Goal: Task Accomplishment & Management: Manage account settings

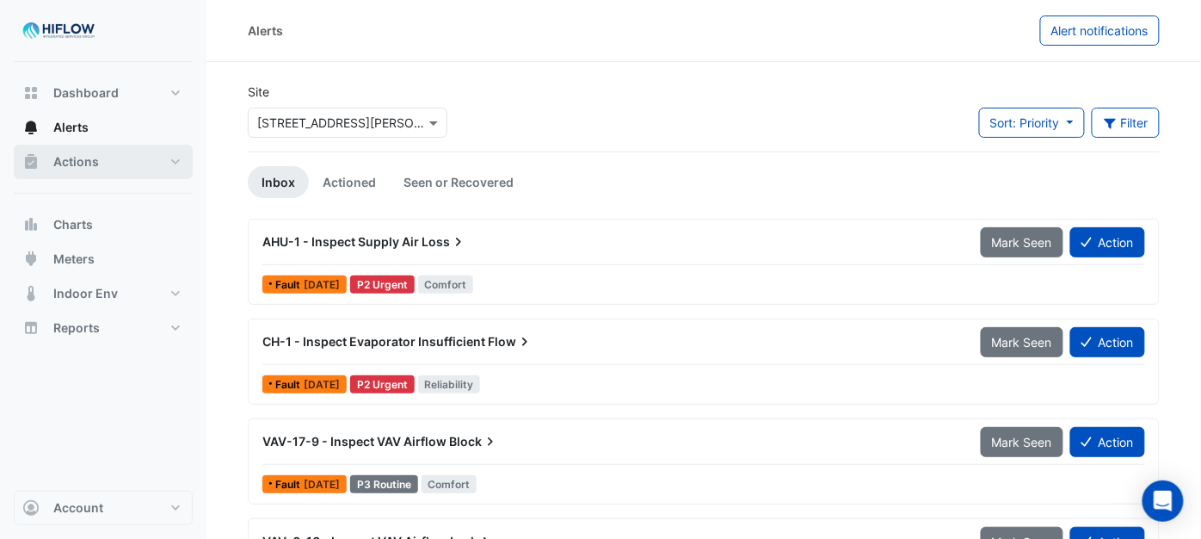
click at [108, 161] on button "Actions" at bounding box center [103, 162] width 179 height 34
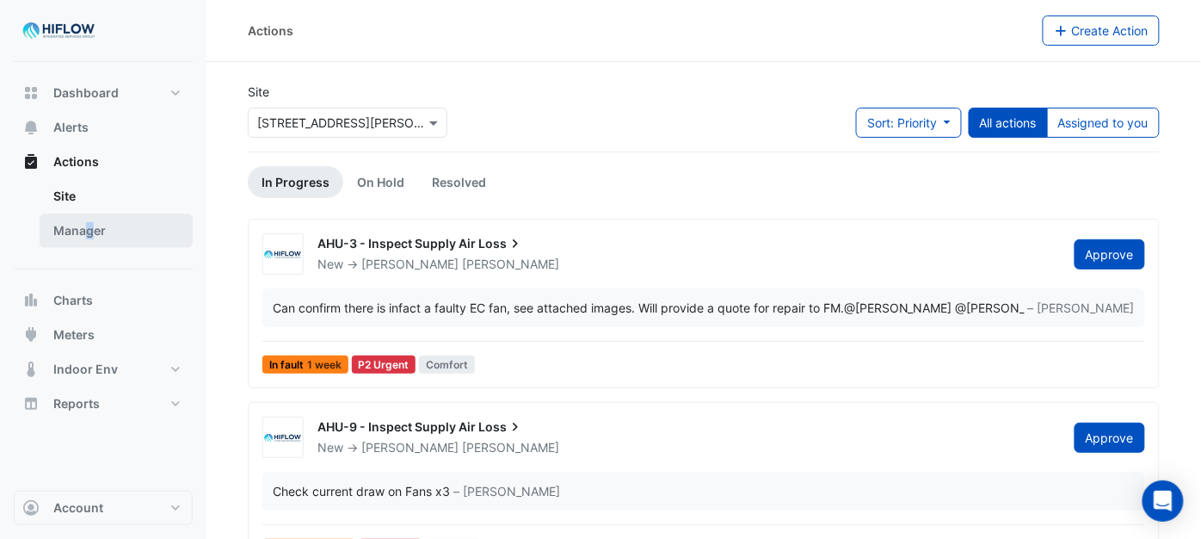
click at [89, 225] on link "Manager" at bounding box center [116, 230] width 153 height 34
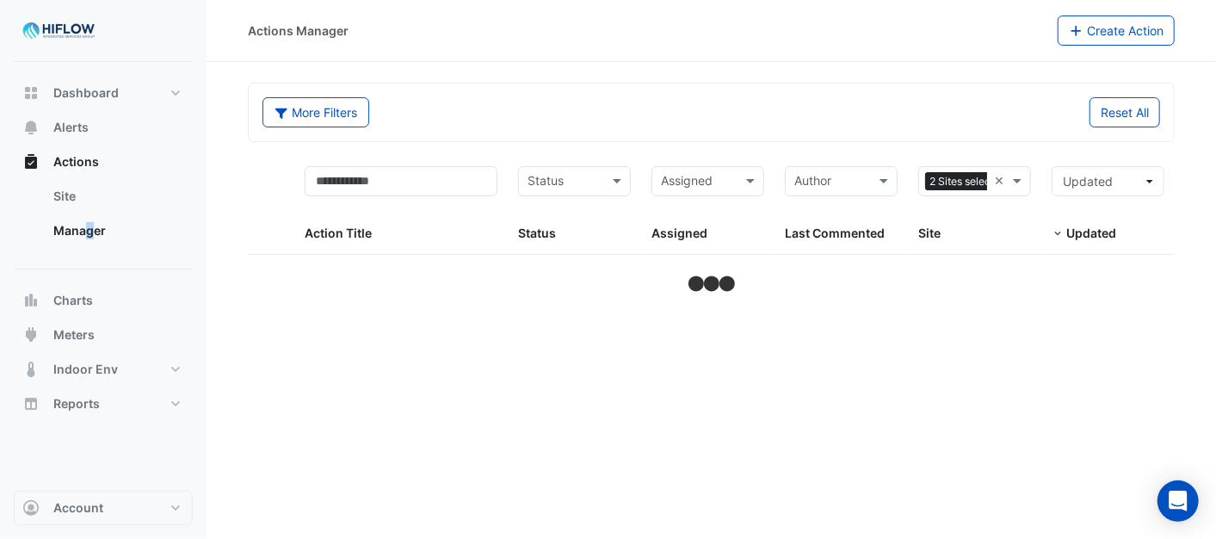
select select "***"
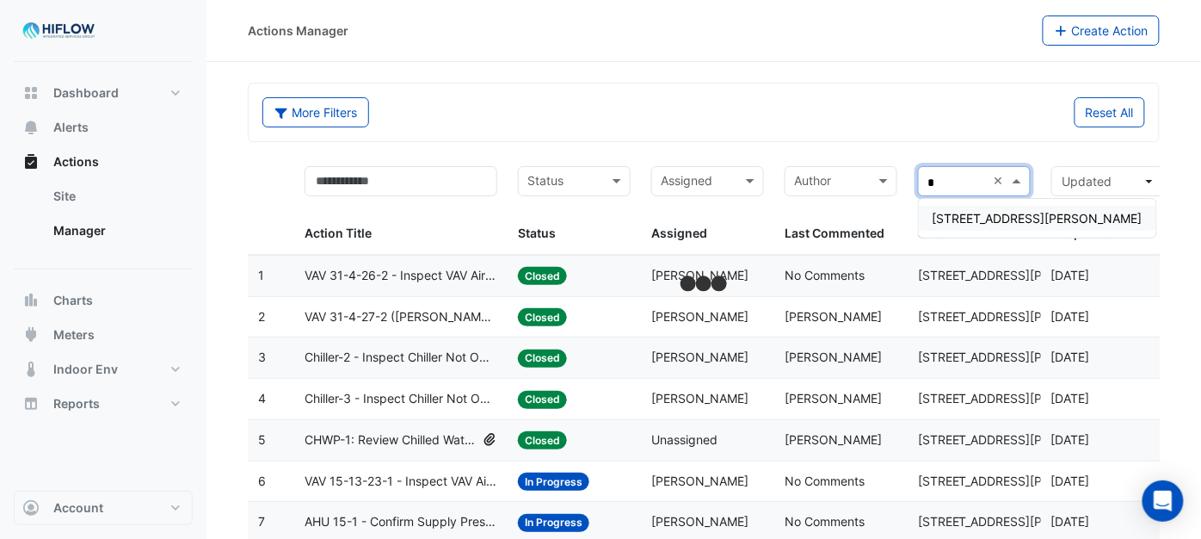
type input "**"
click at [949, 213] on span "69 Ann Street" at bounding box center [1038, 218] width 210 height 15
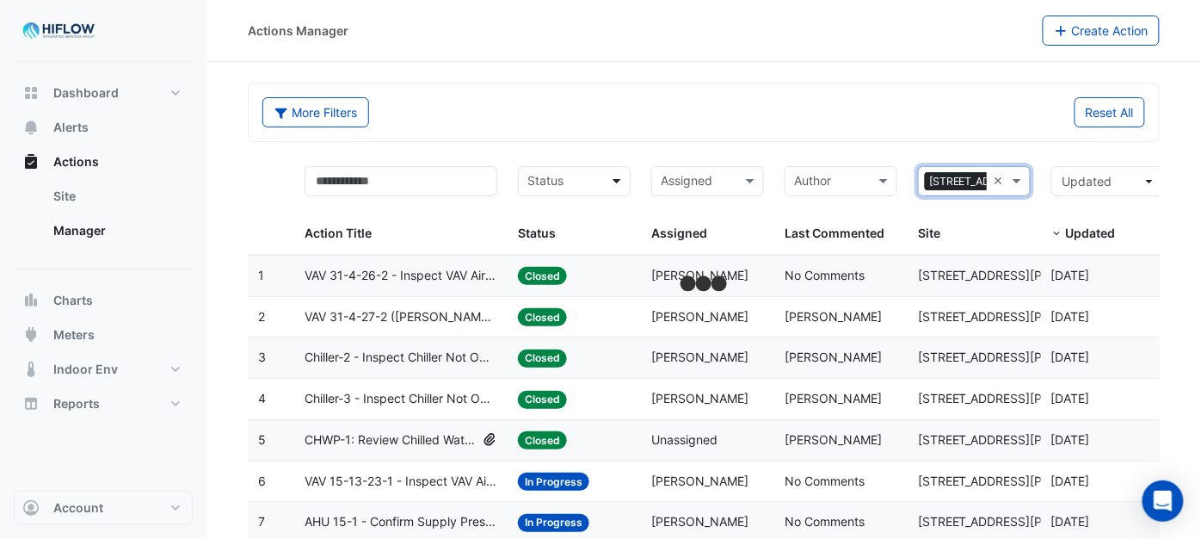
click at [615, 175] on span at bounding box center [619, 181] width 22 height 20
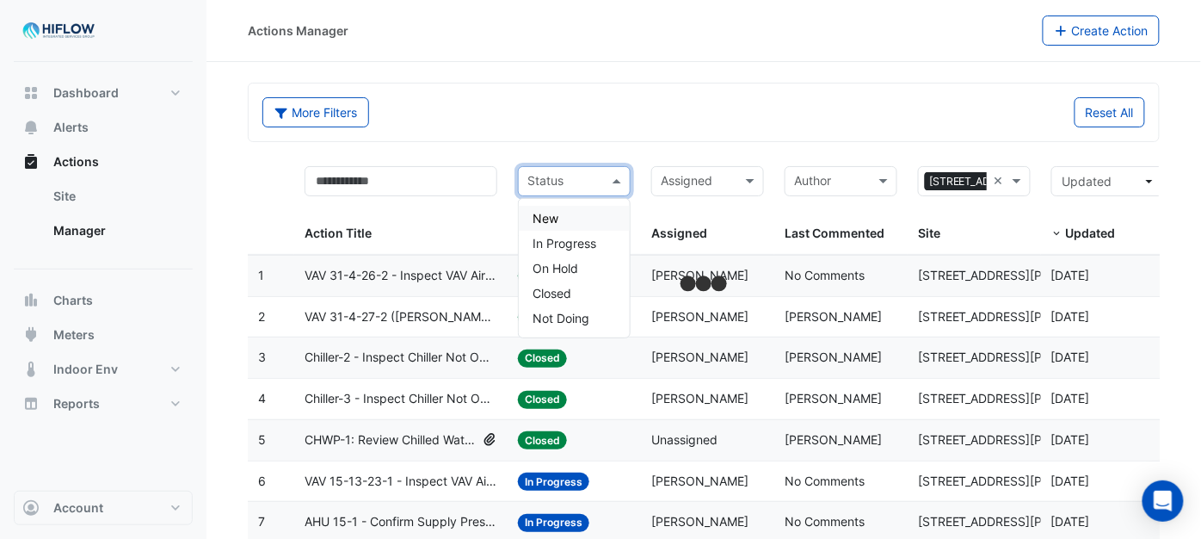
click at [578, 213] on div "New" at bounding box center [574, 218] width 111 height 25
click at [623, 178] on span at bounding box center [619, 181] width 22 height 20
click at [586, 246] on span "In Progress" at bounding box center [565, 243] width 64 height 15
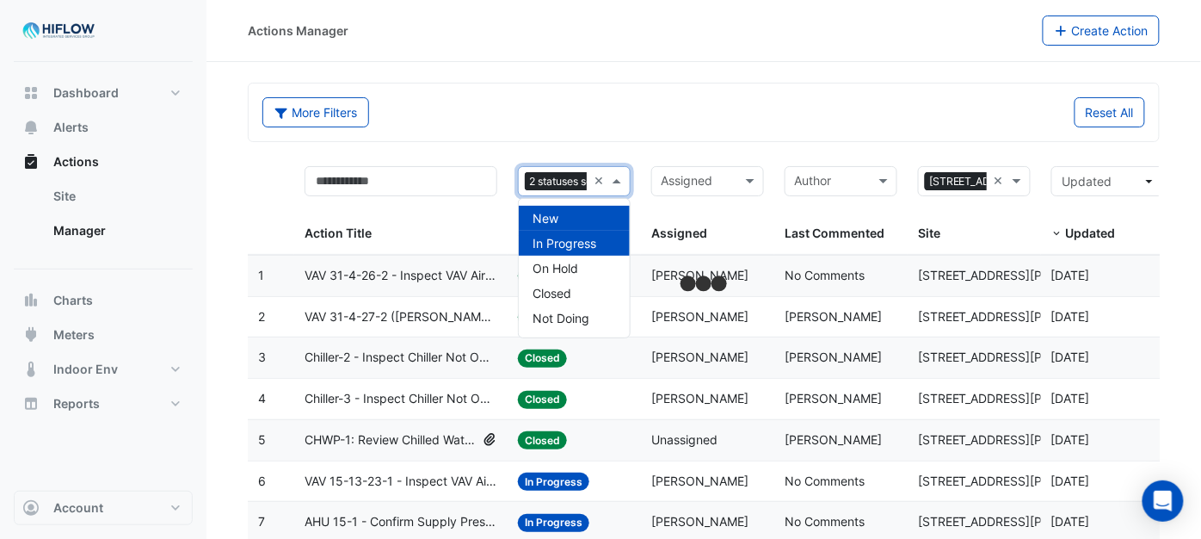
click at [623, 177] on span at bounding box center [619, 181] width 22 height 20
click at [568, 271] on span "On Hold" at bounding box center [556, 268] width 46 height 15
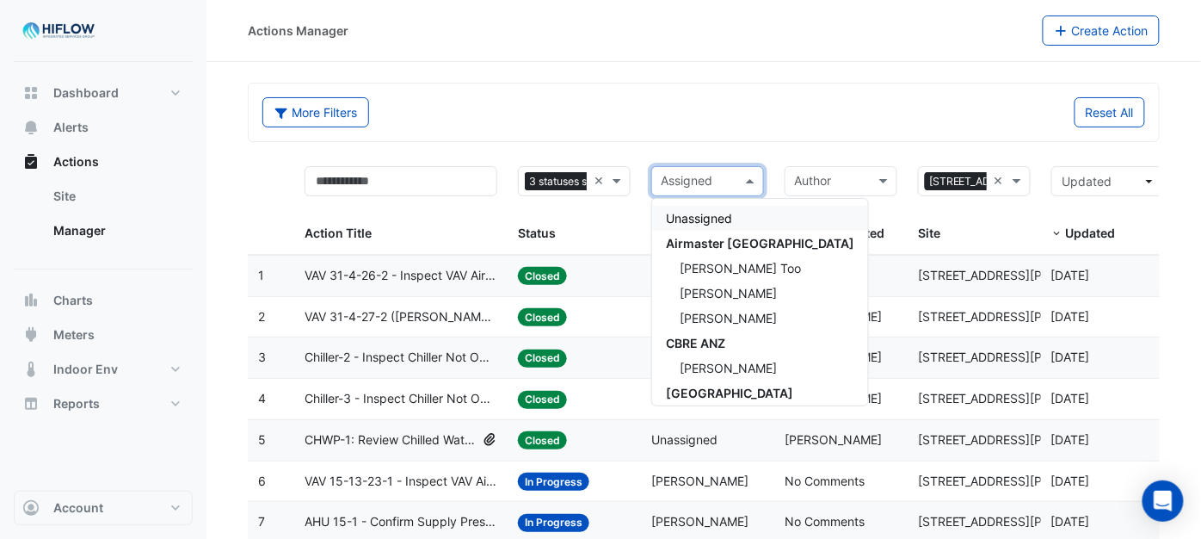
click at [749, 182] on span at bounding box center [753, 181] width 22 height 20
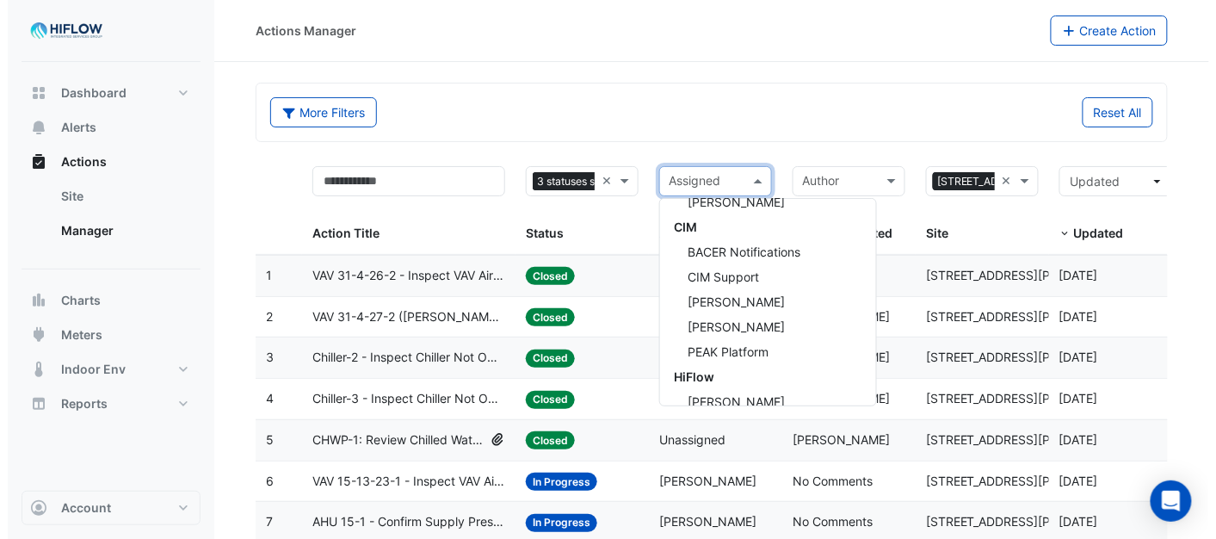
scroll to position [355, 0]
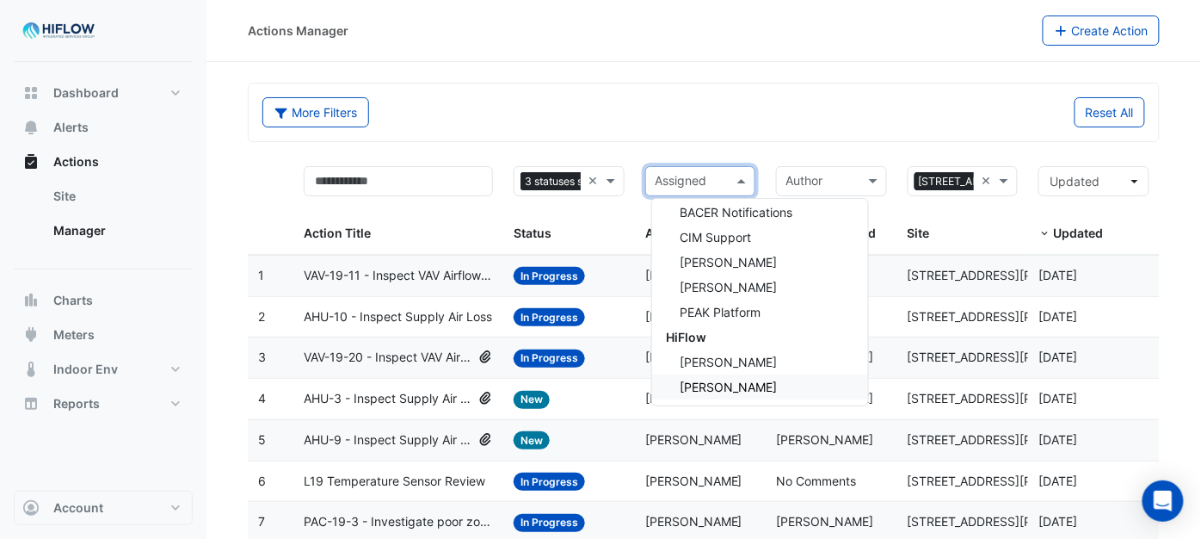
click at [726, 379] on span "[PERSON_NAME]" at bounding box center [728, 386] width 97 height 15
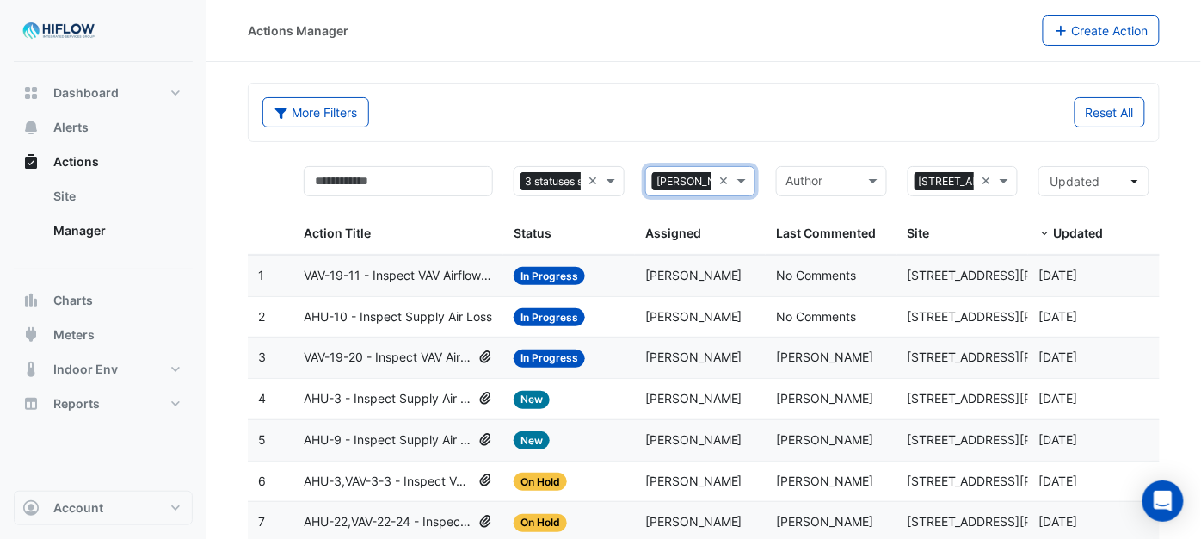
click at [387, 401] on span "AHU-3 - Inspect Supply Air Loss" at bounding box center [388, 399] width 168 height 20
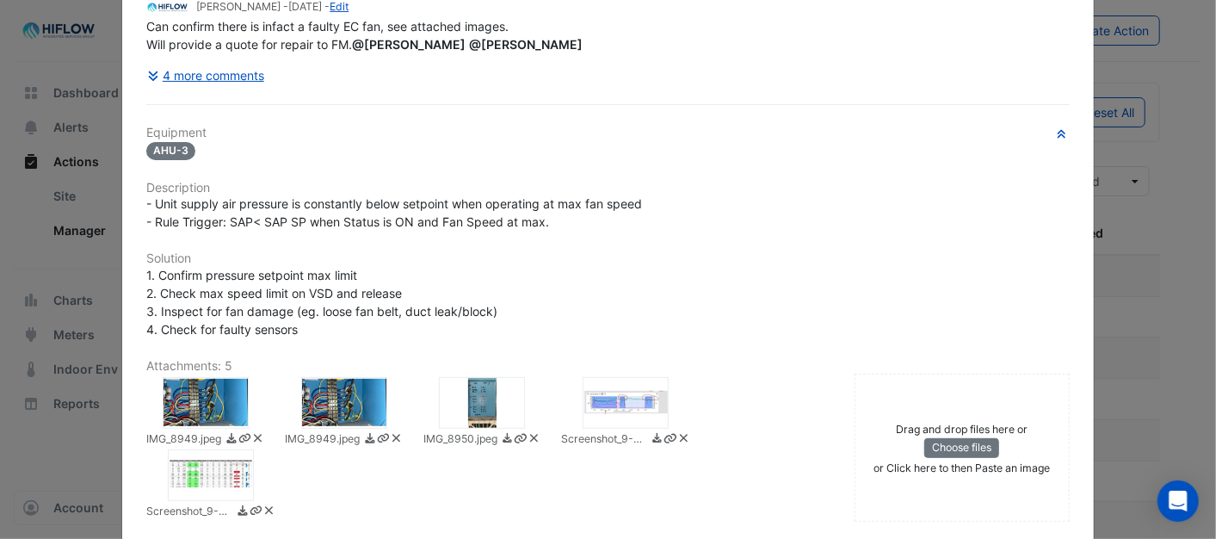
scroll to position [287, 0]
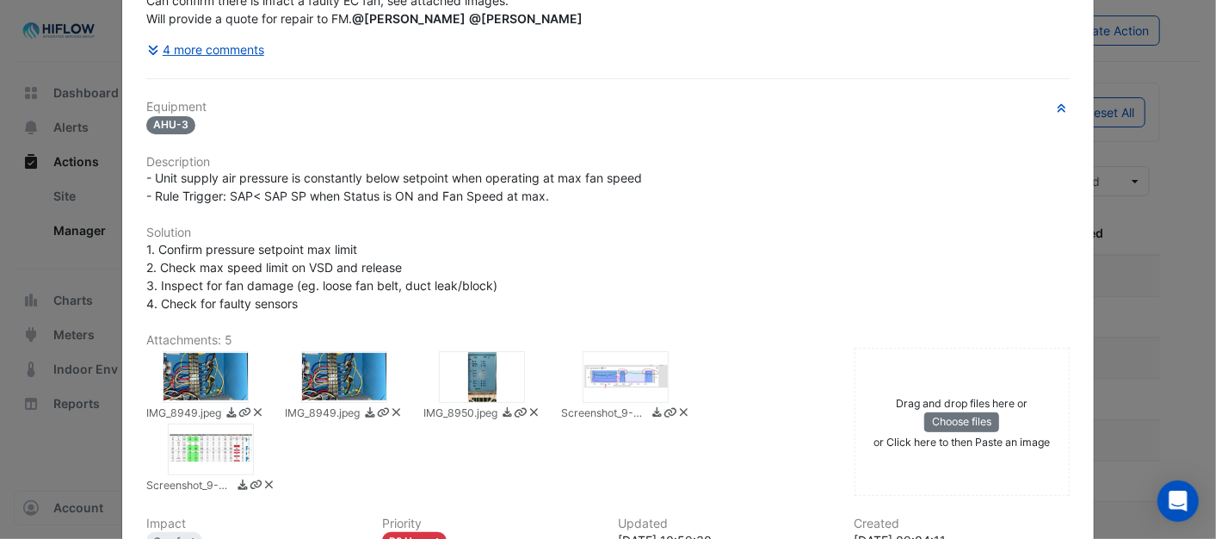
click at [632, 380] on div at bounding box center [625, 377] width 86 height 52
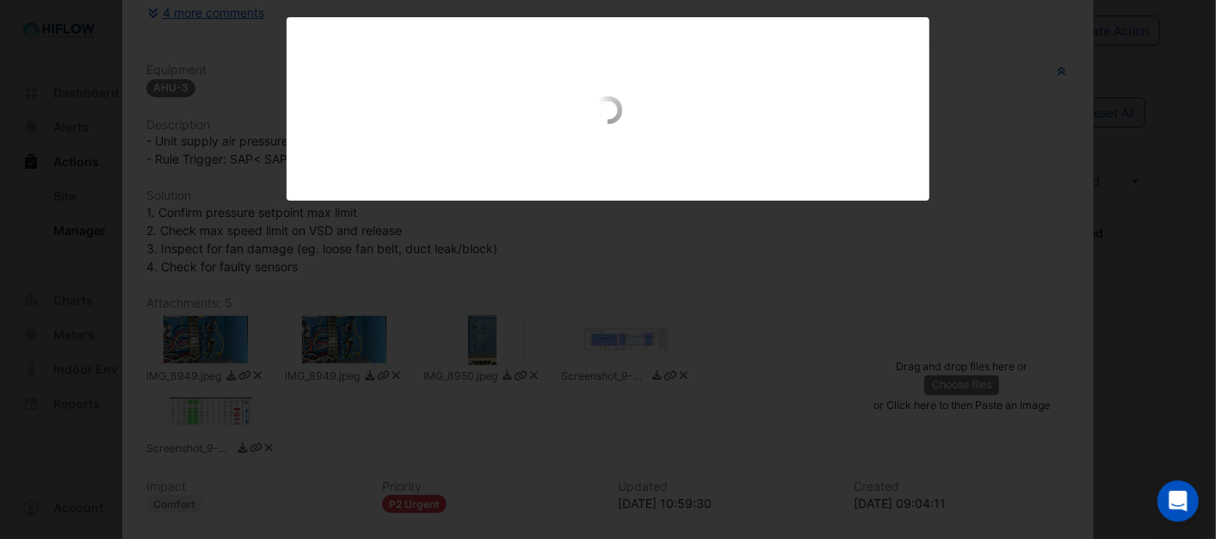
scroll to position [250, 0]
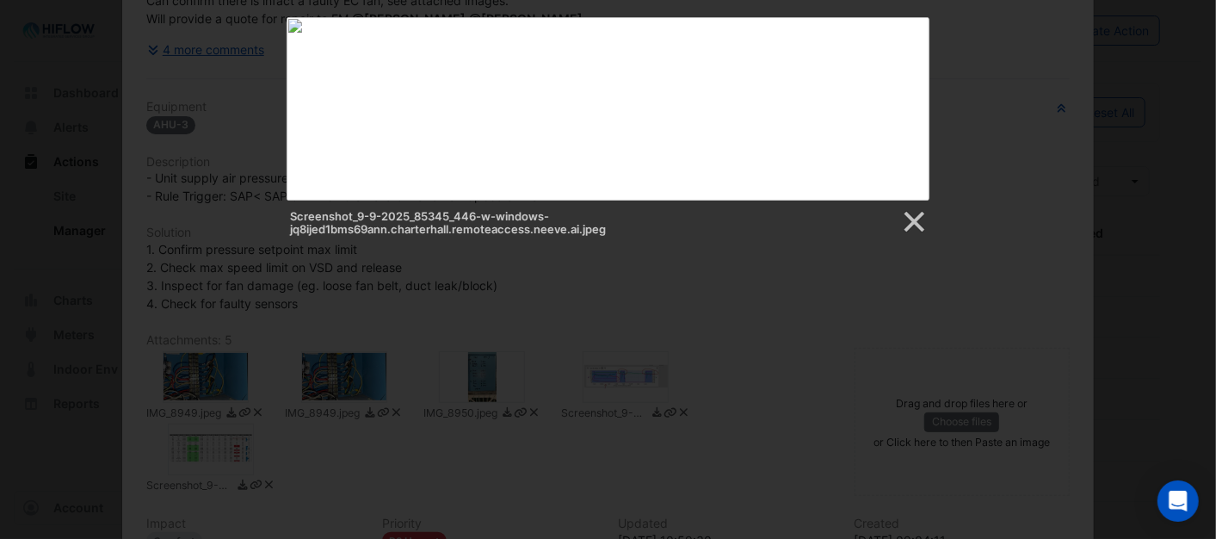
click at [628, 380] on div at bounding box center [608, 504] width 1216 height 1009
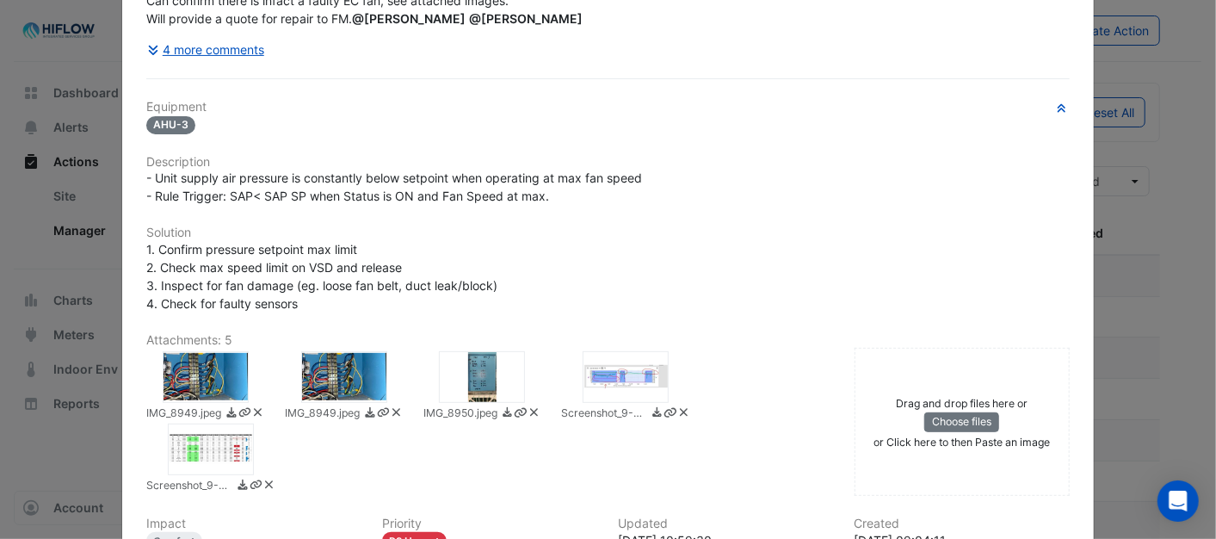
click at [650, 413] on icon at bounding box center [656, 412] width 13 height 10
click at [501, 410] on icon at bounding box center [507, 412] width 13 height 10
click at [238, 482] on icon at bounding box center [242, 483] width 9 height 9
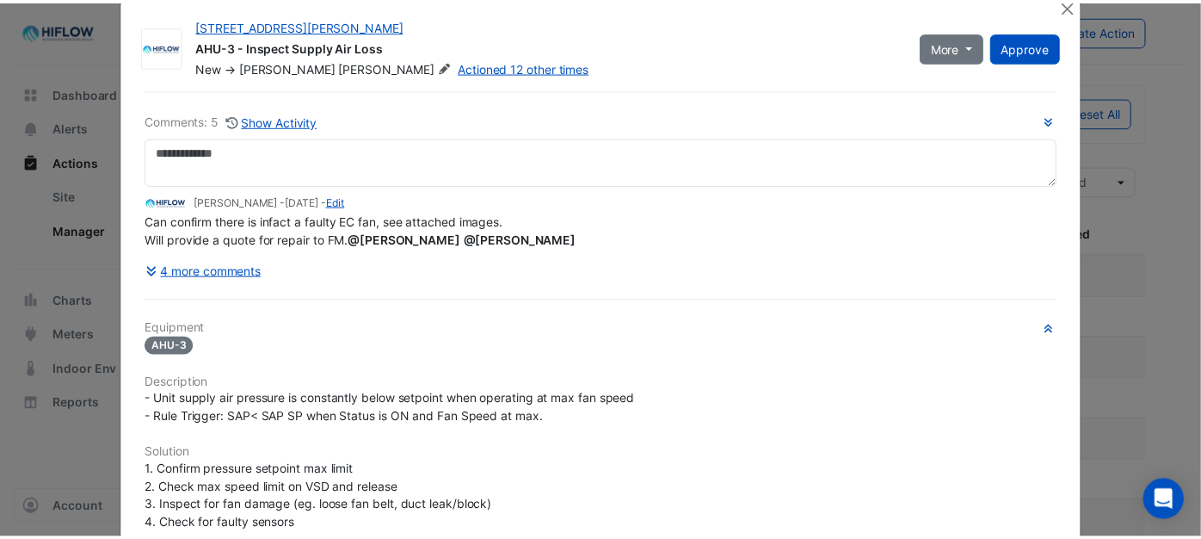
scroll to position [0, 0]
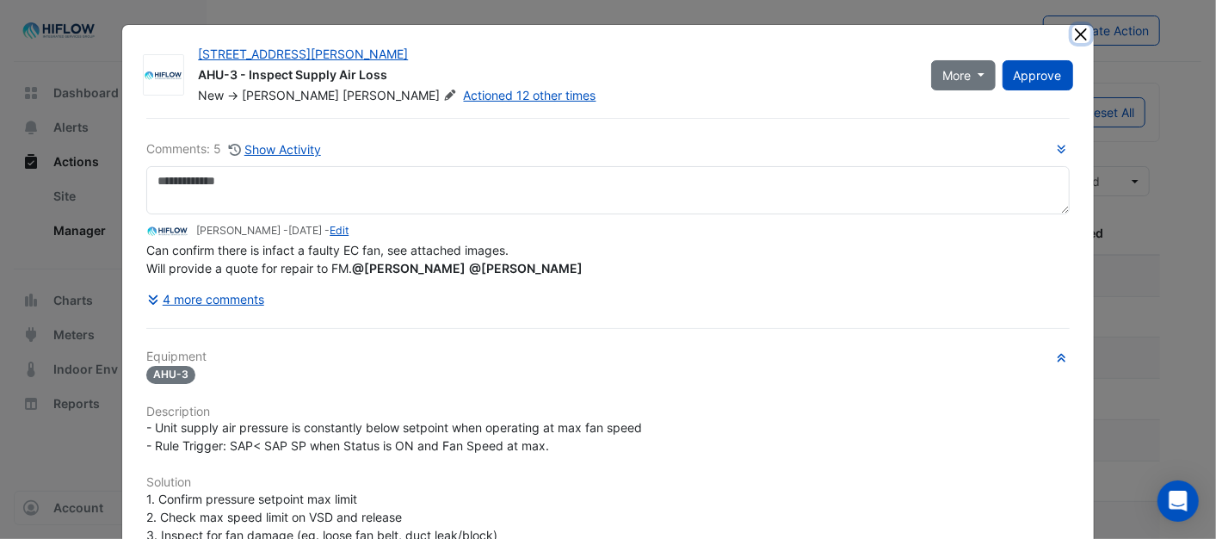
click at [1073, 28] on button "Close" at bounding box center [1081, 34] width 18 height 18
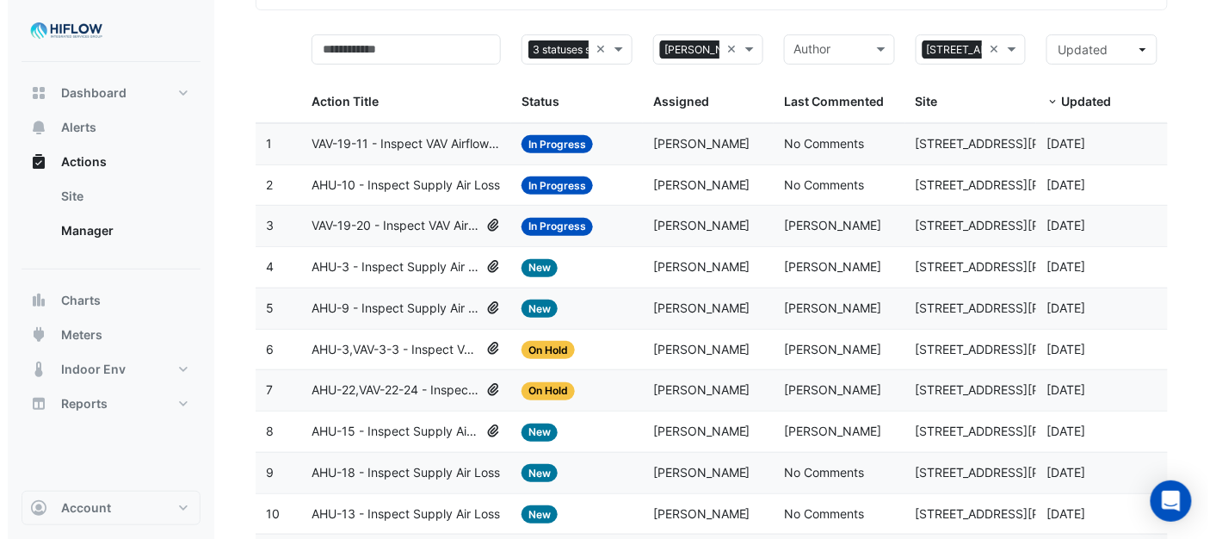
scroll to position [191, 0]
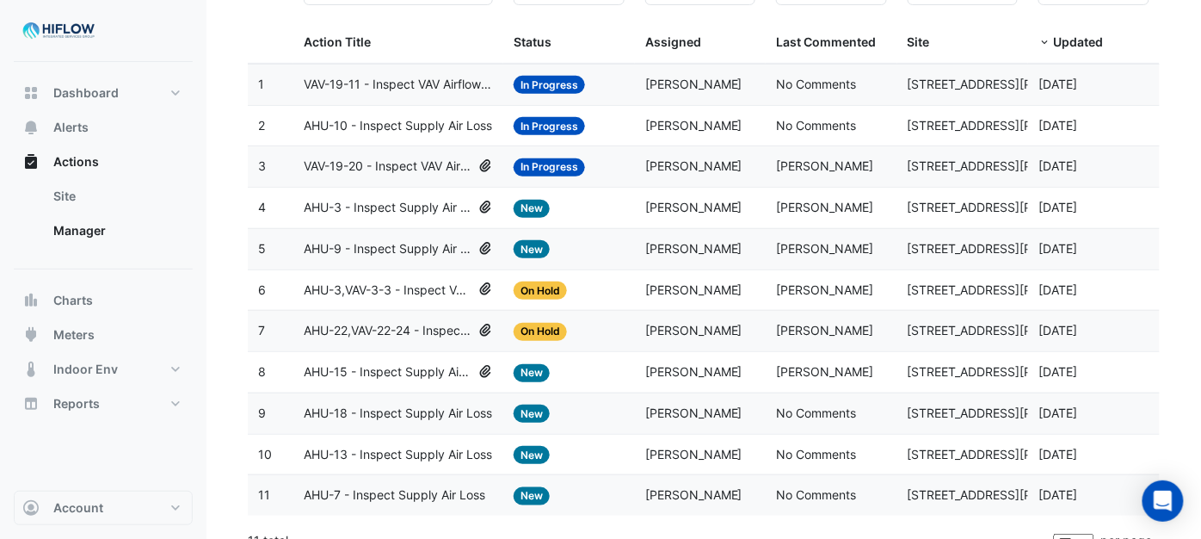
click at [398, 206] on span "AHU-3 - Inspect Supply Air Loss" at bounding box center [388, 208] width 168 height 20
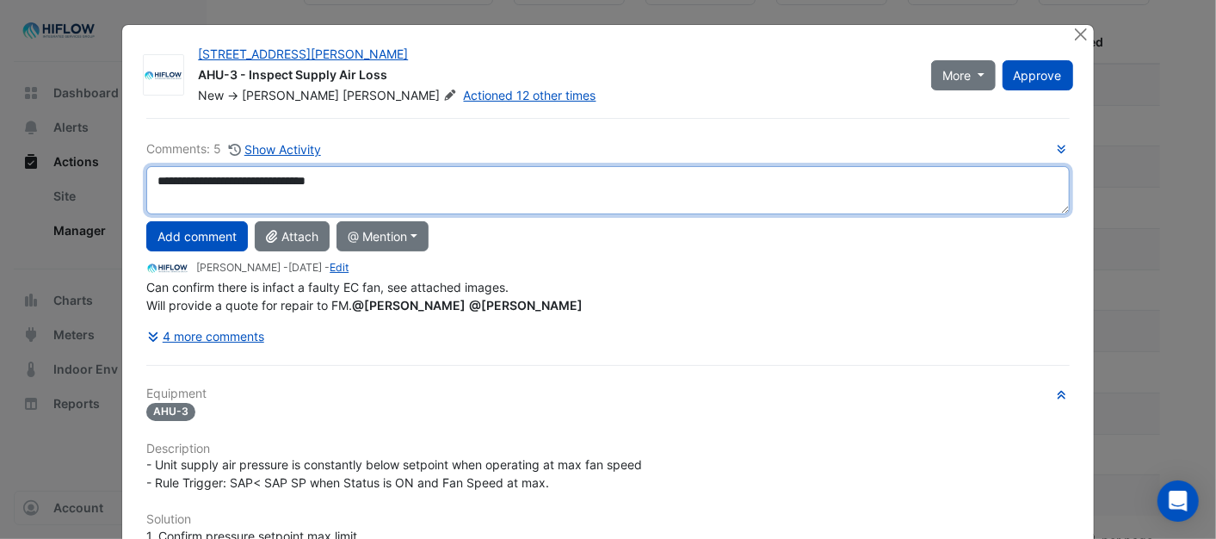
click at [353, 179] on textarea "**********" at bounding box center [607, 190] width 922 height 48
click at [170, 177] on textarea "**********" at bounding box center [607, 190] width 922 height 48
click at [393, 177] on textarea "**********" at bounding box center [607, 190] width 922 height 48
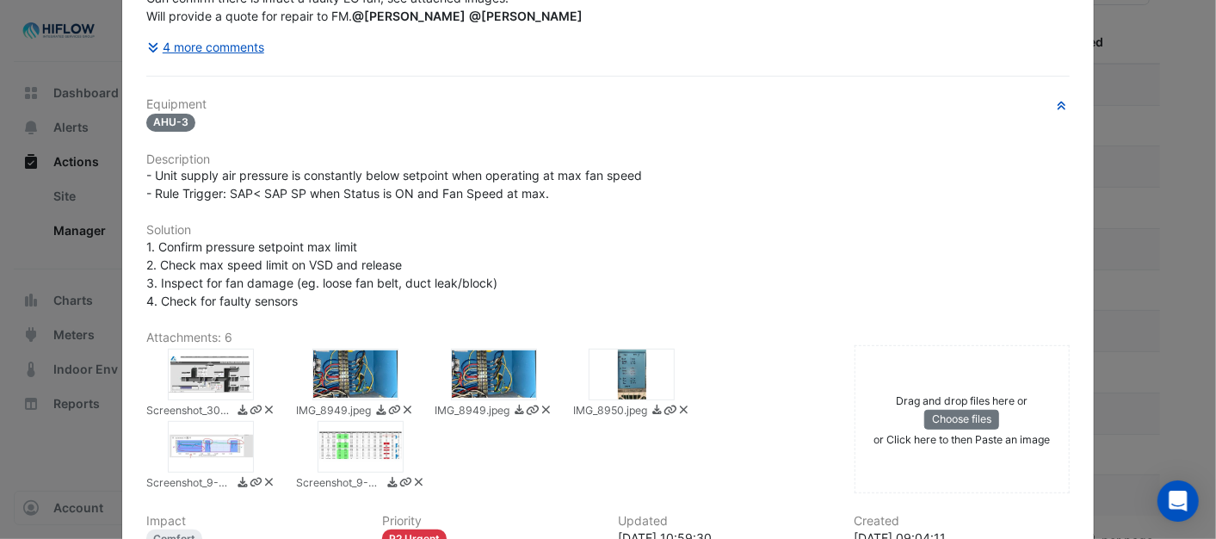
scroll to position [287, 0]
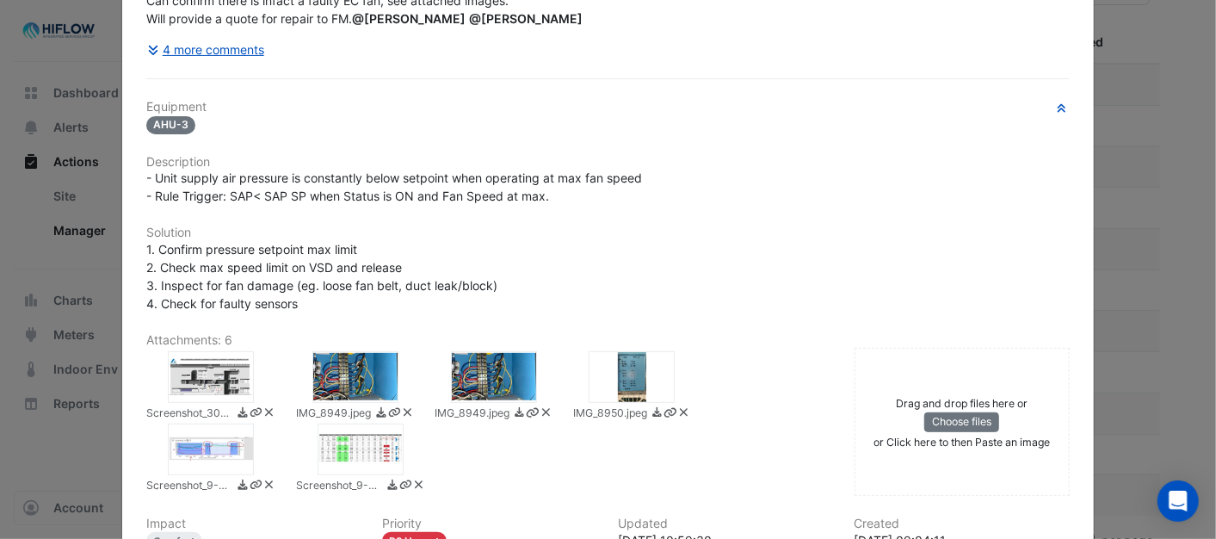
click at [542, 411] on icon at bounding box center [546, 413] width 8 height 8
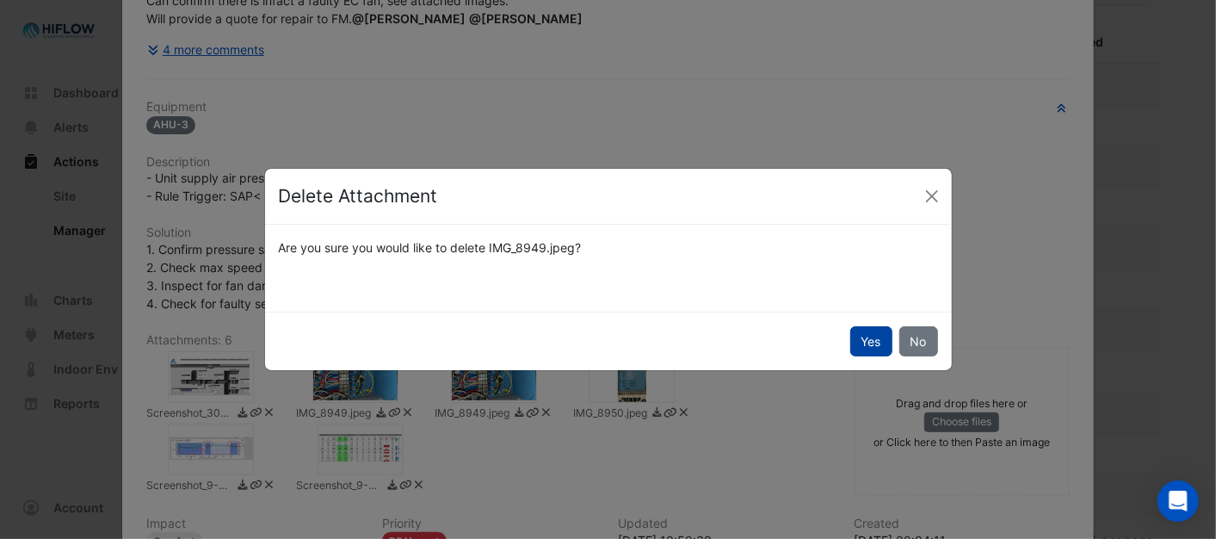
click at [860, 340] on button "Yes" at bounding box center [871, 341] width 42 height 30
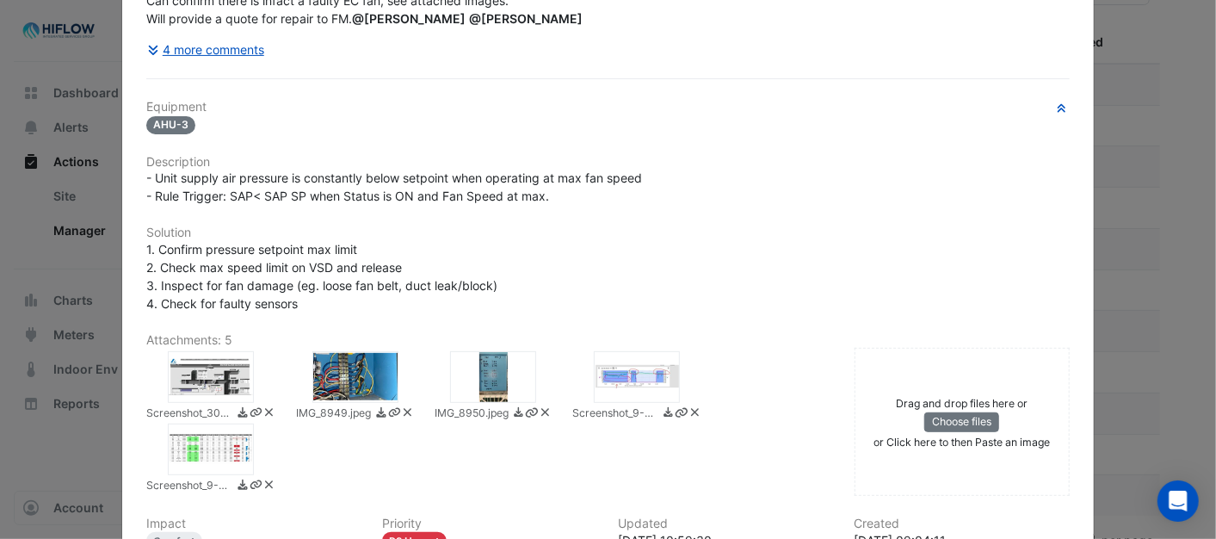
click at [188, 370] on div at bounding box center [211, 377] width 86 height 52
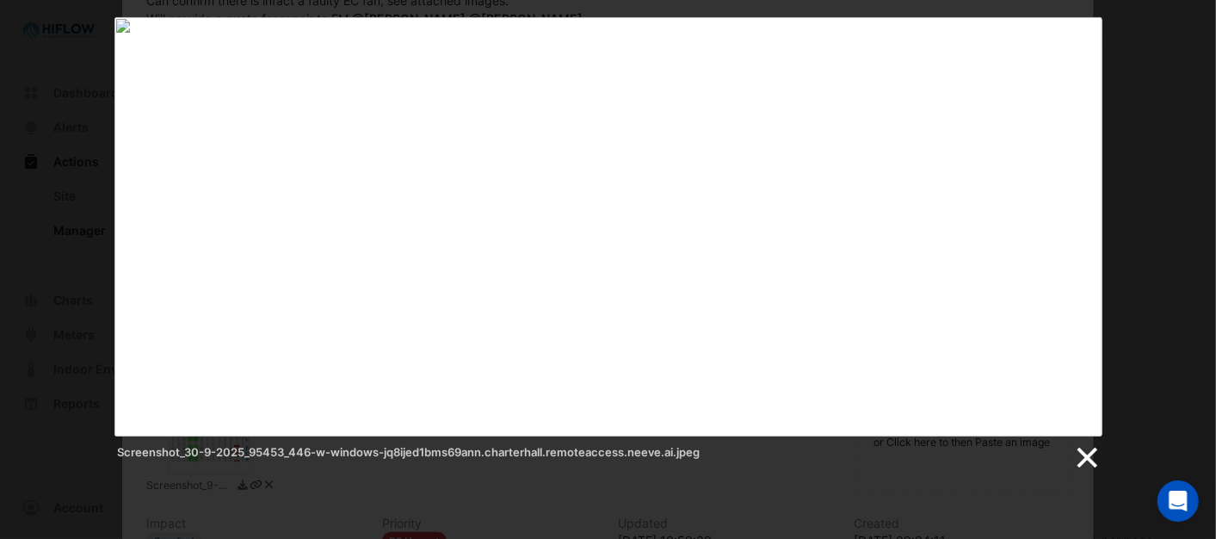
click at [1084, 453] on link at bounding box center [1086, 458] width 26 height 26
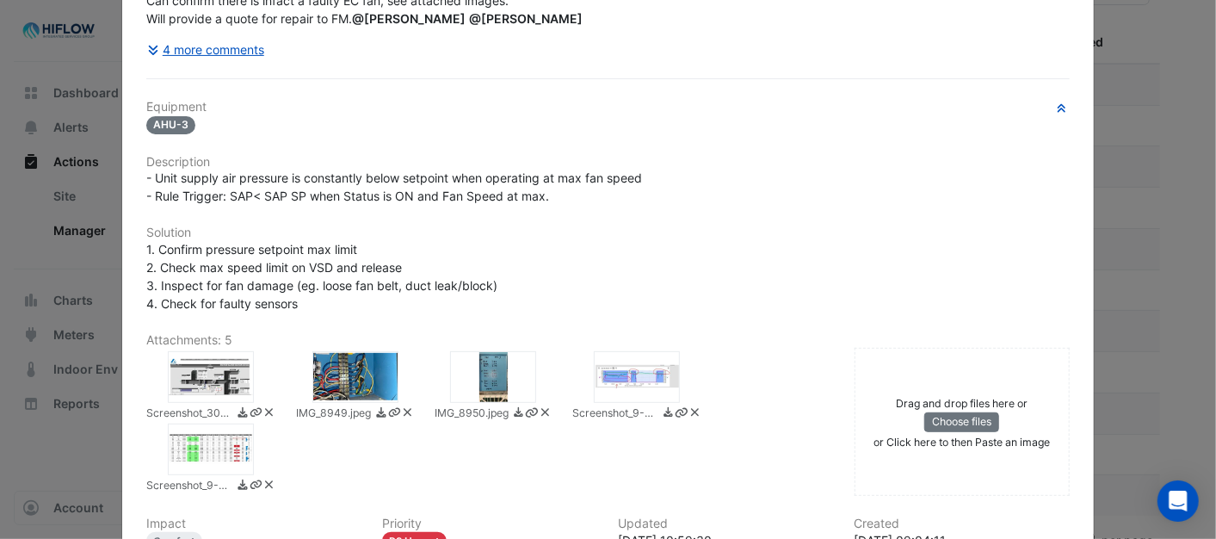
click at [221, 448] on div at bounding box center [211, 449] width 86 height 52
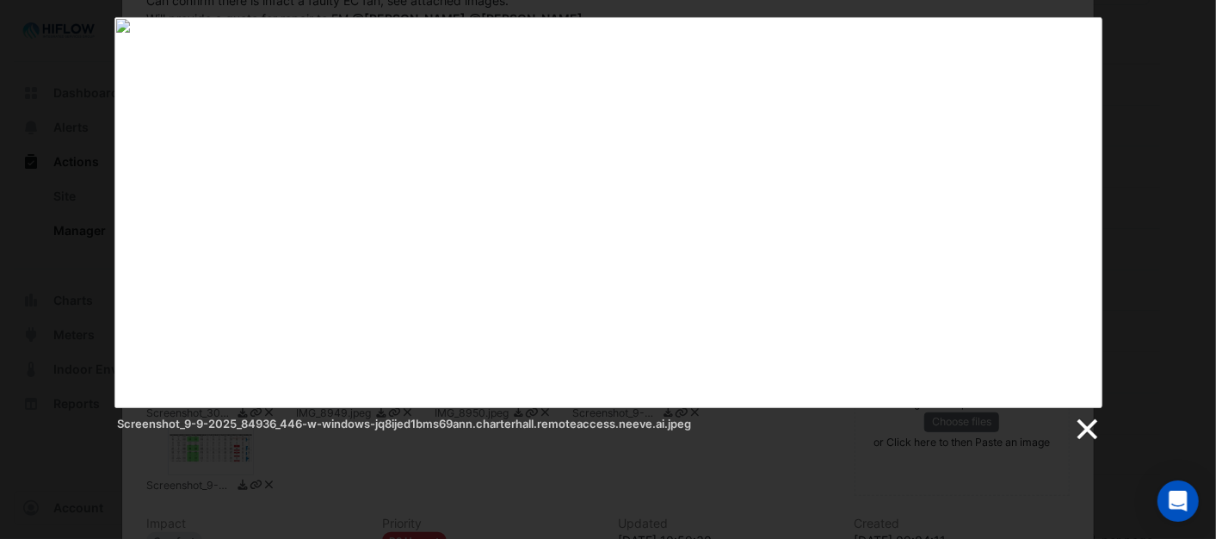
click at [1096, 424] on link at bounding box center [1086, 429] width 26 height 26
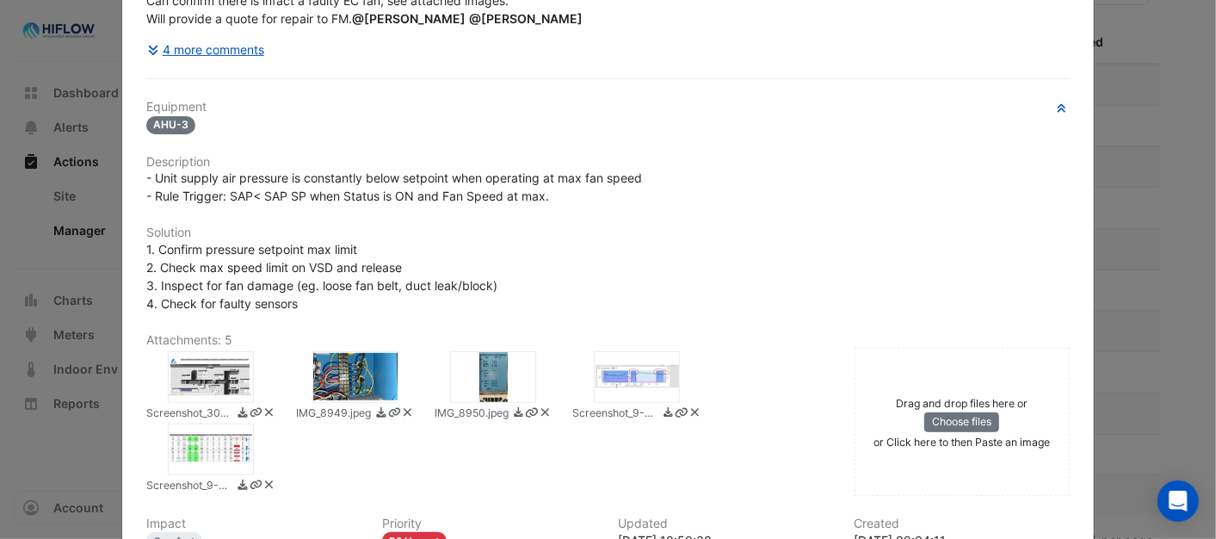
click at [262, 480] on icon at bounding box center [268, 484] width 13 height 10
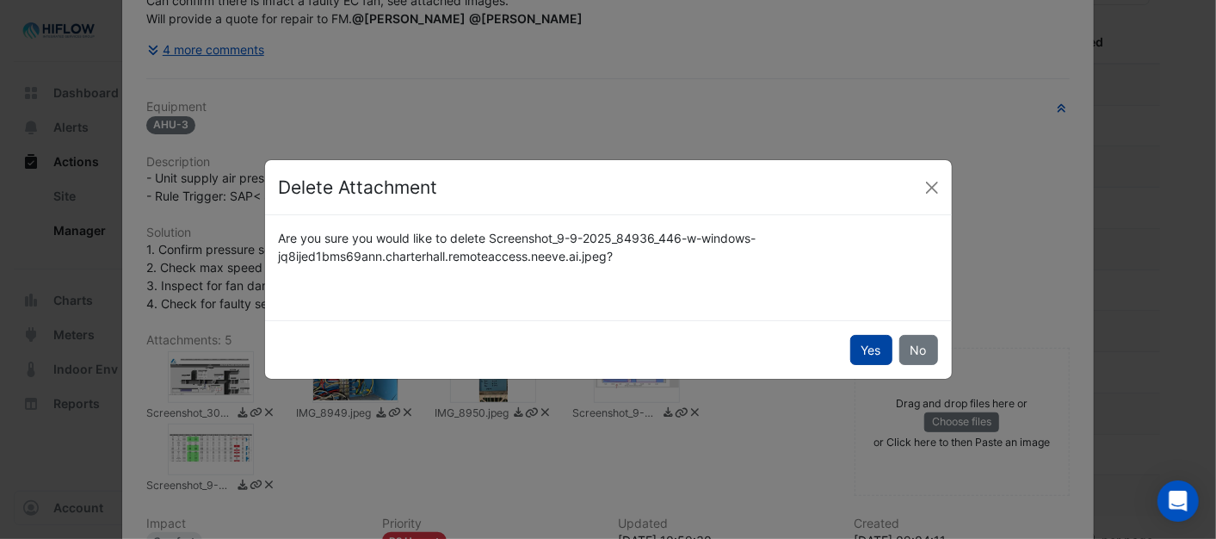
click at [871, 357] on button "Yes" at bounding box center [871, 350] width 42 height 30
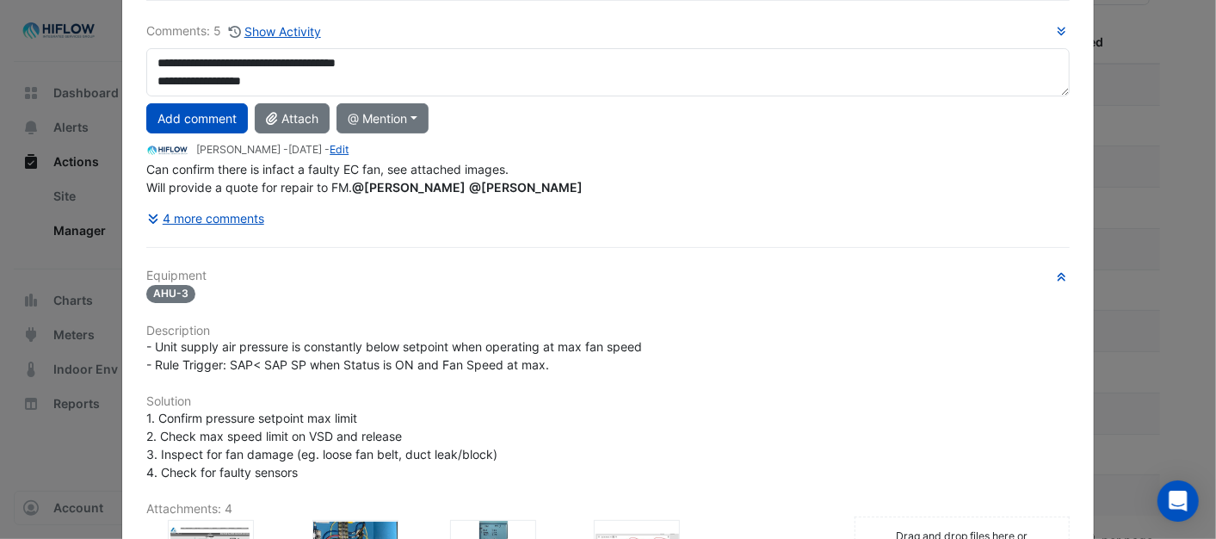
scroll to position [0, 0]
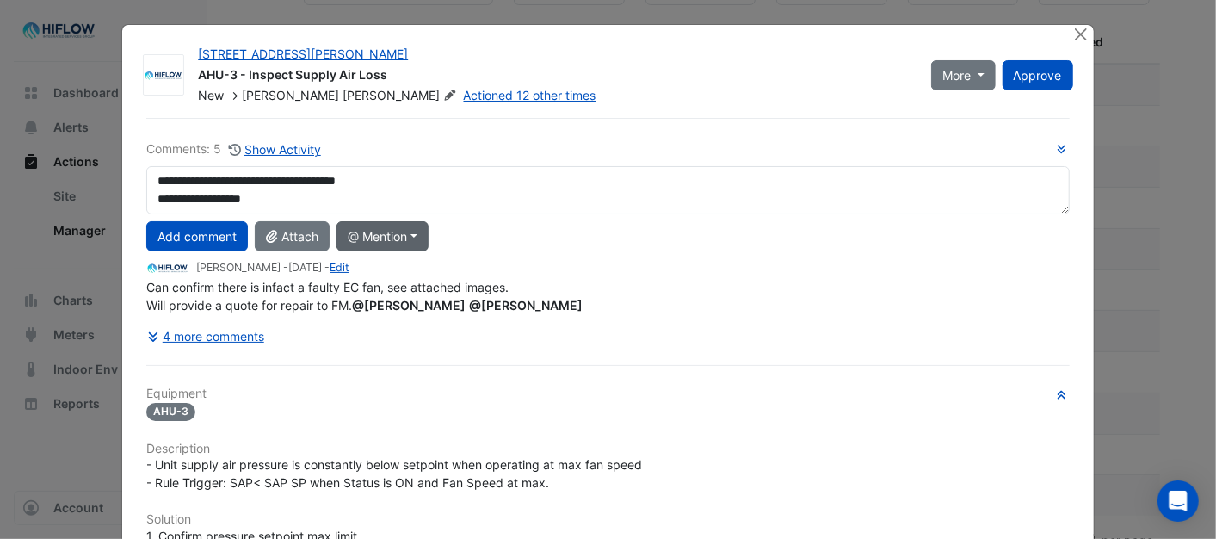
click at [415, 234] on button "@ Mention" at bounding box center [382, 236] width 92 height 30
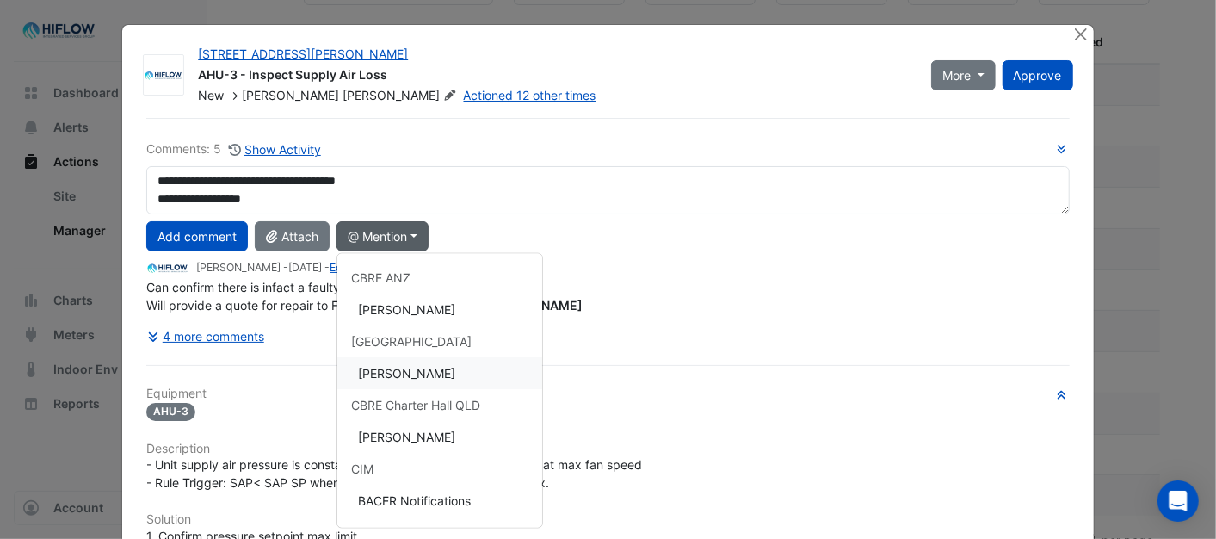
scroll to position [139, 0]
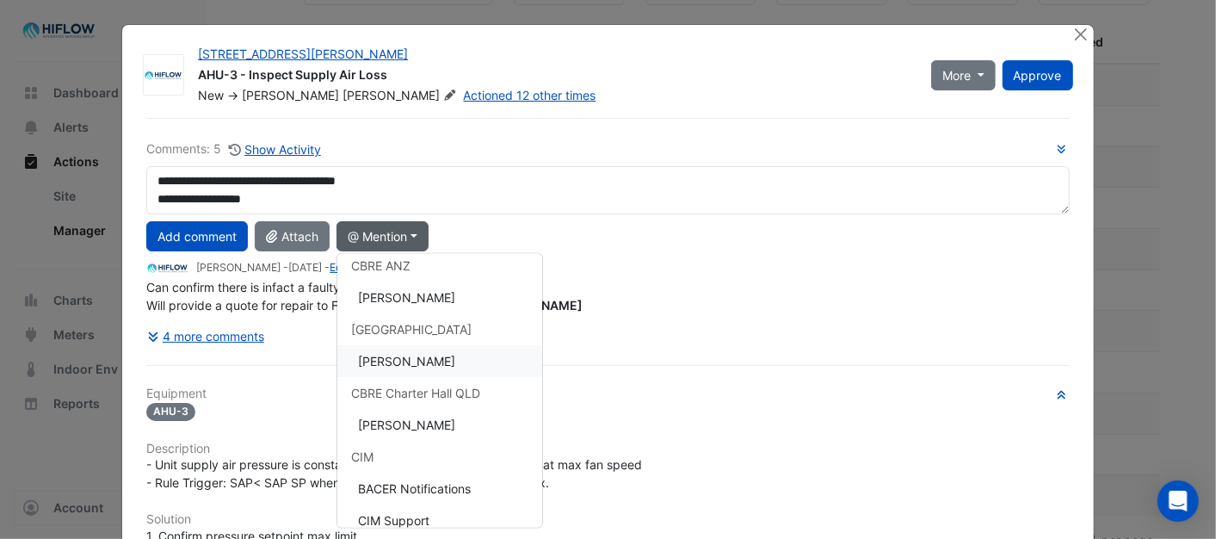
click at [402, 354] on button "Shakti Sisodiya" at bounding box center [439, 361] width 205 height 32
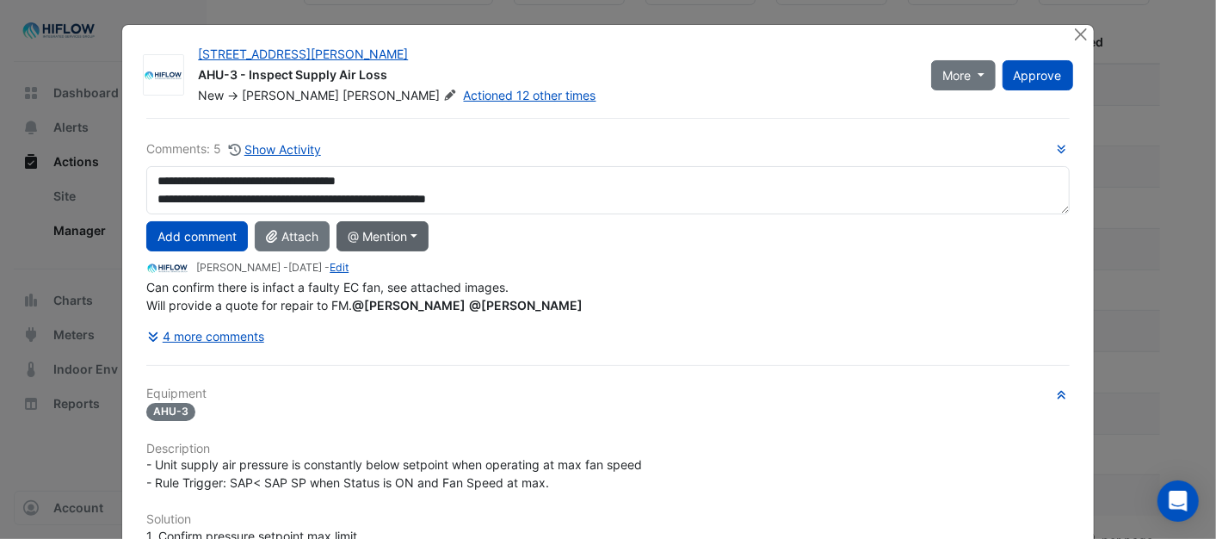
click at [410, 234] on button "@ Mention" at bounding box center [382, 236] width 92 height 30
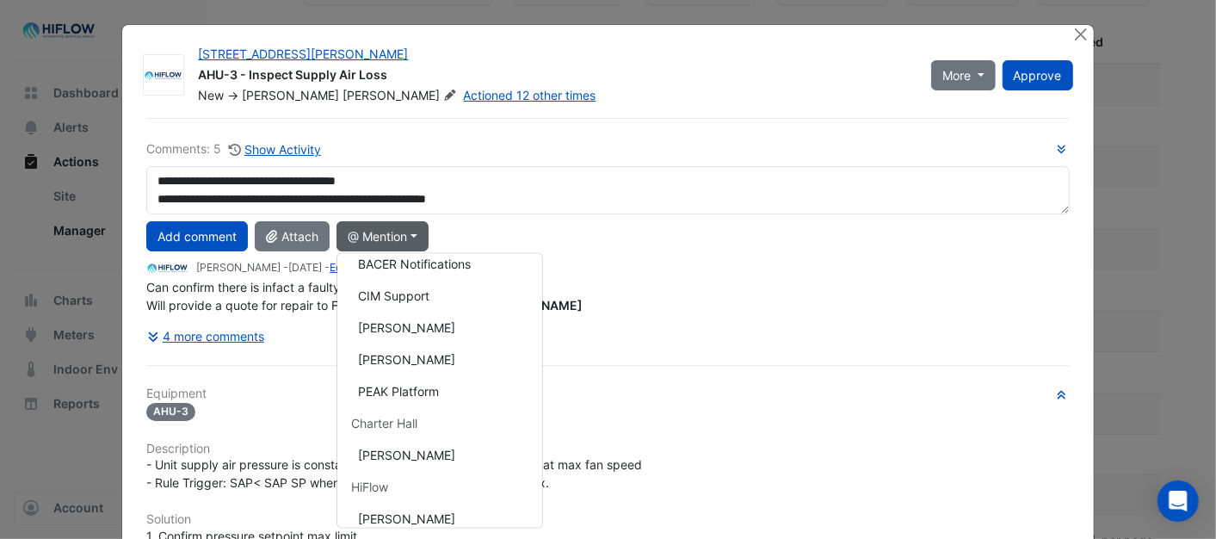
scroll to position [366, 0]
click at [415, 323] on button "[PERSON_NAME]" at bounding box center [439, 325] width 205 height 32
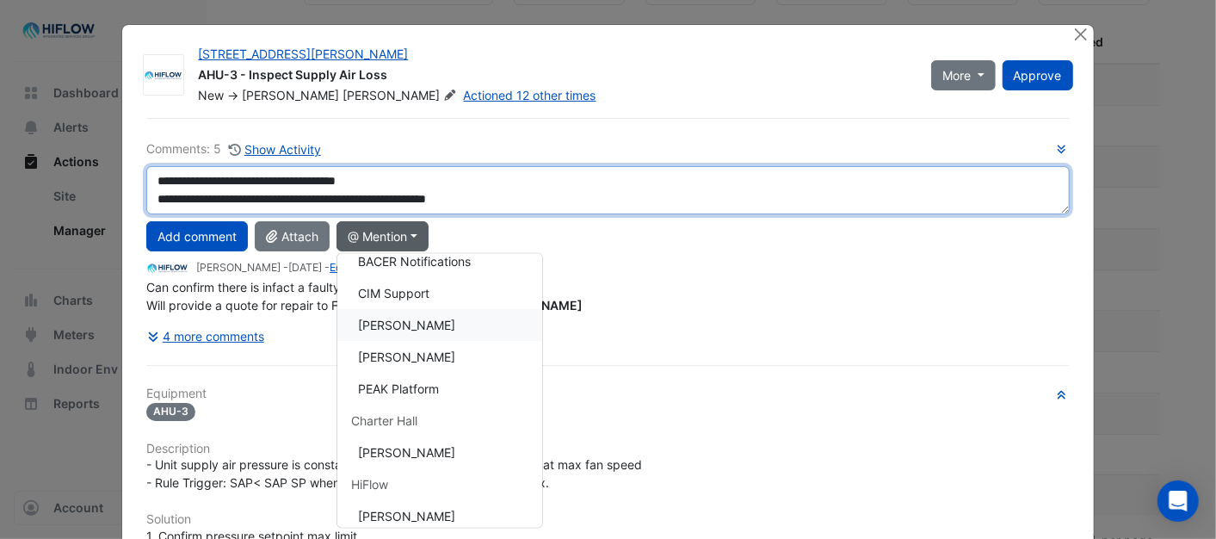
type textarea "**********"
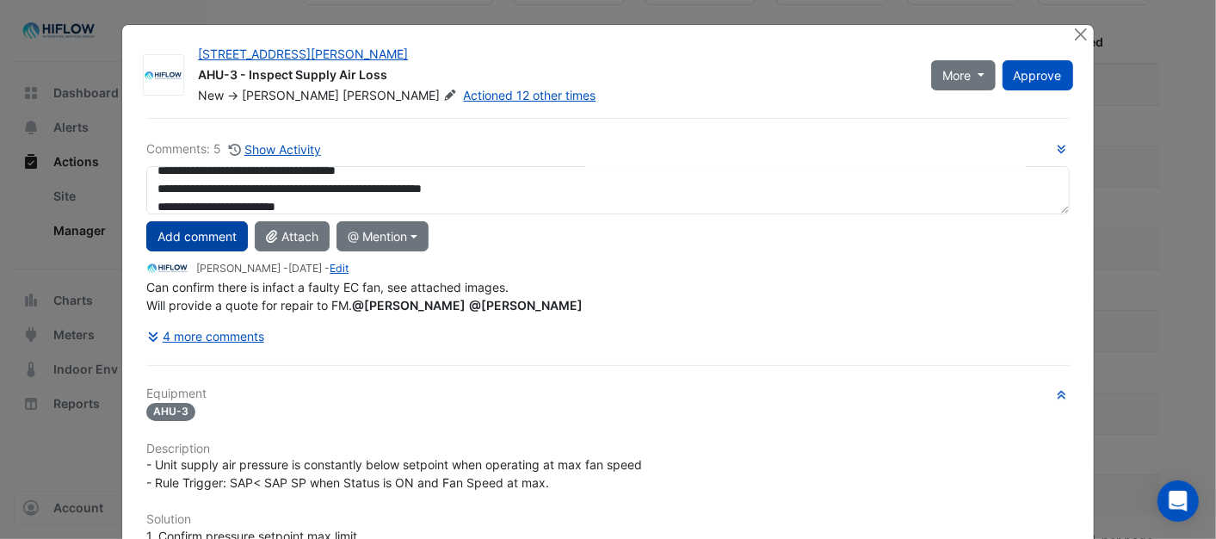
click at [182, 234] on button "Add comment" at bounding box center [197, 236] width 102 height 30
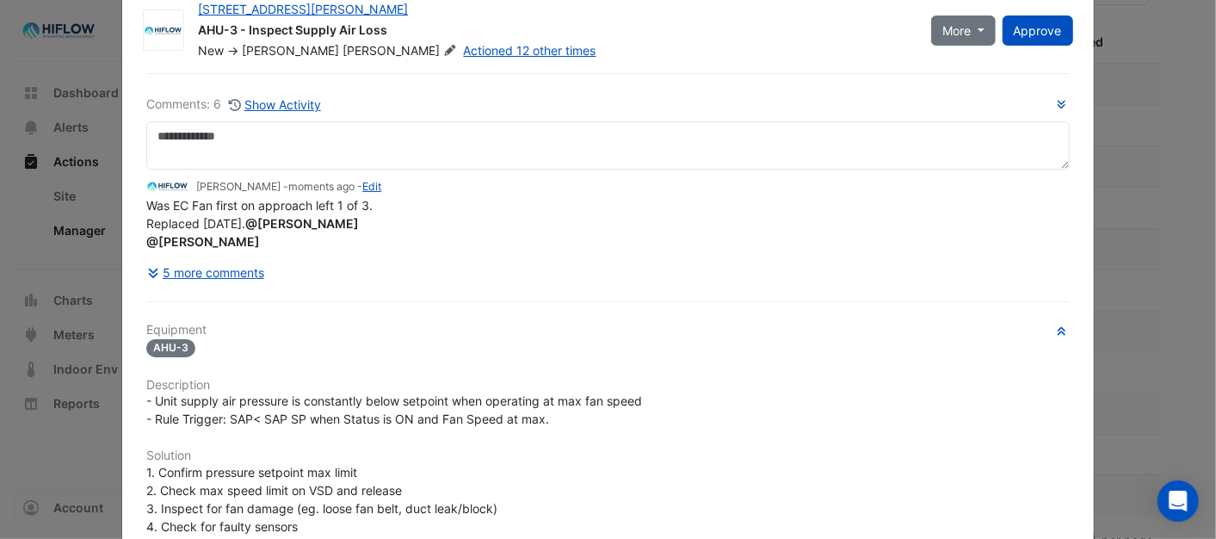
scroll to position [0, 0]
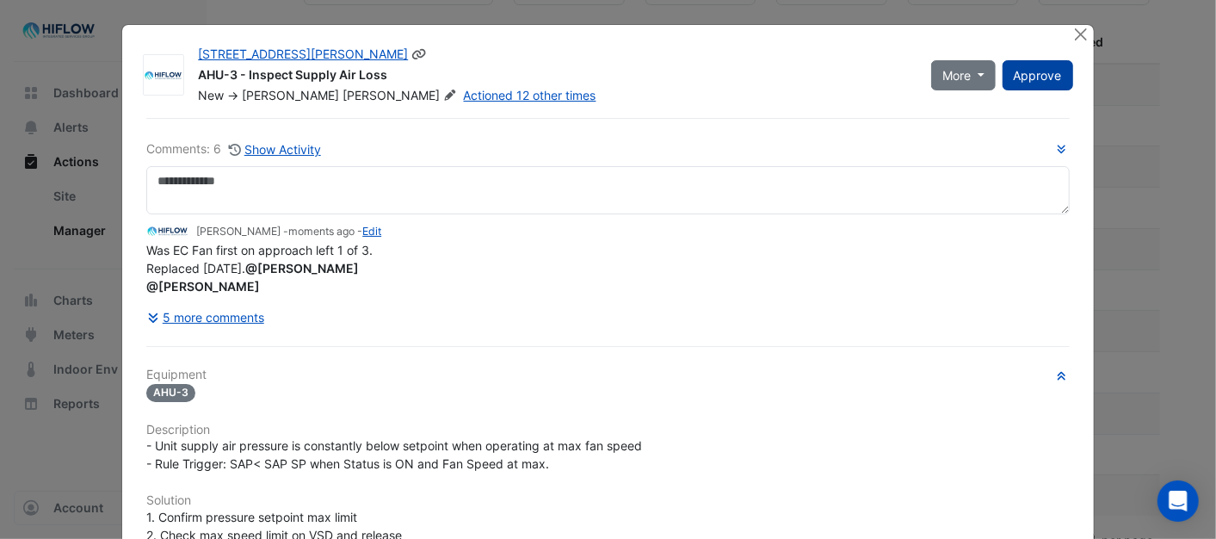
click at [1031, 70] on span "Approve" at bounding box center [1038, 75] width 48 height 15
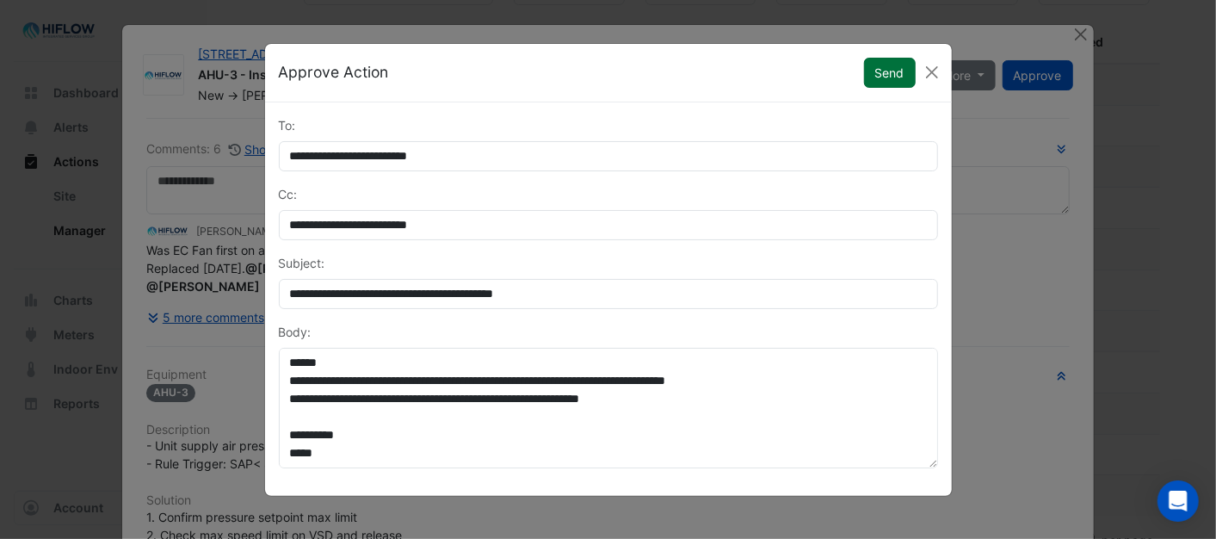
click at [879, 67] on button "Send" at bounding box center [890, 73] width 52 height 30
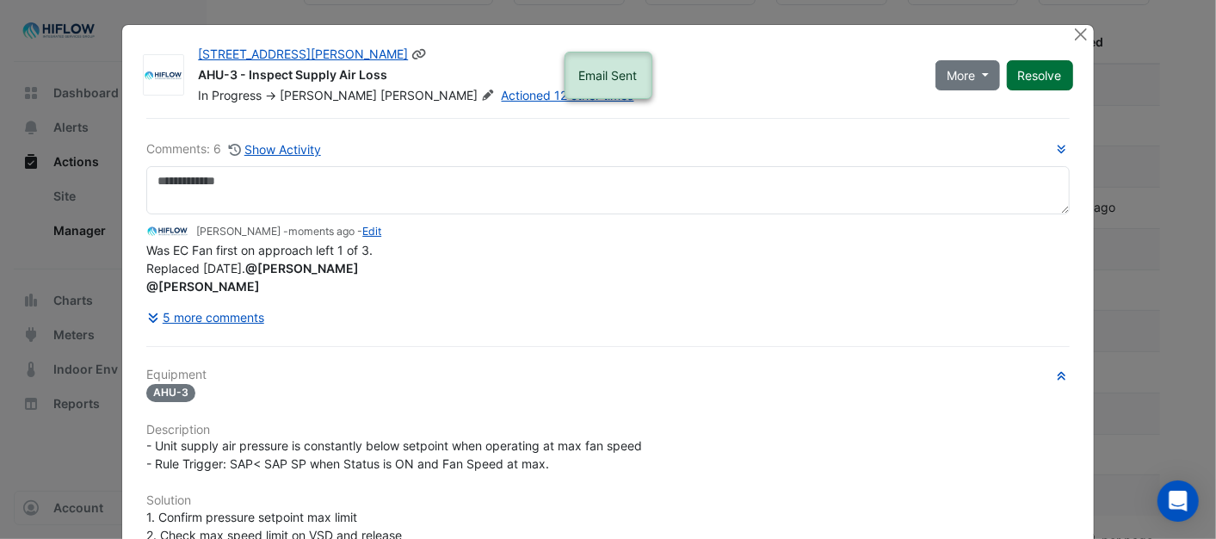
click at [1050, 73] on button "Resolve" at bounding box center [1040, 75] width 66 height 30
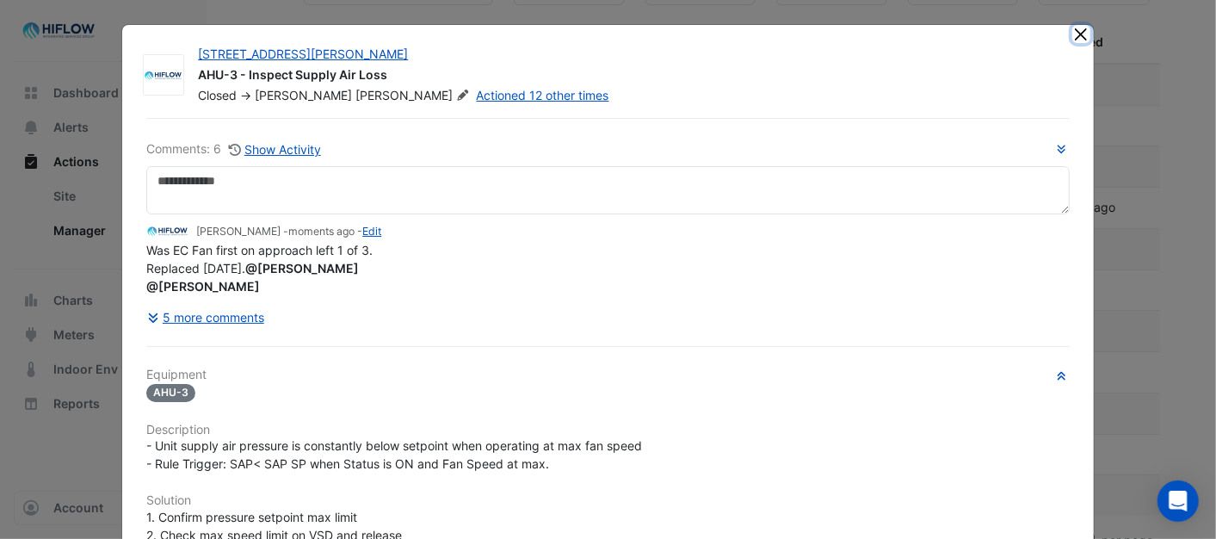
click at [1073, 39] on button "Close" at bounding box center [1081, 34] width 18 height 18
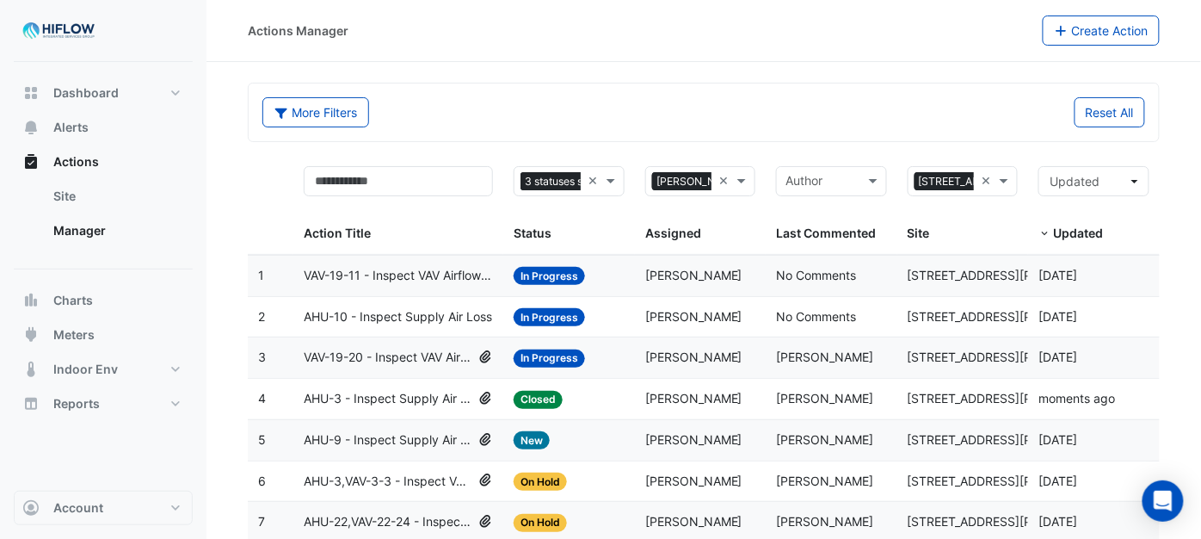
click at [389, 351] on span "VAV-19-20 - Inspect VAV Airflow Leak" at bounding box center [388, 358] width 168 height 20
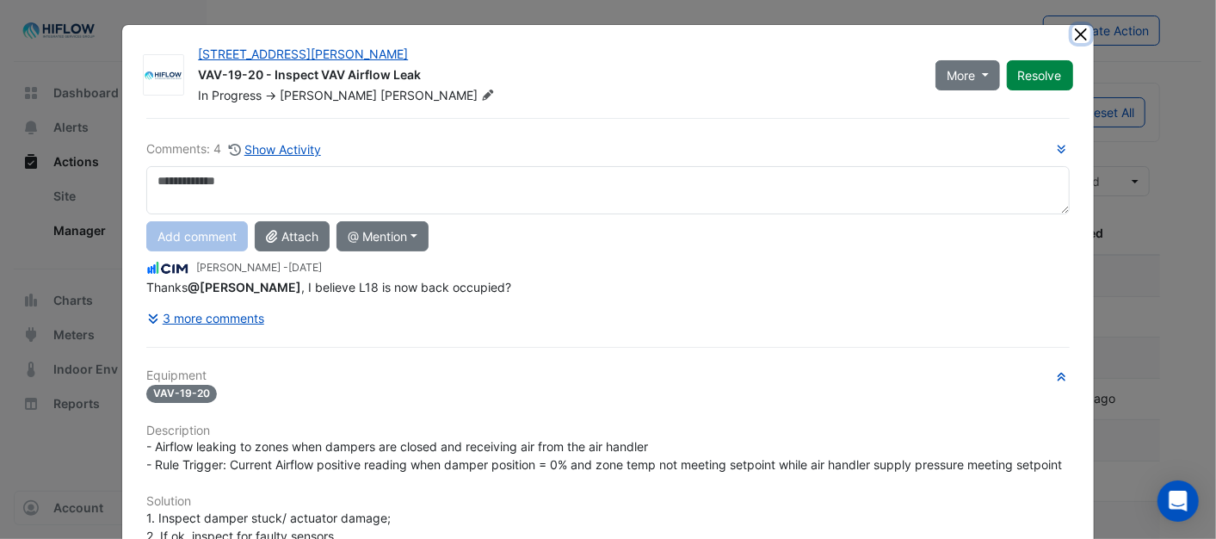
click at [1078, 34] on button "Close" at bounding box center [1081, 34] width 18 height 18
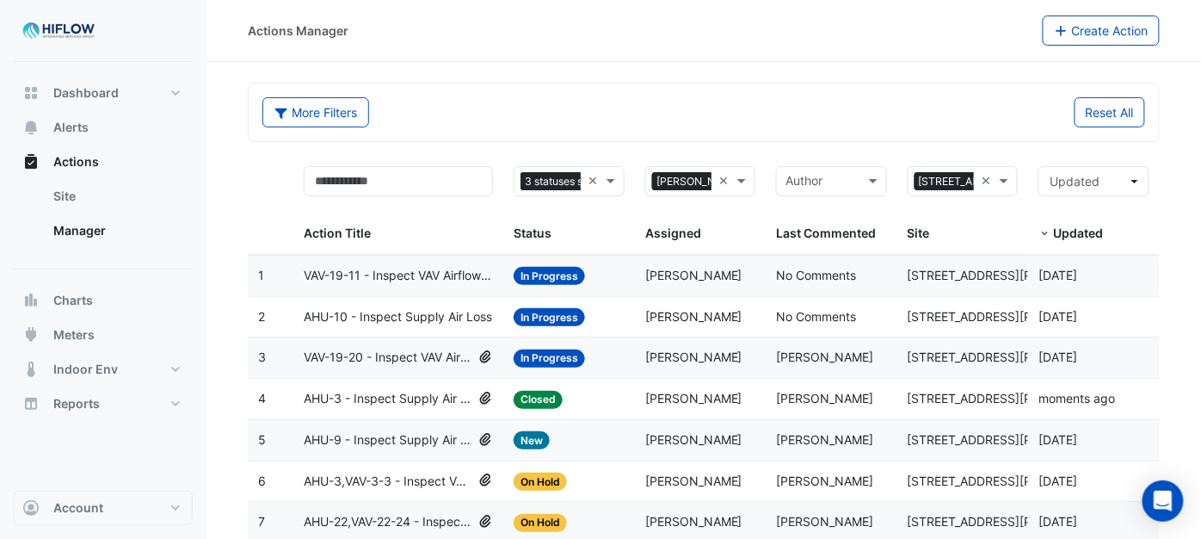
click at [382, 322] on span "AHU-10 - Inspect Supply Air Loss" at bounding box center [398, 317] width 188 height 20
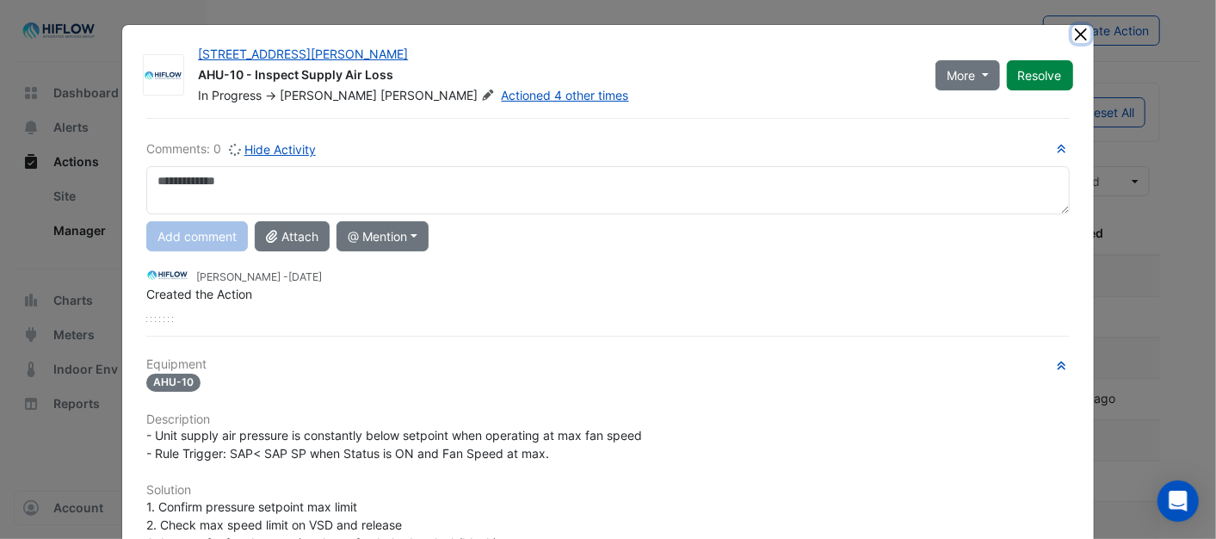
click at [1074, 27] on button "Close" at bounding box center [1081, 34] width 18 height 18
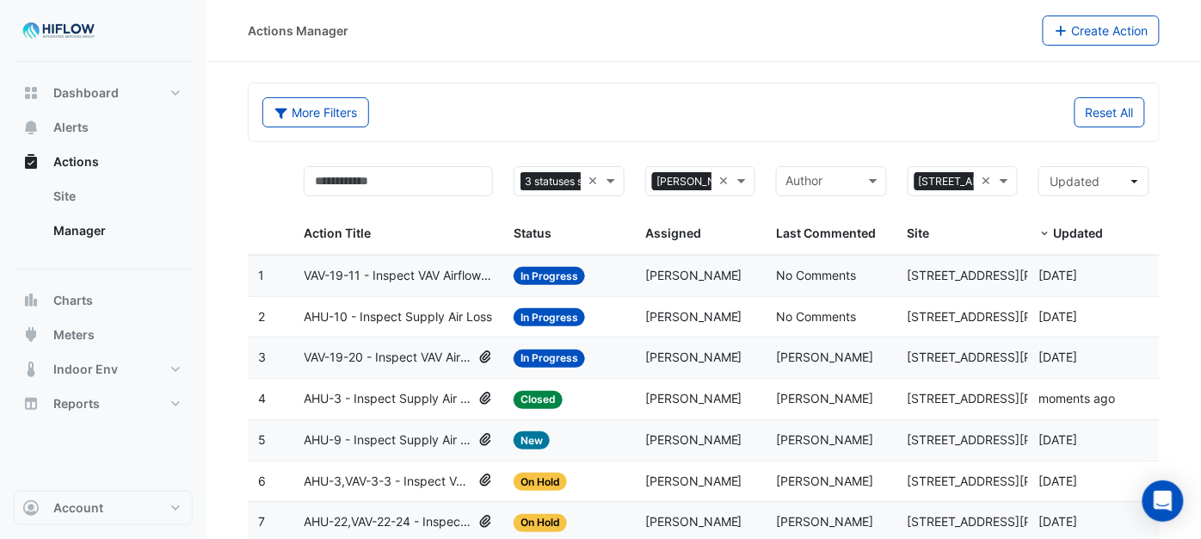
click at [376, 277] on span "VAV-19-11 - Inspect VAV Airflow Leak" at bounding box center [398, 276] width 189 height 20
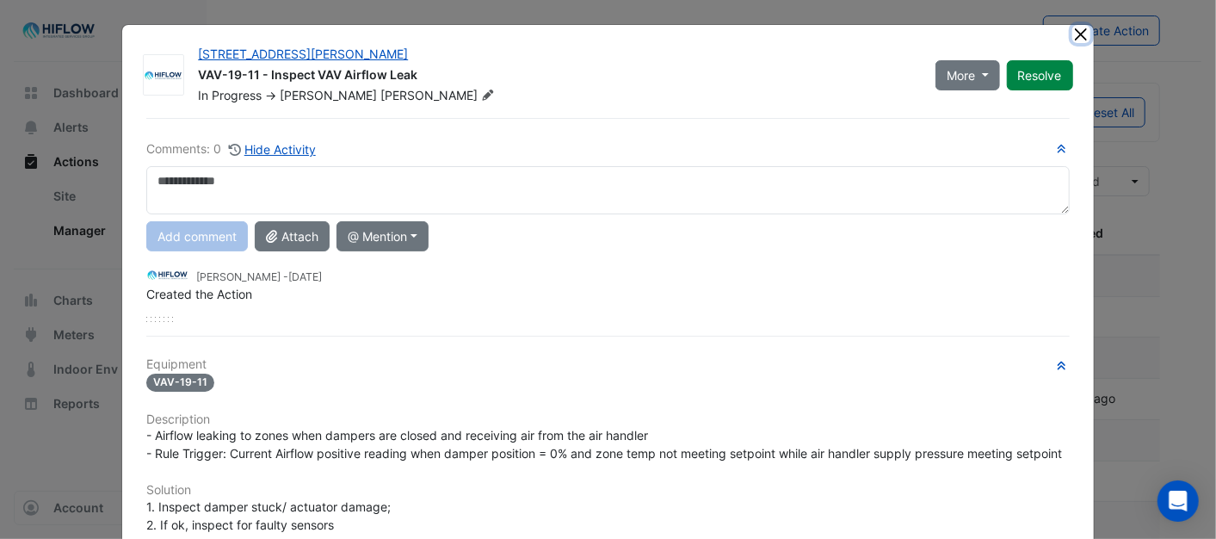
click at [1072, 33] on button "Close" at bounding box center [1081, 34] width 18 height 18
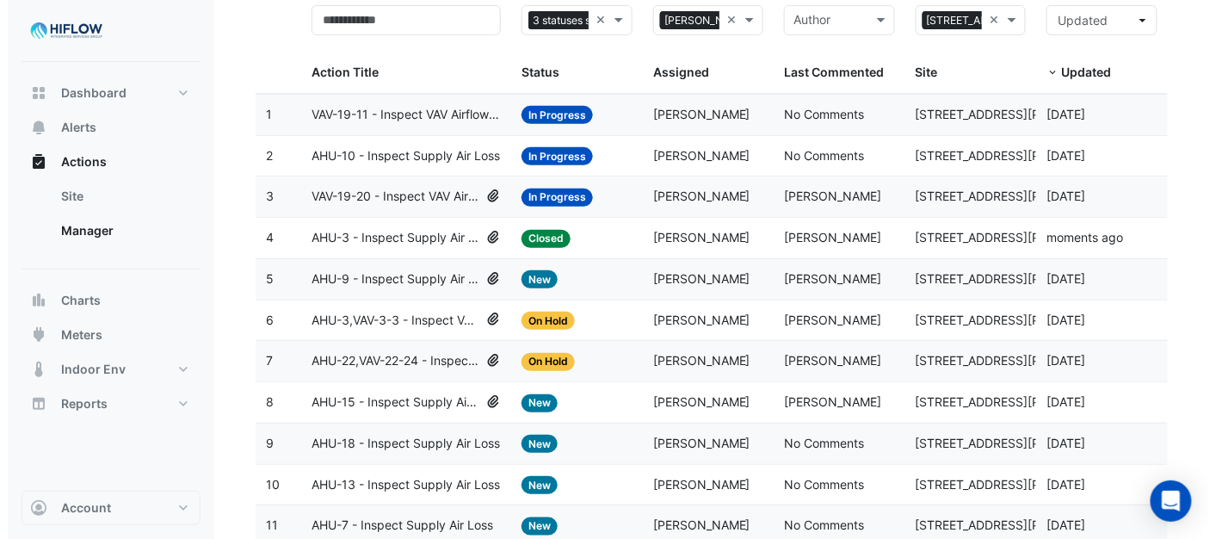
scroll to position [191, 0]
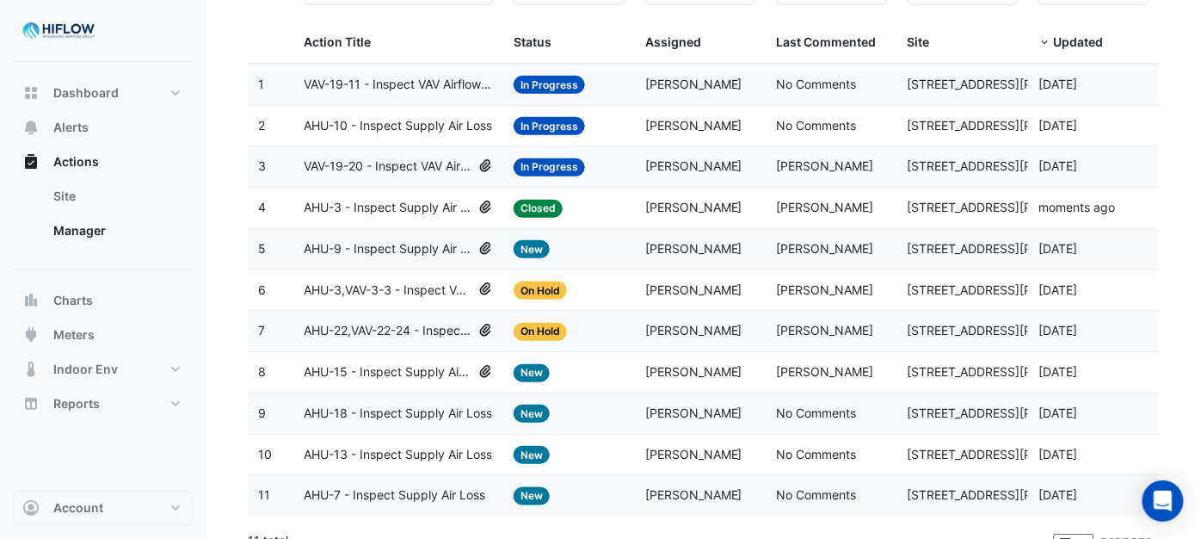
click at [358, 250] on span "AHU-9 - Inspect Supply Air Loss" at bounding box center [388, 249] width 168 height 20
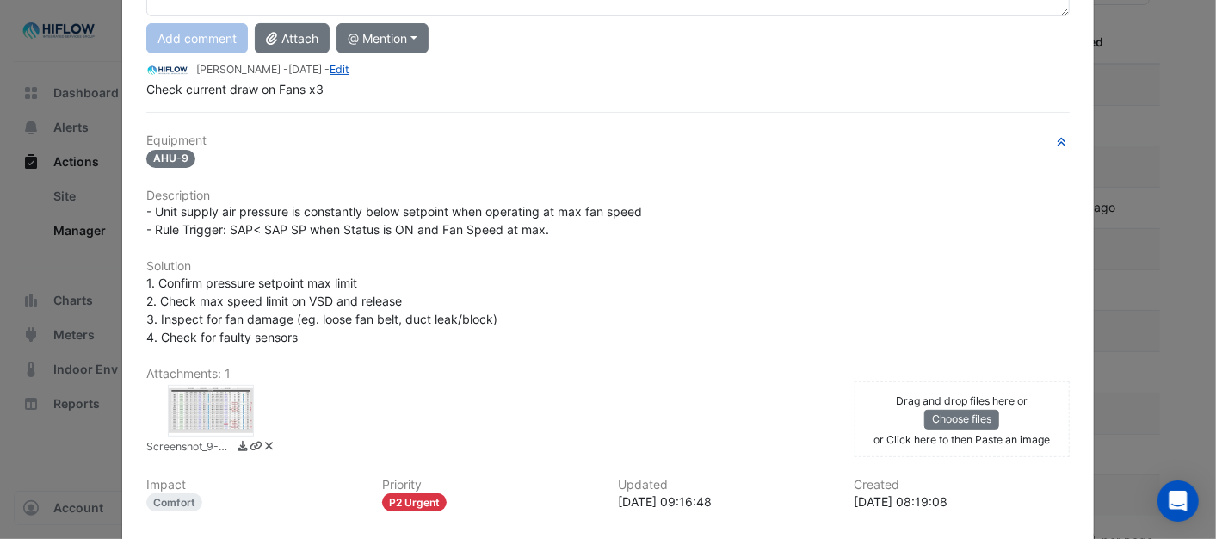
scroll to position [287, 0]
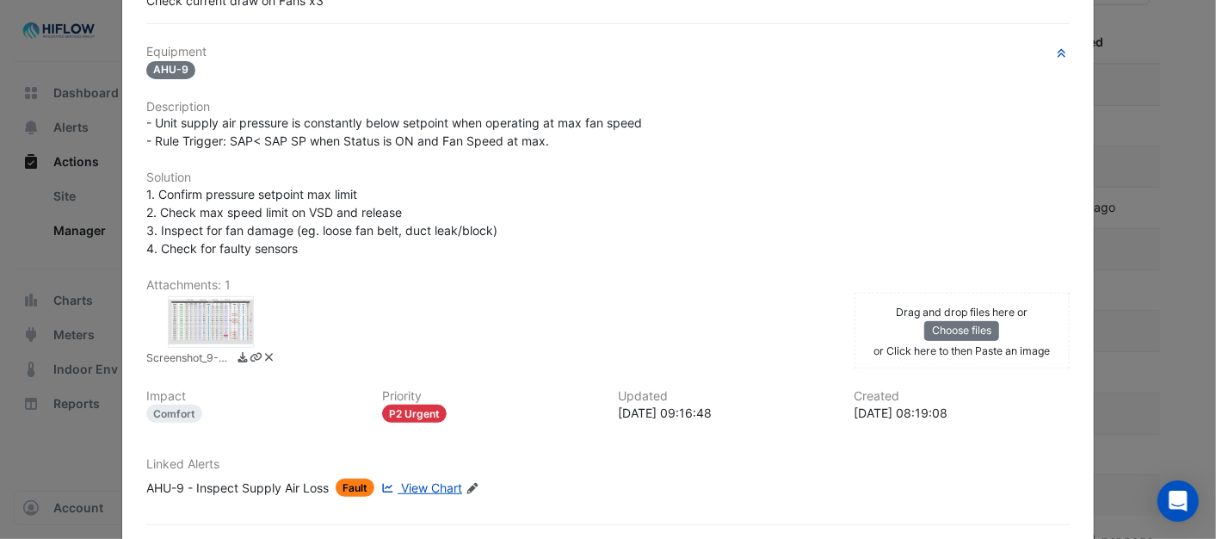
click at [200, 310] on div at bounding box center [211, 322] width 86 height 52
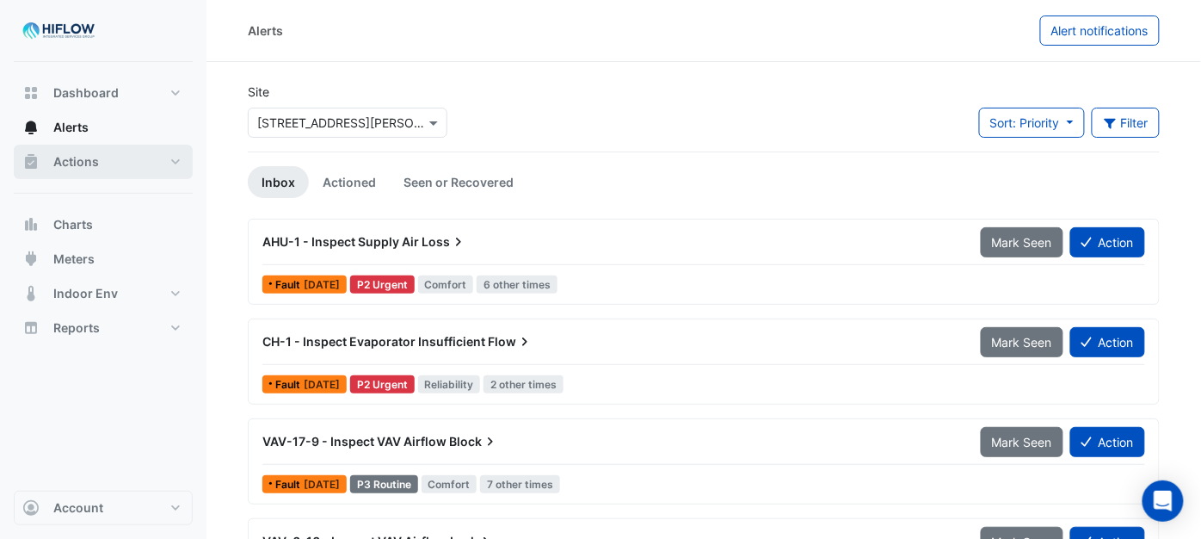
click at [96, 157] on span "Actions" at bounding box center [76, 161] width 46 height 17
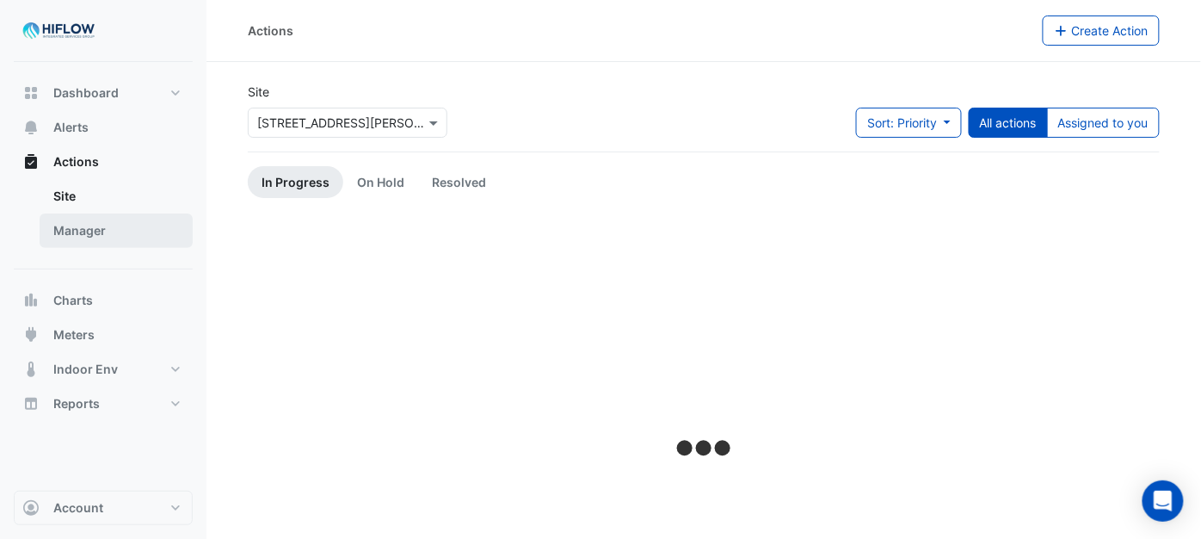
click at [103, 231] on link "Manager" at bounding box center [116, 230] width 153 height 34
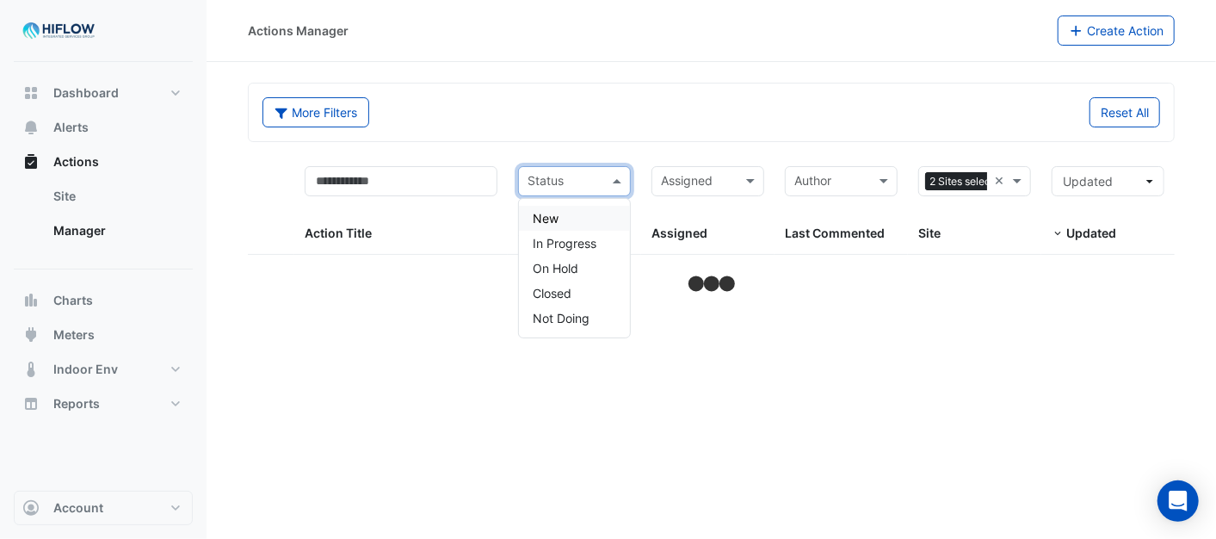
click at [624, 176] on span at bounding box center [619, 181] width 22 height 20
click at [573, 217] on div "New" at bounding box center [574, 218] width 111 height 25
click at [622, 178] on span at bounding box center [619, 181] width 22 height 20
click at [570, 234] on div "In Progress" at bounding box center [574, 243] width 111 height 25
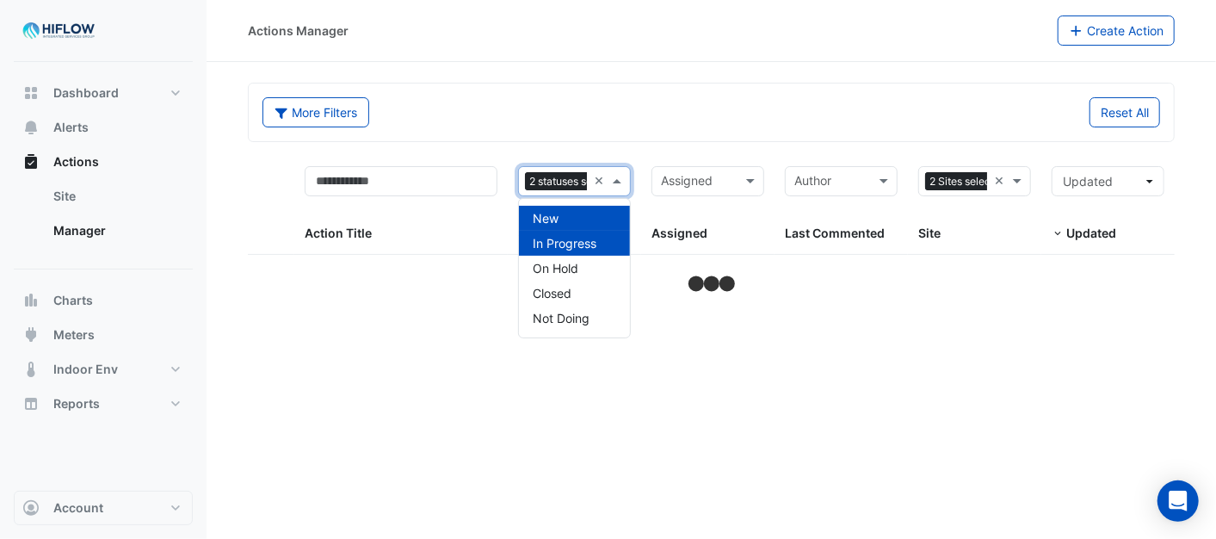
click at [613, 178] on span at bounding box center [619, 181] width 22 height 20
click at [561, 262] on span "On Hold" at bounding box center [556, 268] width 46 height 15
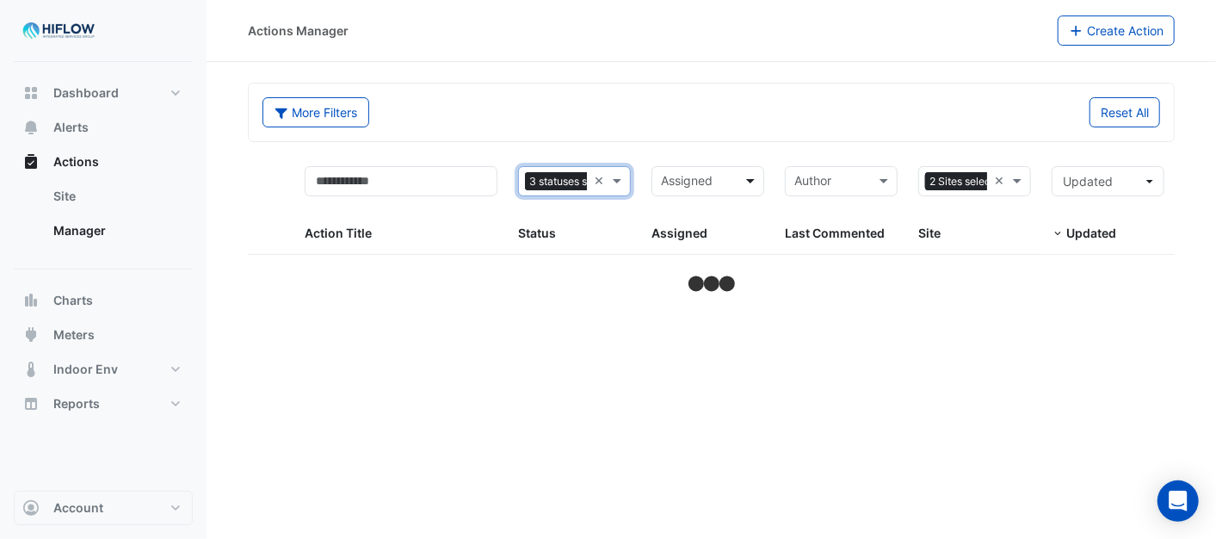
click at [746, 179] on span at bounding box center [753, 181] width 22 height 20
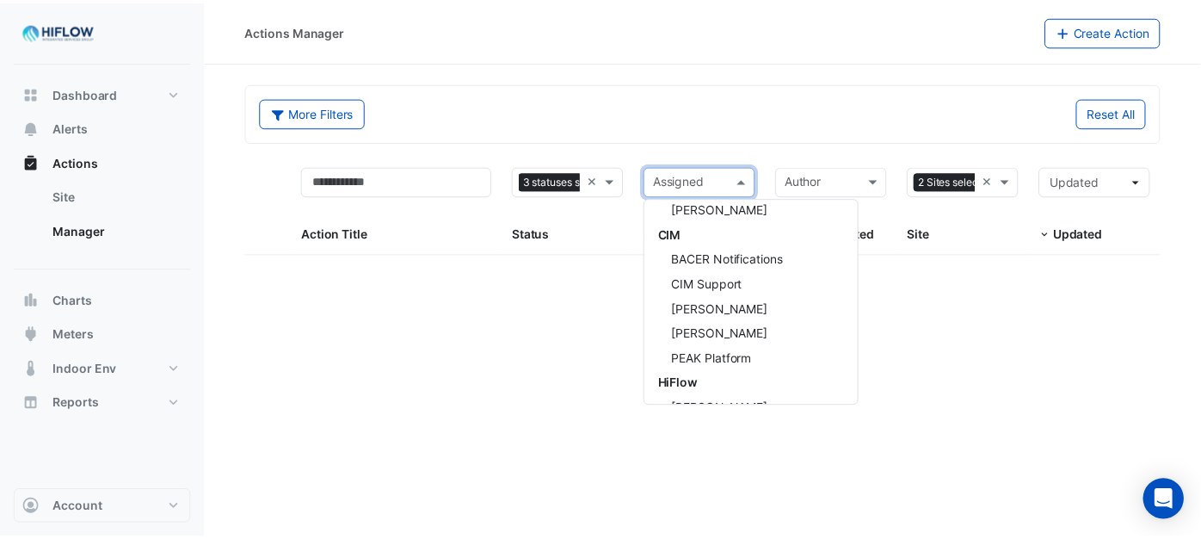
scroll to position [505, 0]
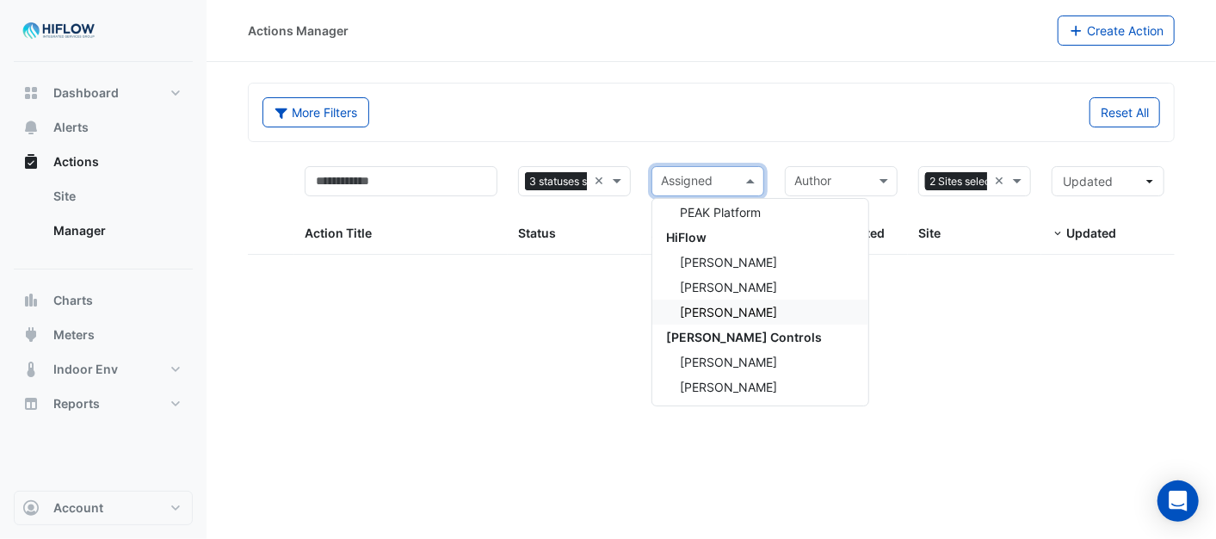
click at [712, 312] on span "[PERSON_NAME]" at bounding box center [728, 312] width 97 height 15
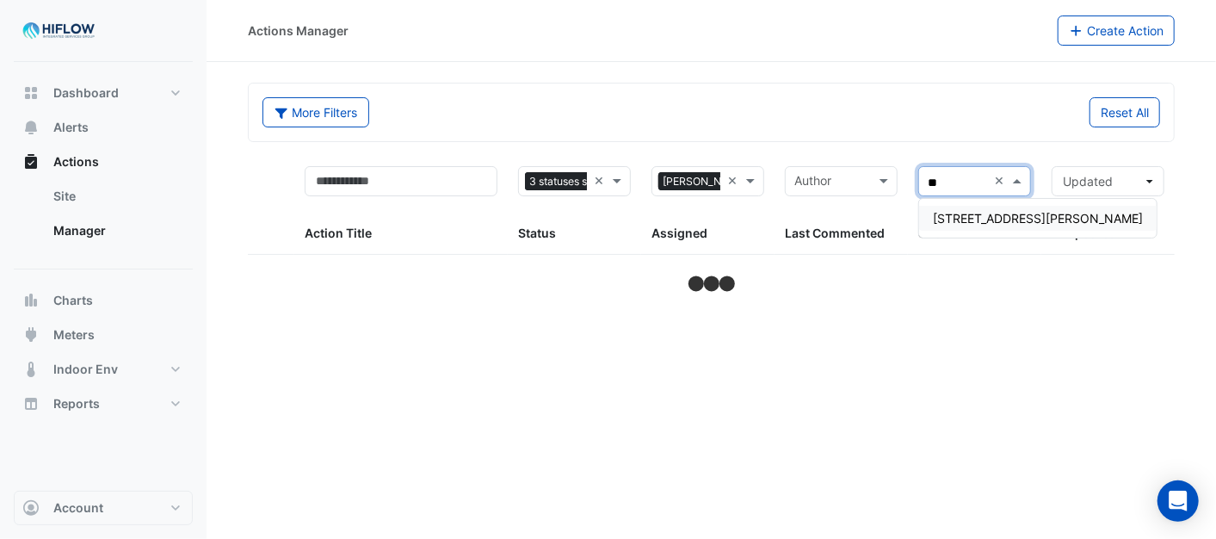
type input "**"
select select "***"
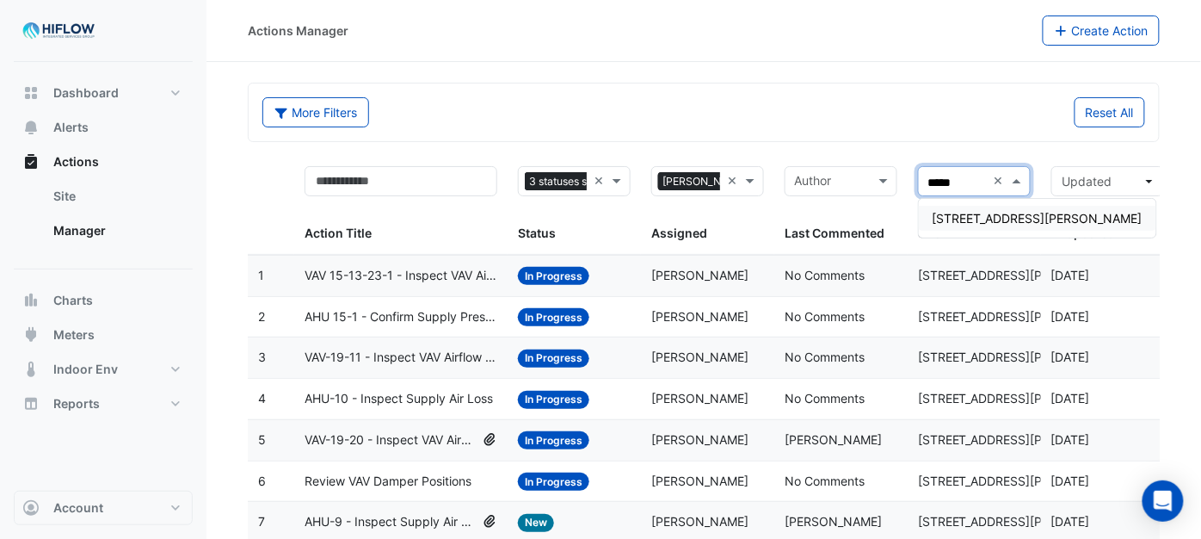
type input "******"
click at [977, 210] on div "69 Ann Street" at bounding box center [1037, 218] width 237 height 25
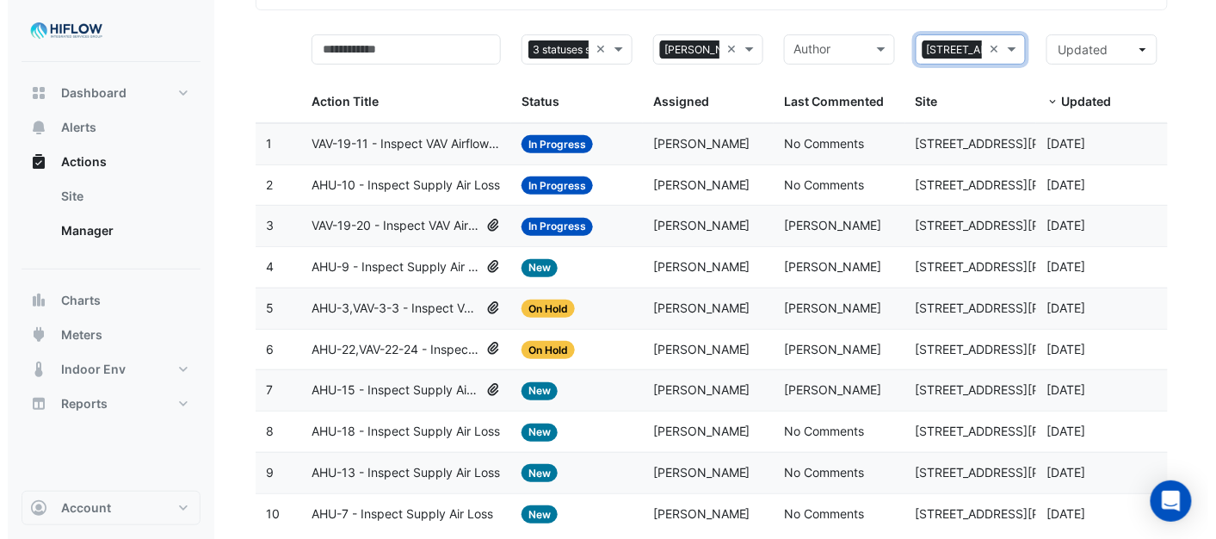
scroll to position [178, 0]
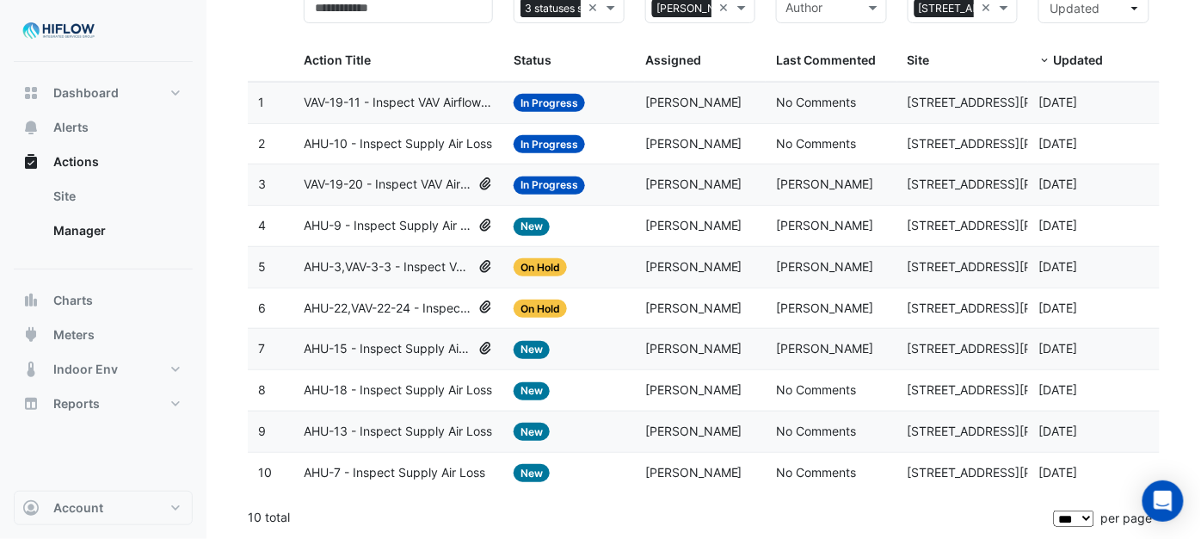
click at [398, 468] on span "AHU-7 - Inspect Supply Air Loss" at bounding box center [395, 473] width 182 height 20
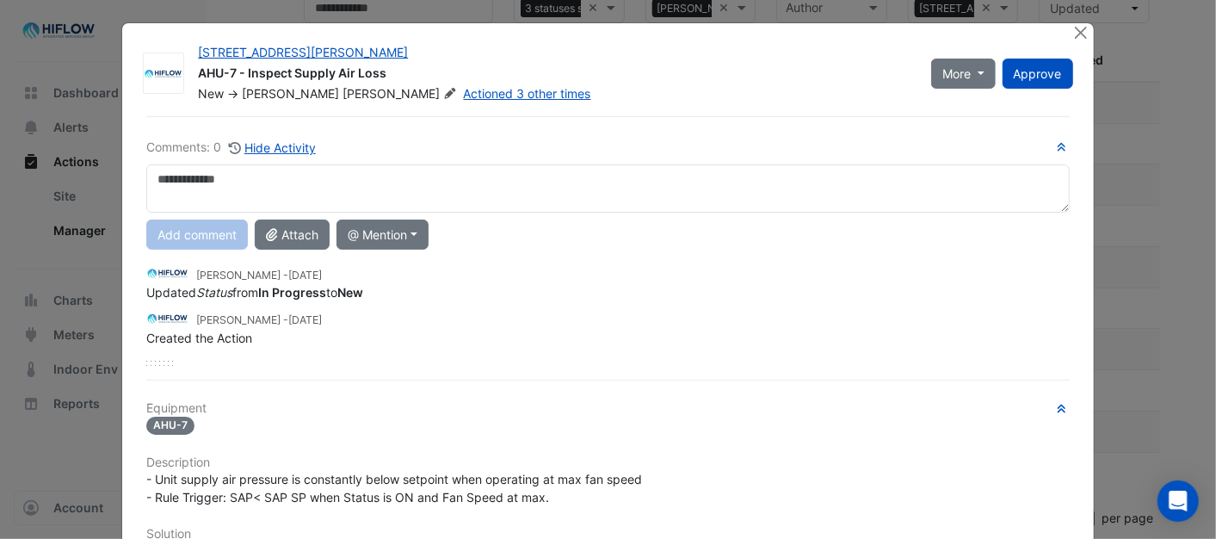
scroll to position [0, 0]
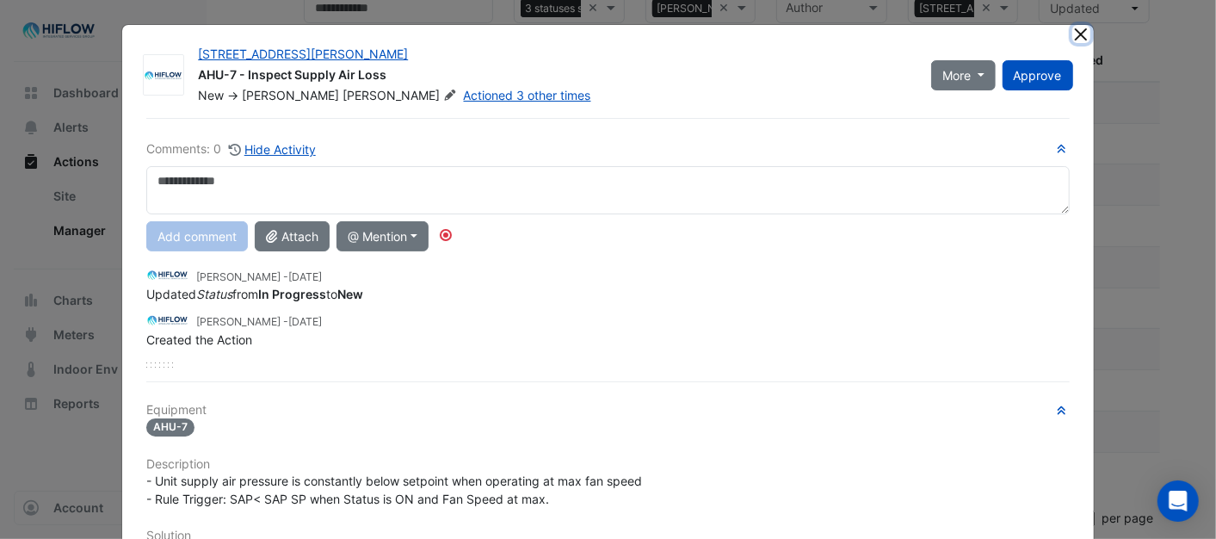
click at [1074, 34] on button "Close" at bounding box center [1081, 34] width 18 height 18
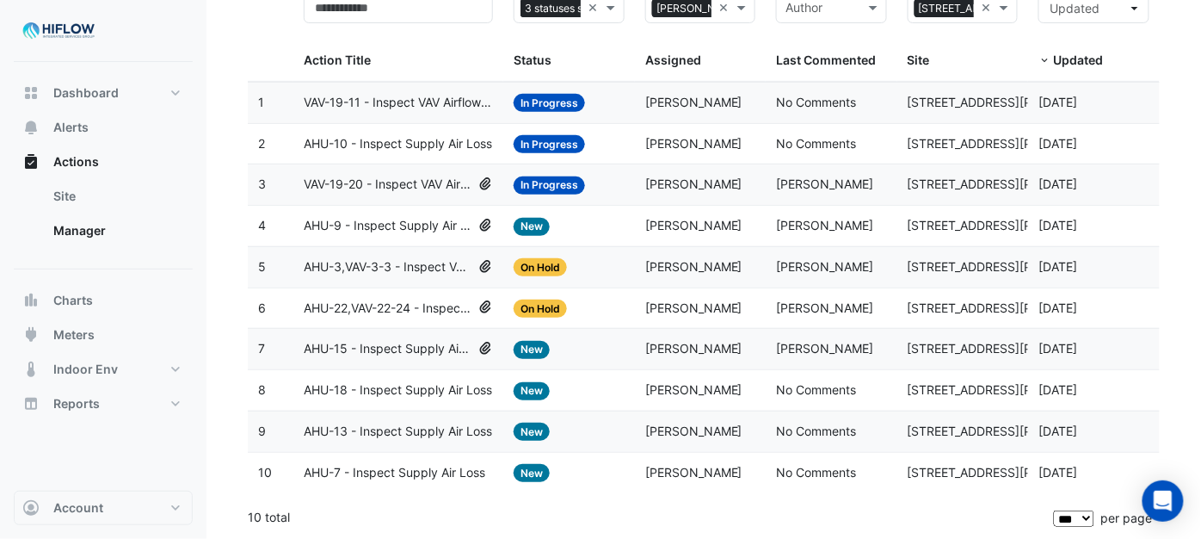
click at [385, 467] on span "AHU-7 - Inspect Supply Air Loss" at bounding box center [395, 473] width 182 height 20
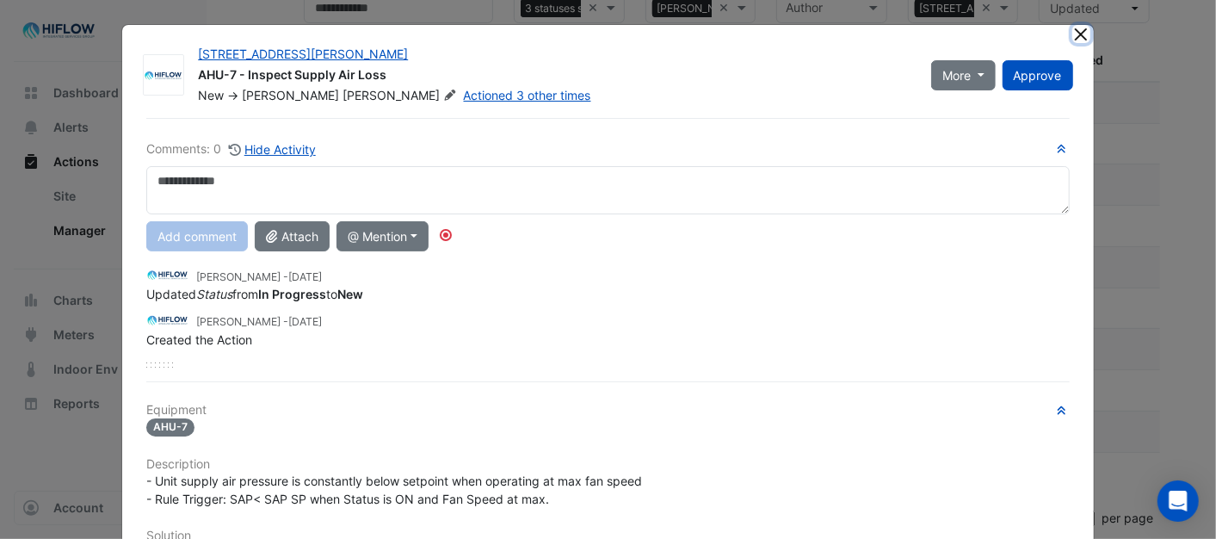
click at [1075, 32] on button "Close" at bounding box center [1081, 34] width 18 height 18
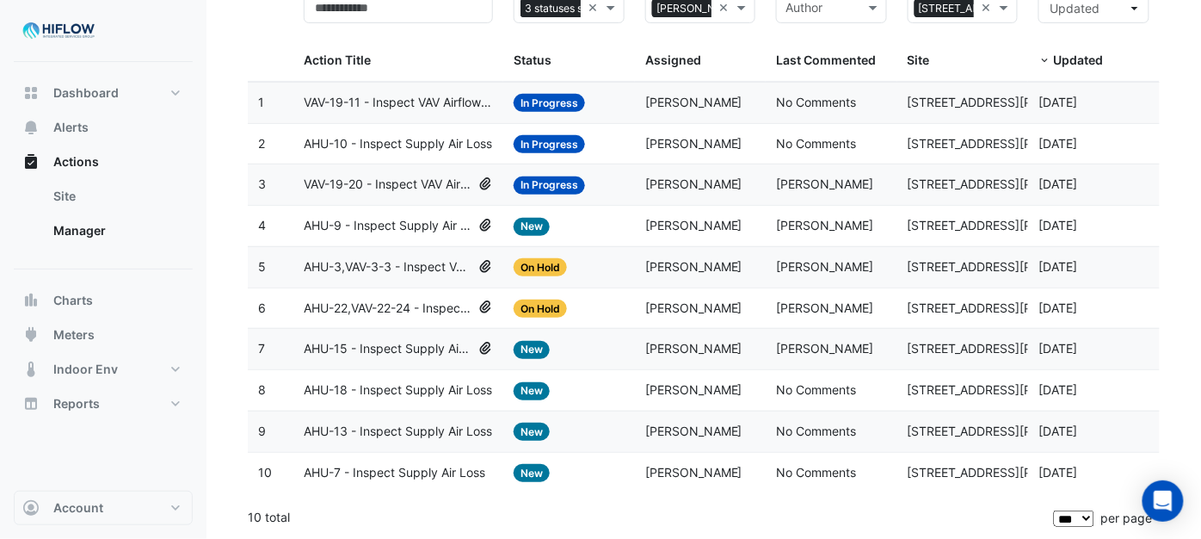
click at [372, 433] on span "AHU-13 - Inspect Supply Air Loss" at bounding box center [398, 432] width 188 height 20
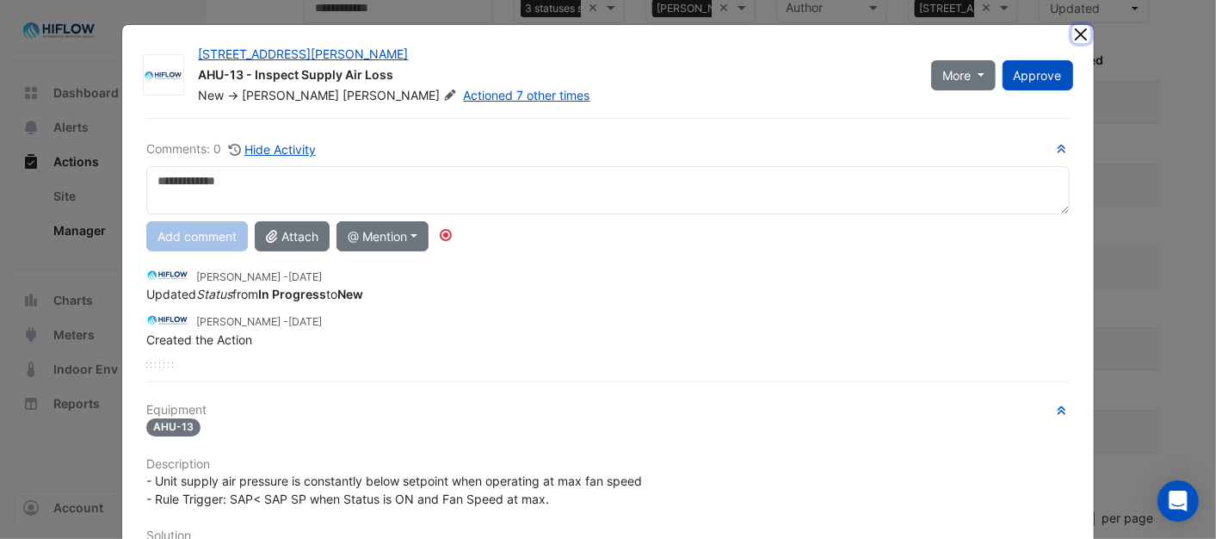
drag, startPoint x: 1082, startPoint y: 29, endPoint x: 1067, endPoint y: 53, distance: 28.2
click at [1081, 29] on button "Close" at bounding box center [1081, 34] width 18 height 18
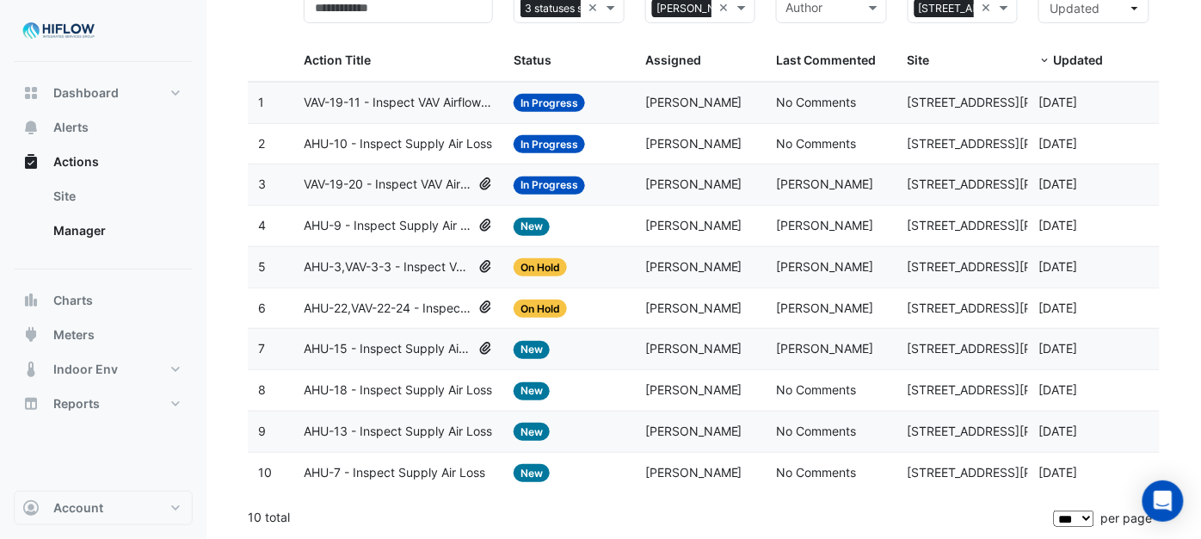
click at [416, 387] on span "AHU-18 - Inspect Supply Air Loss" at bounding box center [398, 390] width 188 height 20
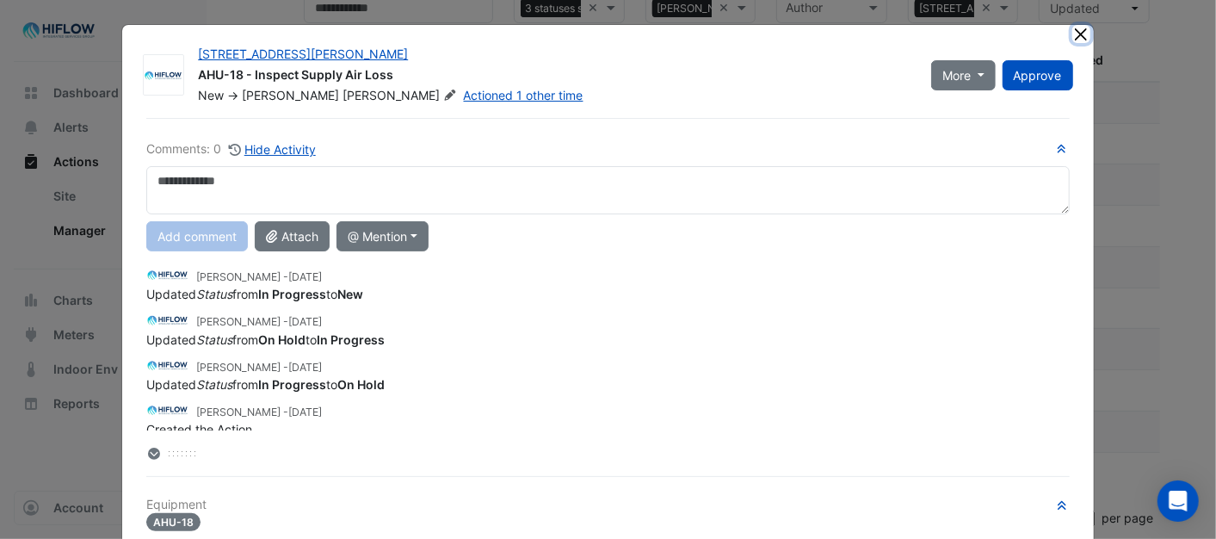
click at [1073, 32] on button "Close" at bounding box center [1081, 34] width 18 height 18
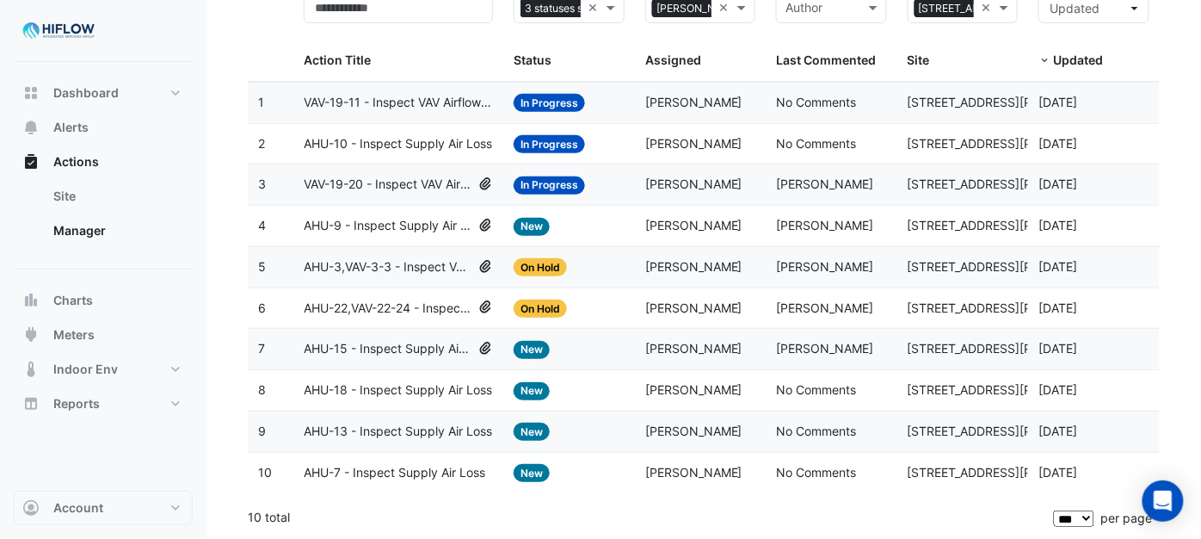
click at [356, 383] on span "AHU-18 - Inspect Supply Air Loss" at bounding box center [398, 390] width 188 height 20
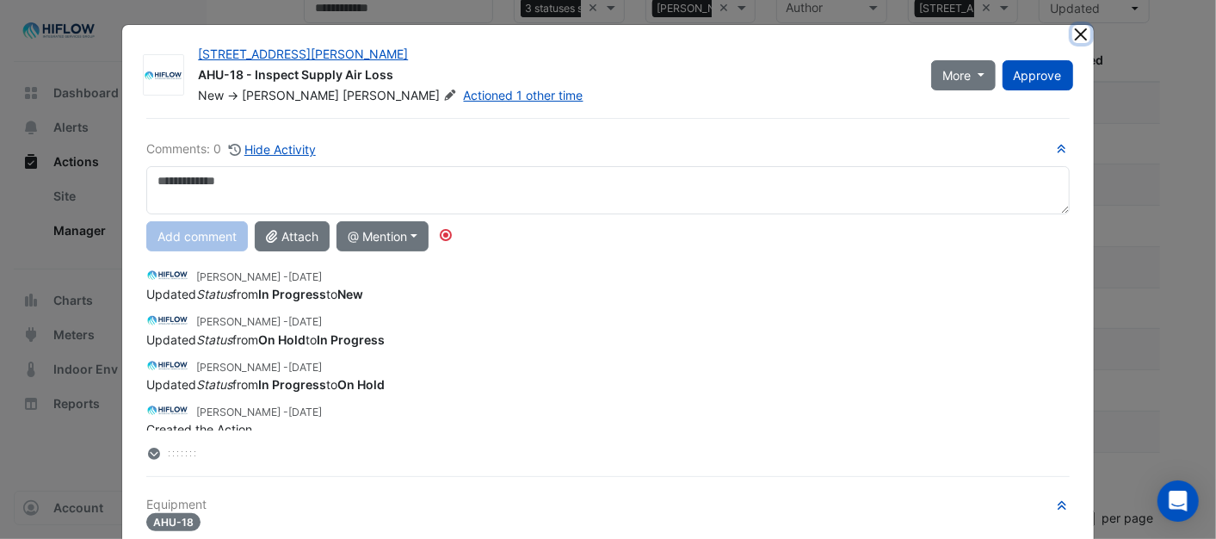
click at [1072, 31] on button "Close" at bounding box center [1081, 34] width 18 height 18
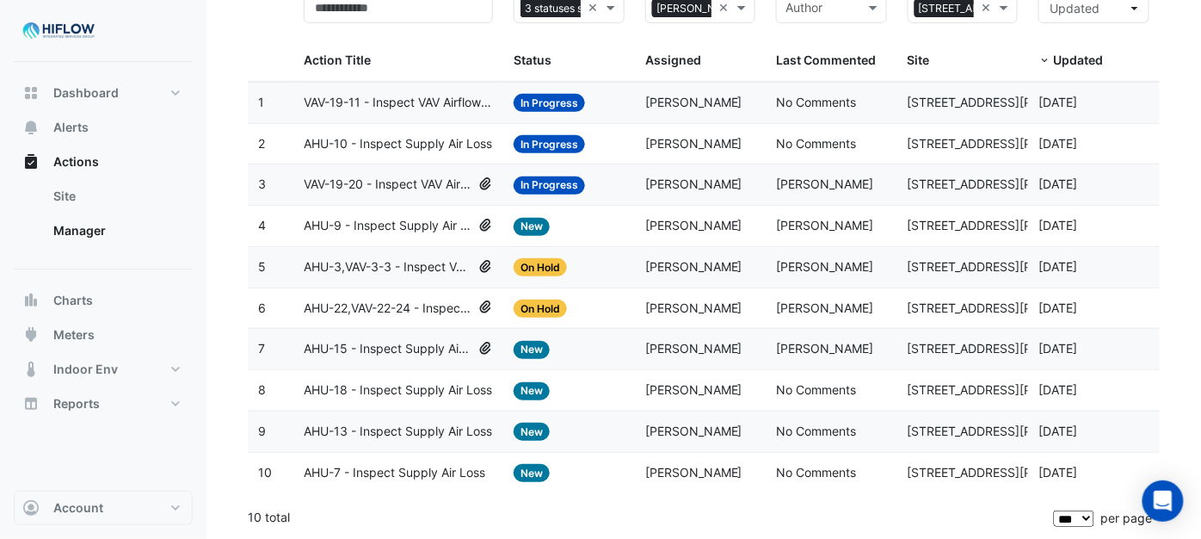
click at [371, 380] on span "AHU-18 - Inspect Supply Air Loss" at bounding box center [398, 390] width 188 height 20
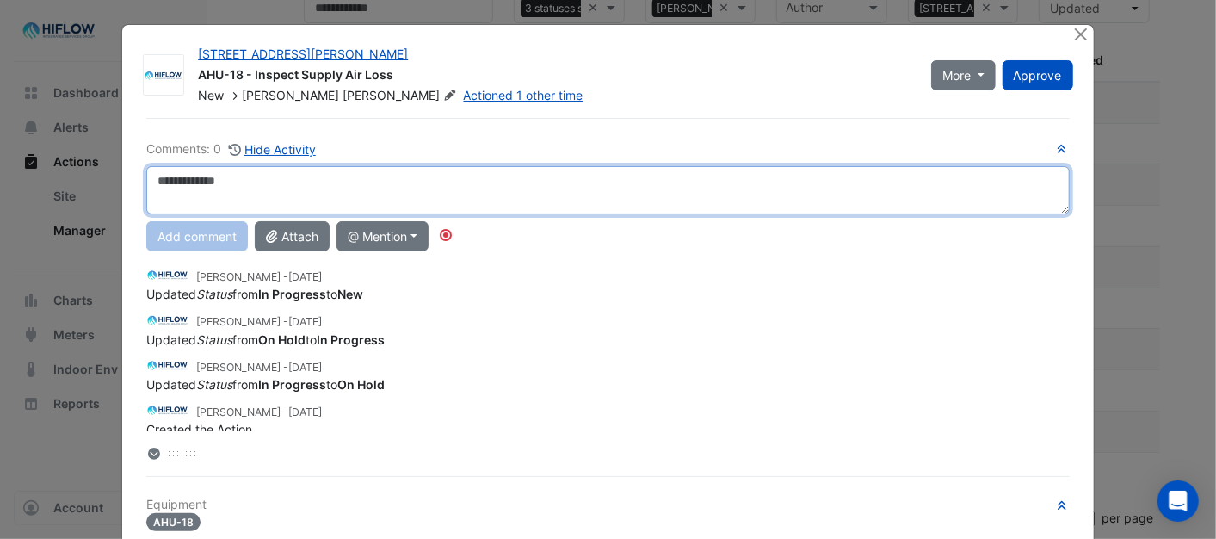
click at [179, 190] on textarea at bounding box center [607, 190] width 922 height 48
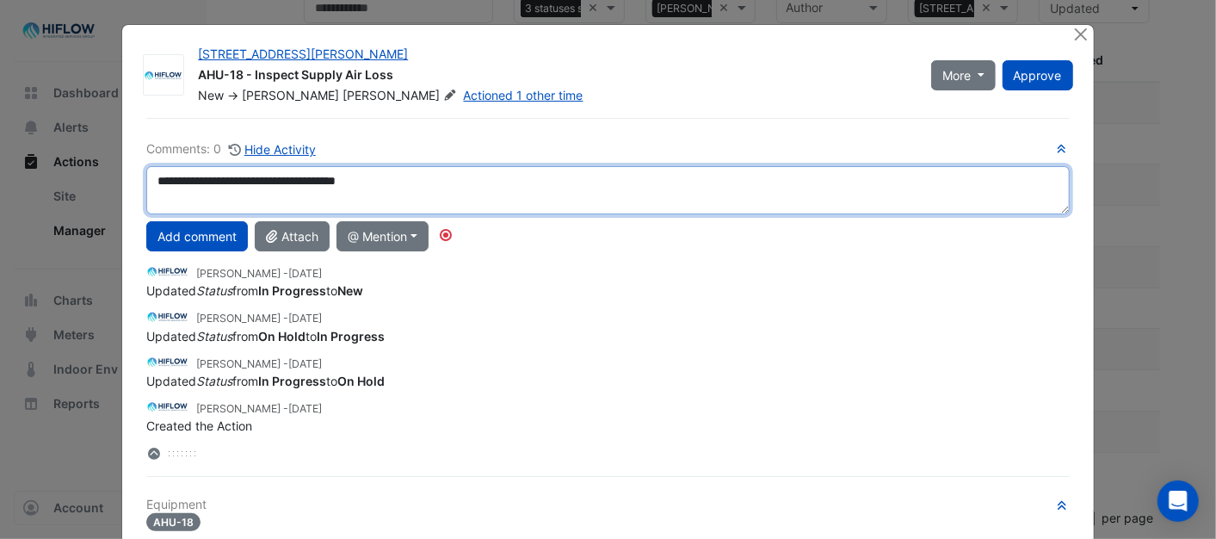
click at [392, 166] on textarea "**********" at bounding box center [607, 190] width 922 height 48
click at [330, 179] on textarea "**********" at bounding box center [607, 190] width 922 height 48
click at [382, 176] on textarea "**********" at bounding box center [607, 190] width 922 height 48
click at [440, 182] on textarea "**********" at bounding box center [607, 190] width 922 height 48
click at [479, 176] on textarea "**********" at bounding box center [607, 190] width 922 height 48
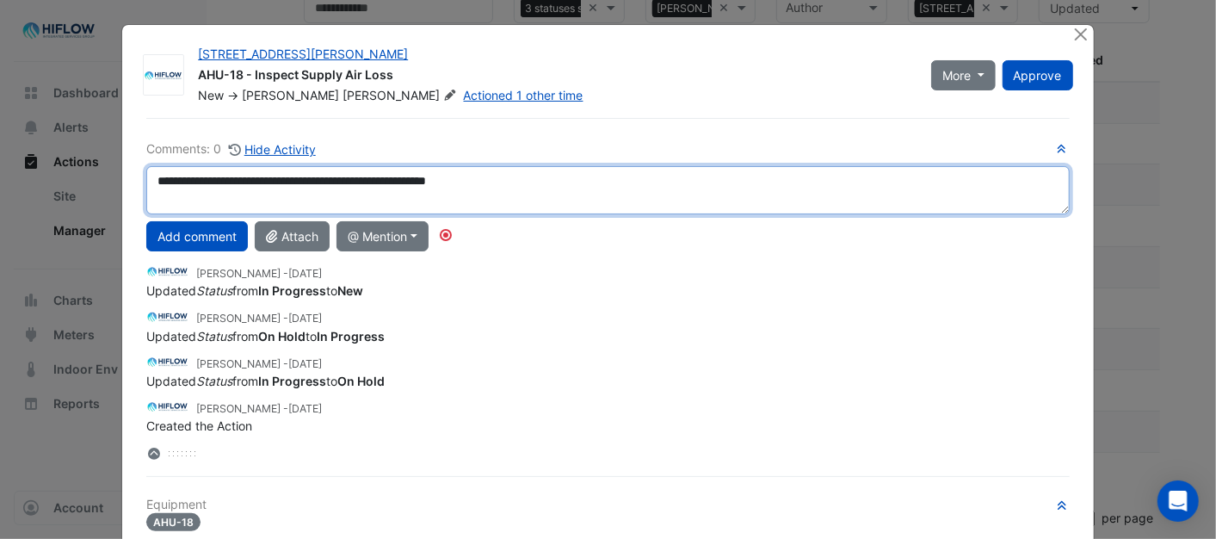
drag, startPoint x: 374, startPoint y: 181, endPoint x: 415, endPoint y: 189, distance: 41.3
click at [415, 189] on textarea "**********" at bounding box center [607, 190] width 922 height 48
drag, startPoint x: 558, startPoint y: 181, endPoint x: 626, endPoint y: 189, distance: 69.4
click at [626, 189] on textarea "**********" at bounding box center [607, 190] width 922 height 48
click at [442, 179] on textarea "**********" at bounding box center [607, 190] width 922 height 48
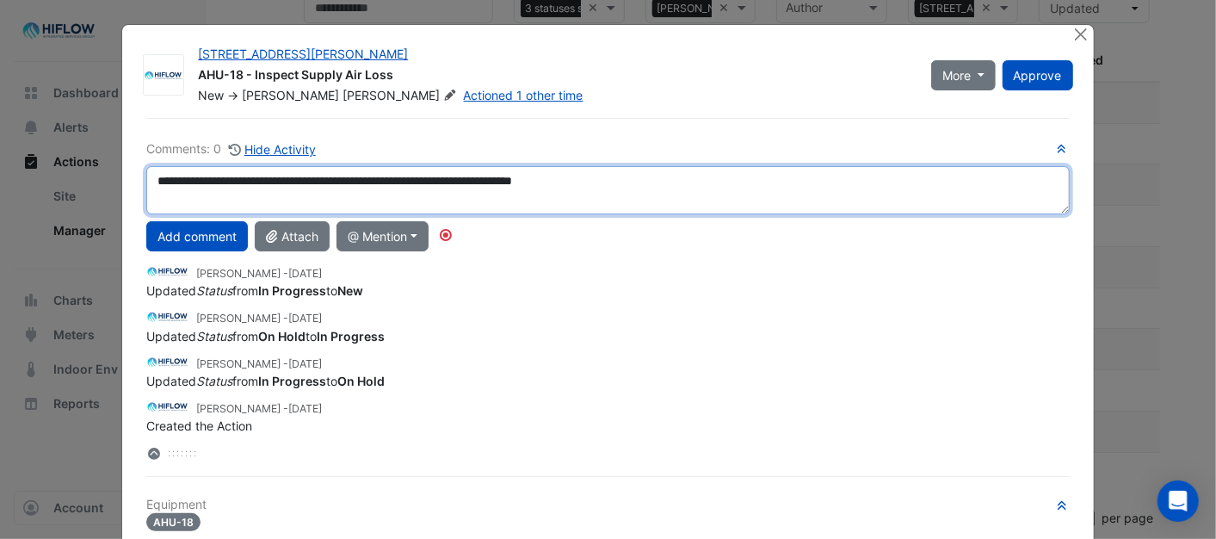
click at [622, 182] on textarea "**********" at bounding box center [607, 190] width 922 height 48
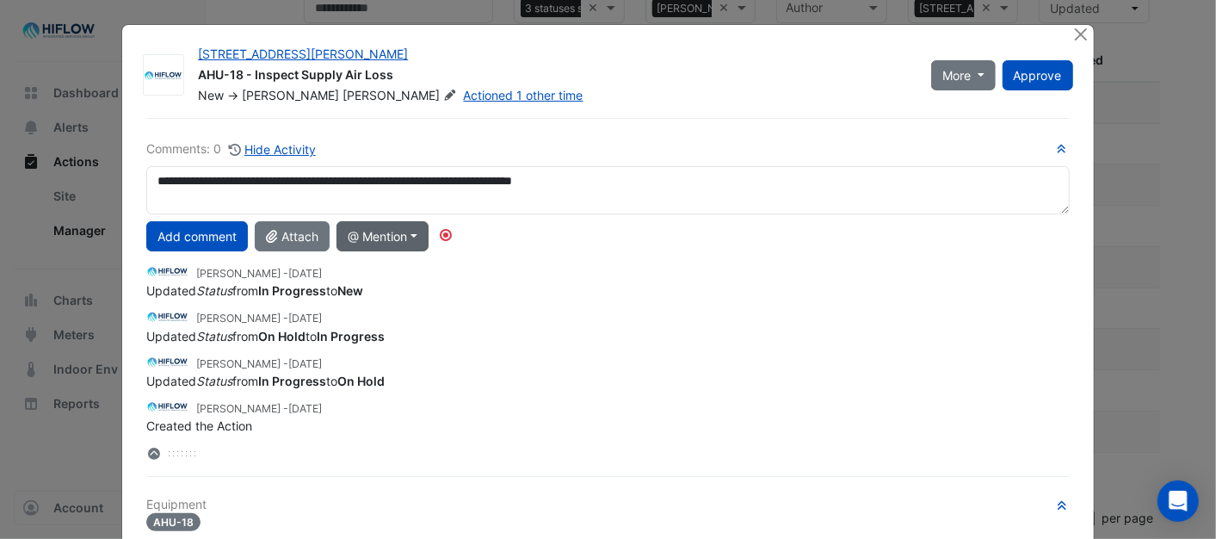
click at [413, 234] on button "@ Mention" at bounding box center [382, 236] width 92 height 30
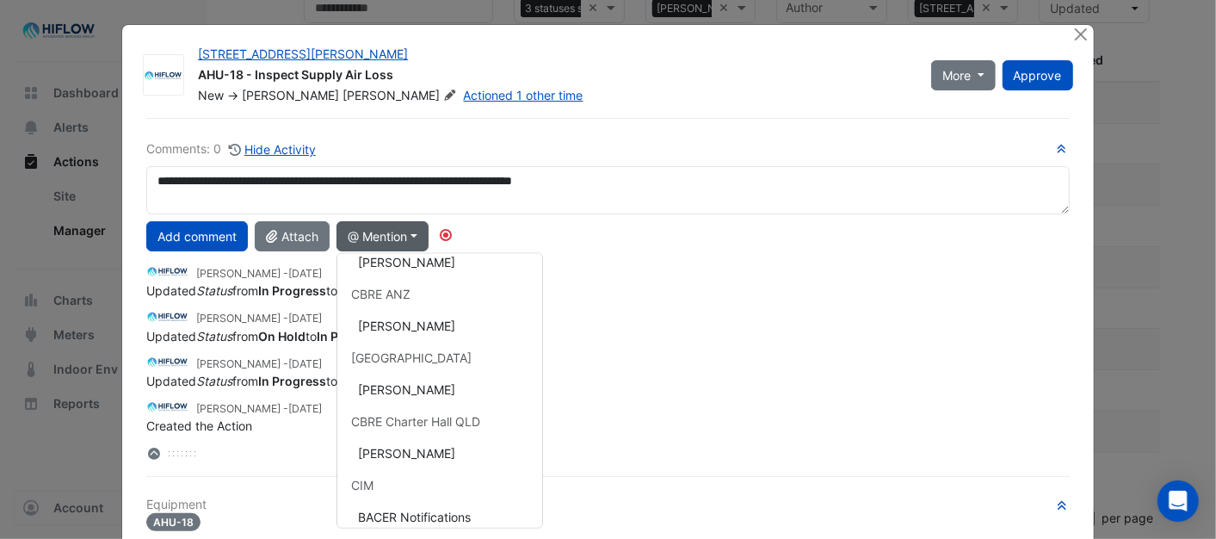
scroll to position [116, 0]
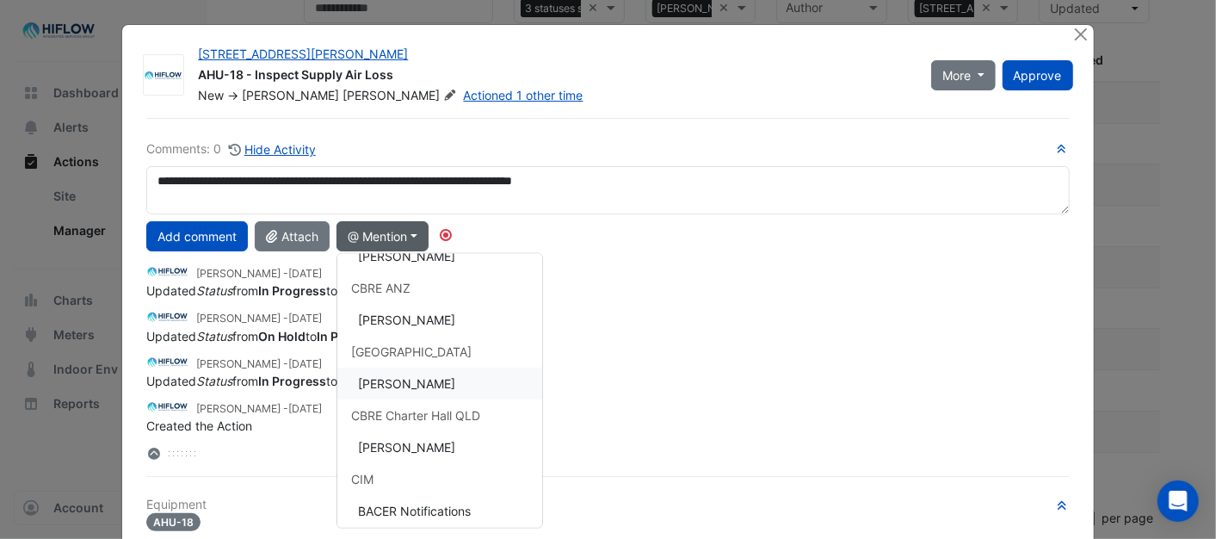
click at [432, 373] on button "[PERSON_NAME]" at bounding box center [439, 383] width 205 height 32
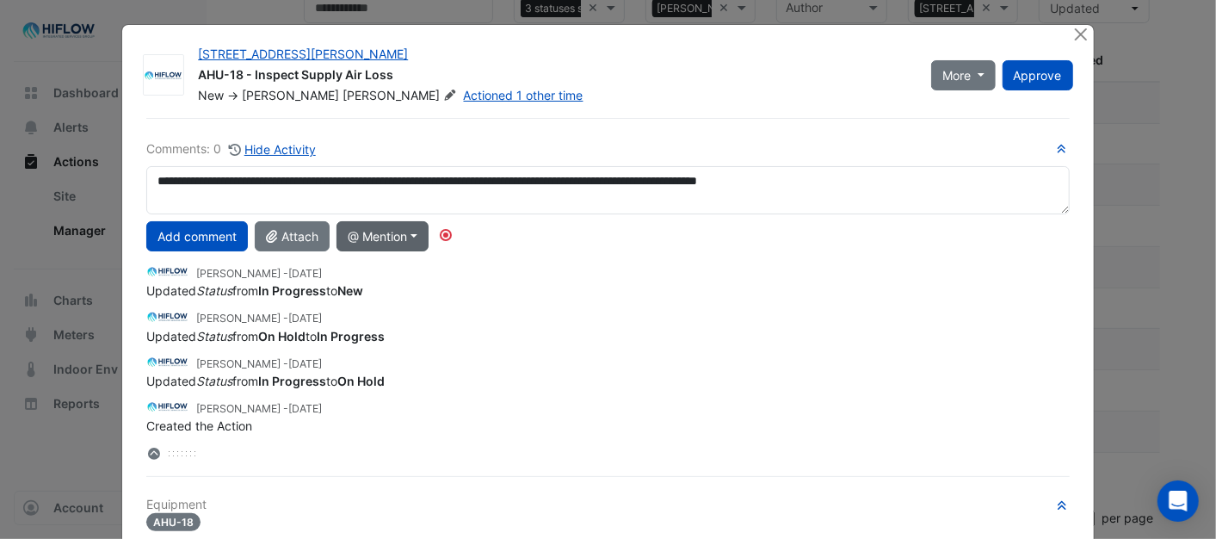
click at [413, 237] on button "@ Mention" at bounding box center [382, 236] width 92 height 30
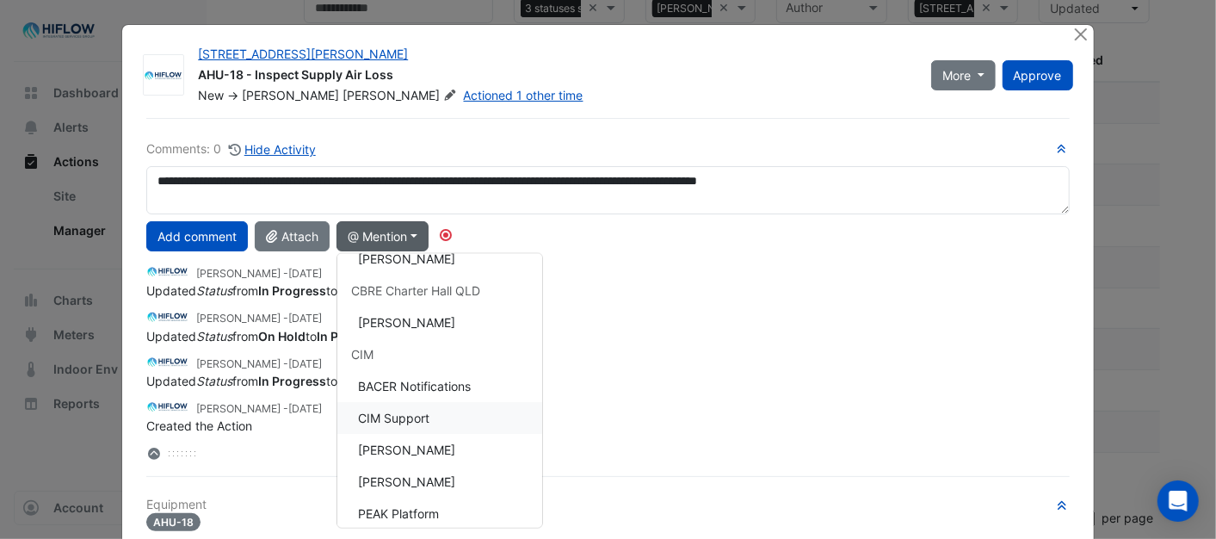
scroll to position [243, 0]
click at [399, 437] on button "[PERSON_NAME]" at bounding box center [439, 447] width 205 height 32
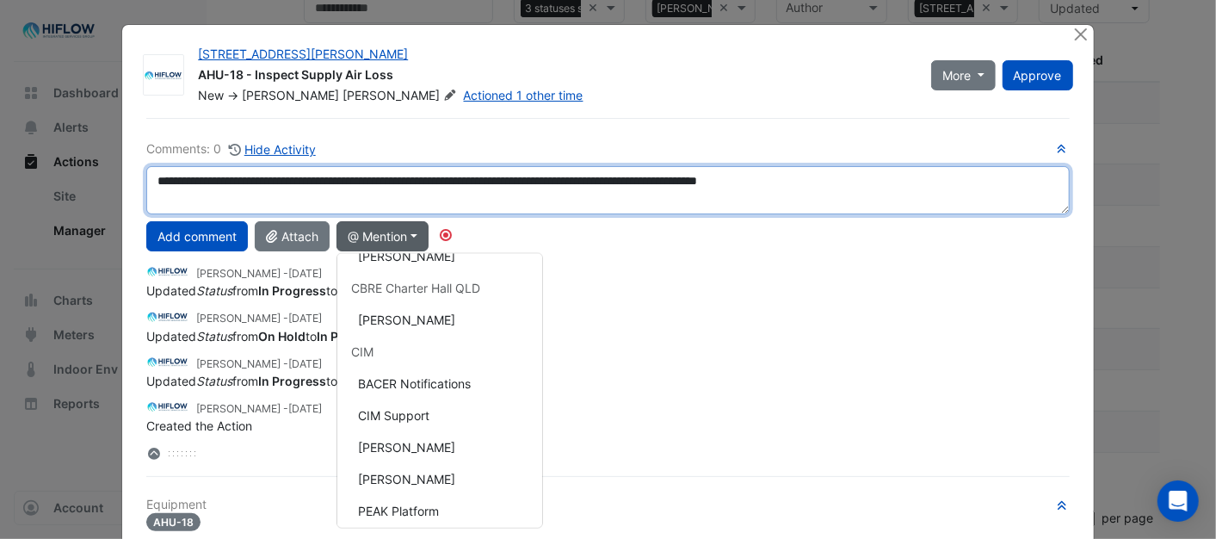
type textarea "**********"
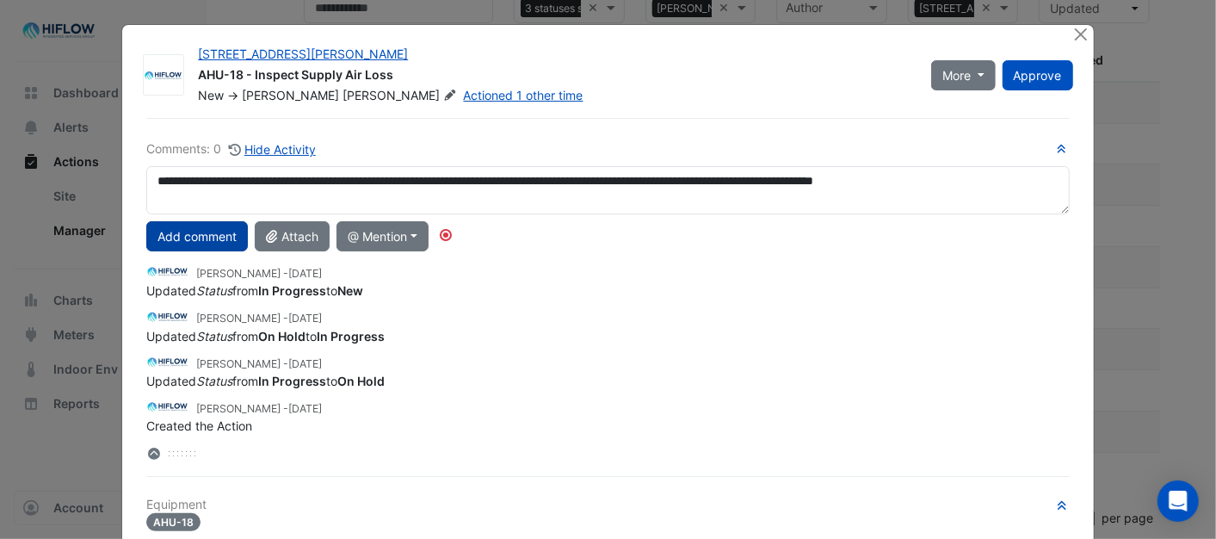
click at [204, 232] on button "Add comment" at bounding box center [197, 236] width 102 height 30
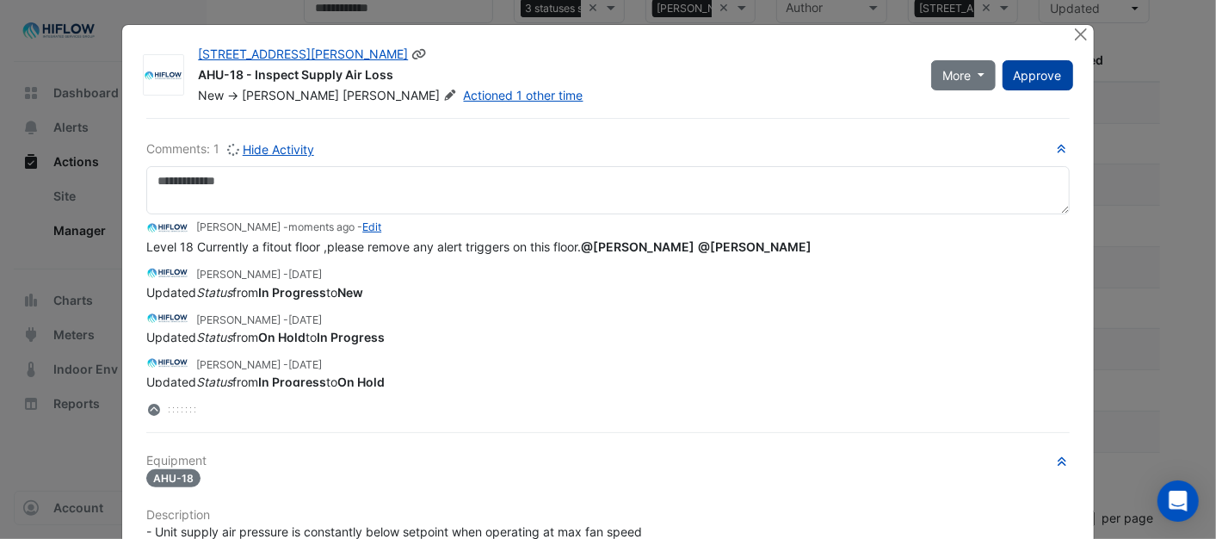
click at [1038, 72] on span "Approve" at bounding box center [1038, 75] width 48 height 15
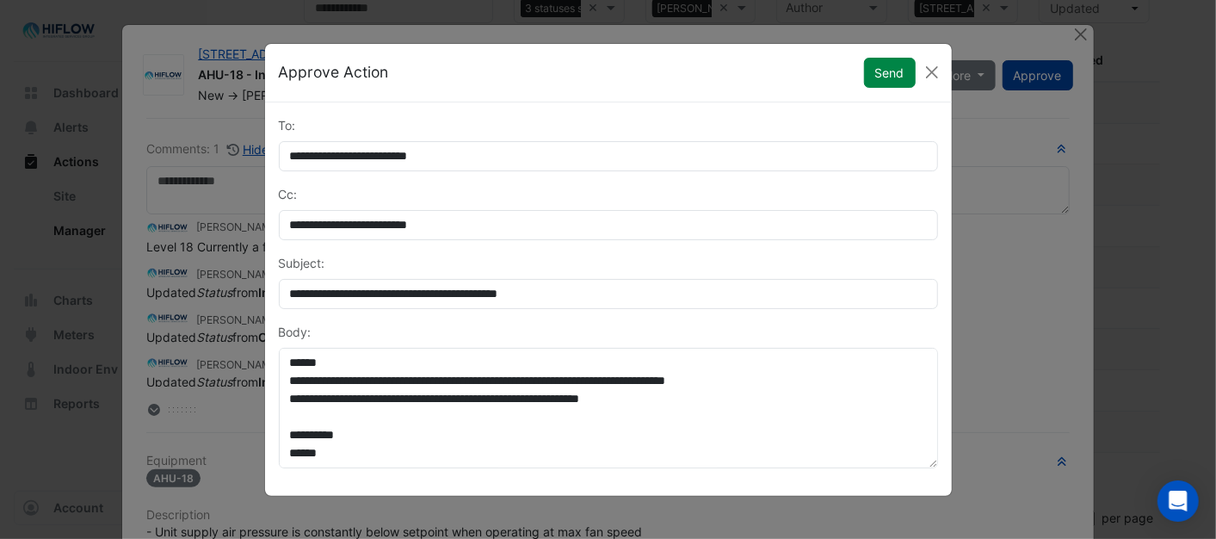
scroll to position [0, 0]
click at [878, 71] on button "Send" at bounding box center [890, 73] width 52 height 30
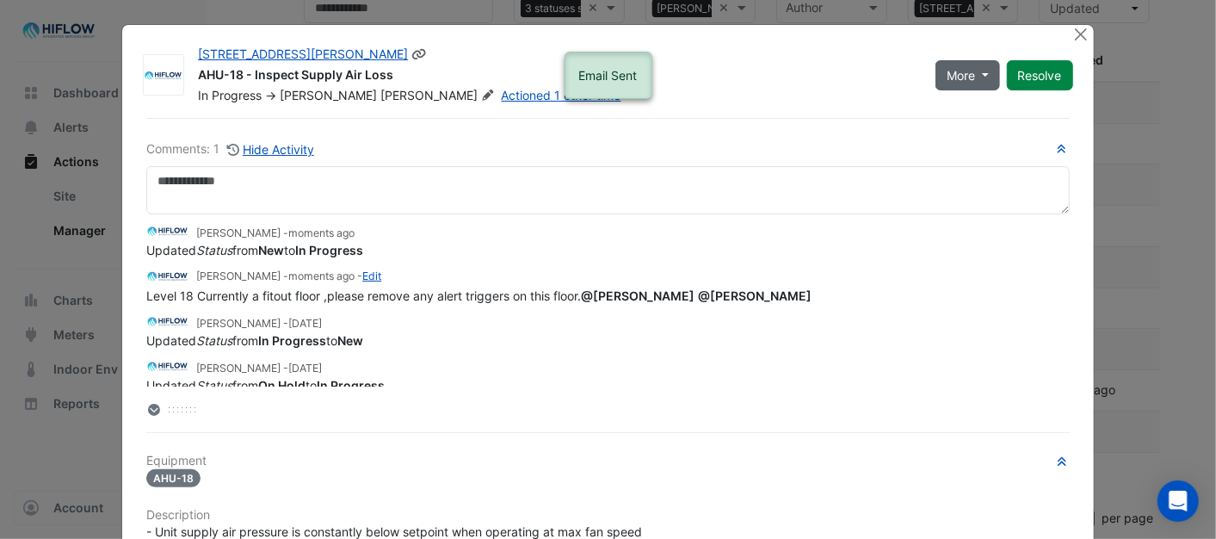
click at [982, 66] on button "More" at bounding box center [967, 75] width 65 height 30
click at [977, 114] on button "On Hold" at bounding box center [996, 117] width 136 height 25
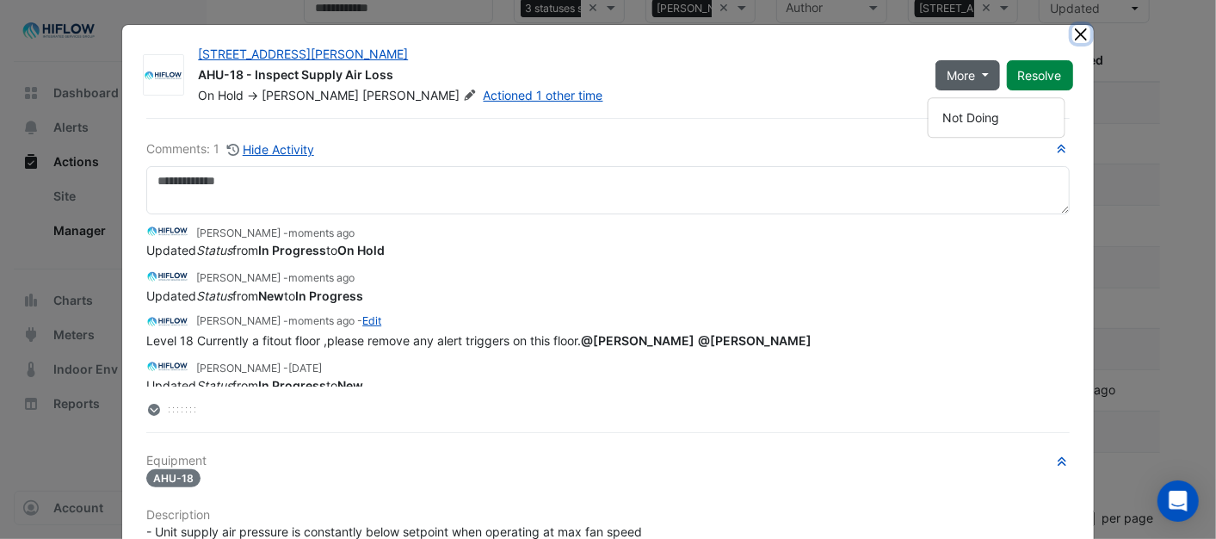
click at [1072, 33] on button "Close" at bounding box center [1081, 34] width 18 height 18
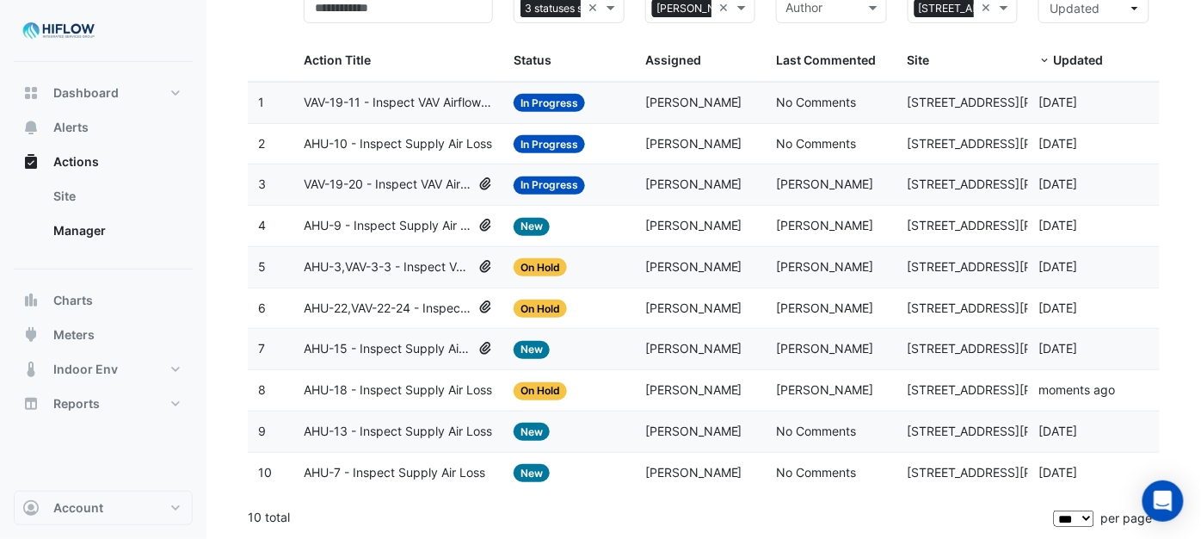
click at [399, 350] on span "AHU-15 - Inspect Supply Air Loss" at bounding box center [388, 349] width 168 height 20
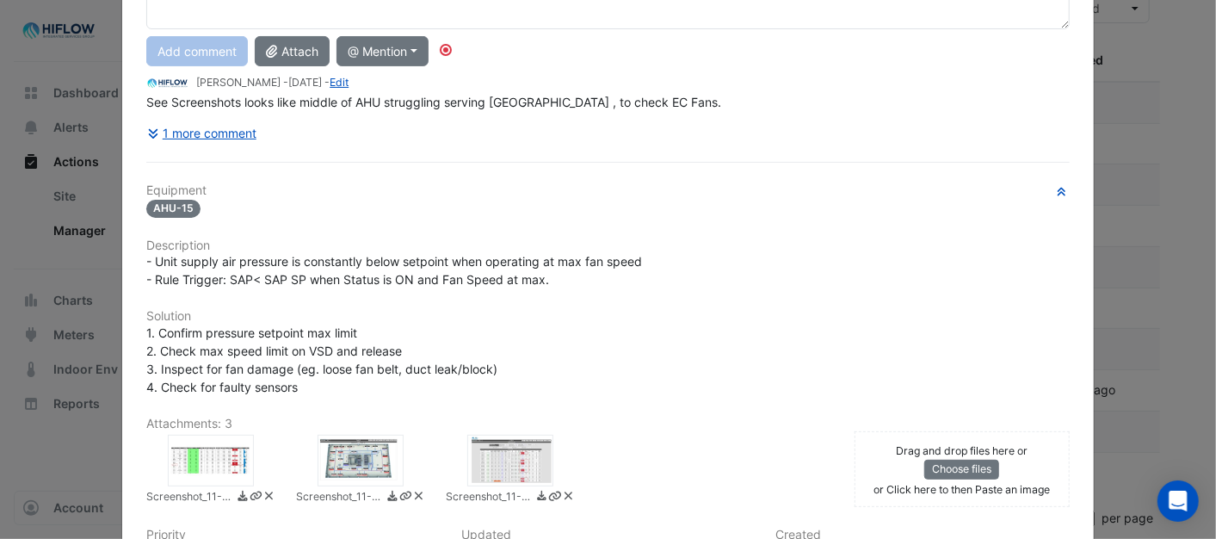
scroll to position [287, 0]
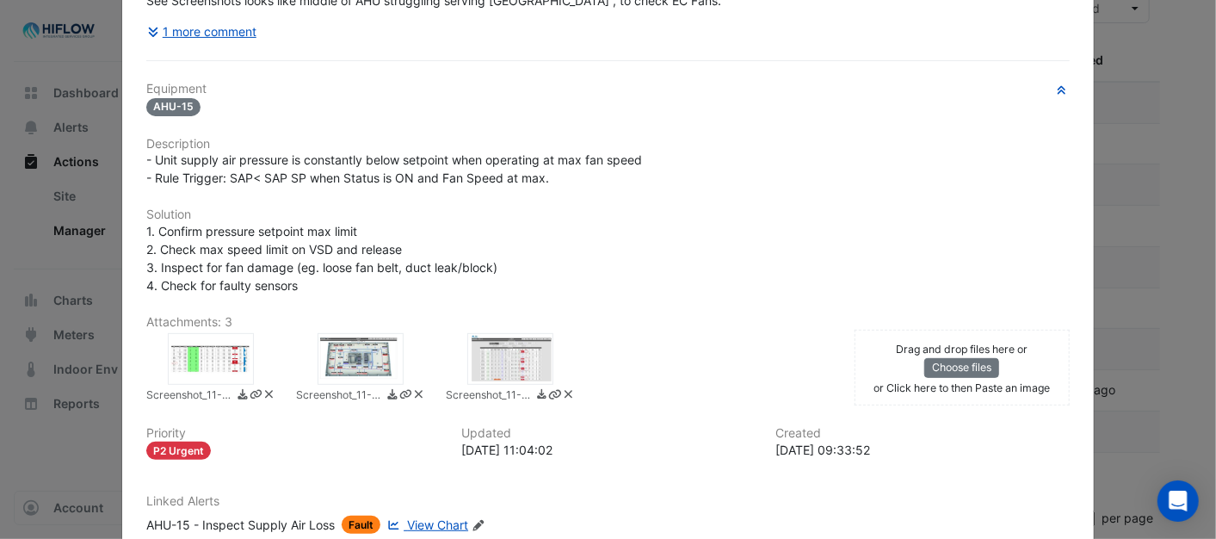
click at [226, 354] on div at bounding box center [211, 359] width 86 height 52
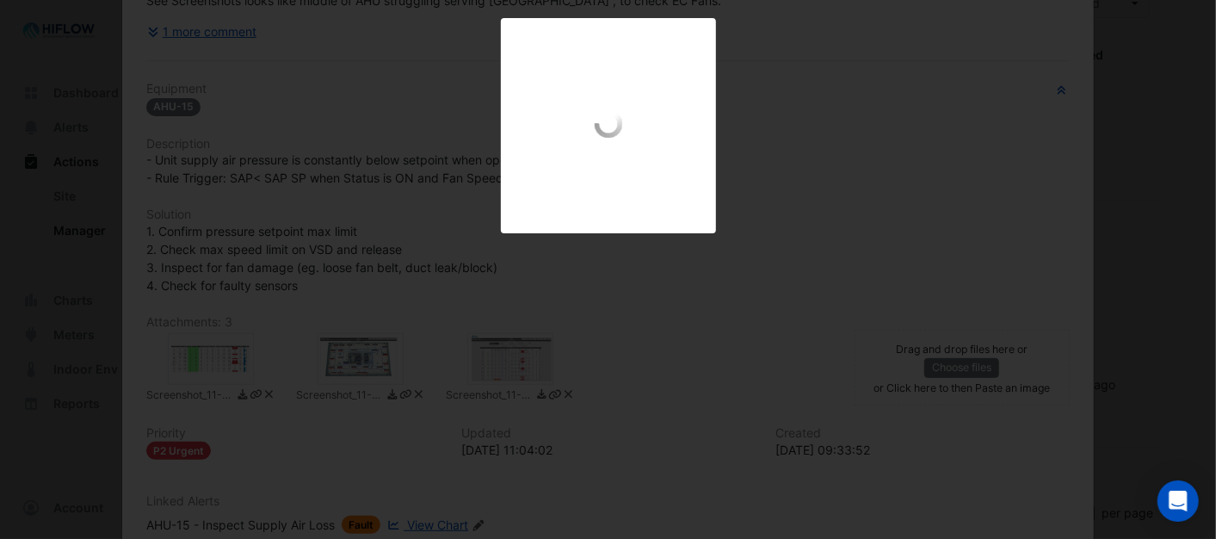
scroll to position [250, 0]
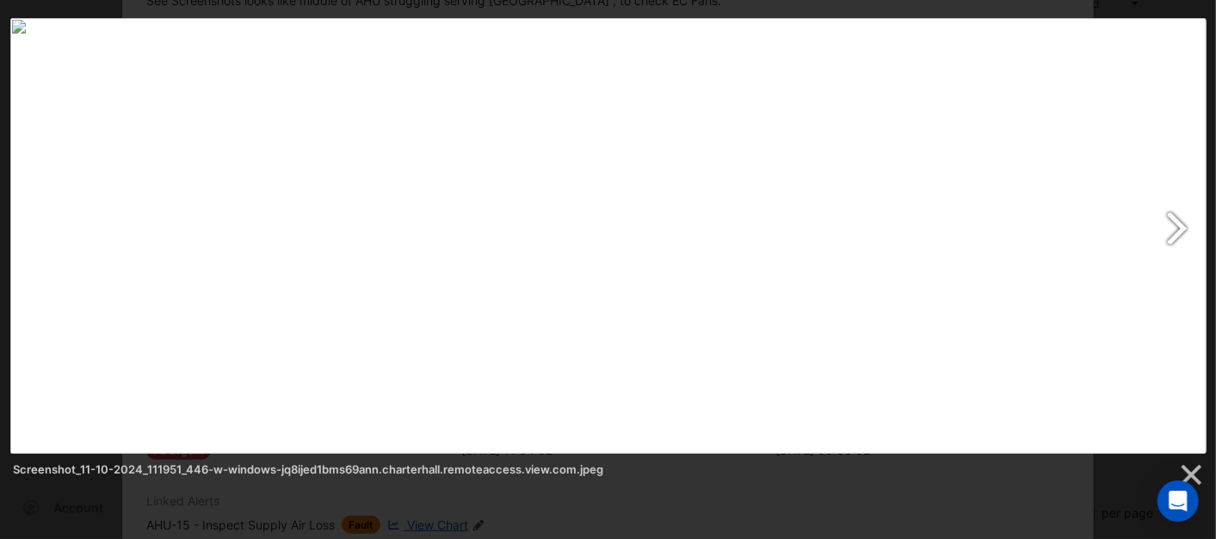
click at [1175, 224] on link at bounding box center [824, 235] width 766 height 435
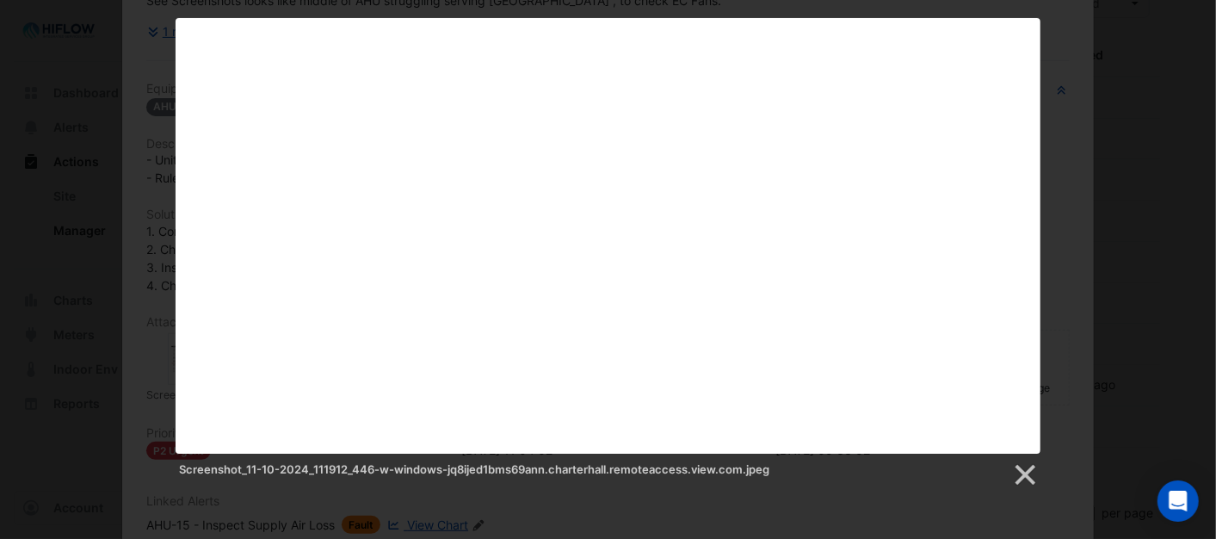
click at [1018, 231] on link at bounding box center [763, 235] width 553 height 435
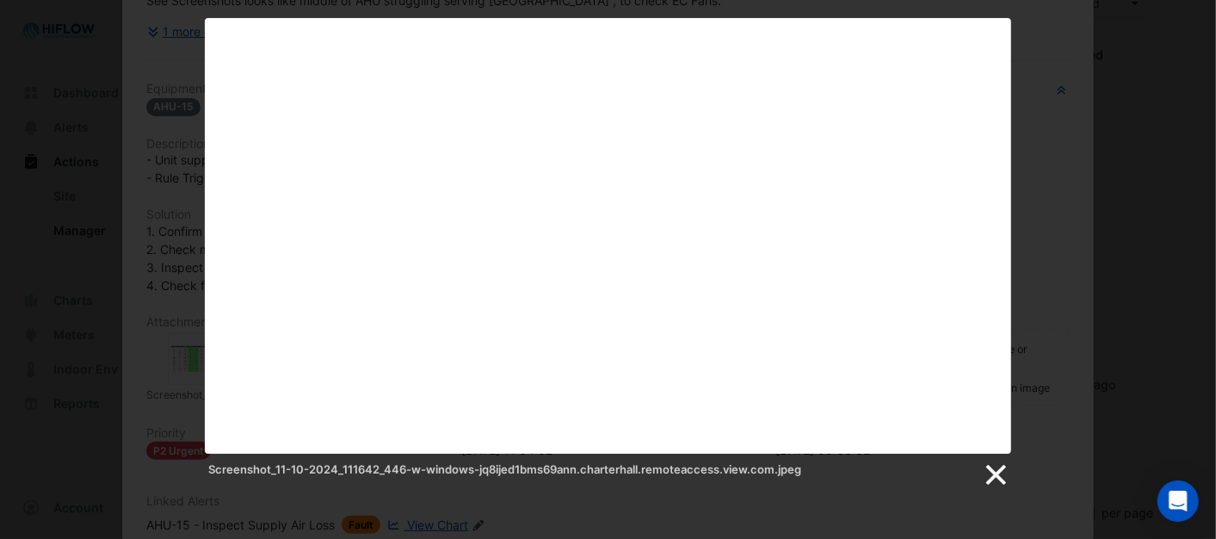
click at [995, 466] on link at bounding box center [995, 475] width 26 height 26
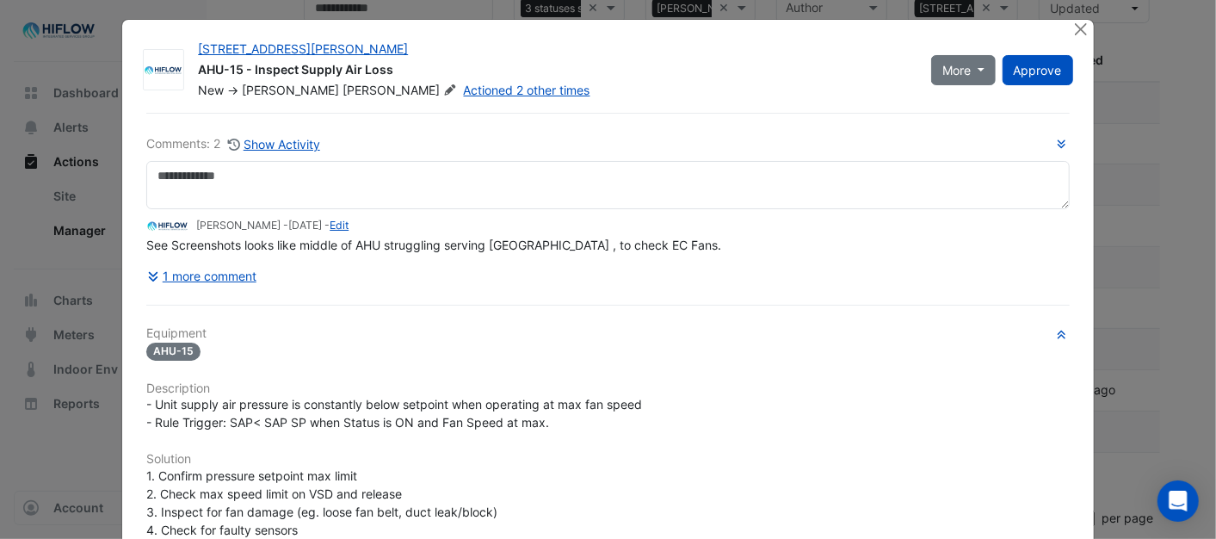
scroll to position [0, 0]
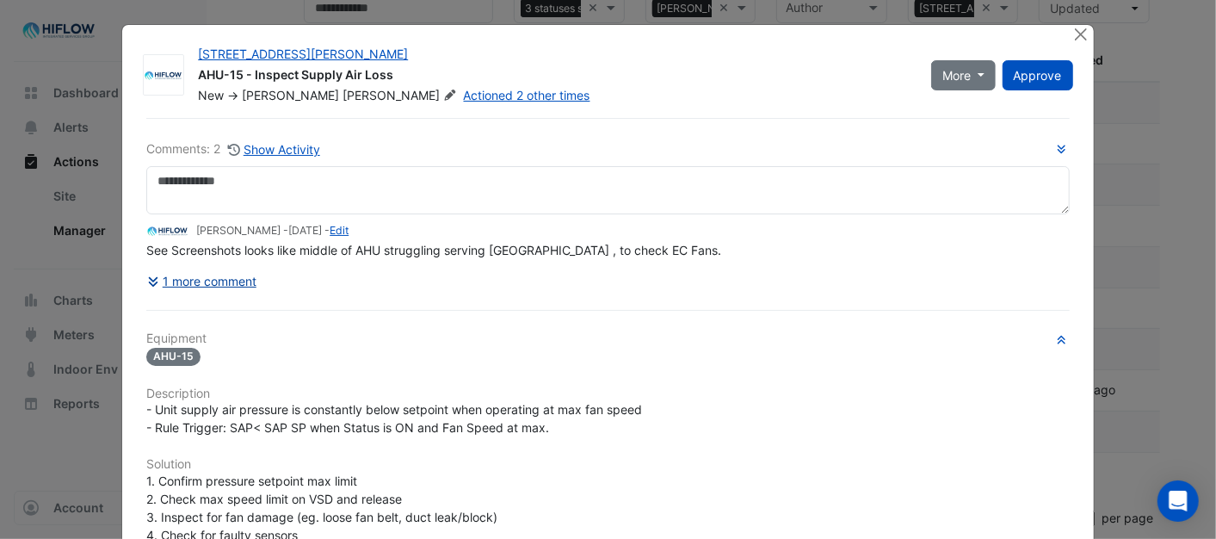
click at [222, 282] on button "1 more comment" at bounding box center [201, 281] width 111 height 30
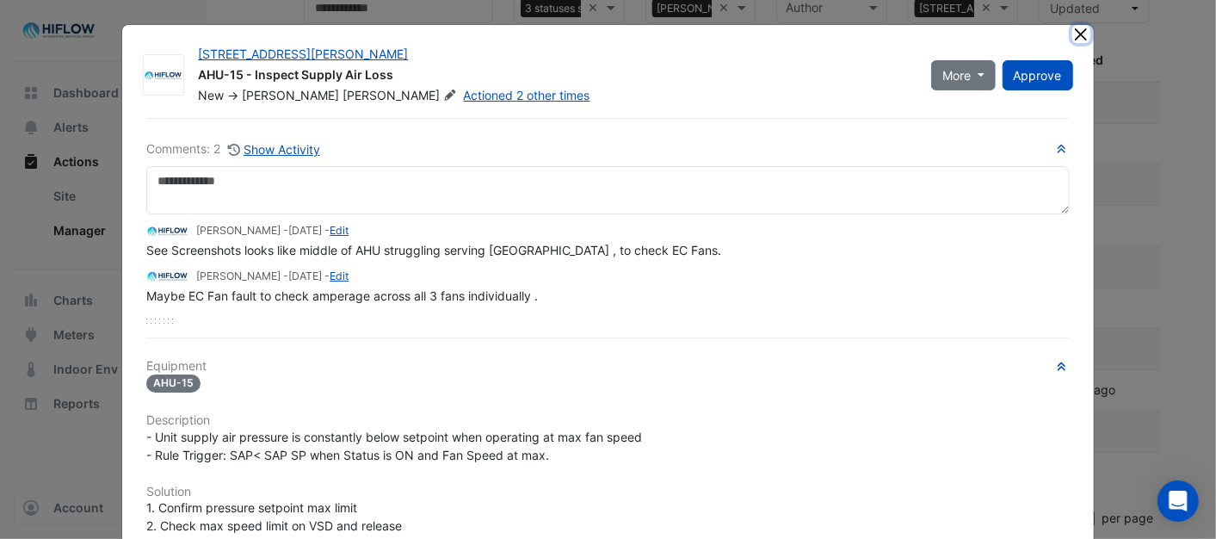
click at [1072, 39] on button "Close" at bounding box center [1081, 34] width 18 height 18
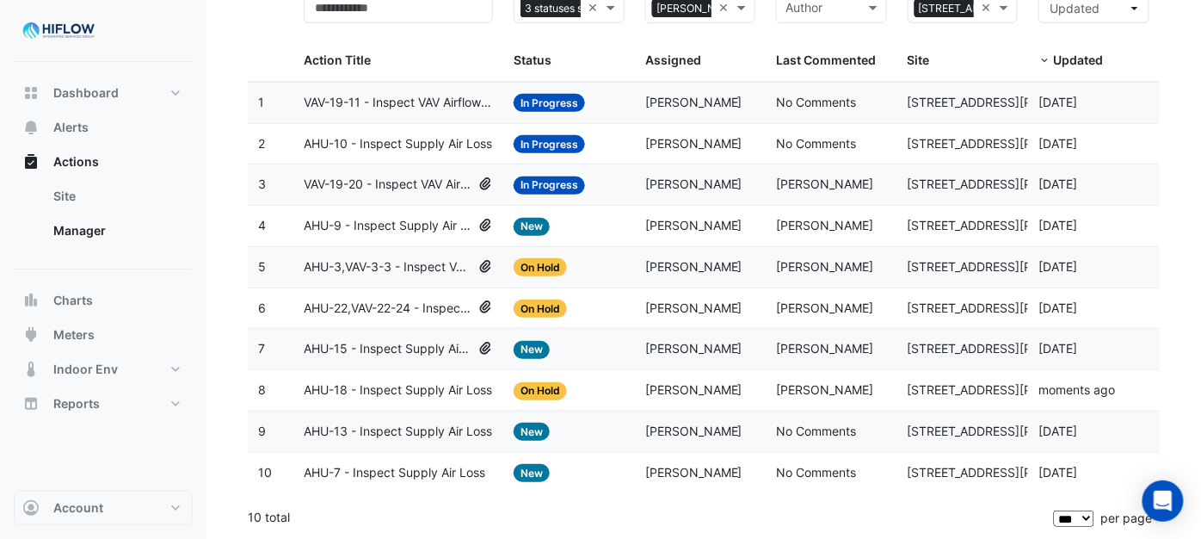
click at [377, 347] on span "AHU-15 - Inspect Supply Air Loss" at bounding box center [388, 349] width 168 height 20
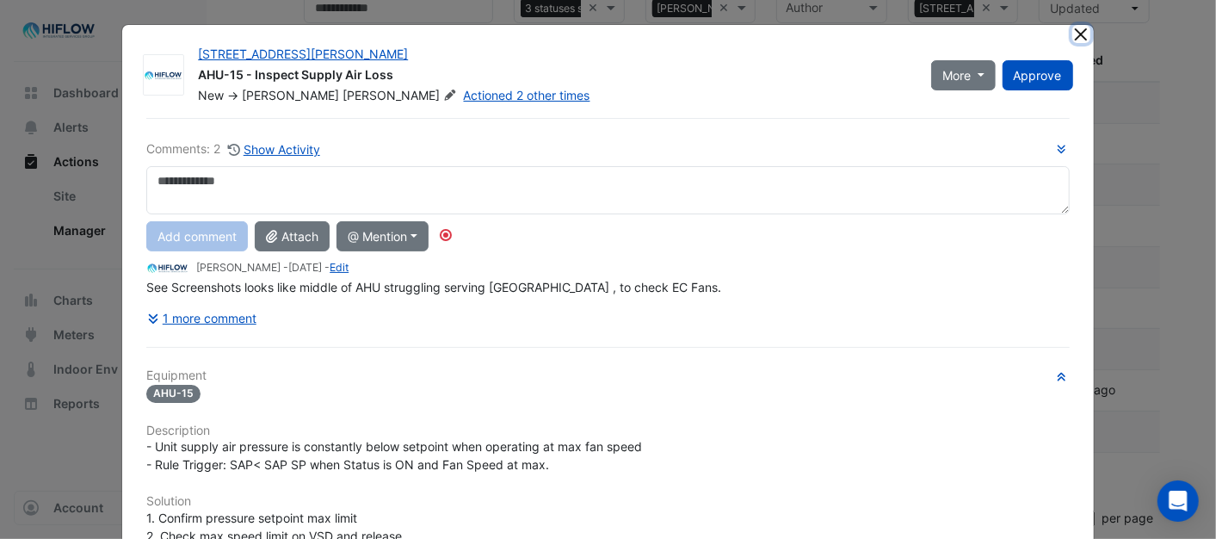
click at [1072, 35] on button "Close" at bounding box center [1081, 34] width 18 height 18
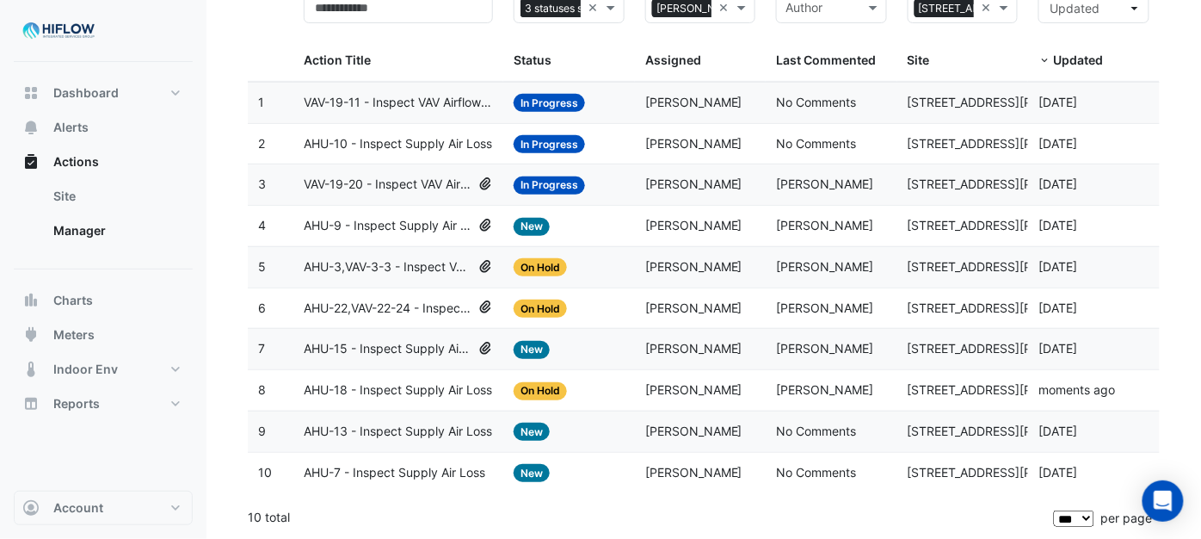
click at [355, 299] on span "AHU-22,VAV-22-24 - Inspect VAV Airflow Leak" at bounding box center [388, 309] width 168 height 20
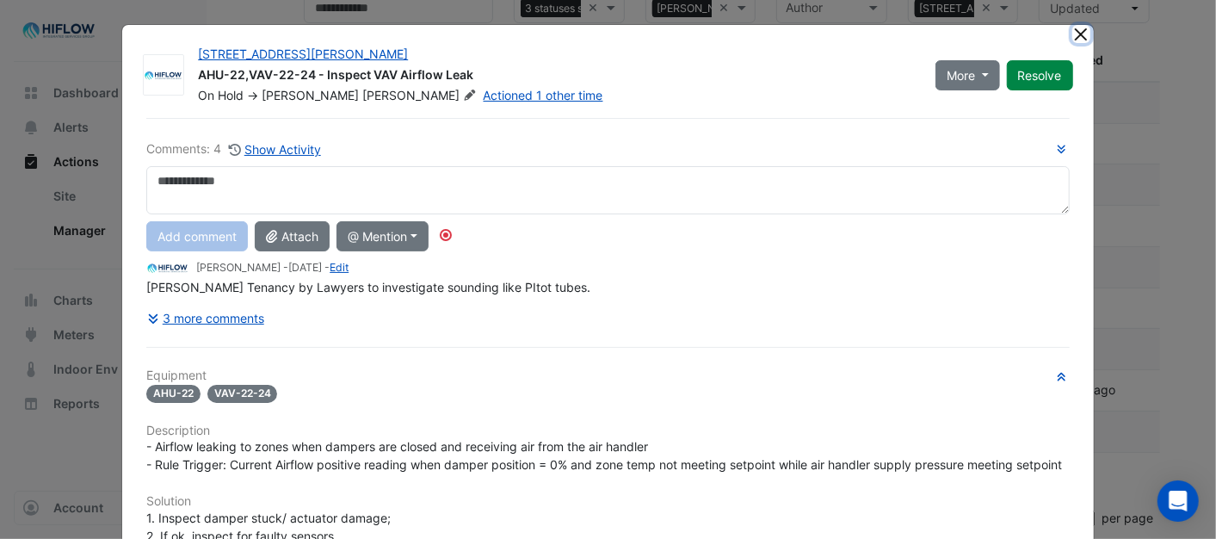
click at [1073, 33] on button "Close" at bounding box center [1081, 34] width 18 height 18
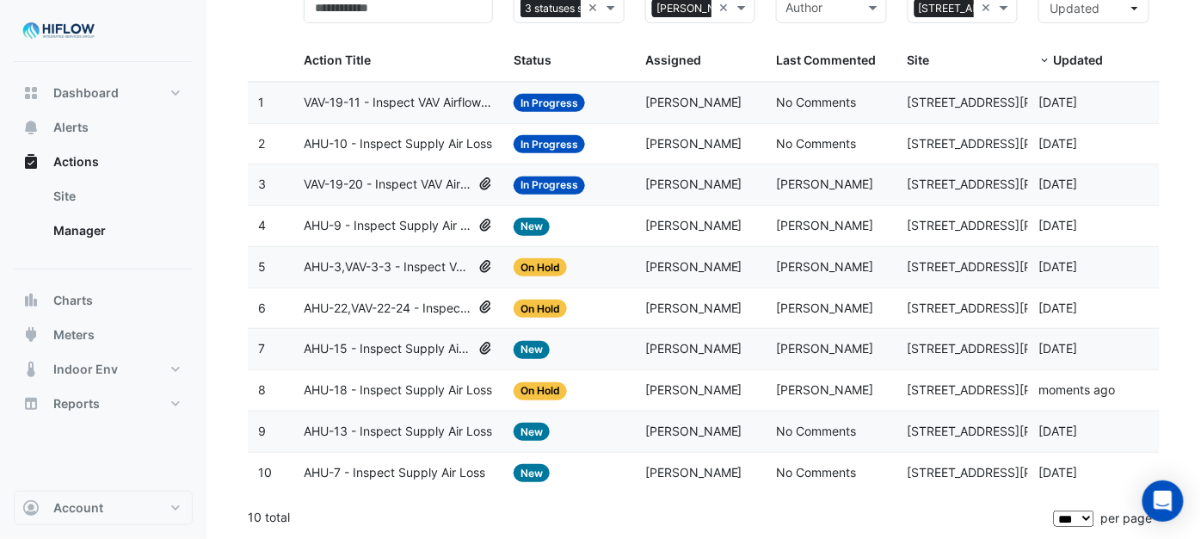
click at [373, 263] on span "AHU-3,VAV-3-3 - Inspect VAV Airflow Block" at bounding box center [388, 267] width 168 height 20
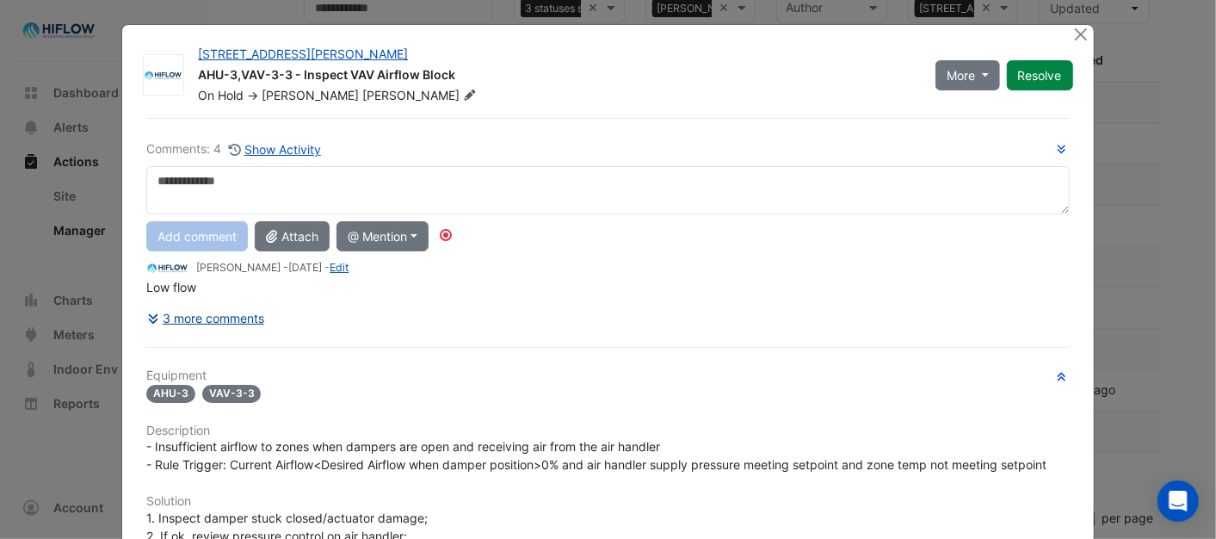
click at [185, 312] on button "3 more comments" at bounding box center [205, 318] width 119 height 30
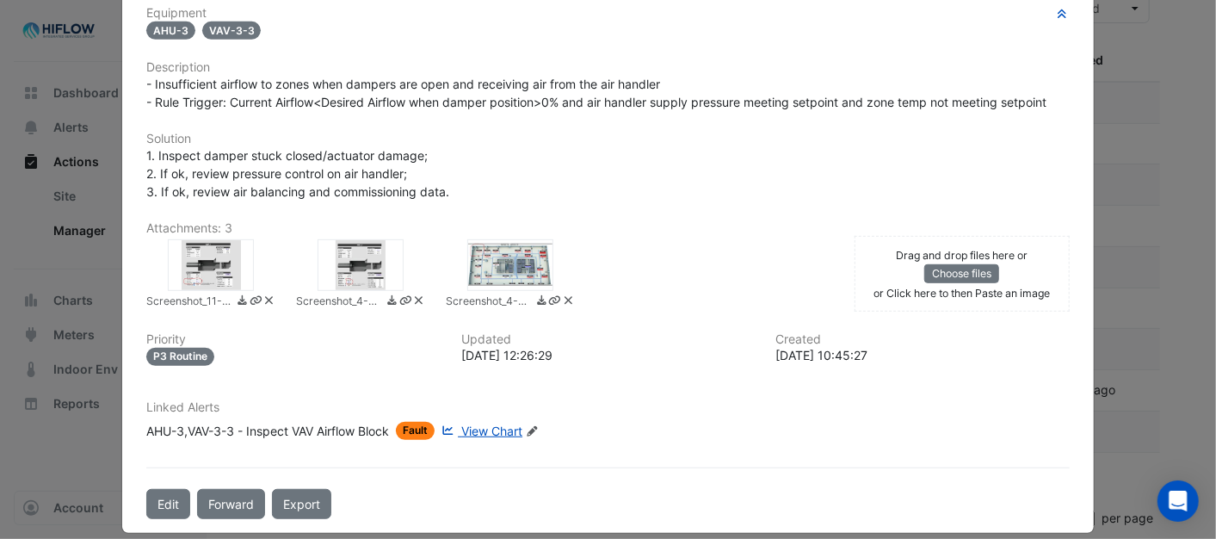
scroll to position [463, 0]
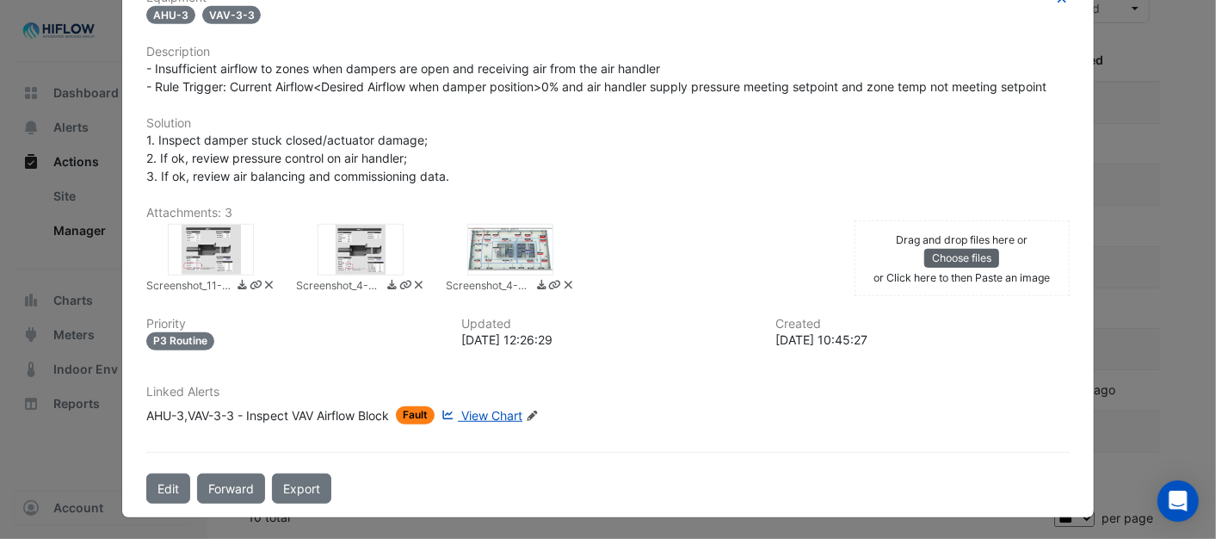
click at [934, 255] on button "Choose files" at bounding box center [961, 258] width 75 height 19
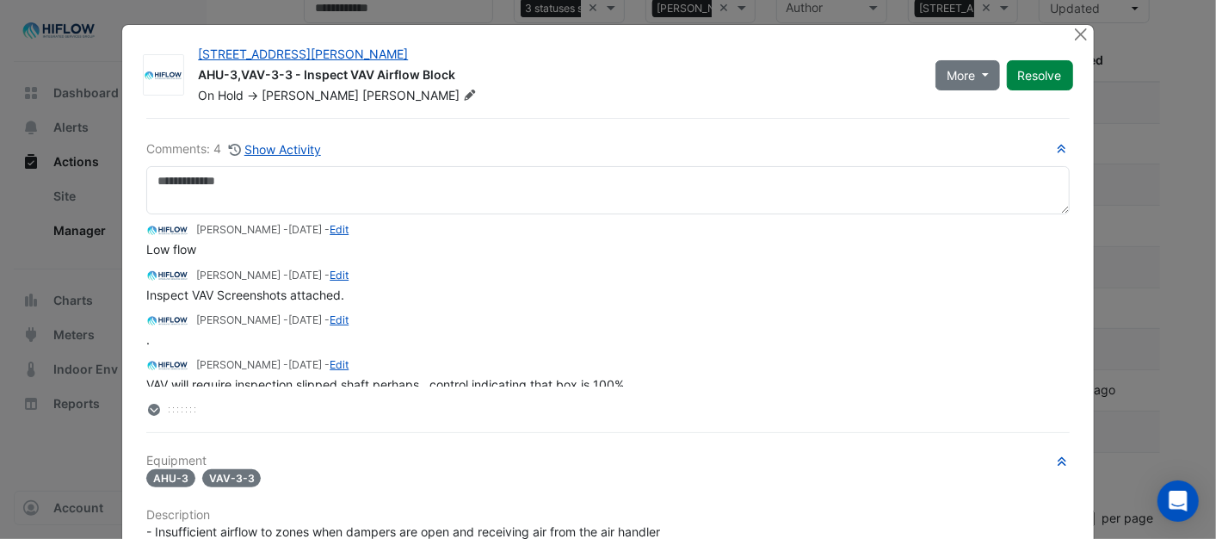
scroll to position [0, 0]
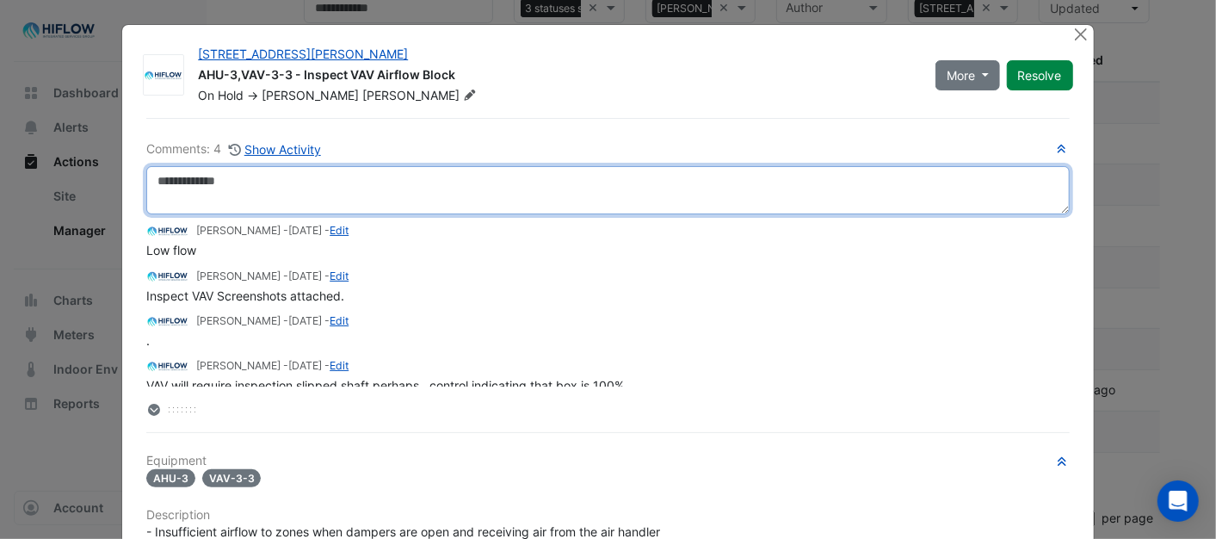
click at [176, 179] on textarea at bounding box center [607, 190] width 922 height 48
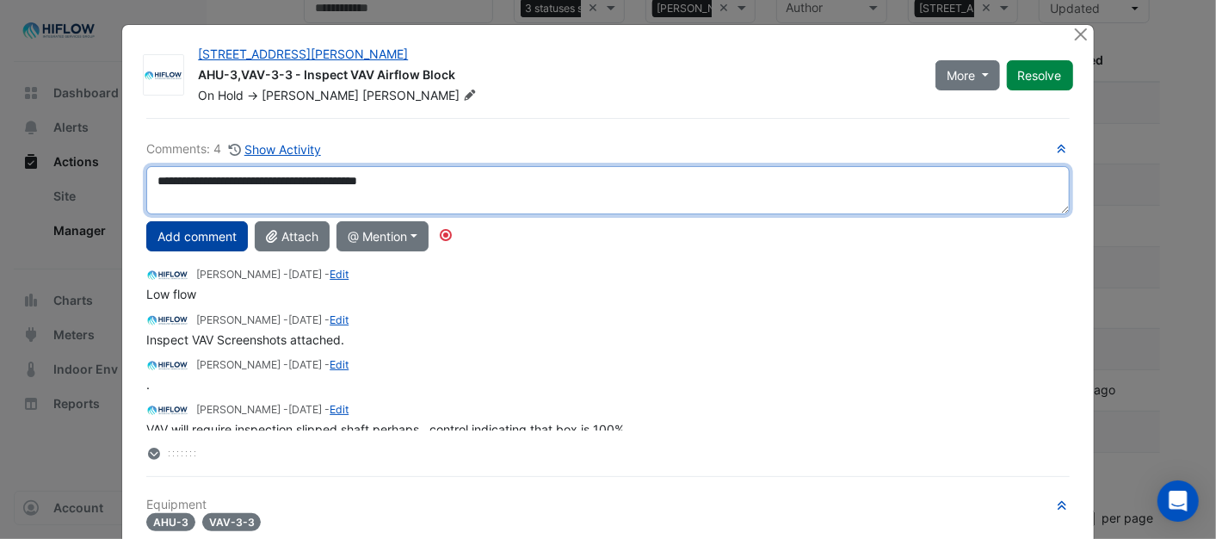
type textarea "**********"
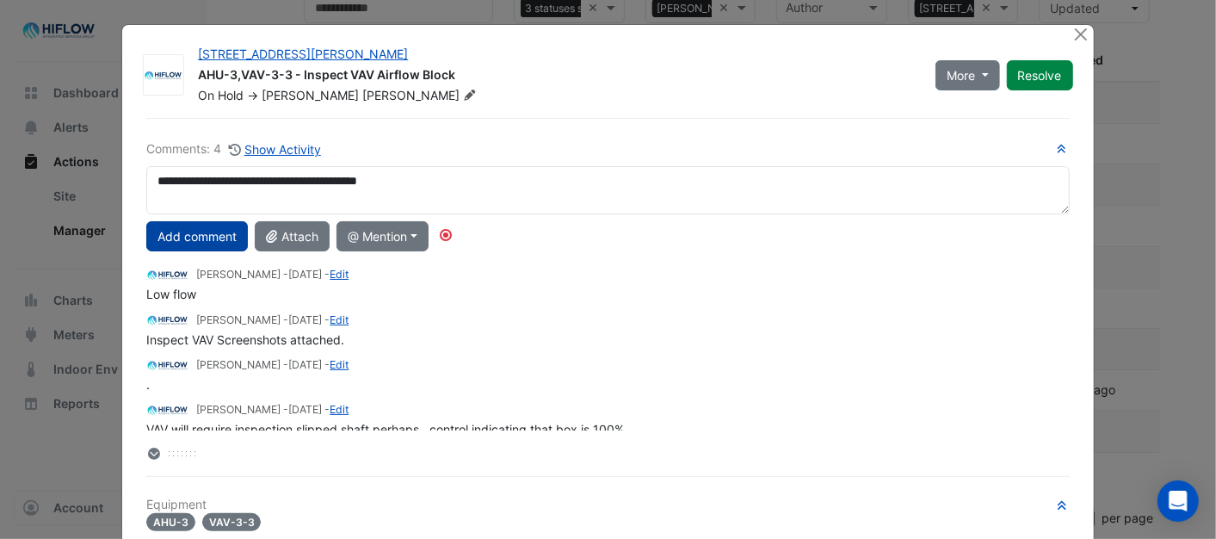
click at [176, 238] on button "Add comment" at bounding box center [197, 236] width 102 height 30
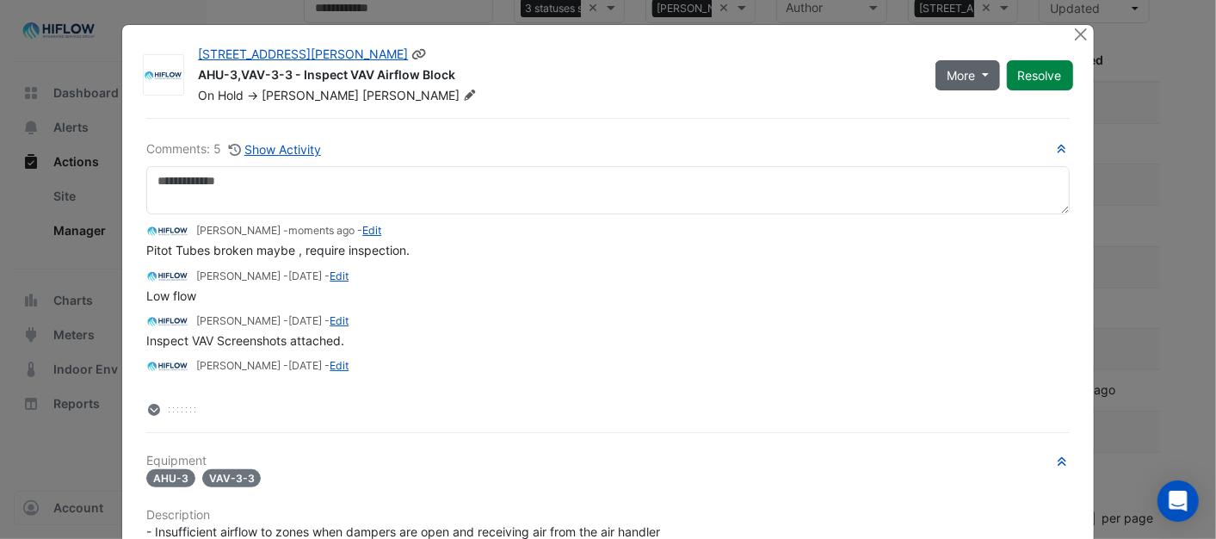
click at [979, 79] on button "More" at bounding box center [967, 75] width 65 height 30
click at [1075, 27] on button "Close" at bounding box center [1081, 34] width 18 height 18
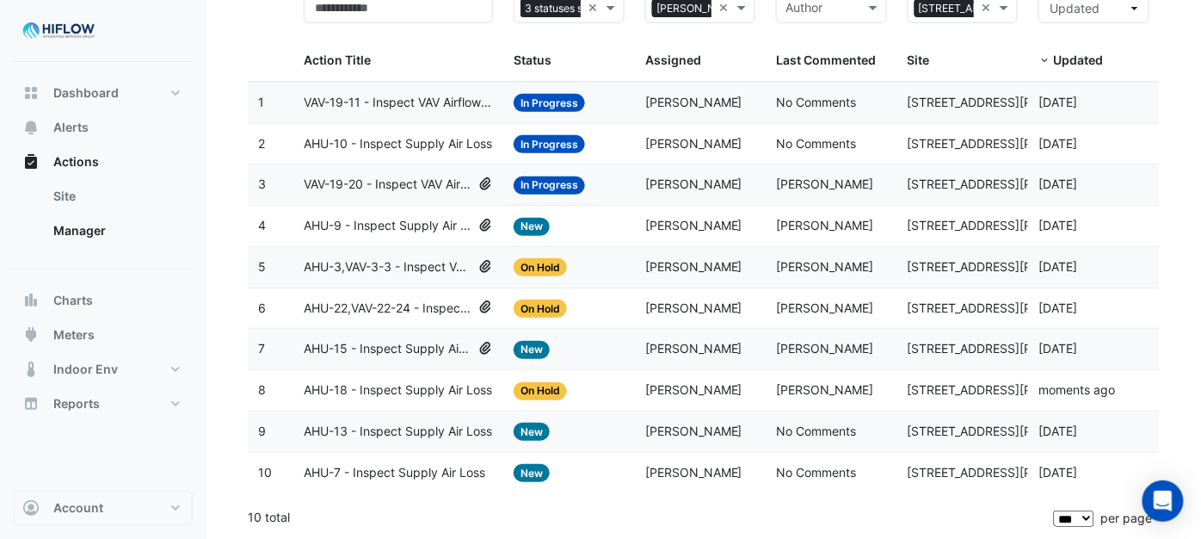
click at [373, 264] on span "AHU-3,VAV-3-3 - Inspect VAV Airflow Block" at bounding box center [388, 267] width 168 height 20
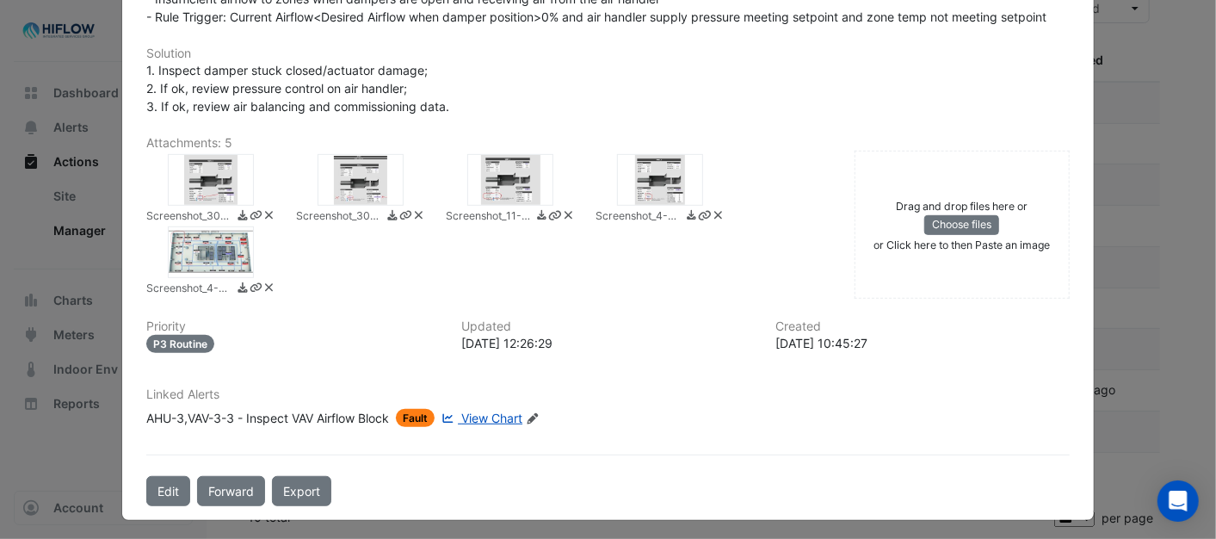
scroll to position [449, 0]
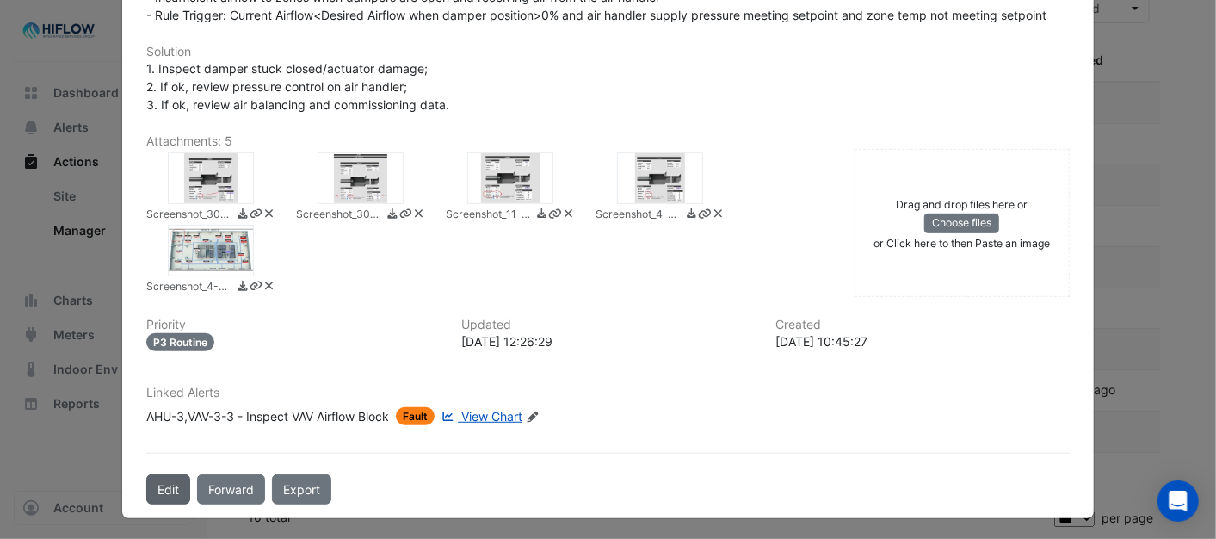
click at [161, 480] on button "Edit" at bounding box center [168, 489] width 44 height 30
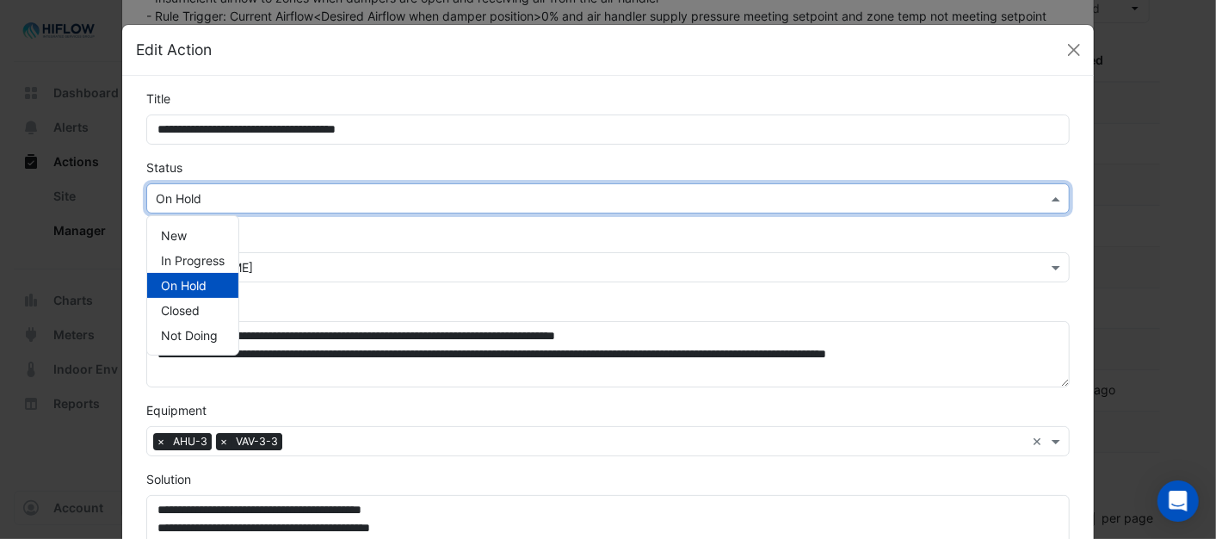
click at [1047, 193] on span at bounding box center [1058, 198] width 22 height 18
click at [194, 258] on span "In Progress" at bounding box center [193, 260] width 64 height 15
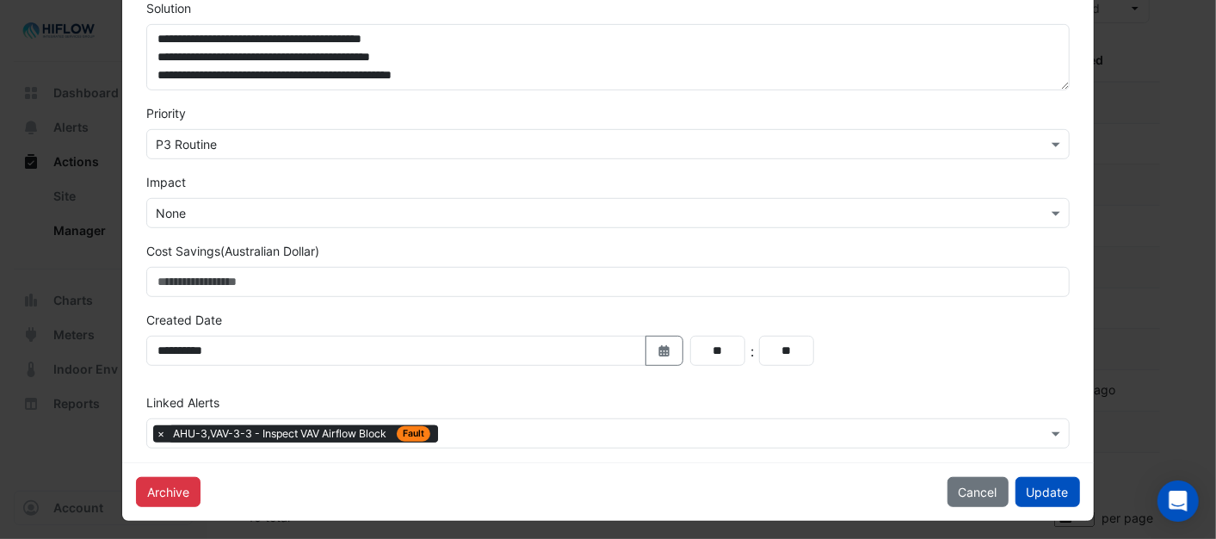
scroll to position [478, 0]
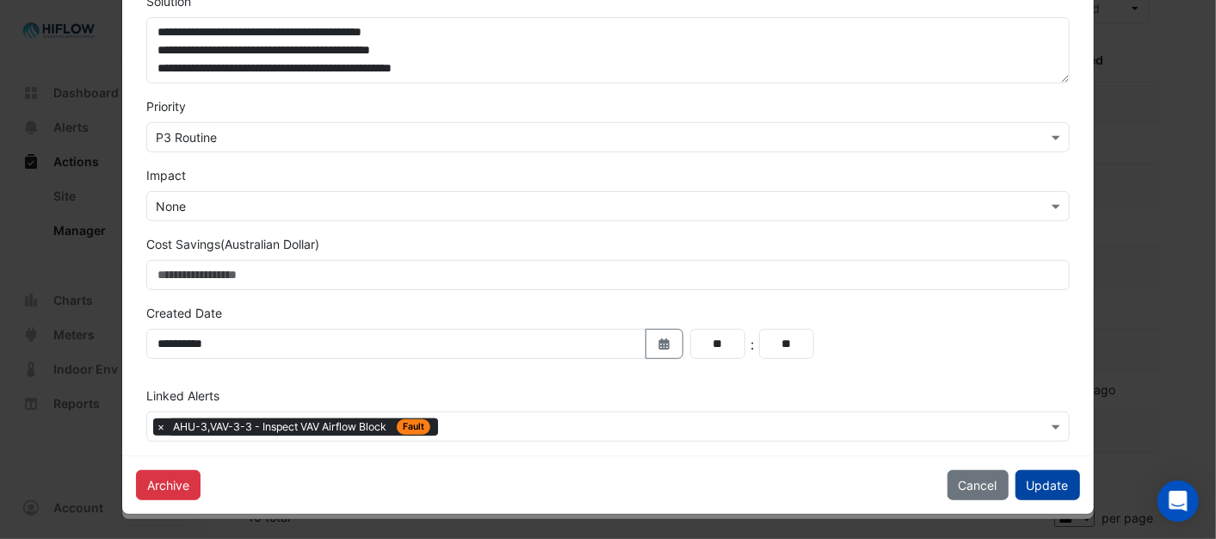
click at [1056, 483] on button "Update" at bounding box center [1047, 485] width 65 height 30
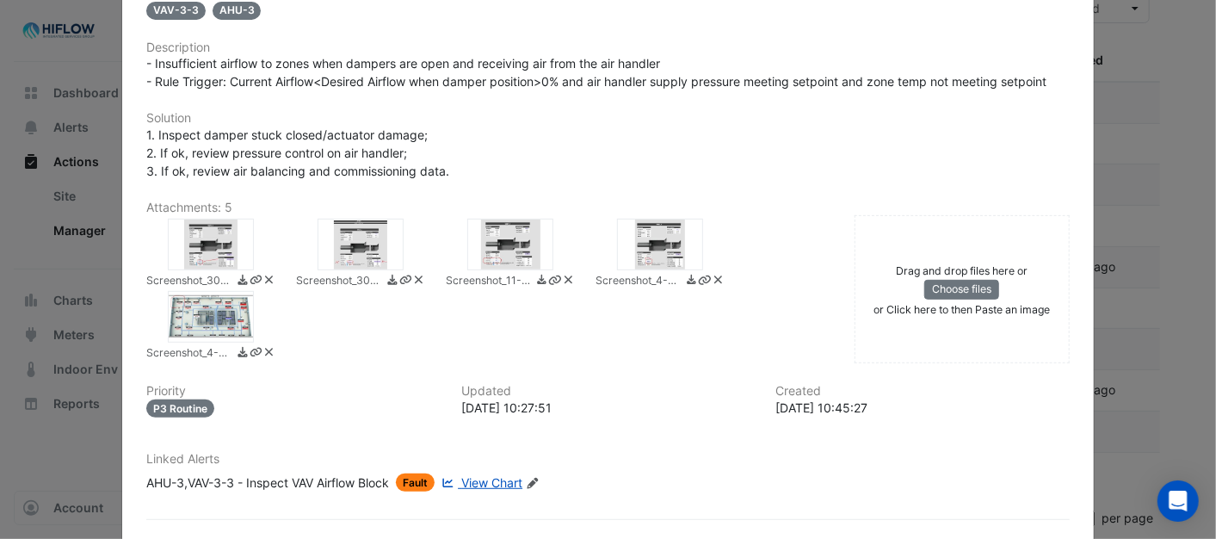
scroll to position [0, 0]
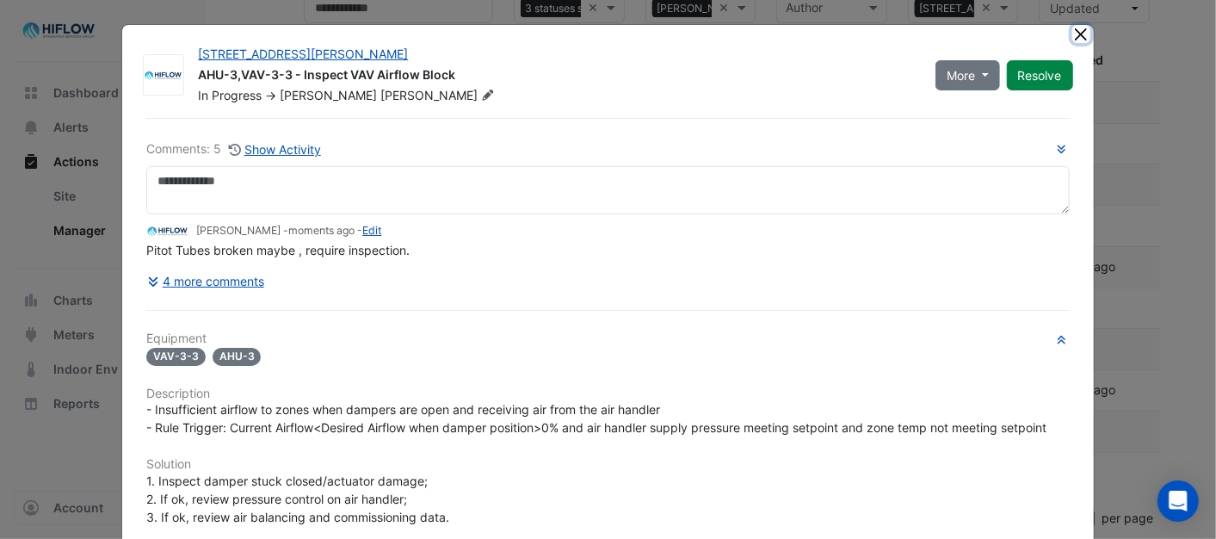
click at [1079, 26] on button "Close" at bounding box center [1081, 34] width 18 height 18
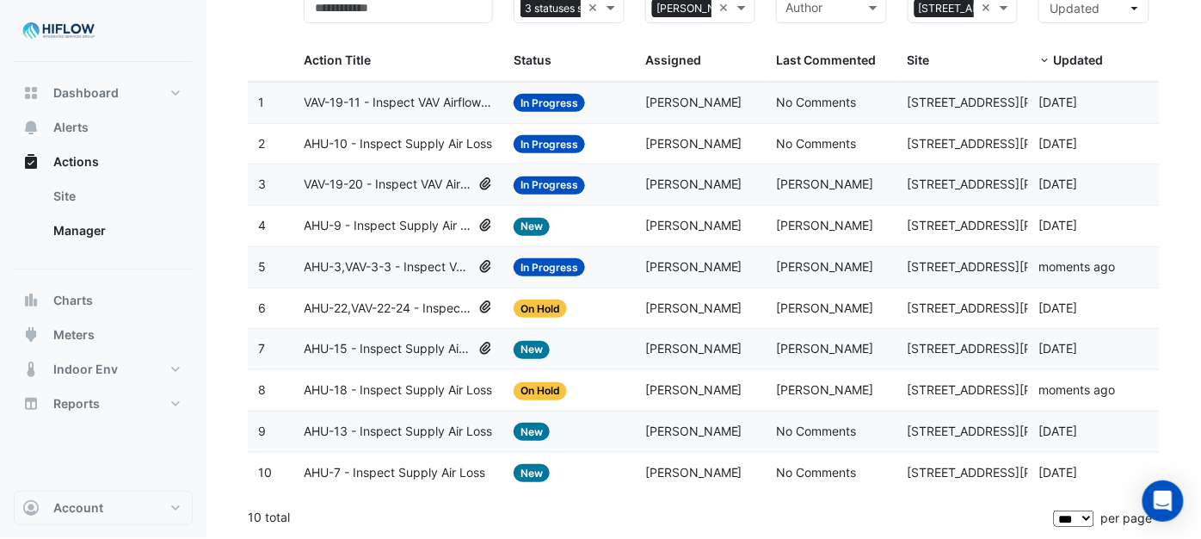
click at [384, 470] on span "AHU-7 - Inspect Supply Air Loss" at bounding box center [395, 473] width 182 height 20
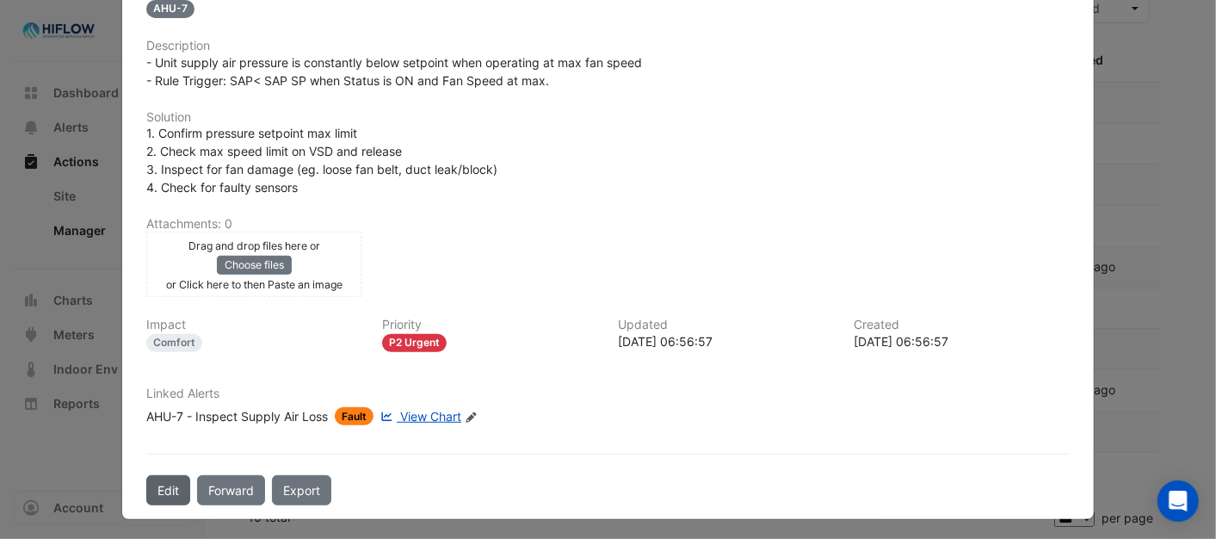
click at [146, 484] on button "Edit" at bounding box center [168, 490] width 44 height 30
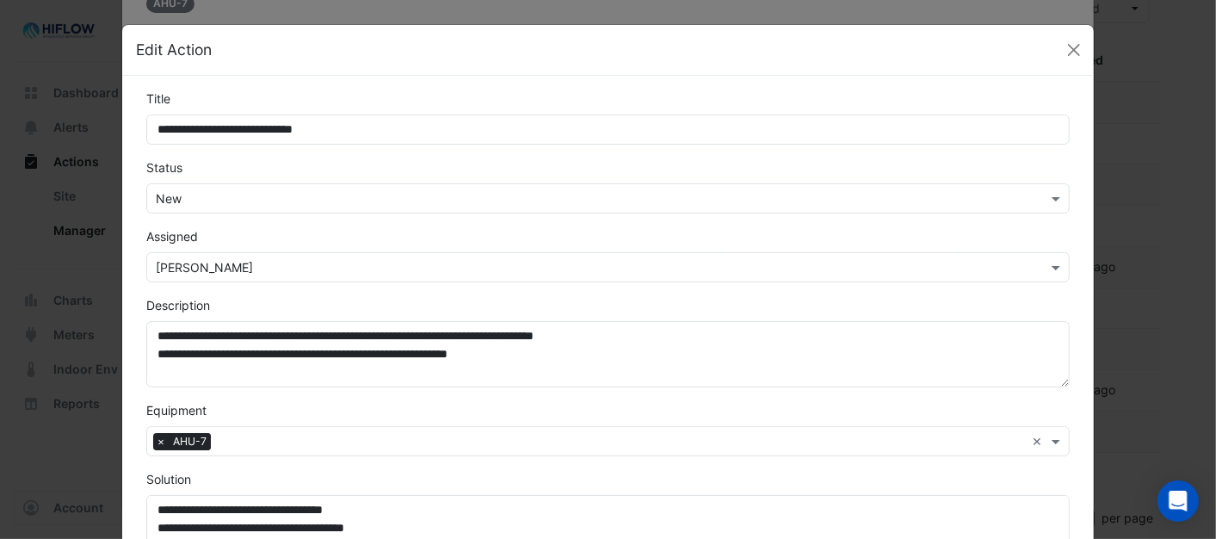
scroll to position [374, 0]
click at [1047, 201] on span at bounding box center [1058, 198] width 22 height 18
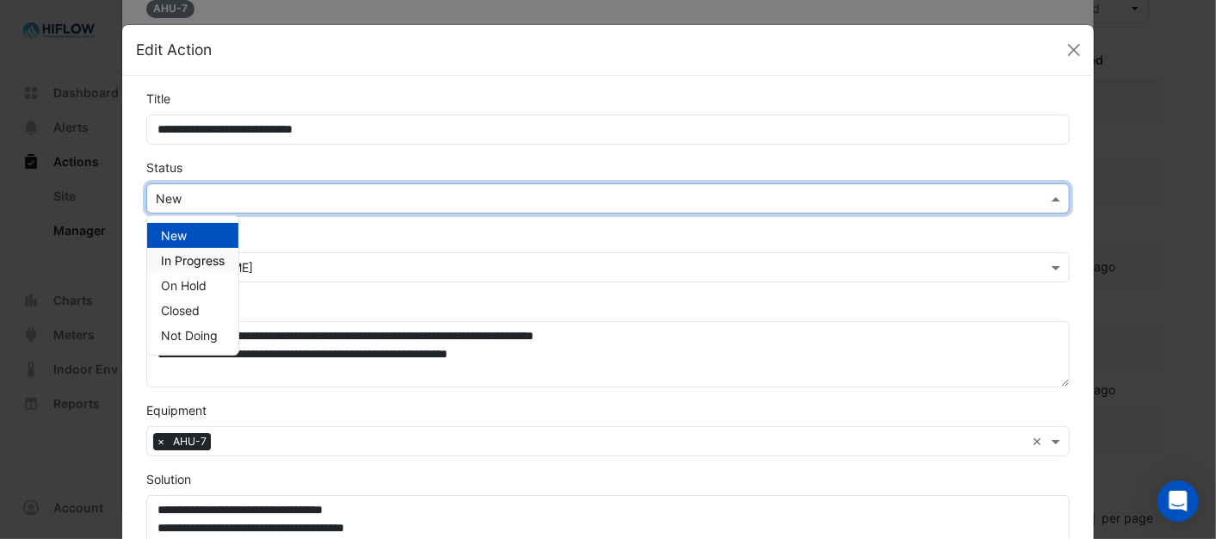
click at [191, 253] on span "In Progress" at bounding box center [193, 260] width 64 height 15
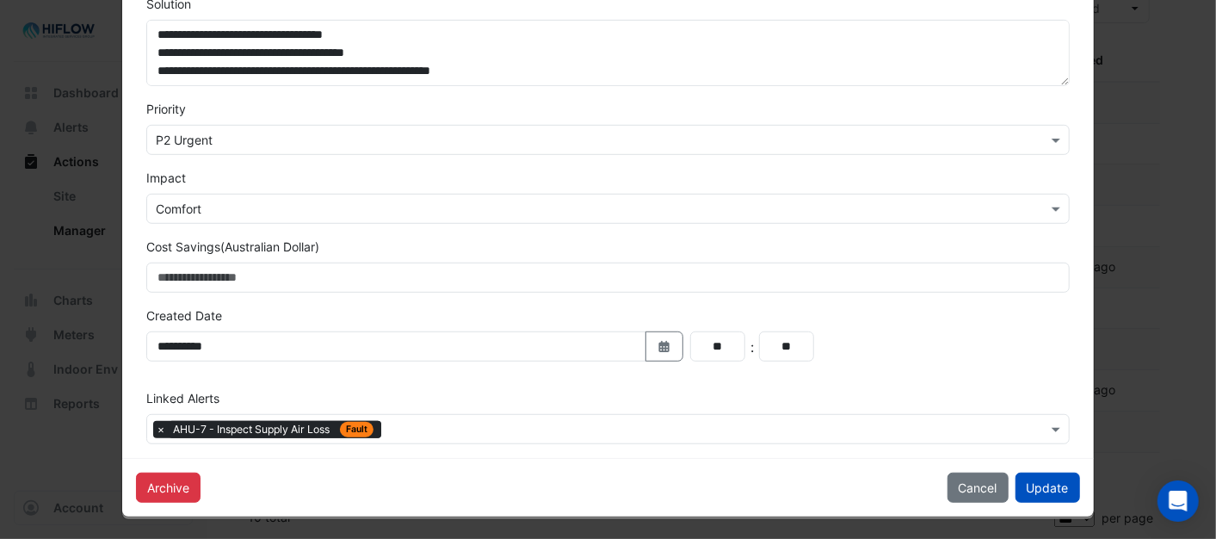
scroll to position [478, 0]
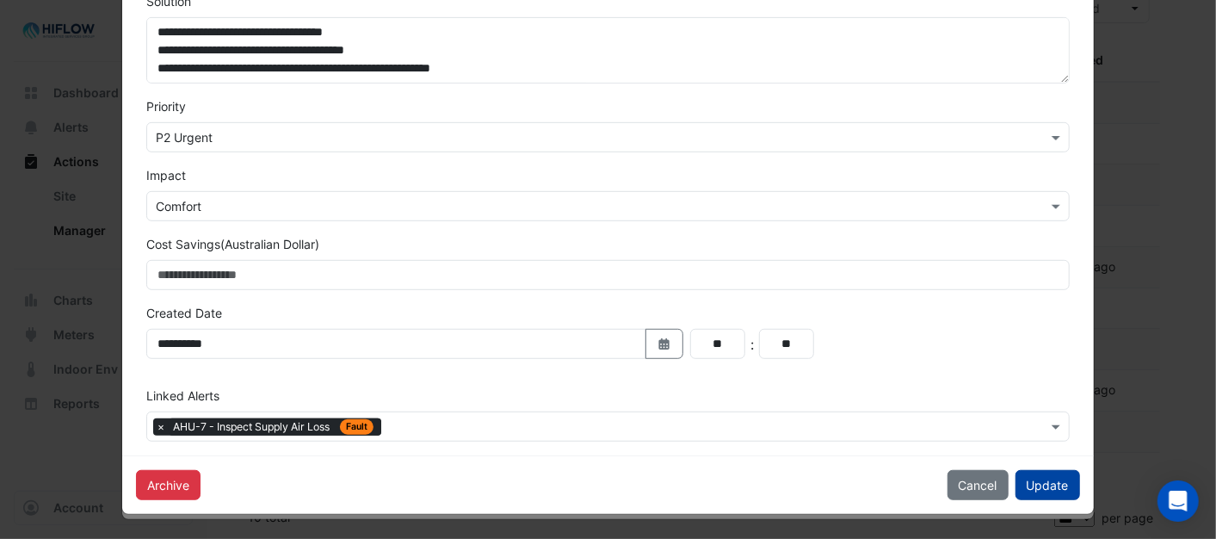
click at [1030, 489] on button "Update" at bounding box center [1047, 485] width 65 height 30
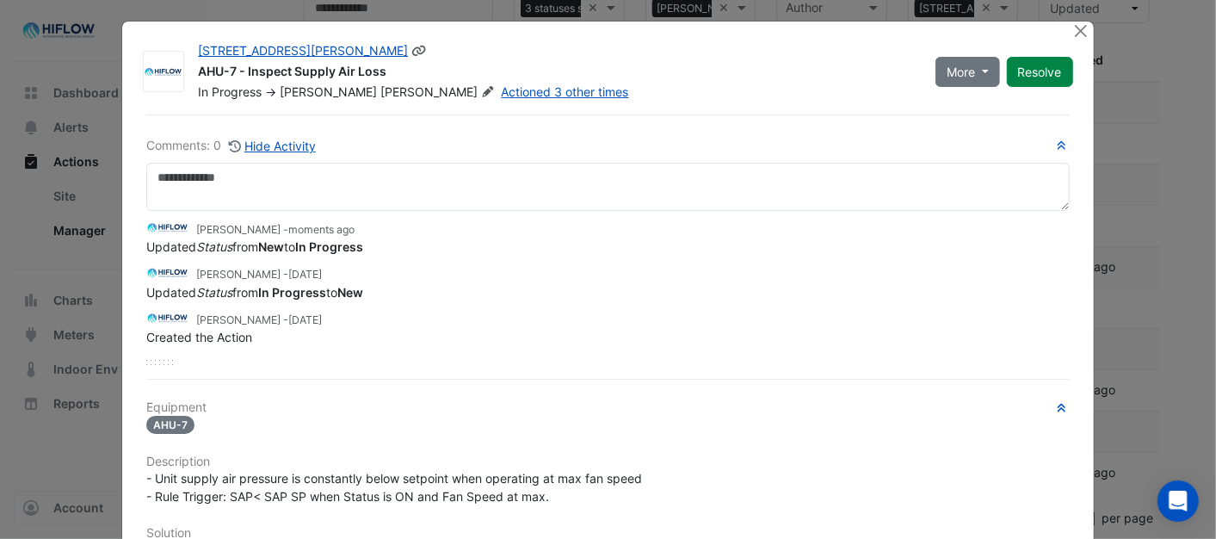
scroll to position [0, 0]
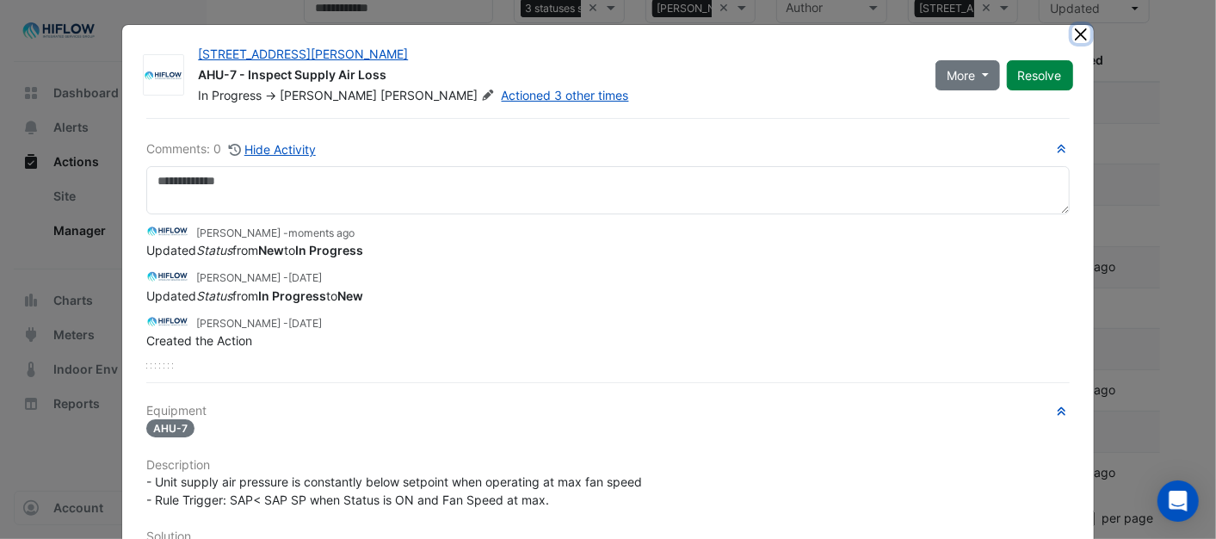
click at [1072, 27] on button "Close" at bounding box center [1081, 34] width 18 height 18
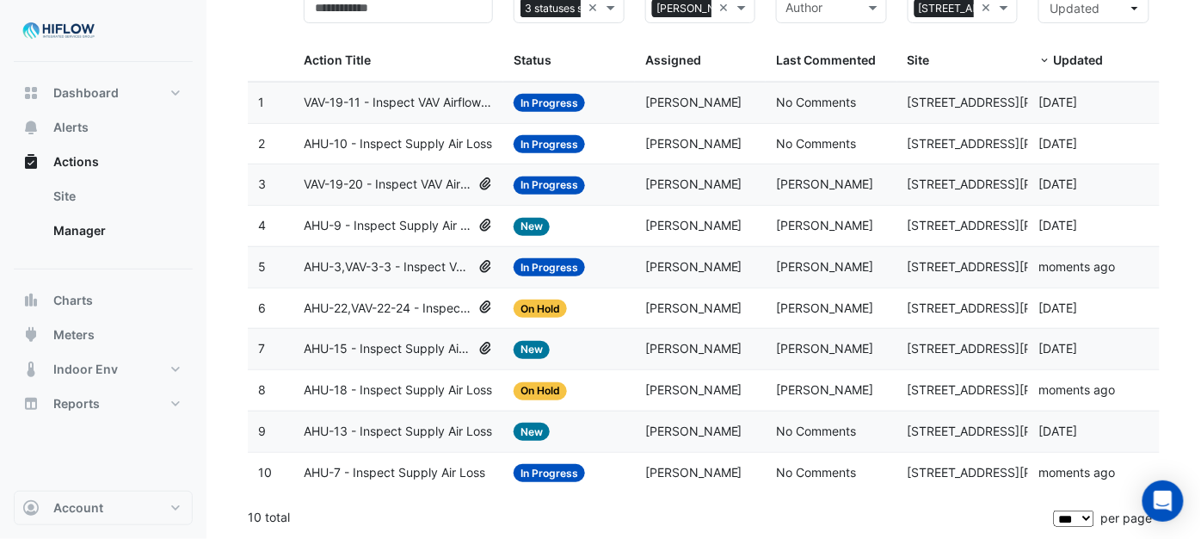
click at [347, 428] on span "AHU-13 - Inspect Supply Air Loss" at bounding box center [398, 432] width 188 height 20
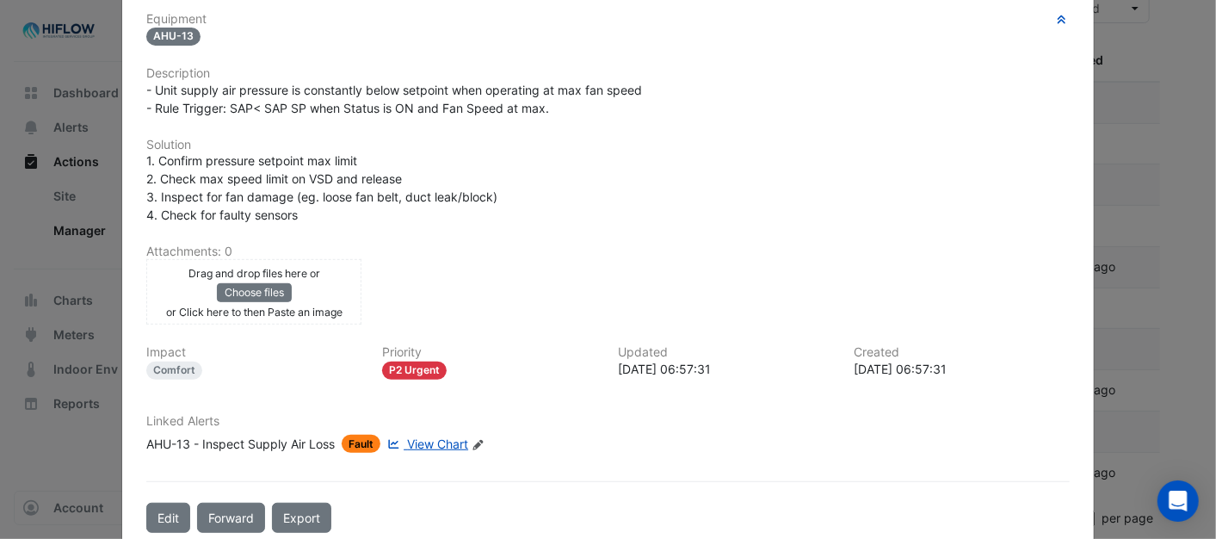
scroll to position [418, 0]
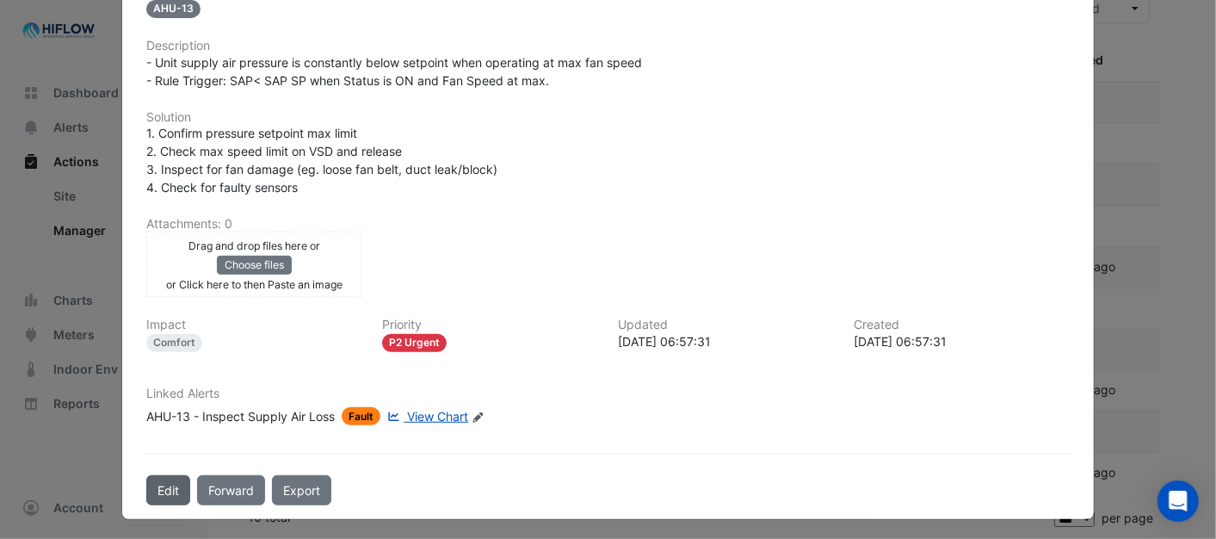
click at [149, 483] on button "Edit" at bounding box center [168, 490] width 44 height 30
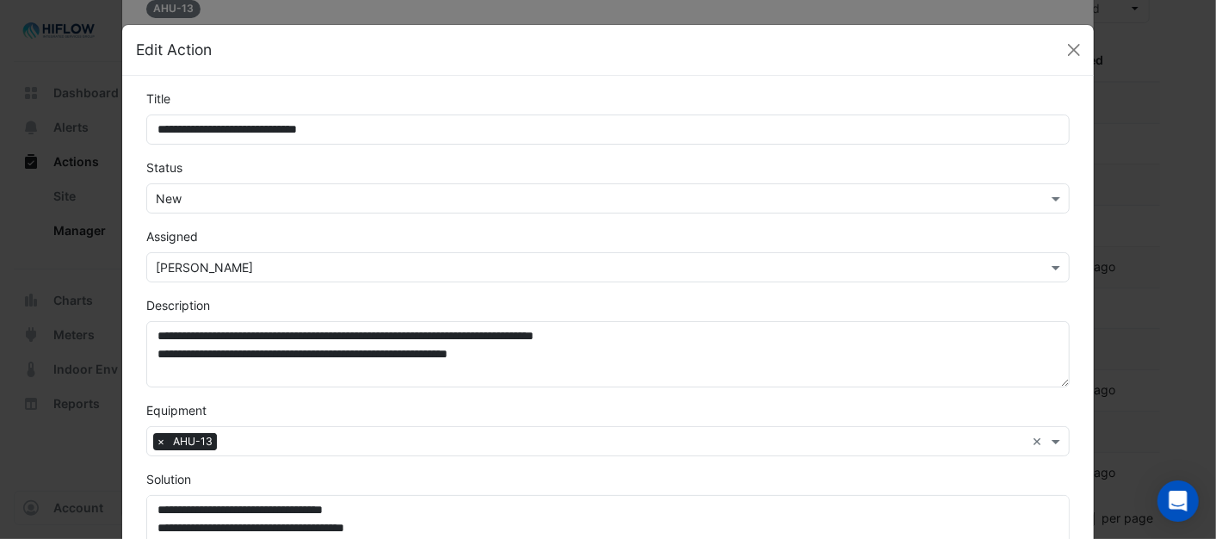
scroll to position [374, 0]
click at [1047, 194] on span at bounding box center [1058, 198] width 22 height 18
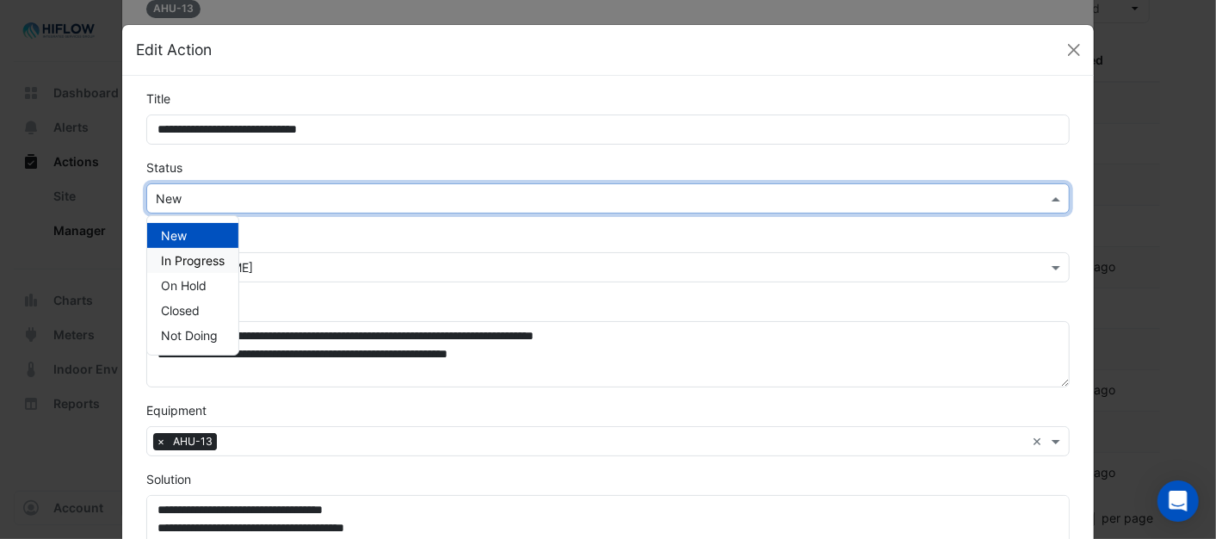
click at [175, 256] on span "In Progress" at bounding box center [193, 260] width 64 height 15
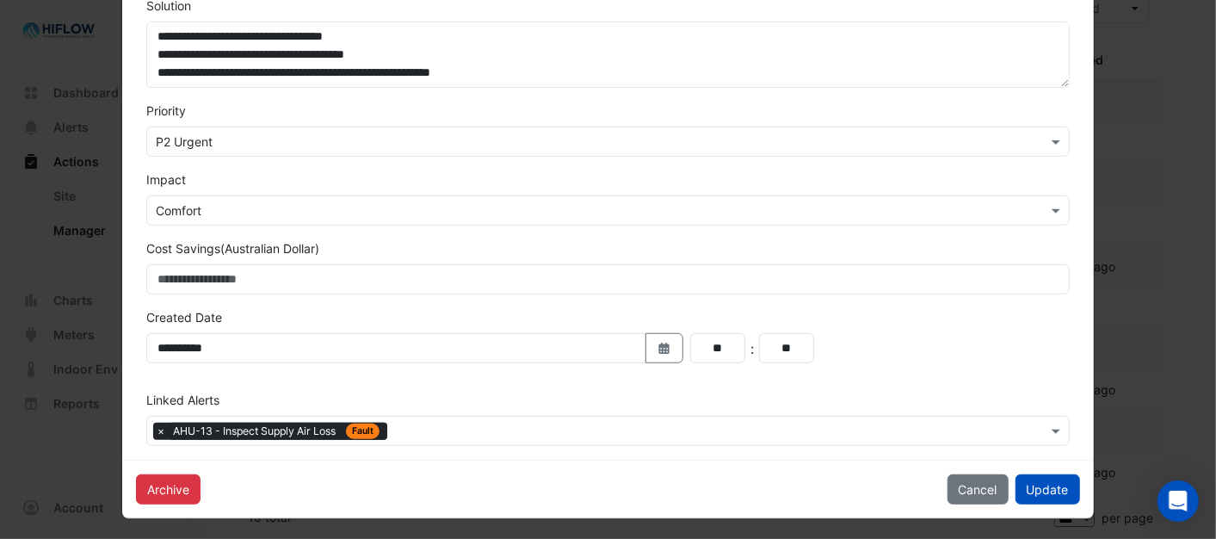
scroll to position [478, 0]
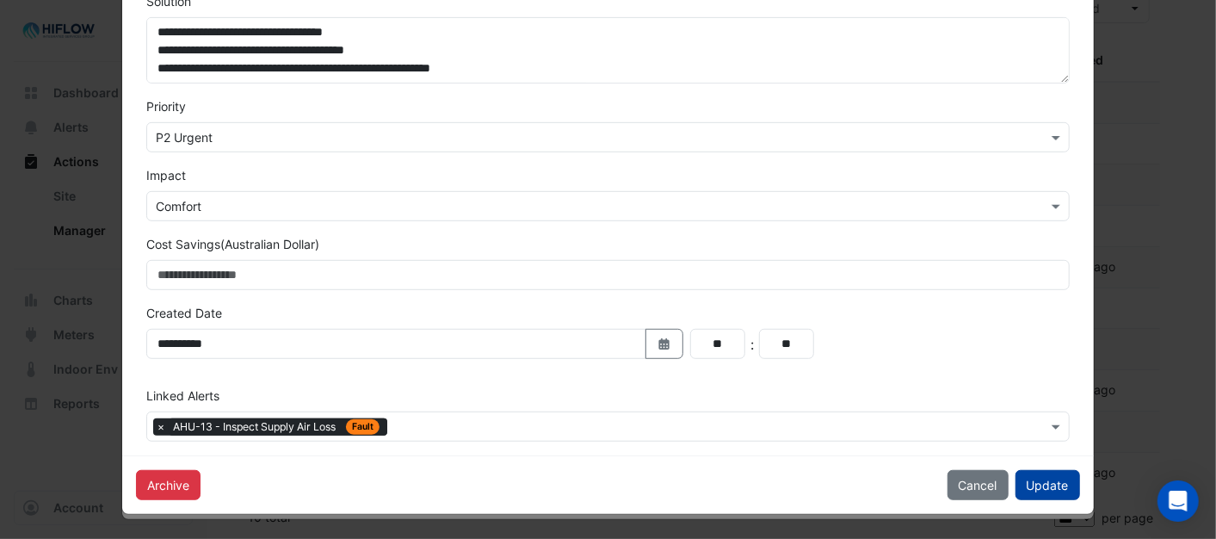
drag, startPoint x: 1055, startPoint y: 489, endPoint x: 1045, endPoint y: 489, distance: 9.5
click at [1054, 489] on button "Update" at bounding box center [1047, 485] width 65 height 30
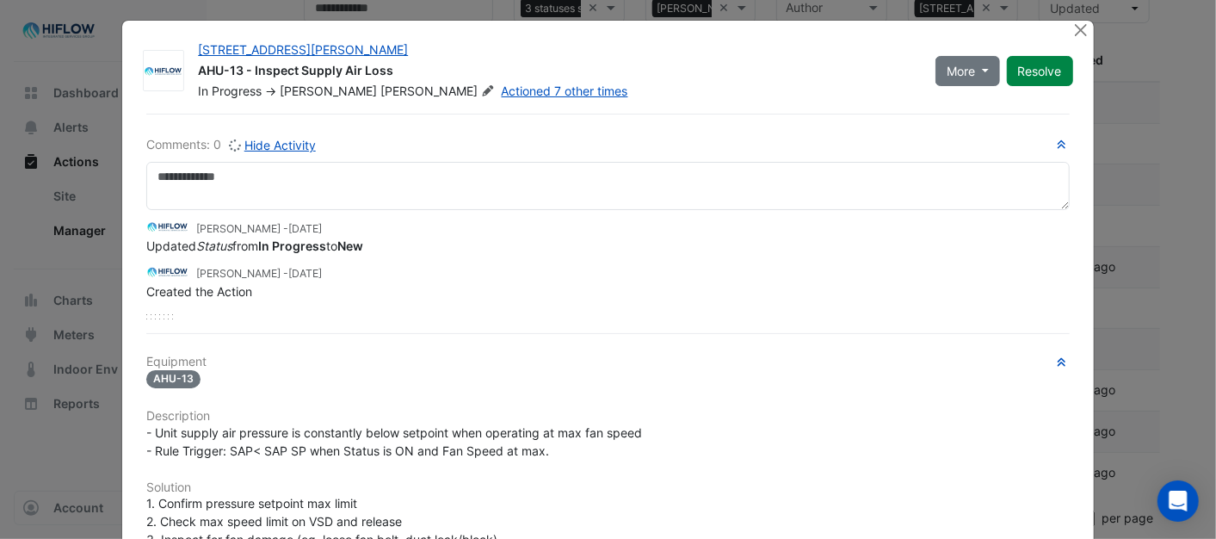
scroll to position [0, 0]
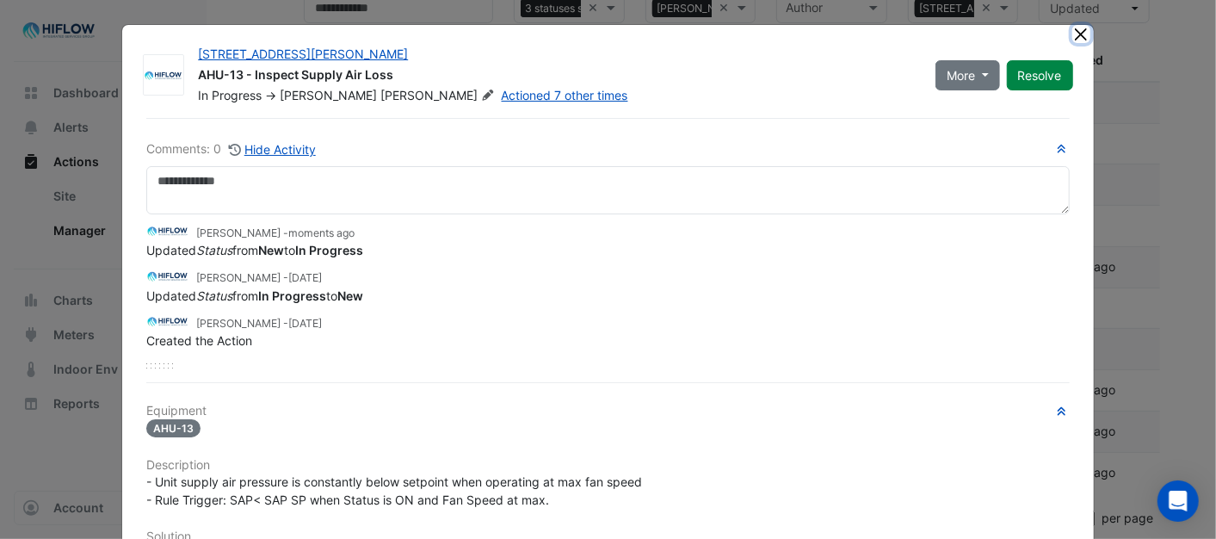
click at [1075, 32] on button "Close" at bounding box center [1081, 34] width 18 height 18
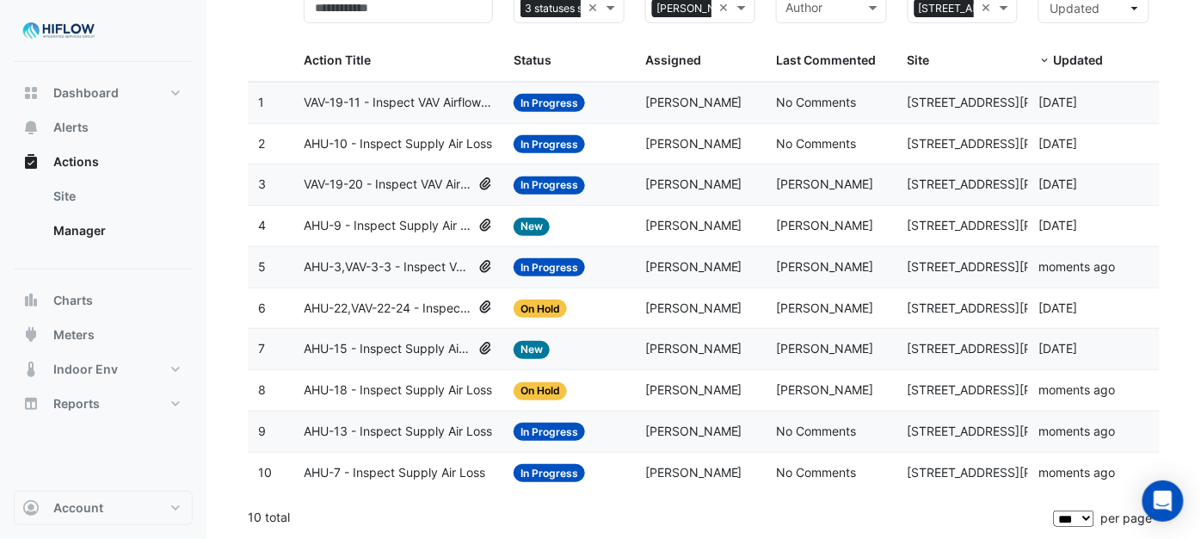
click at [376, 341] on span "AHU-15 - Inspect Supply Air Loss" at bounding box center [388, 349] width 168 height 20
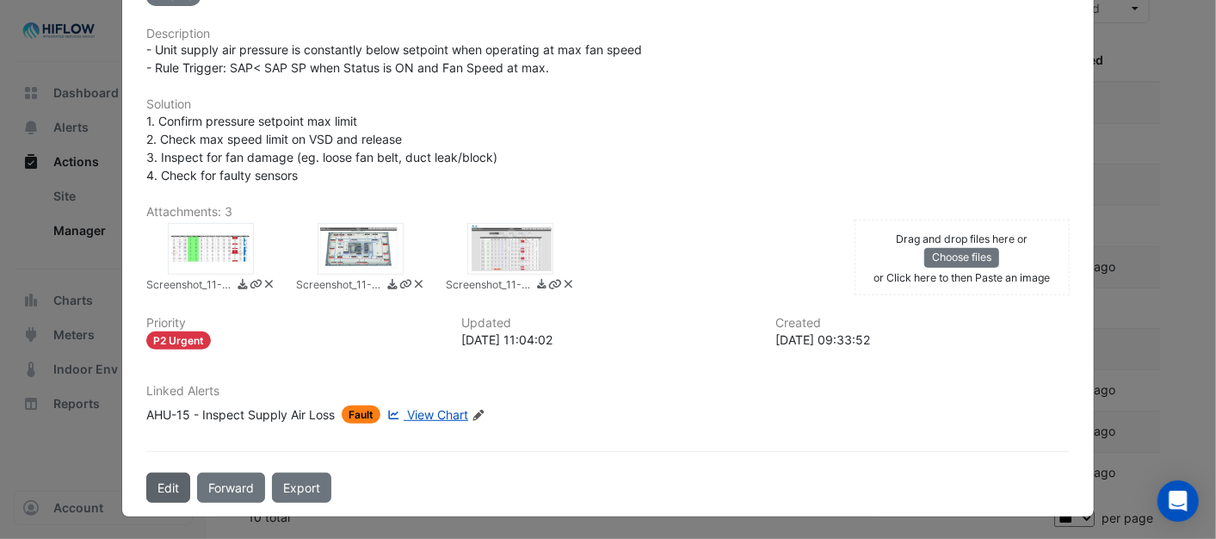
click at [158, 486] on button "Edit" at bounding box center [168, 487] width 44 height 30
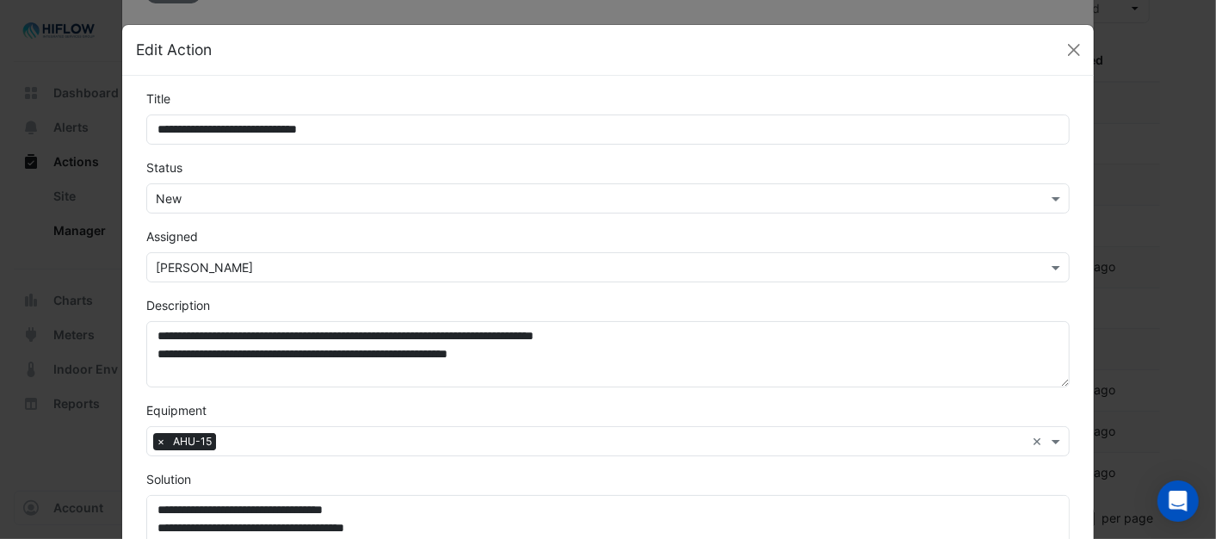
scroll to position [359, 0]
click at [1047, 195] on span at bounding box center [1058, 198] width 22 height 18
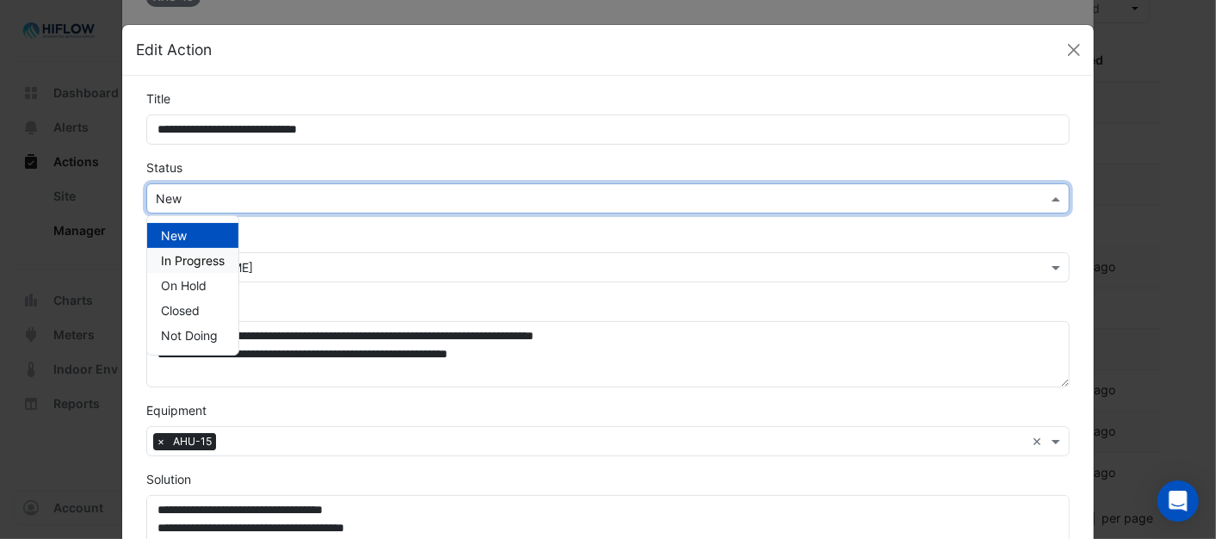
click at [208, 253] on span "In Progress" at bounding box center [193, 260] width 64 height 15
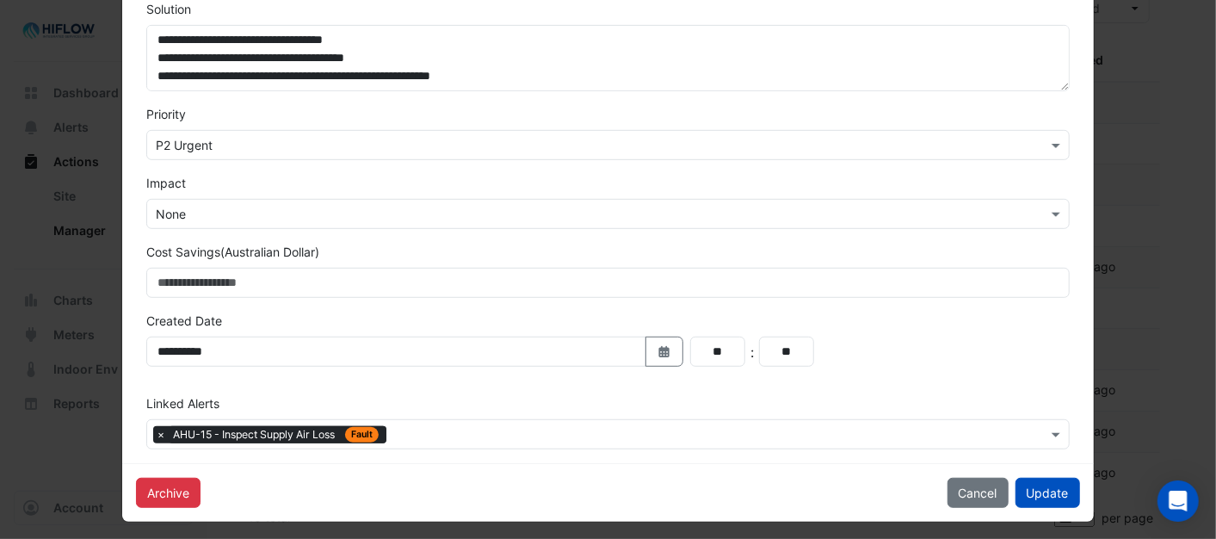
scroll to position [478, 0]
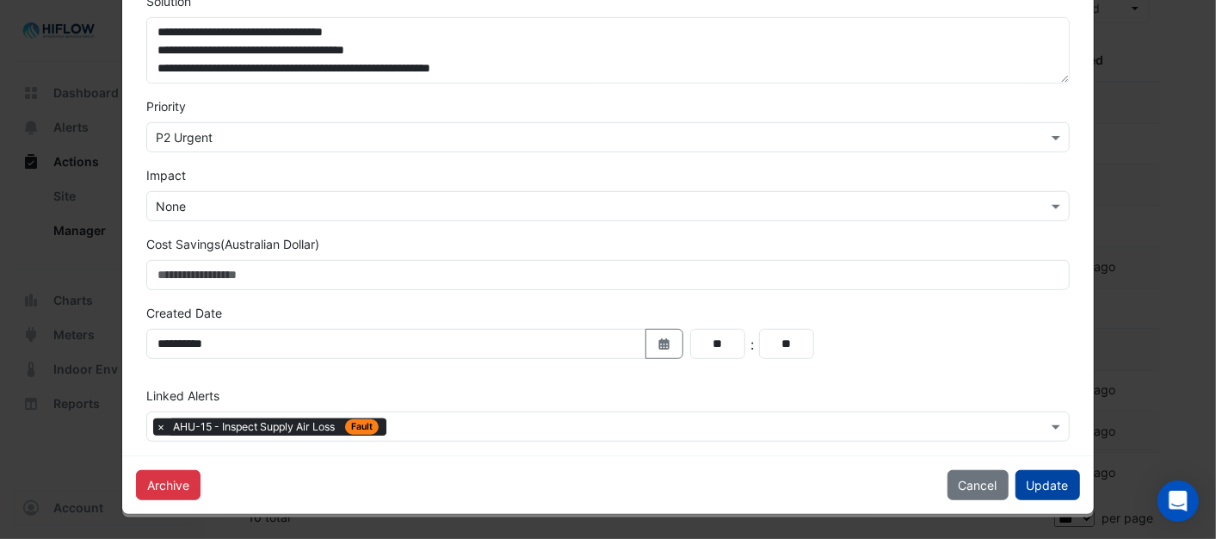
click at [1064, 483] on button "Update" at bounding box center [1047, 485] width 65 height 30
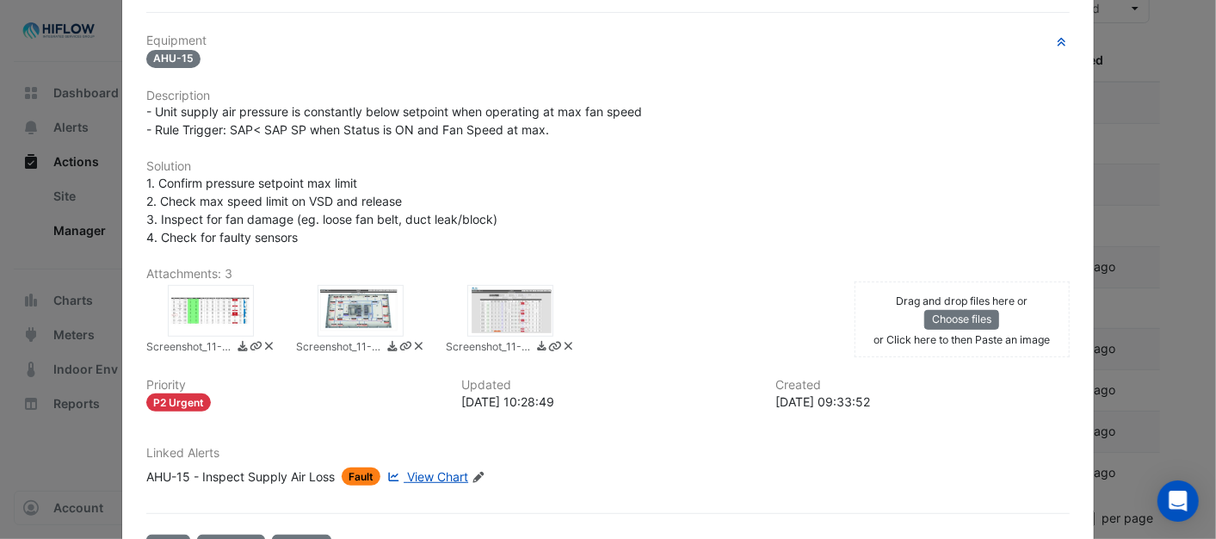
scroll to position [0, 0]
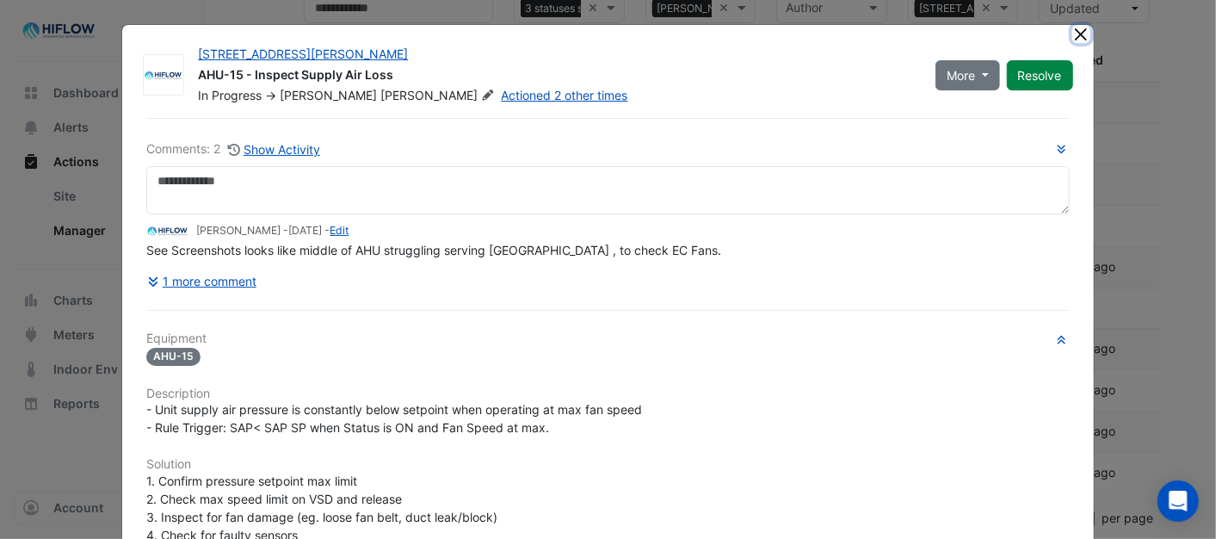
click at [1077, 35] on button "Close" at bounding box center [1081, 34] width 18 height 18
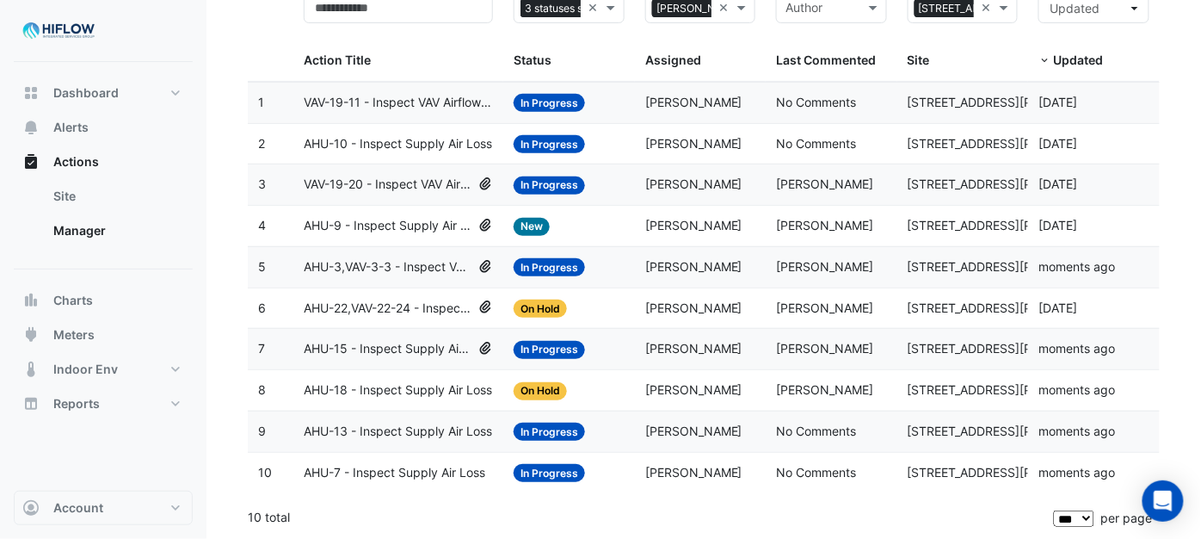
click at [362, 306] on span "AHU-22,VAV-22-24 - Inspect VAV Airflow Leak" at bounding box center [388, 309] width 168 height 20
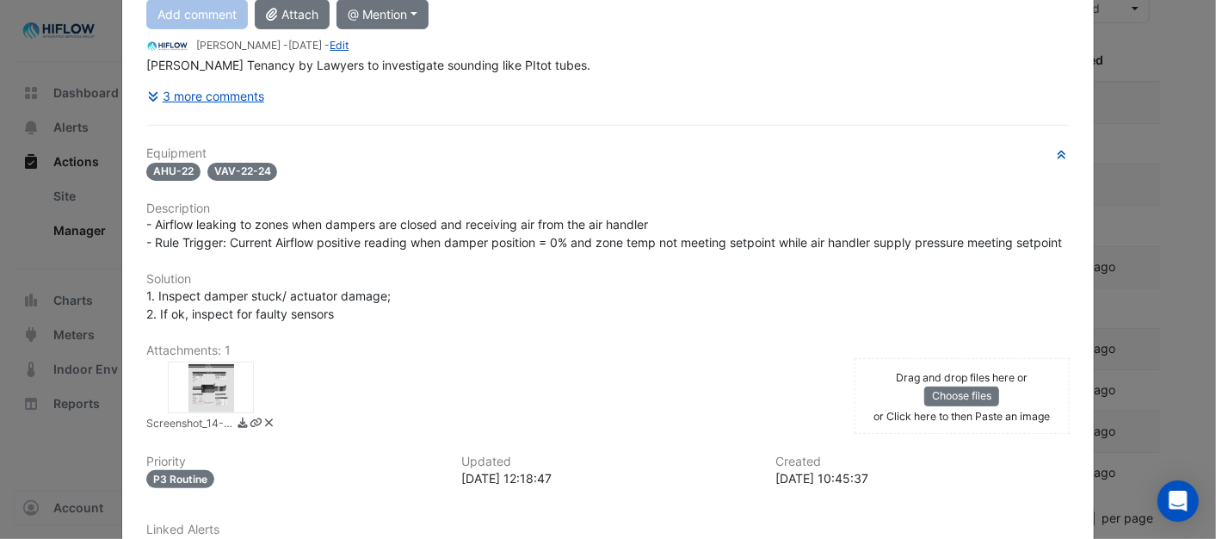
scroll to position [379, 0]
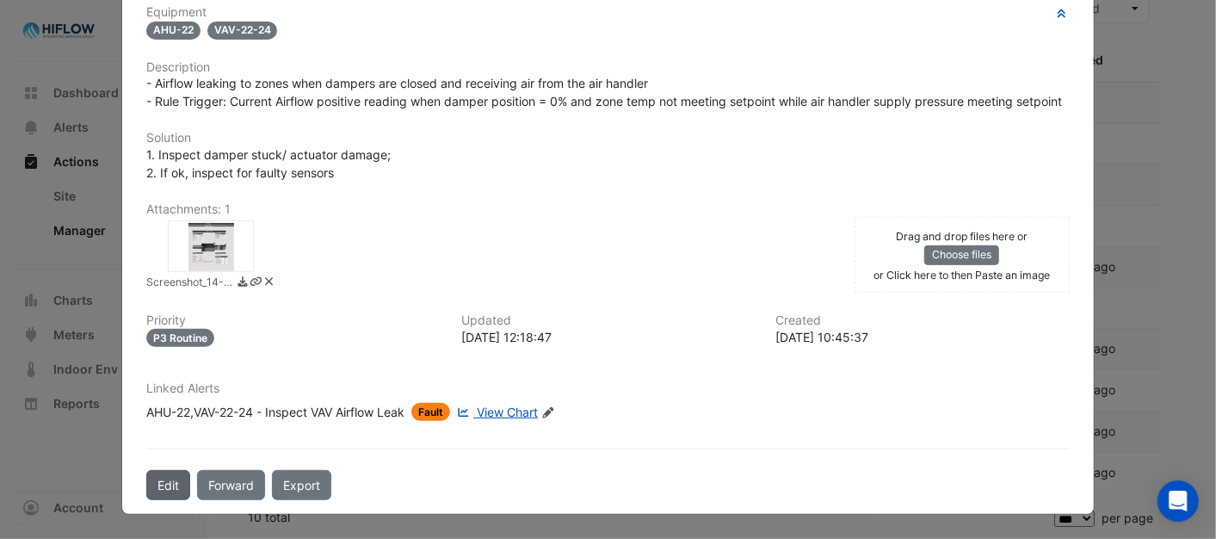
click at [162, 488] on button "Edit" at bounding box center [168, 485] width 44 height 30
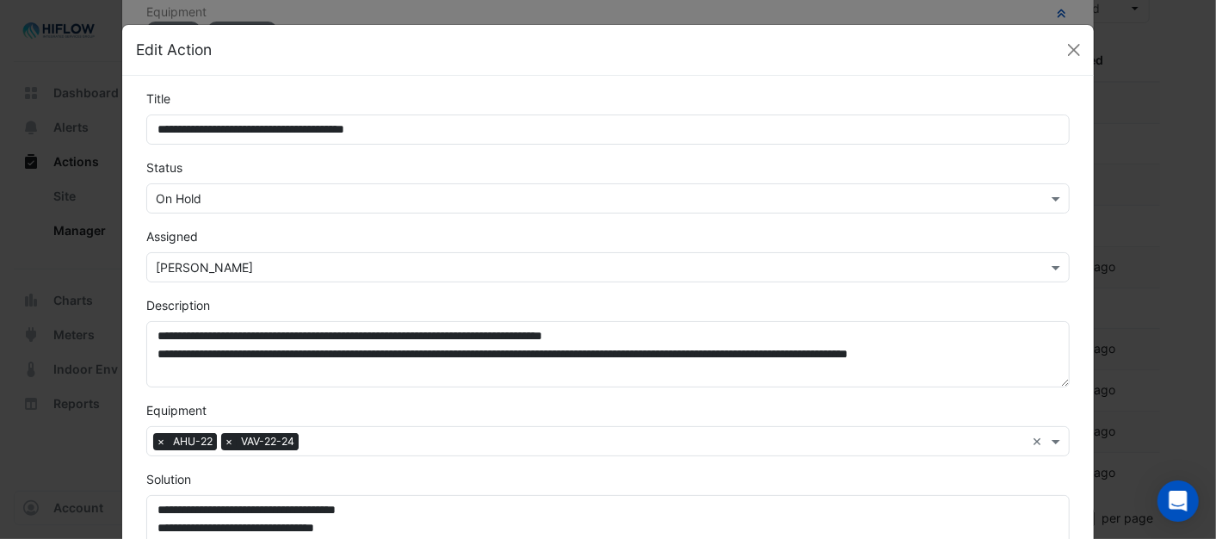
scroll to position [341, 0]
click at [1058, 196] on span at bounding box center [1058, 198] width 22 height 18
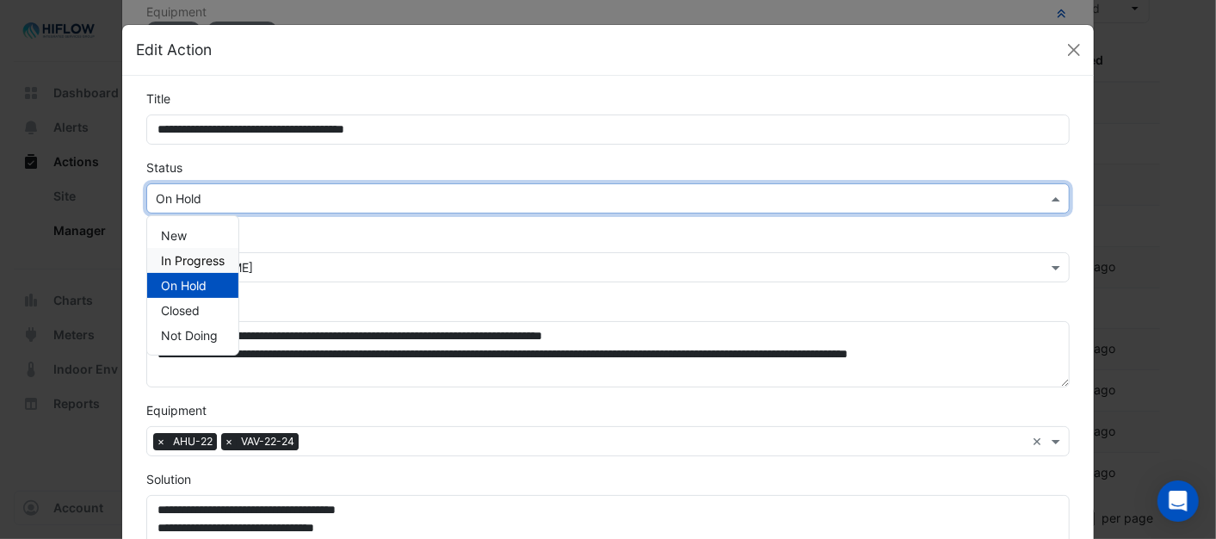
click at [225, 259] on div "In Progress" at bounding box center [192, 260] width 91 height 25
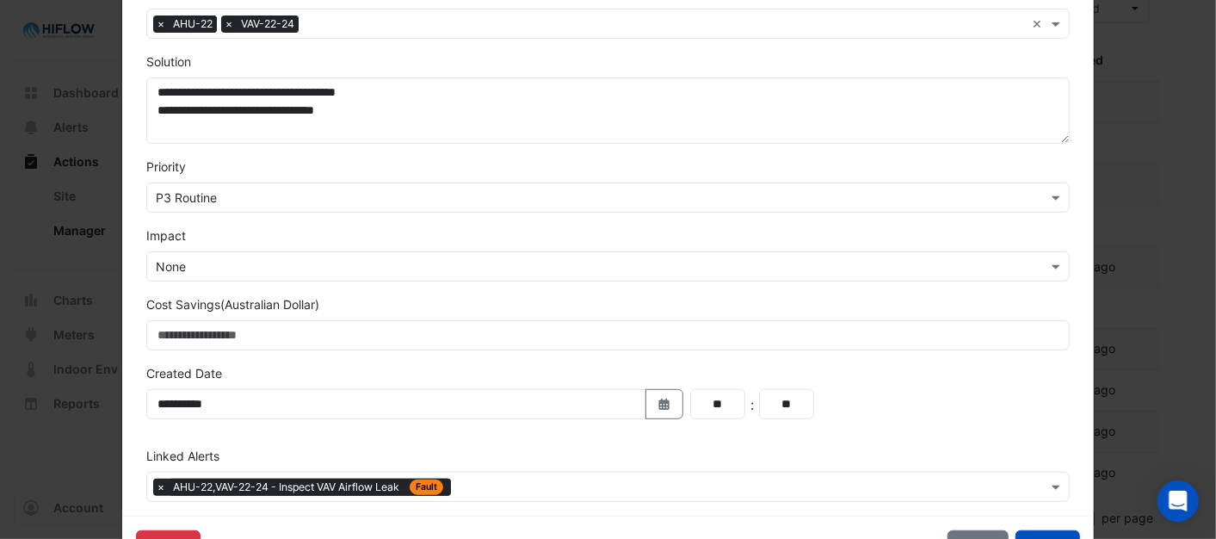
scroll to position [478, 0]
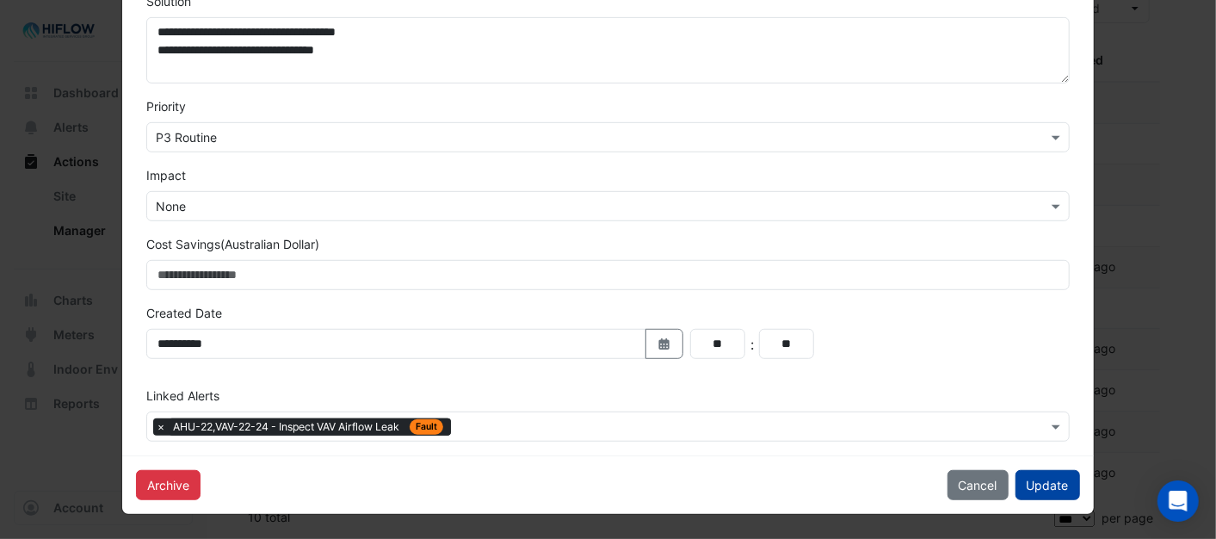
click at [1047, 482] on button "Update" at bounding box center [1047, 485] width 65 height 30
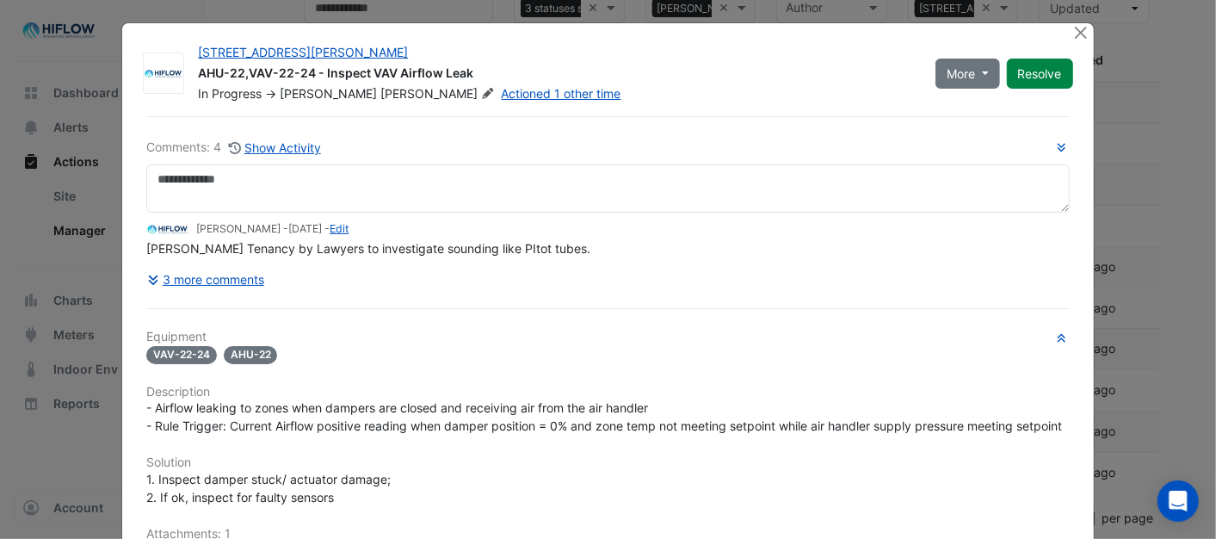
scroll to position [0, 0]
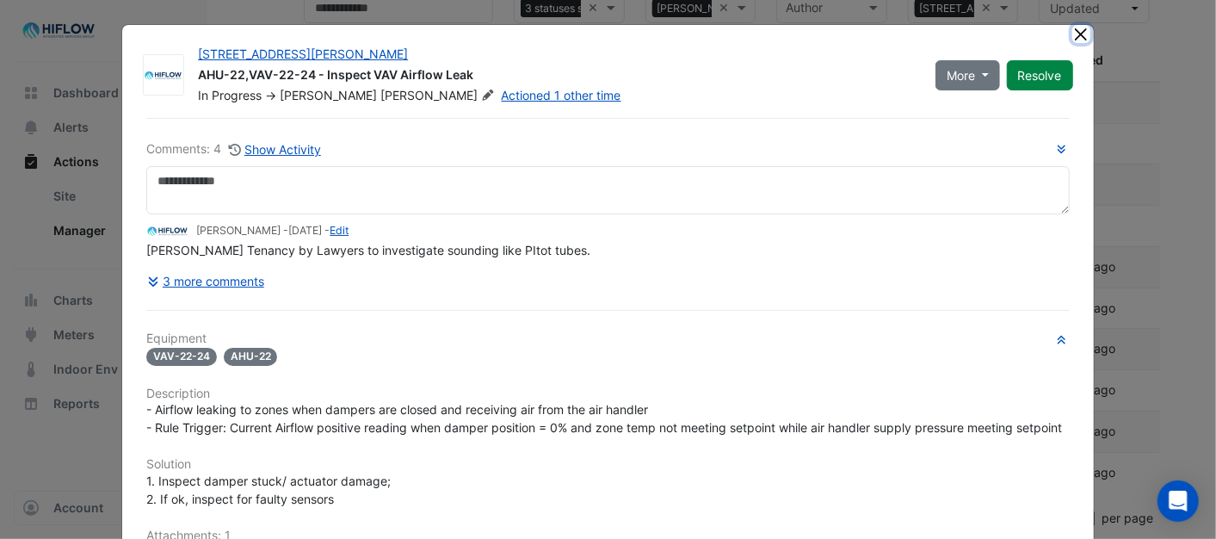
click at [1072, 34] on button "Close" at bounding box center [1081, 34] width 18 height 18
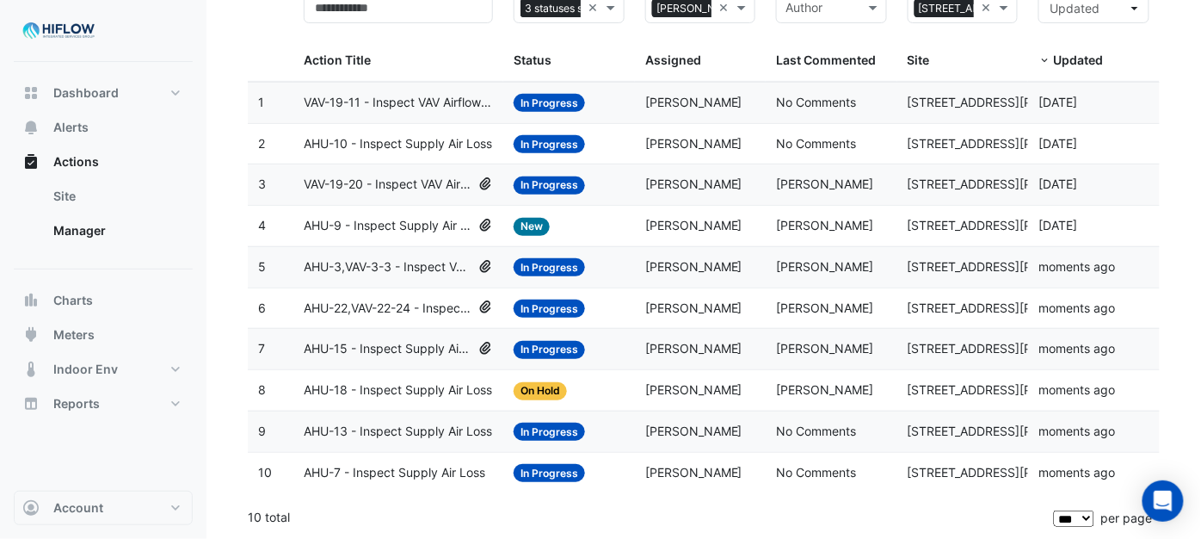
click at [372, 216] on span "AHU-9 - Inspect Supply Air Loss" at bounding box center [388, 226] width 168 height 20
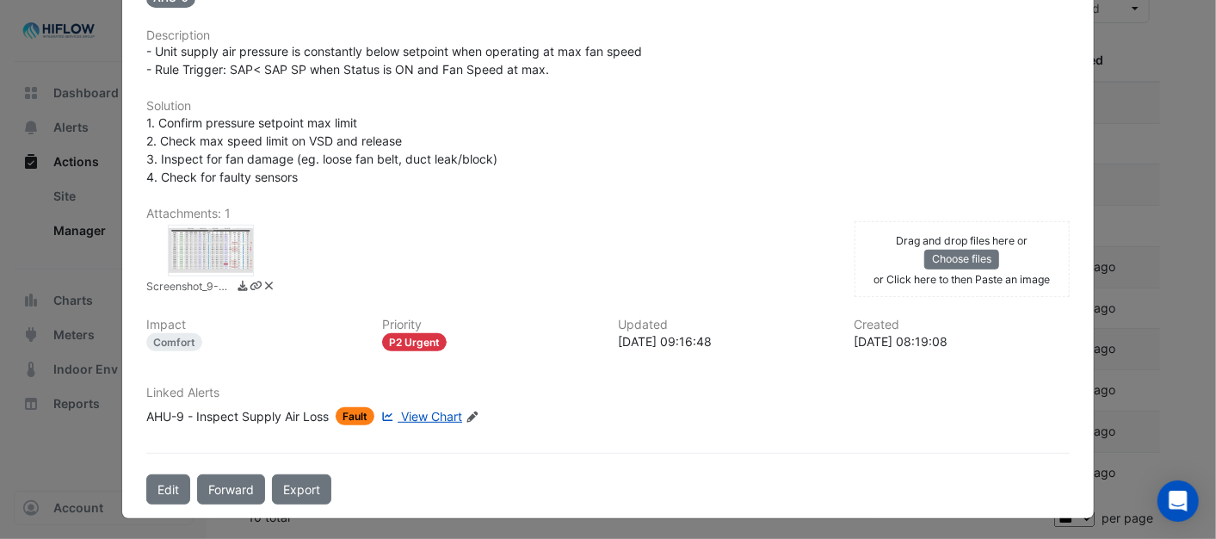
scroll to position [359, 0]
click at [168, 479] on button "Edit" at bounding box center [168, 488] width 44 height 30
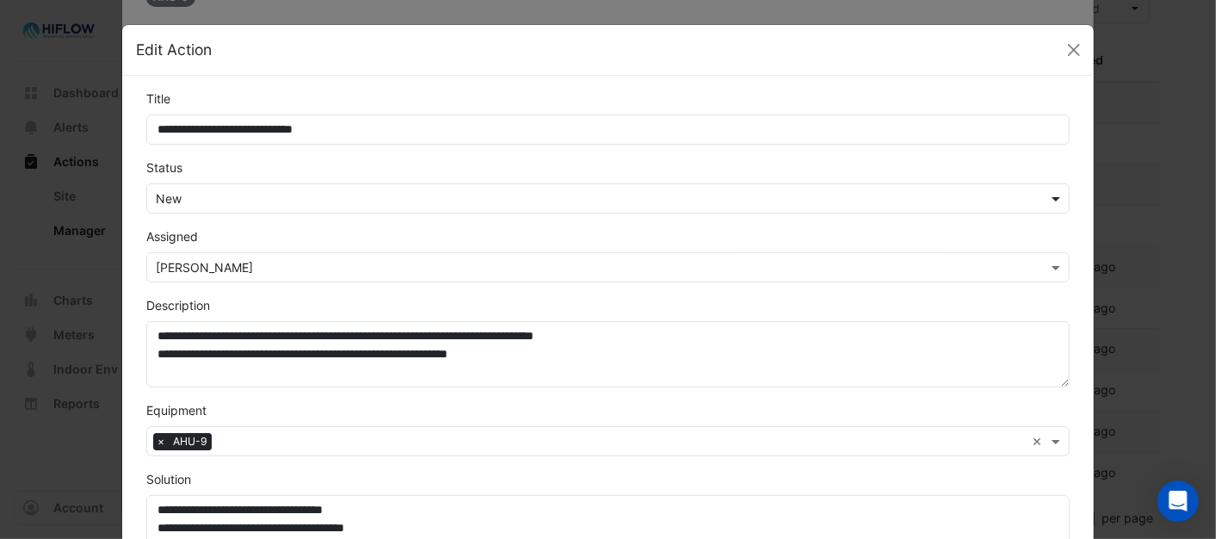
click at [1047, 200] on span at bounding box center [1058, 198] width 22 height 18
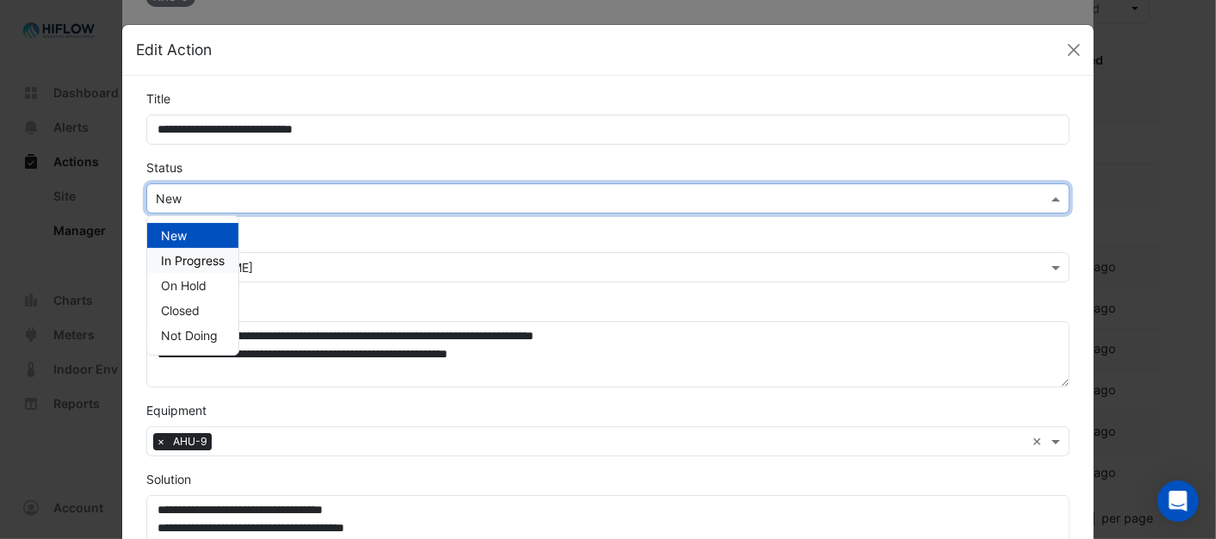
click at [176, 254] on span "In Progress" at bounding box center [193, 260] width 64 height 15
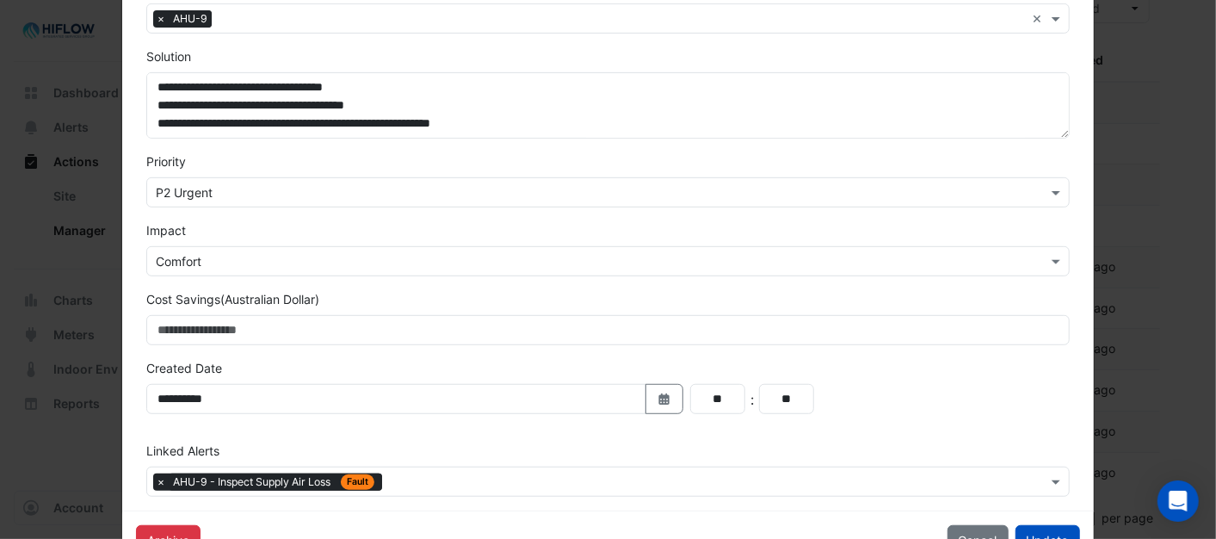
scroll to position [478, 0]
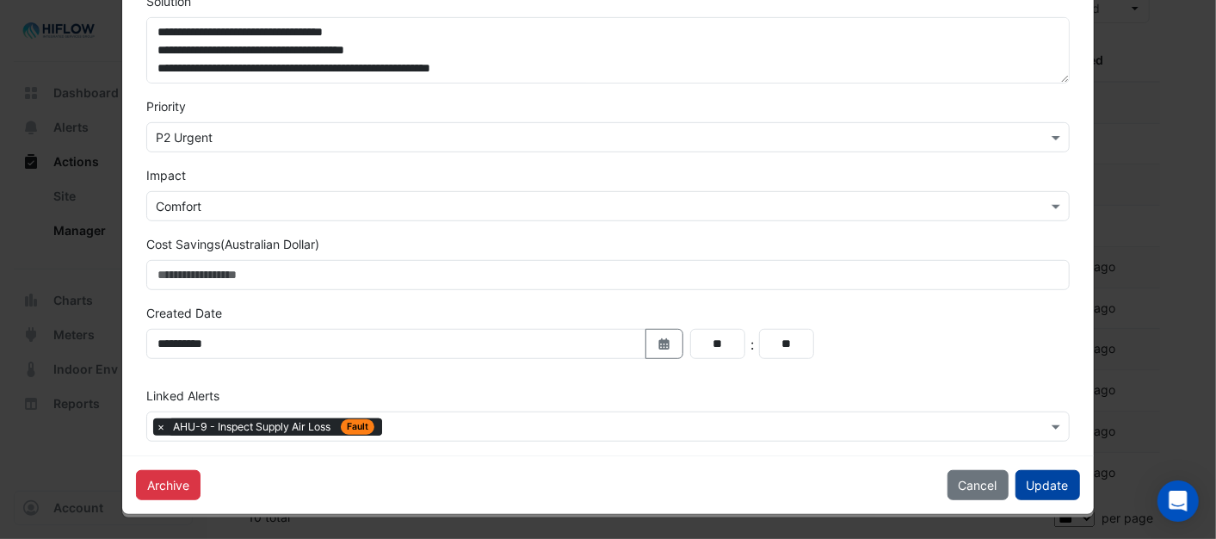
click at [1025, 490] on button "Update" at bounding box center [1047, 485] width 65 height 30
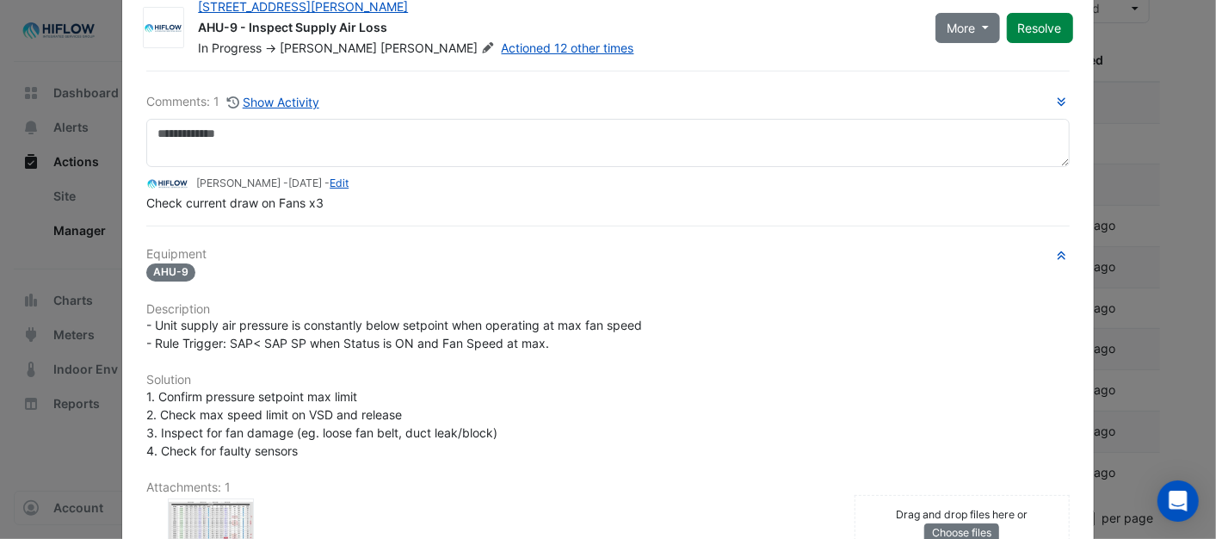
scroll to position [0, 0]
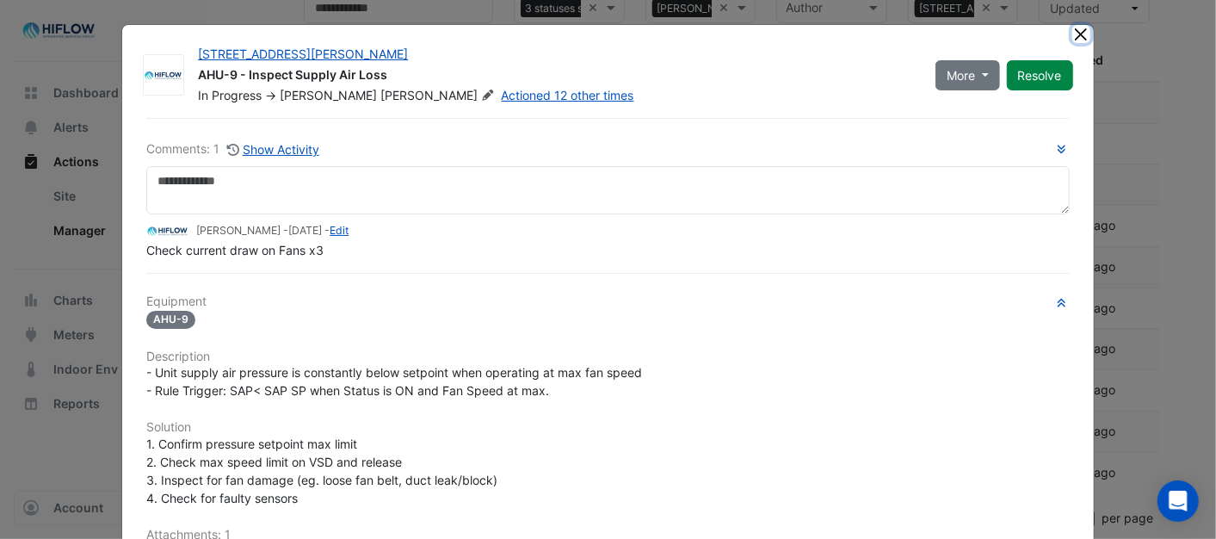
click at [1082, 35] on button "Close" at bounding box center [1081, 34] width 18 height 18
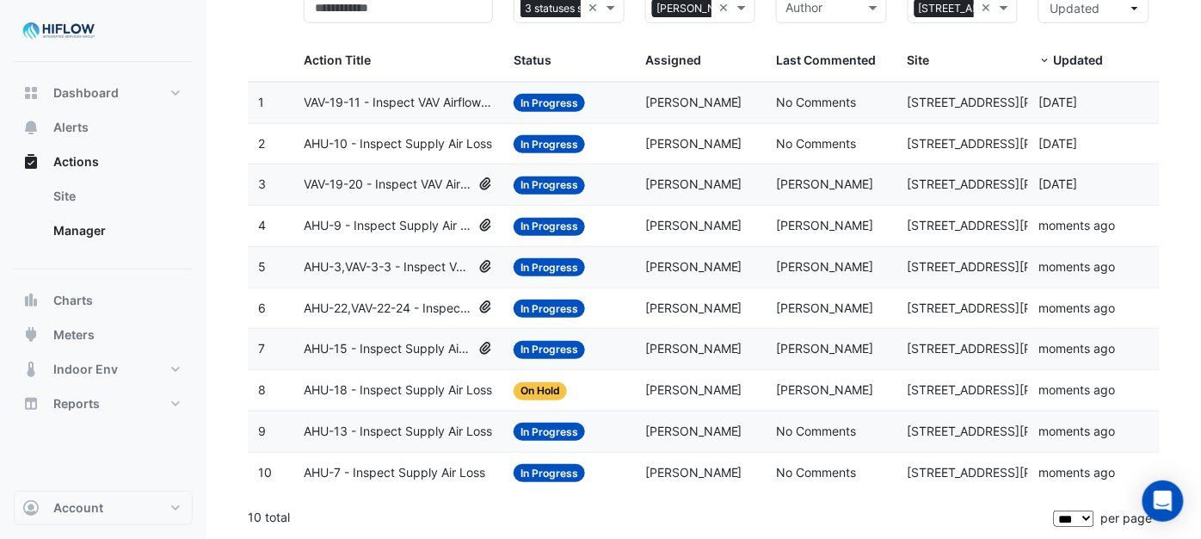
click at [385, 177] on span "VAV-19-20 - Inspect VAV Airflow Leak" at bounding box center [388, 185] width 168 height 20
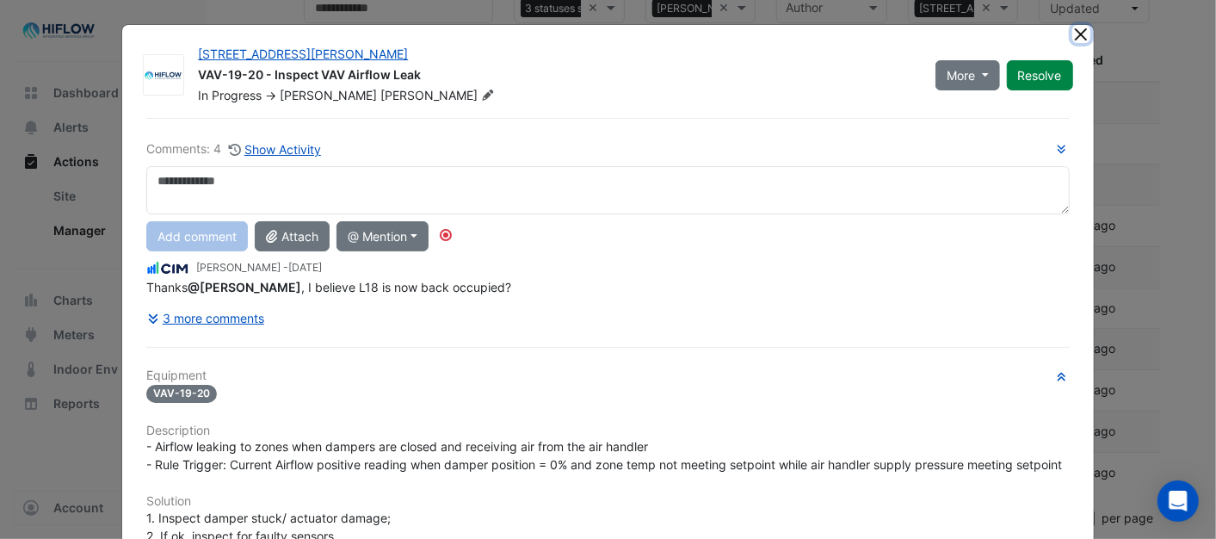
click at [1072, 36] on button "Close" at bounding box center [1081, 34] width 18 height 18
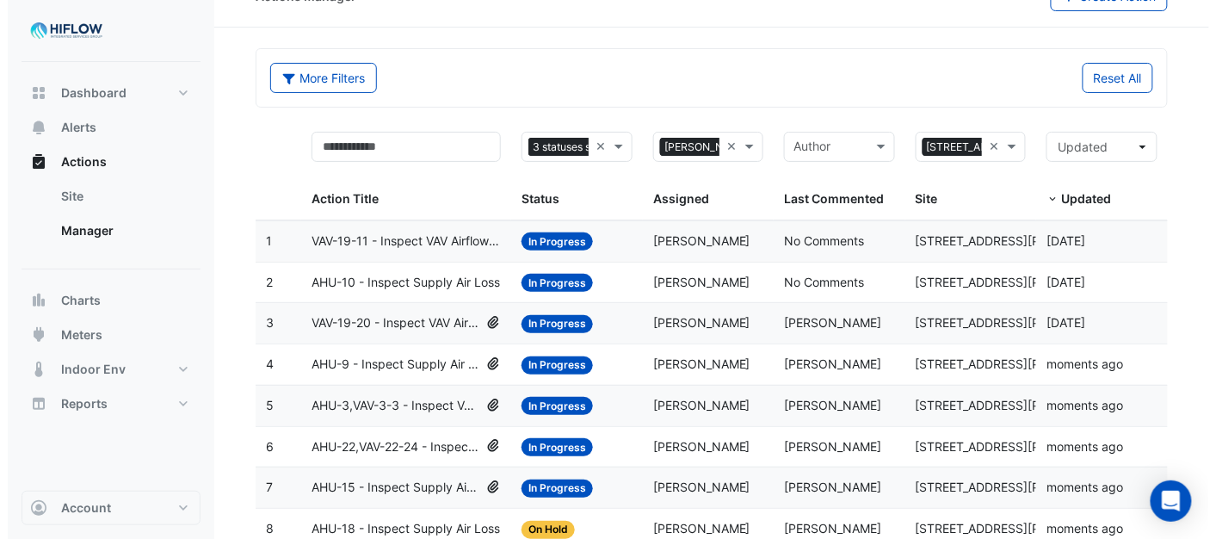
scroll to position [96, 0]
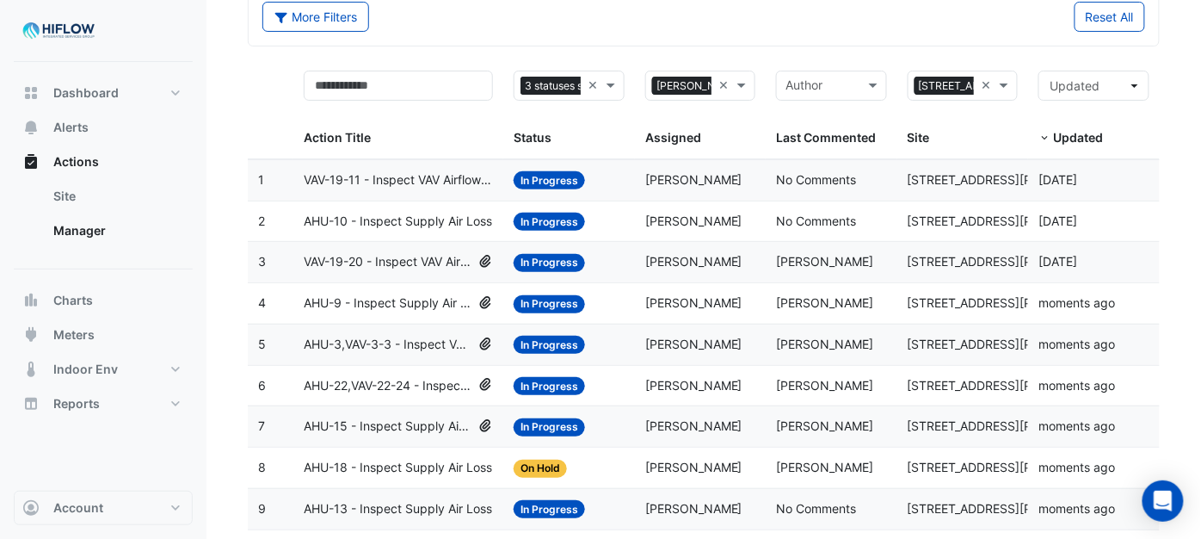
click at [363, 269] on span "VAV-19-20 - Inspect VAV Airflow Leak" at bounding box center [388, 262] width 168 height 20
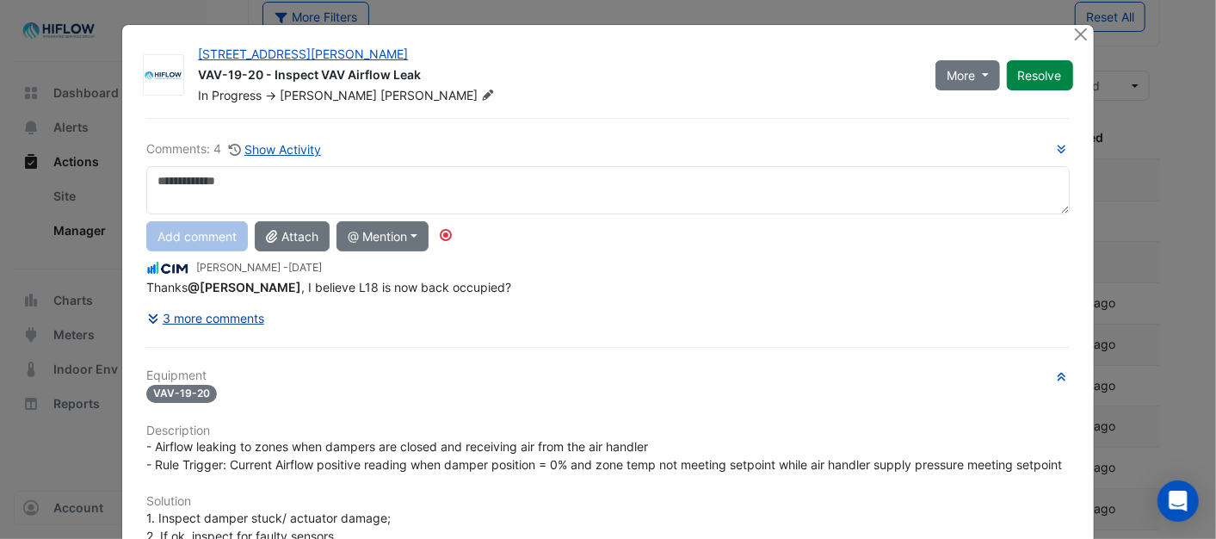
click at [219, 315] on button "3 more comments" at bounding box center [205, 318] width 119 height 30
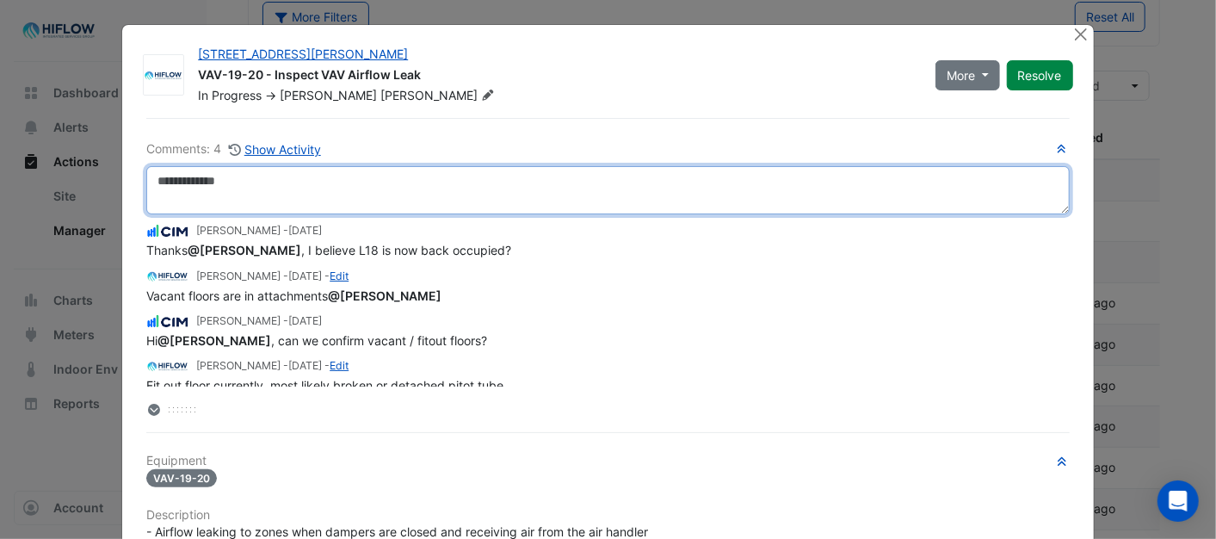
click at [189, 184] on textarea at bounding box center [607, 190] width 922 height 48
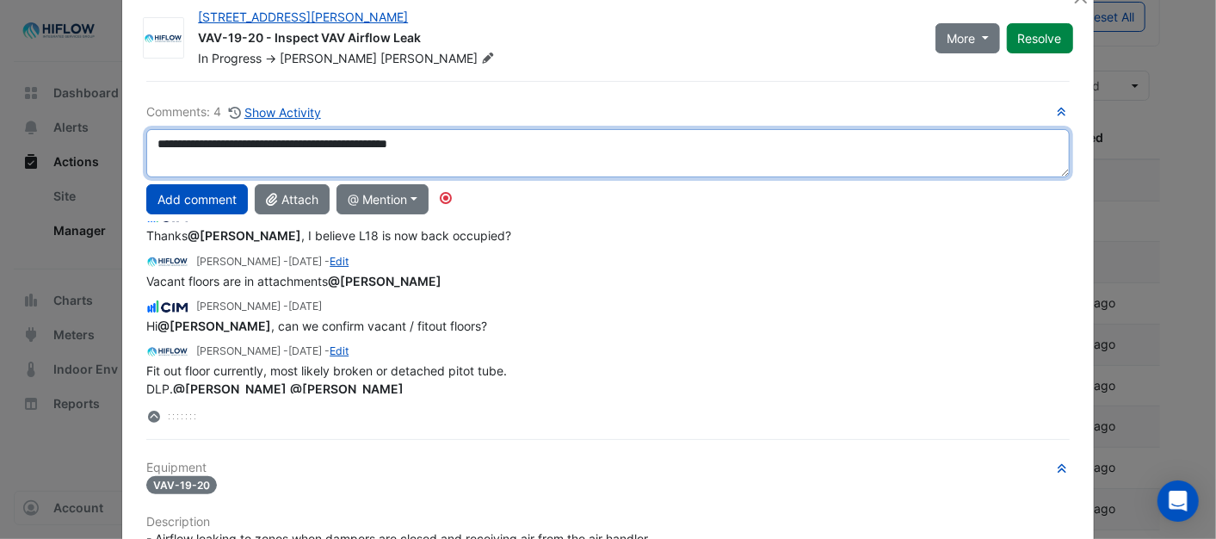
scroll to position [0, 0]
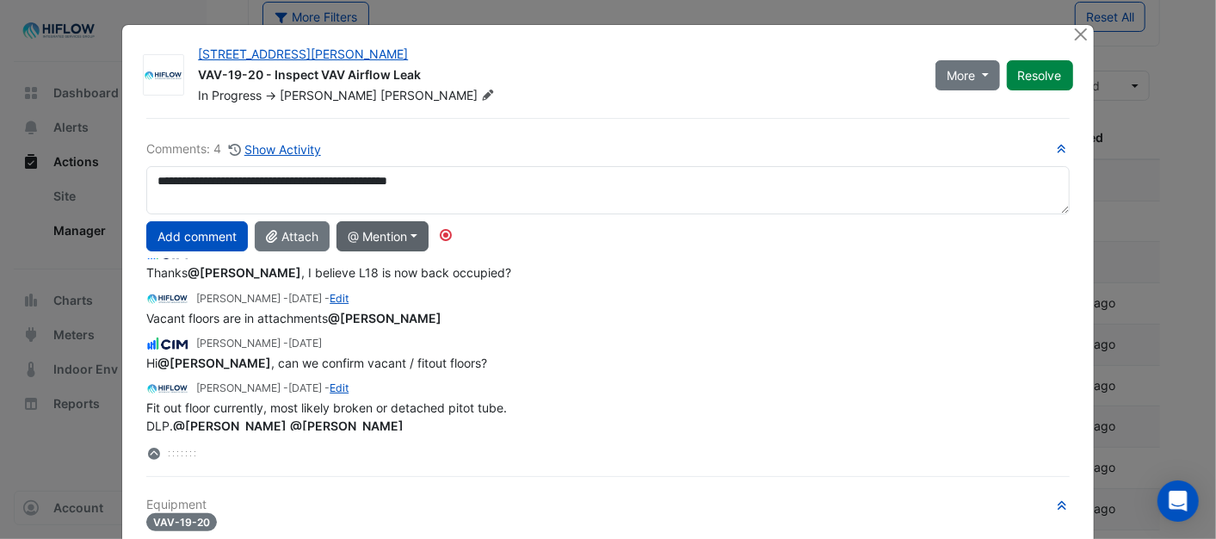
click at [417, 231] on button "@ Mention" at bounding box center [382, 236] width 92 height 30
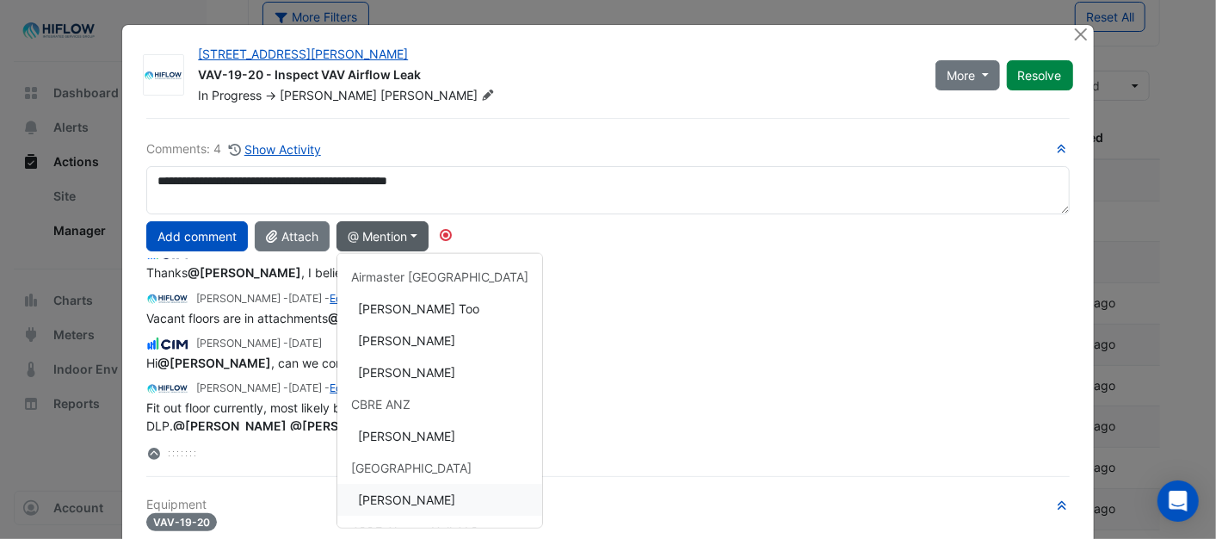
drag, startPoint x: 411, startPoint y: 502, endPoint x: 414, endPoint y: 482, distance: 20.0
click at [411, 499] on button "[PERSON_NAME]" at bounding box center [439, 500] width 205 height 32
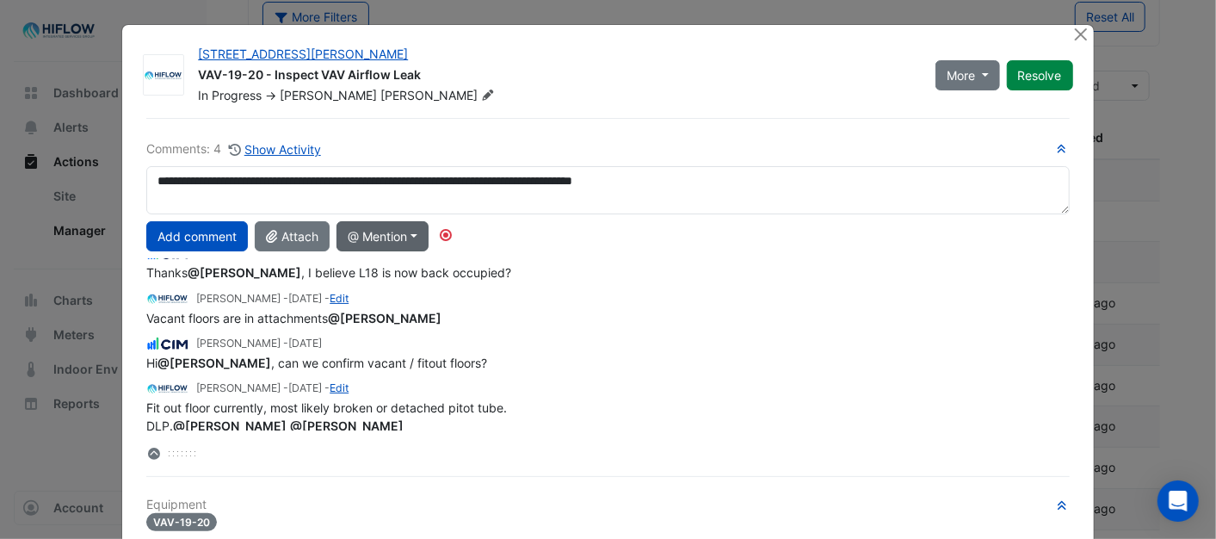
click at [409, 237] on button "@ Mention" at bounding box center [382, 236] width 92 height 30
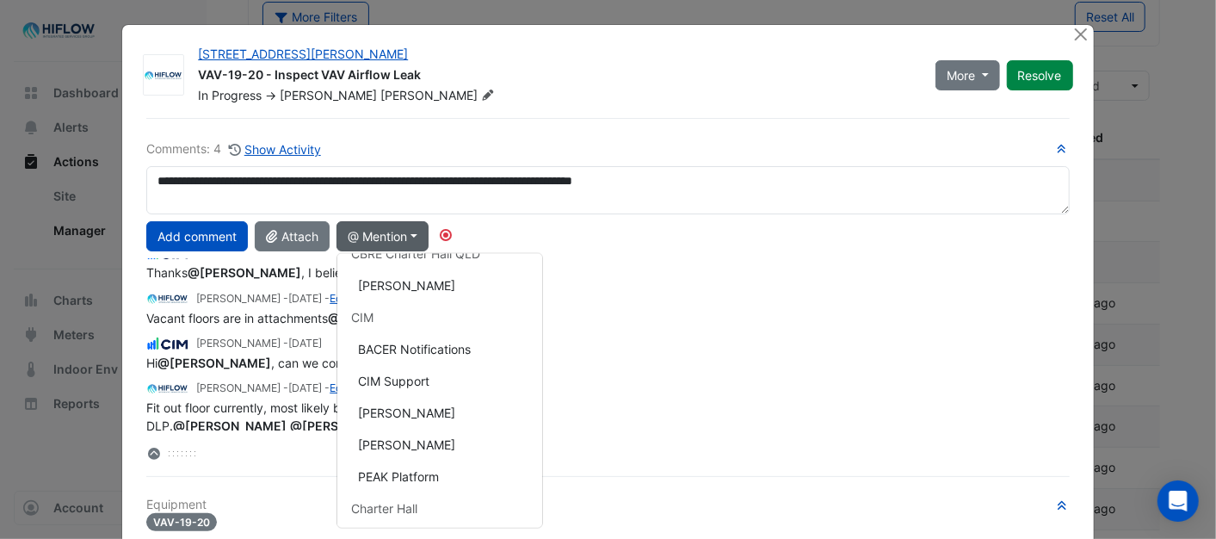
scroll to position [408, 0]
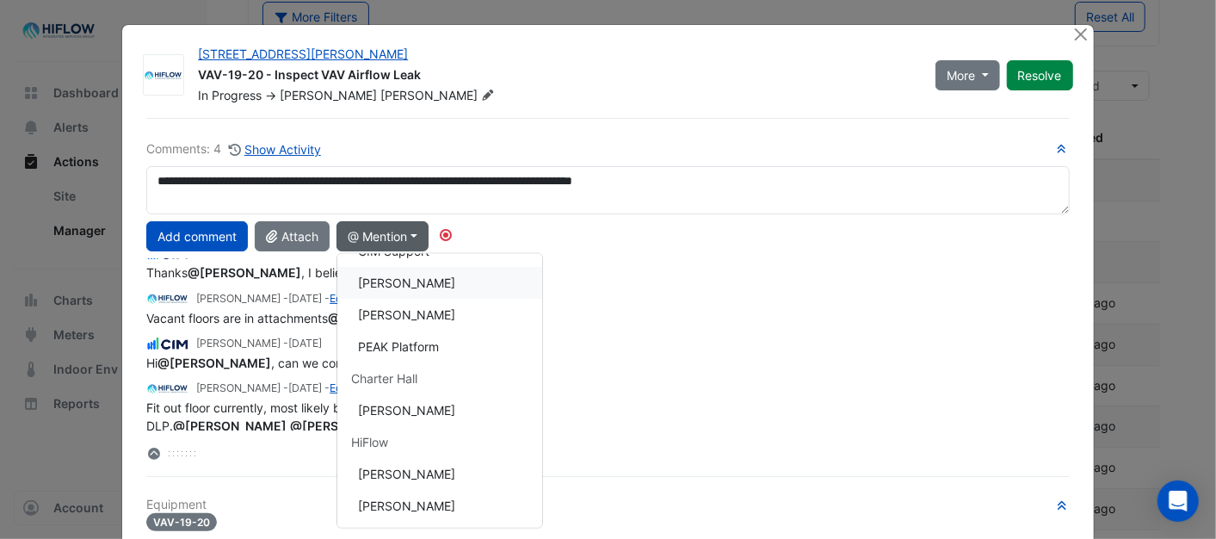
click at [391, 282] on button "[PERSON_NAME]" at bounding box center [439, 283] width 205 height 32
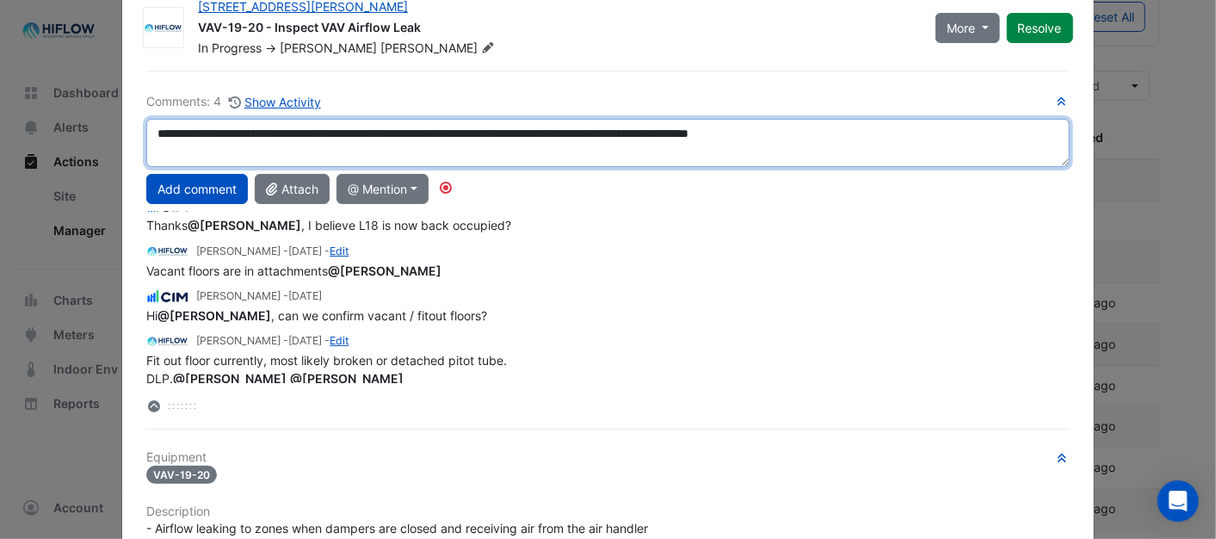
scroll to position [0, 0]
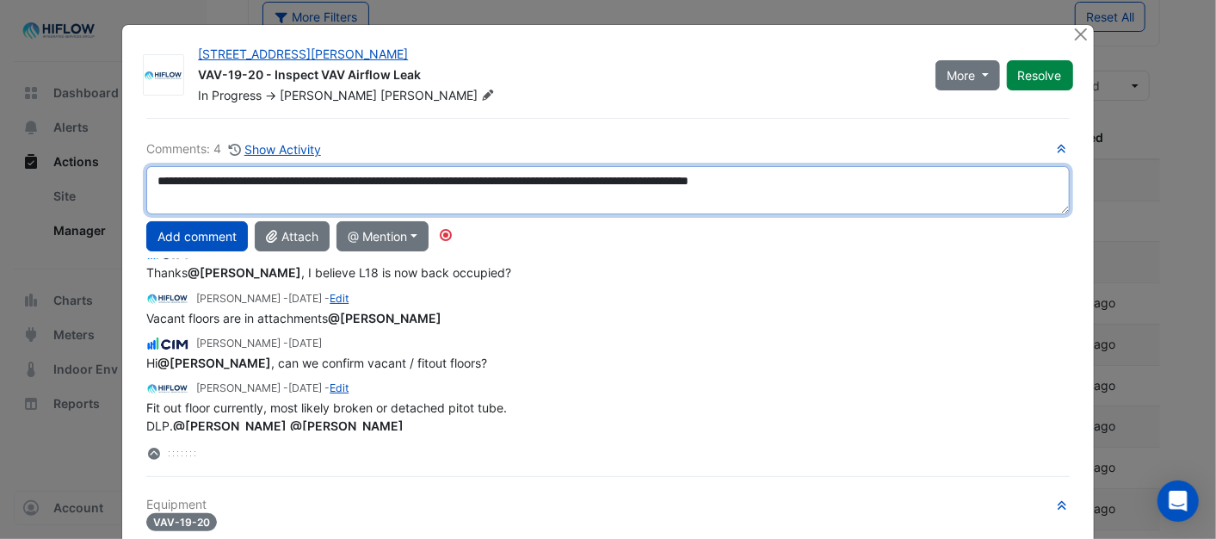
click at [162, 193] on textarea "**********" at bounding box center [607, 190] width 922 height 48
click at [887, 184] on textarea "**********" at bounding box center [607, 190] width 922 height 48
type textarea "**********"
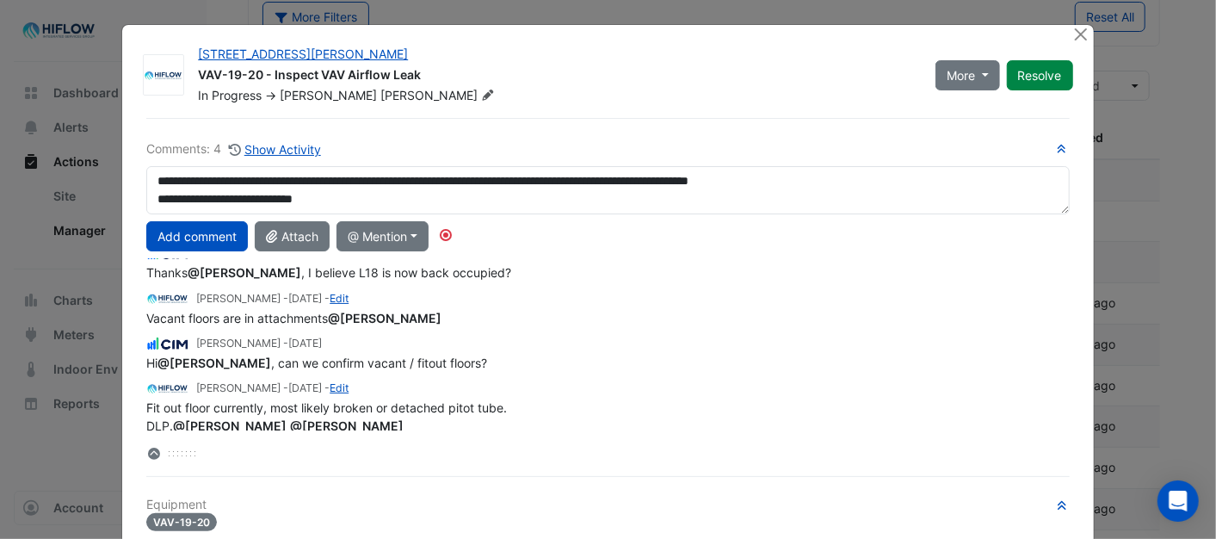
click at [188, 235] on button "Add comment" at bounding box center [197, 236] width 102 height 30
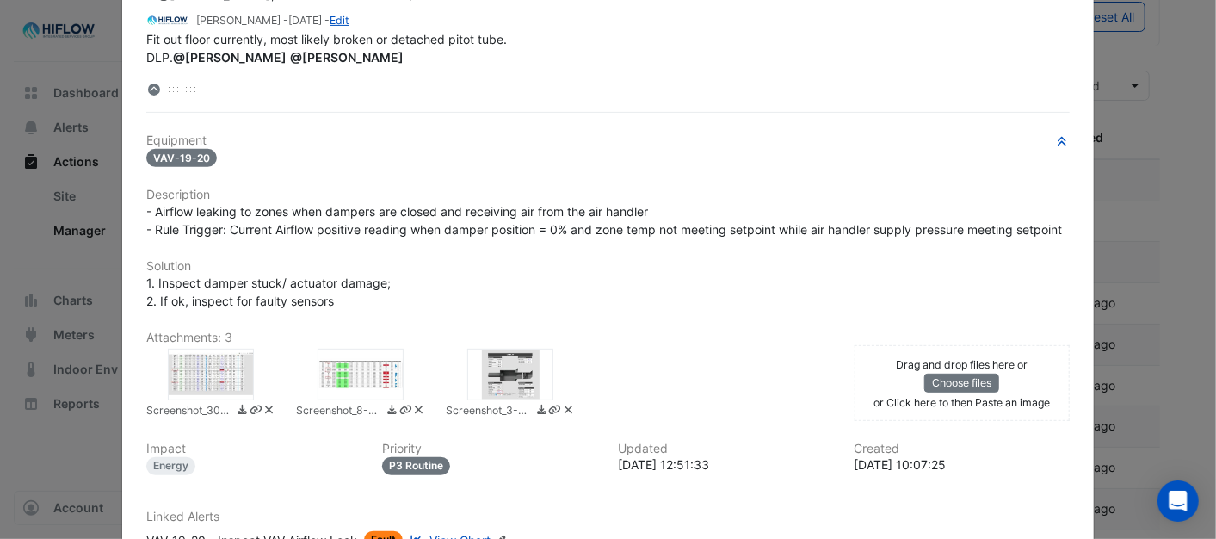
scroll to position [272, 0]
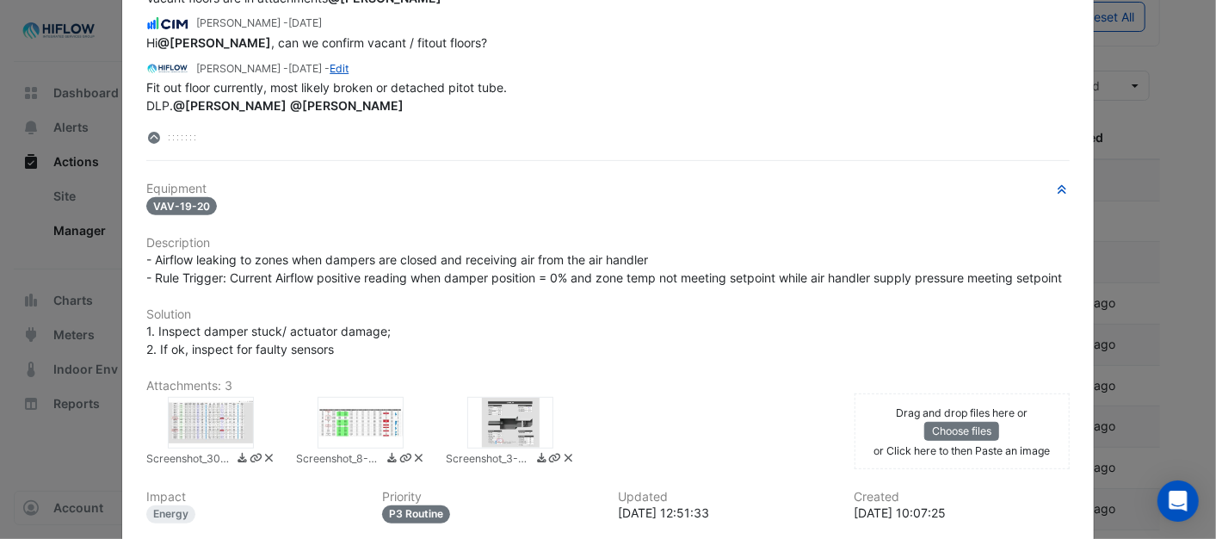
click at [354, 434] on div at bounding box center [360, 423] width 86 height 52
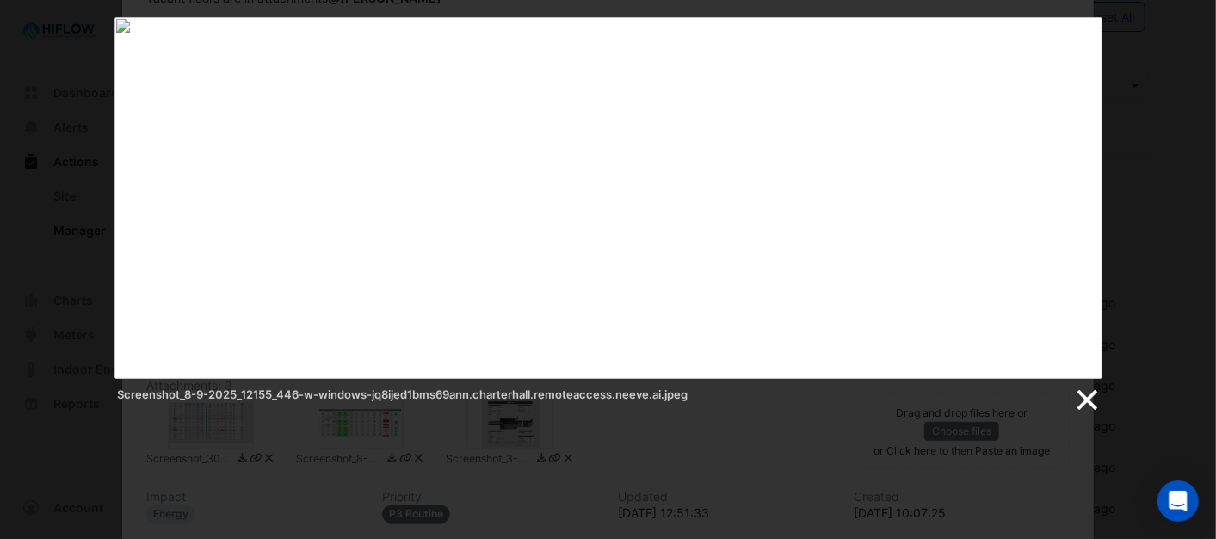
click at [1088, 391] on link at bounding box center [1086, 400] width 26 height 26
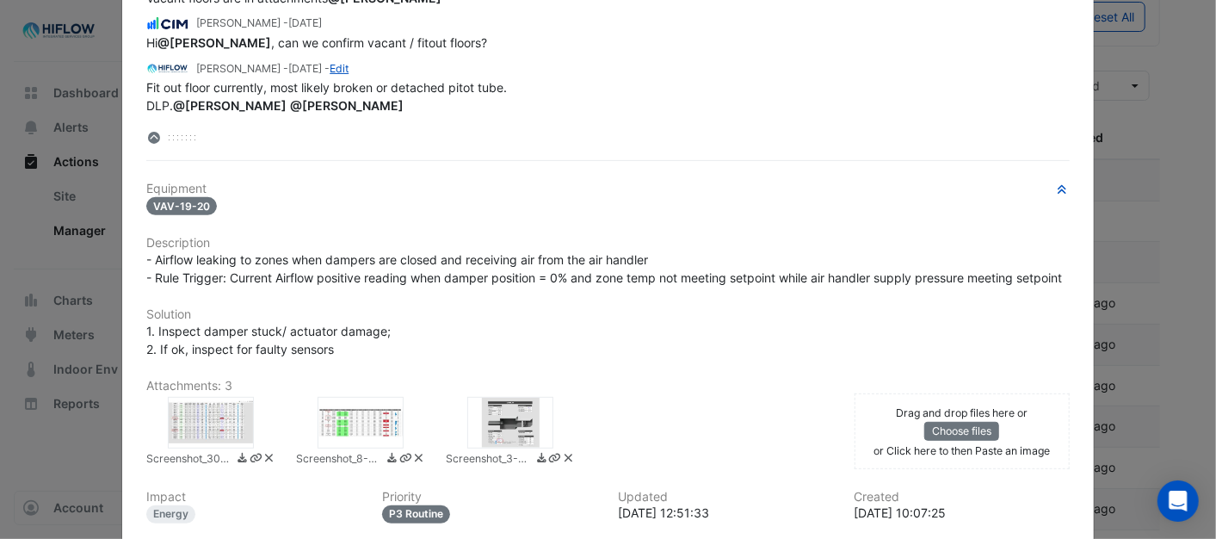
click at [510, 441] on div at bounding box center [510, 423] width 86 height 52
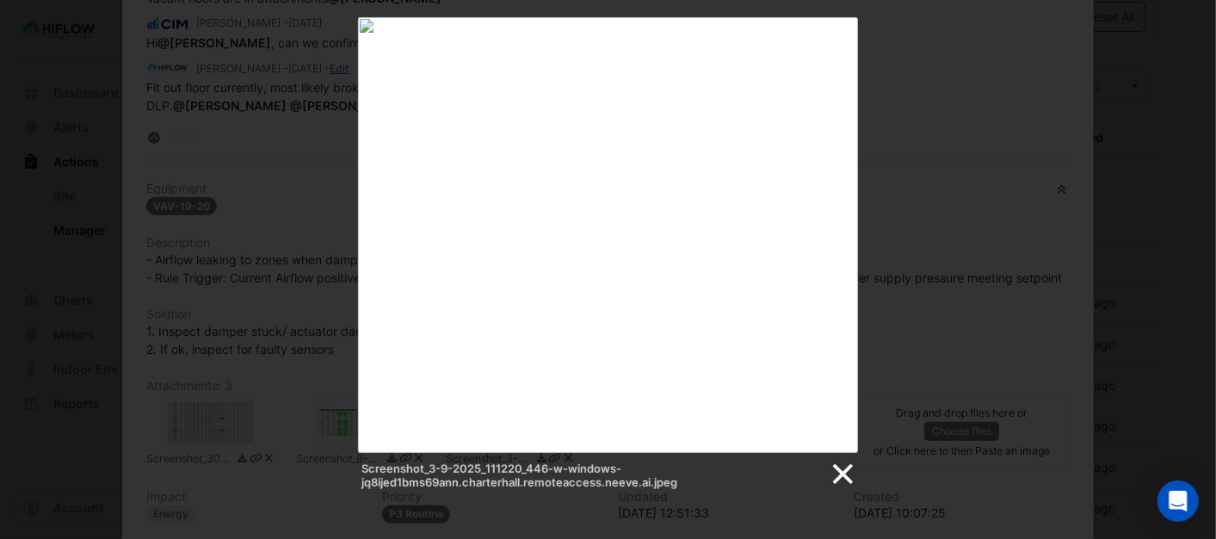
click at [845, 473] on link at bounding box center [842, 474] width 26 height 26
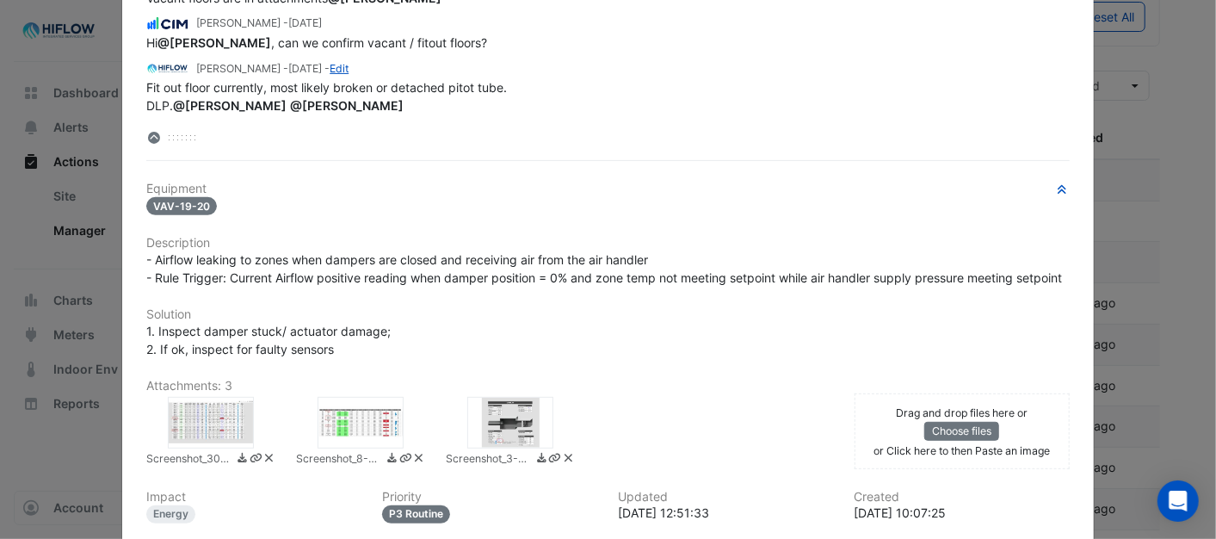
click at [497, 440] on div at bounding box center [510, 423] width 86 height 52
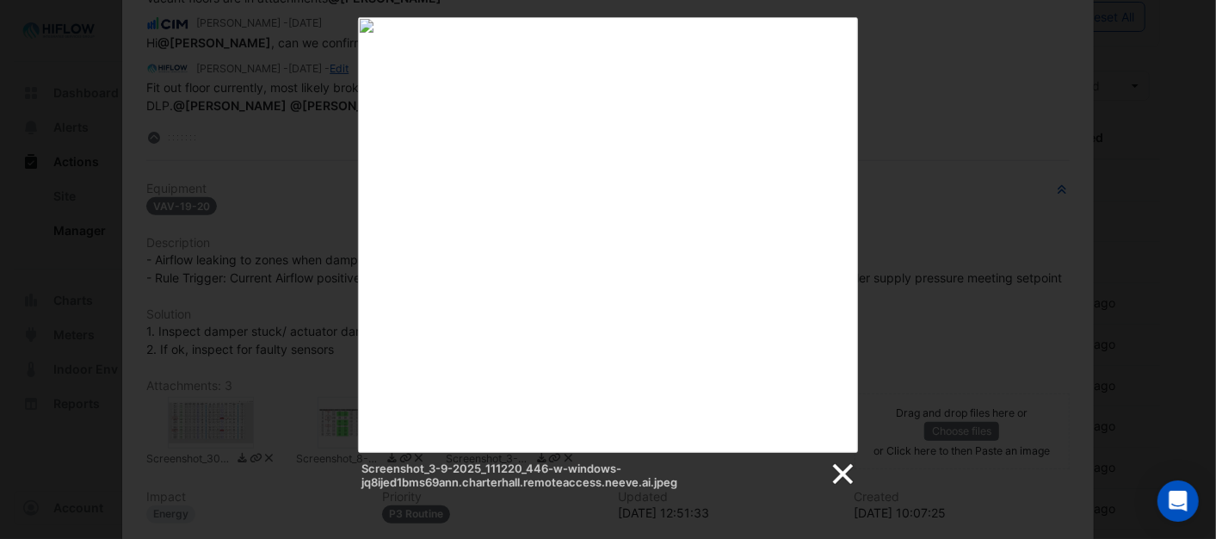
click at [841, 473] on link at bounding box center [842, 474] width 26 height 26
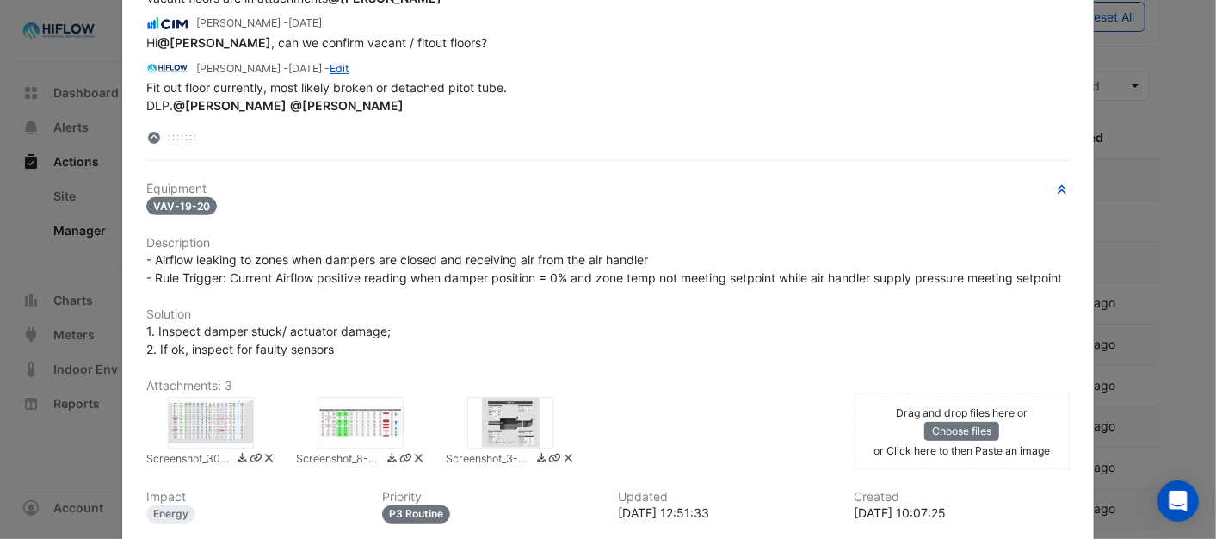
click at [562, 463] on icon at bounding box center [568, 458] width 13 height 10
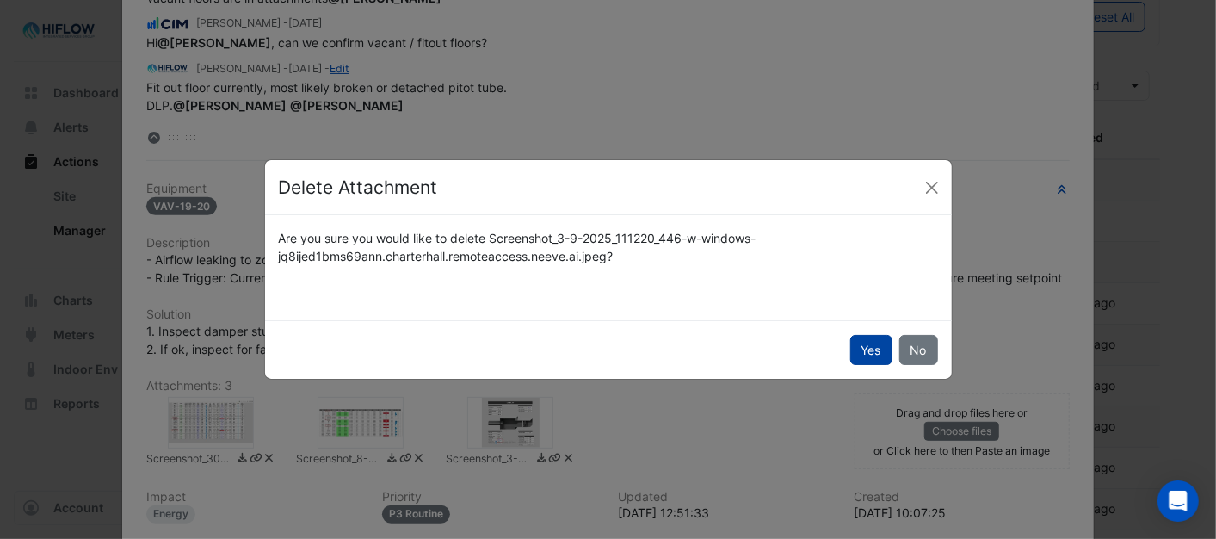
click at [866, 354] on button "Yes" at bounding box center [871, 350] width 42 height 30
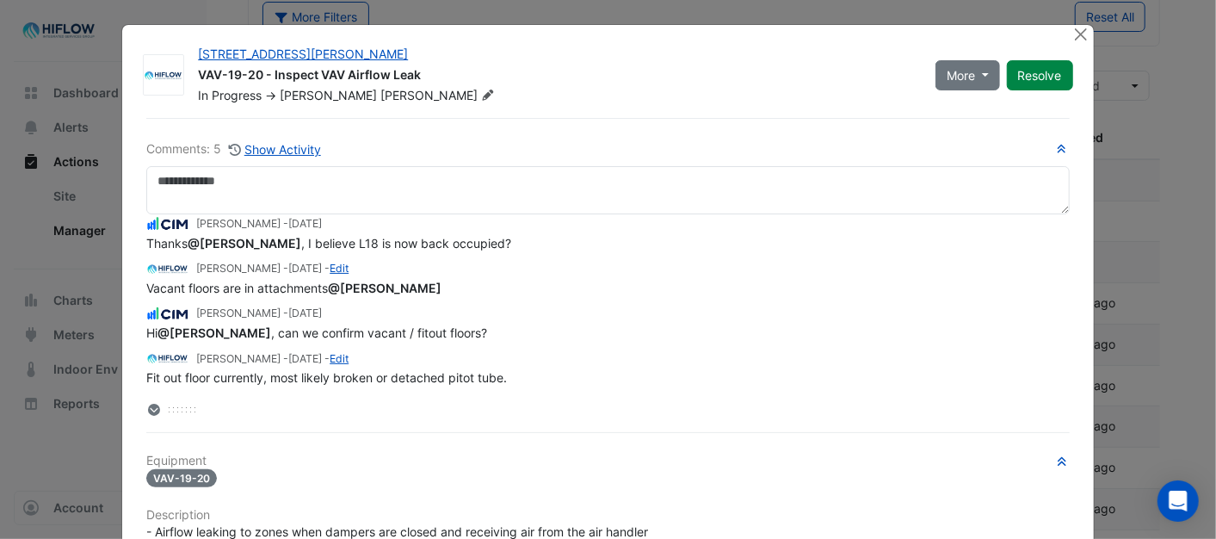
scroll to position [0, 0]
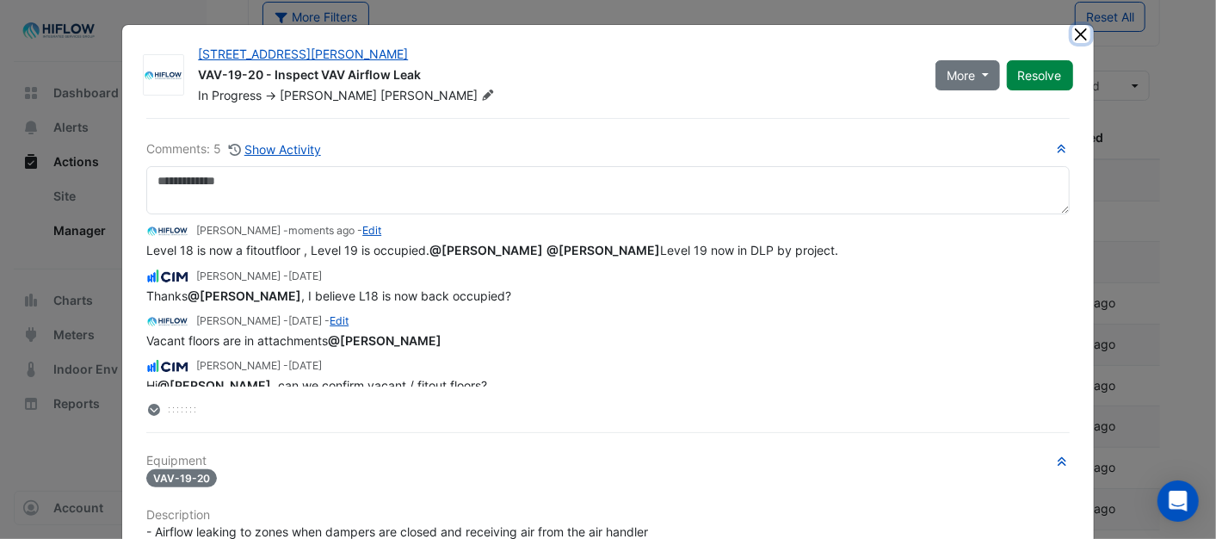
click at [1073, 30] on button "Close" at bounding box center [1081, 34] width 18 height 18
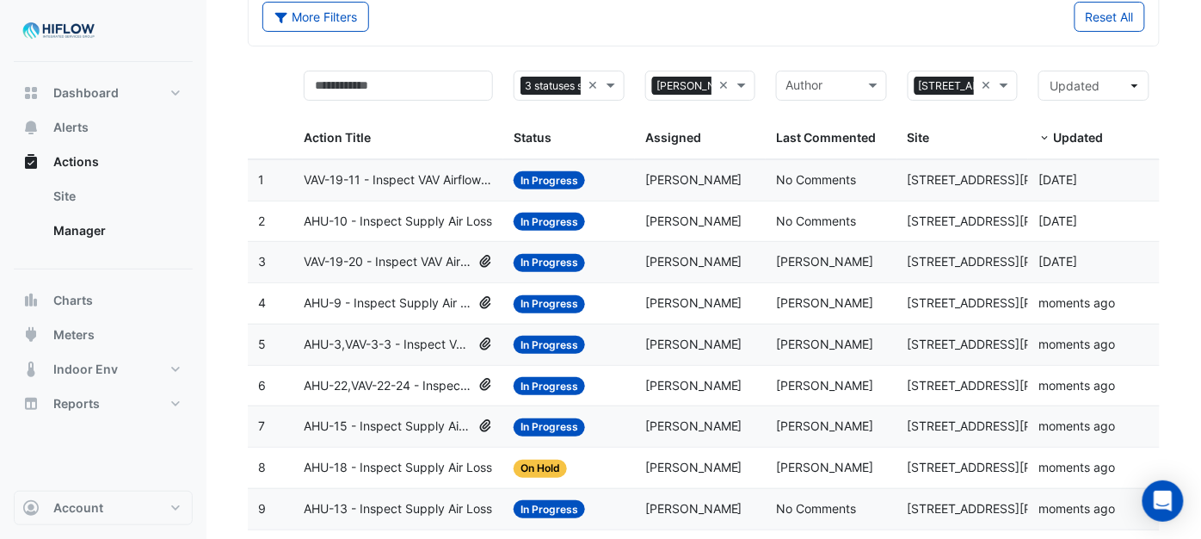
click at [401, 261] on span "VAV-19-20 - Inspect VAV Airflow Leak" at bounding box center [388, 262] width 168 height 20
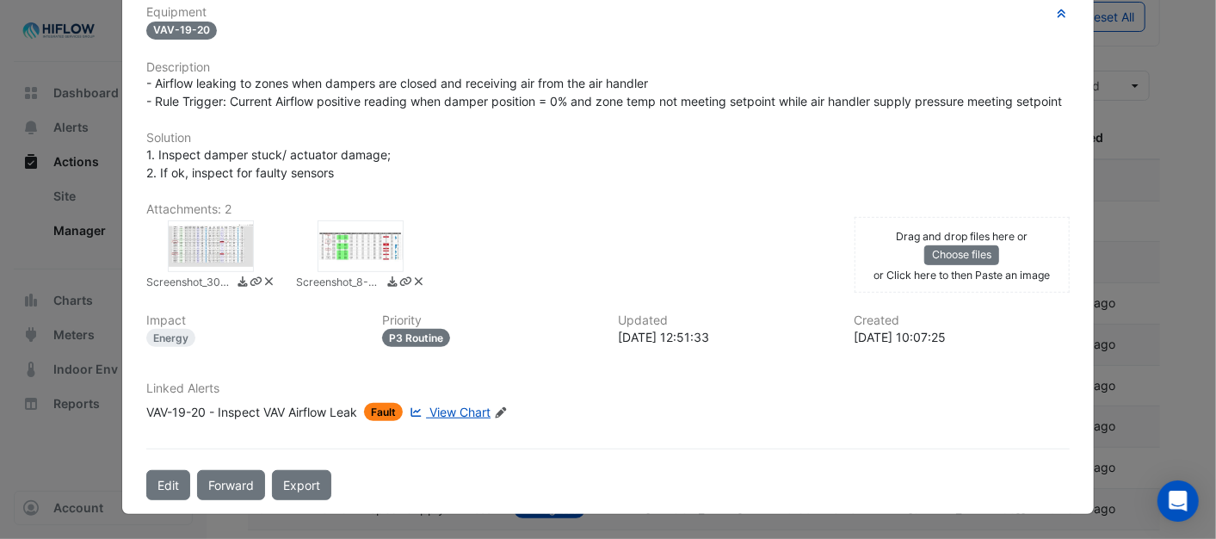
scroll to position [397, 0]
click at [347, 238] on div at bounding box center [360, 246] width 86 height 52
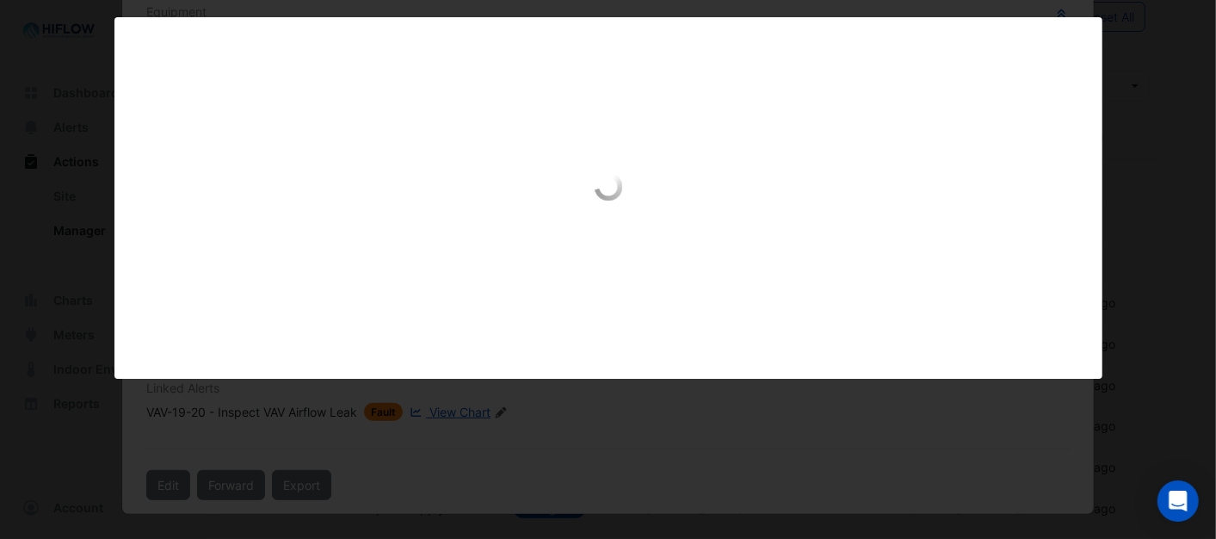
scroll to position [359, 0]
drag, startPoint x: 1091, startPoint y: 399, endPoint x: 992, endPoint y: 371, distance: 102.9
click at [1088, 399] on link at bounding box center [1086, 400] width 26 height 26
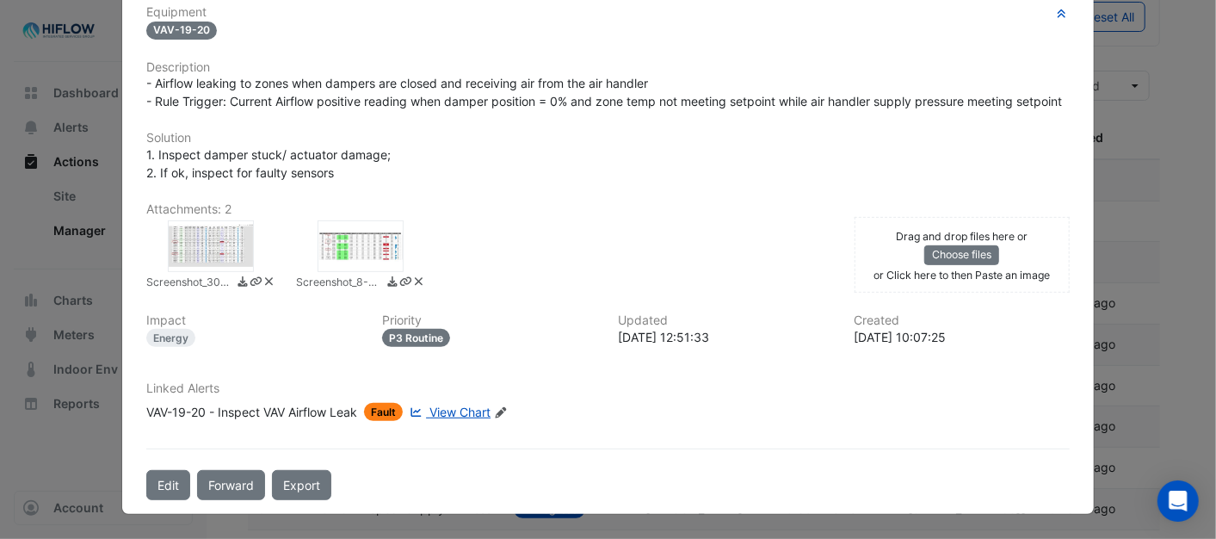
click at [206, 252] on div at bounding box center [211, 246] width 86 height 52
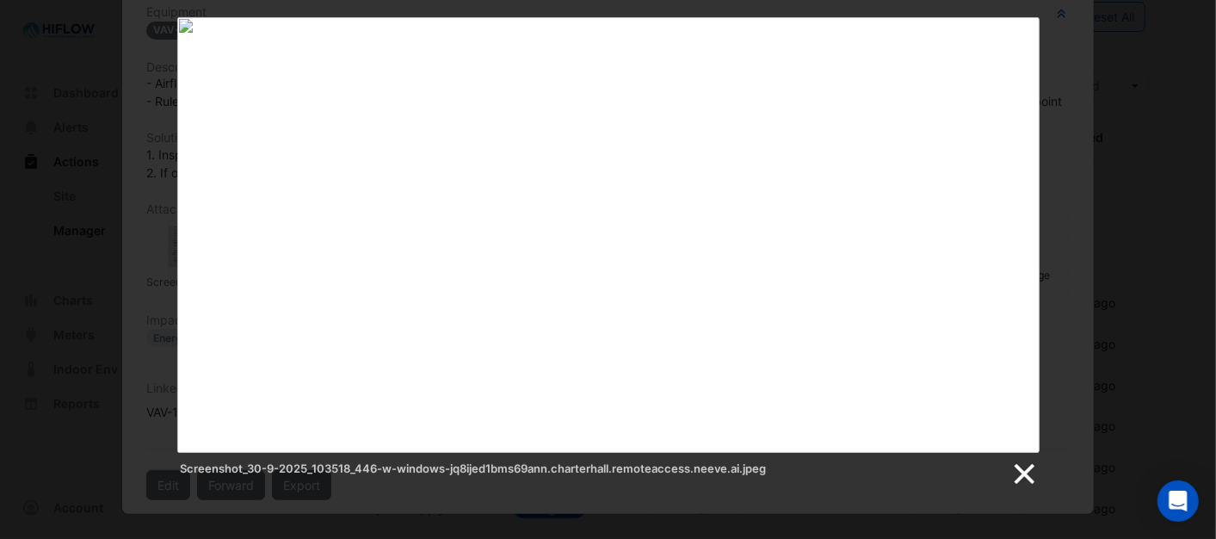
click at [1031, 471] on link at bounding box center [1023, 474] width 26 height 26
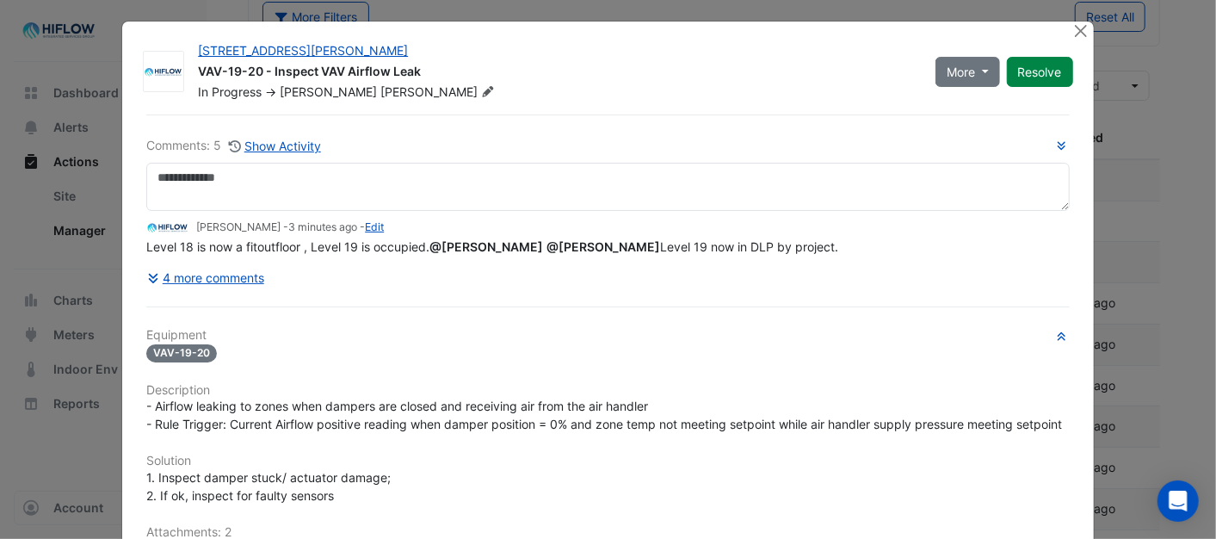
scroll to position [0, 0]
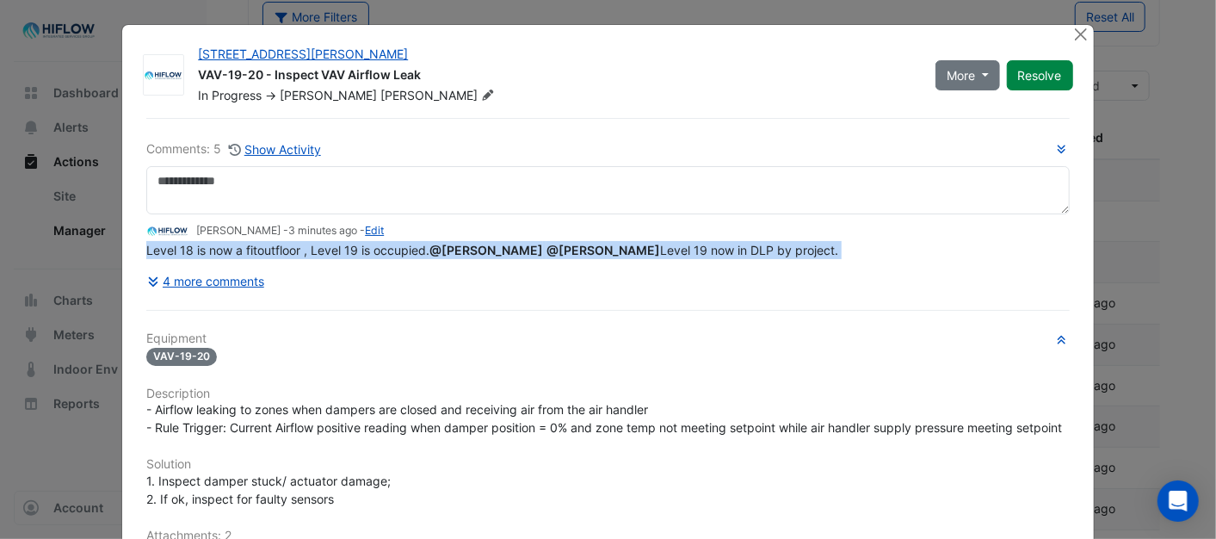
drag, startPoint x: 139, startPoint y: 246, endPoint x: 255, endPoint y: 281, distance: 120.6
click at [255, 281] on div "Comments: 5 Show Activity Brent Kessell - 3 minutes ago - Edit Level 18 is now …" at bounding box center [607, 217] width 922 height 157
drag, startPoint x: 255, startPoint y: 281, endPoint x: 208, endPoint y: 256, distance: 53.1
copy div "Level 18 is now a fitoutfloor , Level 19 is occupied. @Shakti Sisodiya @Conor D…"
click at [1072, 31] on button "Close" at bounding box center [1081, 34] width 18 height 18
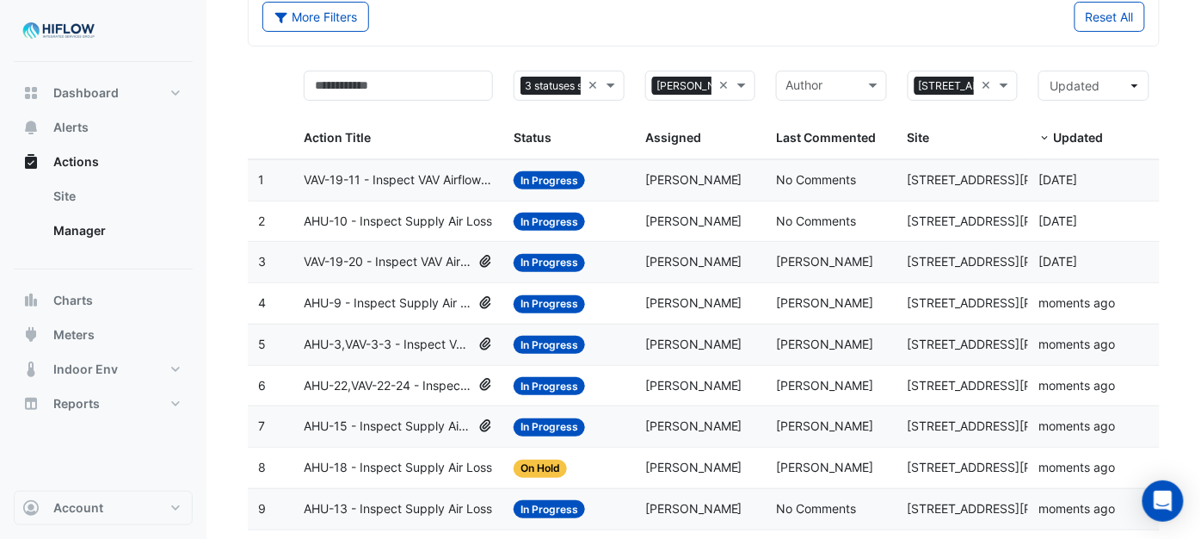
click at [548, 262] on span "In Progress" at bounding box center [549, 263] width 71 height 18
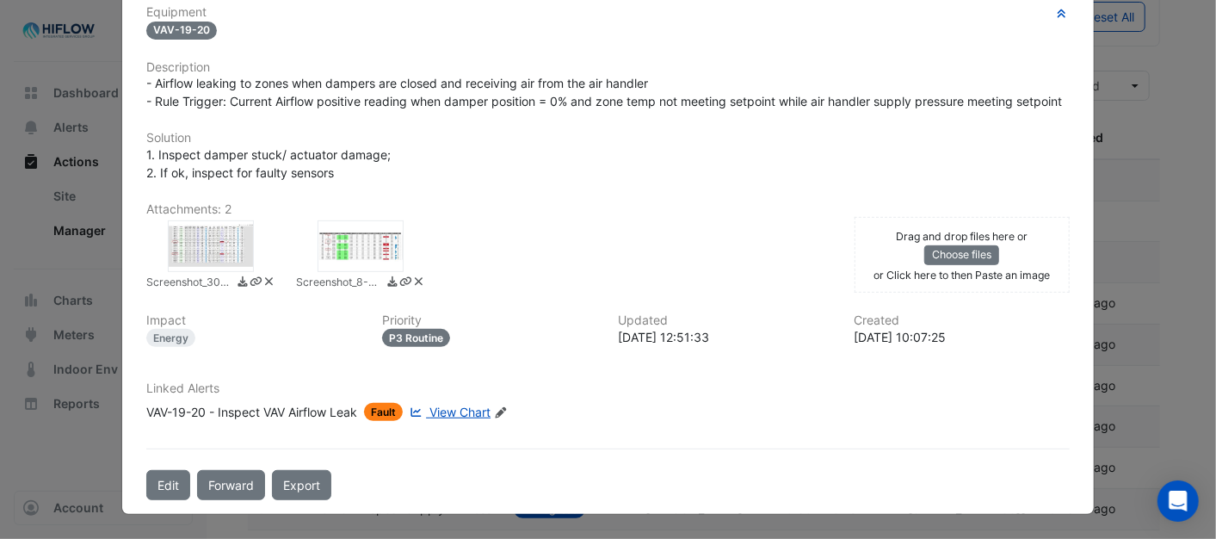
scroll to position [397, 0]
click at [162, 485] on button "Edit" at bounding box center [168, 485] width 44 height 30
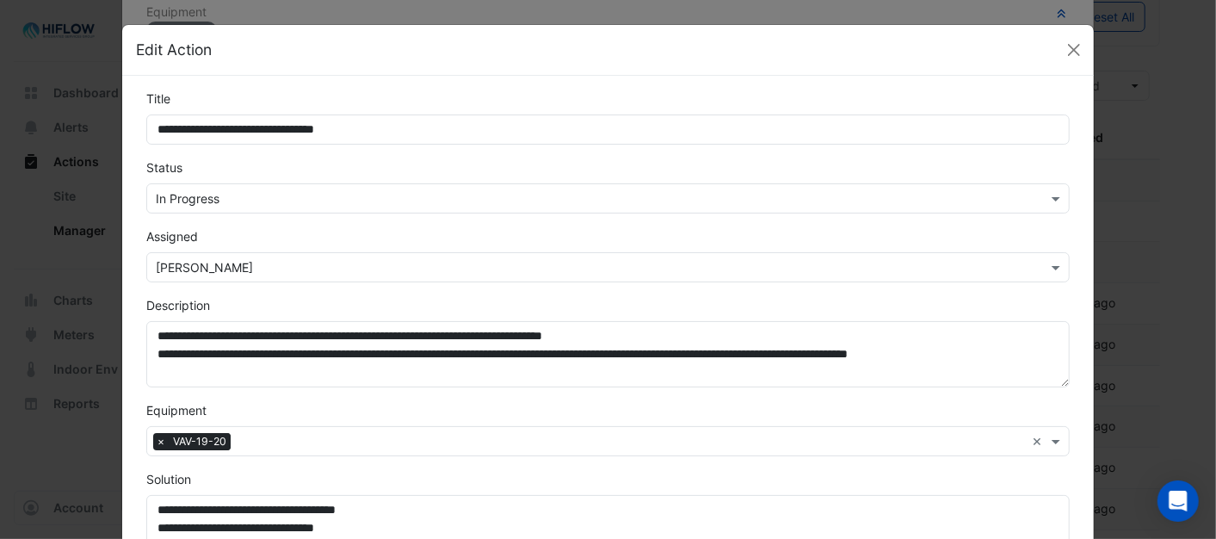
scroll to position [359, 0]
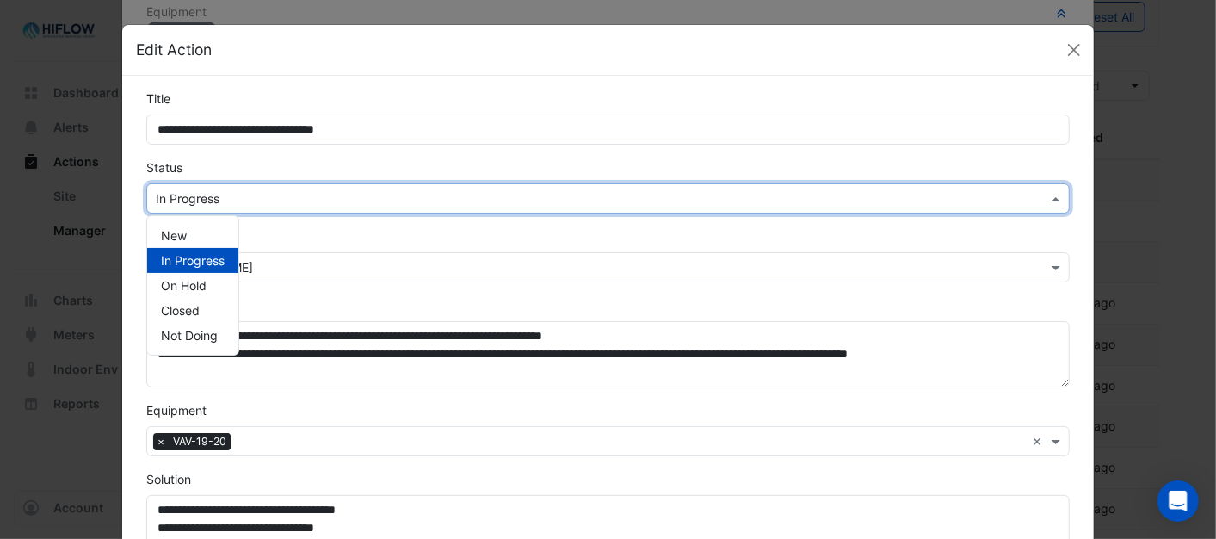
click at [1047, 194] on span at bounding box center [1058, 198] width 22 height 18
click at [194, 339] on span "Not Doing" at bounding box center [189, 335] width 57 height 15
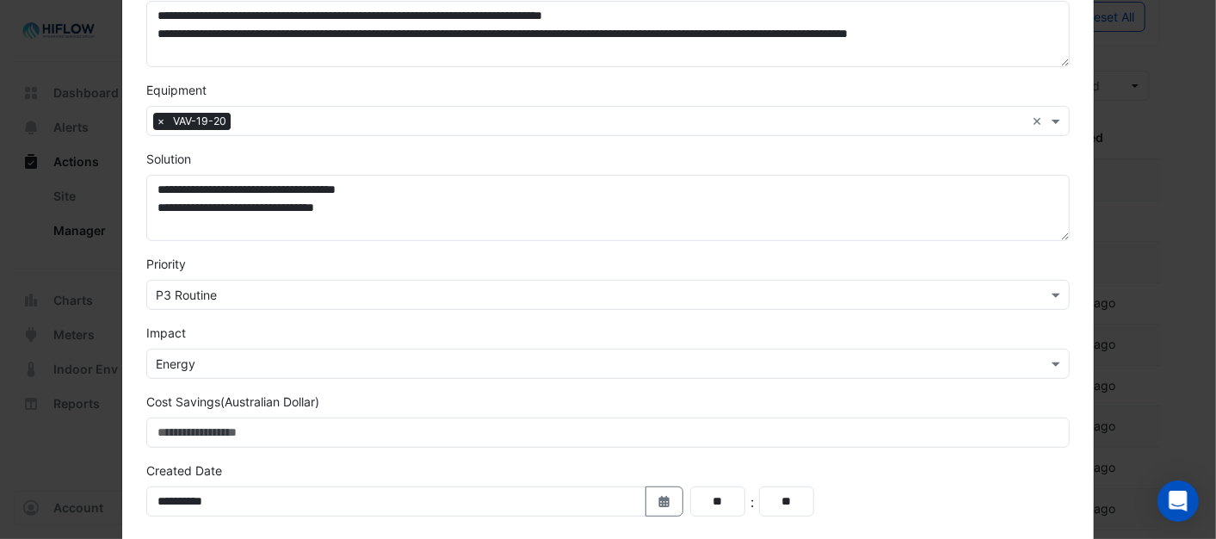
scroll to position [566, 0]
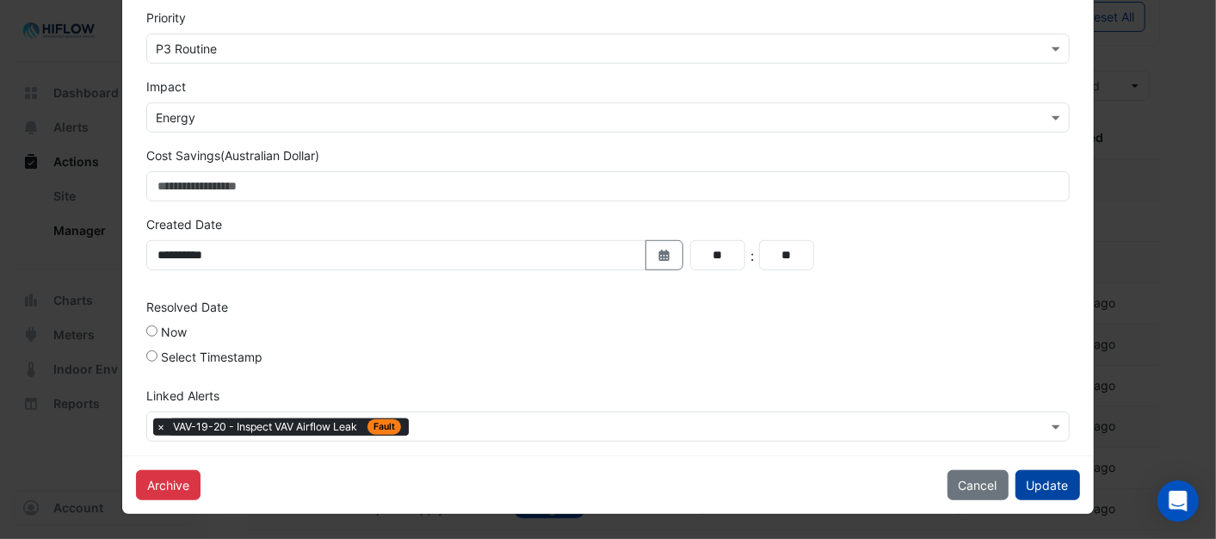
click at [1060, 488] on button "Update" at bounding box center [1047, 485] width 65 height 30
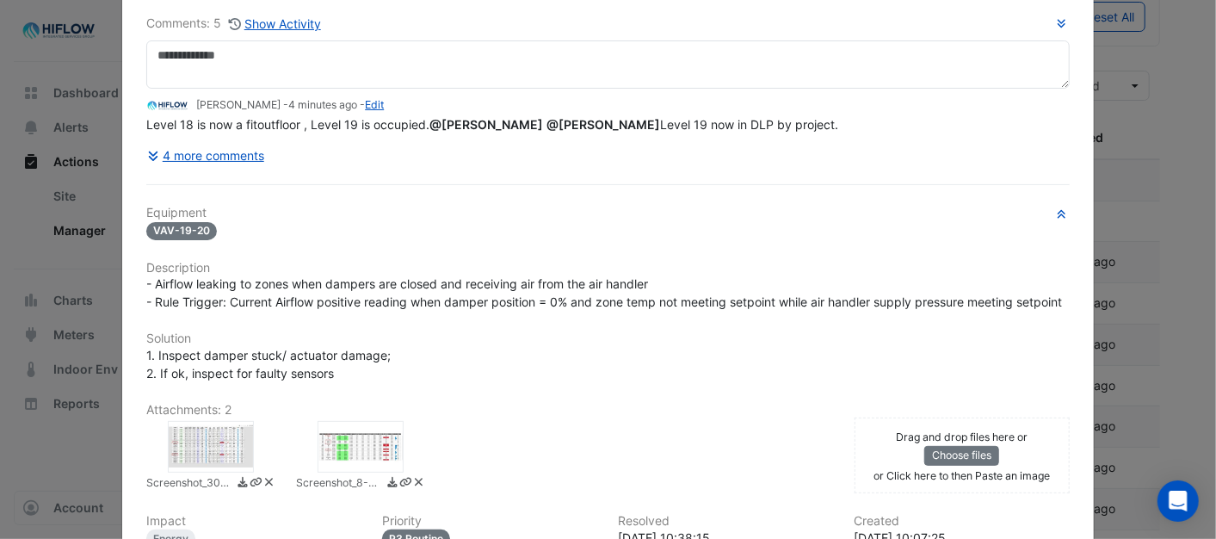
scroll to position [0, 0]
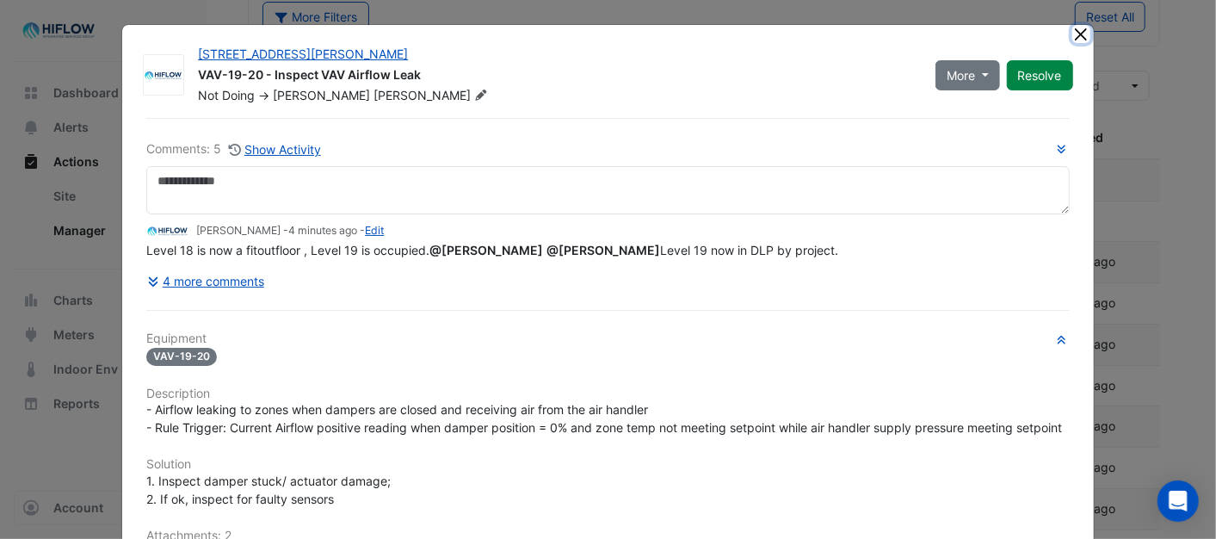
click at [1072, 32] on button "Close" at bounding box center [1081, 34] width 18 height 18
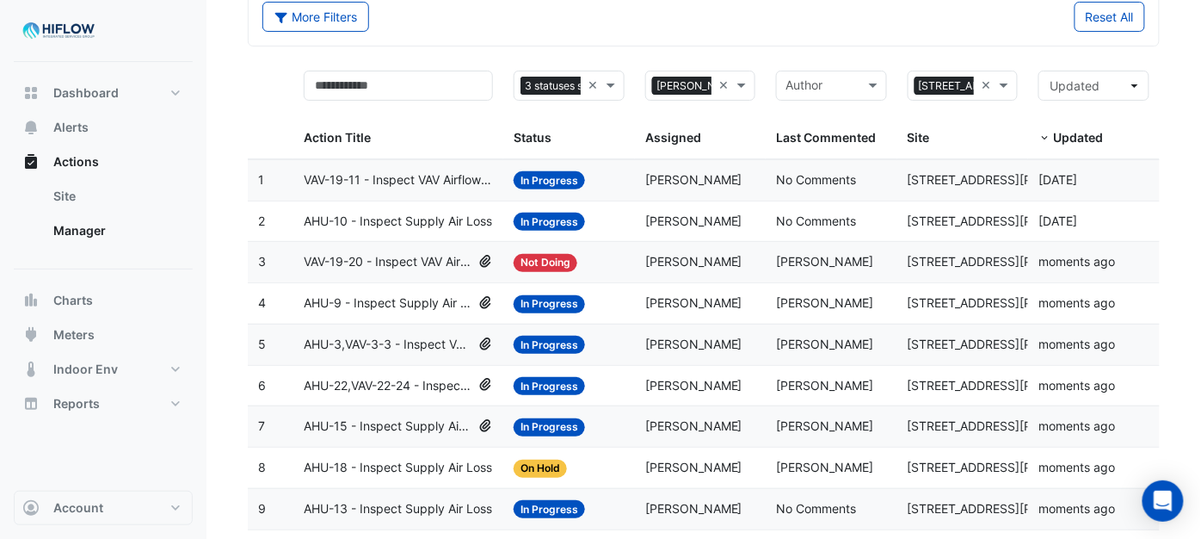
click at [410, 177] on span "VAV-19-11 - Inspect VAV Airflow Leak" at bounding box center [398, 180] width 189 height 20
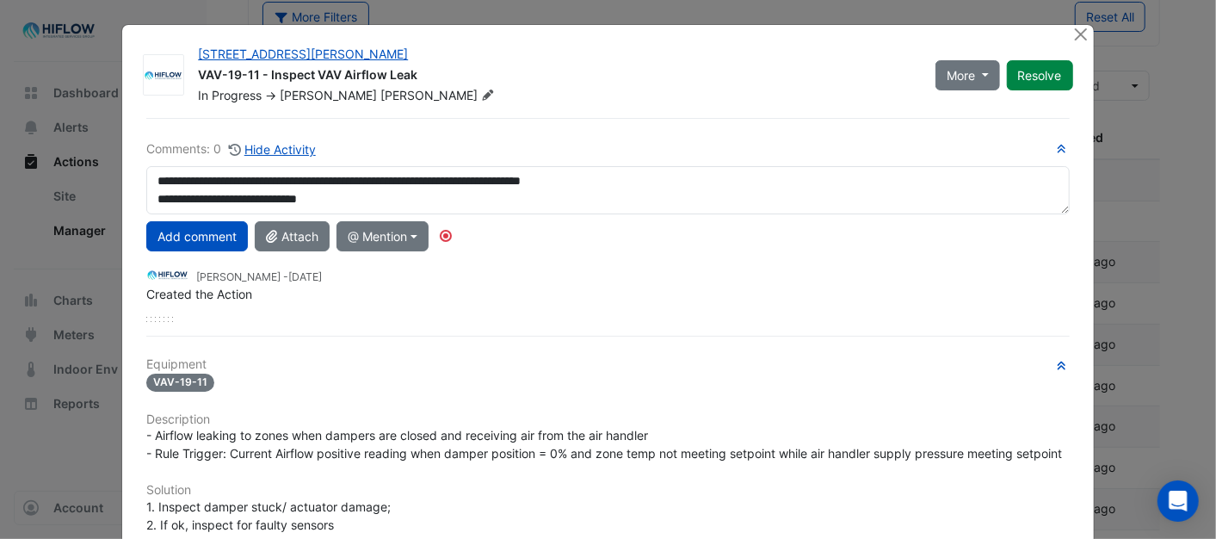
click at [317, 176] on textarea "**********" at bounding box center [607, 190] width 922 height 48
drag, startPoint x: 470, startPoint y: 179, endPoint x: 268, endPoint y: 184, distance: 201.4
click at [268, 184] on textarea "**********" at bounding box center [607, 190] width 922 height 48
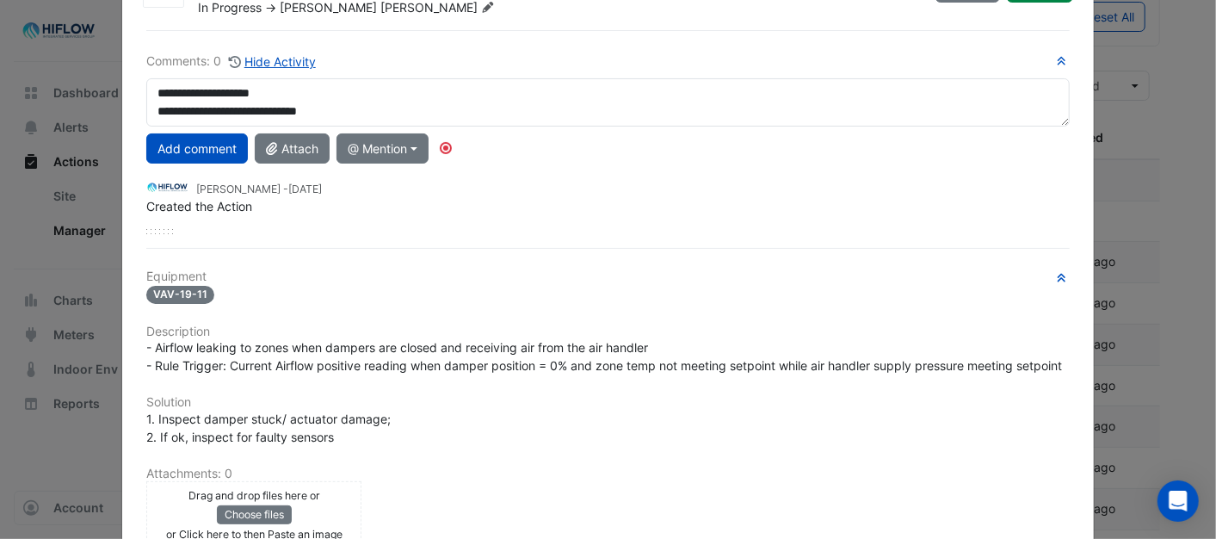
scroll to position [96, 0]
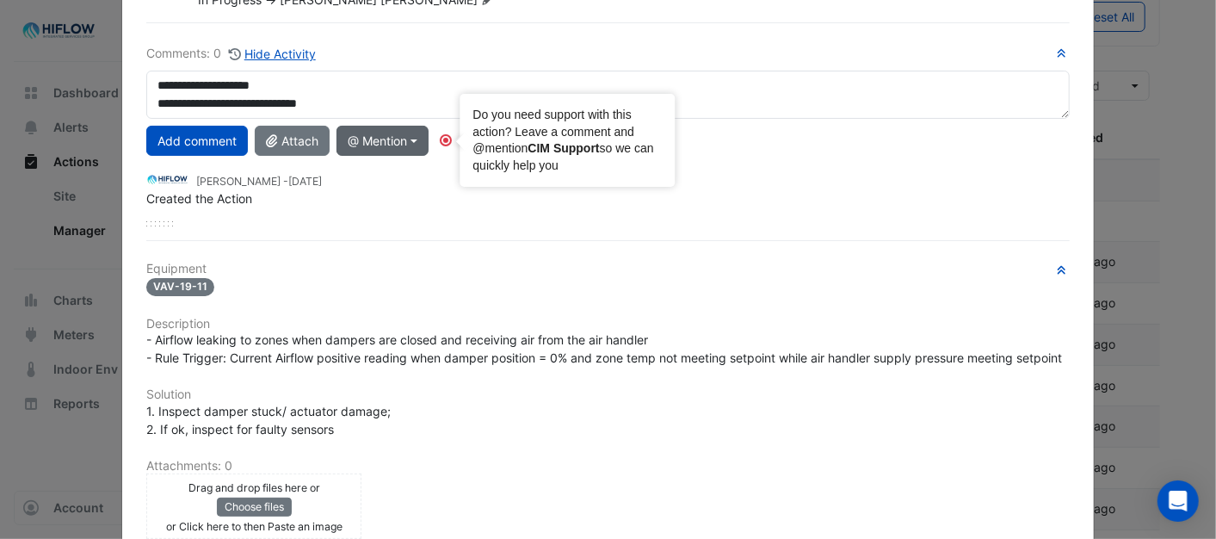
click at [441, 140] on circle "Tooltip anchor" at bounding box center [446, 140] width 10 height 10
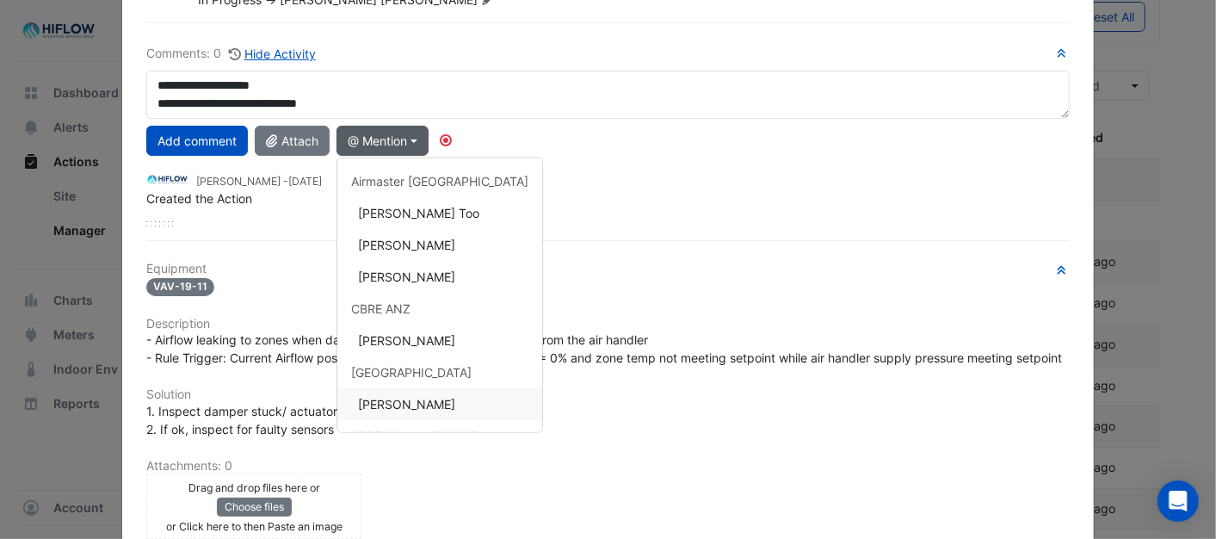
drag, startPoint x: 399, startPoint y: 402, endPoint x: 428, endPoint y: 354, distance: 56.4
click at [400, 402] on button "[PERSON_NAME]" at bounding box center [439, 404] width 205 height 32
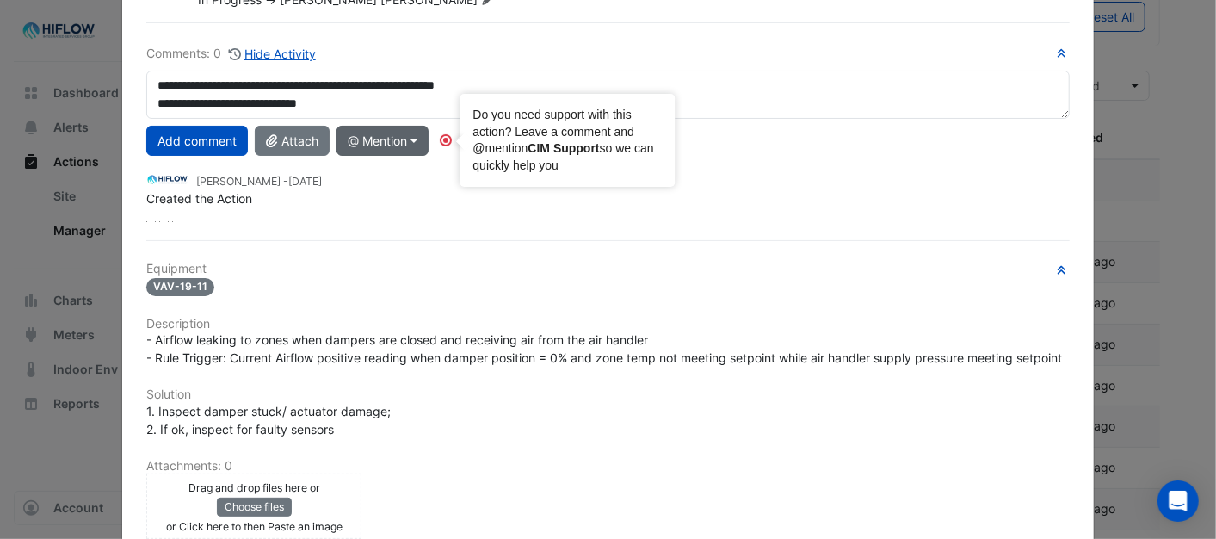
click at [441, 138] on circle "Tooltip anchor" at bounding box center [446, 140] width 10 height 10
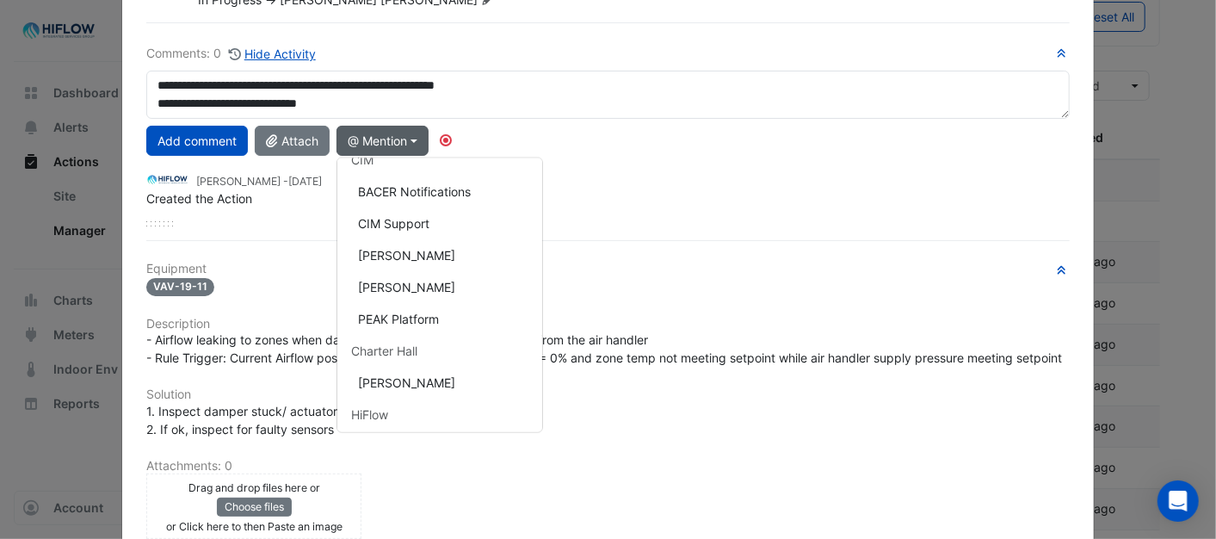
scroll to position [325, 0]
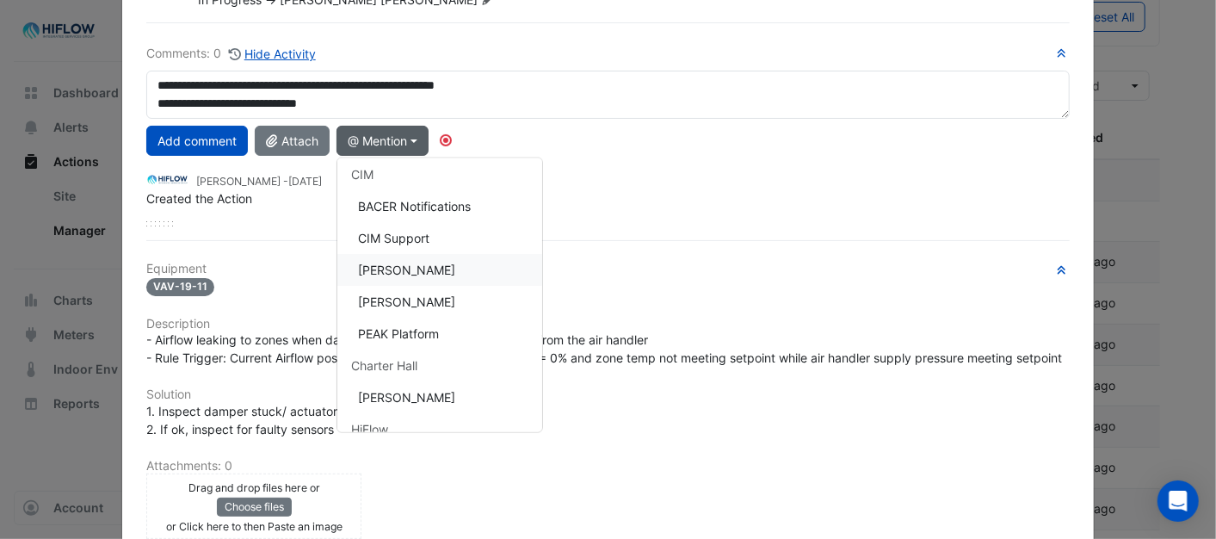
click at [423, 272] on button "[PERSON_NAME]" at bounding box center [439, 270] width 205 height 32
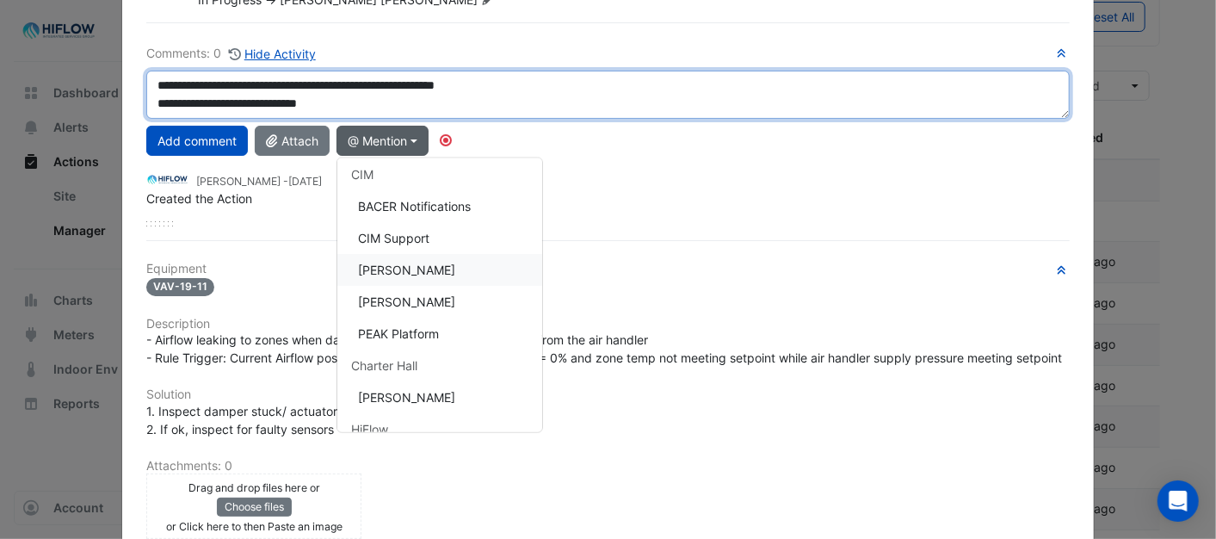
type textarea "**********"
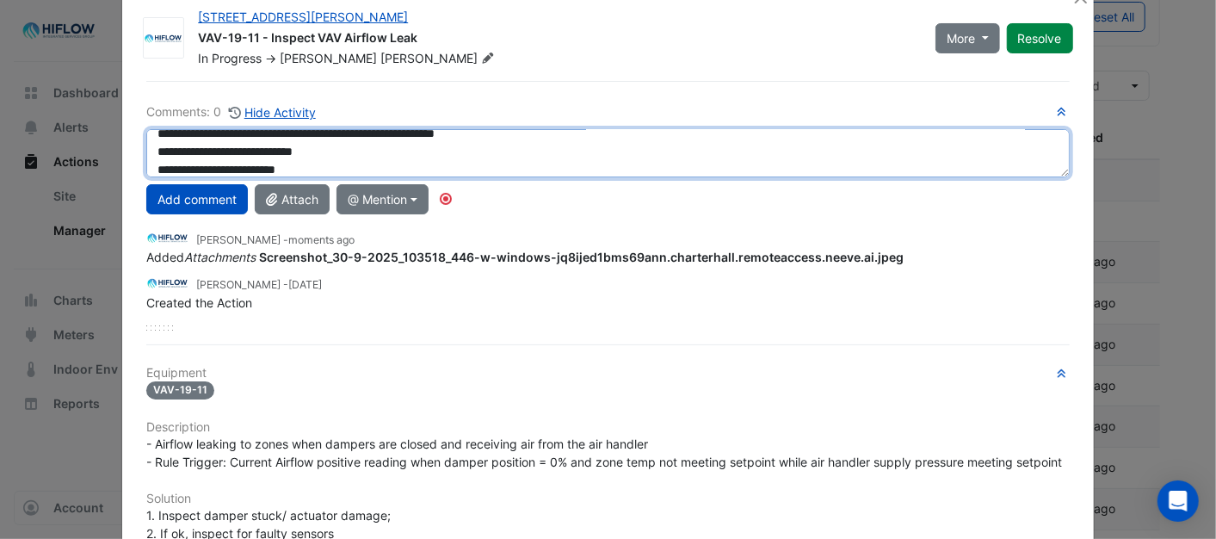
scroll to position [0, 0]
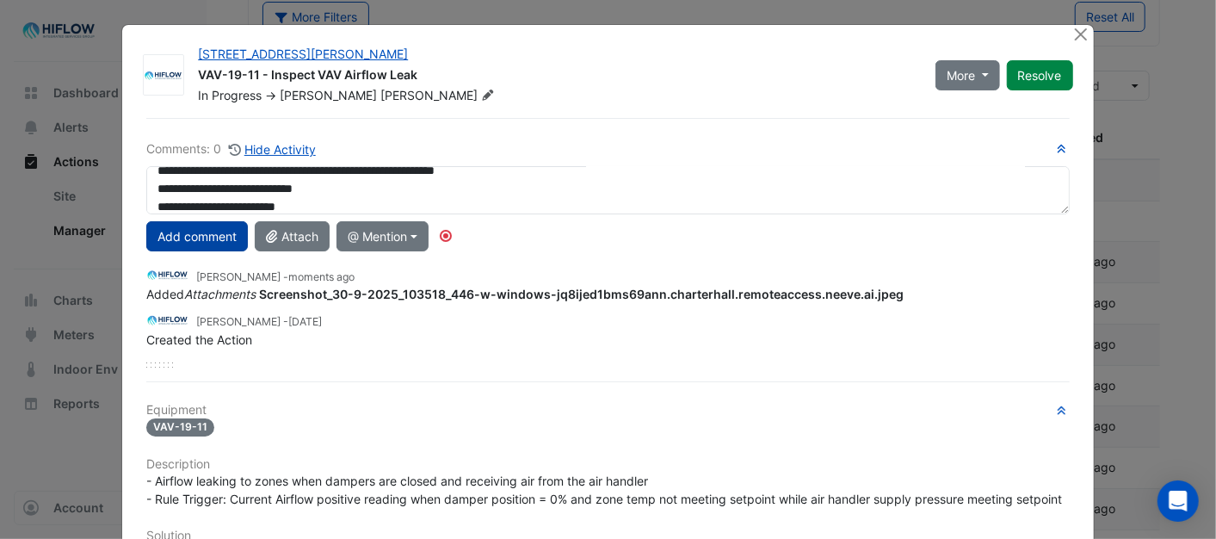
click at [201, 235] on button "Add comment" at bounding box center [197, 236] width 102 height 30
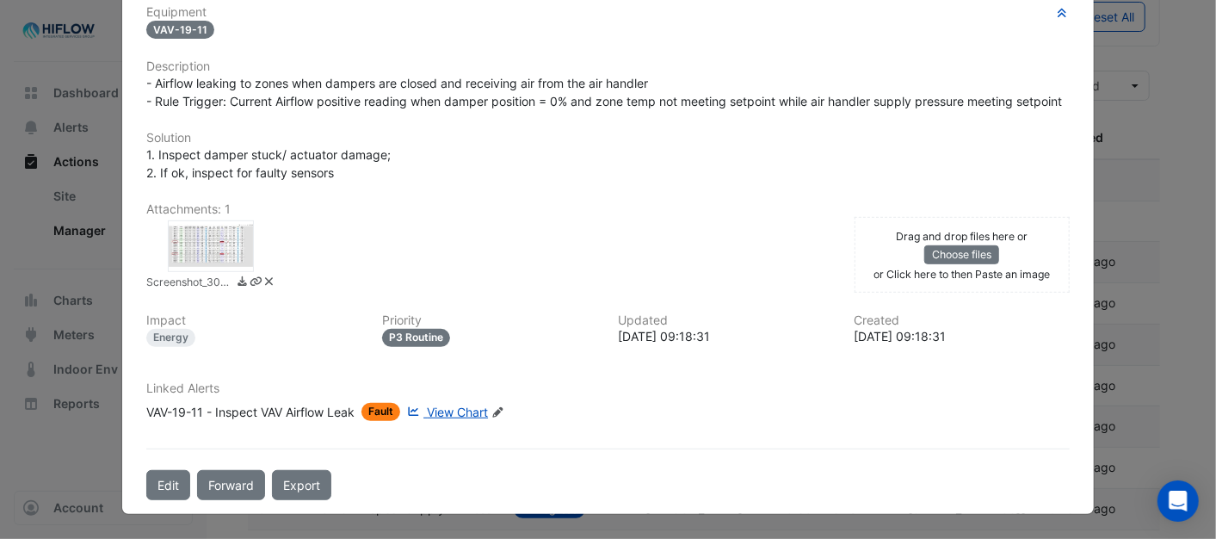
scroll to position [447, 0]
click at [157, 484] on button "Edit" at bounding box center [168, 485] width 44 height 30
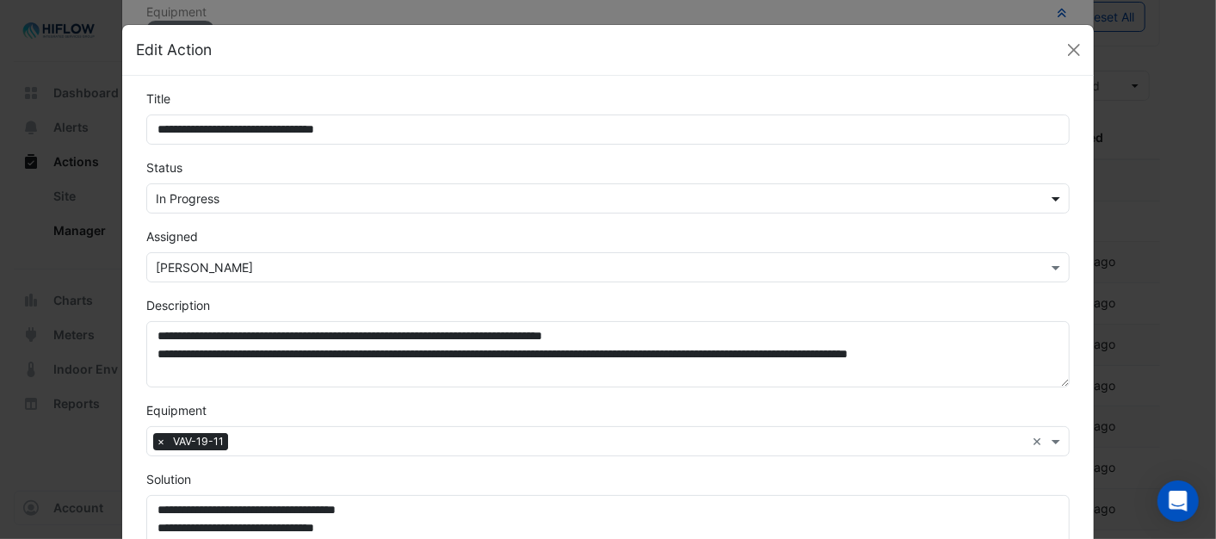
click at [1054, 199] on span at bounding box center [1058, 198] width 22 height 18
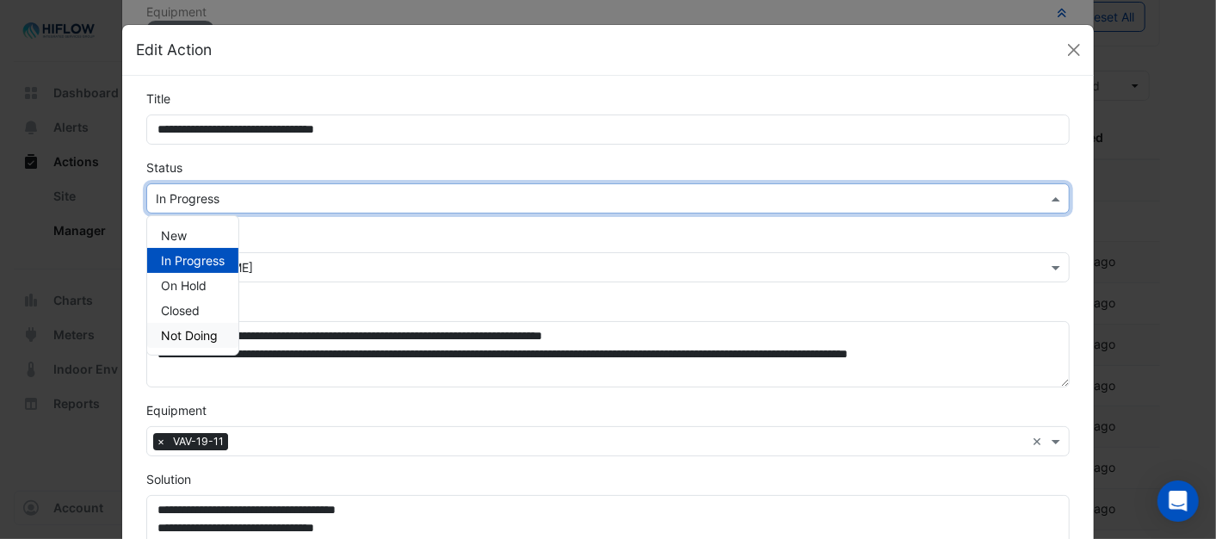
click at [168, 336] on span "Not Doing" at bounding box center [189, 335] width 57 height 15
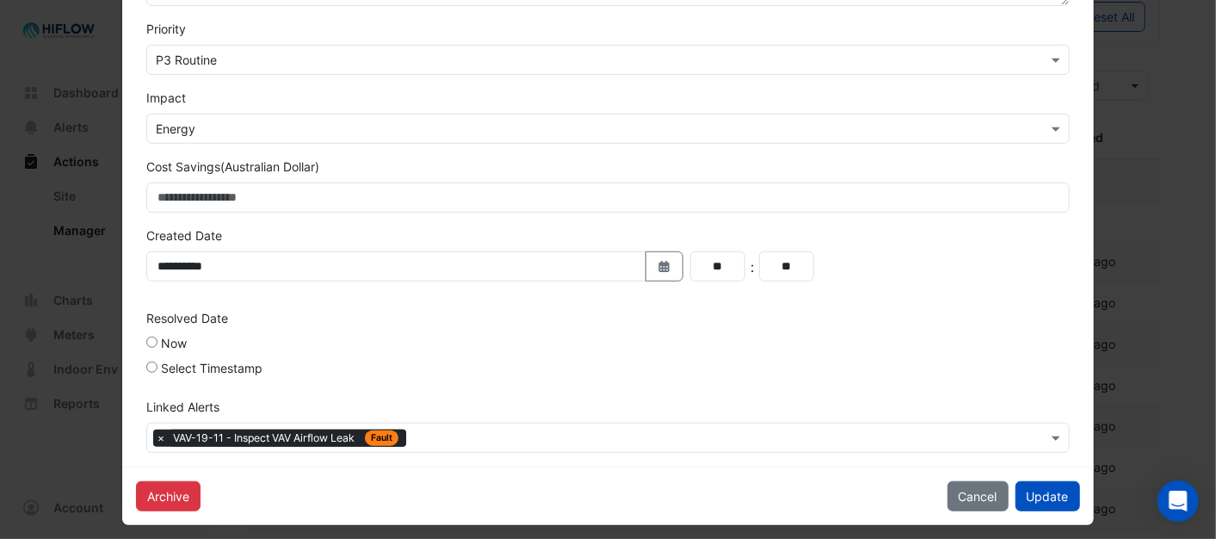
scroll to position [566, 0]
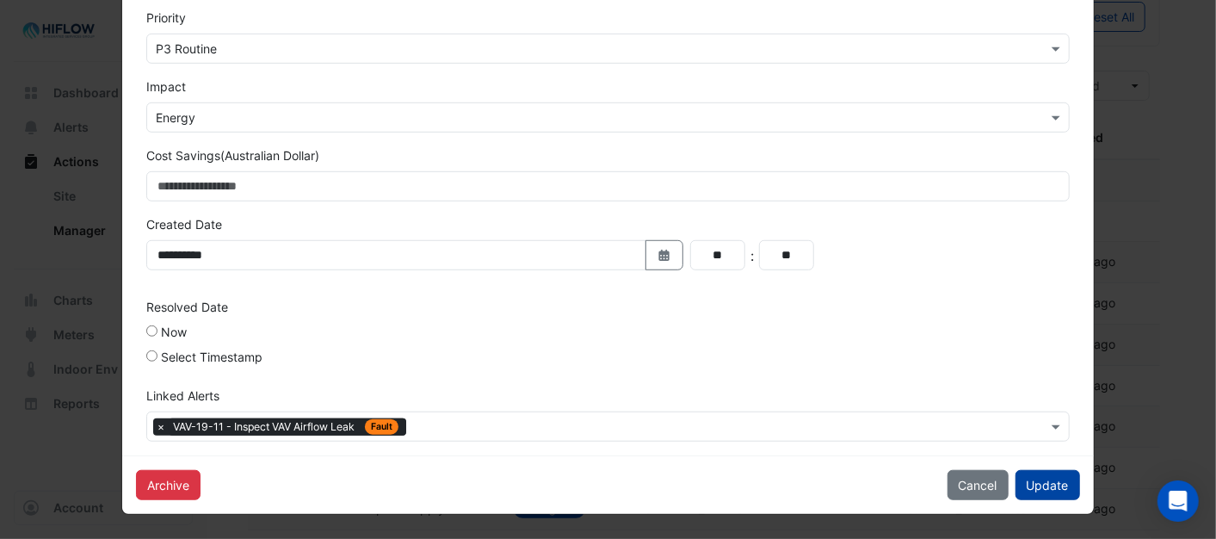
click at [1041, 485] on button "Update" at bounding box center [1047, 485] width 65 height 30
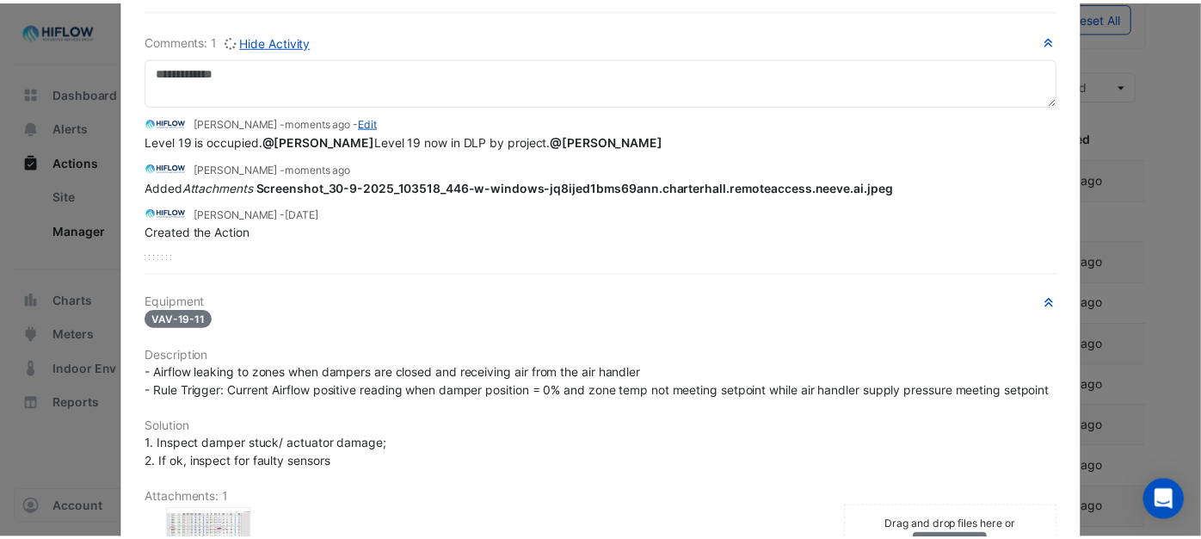
scroll to position [0, 0]
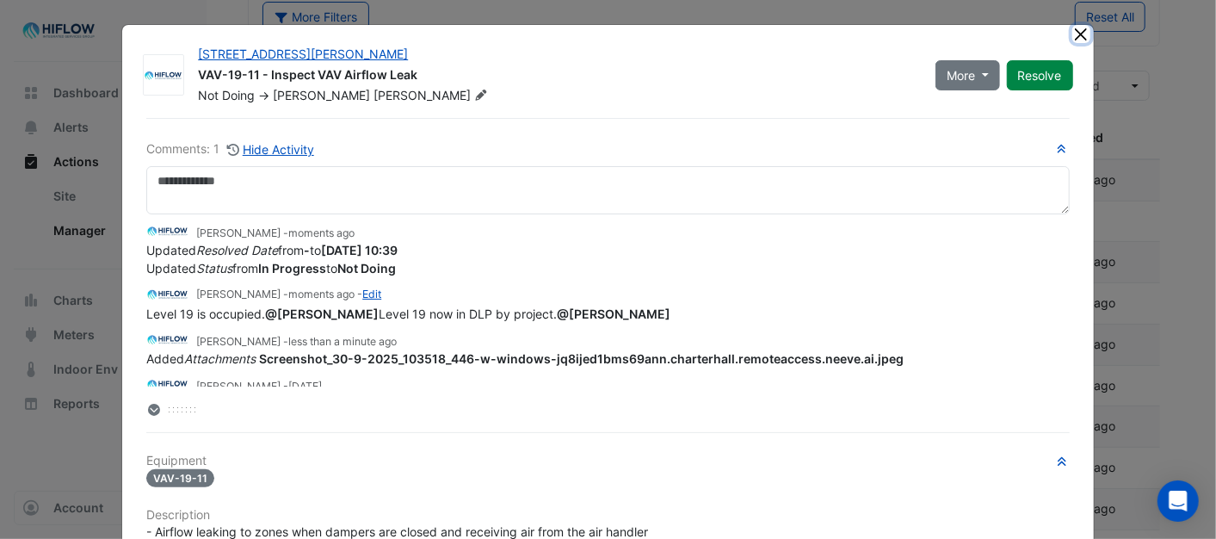
click at [1072, 35] on button "Close" at bounding box center [1081, 34] width 18 height 18
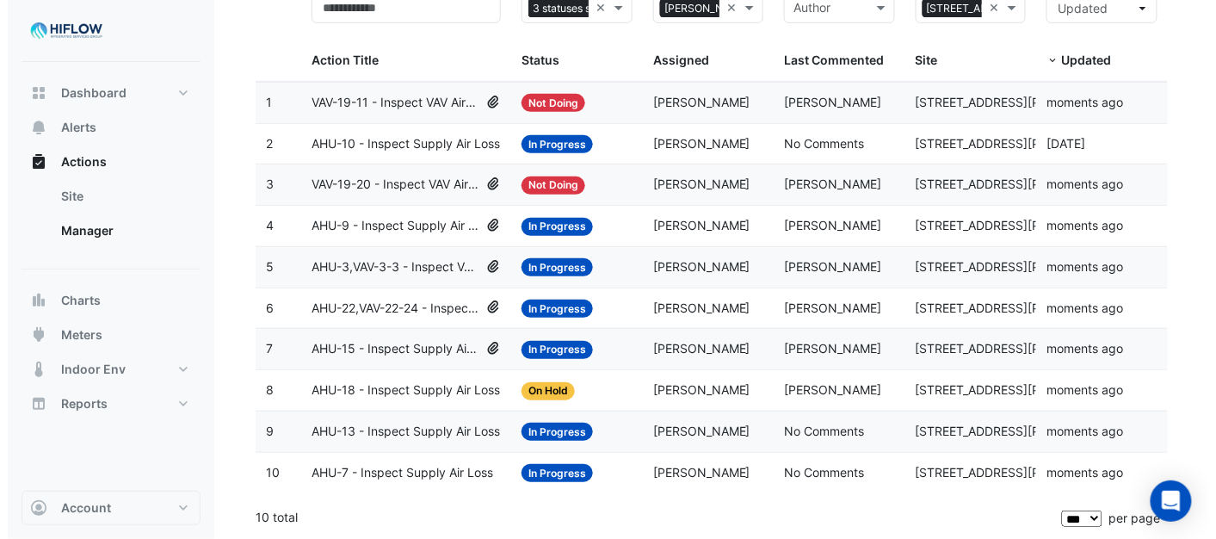
scroll to position [178, 0]
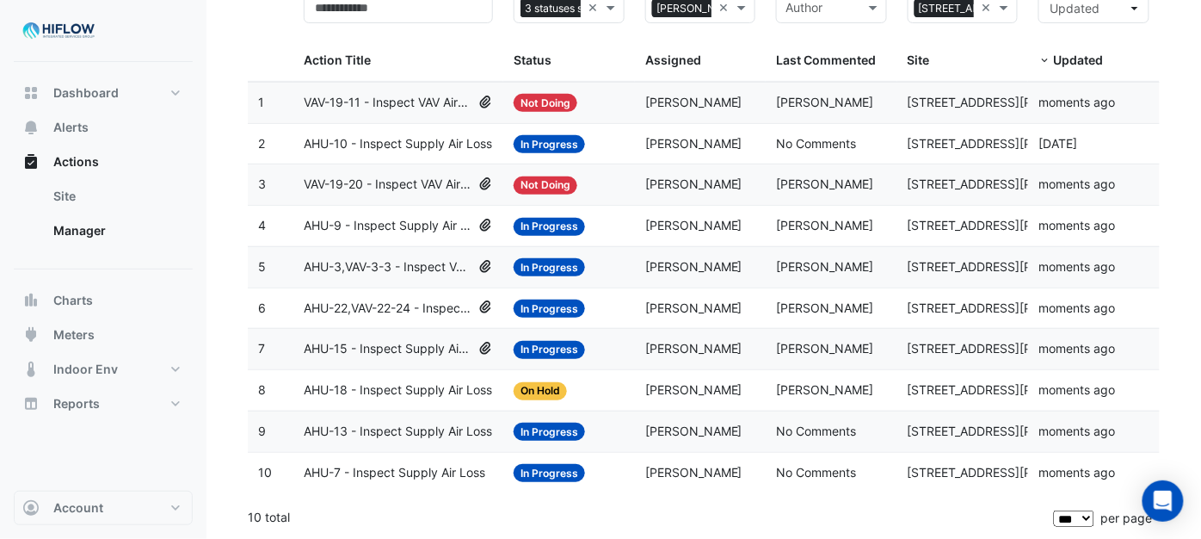
click at [424, 175] on span "VAV-19-20 - Inspect VAV Airflow Leak" at bounding box center [388, 185] width 168 height 20
drag, startPoint x: 424, startPoint y: 175, endPoint x: 368, endPoint y: 184, distance: 56.7
click at [368, 184] on span "VAV-19-20 - Inspect VAV Airflow Leak" at bounding box center [388, 185] width 168 height 20
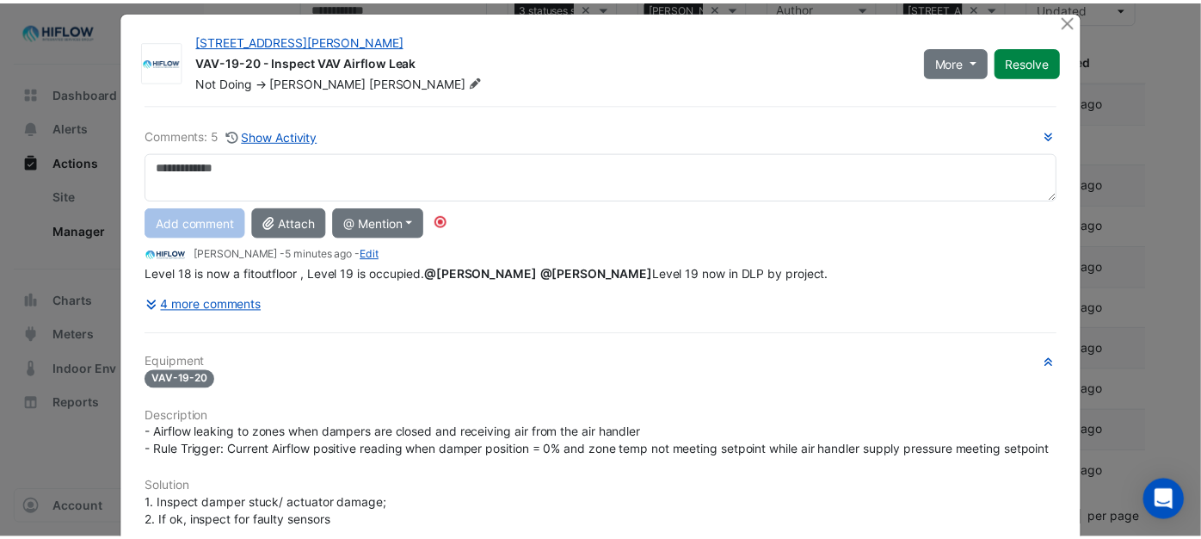
scroll to position [0, 0]
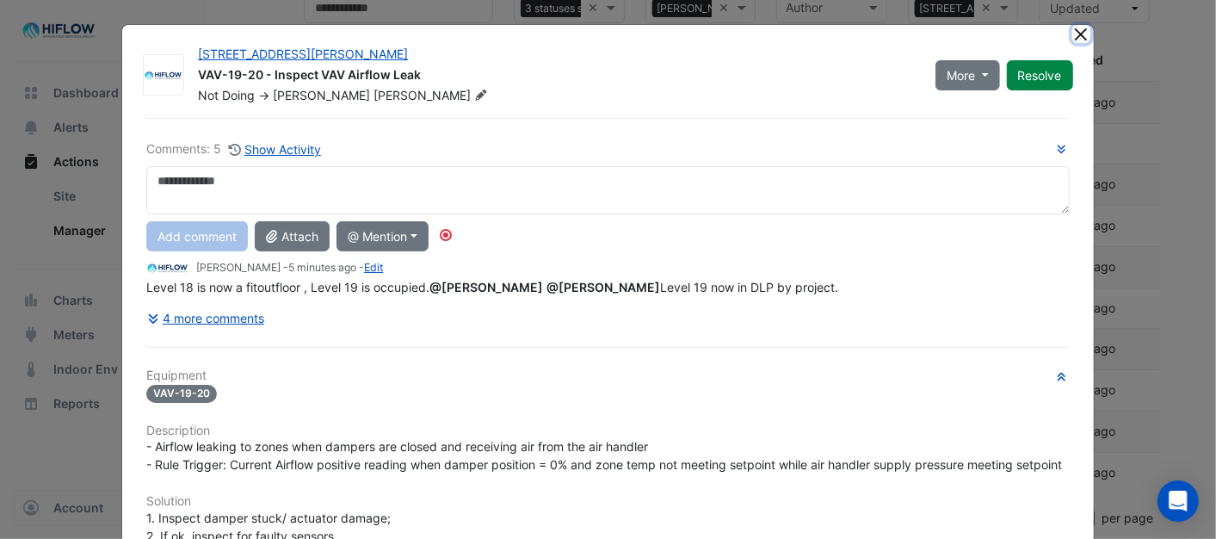
click at [1078, 28] on button "Close" at bounding box center [1081, 34] width 18 height 18
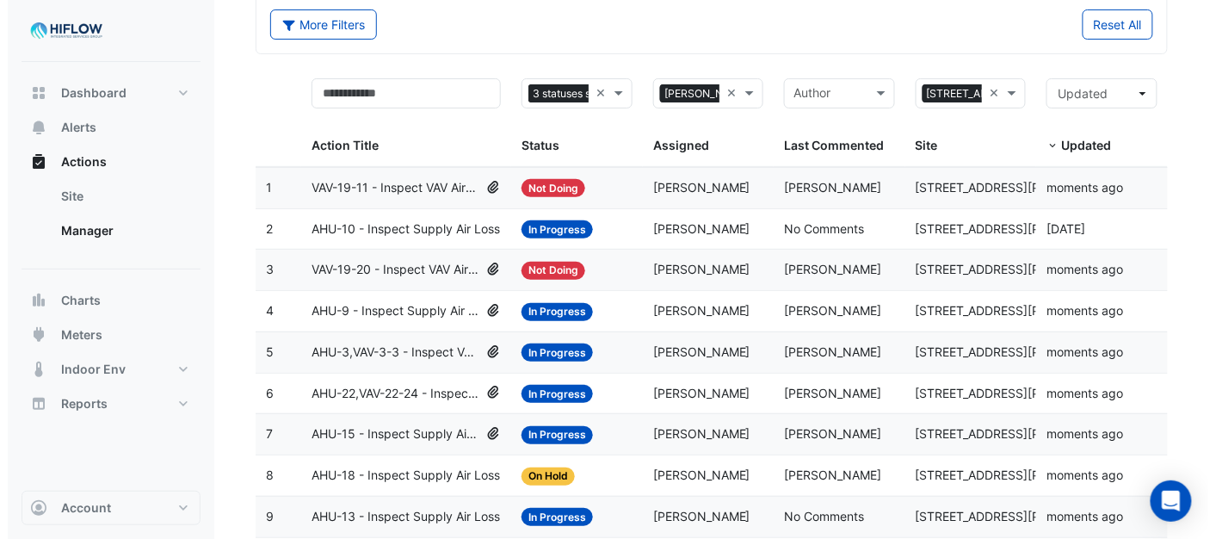
scroll to position [83, 0]
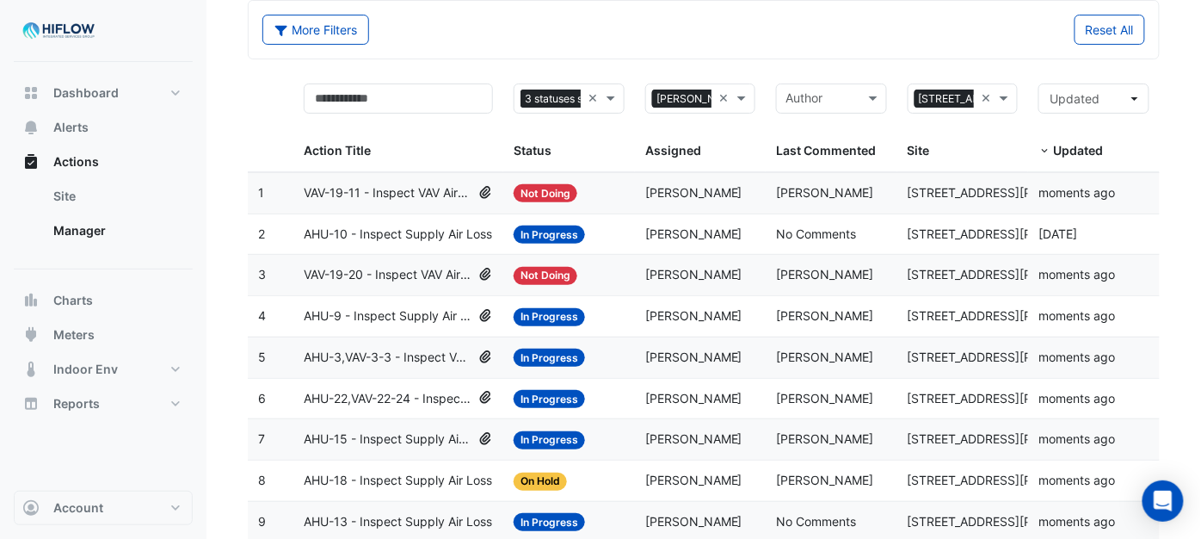
click at [682, 270] on span "[PERSON_NAME]" at bounding box center [693, 274] width 97 height 15
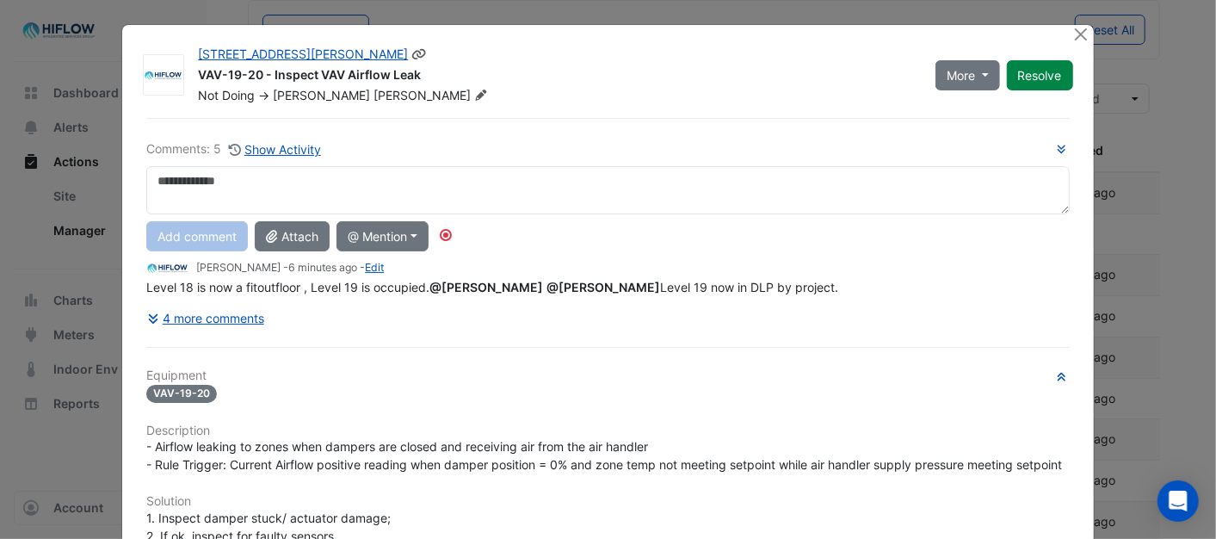
click at [476, 93] on icon at bounding box center [481, 94] width 10 height 10
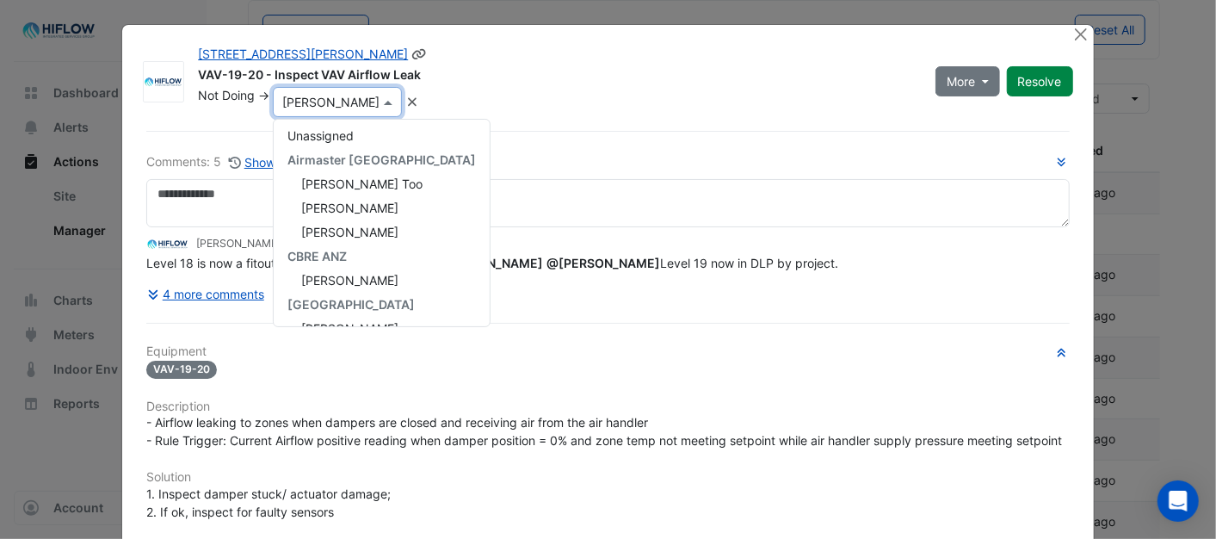
scroll to position [0, 0]
click at [332, 136] on span "Unassigned" at bounding box center [320, 138] width 66 height 15
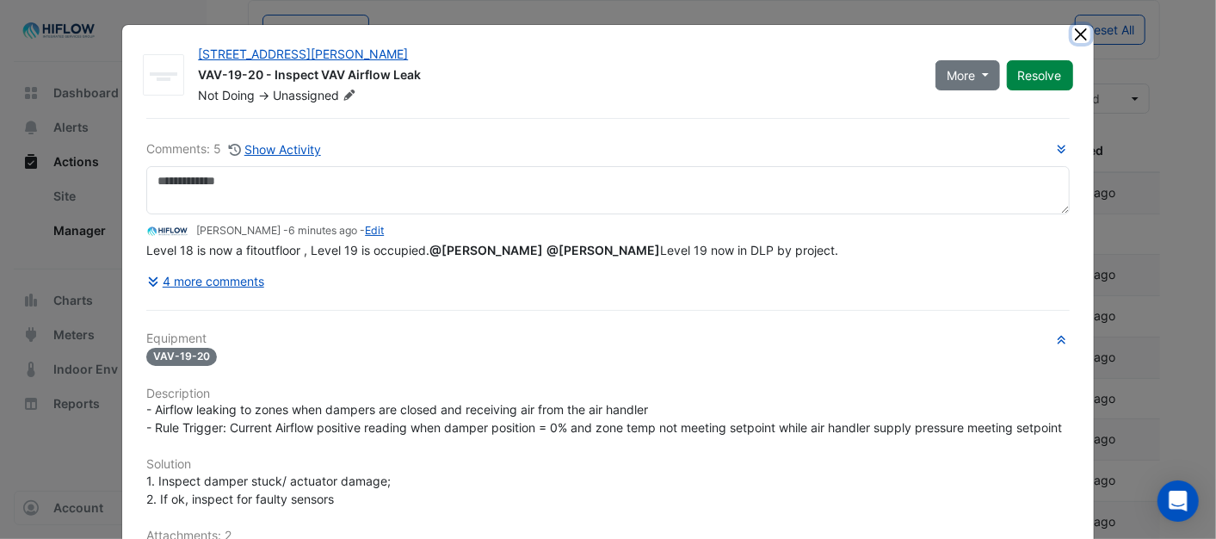
click at [1072, 31] on button "Close" at bounding box center [1081, 34] width 18 height 18
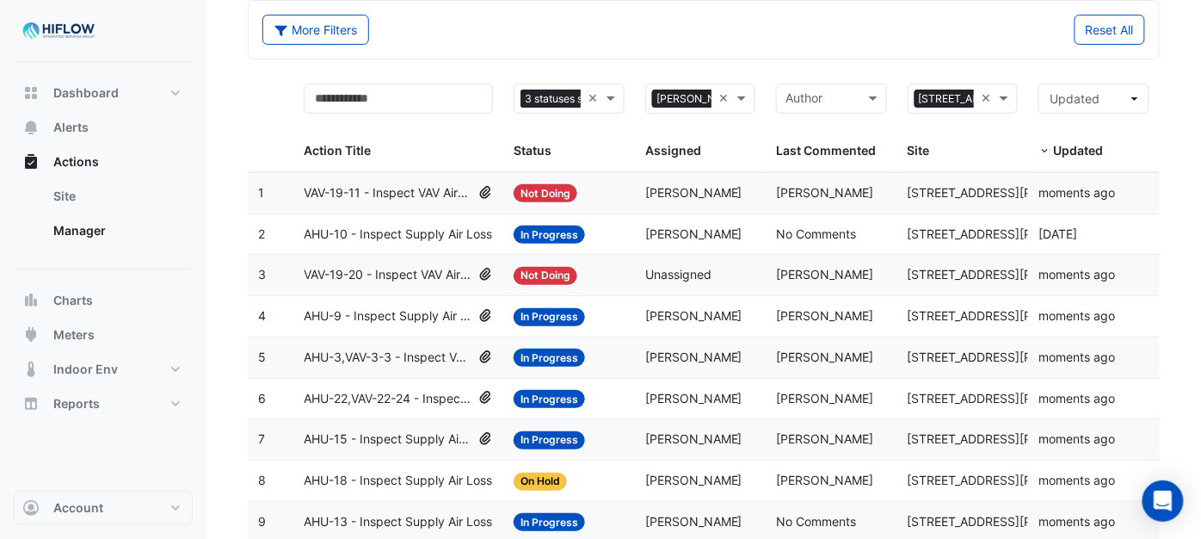
click at [416, 191] on span "VAV-19-11 - Inspect VAV Airflow Leak" at bounding box center [388, 193] width 168 height 20
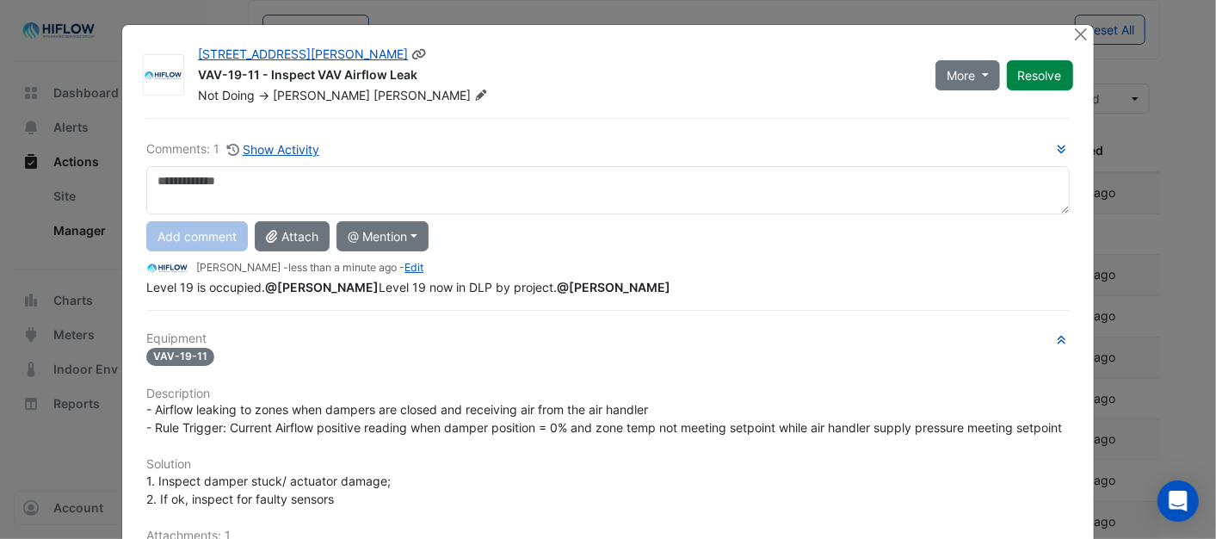
click at [476, 96] on icon at bounding box center [481, 94] width 10 height 10
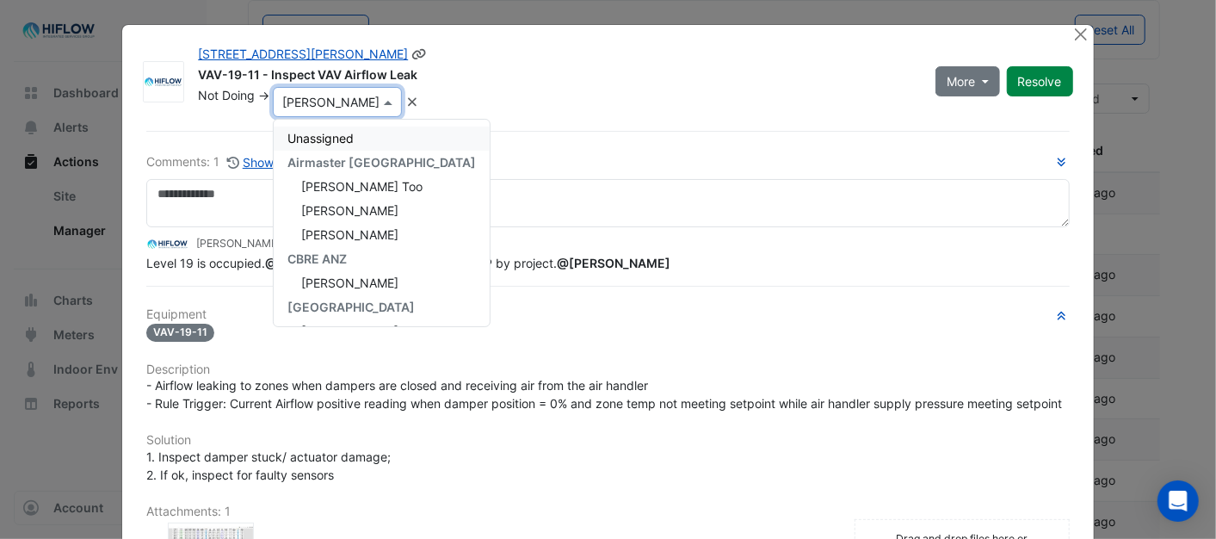
click at [303, 133] on span "Unassigned" at bounding box center [320, 138] width 66 height 15
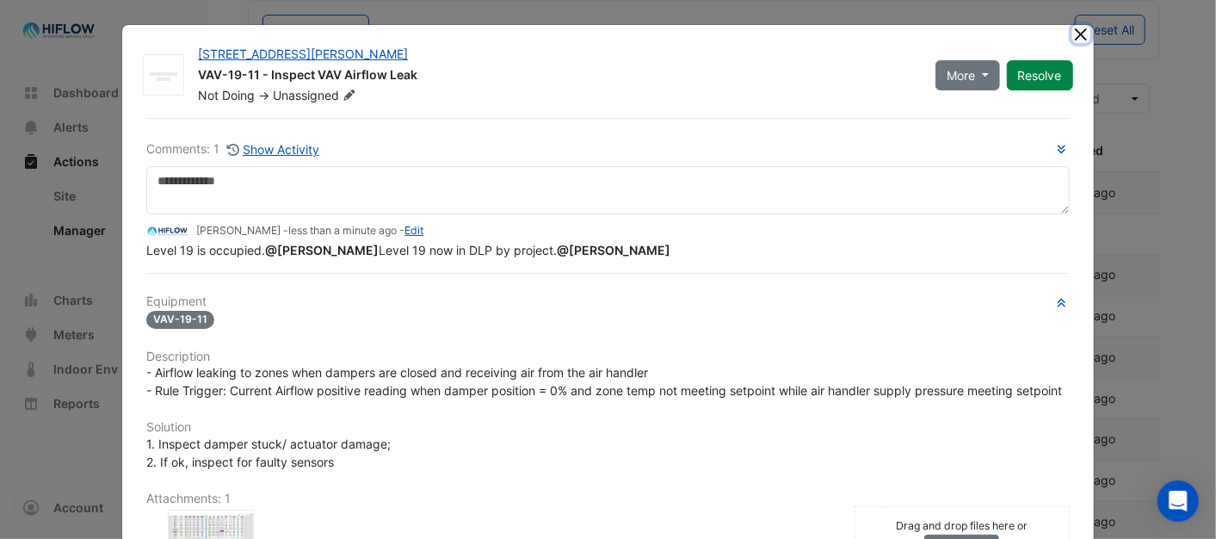
click at [1076, 33] on button "Close" at bounding box center [1081, 34] width 18 height 18
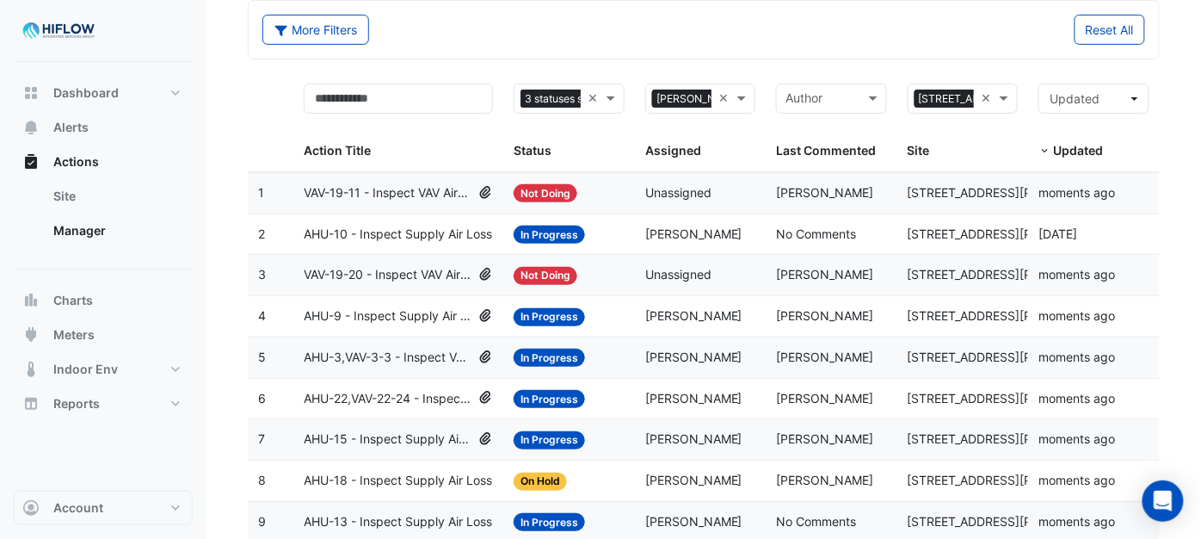
click at [388, 229] on span "AHU-10 - Inspect Supply Air Loss" at bounding box center [398, 235] width 188 height 20
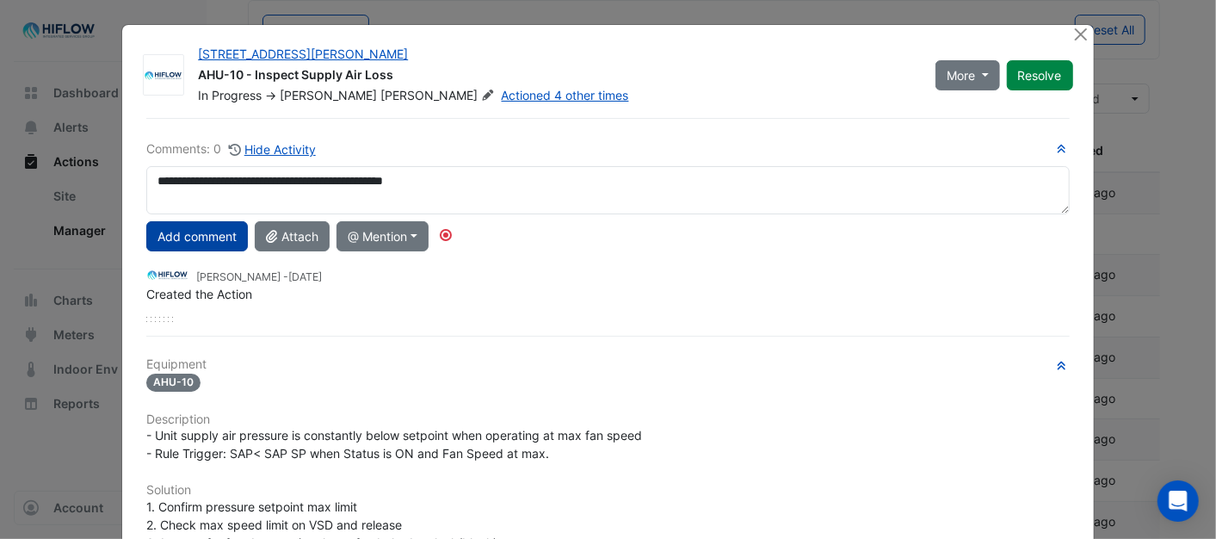
type textarea "**********"
click at [200, 236] on button "Add comment" at bounding box center [197, 236] width 102 height 30
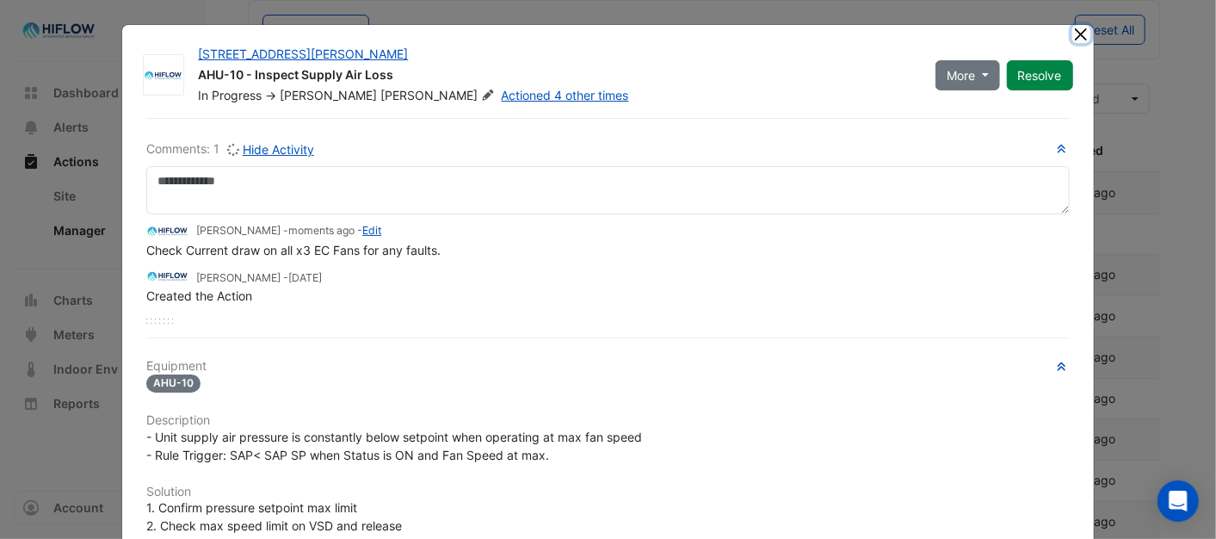
click at [1073, 26] on button "Close" at bounding box center [1081, 34] width 18 height 18
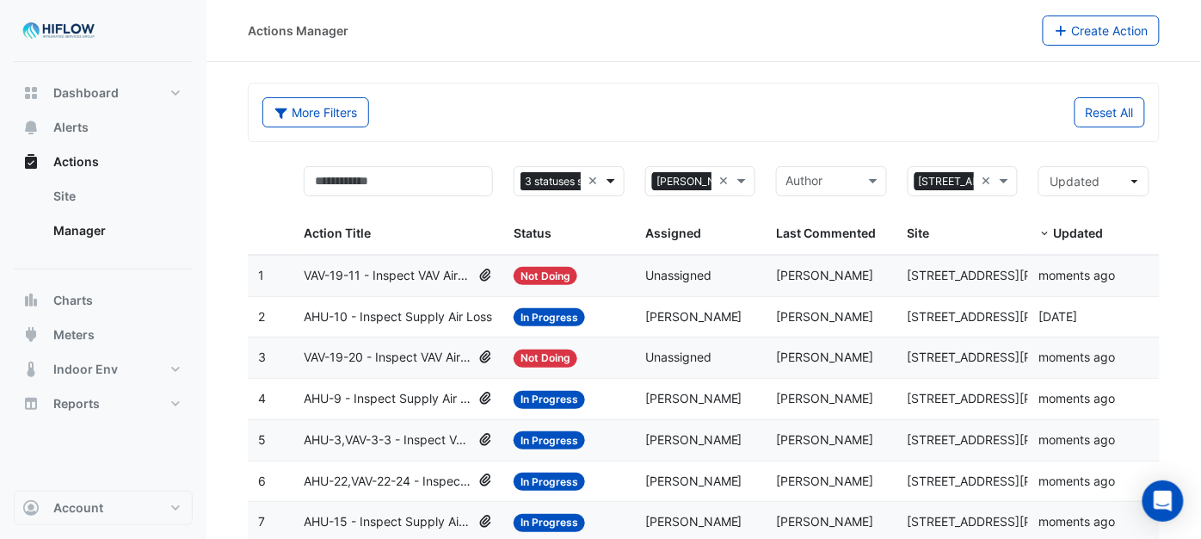
scroll to position [0, 53]
click at [608, 182] on span at bounding box center [613, 181] width 22 height 20
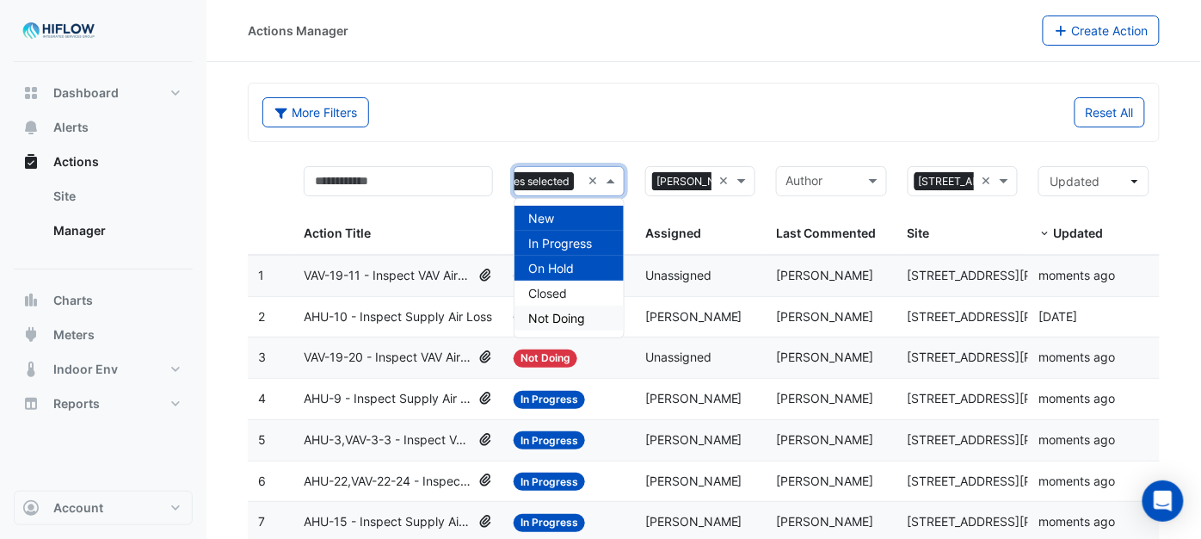
click at [570, 320] on span "Not Doing" at bounding box center [556, 318] width 57 height 15
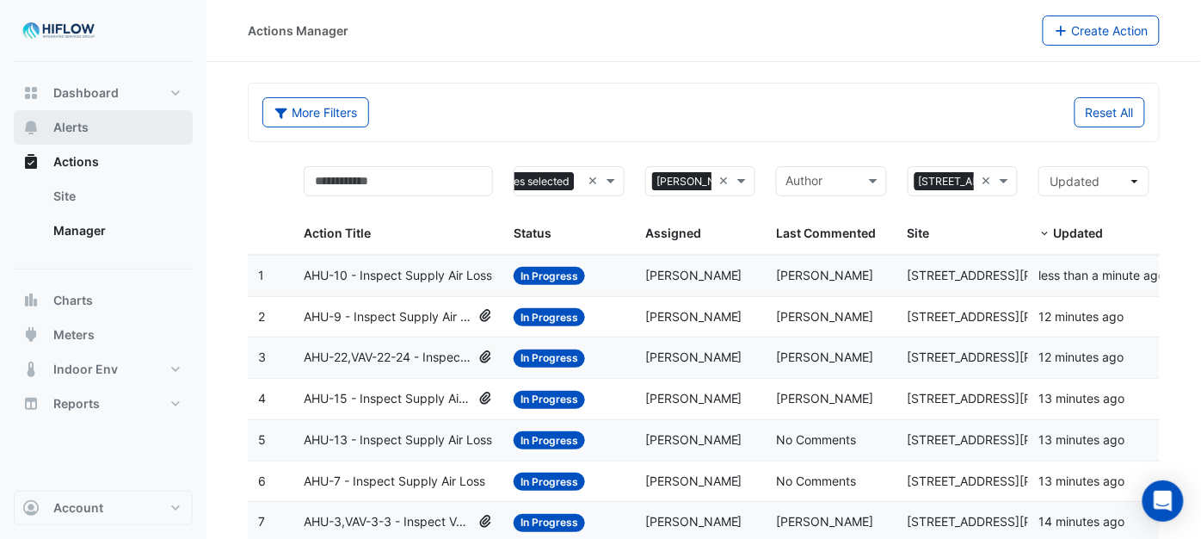
click at [83, 123] on span "Alerts" at bounding box center [70, 127] width 35 height 17
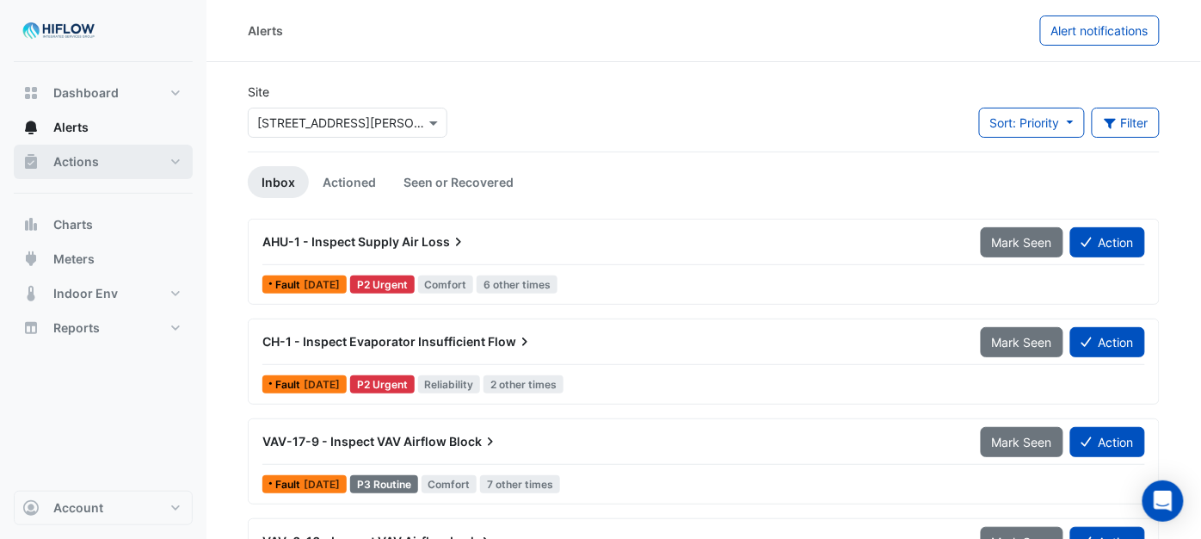
click at [71, 164] on span "Actions" at bounding box center [76, 161] width 46 height 17
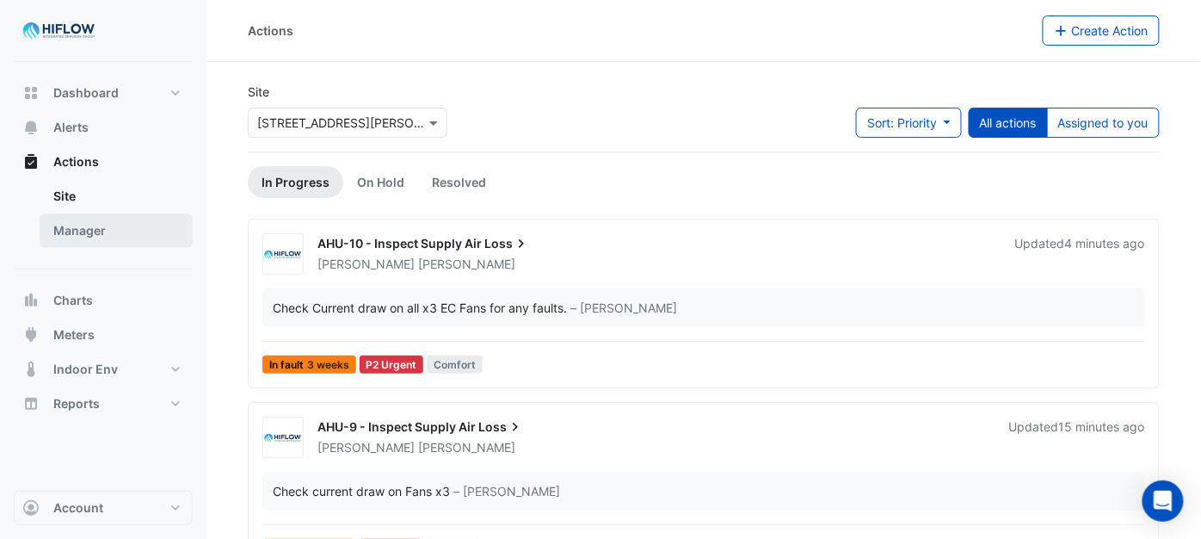
click at [83, 231] on link "Manager" at bounding box center [116, 230] width 153 height 34
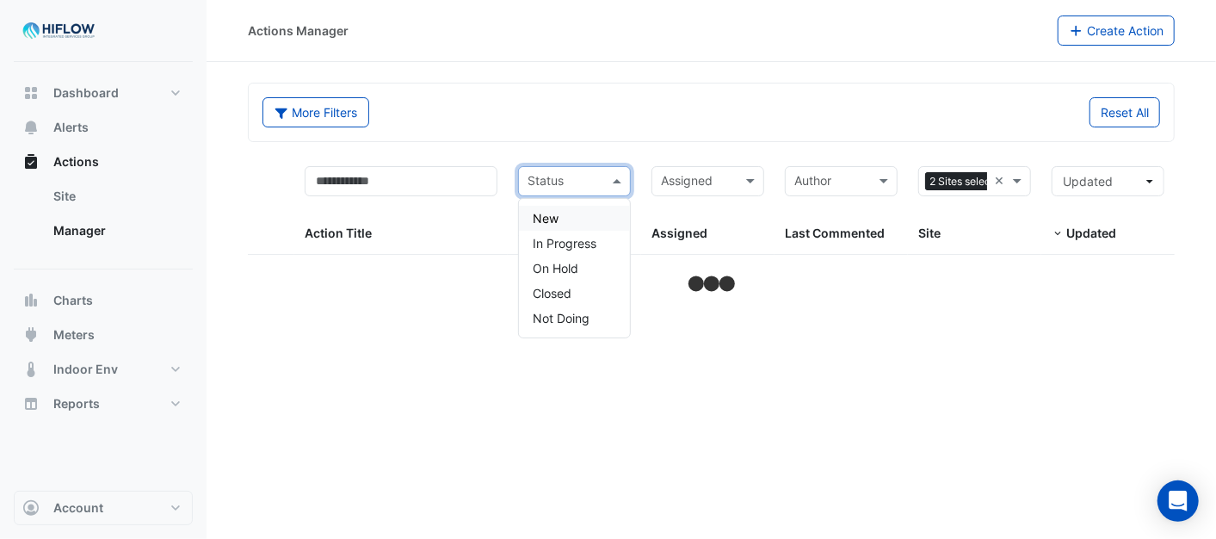
click at [621, 182] on span at bounding box center [619, 181] width 22 height 20
select select "***"
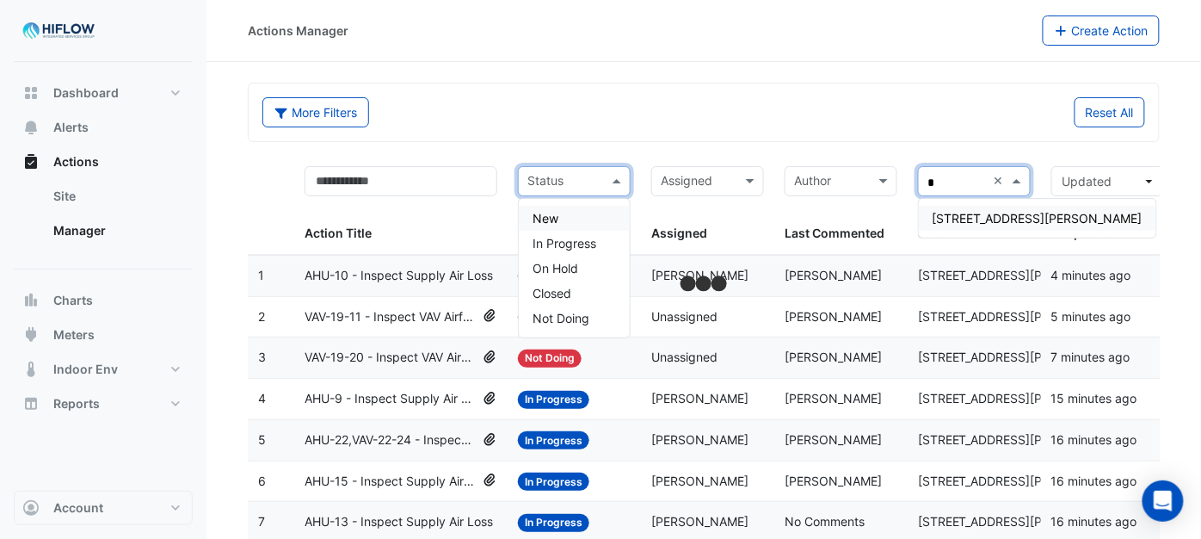
type input "**"
click at [975, 204] on div "[STREET_ADDRESS][PERSON_NAME]" at bounding box center [1037, 218] width 237 height 39
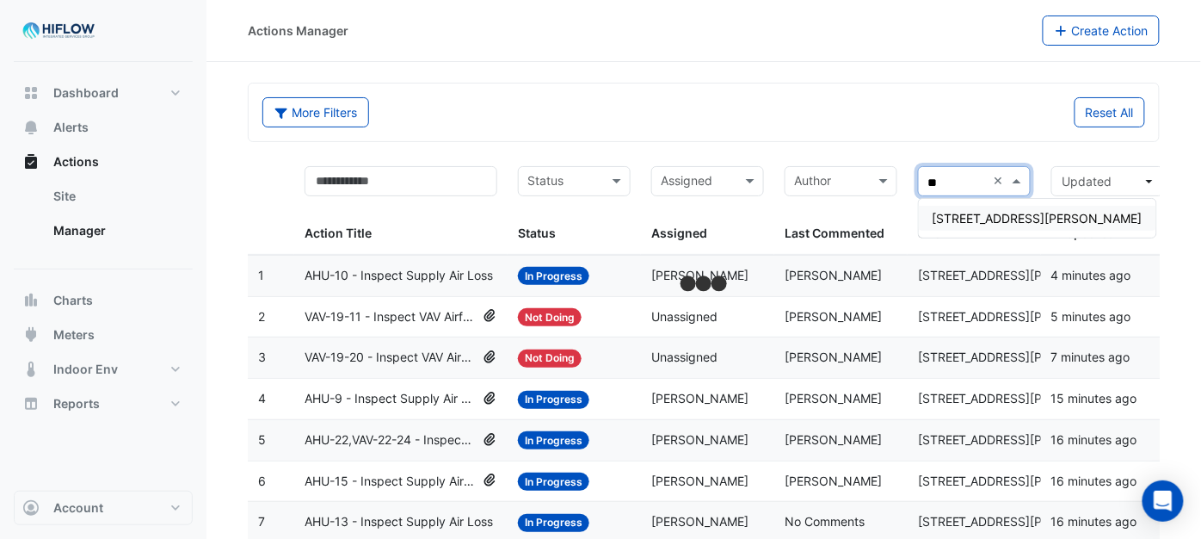
click at [976, 217] on span "[STREET_ADDRESS][PERSON_NAME]" at bounding box center [1038, 218] width 210 height 15
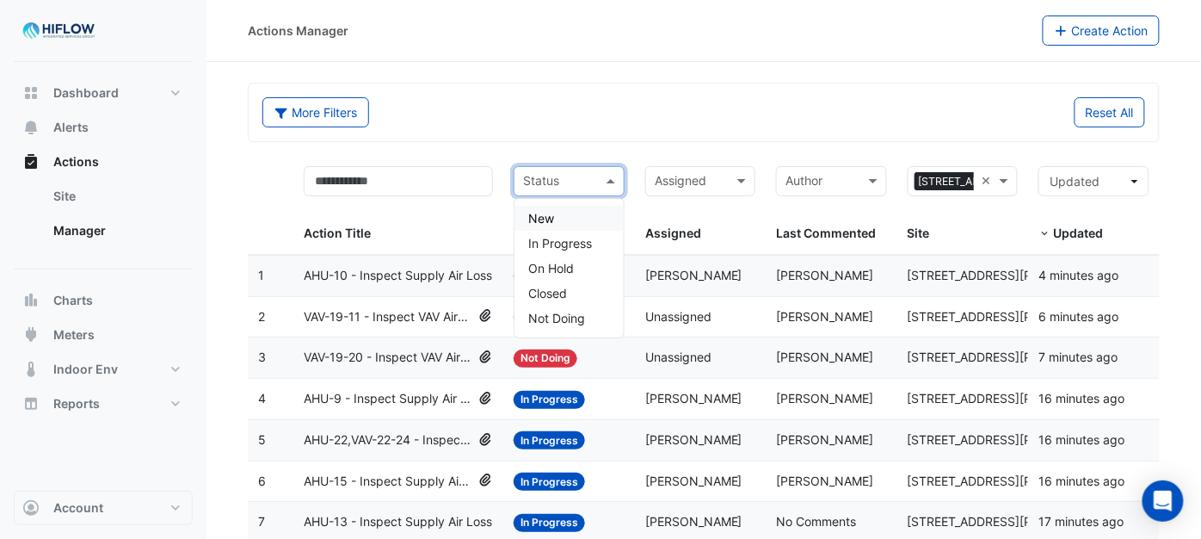
click at [609, 182] on span at bounding box center [613, 181] width 22 height 20
drag, startPoint x: 564, startPoint y: 213, endPoint x: 590, endPoint y: 193, distance: 33.2
click at [564, 211] on div "New" at bounding box center [569, 218] width 109 height 25
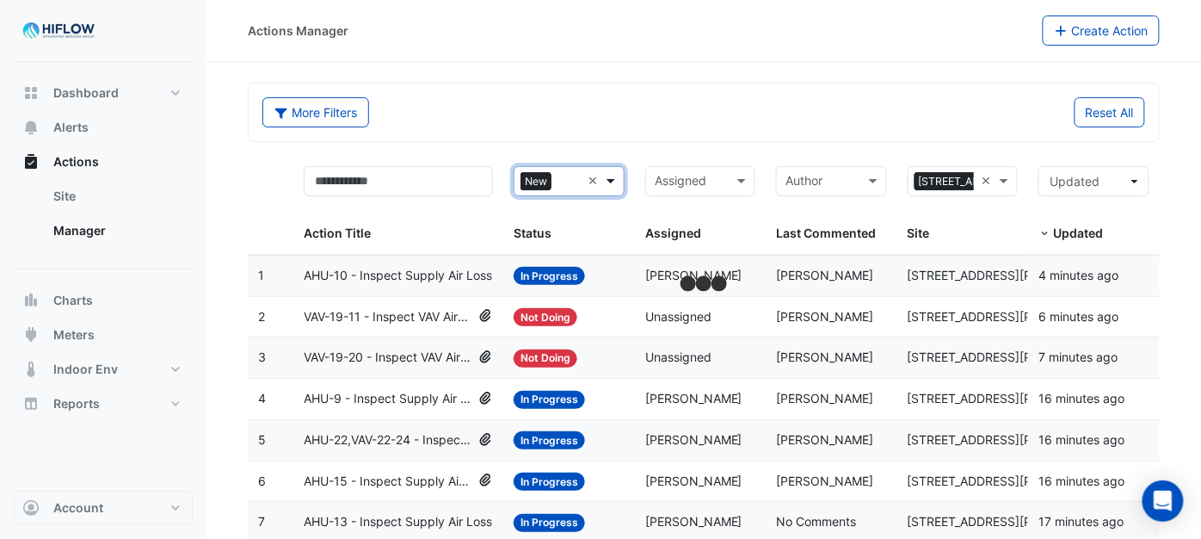
click at [605, 181] on span at bounding box center [613, 181] width 22 height 20
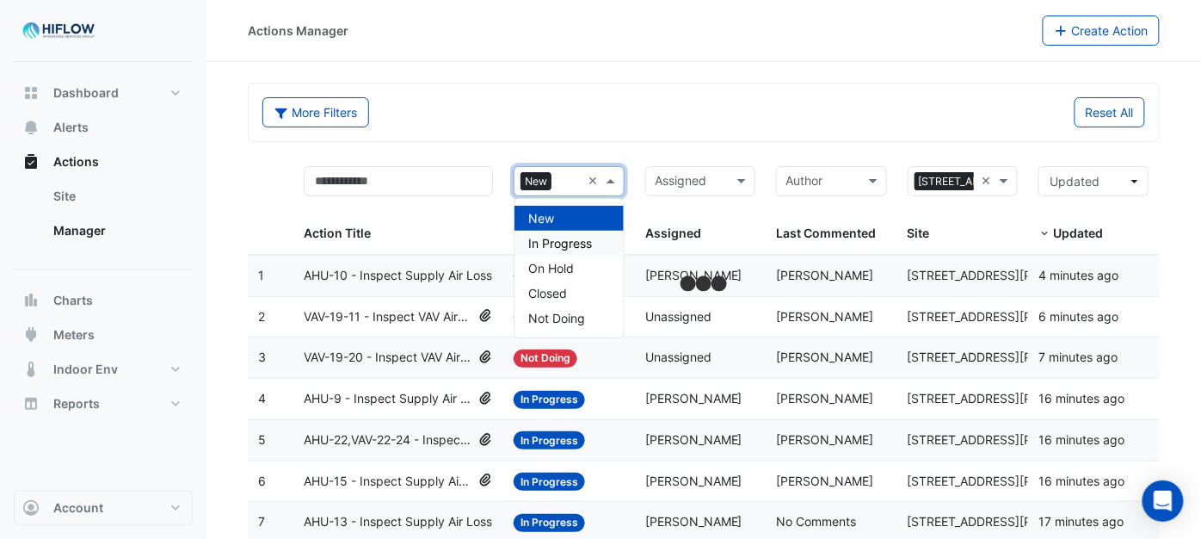
drag, startPoint x: 555, startPoint y: 239, endPoint x: 591, endPoint y: 207, distance: 48.2
click at [560, 234] on div "In Progress" at bounding box center [569, 243] width 109 height 25
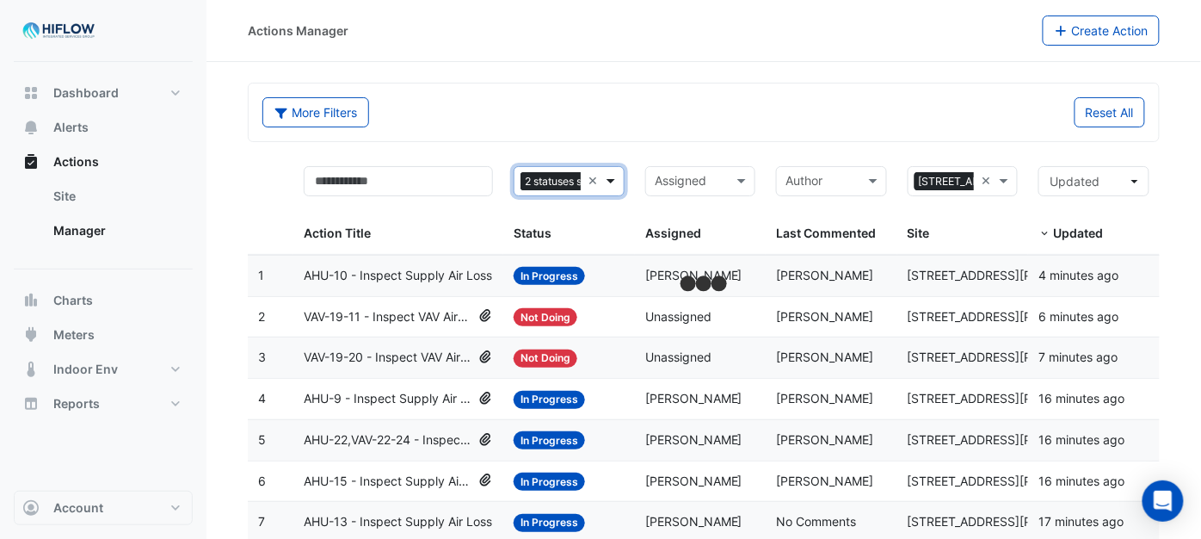
click at [607, 182] on span at bounding box center [613, 181] width 22 height 20
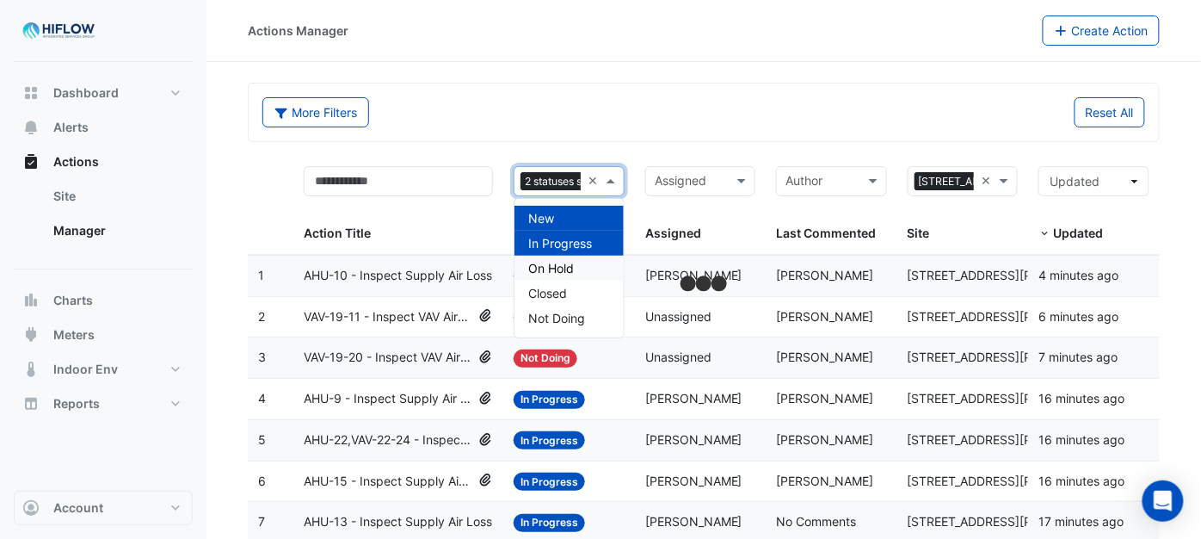
click at [551, 264] on span "On Hold" at bounding box center [551, 268] width 46 height 15
click at [609, 184] on span at bounding box center [613, 181] width 22 height 20
click at [556, 312] on span "Not Doing" at bounding box center [556, 318] width 57 height 15
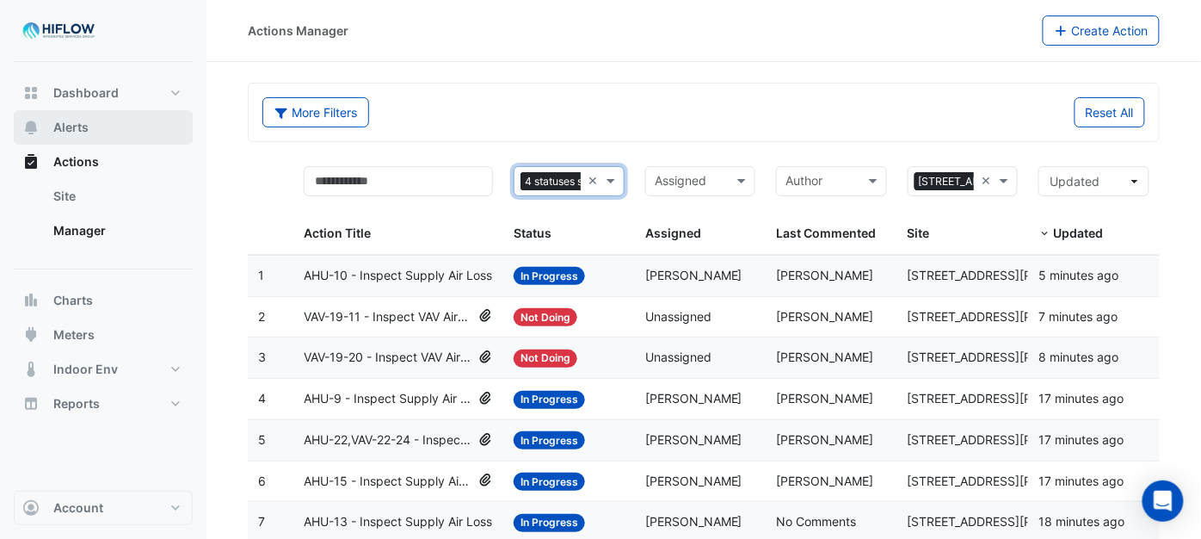
click at [71, 126] on span "Alerts" at bounding box center [70, 127] width 35 height 17
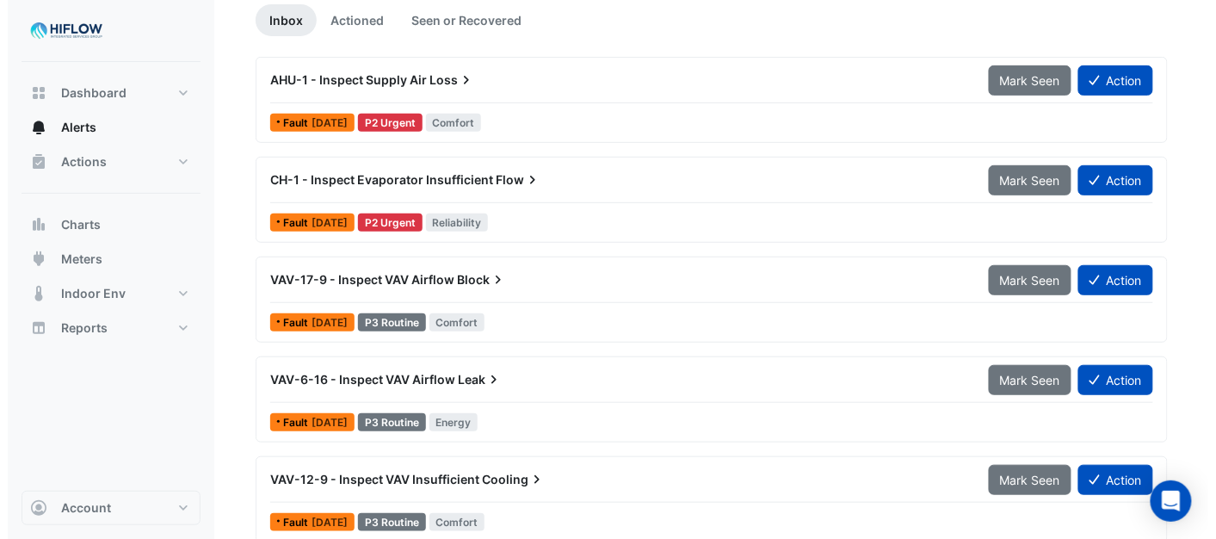
scroll to position [179, 0]
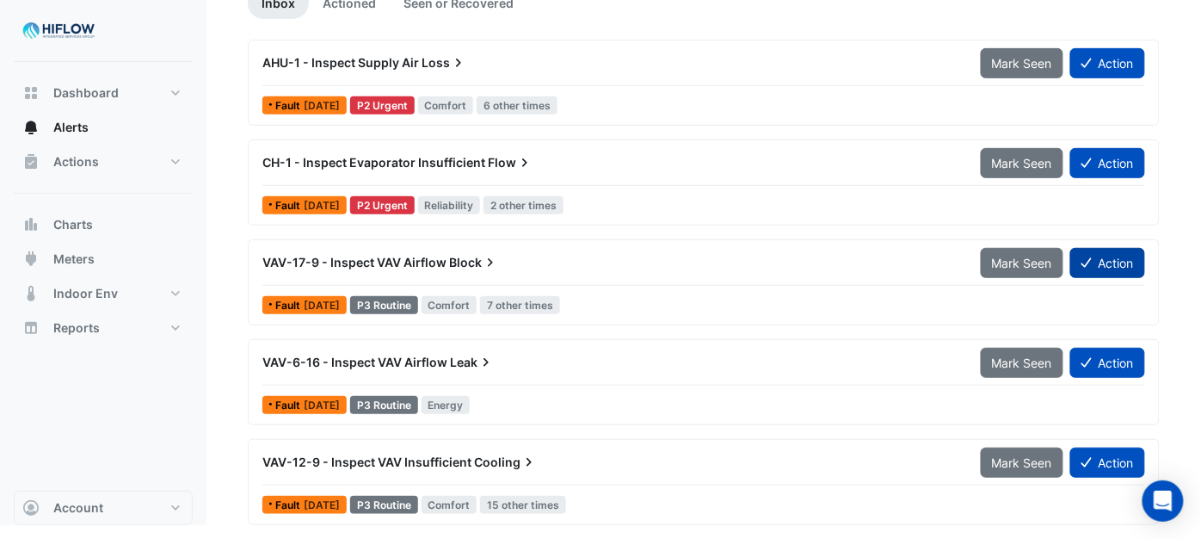
click at [1117, 261] on button "Action" at bounding box center [1107, 263] width 75 height 30
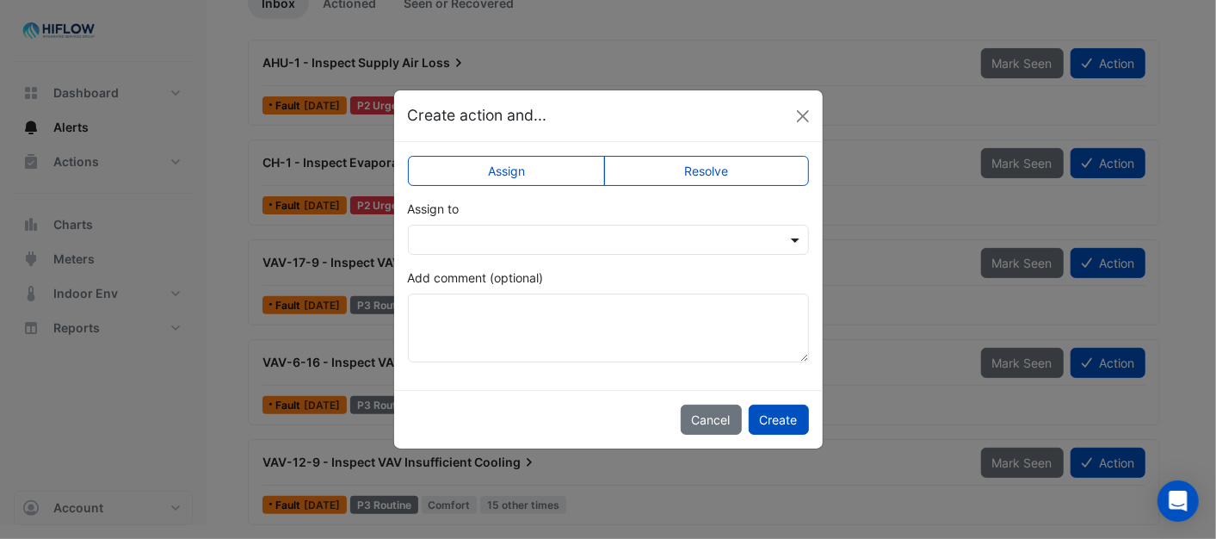
click at [788, 236] on span at bounding box center [797, 240] width 22 height 18
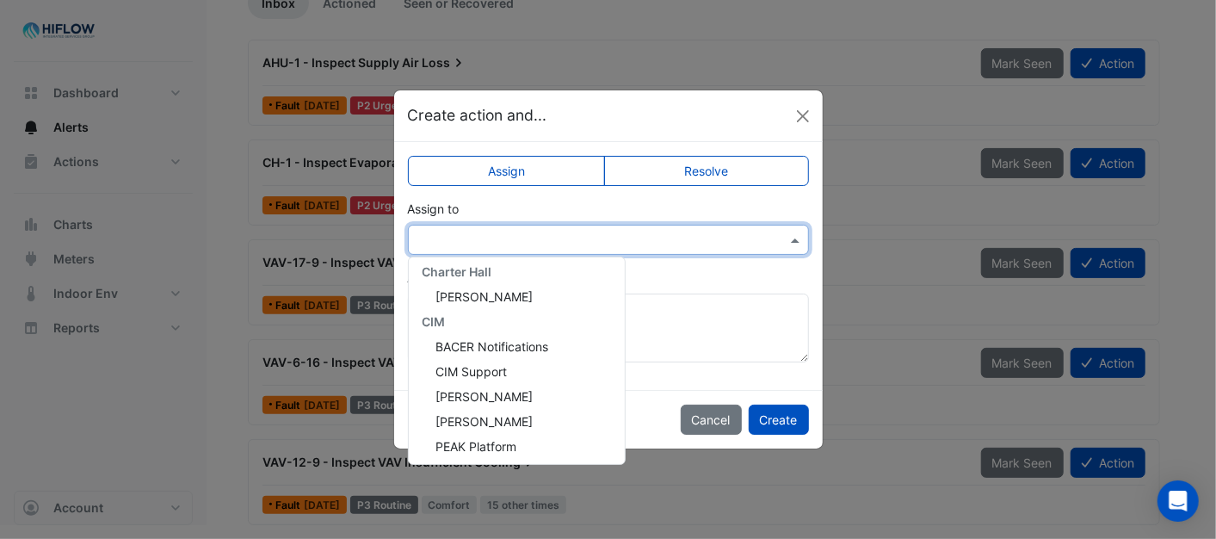
scroll to position [330, 0]
click at [485, 443] on span "[PERSON_NAME]" at bounding box center [484, 445] width 97 height 15
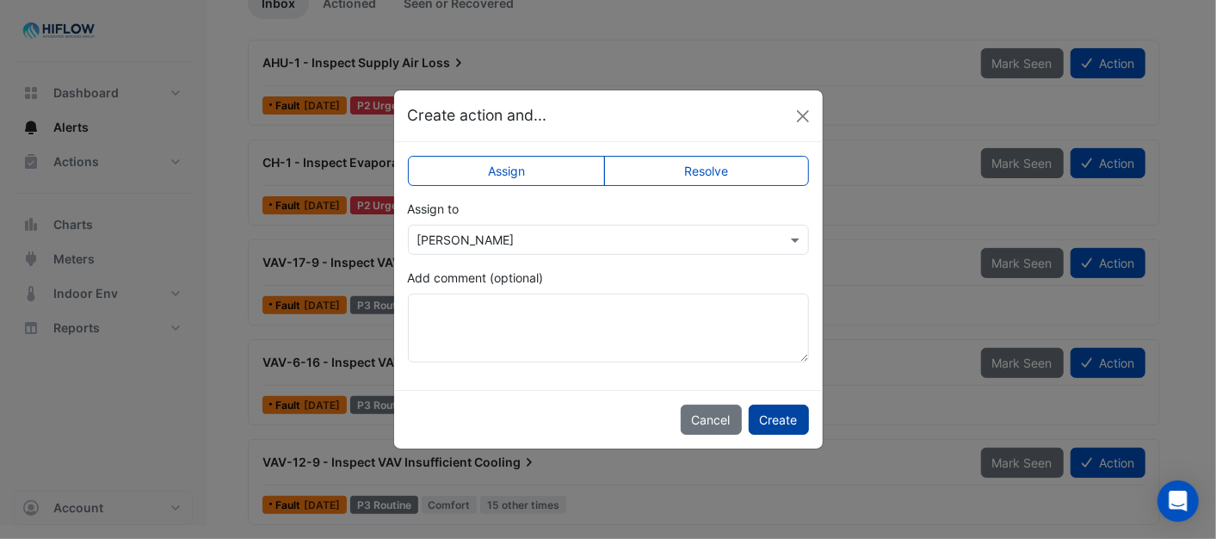
click at [790, 418] on button "Create" at bounding box center [779, 419] width 60 height 30
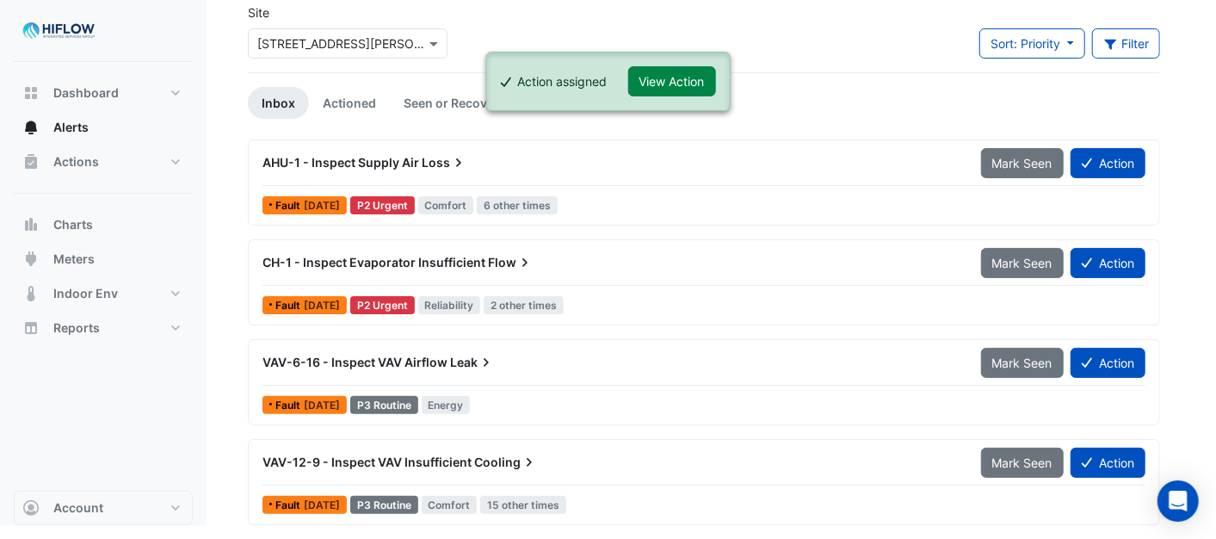
scroll to position [79, 0]
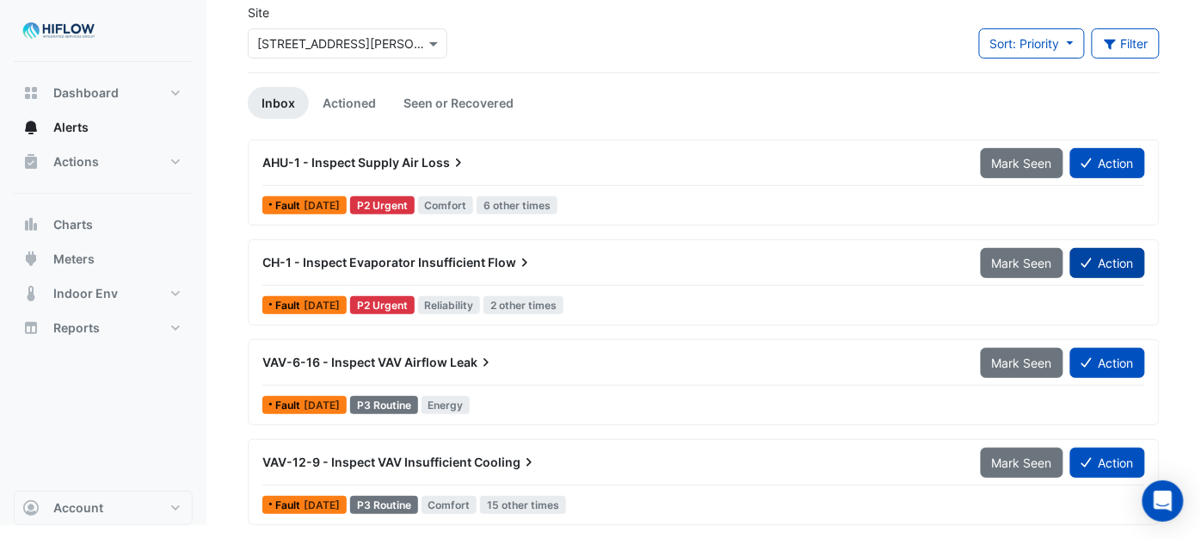
click at [1111, 262] on button "Action" at bounding box center [1107, 263] width 75 height 30
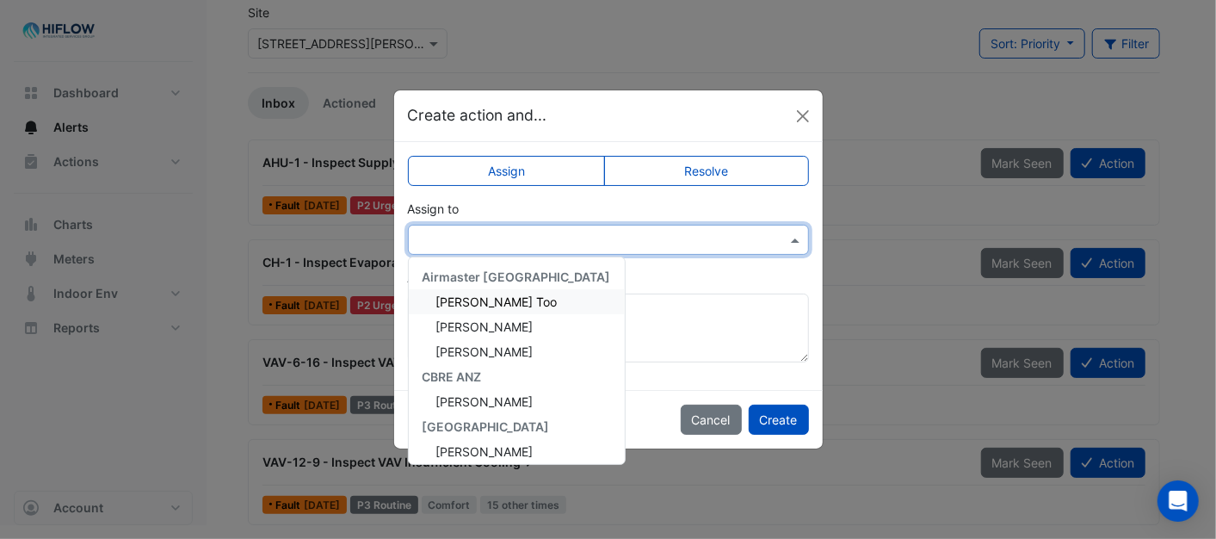
click at [796, 237] on span at bounding box center [797, 240] width 22 height 18
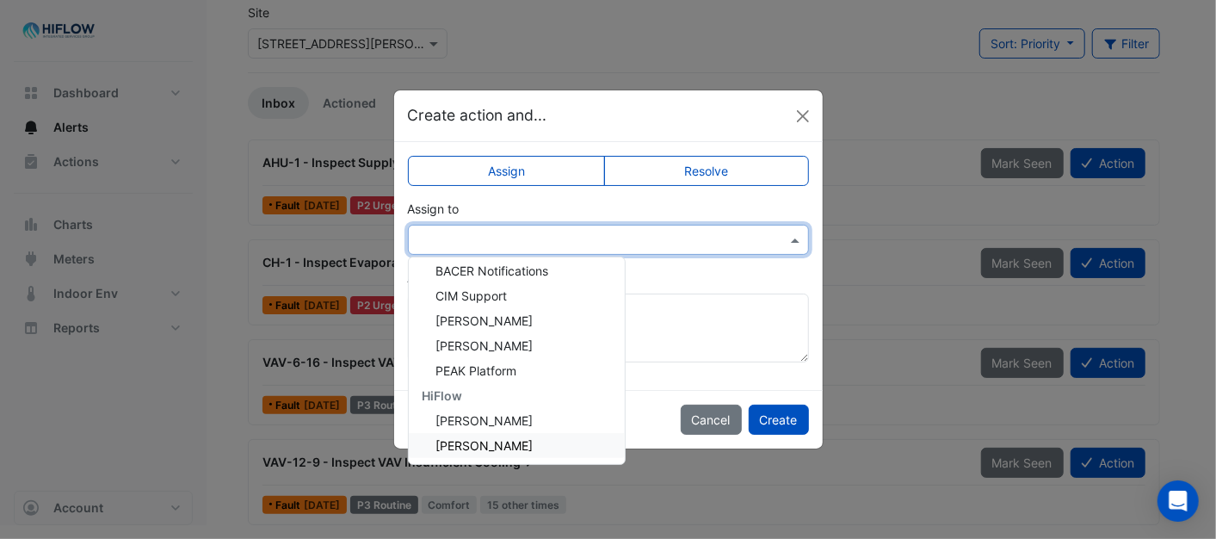
drag, startPoint x: 475, startPoint y: 441, endPoint x: 585, endPoint y: 441, distance: 110.1
click at [477, 441] on span "[PERSON_NAME]" at bounding box center [484, 445] width 97 height 15
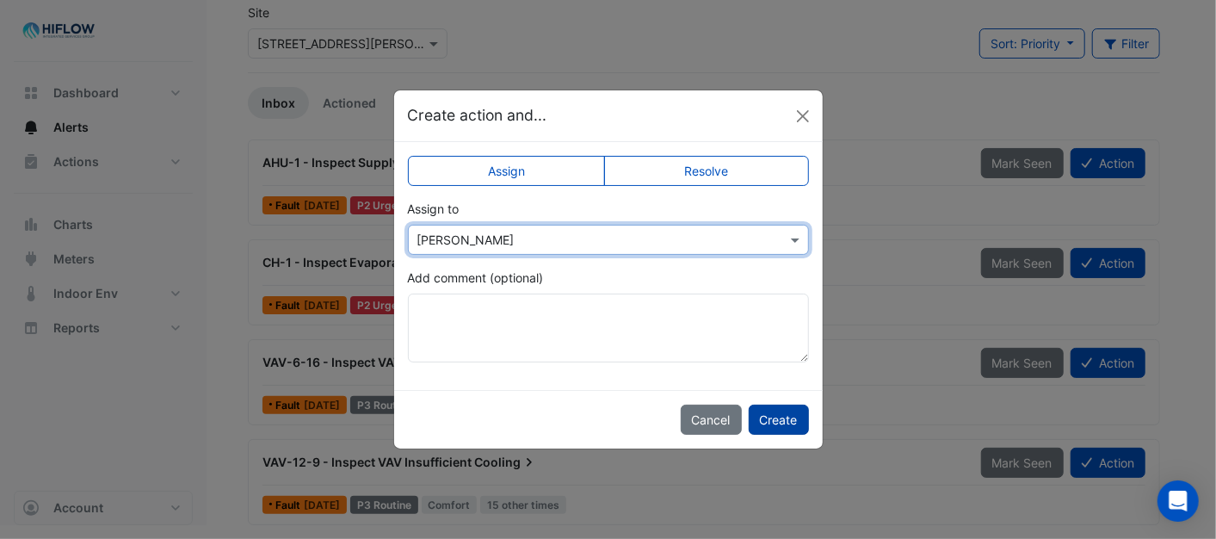
click at [789, 422] on button "Create" at bounding box center [779, 419] width 60 height 30
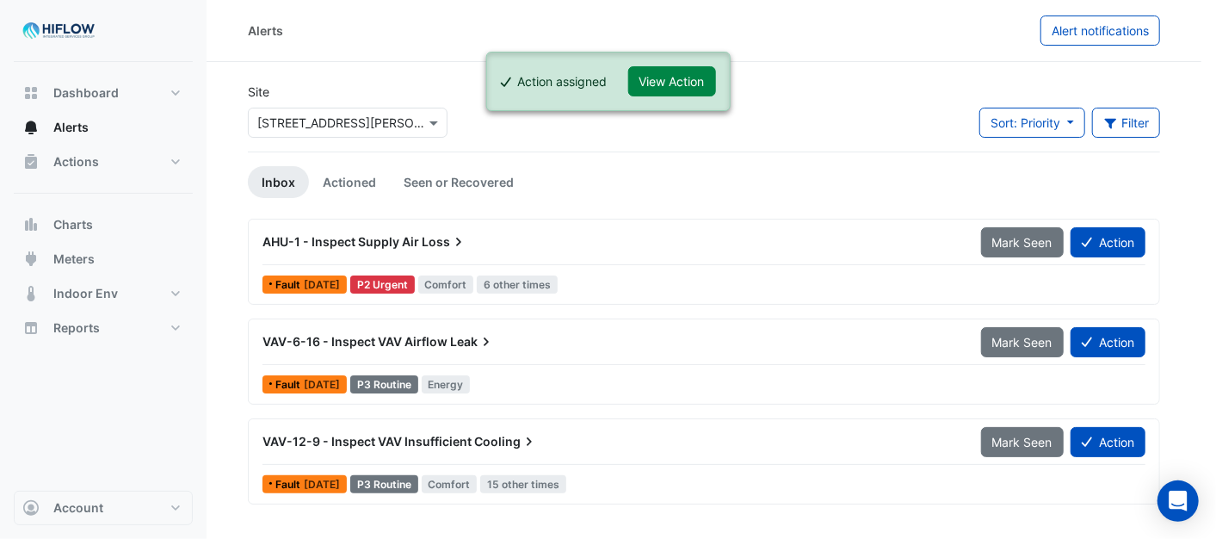
scroll to position [0, 0]
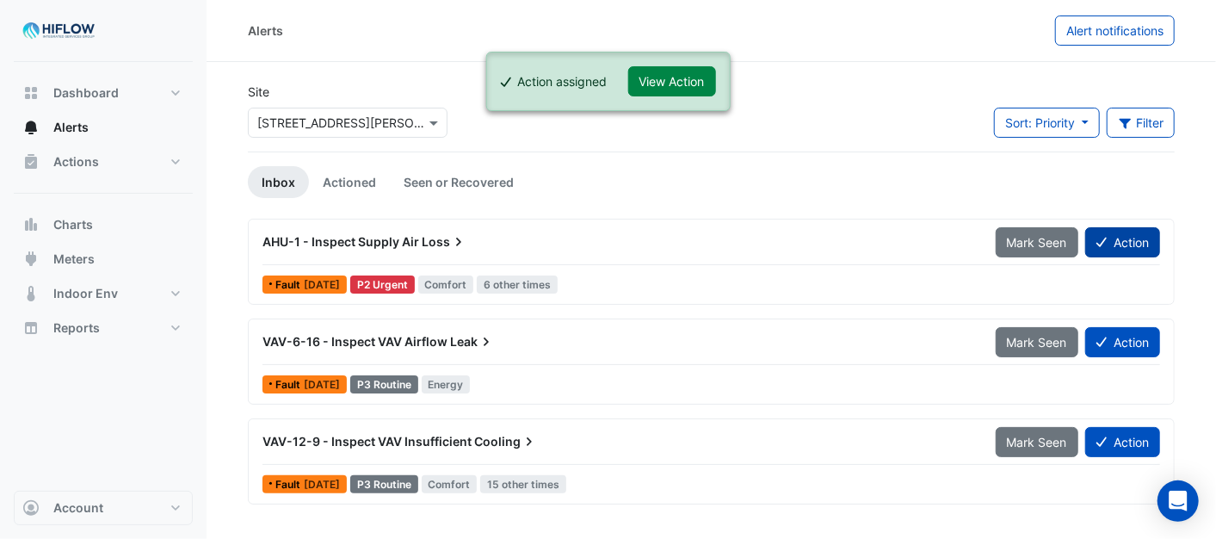
click at [1132, 235] on button "Action" at bounding box center [1122, 242] width 75 height 30
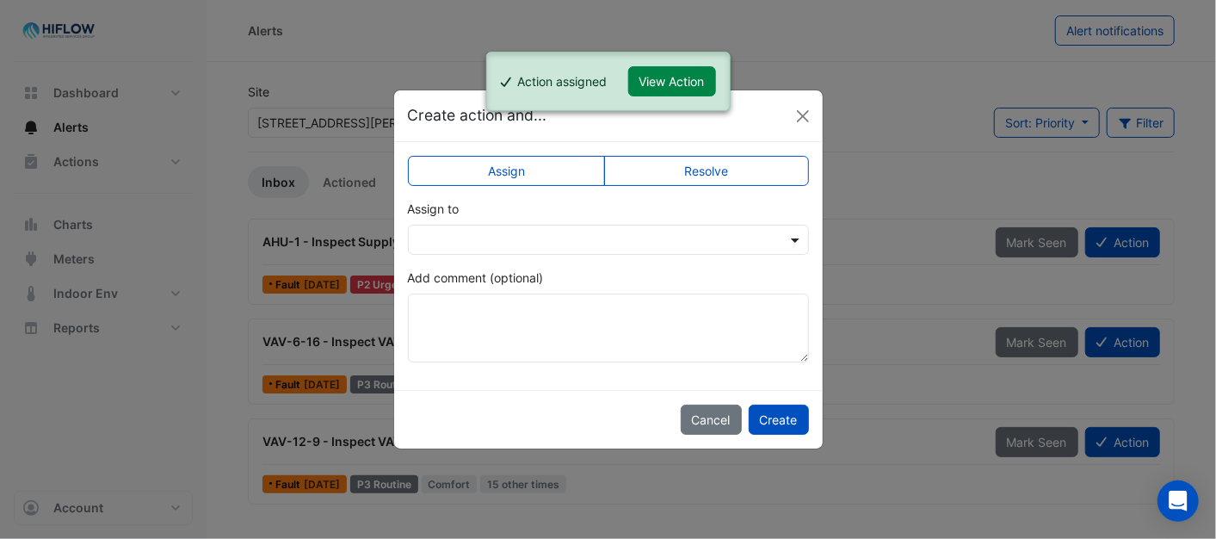
click at [798, 242] on span at bounding box center [797, 240] width 22 height 18
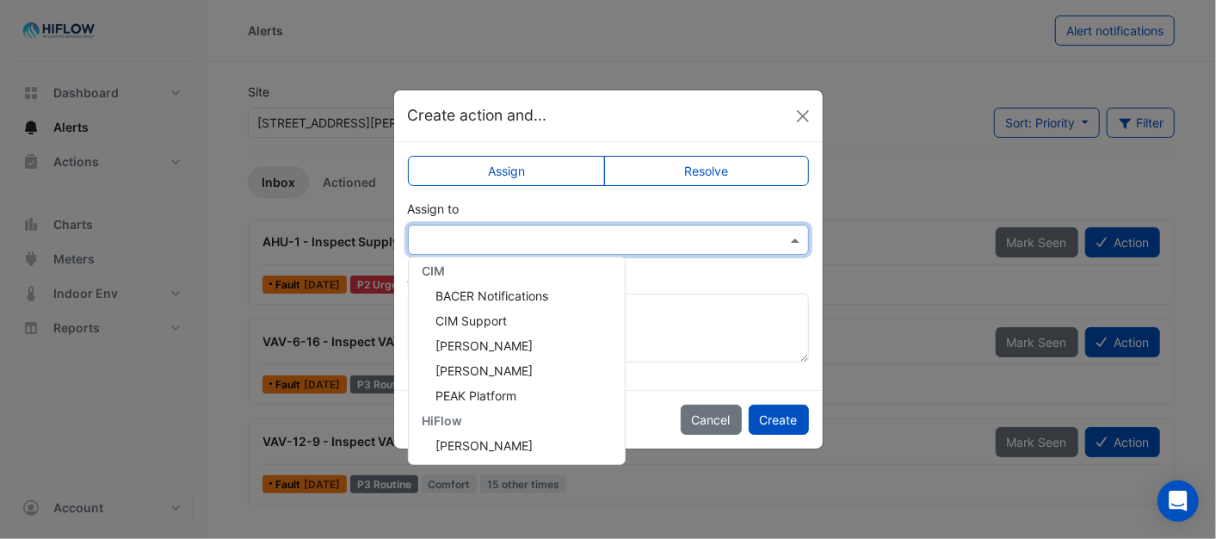
scroll to position [330, 0]
click at [479, 439] on span "[PERSON_NAME]" at bounding box center [484, 445] width 97 height 15
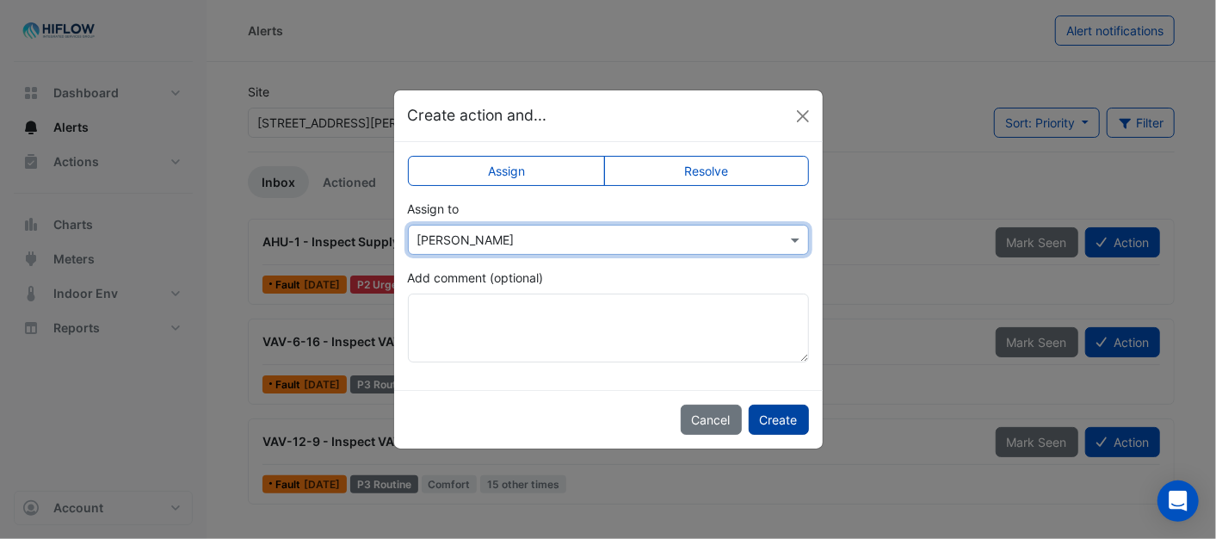
click at [786, 415] on button "Create" at bounding box center [779, 419] width 60 height 30
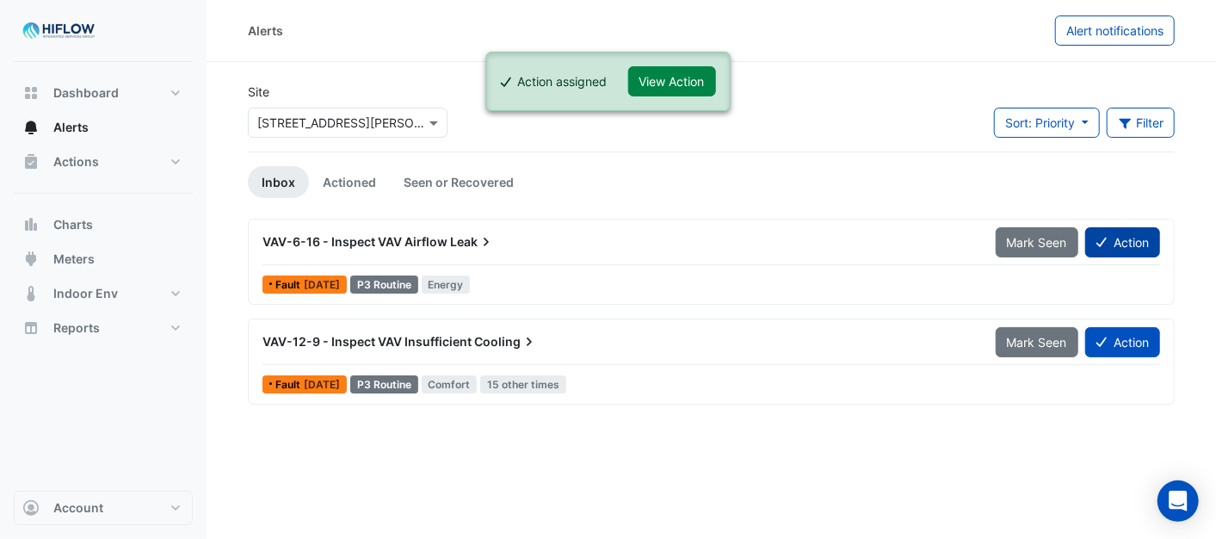
click at [1136, 239] on button "Action" at bounding box center [1122, 242] width 75 height 30
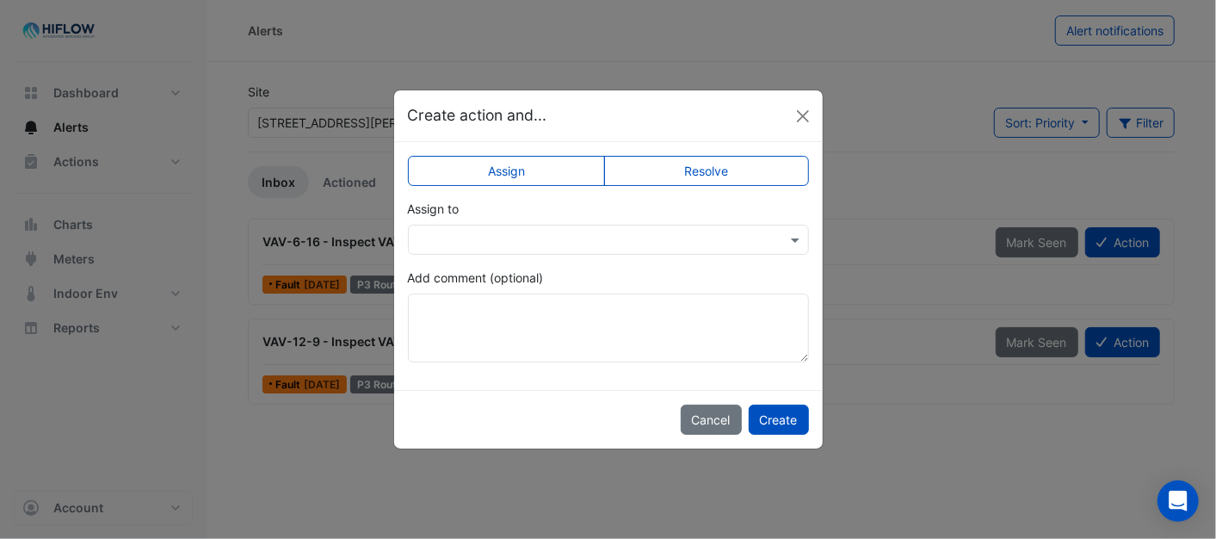
click at [699, 77] on button "View Action" at bounding box center [672, 81] width 88 height 30
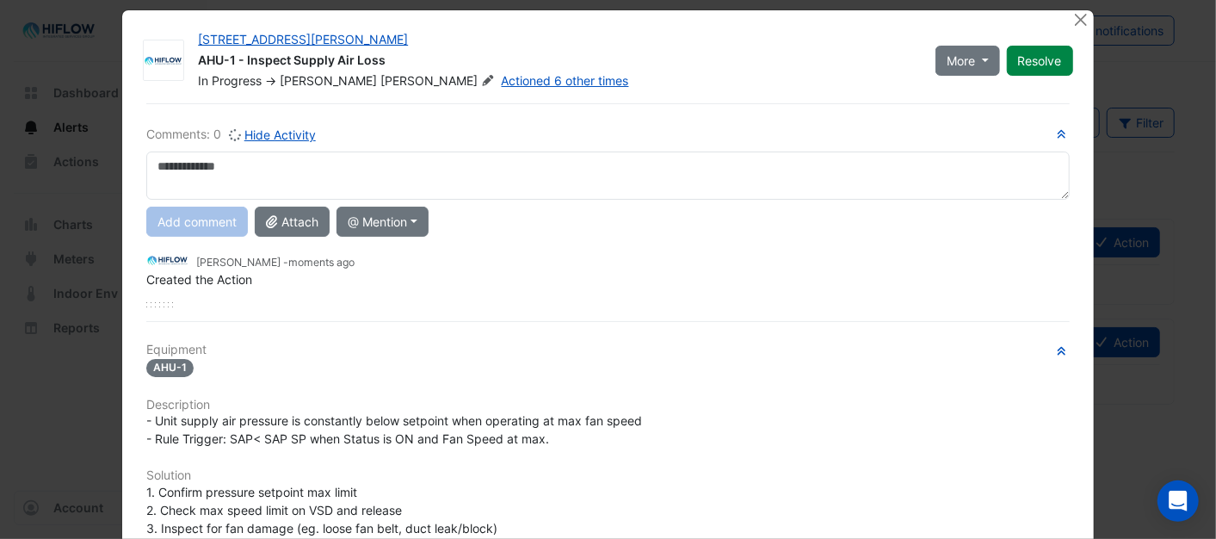
scroll to position [0, 0]
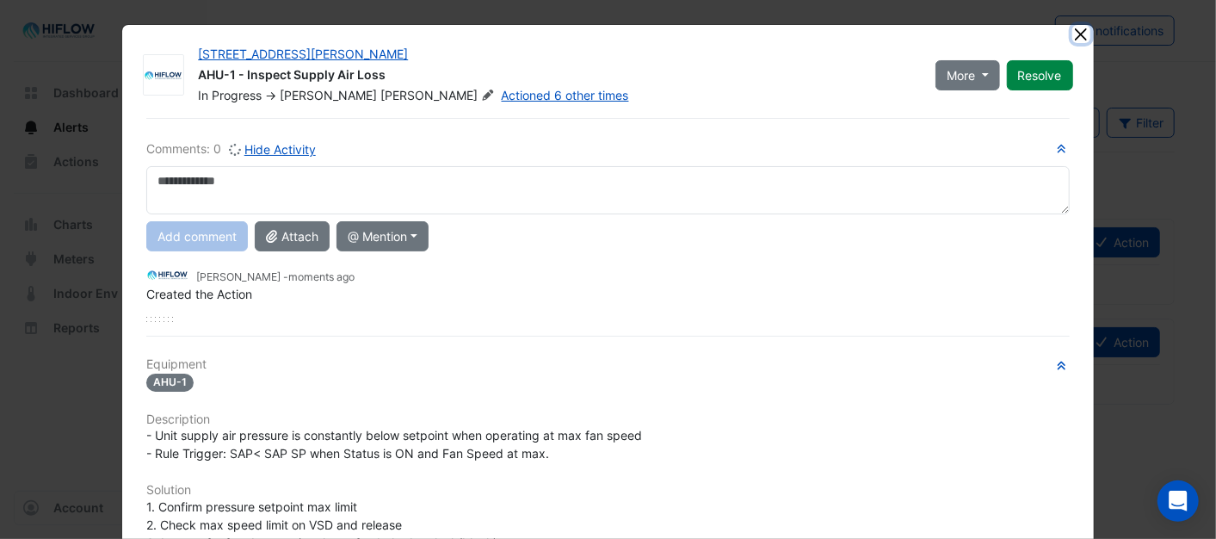
click at [1072, 30] on button "Close" at bounding box center [1081, 34] width 18 height 18
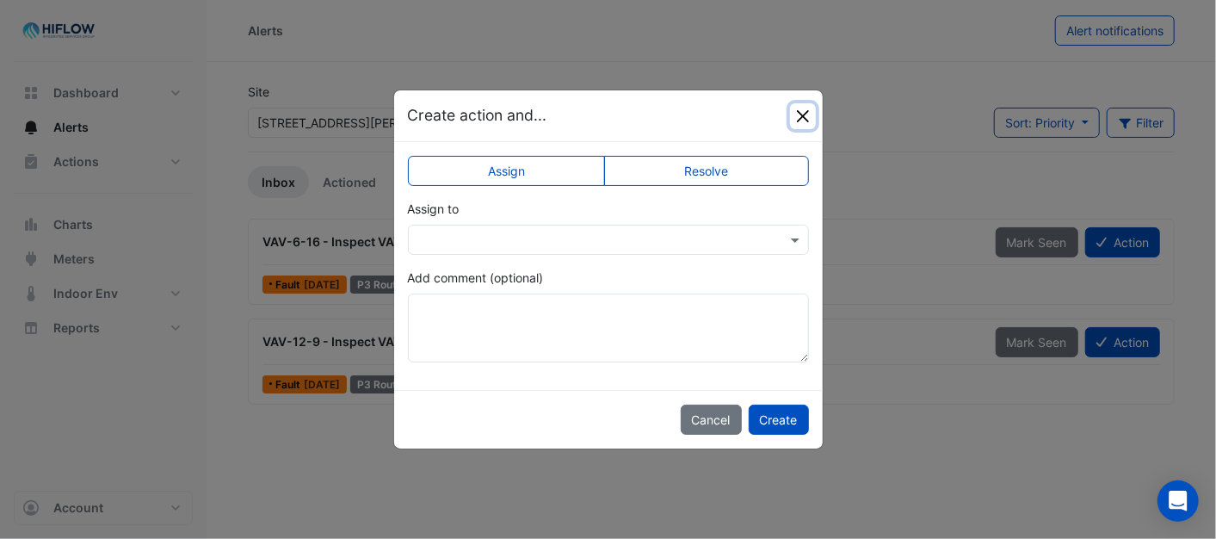
click at [810, 112] on button "Close" at bounding box center [803, 116] width 26 height 26
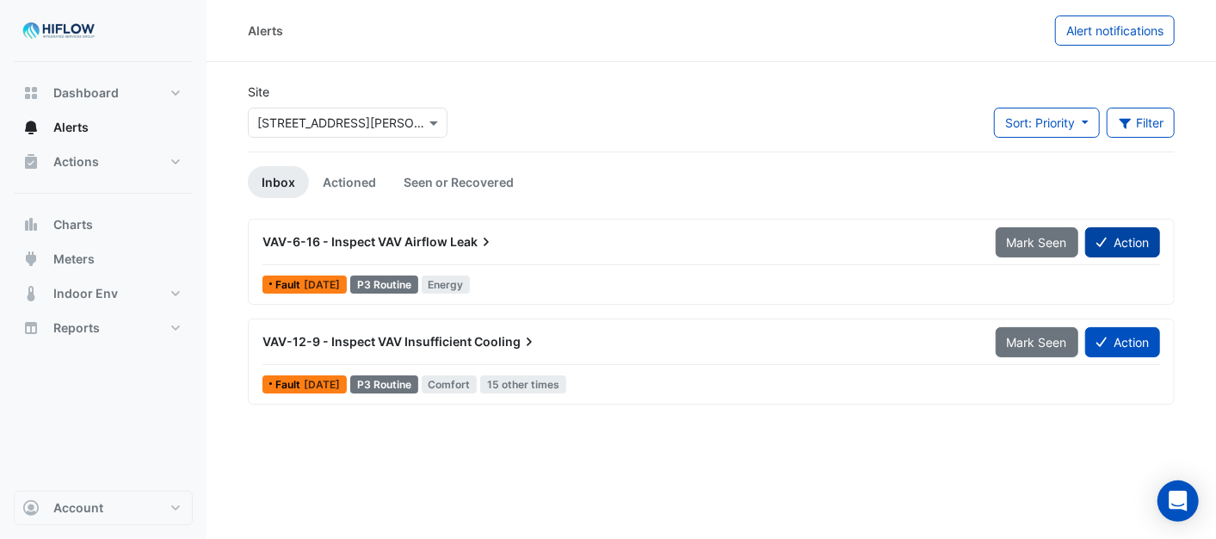
click at [1097, 236] on icon at bounding box center [1101, 242] width 10 height 12
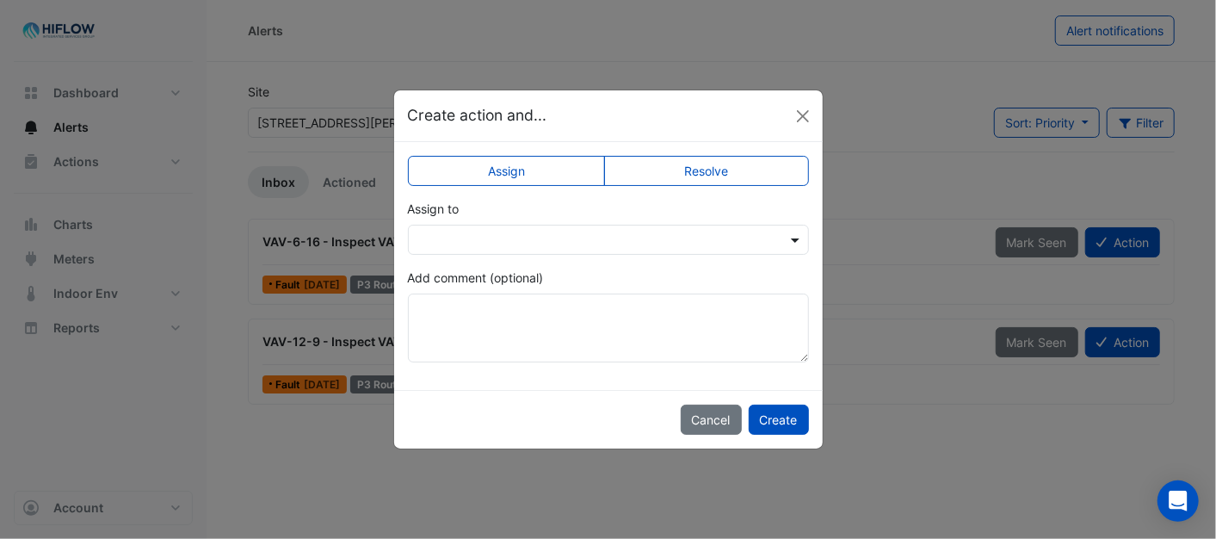
click at [792, 234] on span at bounding box center [797, 240] width 22 height 18
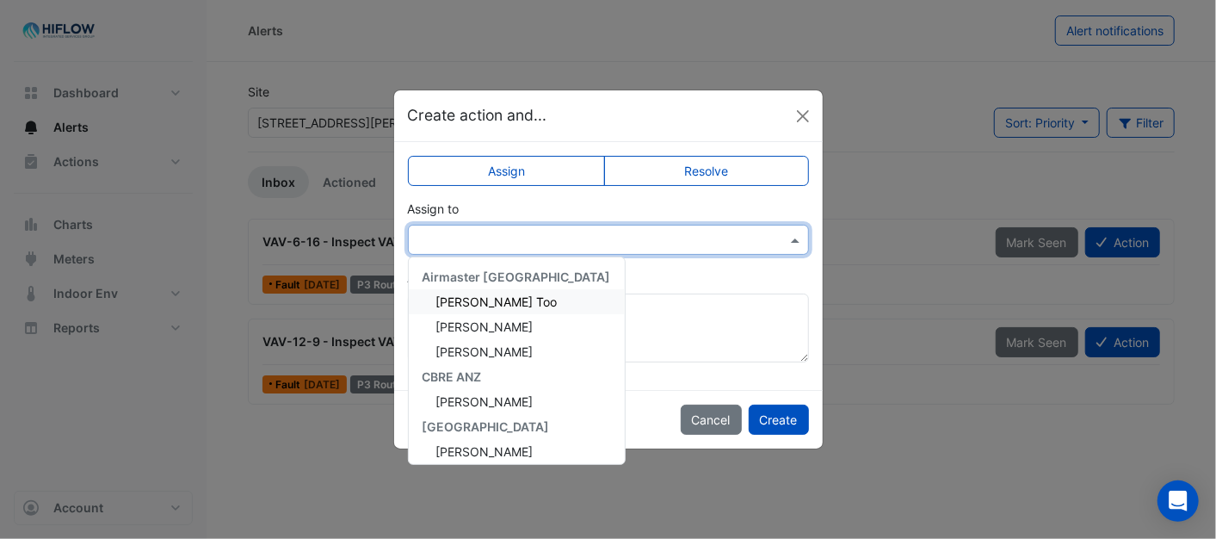
scroll to position [330, 0]
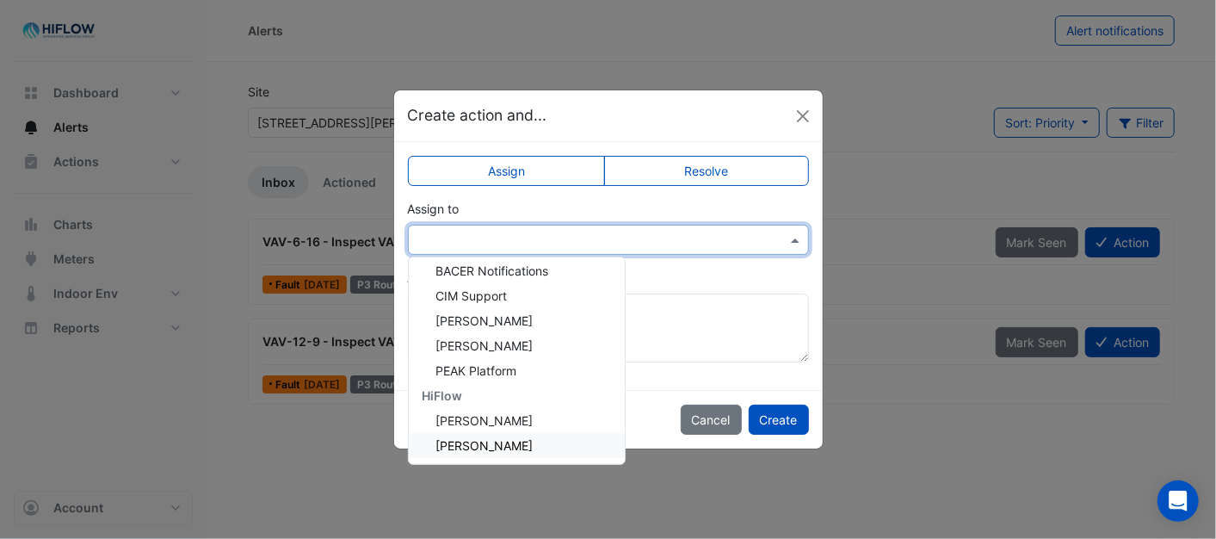
click at [491, 442] on span "[PERSON_NAME]" at bounding box center [484, 445] width 97 height 15
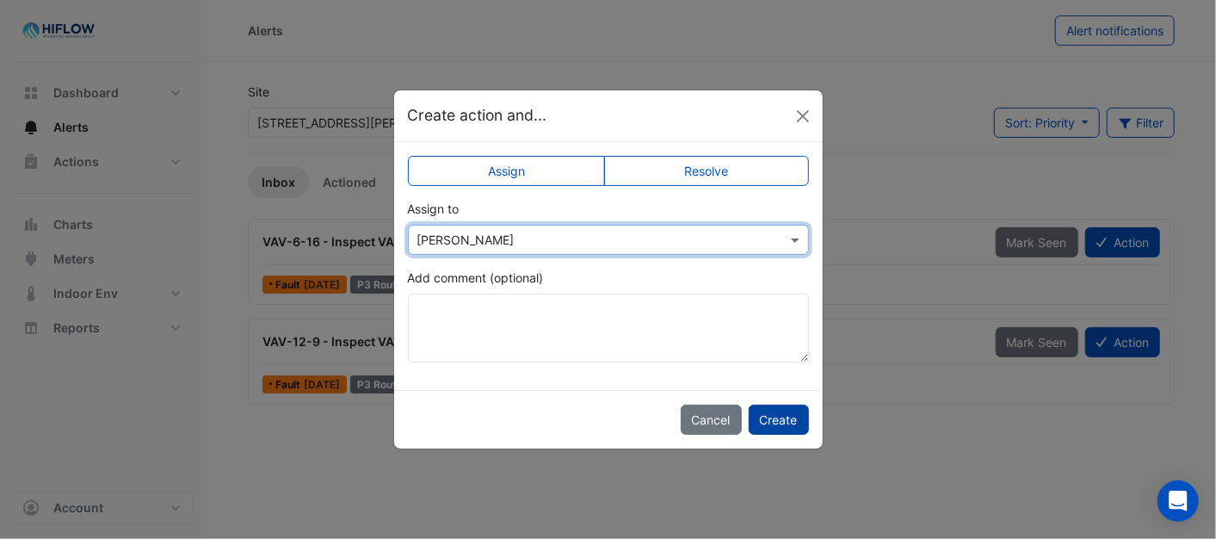
click at [772, 418] on button "Create" at bounding box center [779, 419] width 60 height 30
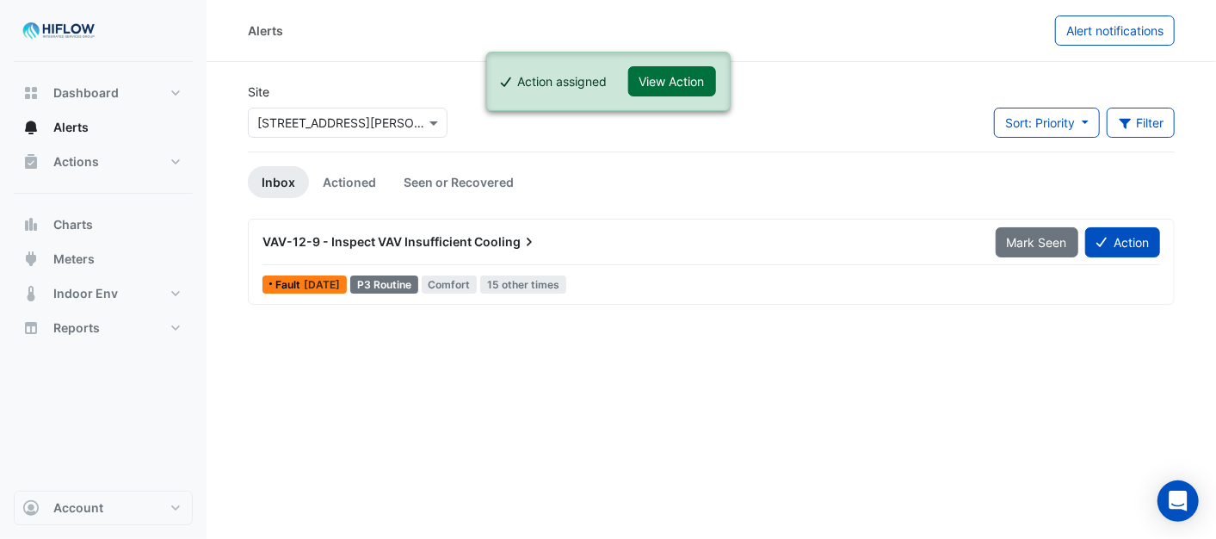
click at [673, 82] on button "View Action" at bounding box center [672, 81] width 88 height 30
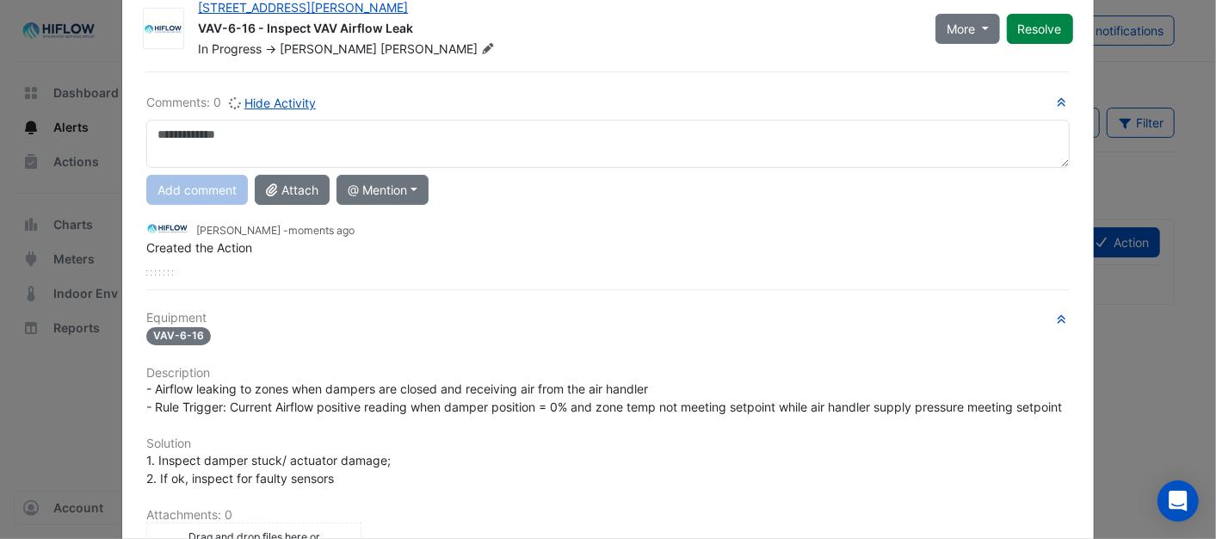
scroll to position [0, 0]
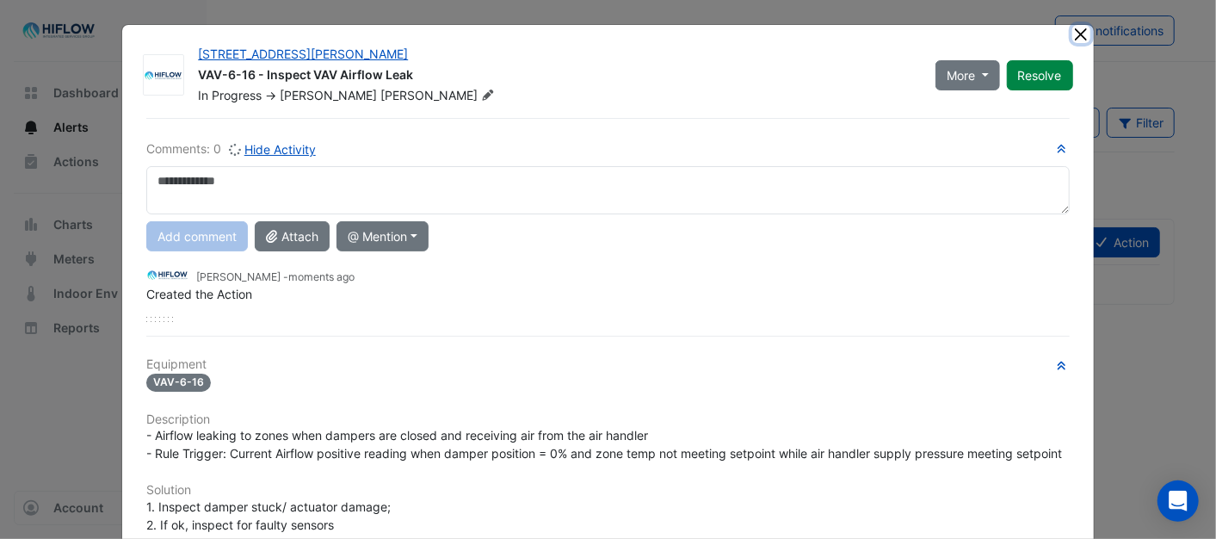
click at [1077, 28] on button "Close" at bounding box center [1081, 34] width 18 height 18
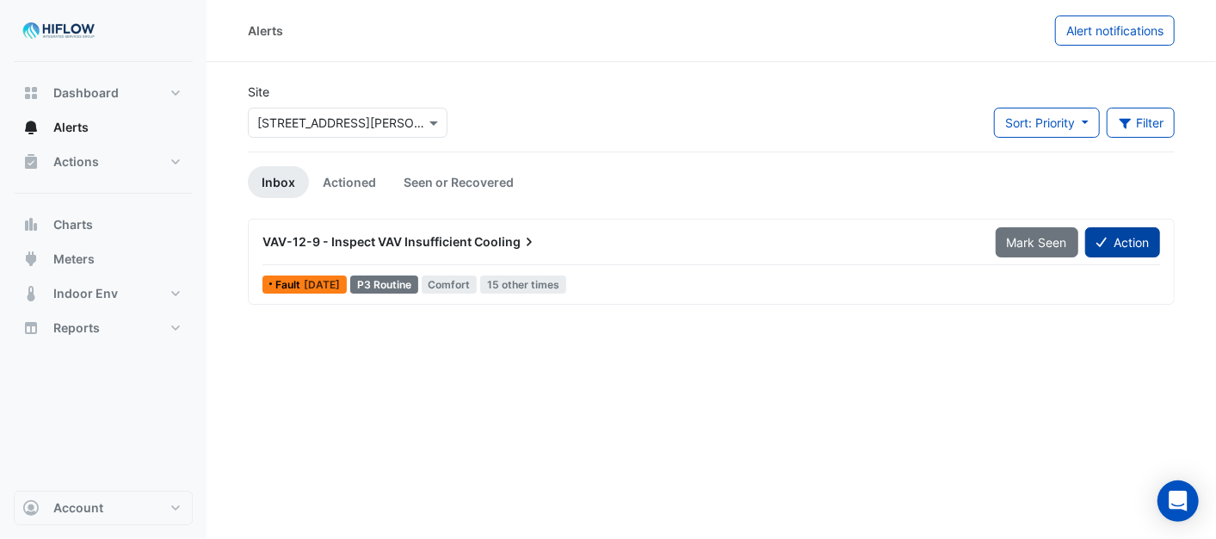
click at [1121, 245] on button "Action" at bounding box center [1122, 242] width 75 height 30
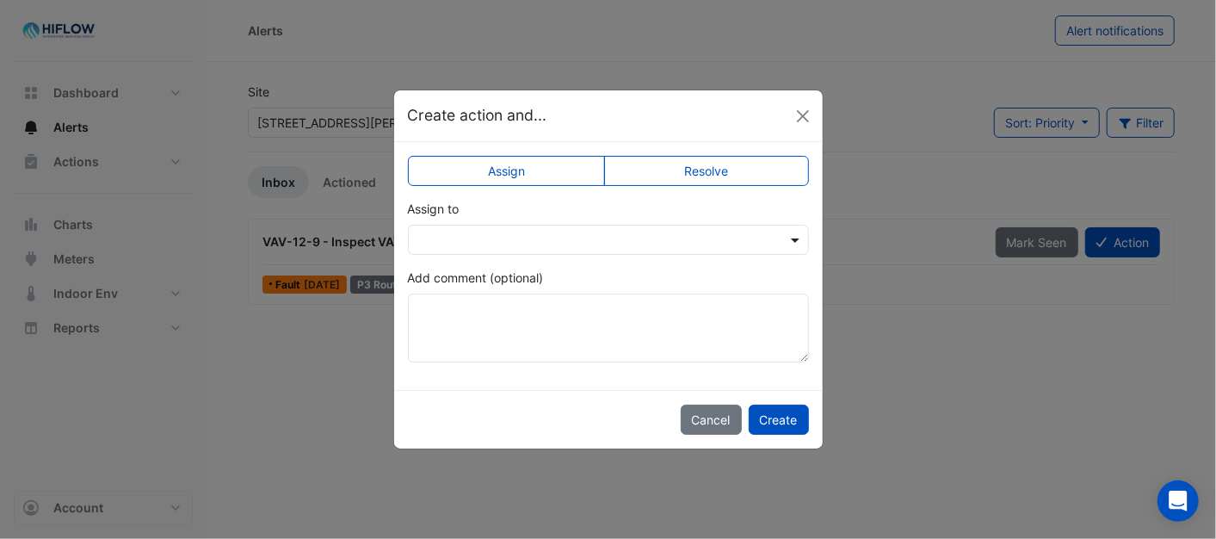
click at [796, 239] on span at bounding box center [797, 240] width 22 height 18
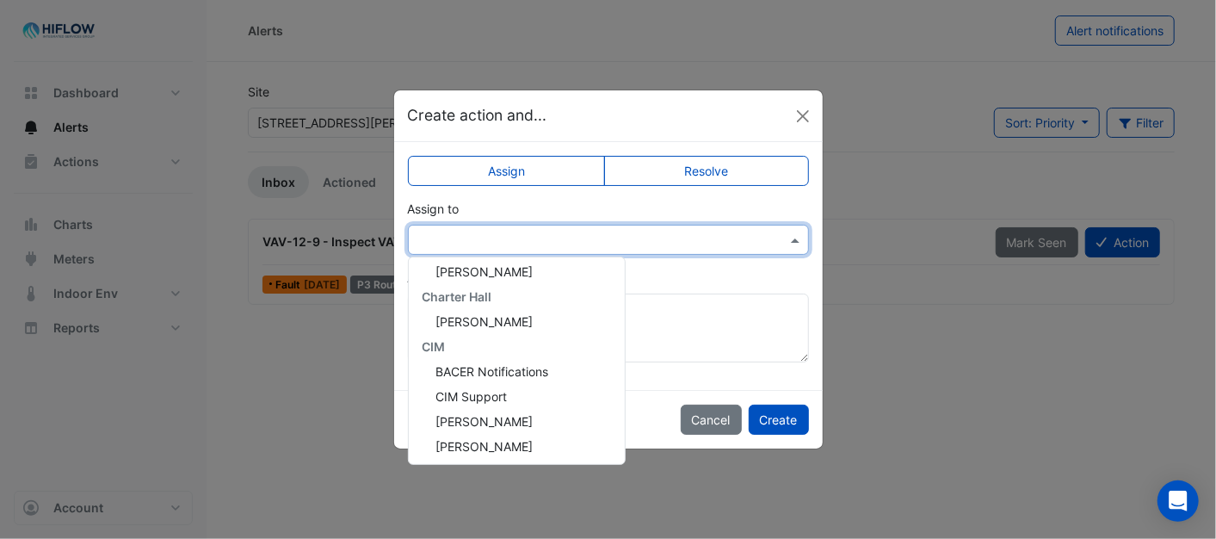
scroll to position [330, 0]
click at [513, 446] on div "[PERSON_NAME]" at bounding box center [517, 445] width 216 height 25
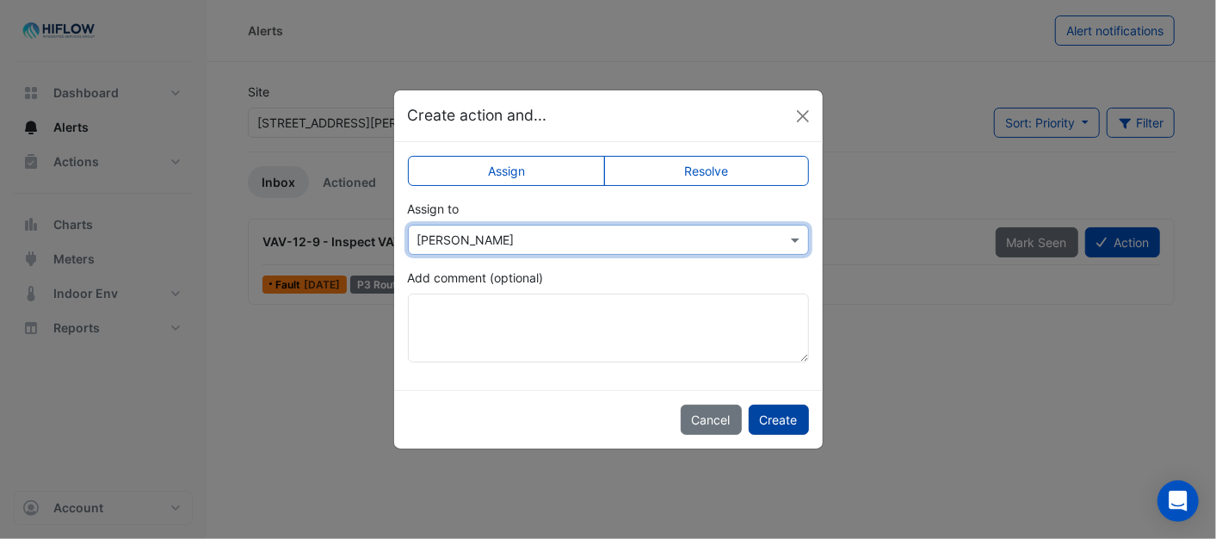
click at [790, 419] on button "Create" at bounding box center [779, 419] width 60 height 30
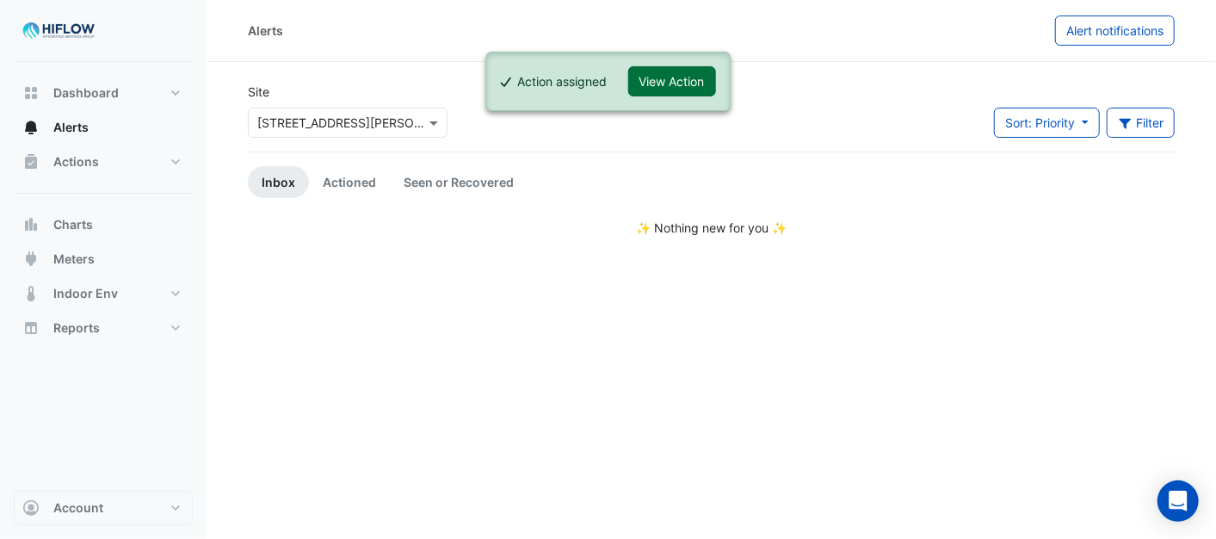
click at [664, 75] on button "View Action" at bounding box center [672, 81] width 88 height 30
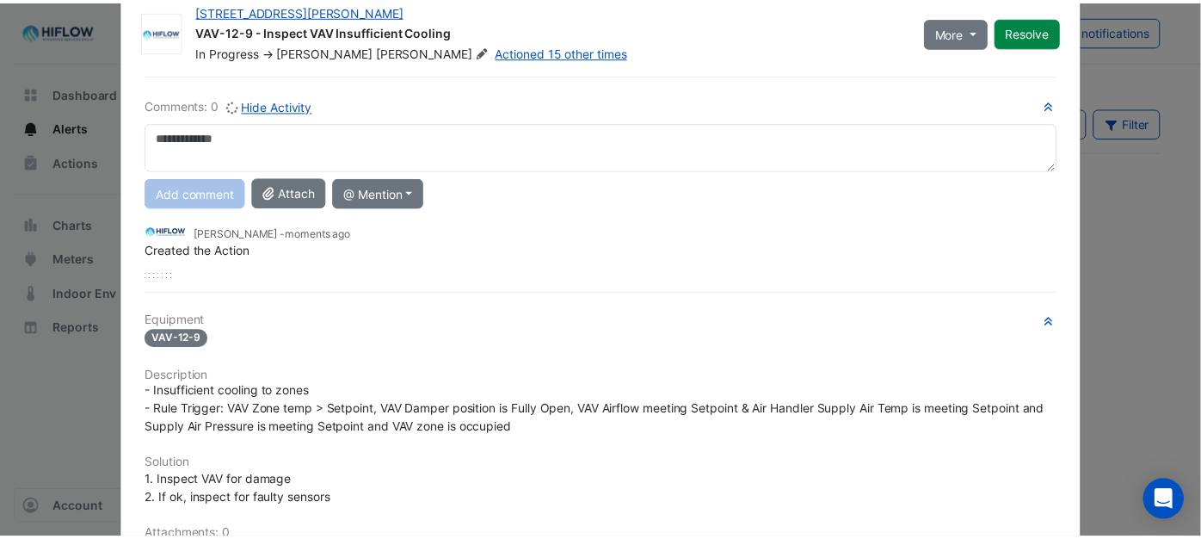
scroll to position [0, 0]
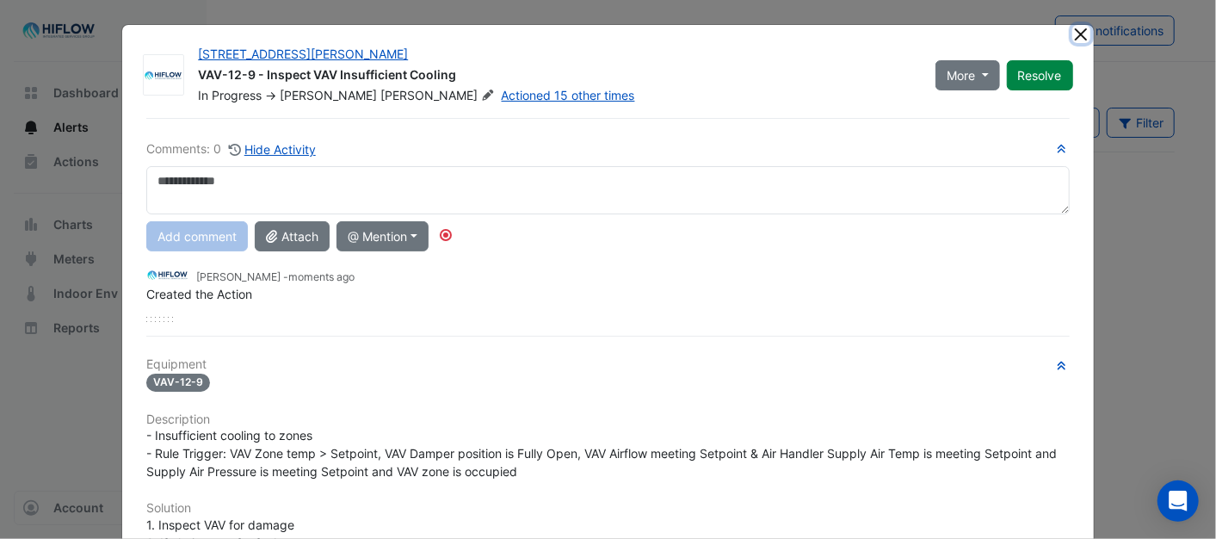
click at [1072, 30] on button "Close" at bounding box center [1081, 34] width 18 height 18
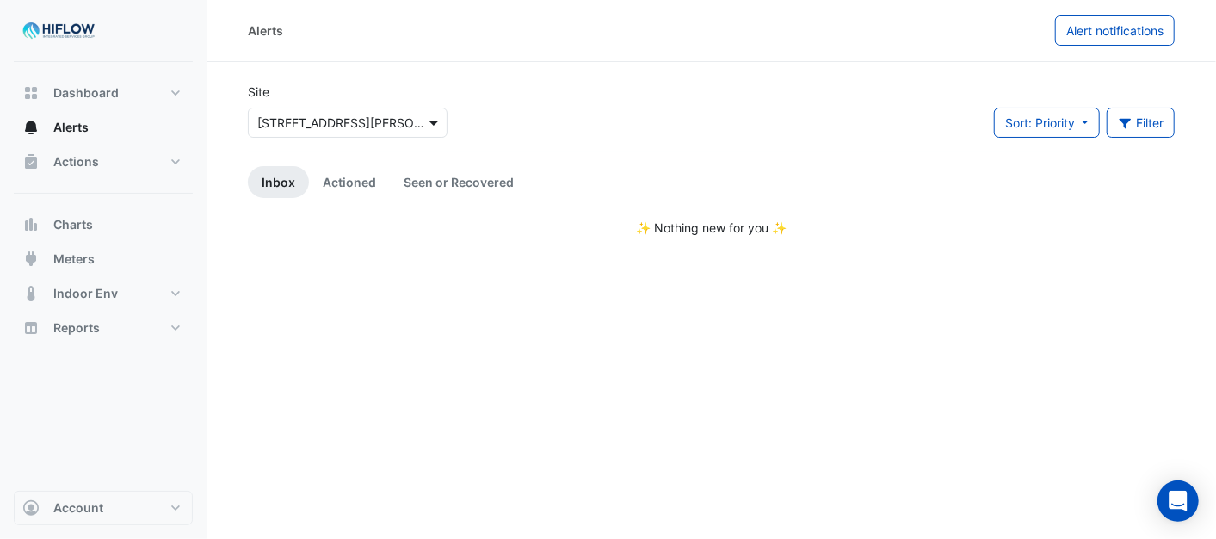
click at [434, 123] on span at bounding box center [436, 123] width 22 height 18
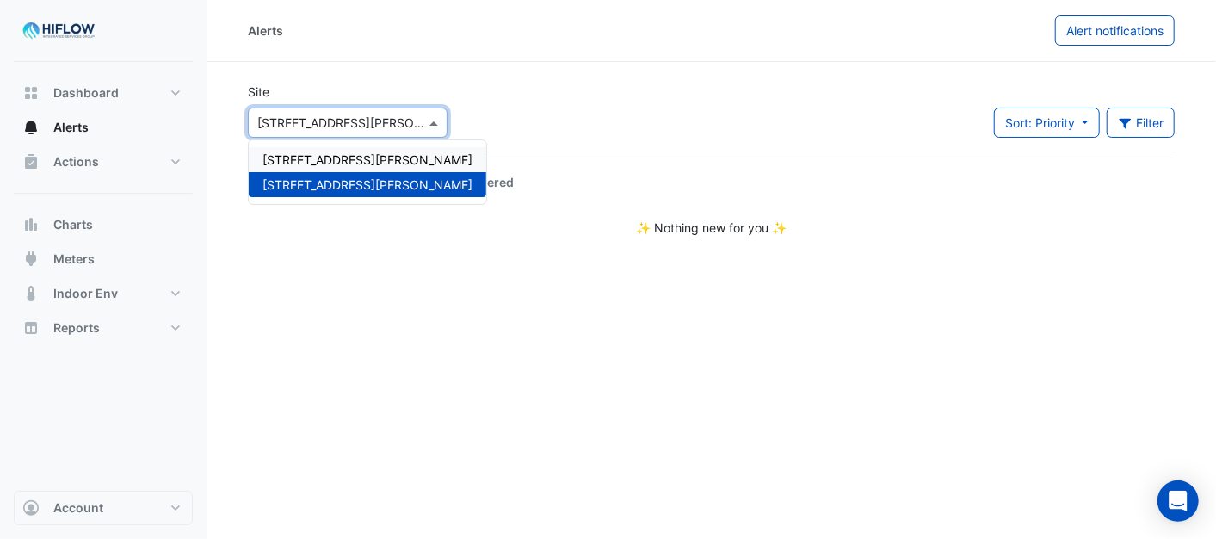
click at [339, 153] on span "[STREET_ADDRESS][PERSON_NAME]" at bounding box center [367, 159] width 210 height 15
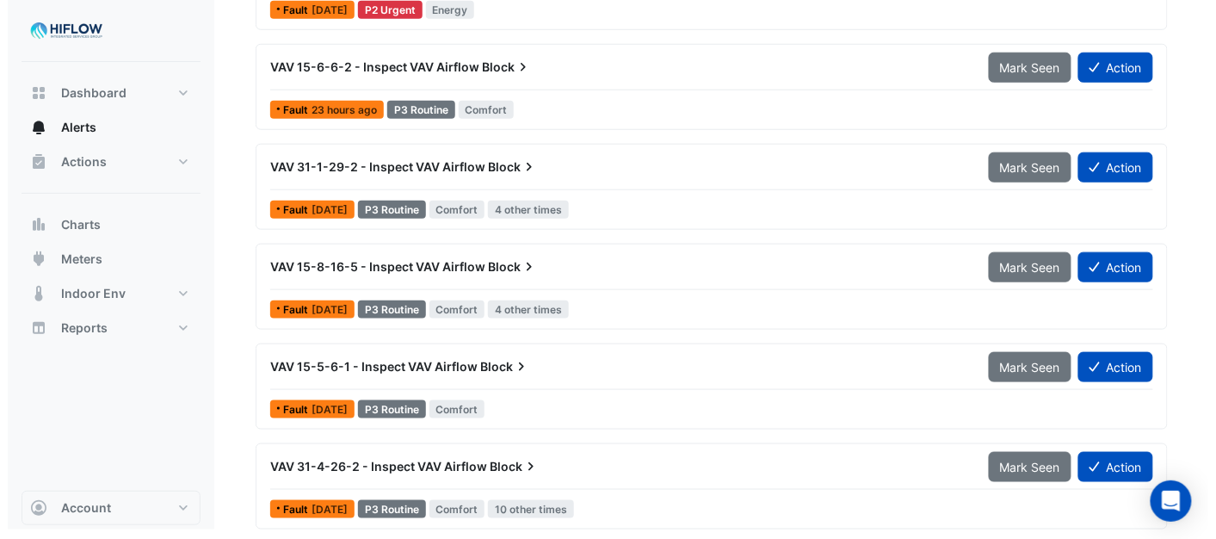
scroll to position [379, 0]
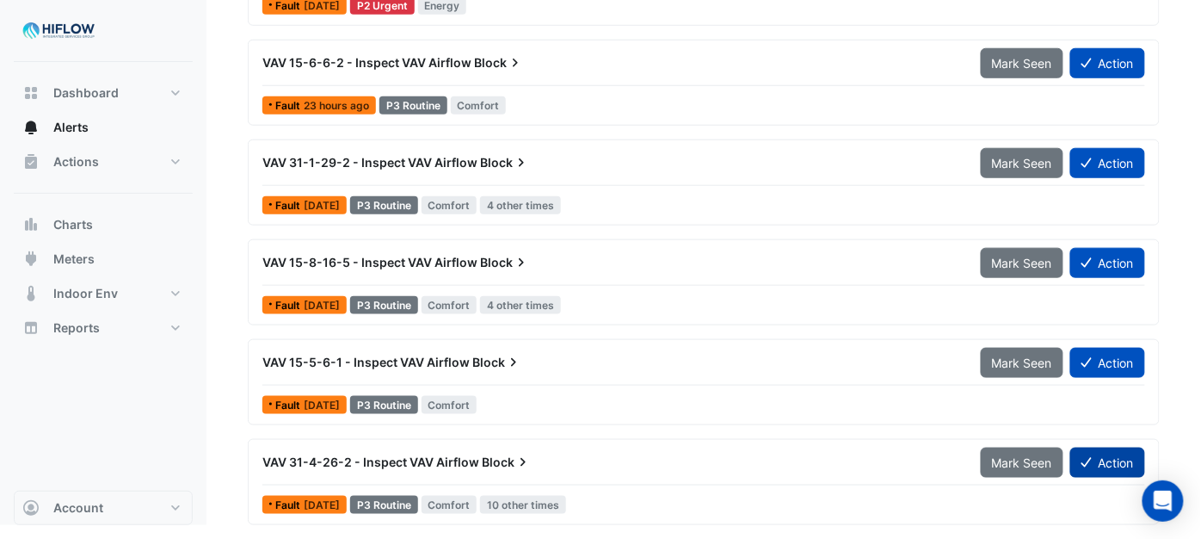
click at [1106, 463] on button "Action" at bounding box center [1107, 462] width 75 height 30
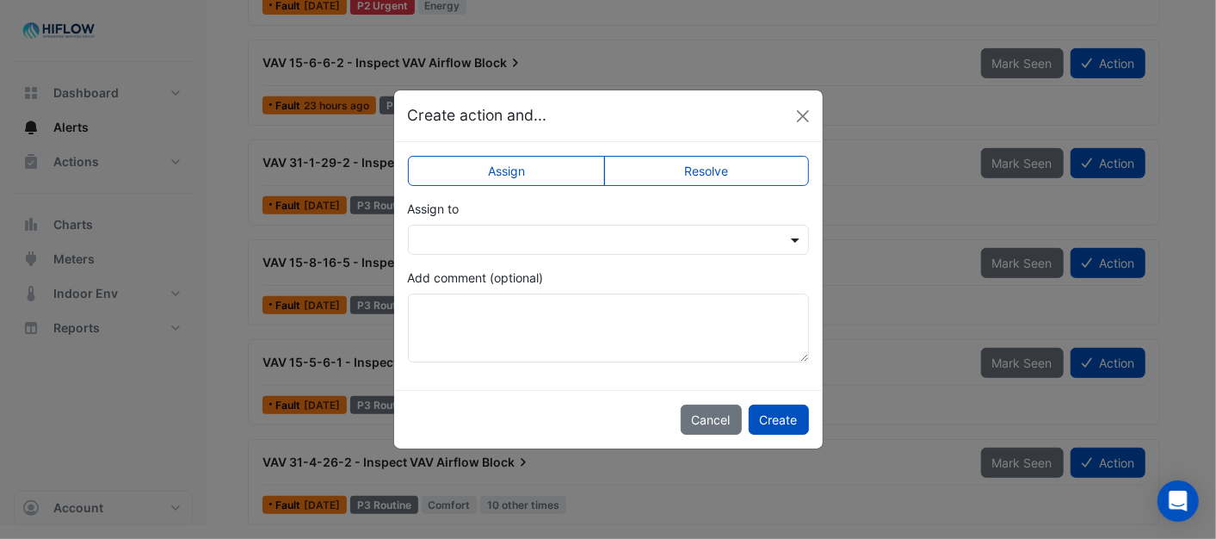
click at [789, 242] on span at bounding box center [797, 240] width 22 height 18
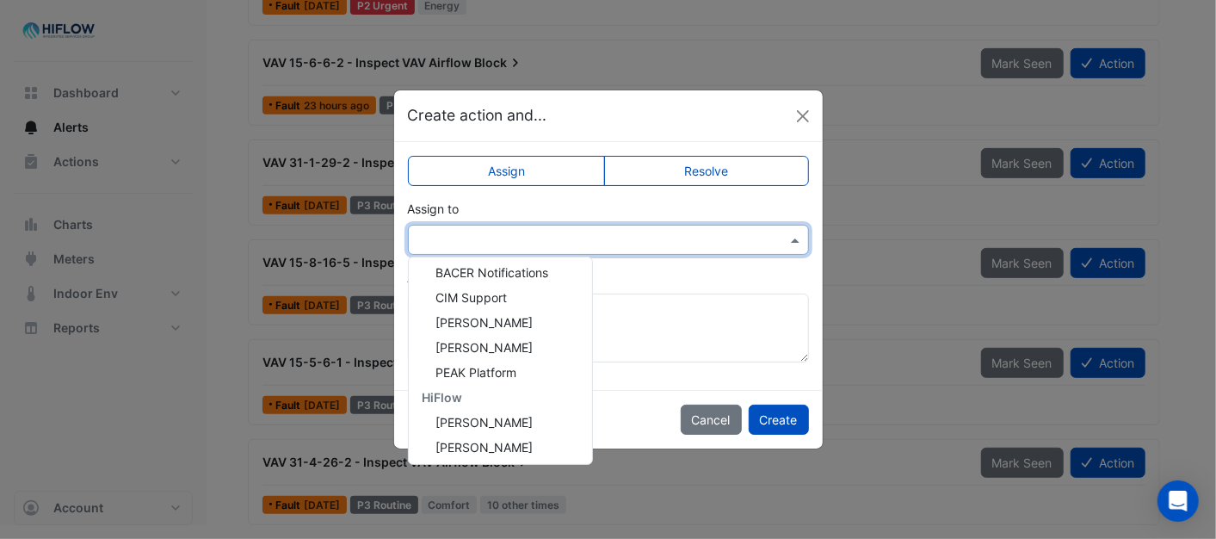
scroll to position [256, 0]
click at [458, 372] on span "[PERSON_NAME]" at bounding box center [484, 370] width 97 height 15
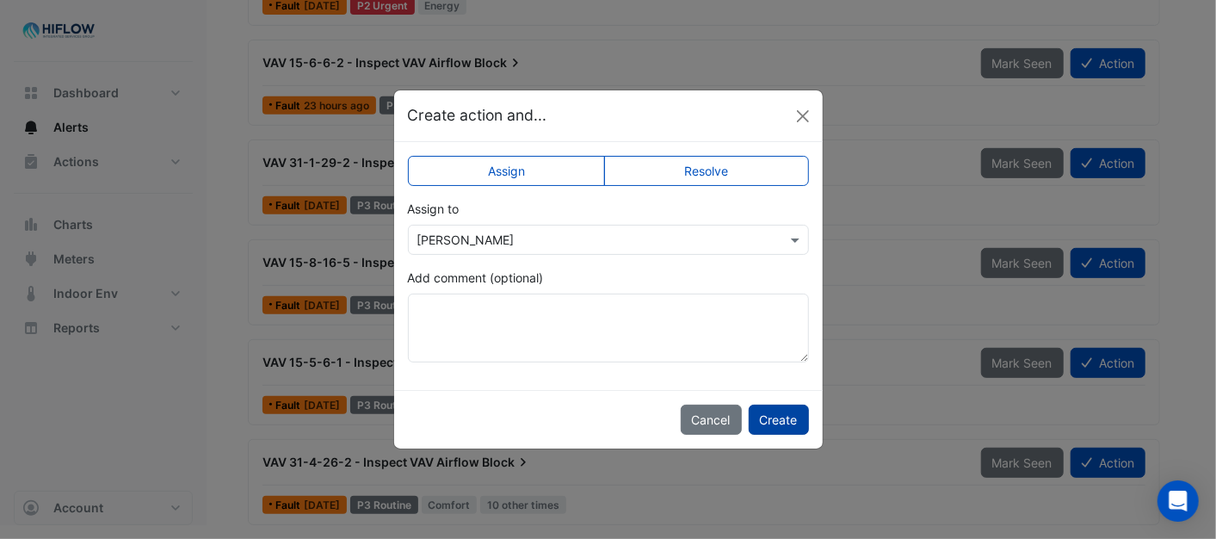
click at [789, 417] on button "Create" at bounding box center [779, 419] width 60 height 30
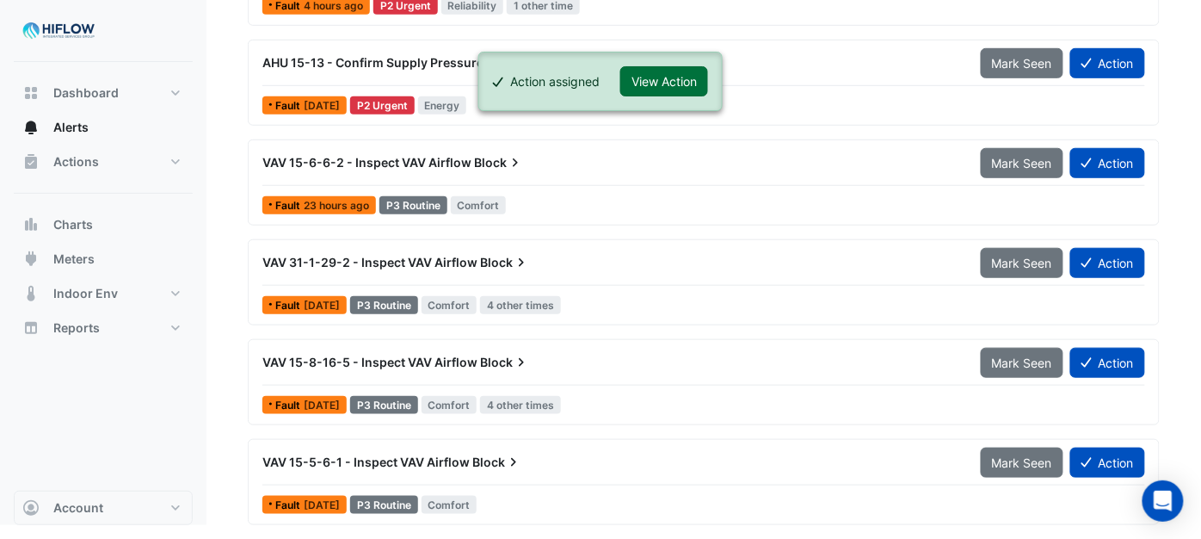
click at [669, 76] on button "View Action" at bounding box center [664, 81] width 88 height 30
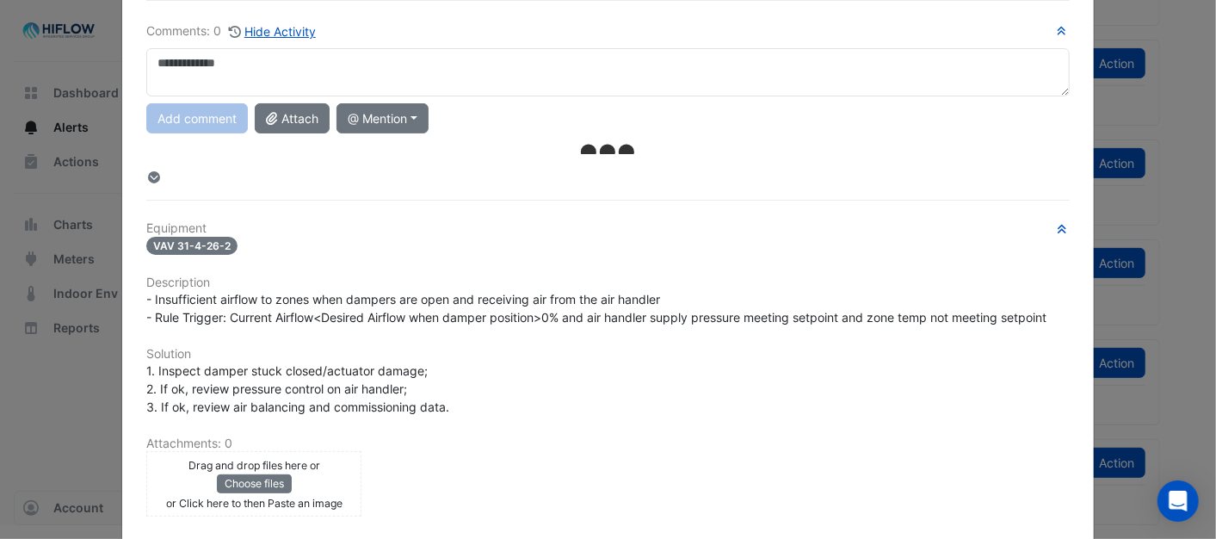
scroll to position [0, 0]
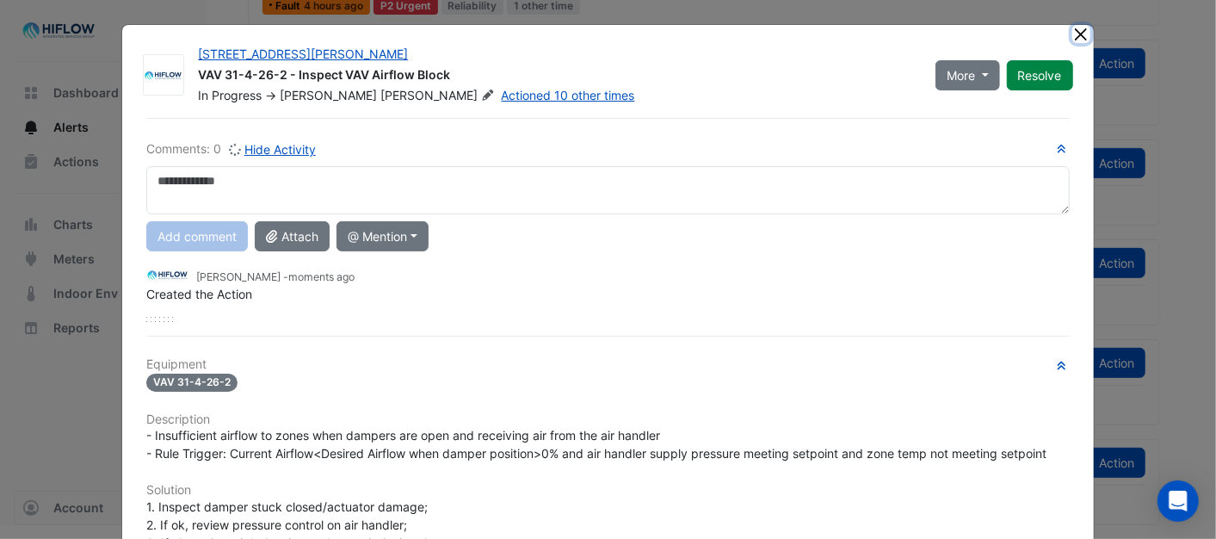
click at [1072, 32] on button "Close" at bounding box center [1081, 34] width 18 height 18
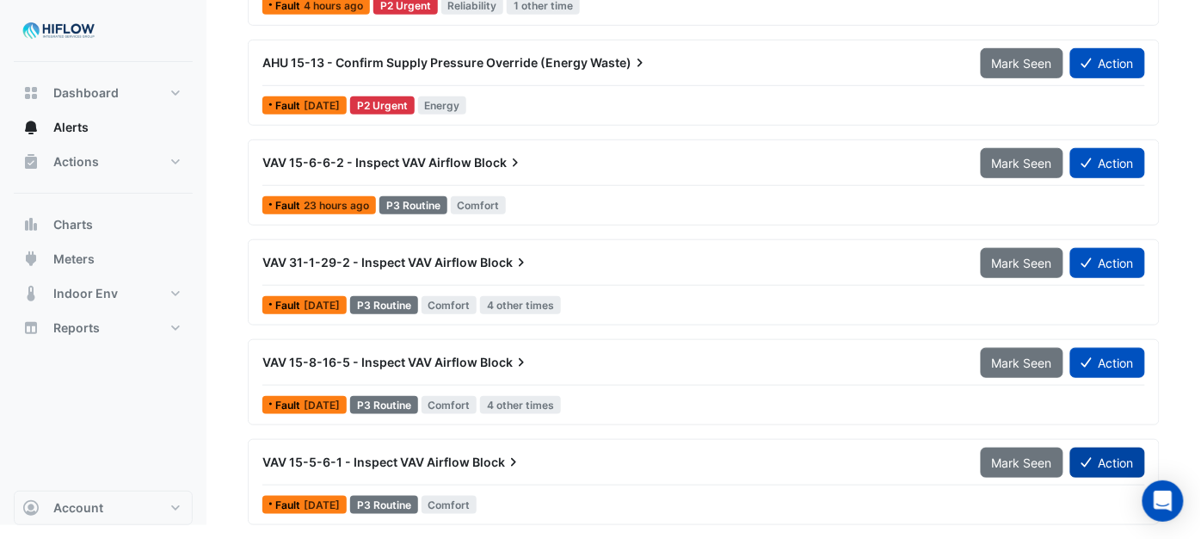
click at [1101, 462] on button "Action" at bounding box center [1107, 462] width 75 height 30
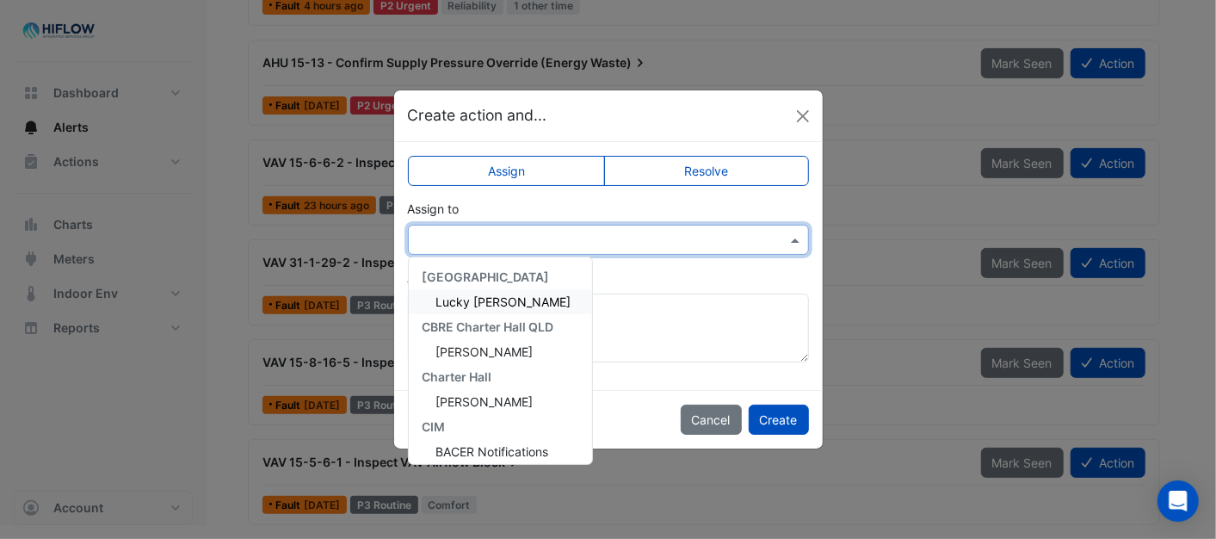
click at [792, 238] on span at bounding box center [797, 240] width 22 height 18
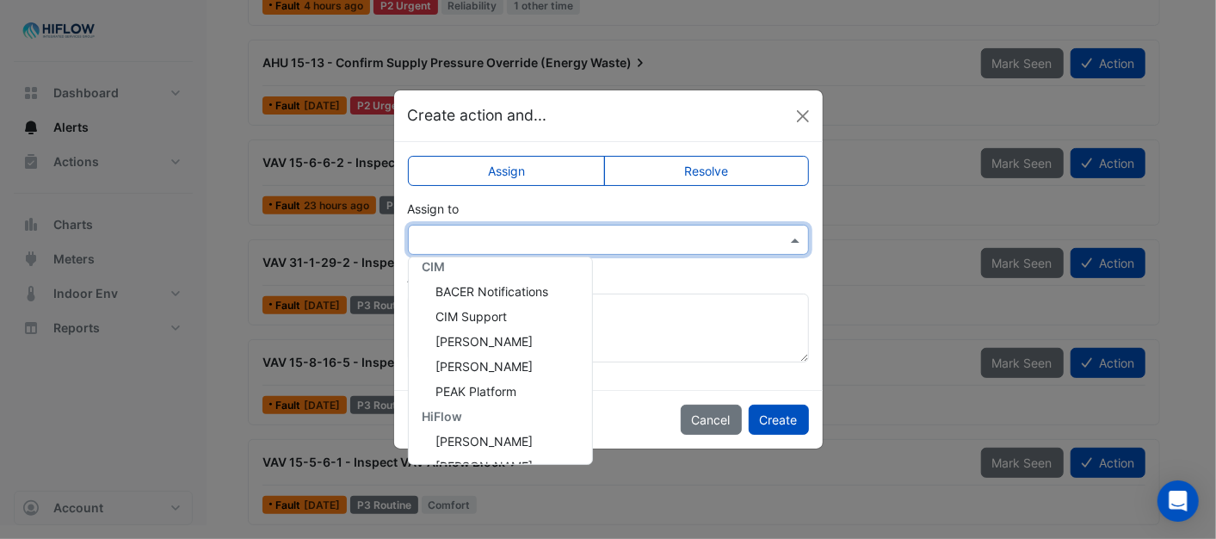
scroll to position [256, 0]
click at [469, 363] on span "[PERSON_NAME]" at bounding box center [484, 370] width 97 height 15
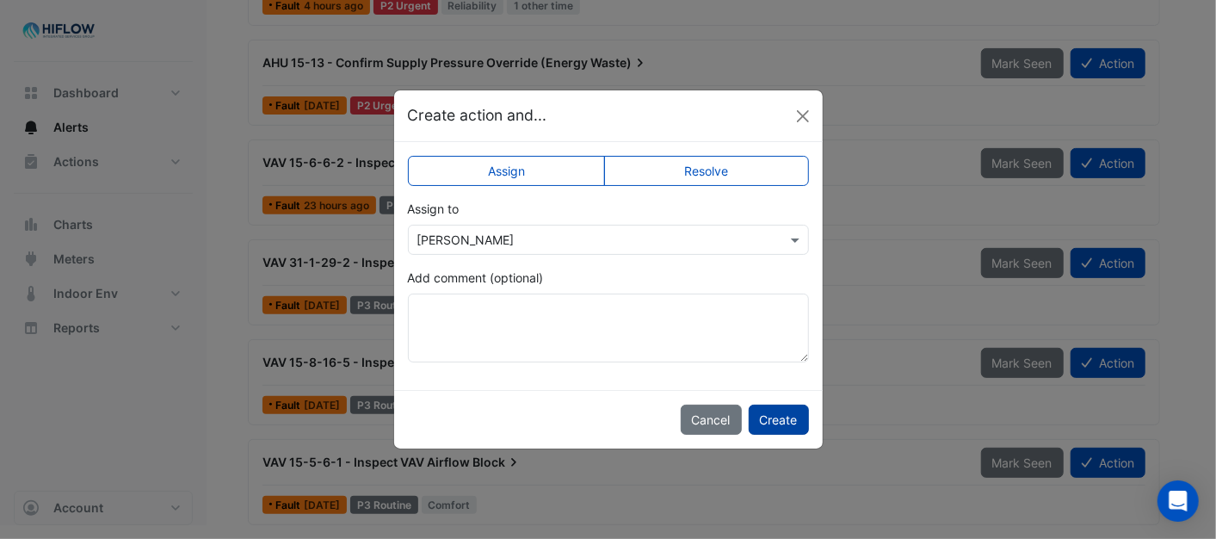
click at [780, 418] on button "Create" at bounding box center [779, 419] width 60 height 30
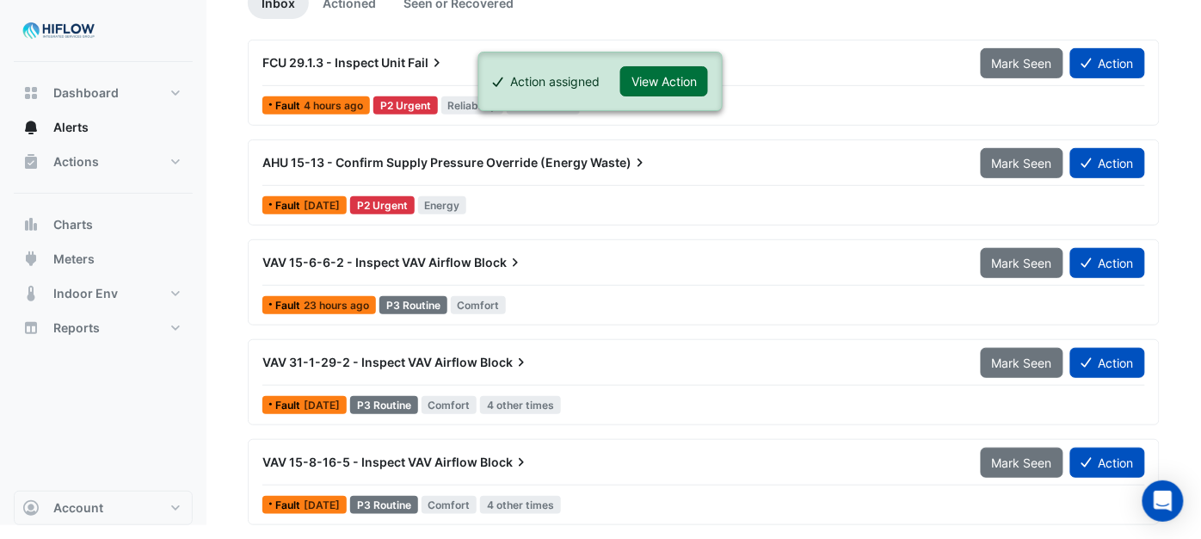
click at [678, 76] on button "View Action" at bounding box center [664, 81] width 88 height 30
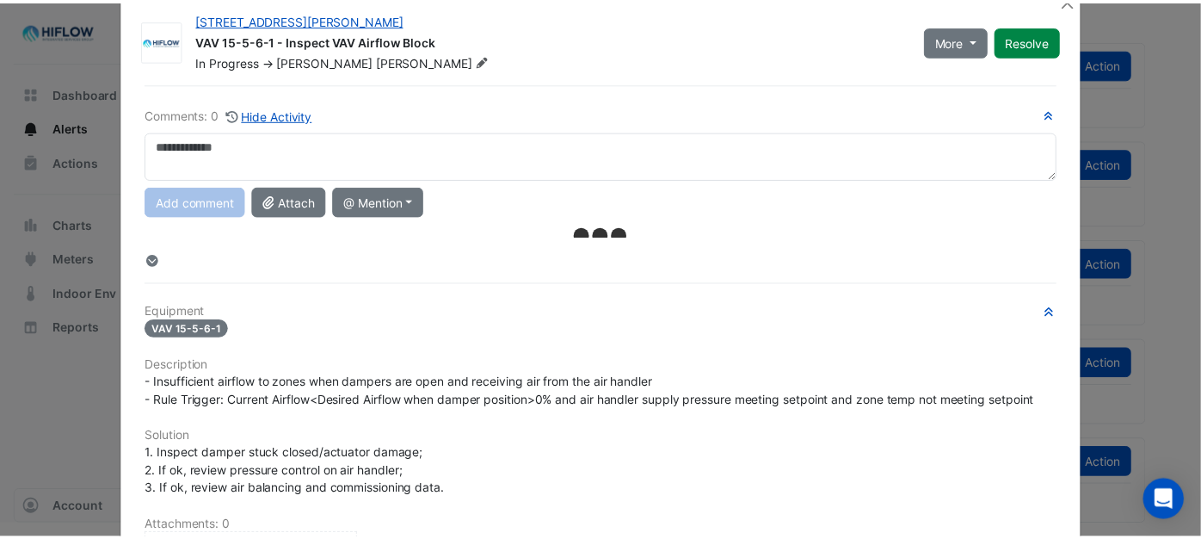
scroll to position [0, 0]
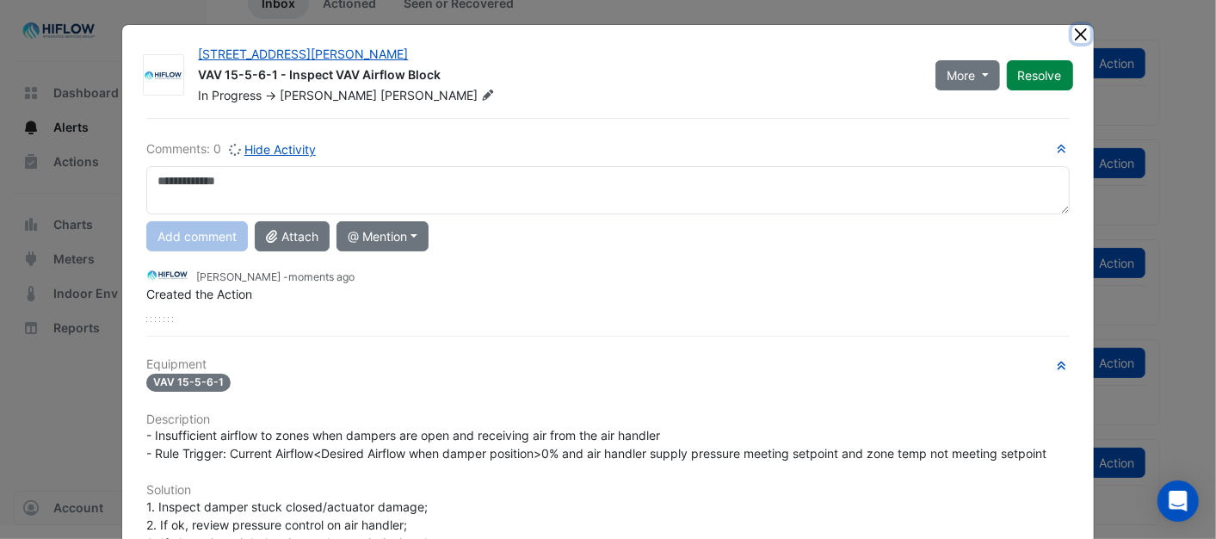
click at [1072, 32] on button "Close" at bounding box center [1081, 34] width 18 height 18
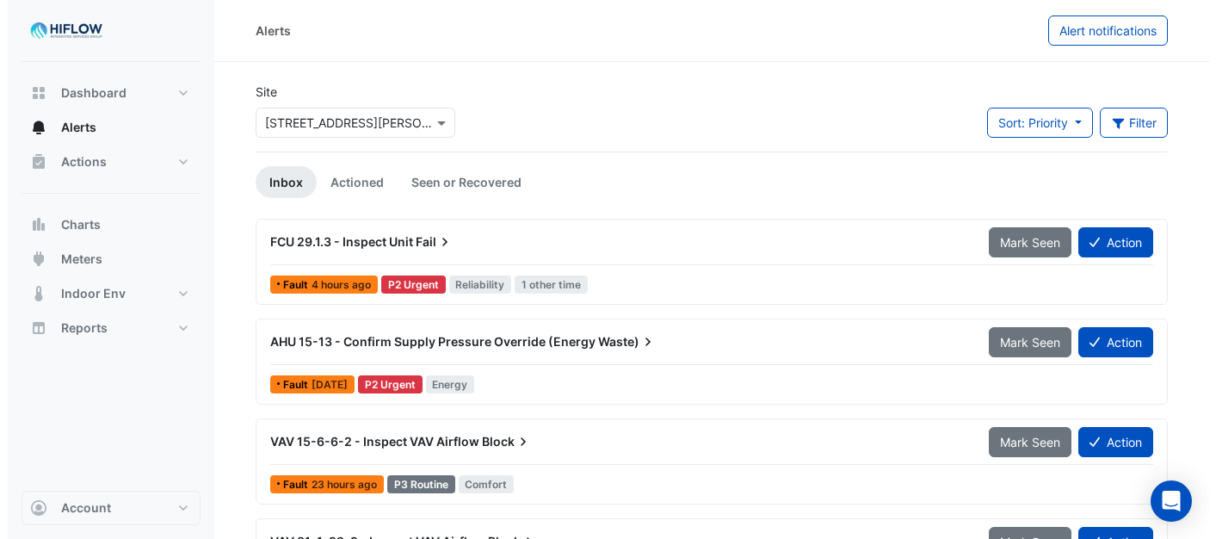
scroll to position [179, 0]
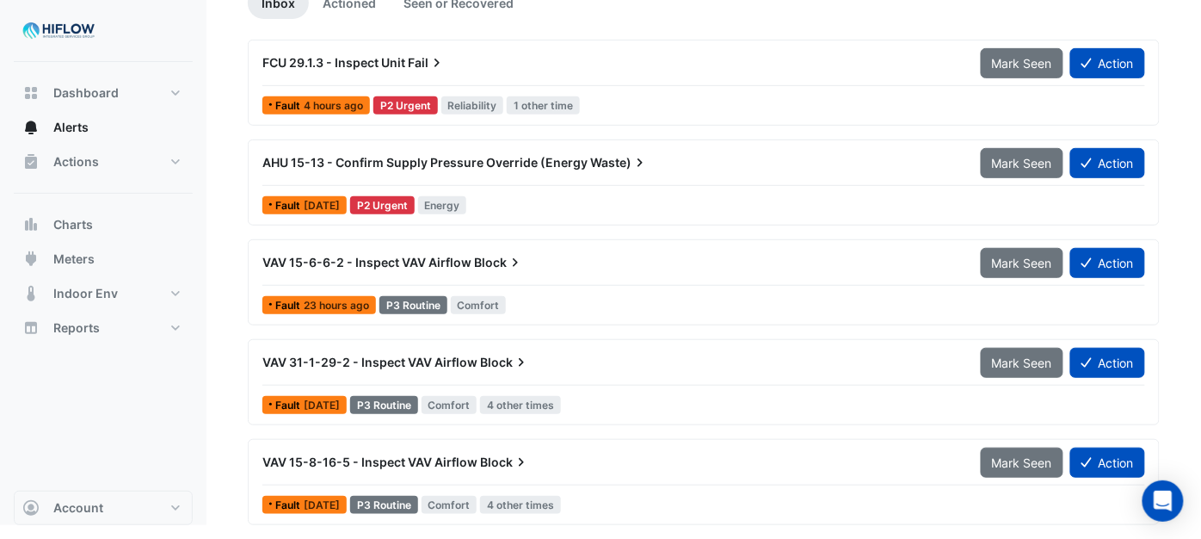
click at [1114, 470] on button "Action" at bounding box center [1107, 462] width 75 height 30
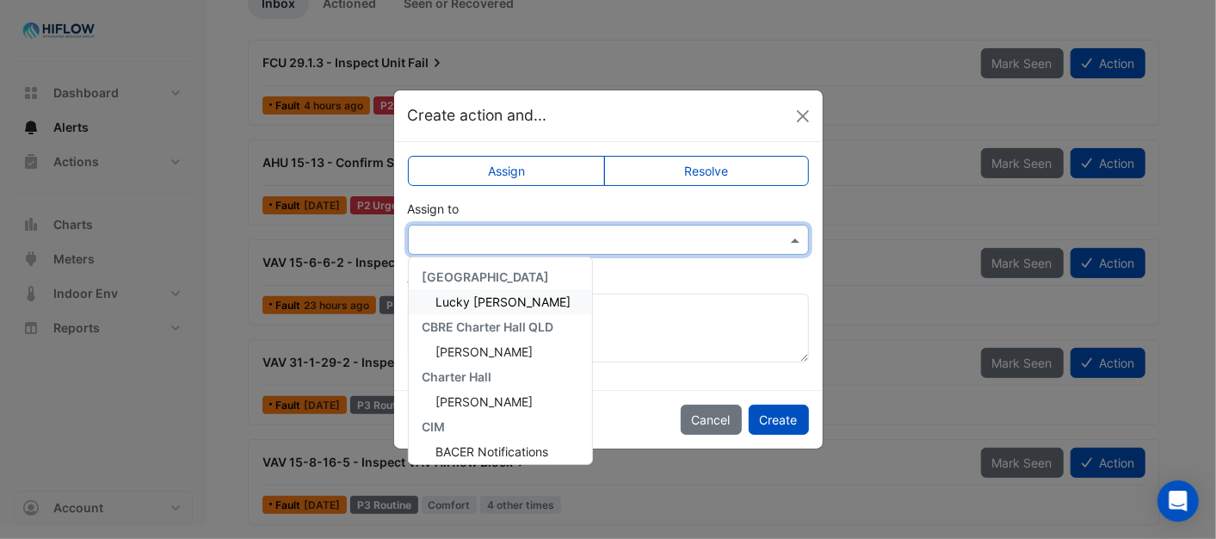
click at [792, 242] on span at bounding box center [797, 240] width 22 height 18
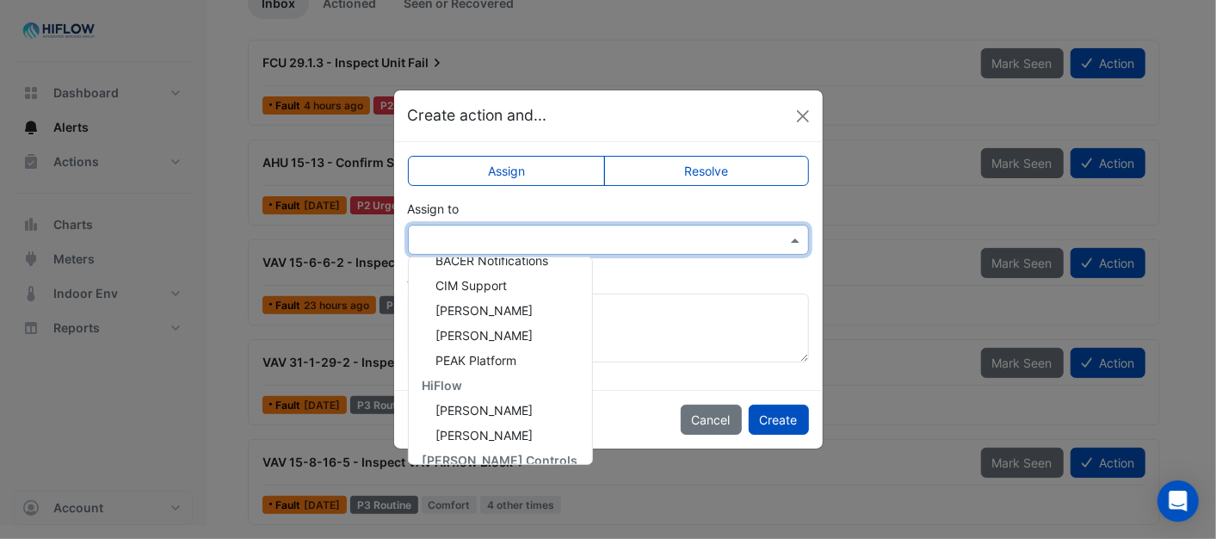
scroll to position [256, 0]
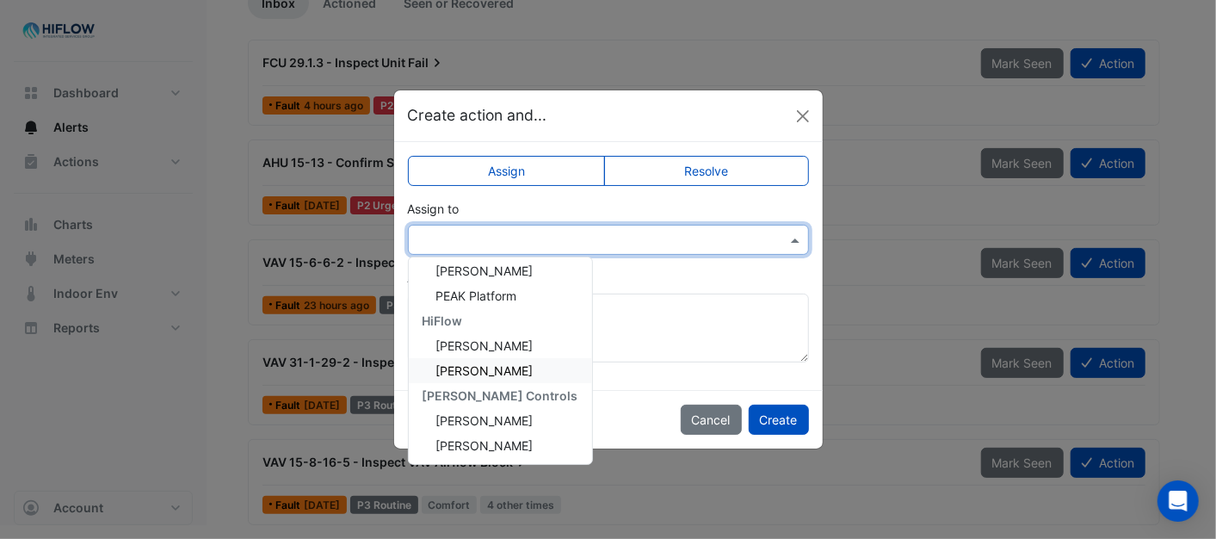
click at [465, 368] on span "[PERSON_NAME]" at bounding box center [484, 370] width 97 height 15
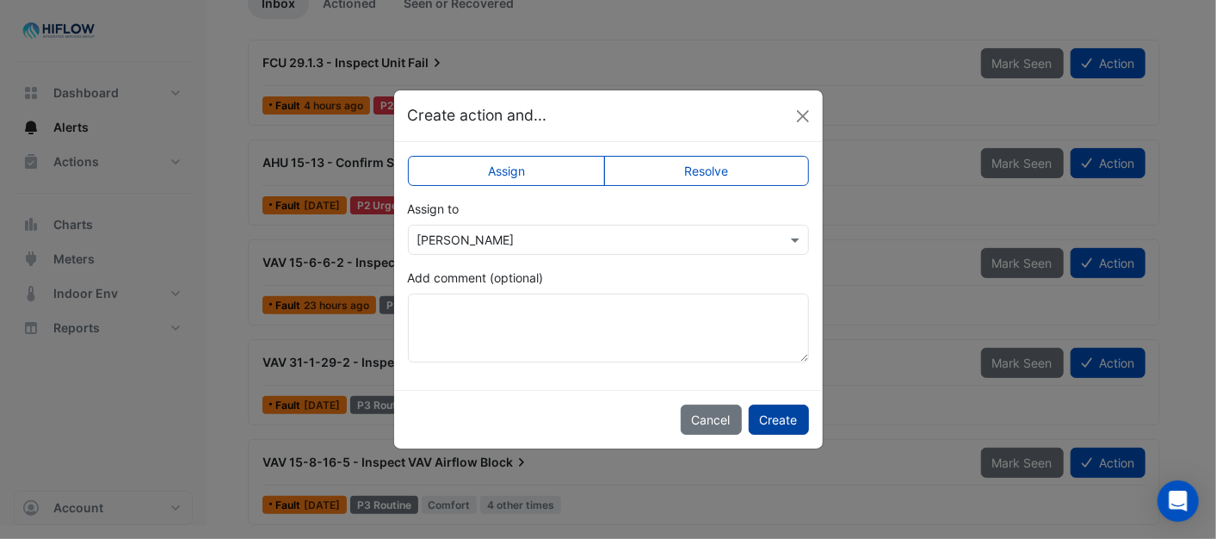
click at [792, 423] on button "Create" at bounding box center [779, 419] width 60 height 30
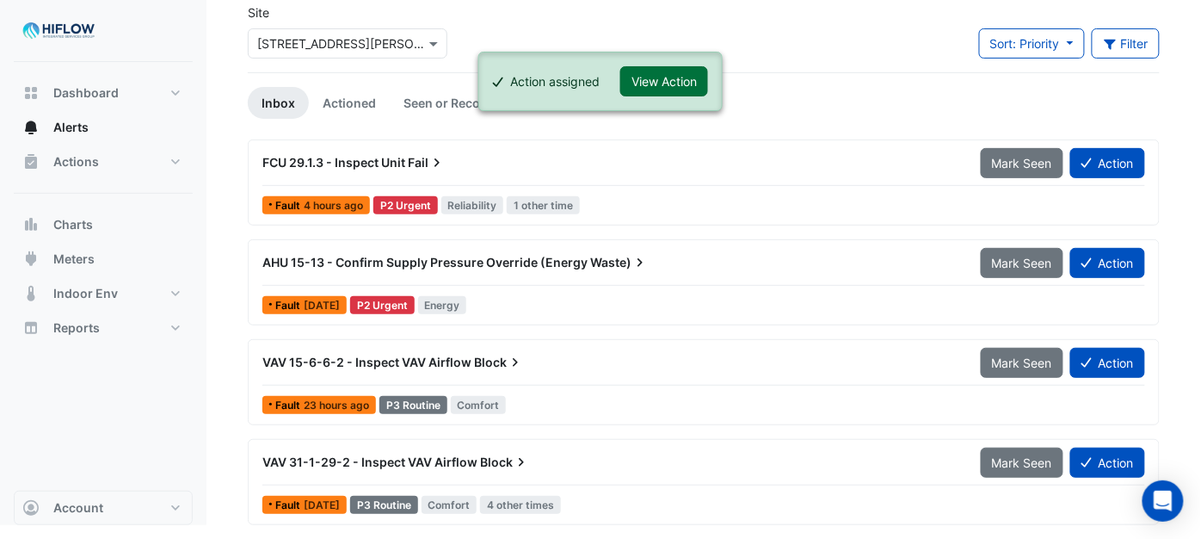
click at [676, 82] on button "View Action" at bounding box center [664, 81] width 88 height 30
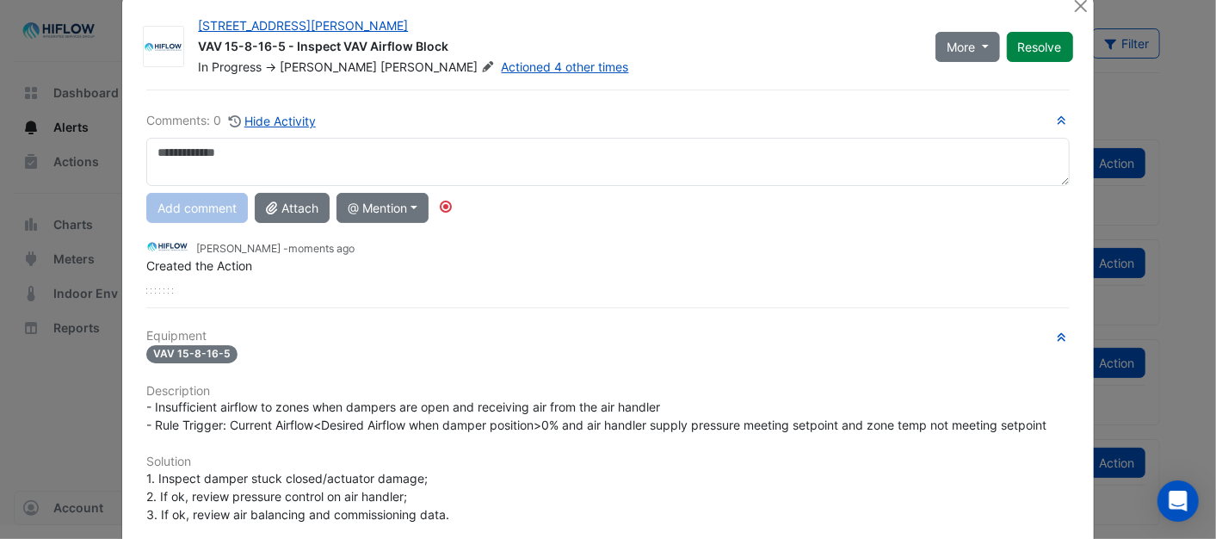
scroll to position [0, 0]
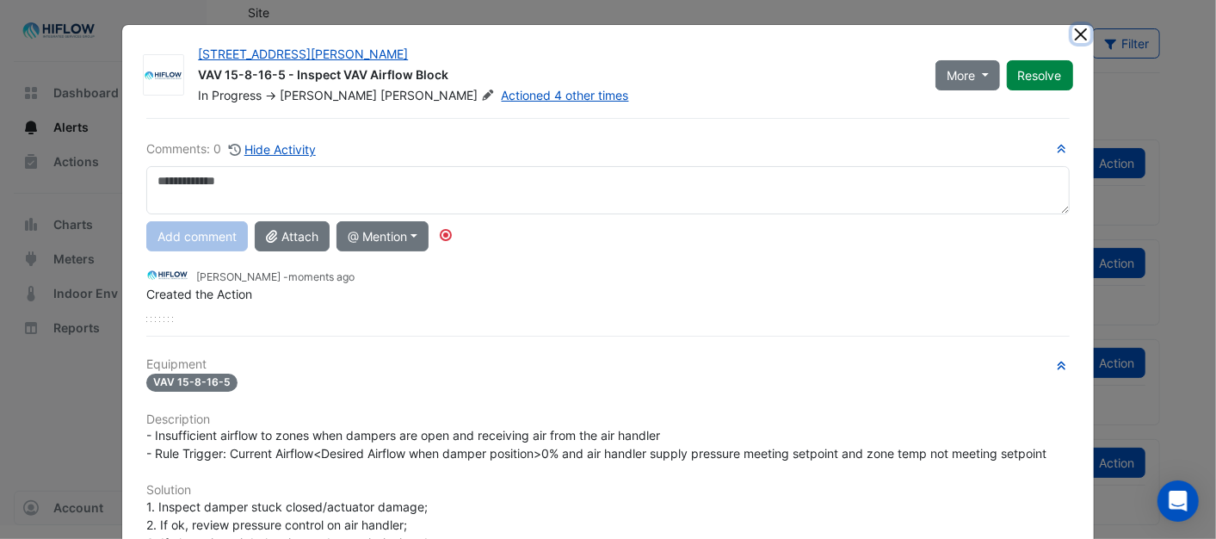
click at [1072, 35] on button "Close" at bounding box center [1081, 34] width 18 height 18
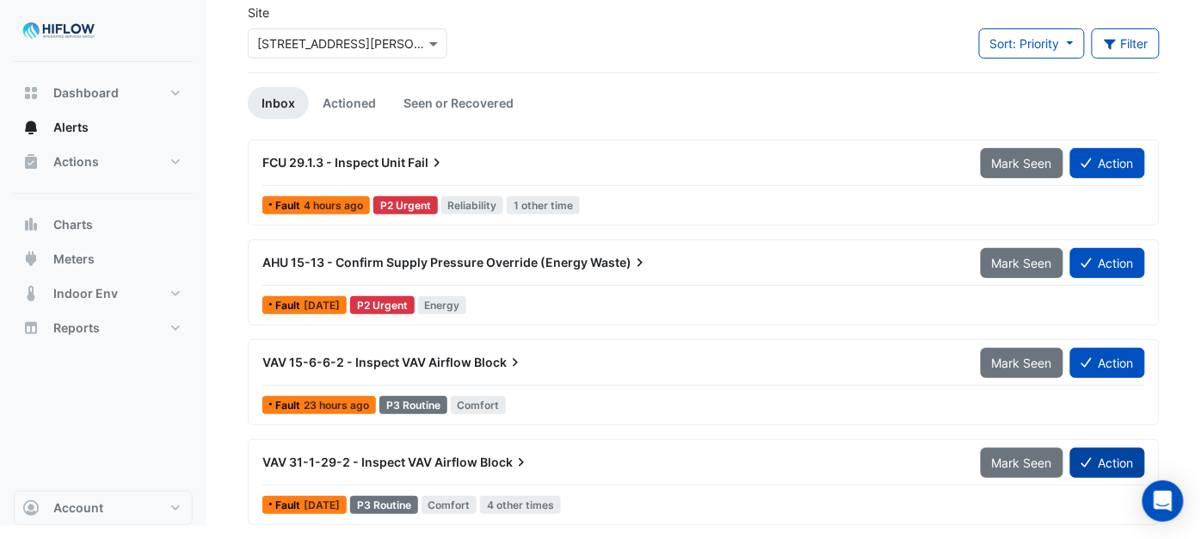
click at [1099, 468] on button "Action" at bounding box center [1107, 462] width 75 height 30
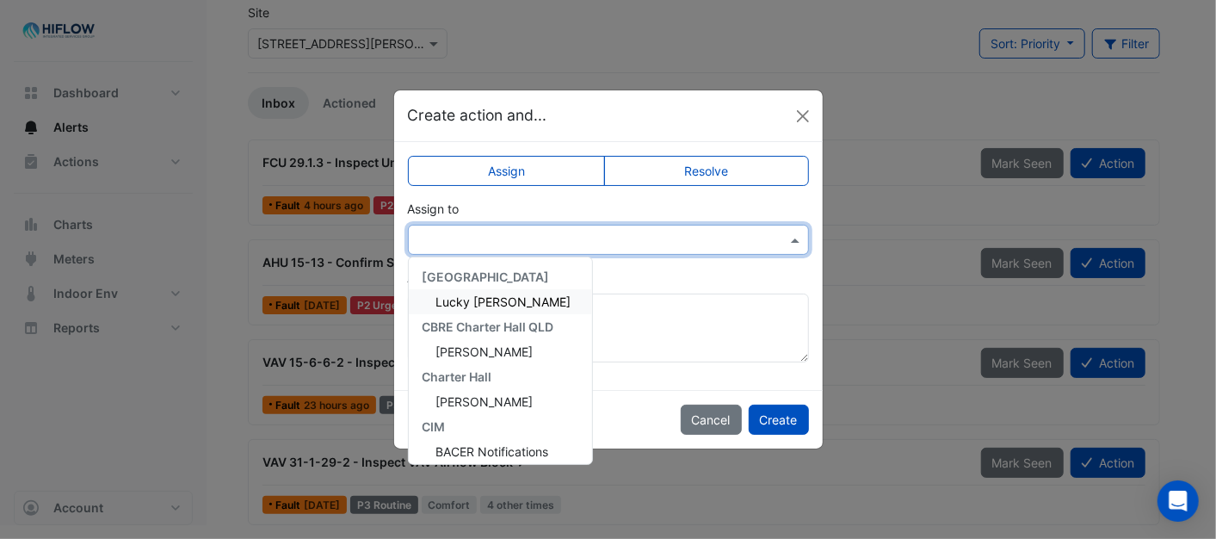
click at [794, 237] on span at bounding box center [797, 240] width 22 height 18
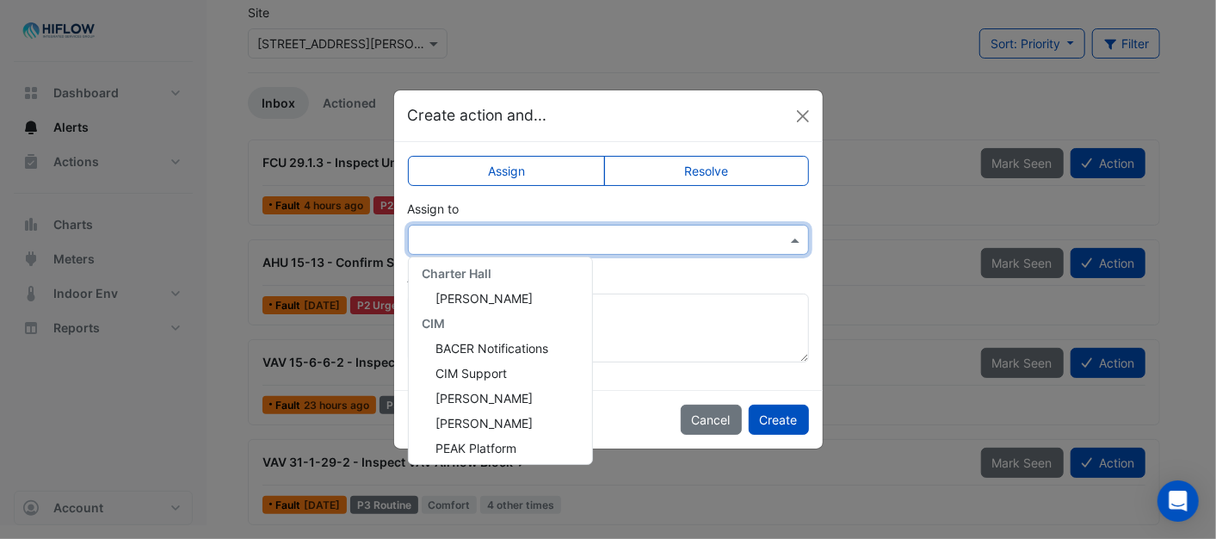
scroll to position [256, 0]
click at [480, 372] on span "Brent Kessell" at bounding box center [484, 370] width 97 height 15
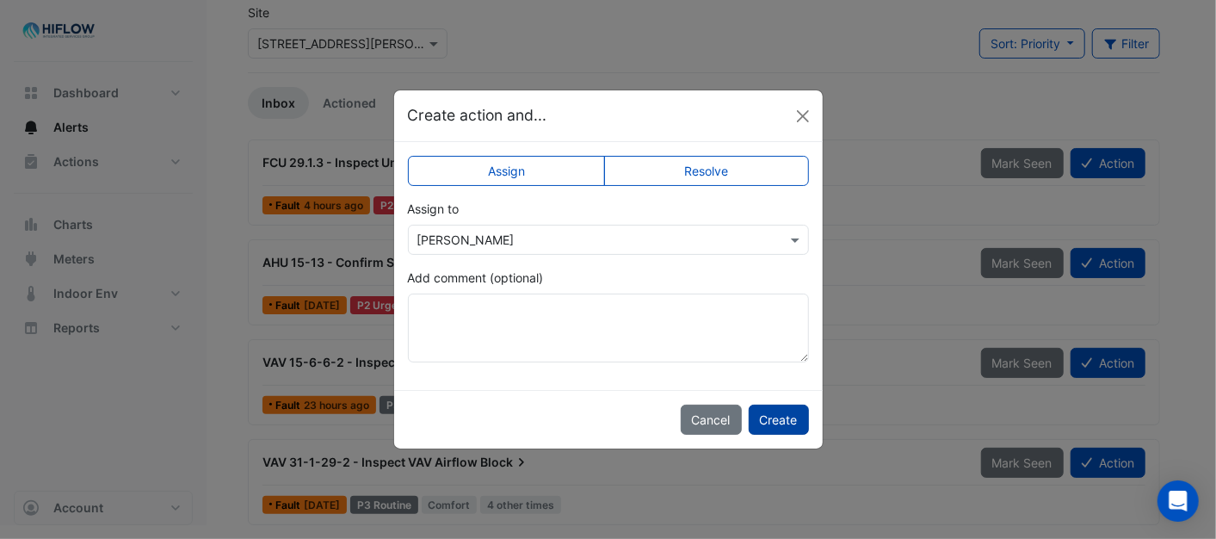
click at [777, 425] on button "Create" at bounding box center [779, 419] width 60 height 30
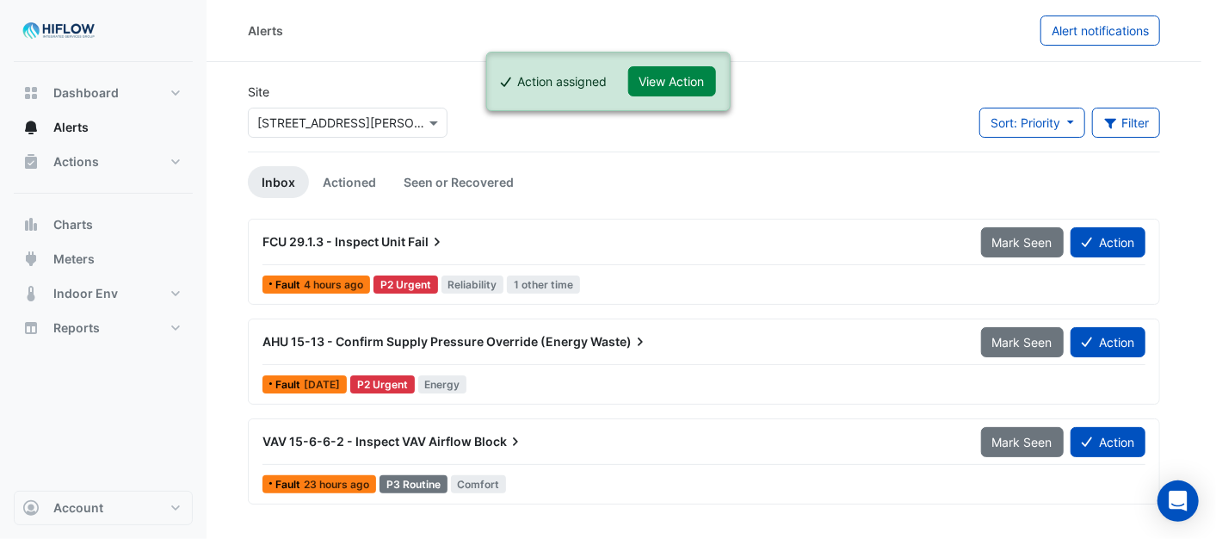
scroll to position [0, 0]
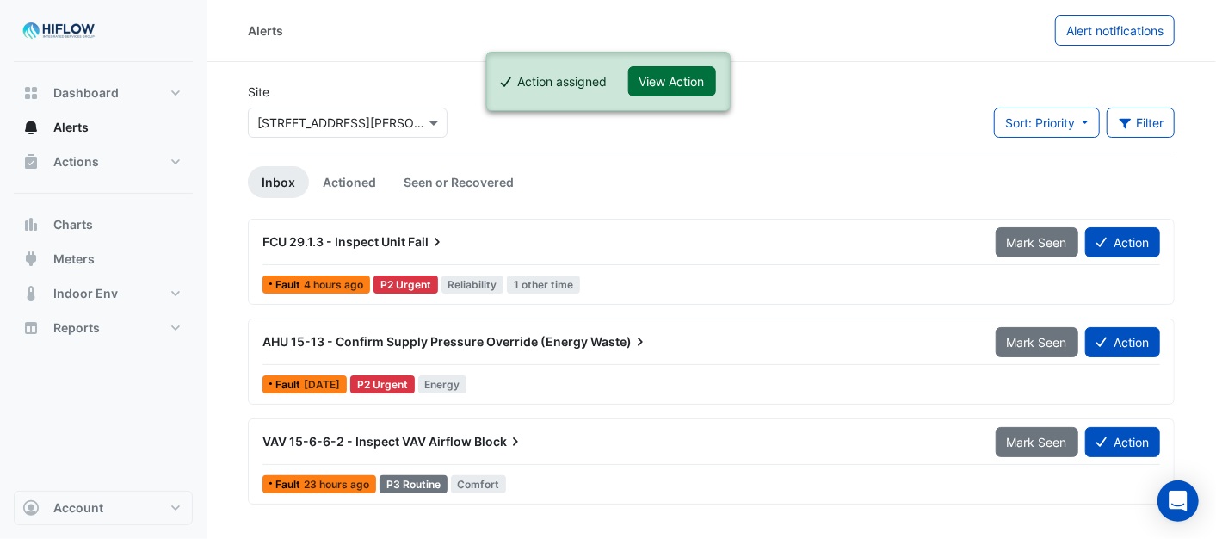
click at [671, 84] on button "View Action" at bounding box center [672, 81] width 88 height 30
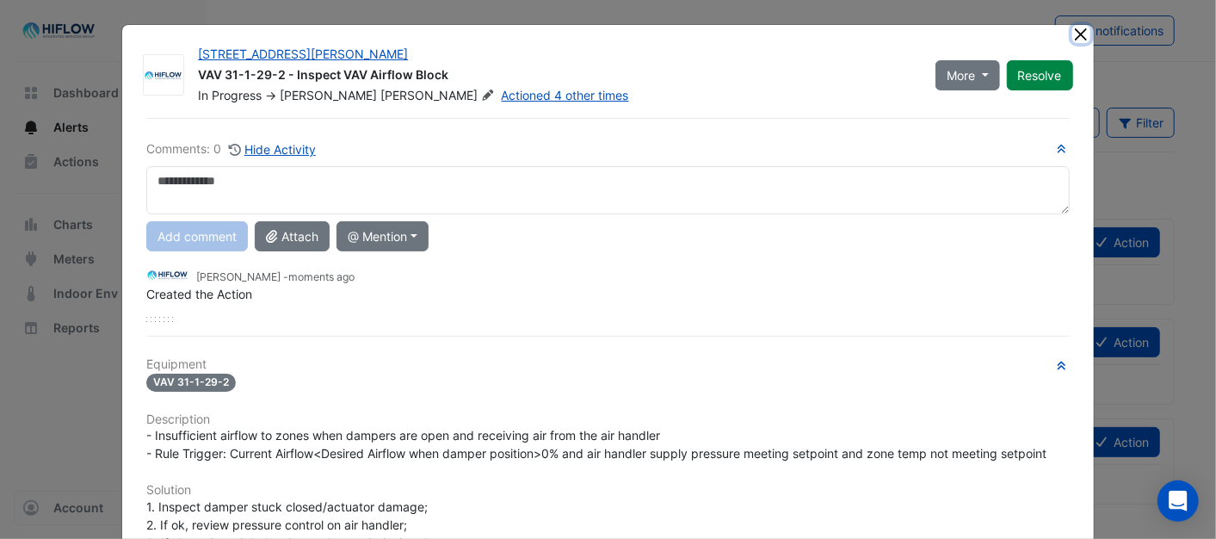
click at [1074, 32] on button "Close" at bounding box center [1081, 34] width 18 height 18
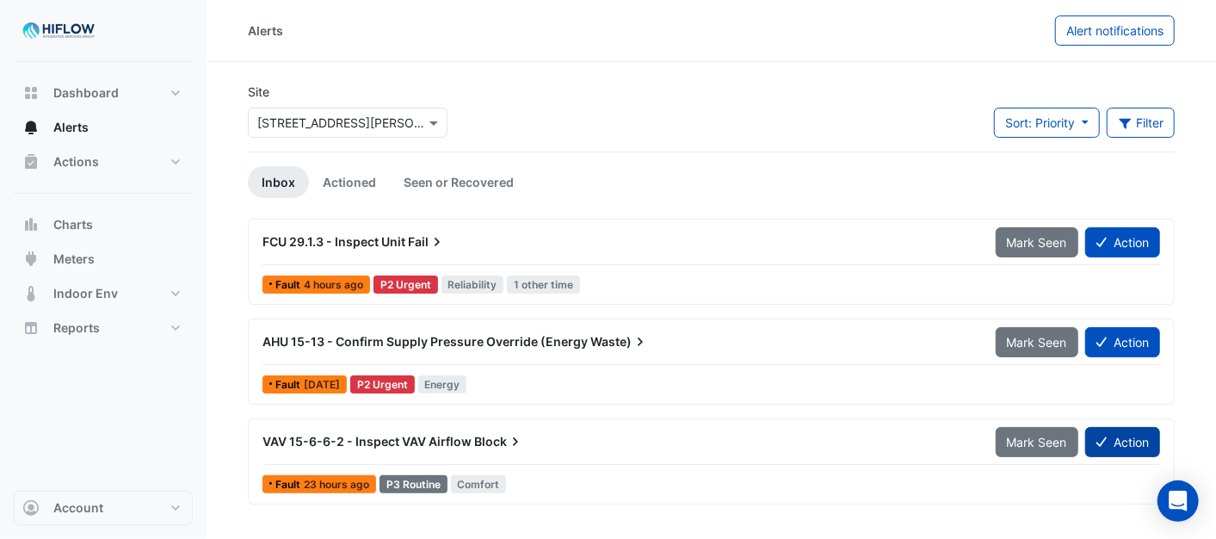
click at [1119, 441] on button "Action" at bounding box center [1122, 442] width 75 height 30
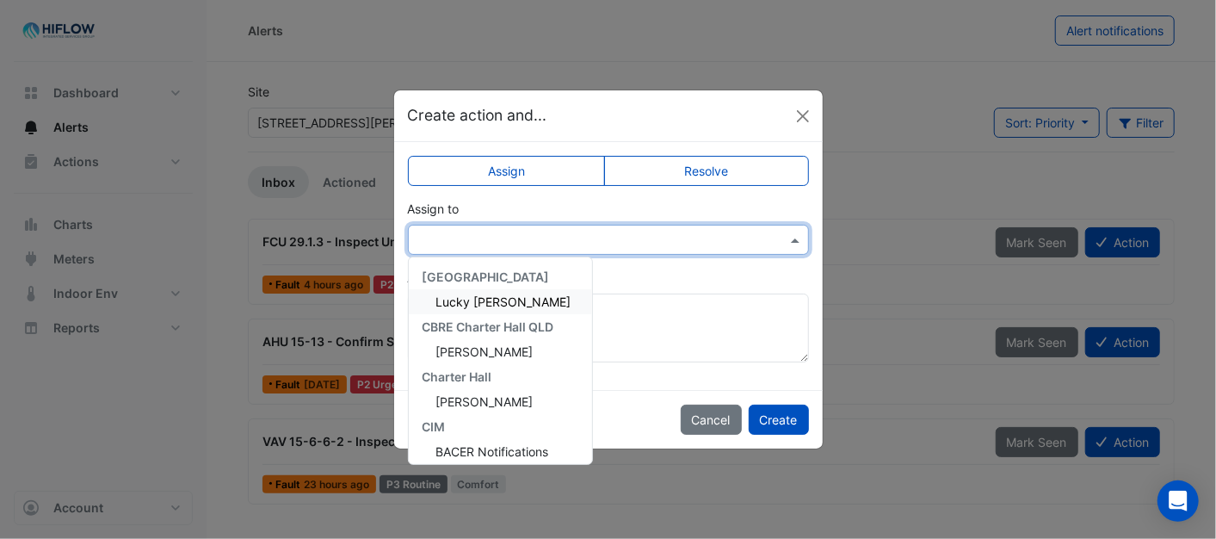
click at [790, 235] on span at bounding box center [797, 240] width 22 height 18
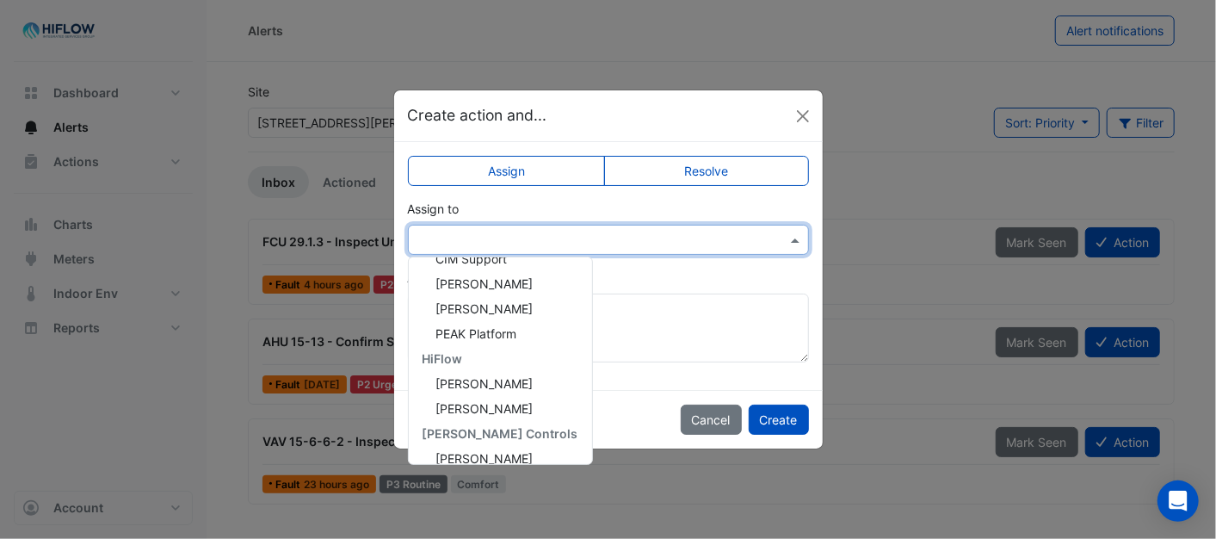
scroll to position [256, 0]
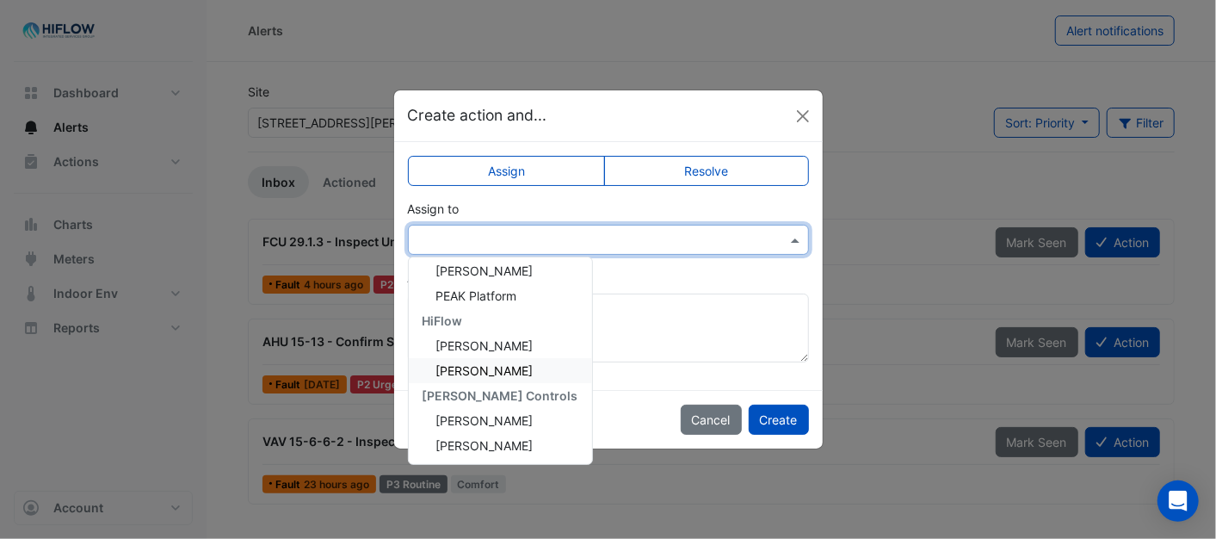
click at [470, 373] on span "Brent Kessell" at bounding box center [484, 370] width 97 height 15
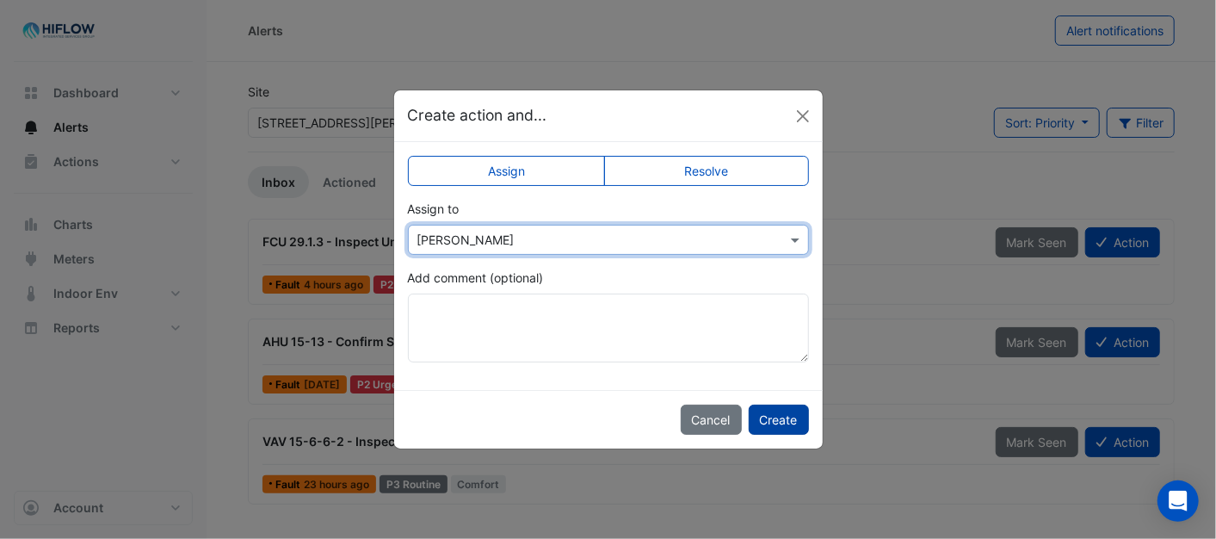
click at [779, 413] on button "Create" at bounding box center [779, 419] width 60 height 30
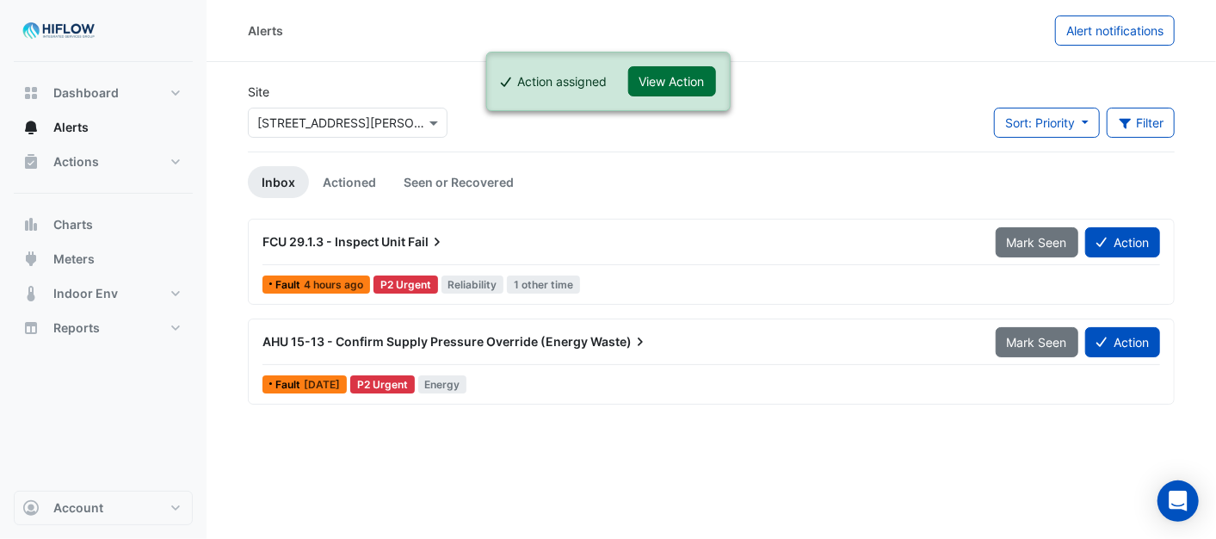
click at [671, 77] on button "View Action" at bounding box center [672, 81] width 88 height 30
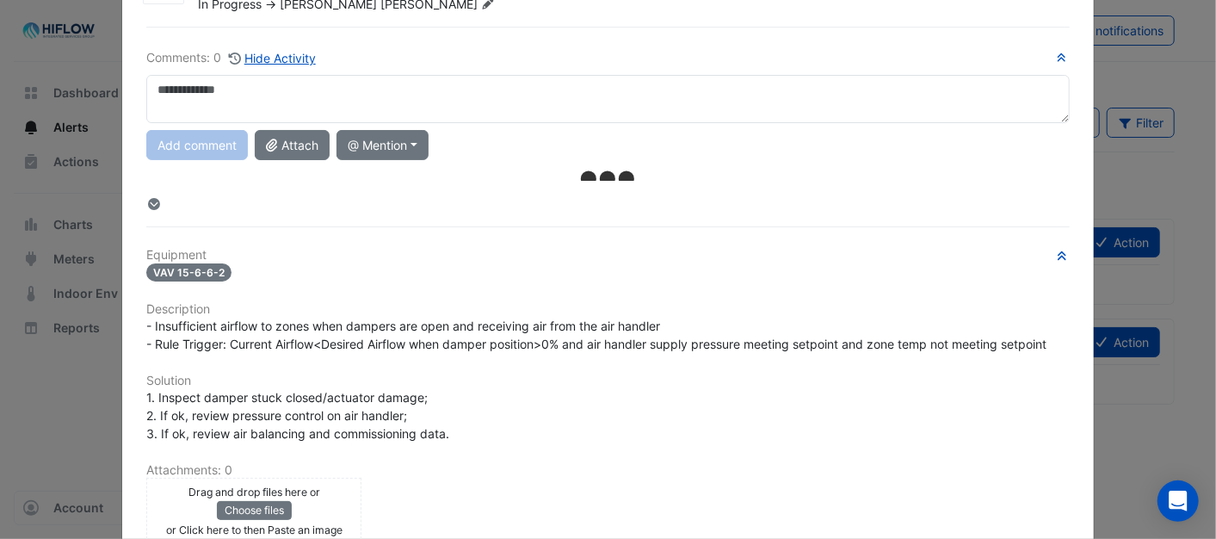
scroll to position [0, 0]
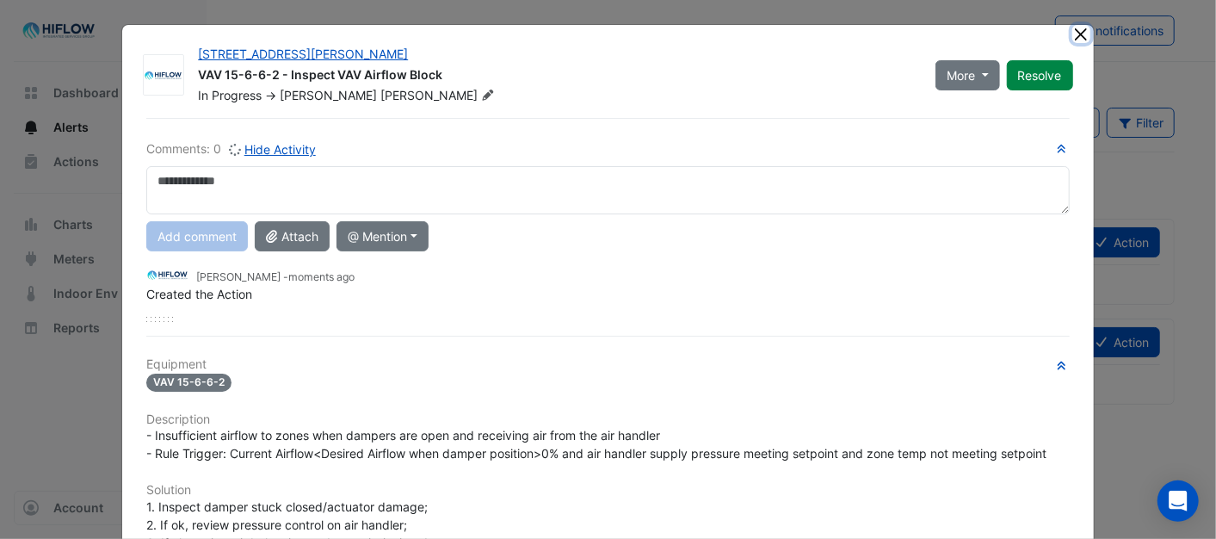
click at [1072, 31] on button "Close" at bounding box center [1081, 34] width 18 height 18
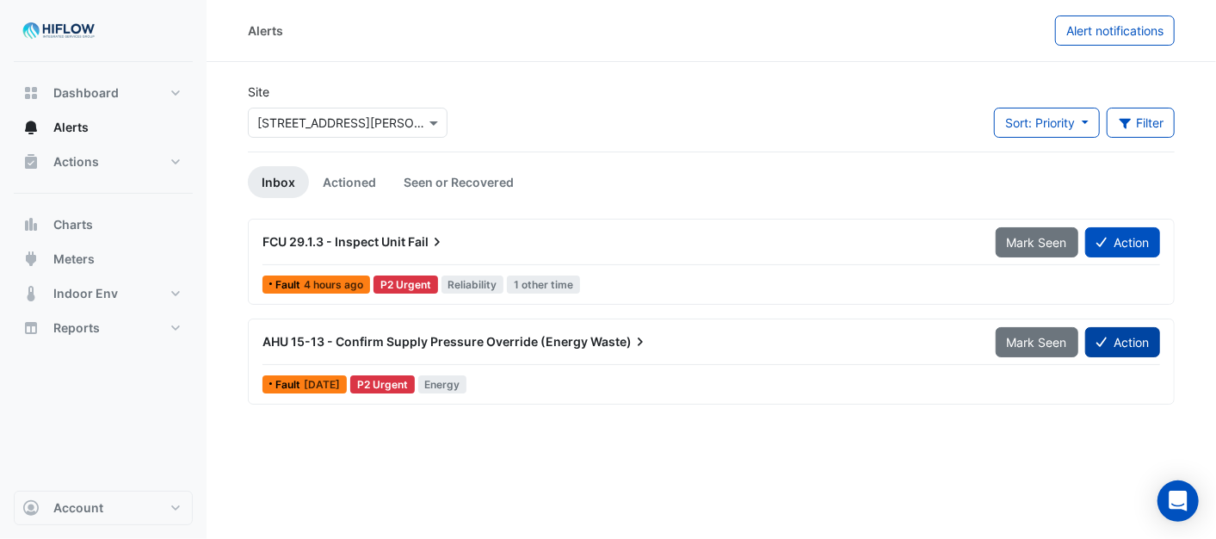
click at [1133, 340] on button "Action" at bounding box center [1122, 342] width 75 height 30
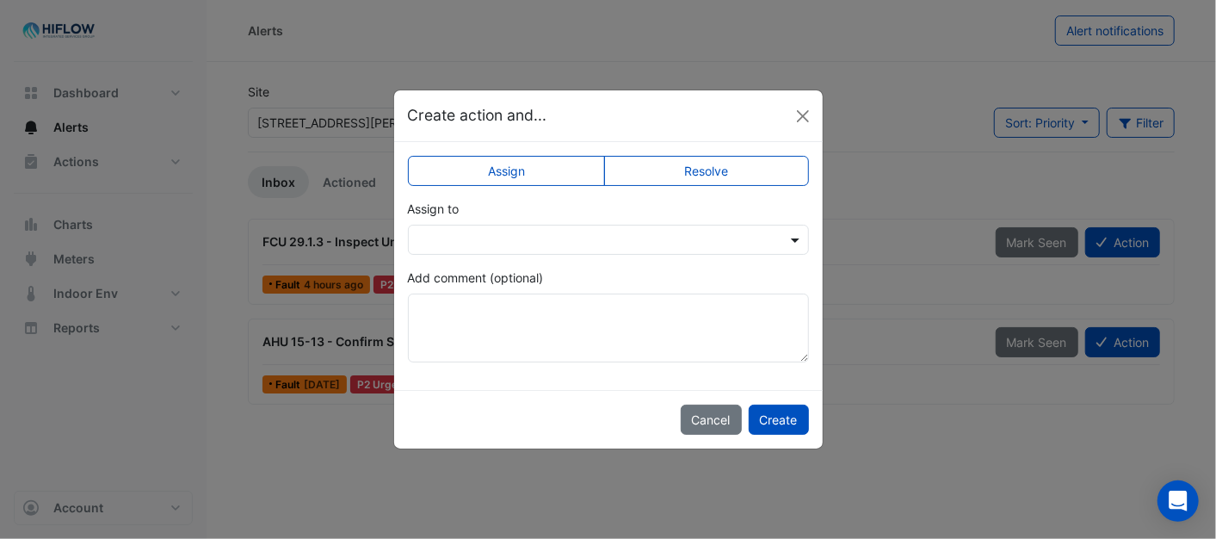
click at [792, 241] on span at bounding box center [797, 240] width 22 height 18
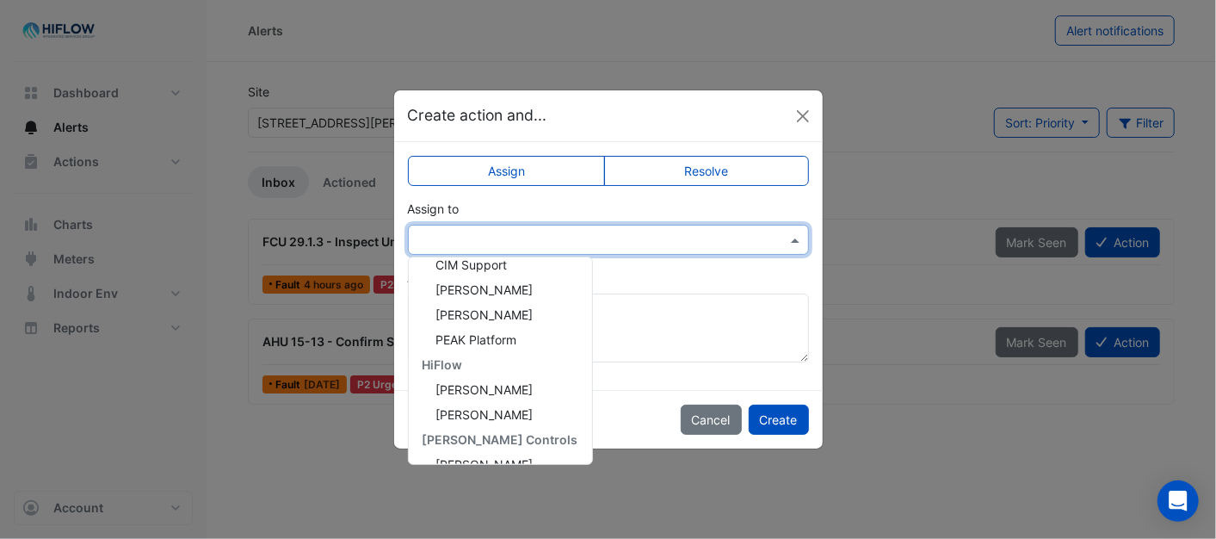
scroll to position [256, 0]
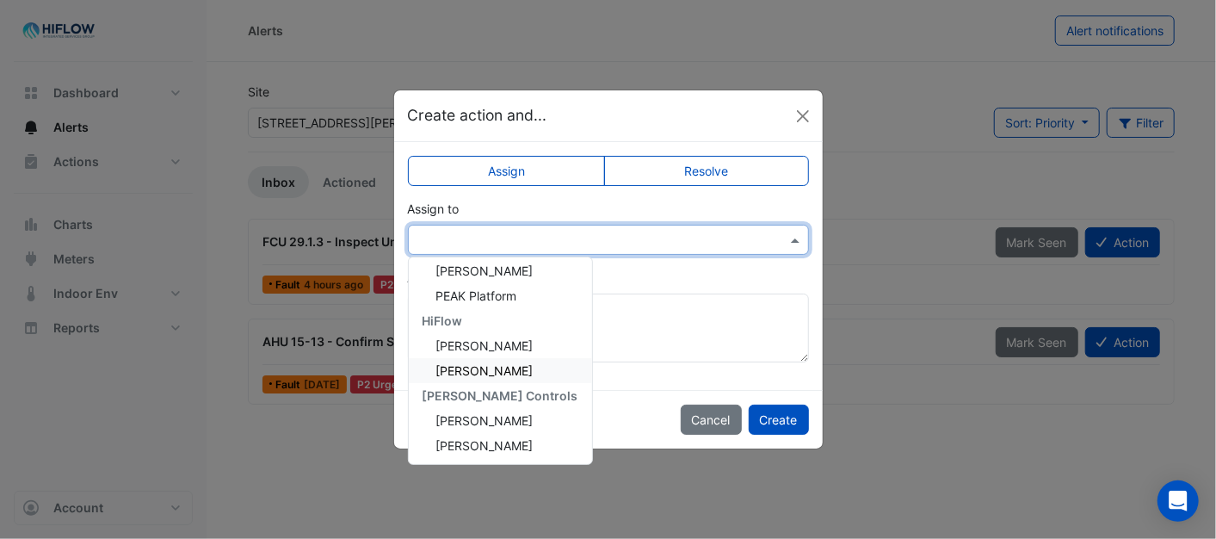
click at [478, 372] on span "[PERSON_NAME]" at bounding box center [484, 370] width 97 height 15
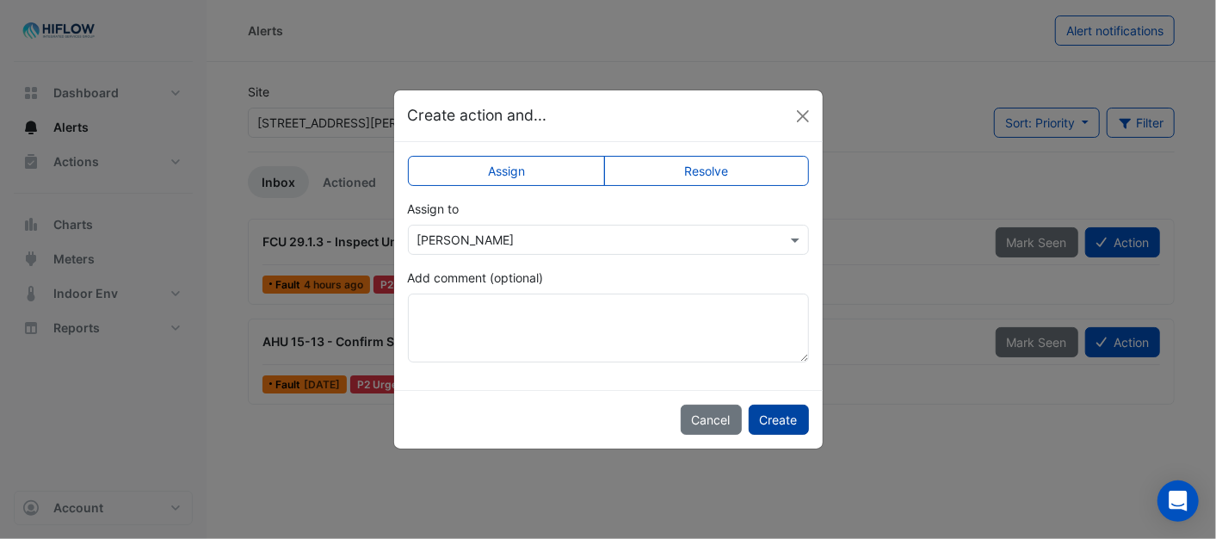
click at [769, 417] on button "Create" at bounding box center [779, 419] width 60 height 30
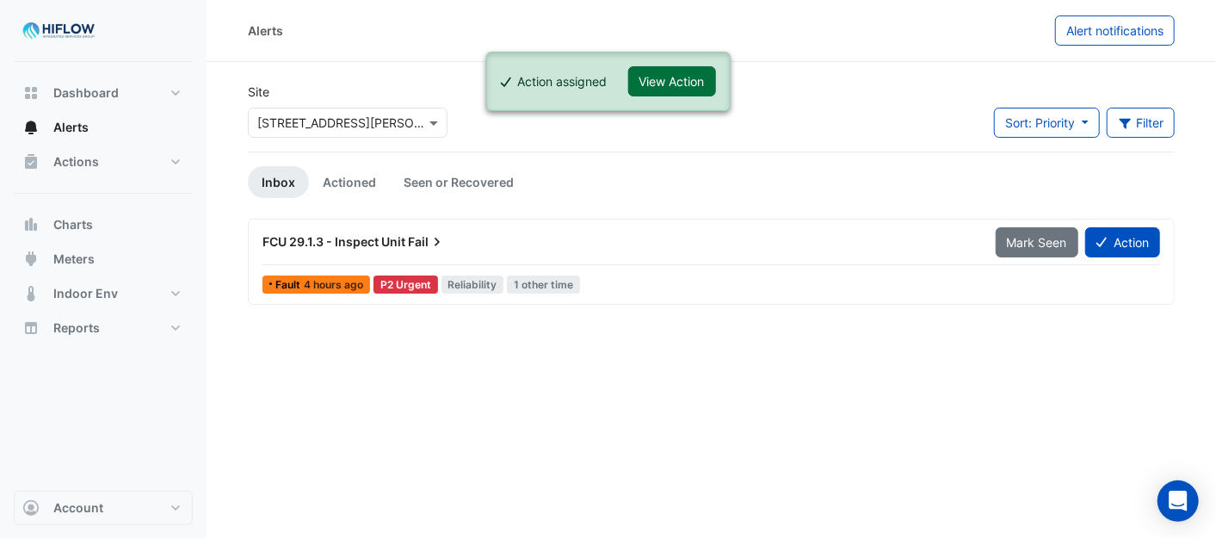
click at [672, 83] on button "View Action" at bounding box center [672, 81] width 88 height 30
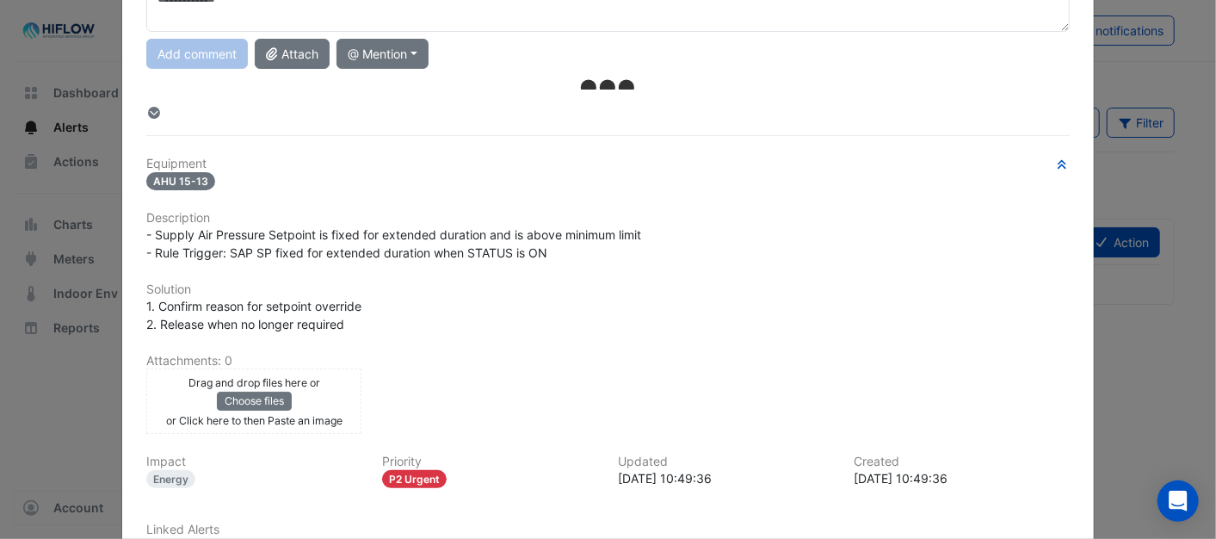
scroll to position [0, 0]
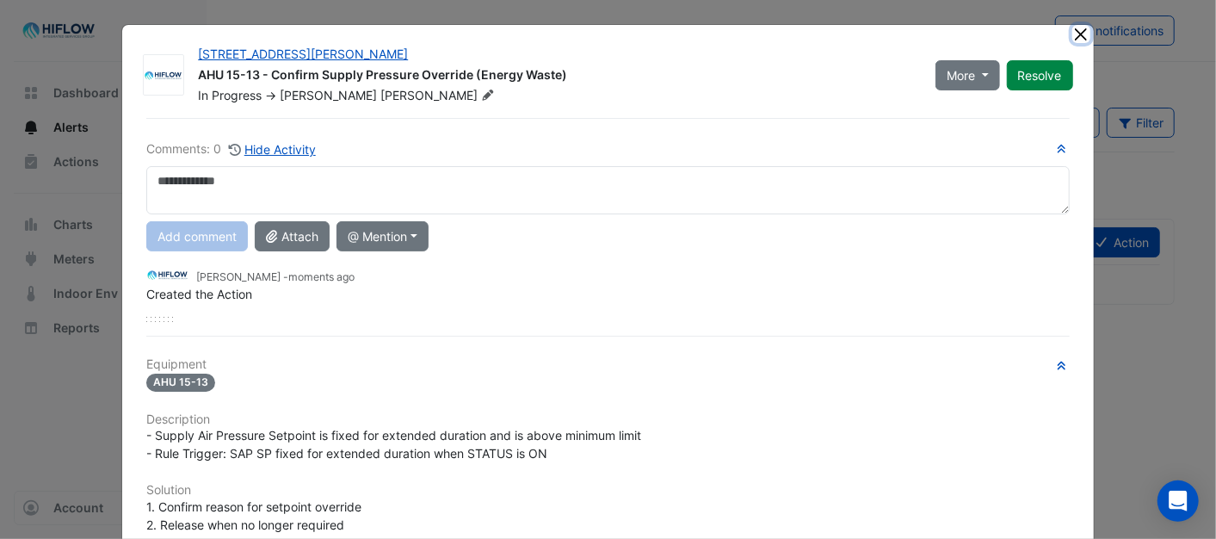
click at [1072, 32] on button "Close" at bounding box center [1081, 34] width 18 height 18
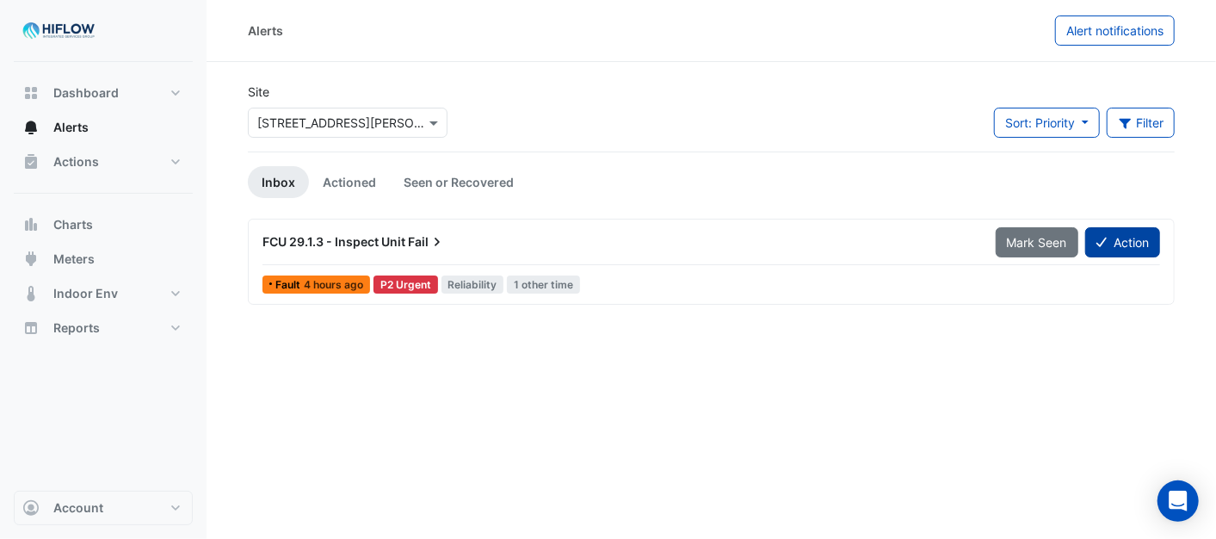
click at [1130, 243] on button "Action" at bounding box center [1122, 242] width 75 height 30
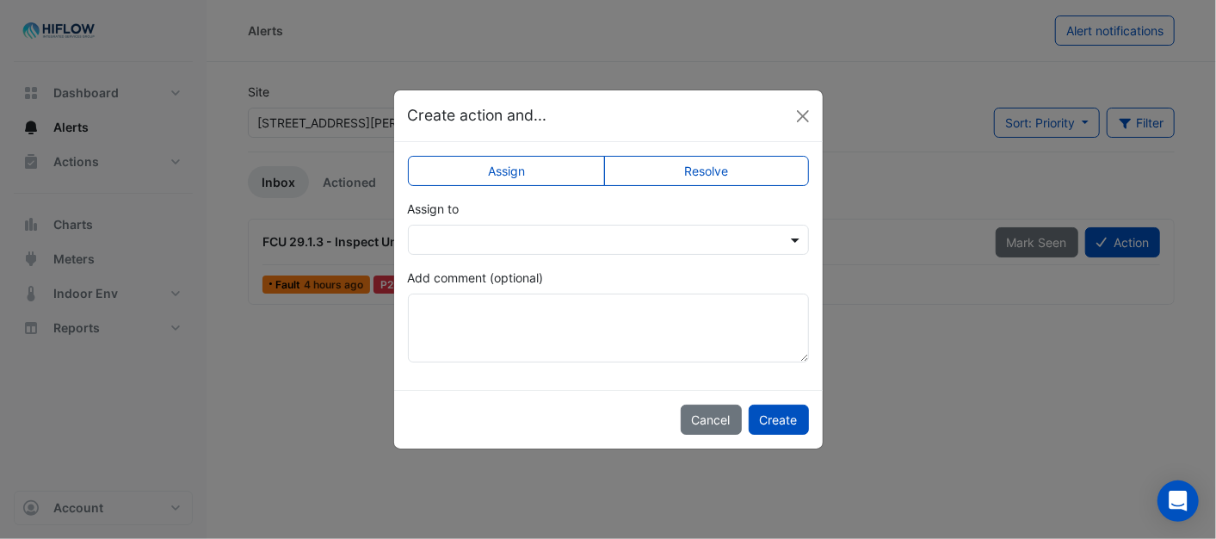
click at [790, 242] on span at bounding box center [797, 240] width 22 height 18
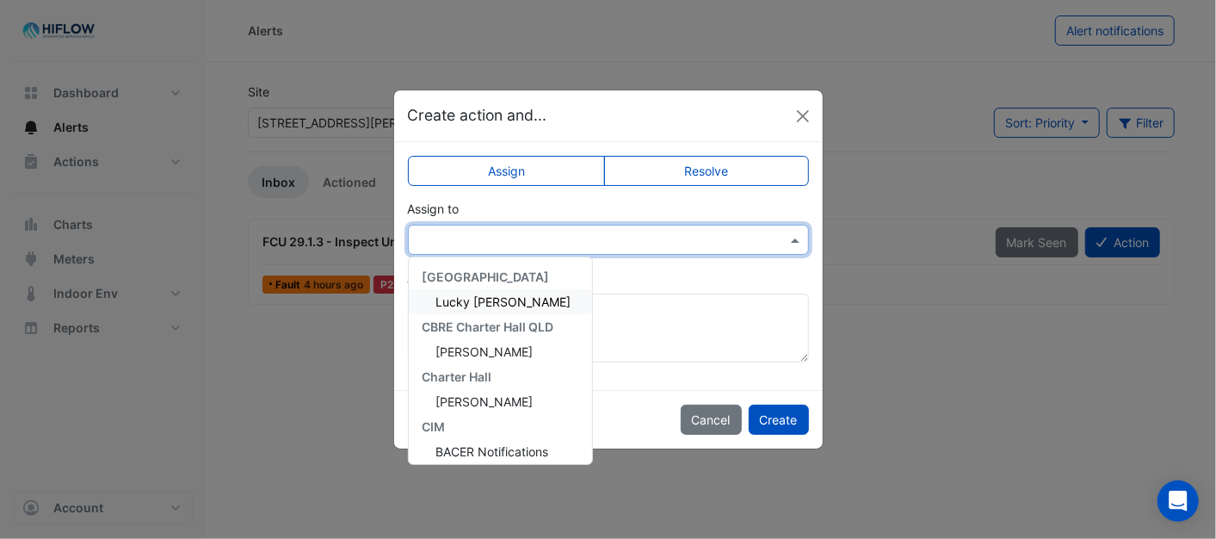
scroll to position [256, 0]
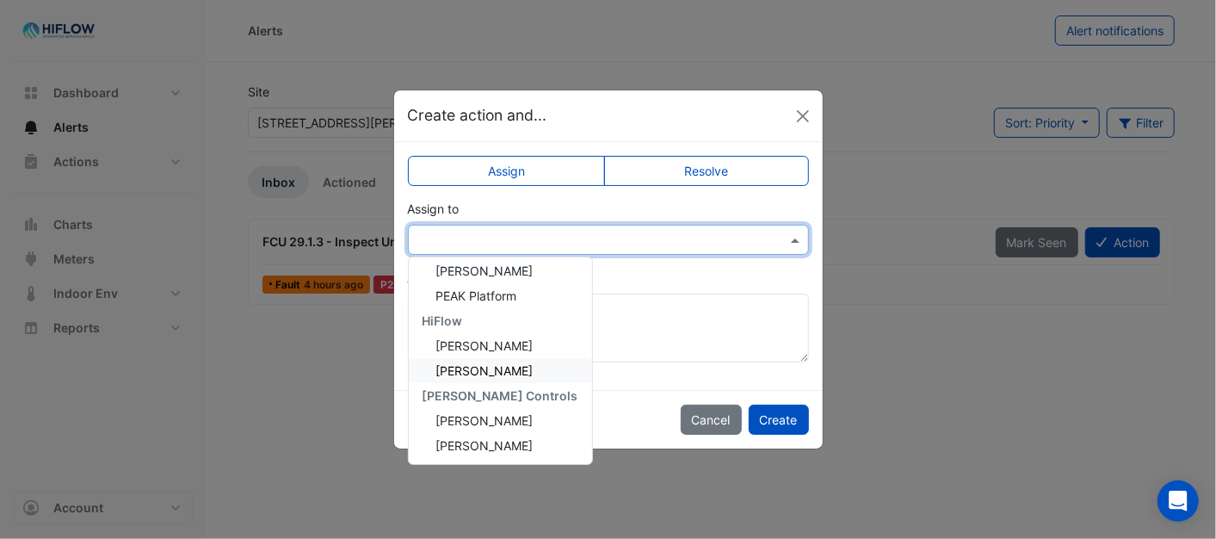
click at [468, 359] on div "[PERSON_NAME]" at bounding box center [500, 370] width 183 height 25
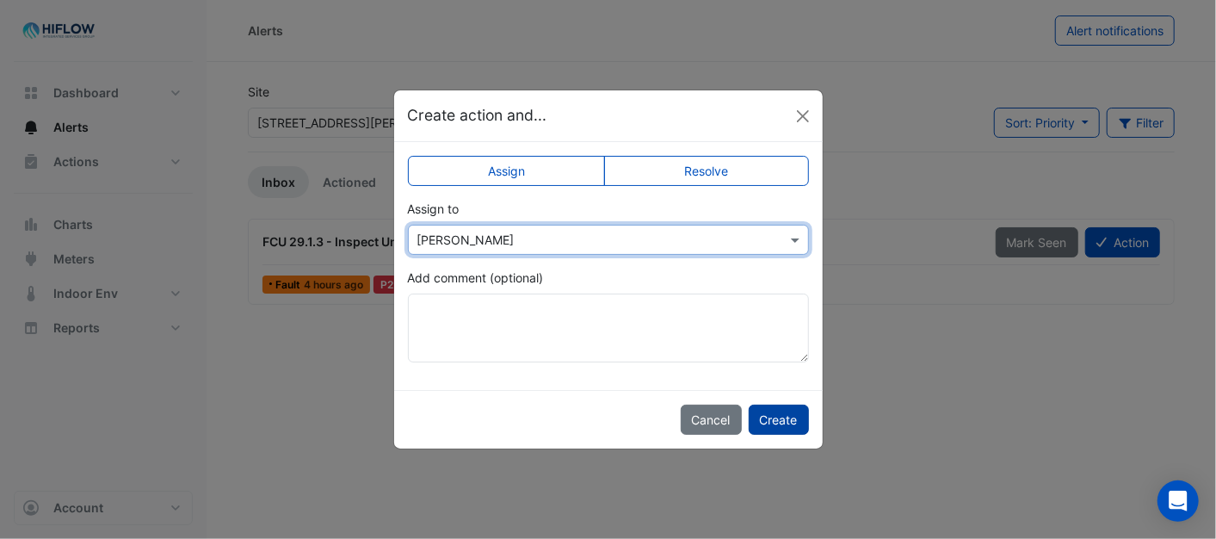
click at [779, 414] on button "Create" at bounding box center [779, 419] width 60 height 30
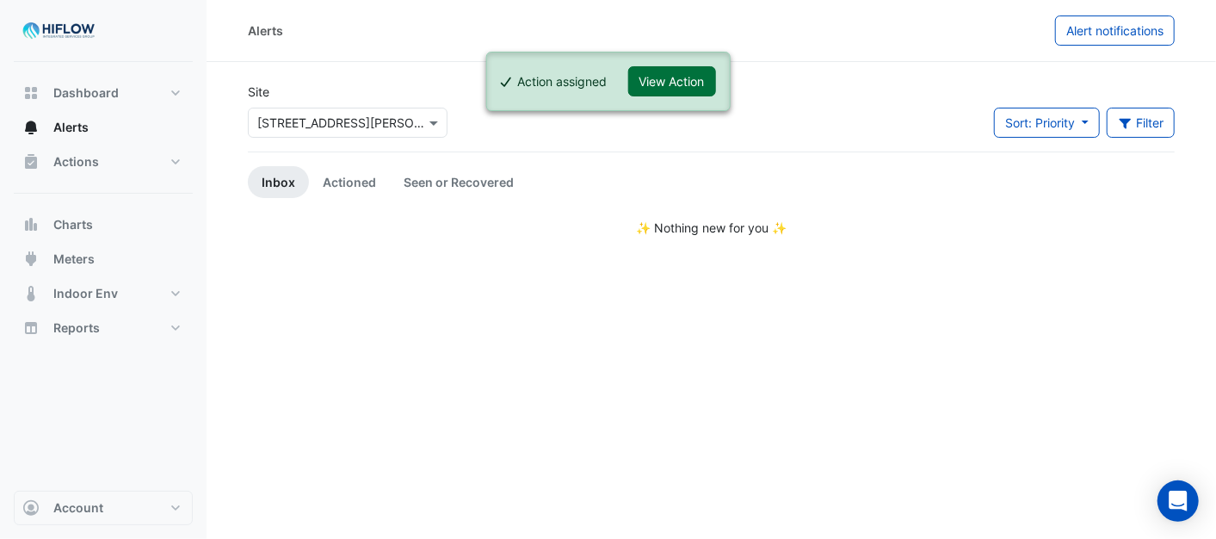
click at [693, 83] on button "View Action" at bounding box center [672, 81] width 88 height 30
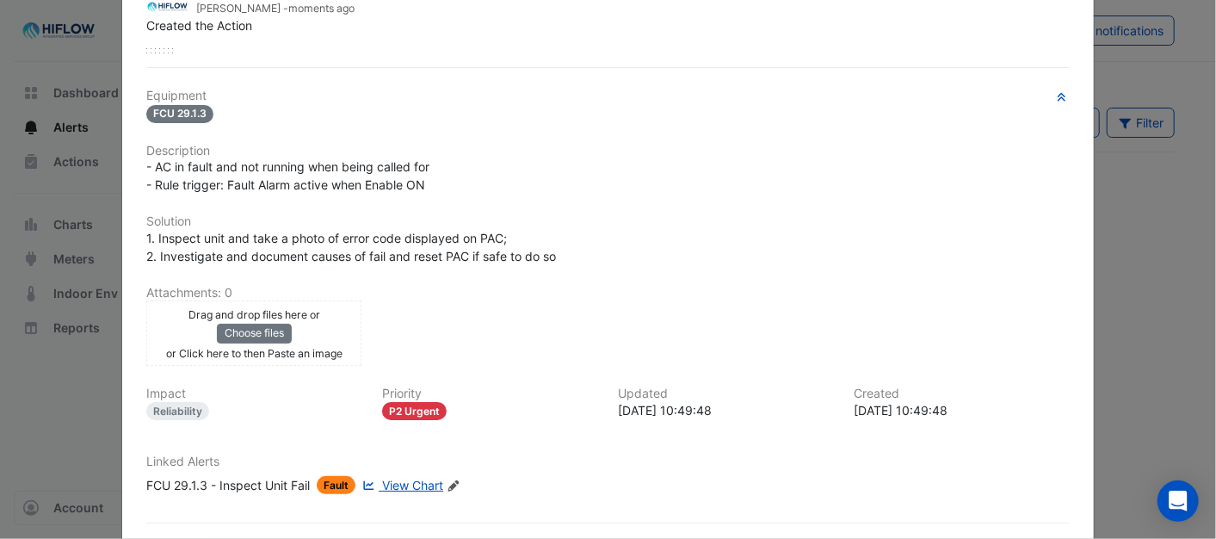
scroll to position [339, 0]
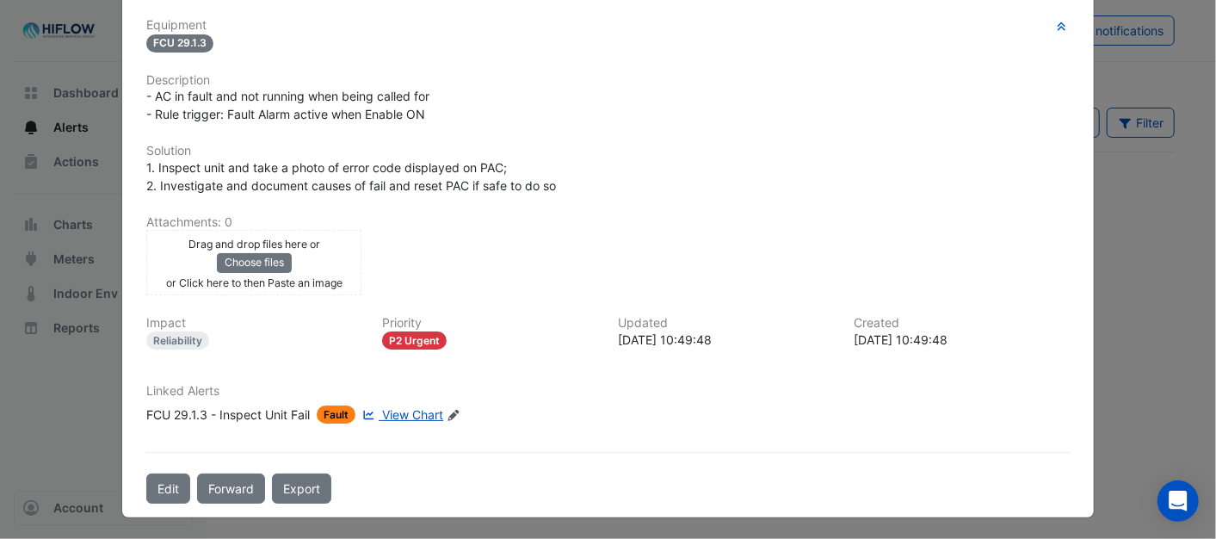
click at [401, 409] on span "View Chart" at bounding box center [412, 414] width 61 height 15
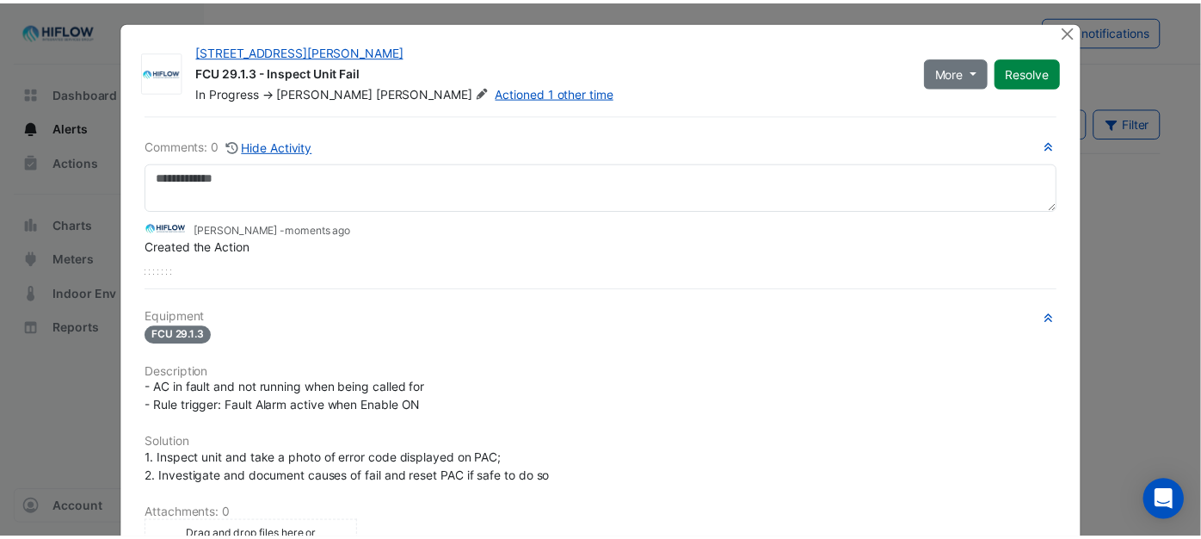
scroll to position [0, 0]
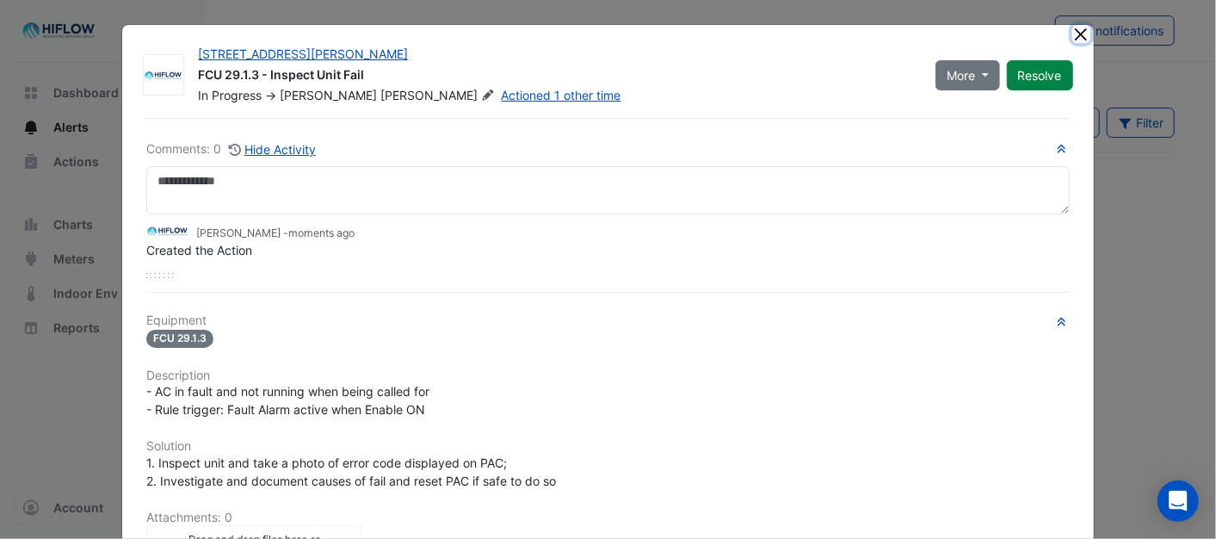
click at [1072, 31] on button "Close" at bounding box center [1081, 34] width 18 height 18
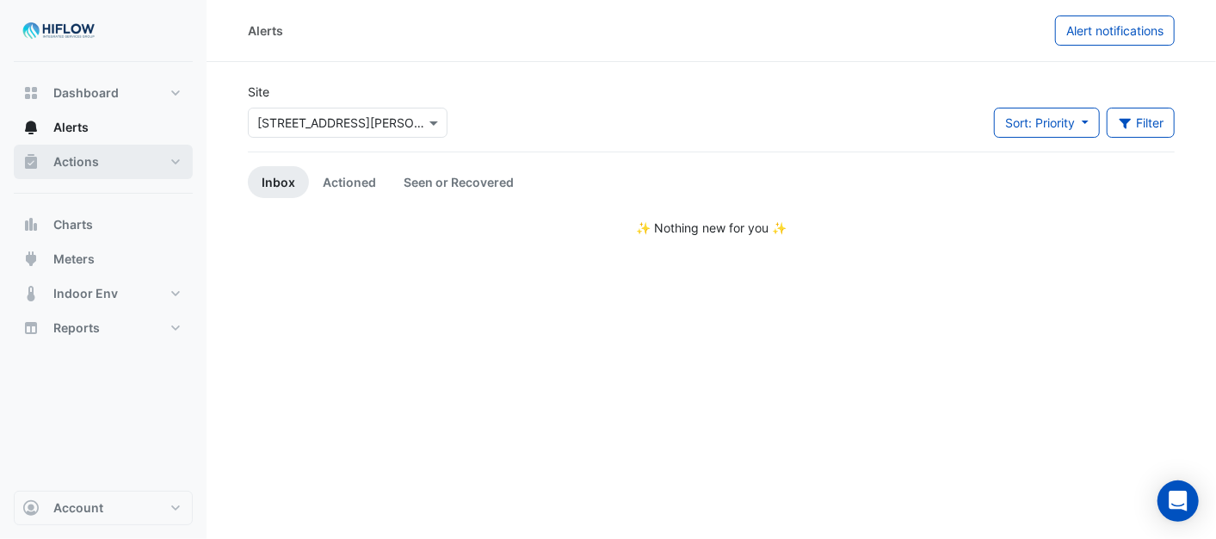
click at [89, 166] on span "Actions" at bounding box center [76, 161] width 46 height 17
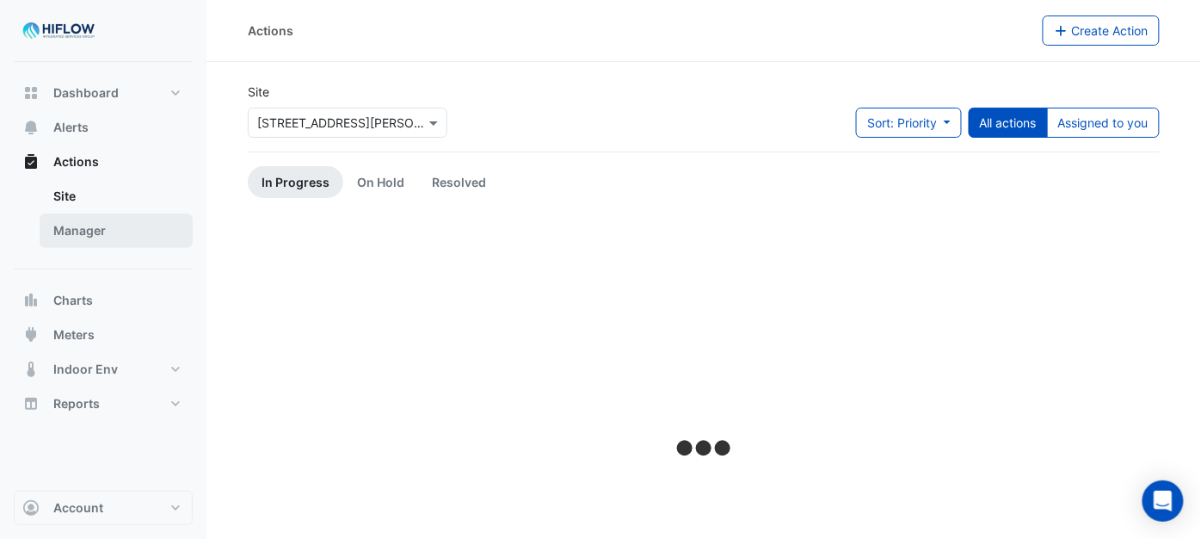
click at [100, 226] on link "Manager" at bounding box center [116, 230] width 153 height 34
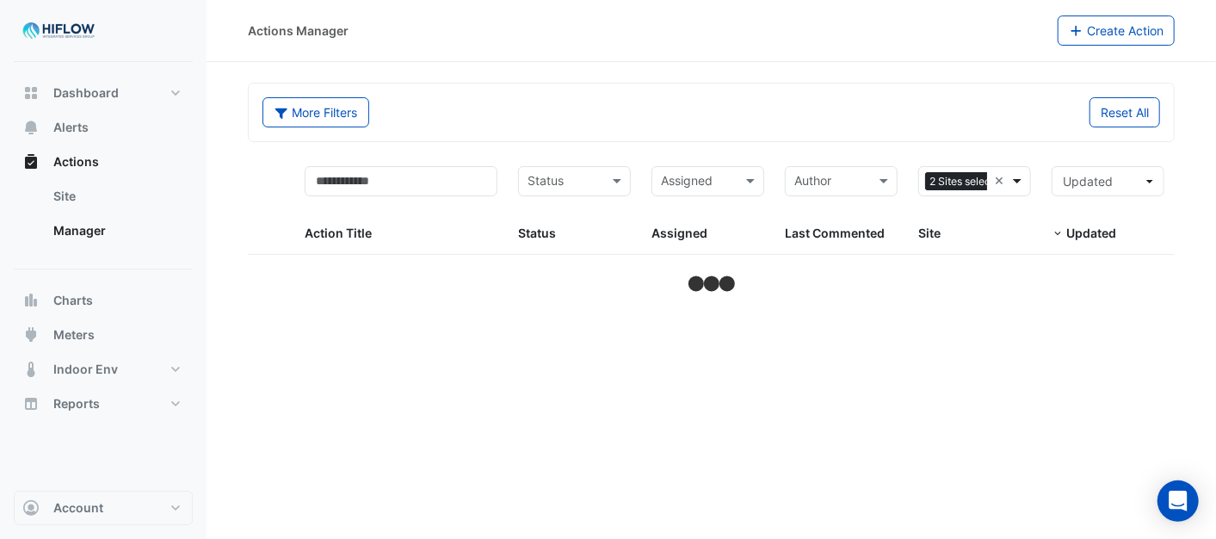
select select "***"
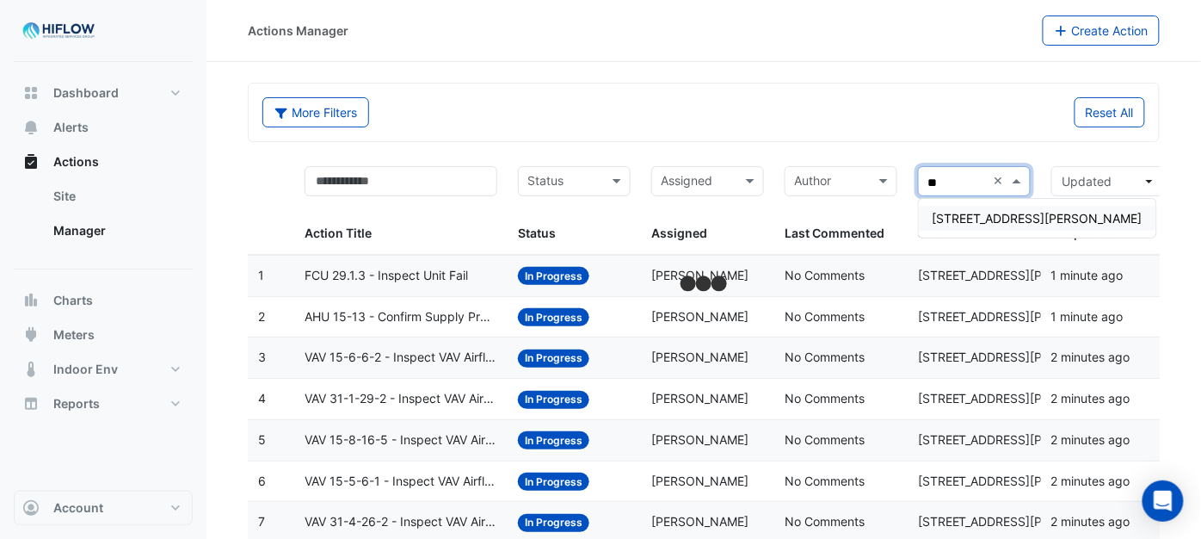
type input "***"
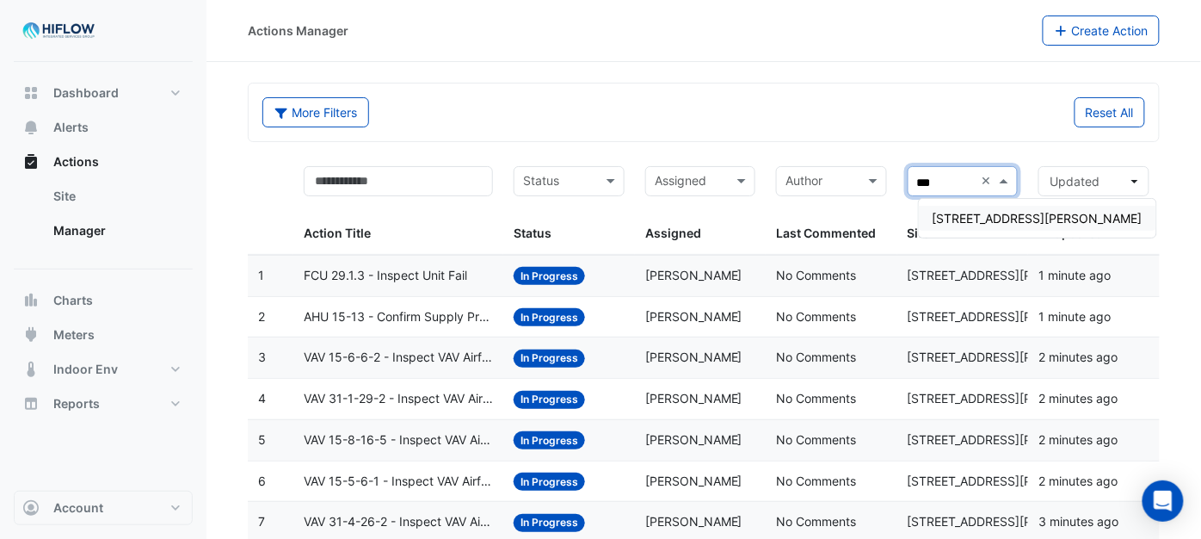
click at [1005, 227] on div "[STREET_ADDRESS][PERSON_NAME]" at bounding box center [1037, 218] width 237 height 25
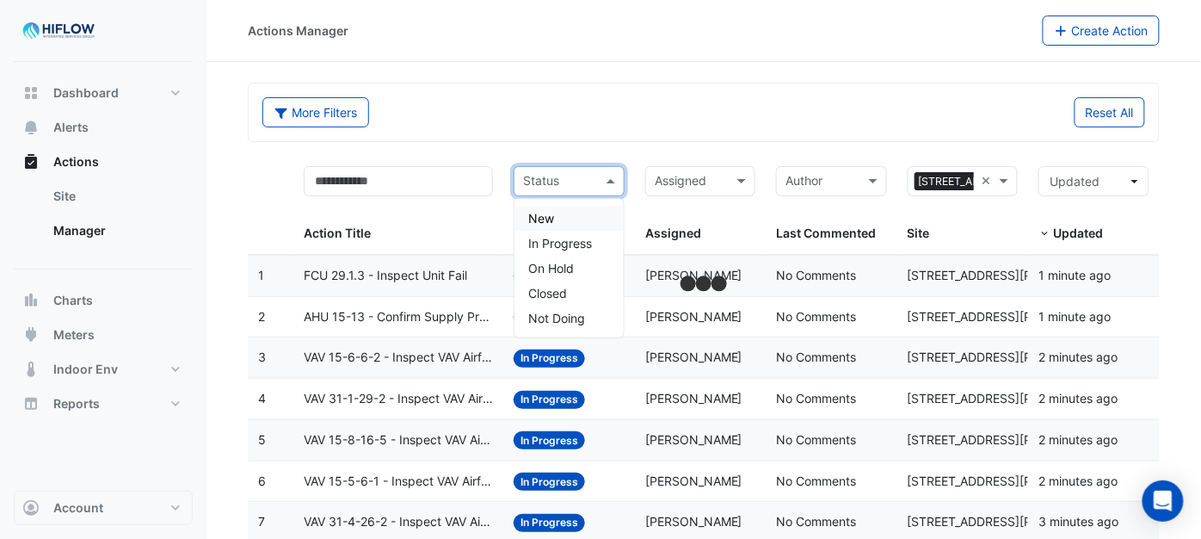
click at [608, 181] on span at bounding box center [613, 181] width 22 height 20
click at [555, 216] on div "New" at bounding box center [569, 218] width 109 height 25
drag, startPoint x: 614, startPoint y: 176, endPoint x: 606, endPoint y: 205, distance: 29.7
click at [614, 177] on span at bounding box center [613, 181] width 22 height 20
click at [582, 239] on span "In Progress" at bounding box center [560, 243] width 64 height 15
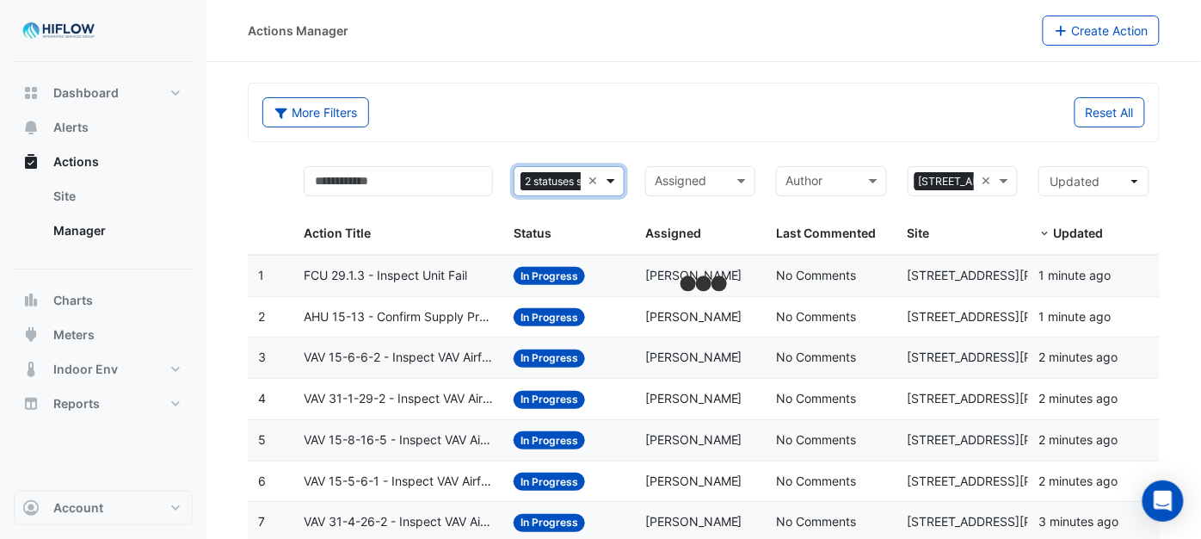
click at [607, 183] on span at bounding box center [613, 181] width 22 height 20
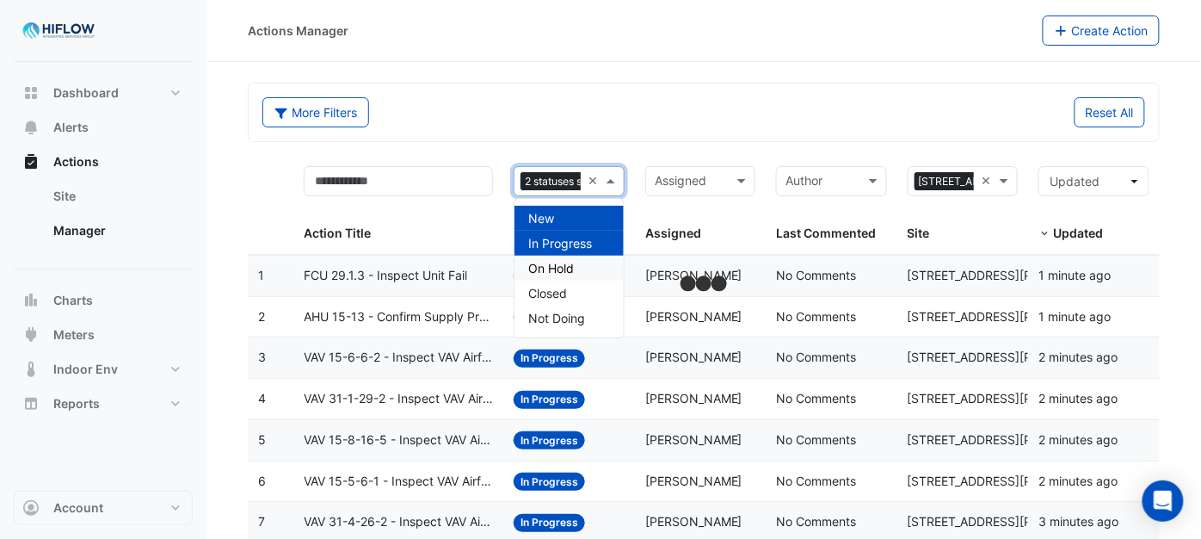
click at [569, 262] on span "On Hold" at bounding box center [551, 268] width 46 height 15
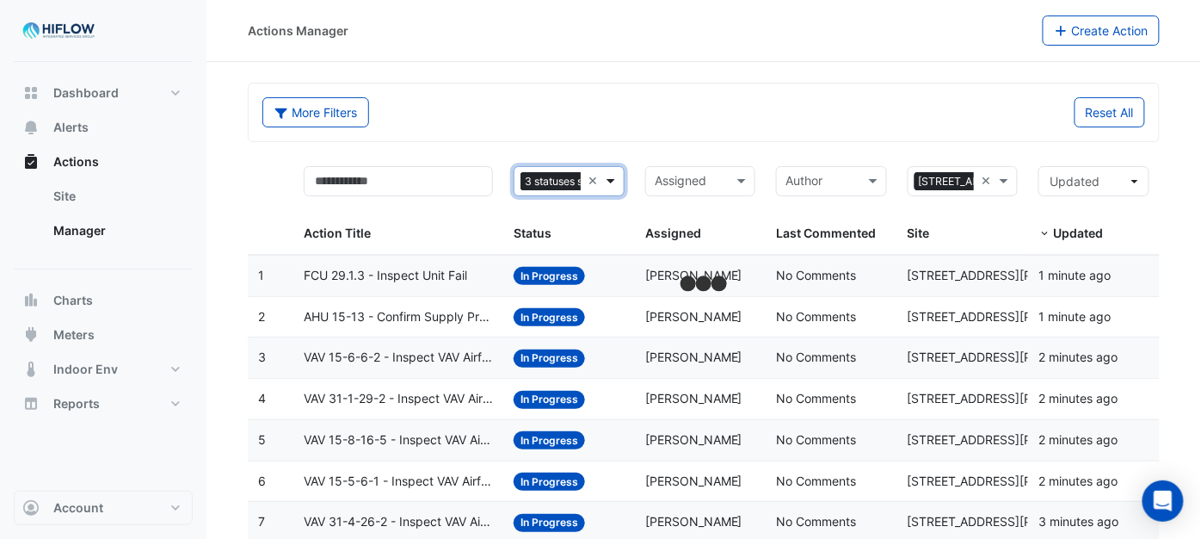
click at [613, 182] on span at bounding box center [613, 181] width 22 height 20
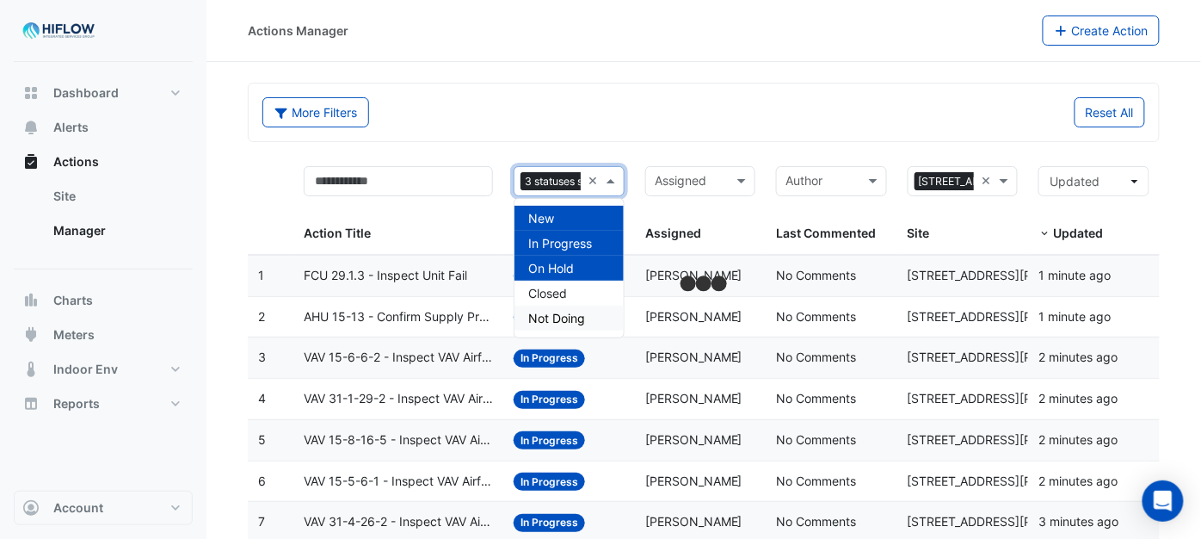
click at [573, 321] on span "Not Doing" at bounding box center [556, 318] width 57 height 15
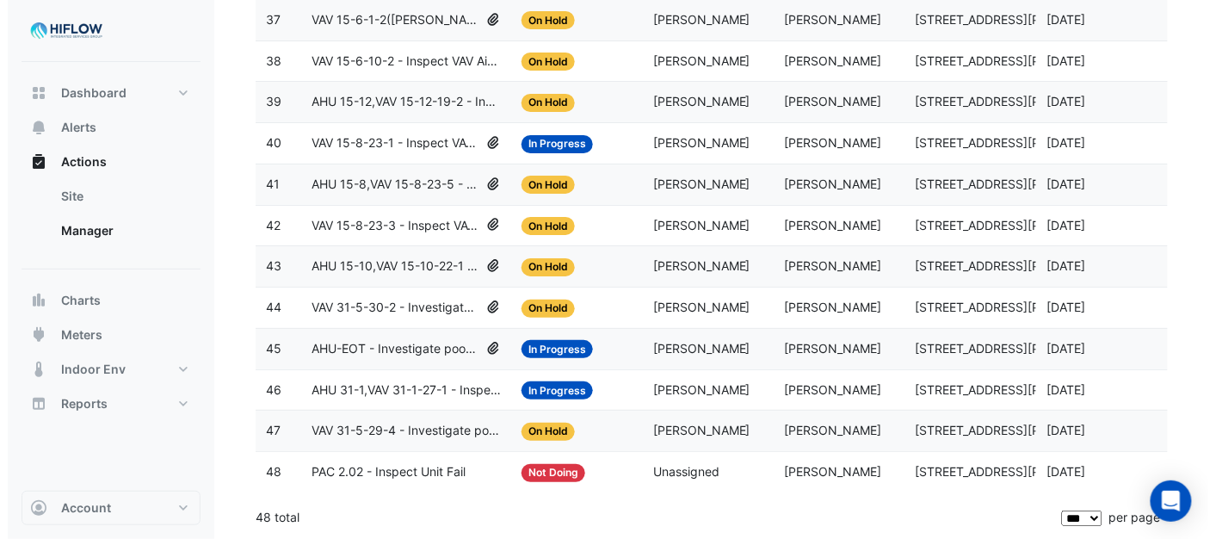
scroll to position [1757, 0]
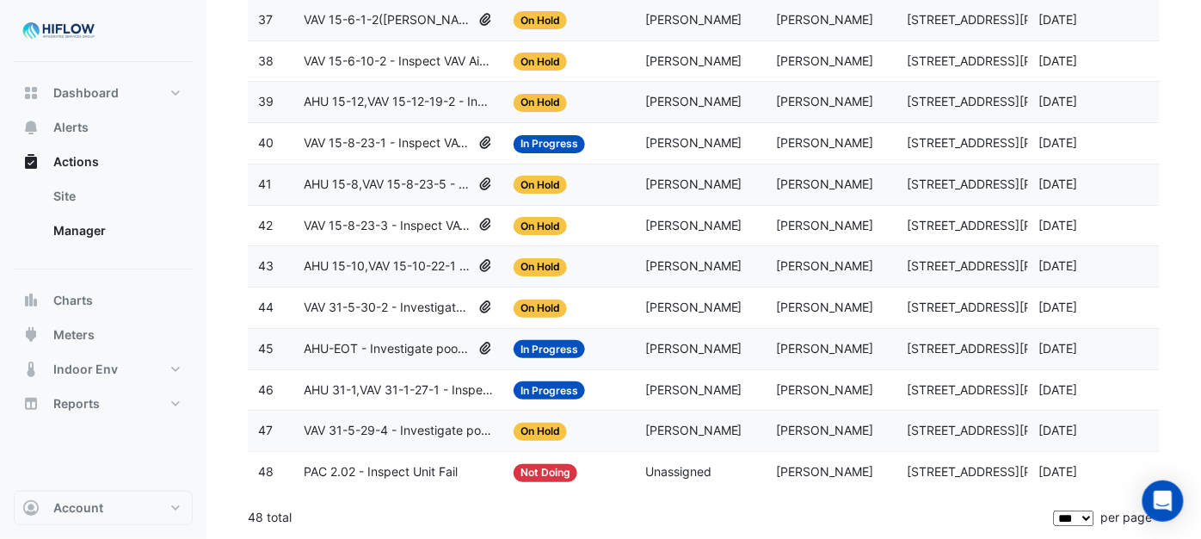
click at [400, 422] on span "VAV 31-5-29-4 - Investigate poor zone temp" at bounding box center [398, 431] width 189 height 20
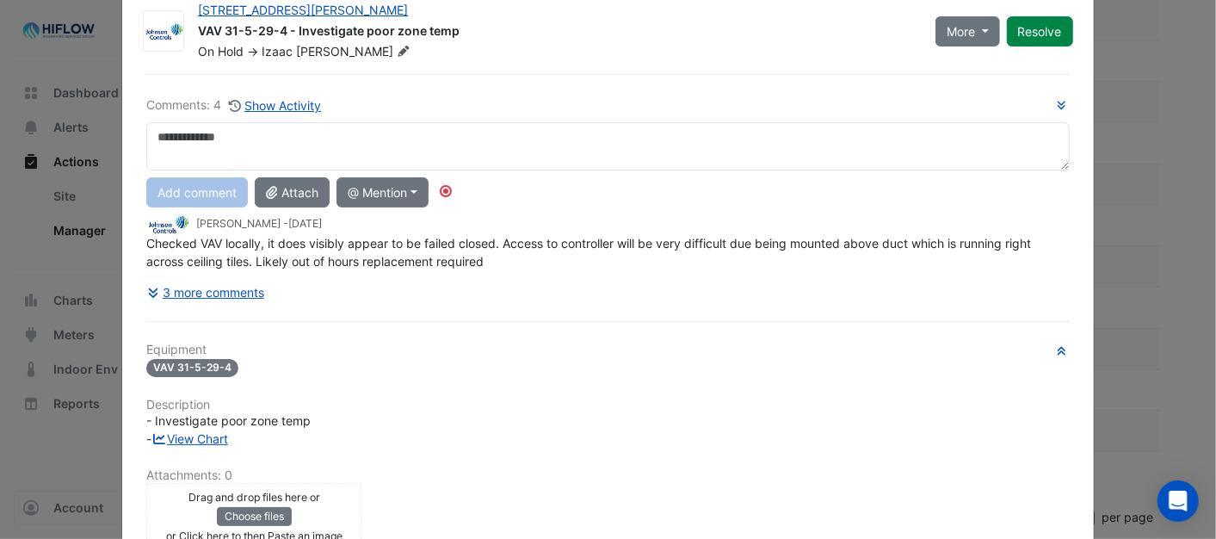
scroll to position [0, 0]
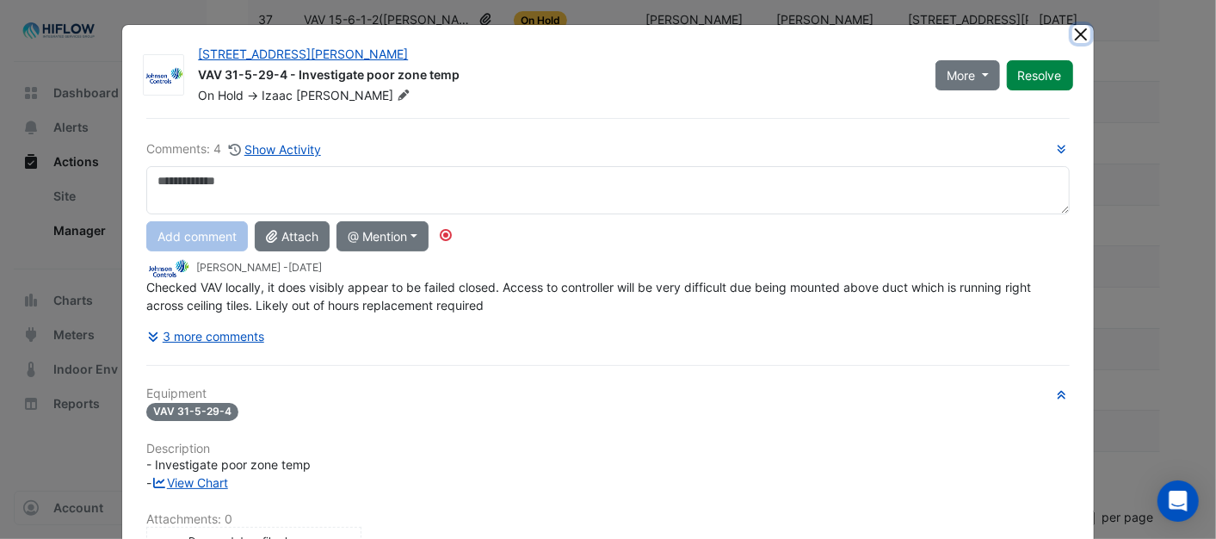
click at [1072, 36] on button "Close" at bounding box center [1081, 34] width 18 height 18
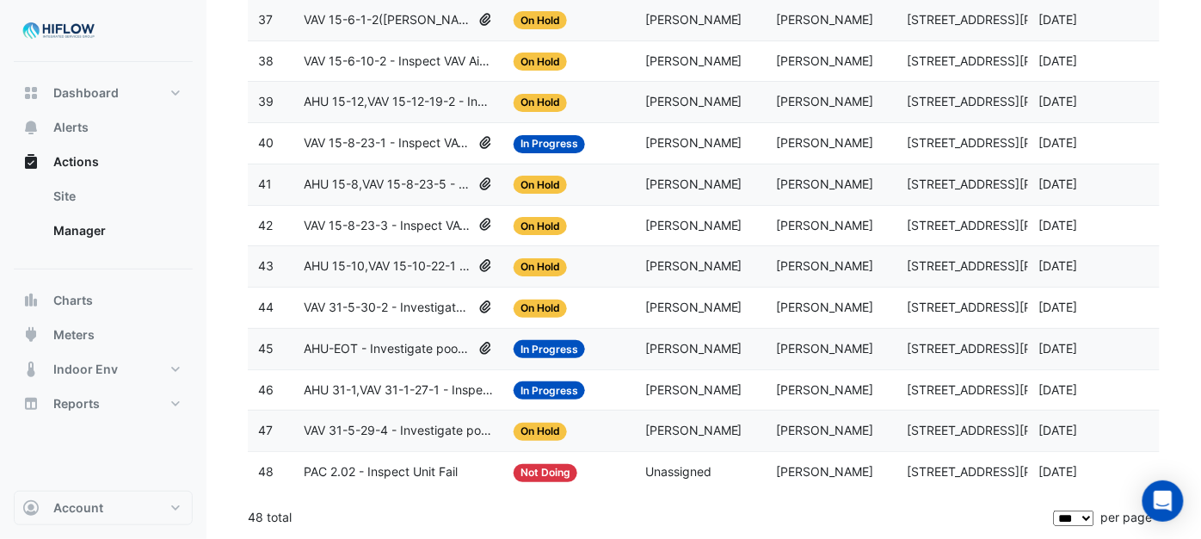
click at [364, 387] on span "AHU 31-1,VAV 31-1-27-1 - Inspect VAV Airflow Block" at bounding box center [398, 390] width 189 height 20
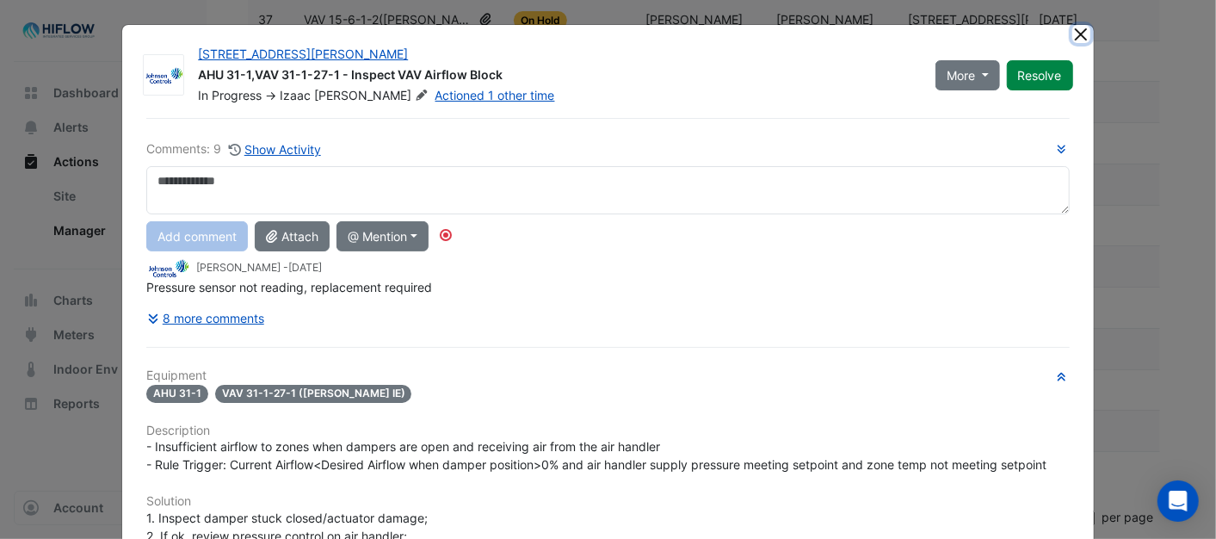
click at [1072, 32] on button "Close" at bounding box center [1081, 34] width 18 height 18
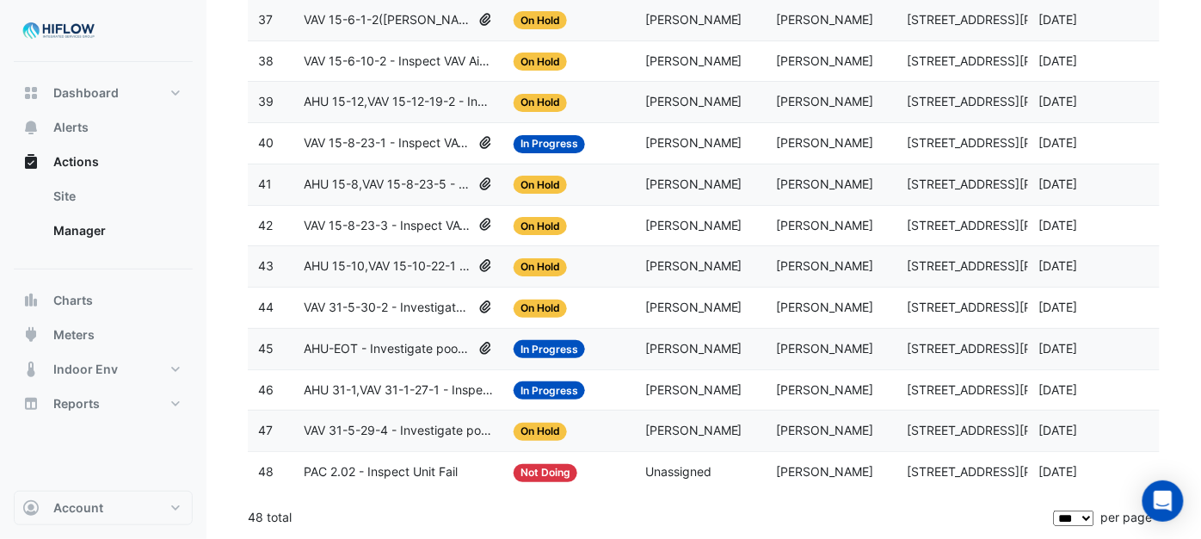
click at [342, 342] on span "AHU-EOT - Investigate poor zone temp" at bounding box center [388, 349] width 168 height 20
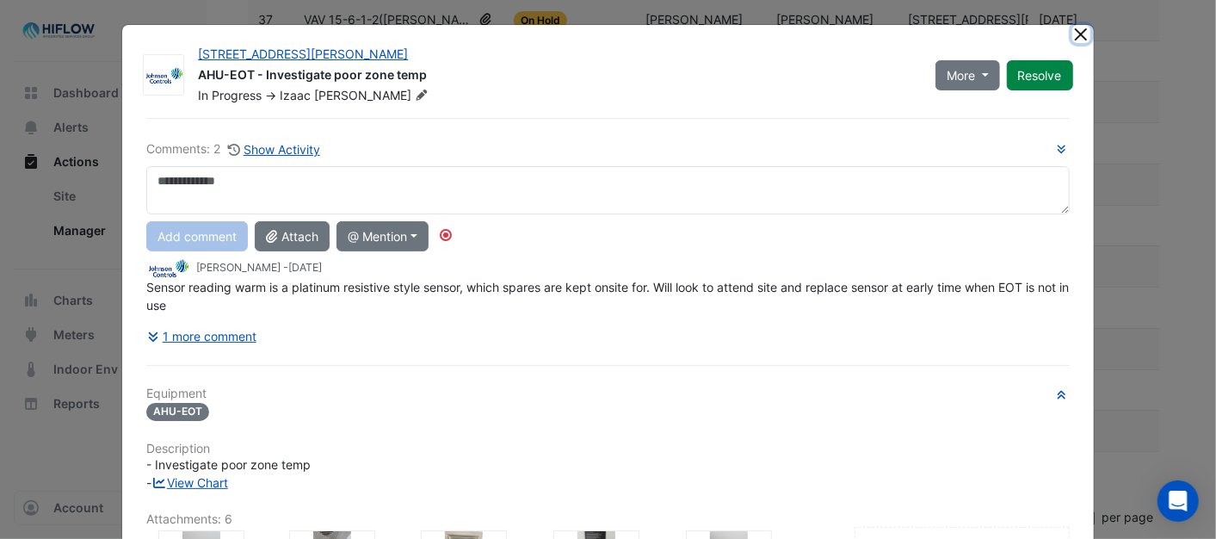
click at [1072, 30] on button "Close" at bounding box center [1081, 34] width 18 height 18
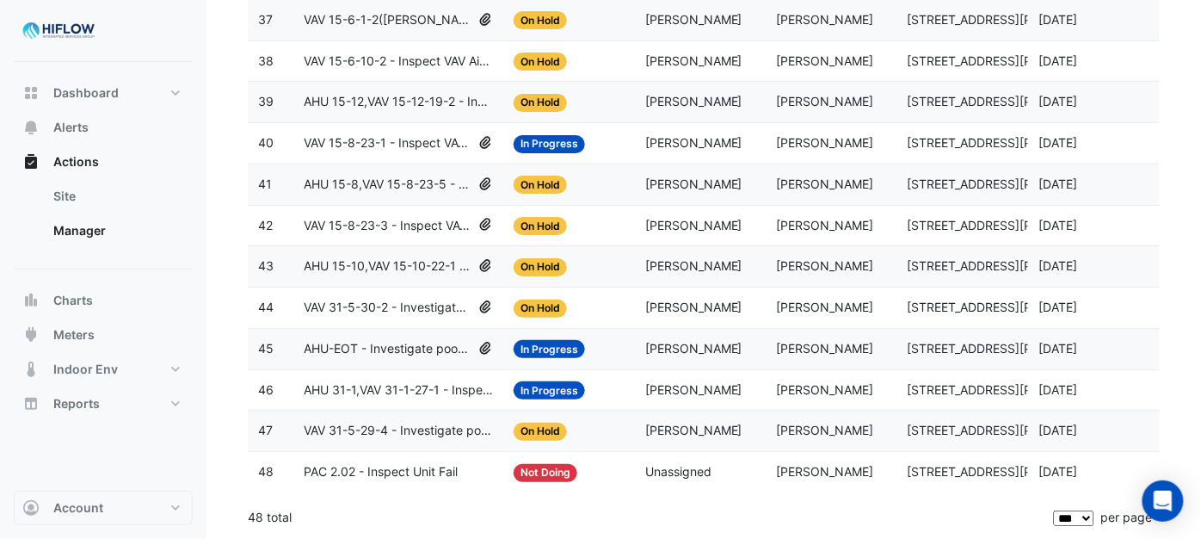
click at [339, 299] on span "VAV 31-5-30-2 - Investigate poor zone temp" at bounding box center [388, 308] width 168 height 20
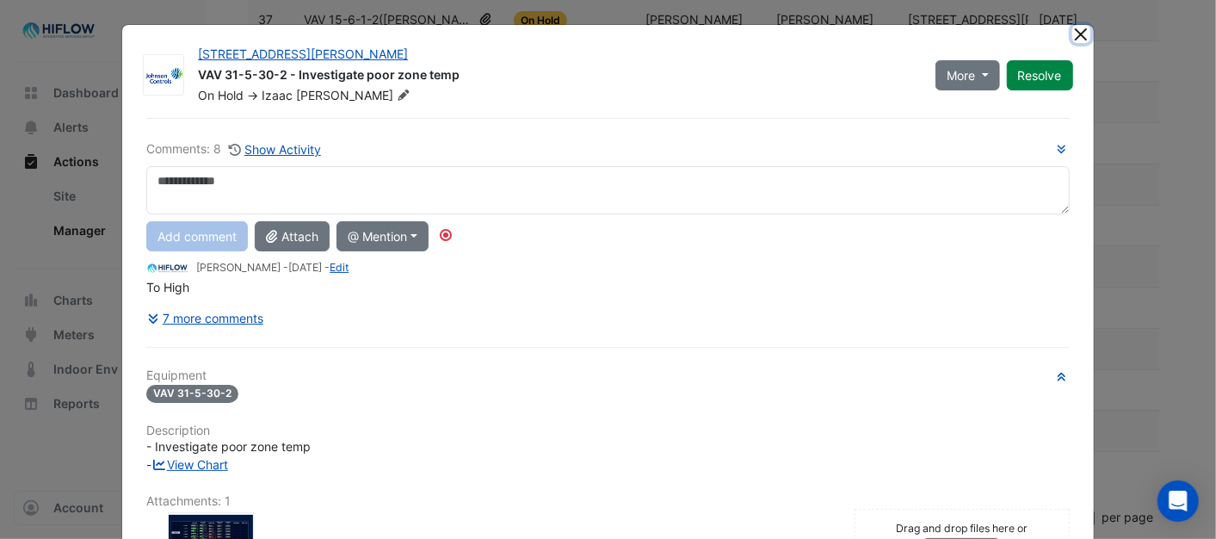
click at [1072, 32] on button "Close" at bounding box center [1081, 34] width 18 height 18
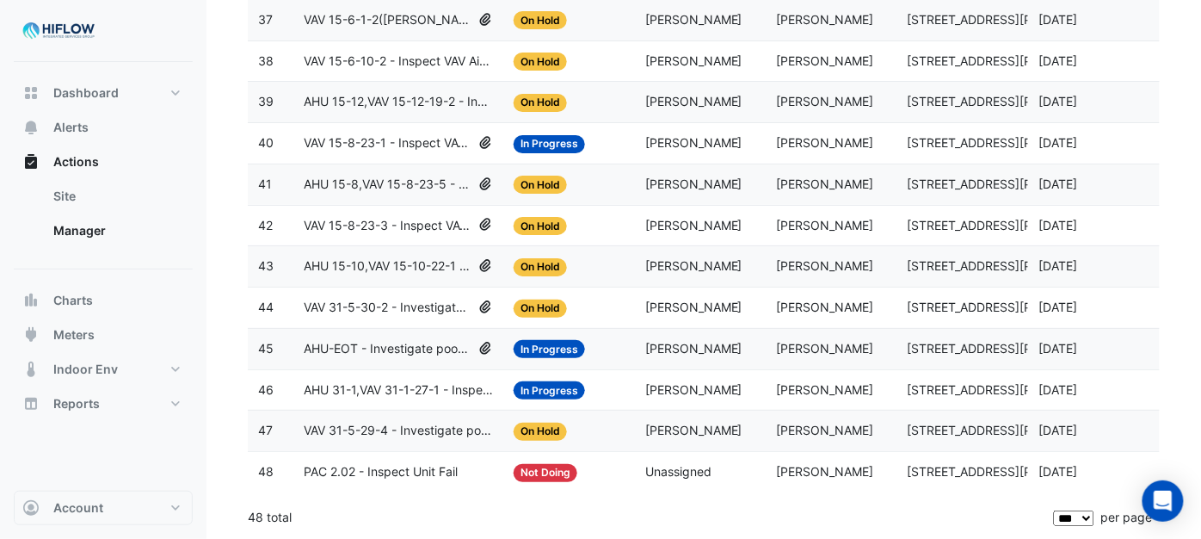
click at [358, 261] on span "AHU 15-10,VAV 15-10-22-1 - Inspect VAV Airflow Block" at bounding box center [388, 266] width 168 height 20
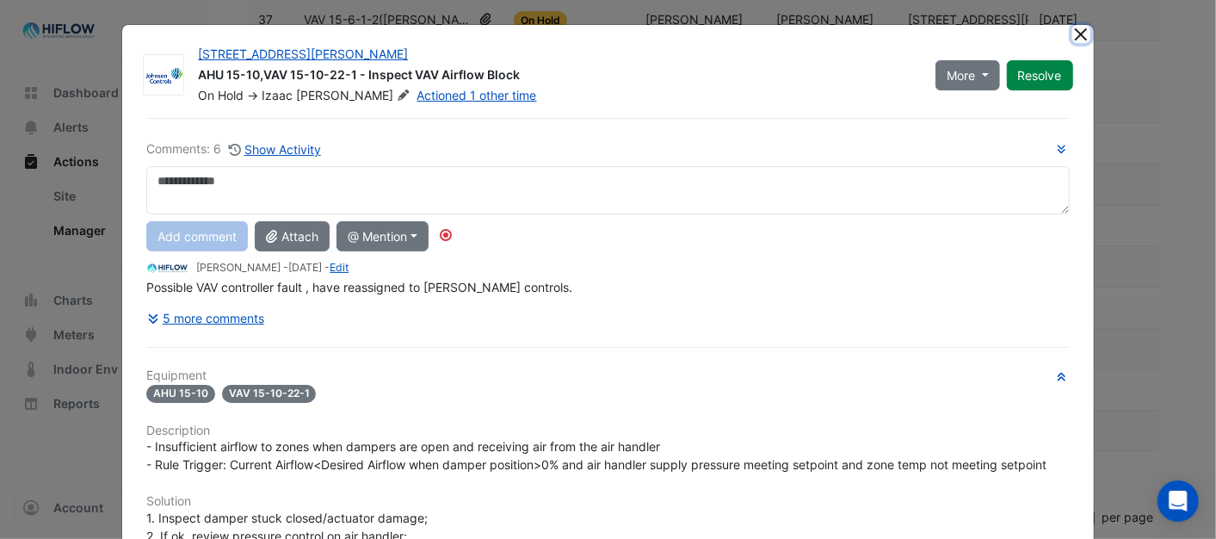
click at [1073, 31] on button "Close" at bounding box center [1081, 34] width 18 height 18
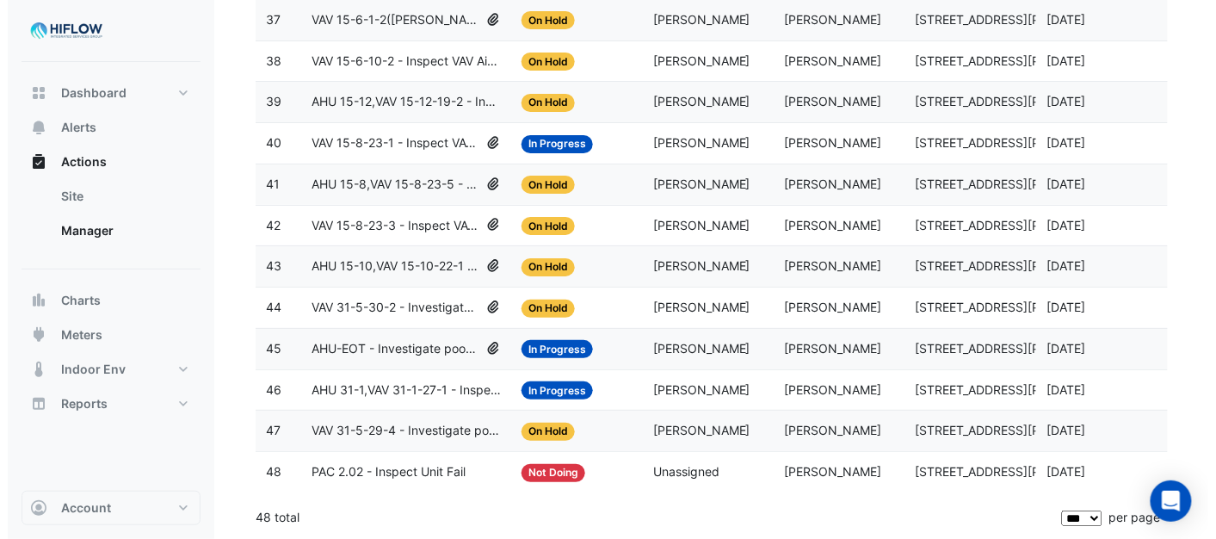
scroll to position [1757, 0]
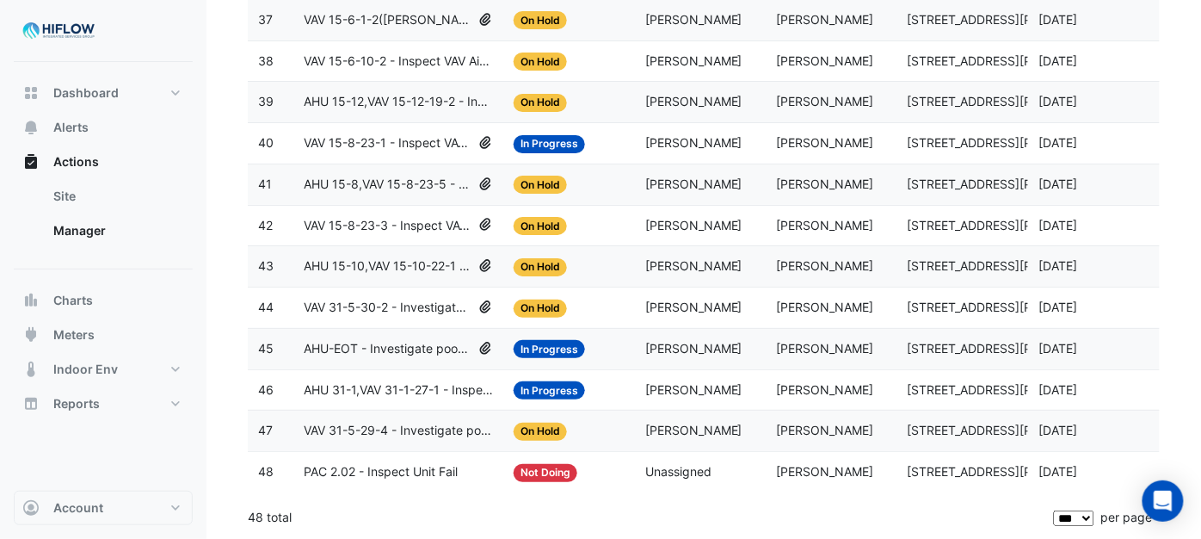
click at [347, 262] on span "AHU 15-10,VAV 15-10-22-1 - Inspect VAV Airflow Block" at bounding box center [388, 266] width 168 height 20
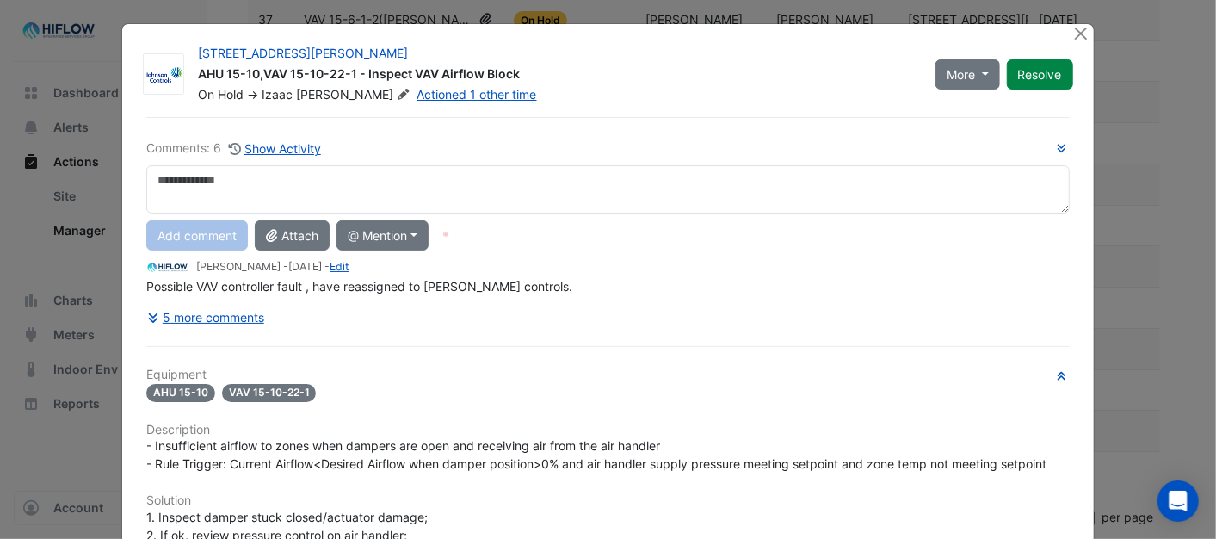
scroll to position [0, 0]
click at [1073, 34] on button "Close" at bounding box center [1081, 34] width 18 height 18
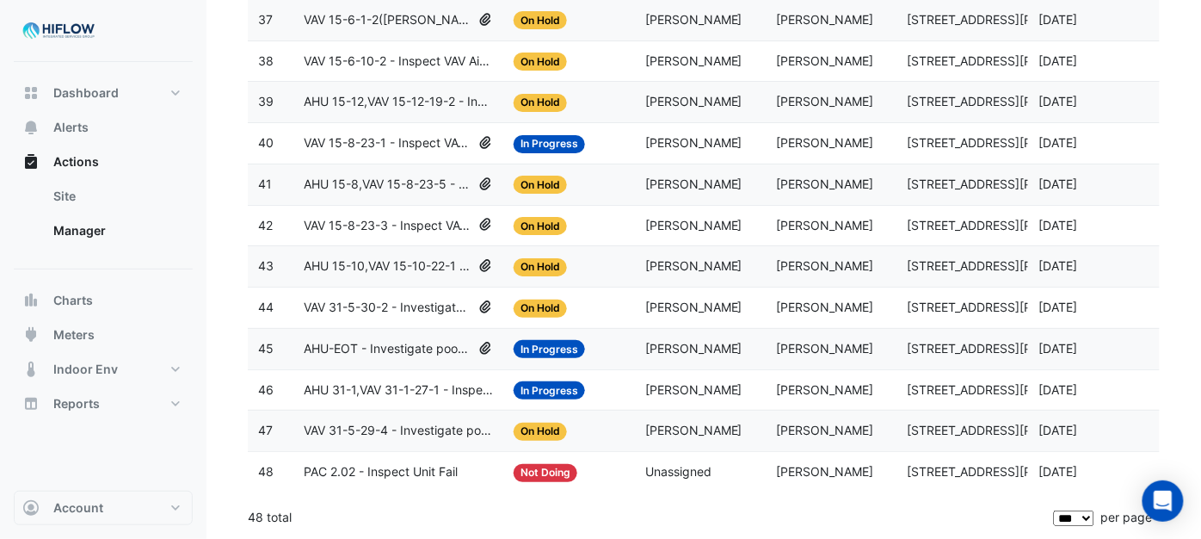
click at [327, 221] on span "VAV 15-8-23-3 - Inspect VAV Airflow Block" at bounding box center [388, 226] width 168 height 20
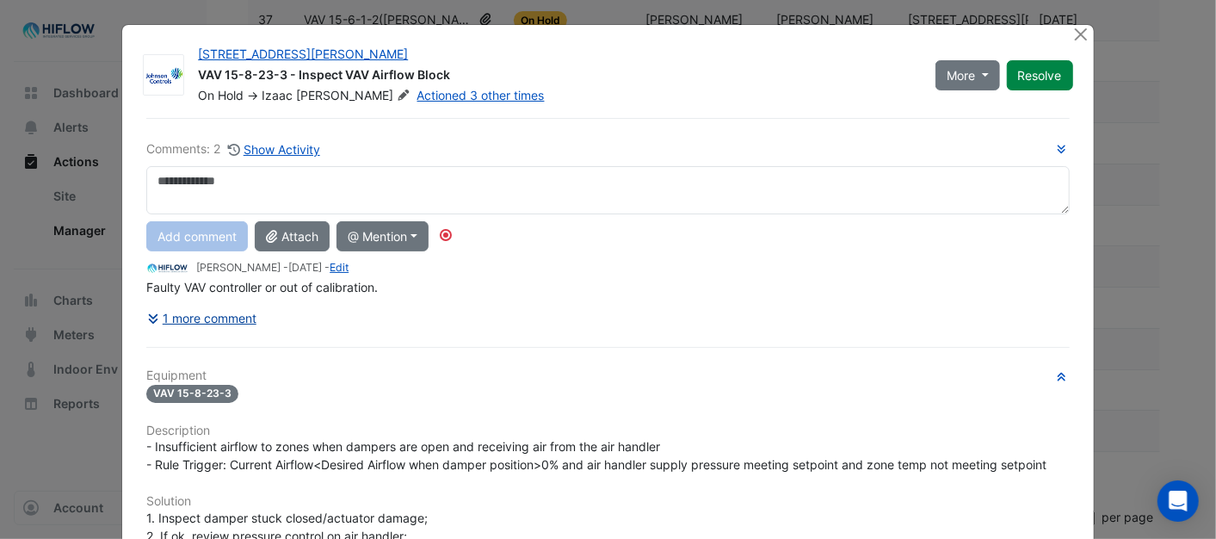
click at [196, 319] on button "1 more comment" at bounding box center [201, 318] width 111 height 30
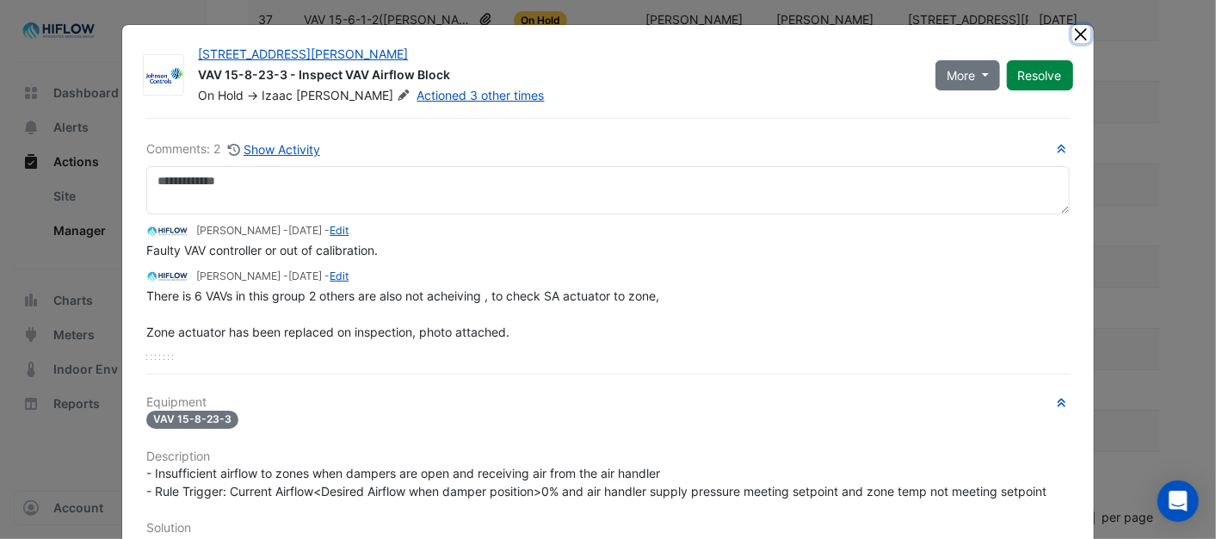
click at [1075, 38] on button "Close" at bounding box center [1081, 34] width 18 height 18
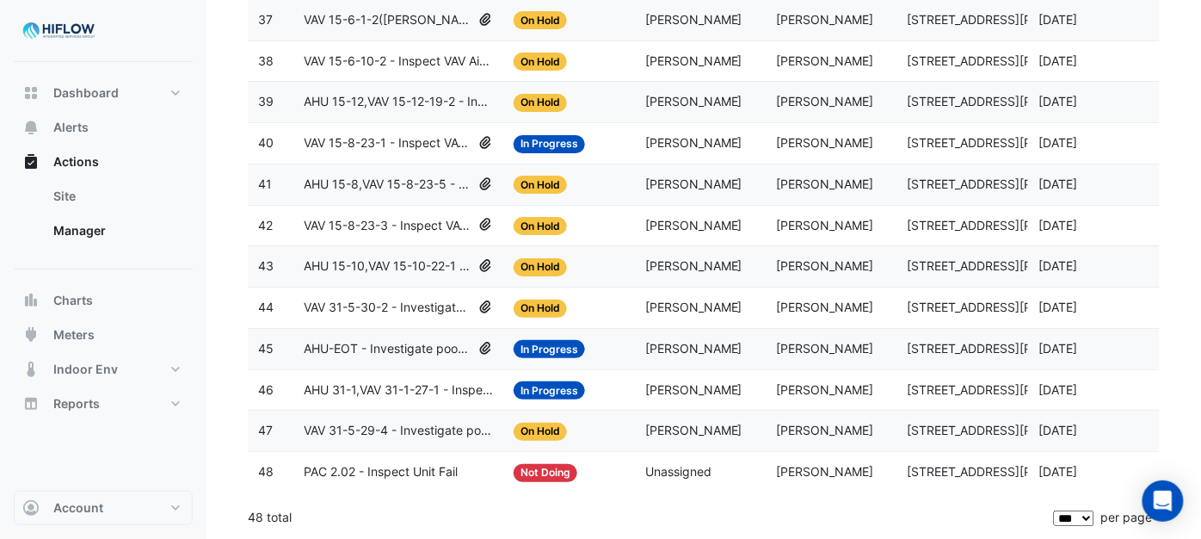
click at [391, 259] on span "AHU 15-10,VAV 15-10-22-1 - Inspect VAV Airflow Block" at bounding box center [388, 266] width 168 height 20
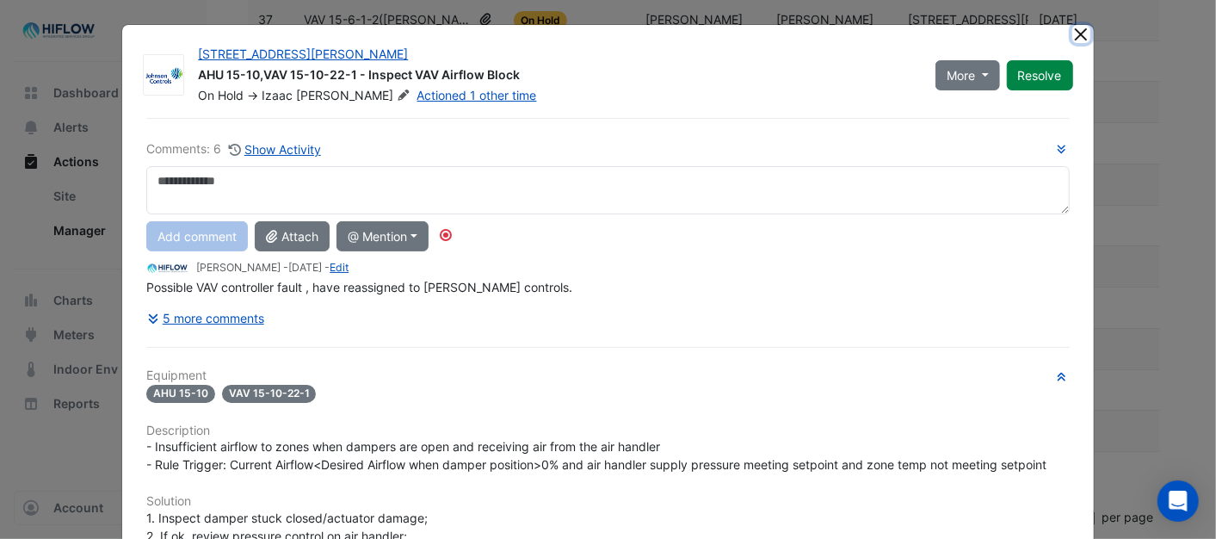
click at [1073, 34] on button "Close" at bounding box center [1081, 34] width 18 height 18
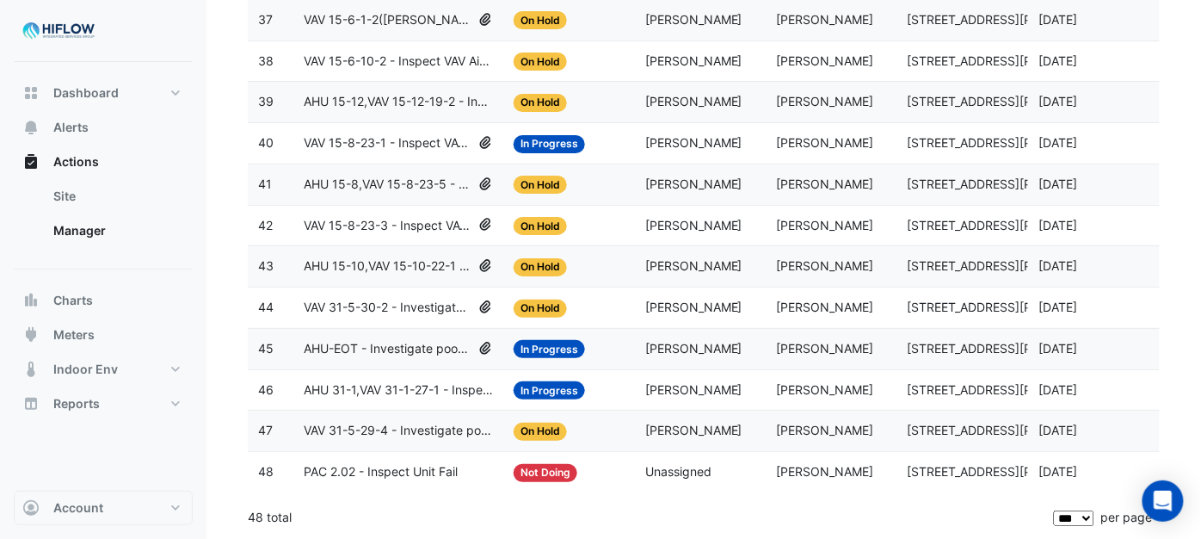
click at [367, 219] on span "VAV 15-8-23-3 - Inspect VAV Airflow Block" at bounding box center [388, 226] width 168 height 20
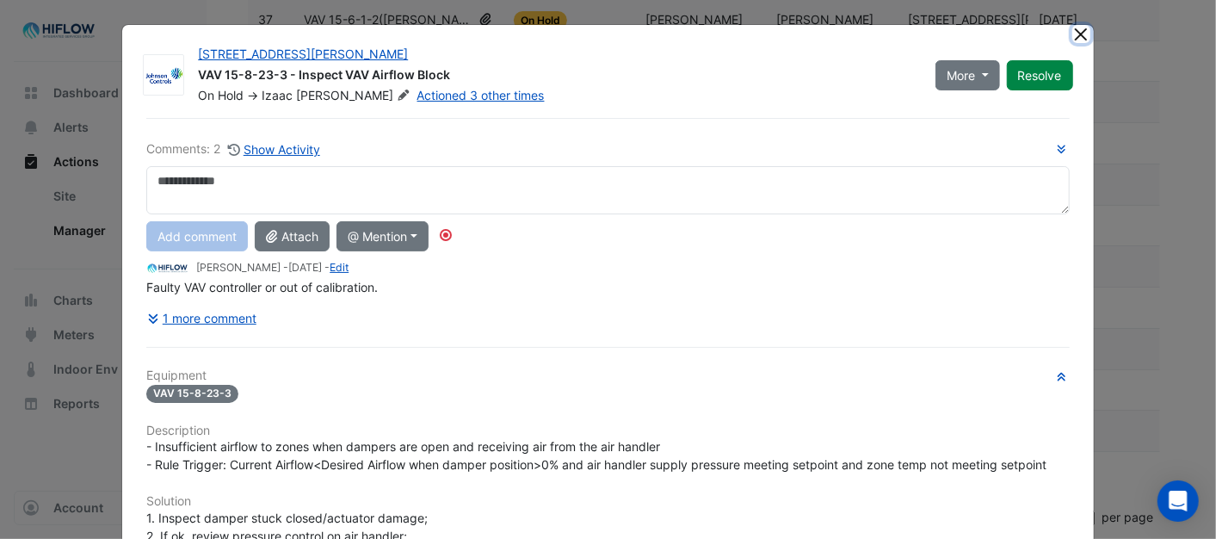
click at [1075, 30] on button "Close" at bounding box center [1081, 34] width 18 height 18
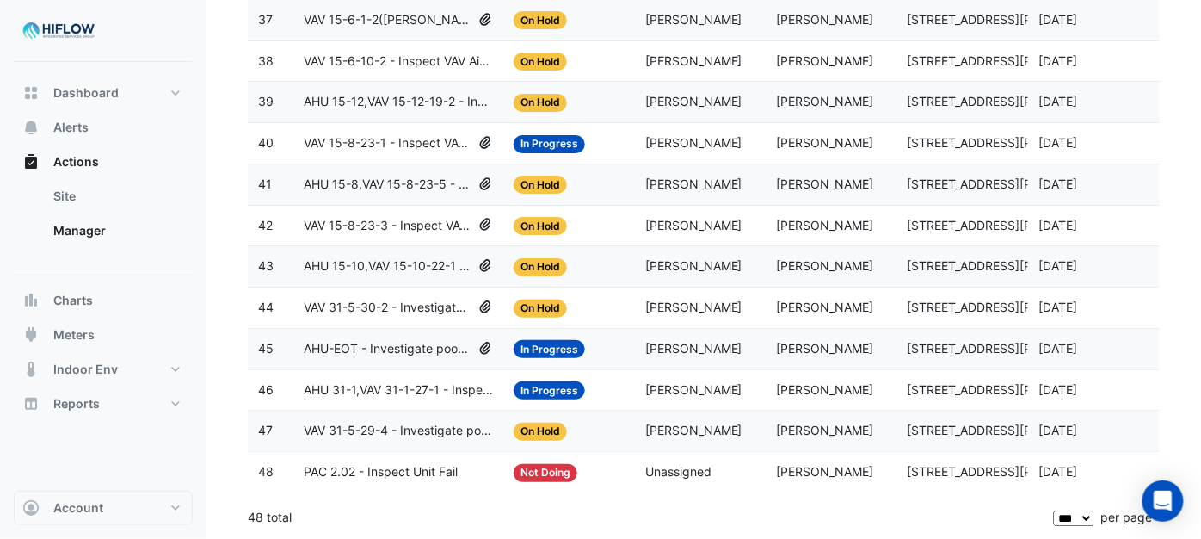
click at [340, 178] on span "AHU 15-8,VAV 15-8-23-5 - Inspect VAV Airflow Block" at bounding box center [388, 185] width 168 height 20
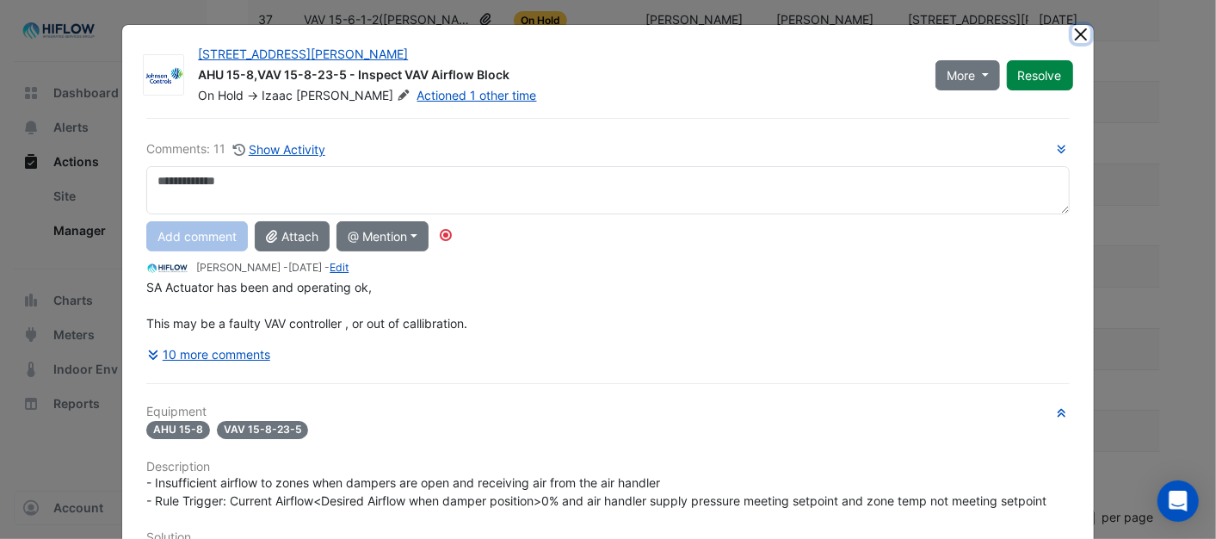
click at [1072, 32] on button "Close" at bounding box center [1081, 34] width 18 height 18
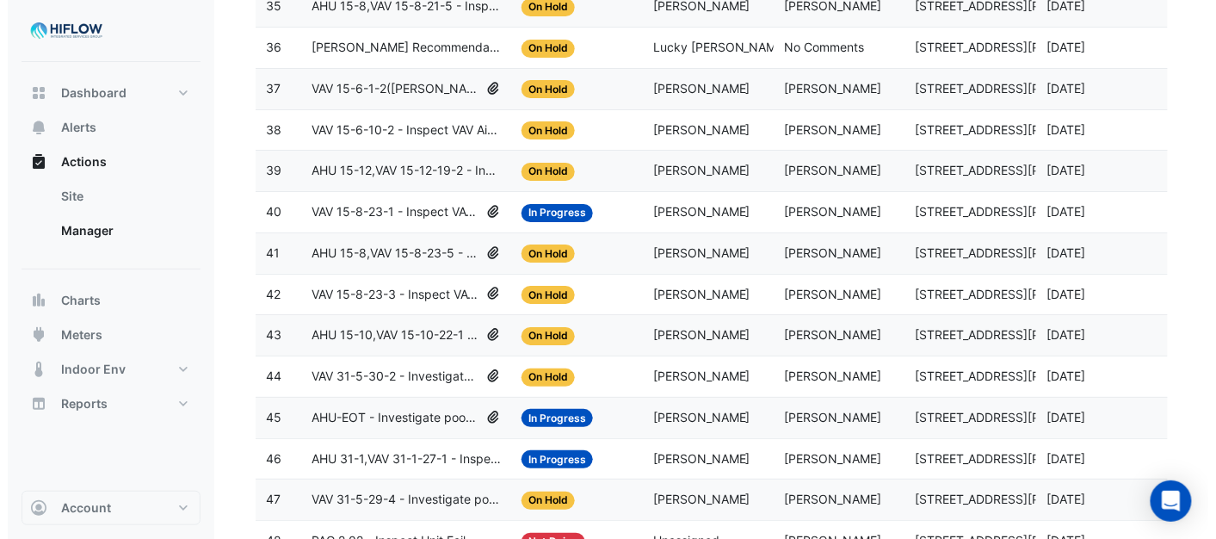
scroll to position [1661, 0]
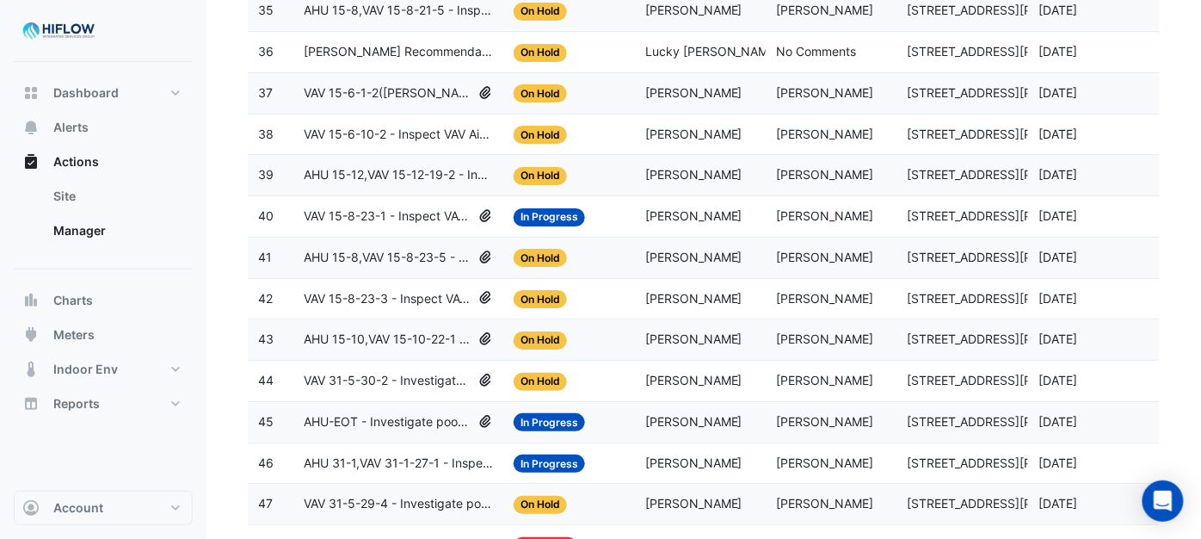
click at [334, 226] on span "VAV 15-8-23-1 - Inspect VAV Airflow Block" at bounding box center [388, 216] width 168 height 20
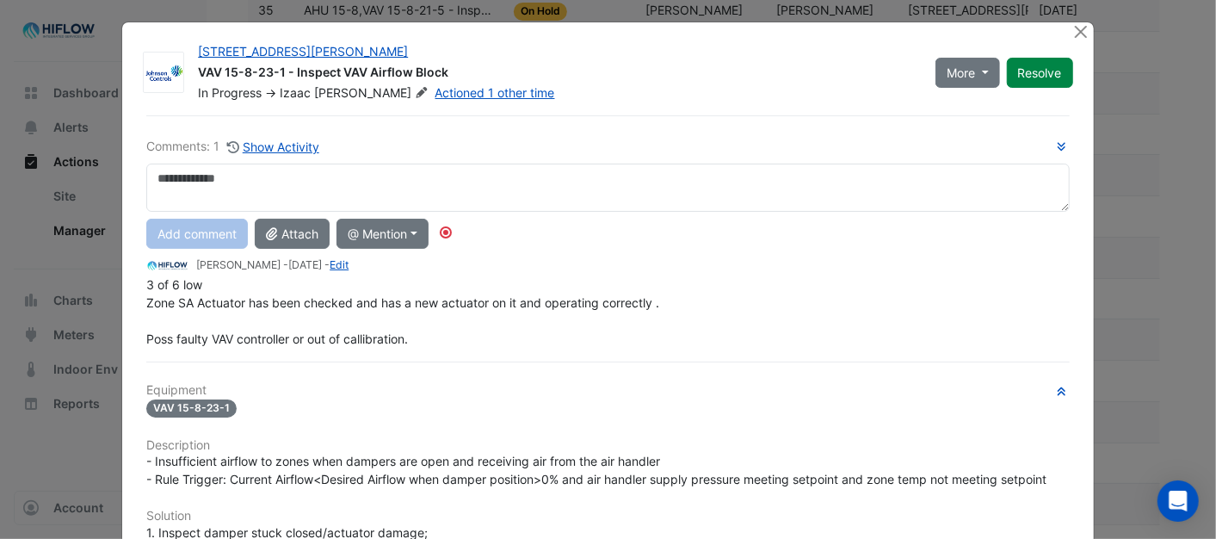
scroll to position [0, 0]
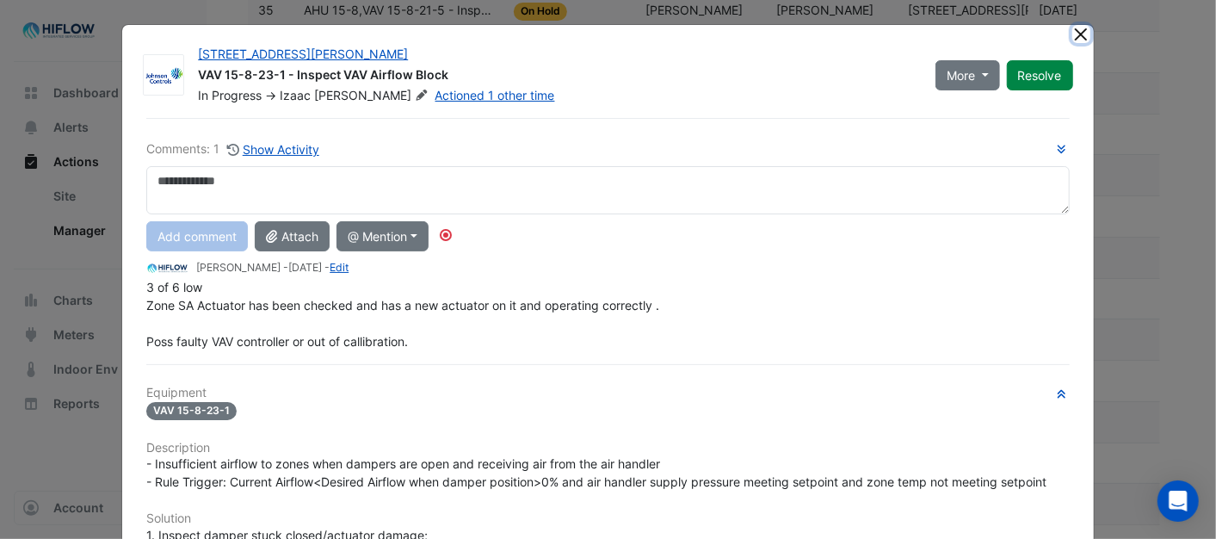
click at [1076, 37] on button "Close" at bounding box center [1081, 34] width 18 height 18
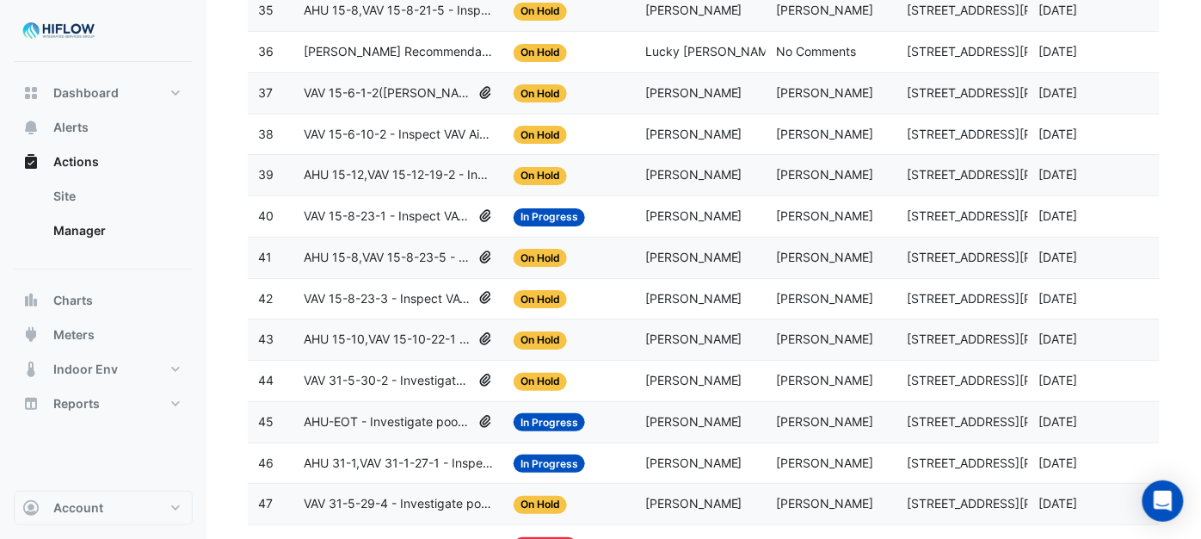
click at [405, 226] on span "VAV 15-8-23-1 - Inspect VAV Airflow Block" at bounding box center [388, 216] width 168 height 20
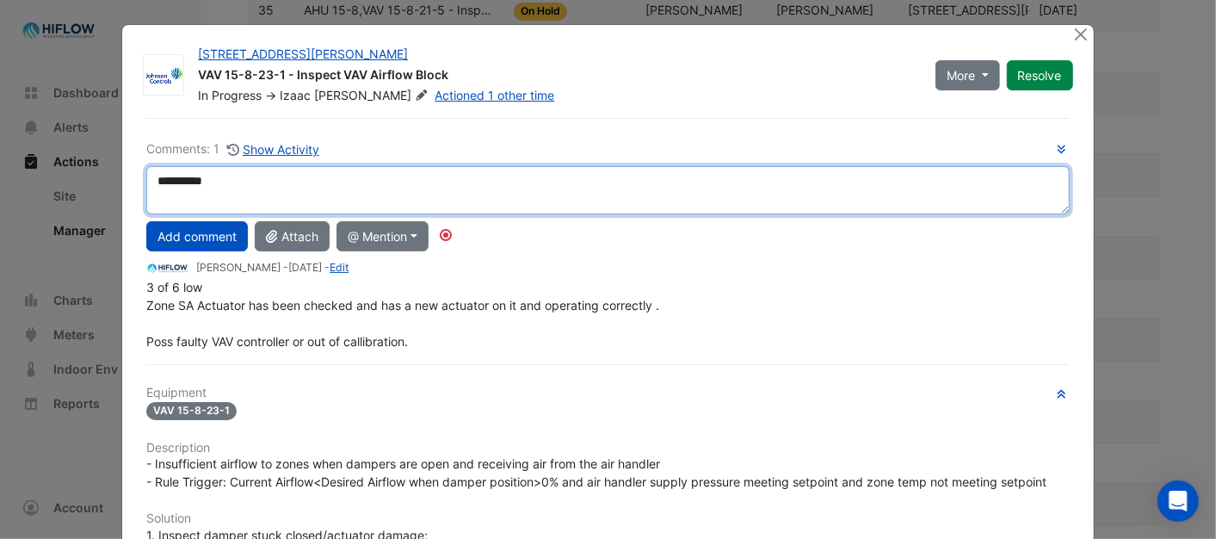
drag, startPoint x: 217, startPoint y: 185, endPoint x: 139, endPoint y: 184, distance: 77.4
click at [146, 184] on textarea "**********" at bounding box center [607, 190] width 922 height 48
type textarea "**********"
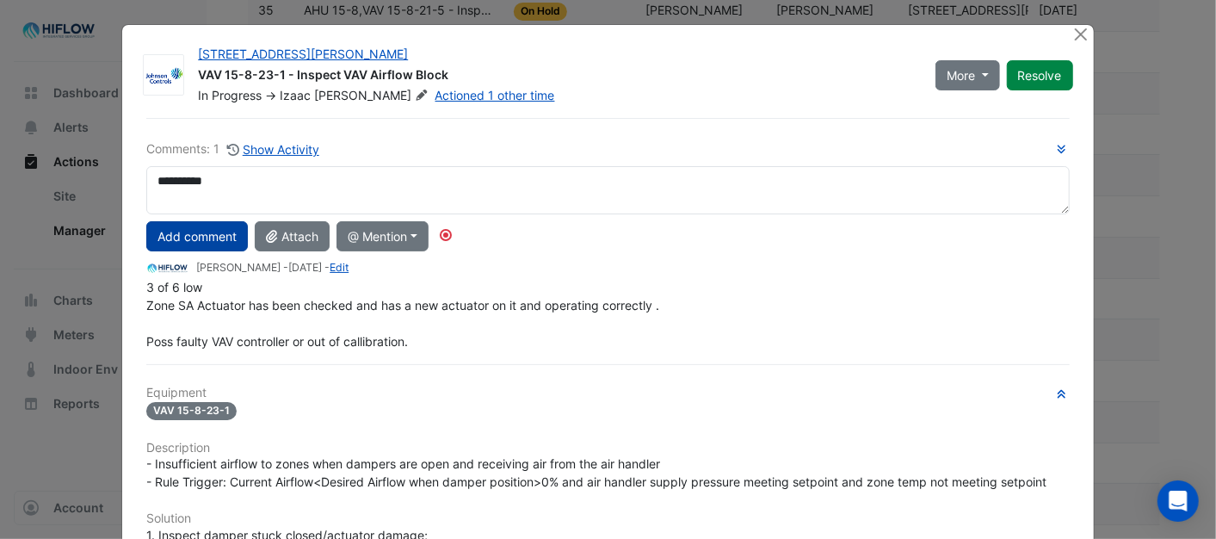
click at [198, 228] on button "Add comment" at bounding box center [197, 236] width 102 height 30
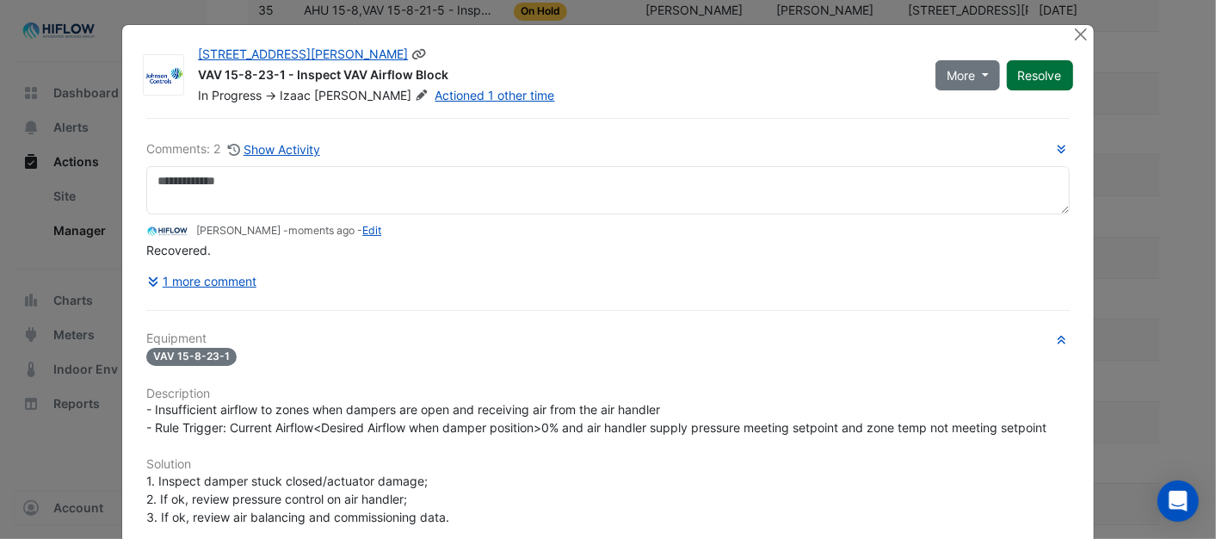
click at [1032, 81] on button "Resolve" at bounding box center [1040, 75] width 66 height 30
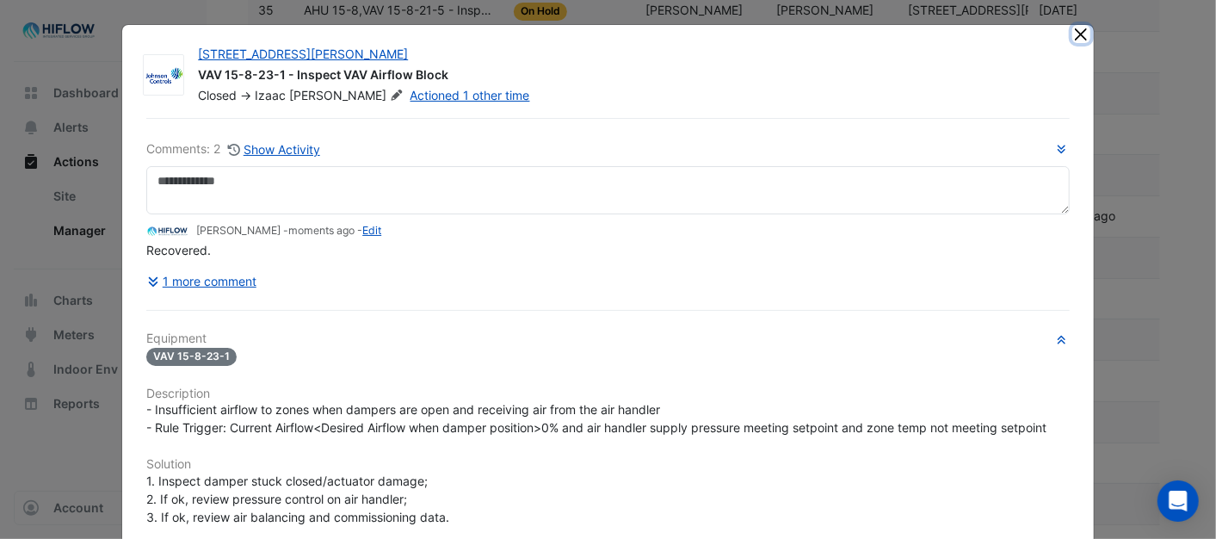
click at [1072, 35] on button "Close" at bounding box center [1081, 34] width 18 height 18
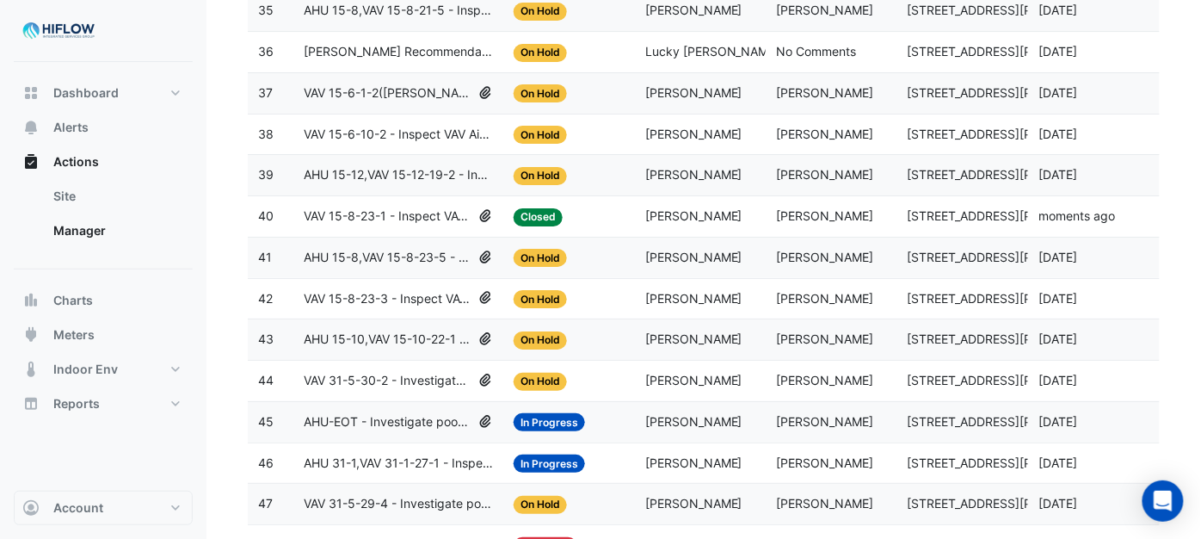
click at [363, 309] on span "VAV 15-8-23-3 - Inspect VAV Airflow Block" at bounding box center [388, 299] width 168 height 20
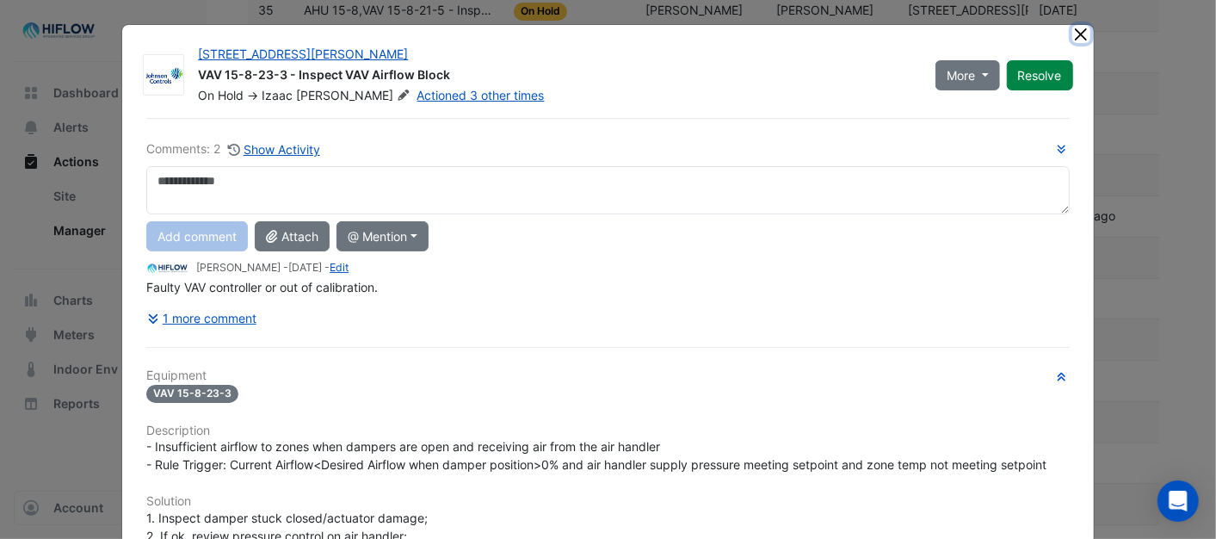
click at [1080, 28] on button "Close" at bounding box center [1081, 34] width 18 height 18
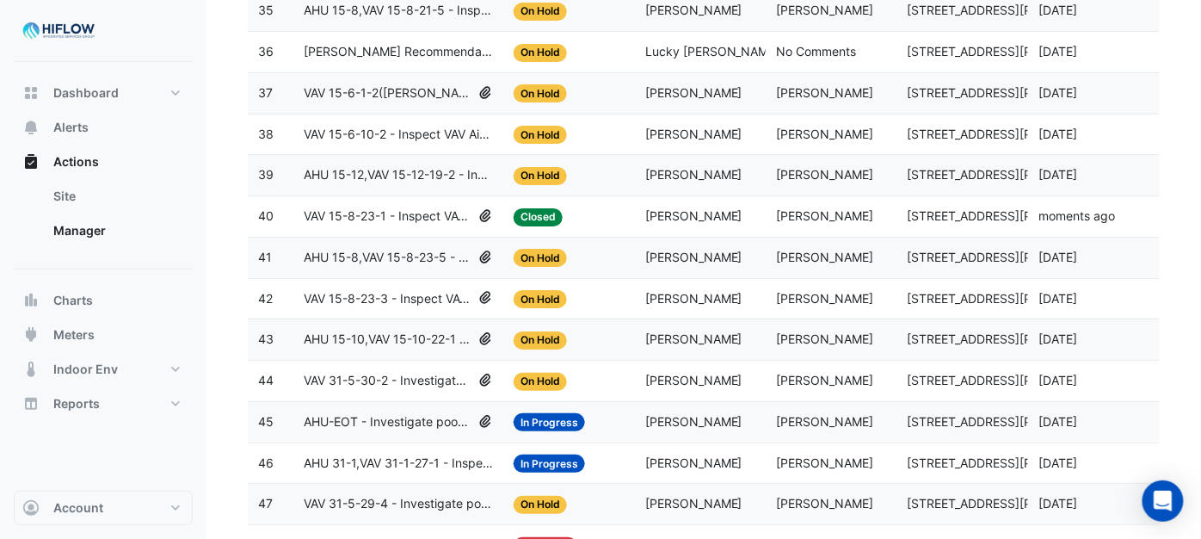
click at [377, 185] on span "AHU 15-12,VAV 15-12-19-2 - Inspect VAV Airflow Block" at bounding box center [398, 175] width 189 height 20
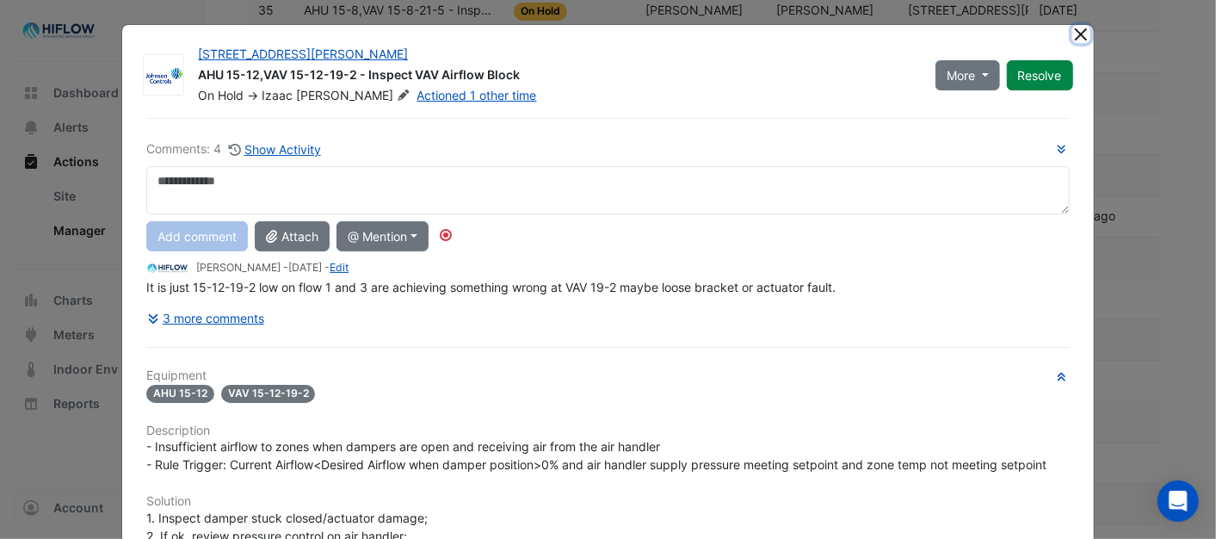
click at [1074, 28] on button "Close" at bounding box center [1081, 34] width 18 height 18
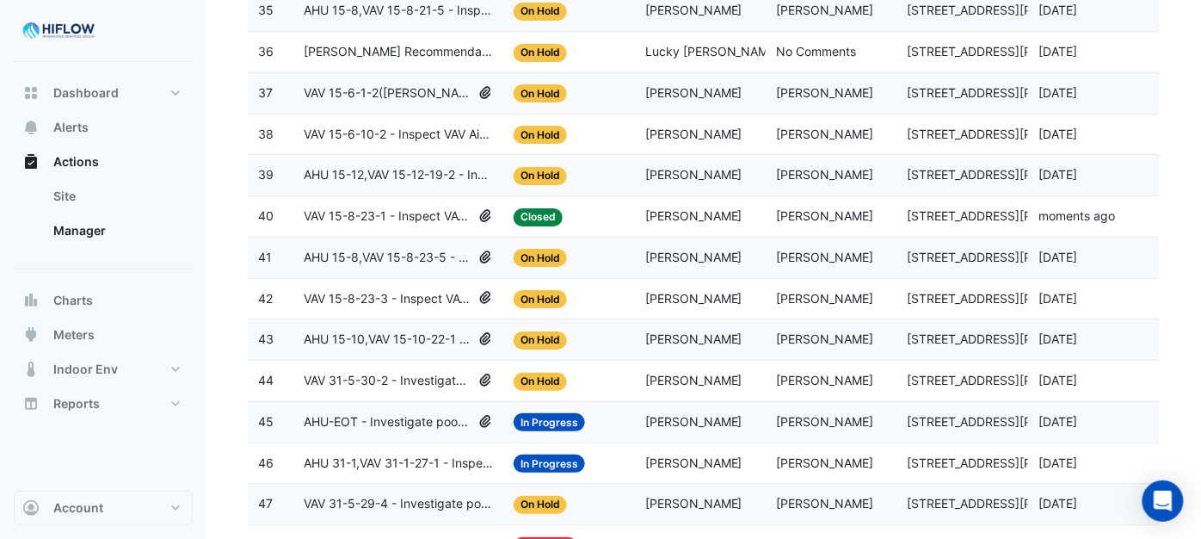
click at [381, 145] on span "VAV 15-6-10-2 - Inspect VAV Airflow Block" at bounding box center [398, 135] width 189 height 20
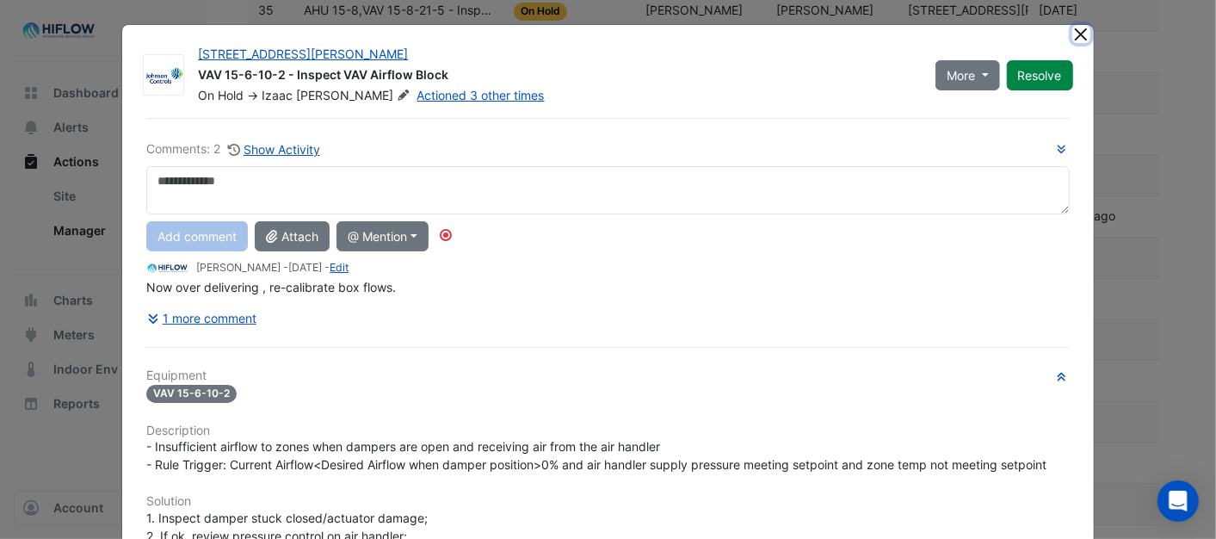
click at [1072, 33] on button "Close" at bounding box center [1081, 34] width 18 height 18
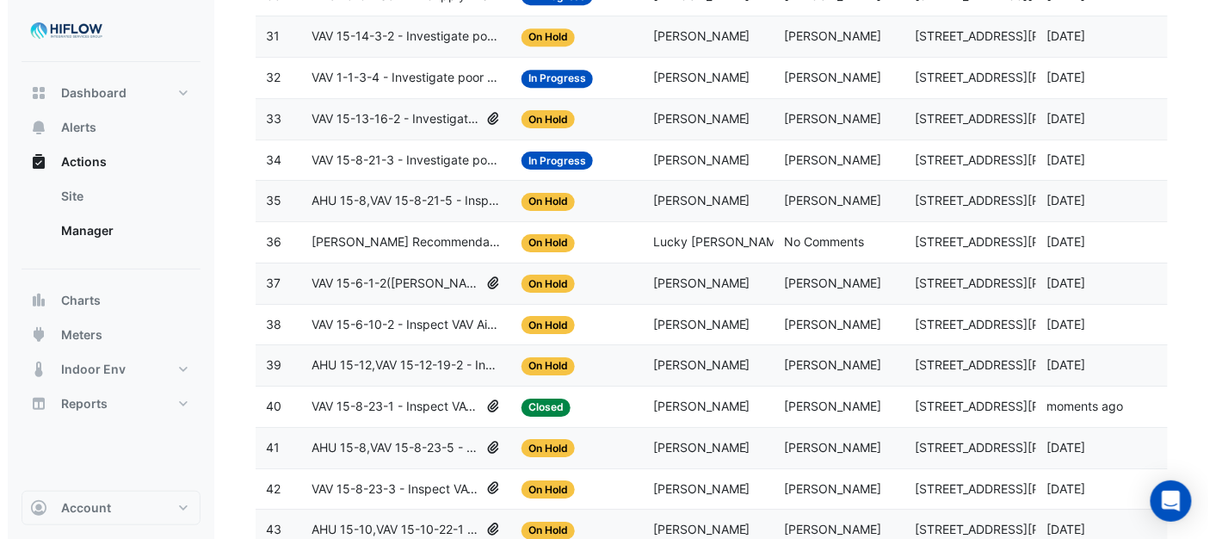
scroll to position [1470, 0]
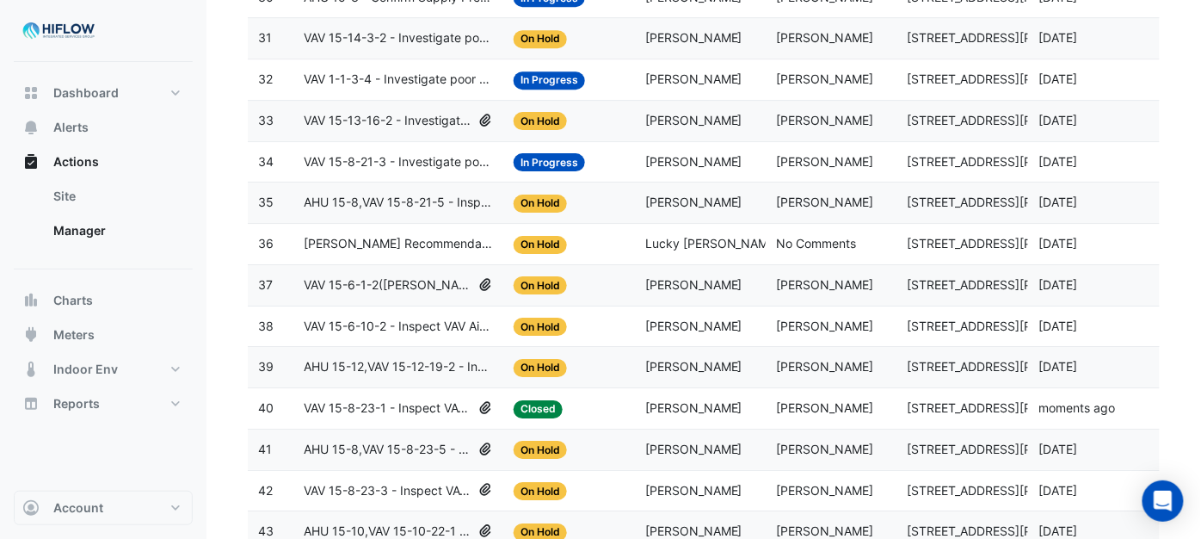
click at [381, 295] on span "VAV 15-6-1-2([PERSON_NAME] IE) - Inspect VAV Airflow Block" at bounding box center [388, 285] width 168 height 20
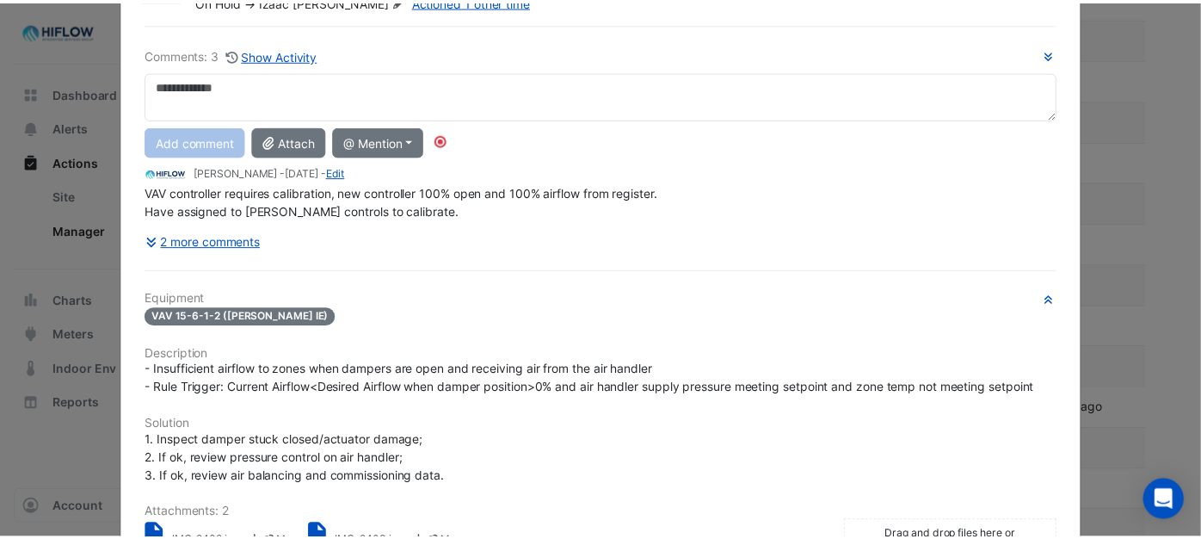
scroll to position [0, 0]
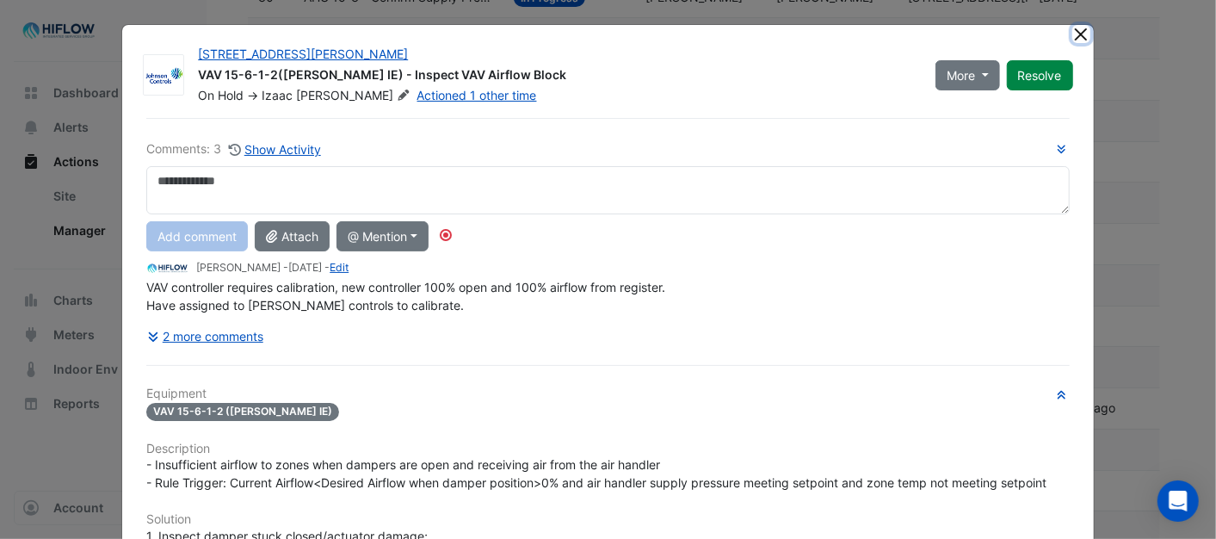
click at [1072, 30] on button "Close" at bounding box center [1081, 34] width 18 height 18
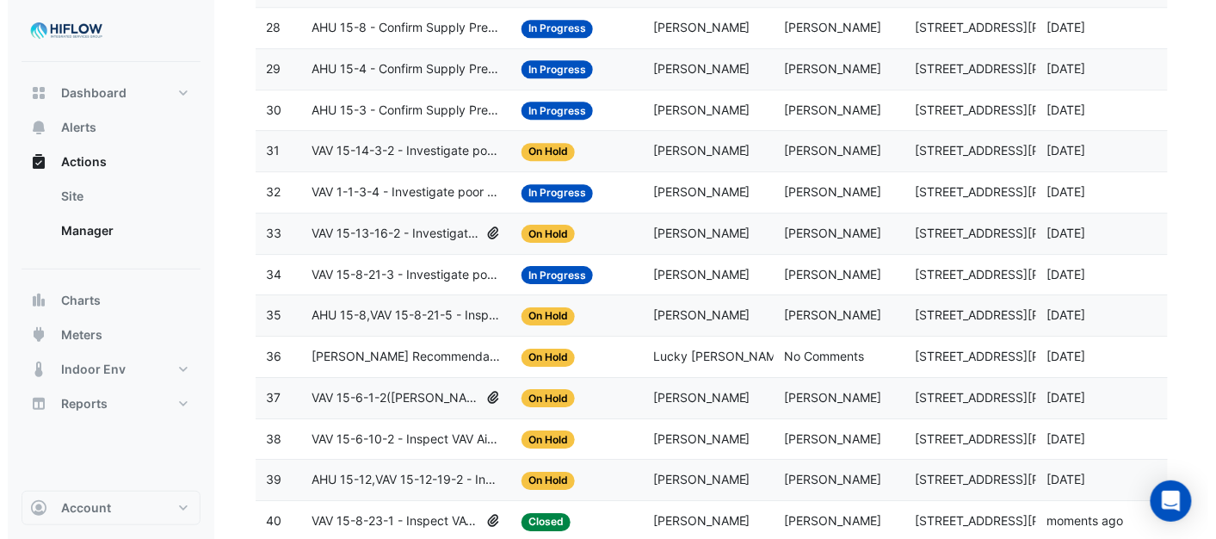
scroll to position [1279, 0]
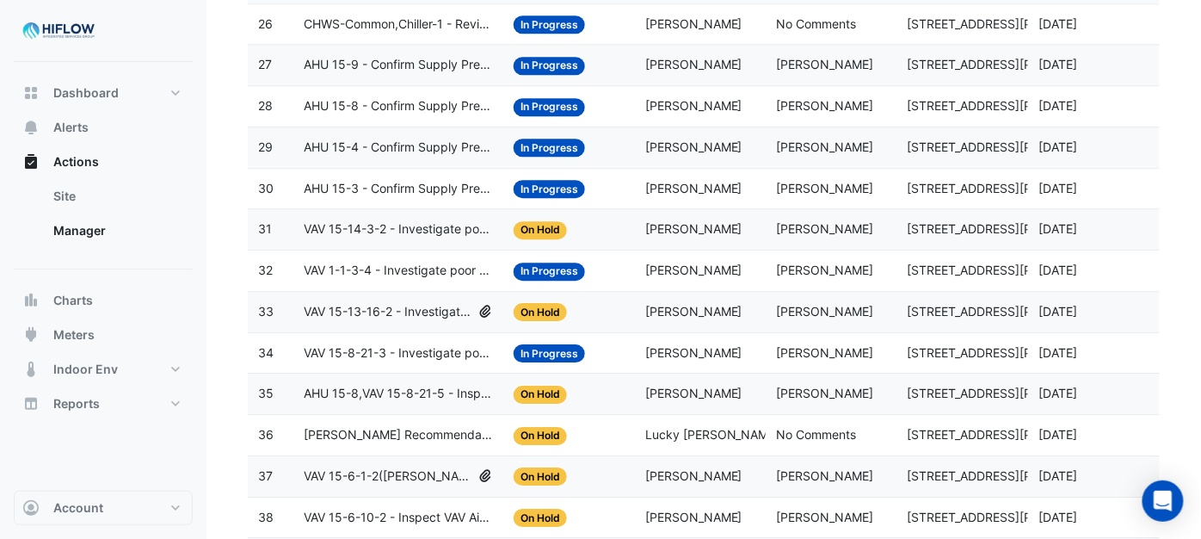
click at [348, 445] on span "[PERSON_NAME] Recommendation- Tenant condenser water" at bounding box center [398, 435] width 189 height 20
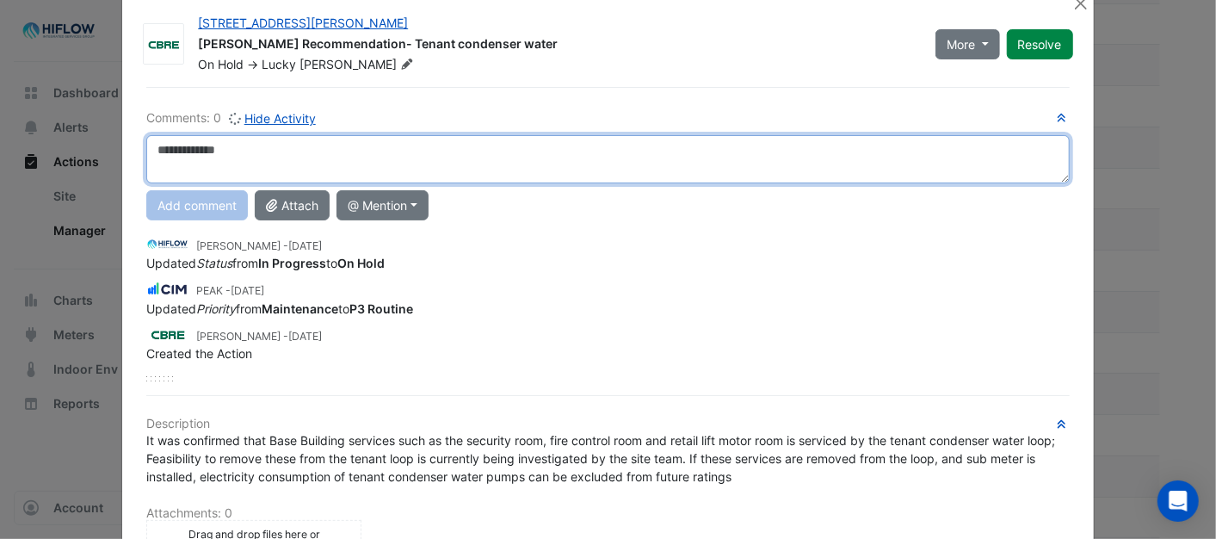
scroll to position [0, 0]
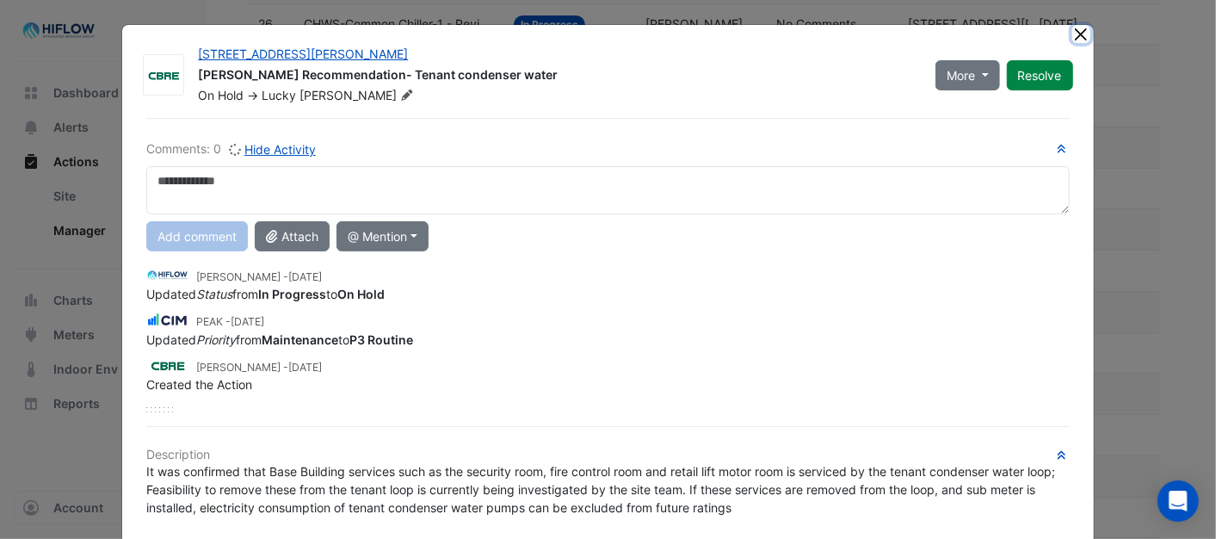
click at [1074, 31] on button "Close" at bounding box center [1081, 34] width 18 height 18
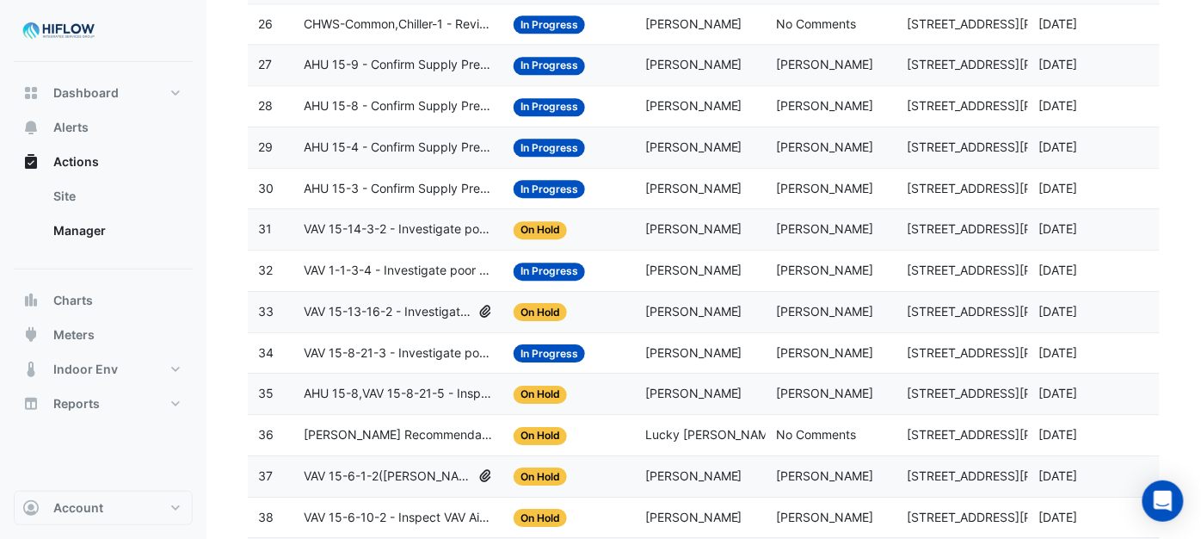
click at [358, 404] on span "AHU 15-8,VAV 15-8-21-5 - Inspect VAV Airflow Block" at bounding box center [398, 394] width 189 height 20
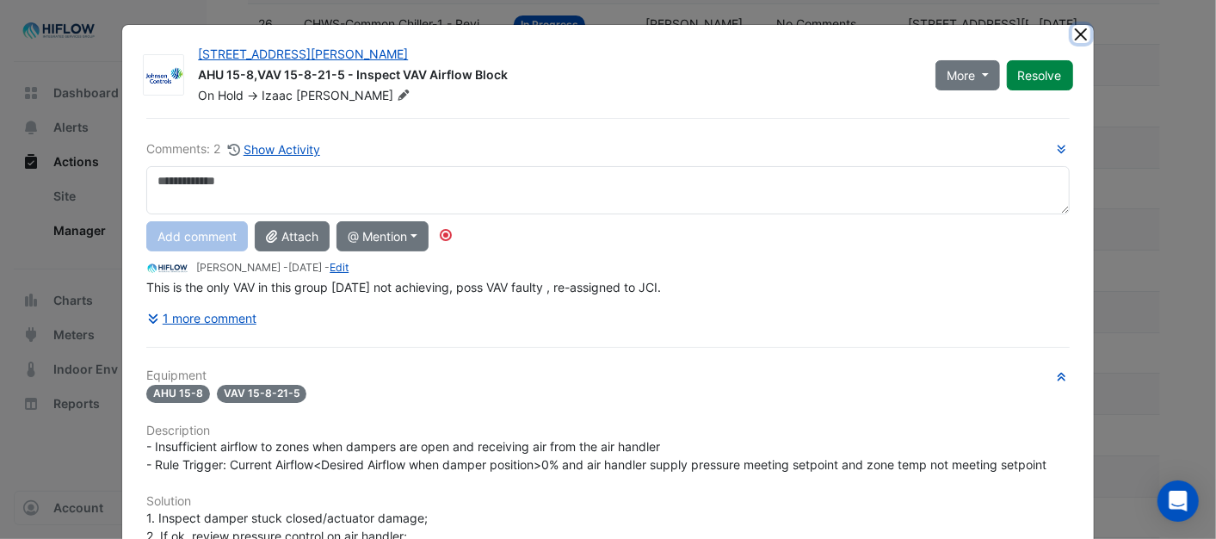
click at [1072, 38] on button "Close" at bounding box center [1081, 34] width 18 height 18
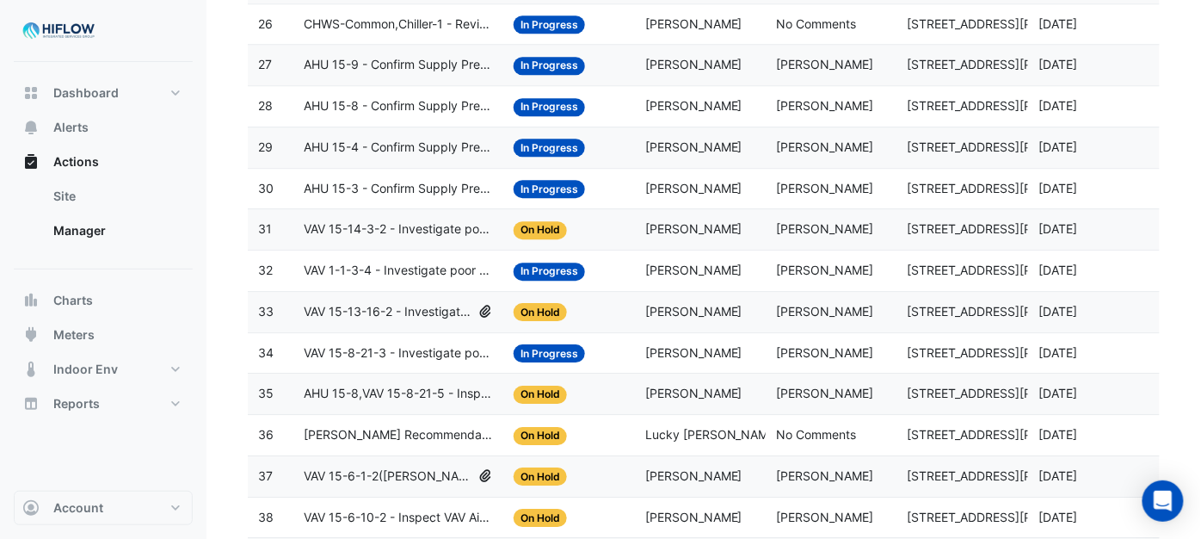
click at [342, 363] on span "VAV 15-8-21-3 - Investigate poor zone temp" at bounding box center [398, 353] width 189 height 20
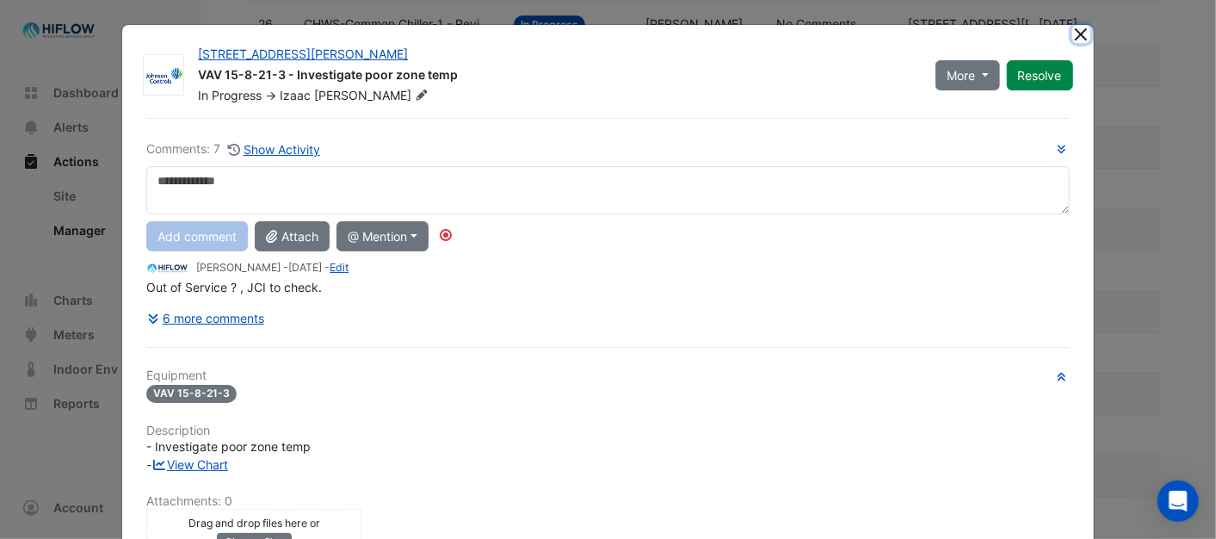
click at [1072, 36] on button "Close" at bounding box center [1081, 34] width 18 height 18
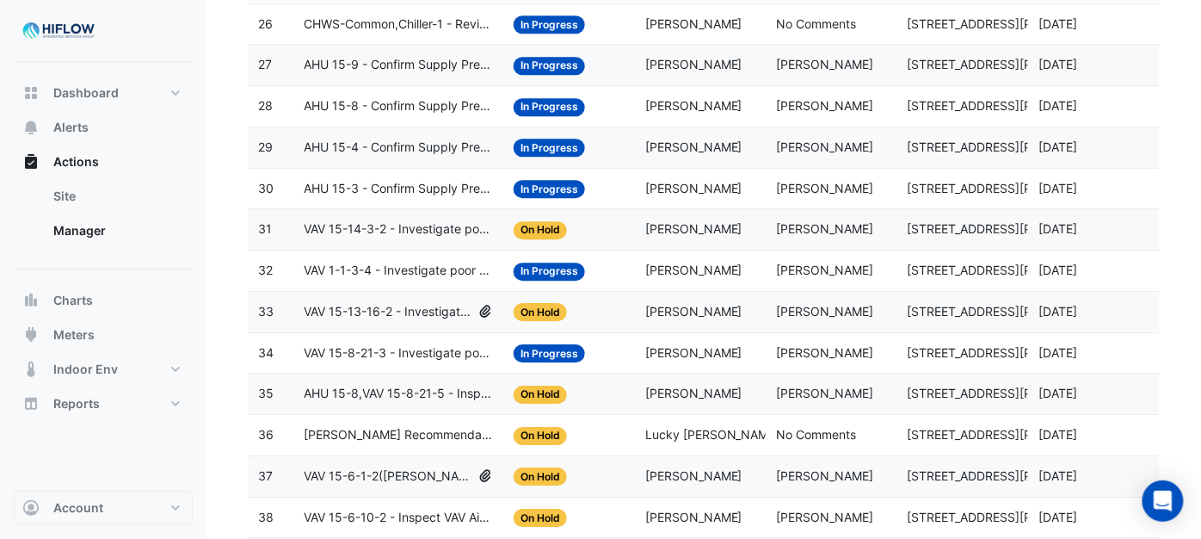
click at [381, 320] on span "VAV 15-13-16-2 - Investigate poor zone temp" at bounding box center [388, 312] width 168 height 20
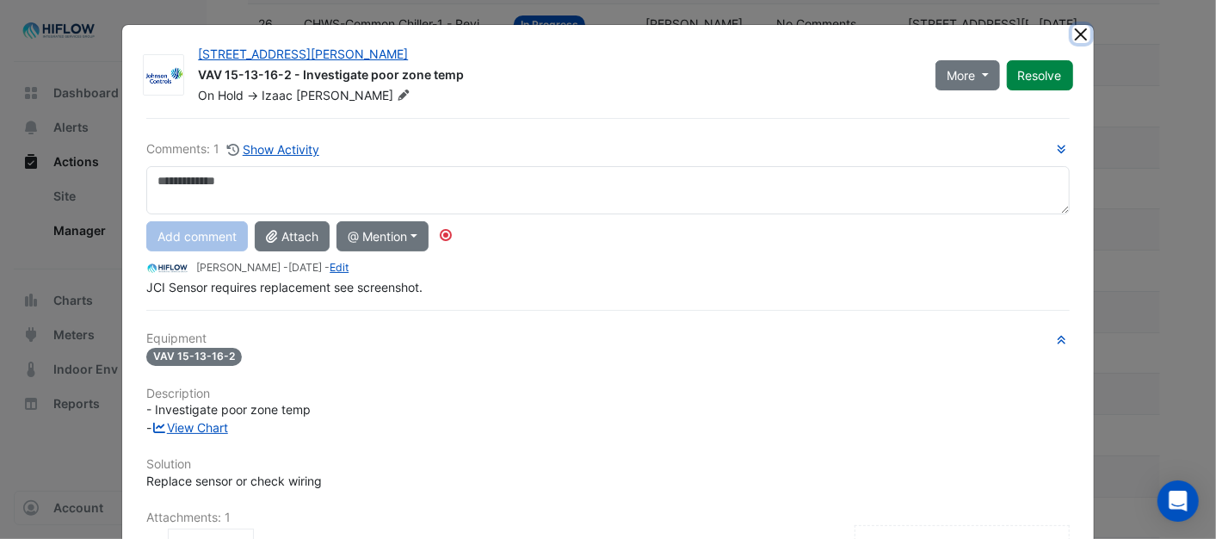
click at [1072, 35] on button "Close" at bounding box center [1081, 34] width 18 height 18
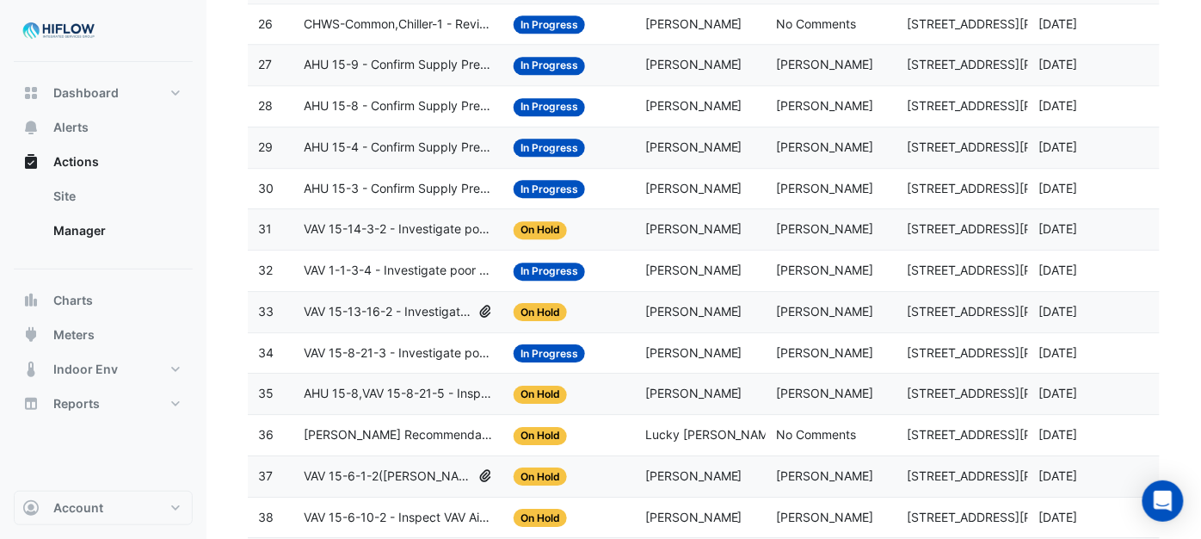
click at [348, 280] on span "VAV 1-1-3-4 - Investigate poor zone temp" at bounding box center [398, 271] width 189 height 20
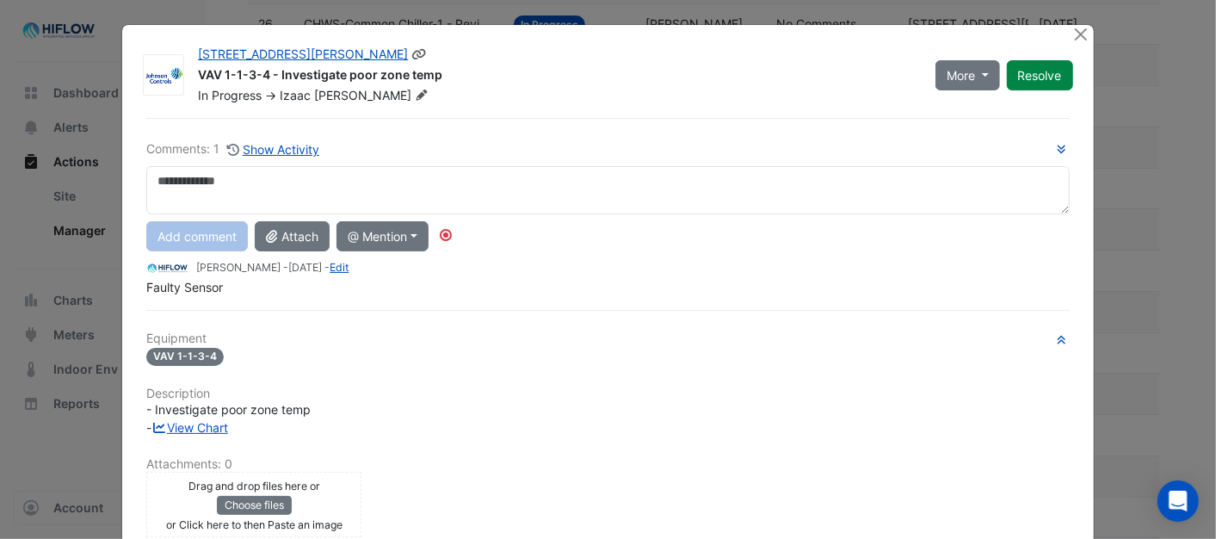
click at [1063, 39] on div "275 George Street VAV 1-1-3-4 - Investigate poor zone temp In Progress -> Izaac…" at bounding box center [635, 71] width 895 height 65
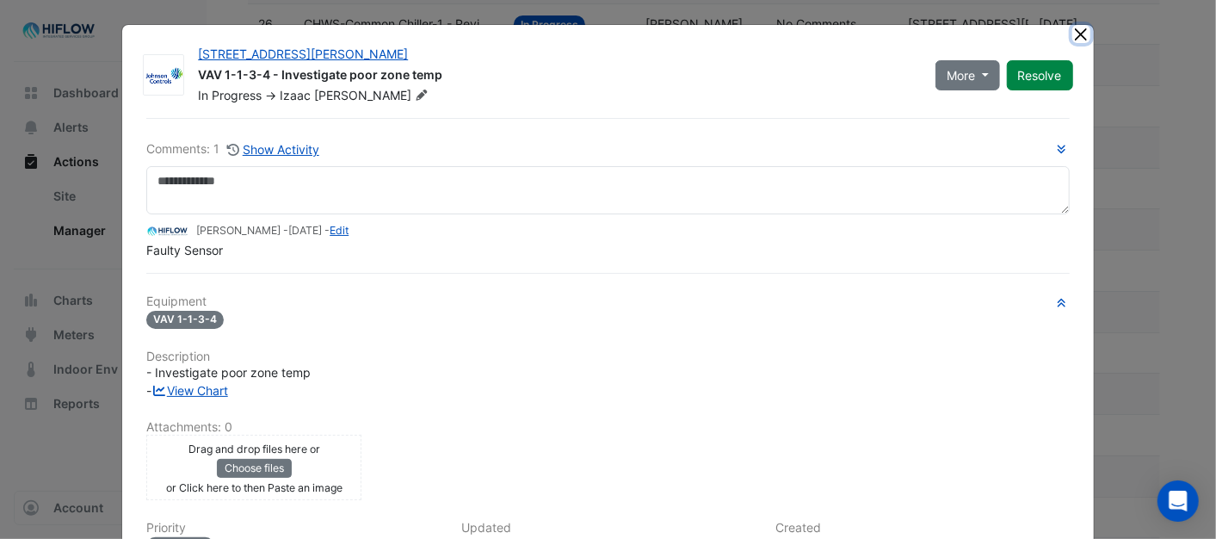
click at [1072, 33] on button "Close" at bounding box center [1081, 34] width 18 height 18
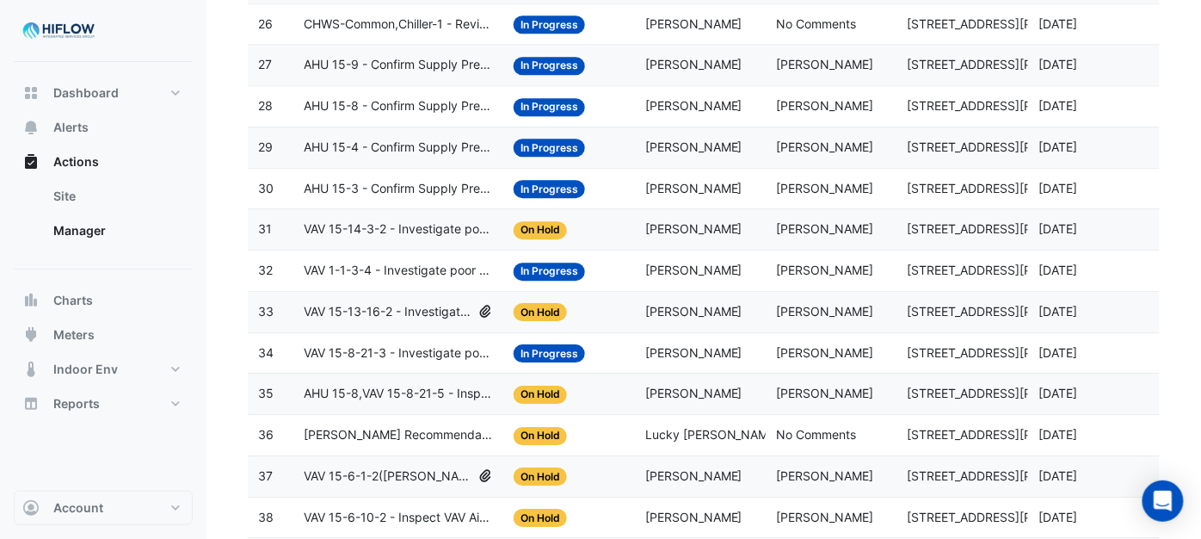
click at [359, 322] on span "VAV 15-13-16-2 - Investigate poor zone temp" at bounding box center [388, 312] width 168 height 20
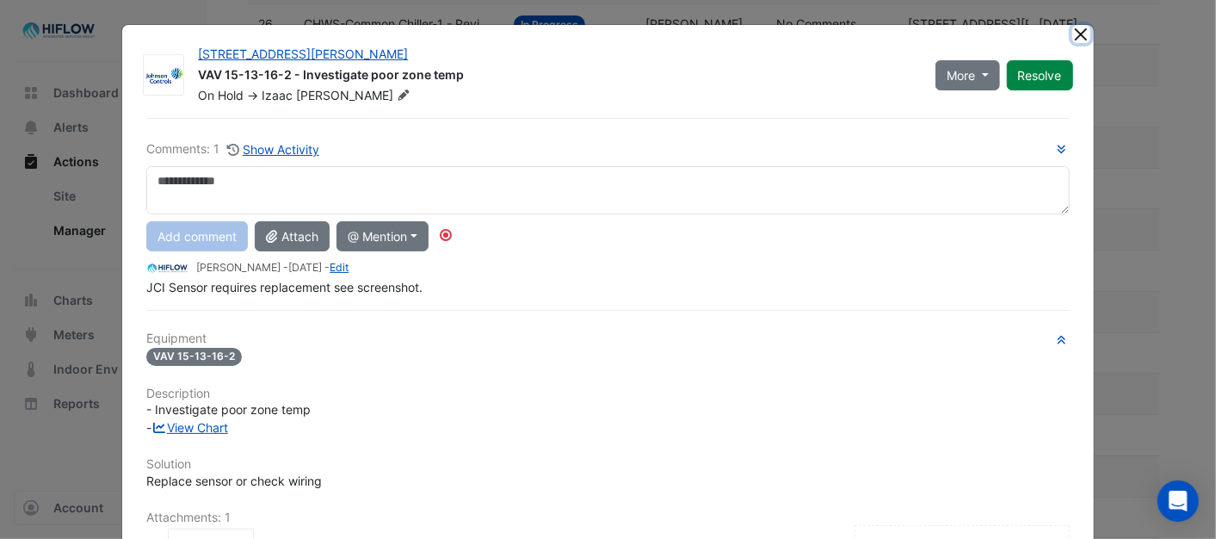
click at [1072, 36] on button "Close" at bounding box center [1081, 34] width 18 height 18
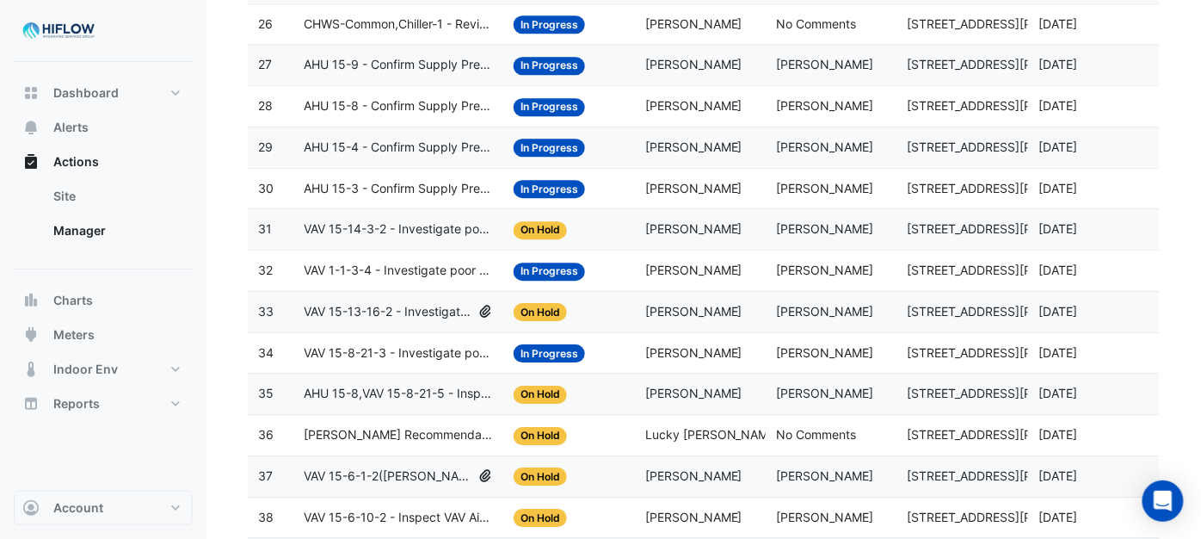
click at [385, 280] on span "VAV 1-1-3-4 - Investigate poor zone temp" at bounding box center [398, 271] width 189 height 20
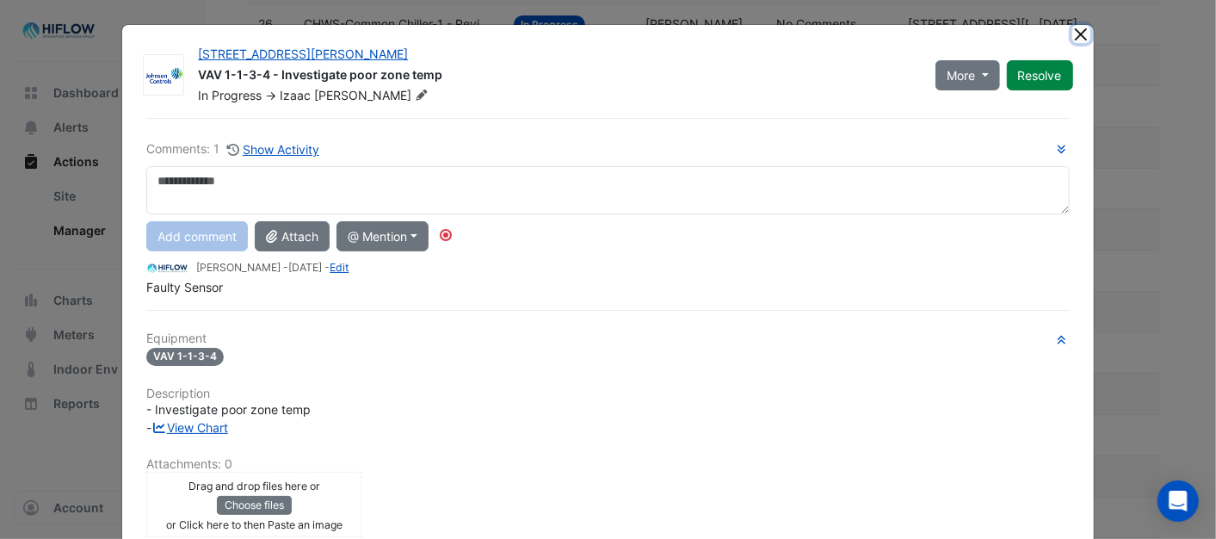
click at [1072, 31] on button "Close" at bounding box center [1081, 34] width 18 height 18
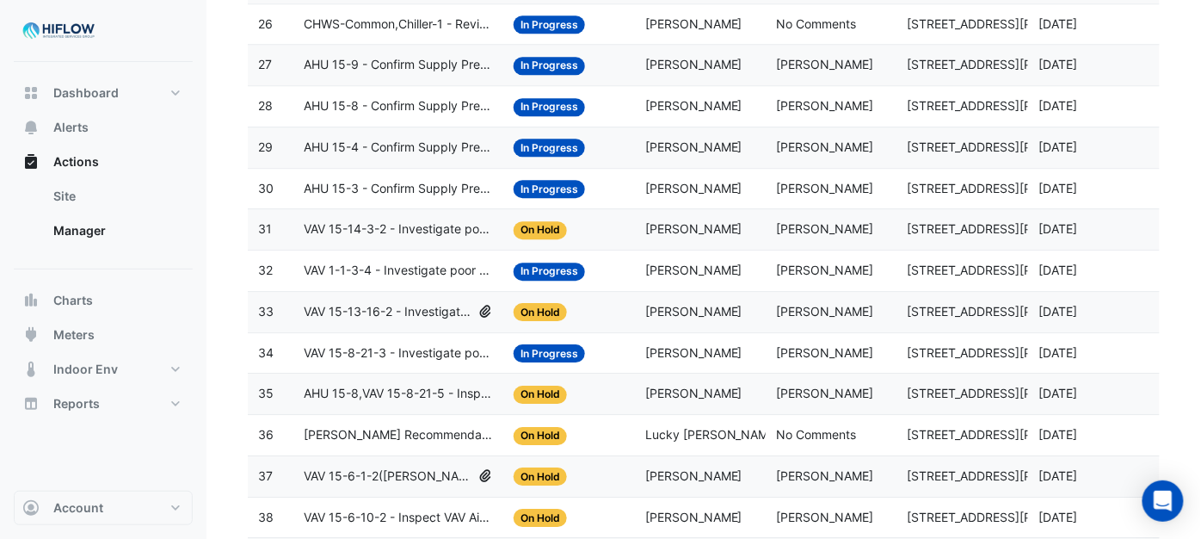
click at [374, 235] on span "VAV 15-14-3-2 - Investigate poor zone temp" at bounding box center [398, 229] width 189 height 20
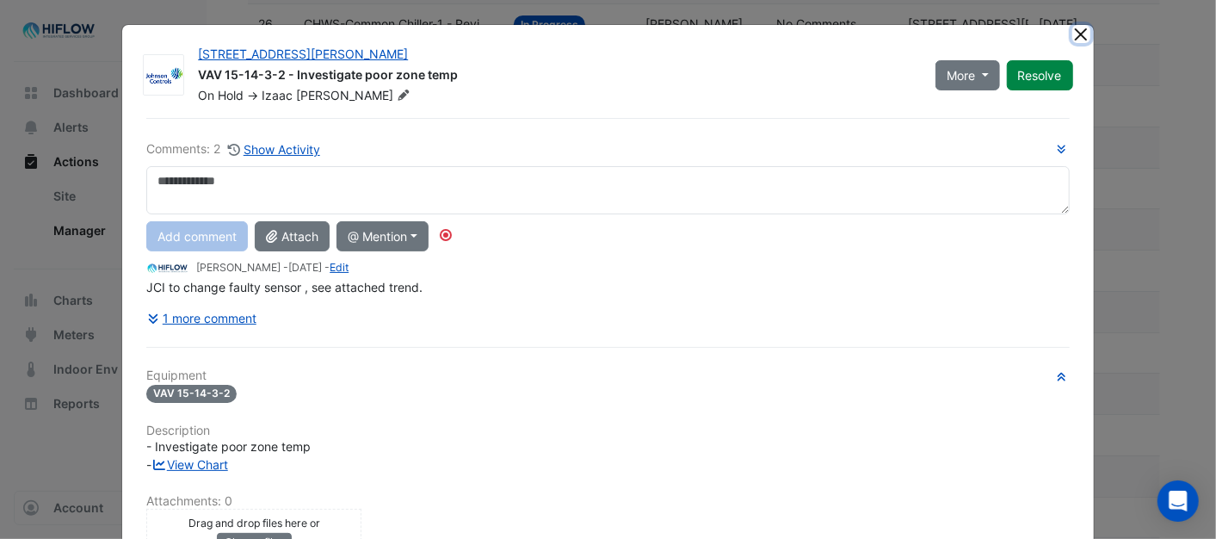
click at [1072, 28] on button "Close" at bounding box center [1081, 34] width 18 height 18
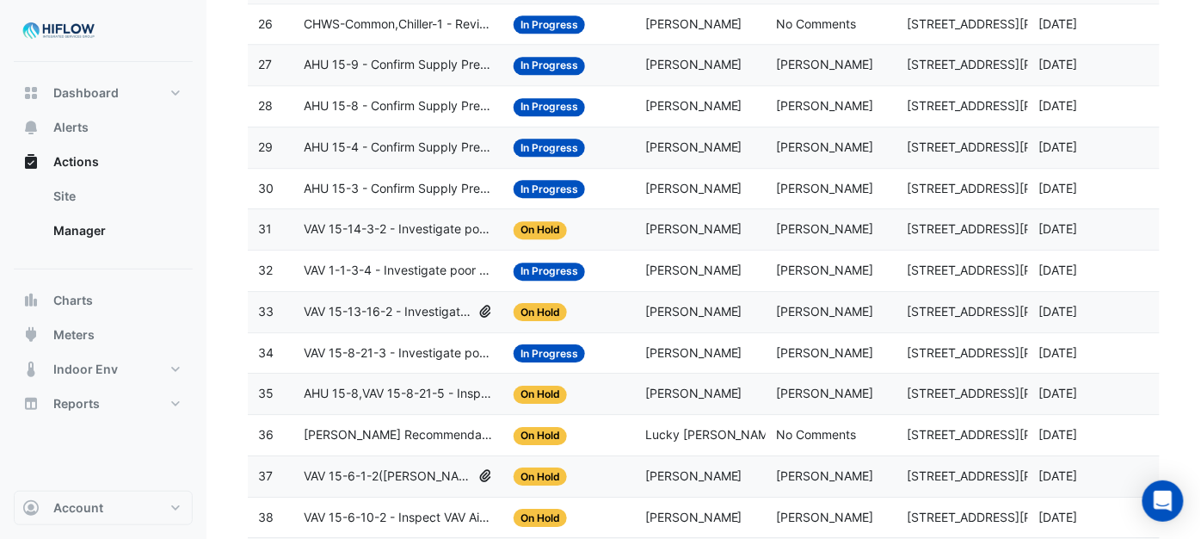
click at [372, 199] on span "AHU 15-3 - Confirm Supply Pressure Override (Energy Waste)" at bounding box center [398, 189] width 189 height 20
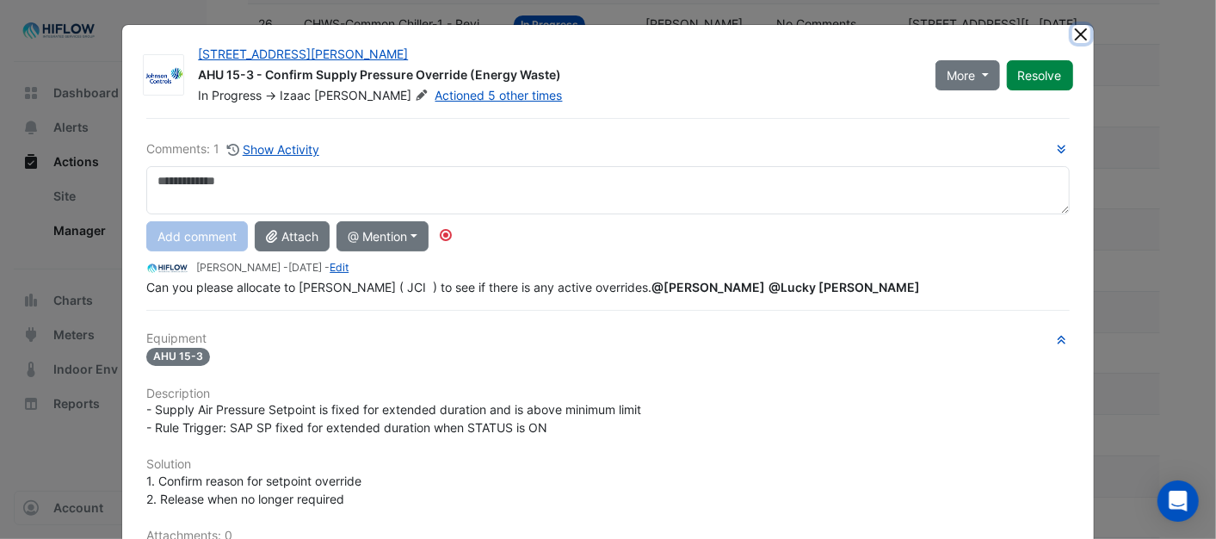
click at [1073, 29] on button "Close" at bounding box center [1081, 34] width 18 height 18
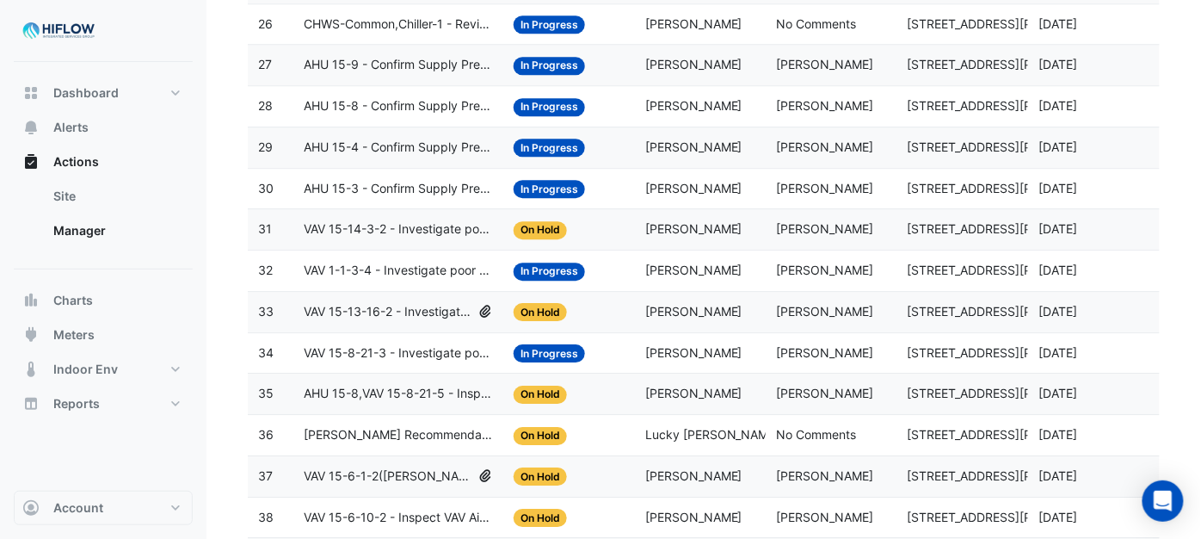
click at [394, 155] on span "AHU 15-4 - Confirm Supply Pressure Override (Energy Waste)" at bounding box center [398, 148] width 189 height 20
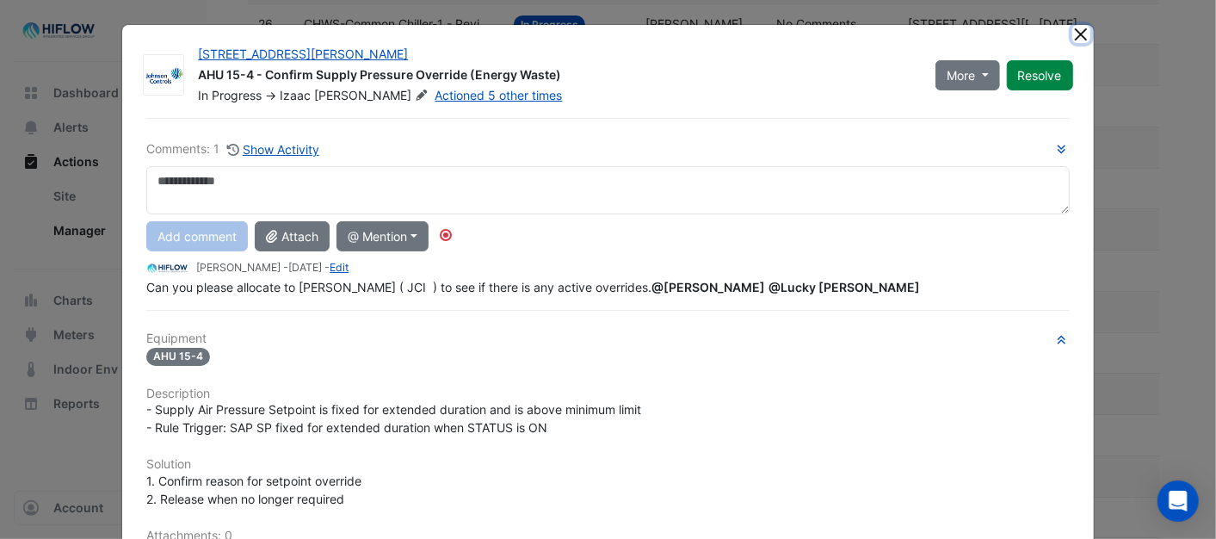
click at [1080, 29] on button "Close" at bounding box center [1081, 34] width 18 height 18
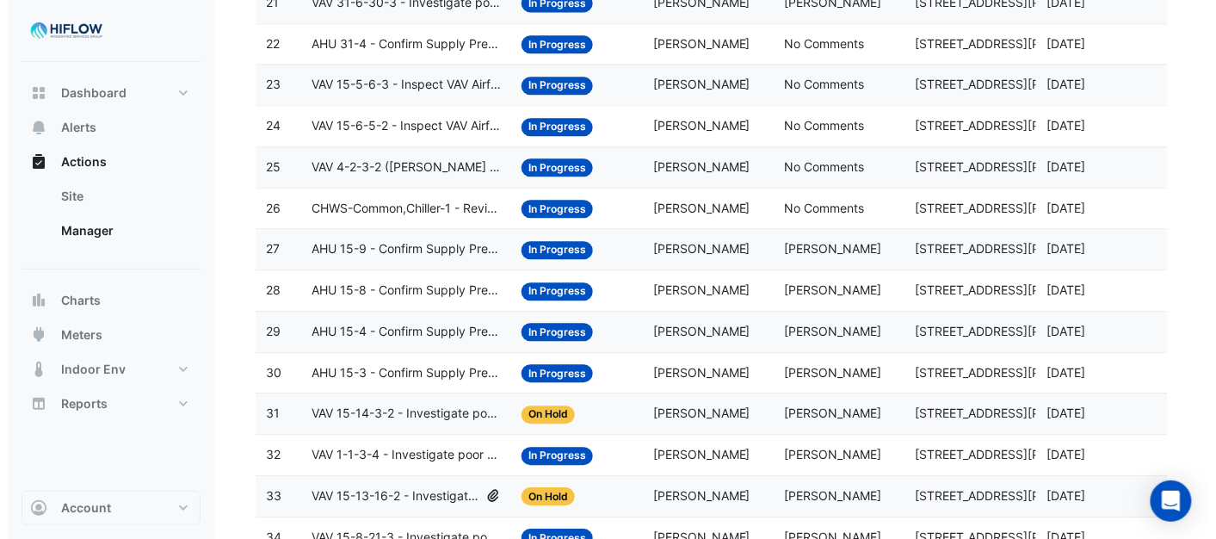
scroll to position [1088, 0]
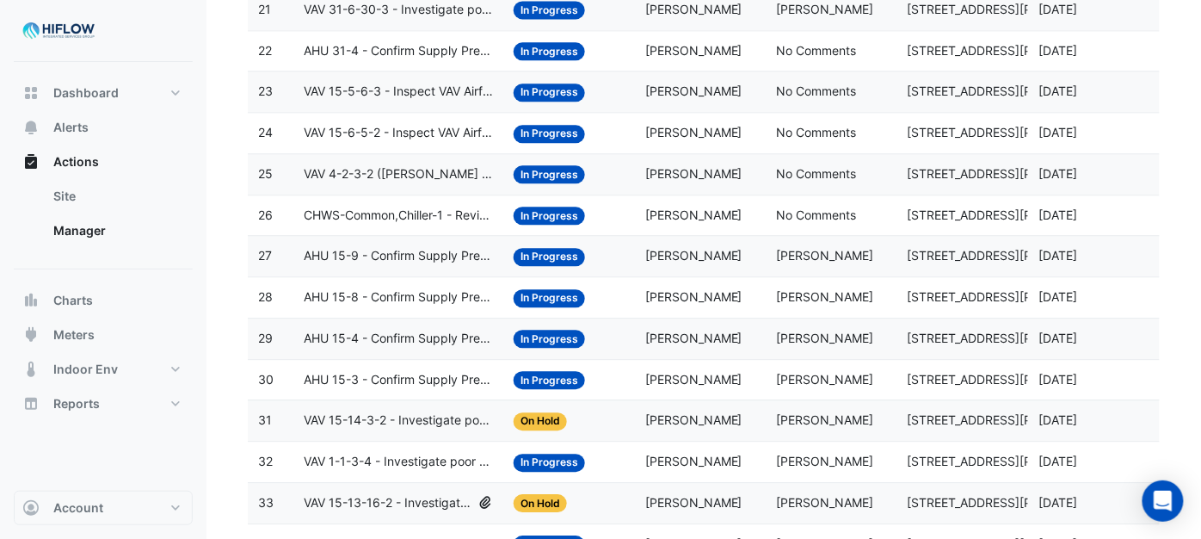
click at [379, 306] on span "AHU 15-8 - Confirm Supply Pressure Override (Energy Waste)" at bounding box center [398, 297] width 189 height 20
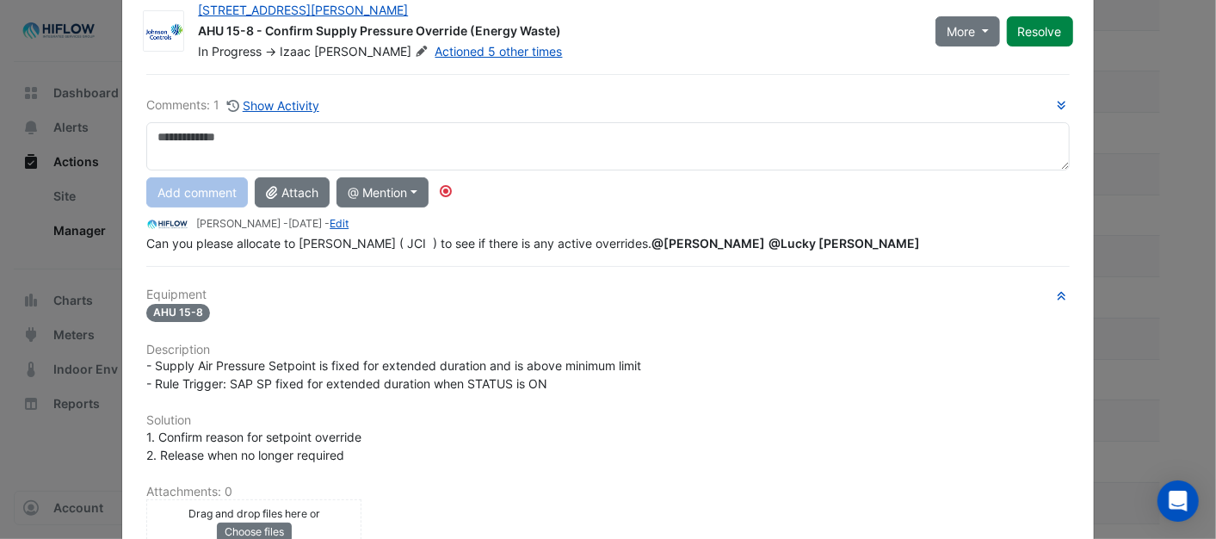
scroll to position [0, 0]
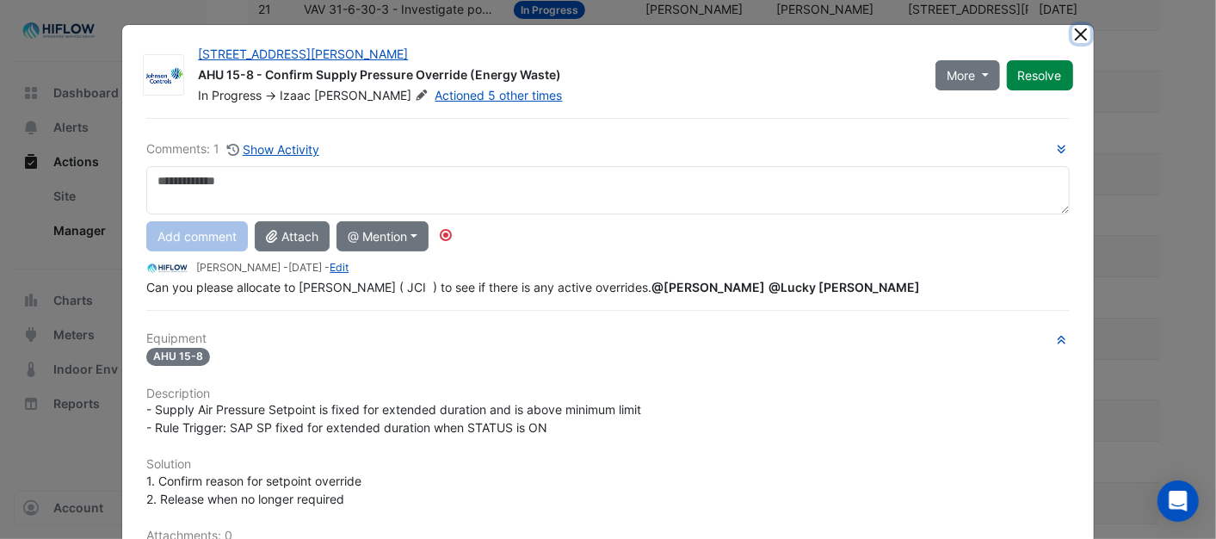
click at [1072, 31] on button "Close" at bounding box center [1081, 34] width 18 height 18
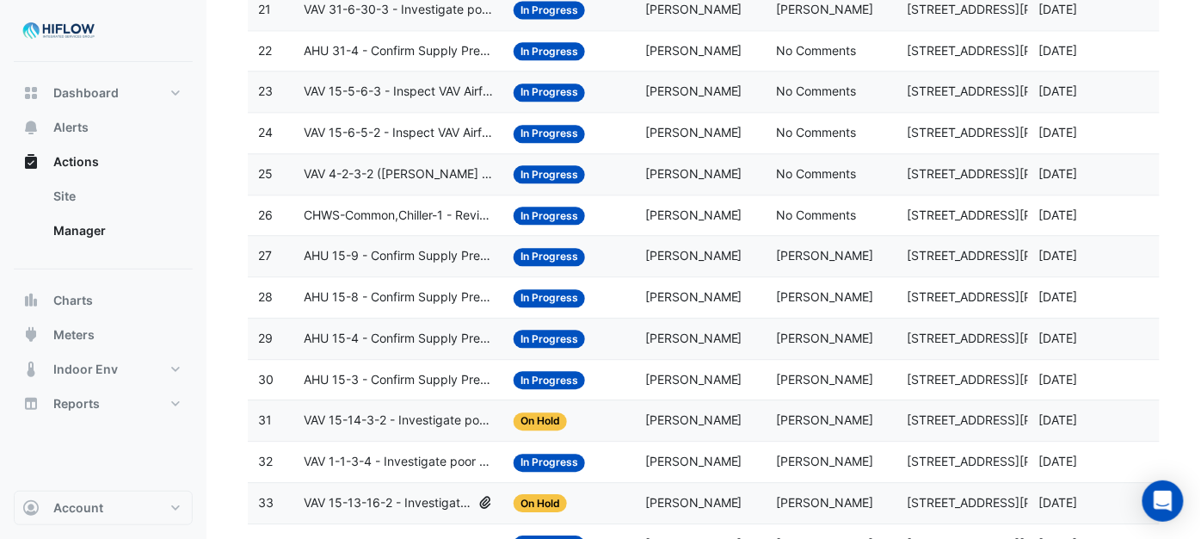
click at [340, 262] on span "AHU 15-9 - Confirm Supply Pressure Override (Energy Waste)" at bounding box center [398, 256] width 189 height 20
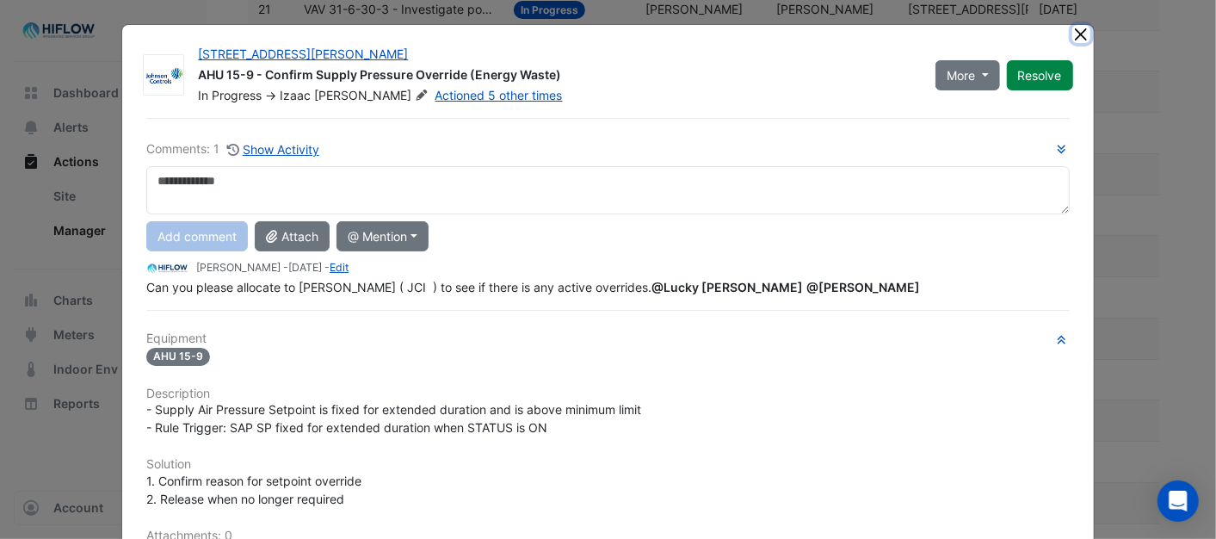
click at [1072, 33] on button "Close" at bounding box center [1081, 34] width 18 height 18
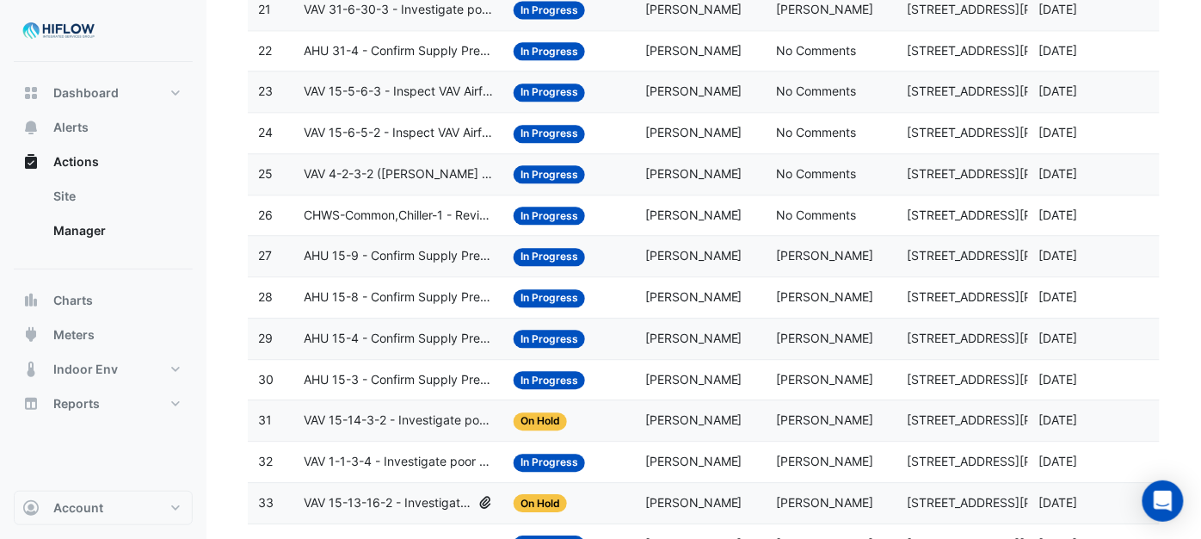
click at [366, 225] on span "CHWS-Common,Chiller-1 - Review Unit Short Cycling" at bounding box center [398, 216] width 189 height 20
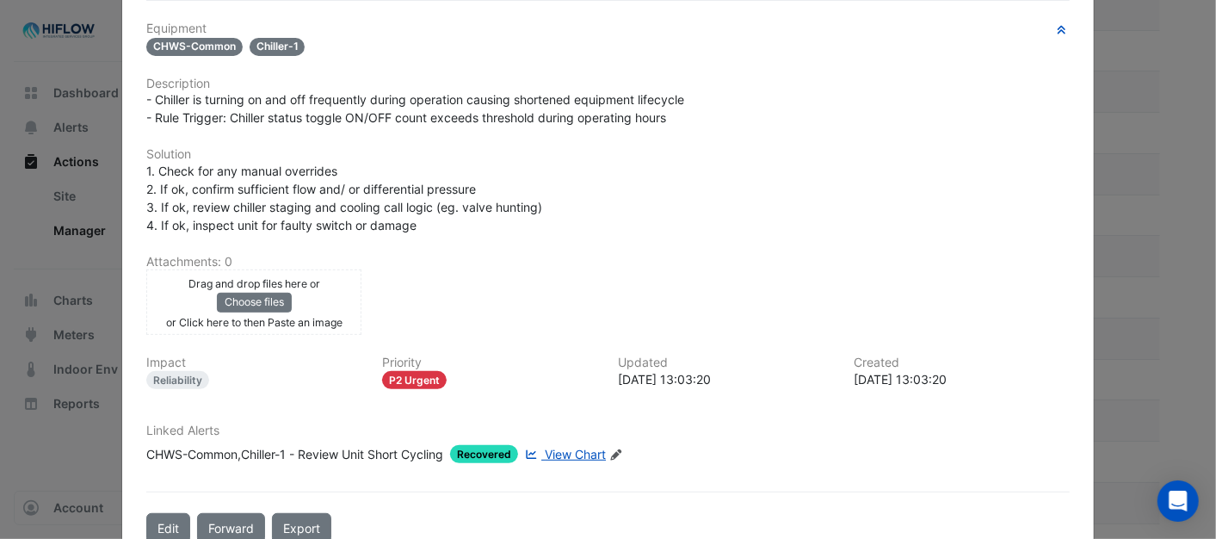
scroll to position [88, 0]
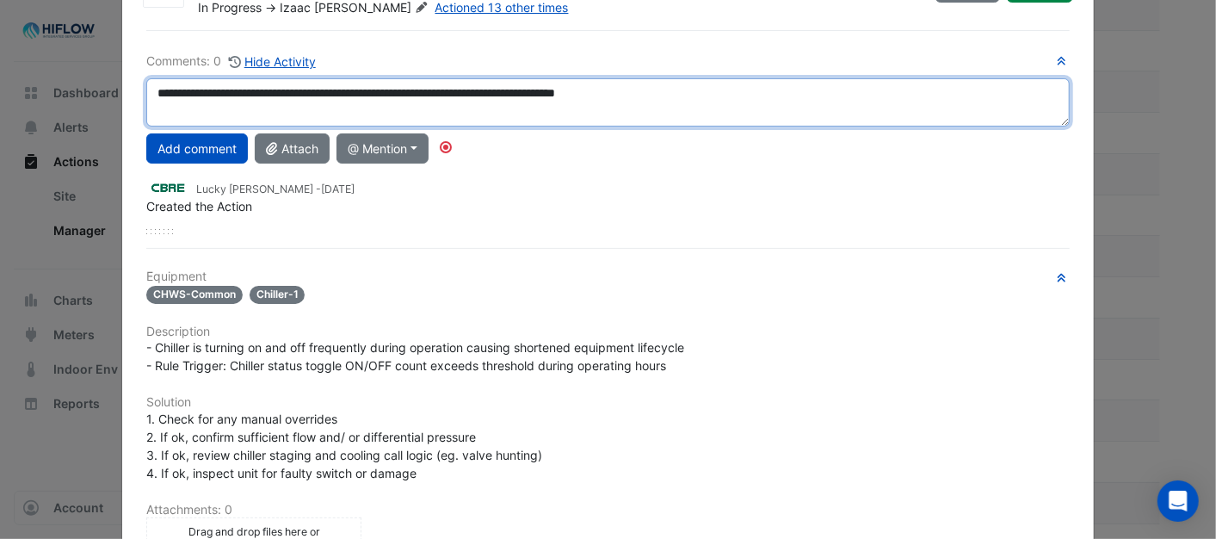
click at [692, 91] on textarea "**********" at bounding box center [607, 102] width 922 height 48
drag, startPoint x: 682, startPoint y: 90, endPoint x: 264, endPoint y: 114, distance: 418.8
click at [146, 107] on textarea "**********" at bounding box center [607, 102] width 922 height 48
type textarea "**********"
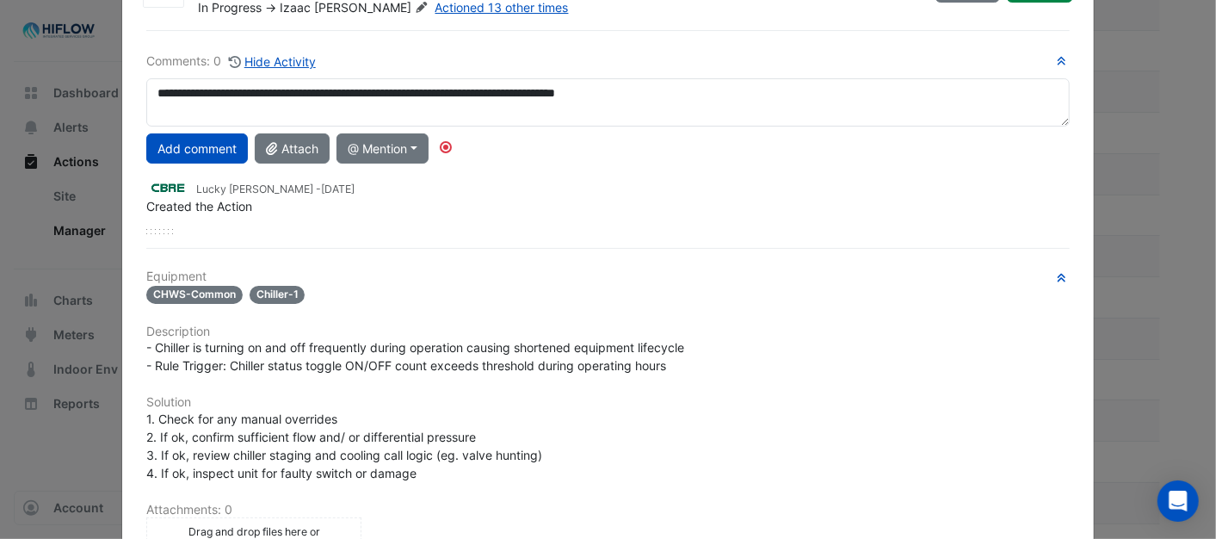
click at [609, 197] on div "Created the Action" at bounding box center [607, 206] width 922 height 18
click at [166, 140] on button "Add comment" at bounding box center [197, 148] width 102 height 30
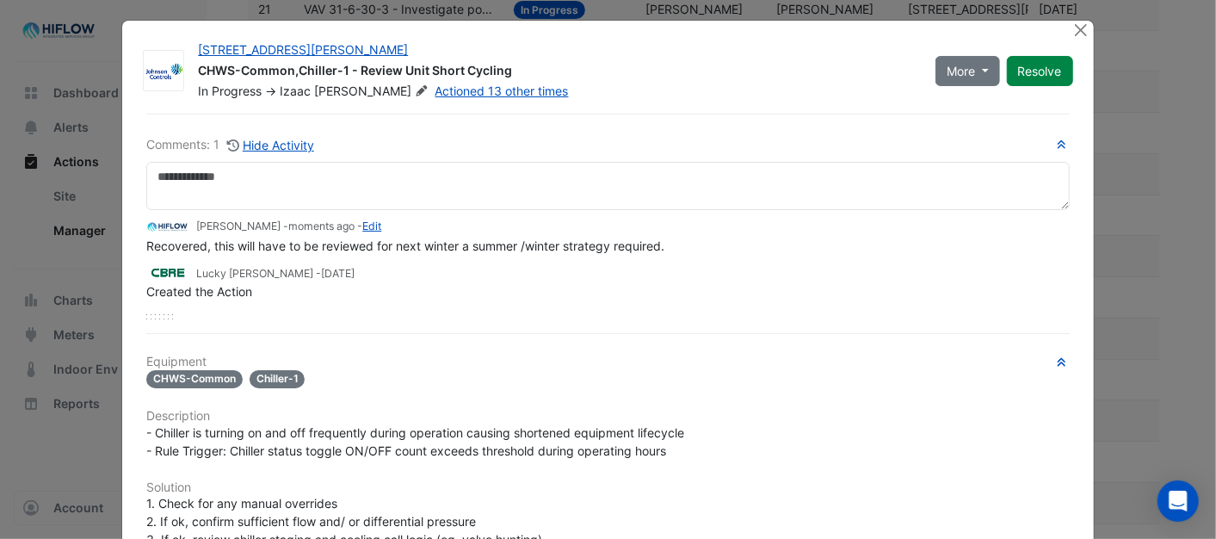
scroll to position [0, 0]
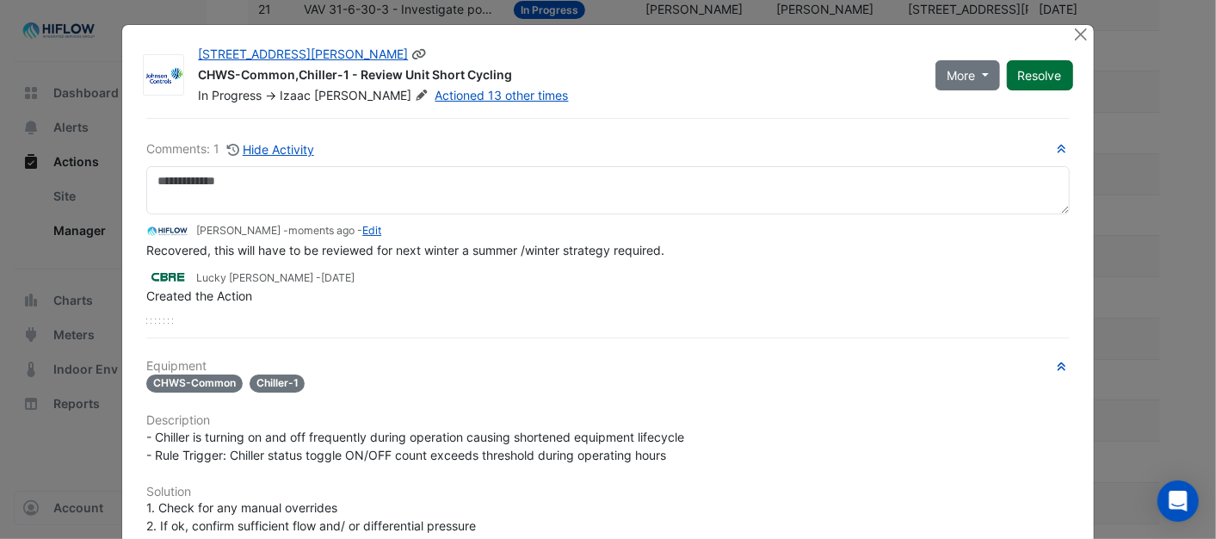
click at [1037, 74] on button "Resolve" at bounding box center [1040, 75] width 66 height 30
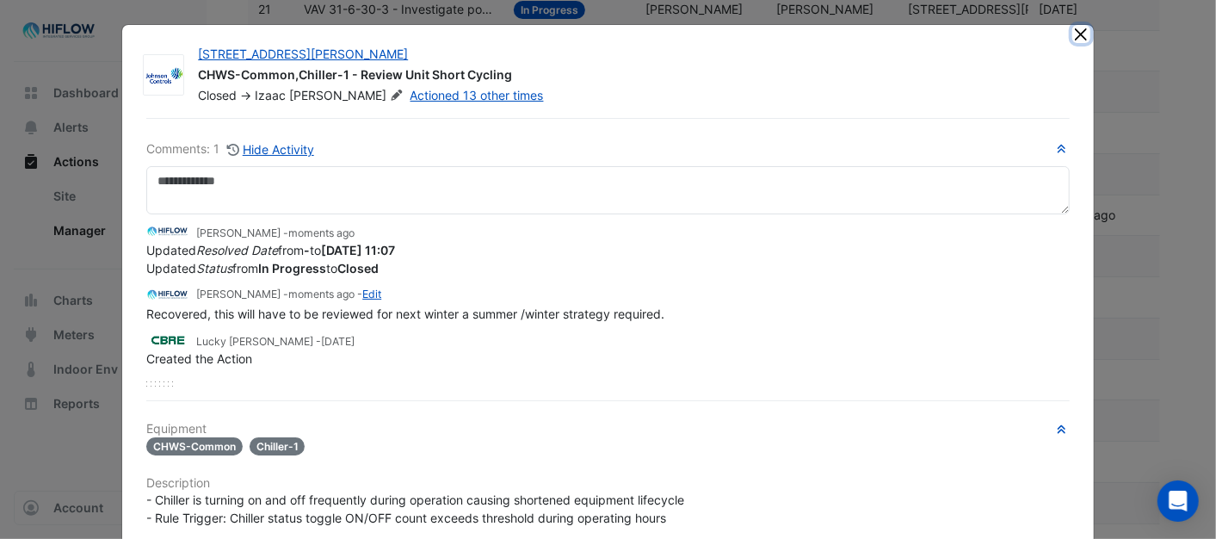
click at [1076, 32] on button "Close" at bounding box center [1081, 34] width 18 height 18
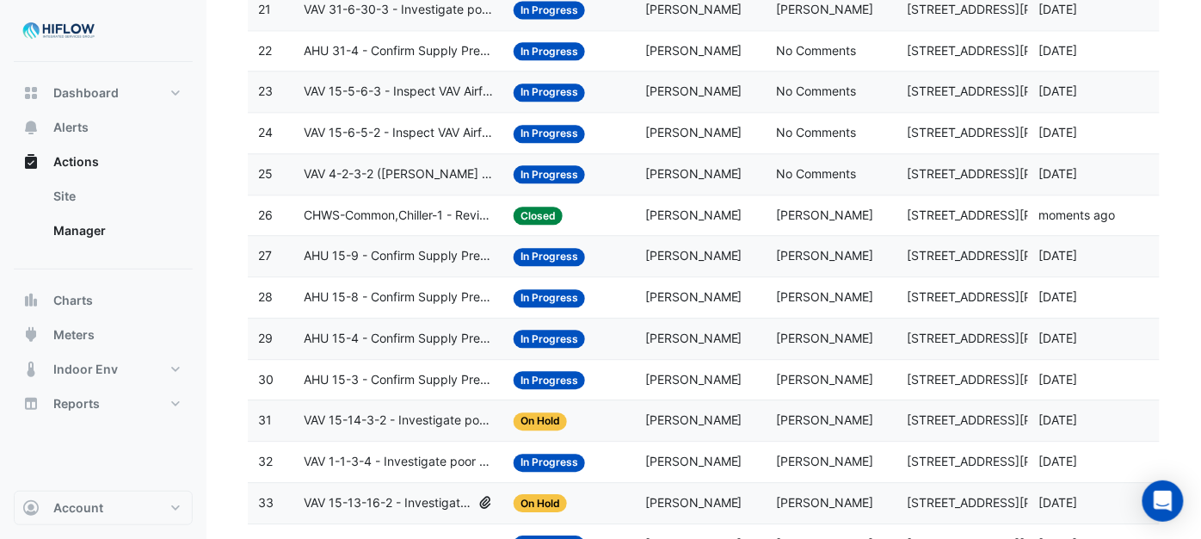
click at [554, 181] on span "In Progress" at bounding box center [549, 174] width 71 height 18
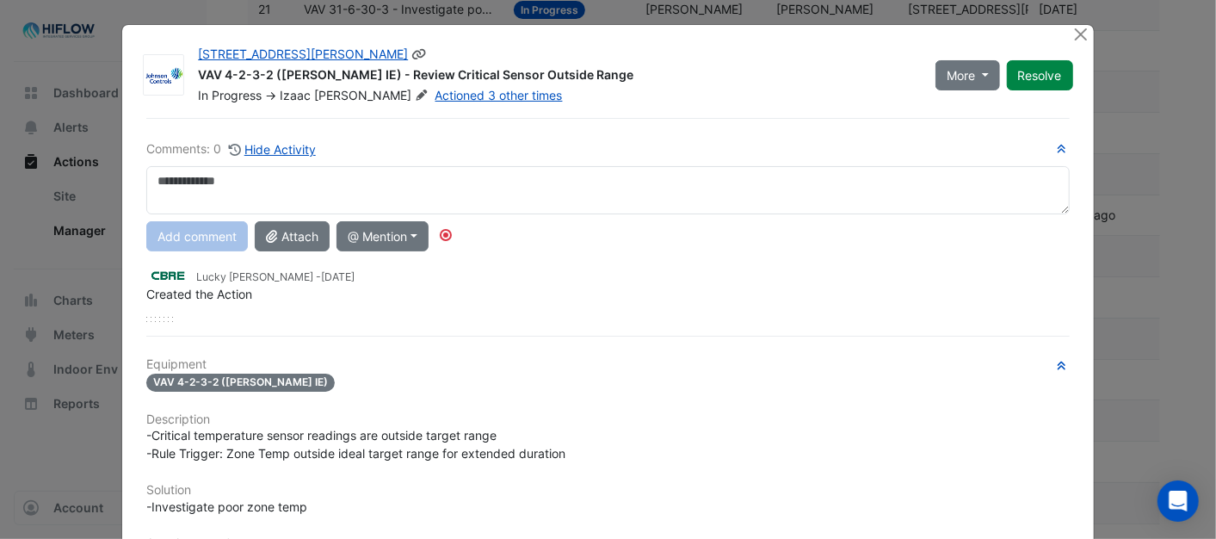
click at [415, 90] on icon at bounding box center [421, 94] width 13 height 10
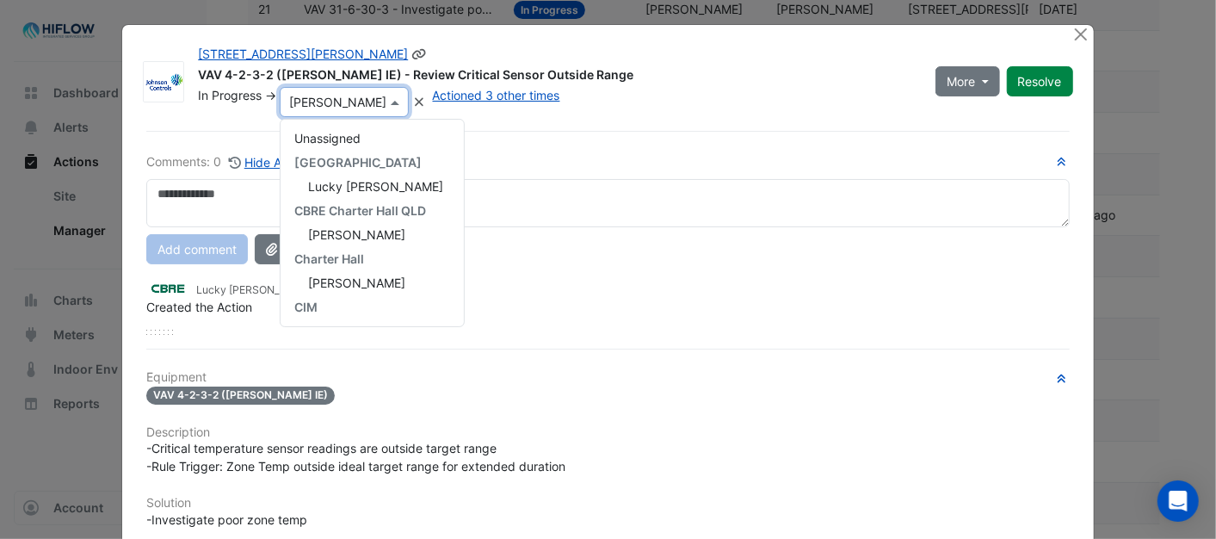
scroll to position [264, 0]
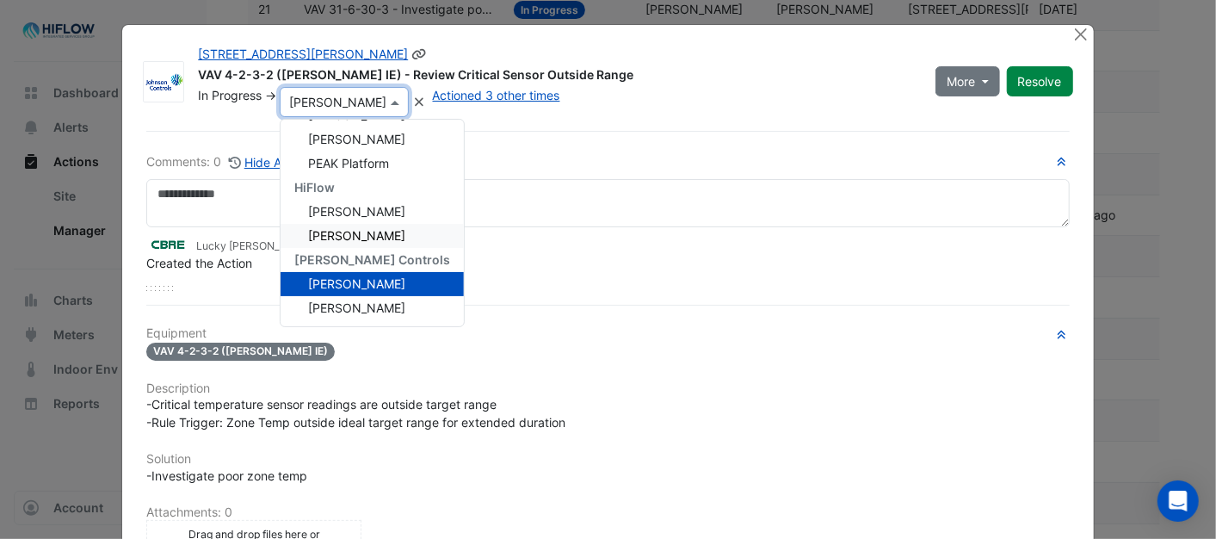
click at [342, 228] on span "[PERSON_NAME]" at bounding box center [356, 235] width 97 height 15
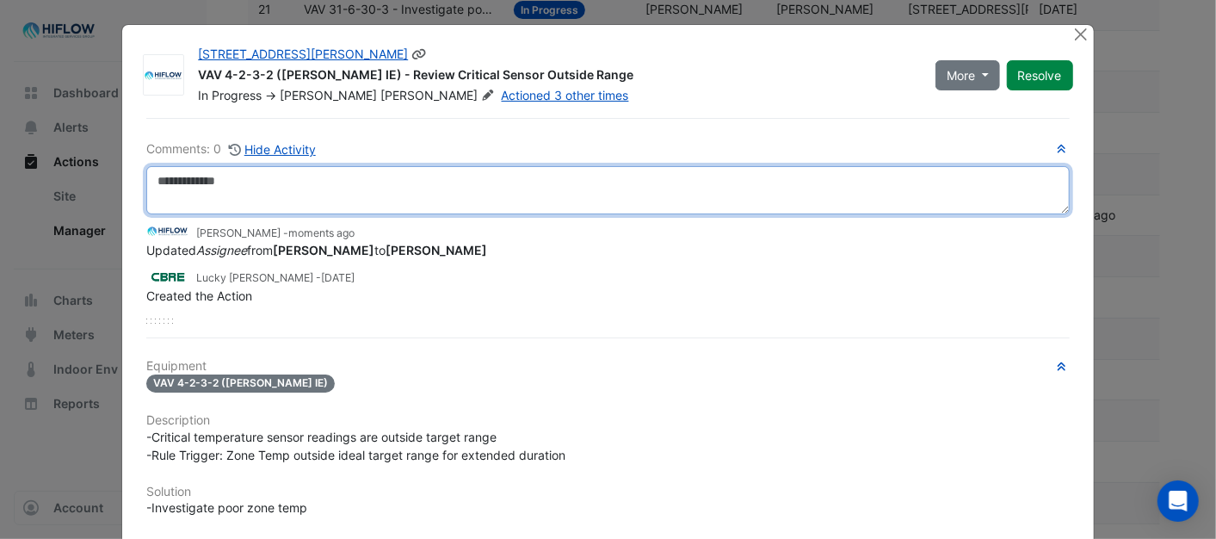
click at [173, 191] on textarea at bounding box center [607, 190] width 922 height 48
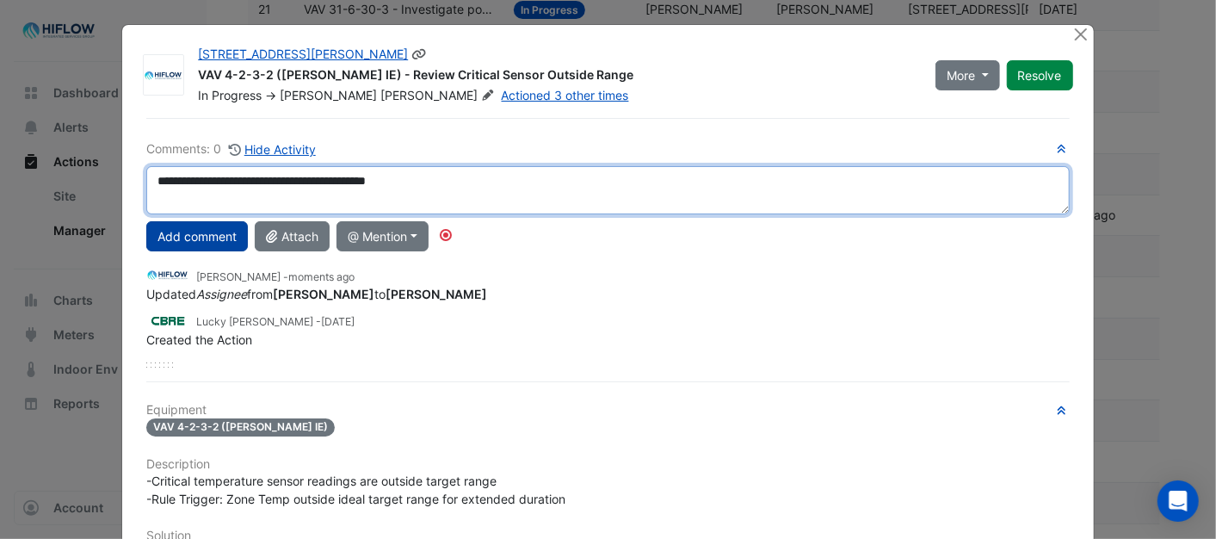
type textarea "**********"
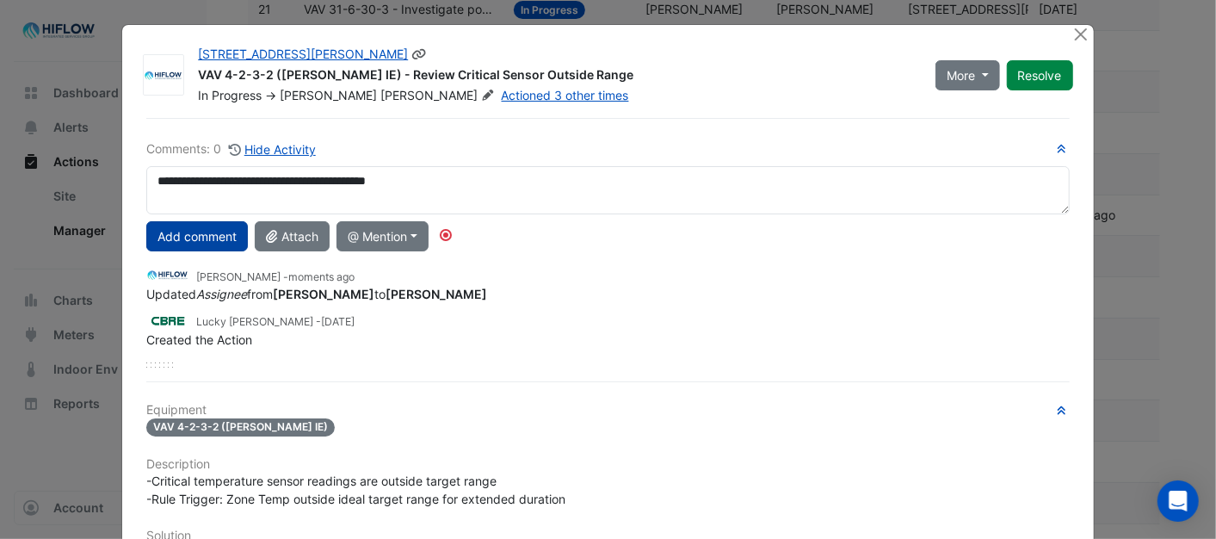
click at [174, 238] on button "Add comment" at bounding box center [197, 236] width 102 height 30
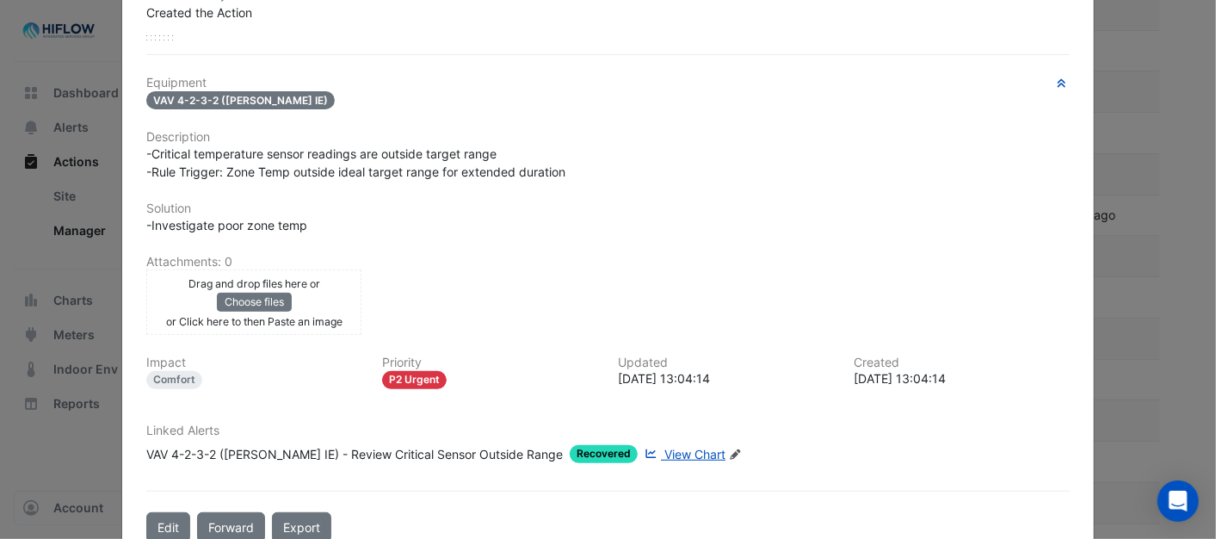
scroll to position [365, 0]
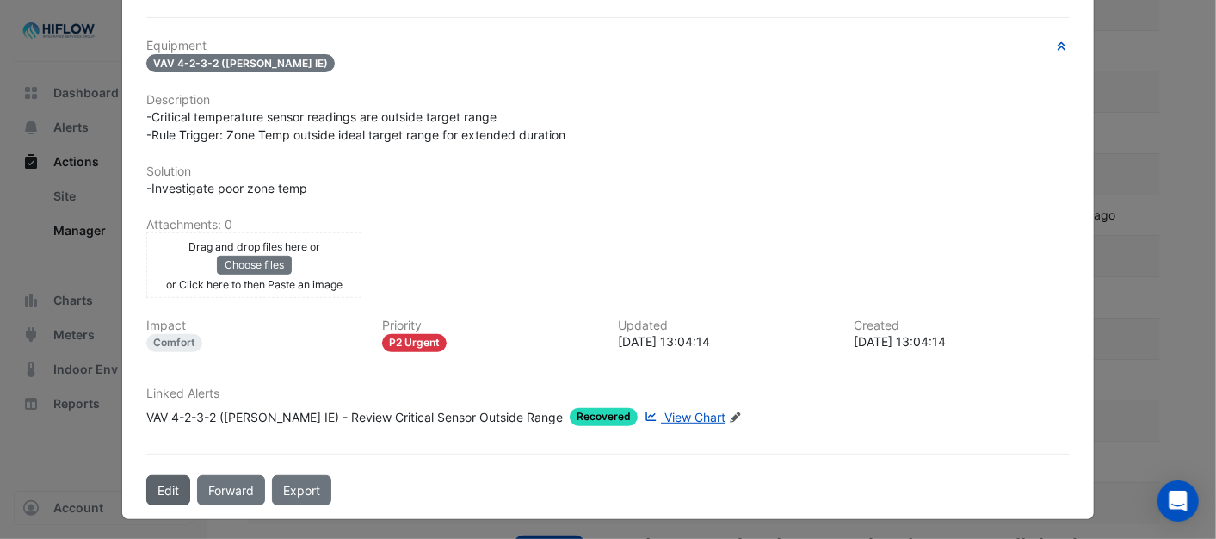
click at [169, 487] on button "Edit" at bounding box center [168, 490] width 44 height 30
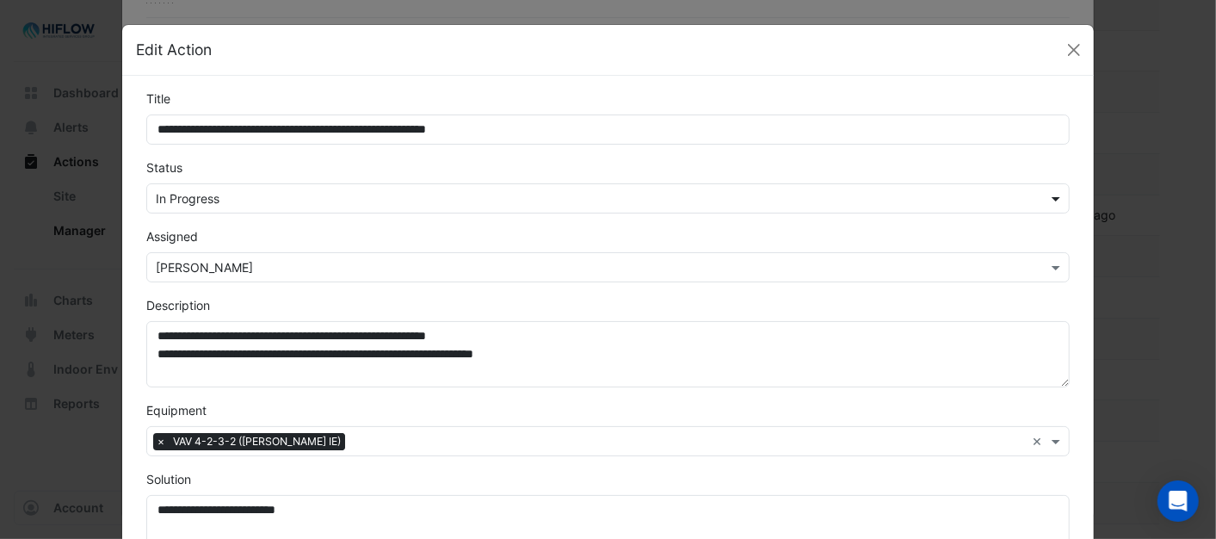
click at [1054, 198] on span at bounding box center [1058, 198] width 22 height 18
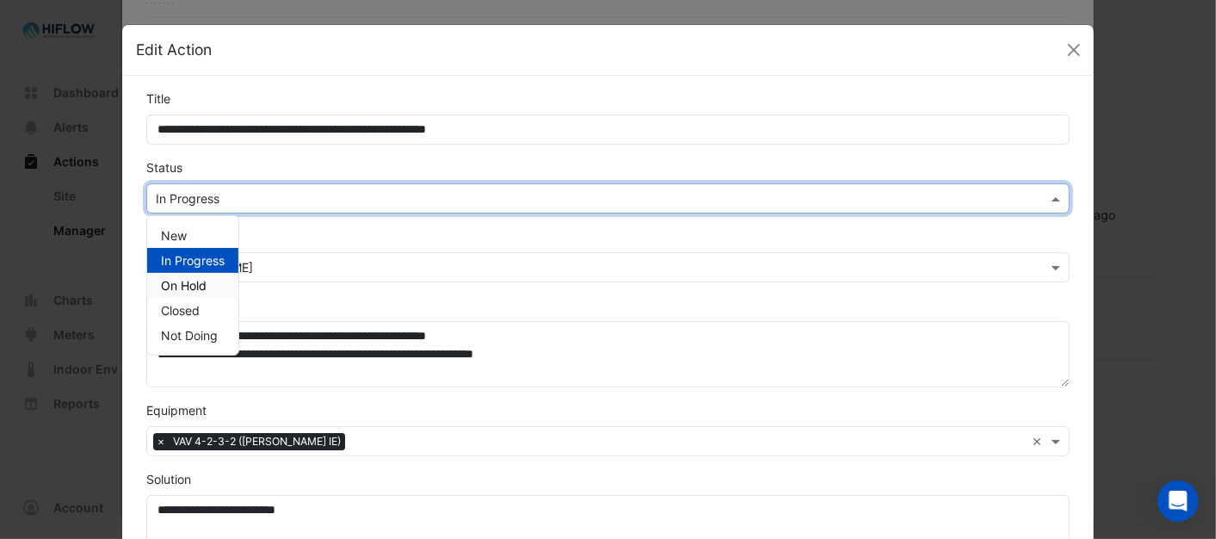
click at [162, 276] on div "On Hold" at bounding box center [192, 285] width 91 height 25
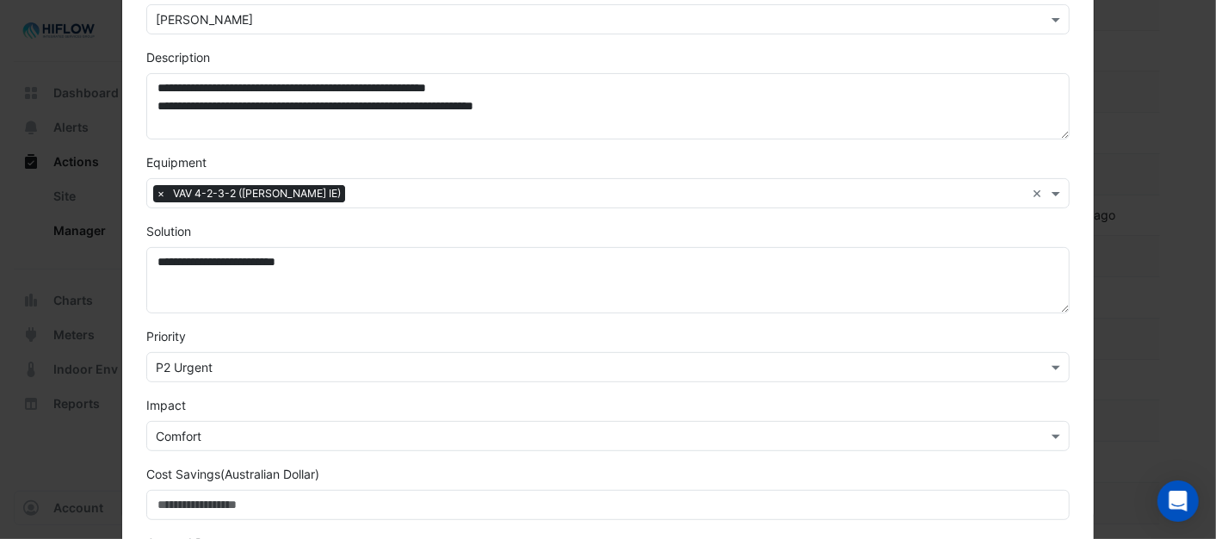
scroll to position [478, 0]
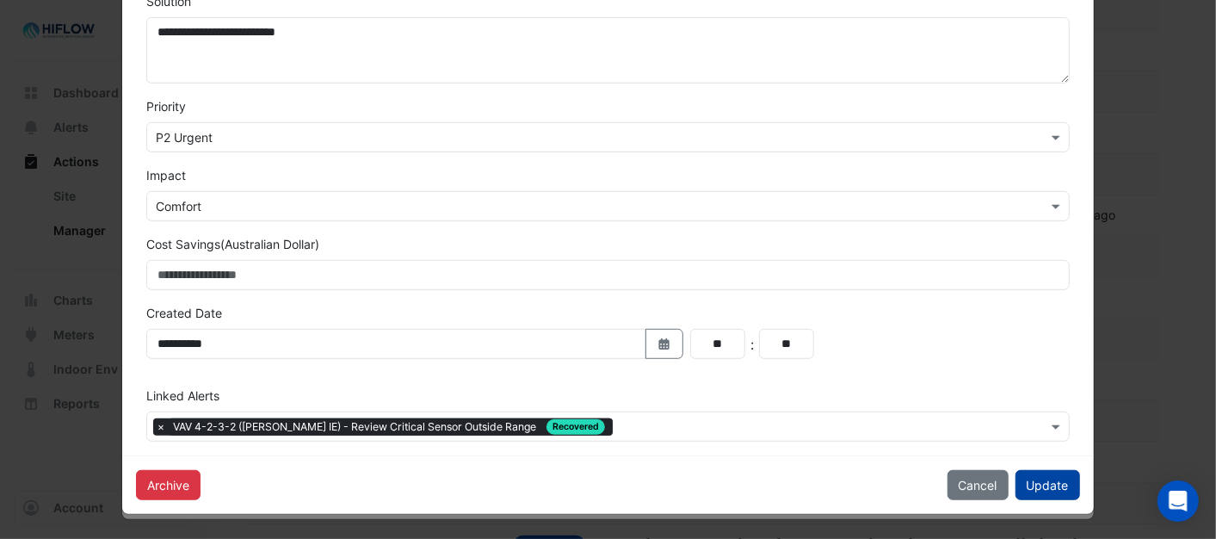
drag, startPoint x: 1039, startPoint y: 489, endPoint x: 1018, endPoint y: 478, distance: 23.9
click at [1041, 487] on button "Update" at bounding box center [1047, 485] width 65 height 30
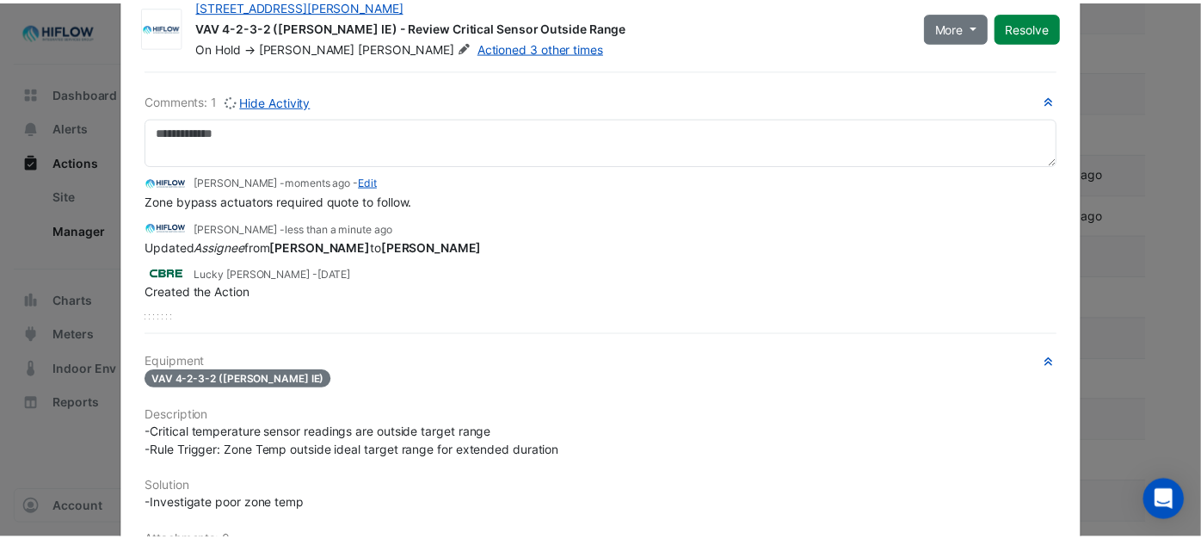
scroll to position [0, 0]
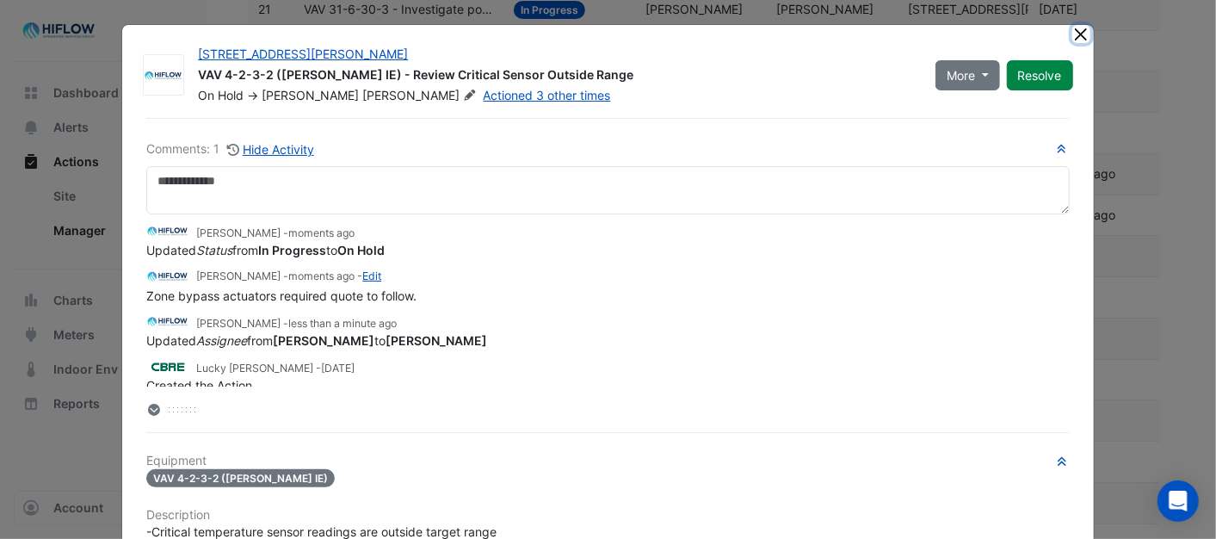
click at [1079, 35] on button "Close" at bounding box center [1081, 34] width 18 height 18
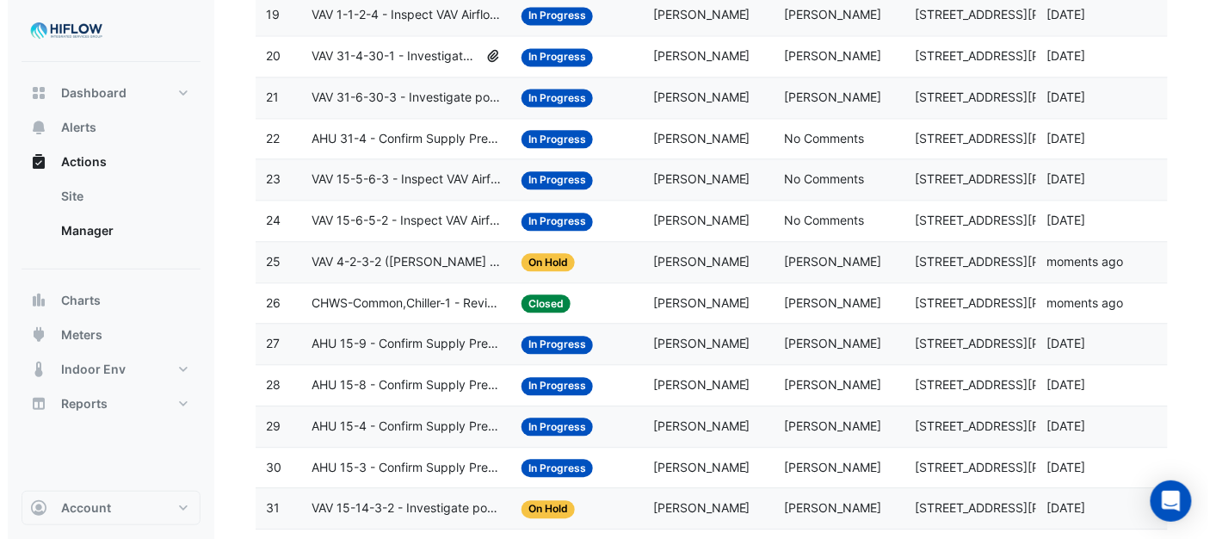
scroll to position [992, 0]
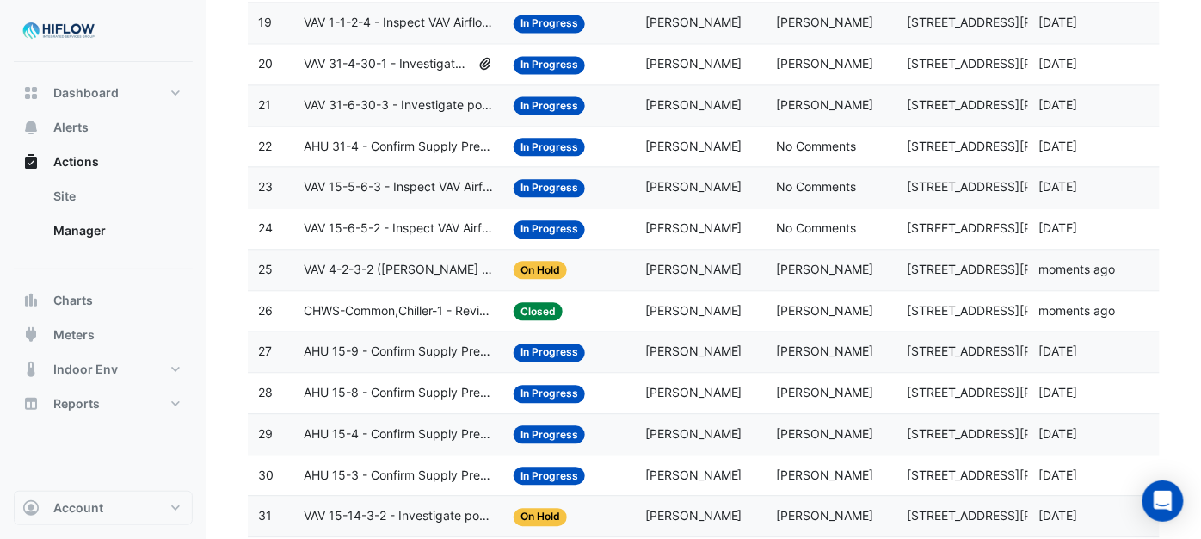
click at [411, 238] on span "VAV 15-6-5-2 - Inspect VAV Airflow Block" at bounding box center [398, 229] width 189 height 20
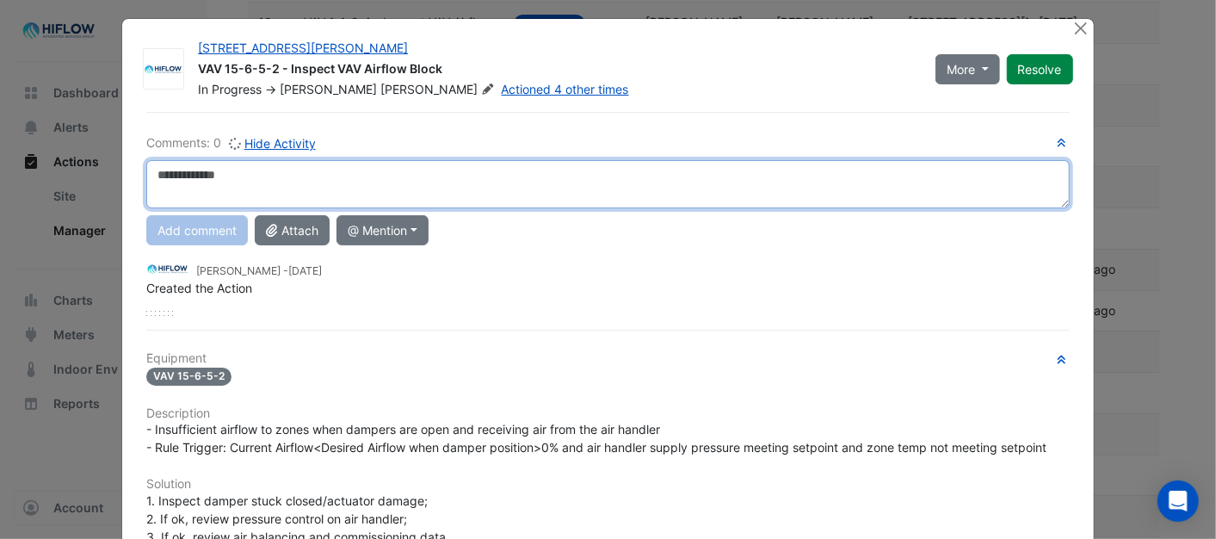
scroll to position [0, 0]
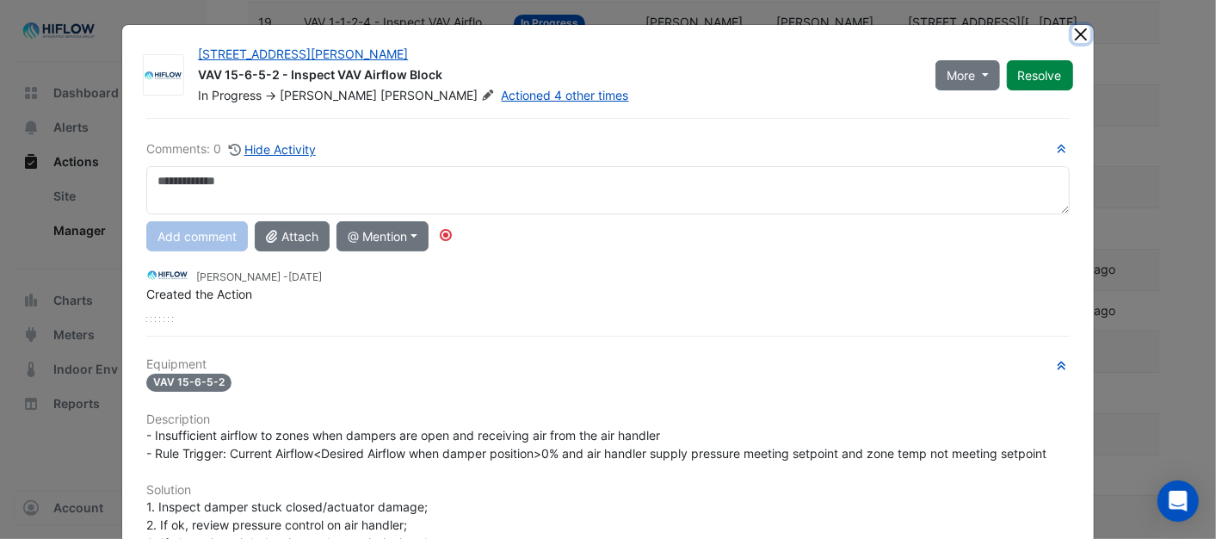
click at [1072, 33] on button "Close" at bounding box center [1081, 34] width 18 height 18
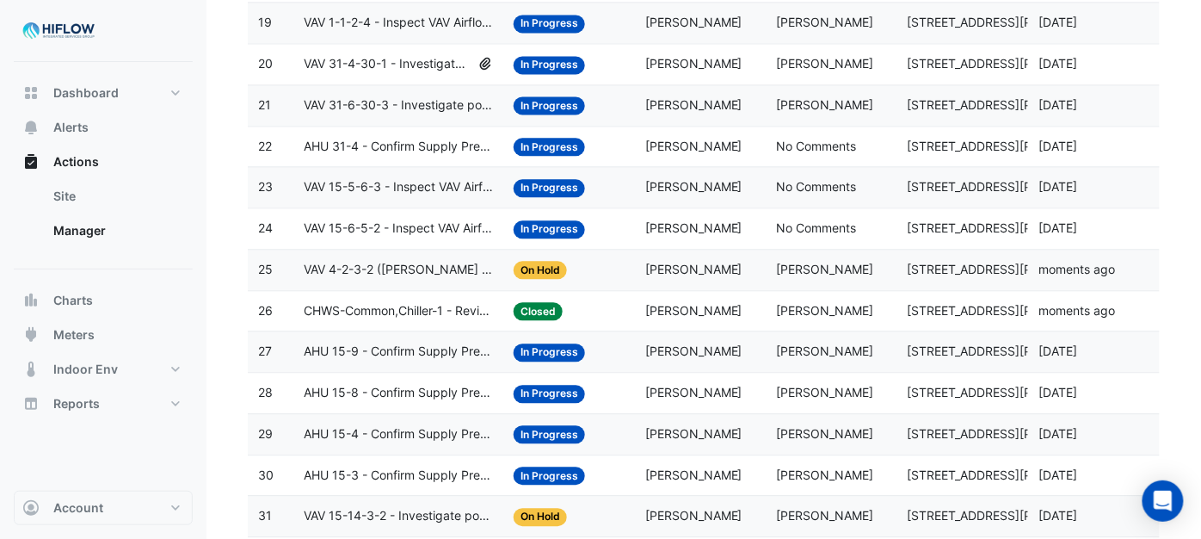
click at [376, 197] on span "VAV 15-5-6-3 - Inspect VAV Airflow Block" at bounding box center [398, 187] width 189 height 20
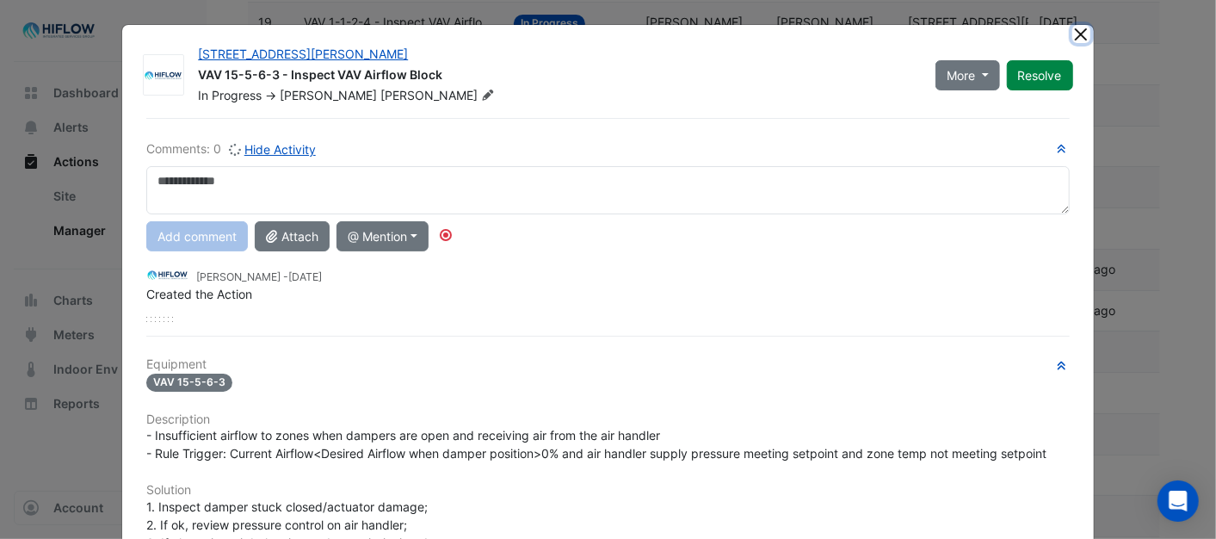
click at [1076, 35] on button "Close" at bounding box center [1081, 34] width 18 height 18
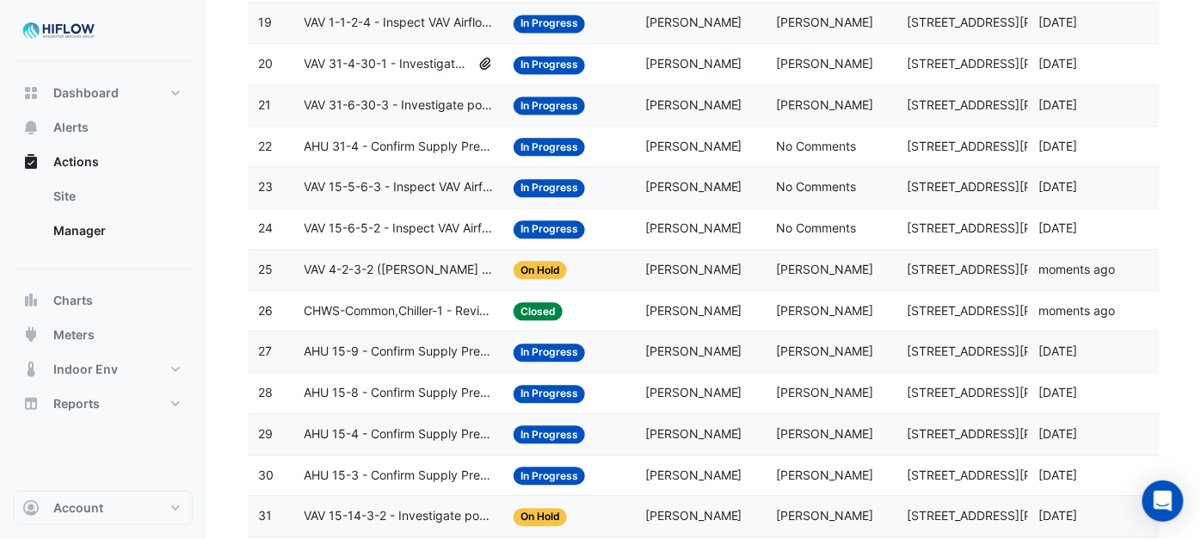
click at [382, 157] on span "AHU 31-4 - Confirm Supply Pressure Override (Energy Waste)" at bounding box center [398, 147] width 189 height 20
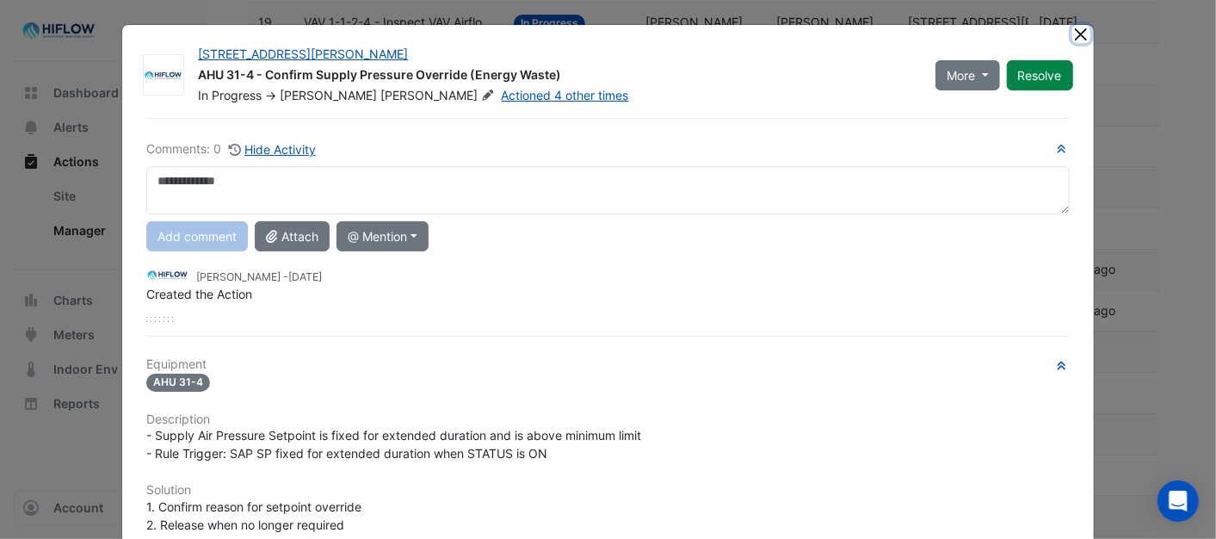
click at [1072, 35] on button "Close" at bounding box center [1081, 34] width 18 height 18
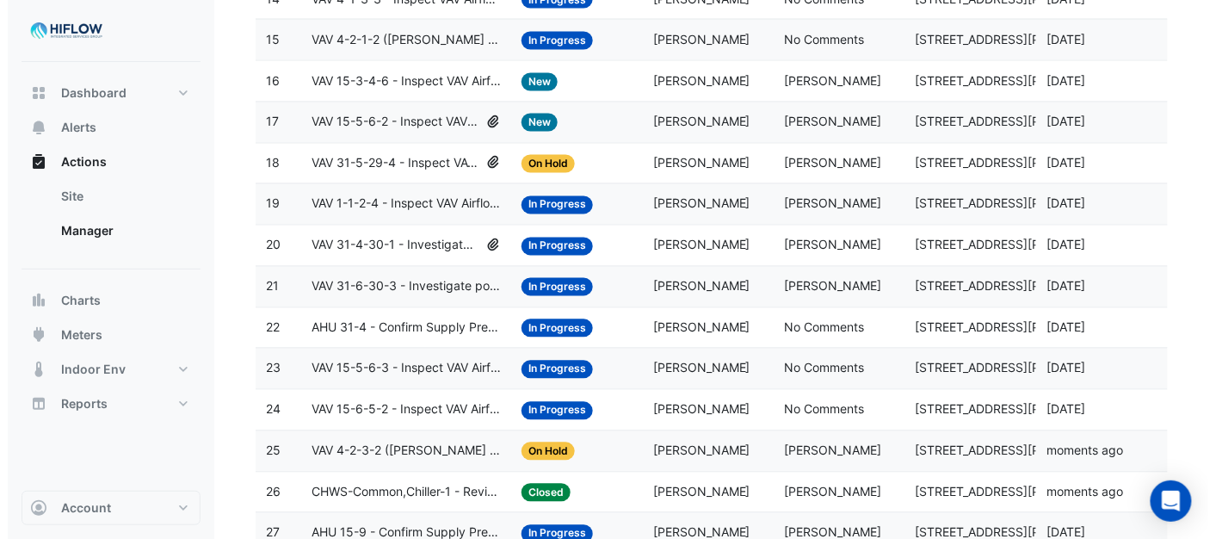
scroll to position [801, 0]
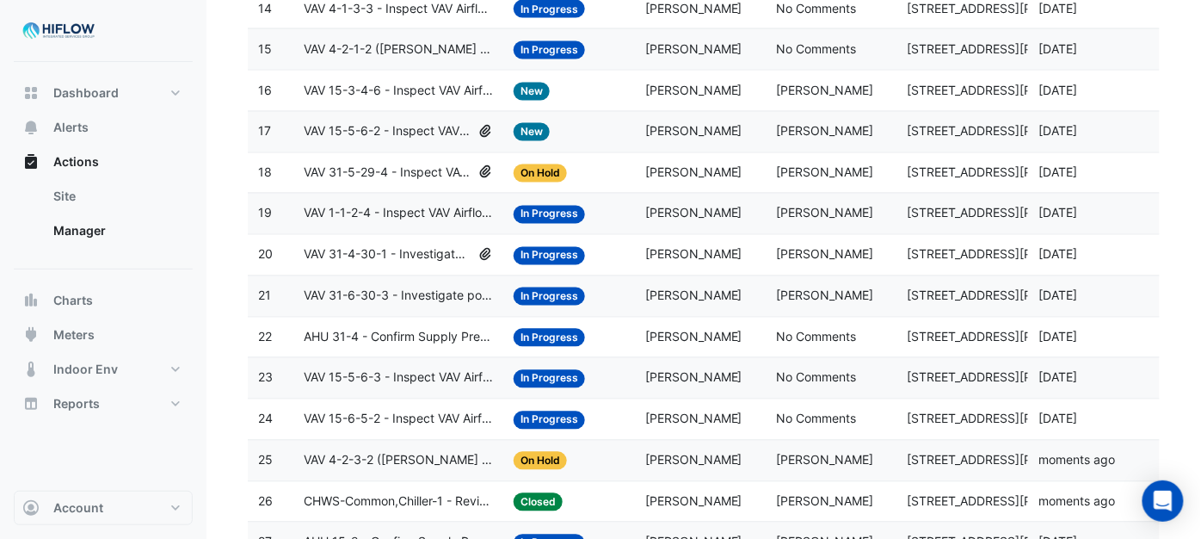
click at [380, 348] on span "AHU 31-4 - Confirm Supply Pressure Override (Energy Waste)" at bounding box center [398, 338] width 189 height 20
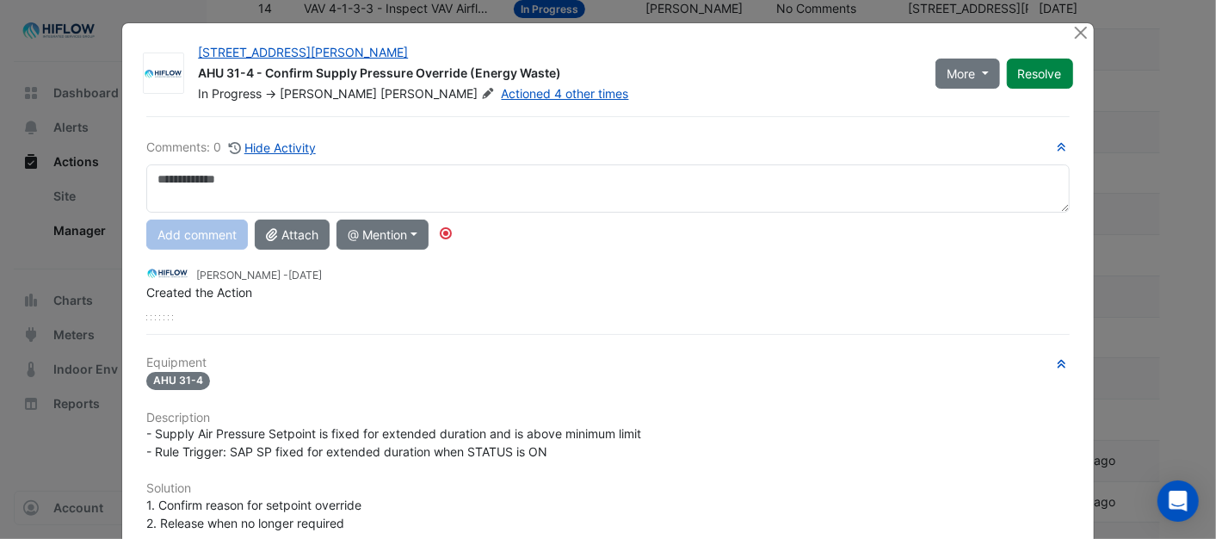
scroll to position [0, 0]
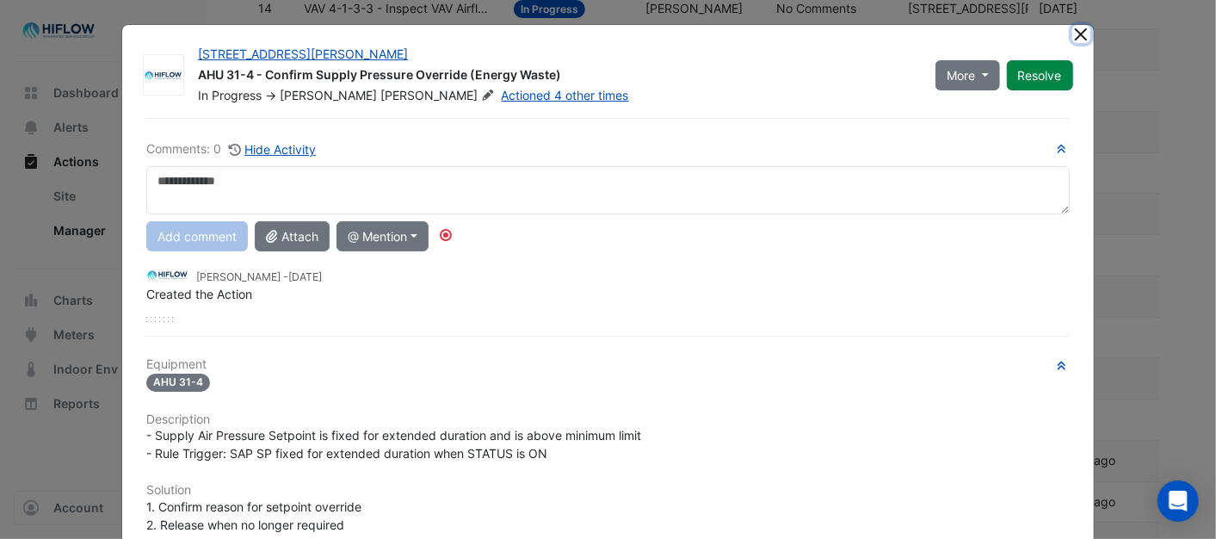
click at [1078, 33] on button "Close" at bounding box center [1081, 34] width 18 height 18
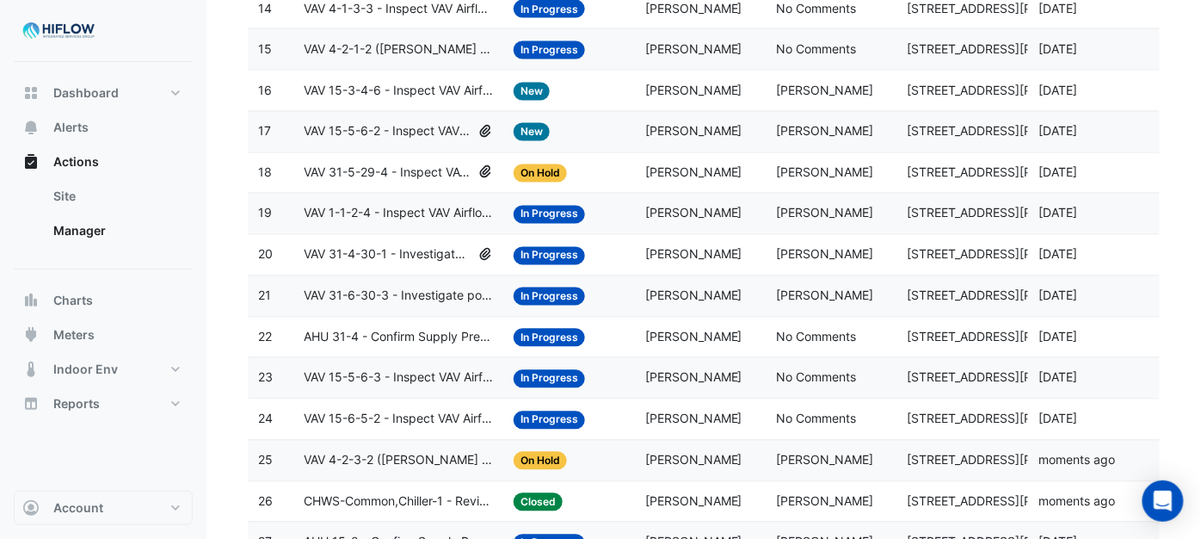
click at [385, 348] on span "AHU 31-4 - Confirm Supply Pressure Override (Energy Waste)" at bounding box center [398, 338] width 189 height 20
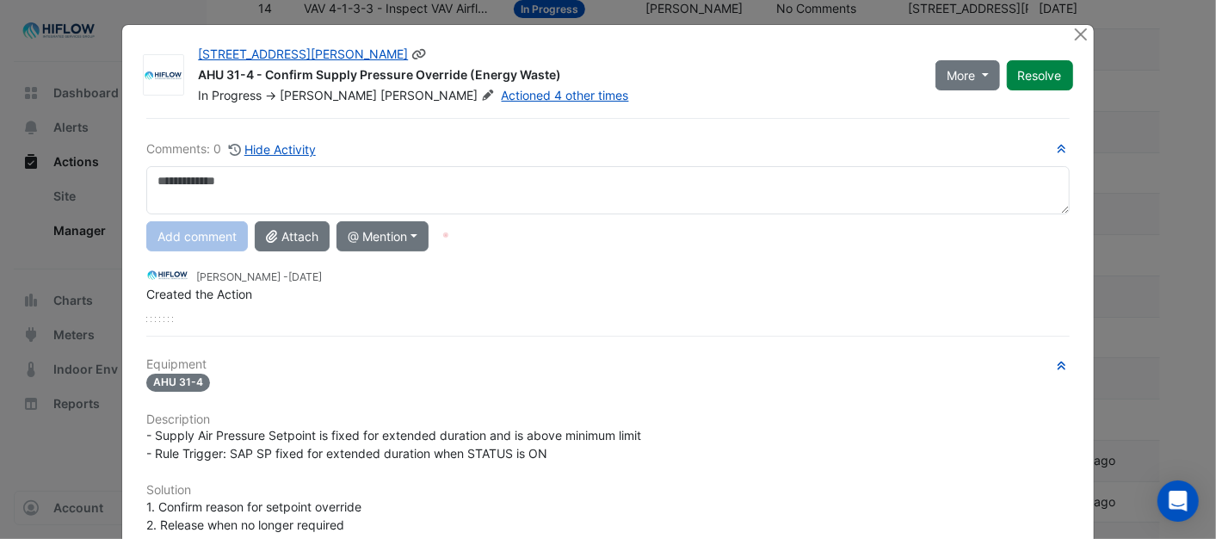
click at [481, 93] on icon at bounding box center [487, 94] width 13 height 10
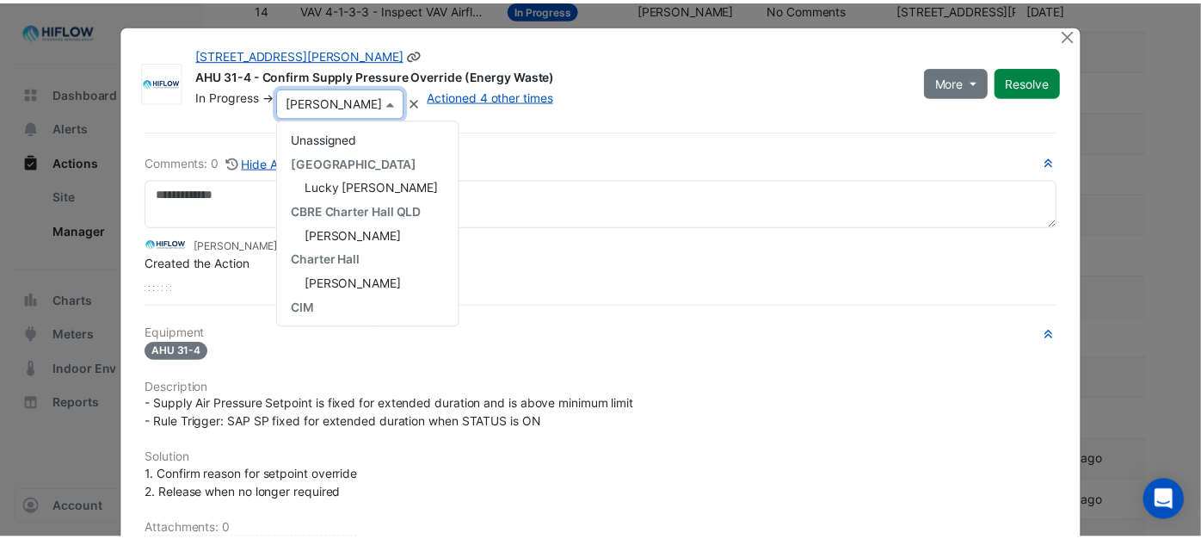
scroll to position [264, 0]
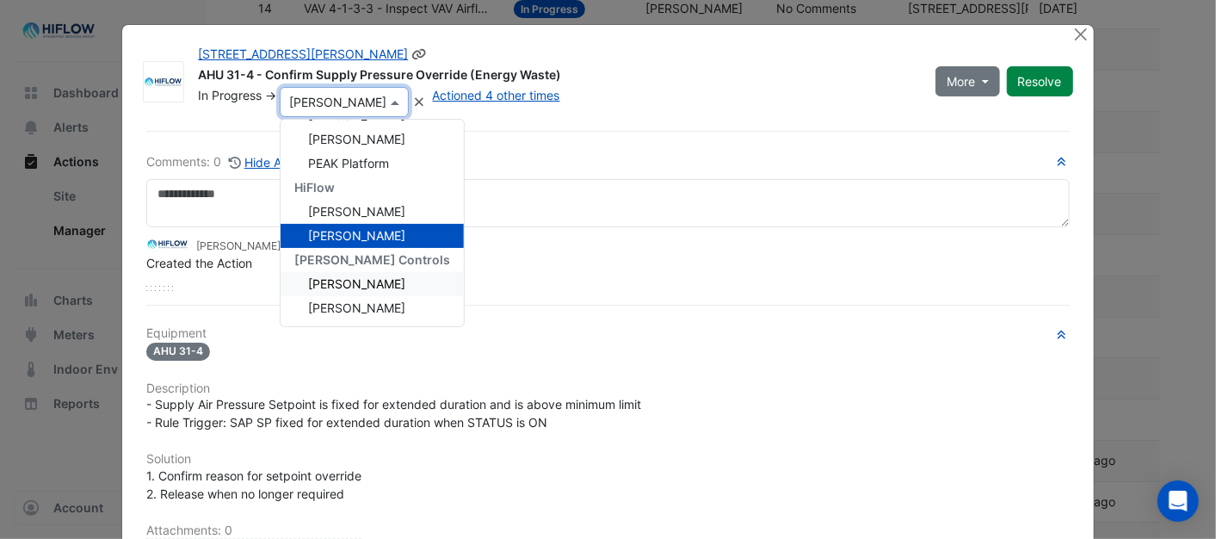
click at [332, 273] on div "[PERSON_NAME]" at bounding box center [371, 284] width 183 height 24
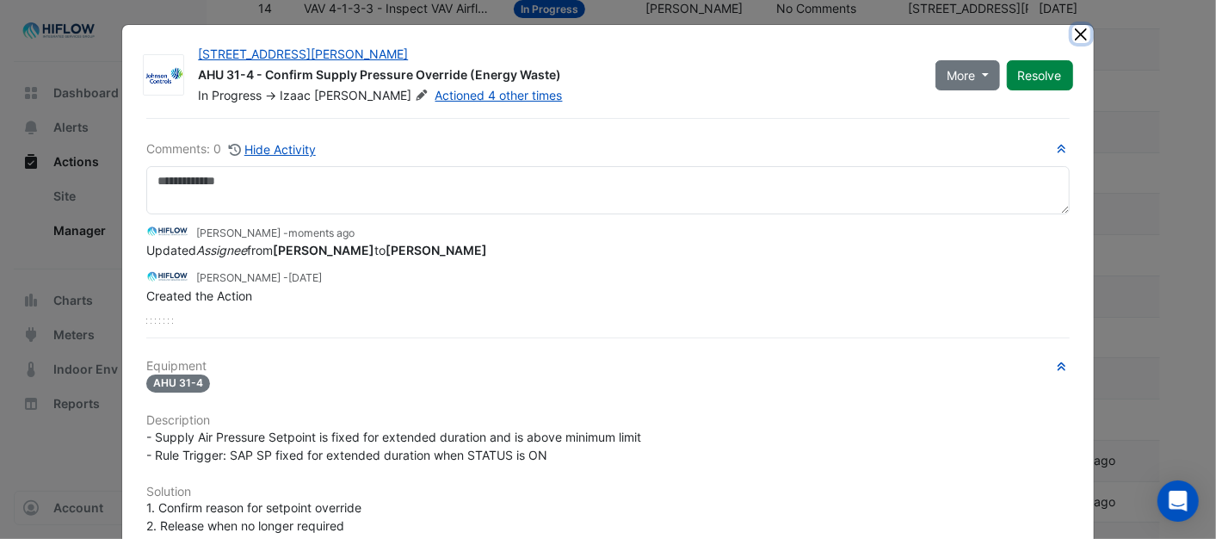
click at [1072, 35] on button "Close" at bounding box center [1081, 34] width 18 height 18
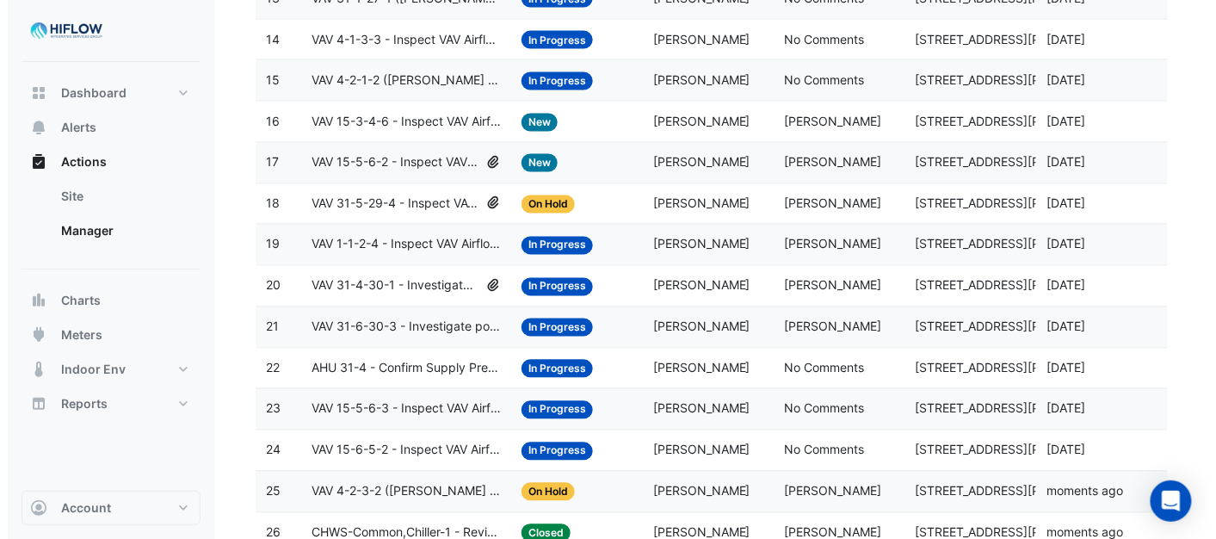
scroll to position [706, 0]
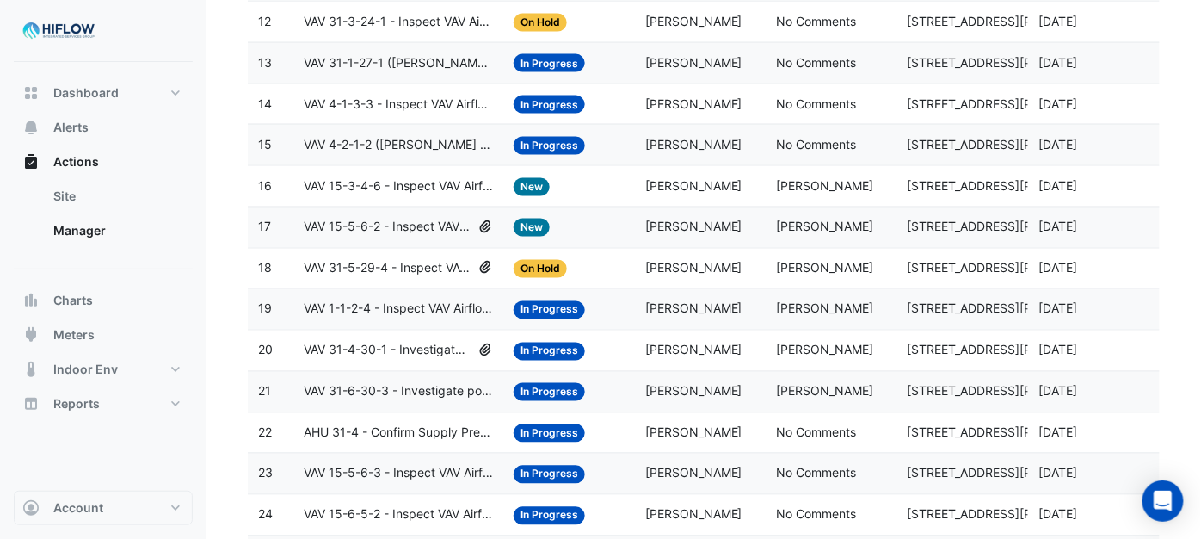
click at [375, 361] on span "VAV 31-4-30-1 - Investigate poor zone temp" at bounding box center [388, 351] width 168 height 20
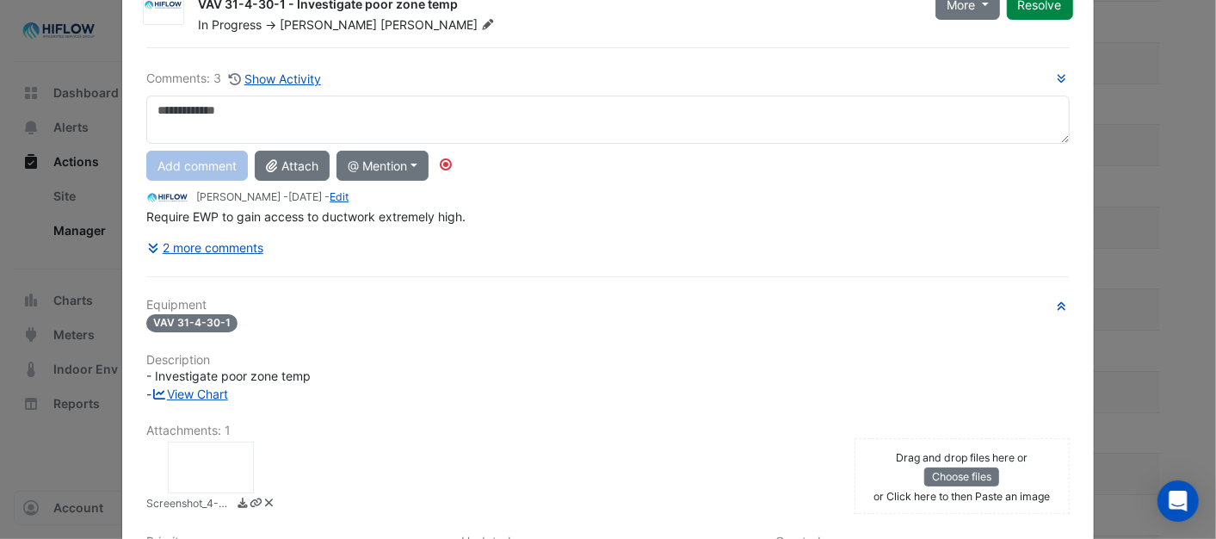
scroll to position [0, 0]
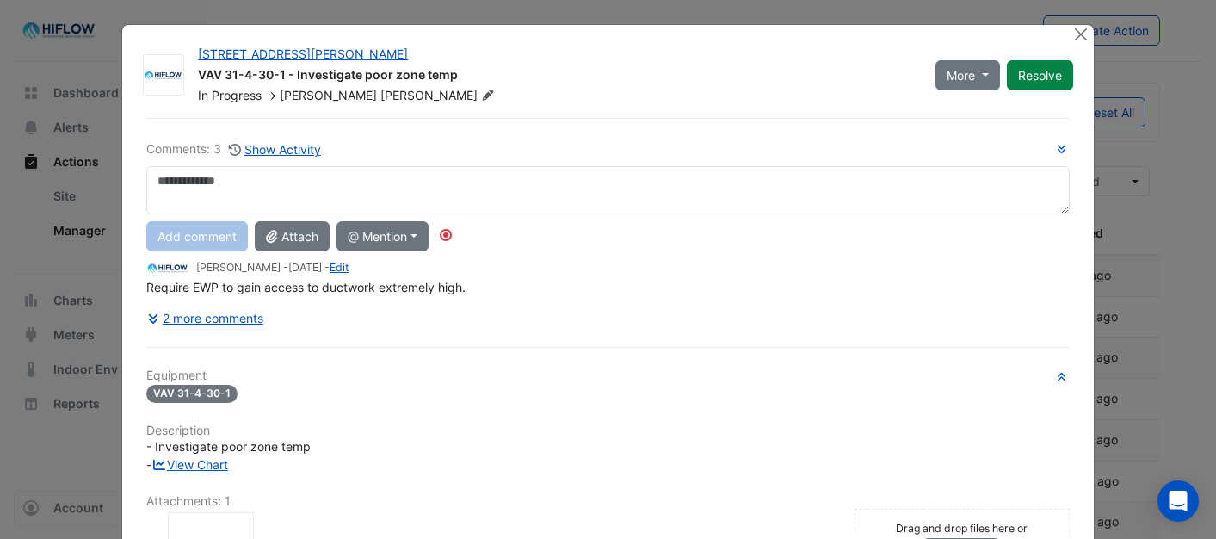
select select "***"
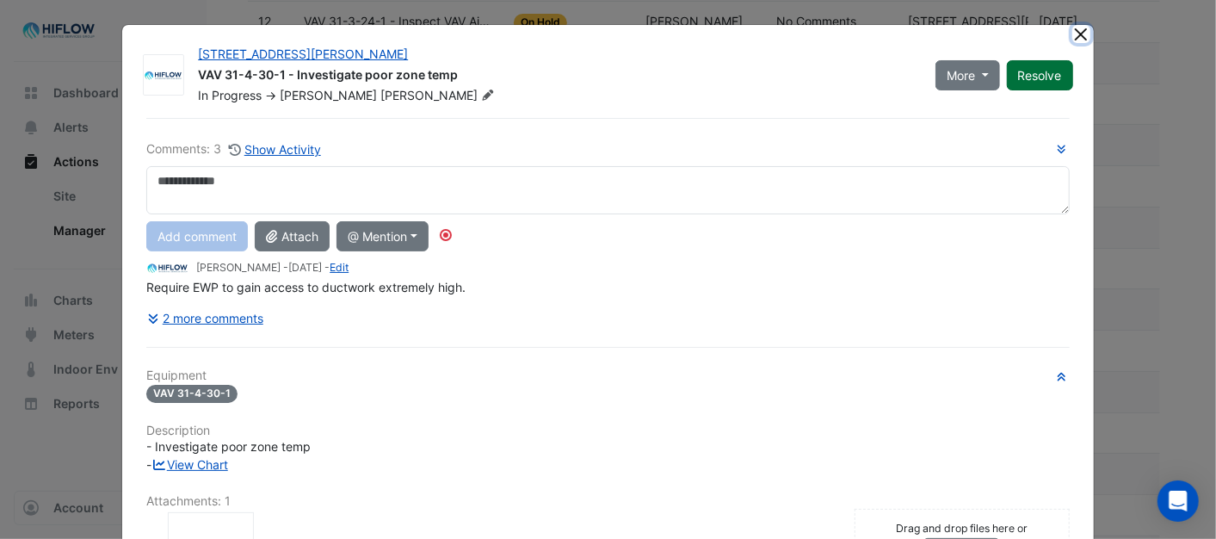
drag, startPoint x: 1078, startPoint y: 30, endPoint x: 1051, endPoint y: 63, distance: 42.2
click at [1077, 30] on button "Close" at bounding box center [1081, 34] width 18 height 18
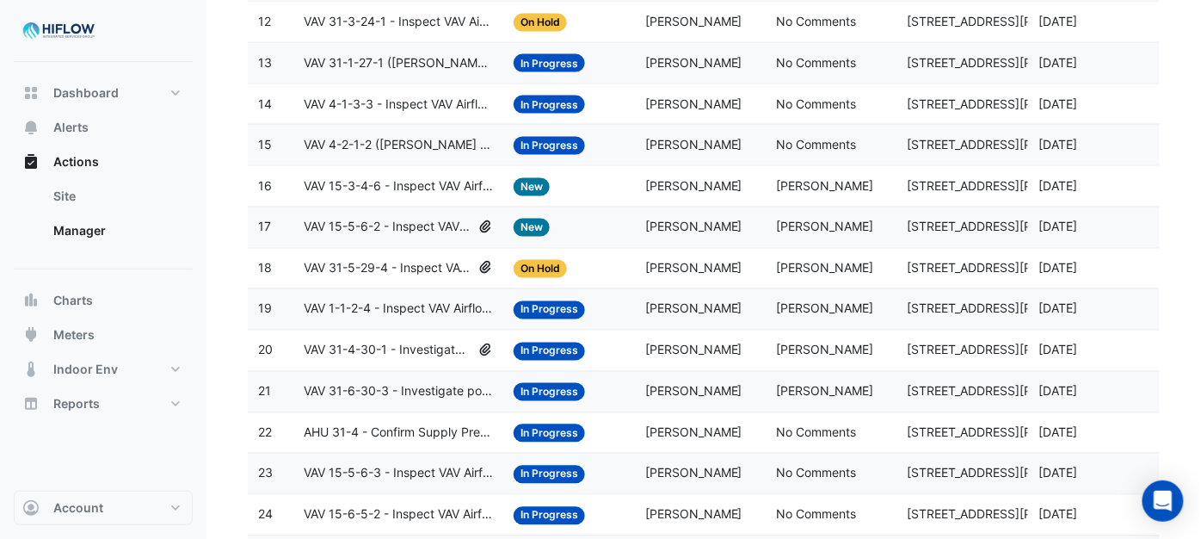
click at [329, 311] on span "VAV 1-1-2-4 - Inspect VAV Airflow Leak" at bounding box center [398, 309] width 189 height 20
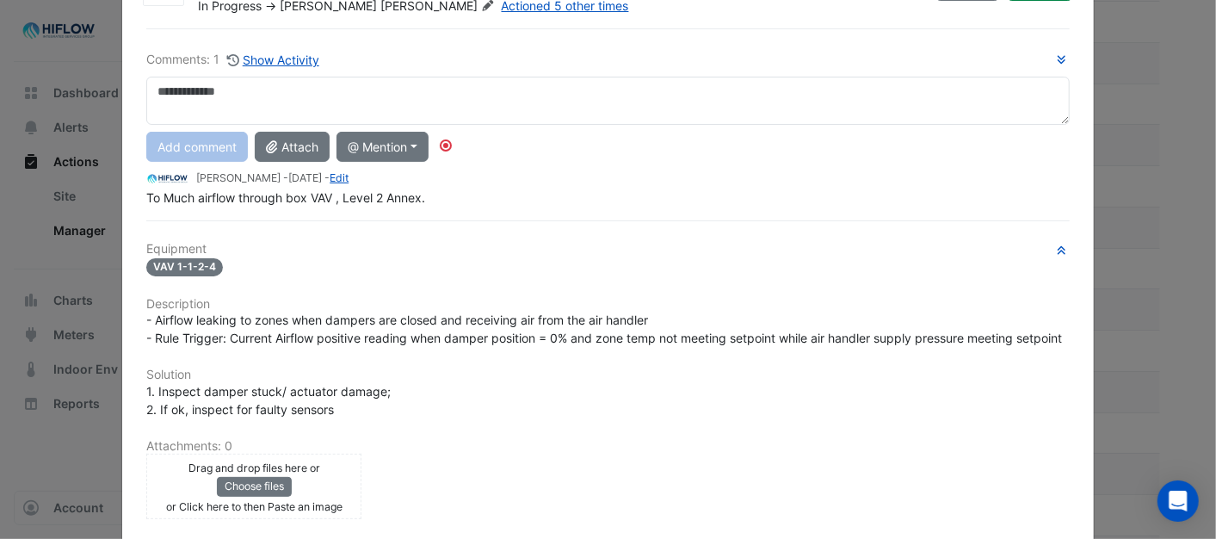
scroll to position [0, 0]
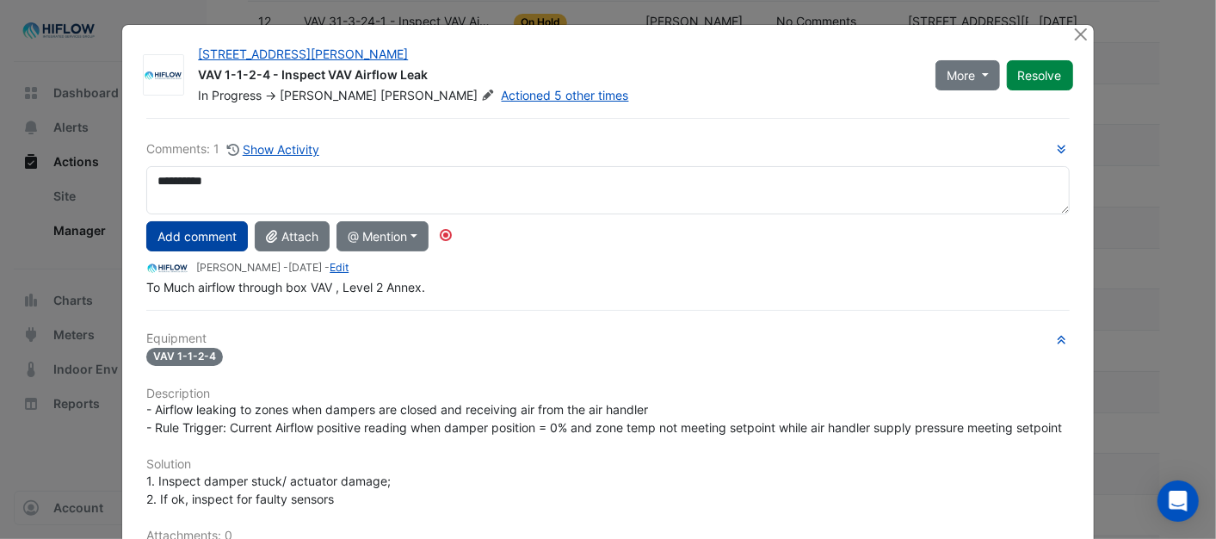
type textarea "**********"
click at [198, 239] on button "Add comment" at bounding box center [197, 236] width 102 height 30
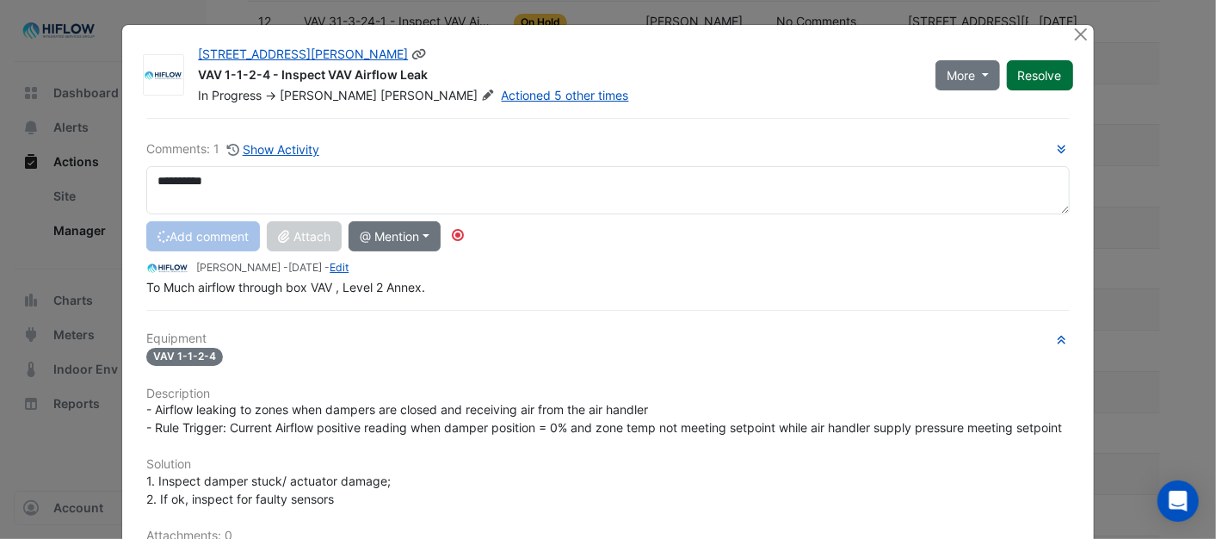
click at [1030, 78] on button "Resolve" at bounding box center [1040, 75] width 66 height 30
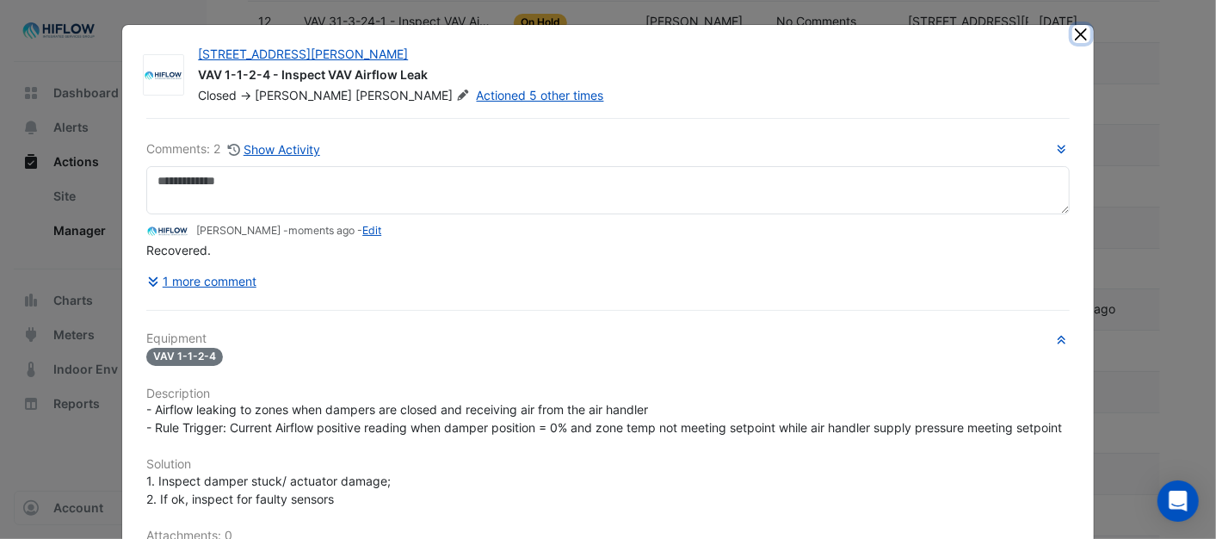
click at [1073, 38] on button "Close" at bounding box center [1081, 34] width 18 height 18
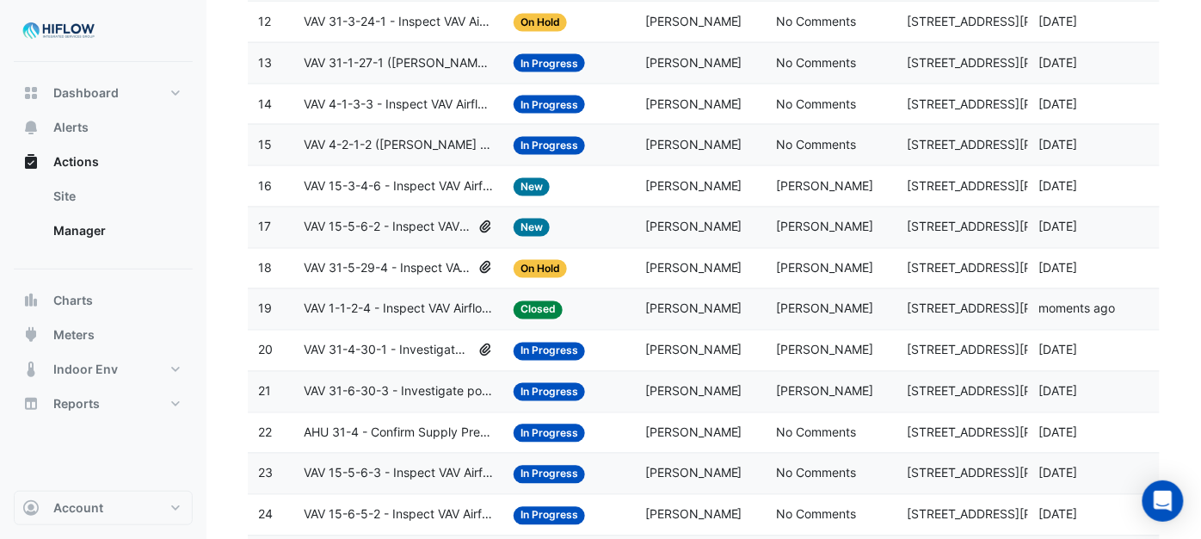
click at [392, 277] on span "VAV 31-5-29-4 - Inspect VAV Airflow Block" at bounding box center [388, 269] width 168 height 20
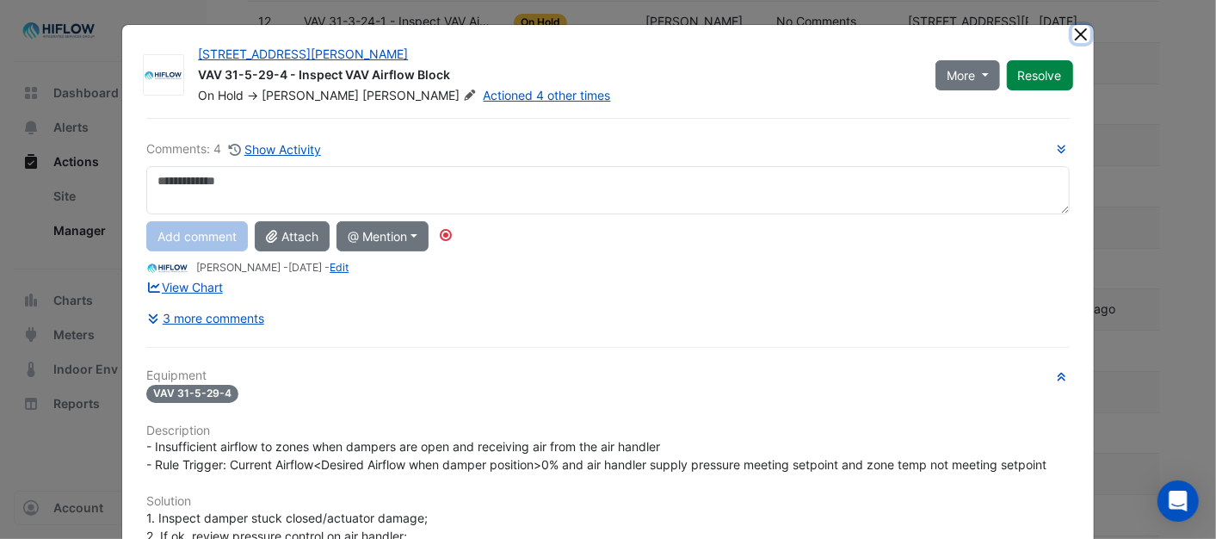
click at [1076, 36] on button "Close" at bounding box center [1081, 34] width 18 height 18
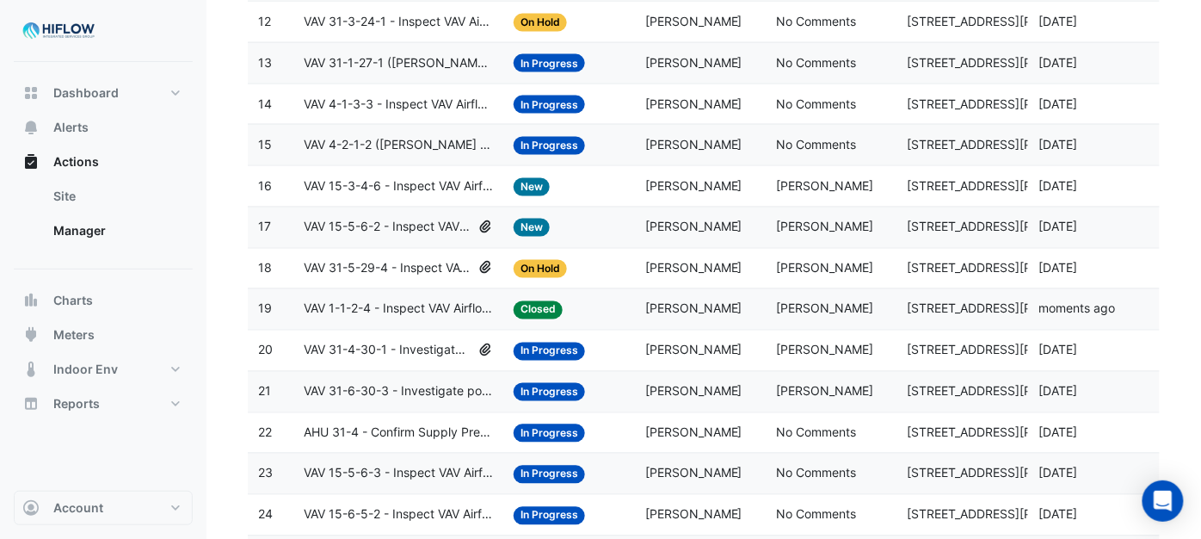
click at [392, 229] on span "VAV 15-5-6-2 - Inspect VAV Airflow Block" at bounding box center [388, 228] width 168 height 20
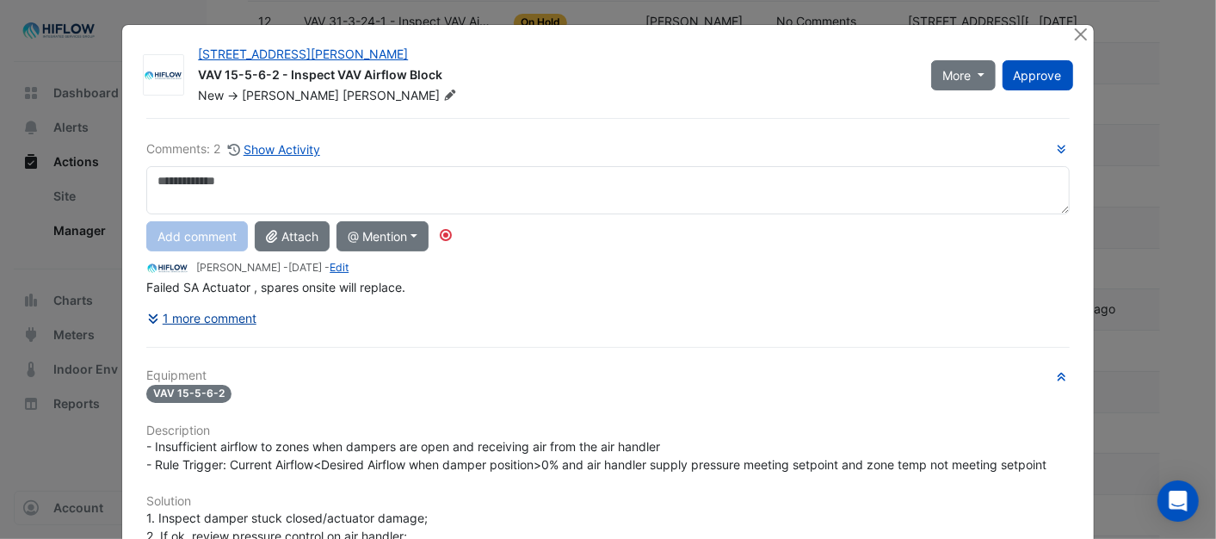
click at [219, 315] on button "1 more comment" at bounding box center [201, 318] width 111 height 30
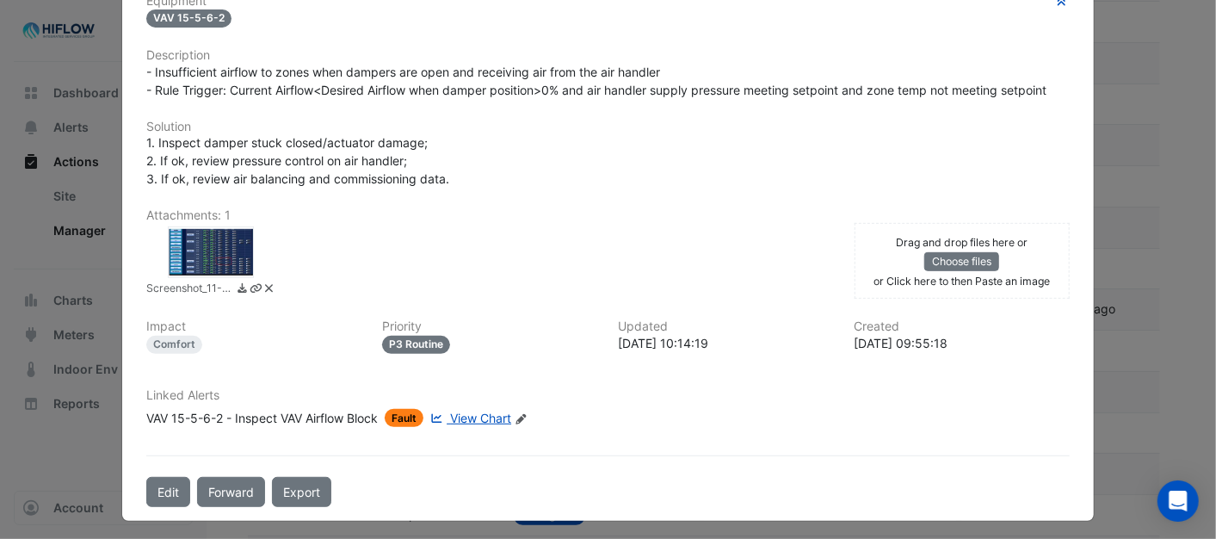
scroll to position [367, 0]
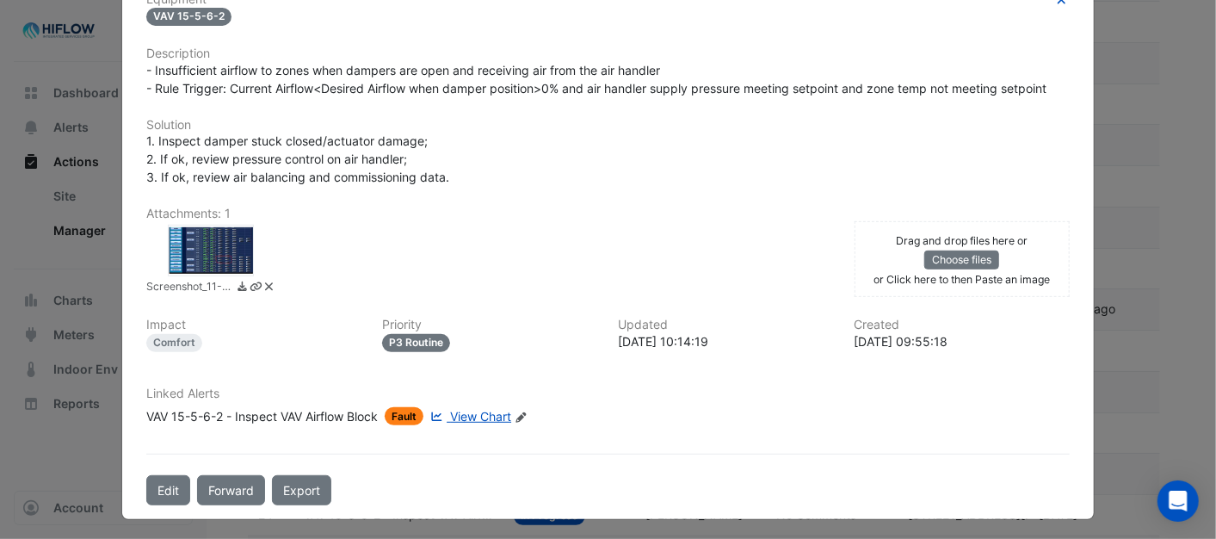
click at [194, 241] on div at bounding box center [211, 251] width 86 height 52
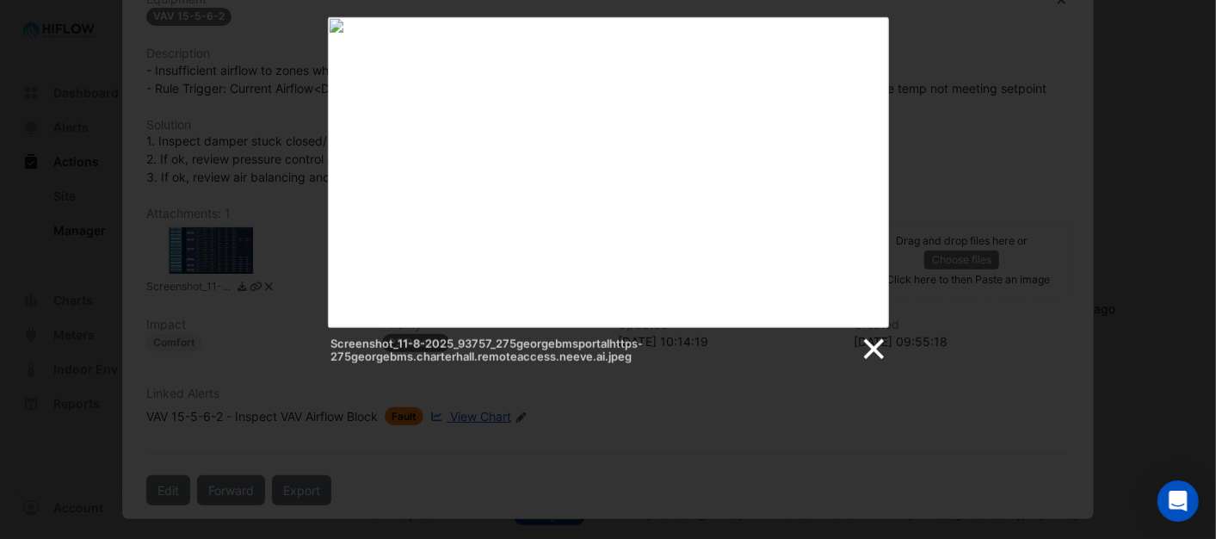
click at [873, 347] on link at bounding box center [873, 349] width 26 height 26
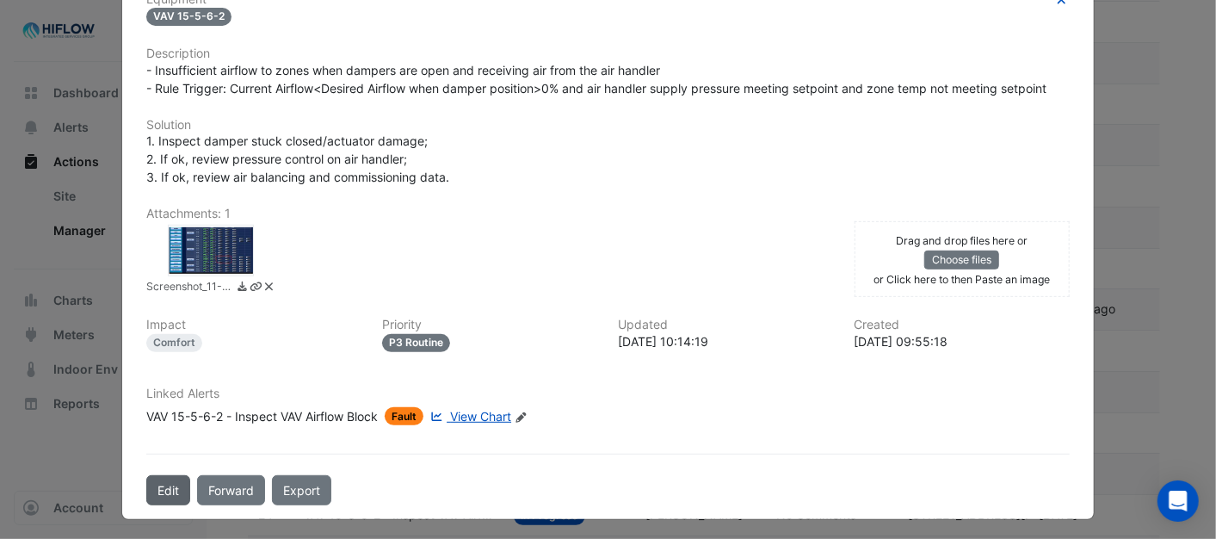
click at [146, 484] on button "Edit" at bounding box center [168, 490] width 44 height 30
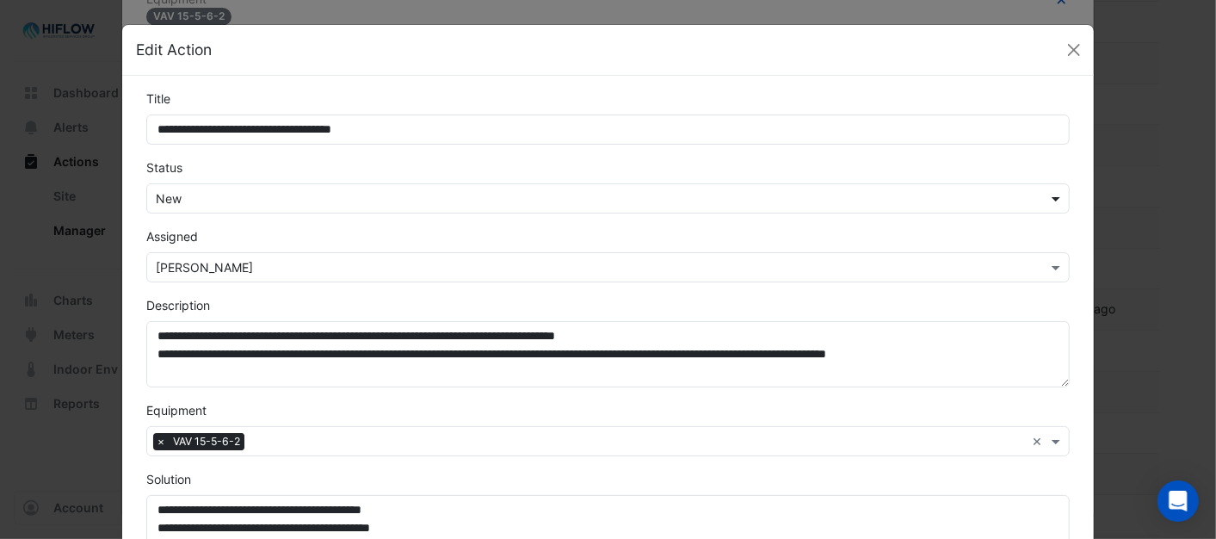
click at [1048, 195] on span at bounding box center [1058, 198] width 22 height 18
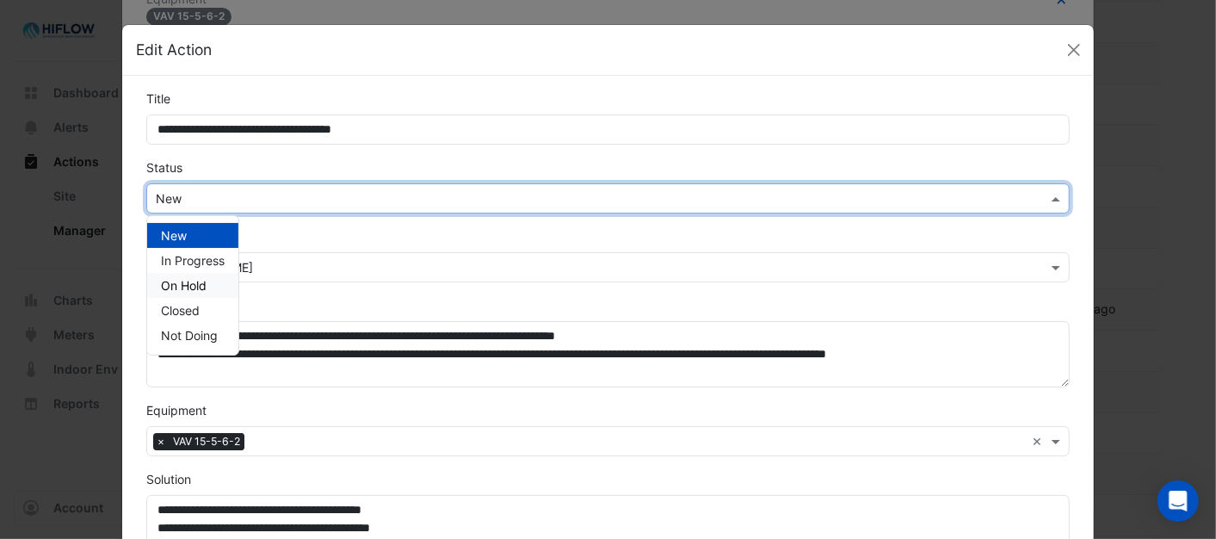
click at [201, 282] on div "On Hold" at bounding box center [192, 285] width 91 height 25
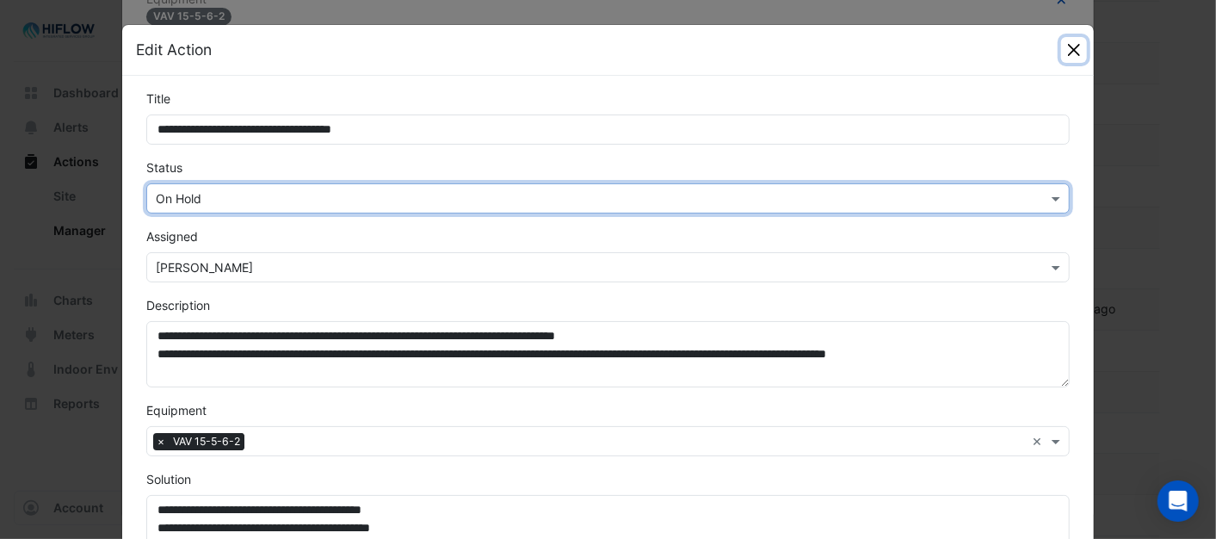
click at [1074, 53] on button "Close" at bounding box center [1074, 50] width 26 height 26
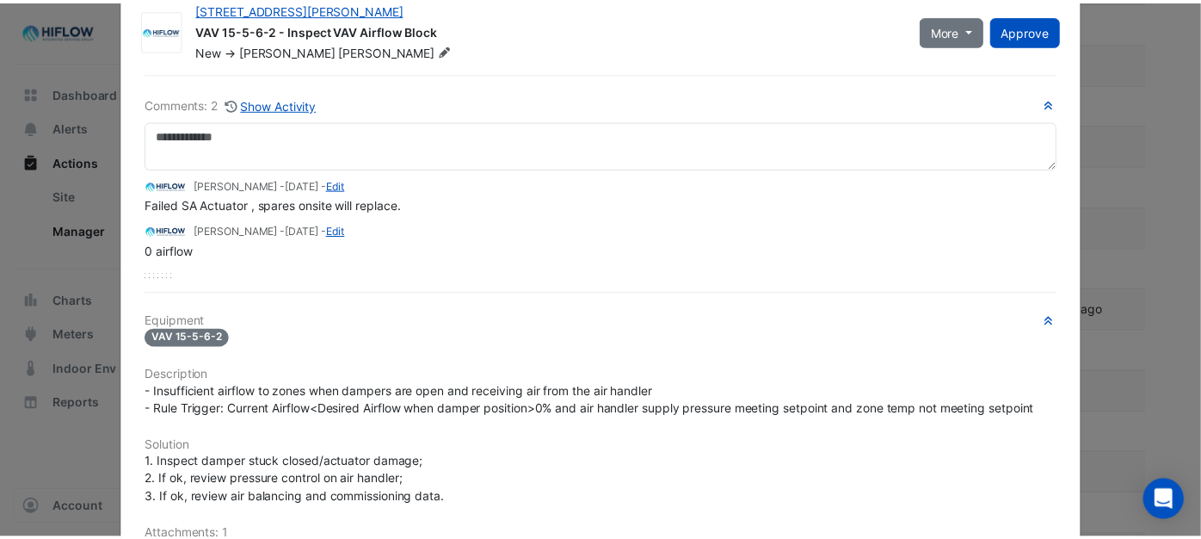
scroll to position [0, 0]
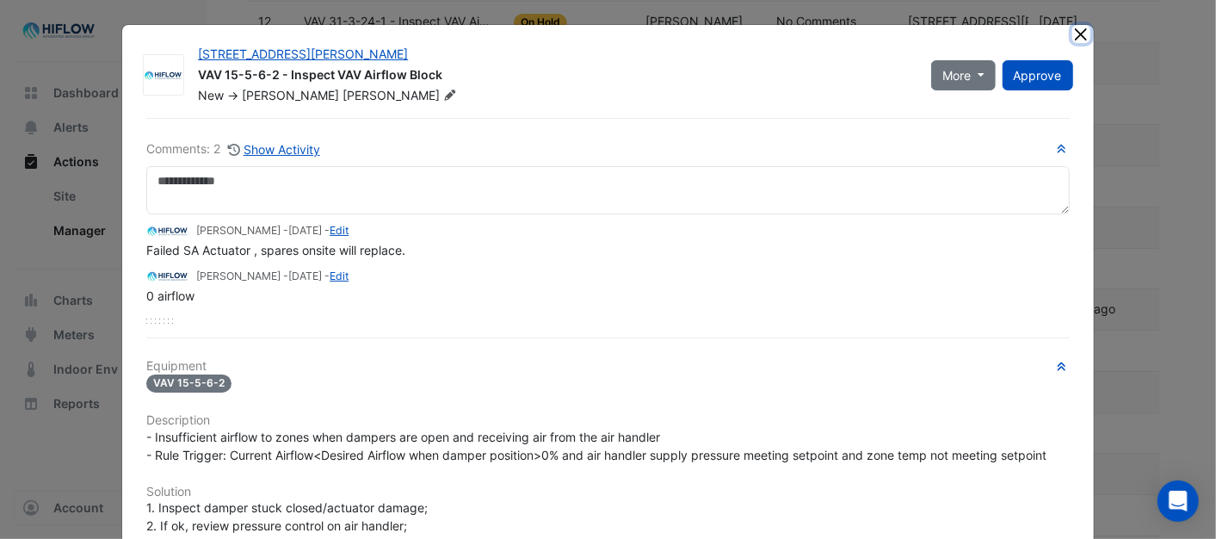
click at [1072, 35] on button "Close" at bounding box center [1081, 34] width 18 height 18
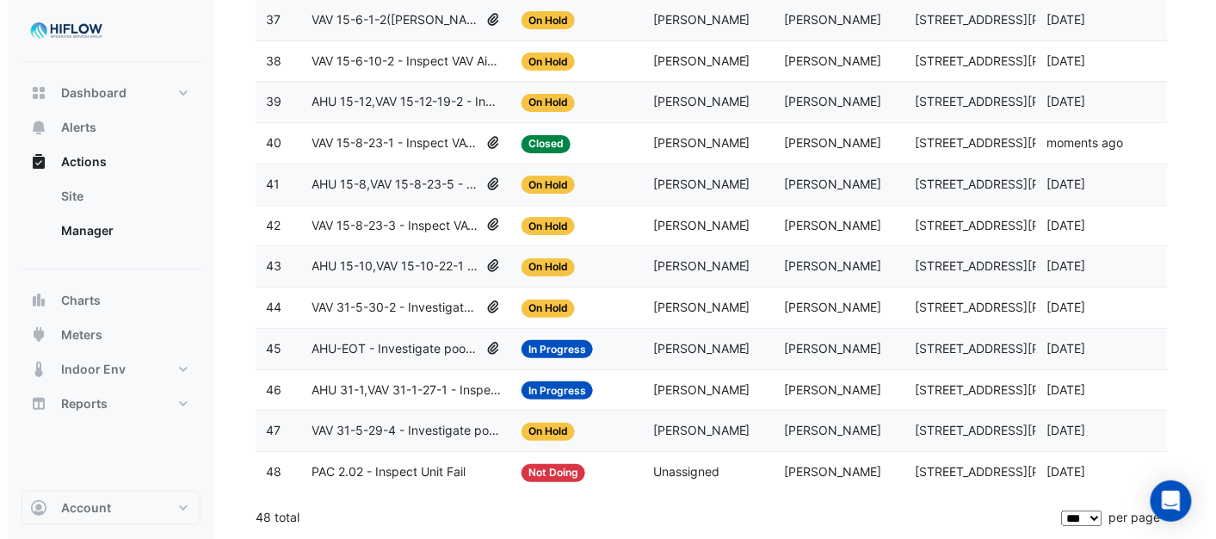
scroll to position [1757, 0]
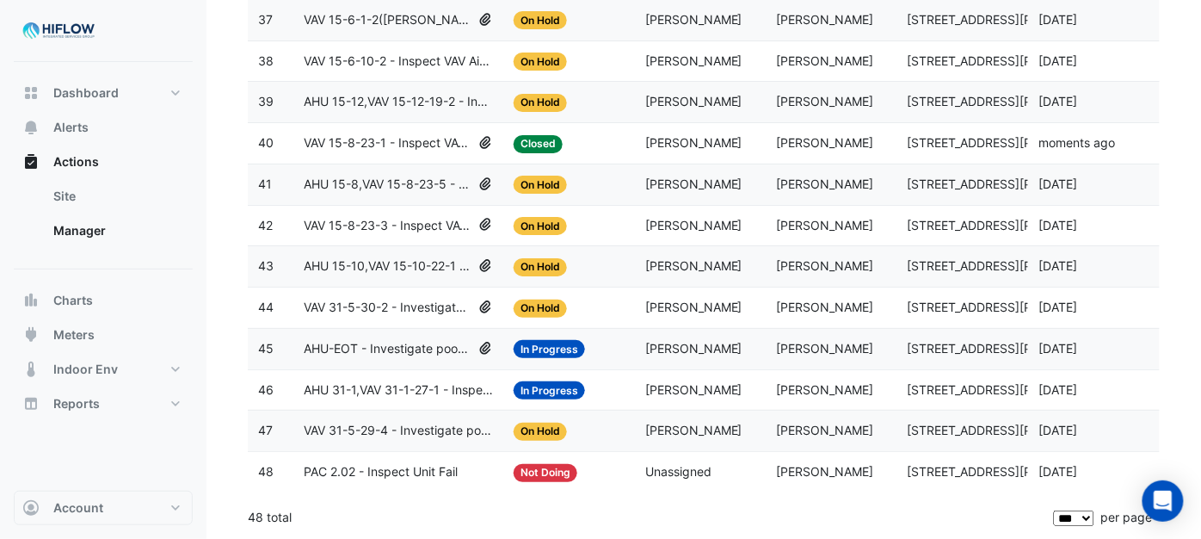
click at [361, 428] on span "VAV 31-5-29-4 - Investigate poor zone temp" at bounding box center [398, 431] width 189 height 20
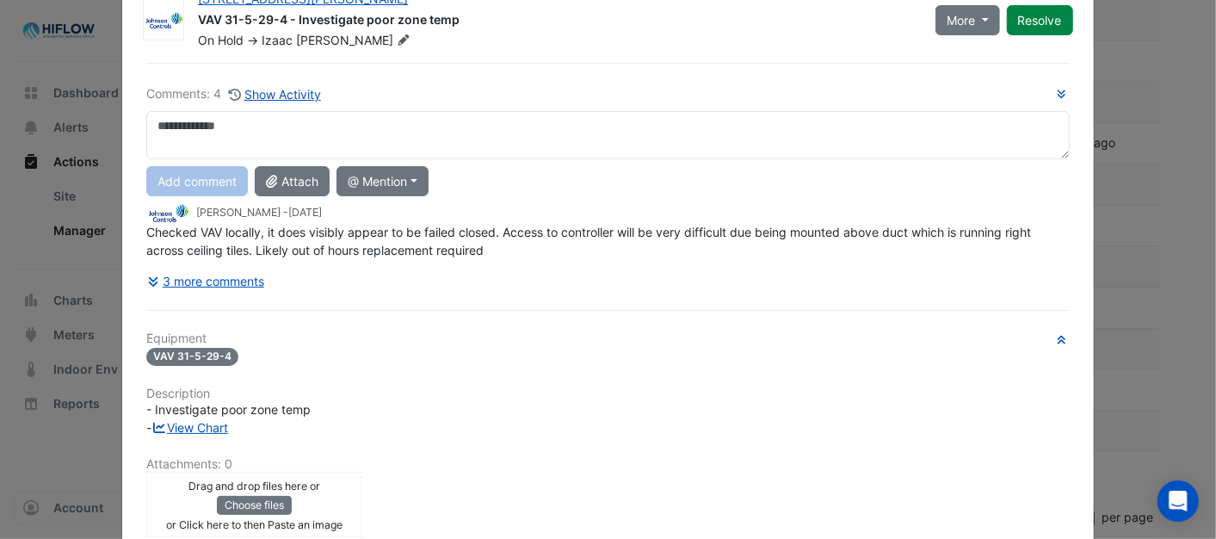
scroll to position [297, 0]
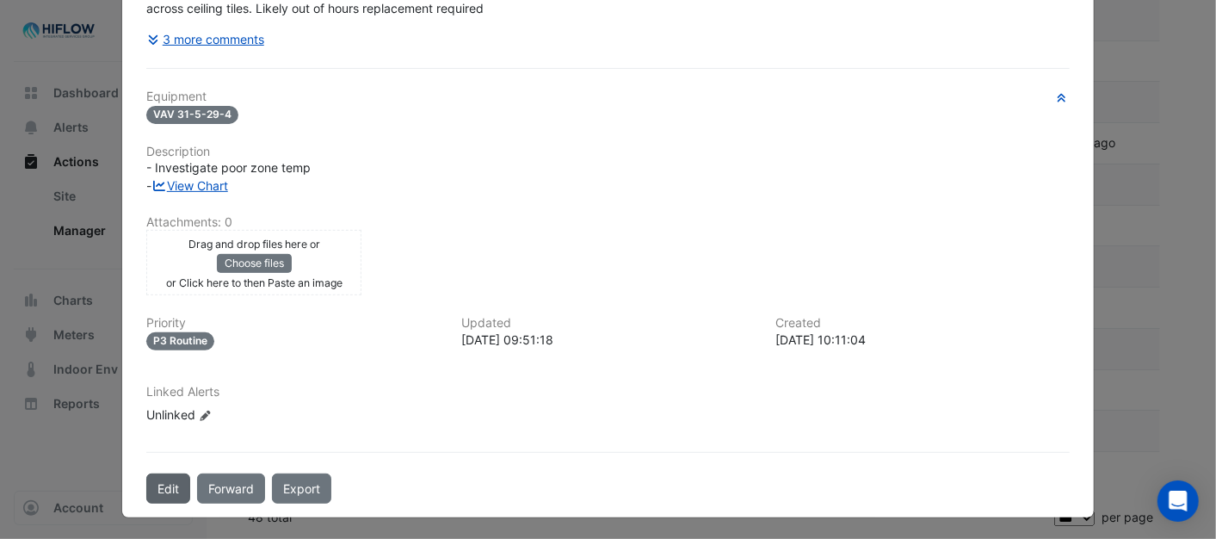
click at [169, 484] on button "Edit" at bounding box center [168, 488] width 44 height 30
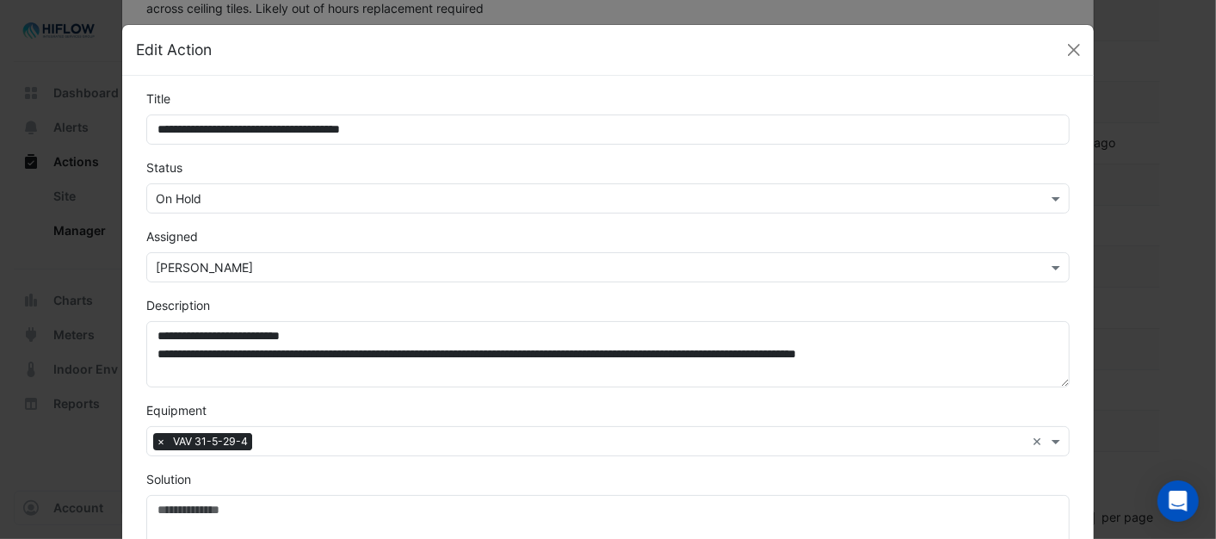
scroll to position [260, 0]
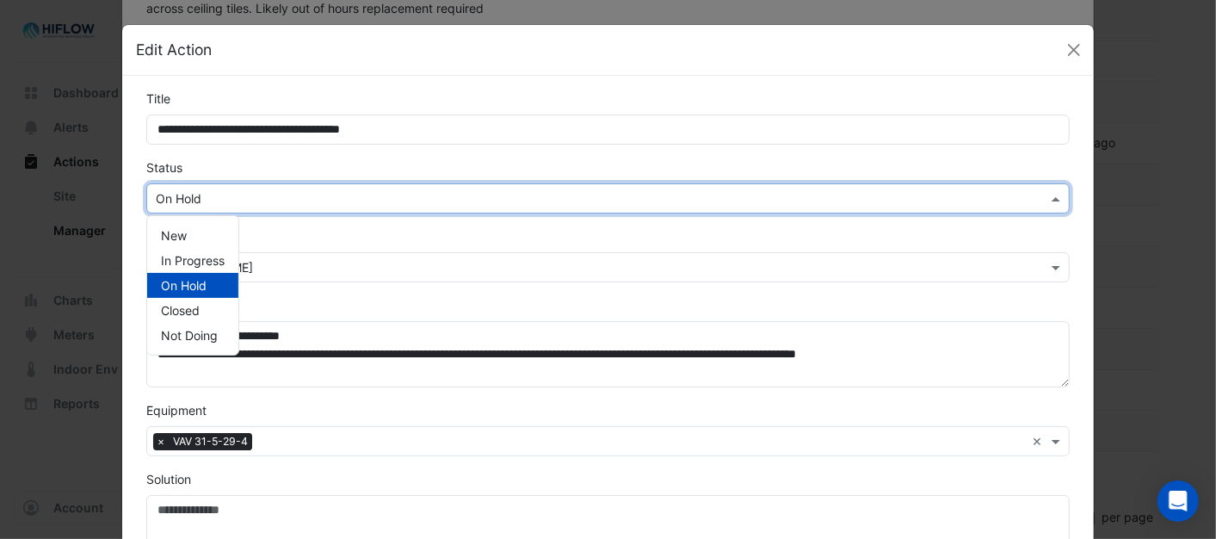
click at [1053, 199] on span at bounding box center [1058, 198] width 22 height 18
click at [182, 262] on span "In Progress" at bounding box center [193, 260] width 64 height 15
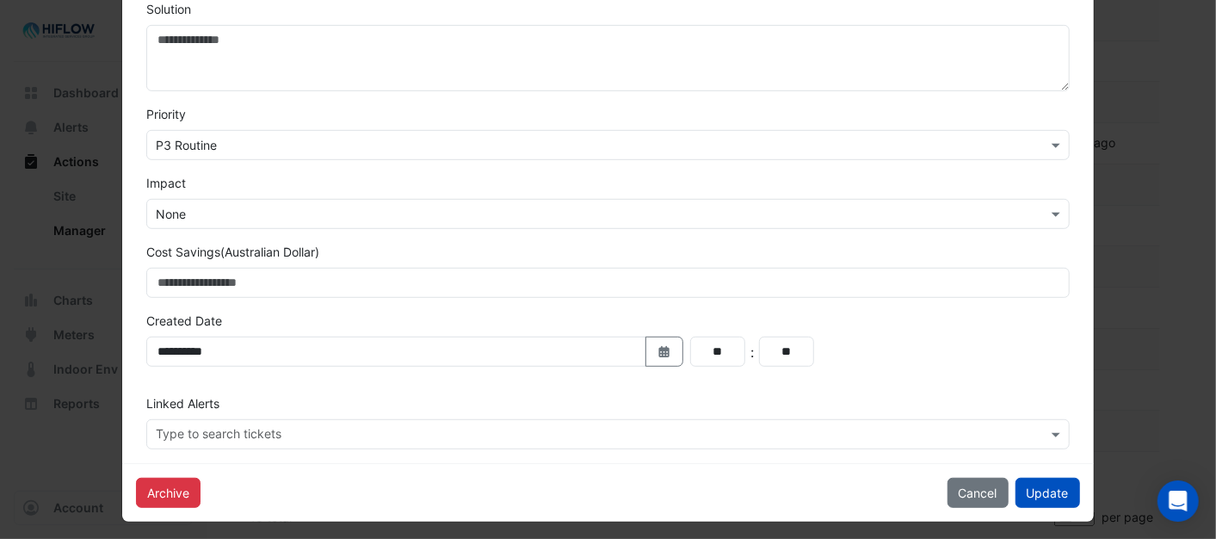
scroll to position [478, 0]
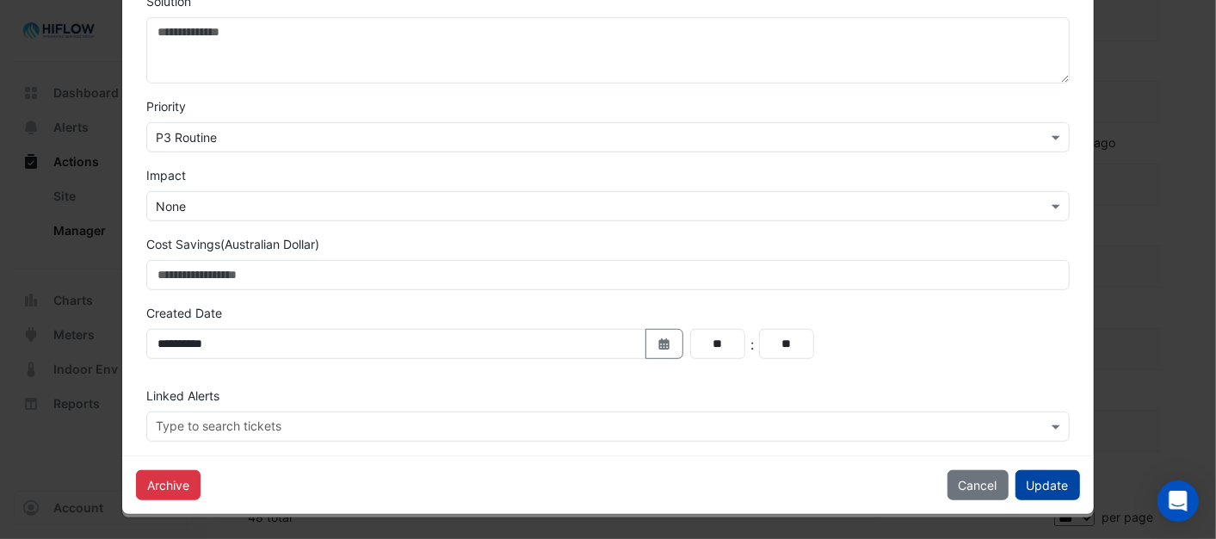
click at [1031, 484] on button "Update" at bounding box center [1047, 485] width 65 height 30
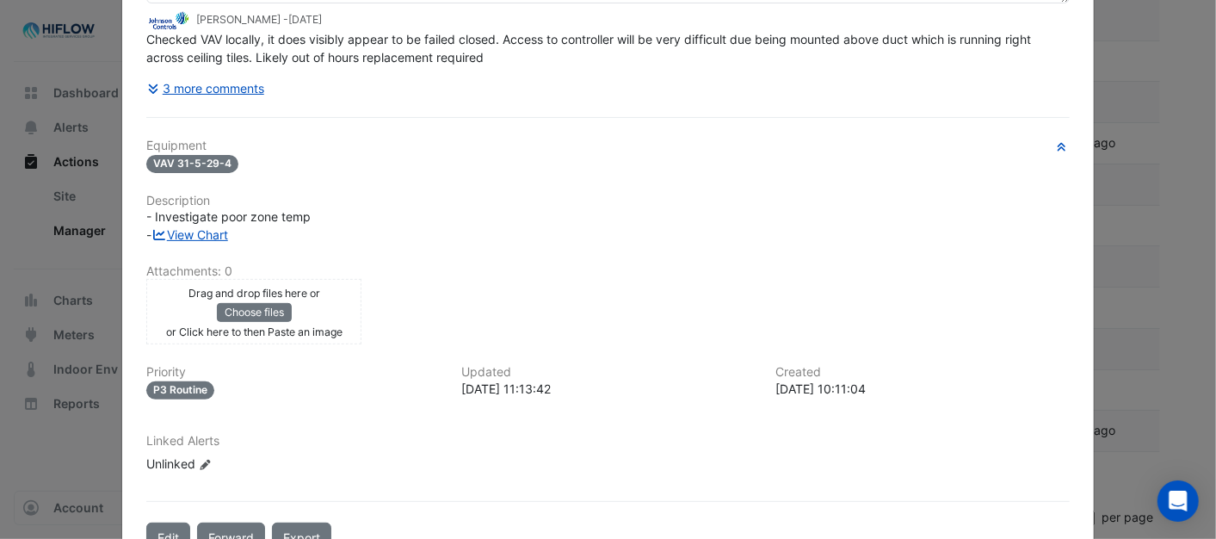
scroll to position [0, 0]
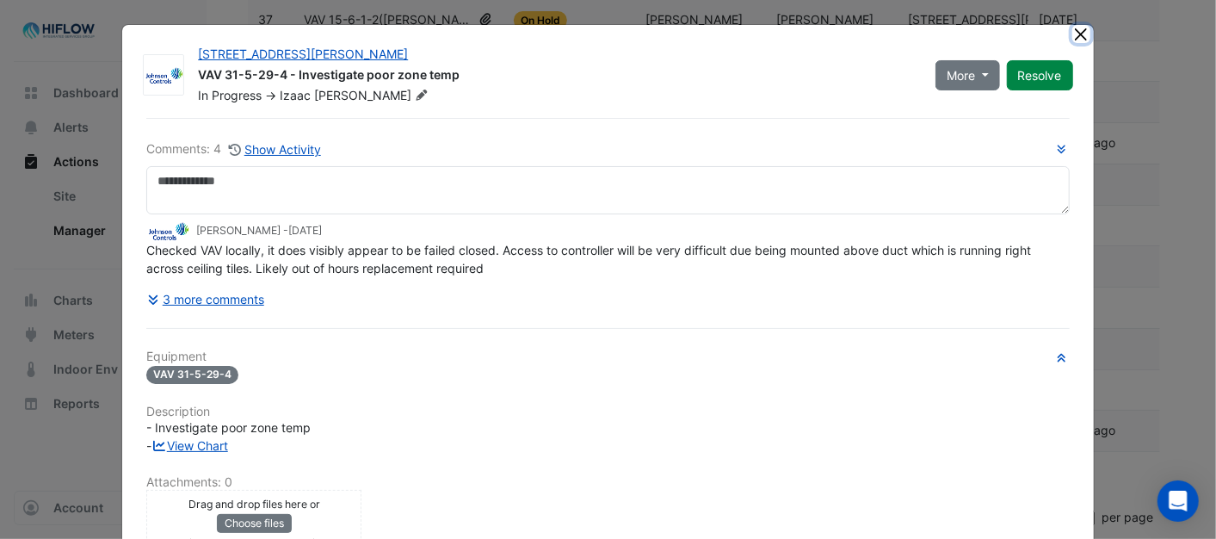
click at [1072, 27] on button "Close" at bounding box center [1081, 34] width 18 height 18
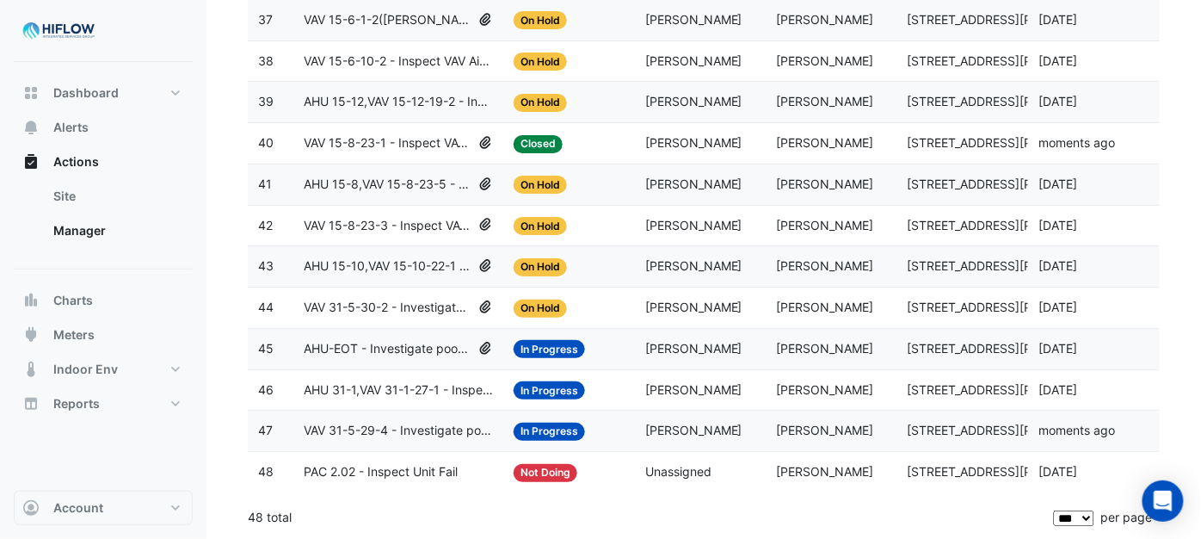
click at [367, 301] on span "VAV 31-5-30-2 - Investigate poor zone temp" at bounding box center [388, 308] width 168 height 20
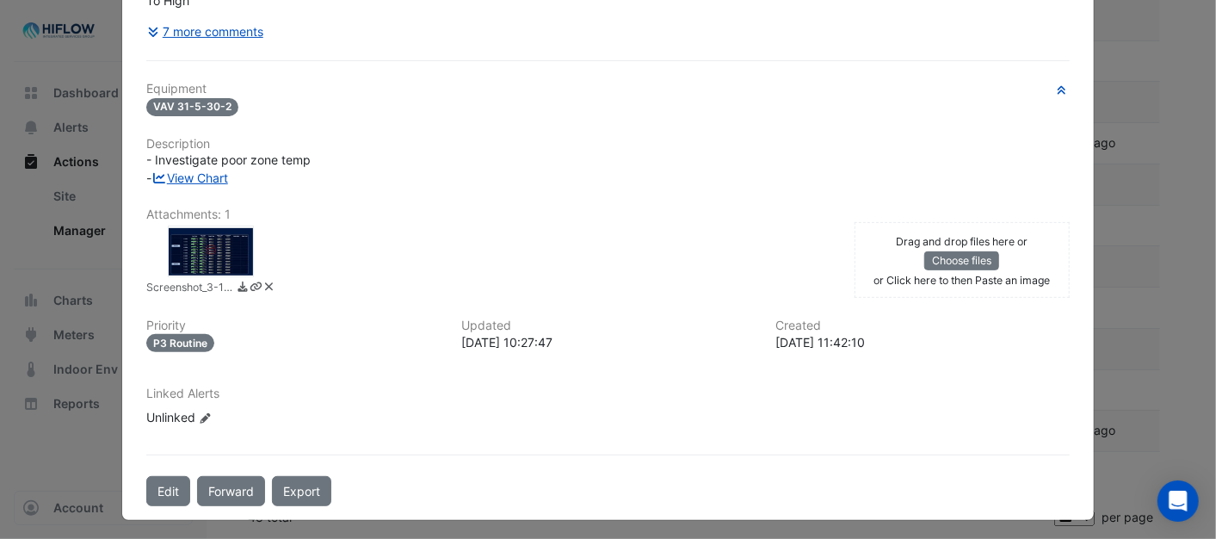
scroll to position [288, 0]
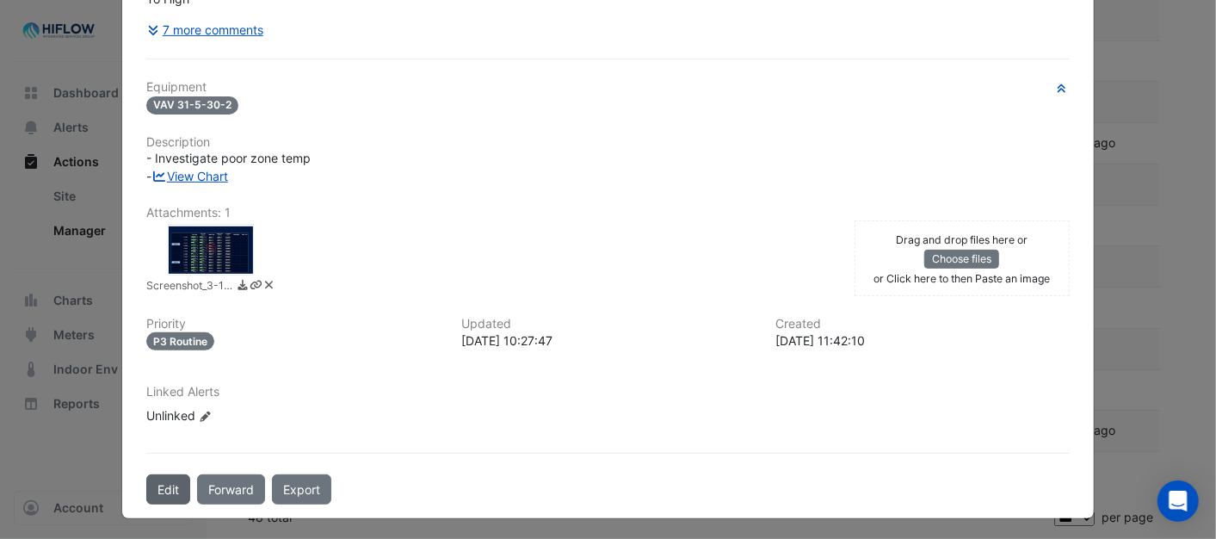
click at [148, 488] on button "Edit" at bounding box center [168, 489] width 44 height 30
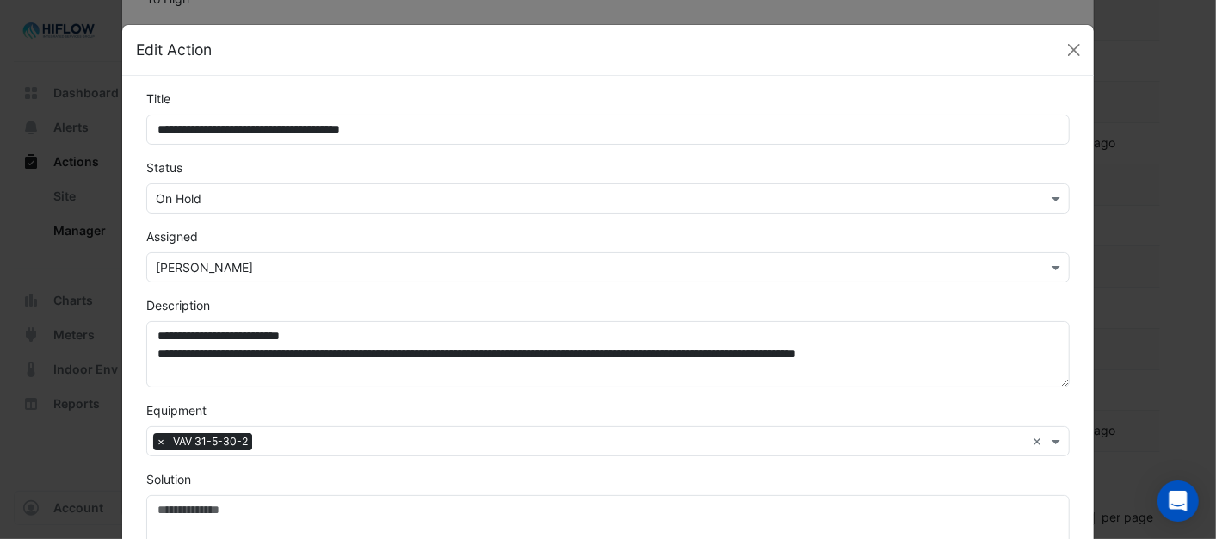
scroll to position [251, 0]
click at [1047, 202] on span at bounding box center [1058, 198] width 22 height 18
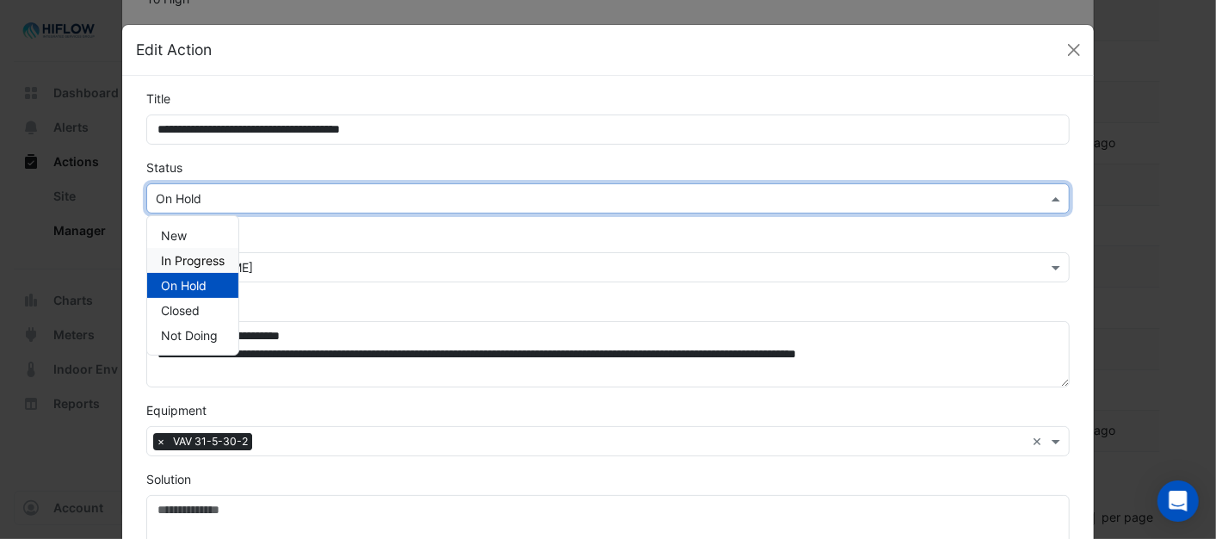
click at [193, 258] on span "In Progress" at bounding box center [193, 260] width 64 height 15
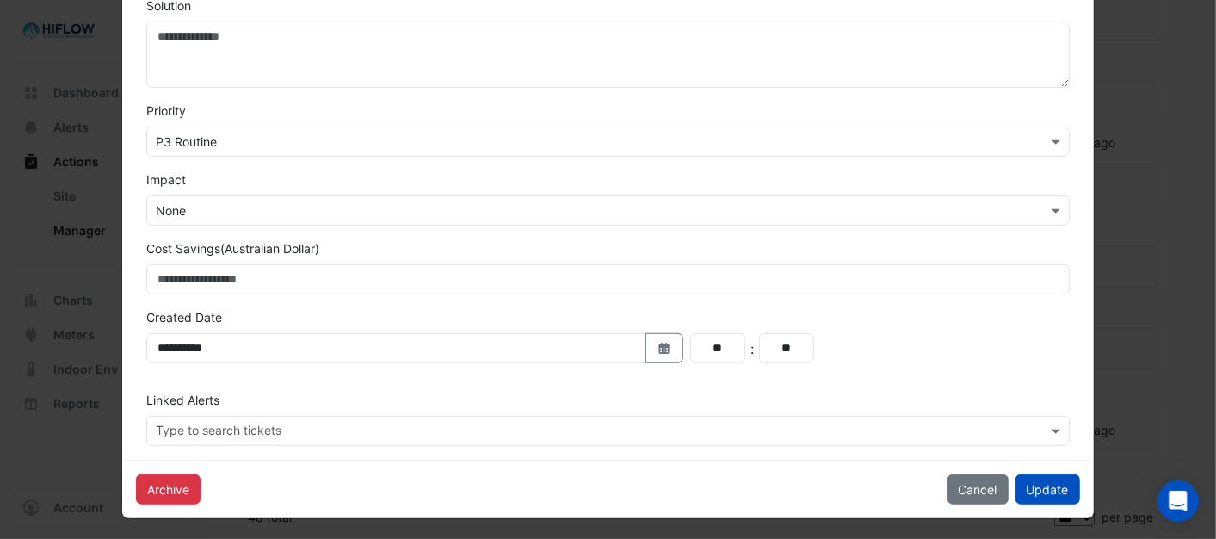
scroll to position [478, 0]
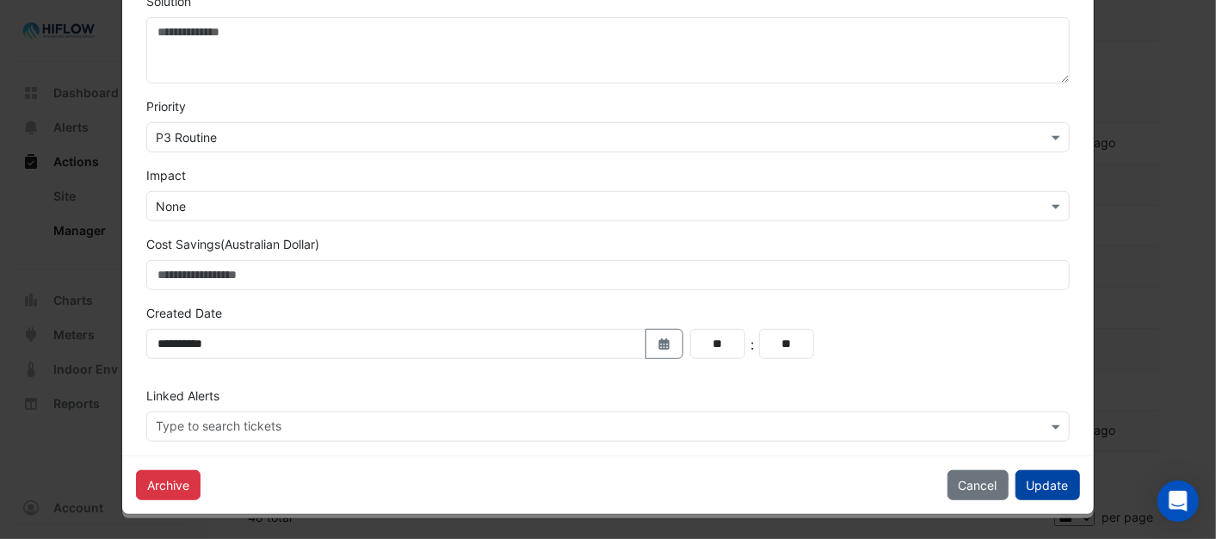
click at [1044, 488] on button "Update" at bounding box center [1047, 485] width 65 height 30
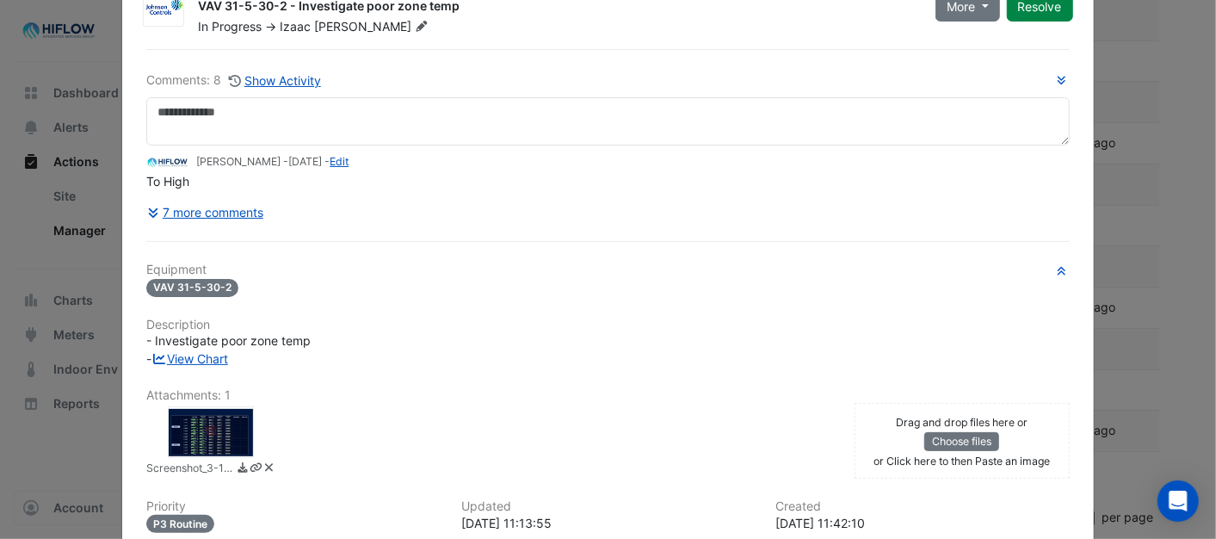
scroll to position [0, 0]
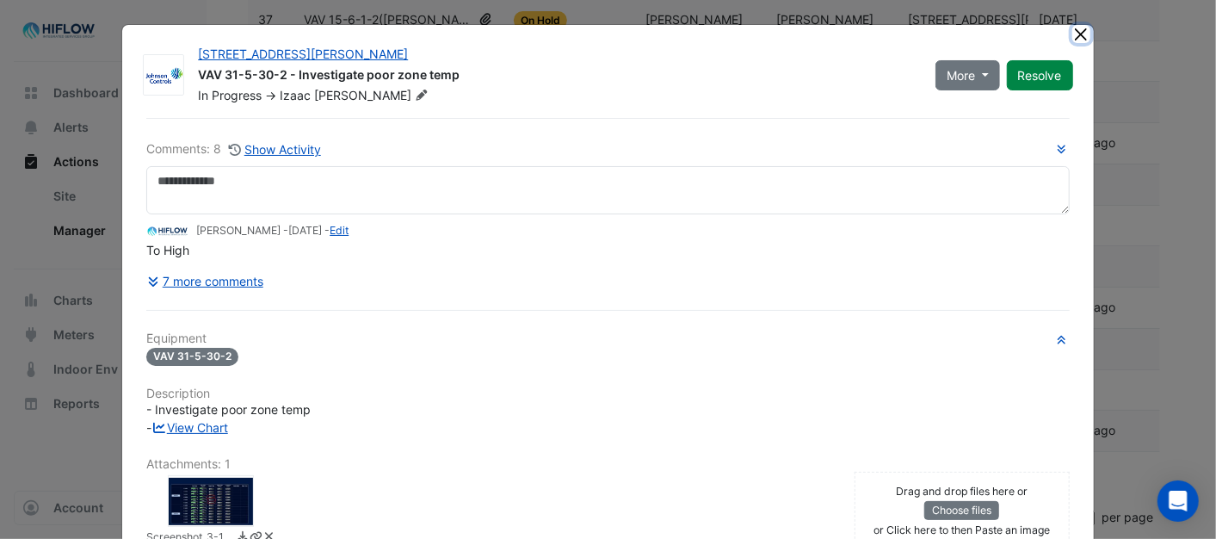
click at [1072, 34] on button "Close" at bounding box center [1081, 34] width 18 height 18
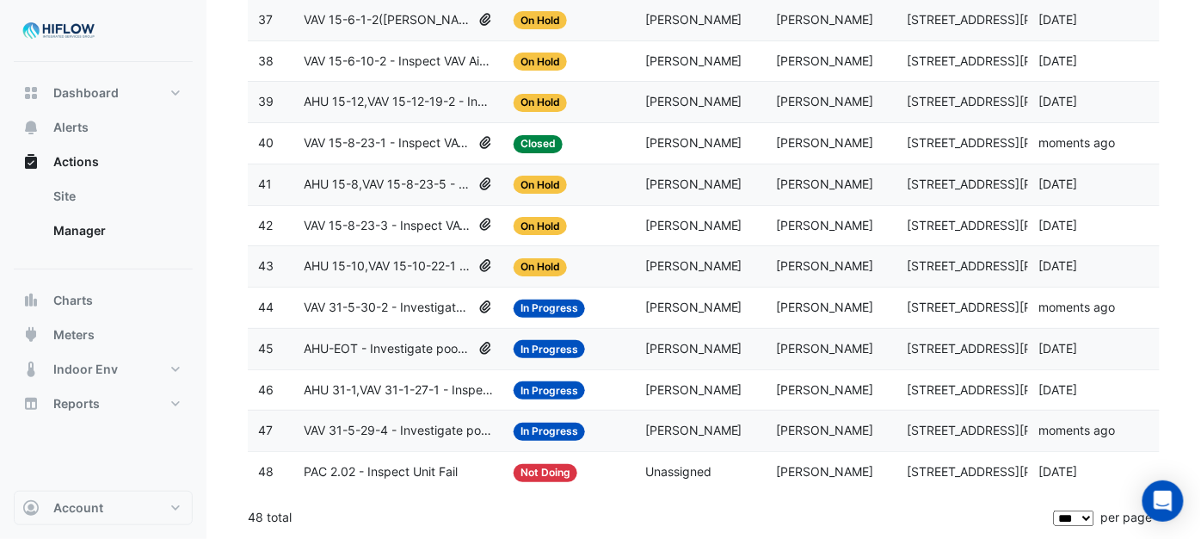
click at [383, 262] on span "AHU 15-10,VAV 15-10-22-1 - Inspect VAV Airflow Block" at bounding box center [388, 266] width 168 height 20
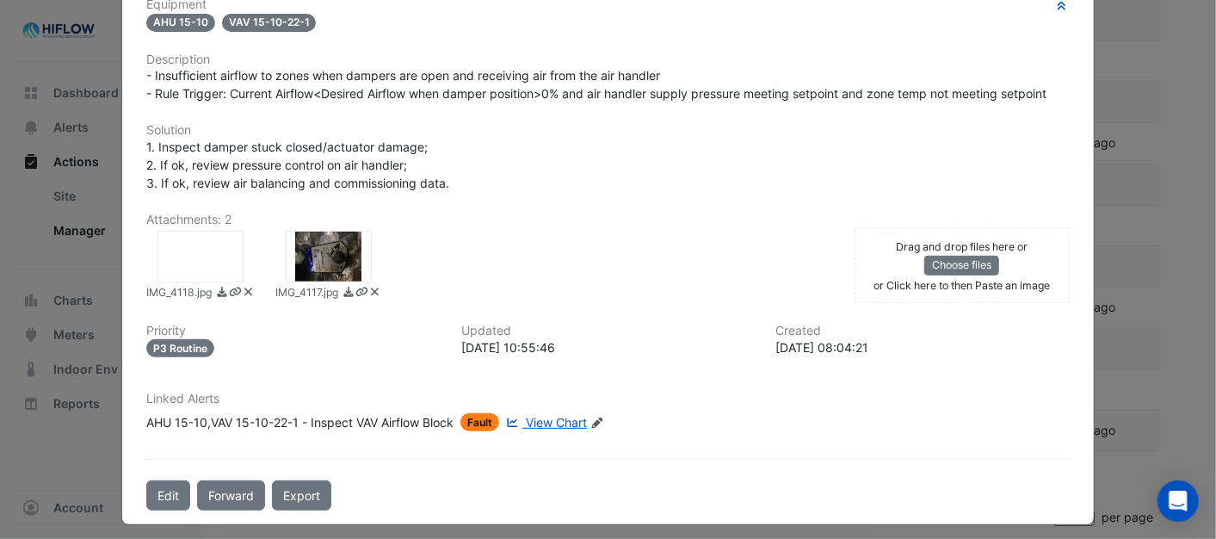
scroll to position [379, 0]
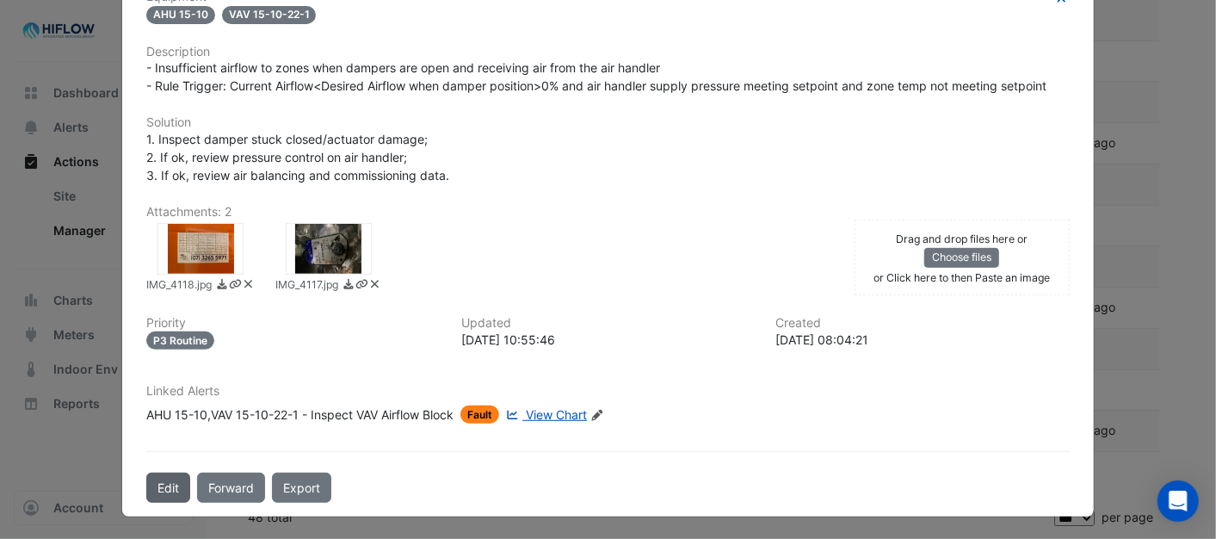
click at [156, 484] on button "Edit" at bounding box center [168, 487] width 44 height 30
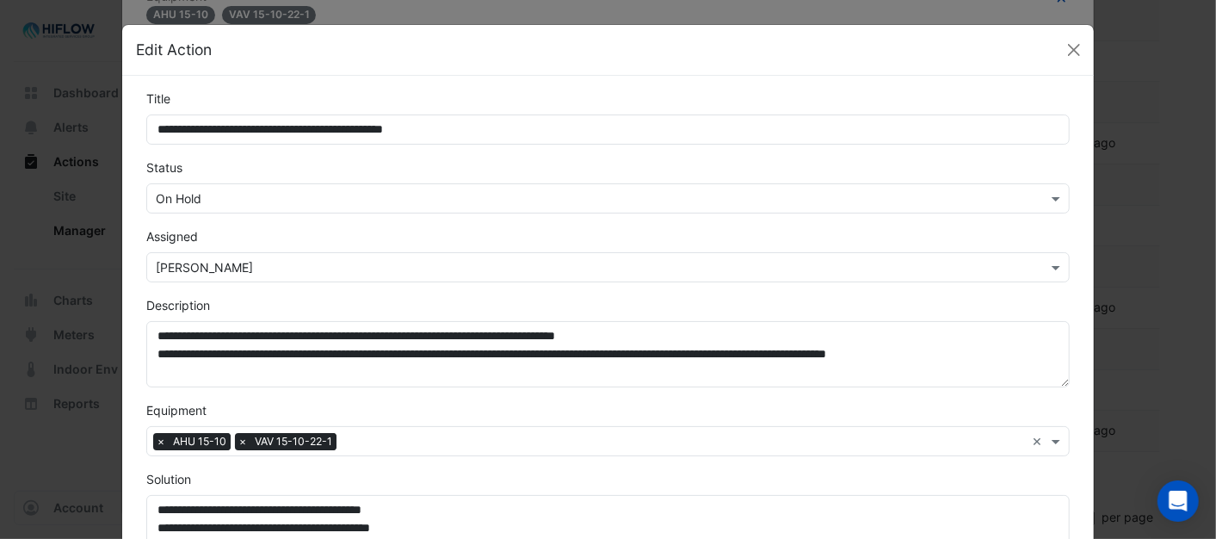
scroll to position [341, 0]
click at [1035, 199] on div at bounding box center [607, 198] width 921 height 20
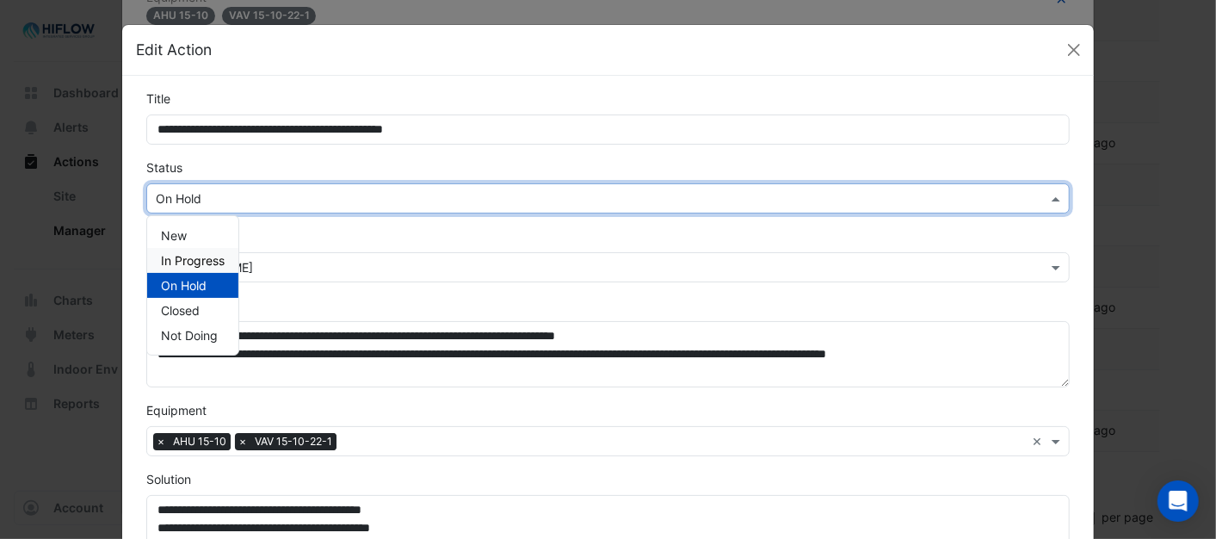
click at [193, 255] on span "In Progress" at bounding box center [193, 260] width 64 height 15
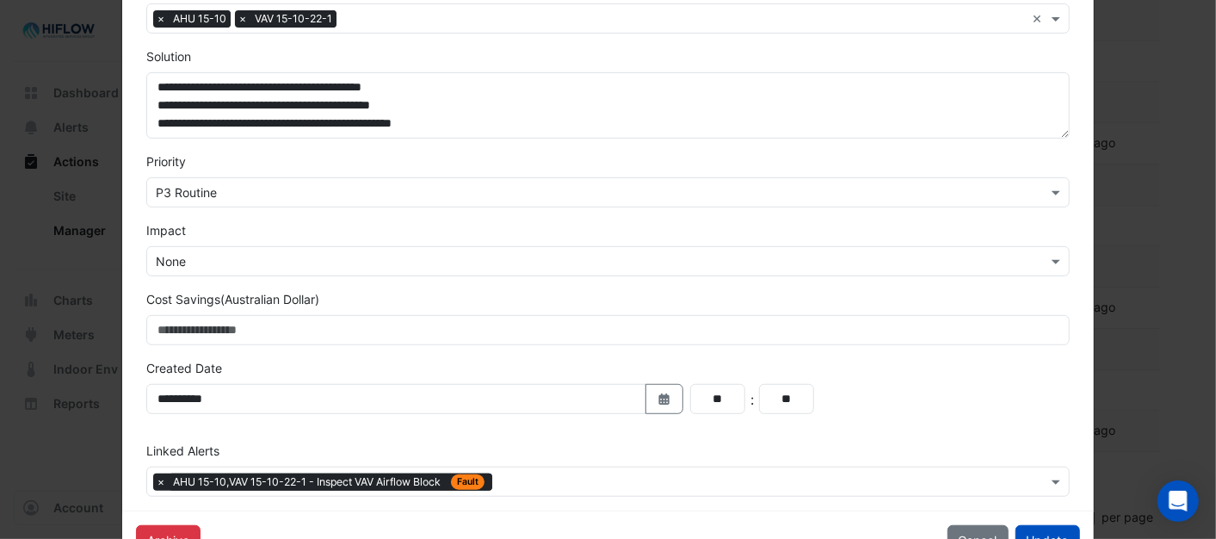
scroll to position [478, 0]
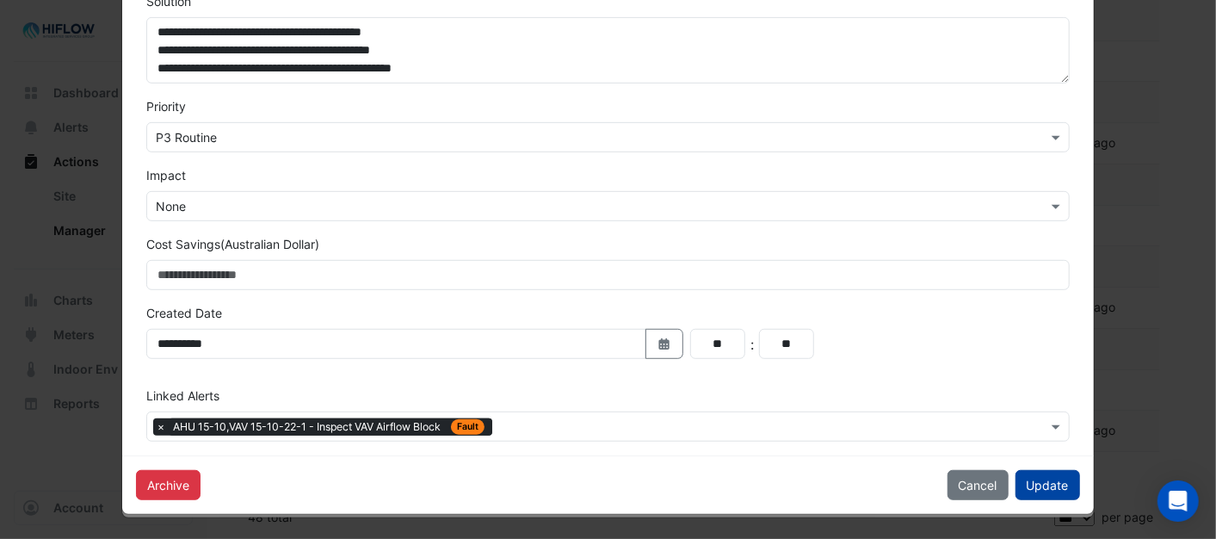
click at [1068, 486] on button "Update" at bounding box center [1047, 485] width 65 height 30
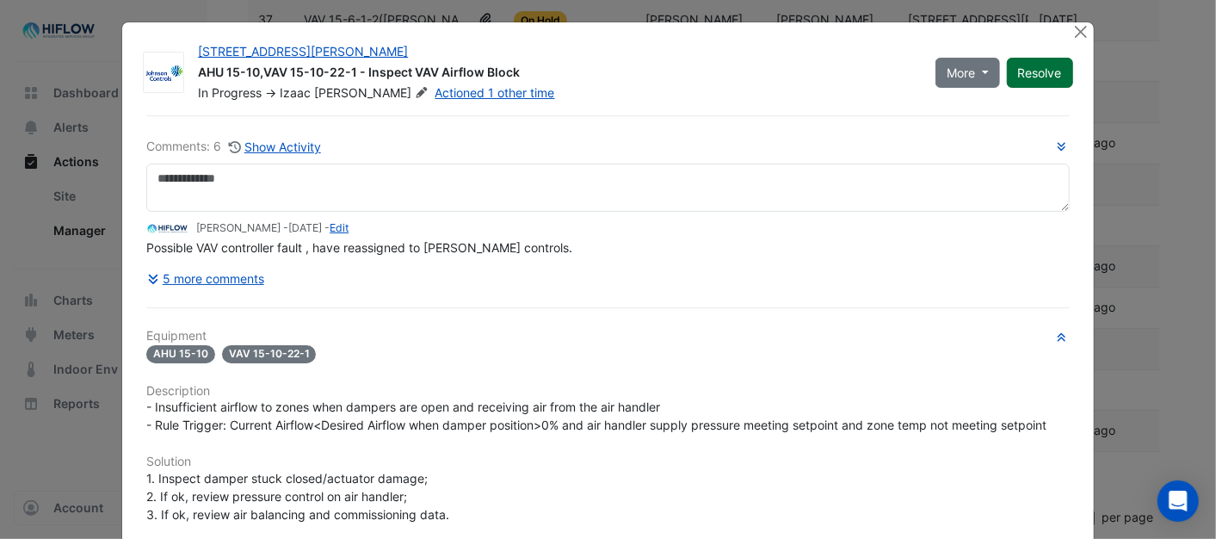
scroll to position [0, 0]
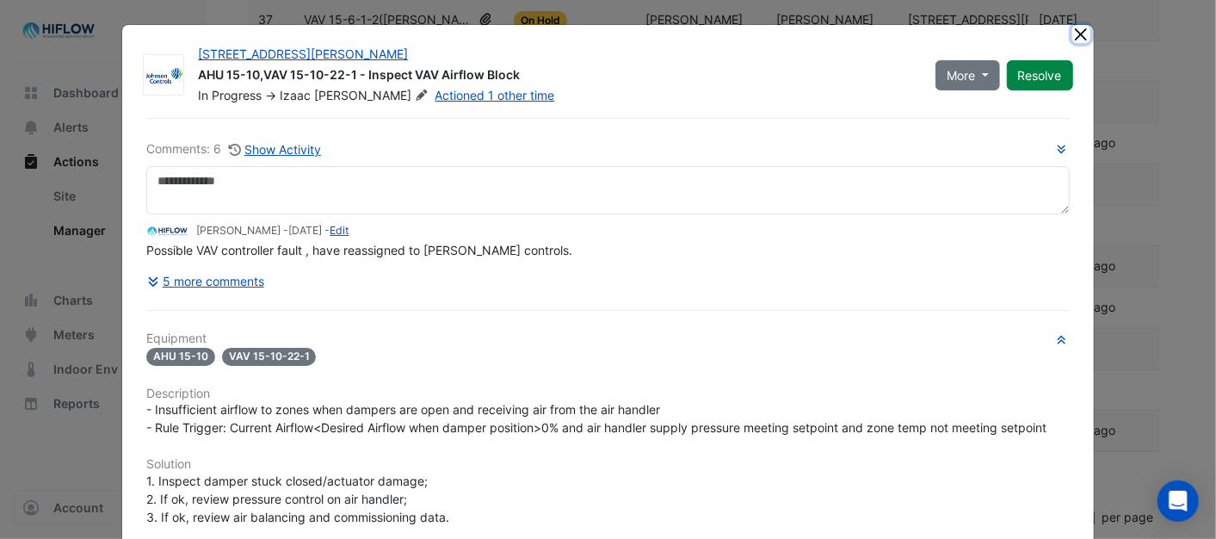
click at [1072, 35] on button "Close" at bounding box center [1081, 34] width 18 height 18
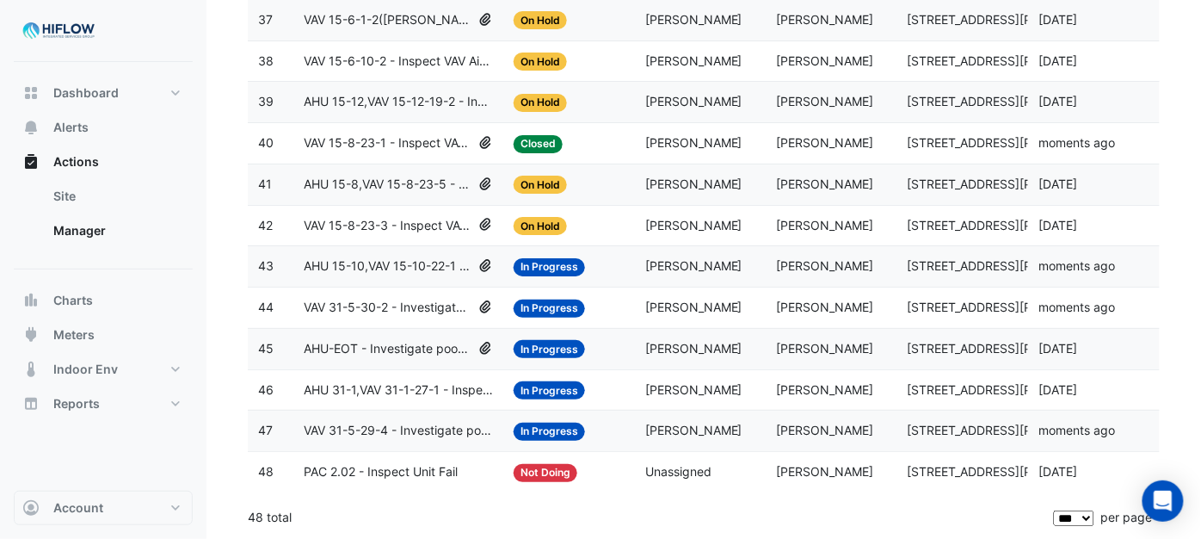
click at [397, 224] on span "VAV 15-8-23-3 - Inspect VAV Airflow Block" at bounding box center [388, 226] width 168 height 20
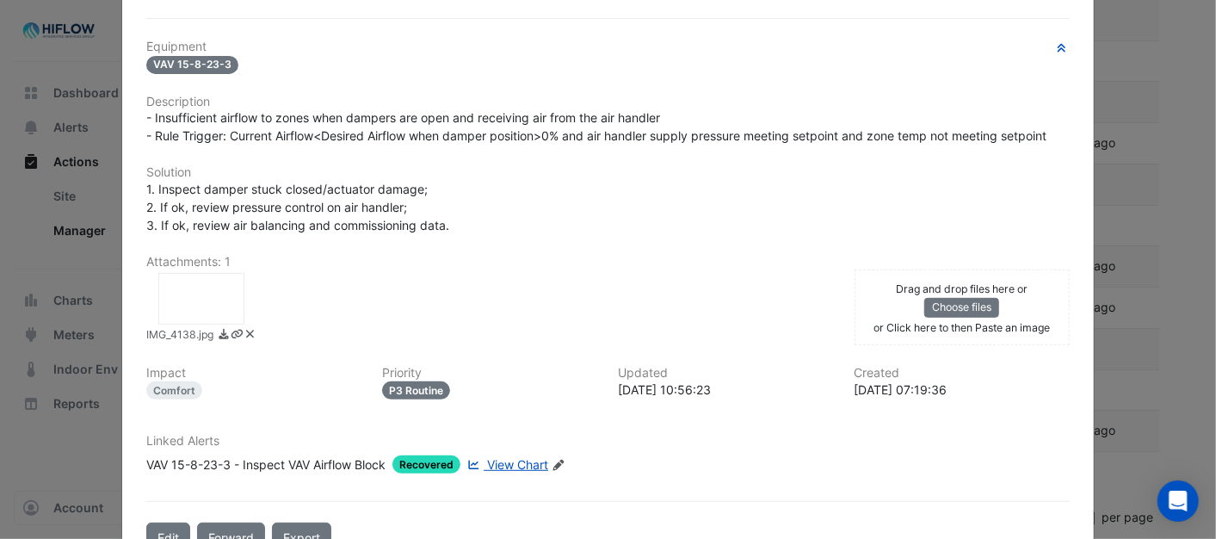
scroll to position [379, 0]
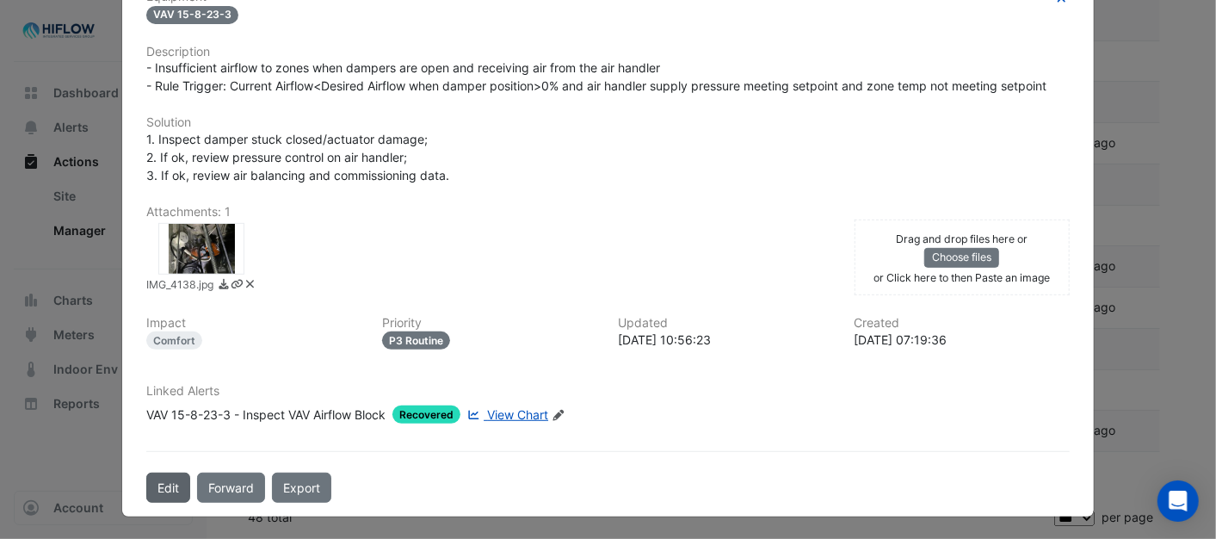
click at [166, 485] on button "Edit" at bounding box center [168, 487] width 44 height 30
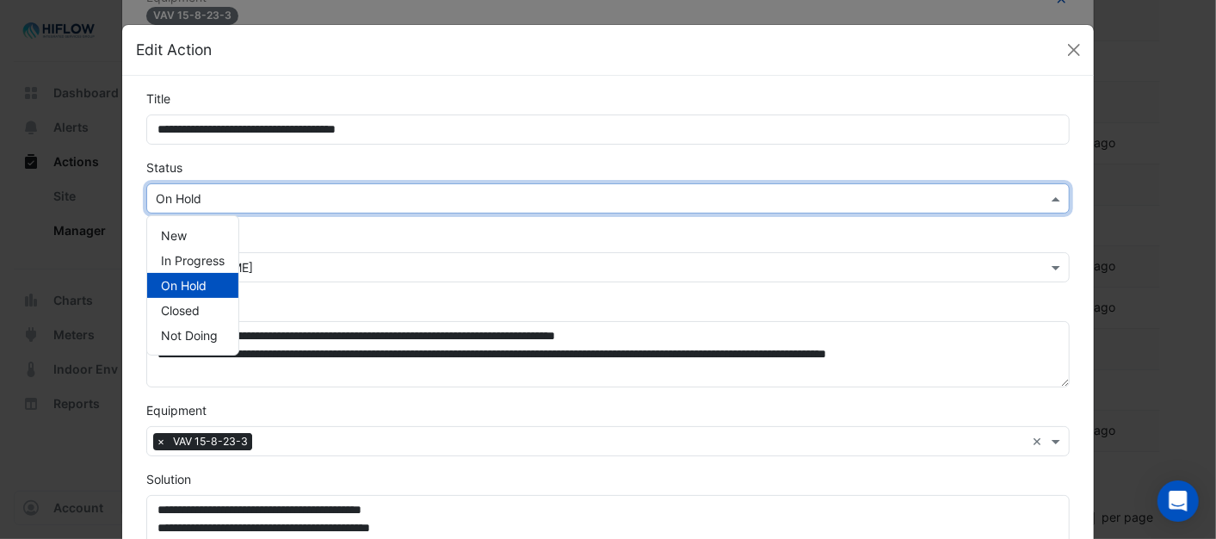
click at [1036, 194] on div at bounding box center [607, 198] width 921 height 20
click at [215, 256] on span "In Progress" at bounding box center [193, 260] width 64 height 15
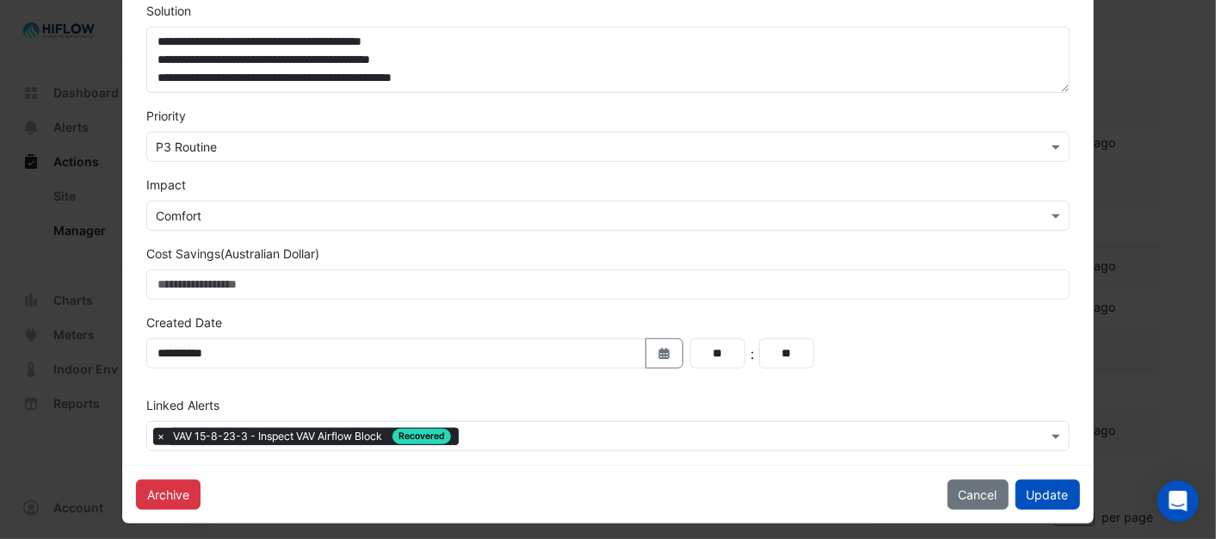
scroll to position [478, 0]
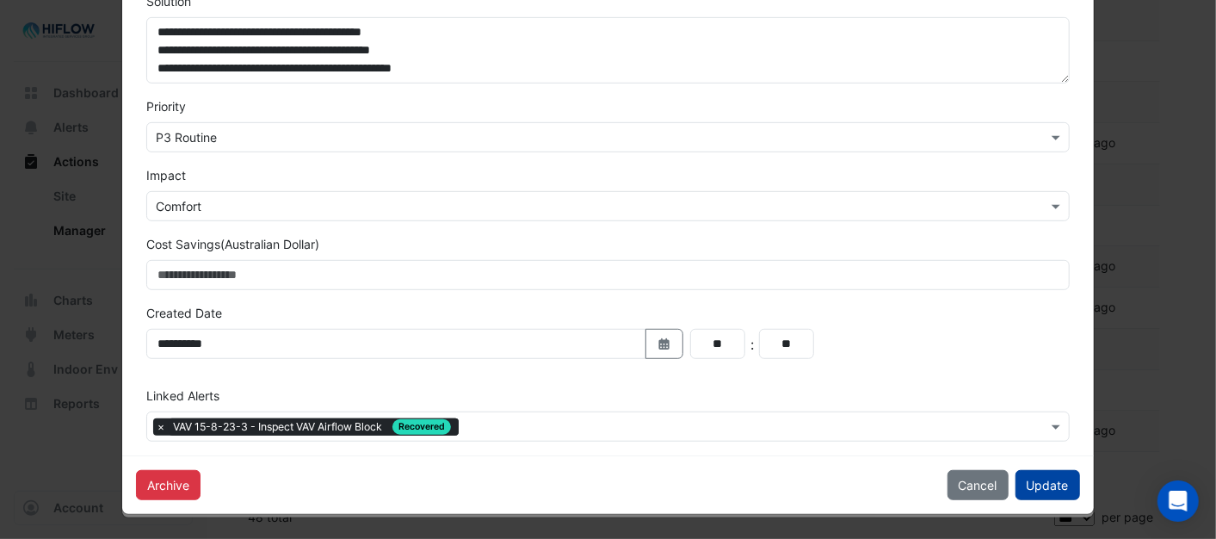
click at [1036, 482] on button "Update" at bounding box center [1047, 485] width 65 height 30
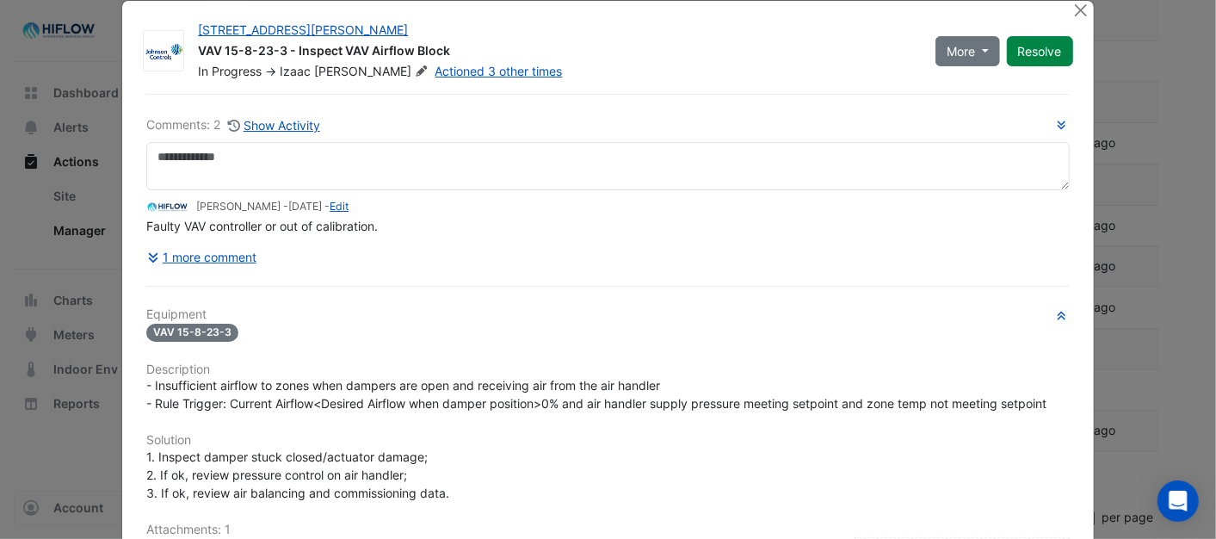
scroll to position [0, 0]
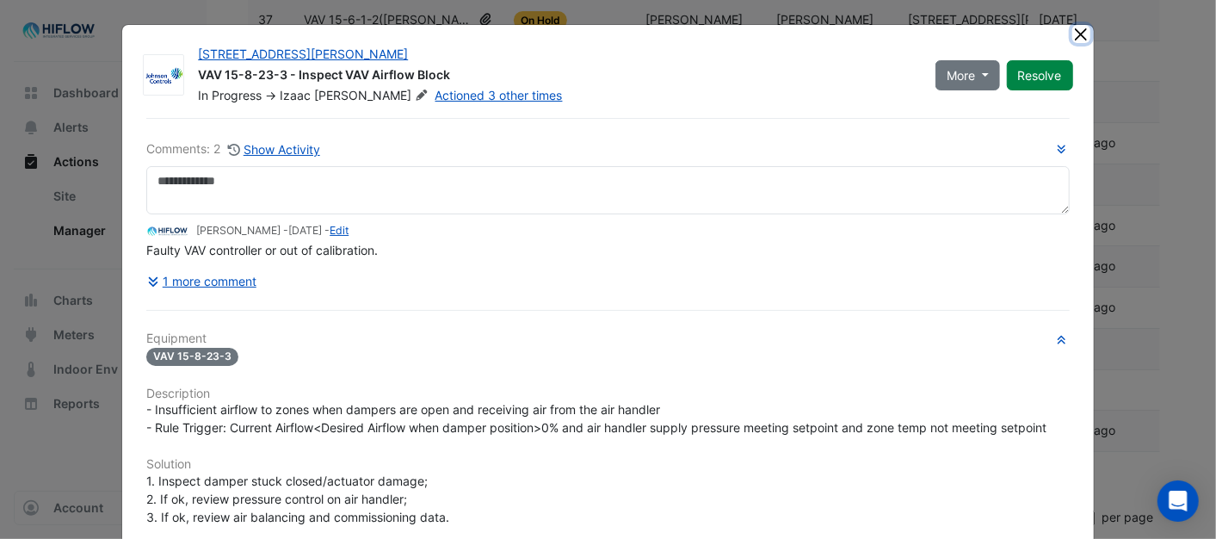
click at [1080, 32] on button "Close" at bounding box center [1081, 34] width 18 height 18
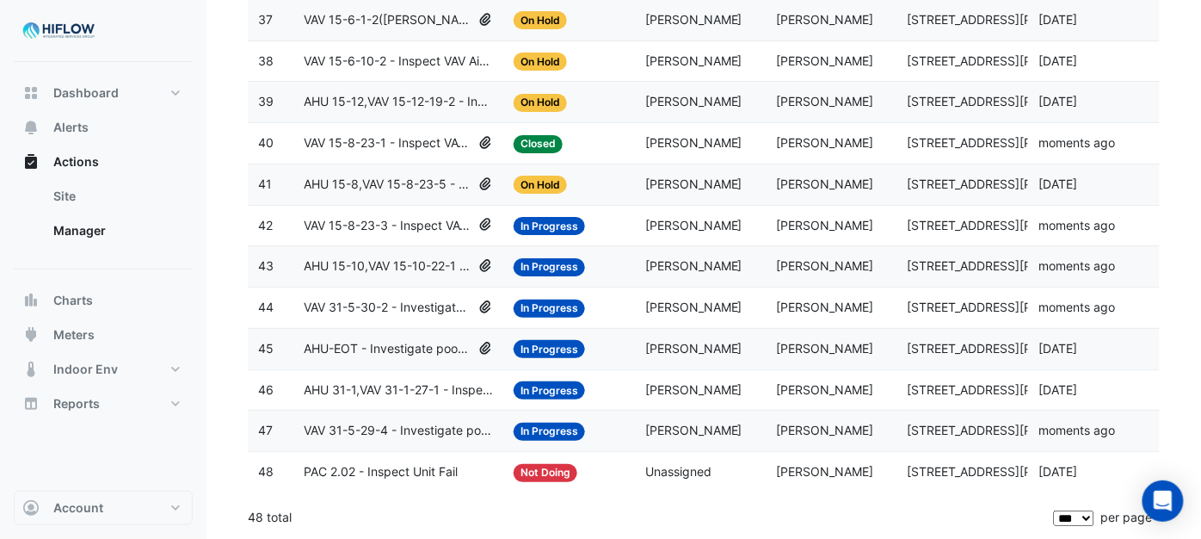
click at [370, 182] on span "AHU 15-8,VAV 15-8-23-5 - Inspect VAV Airflow Block" at bounding box center [388, 185] width 168 height 20
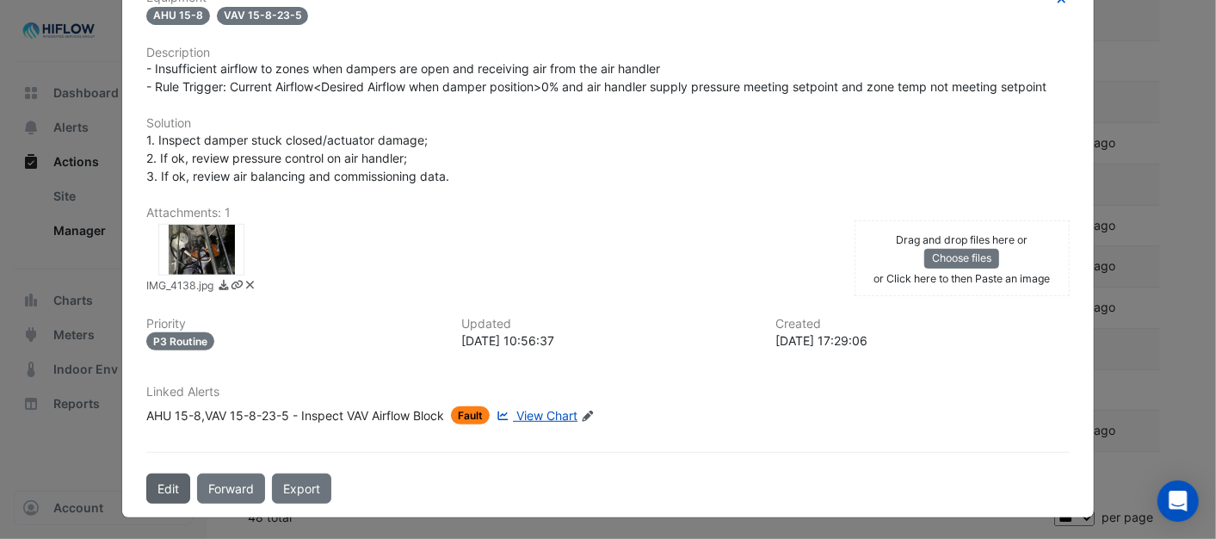
click at [157, 491] on button "Edit" at bounding box center [168, 488] width 44 height 30
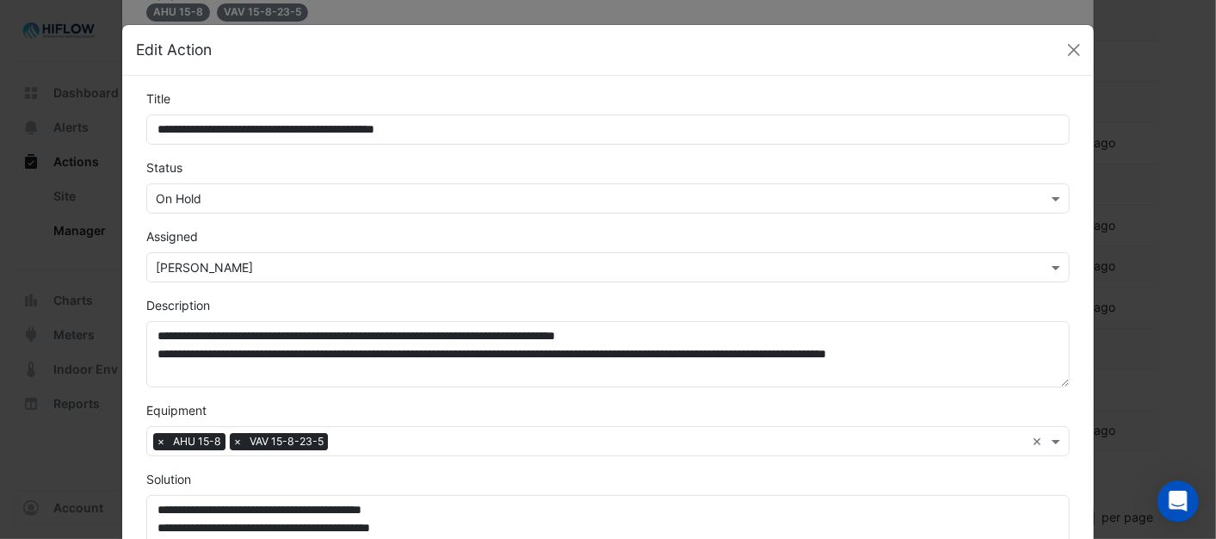
scroll to position [376, 0]
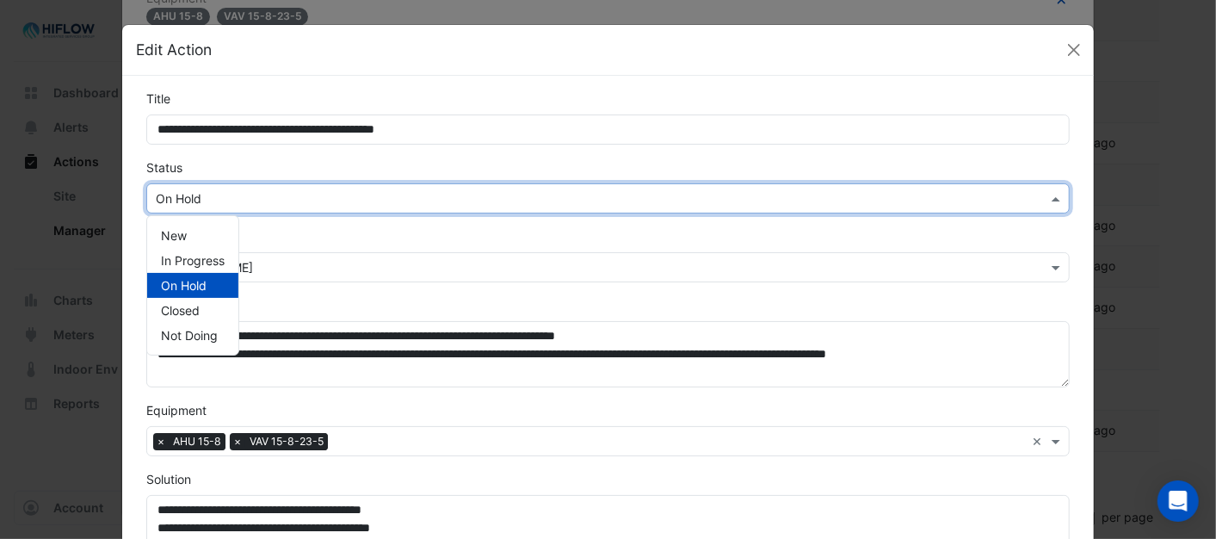
click at [1055, 201] on span at bounding box center [1058, 198] width 22 height 18
click at [168, 259] on span "In Progress" at bounding box center [193, 260] width 64 height 15
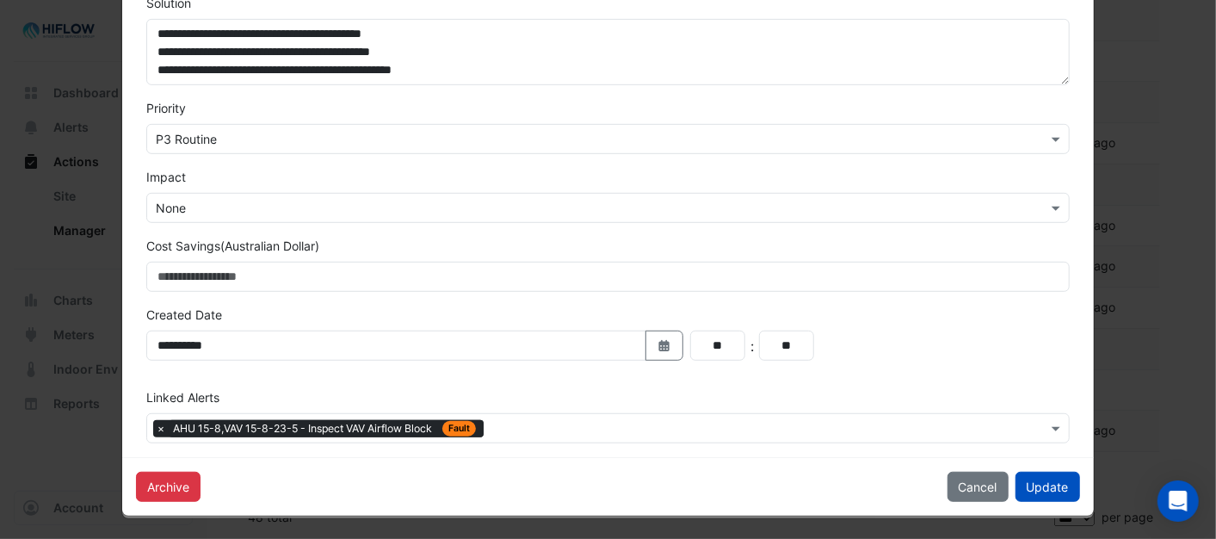
scroll to position [478, 0]
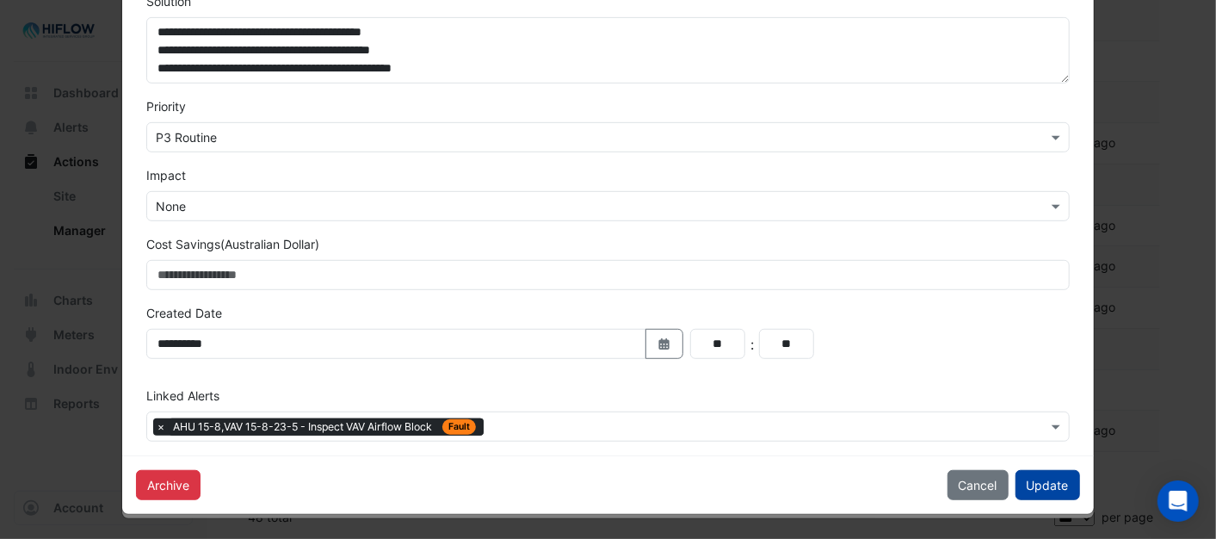
click at [1045, 487] on button "Update" at bounding box center [1047, 485] width 65 height 30
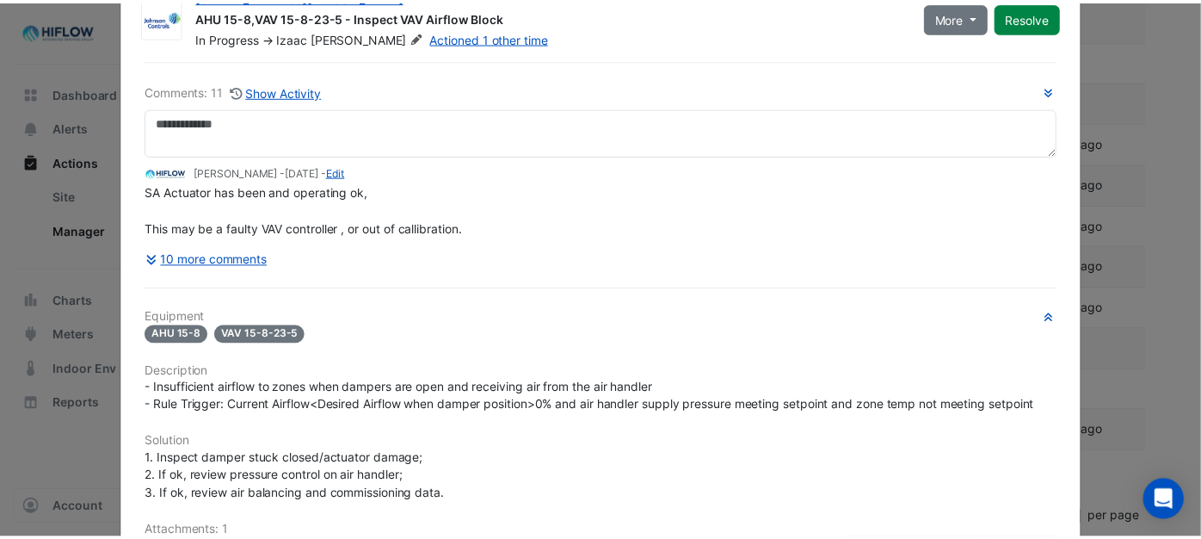
scroll to position [0, 0]
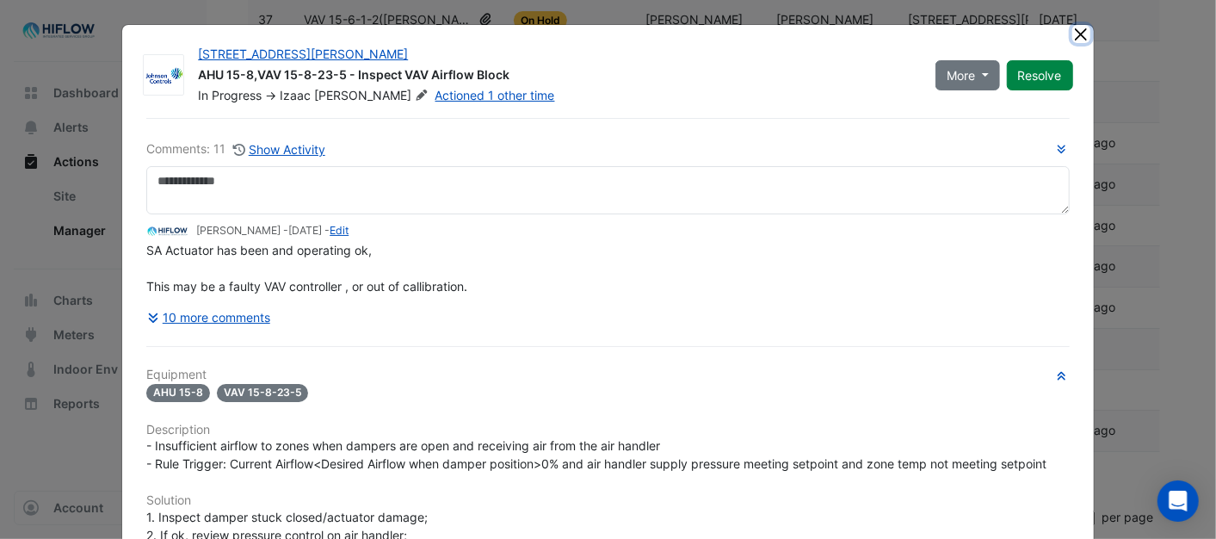
click at [1076, 35] on button "Close" at bounding box center [1081, 34] width 18 height 18
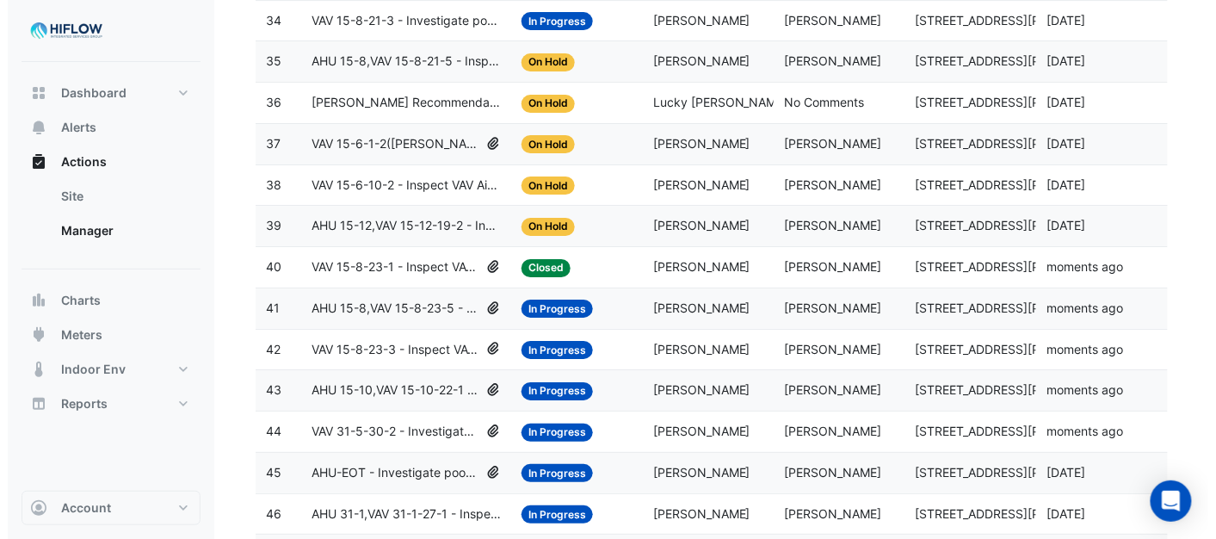
scroll to position [1566, 0]
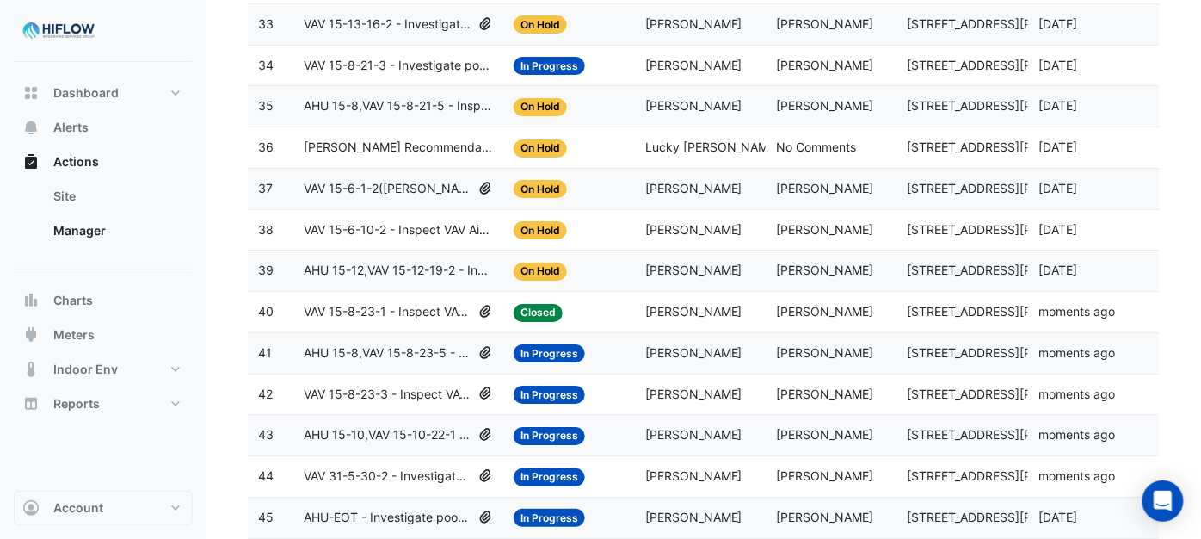
click at [392, 280] on span "AHU 15-12,VAV 15-12-19-2 - Inspect VAV Airflow Block" at bounding box center [398, 271] width 189 height 20
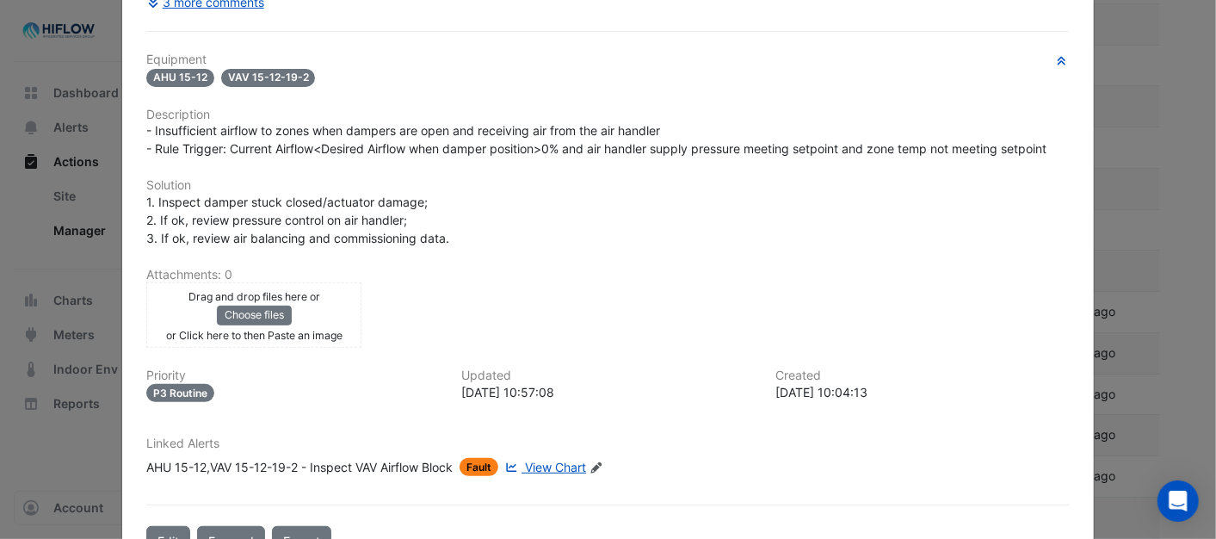
scroll to position [367, 0]
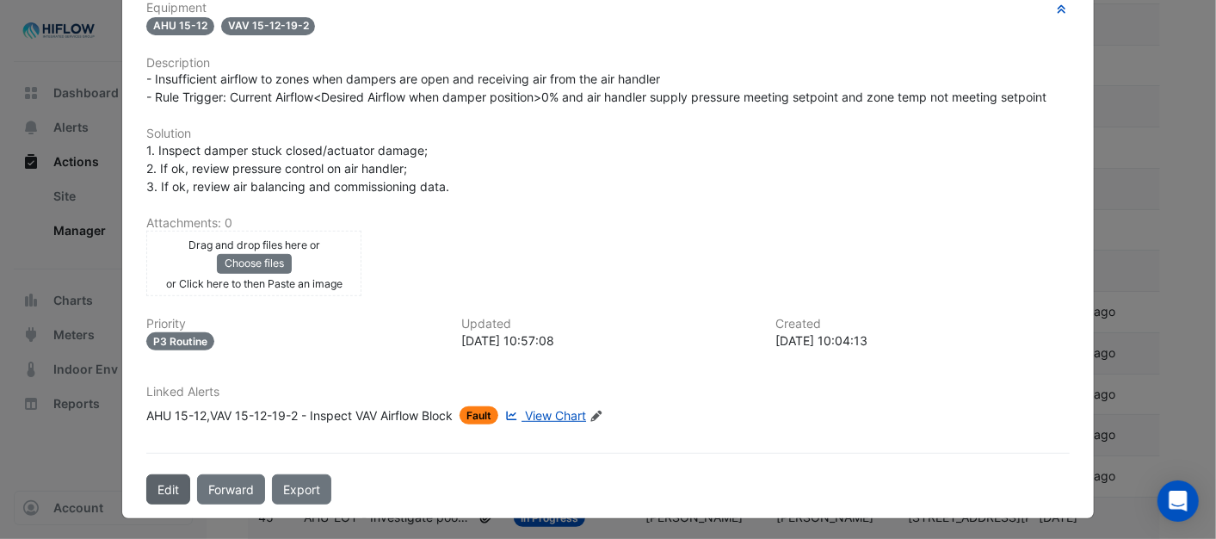
click at [151, 484] on button "Edit" at bounding box center [168, 489] width 44 height 30
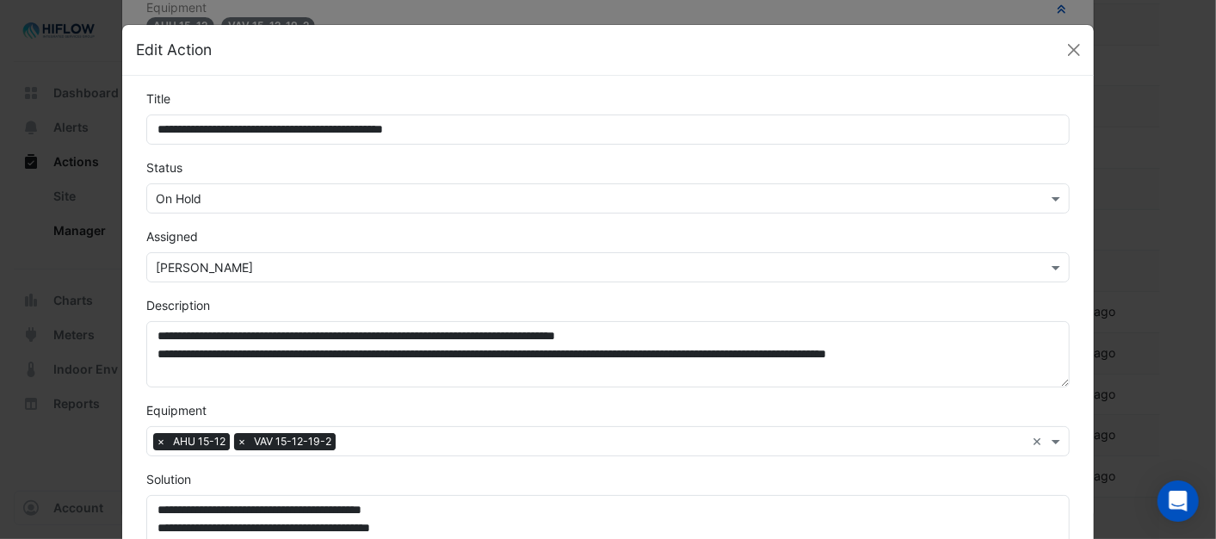
scroll to position [331, 0]
click at [1047, 200] on span at bounding box center [1058, 198] width 22 height 18
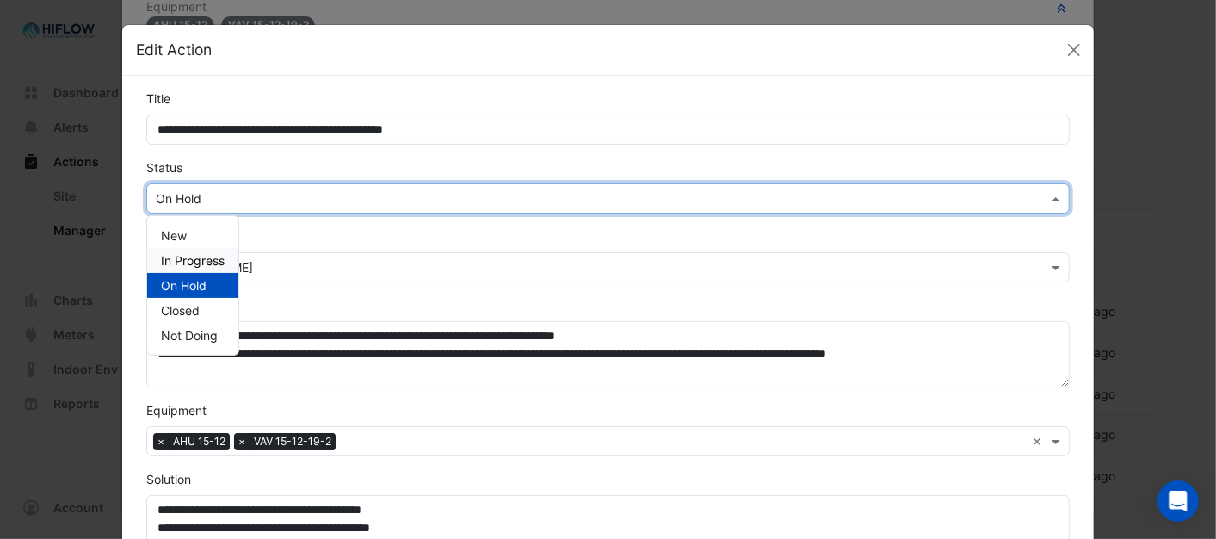
click at [190, 253] on span "In Progress" at bounding box center [193, 260] width 64 height 15
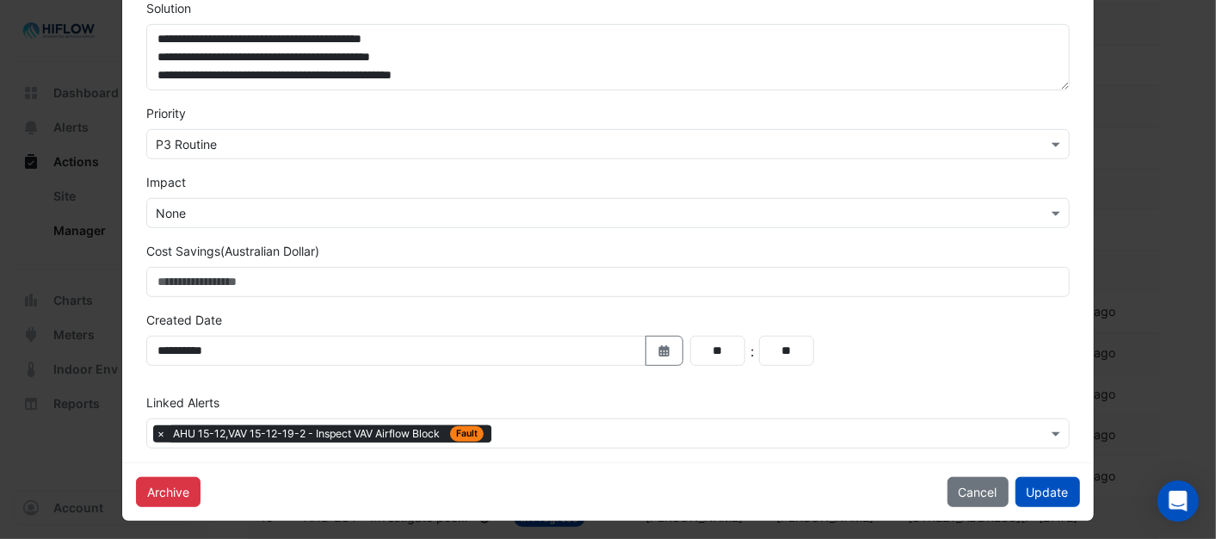
scroll to position [478, 0]
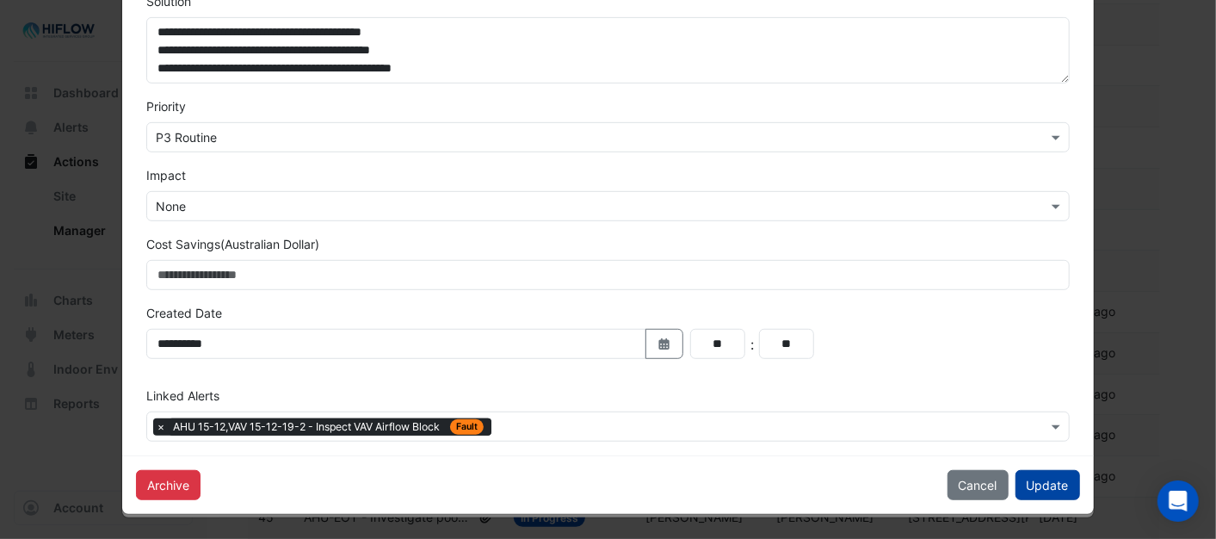
click at [1030, 488] on button "Update" at bounding box center [1047, 485] width 65 height 30
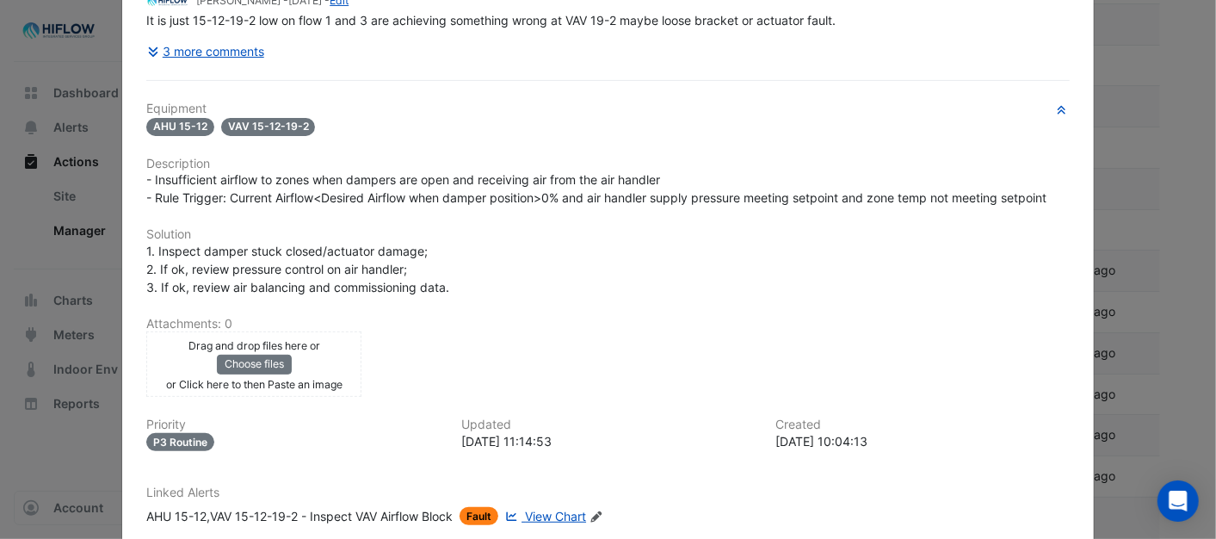
scroll to position [0, 0]
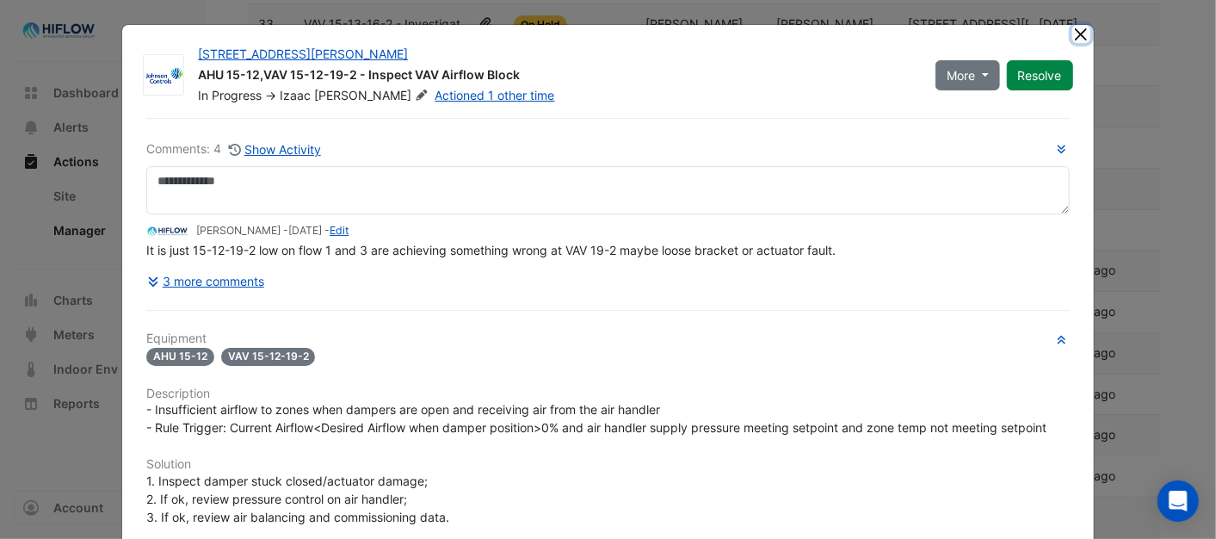
click at [1072, 29] on button "Close" at bounding box center [1081, 34] width 18 height 18
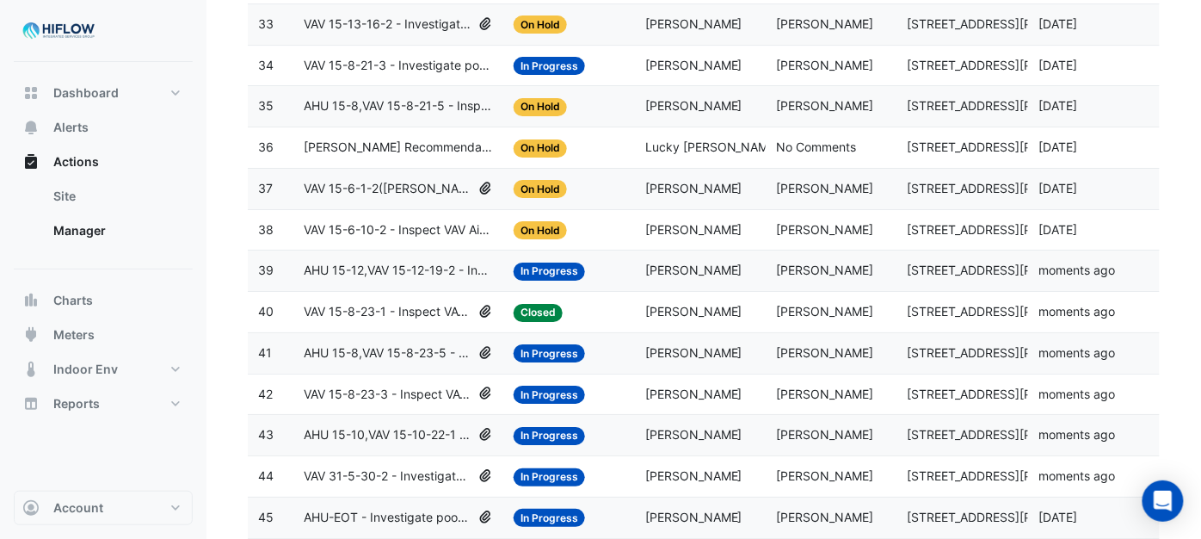
click at [383, 240] on span "VAV 15-6-10-2 - Inspect VAV Airflow Block" at bounding box center [398, 230] width 189 height 20
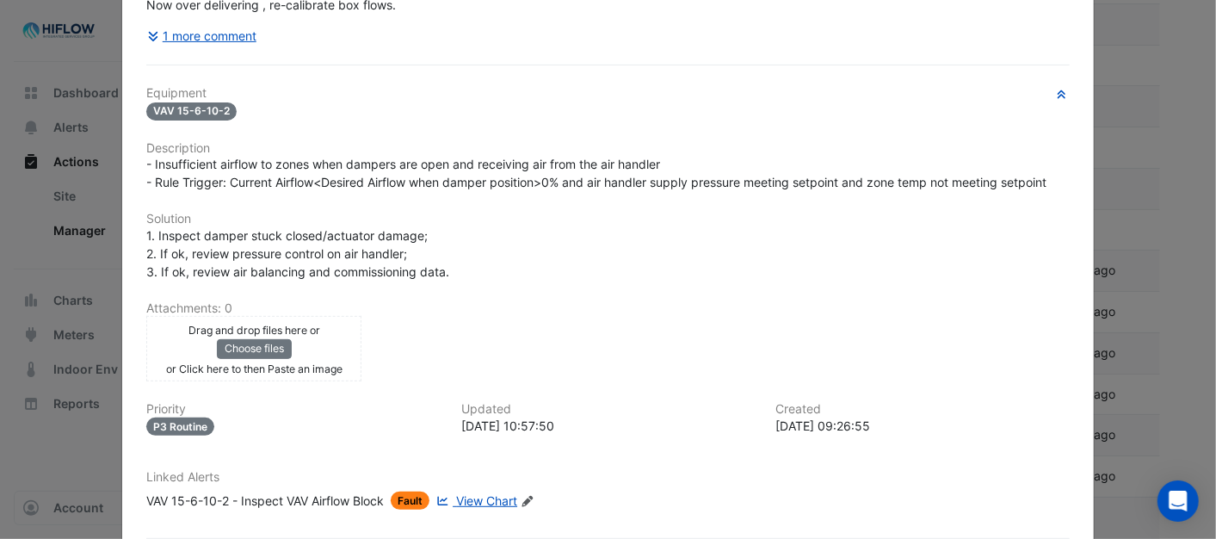
scroll to position [367, 0]
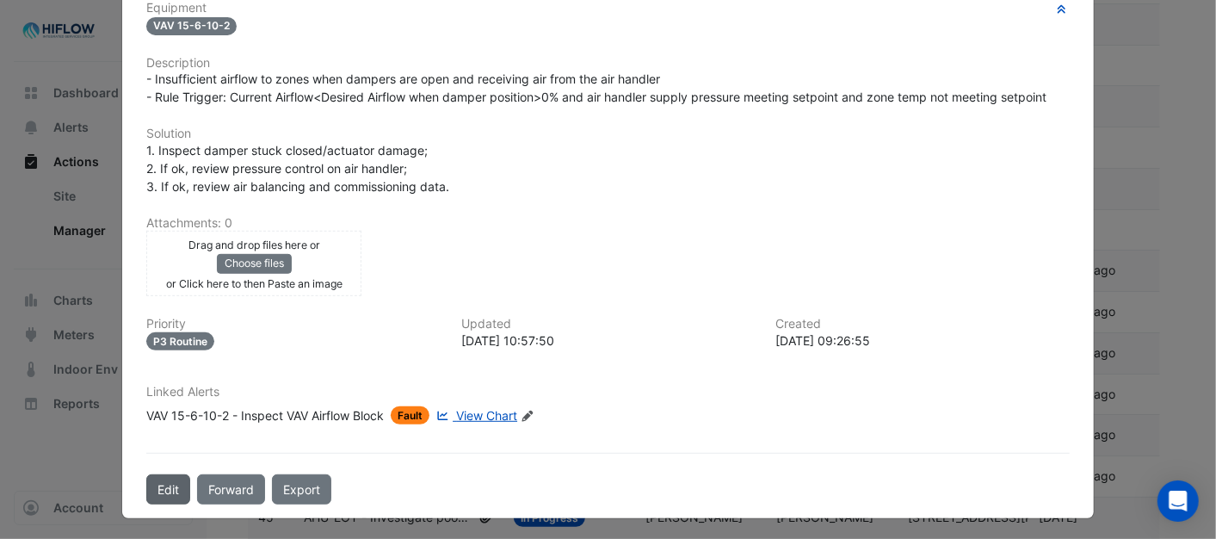
click at [152, 478] on button "Edit" at bounding box center [168, 489] width 44 height 30
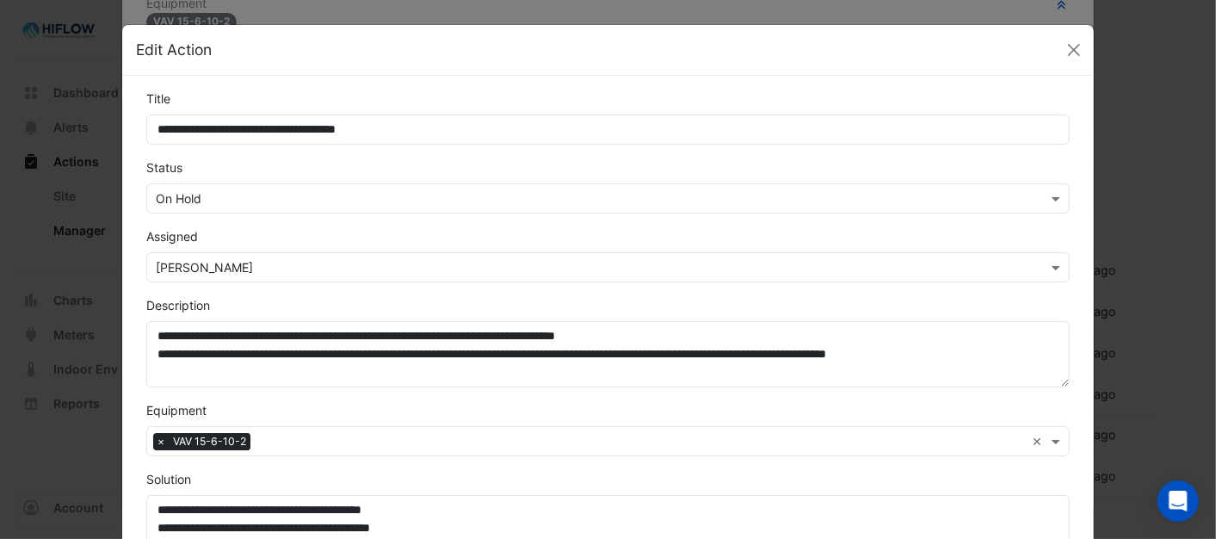
scroll to position [331, 0]
click at [1050, 200] on span at bounding box center [1058, 198] width 22 height 18
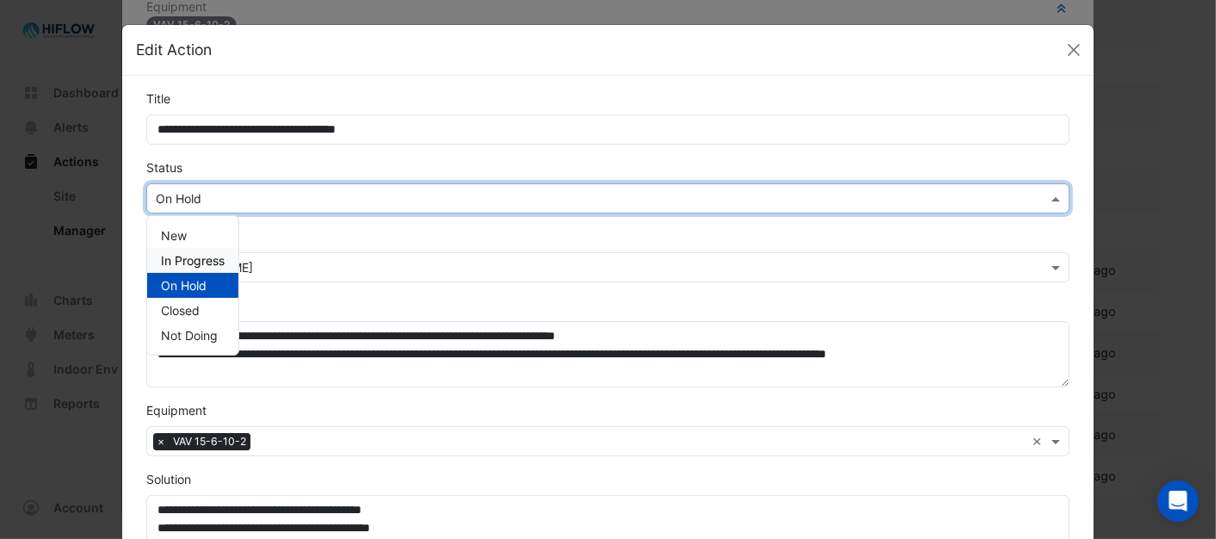
click at [195, 253] on span "In Progress" at bounding box center [193, 260] width 64 height 15
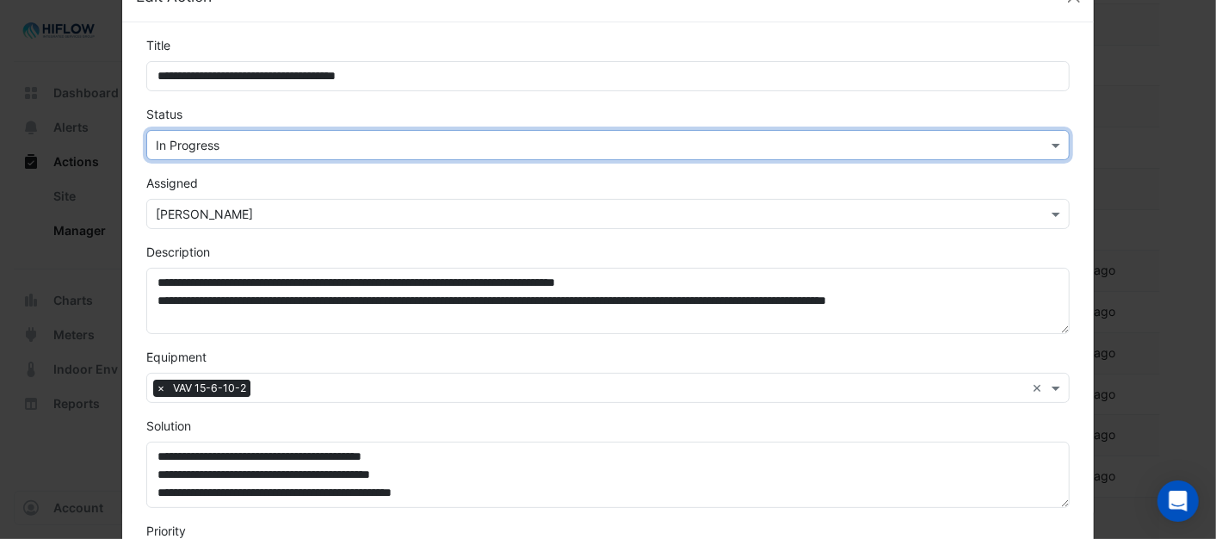
scroll to position [478, 0]
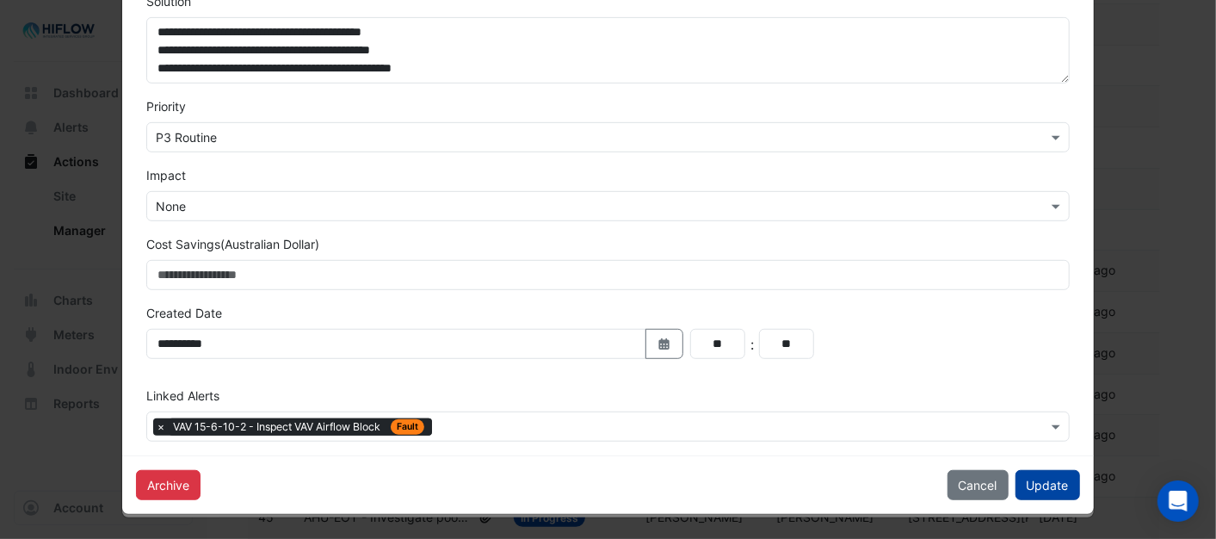
click at [1054, 485] on button "Update" at bounding box center [1047, 485] width 65 height 30
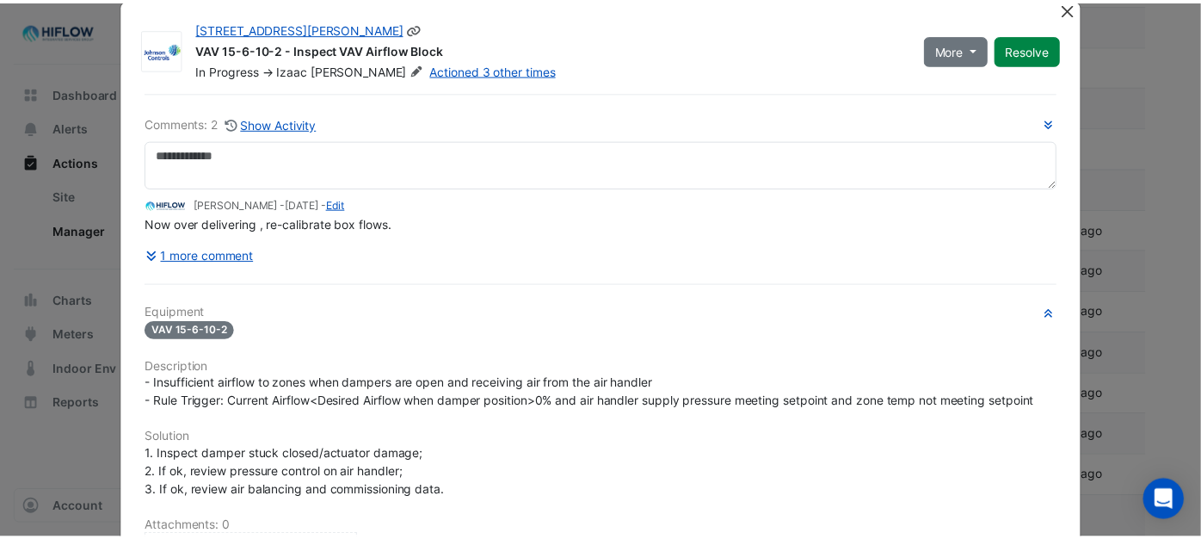
scroll to position [0, 0]
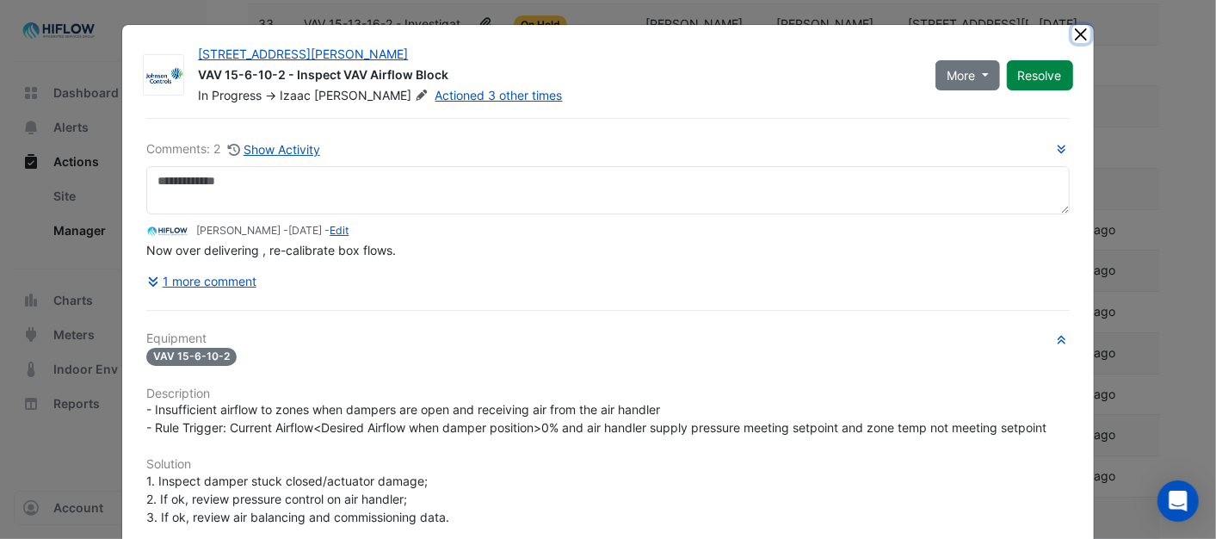
click at [1072, 32] on button "Close" at bounding box center [1081, 34] width 18 height 18
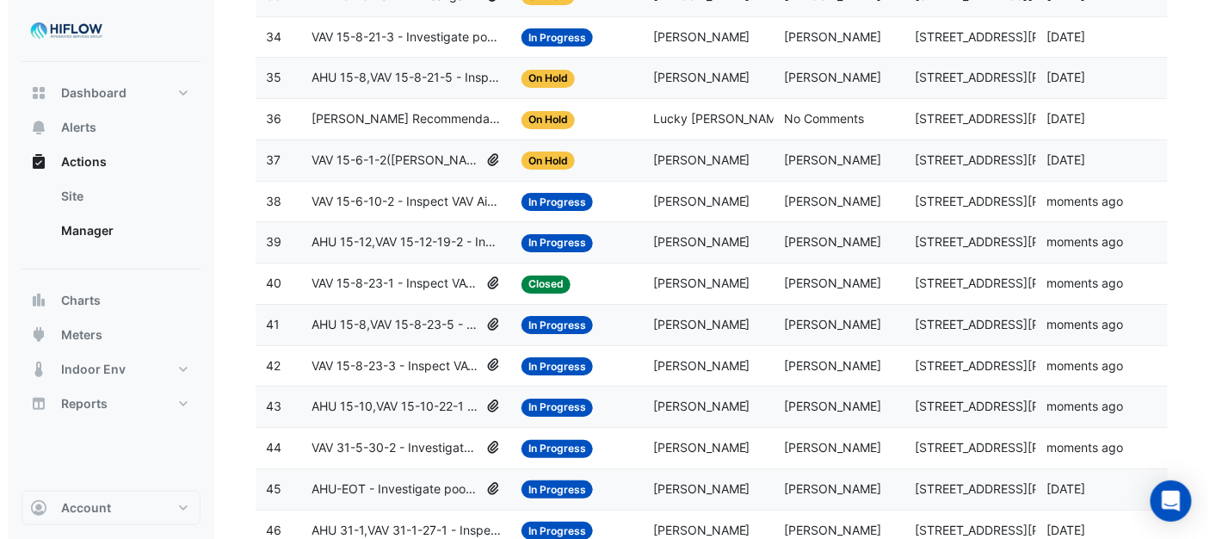
scroll to position [1566, 0]
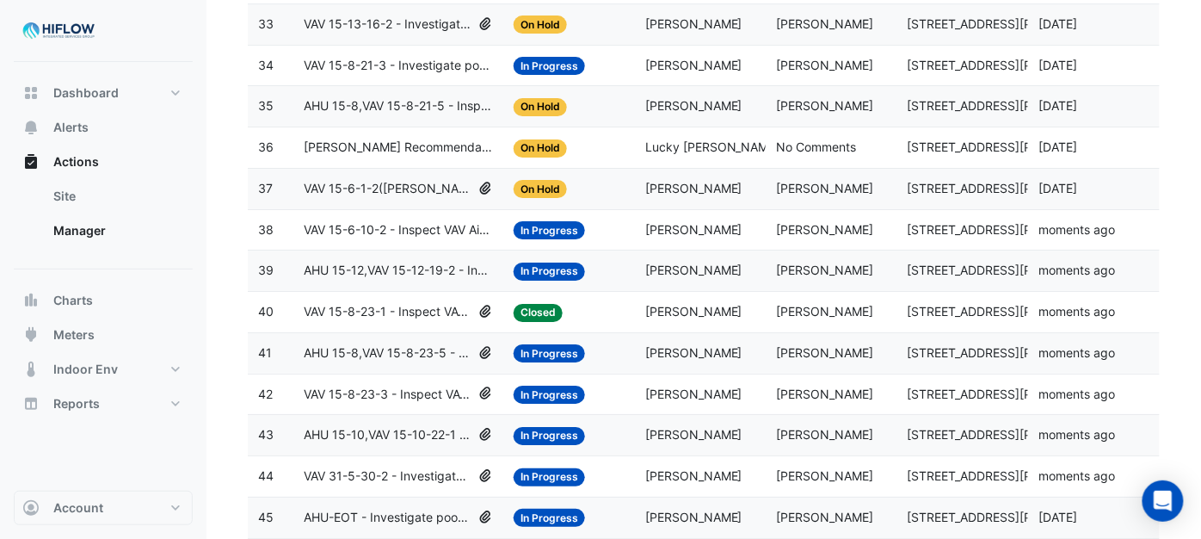
click at [380, 199] on span "VAV 15-6-1-2([PERSON_NAME] IE) - Inspect VAV Airflow Block" at bounding box center [388, 189] width 168 height 20
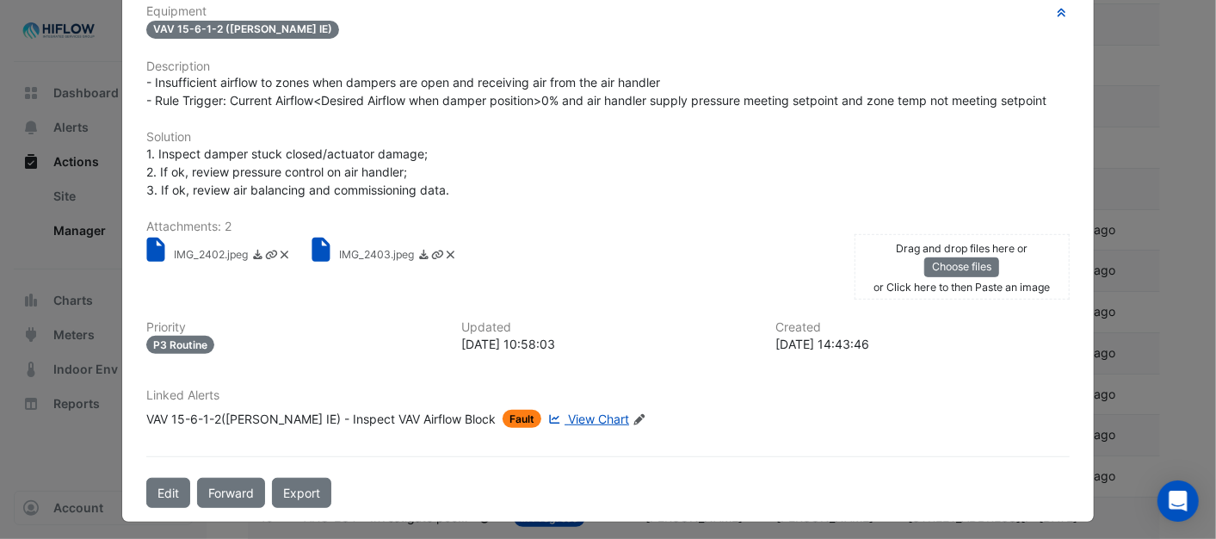
scroll to position [385, 0]
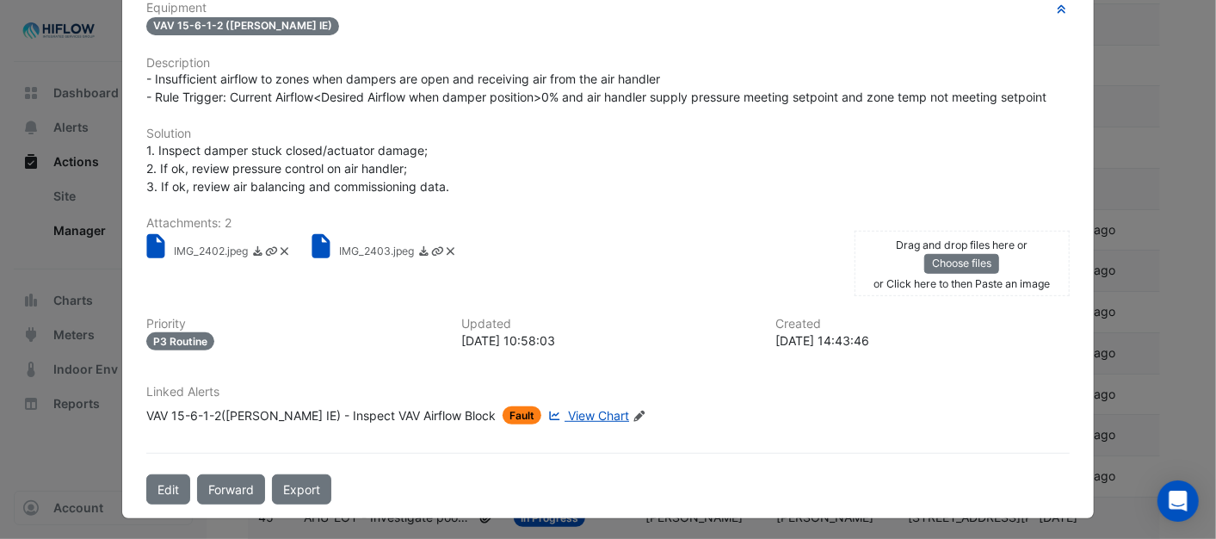
click at [138, 476] on div "Edit Forward Export" at bounding box center [607, 489] width 943 height 30
click at [150, 482] on button "Edit" at bounding box center [168, 489] width 44 height 30
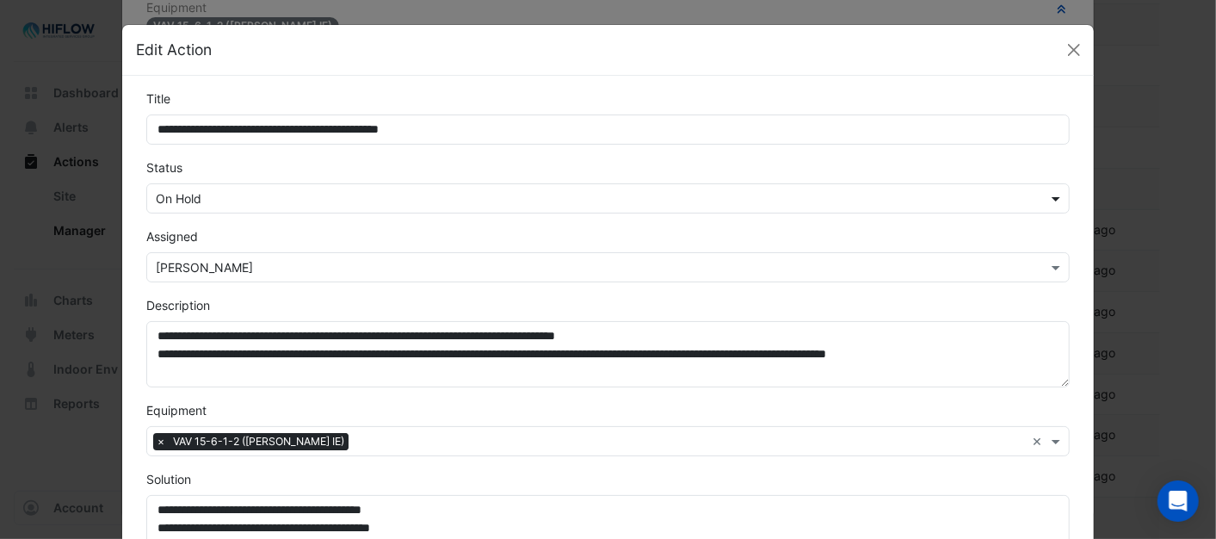
drag, startPoint x: 1045, startPoint y: 194, endPoint x: 935, endPoint y: 226, distance: 114.1
click at [1047, 194] on span at bounding box center [1058, 198] width 22 height 18
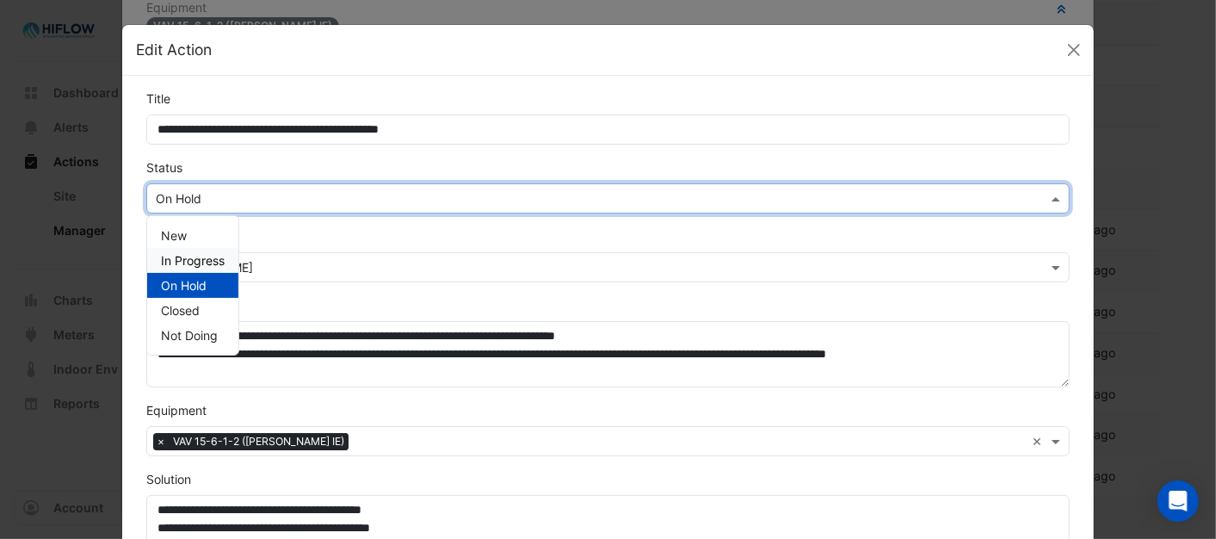
click at [206, 254] on span "In Progress" at bounding box center [193, 260] width 64 height 15
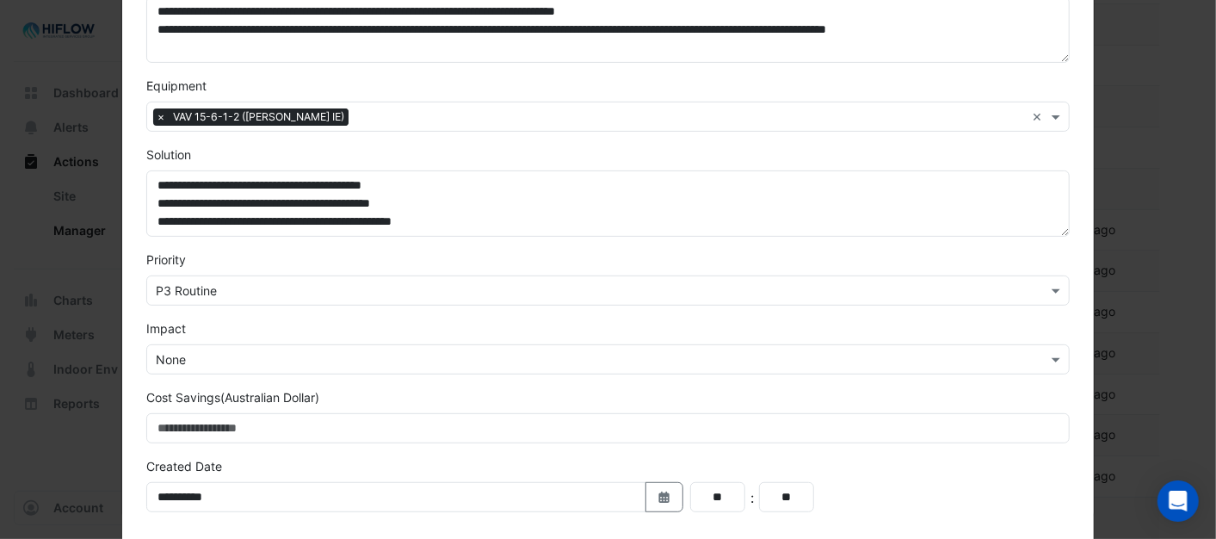
scroll to position [478, 0]
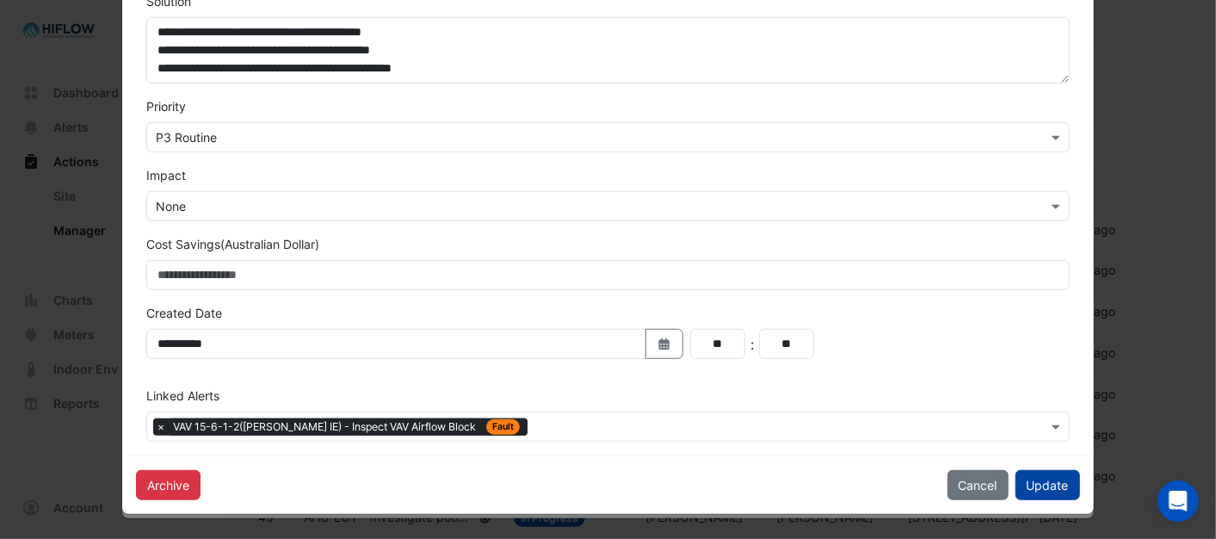
click at [1048, 484] on button "Update" at bounding box center [1047, 485] width 65 height 30
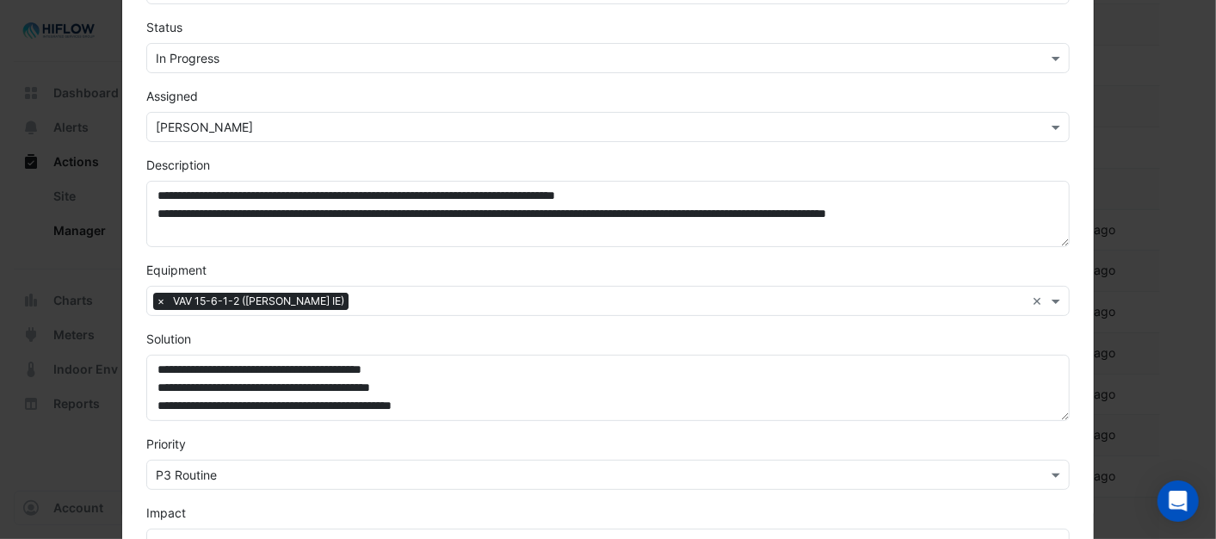
scroll to position [0, 0]
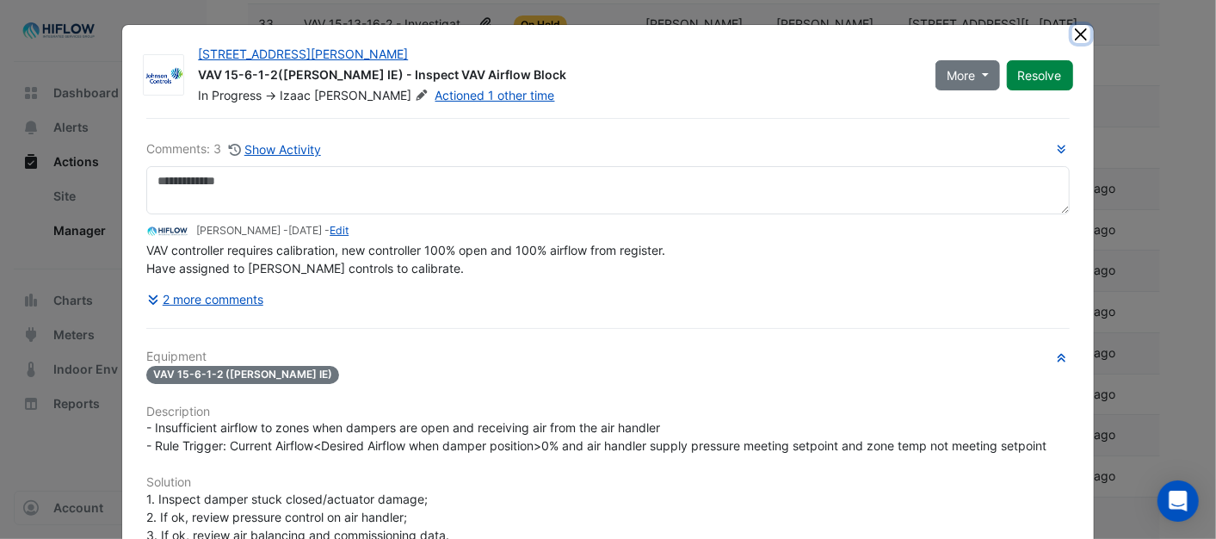
click at [1072, 28] on button "Close" at bounding box center [1081, 34] width 18 height 18
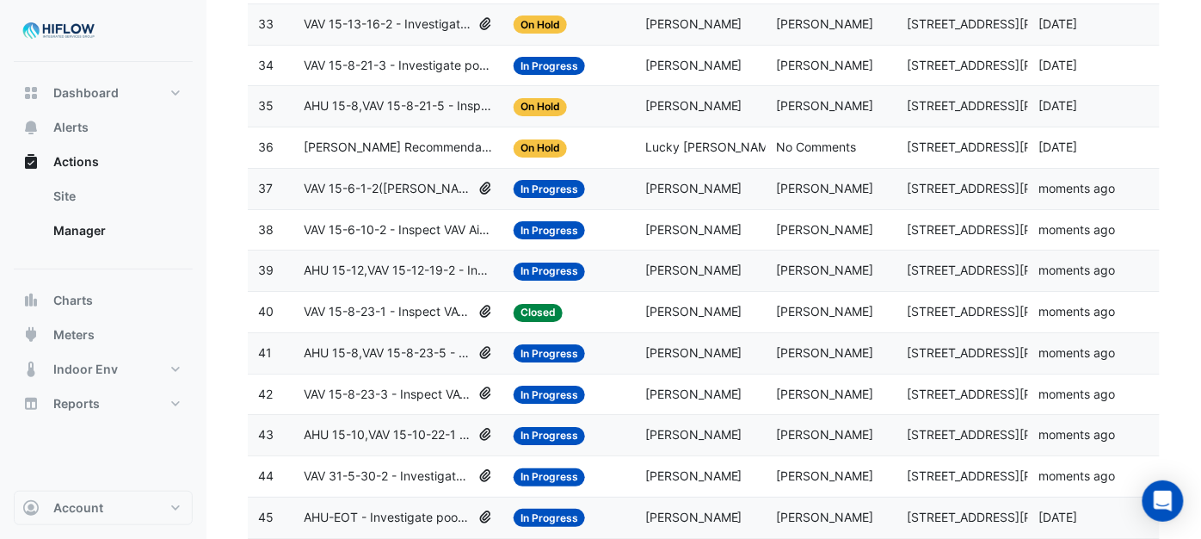
click at [360, 157] on span "[PERSON_NAME] Recommendation- Tenant condenser water" at bounding box center [398, 148] width 189 height 20
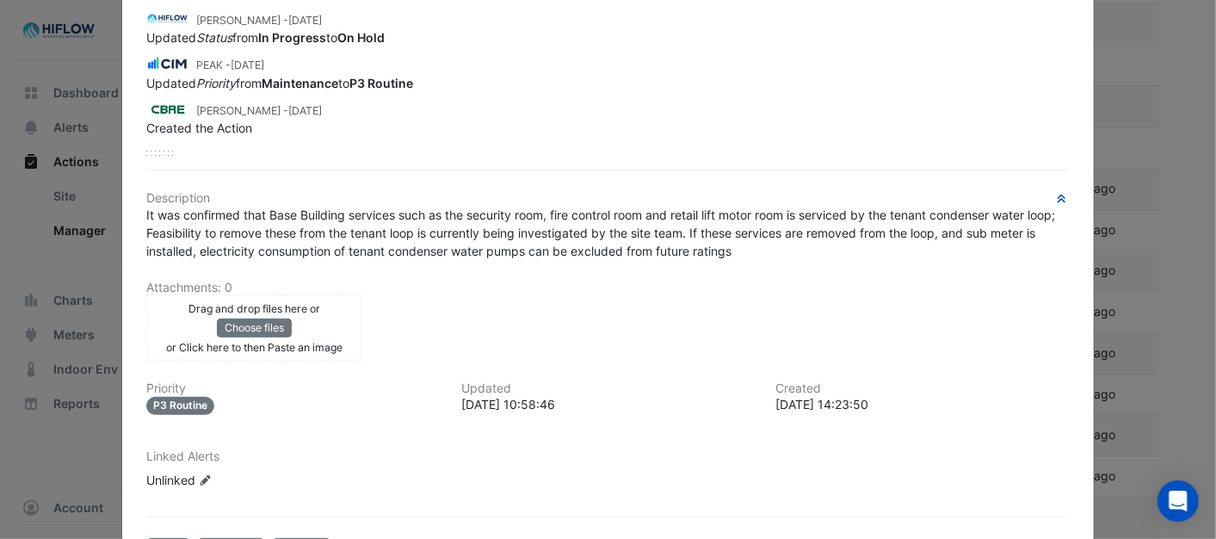
scroll to position [320, 0]
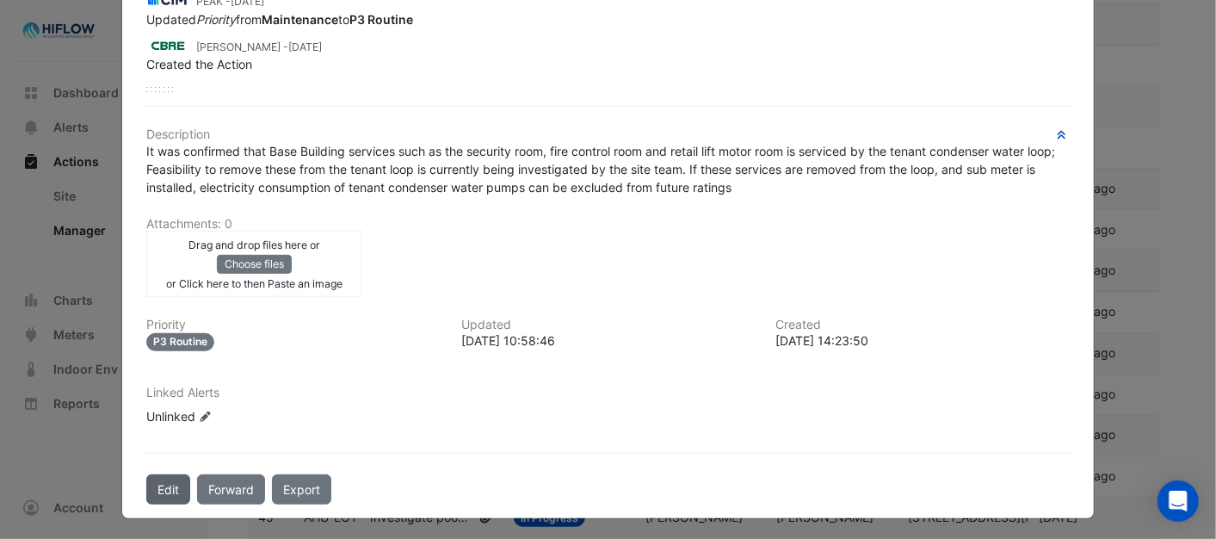
click at [153, 486] on button "Edit" at bounding box center [168, 489] width 44 height 30
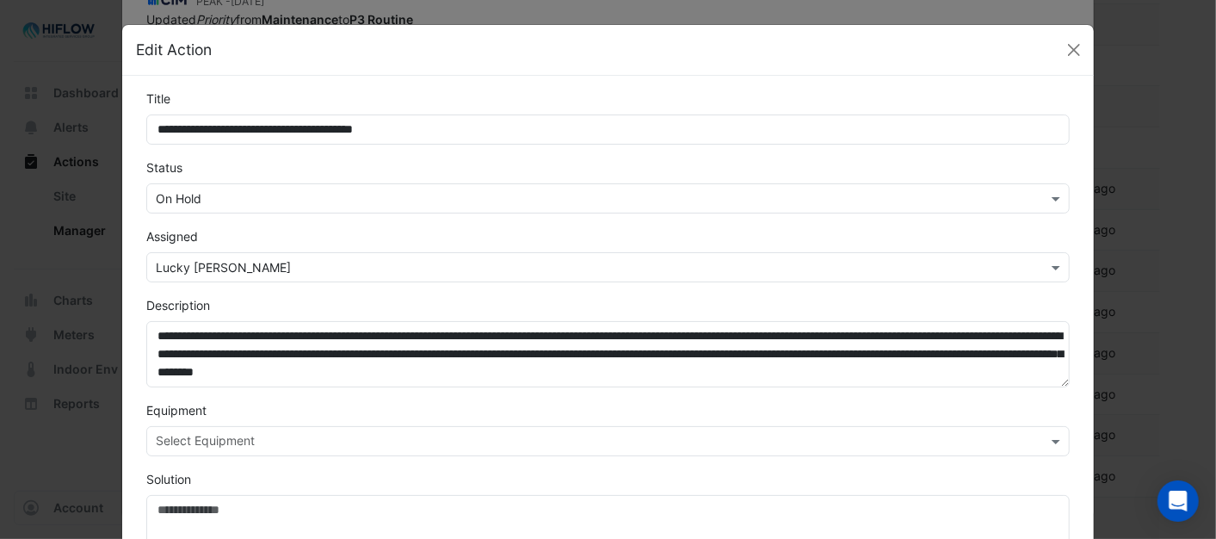
scroll to position [276, 0]
click at [1061, 53] on button "Close" at bounding box center [1074, 50] width 26 height 26
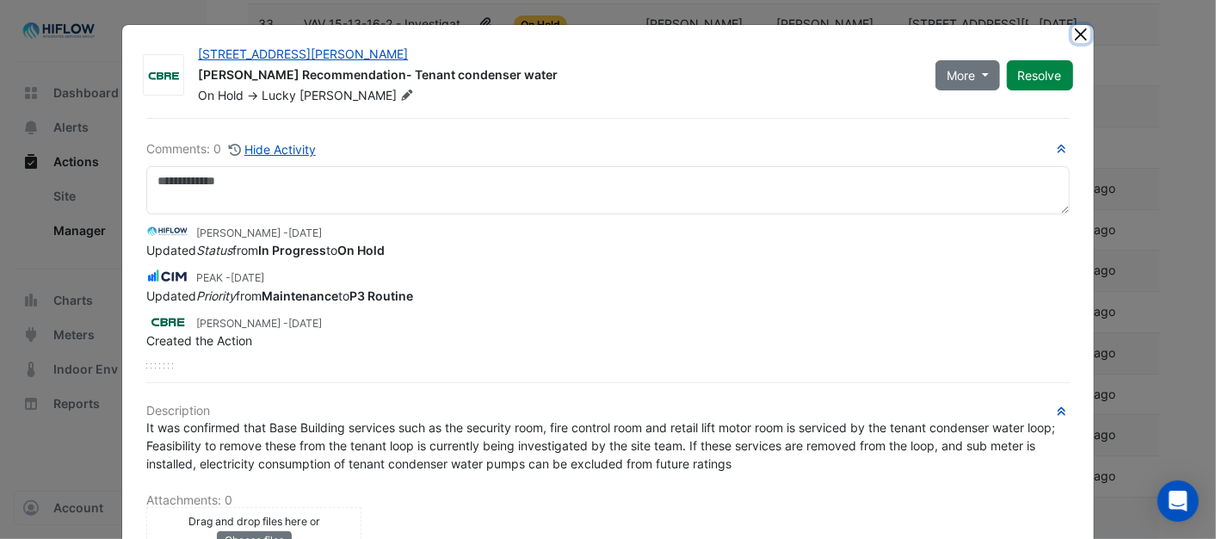
click at [1075, 33] on button "Close" at bounding box center [1081, 34] width 18 height 18
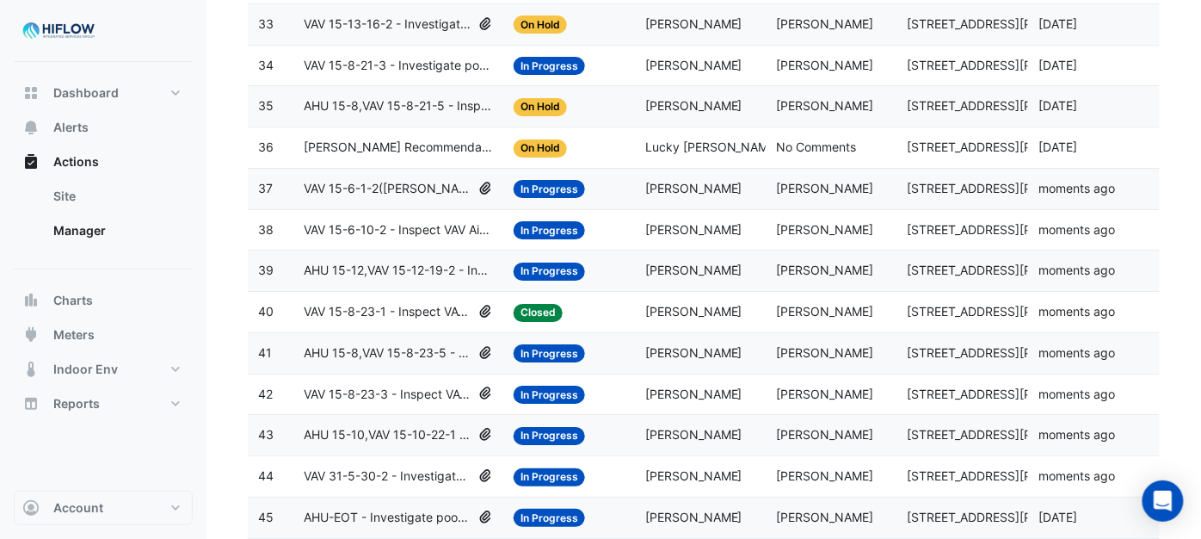
click at [379, 116] on span "AHU 15-8,VAV 15-8-21-5 - Inspect VAV Airflow Block" at bounding box center [398, 106] width 189 height 20
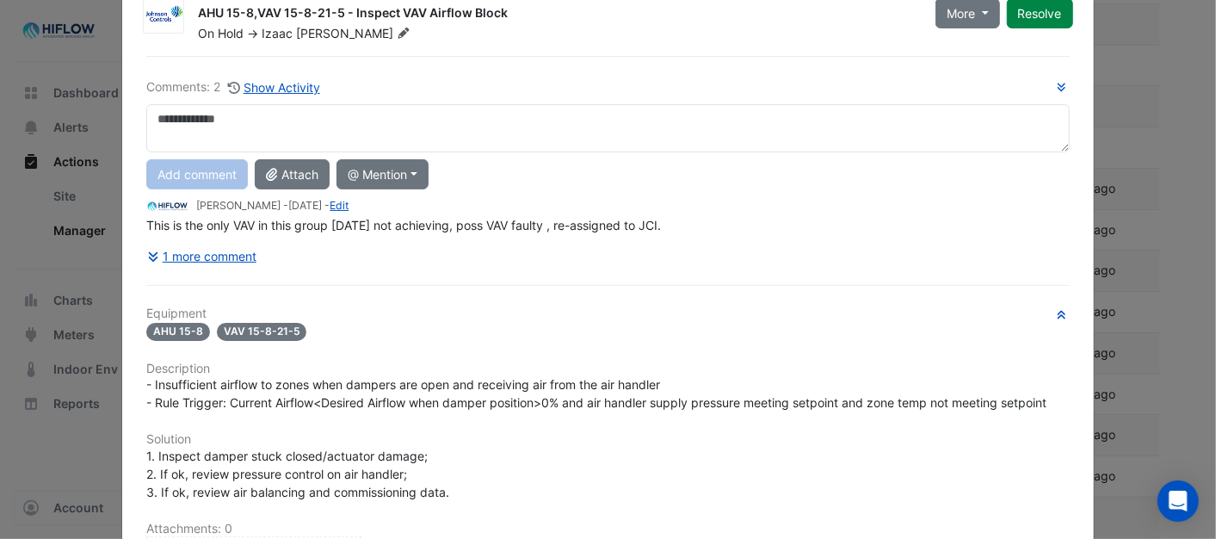
scroll to position [367, 0]
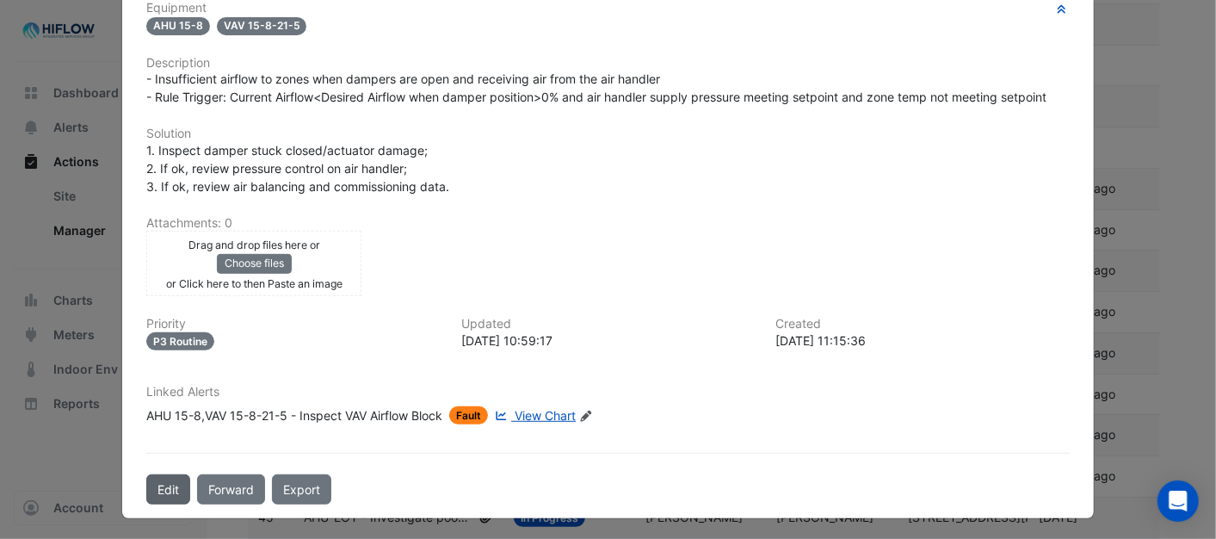
click at [150, 486] on button "Edit" at bounding box center [168, 489] width 44 height 30
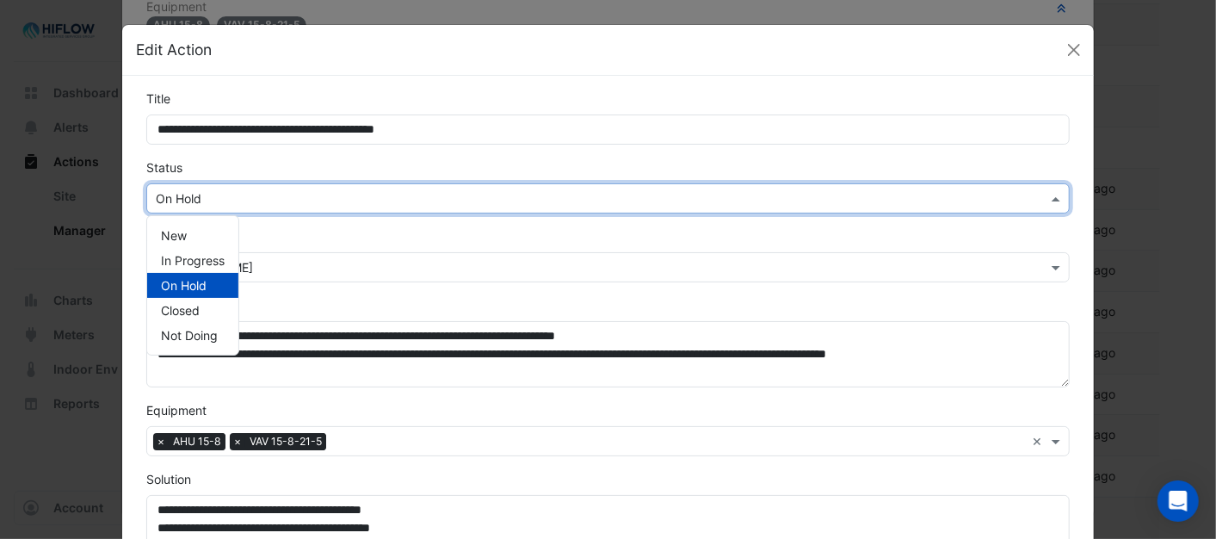
click at [1051, 200] on span at bounding box center [1058, 198] width 22 height 18
click at [201, 260] on span "In Progress" at bounding box center [193, 260] width 64 height 15
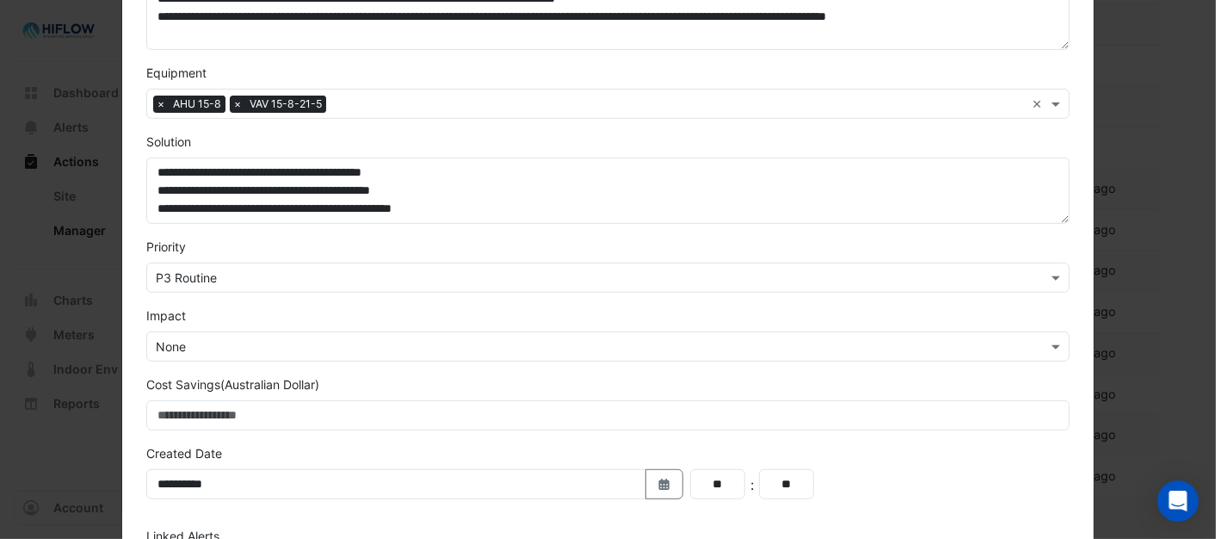
scroll to position [478, 0]
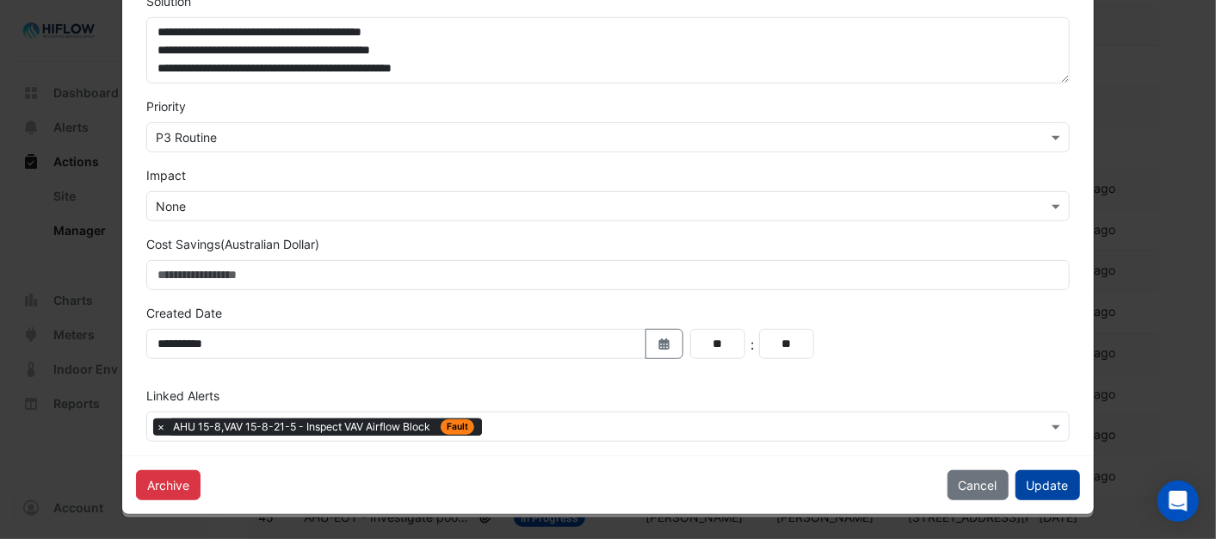
click at [1038, 485] on button "Update" at bounding box center [1047, 485] width 65 height 30
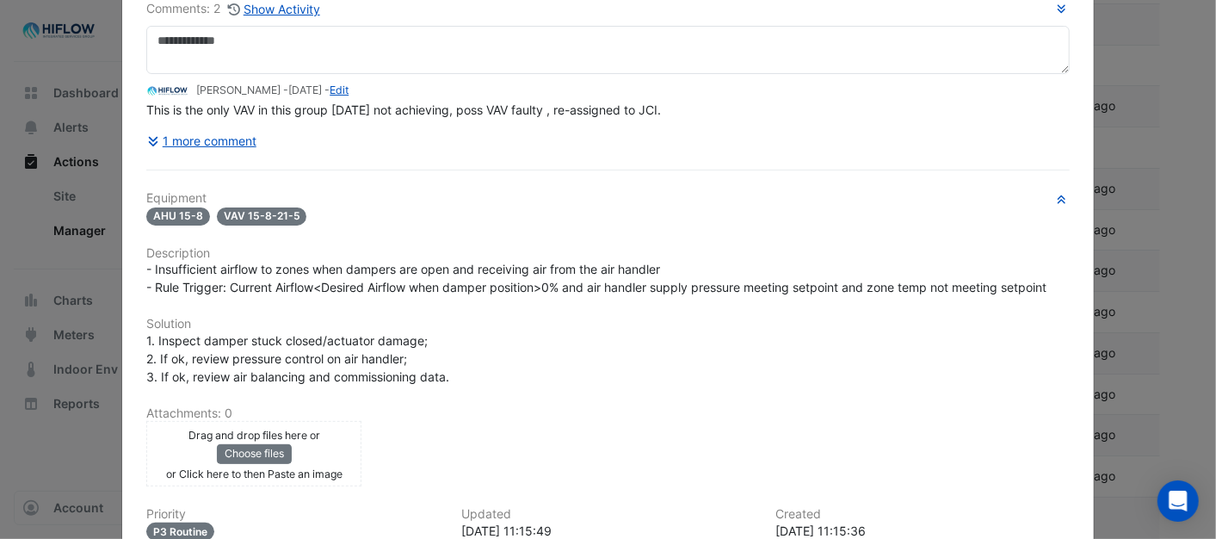
scroll to position [110, 0]
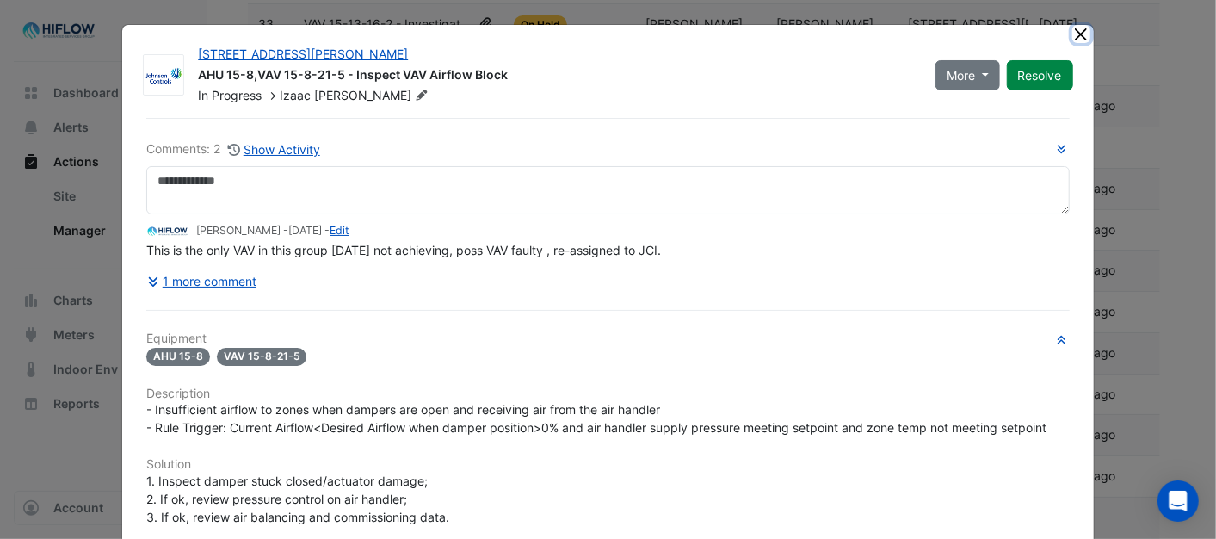
click at [1072, 29] on button "Close" at bounding box center [1081, 34] width 18 height 18
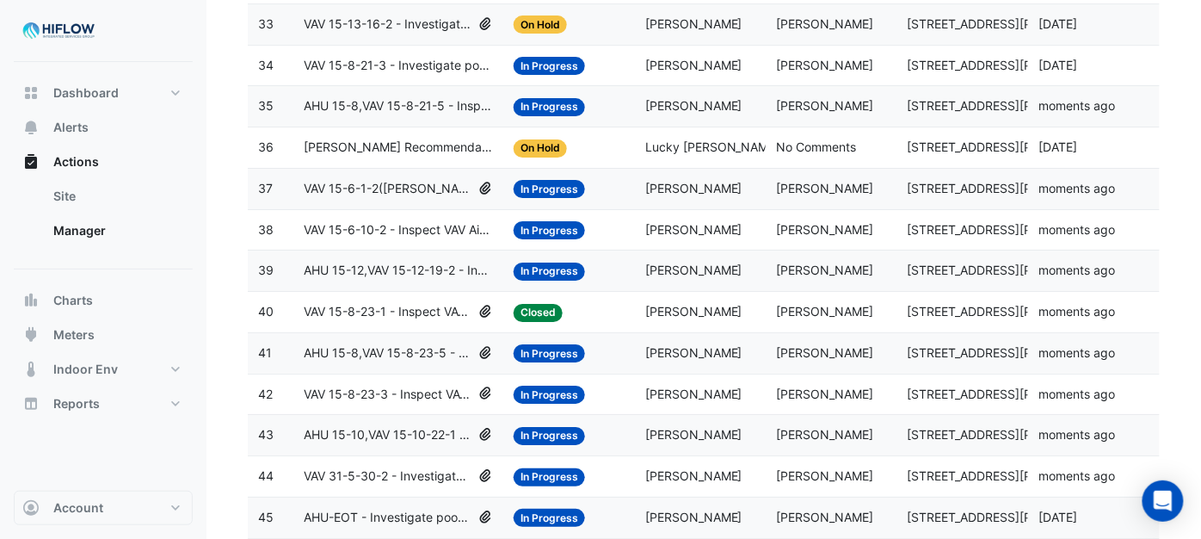
click at [381, 157] on span "[PERSON_NAME] Recommendation- Tenant condenser water" at bounding box center [398, 148] width 189 height 20
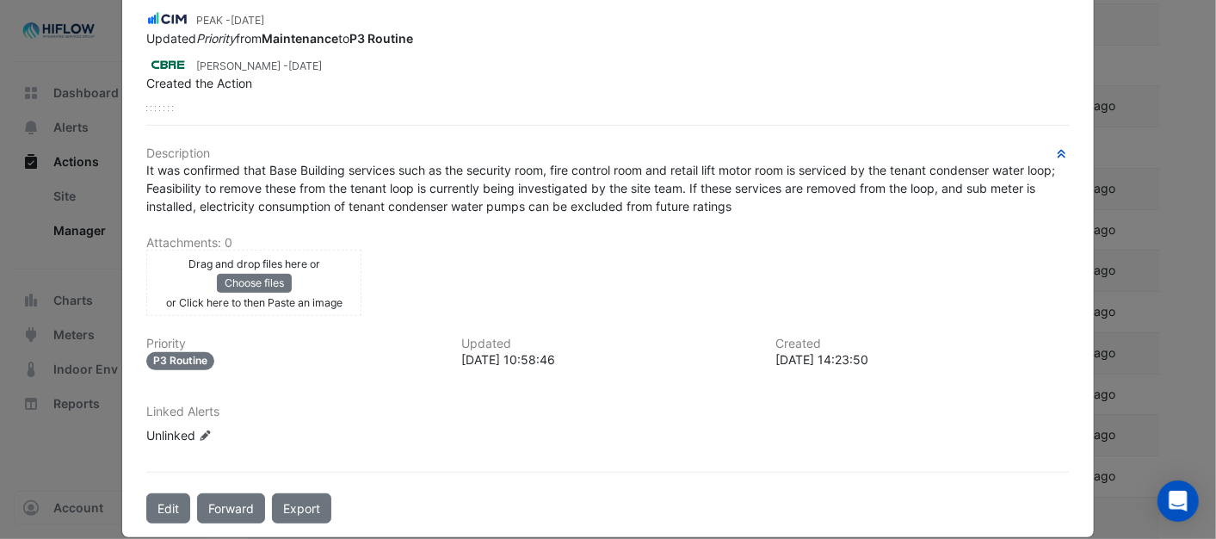
scroll to position [320, 0]
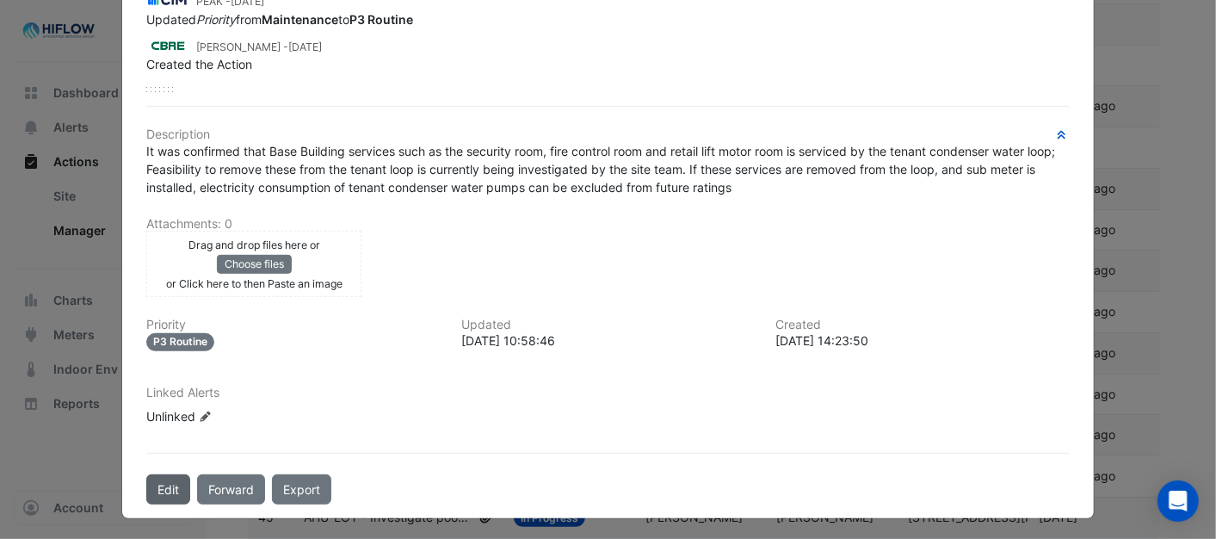
click at [155, 477] on button "Edit" at bounding box center [168, 489] width 44 height 30
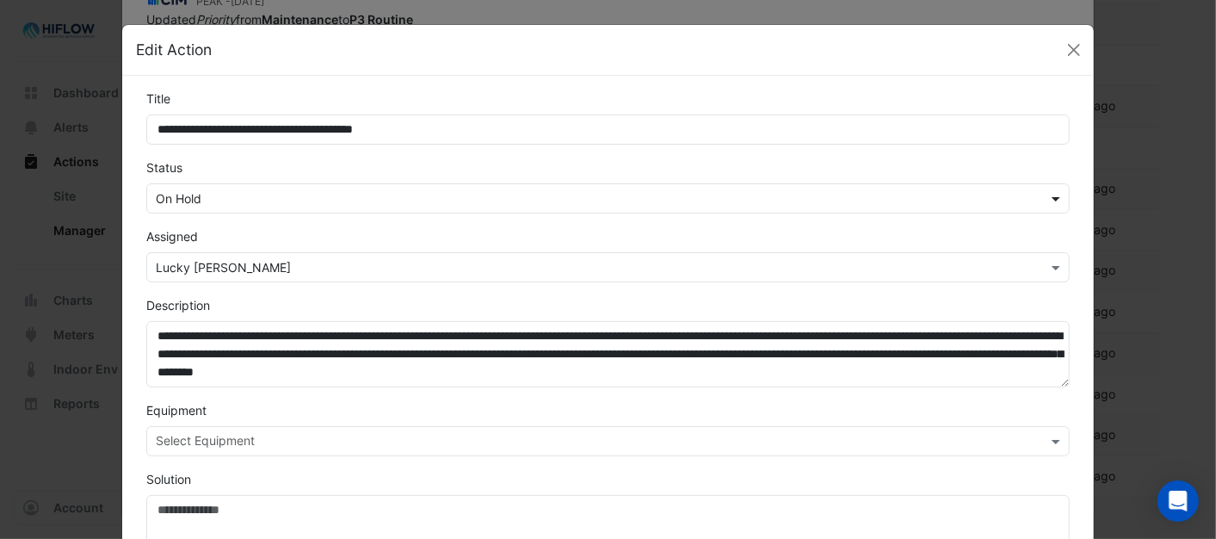
click at [1058, 195] on span at bounding box center [1058, 198] width 22 height 18
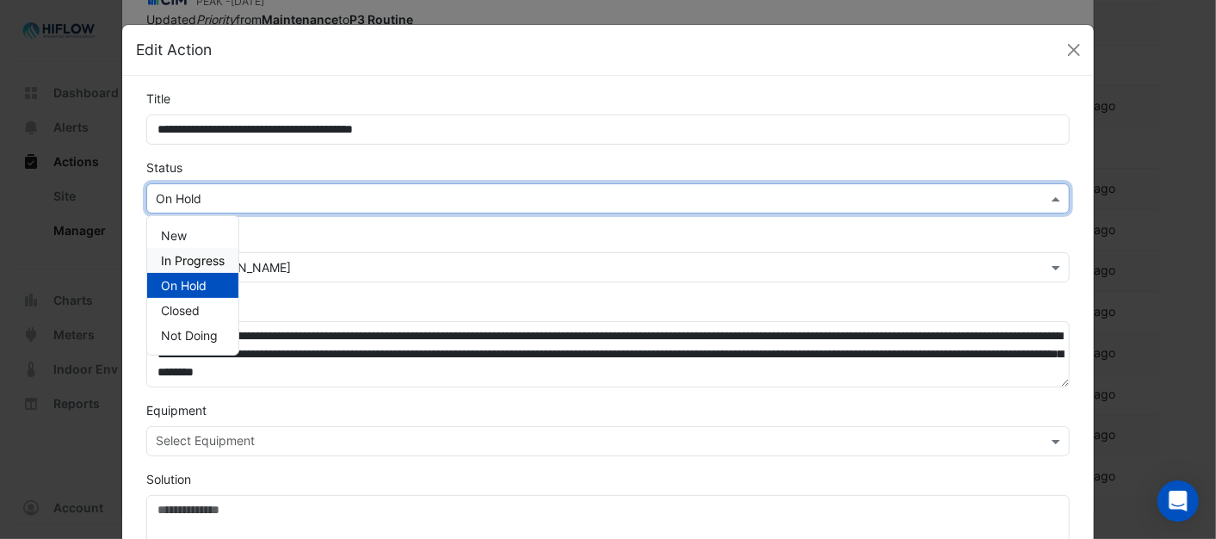
click at [205, 260] on span "In Progress" at bounding box center [193, 260] width 64 height 15
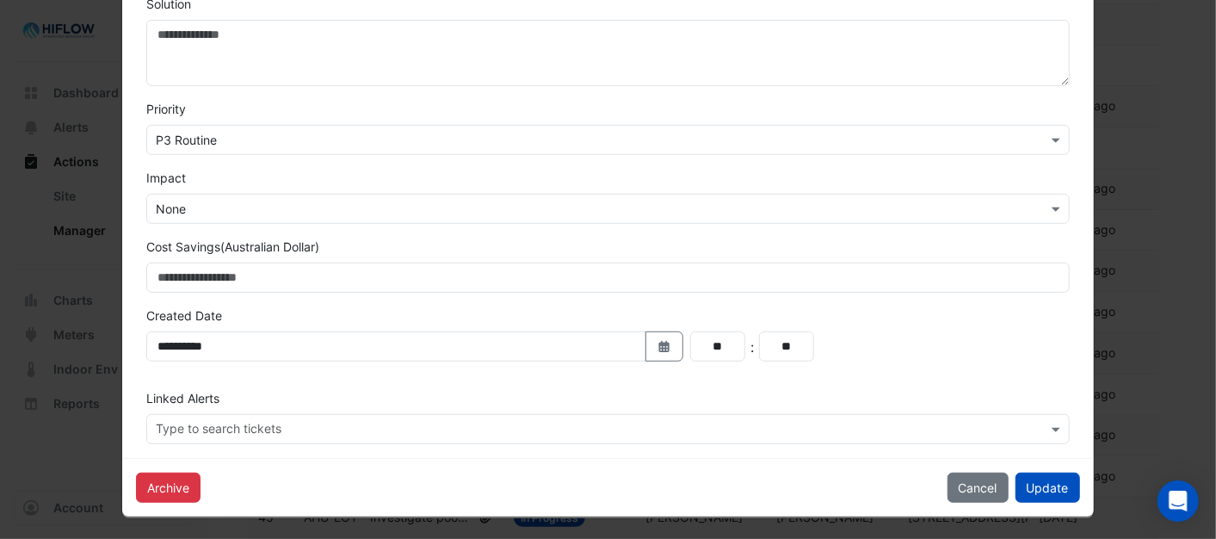
scroll to position [478, 0]
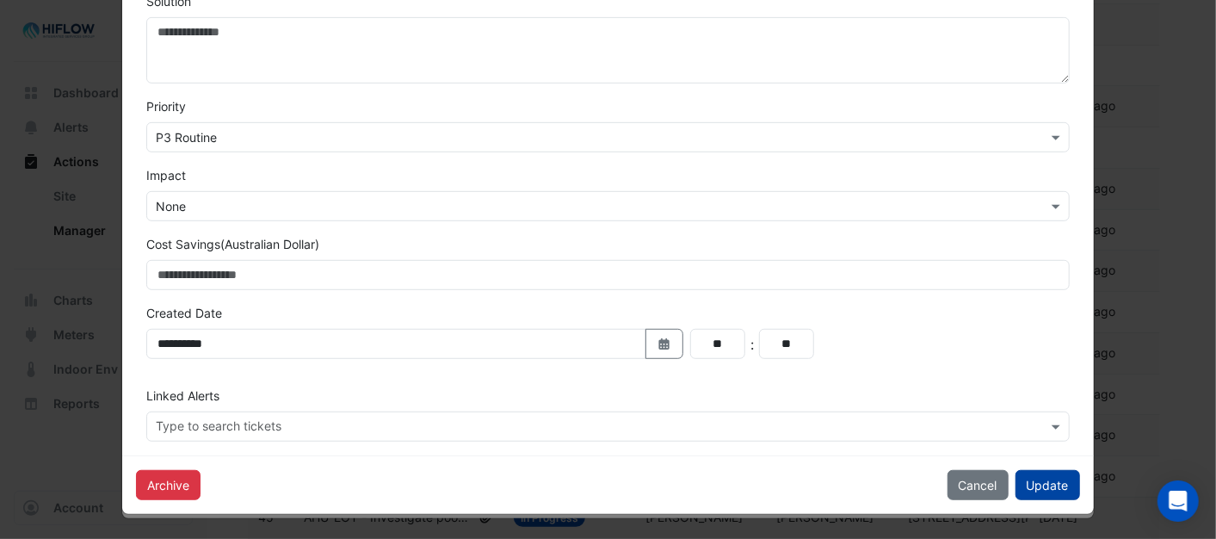
click at [1050, 486] on button "Update" at bounding box center [1047, 485] width 65 height 30
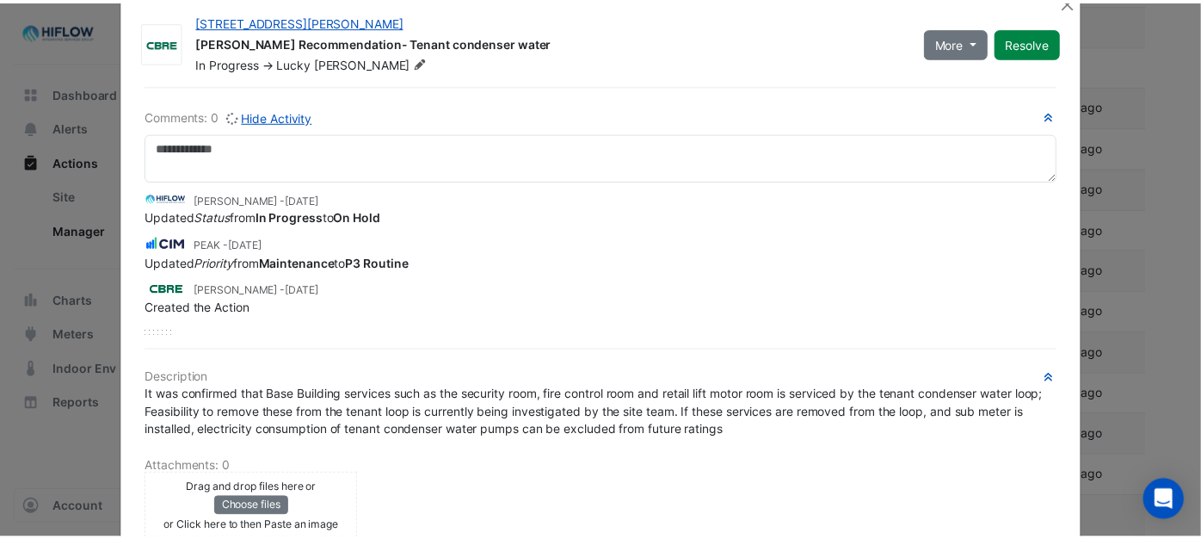
scroll to position [0, 0]
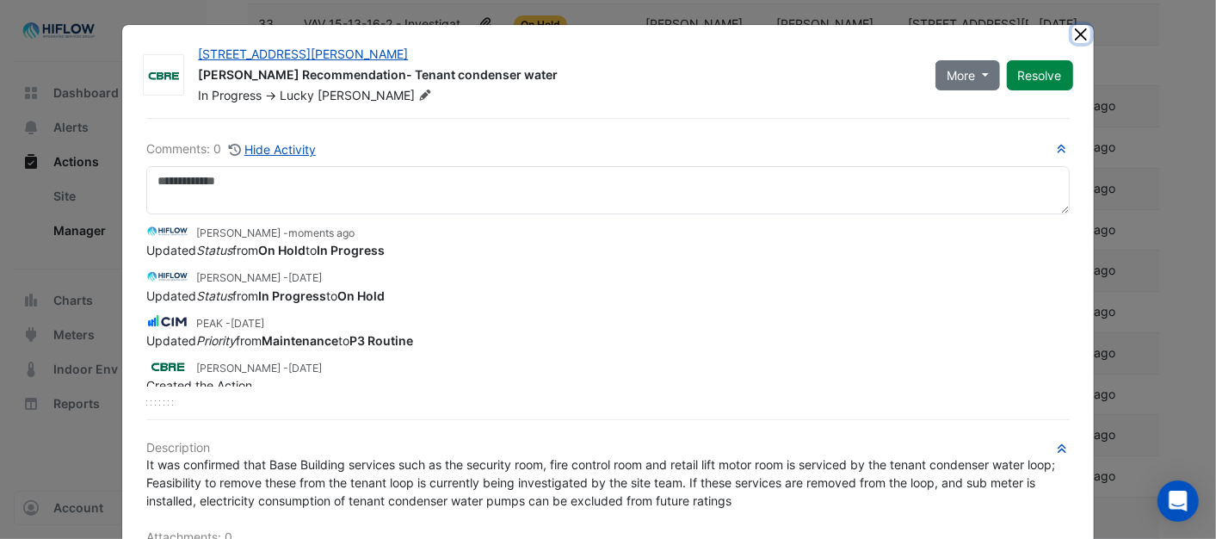
click at [1072, 37] on button "Close" at bounding box center [1081, 34] width 18 height 18
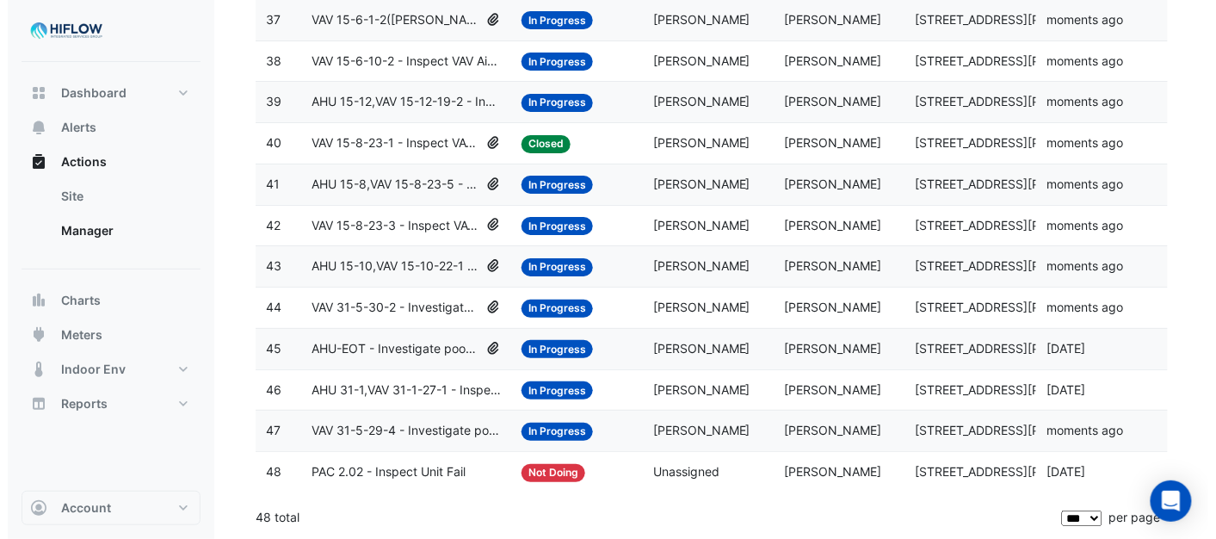
scroll to position [1757, 0]
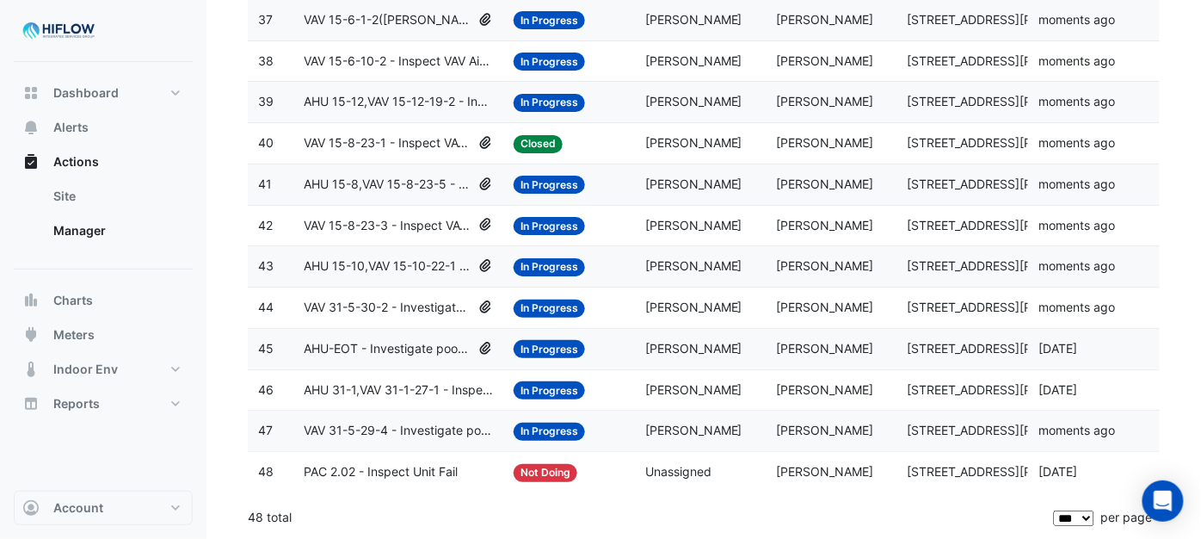
click at [379, 385] on span "AHU 31-1,VAV 31-1-27-1 - Inspect VAV Airflow Block" at bounding box center [398, 390] width 189 height 20
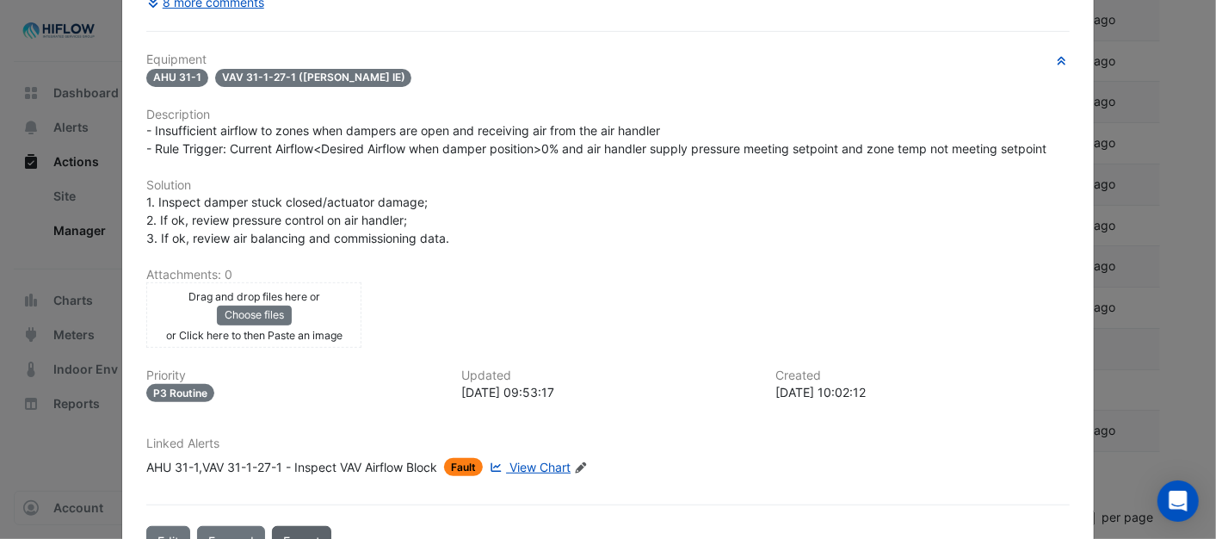
scroll to position [367, 0]
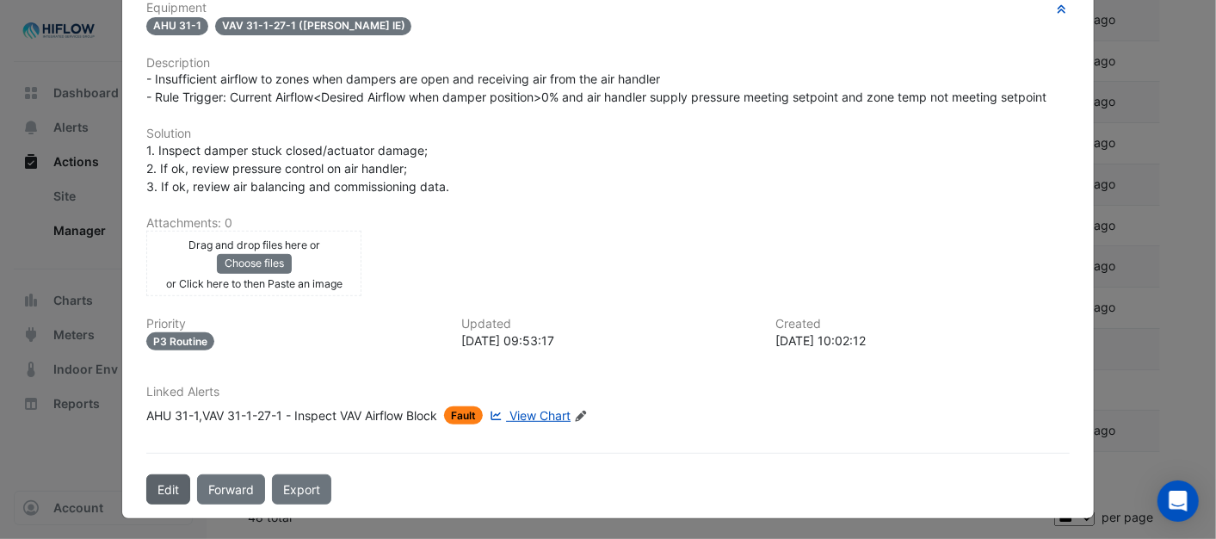
click at [159, 479] on button "Edit" at bounding box center [168, 489] width 44 height 30
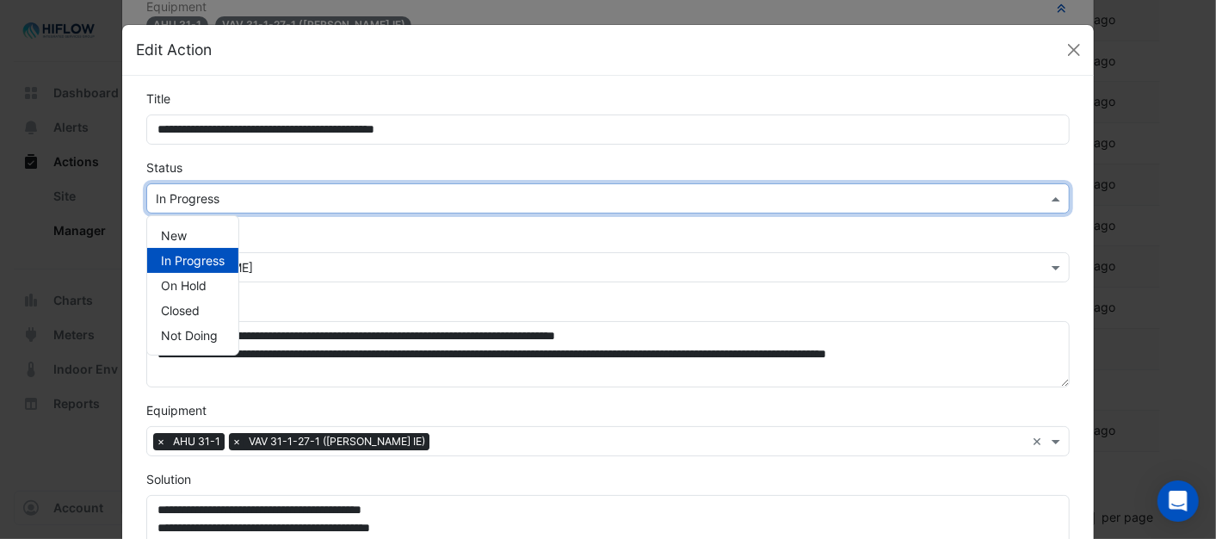
drag, startPoint x: 1041, startPoint y: 194, endPoint x: 915, endPoint y: 212, distance: 127.6
click at [1047, 194] on span at bounding box center [1058, 198] width 22 height 18
click at [179, 234] on span "New" at bounding box center [174, 235] width 26 height 15
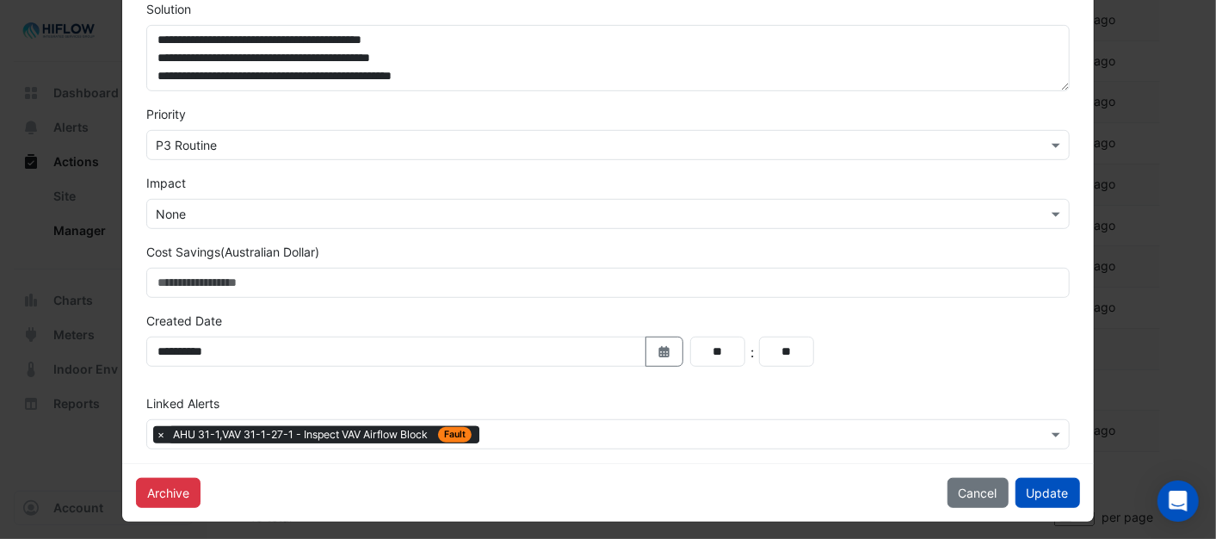
scroll to position [478, 0]
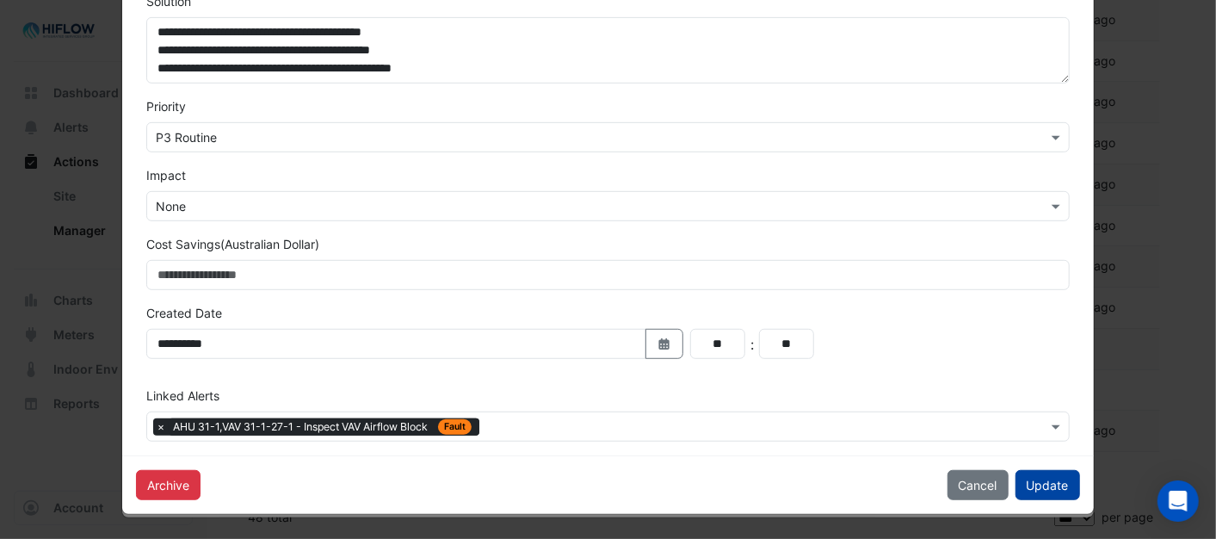
click at [1038, 478] on button "Update" at bounding box center [1047, 485] width 65 height 30
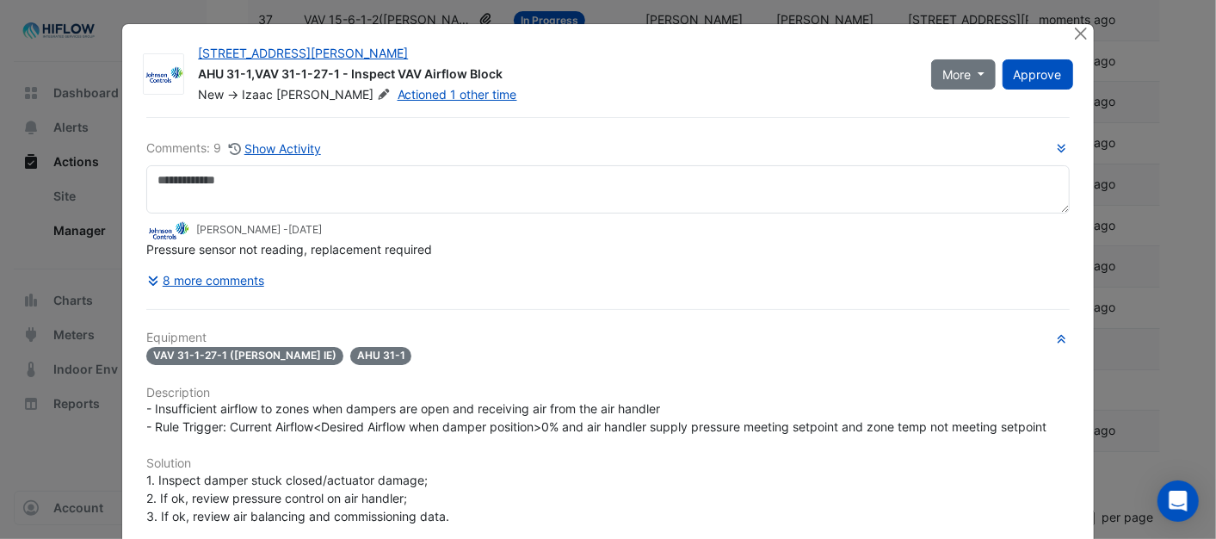
scroll to position [0, 0]
click at [1078, 33] on button "Close" at bounding box center [1081, 34] width 18 height 18
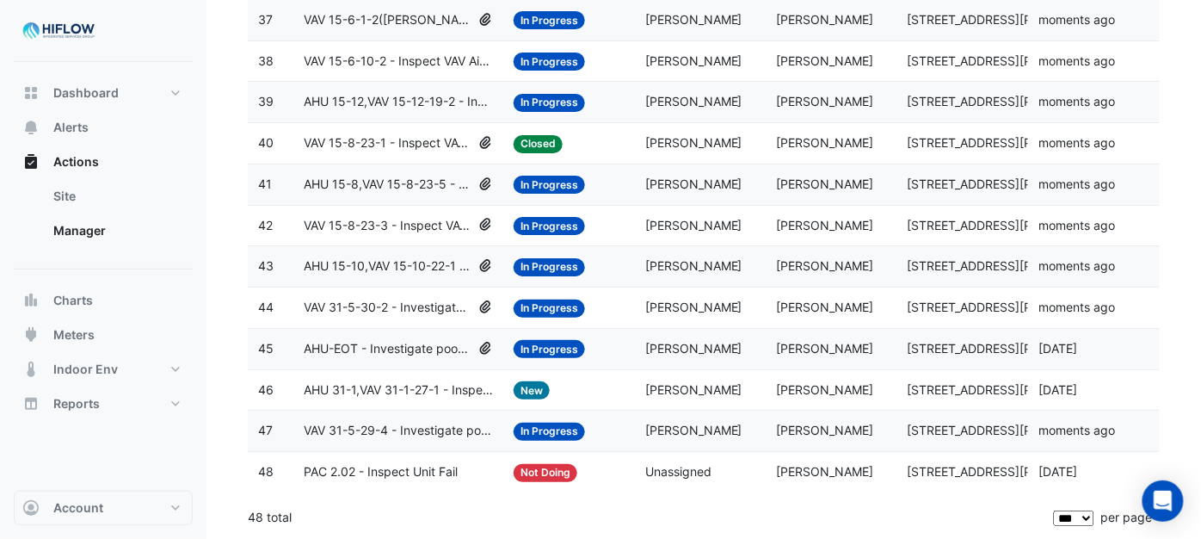
click at [362, 347] on span "AHU-EOT - Investigate poor zone temp" at bounding box center [388, 349] width 168 height 20
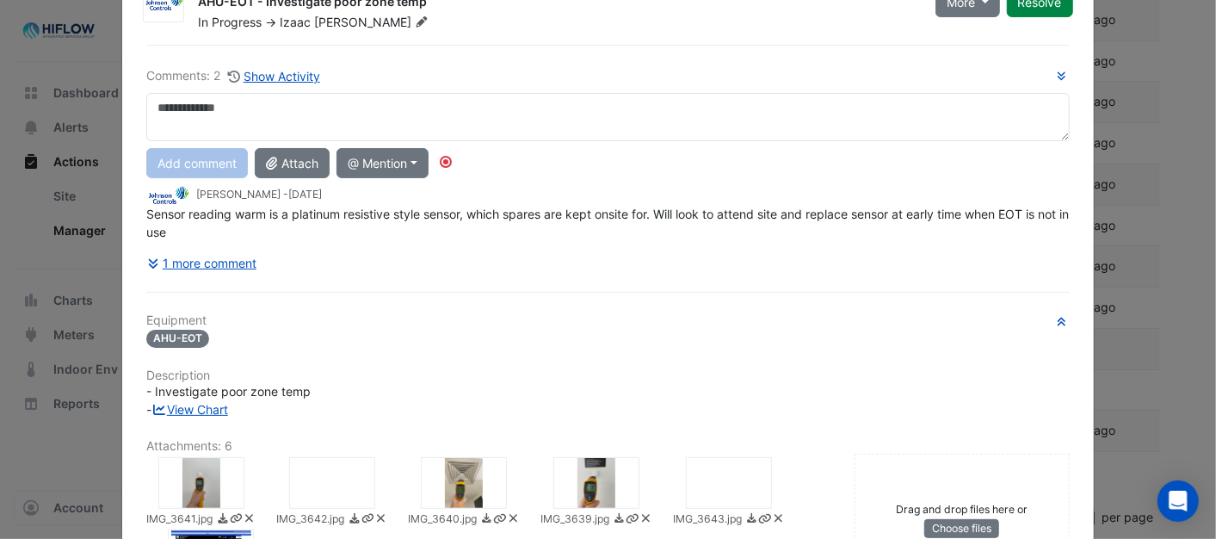
scroll to position [377, 0]
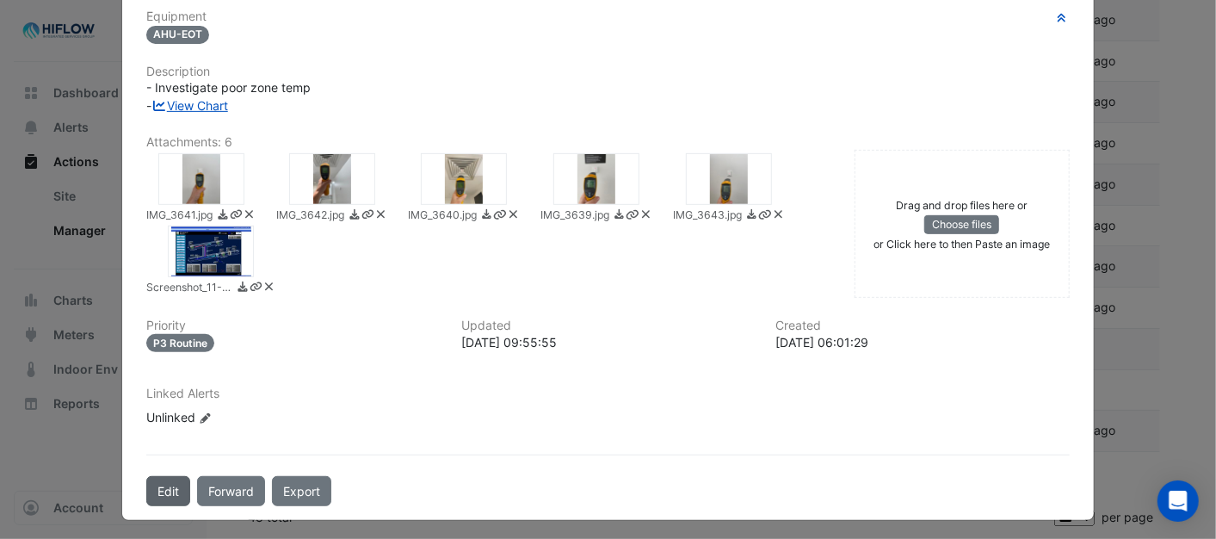
click at [169, 485] on button "Edit" at bounding box center [168, 491] width 44 height 30
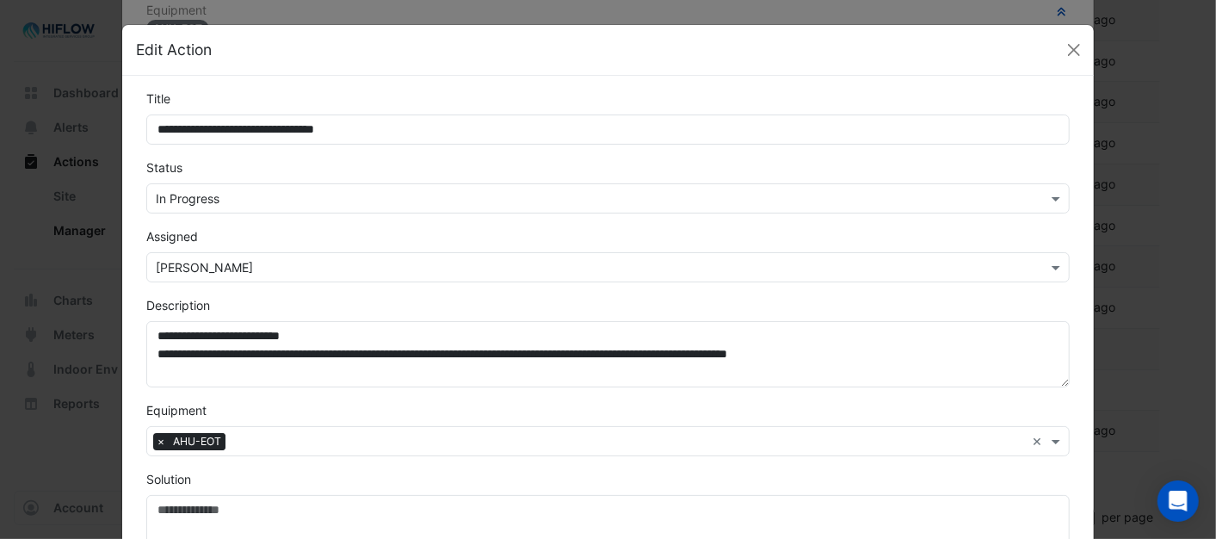
scroll to position [340, 0]
click at [1052, 199] on span at bounding box center [1058, 198] width 22 height 18
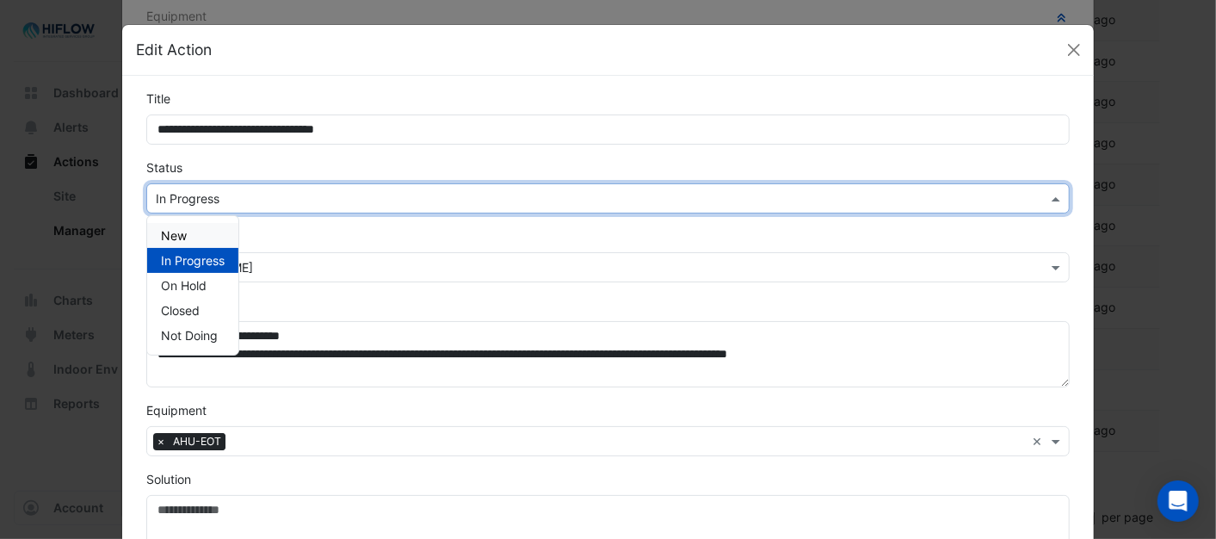
click at [199, 229] on div "New" at bounding box center [192, 235] width 91 height 25
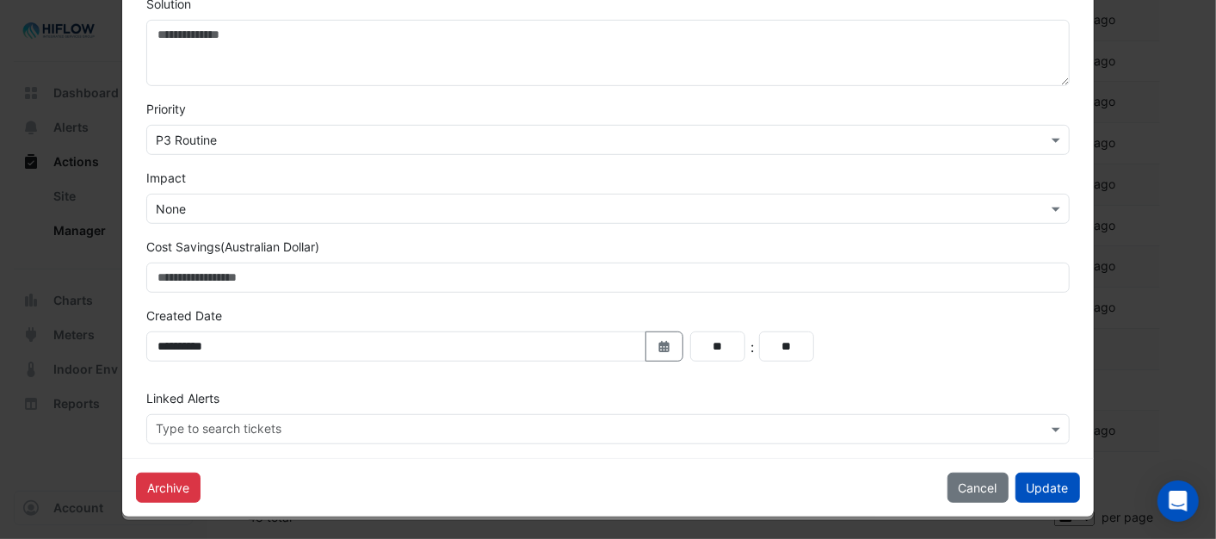
scroll to position [478, 0]
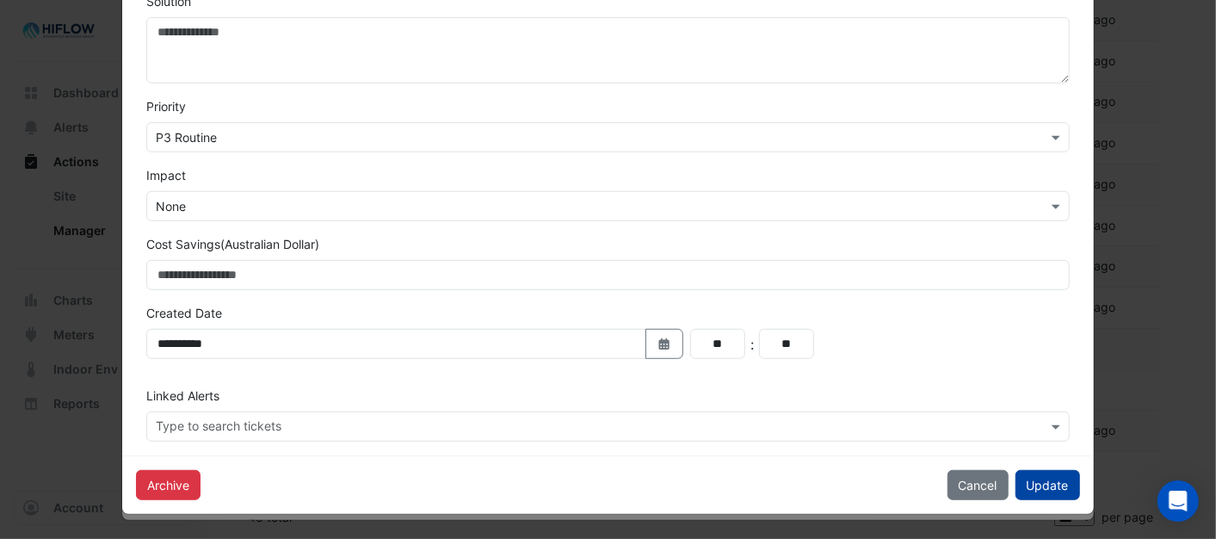
click at [1055, 486] on button "Update" at bounding box center [1047, 485] width 65 height 30
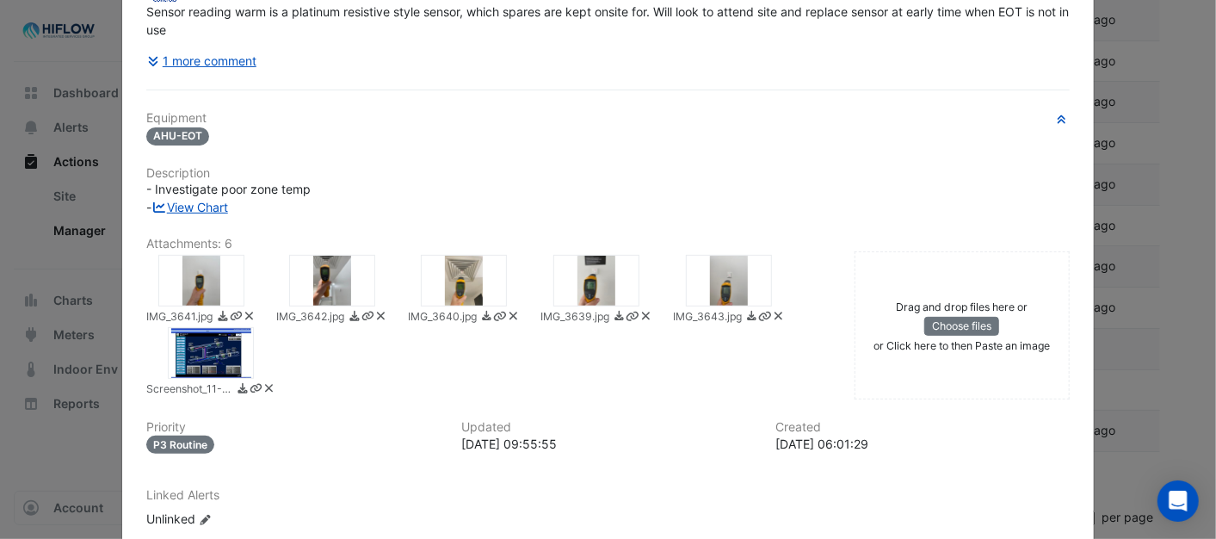
scroll to position [0, 0]
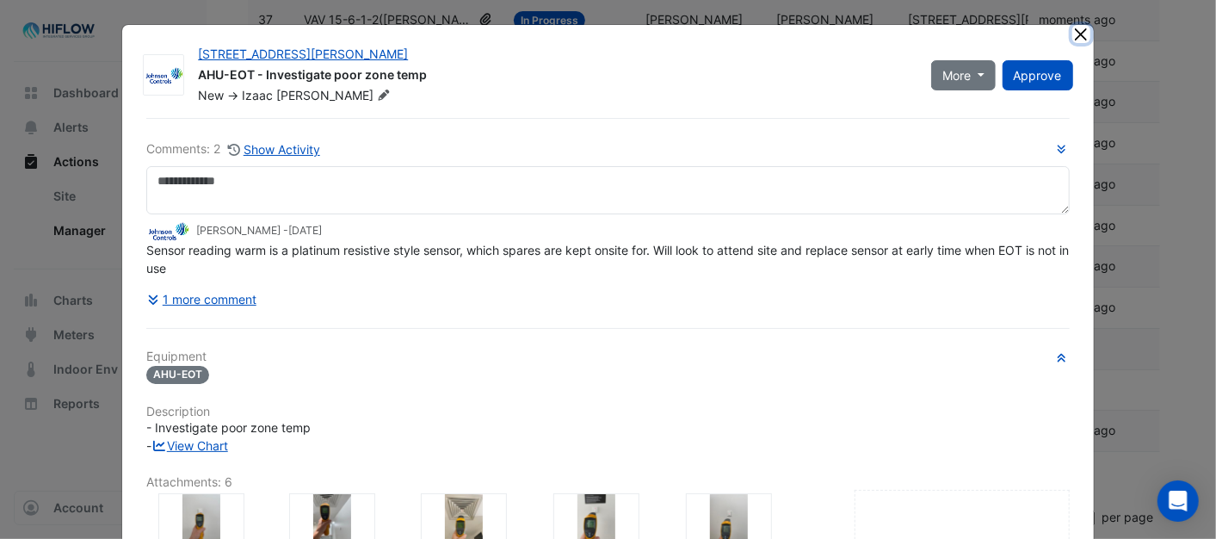
click at [1079, 39] on button "Close" at bounding box center [1081, 34] width 18 height 18
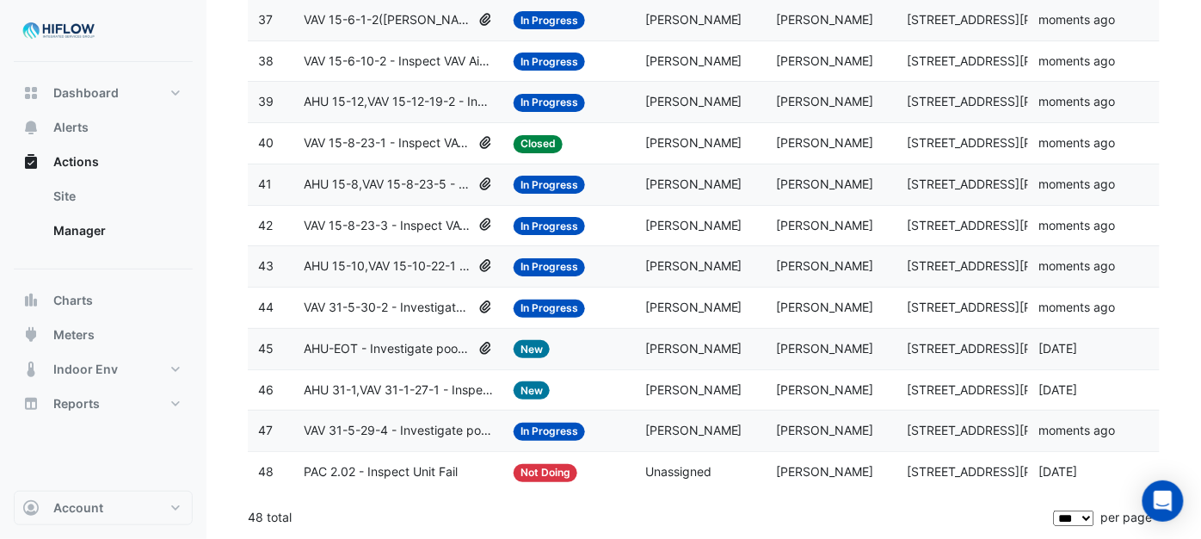
click at [400, 383] on span "AHU 31-1,VAV 31-1-27-1 - Inspect VAV Airflow Block" at bounding box center [398, 390] width 189 height 20
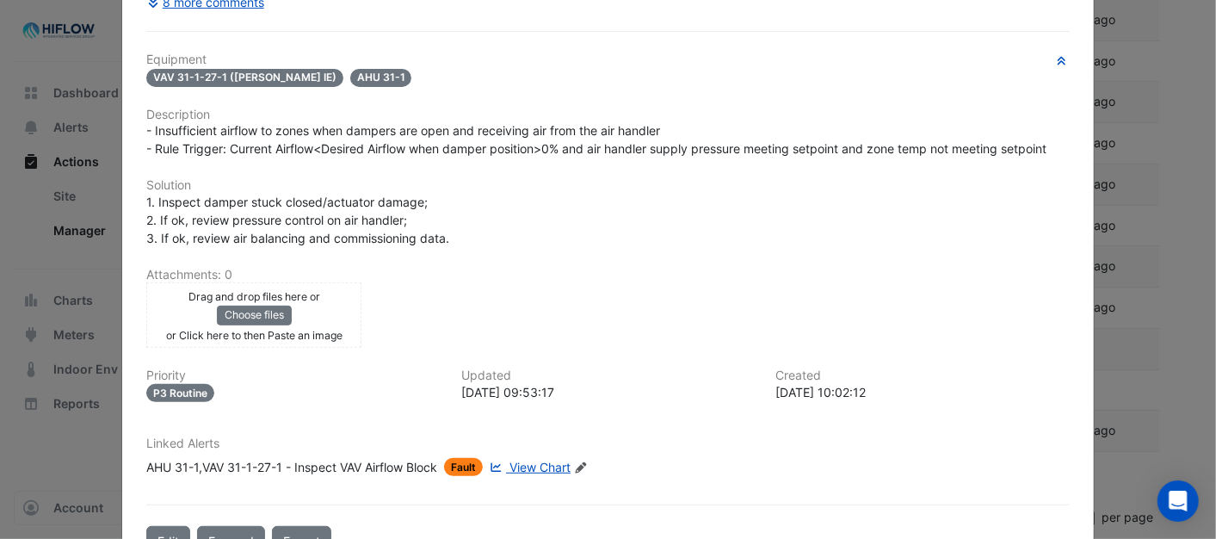
scroll to position [367, 0]
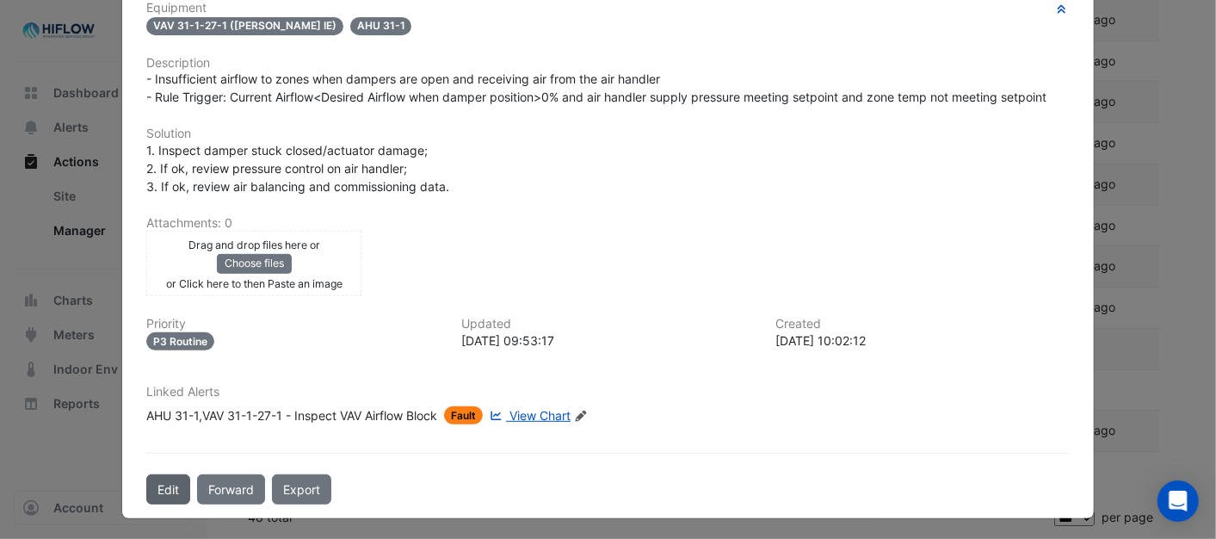
click at [164, 485] on button "Edit" at bounding box center [168, 489] width 44 height 30
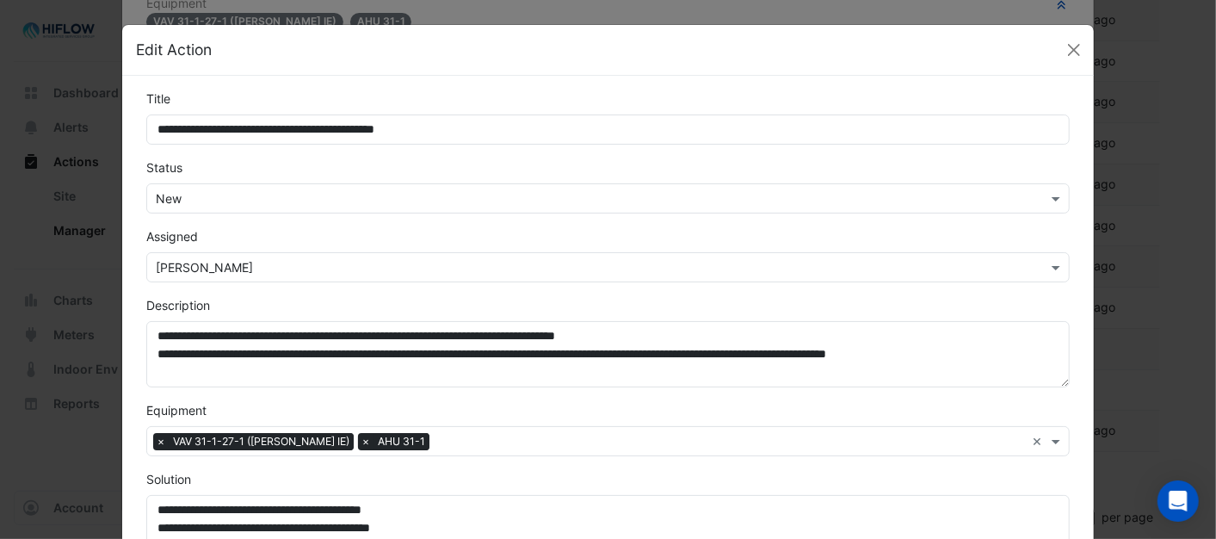
scroll to position [331, 0]
click at [1054, 196] on span at bounding box center [1058, 198] width 22 height 18
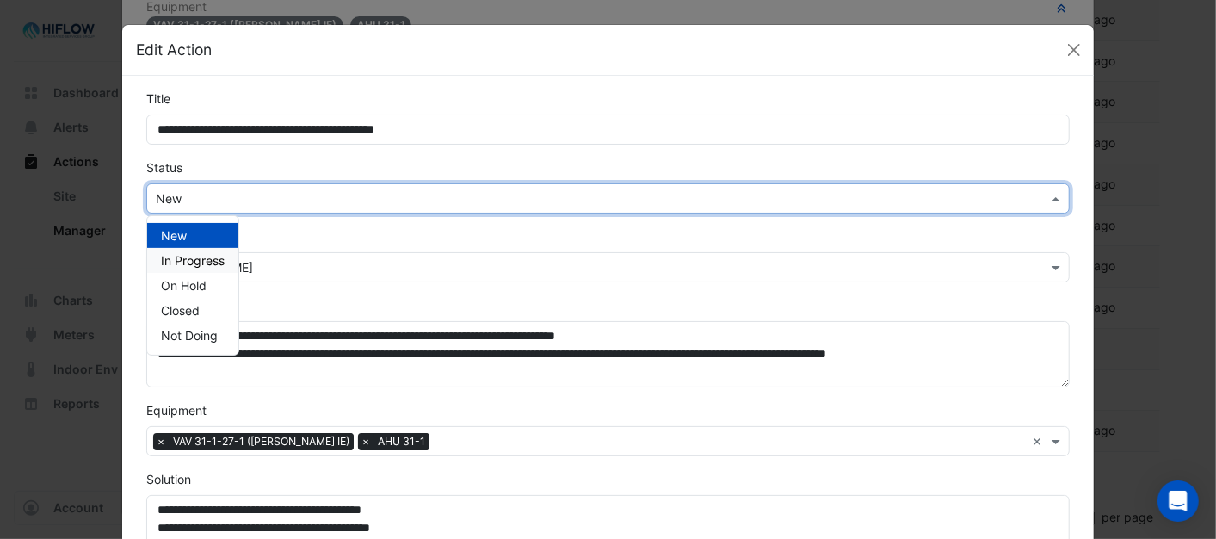
click at [191, 253] on span "In Progress" at bounding box center [193, 260] width 64 height 15
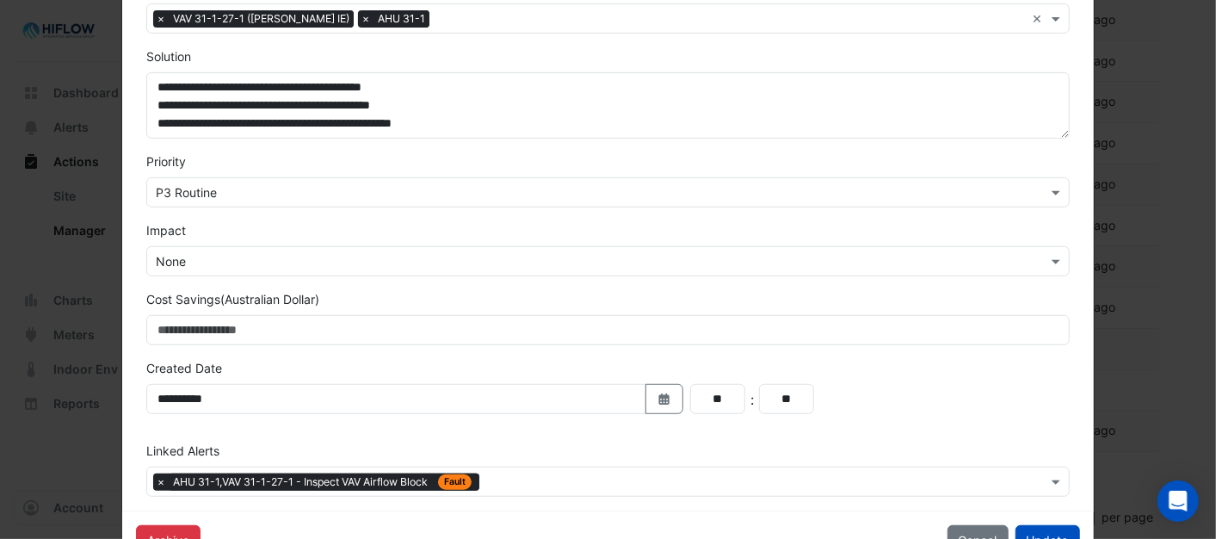
scroll to position [478, 0]
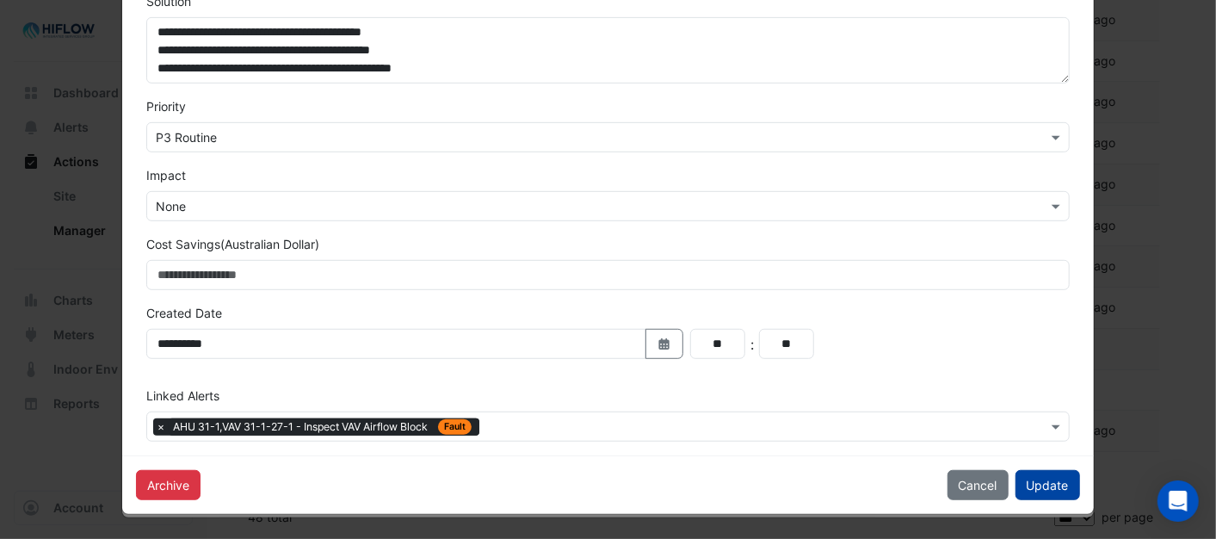
click at [1050, 482] on button "Update" at bounding box center [1047, 485] width 65 height 30
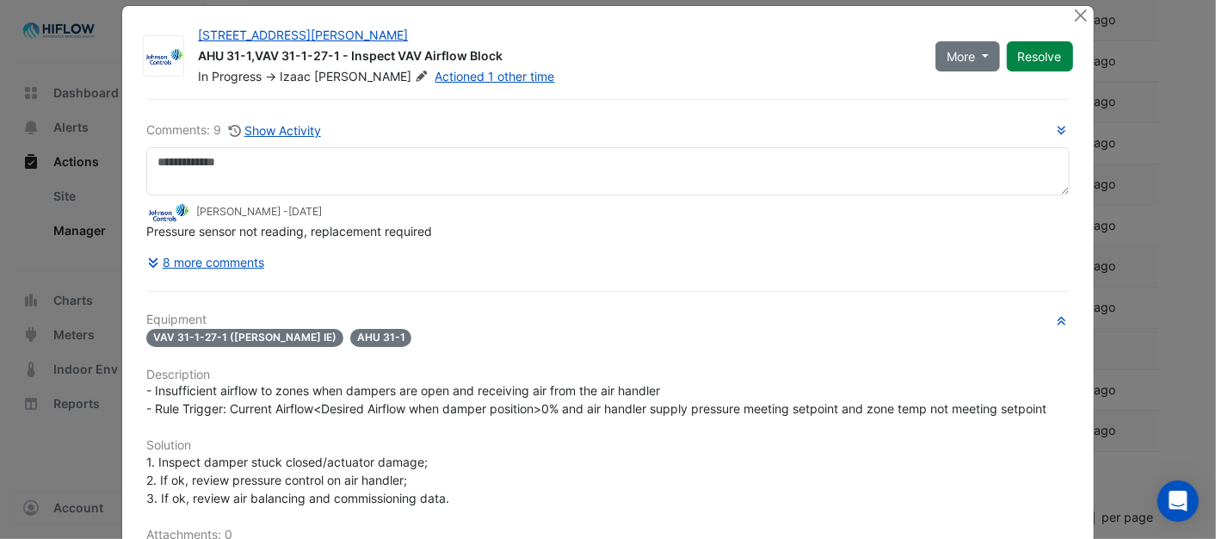
scroll to position [0, 0]
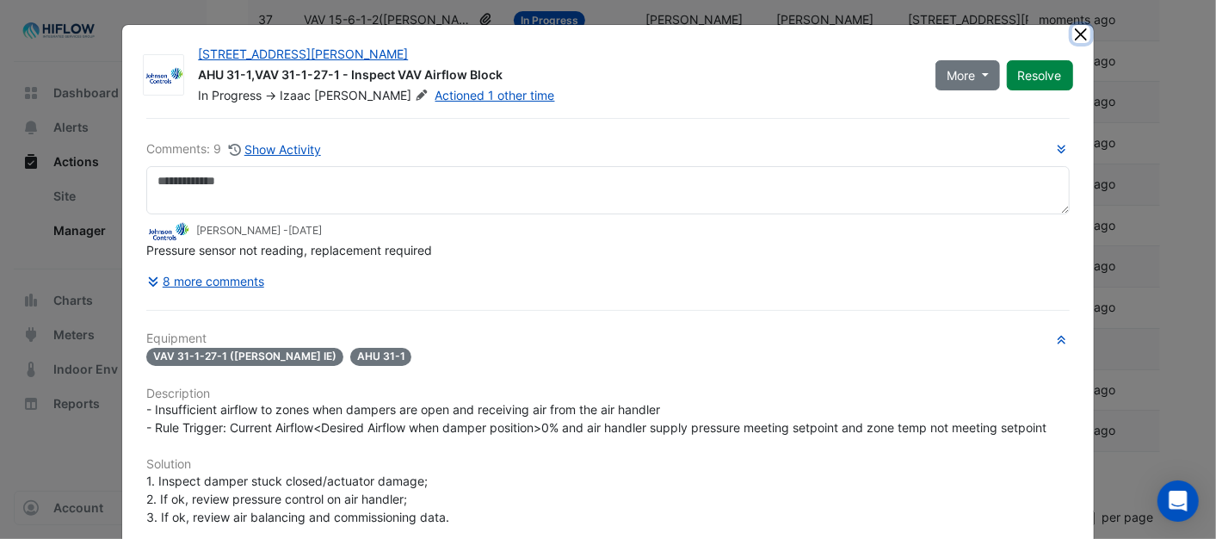
click at [1072, 36] on button "Close" at bounding box center [1081, 34] width 18 height 18
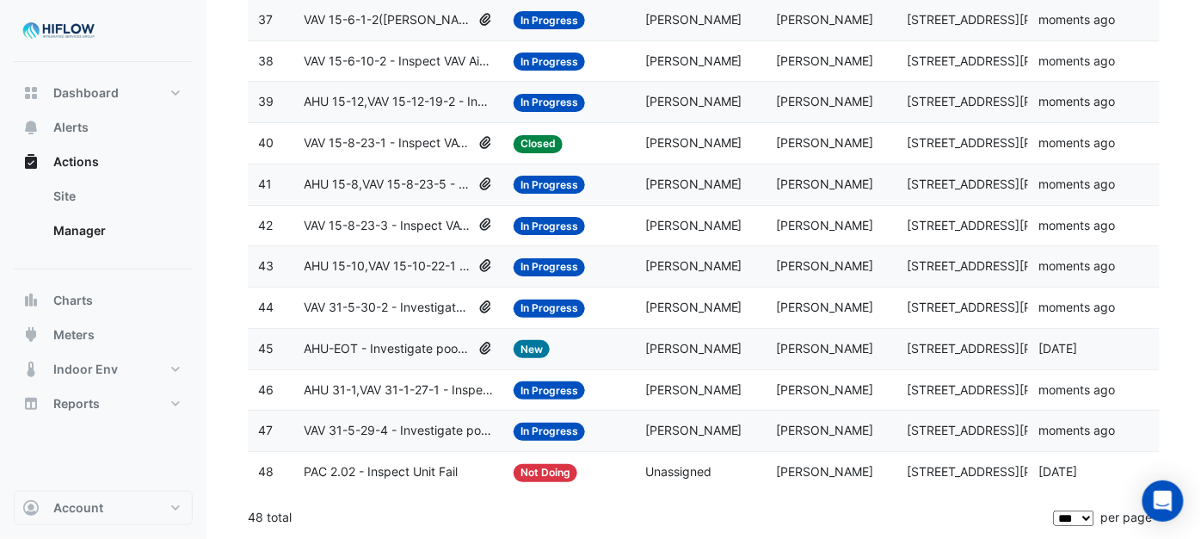
click at [356, 350] on span "AHU-EOT - Investigate poor zone temp" at bounding box center [388, 349] width 168 height 20
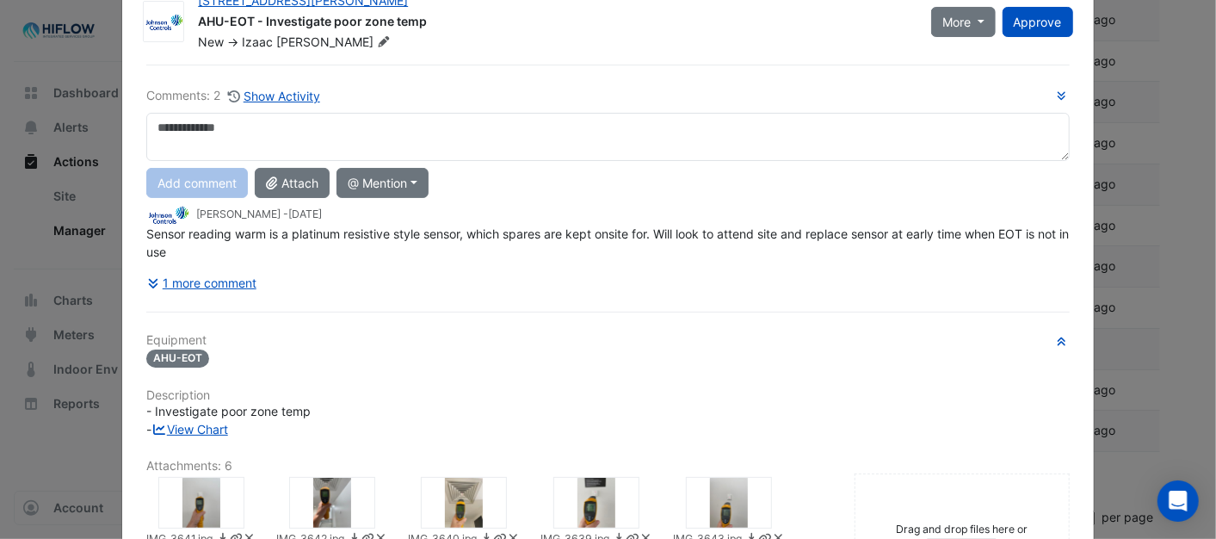
scroll to position [377, 0]
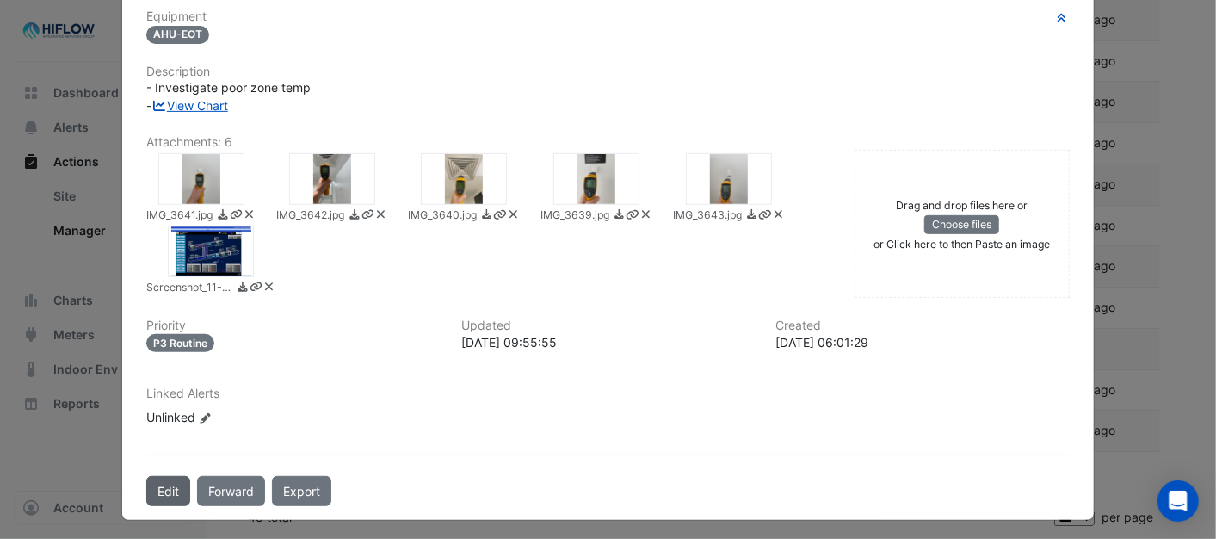
click at [172, 487] on button "Edit" at bounding box center [168, 491] width 44 height 30
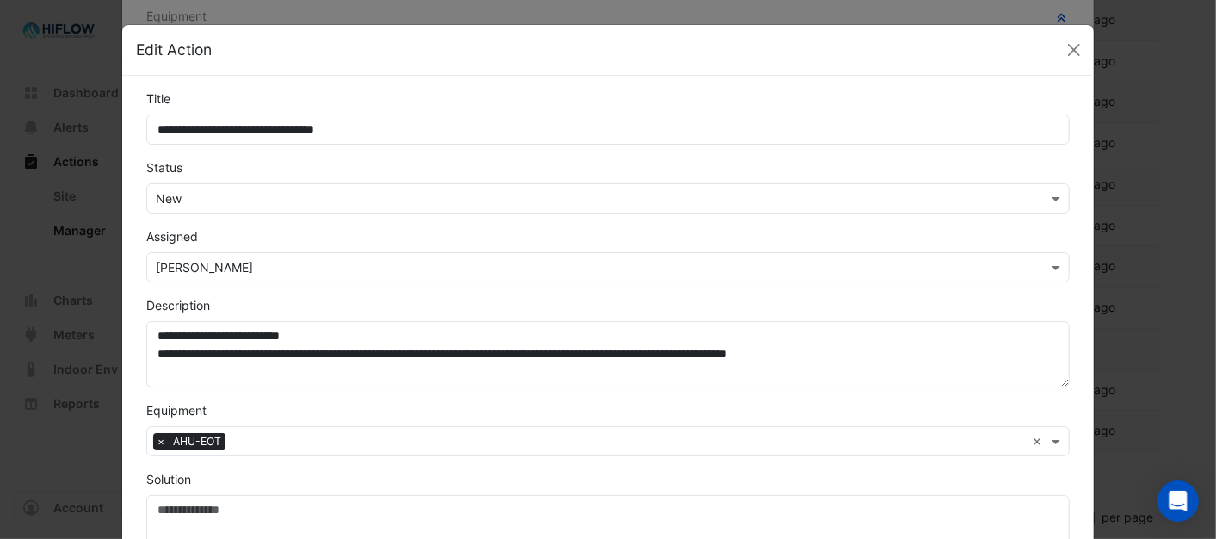
scroll to position [340, 0]
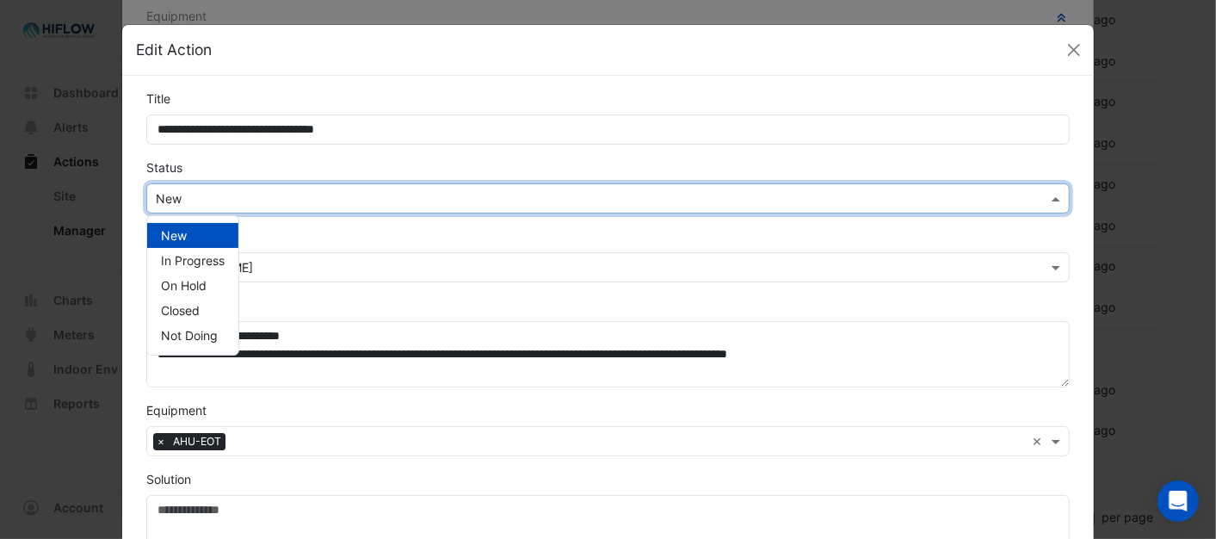
click at [1050, 194] on span at bounding box center [1058, 198] width 22 height 18
click at [191, 255] on span "In Progress" at bounding box center [193, 260] width 64 height 15
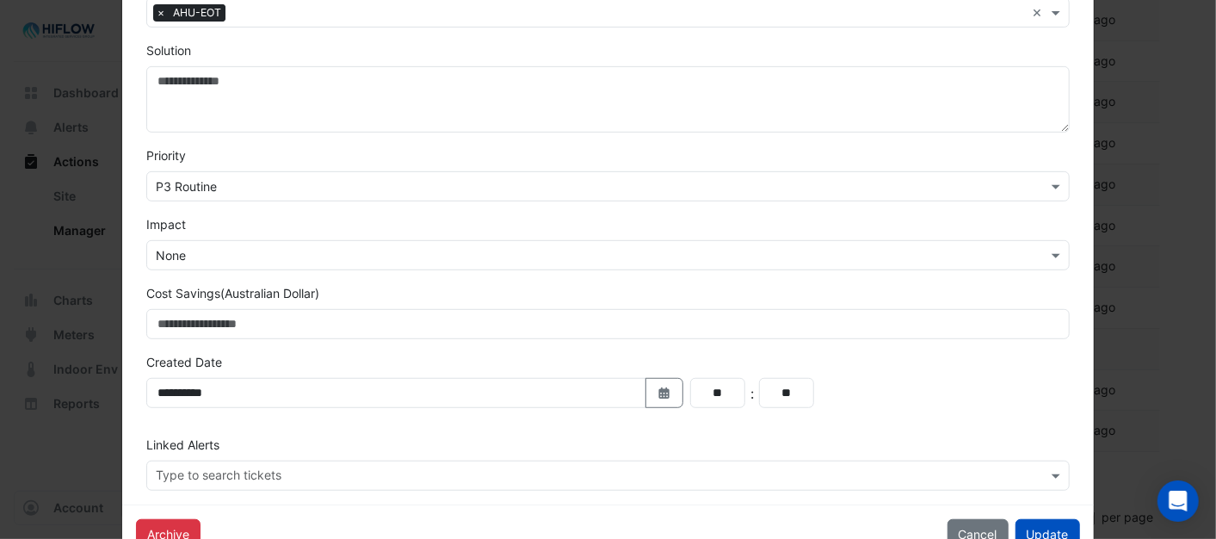
scroll to position [478, 0]
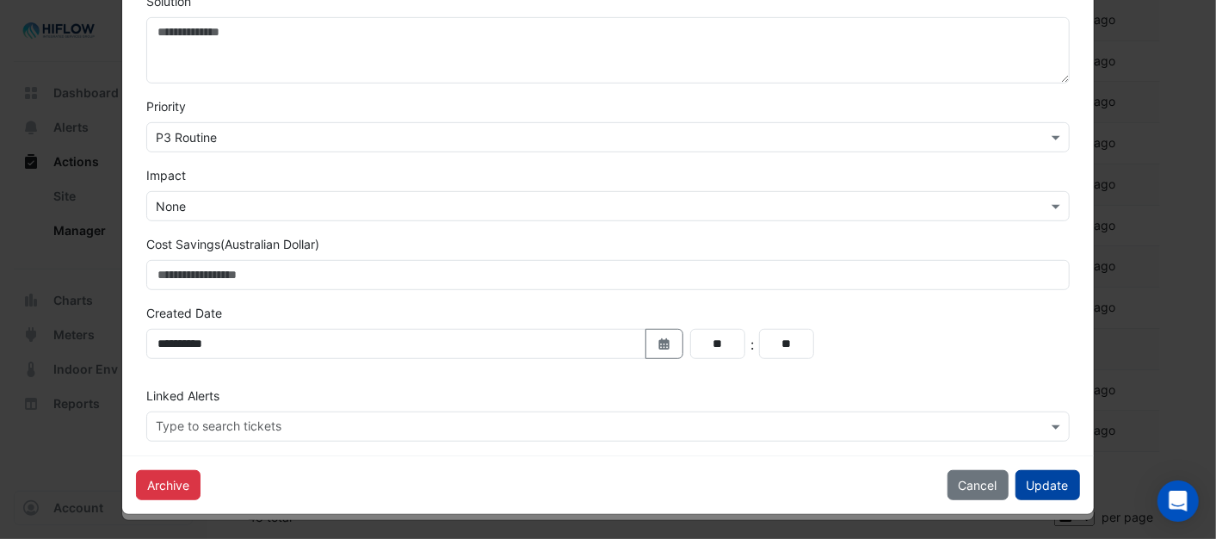
click at [1026, 485] on button "Update" at bounding box center [1047, 485] width 65 height 30
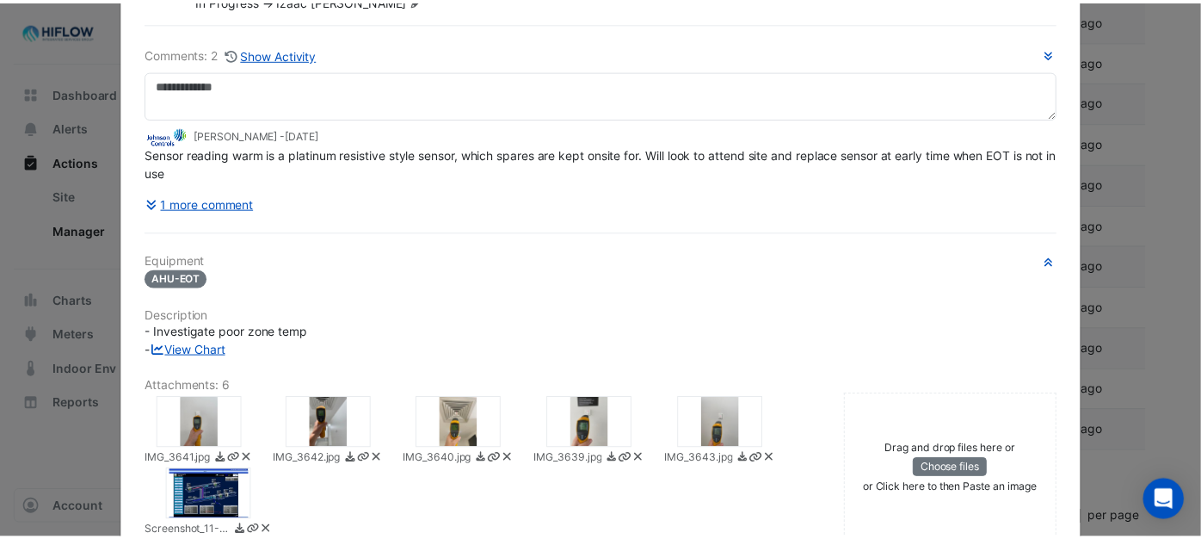
scroll to position [0, 0]
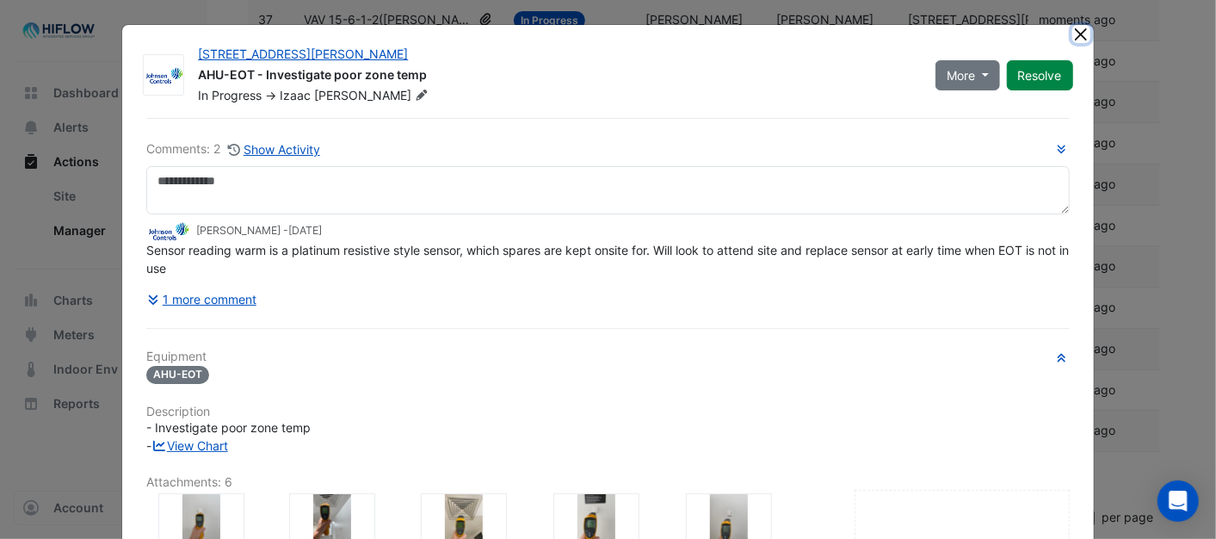
click at [1072, 32] on button "Close" at bounding box center [1081, 34] width 18 height 18
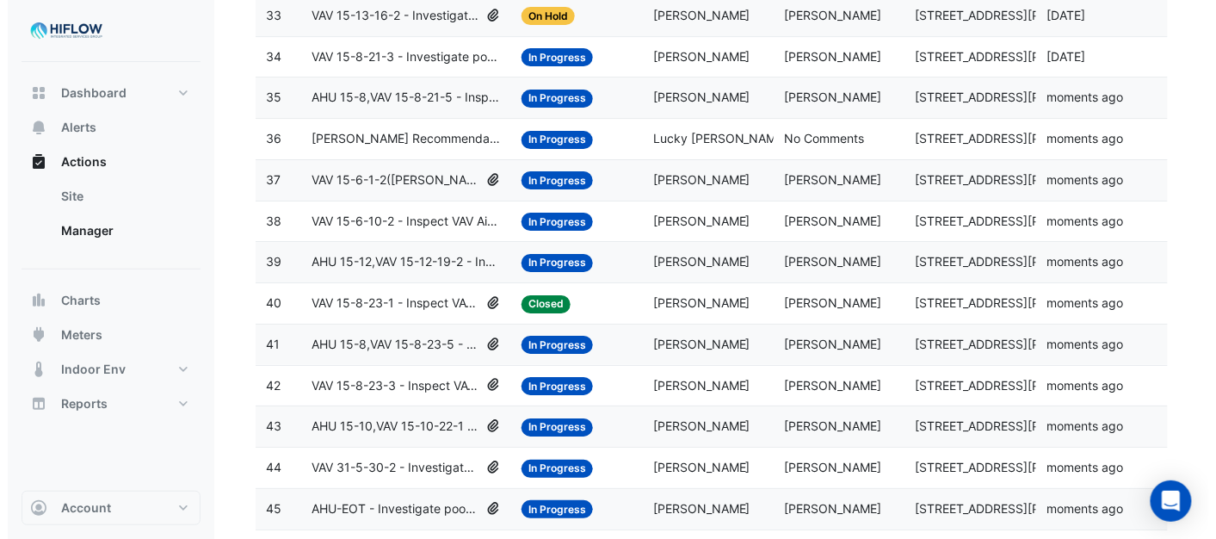
scroll to position [1470, 0]
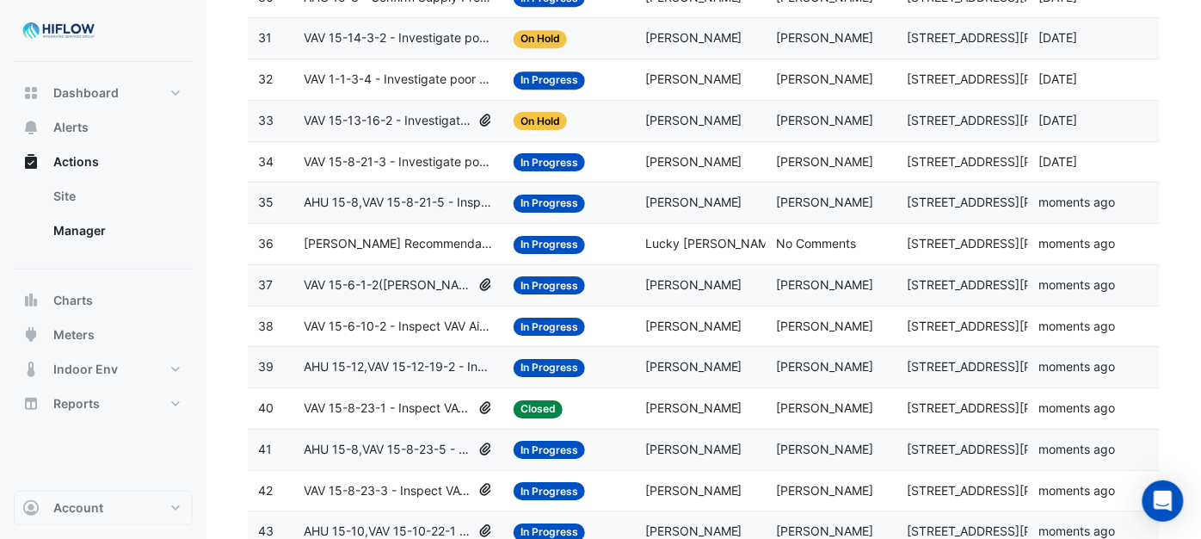
click at [385, 131] on span "VAV 15-13-16-2 - Investigate poor zone temp" at bounding box center [388, 121] width 168 height 20
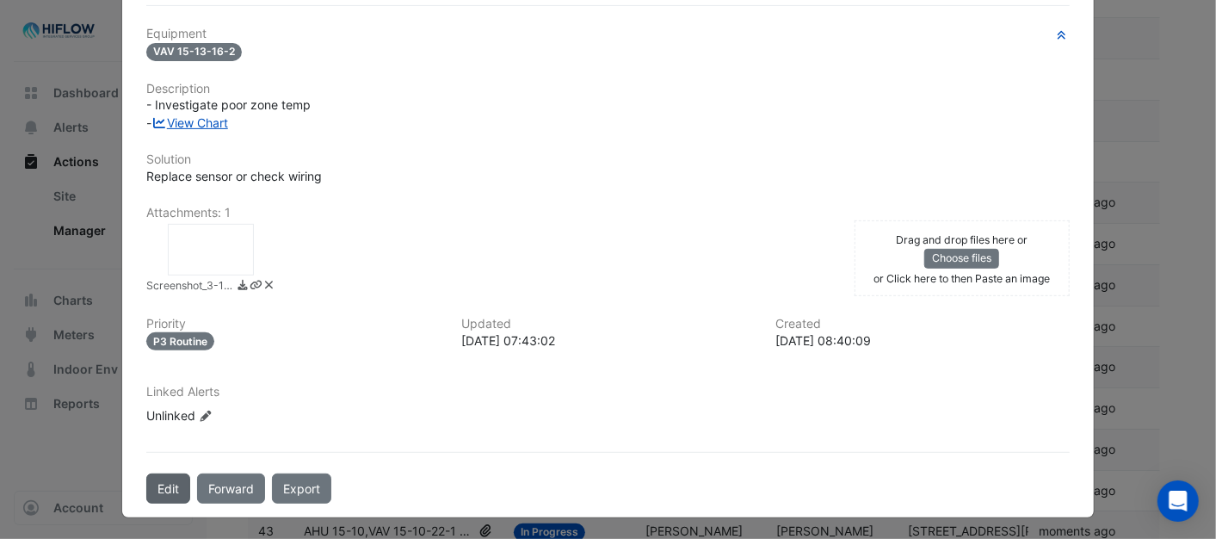
click at [168, 484] on button "Edit" at bounding box center [168, 488] width 44 height 30
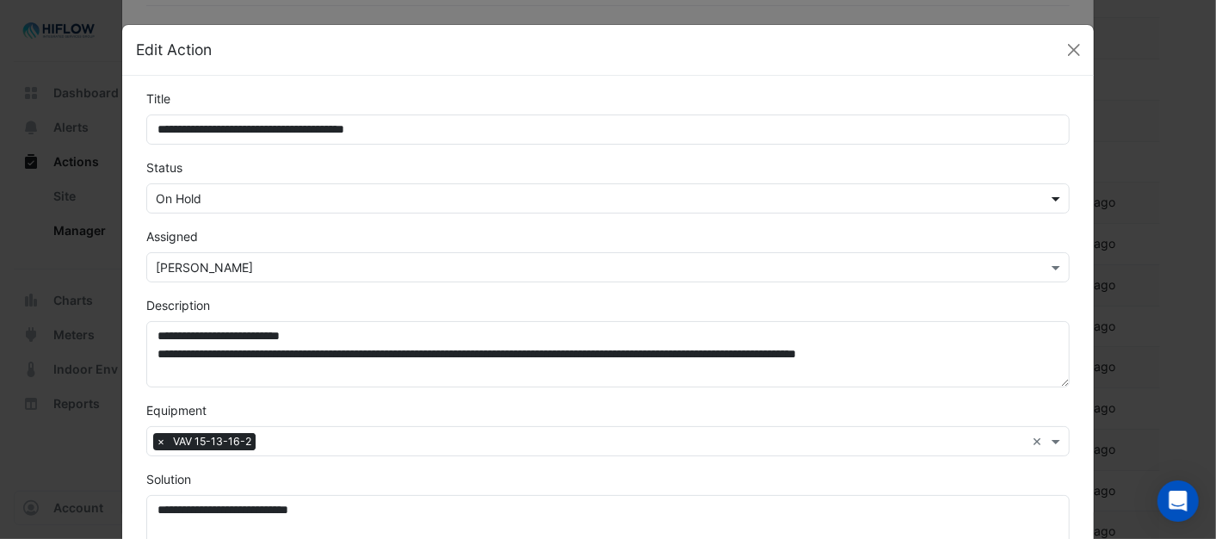
click at [1050, 195] on span at bounding box center [1058, 198] width 22 height 18
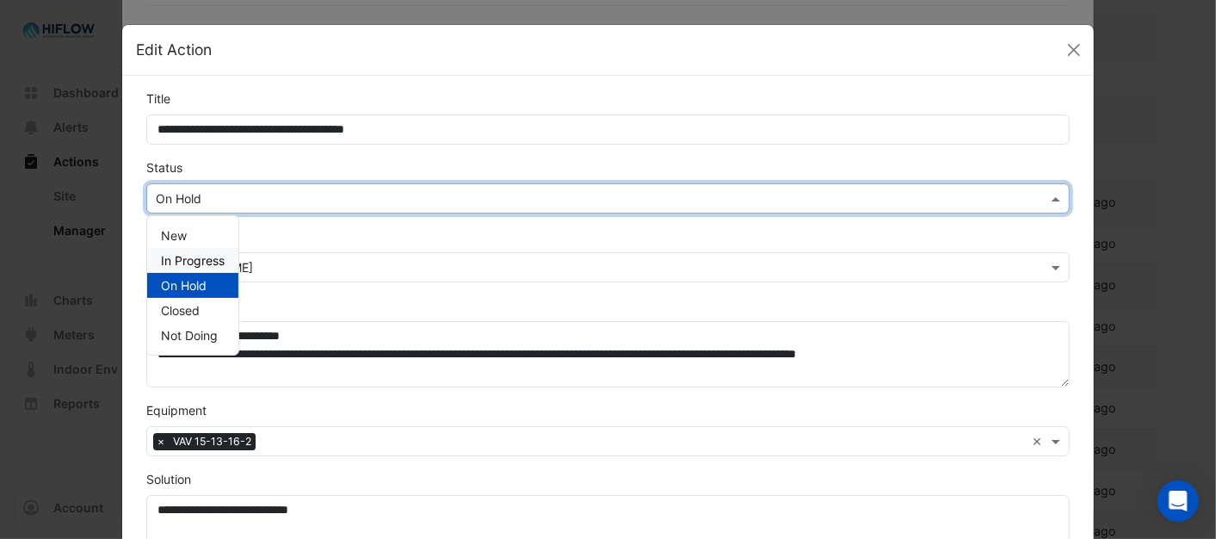
click at [213, 256] on span "In Progress" at bounding box center [193, 260] width 64 height 15
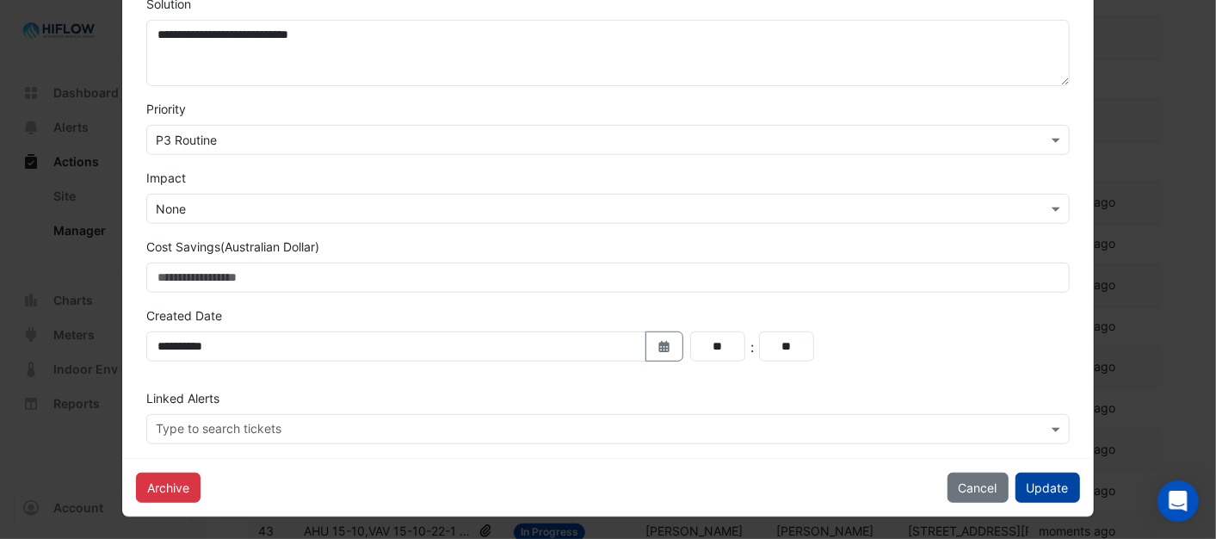
scroll to position [478, 0]
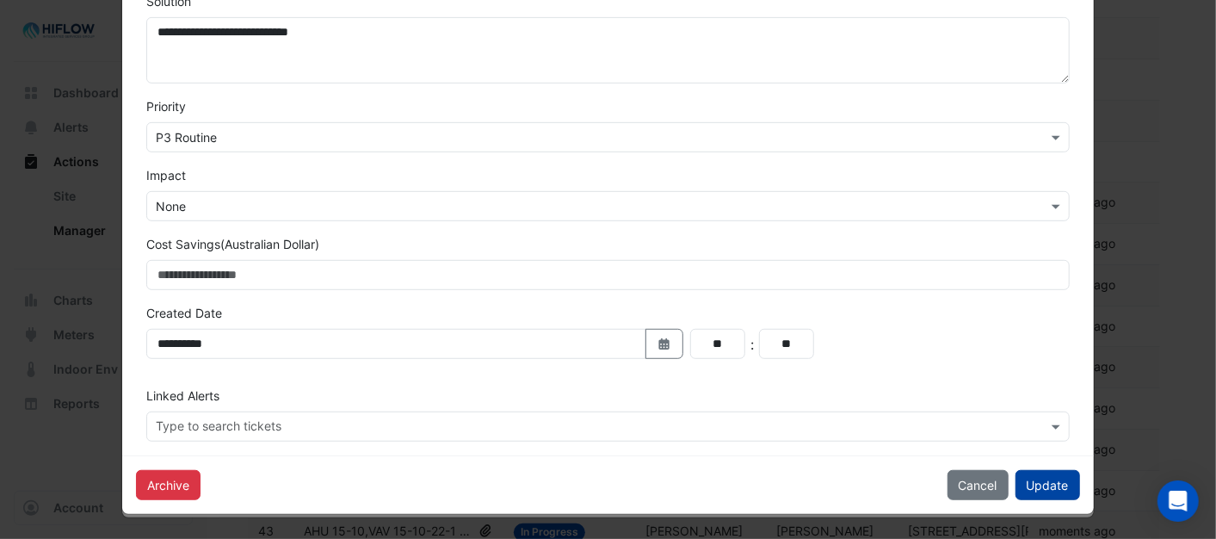
click at [1043, 483] on button "Update" at bounding box center [1047, 485] width 65 height 30
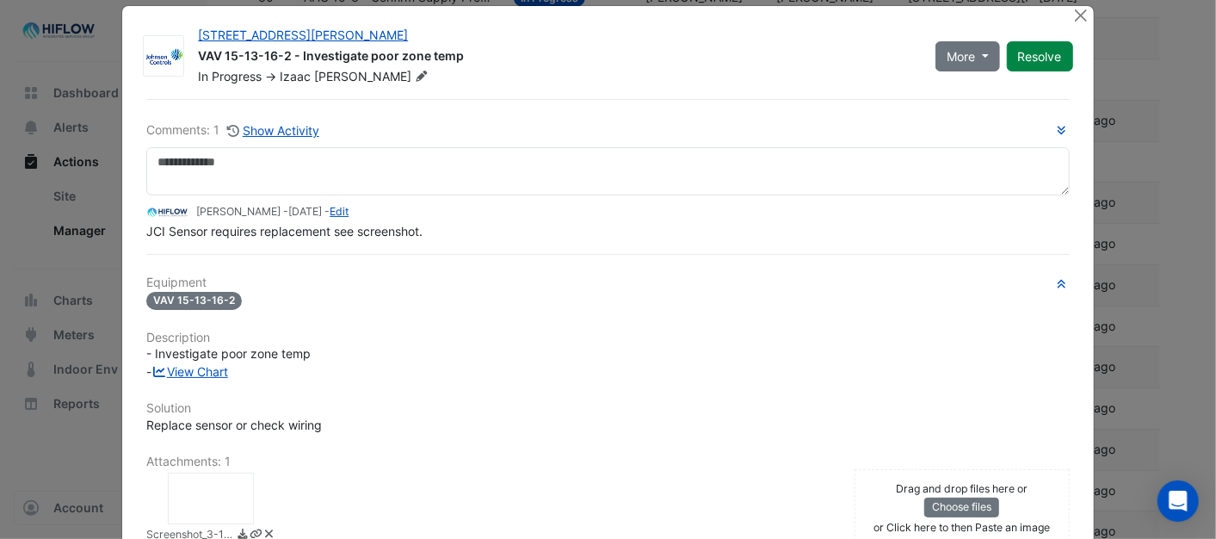
scroll to position [0, 0]
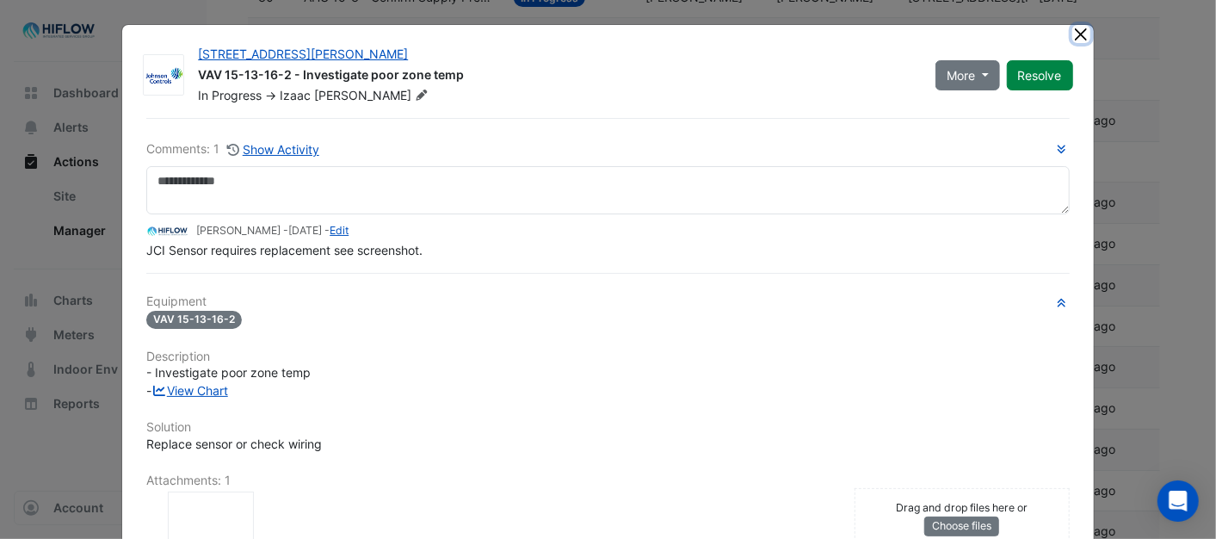
click at [1072, 40] on button "Close" at bounding box center [1081, 34] width 18 height 18
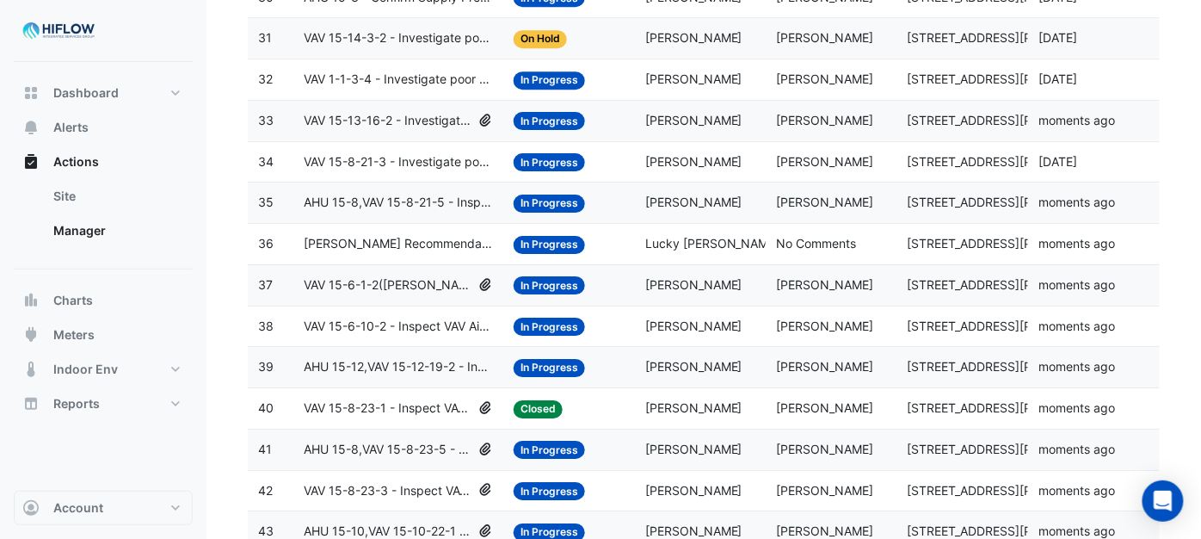
click at [434, 172] on span "VAV 15-8-21-3 - Investigate poor zone temp" at bounding box center [398, 162] width 189 height 20
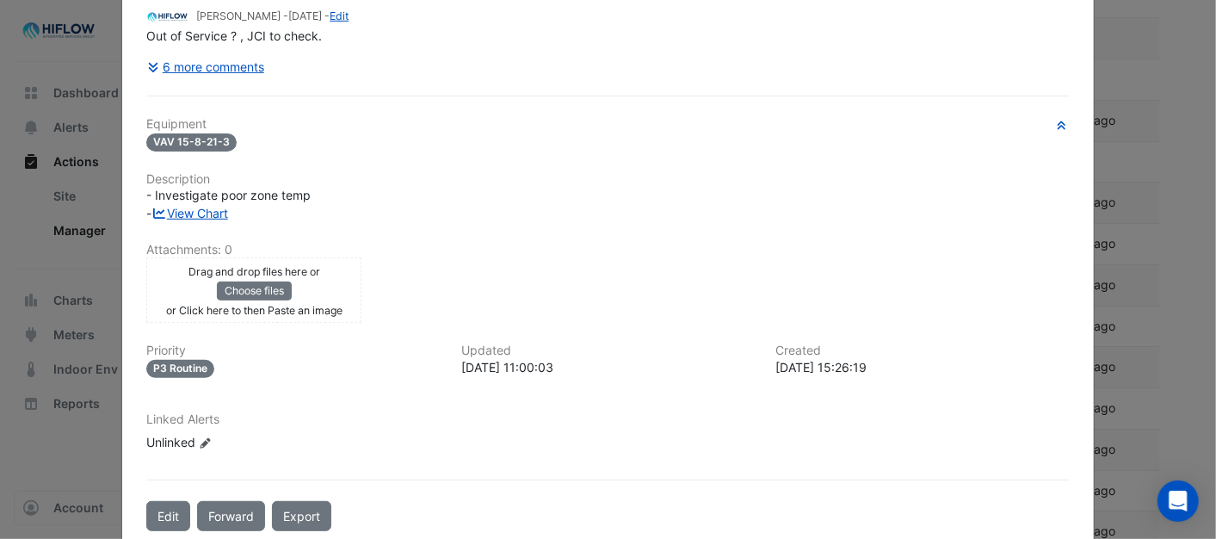
scroll to position [279, 0]
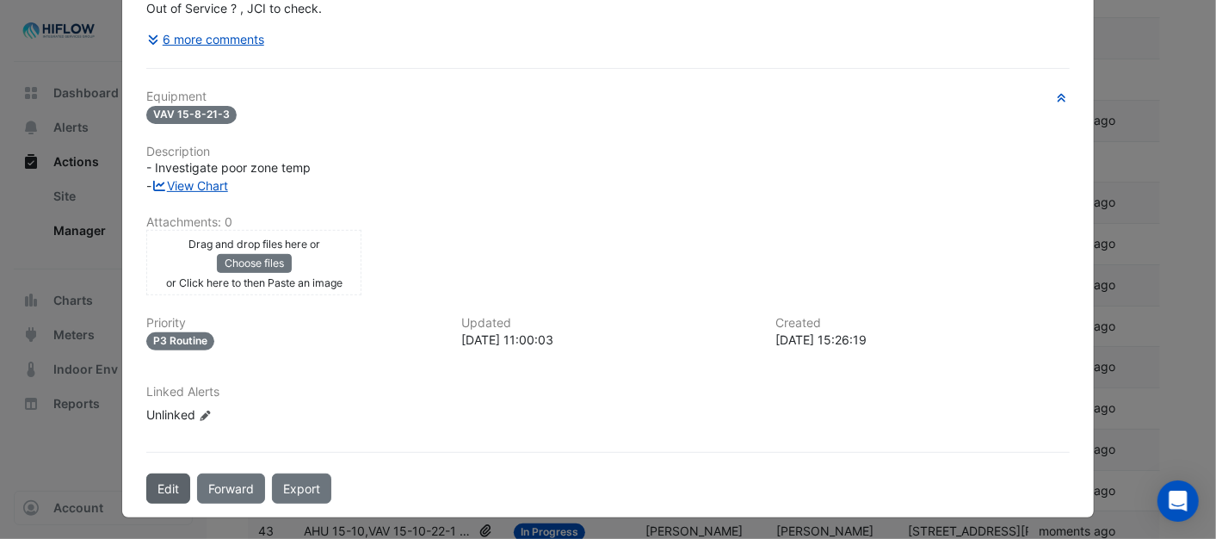
click at [152, 478] on button "Edit" at bounding box center [168, 488] width 44 height 30
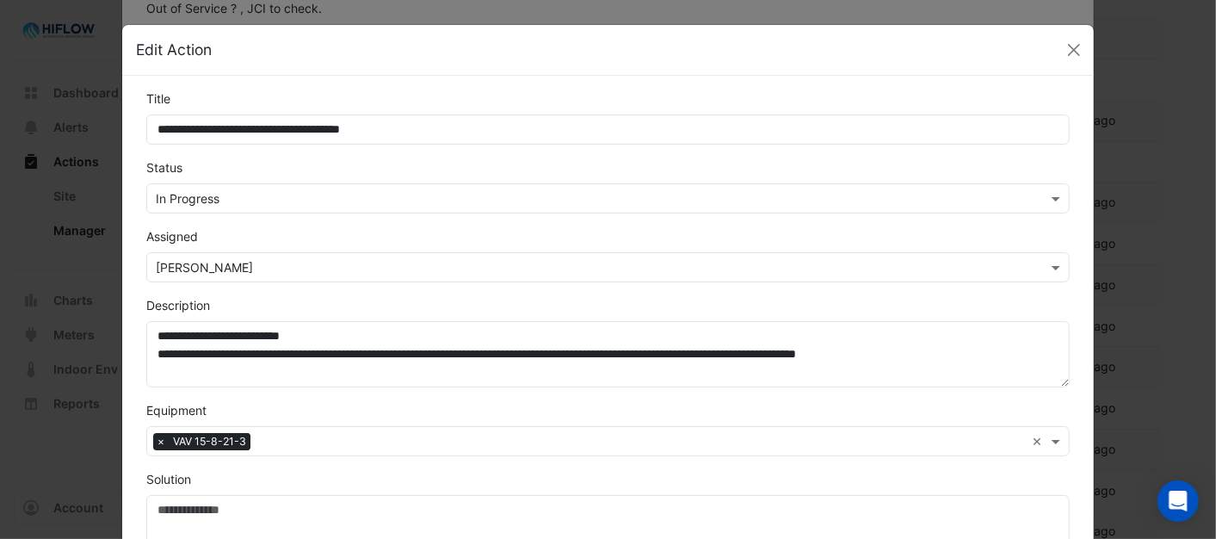
scroll to position [242, 0]
click at [1048, 196] on span at bounding box center [1058, 198] width 22 height 18
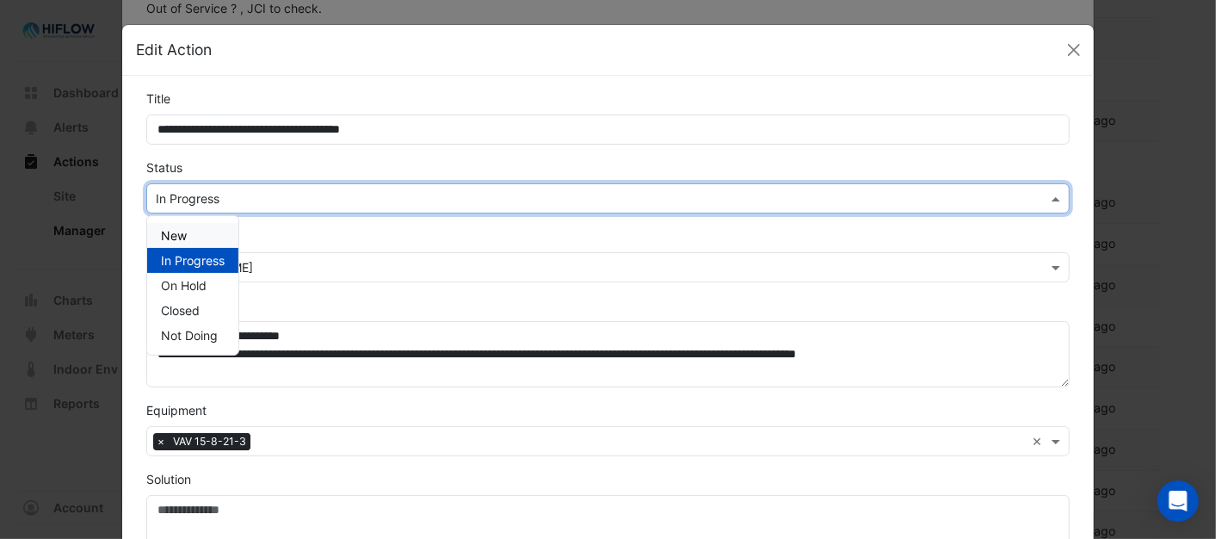
click at [209, 233] on div "New" at bounding box center [192, 235] width 91 height 25
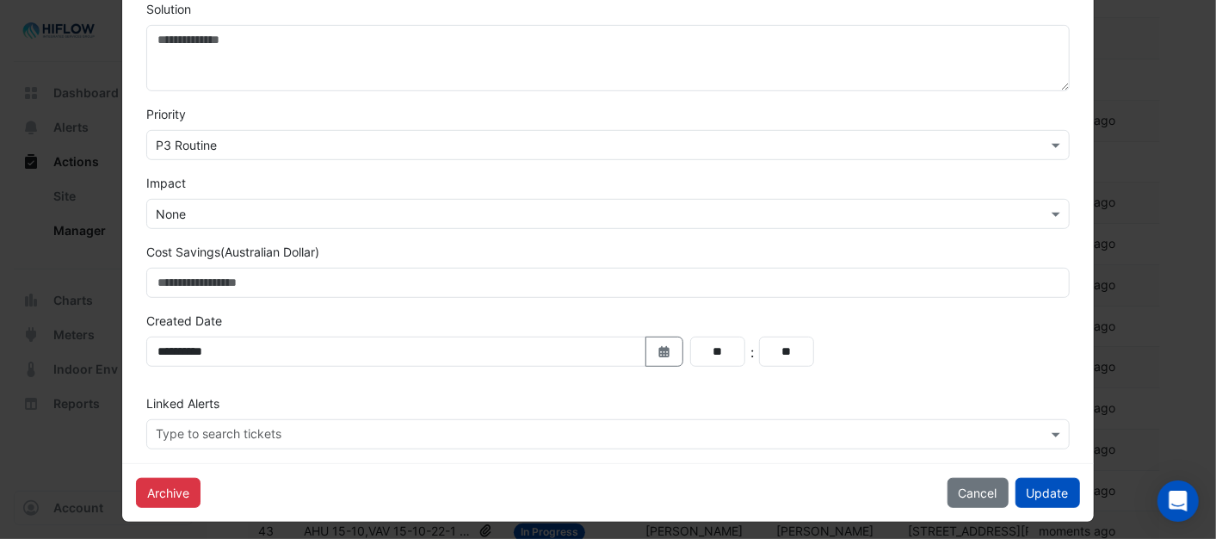
scroll to position [478, 0]
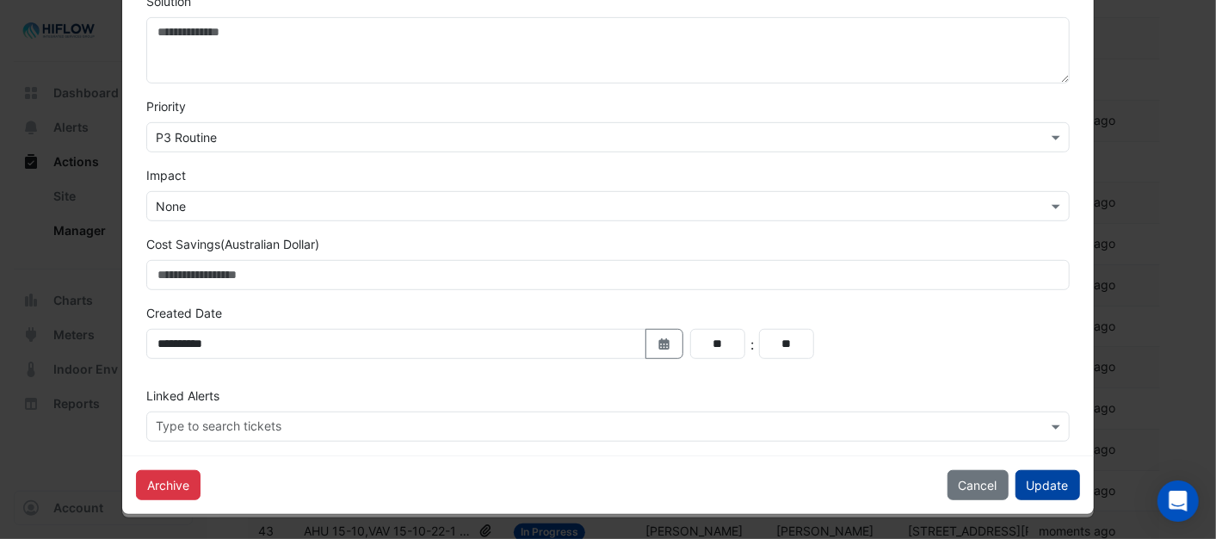
click at [1044, 480] on button "Update" at bounding box center [1047, 485] width 65 height 30
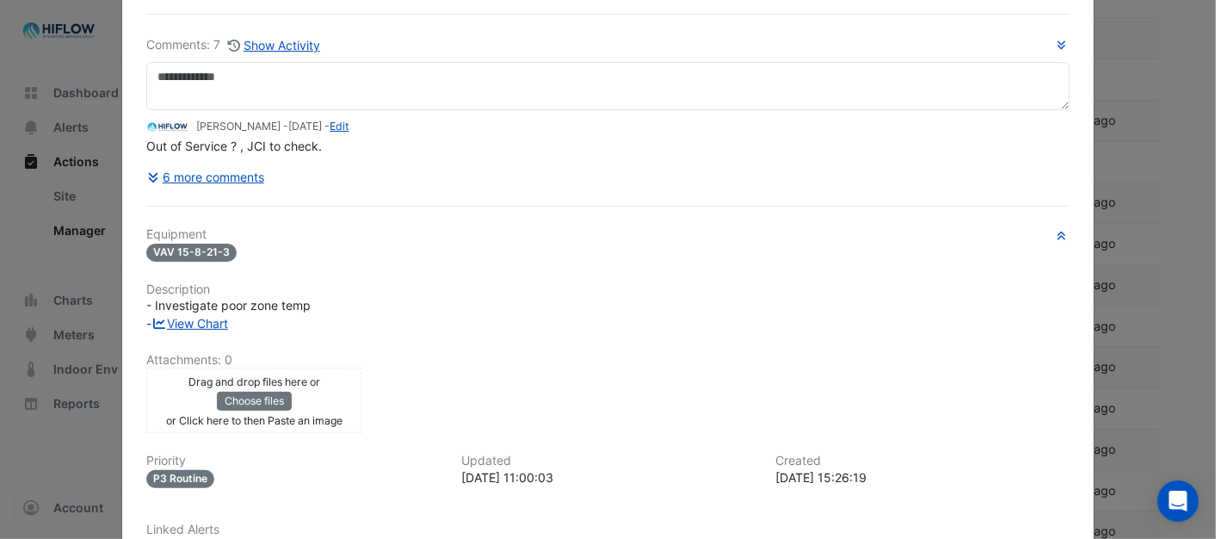
scroll to position [0, 0]
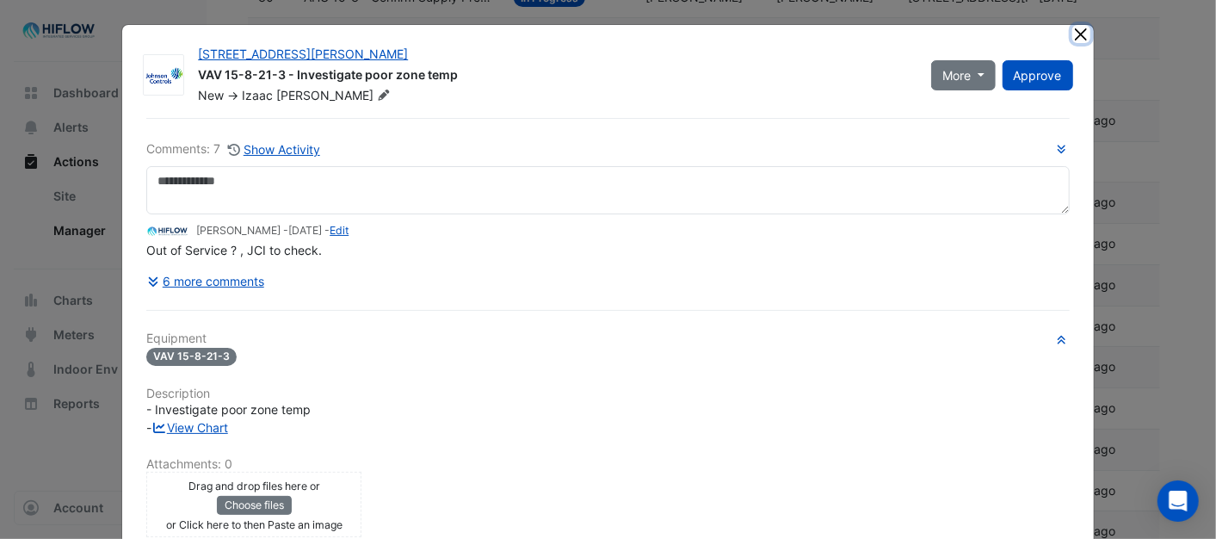
click at [1076, 36] on button "Close" at bounding box center [1081, 34] width 18 height 18
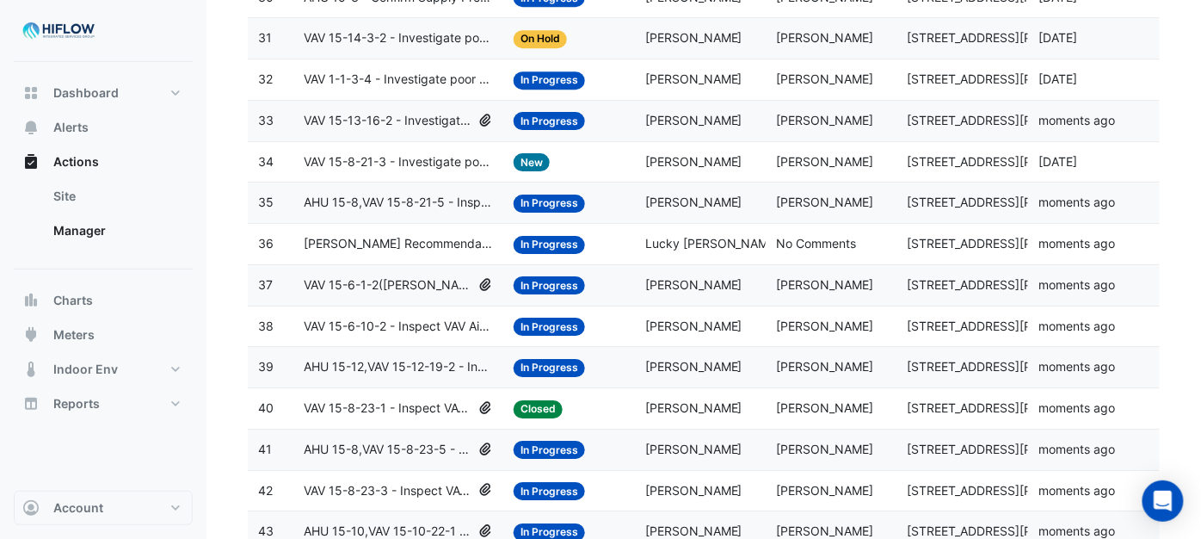
click at [423, 172] on span "VAV 15-8-21-3 - Investigate poor zone temp" at bounding box center [398, 162] width 189 height 20
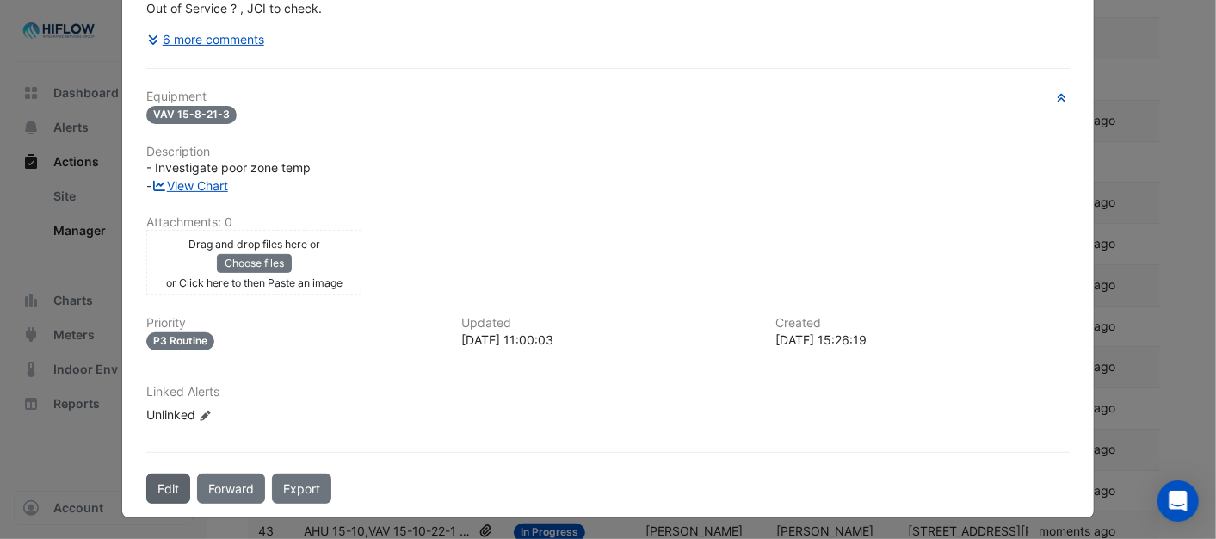
click at [146, 486] on button "Edit" at bounding box center [168, 488] width 44 height 30
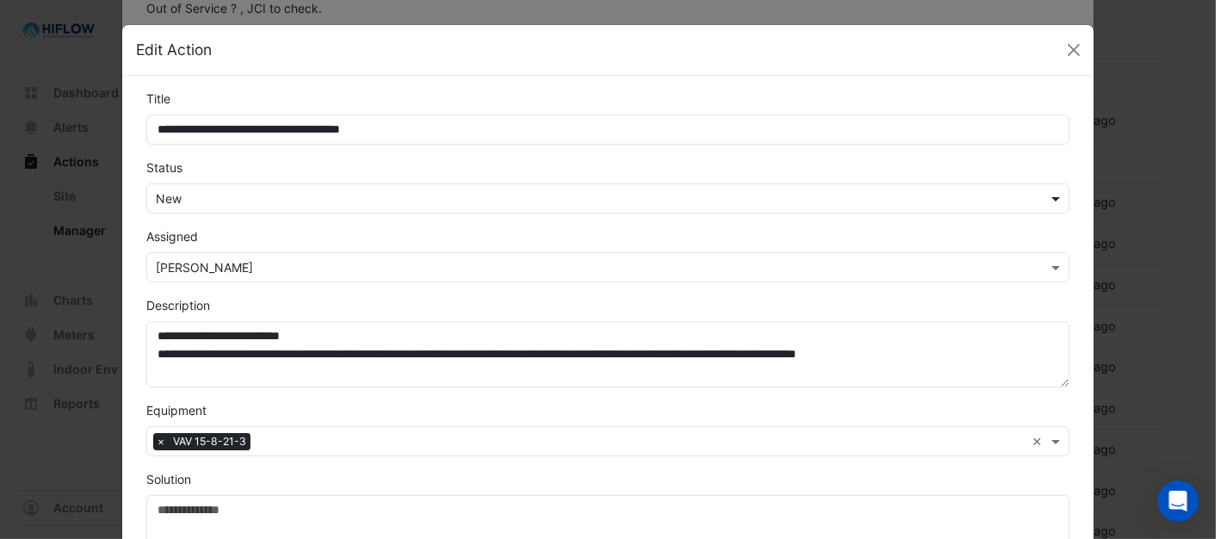
click at [1056, 202] on span at bounding box center [1058, 198] width 22 height 18
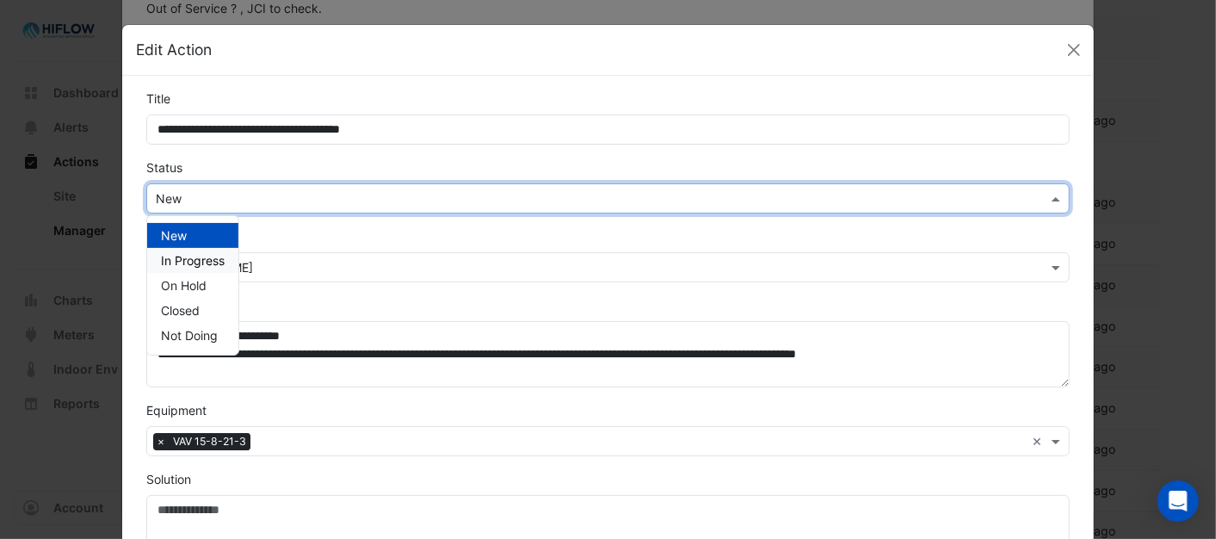
click at [212, 258] on span "In Progress" at bounding box center [193, 260] width 64 height 15
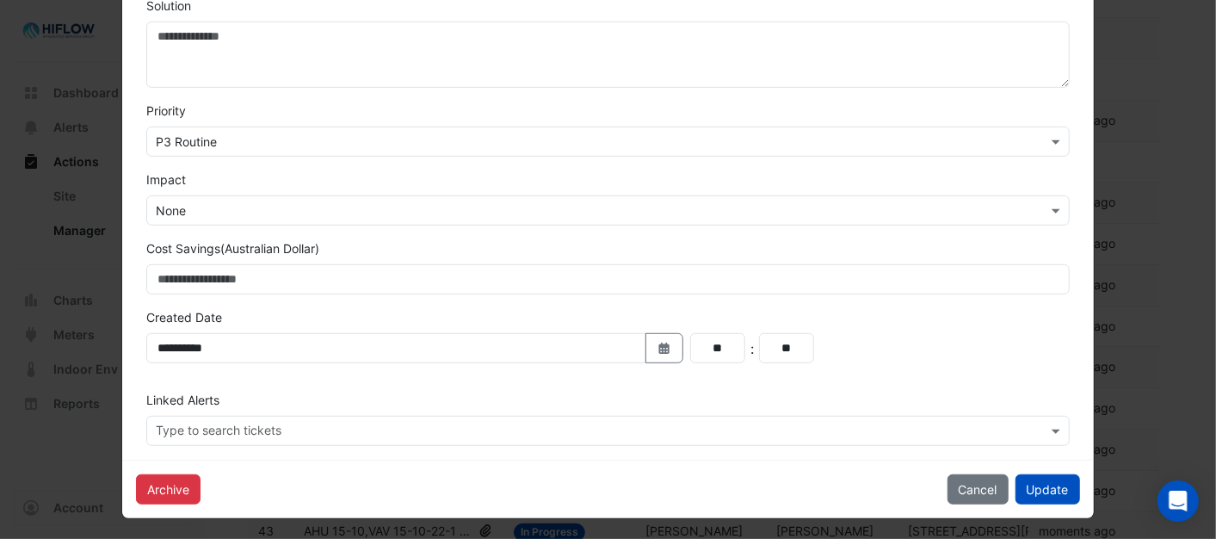
scroll to position [478, 0]
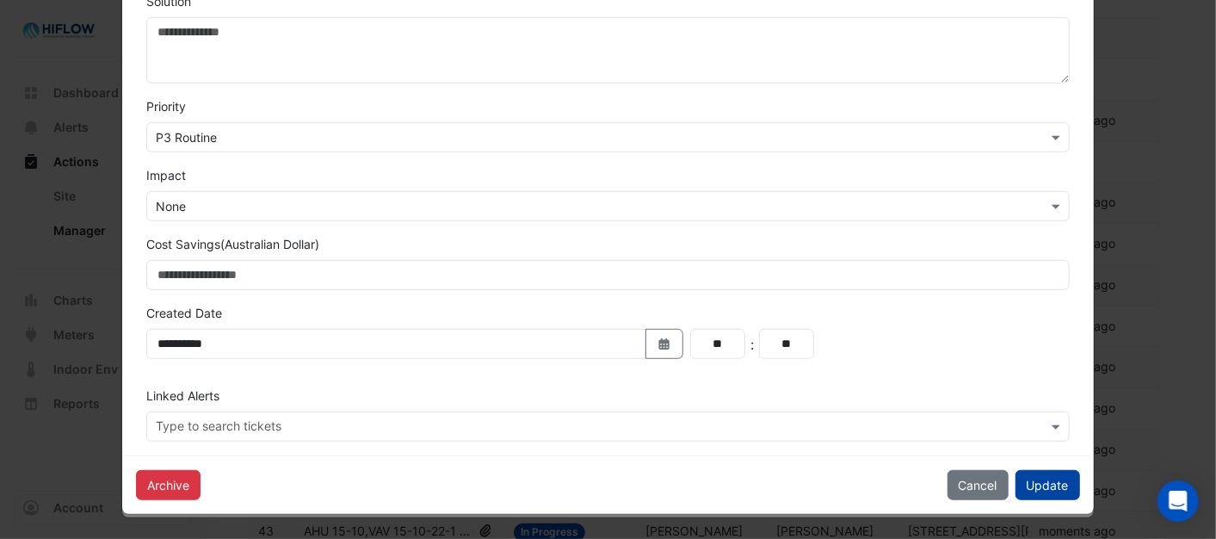
click at [1053, 487] on button "Update" at bounding box center [1047, 485] width 65 height 30
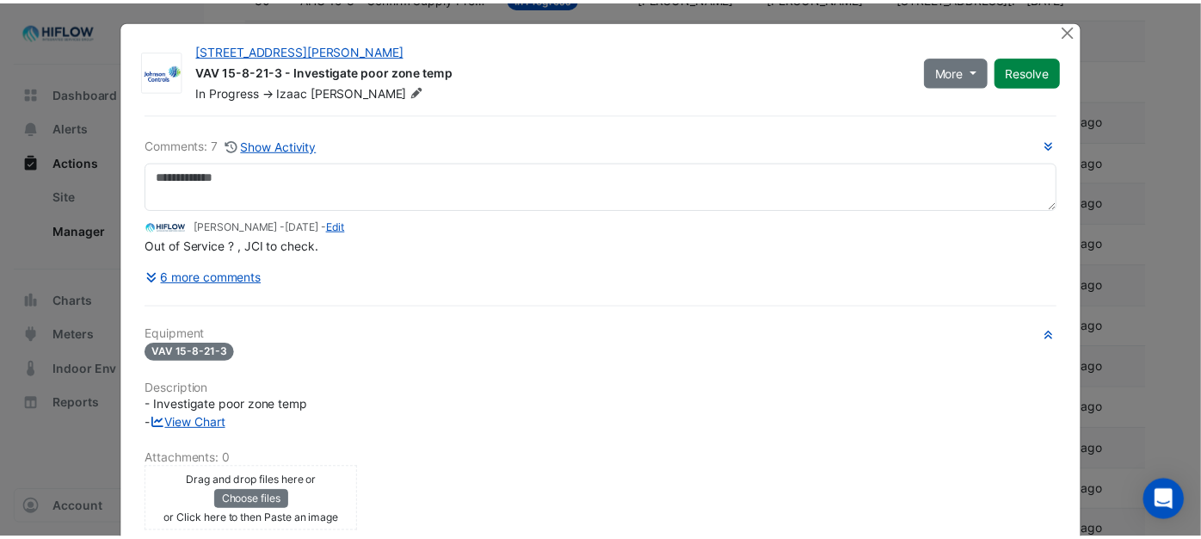
scroll to position [0, 0]
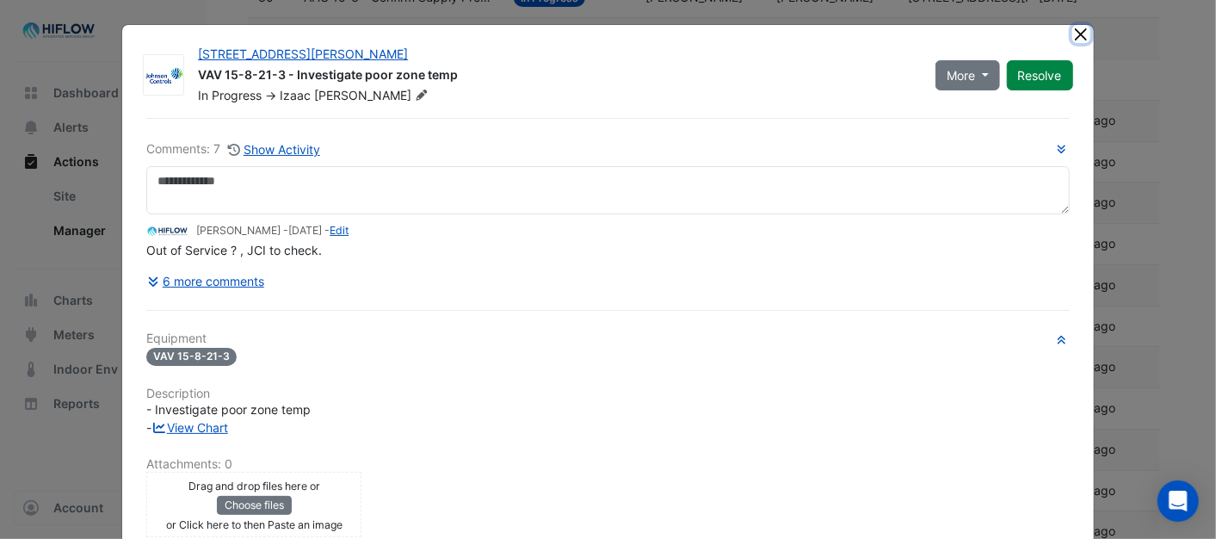
click at [1072, 36] on button "Close" at bounding box center [1081, 34] width 18 height 18
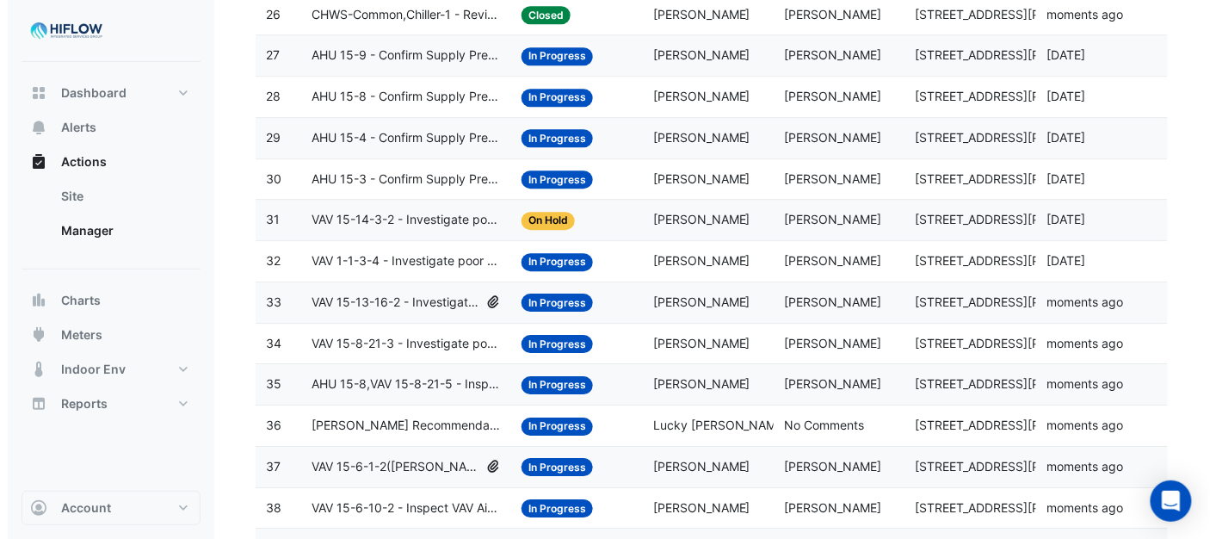
scroll to position [1279, 0]
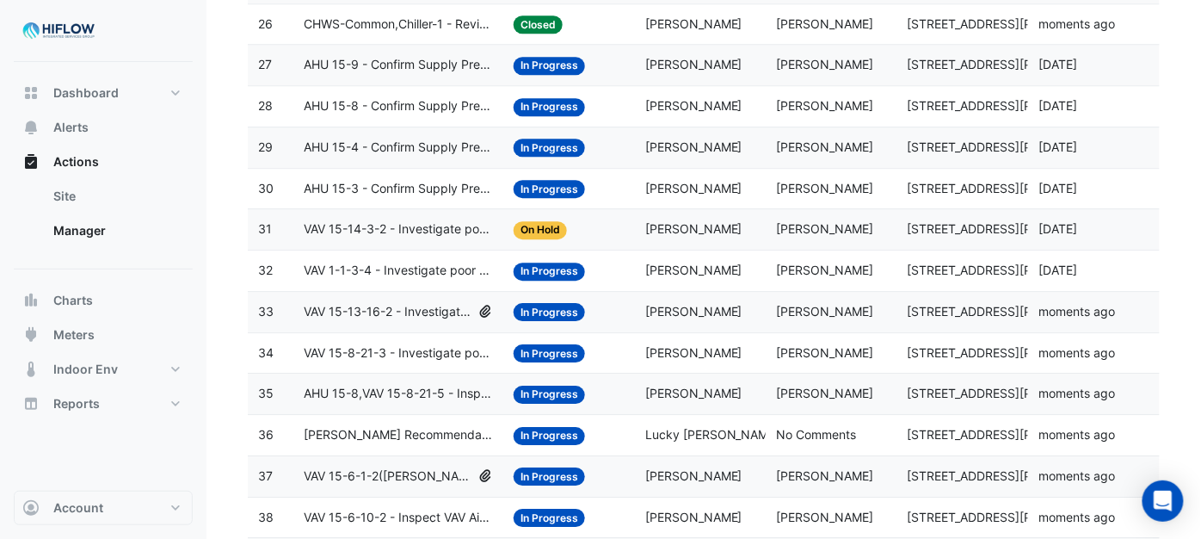
click at [360, 280] on span "VAV 1-1-3-4 - Investigate poor zone temp" at bounding box center [398, 271] width 189 height 20
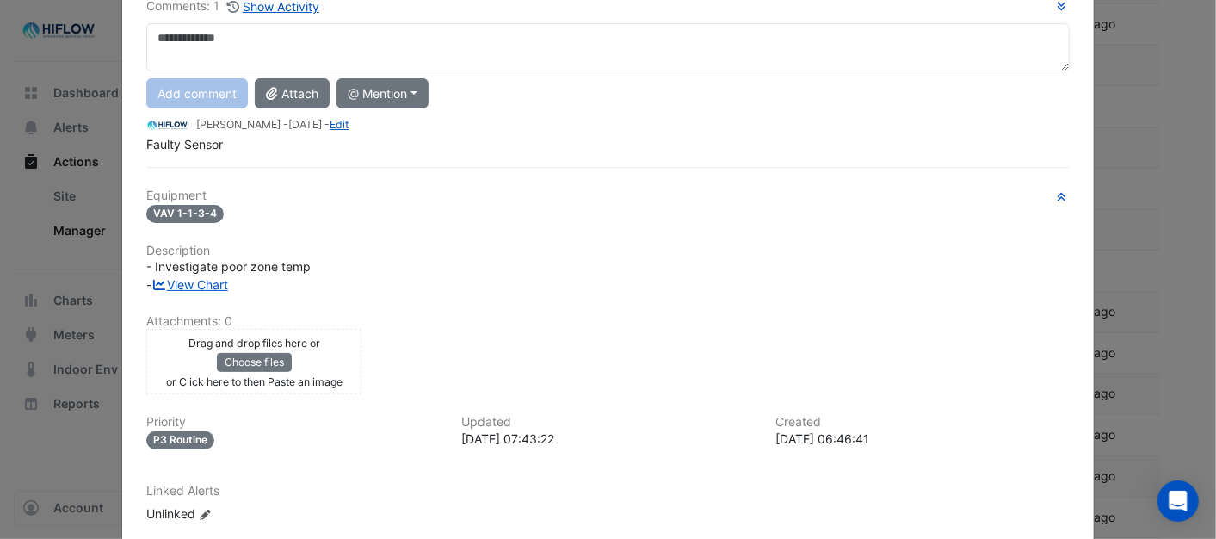
scroll to position [242, 0]
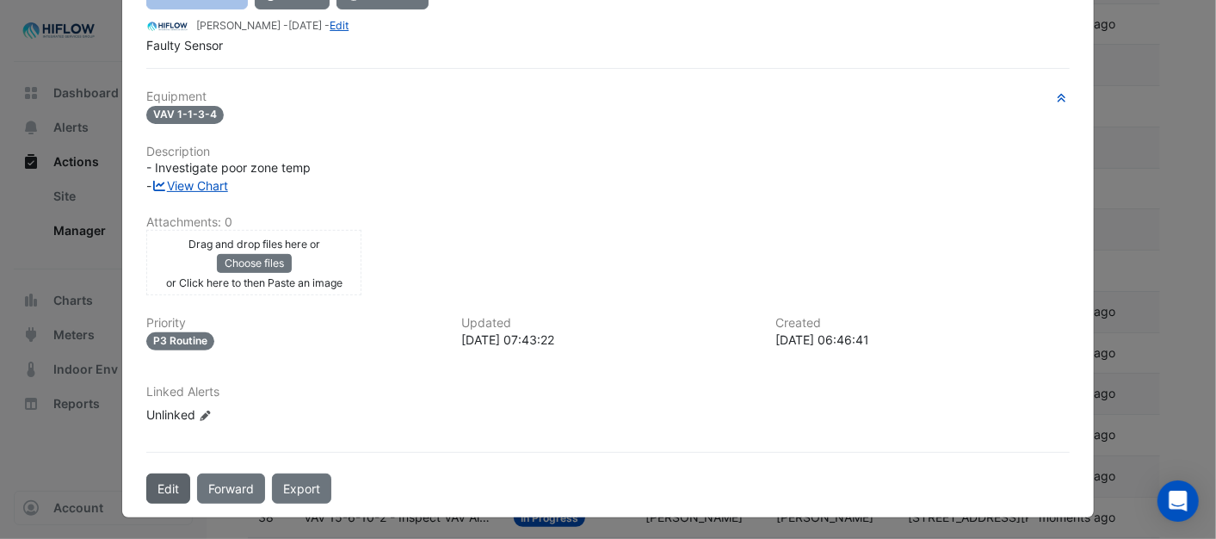
click at [170, 475] on button "Edit" at bounding box center [168, 488] width 44 height 30
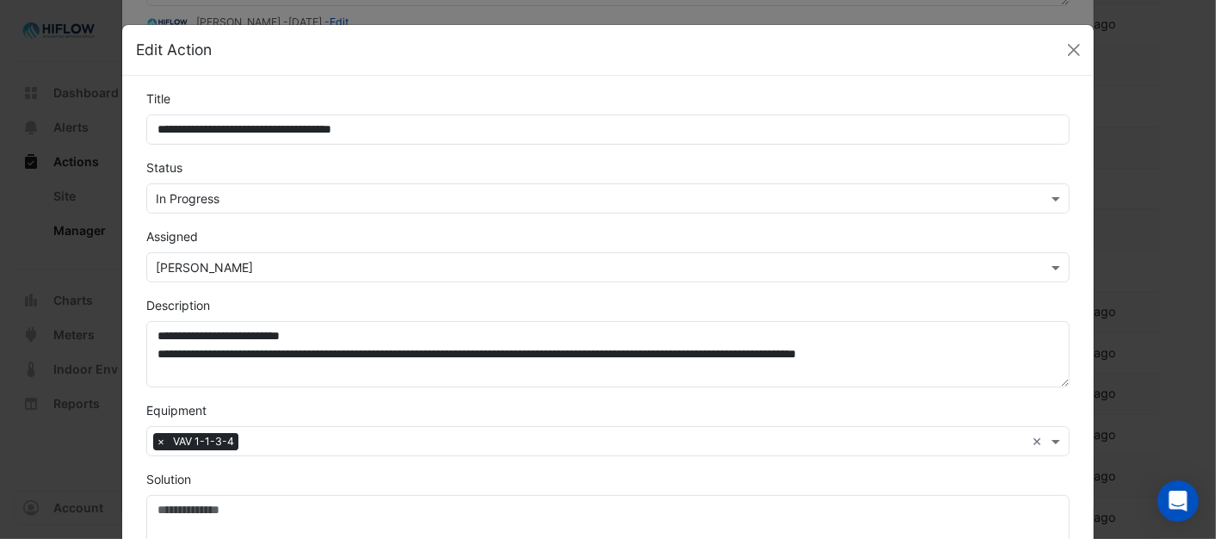
scroll to position [204, 0]
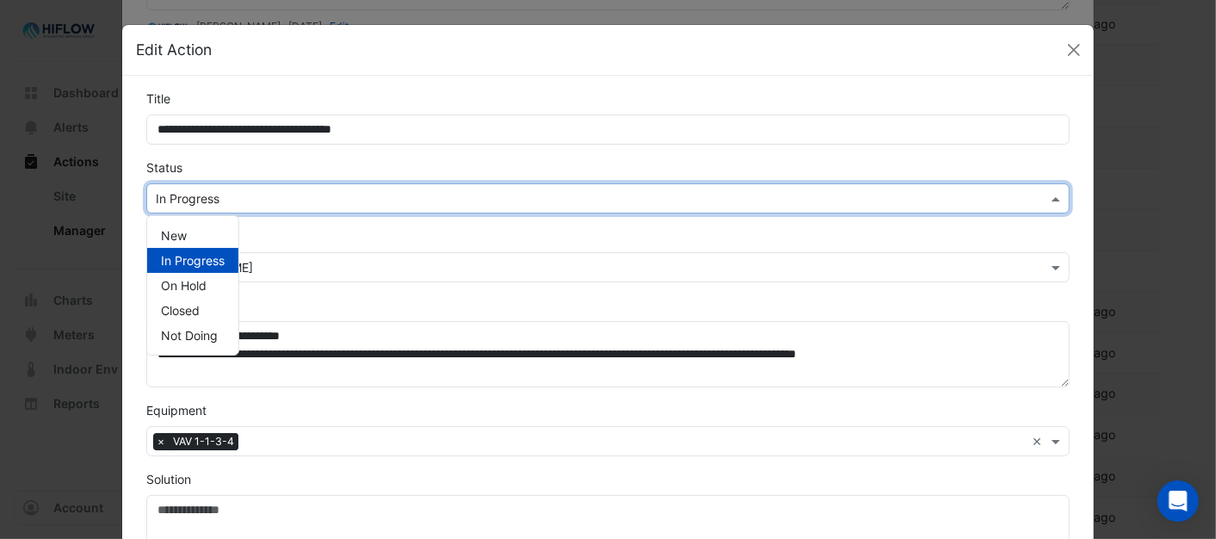
click at [1047, 193] on span at bounding box center [1058, 198] width 22 height 18
click at [184, 237] on div "New" at bounding box center [192, 235] width 91 height 25
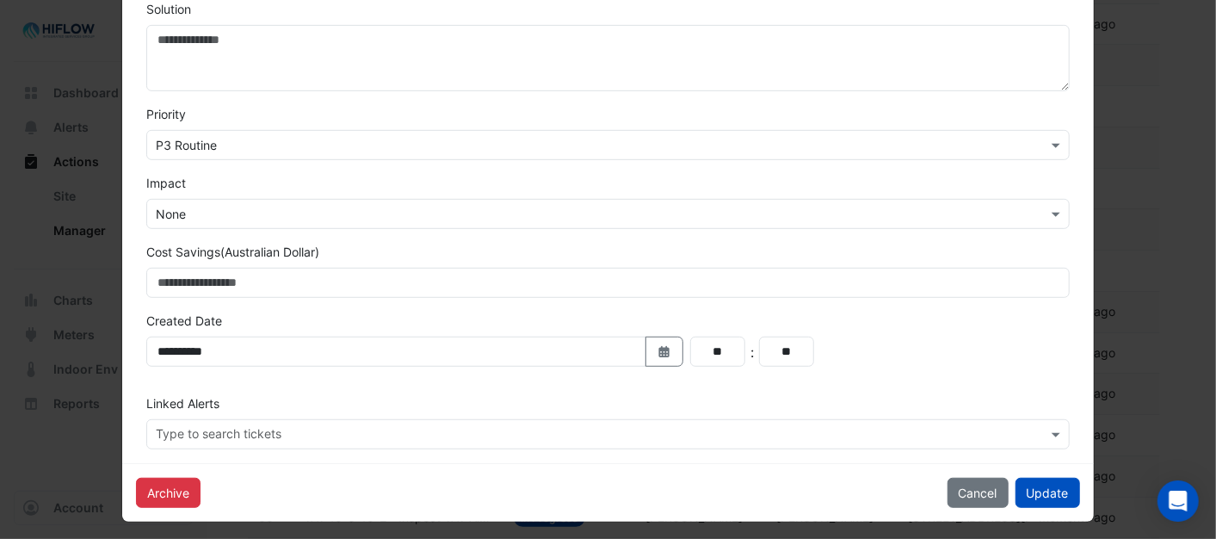
scroll to position [478, 0]
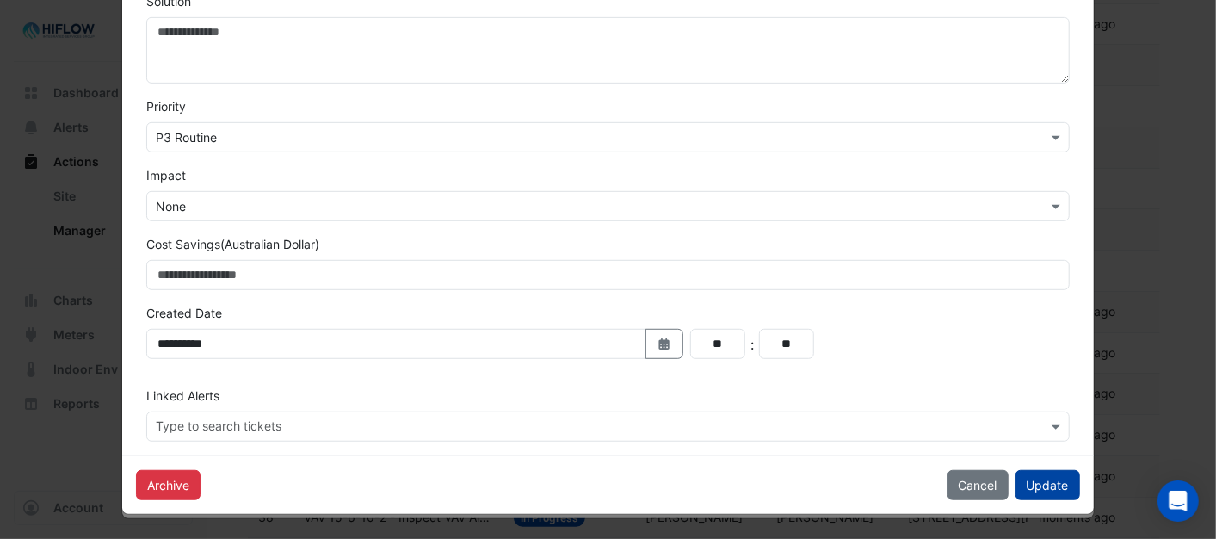
click at [1041, 479] on button "Update" at bounding box center [1047, 485] width 65 height 30
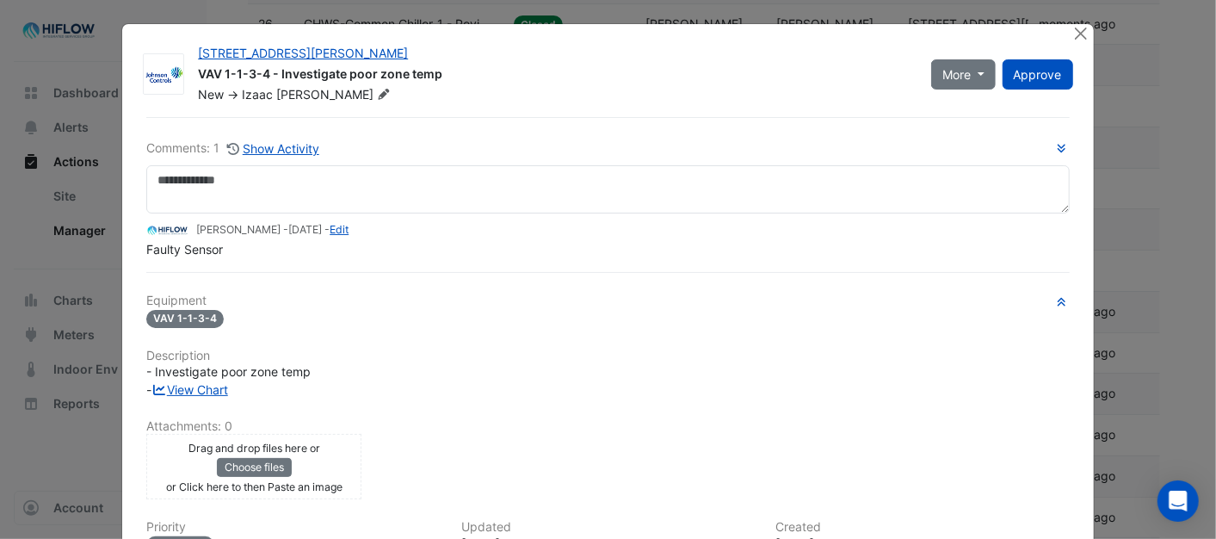
scroll to position [0, 0]
click at [1074, 37] on button "Close" at bounding box center [1081, 34] width 18 height 18
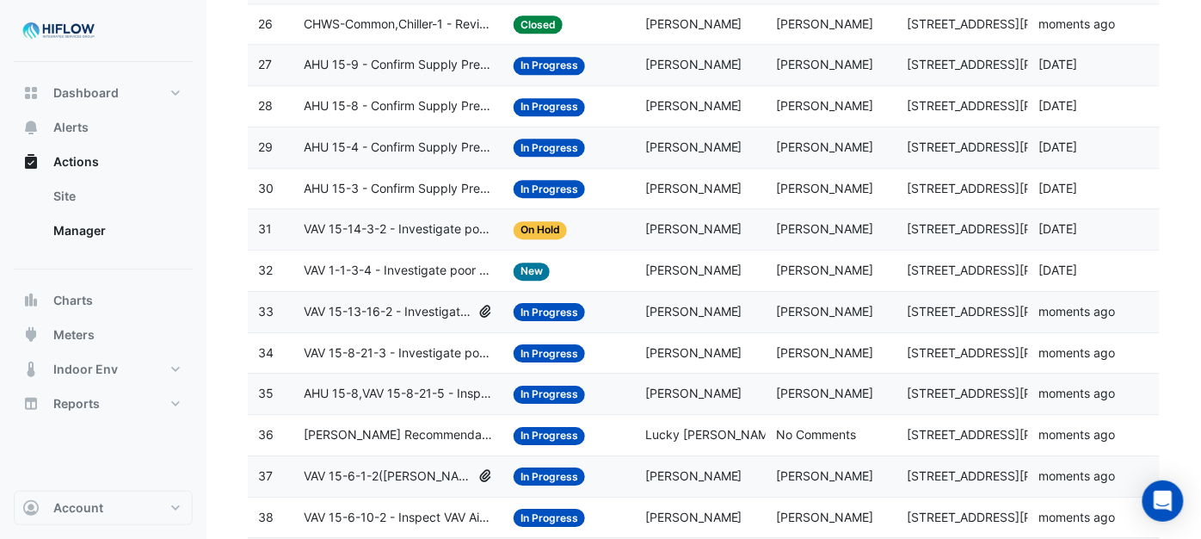
click at [406, 280] on span "VAV 1-1-3-4 - Investigate poor zone temp" at bounding box center [398, 271] width 189 height 20
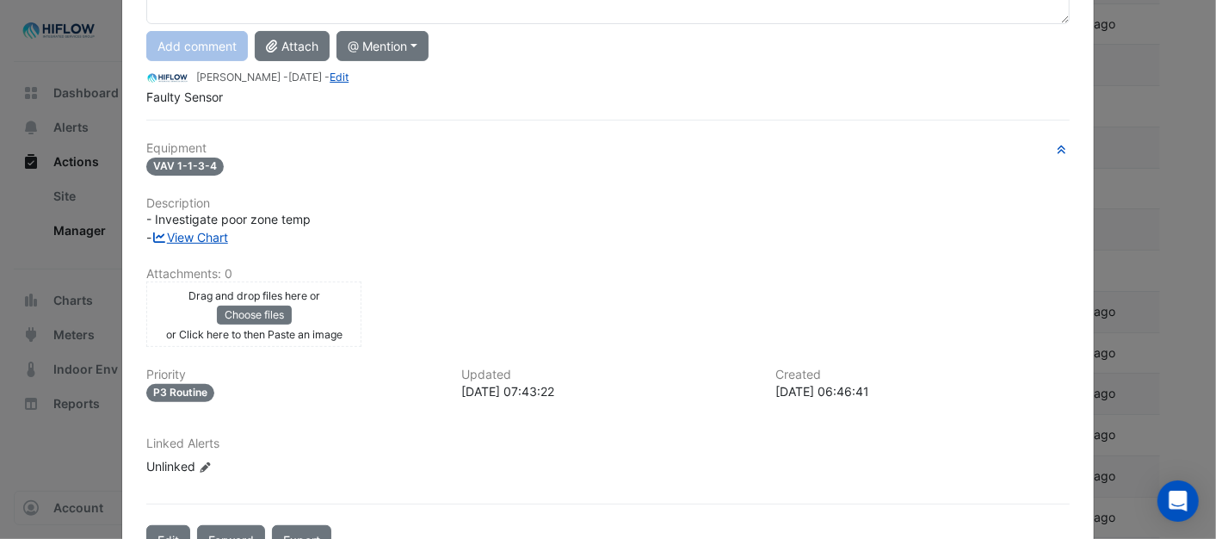
scroll to position [242, 0]
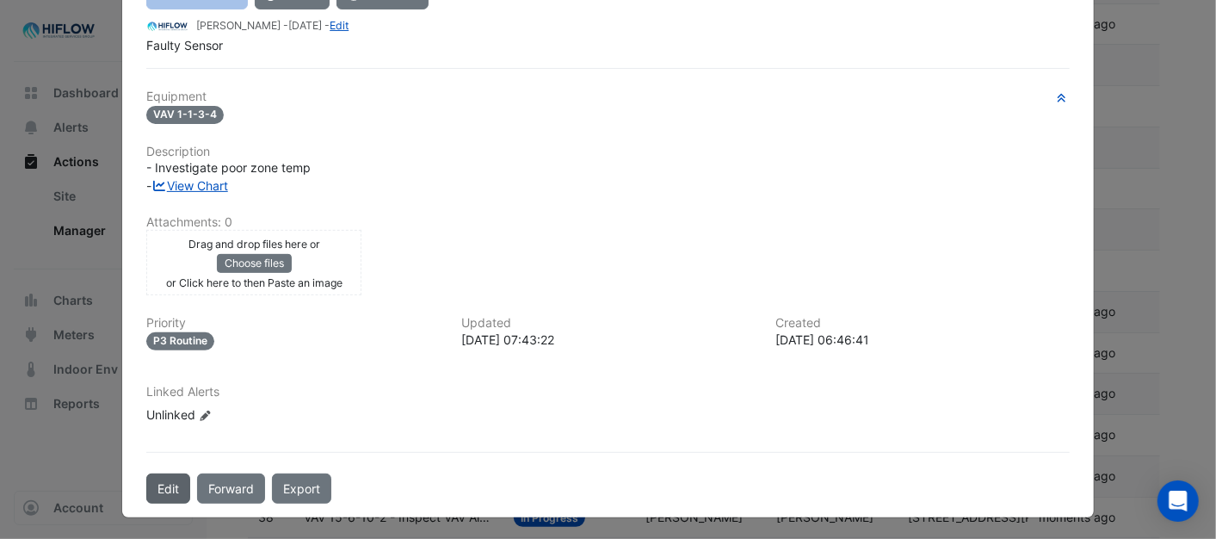
click at [155, 478] on button "Edit" at bounding box center [168, 488] width 44 height 30
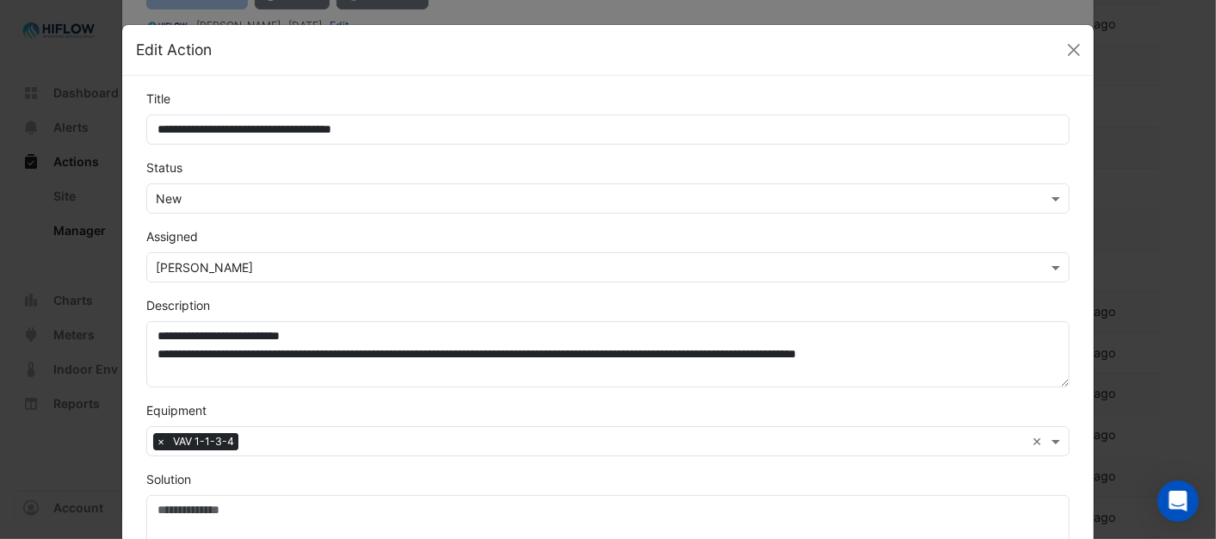
scroll to position [204, 0]
drag, startPoint x: 1055, startPoint y: 202, endPoint x: 953, endPoint y: 218, distance: 102.7
click at [1054, 202] on span at bounding box center [1058, 198] width 22 height 18
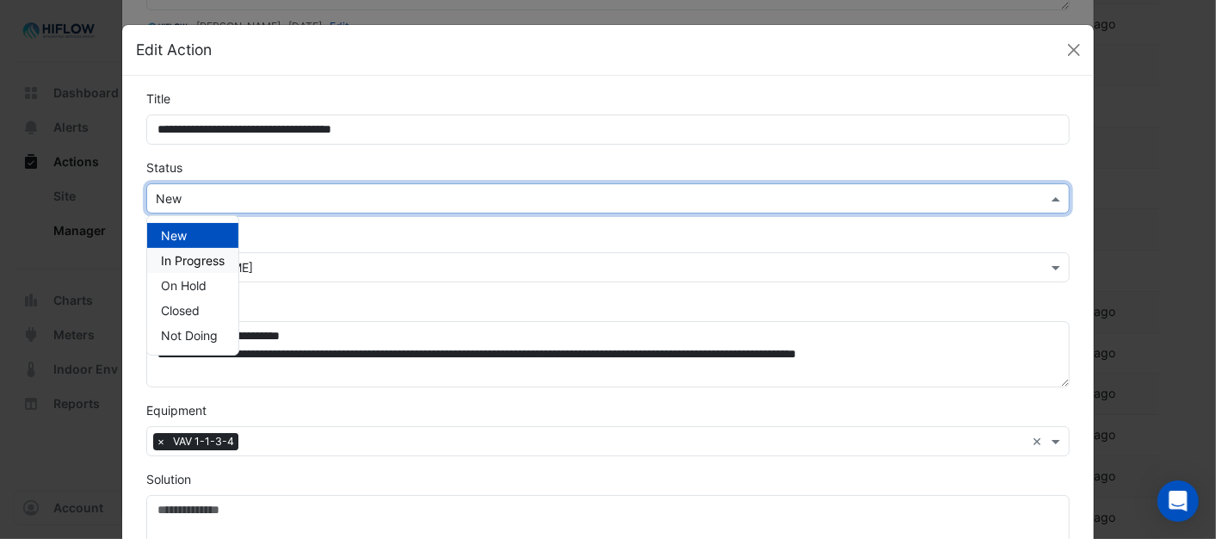
click at [206, 259] on span "In Progress" at bounding box center [193, 260] width 64 height 15
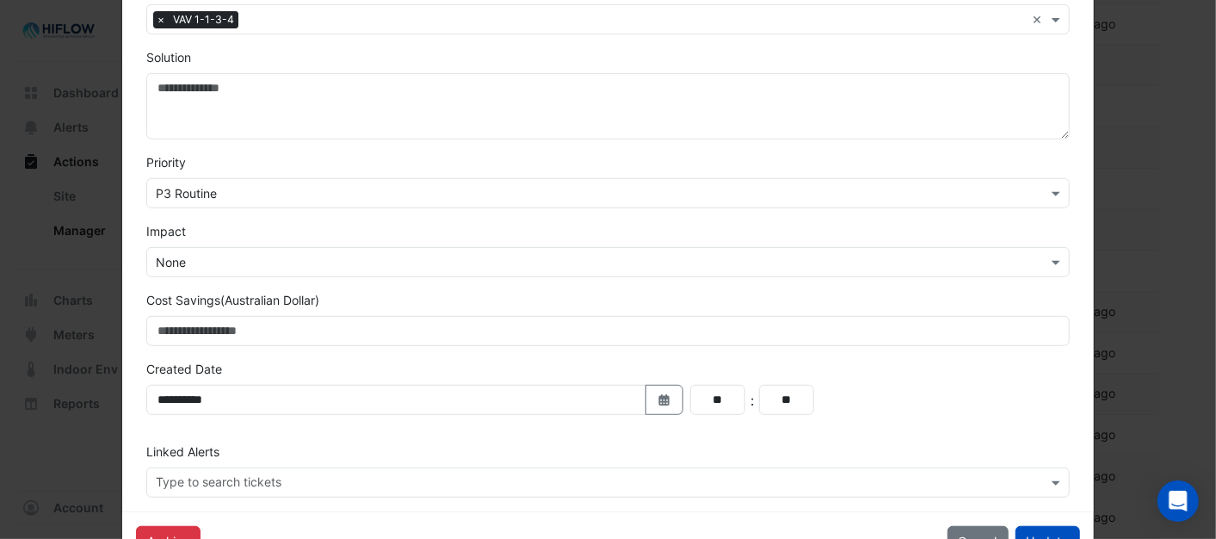
scroll to position [478, 0]
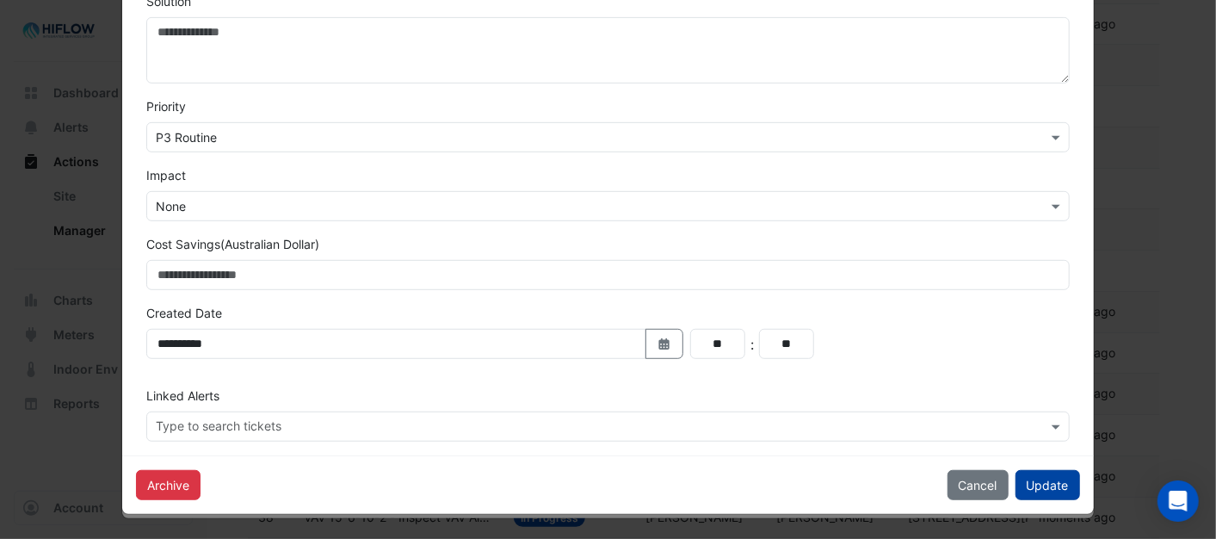
click at [1053, 484] on button "Update" at bounding box center [1047, 485] width 65 height 30
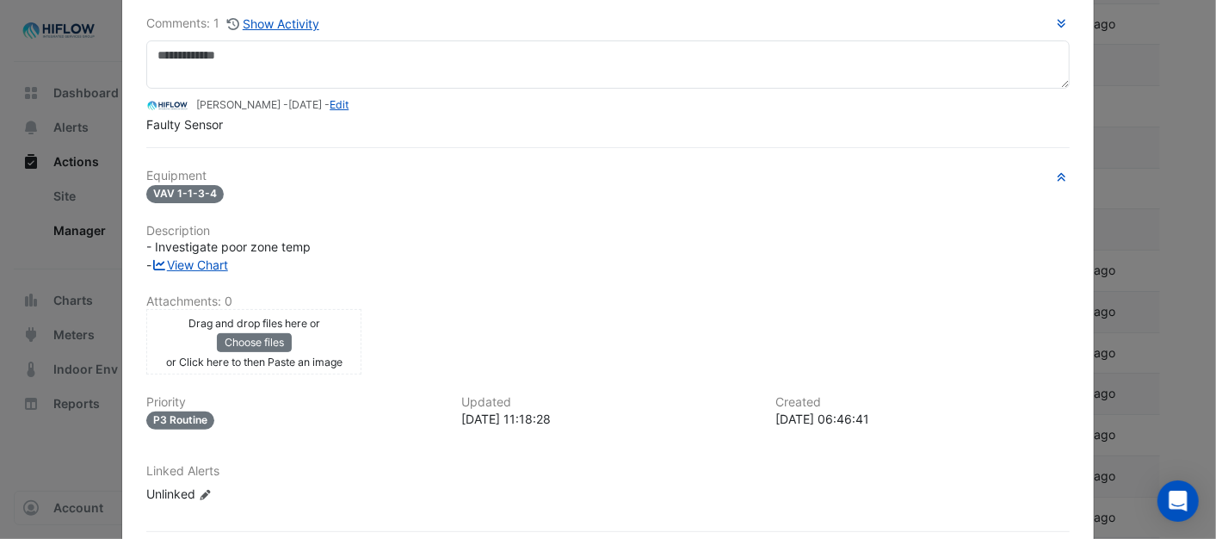
scroll to position [0, 0]
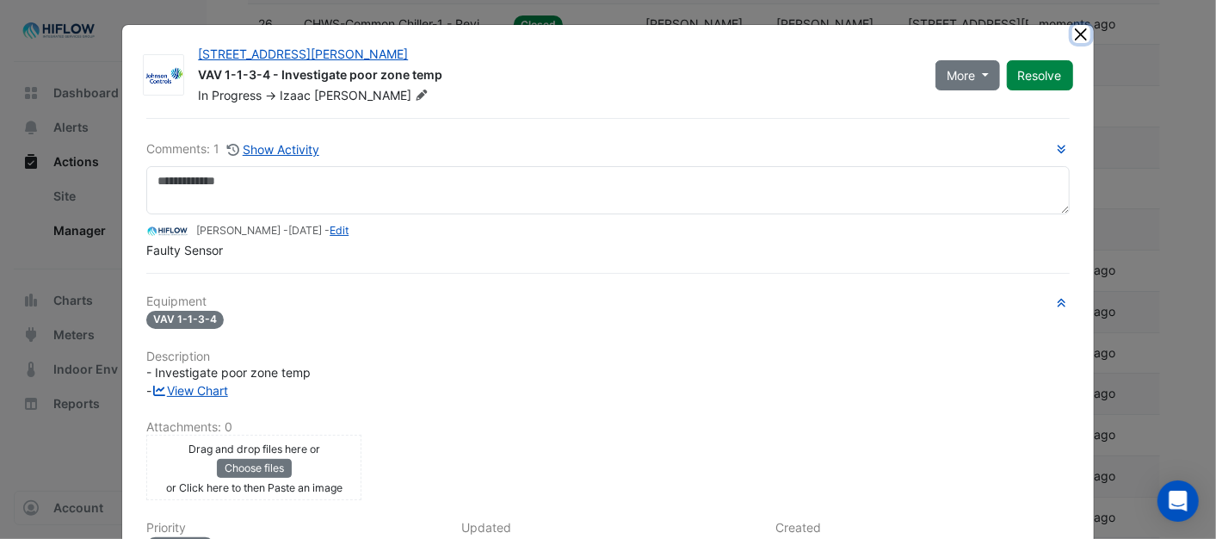
click at [1074, 29] on button "Close" at bounding box center [1081, 34] width 18 height 18
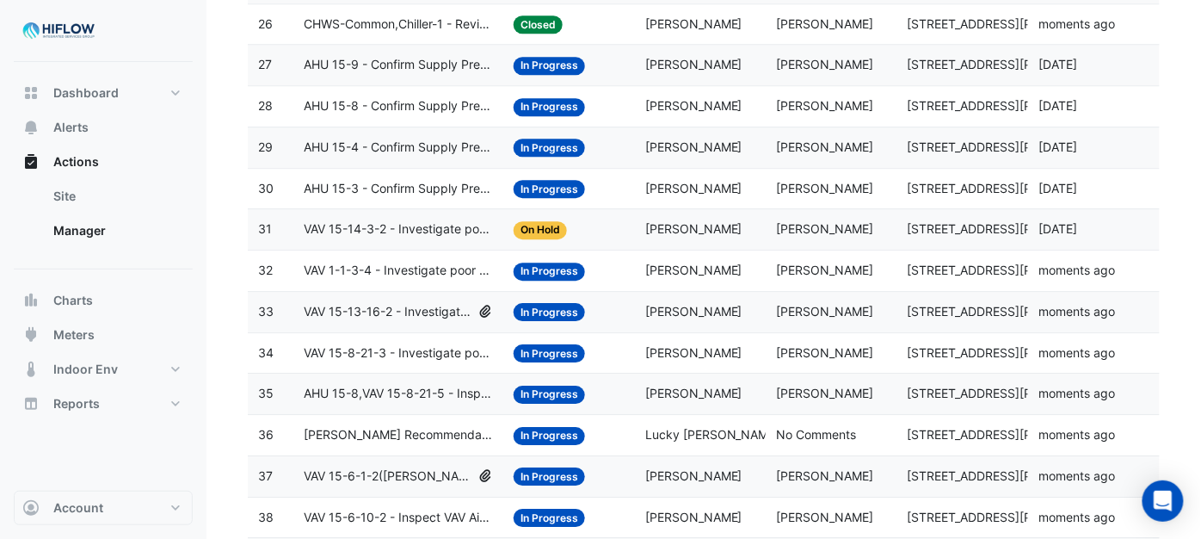
click at [389, 239] on span "VAV 15-14-3-2 - Investigate poor zone temp" at bounding box center [398, 229] width 189 height 20
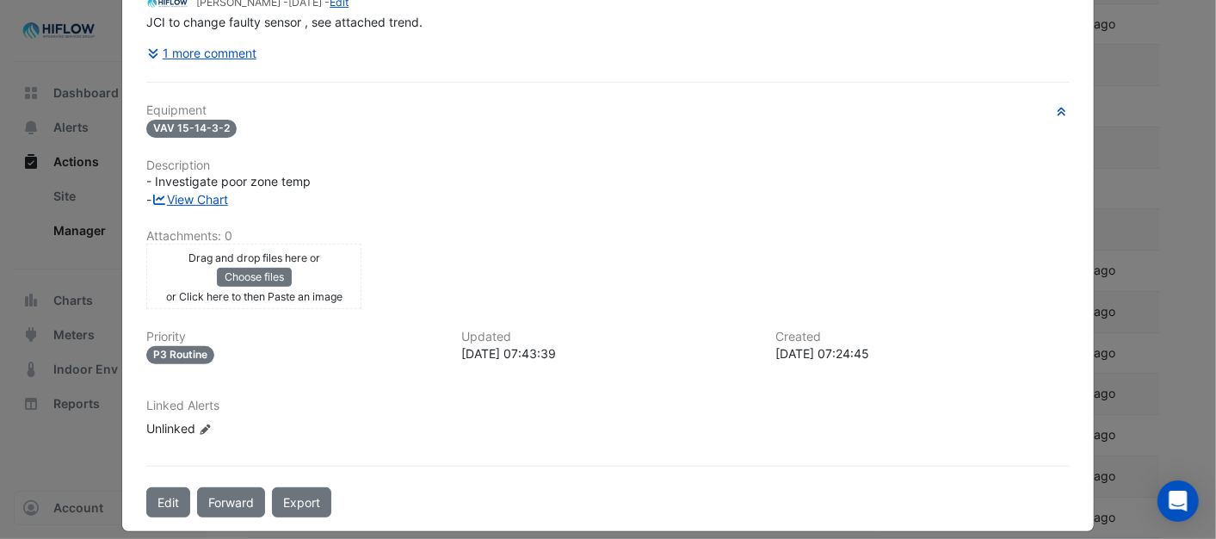
scroll to position [279, 0]
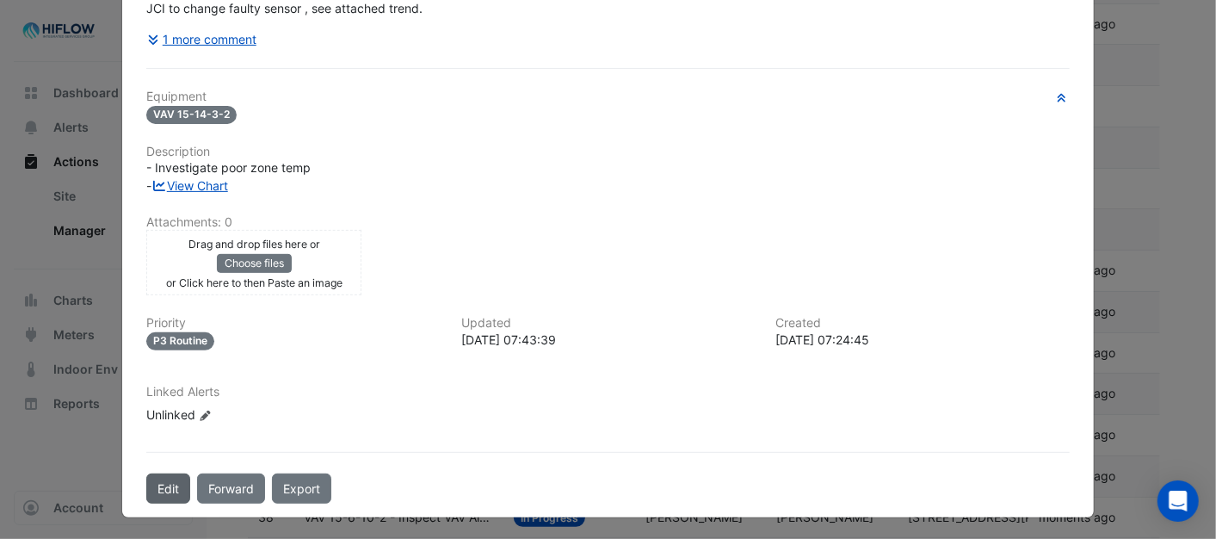
click at [147, 482] on button "Edit" at bounding box center [168, 488] width 44 height 30
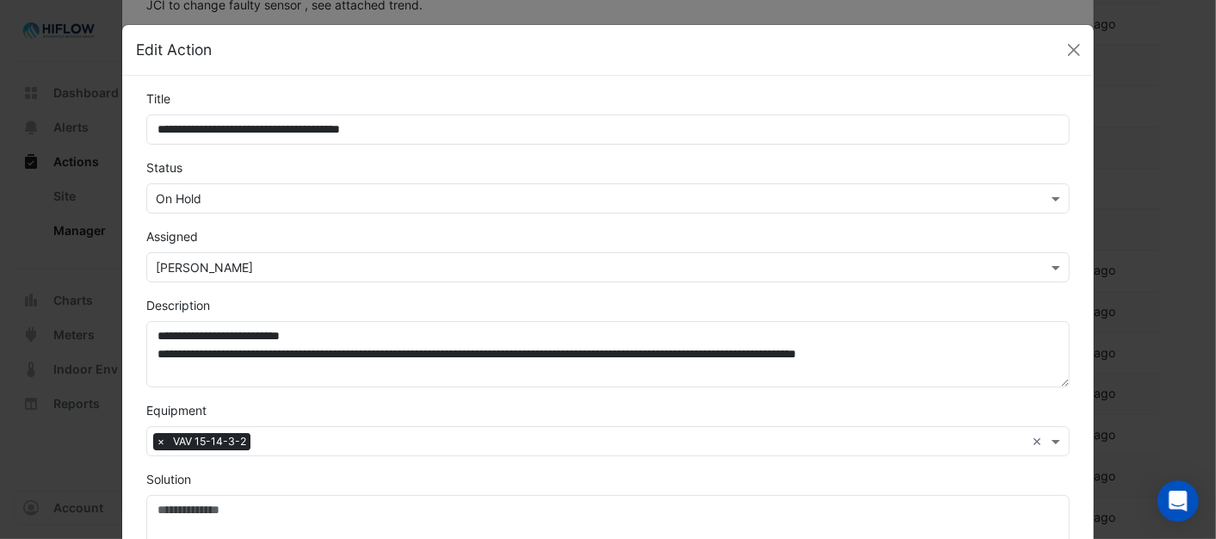
scroll to position [242, 0]
click at [1047, 191] on span at bounding box center [1058, 198] width 22 height 18
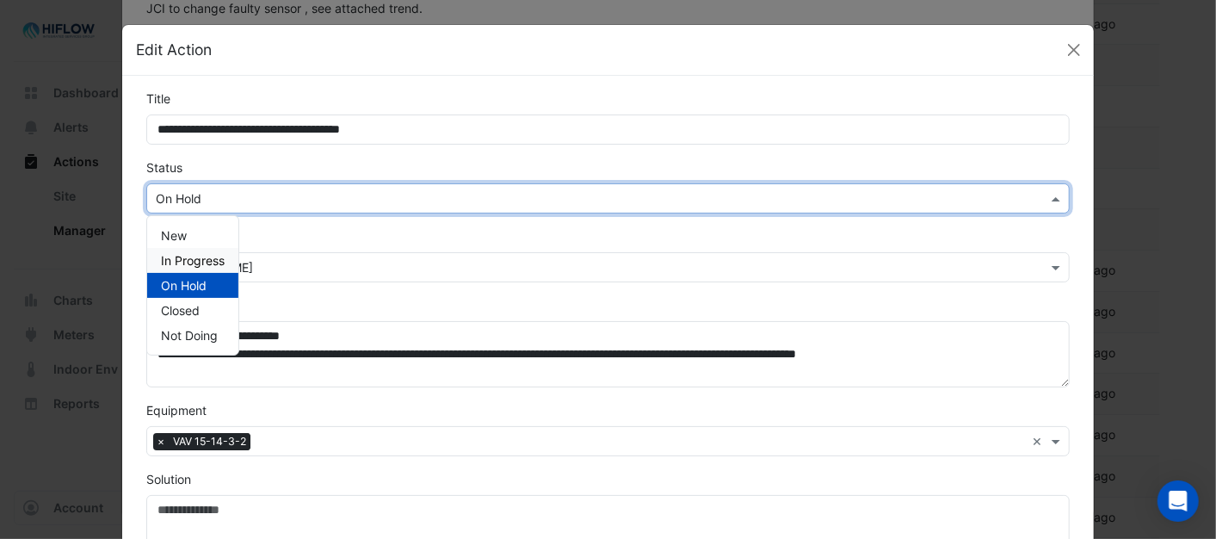
click at [188, 256] on span "In Progress" at bounding box center [193, 260] width 64 height 15
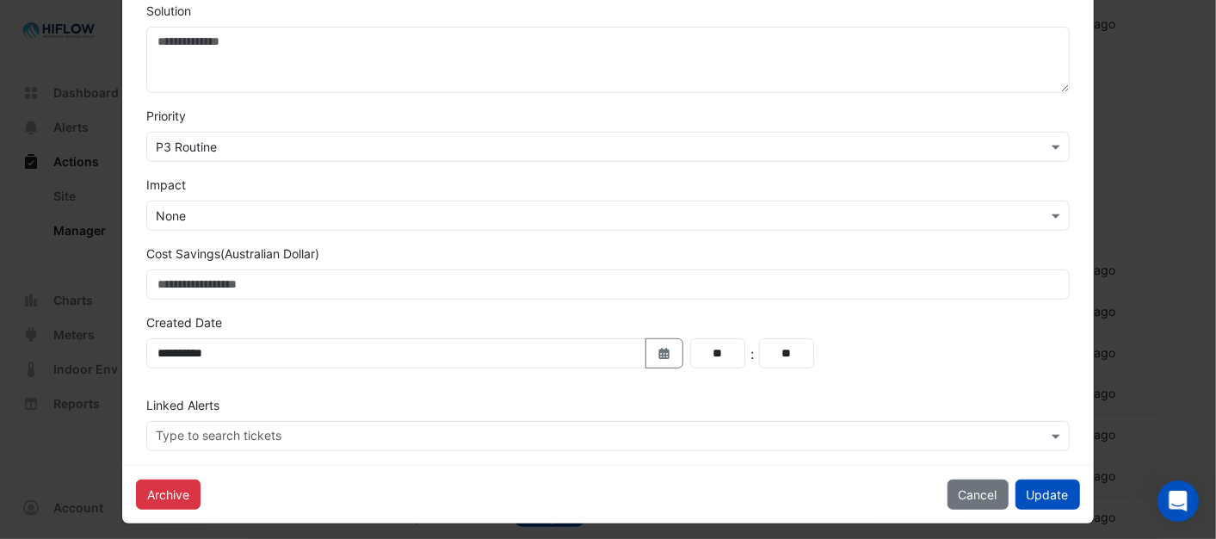
scroll to position [478, 0]
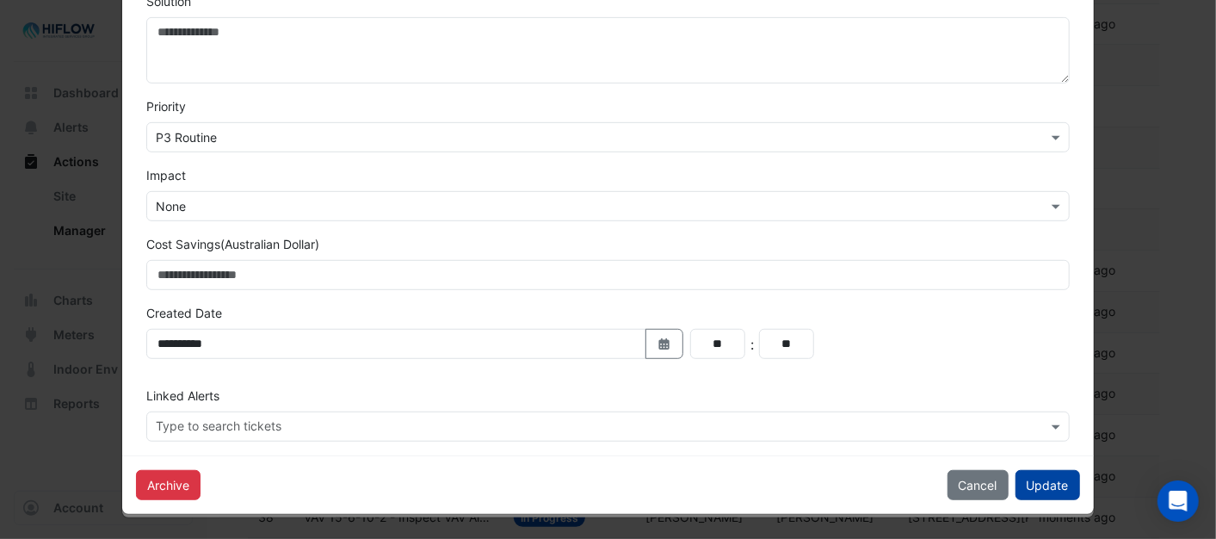
click at [1037, 487] on button "Update" at bounding box center [1047, 485] width 65 height 30
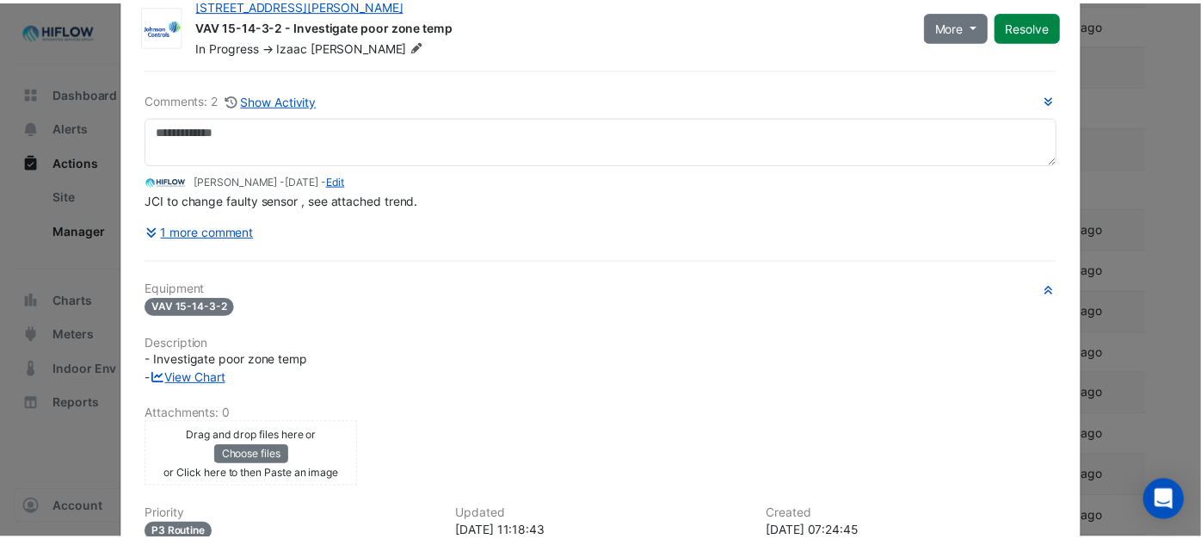
scroll to position [0, 0]
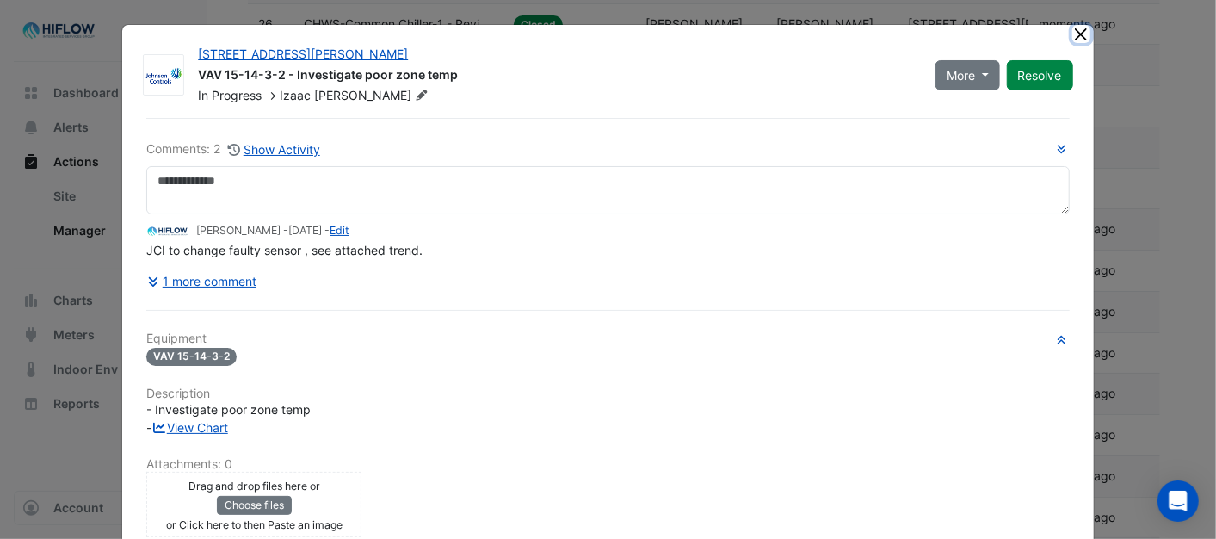
click at [1076, 30] on button "Close" at bounding box center [1081, 34] width 18 height 18
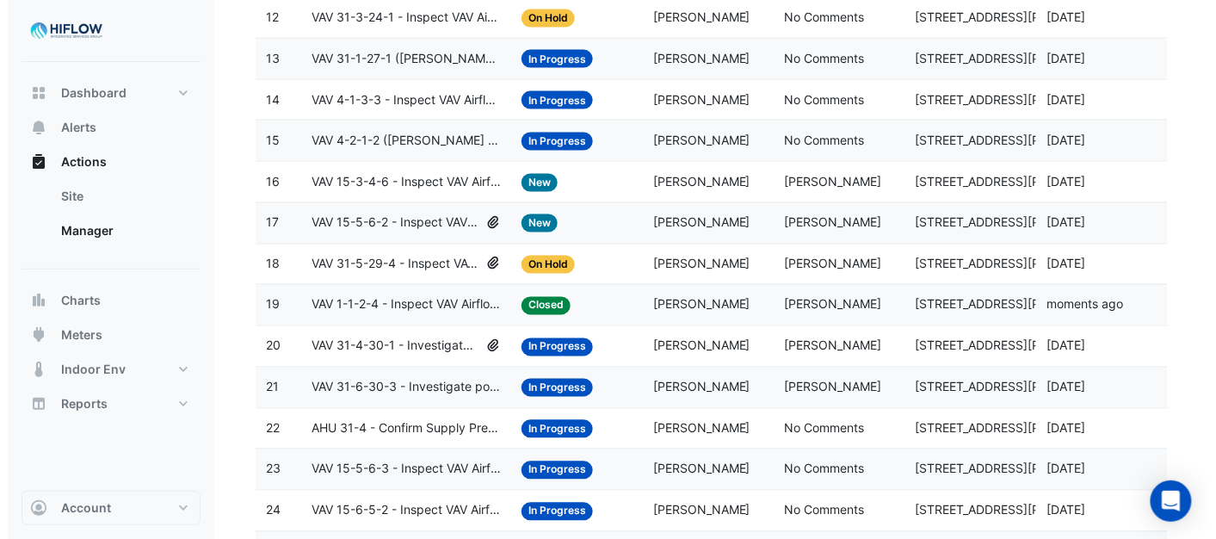
scroll to position [706, 0]
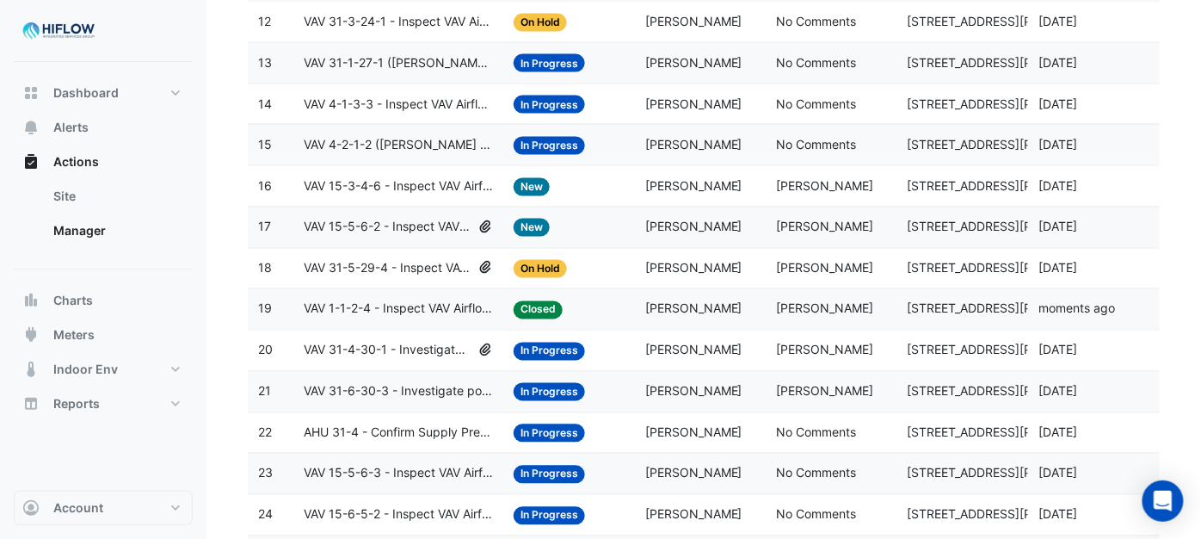
click at [390, 318] on span "VAV 1-1-2-4 - Inspect VAV Airflow Leak" at bounding box center [398, 309] width 189 height 20
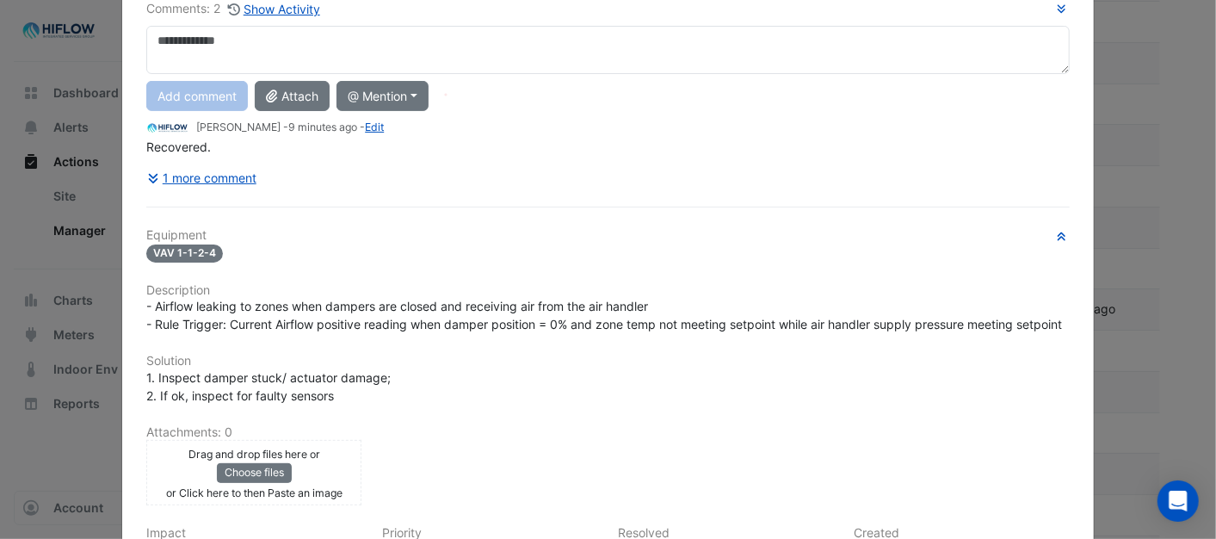
scroll to position [0, 0]
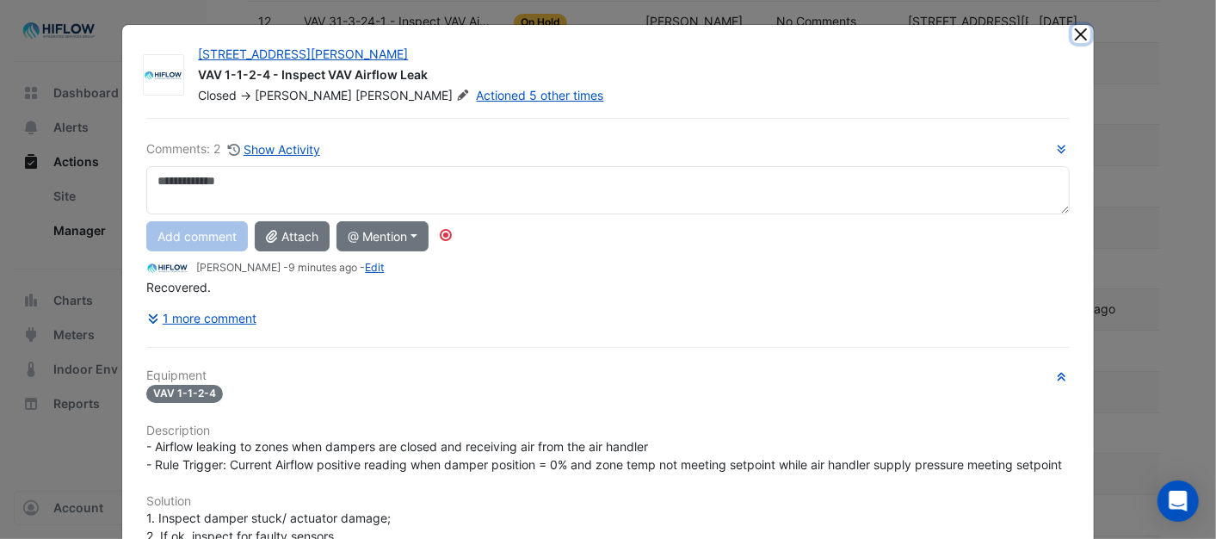
click at [1075, 29] on button "Close" at bounding box center [1081, 34] width 18 height 18
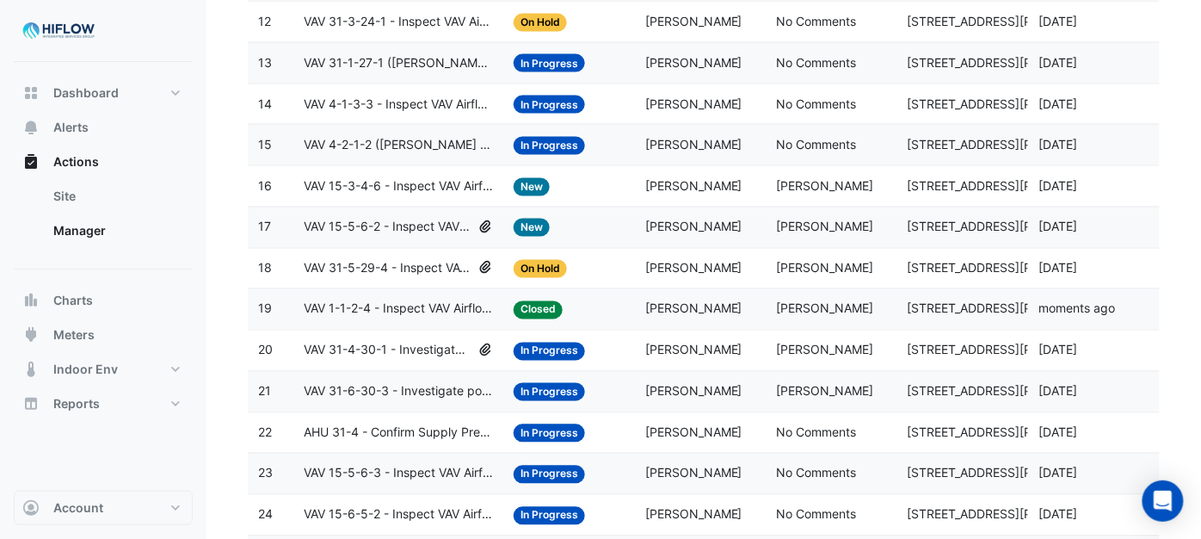
click at [387, 237] on span "VAV 15-5-6-2 - Inspect VAV Airflow Block" at bounding box center [388, 228] width 168 height 20
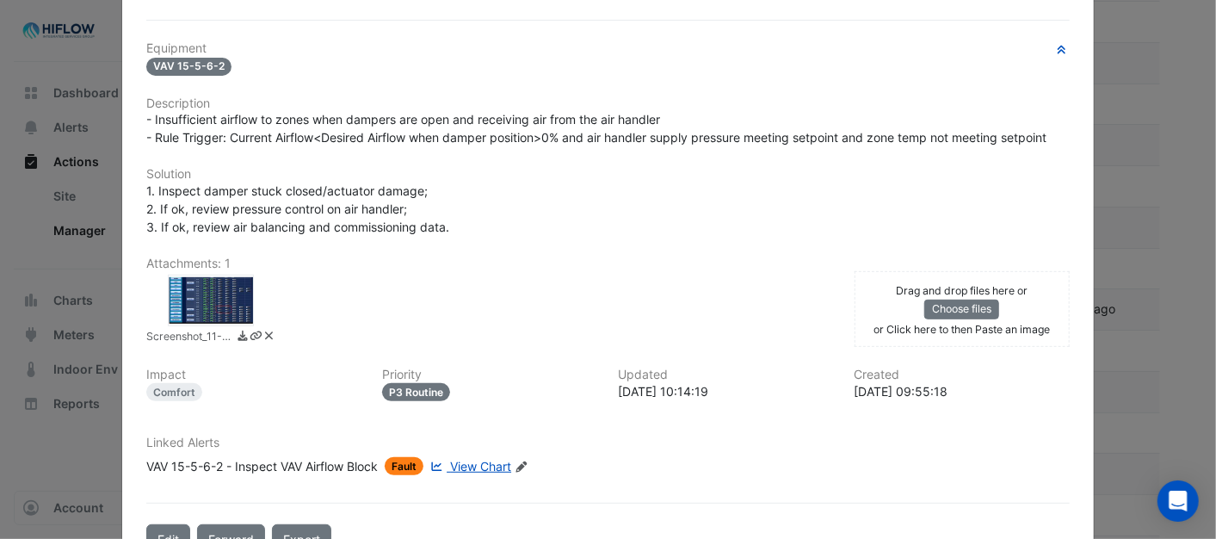
scroll to position [379, 0]
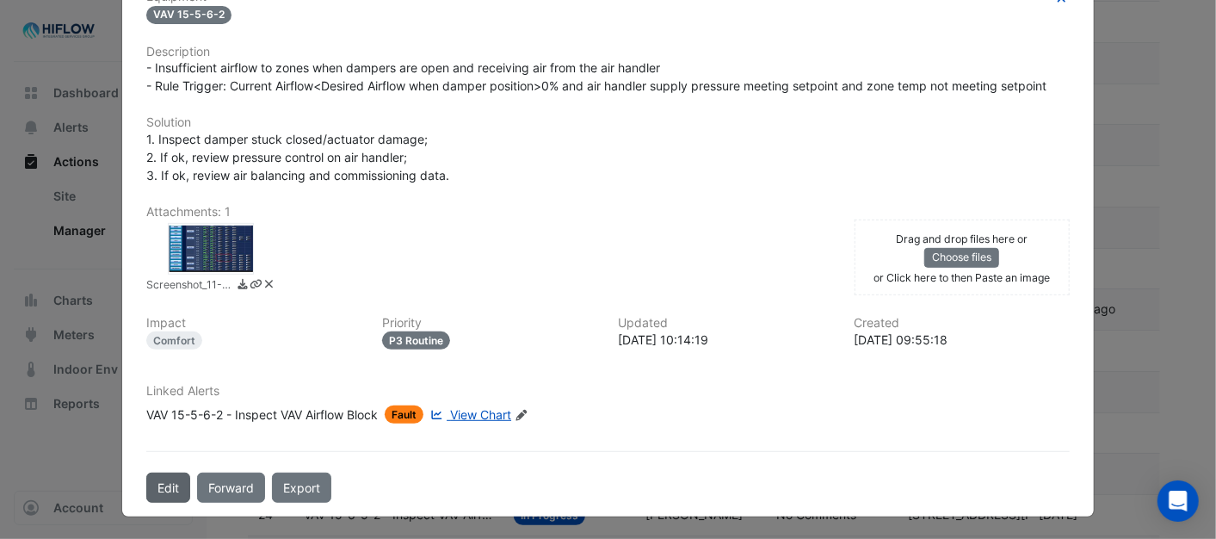
click at [147, 480] on button "Edit" at bounding box center [168, 487] width 44 height 30
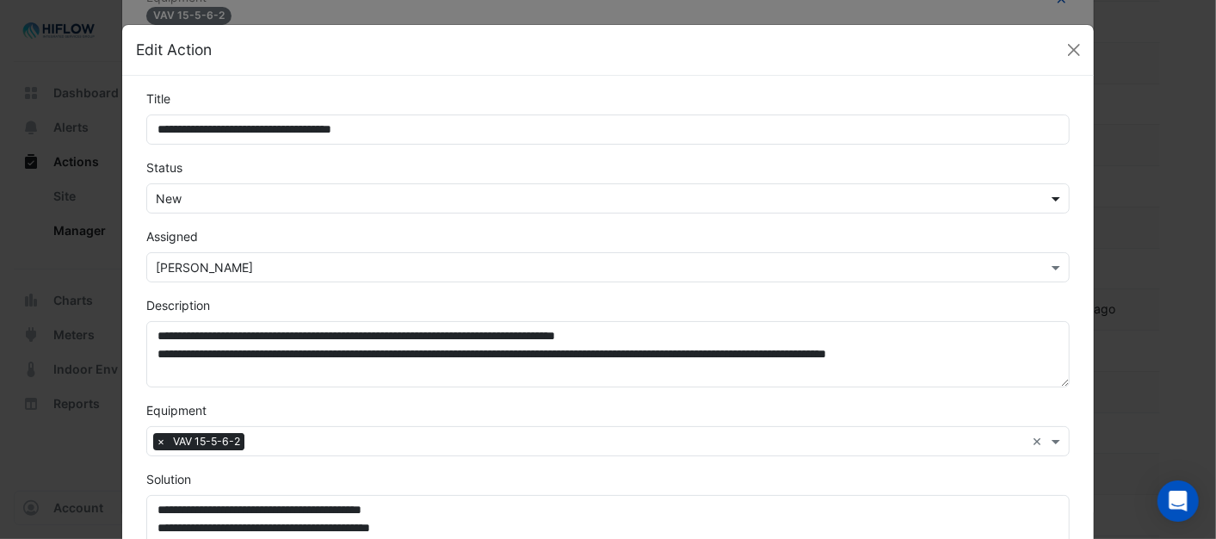
click at [1050, 194] on span at bounding box center [1058, 198] width 22 height 18
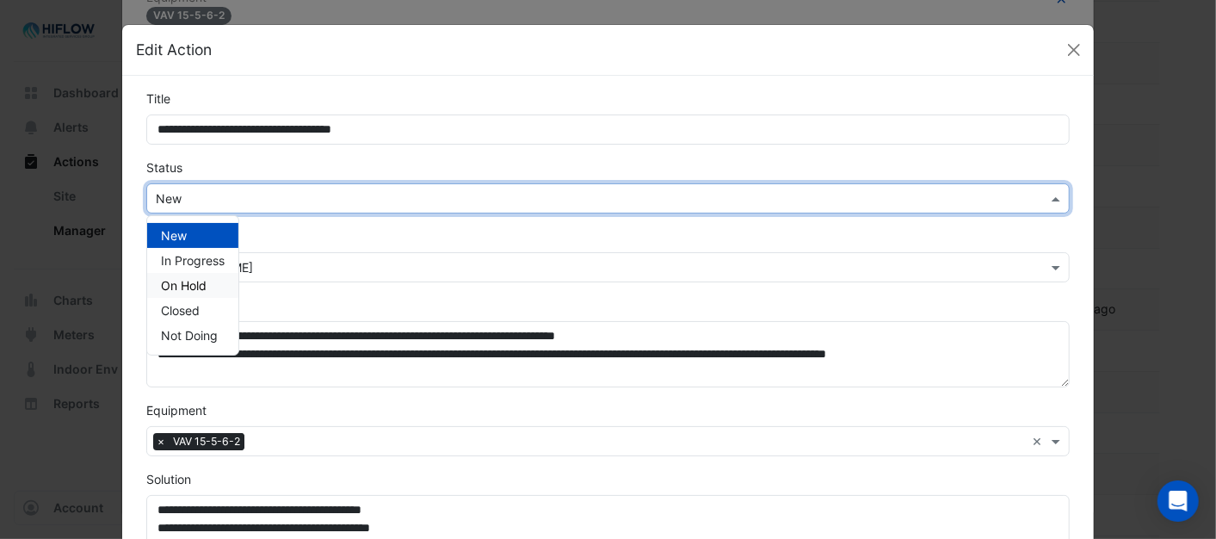
click at [161, 282] on span "On Hold" at bounding box center [184, 285] width 46 height 15
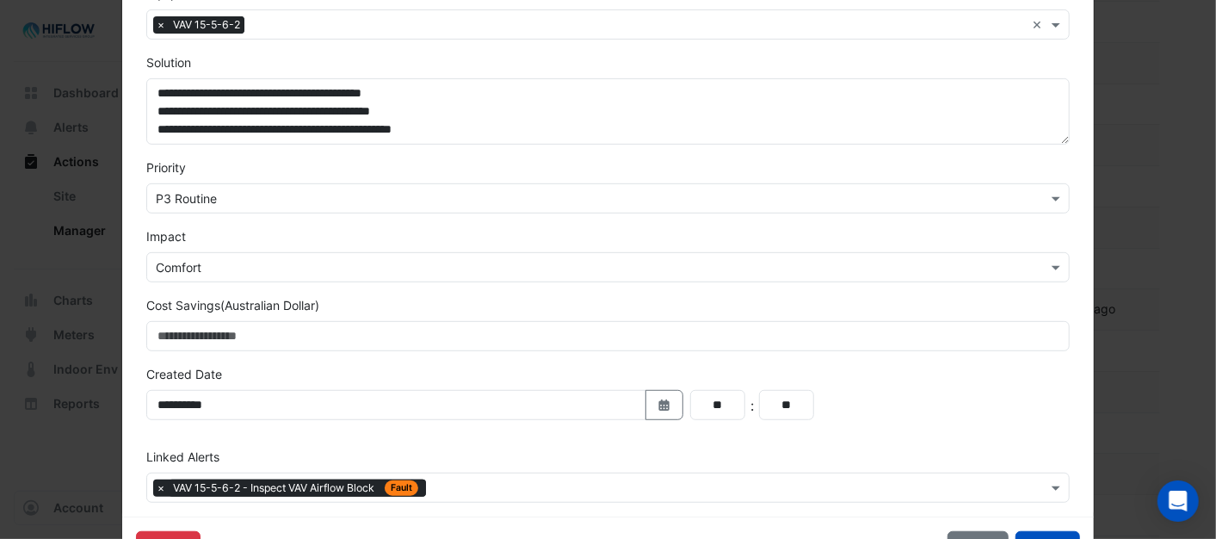
scroll to position [478, 0]
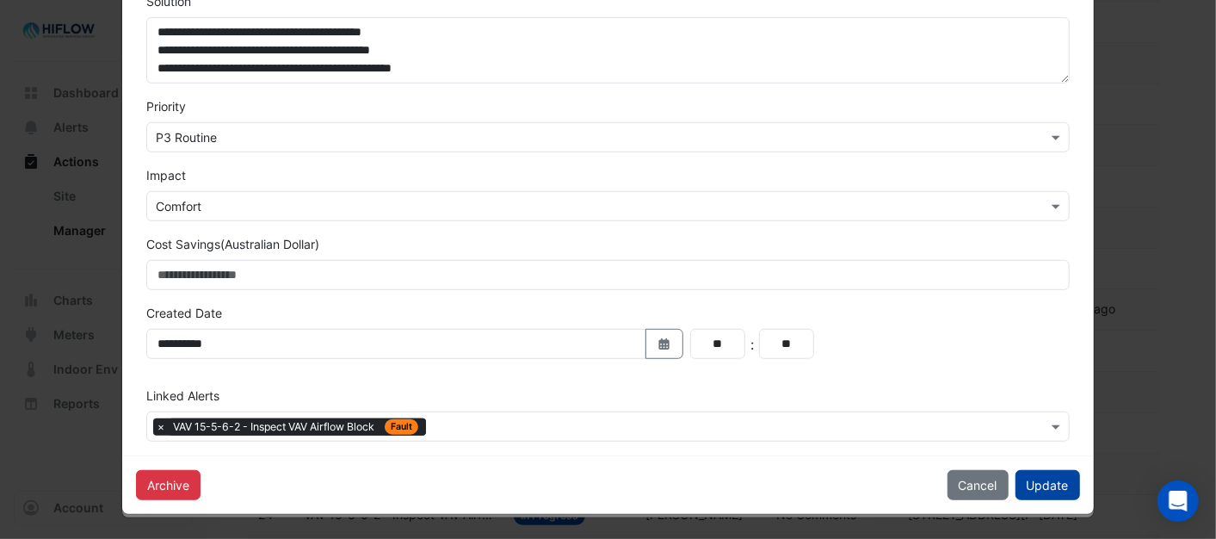
click at [1045, 485] on button "Update" at bounding box center [1047, 485] width 65 height 30
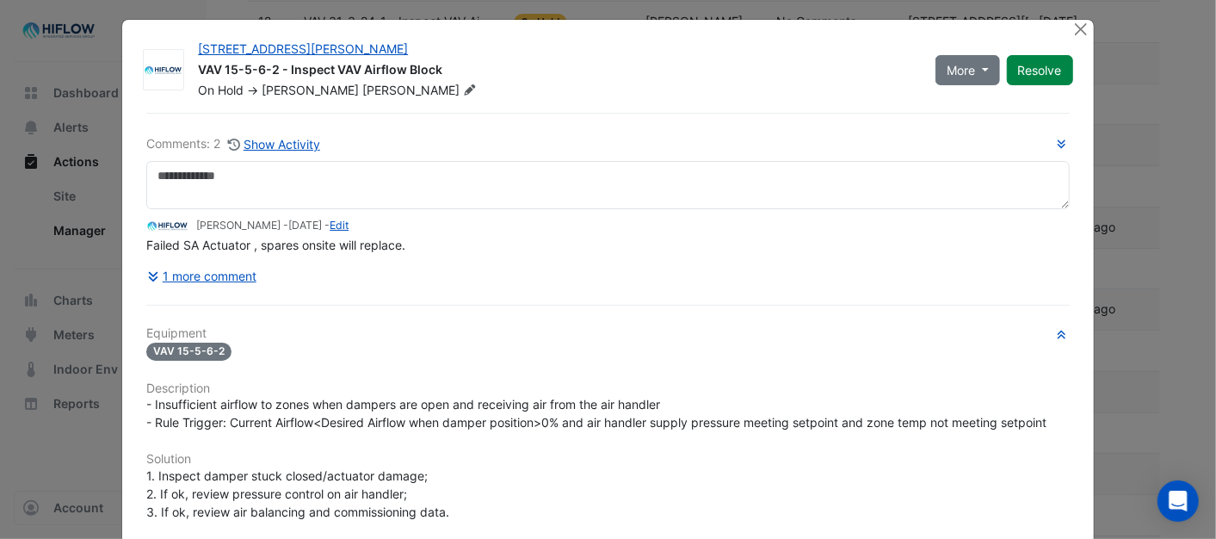
scroll to position [0, 0]
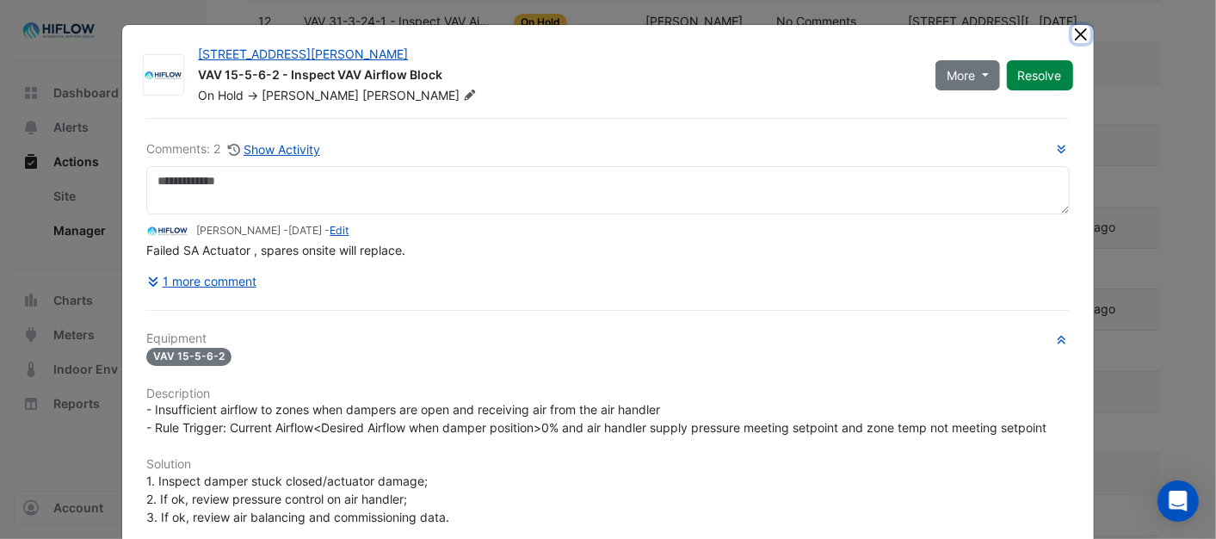
click at [1072, 28] on button "Close" at bounding box center [1081, 34] width 18 height 18
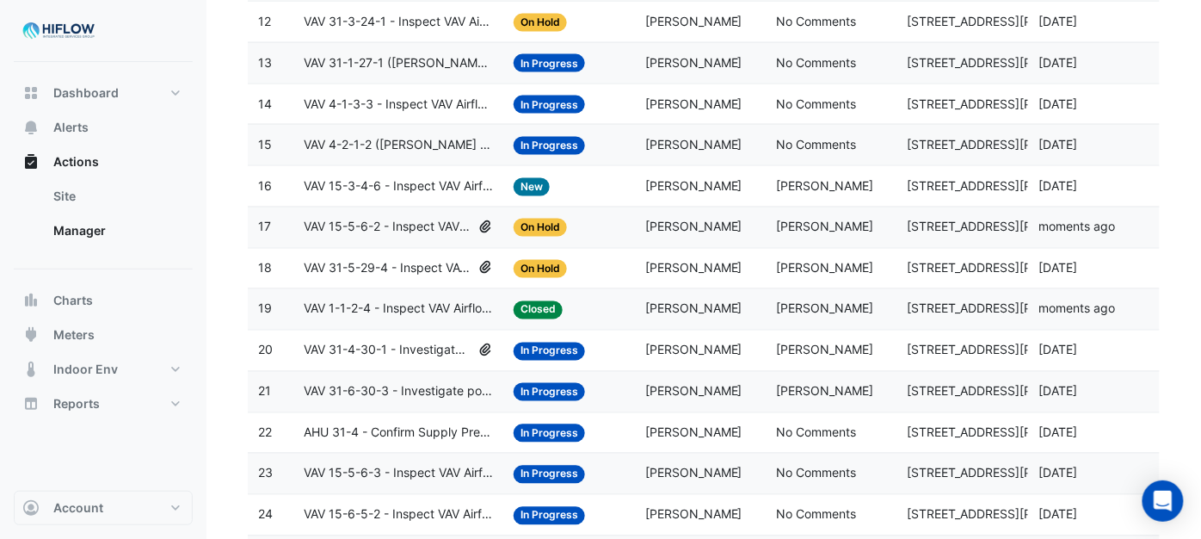
click at [366, 275] on span "VAV 31-5-29-4 - Inspect VAV Airflow Block" at bounding box center [388, 269] width 168 height 20
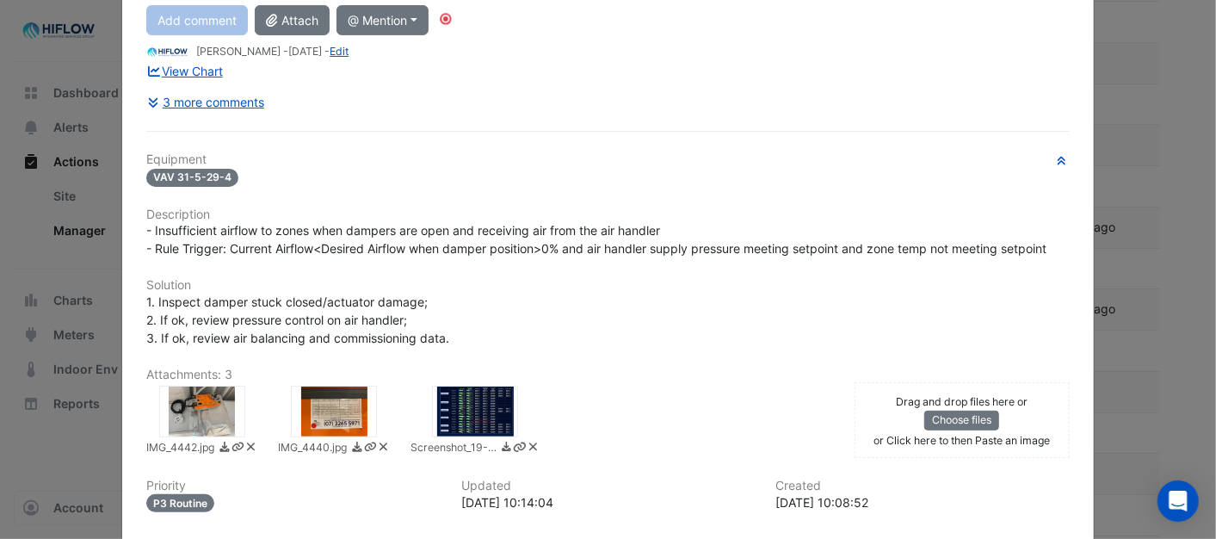
scroll to position [187, 0]
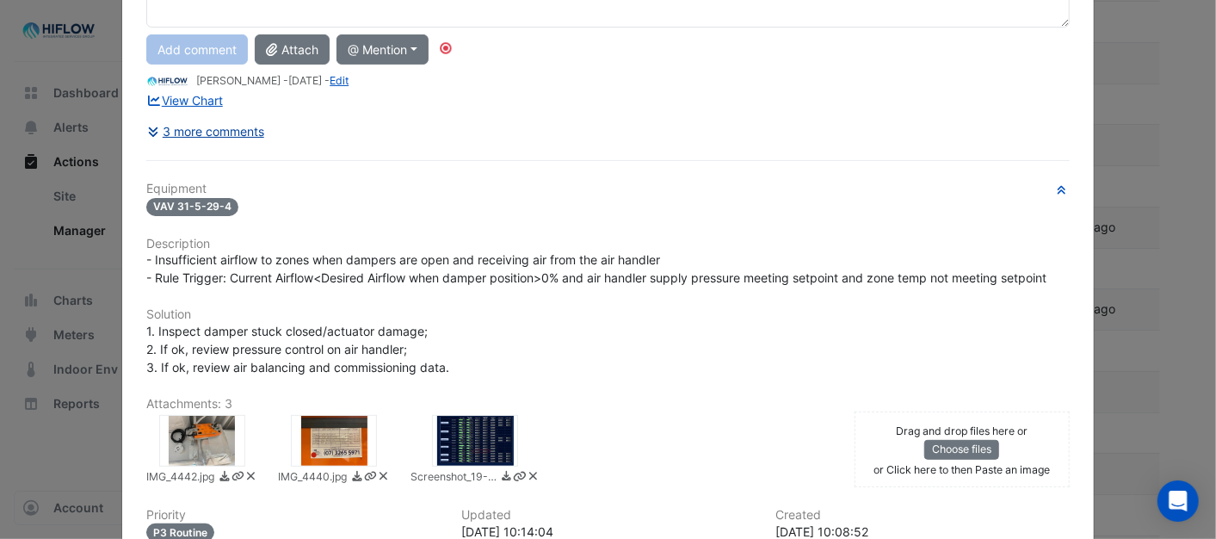
click at [199, 132] on button "3 more comments" at bounding box center [205, 131] width 119 height 30
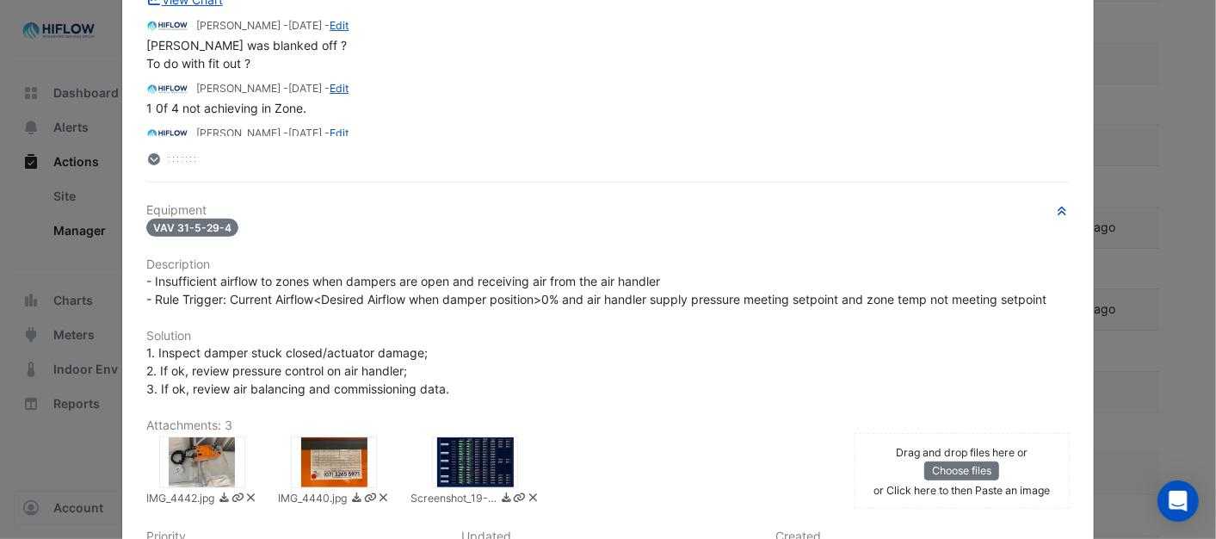
scroll to position [463, 0]
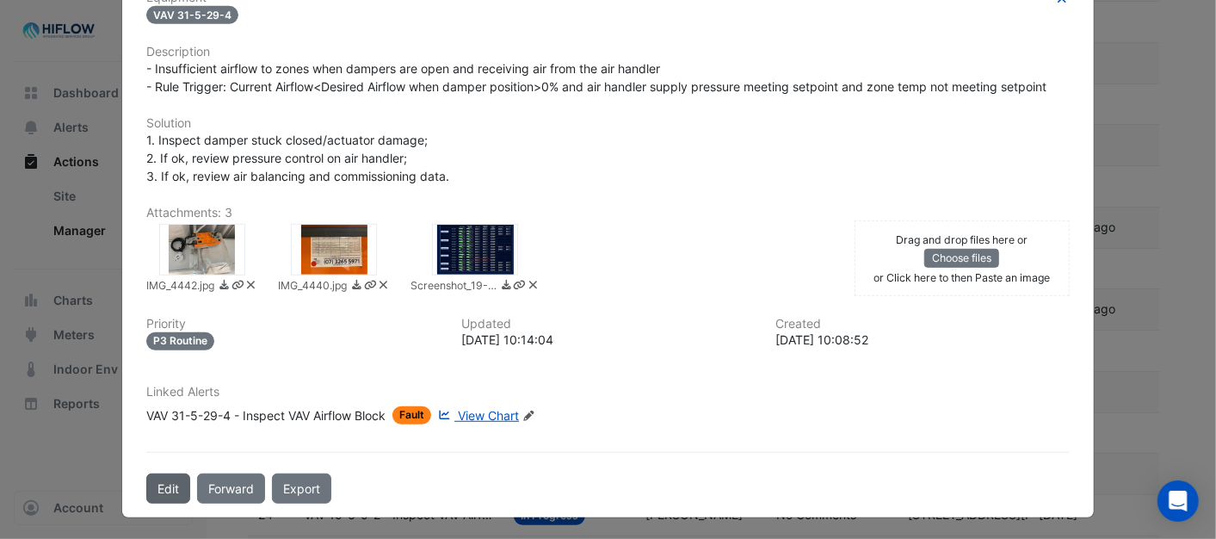
click at [170, 484] on button "Edit" at bounding box center [168, 488] width 44 height 30
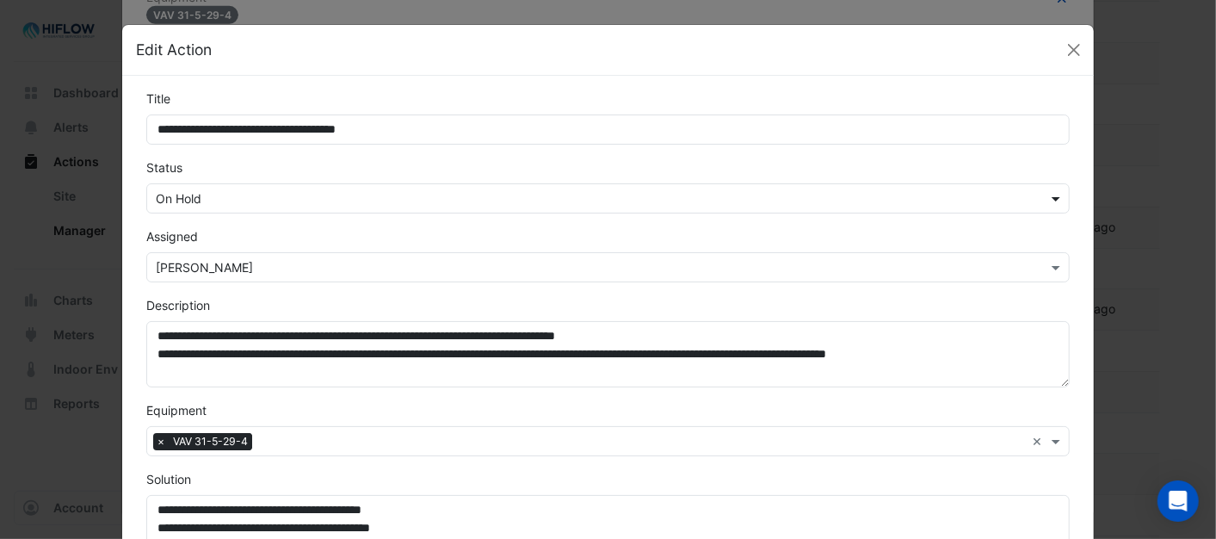
click at [1052, 199] on span at bounding box center [1058, 198] width 22 height 18
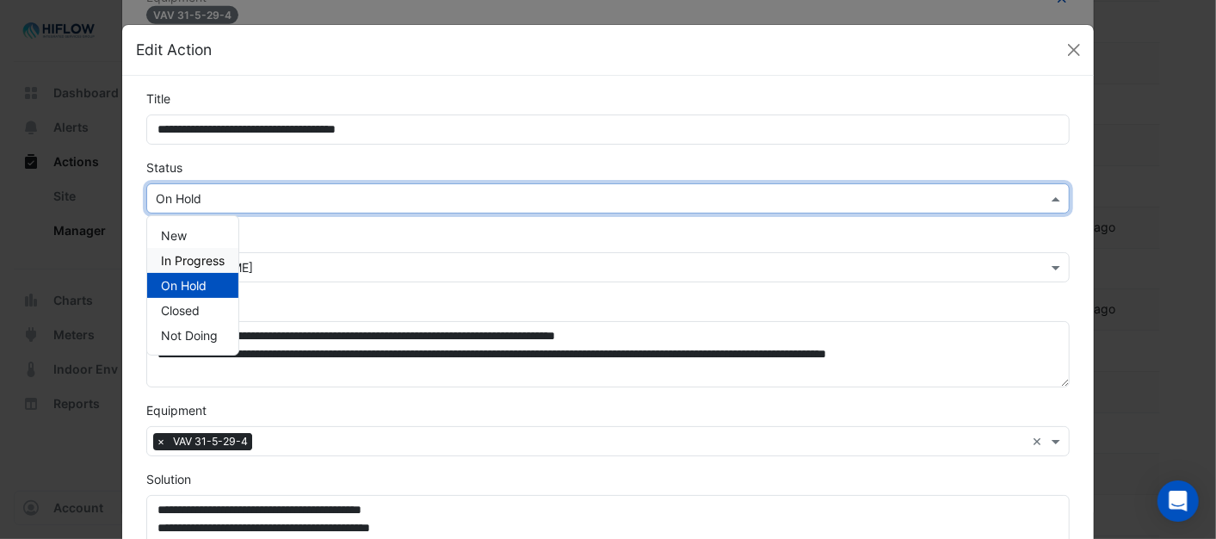
click at [213, 253] on span "In Progress" at bounding box center [193, 260] width 64 height 15
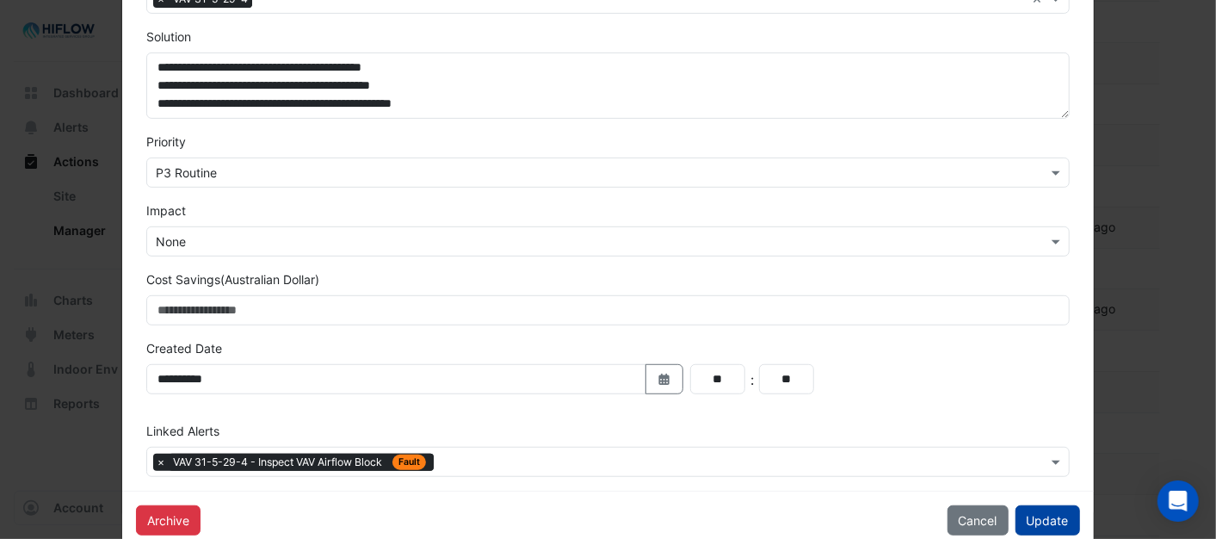
scroll to position [478, 0]
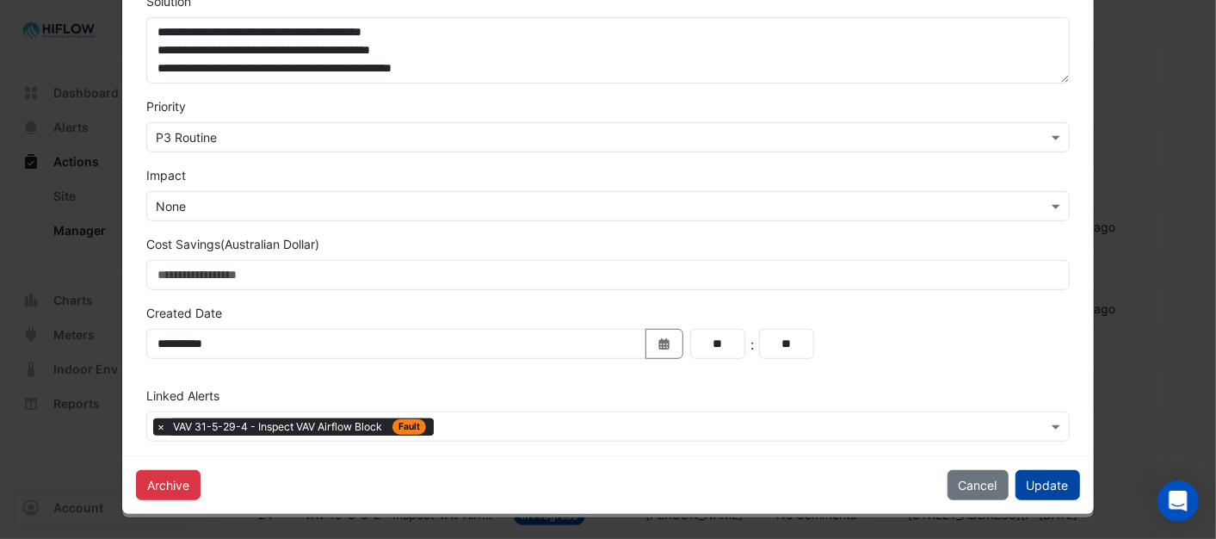
click at [1030, 484] on button "Update" at bounding box center [1047, 485] width 65 height 30
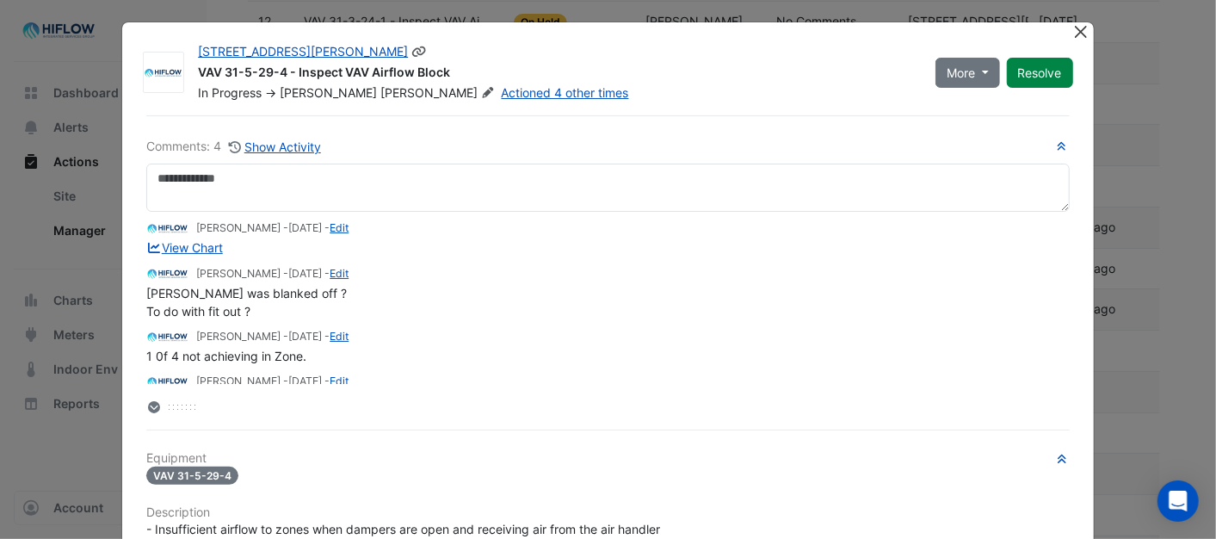
scroll to position [0, 0]
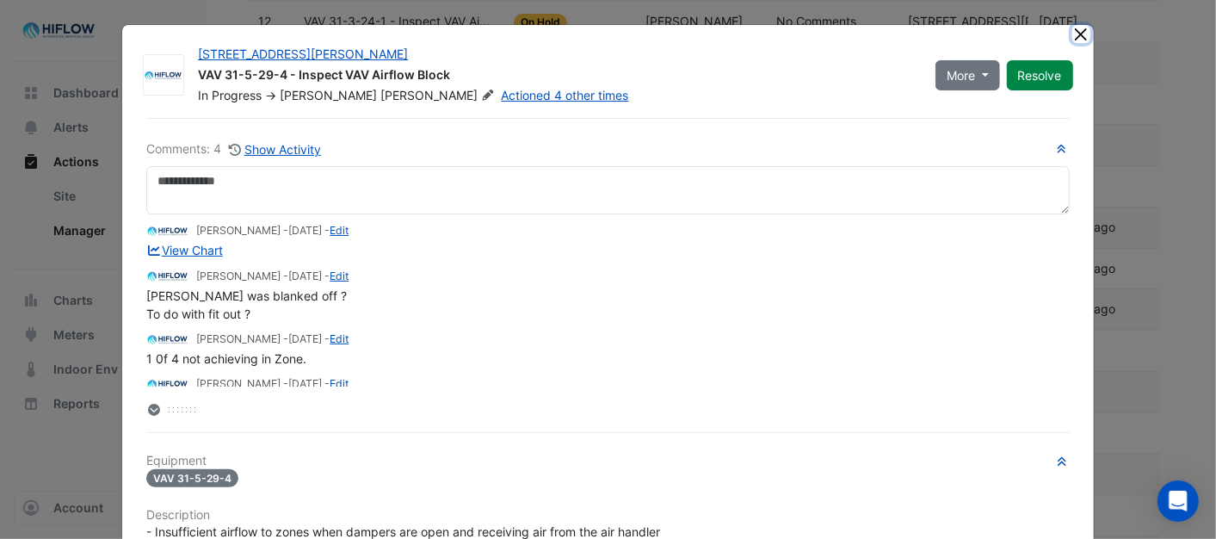
click at [1075, 31] on button "Close" at bounding box center [1081, 34] width 18 height 18
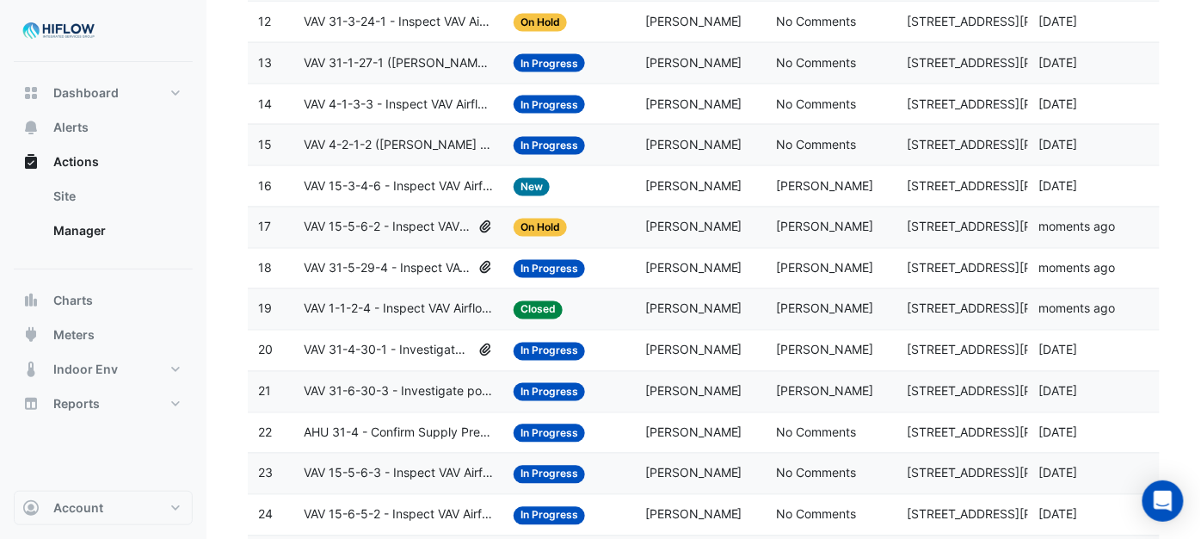
click at [385, 193] on span "VAV 15-3-4-6 - Inspect VAV Airflow Block" at bounding box center [398, 186] width 189 height 20
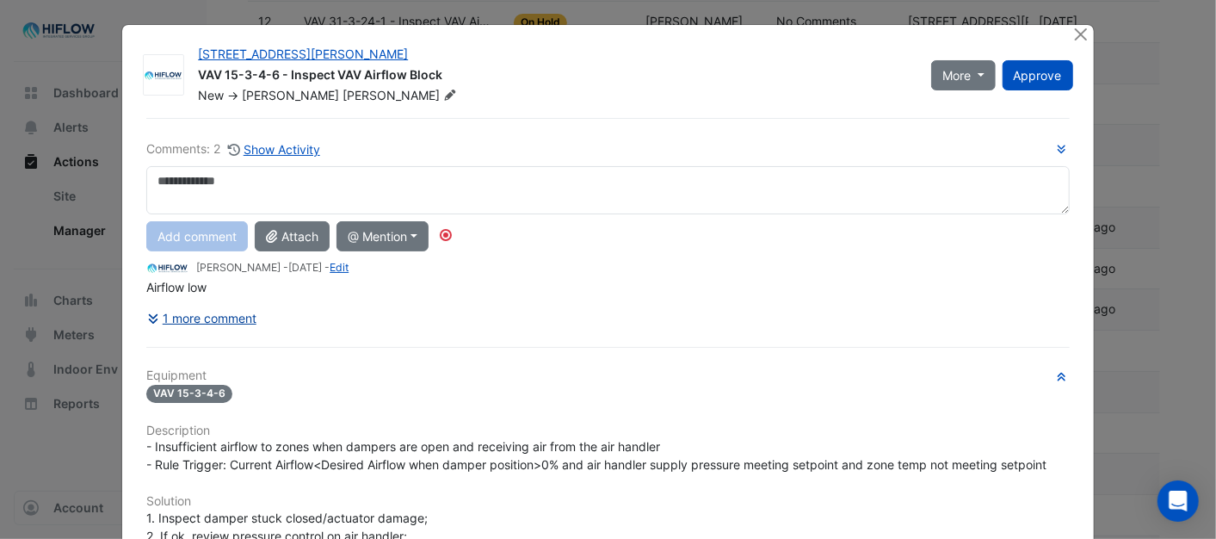
click at [218, 315] on button "1 more comment" at bounding box center [201, 318] width 111 height 30
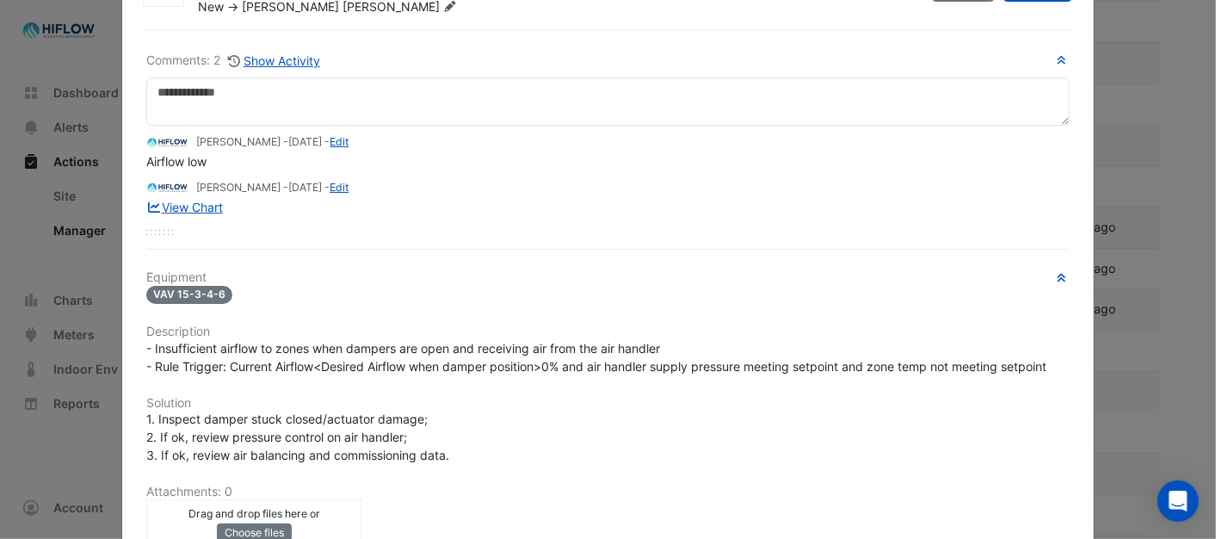
scroll to position [96, 0]
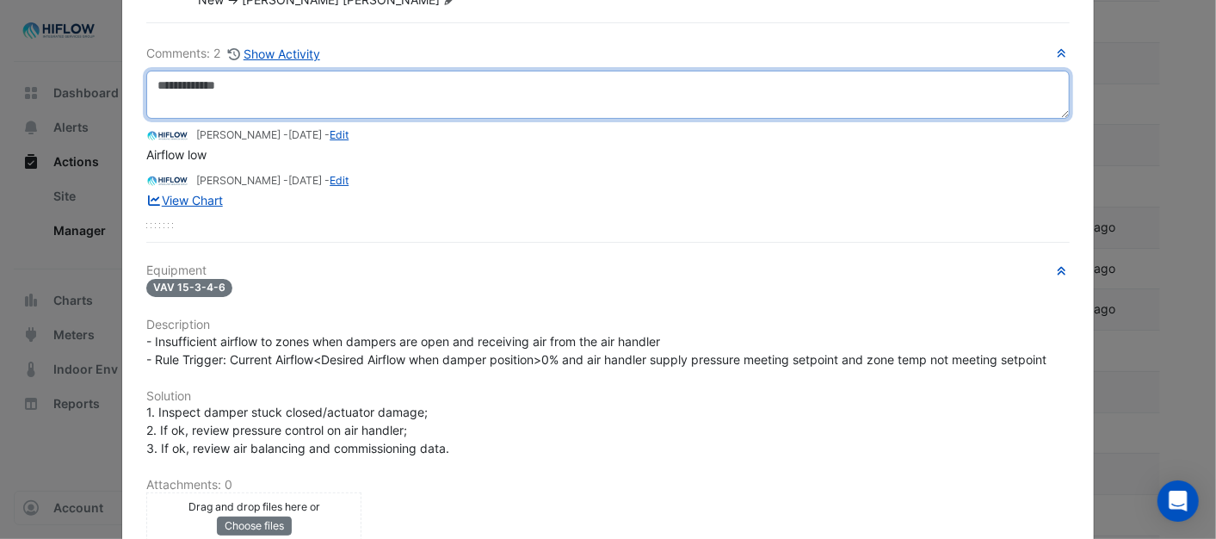
click at [215, 76] on textarea at bounding box center [607, 95] width 922 height 48
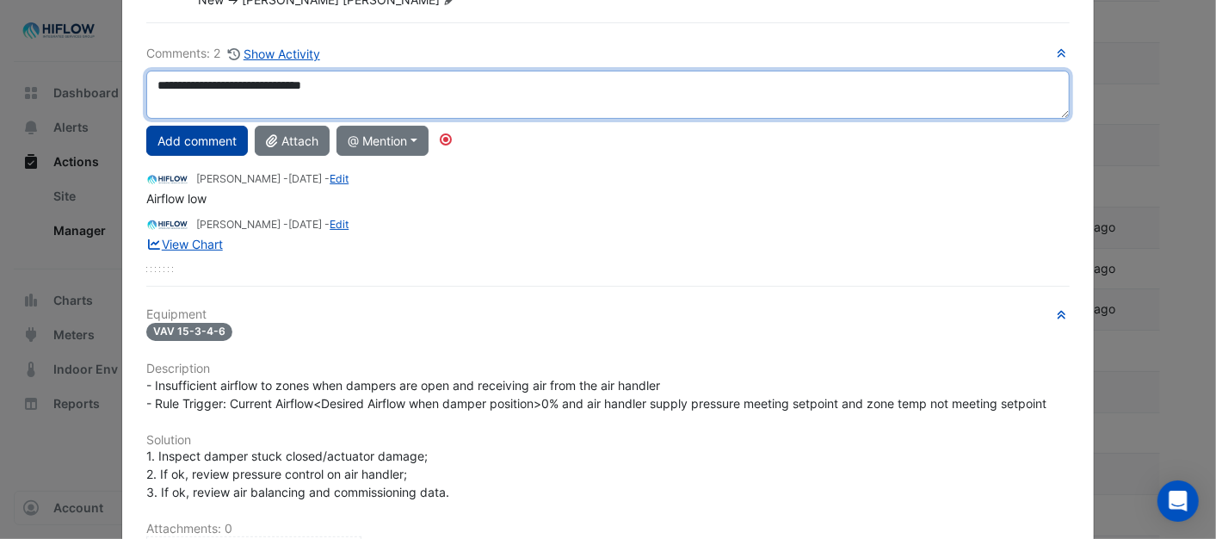
type textarea "**********"
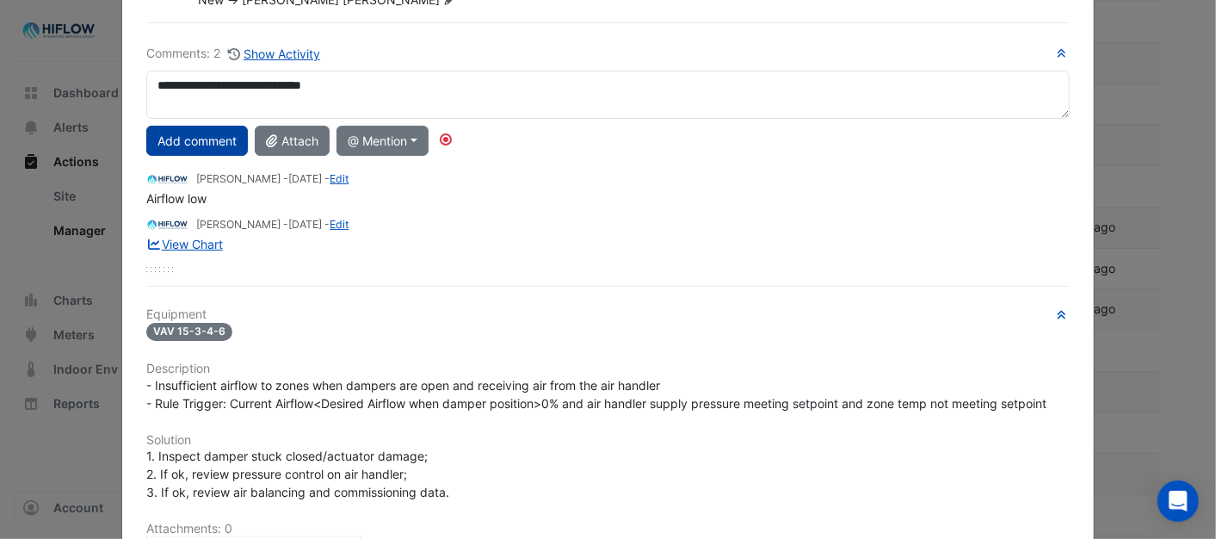
click at [194, 142] on button "Add comment" at bounding box center [197, 141] width 102 height 30
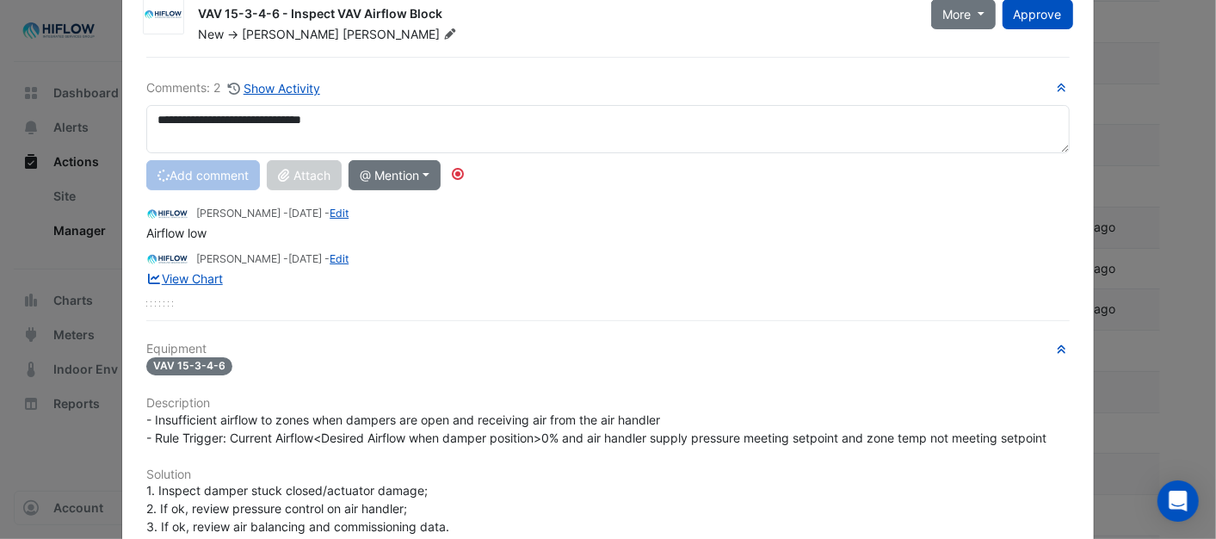
scroll to position [0, 0]
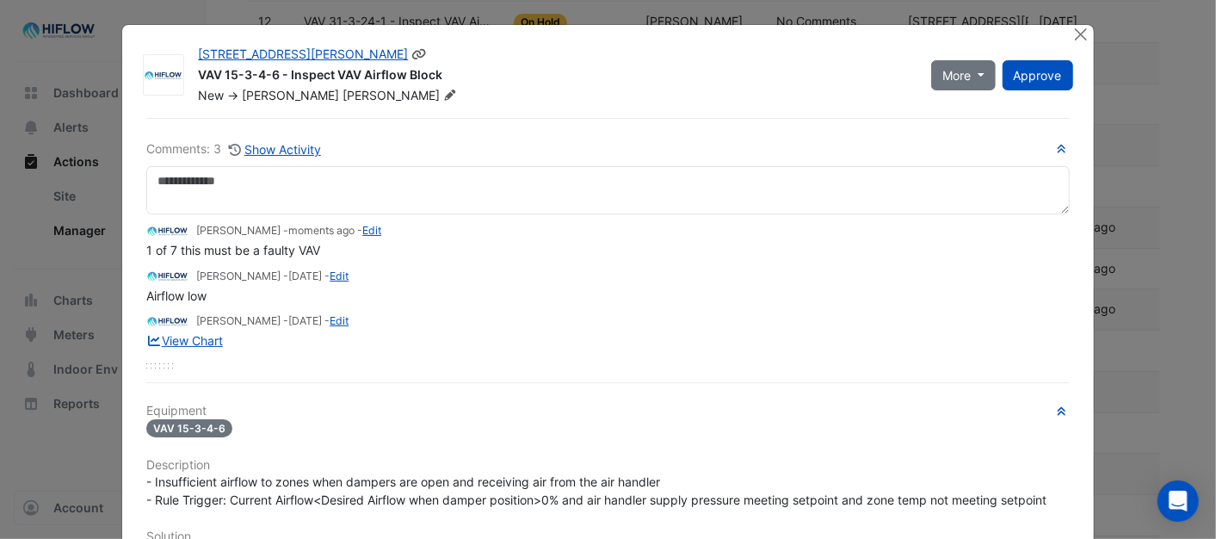
click at [445, 92] on icon at bounding box center [450, 94] width 10 height 10
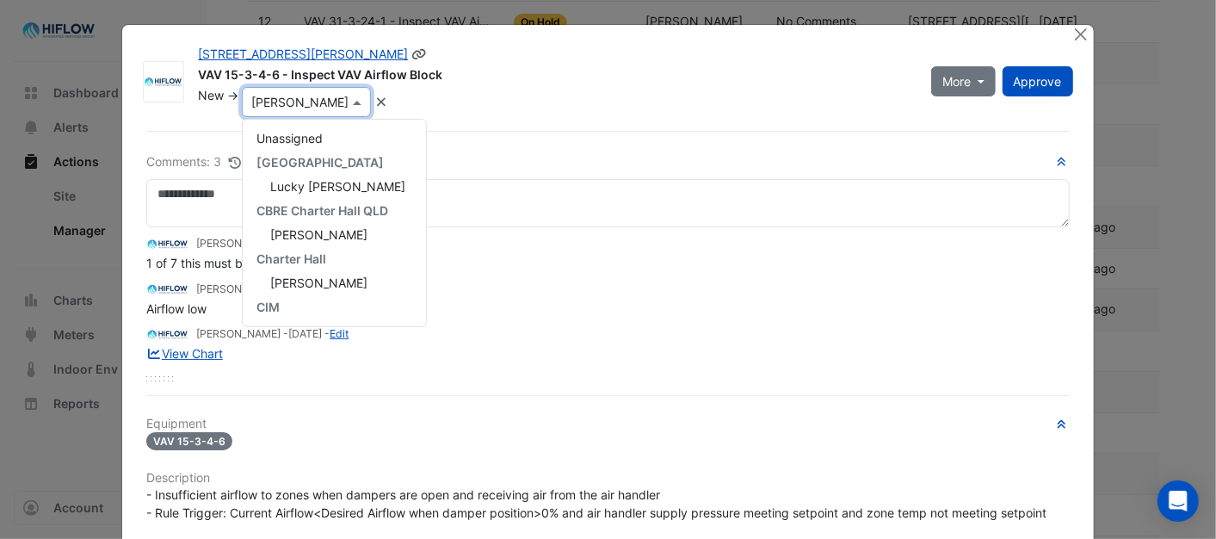
scroll to position [264, 0]
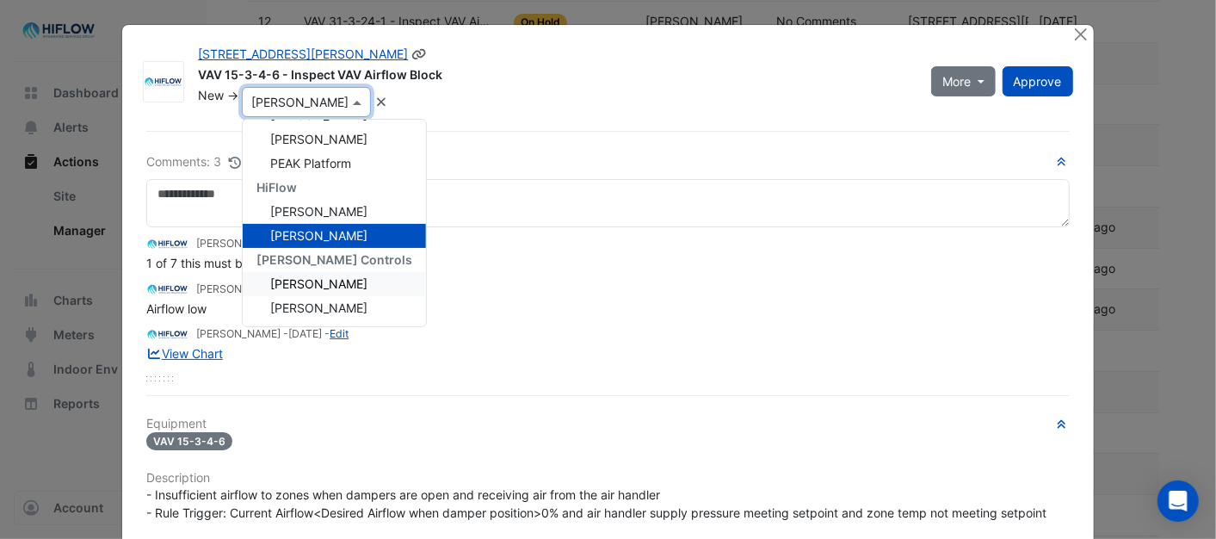
click at [307, 274] on div "[PERSON_NAME]" at bounding box center [334, 284] width 183 height 24
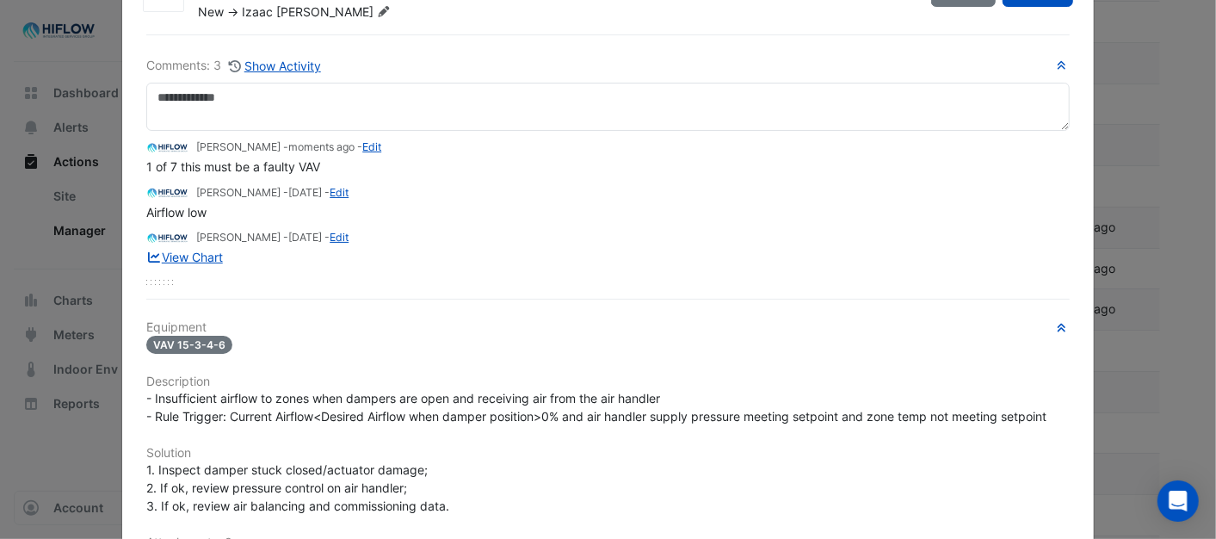
scroll to position [0, 0]
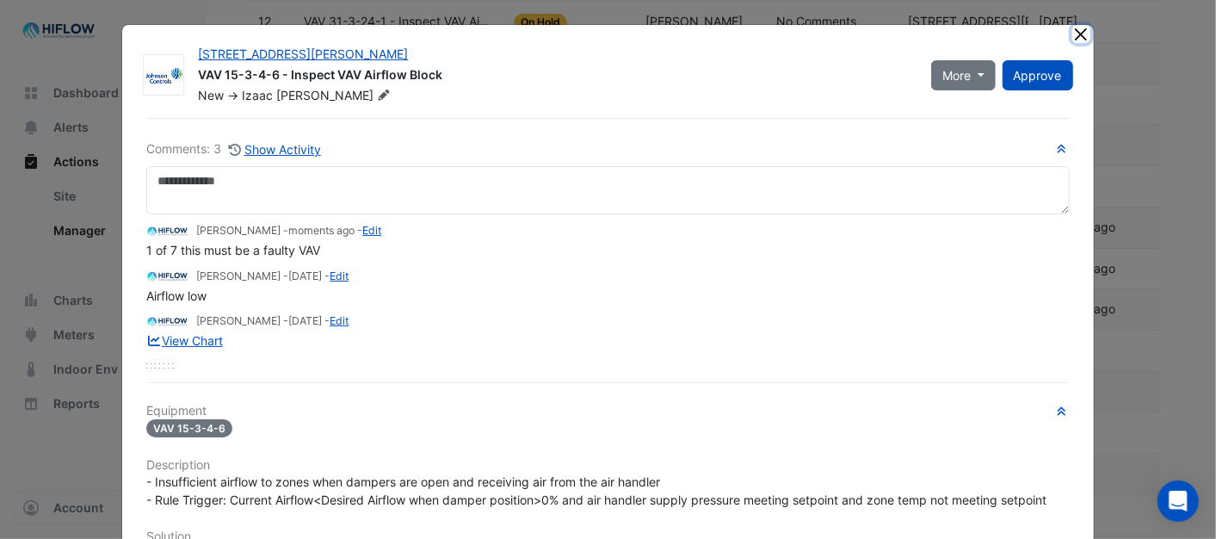
click at [1072, 33] on button "Close" at bounding box center [1081, 34] width 18 height 18
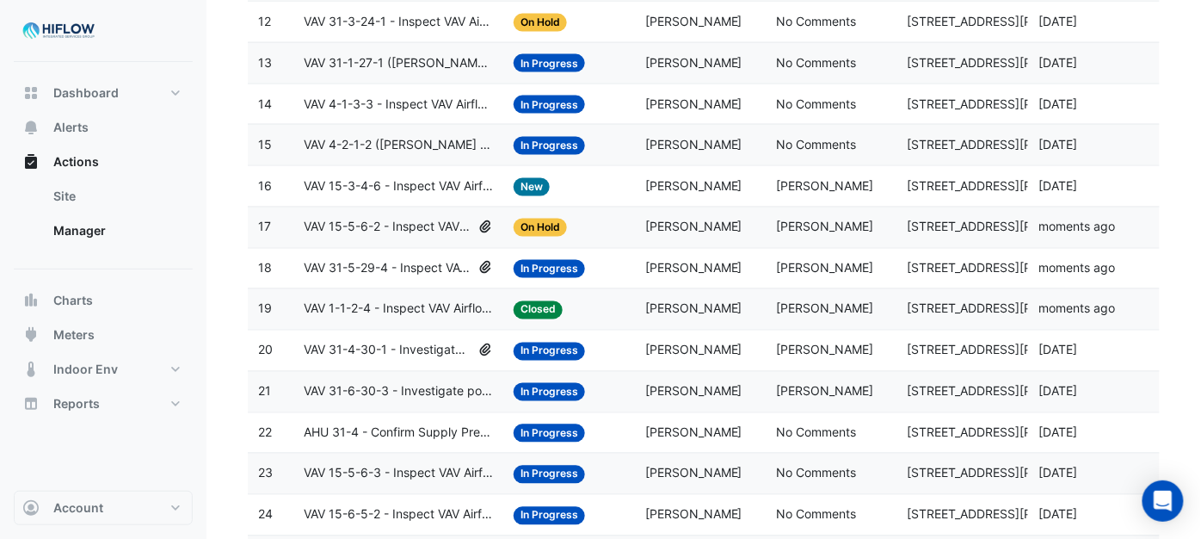
click at [402, 193] on span "VAV 15-3-4-6 - Inspect VAV Airflow Block" at bounding box center [398, 186] width 189 height 20
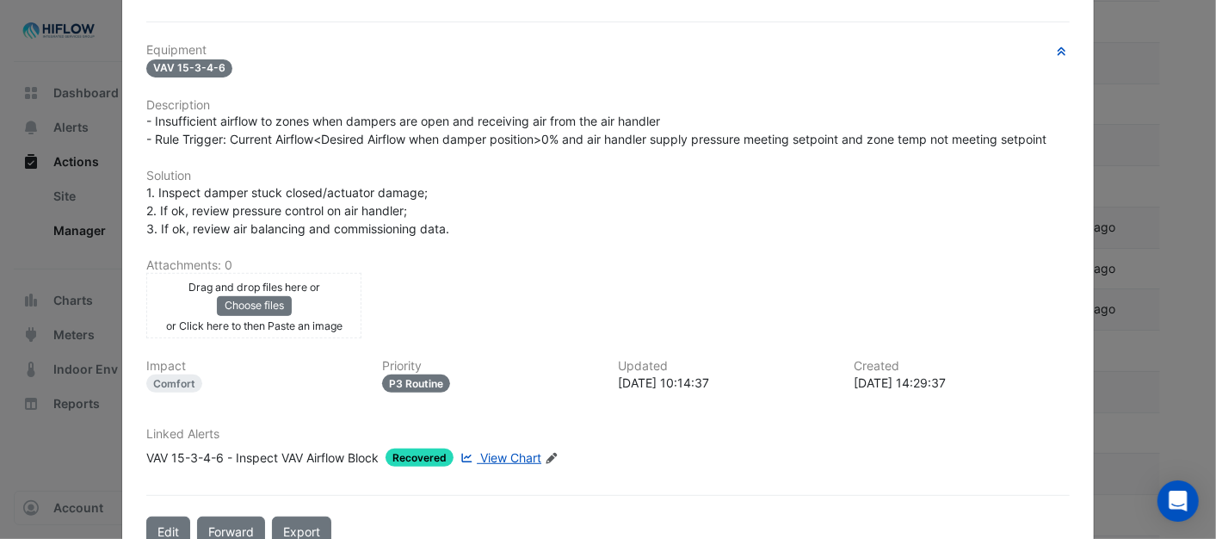
scroll to position [367, 0]
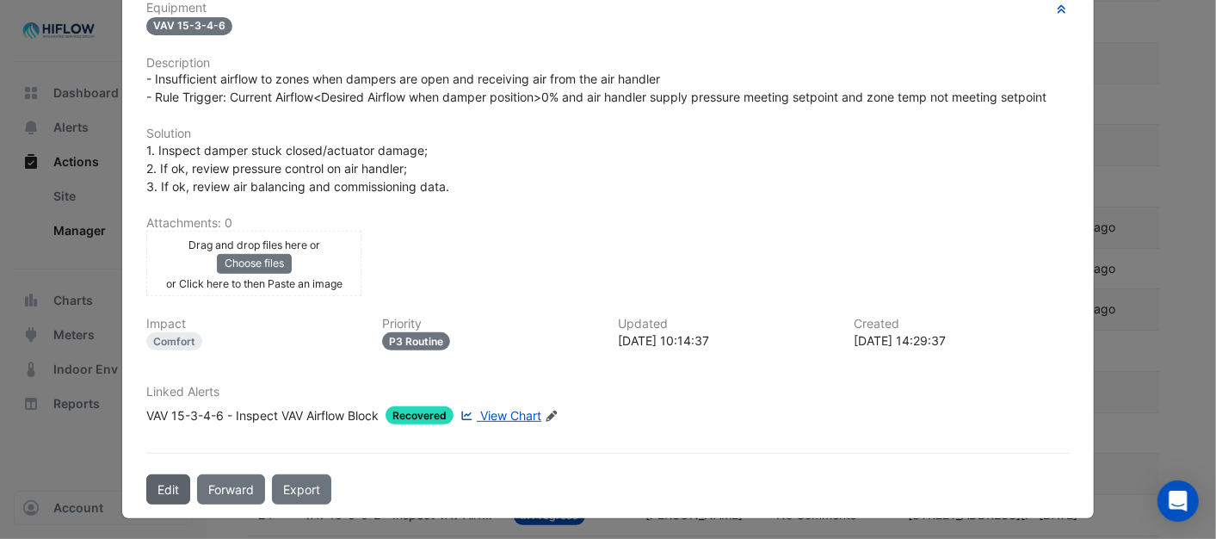
click at [156, 485] on button "Edit" at bounding box center [168, 489] width 44 height 30
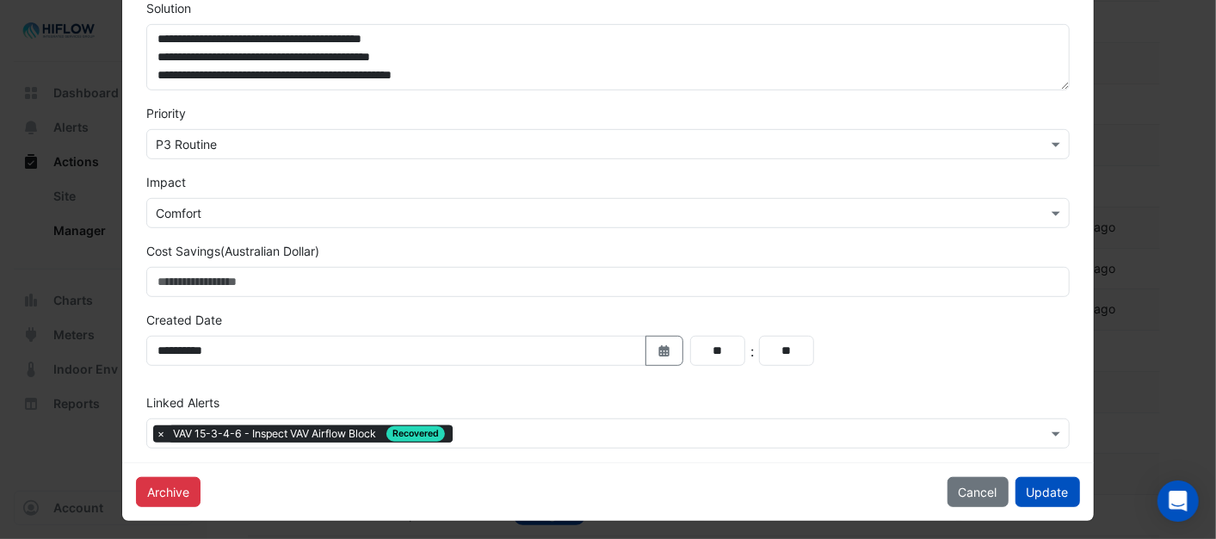
scroll to position [478, 0]
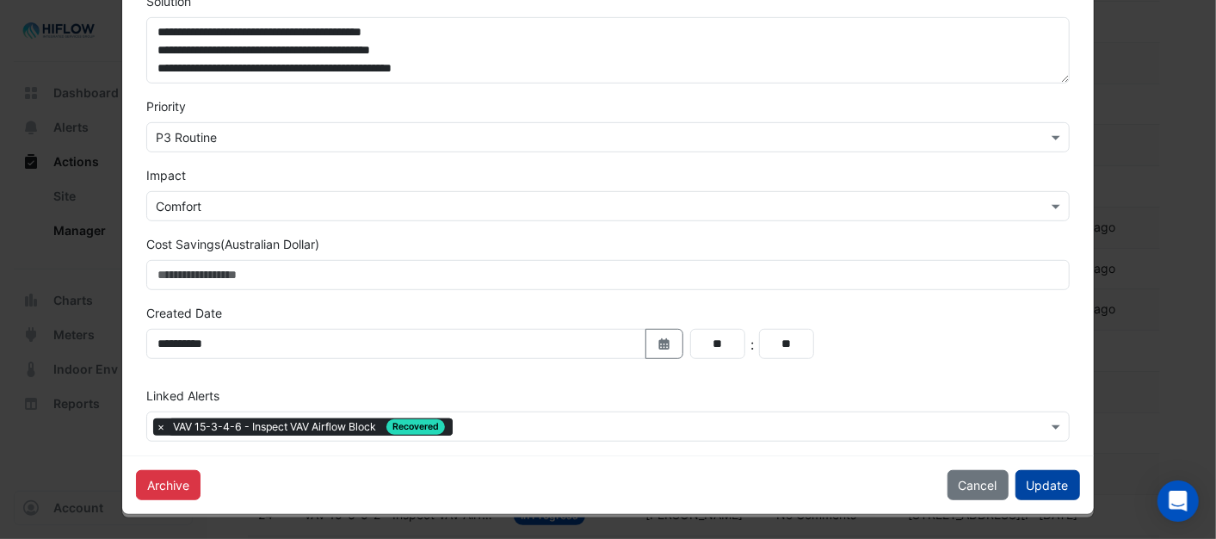
click at [1045, 479] on button "Update" at bounding box center [1047, 485] width 65 height 30
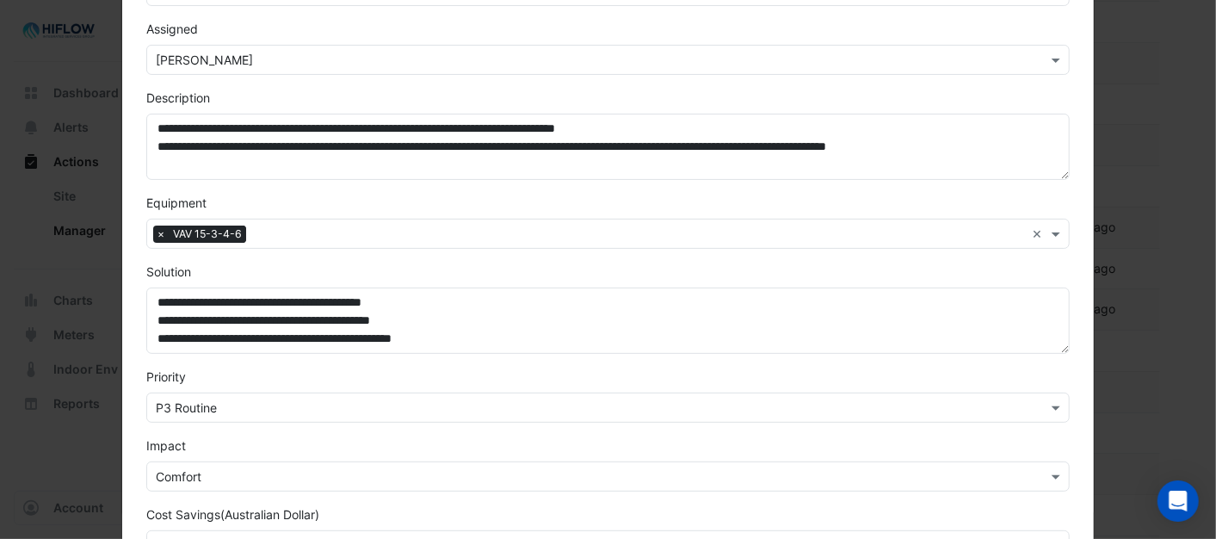
scroll to position [0, 0]
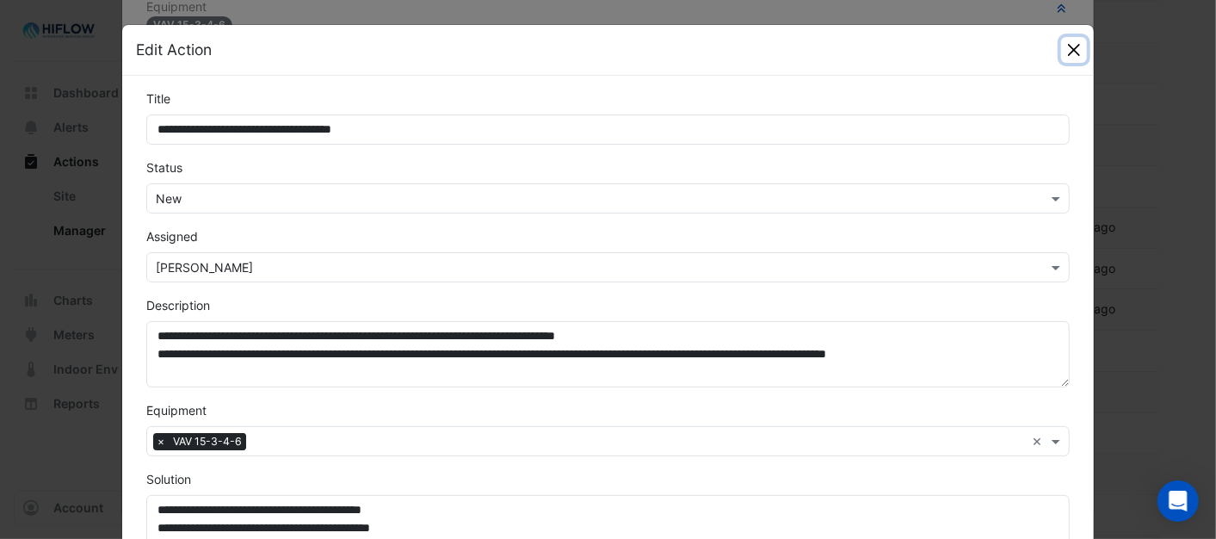
click at [1076, 54] on button "Close" at bounding box center [1074, 50] width 26 height 26
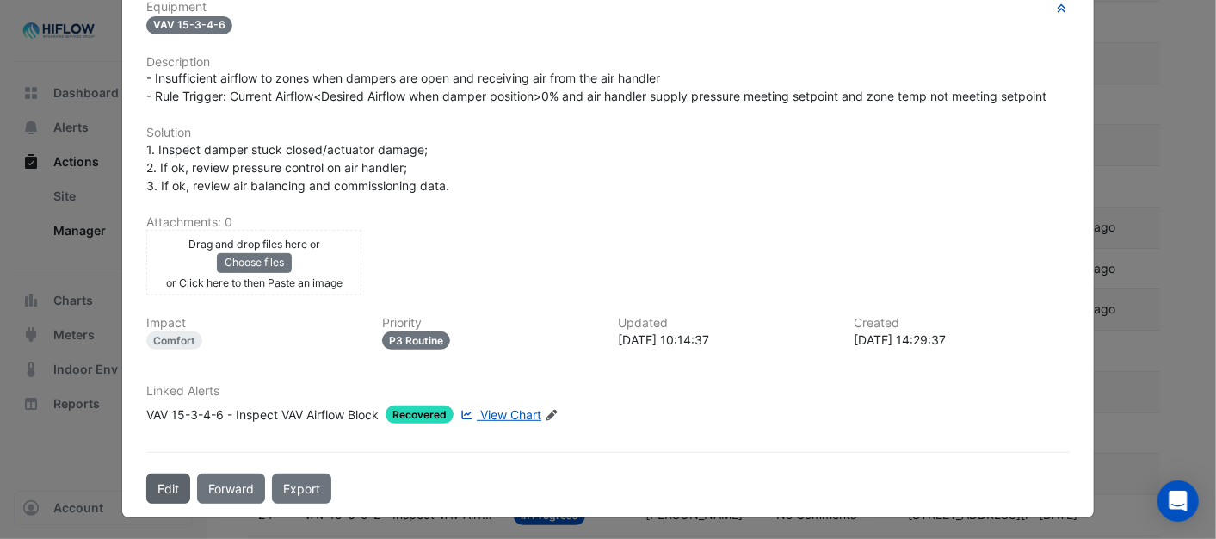
click at [153, 486] on button "Edit" at bounding box center [168, 488] width 44 height 30
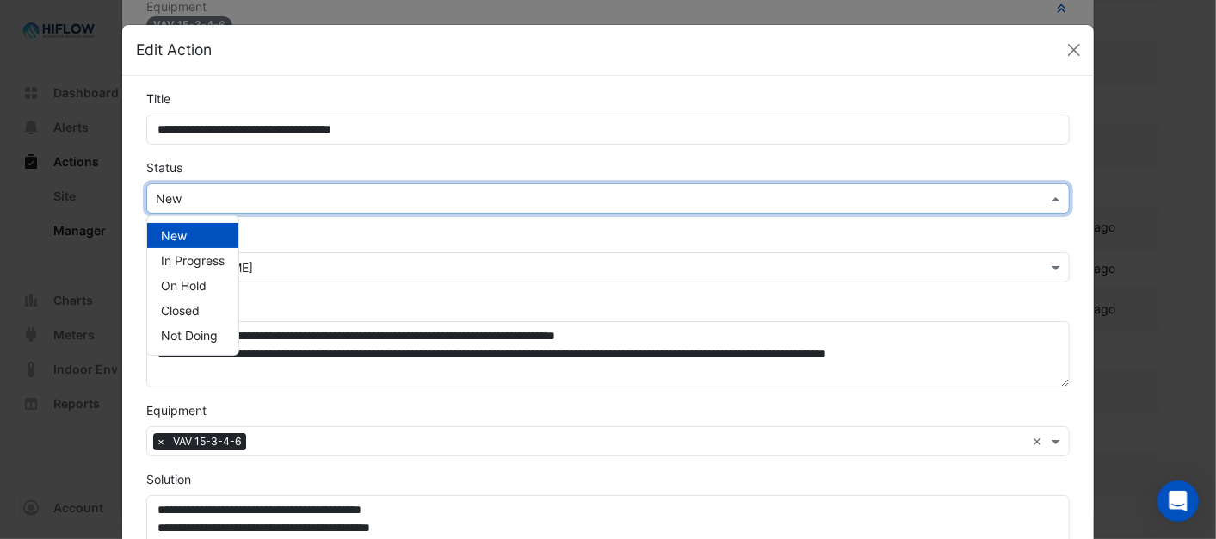
click at [1047, 201] on span at bounding box center [1058, 198] width 22 height 18
click at [202, 260] on span "In Progress" at bounding box center [193, 260] width 64 height 15
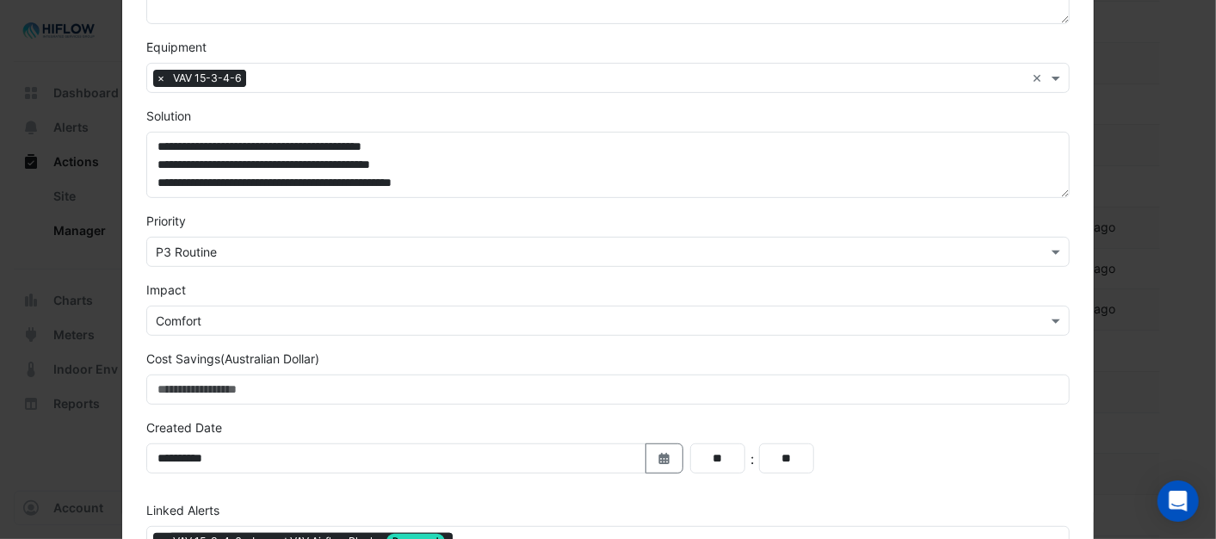
scroll to position [478, 0]
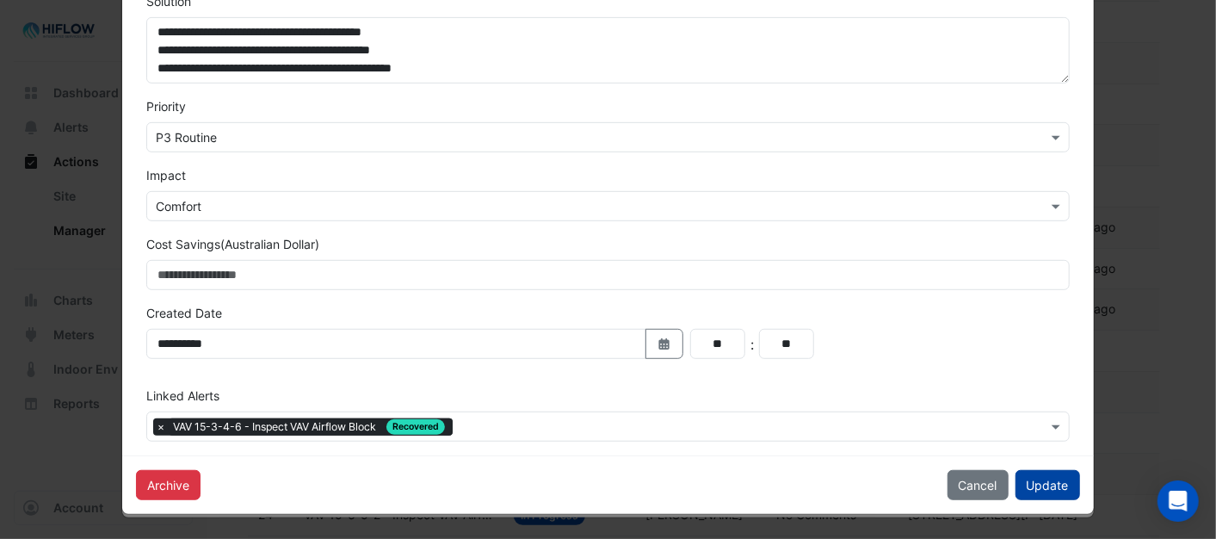
click at [1033, 485] on button "Update" at bounding box center [1047, 485] width 65 height 30
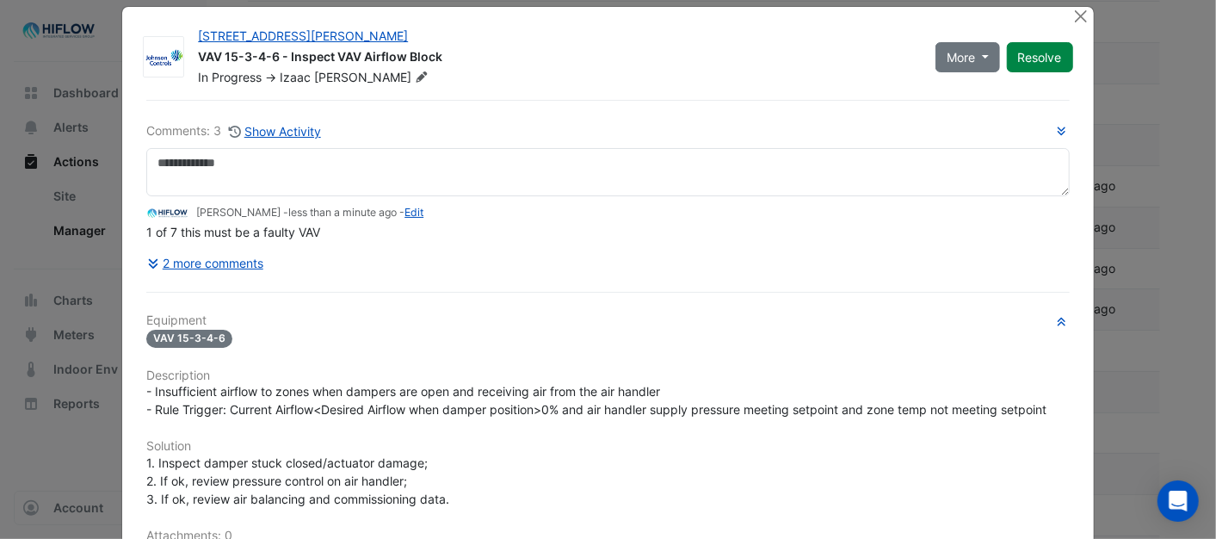
scroll to position [0, 0]
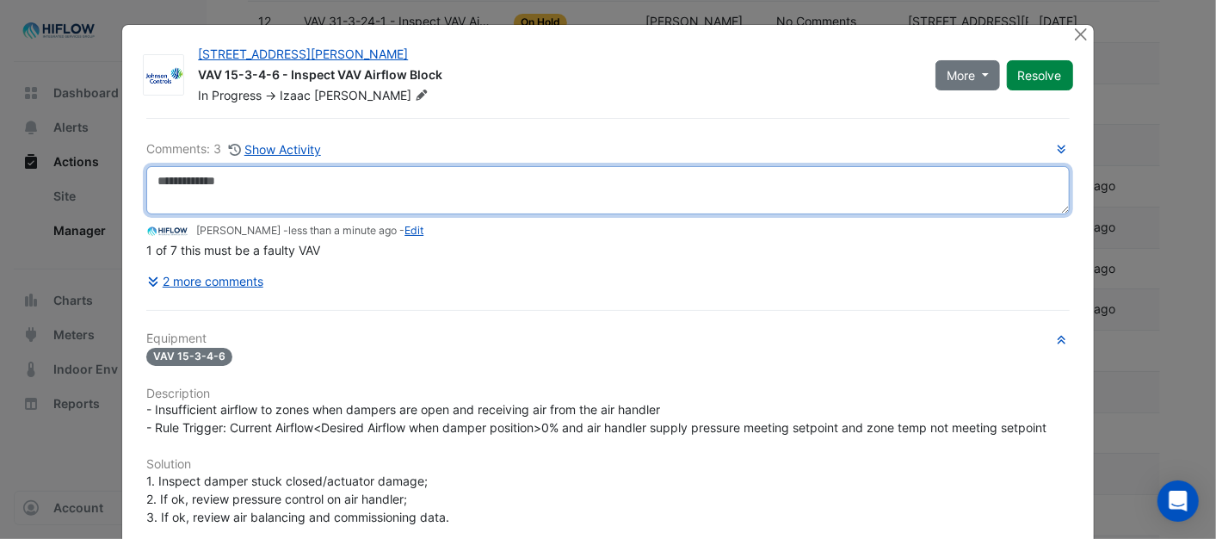
click at [192, 181] on textarea at bounding box center [607, 190] width 922 height 48
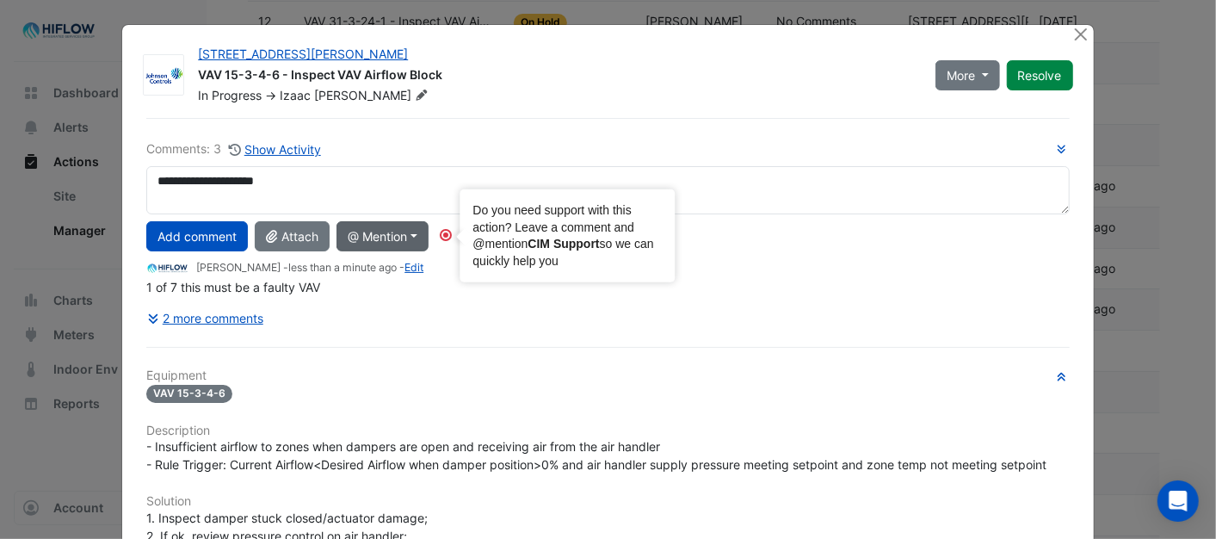
click at [442, 236] on circle "Tooltip anchor" at bounding box center [446, 235] width 10 height 10
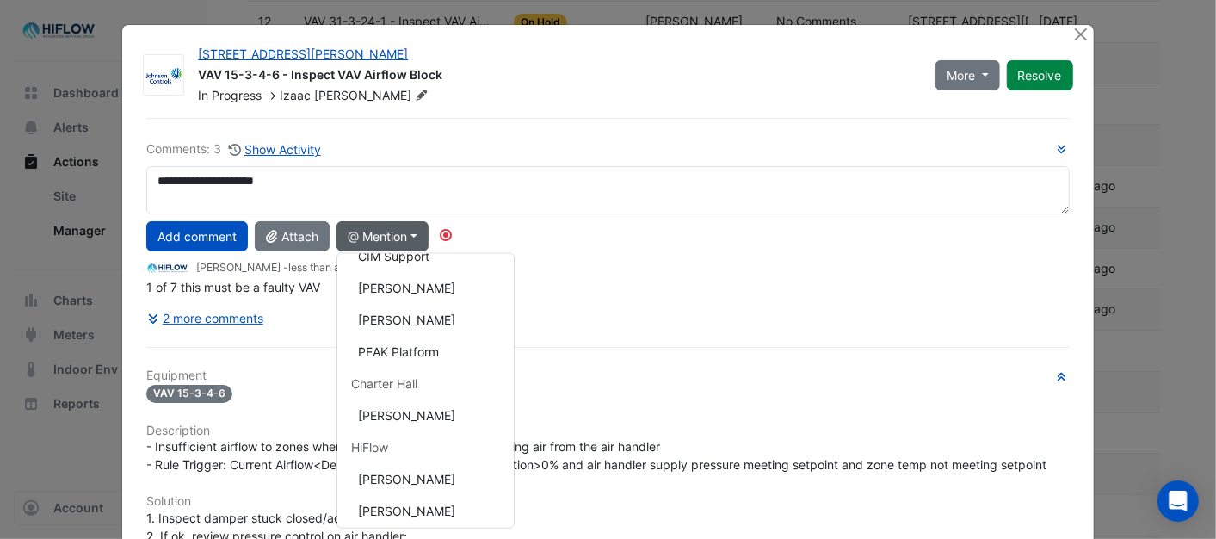
scroll to position [210, 0]
click at [402, 287] on button "[PERSON_NAME]" at bounding box center [425, 290] width 176 height 32
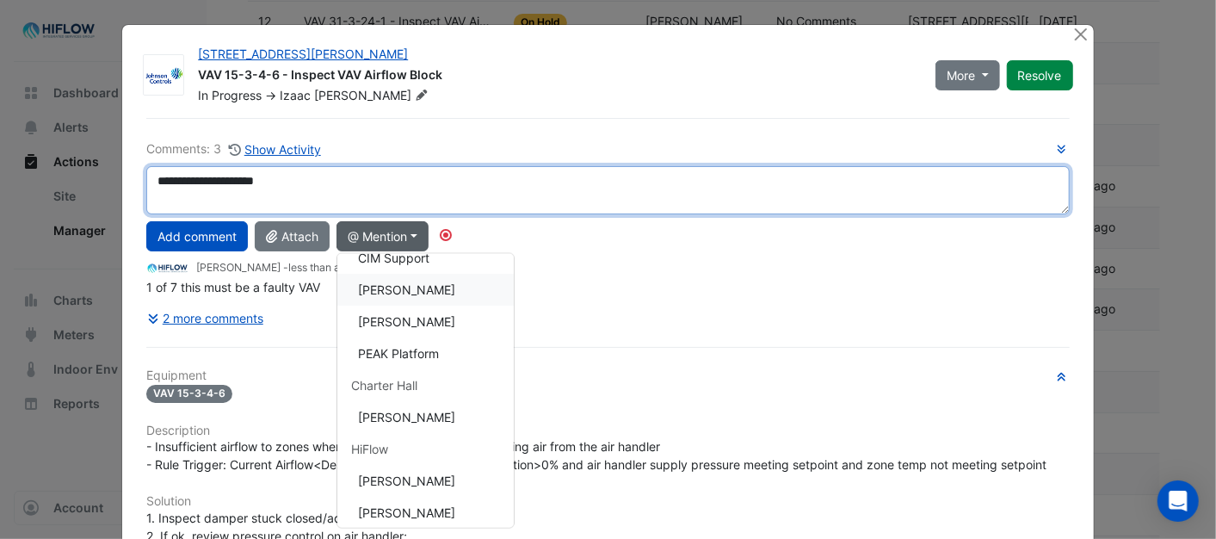
type textarea "**********"
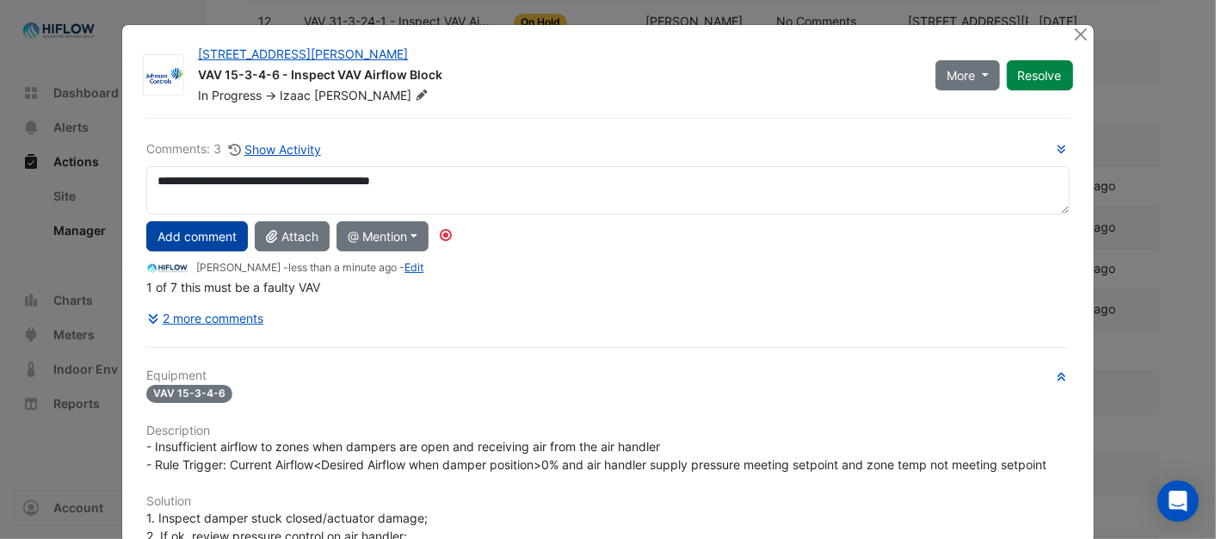
click at [191, 234] on button "Add comment" at bounding box center [197, 236] width 102 height 30
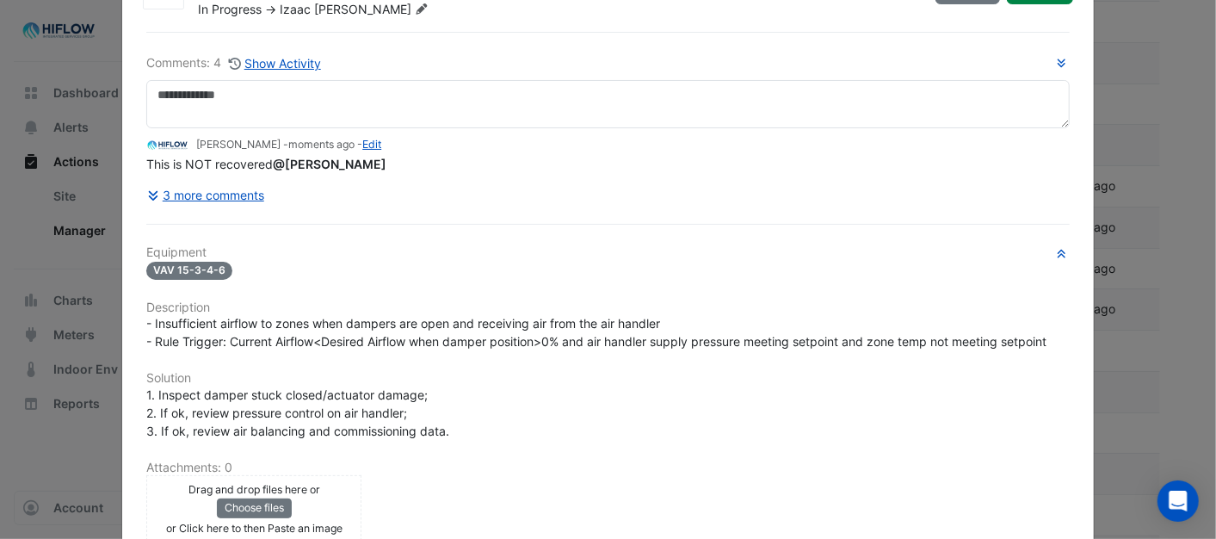
scroll to position [0, 0]
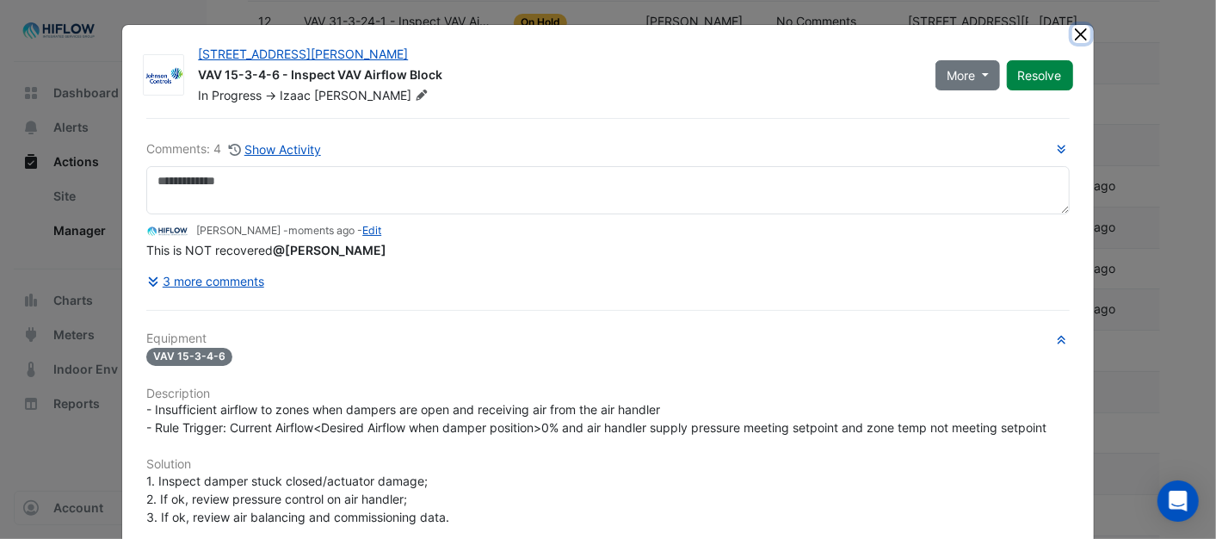
click at [1078, 33] on button "Close" at bounding box center [1081, 34] width 18 height 18
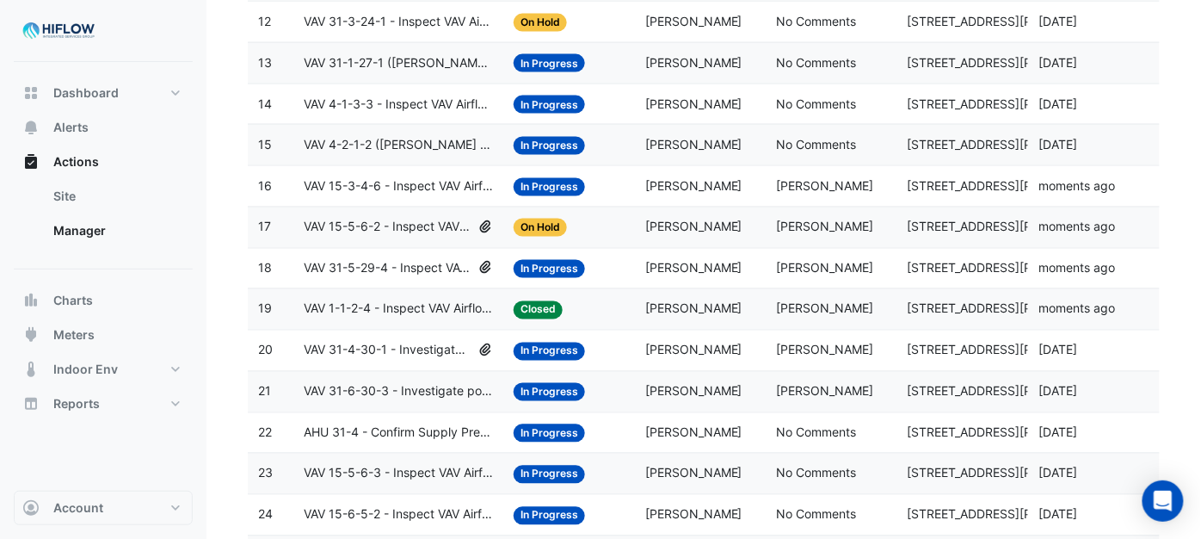
click at [389, 151] on span "VAV 4-2-1-2 ([PERSON_NAME] IE) - Review Critical Sensor Outside Range" at bounding box center [398, 145] width 189 height 20
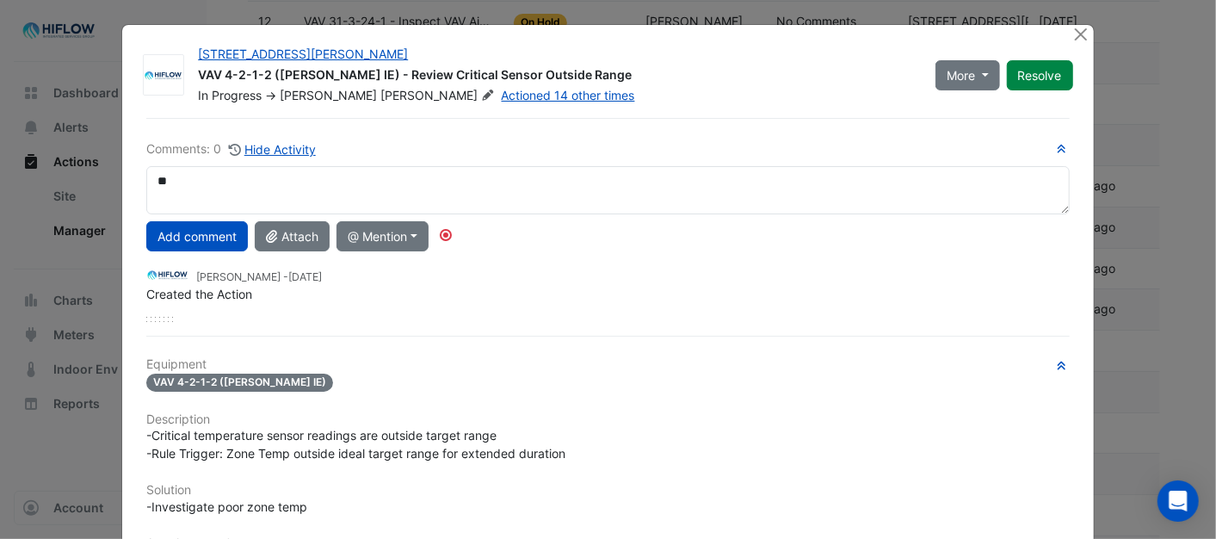
type textarea "*"
type textarea "**********"
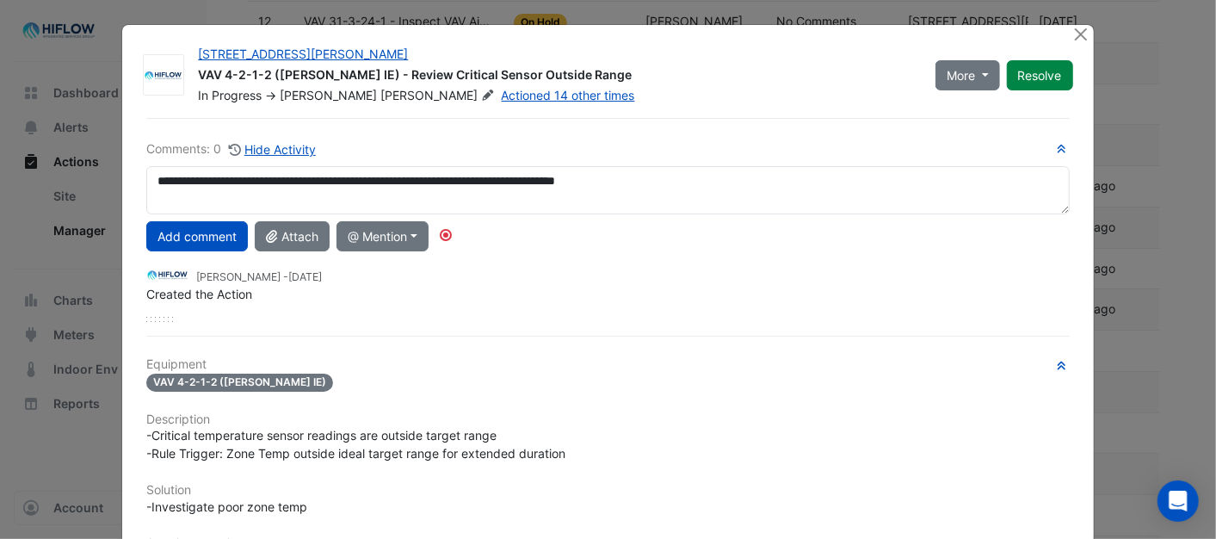
drag, startPoint x: 681, startPoint y: 178, endPoint x: 134, endPoint y: 190, distance: 546.5
click at [136, 190] on div "**********" at bounding box center [607, 190] width 943 height 48
drag, startPoint x: 416, startPoint y: 179, endPoint x: 231, endPoint y: 190, distance: 185.3
click at [231, 190] on textarea "**********" at bounding box center [607, 190] width 922 height 48
drag, startPoint x: 508, startPoint y: 182, endPoint x: 437, endPoint y: 193, distance: 72.3
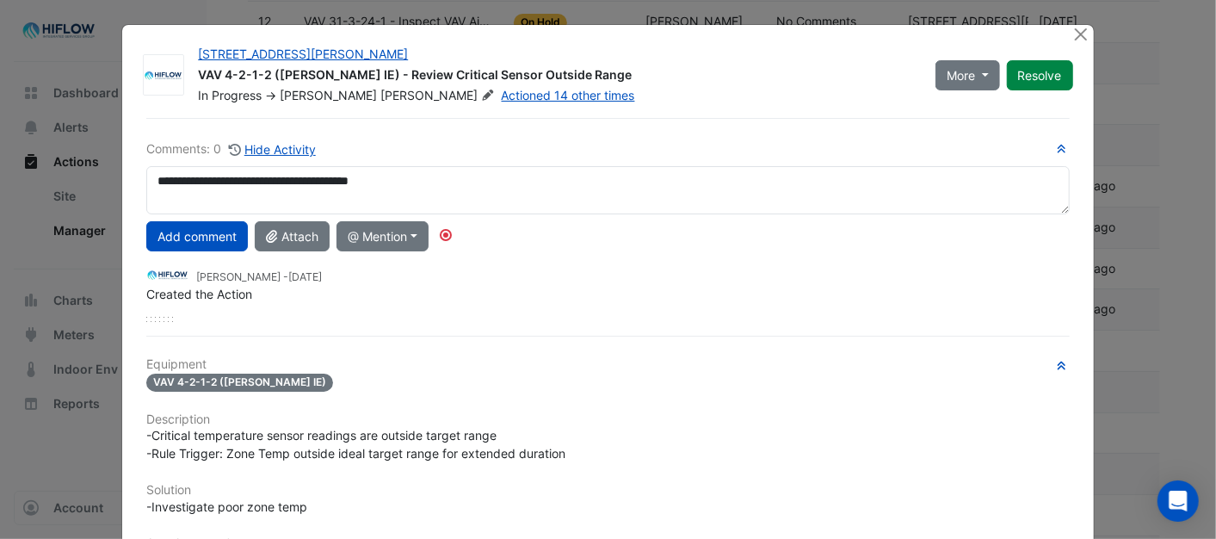
click at [505, 182] on textarea "**********" at bounding box center [607, 190] width 922 height 48
click at [413, 187] on textarea "**********" at bounding box center [607, 190] width 922 height 48
click at [344, 199] on textarea "**********" at bounding box center [607, 190] width 922 height 48
click at [419, 179] on textarea "**********" at bounding box center [607, 190] width 922 height 48
drag, startPoint x: 152, startPoint y: 181, endPoint x: 362, endPoint y: 192, distance: 210.2
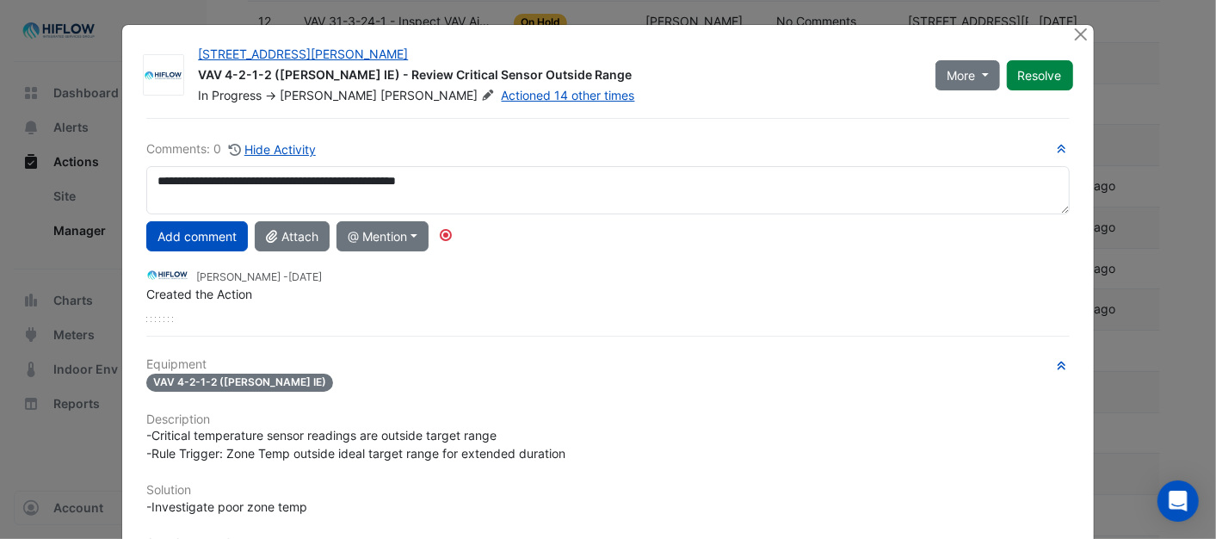
click at [545, 217] on div "**********" at bounding box center [607, 230] width 922 height 182
click at [517, 176] on textarea "**********" at bounding box center [607, 190] width 922 height 48
type textarea "**********"
click at [206, 232] on button "Add comment" at bounding box center [197, 236] width 102 height 30
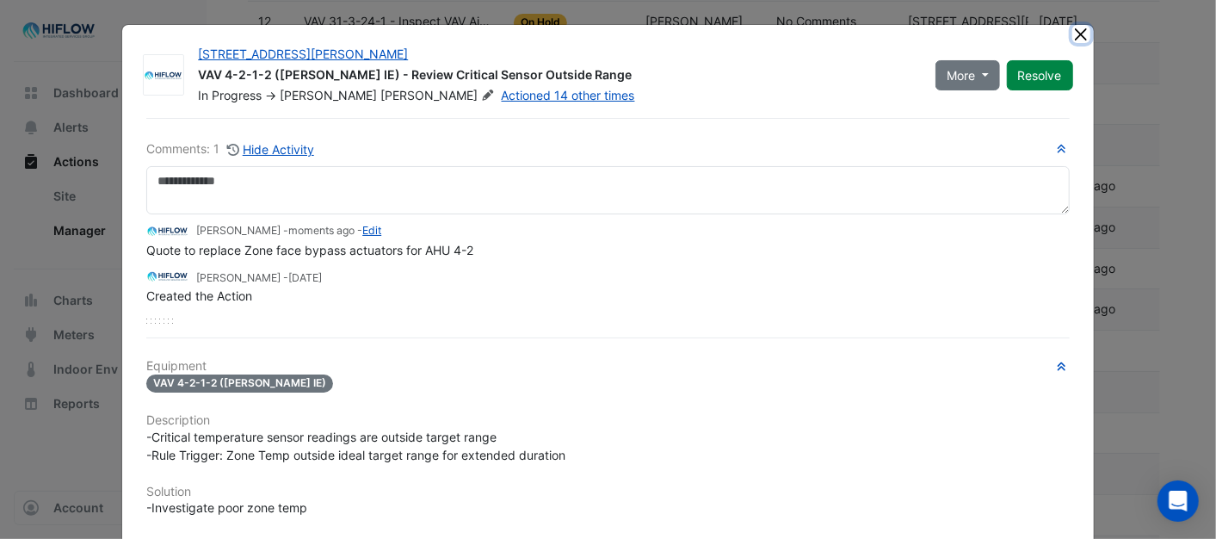
click at [1072, 38] on button "Close" at bounding box center [1081, 34] width 18 height 18
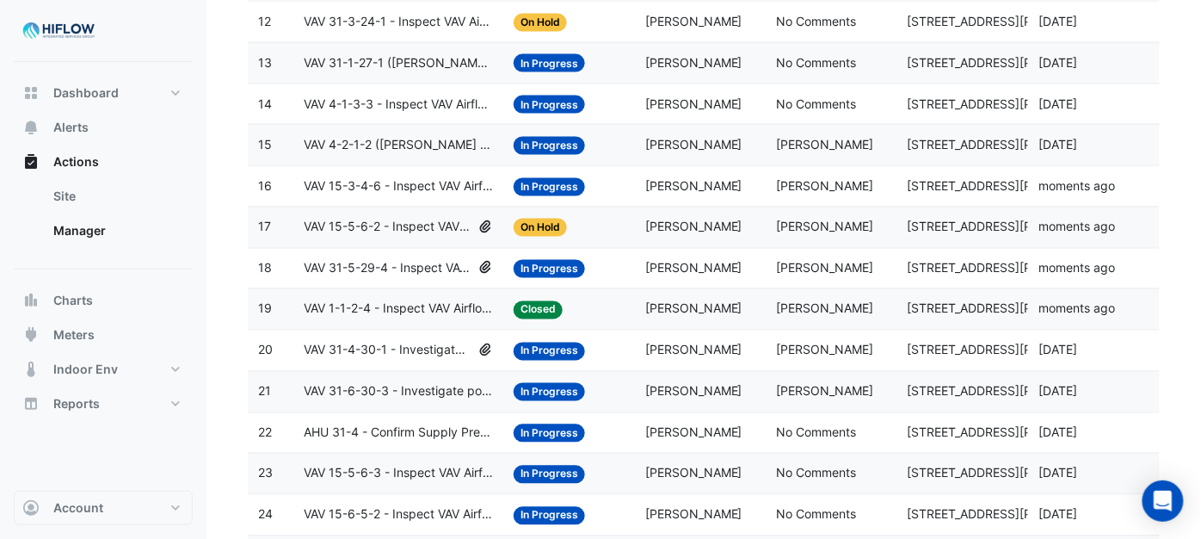
click at [549, 145] on span "In Progress" at bounding box center [549, 146] width 71 height 18
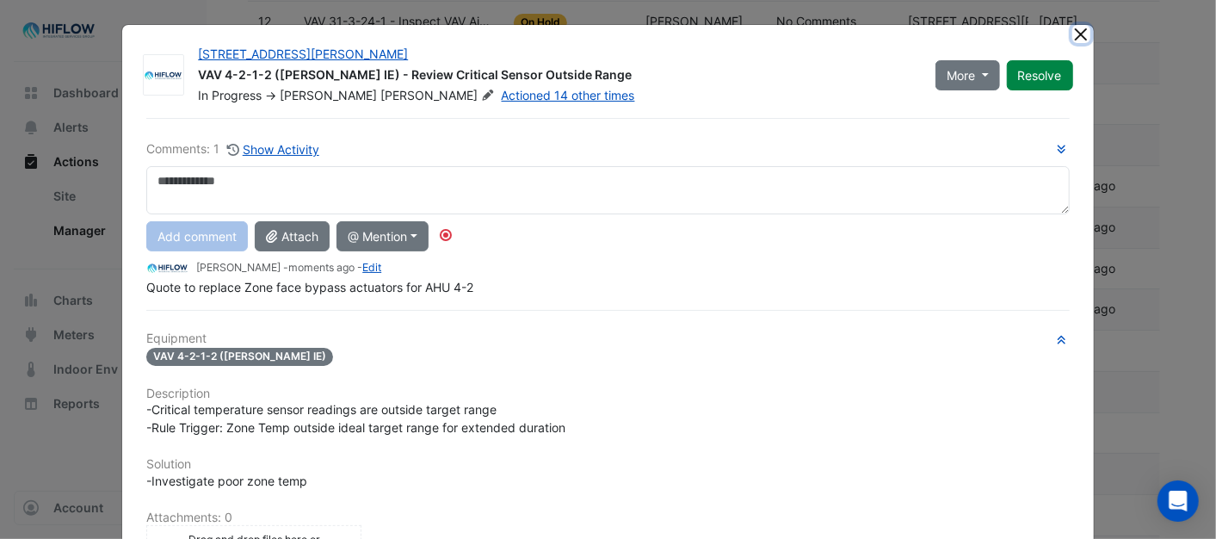
click at [1072, 35] on button "Close" at bounding box center [1081, 34] width 18 height 18
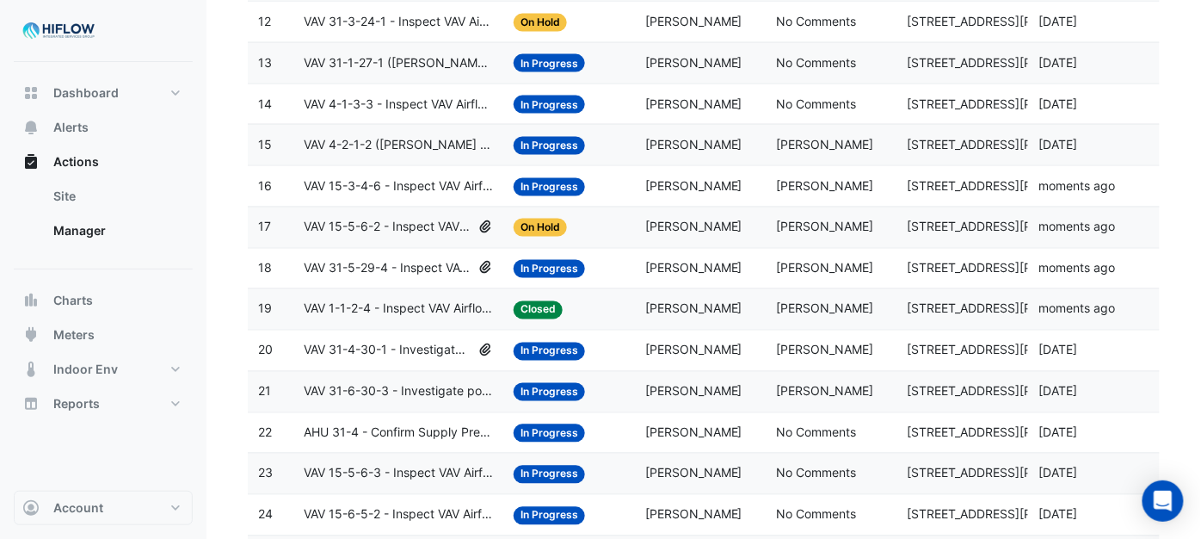
click at [539, 153] on span "In Progress" at bounding box center [549, 146] width 71 height 18
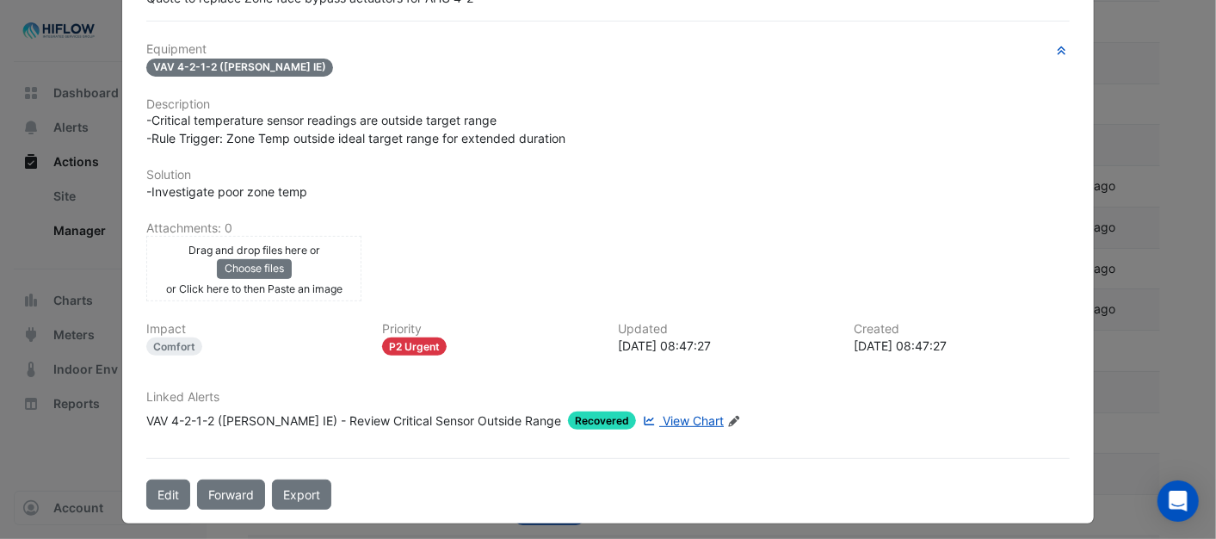
scroll to position [295, 0]
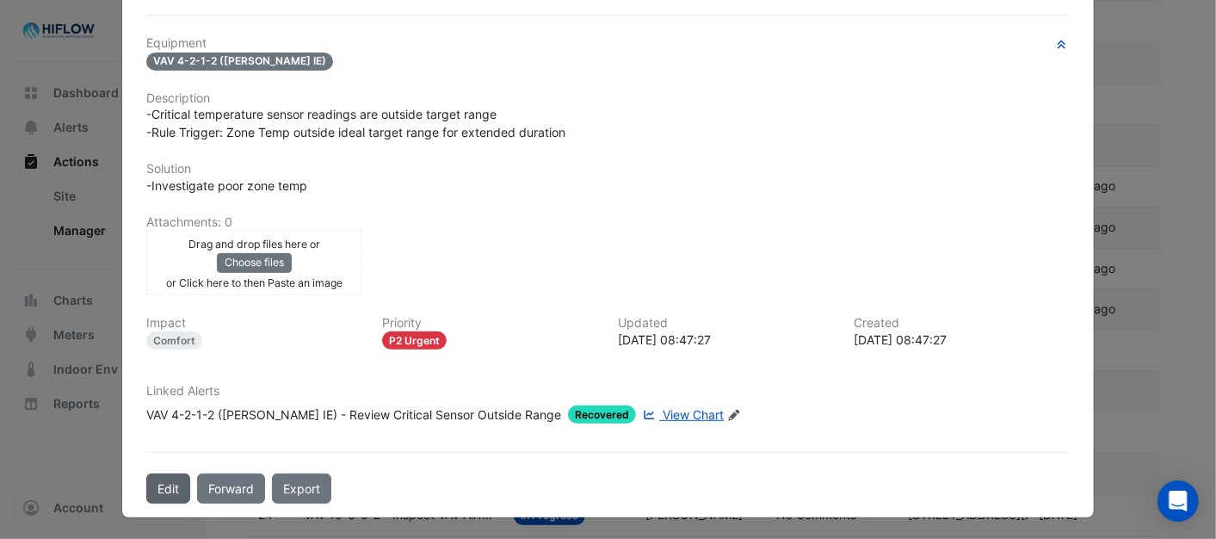
click at [159, 478] on button "Edit" at bounding box center [168, 488] width 44 height 30
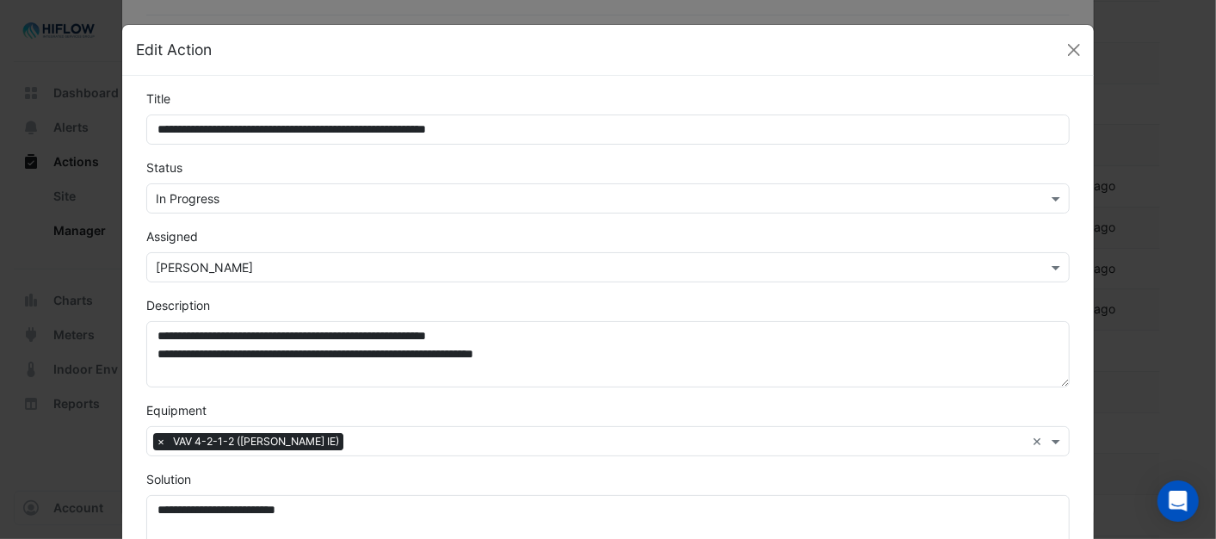
scroll to position [258, 0]
click at [1050, 196] on span at bounding box center [1058, 198] width 22 height 18
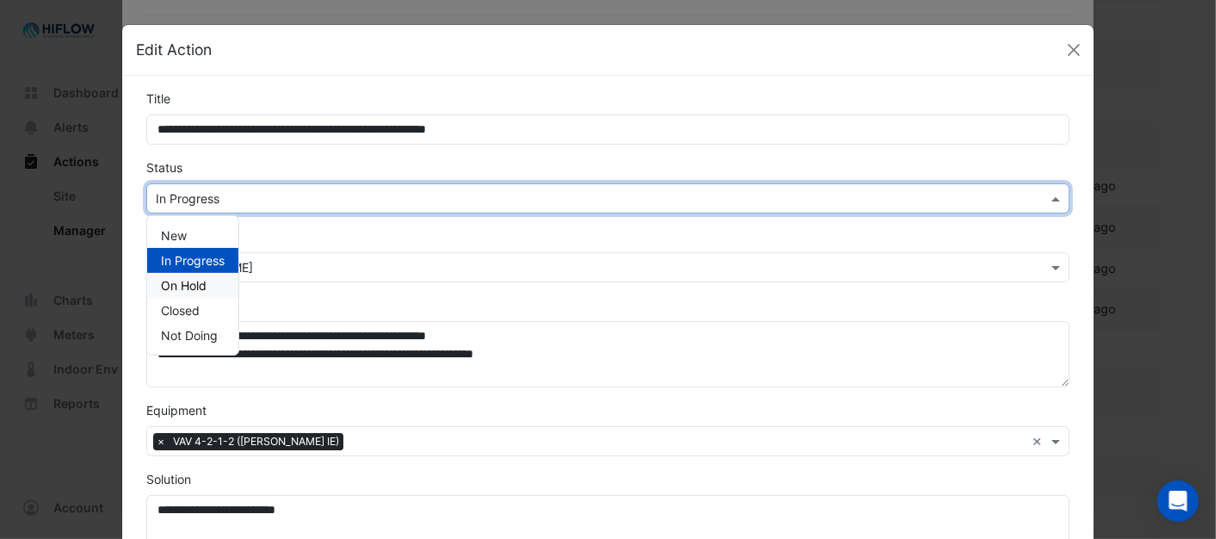
click at [200, 287] on span "On Hold" at bounding box center [184, 285] width 46 height 15
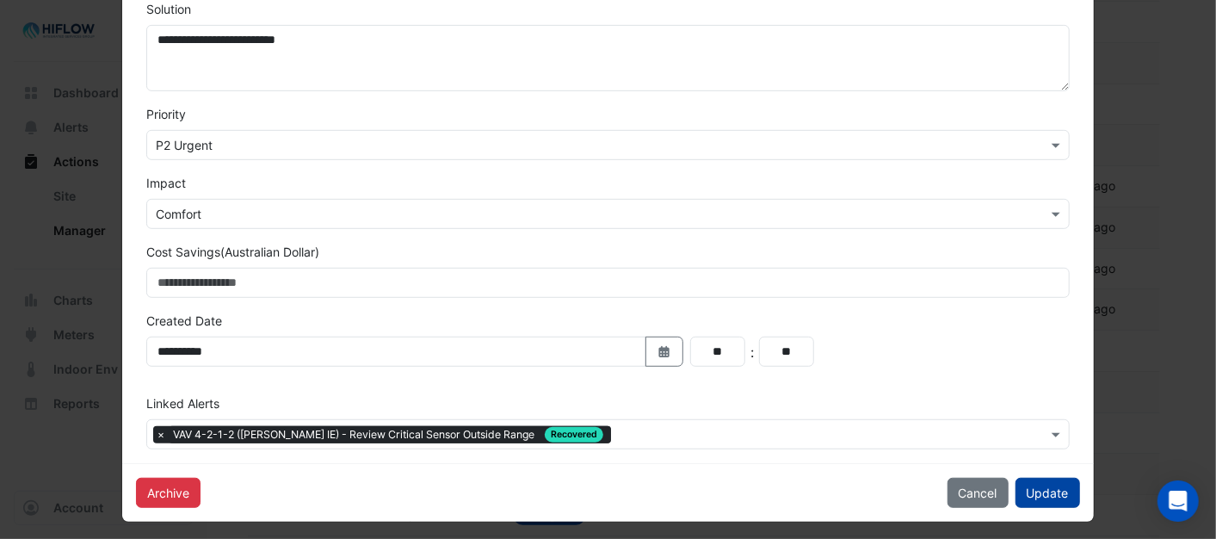
scroll to position [478, 0]
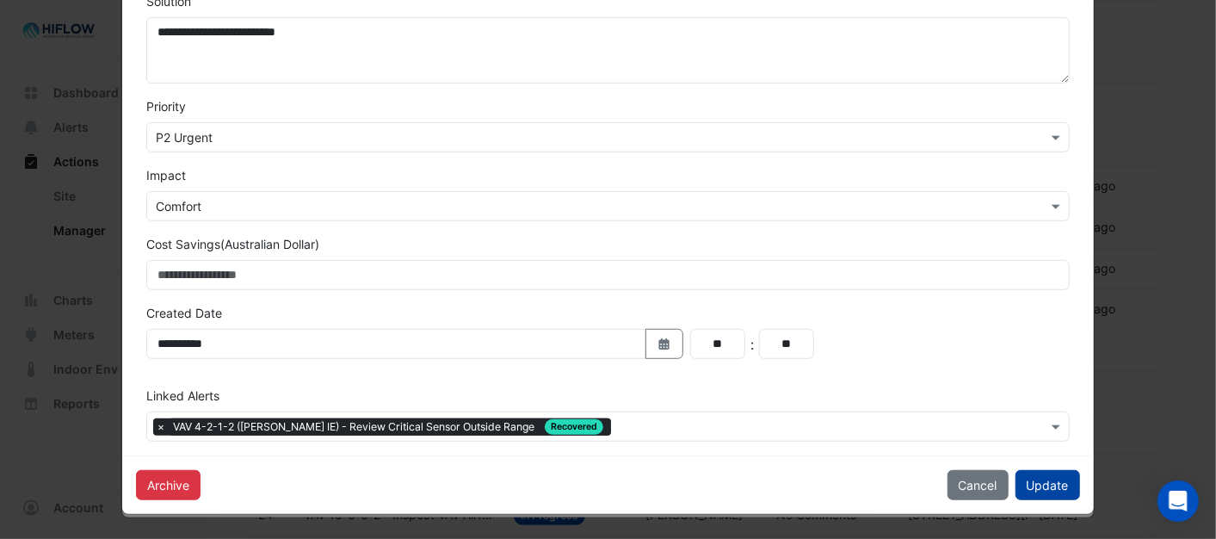
click at [1058, 478] on button "Update" at bounding box center [1047, 485] width 65 height 30
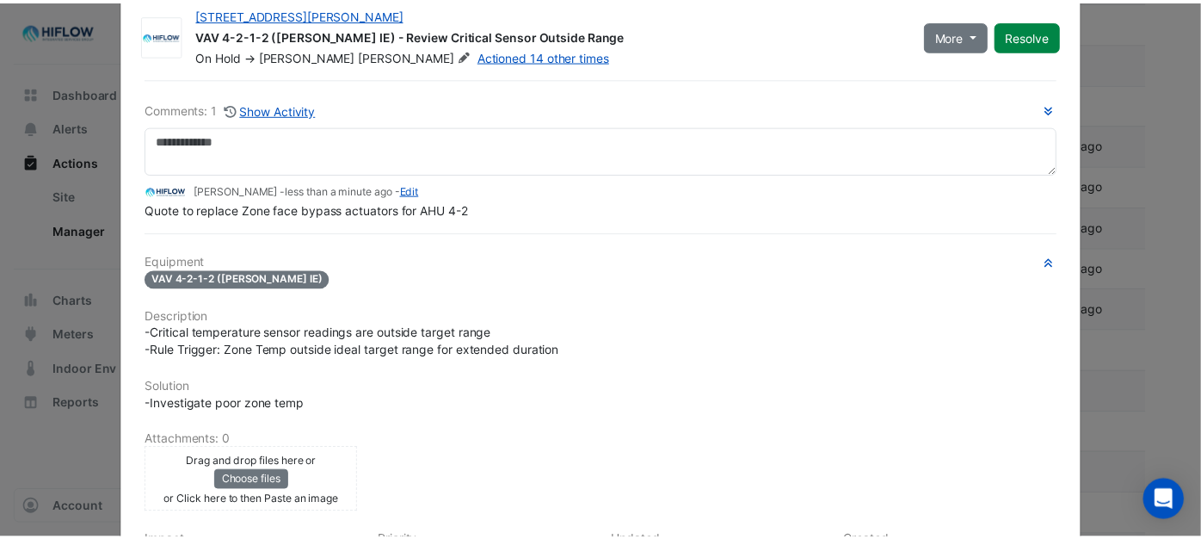
scroll to position [0, 0]
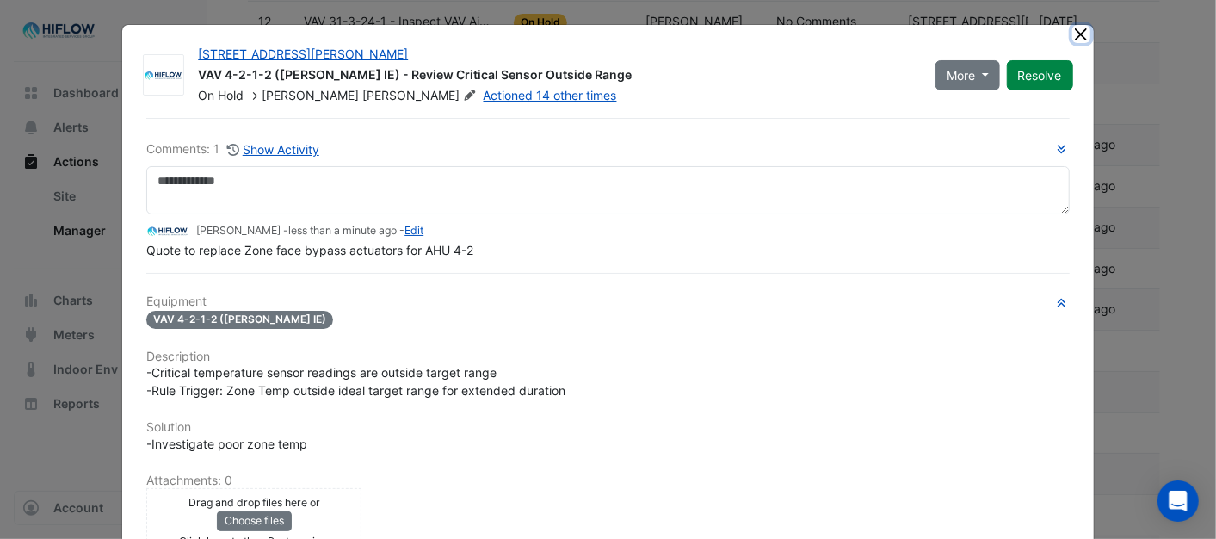
click at [1075, 31] on button "Close" at bounding box center [1081, 34] width 18 height 18
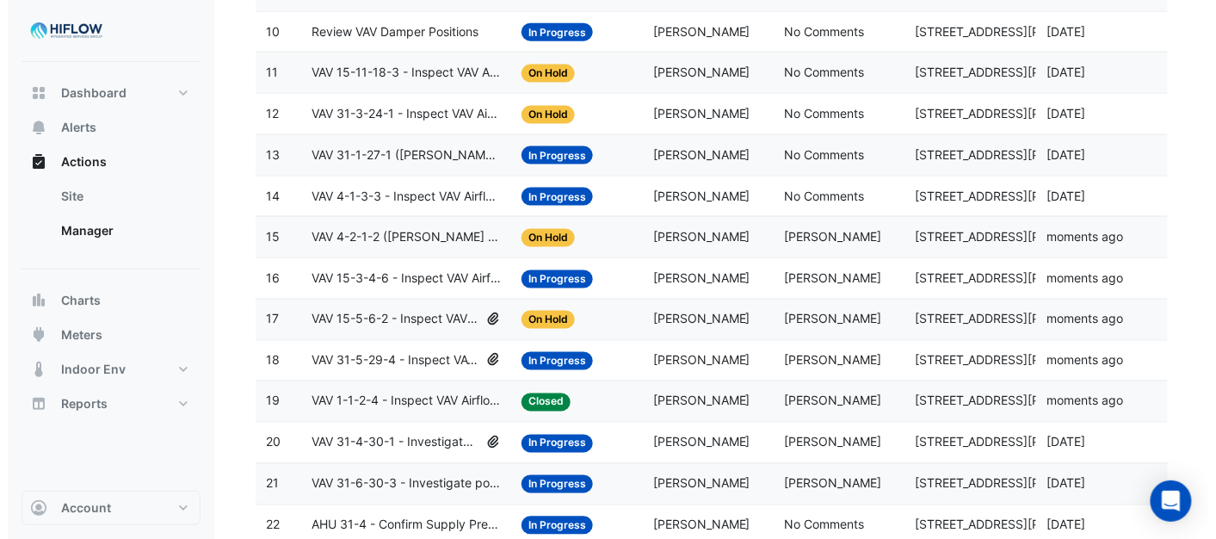
scroll to position [609, 0]
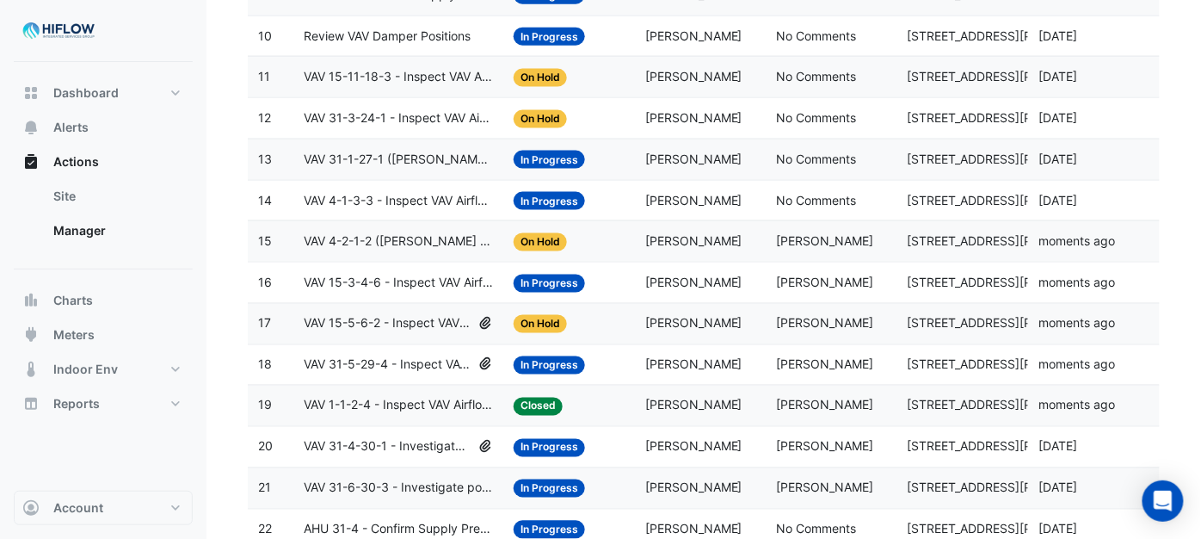
click at [419, 200] on span "VAV 4-1-3-3 - Inspect VAV Airflow Leak" at bounding box center [398, 201] width 189 height 20
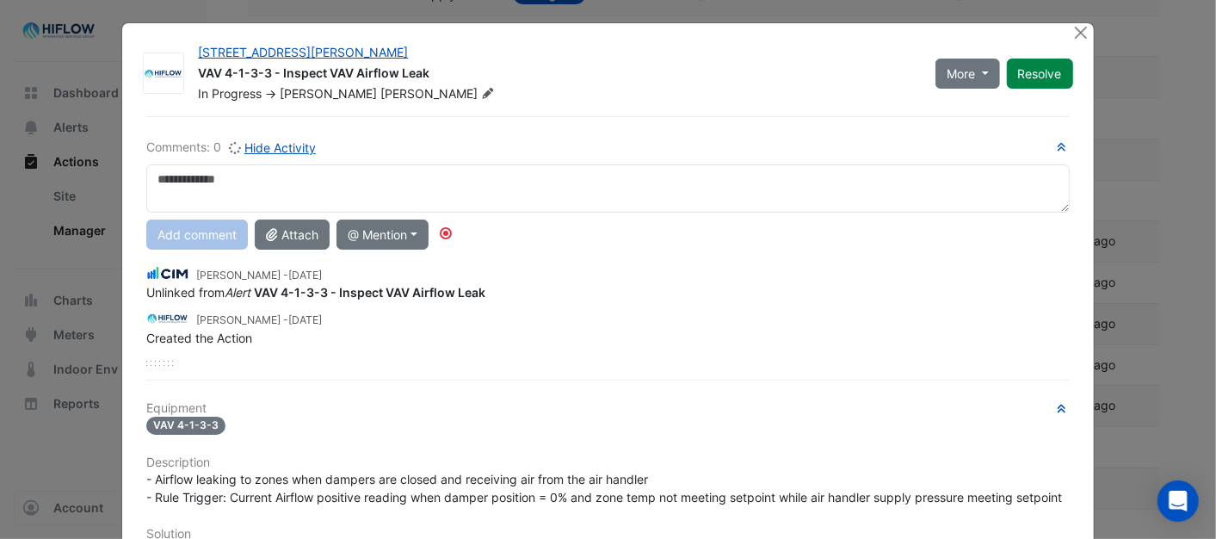
scroll to position [0, 0]
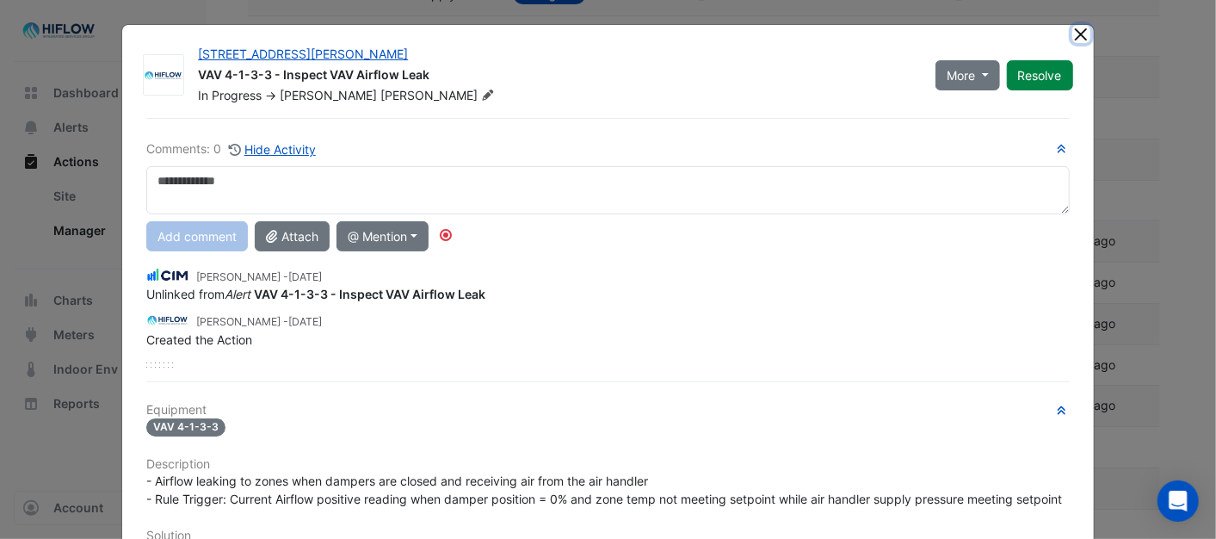
click at [1074, 31] on button "Close" at bounding box center [1081, 34] width 18 height 18
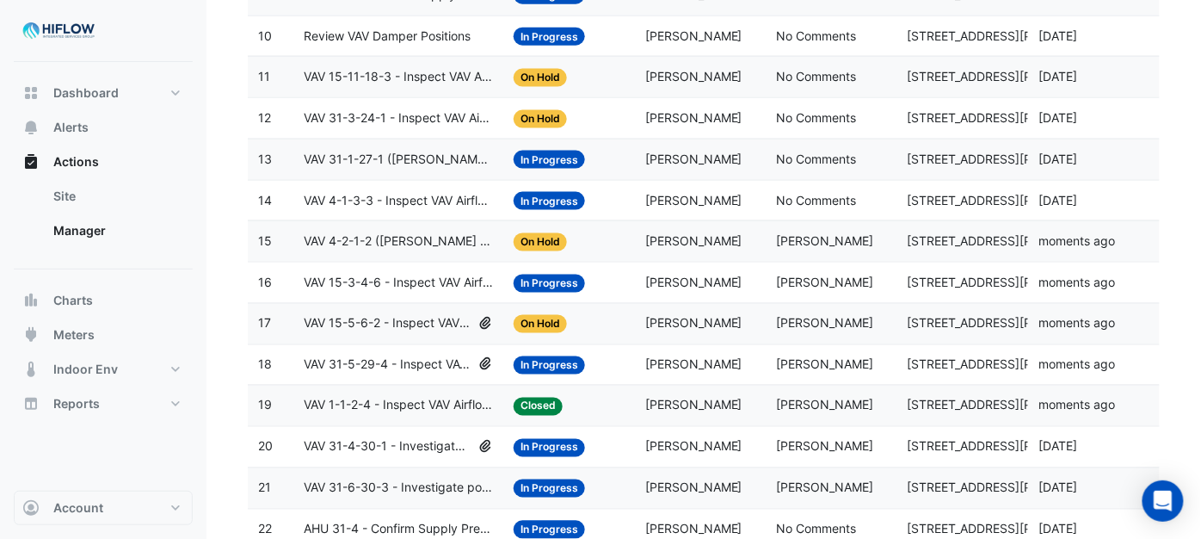
click at [540, 163] on span "In Progress" at bounding box center [549, 160] width 71 height 18
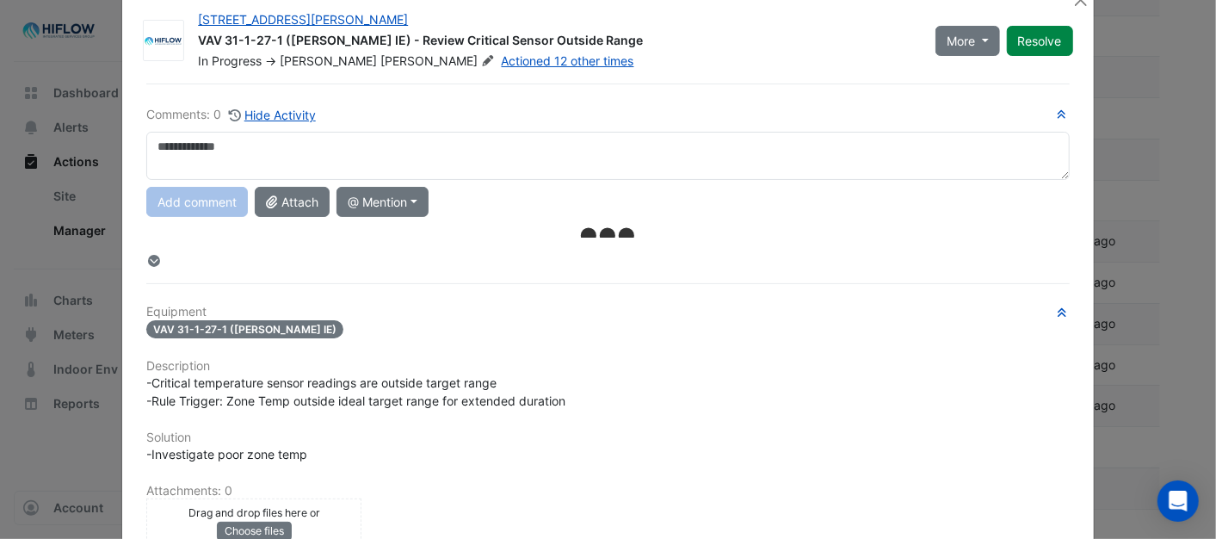
scroll to position [17, 0]
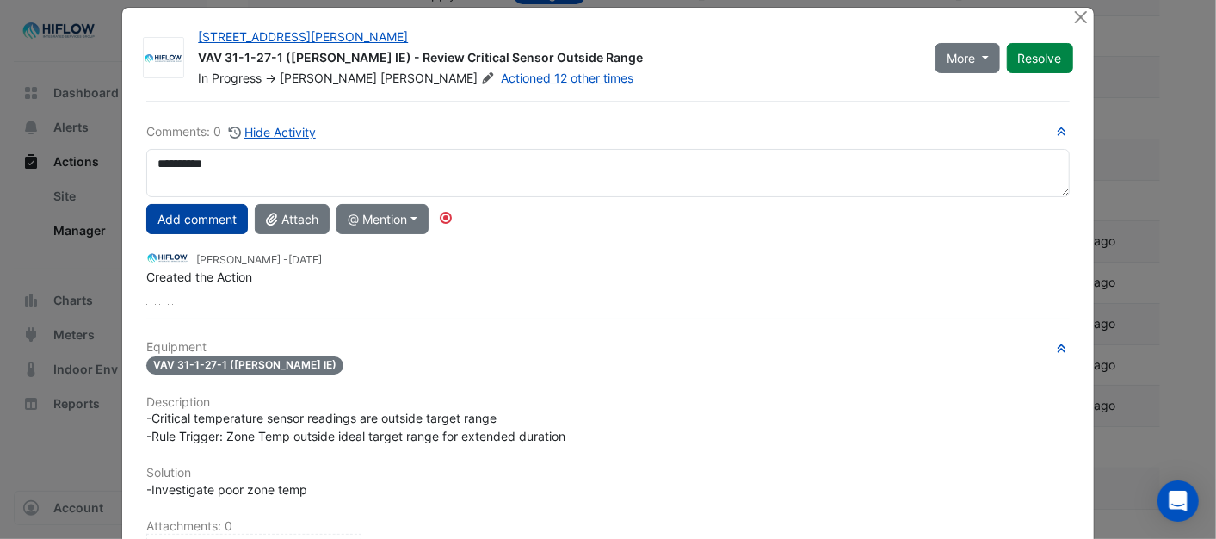
type textarea "**********"
click at [187, 222] on button "Add comment" at bounding box center [197, 219] width 102 height 30
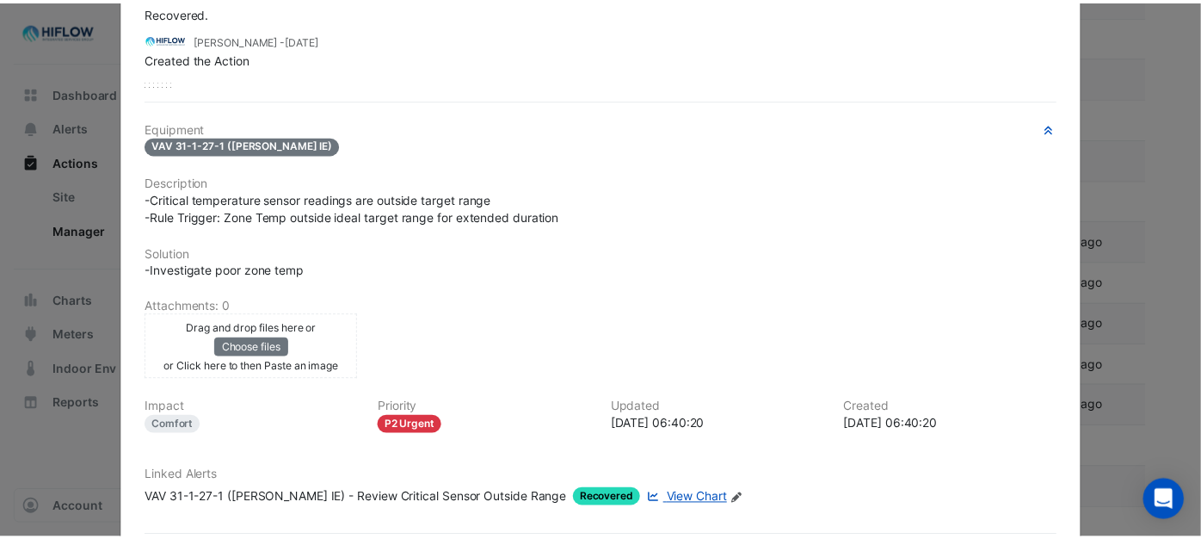
scroll to position [0, 0]
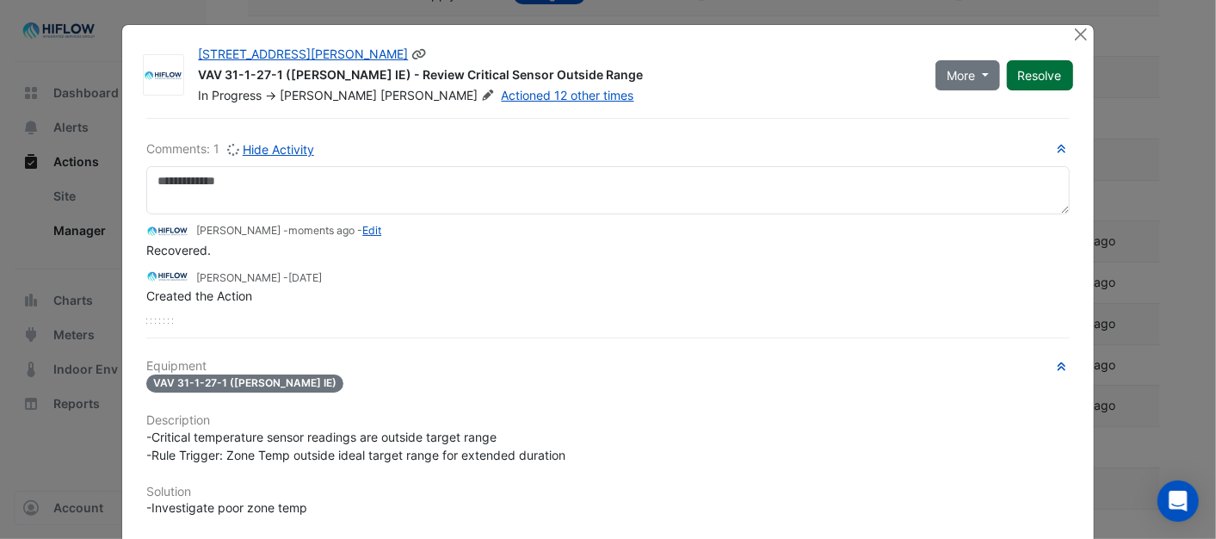
click at [1044, 69] on button "Resolve" at bounding box center [1040, 75] width 66 height 30
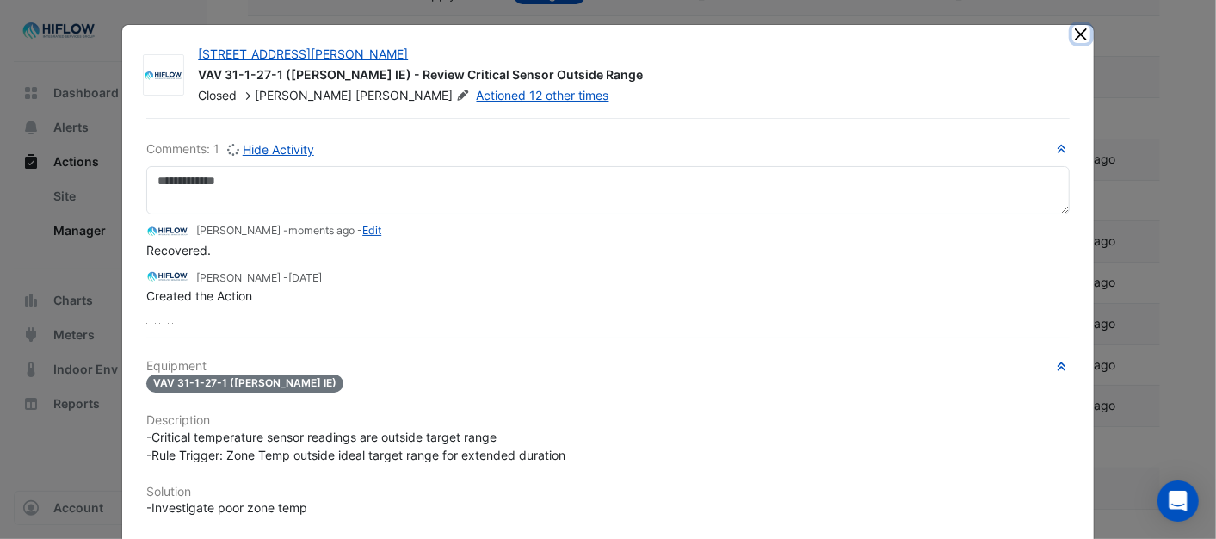
click at [1077, 34] on button "Close" at bounding box center [1081, 34] width 18 height 18
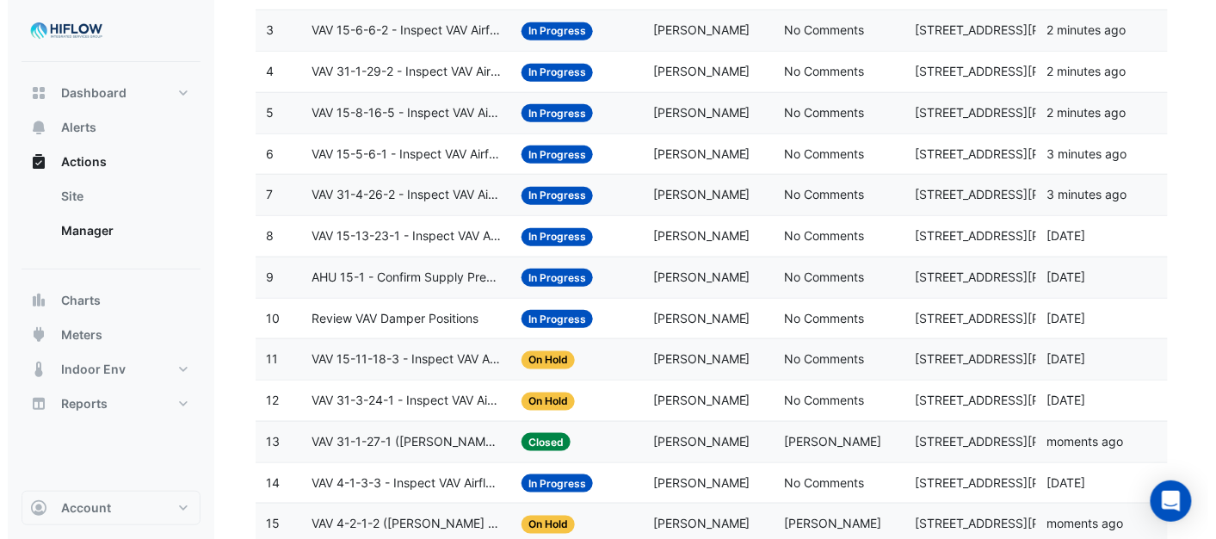
scroll to position [418, 0]
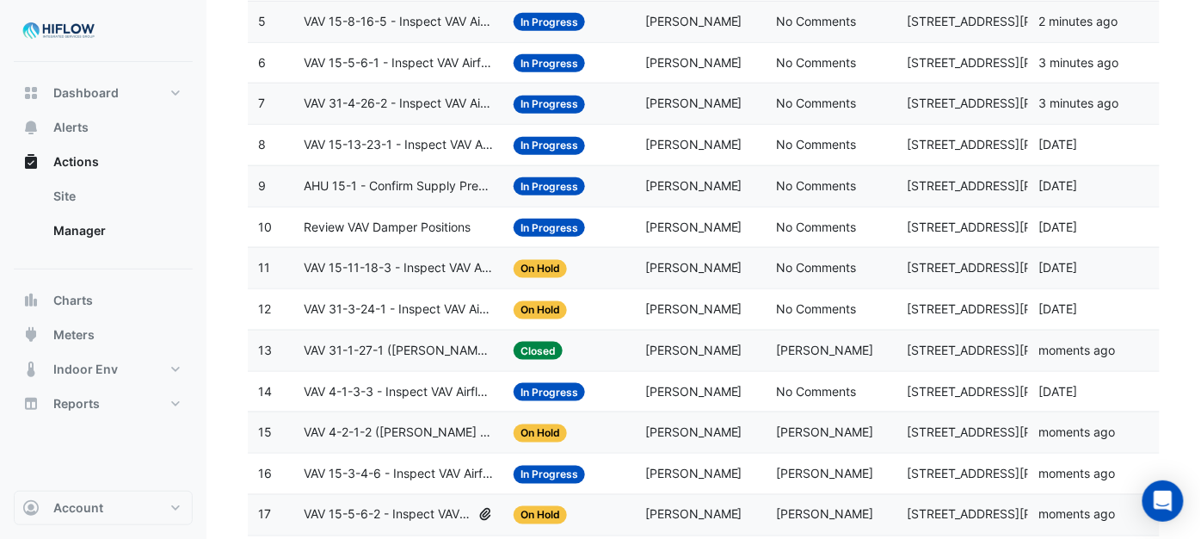
click at [399, 312] on span "VAV 31-3-24-1 - Inspect VAV Airflow Block" at bounding box center [398, 309] width 189 height 20
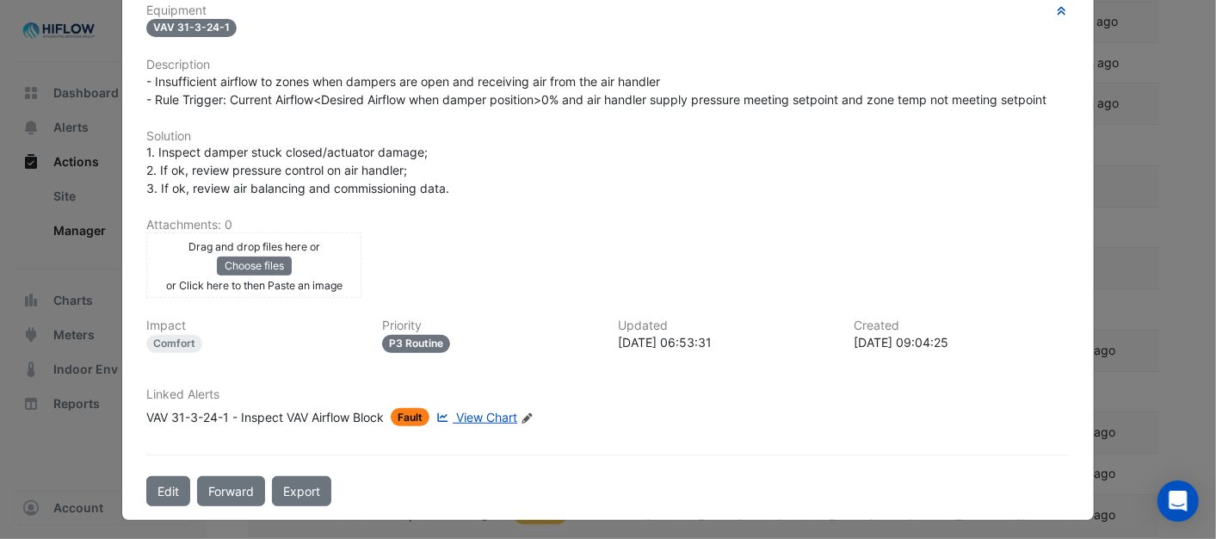
scroll to position [401, 0]
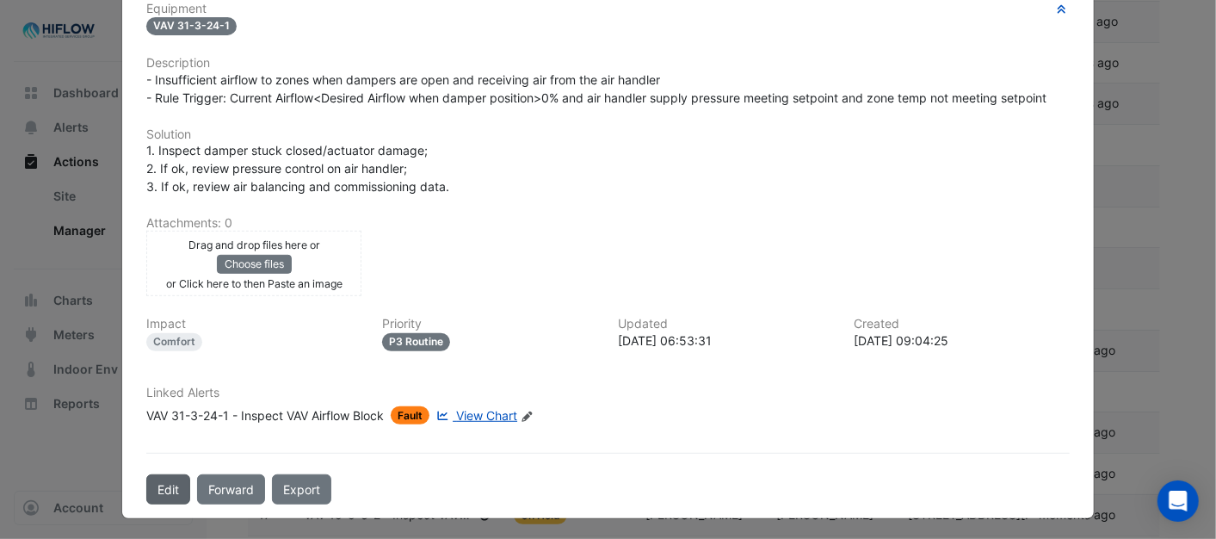
click at [146, 478] on button "Edit" at bounding box center [168, 489] width 44 height 30
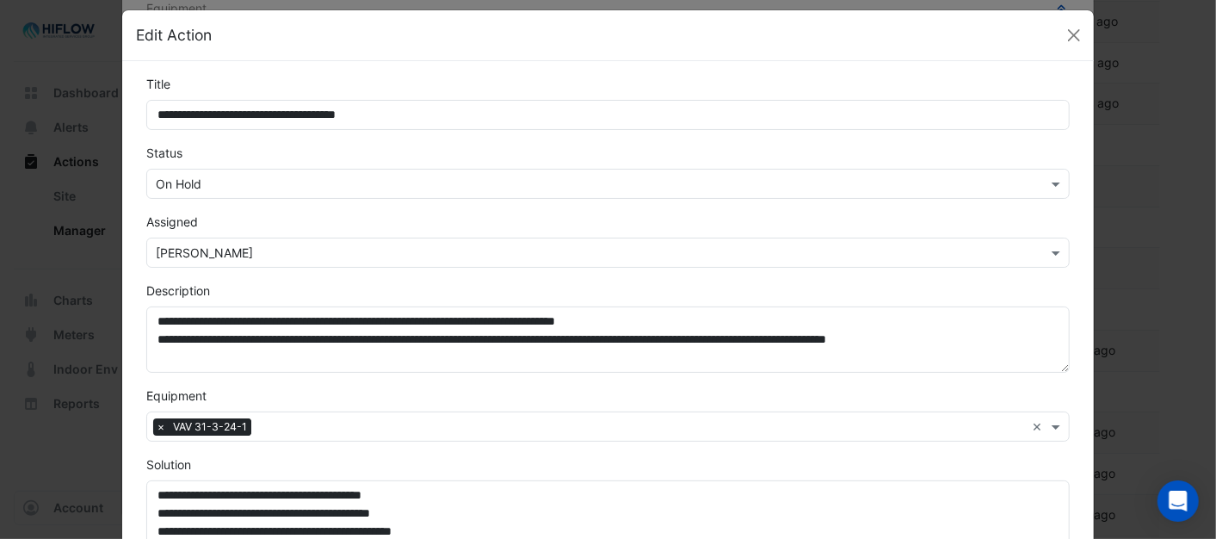
scroll to position [0, 0]
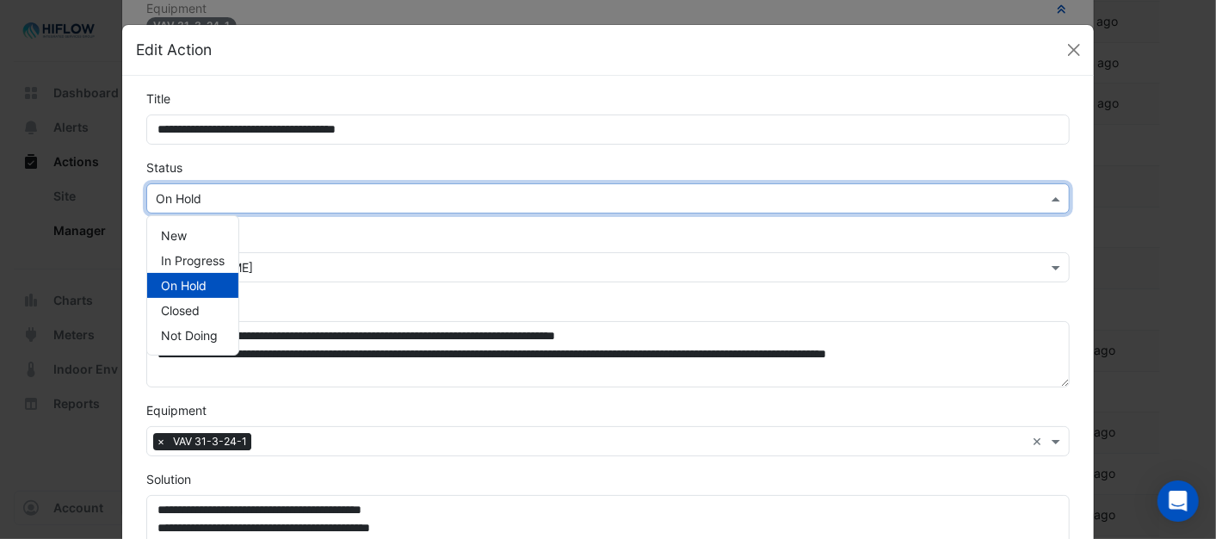
click at [1051, 200] on span at bounding box center [1058, 198] width 22 height 18
click at [219, 258] on div "In Progress" at bounding box center [192, 260] width 91 height 25
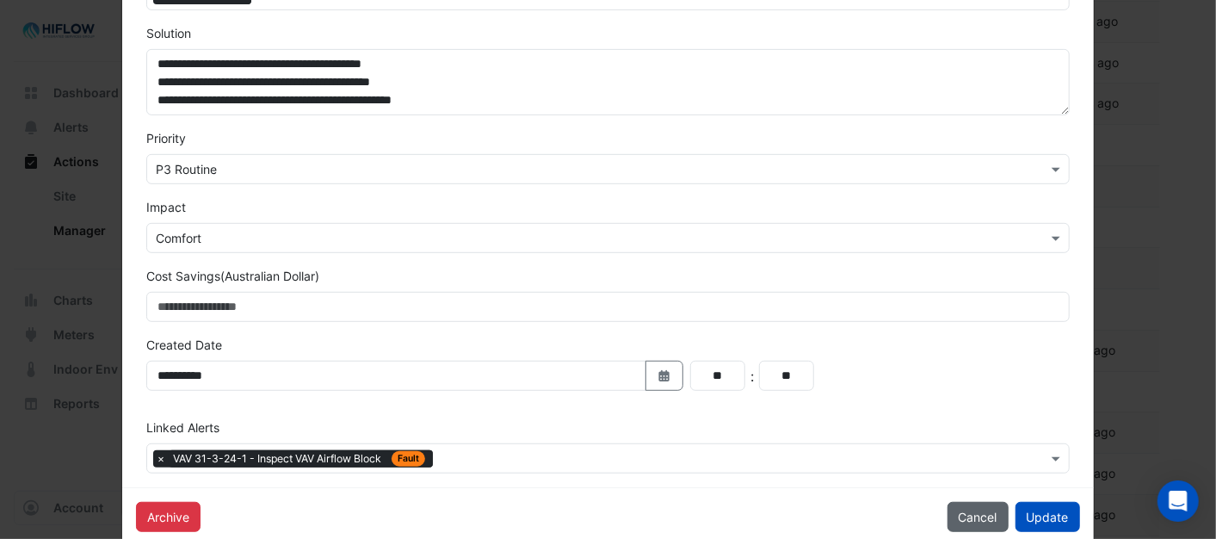
scroll to position [478, 0]
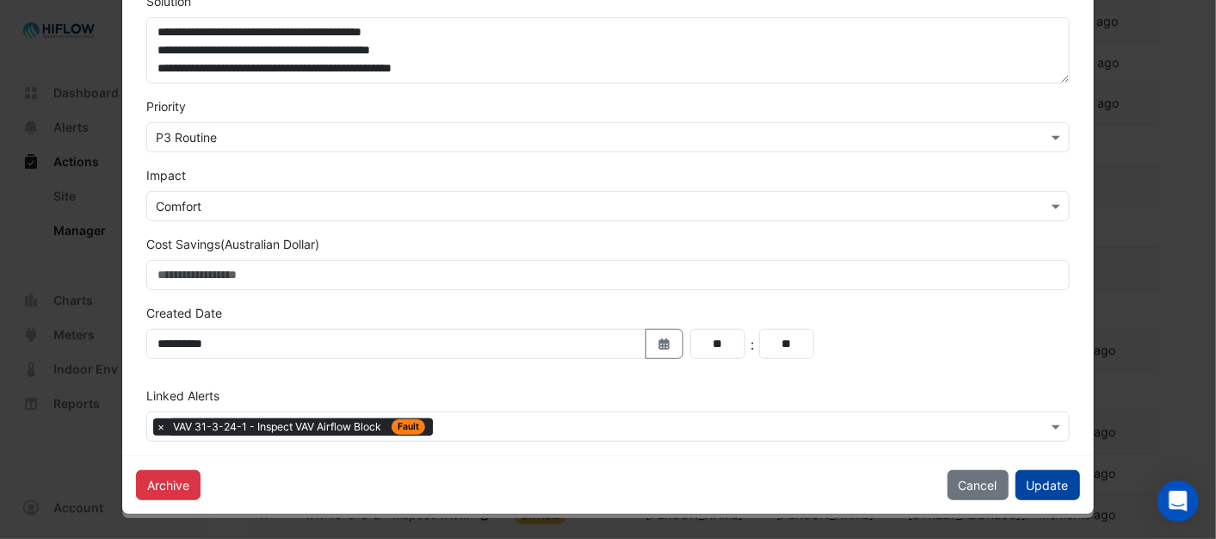
click at [1039, 484] on button "Update" at bounding box center [1047, 485] width 65 height 30
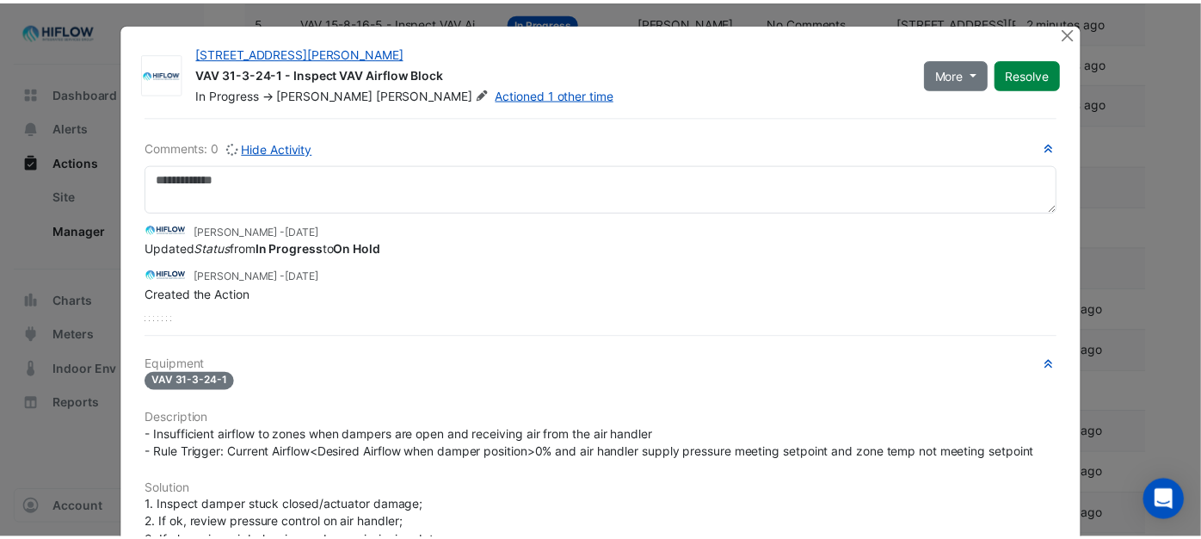
scroll to position [0, 0]
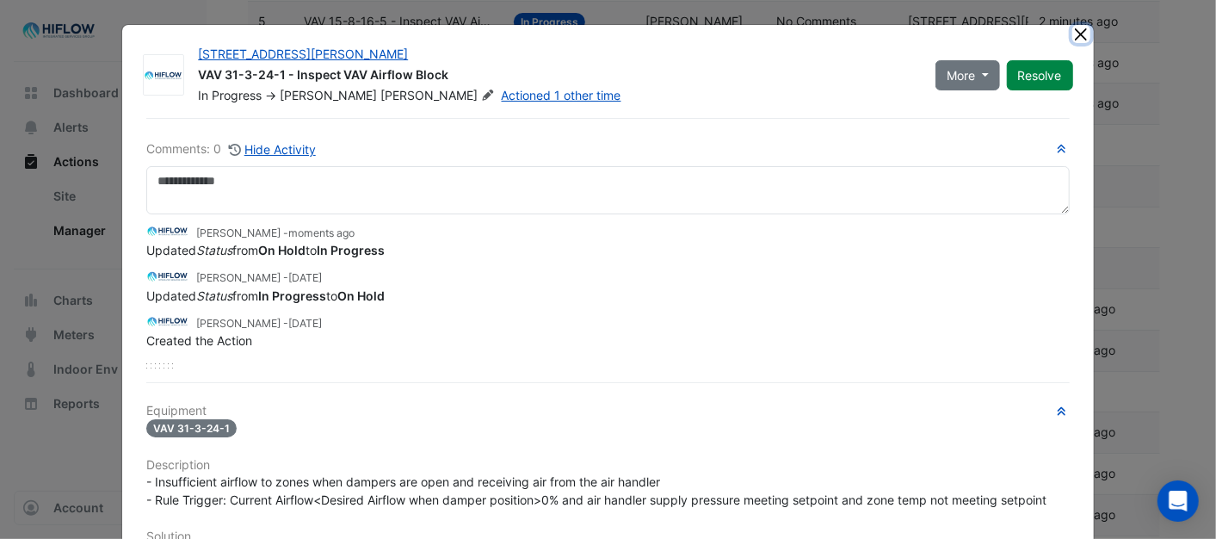
click at [1078, 40] on button "Close" at bounding box center [1081, 34] width 18 height 18
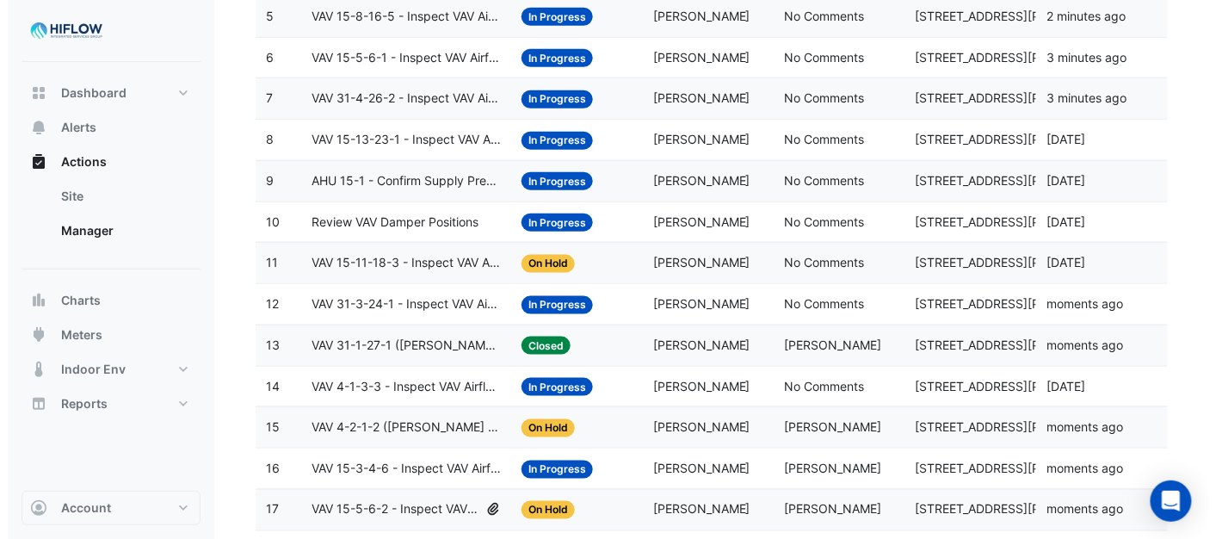
scroll to position [418, 0]
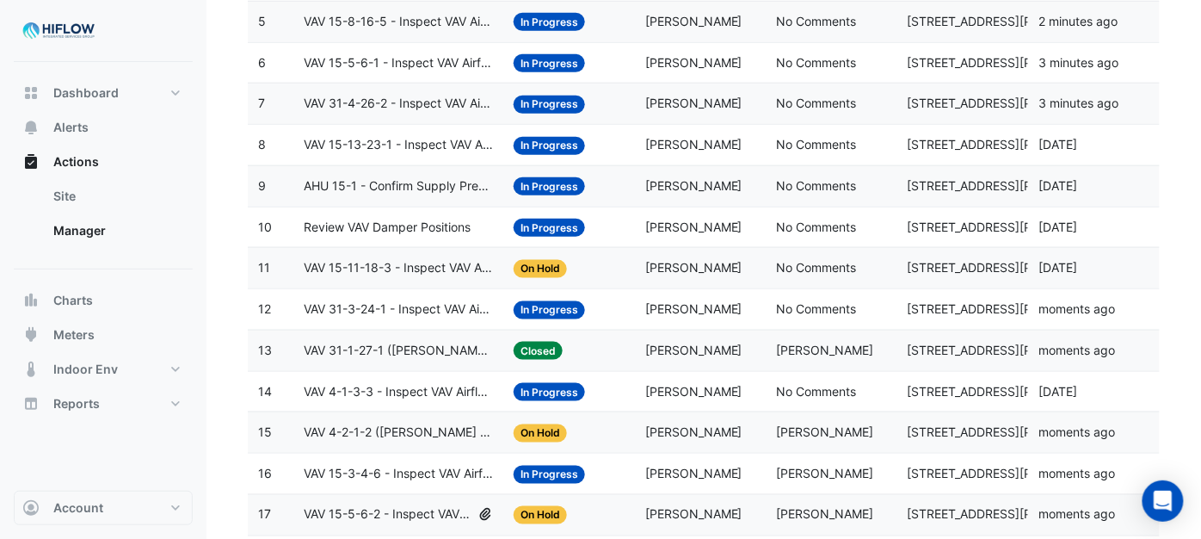
click at [422, 270] on span "VAV 15-11-18-3 - Inspect VAV Airflow Block" at bounding box center [398, 268] width 189 height 20
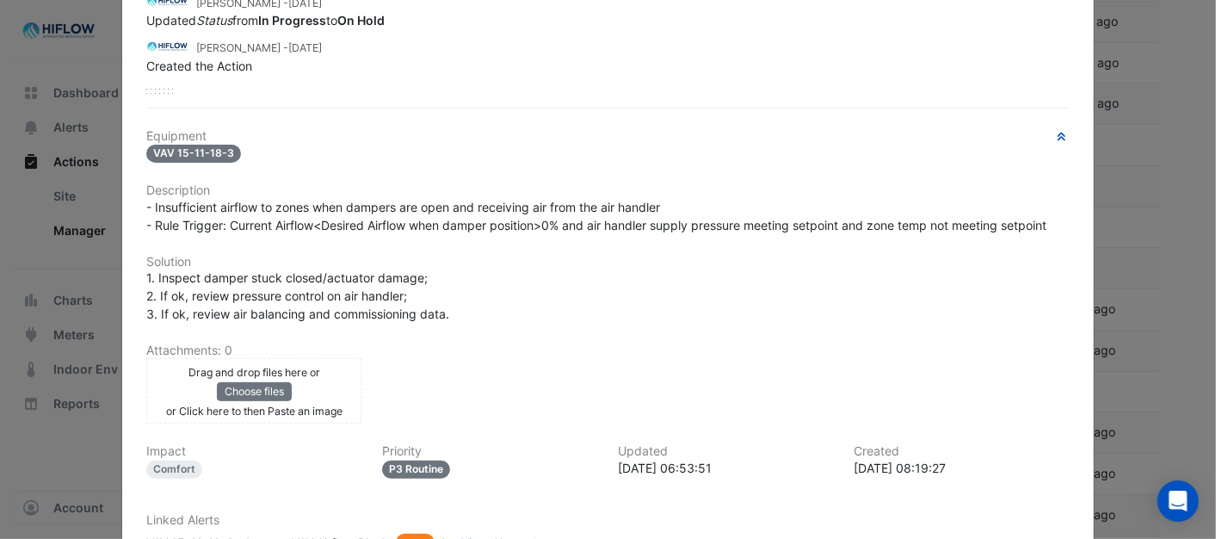
scroll to position [401, 0]
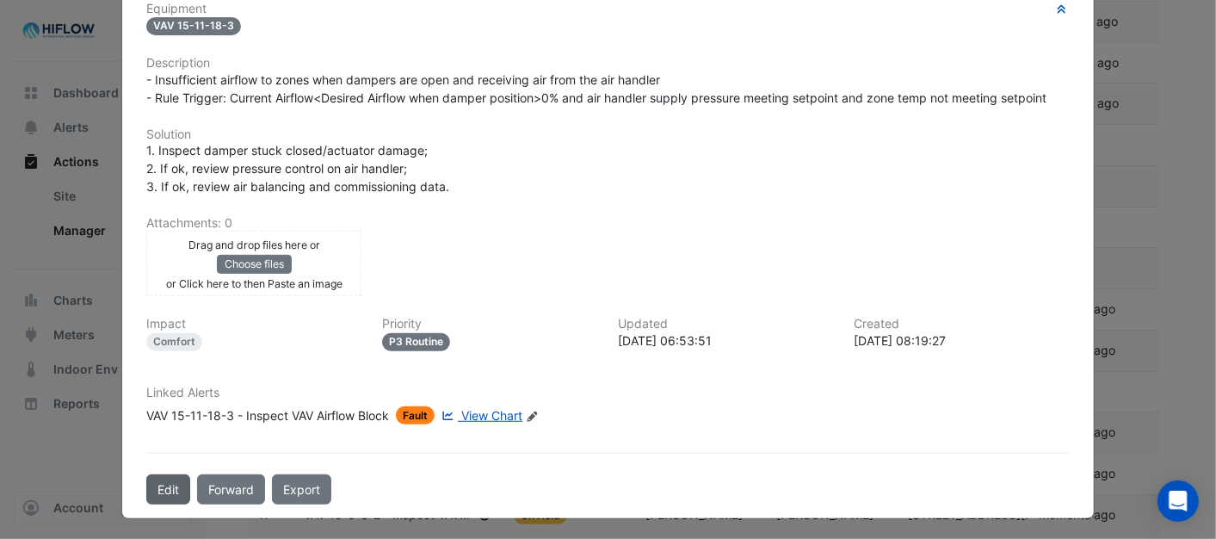
click at [159, 478] on button "Edit" at bounding box center [168, 489] width 44 height 30
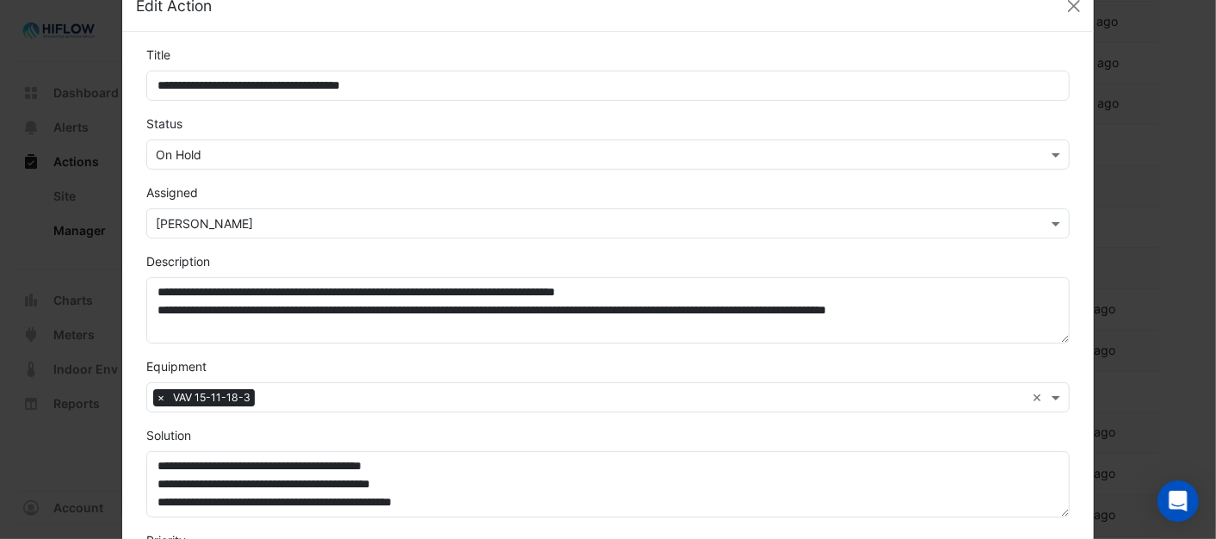
scroll to position [0, 0]
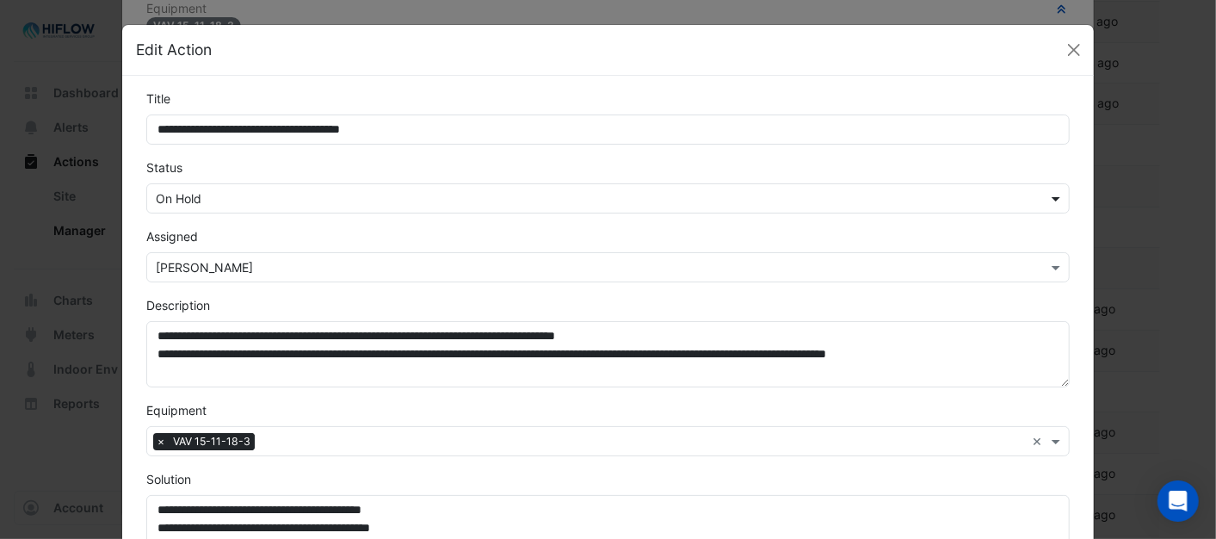
click at [1048, 196] on span at bounding box center [1058, 198] width 22 height 18
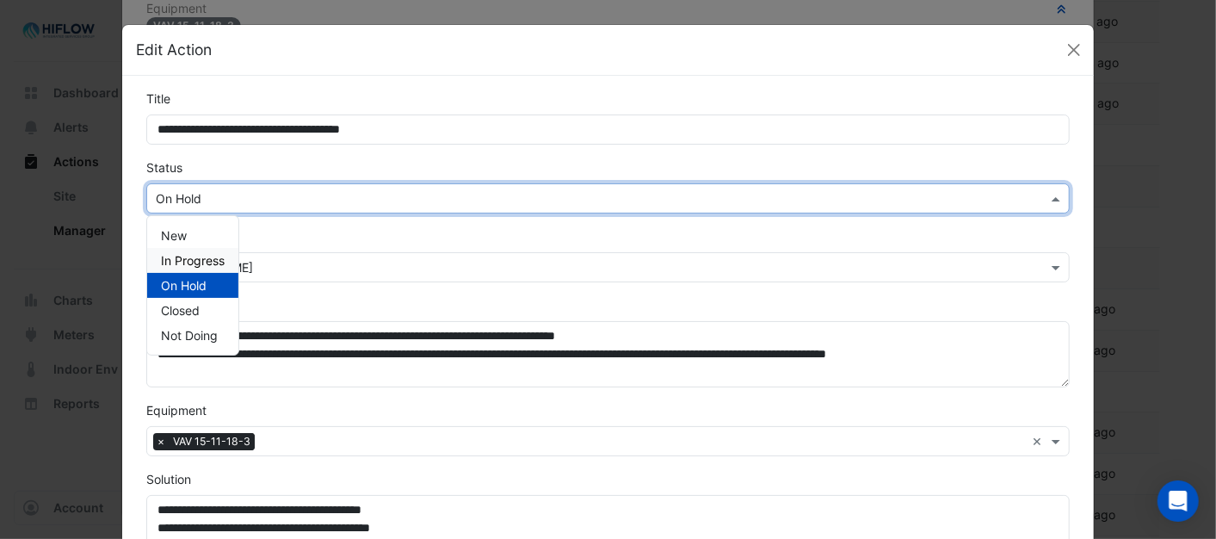
click at [193, 250] on div "In Progress" at bounding box center [192, 260] width 91 height 25
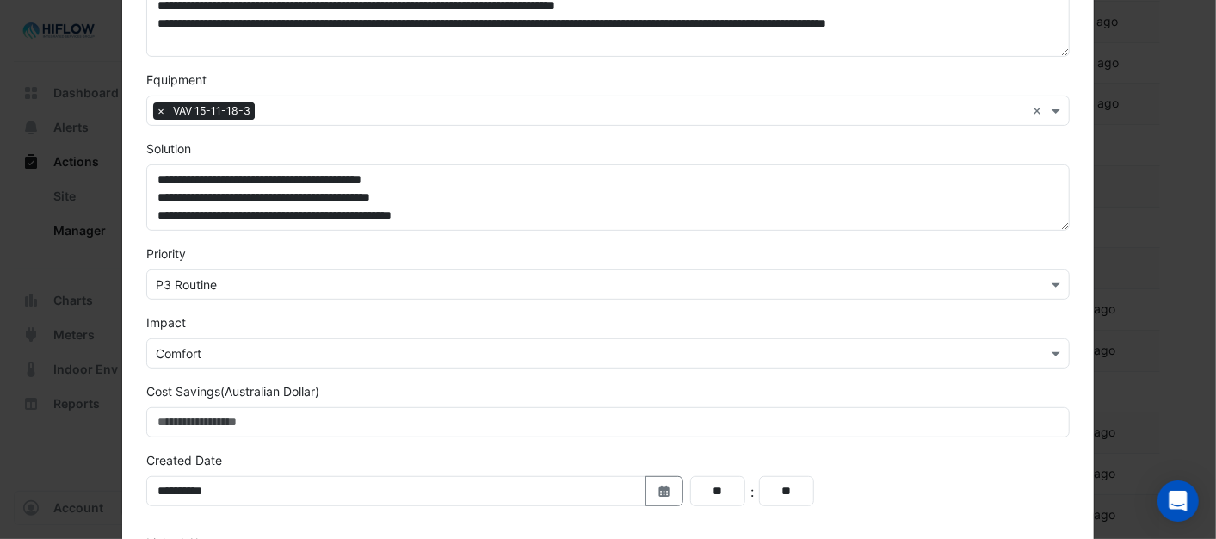
scroll to position [478, 0]
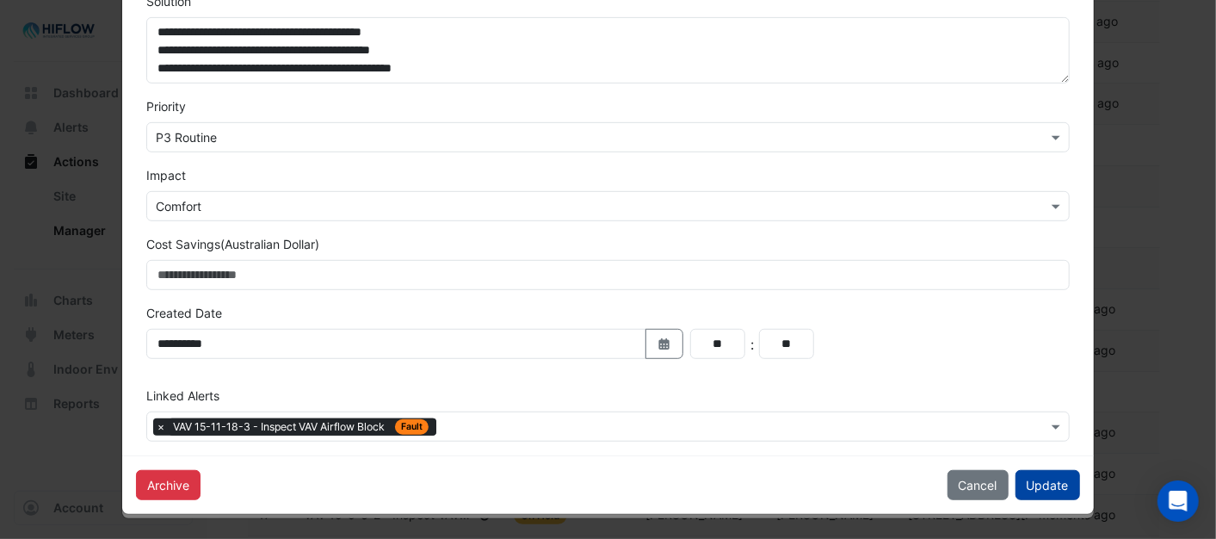
click at [1047, 480] on button "Update" at bounding box center [1047, 485] width 65 height 30
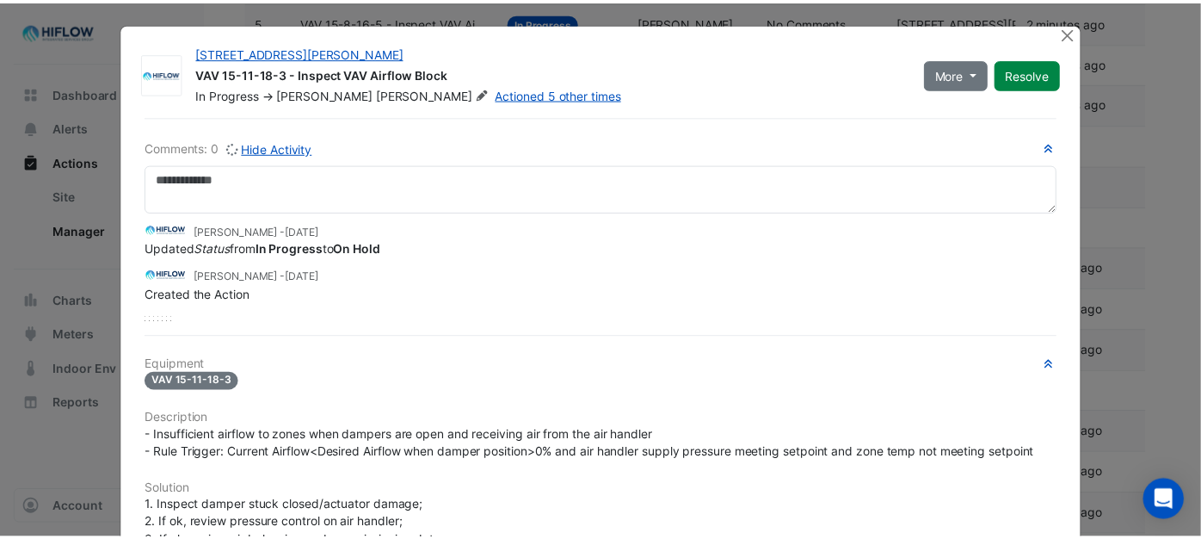
scroll to position [0, 0]
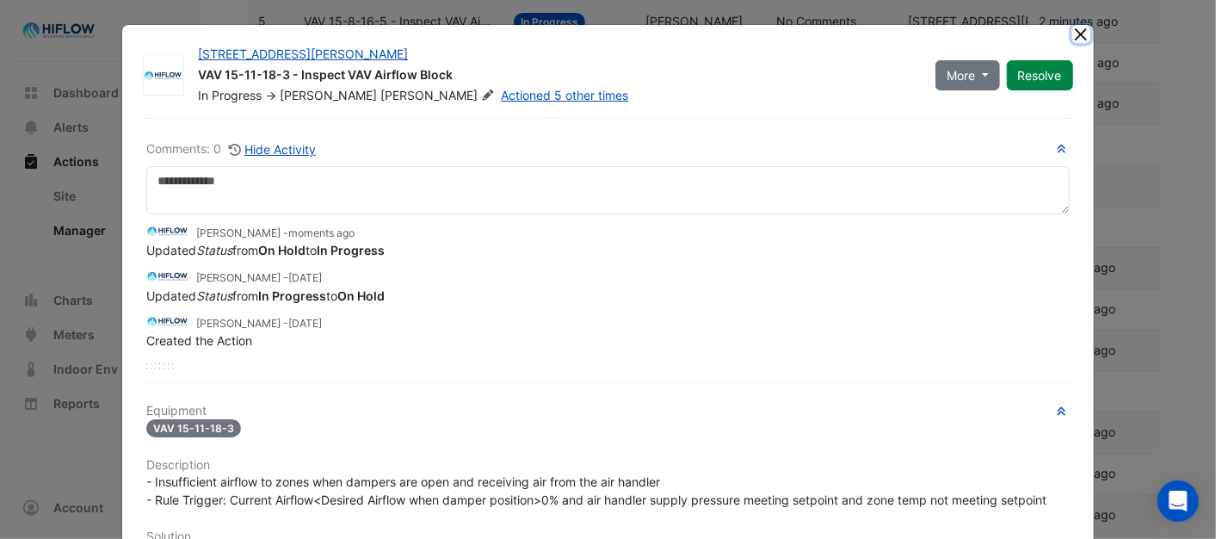
click at [1072, 35] on button "Close" at bounding box center [1081, 34] width 18 height 18
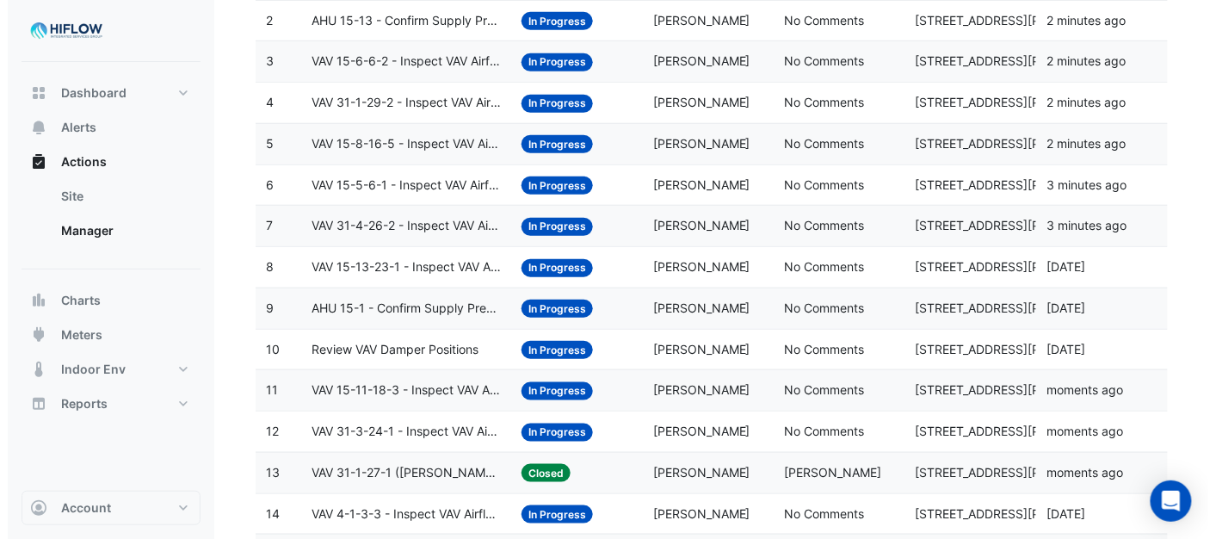
scroll to position [323, 0]
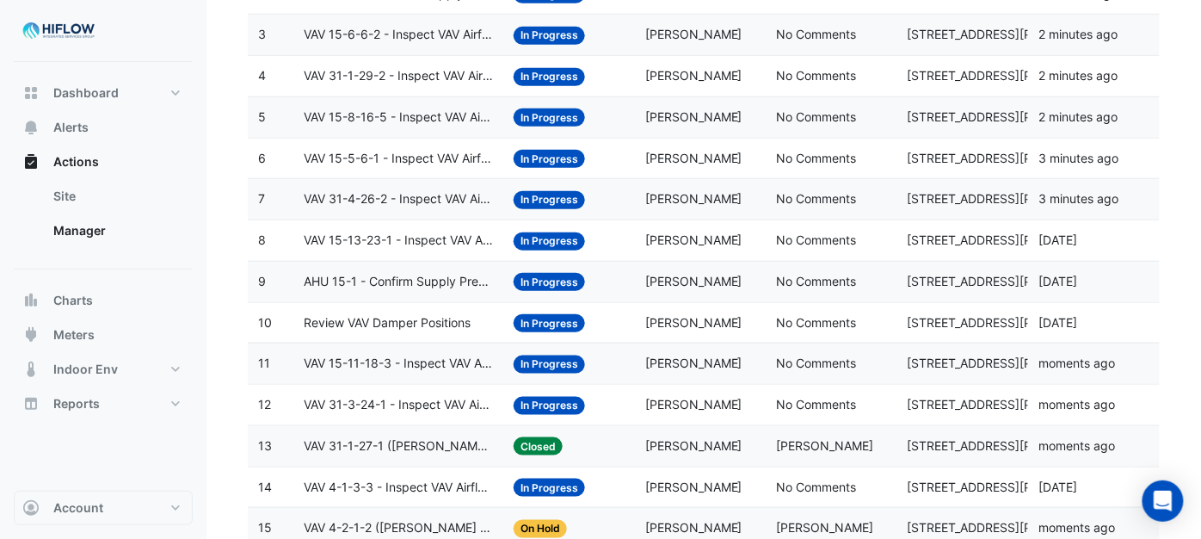
click at [399, 287] on span "AHU 15-1 - Confirm Supply Pressure Override (Energy Waste)" at bounding box center [398, 282] width 189 height 20
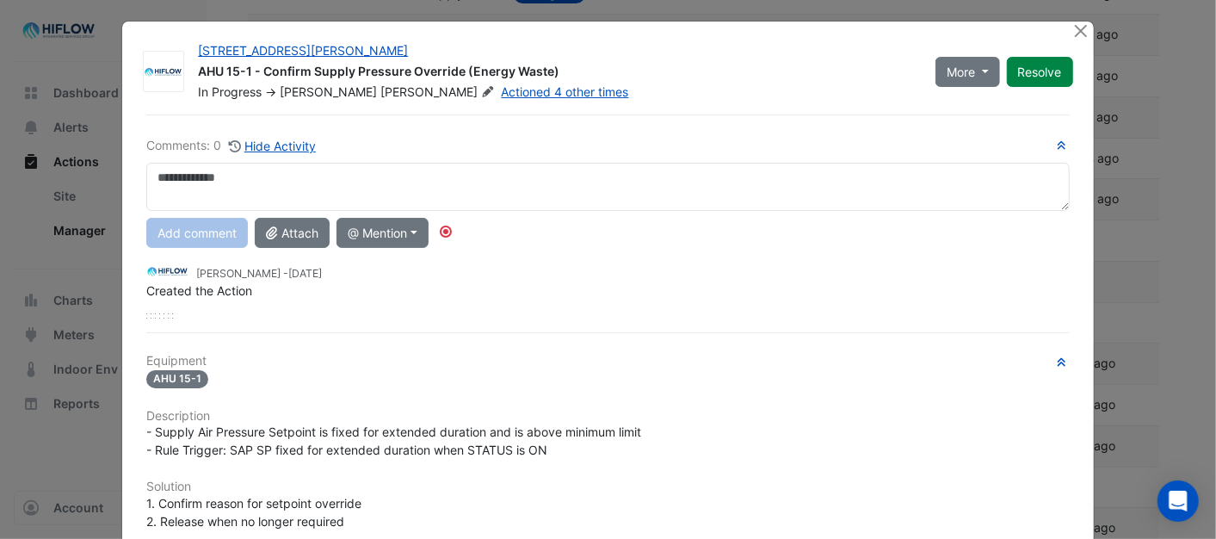
scroll to position [0, 0]
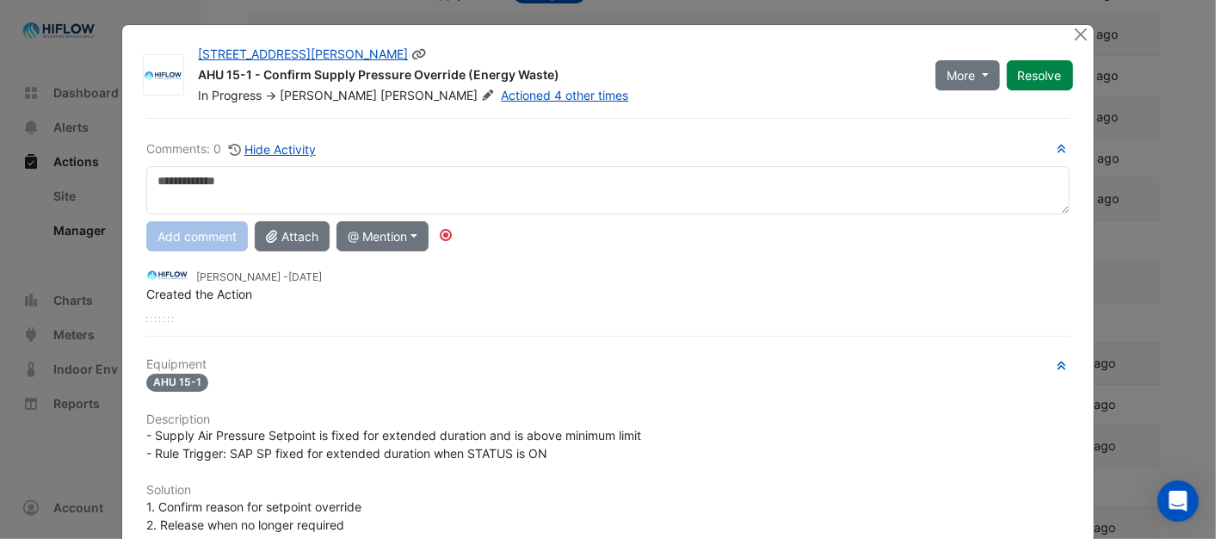
click at [481, 93] on icon at bounding box center [487, 94] width 13 height 10
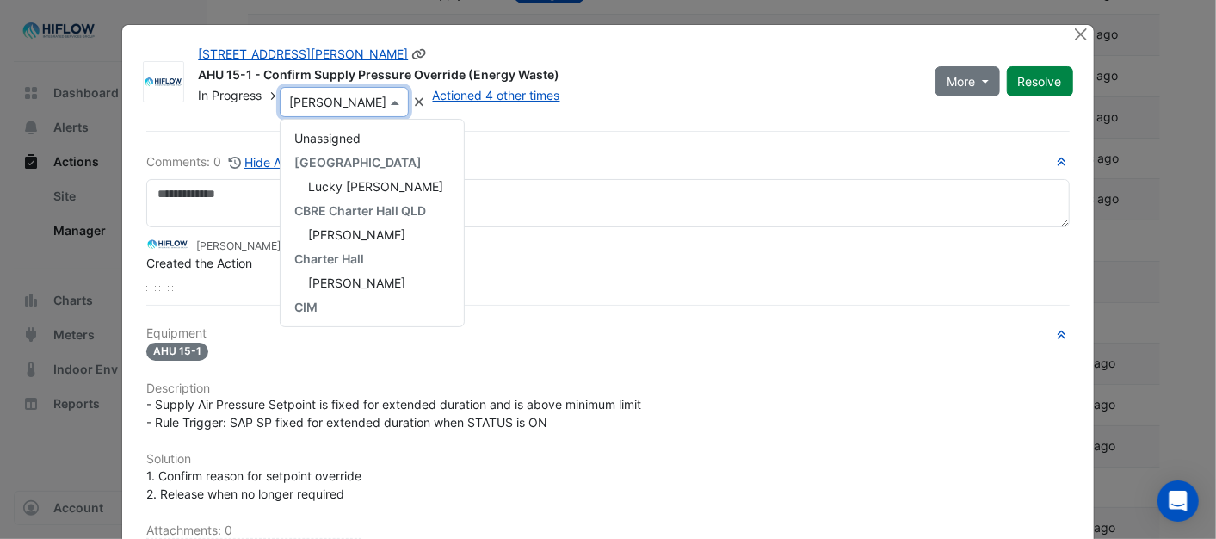
scroll to position [264, 0]
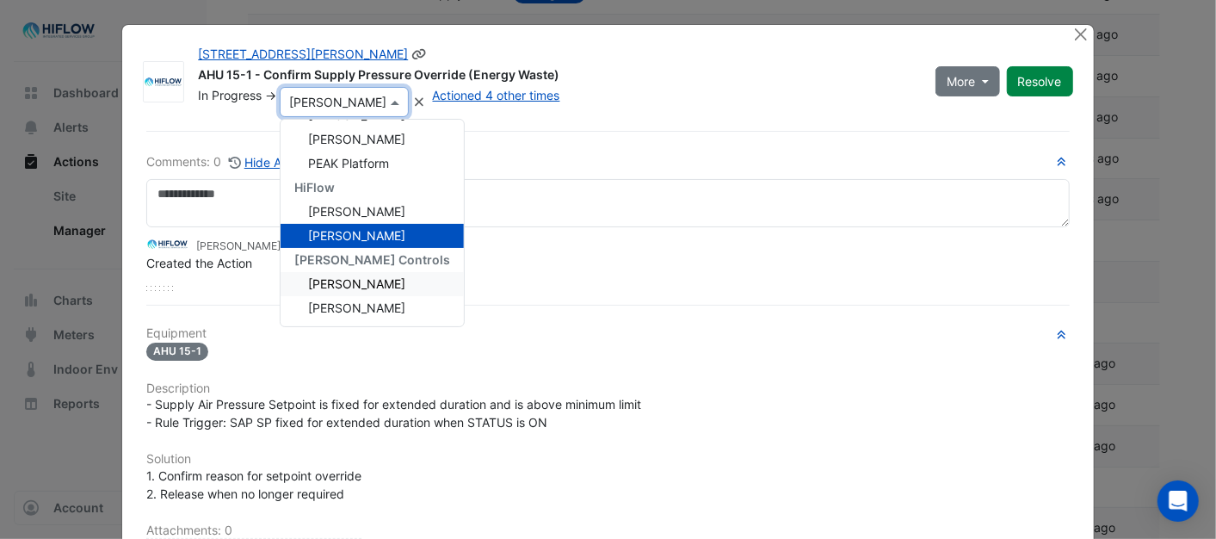
click at [339, 280] on span "[PERSON_NAME]" at bounding box center [356, 283] width 97 height 15
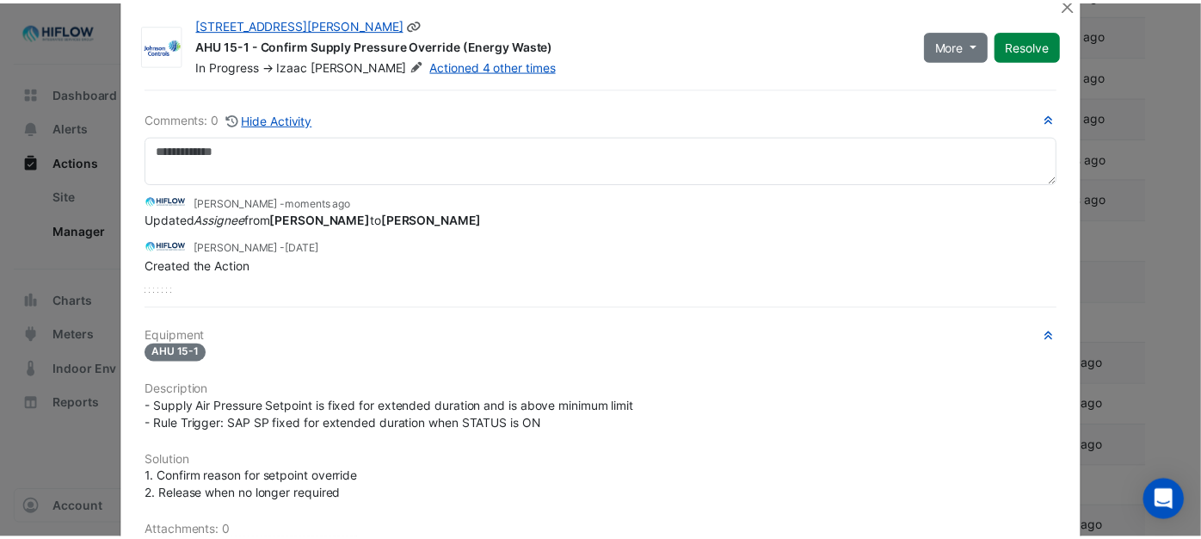
scroll to position [0, 0]
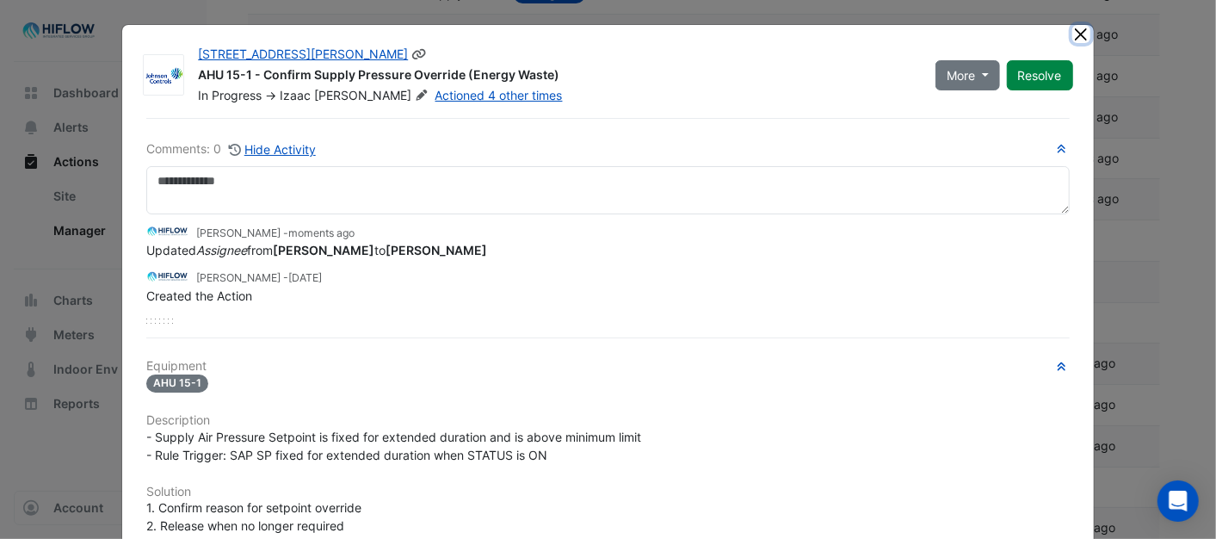
click at [1073, 32] on button "Close" at bounding box center [1081, 34] width 18 height 18
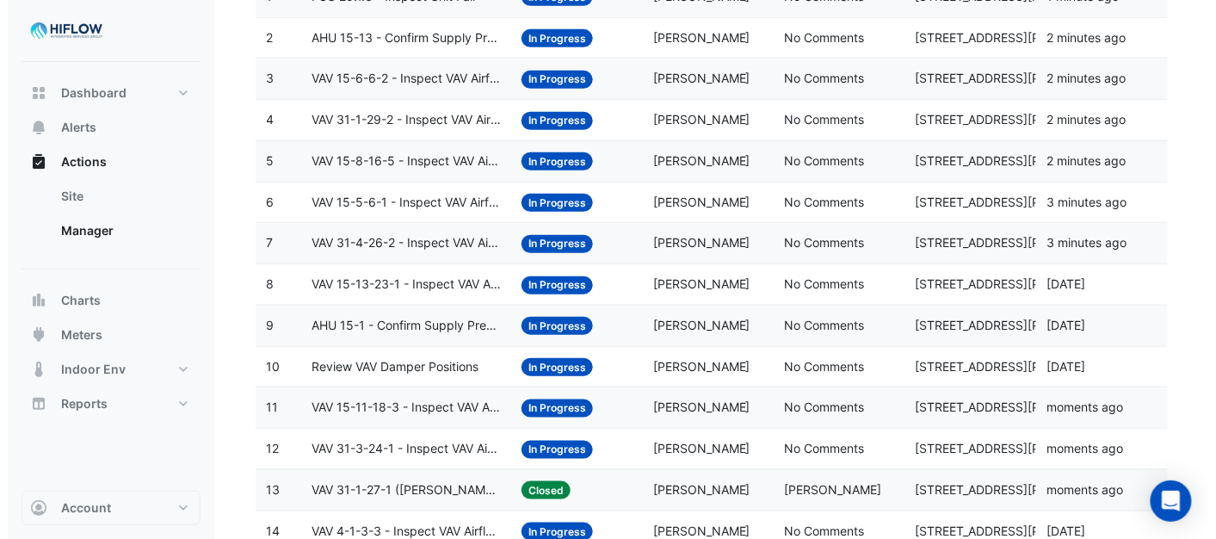
scroll to position [132, 0]
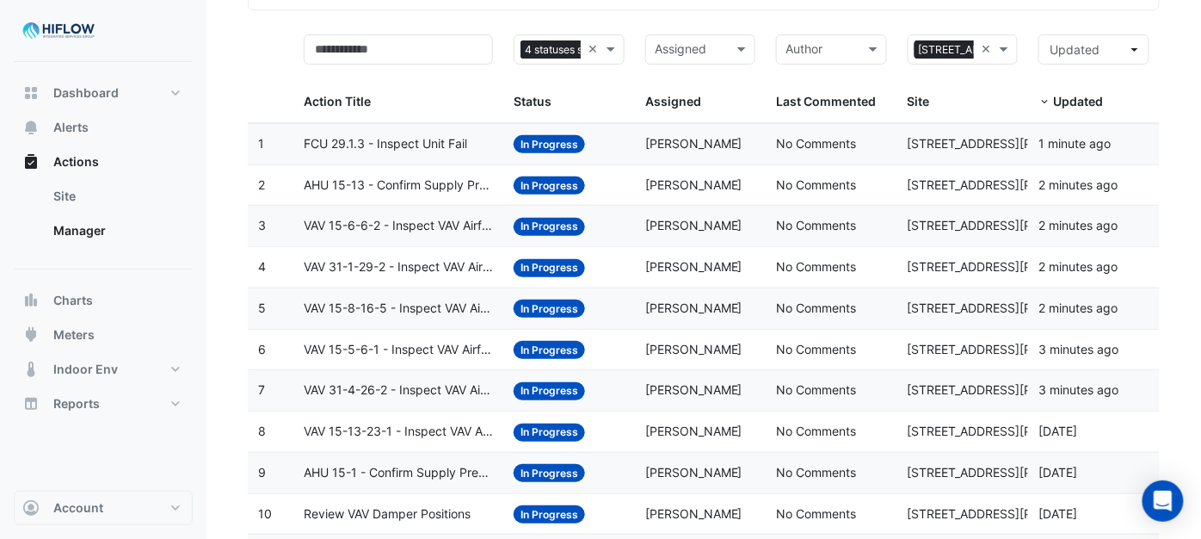
click at [545, 189] on span "In Progress" at bounding box center [549, 185] width 71 height 18
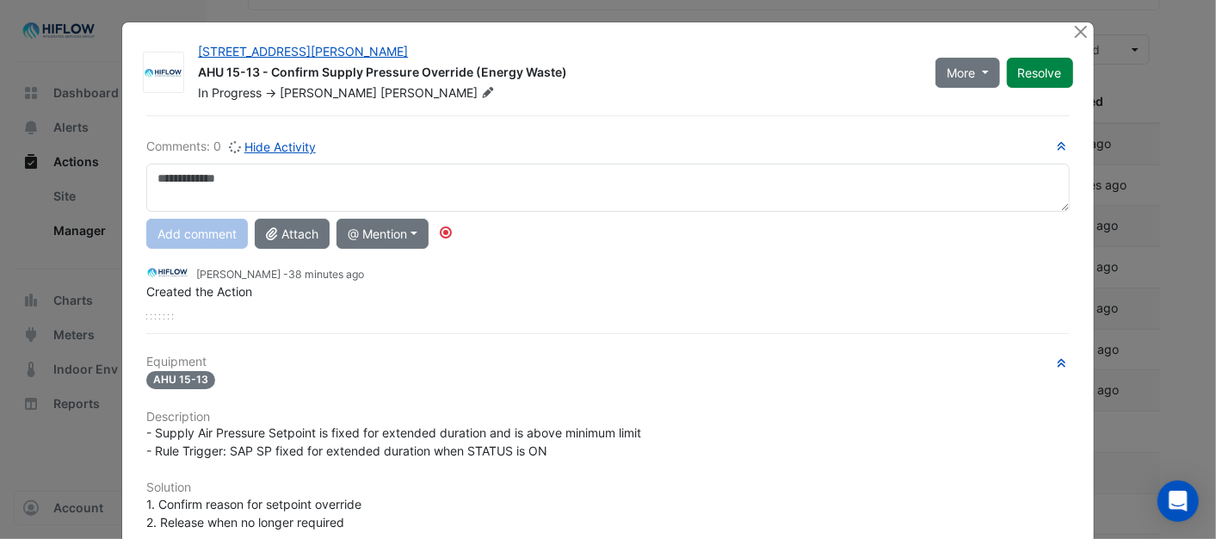
scroll to position [0, 0]
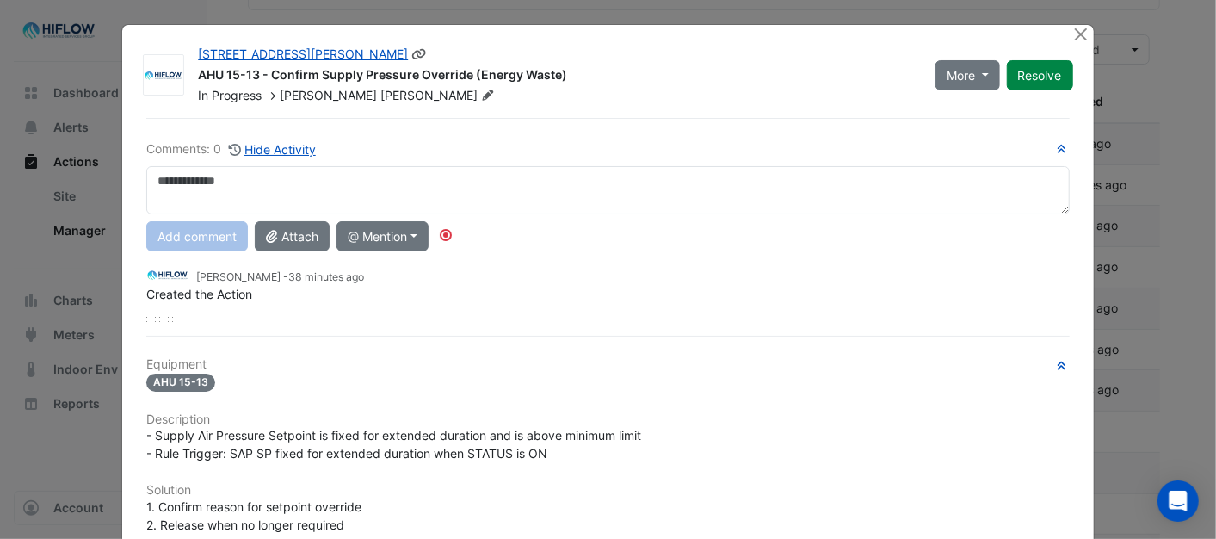
click at [481, 97] on icon at bounding box center [487, 94] width 13 height 10
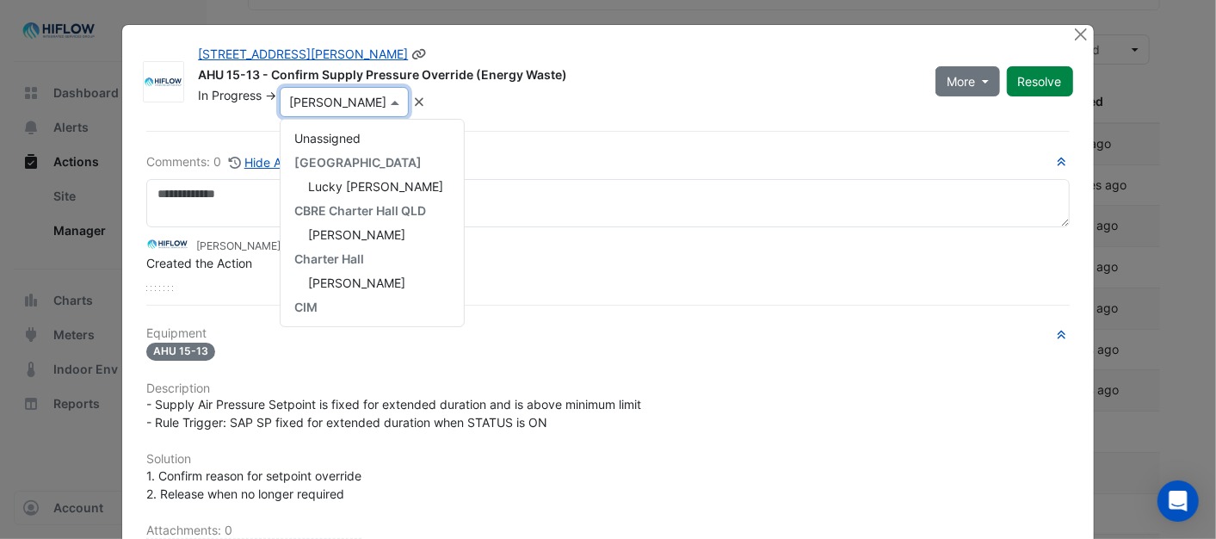
scroll to position [264, 0]
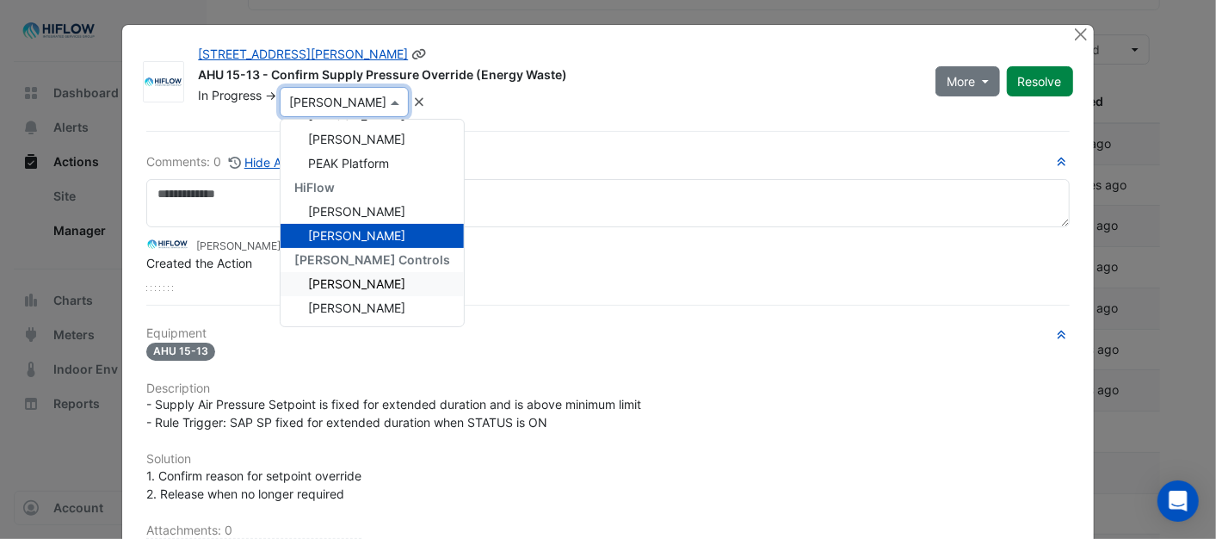
click at [348, 282] on span "[PERSON_NAME]" at bounding box center [356, 283] width 97 height 15
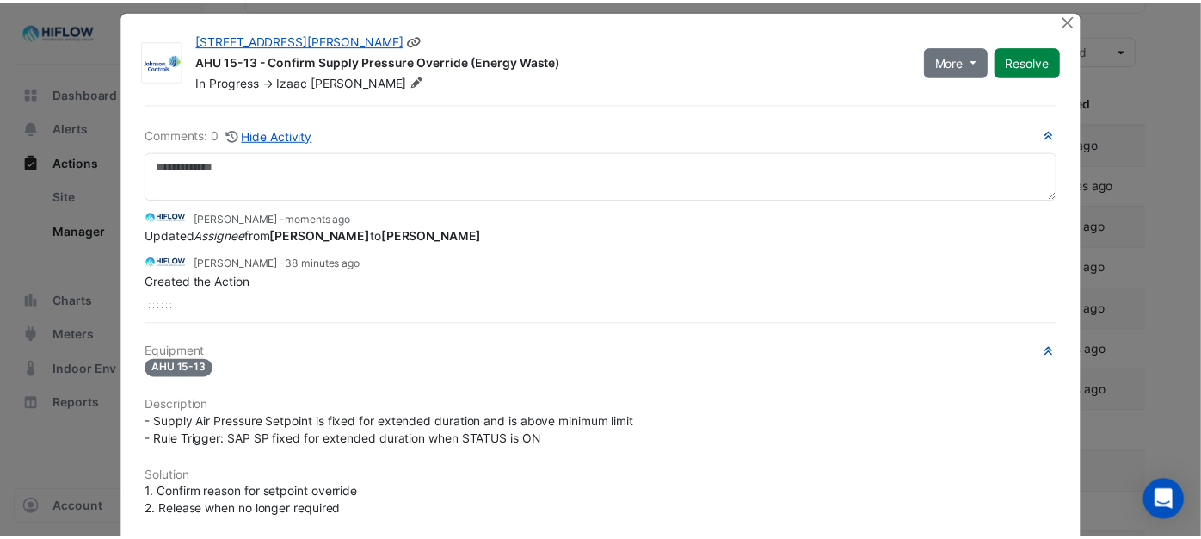
scroll to position [0, 0]
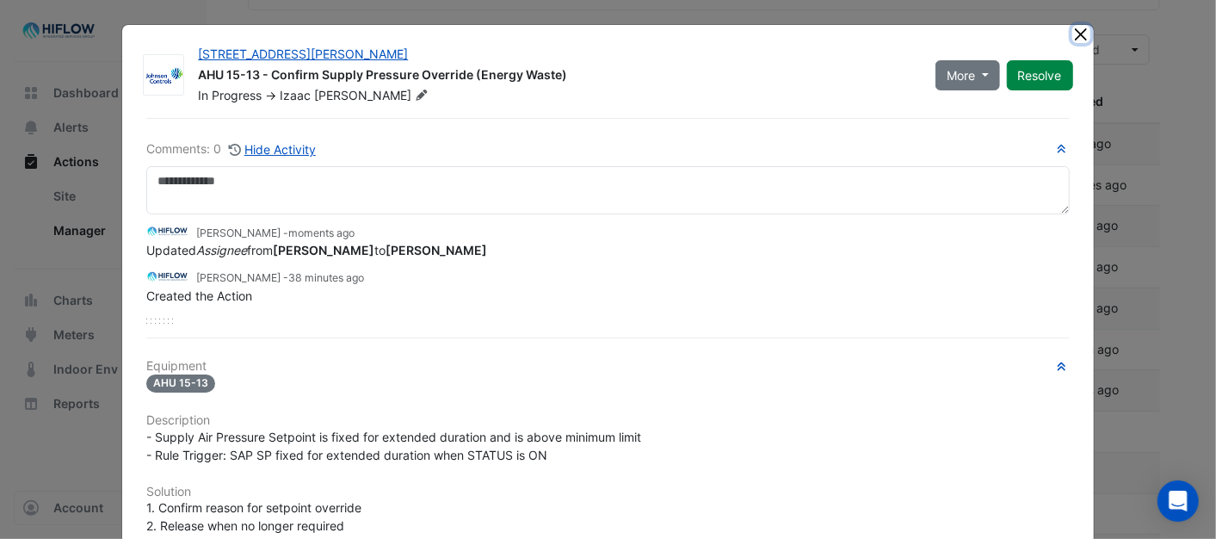
click at [1076, 35] on button "Close" at bounding box center [1081, 34] width 18 height 18
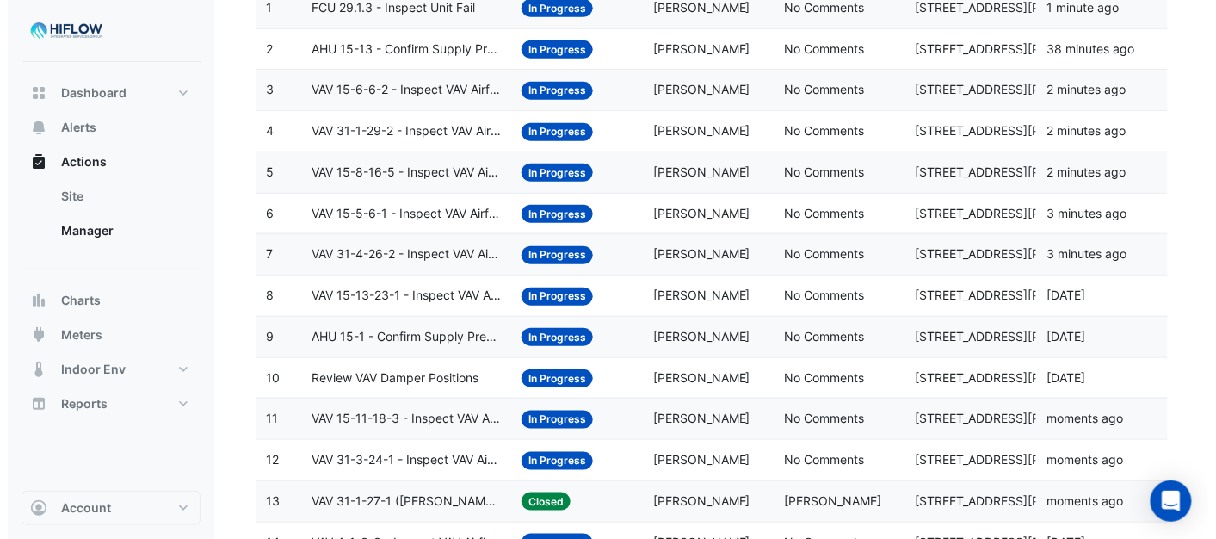
scroll to position [323, 0]
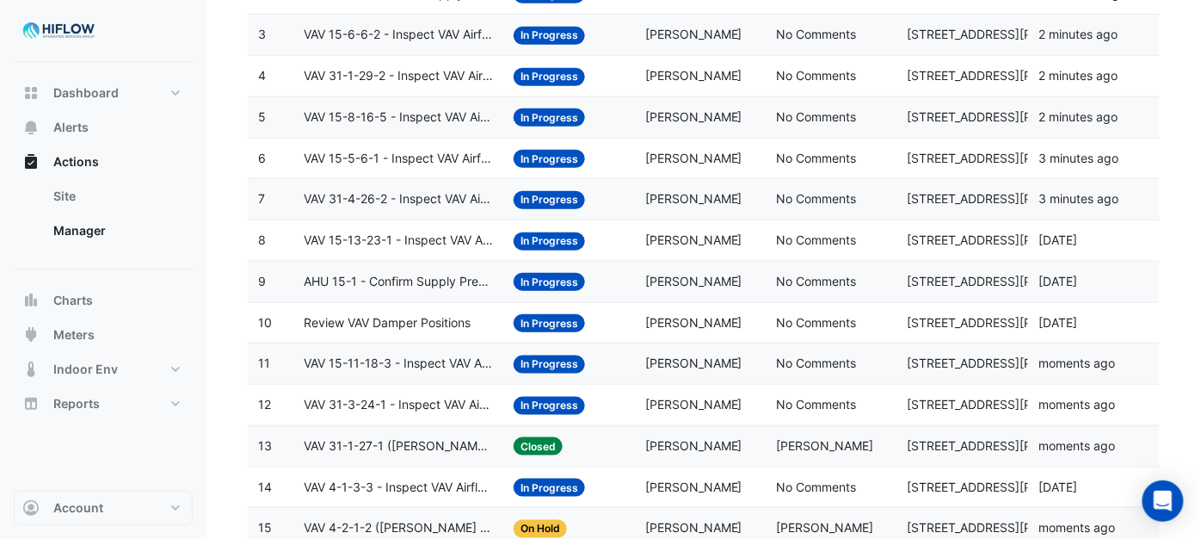
click at [379, 330] on span "Review VAV Damper Positions" at bounding box center [387, 323] width 167 height 20
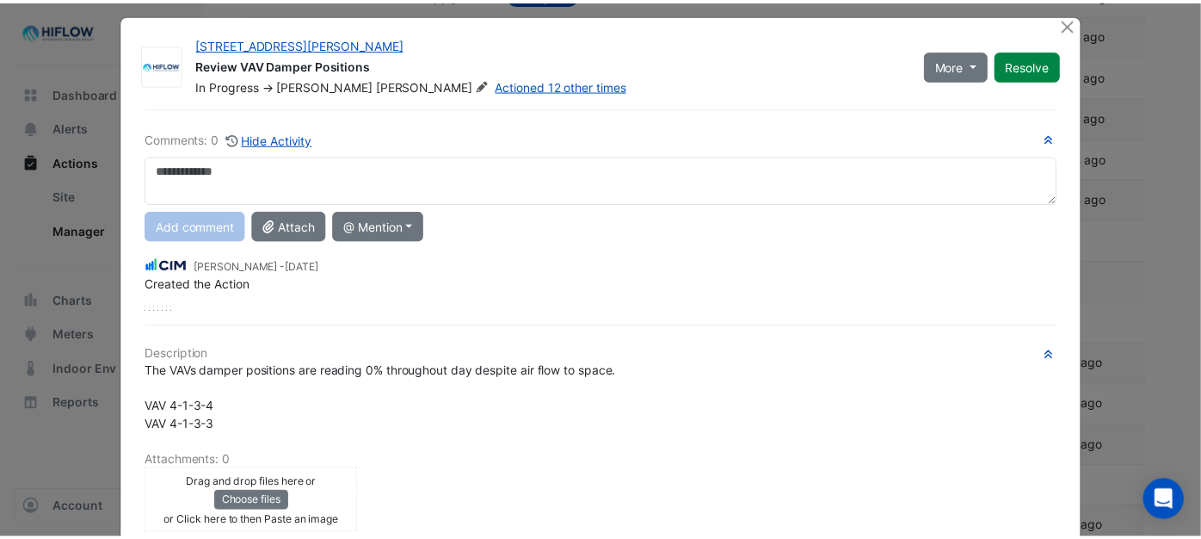
scroll to position [0, 0]
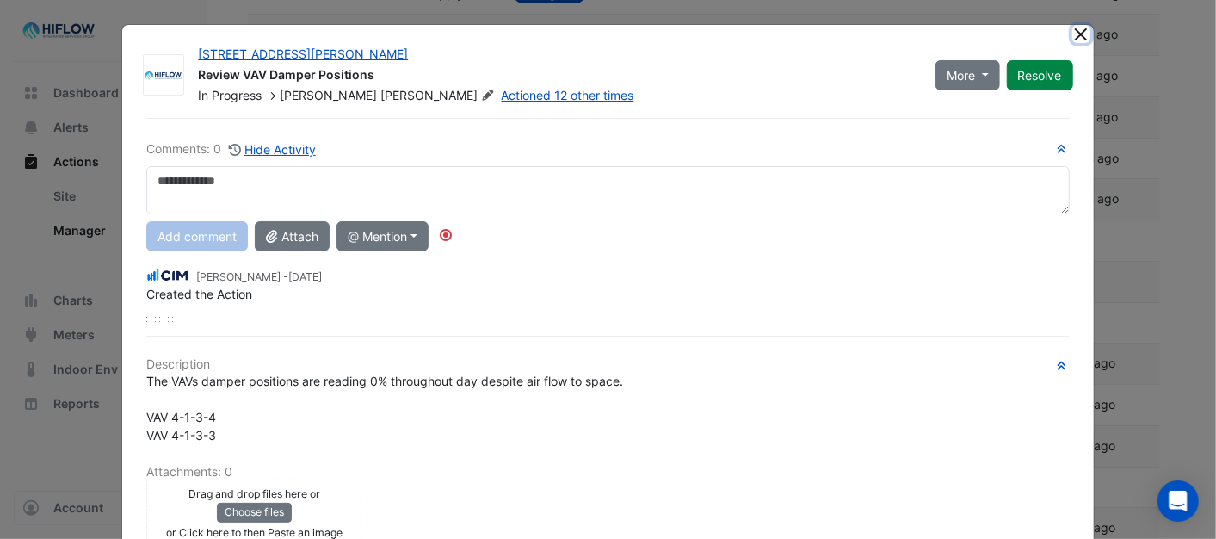
click at [1077, 30] on button "Close" at bounding box center [1081, 34] width 18 height 18
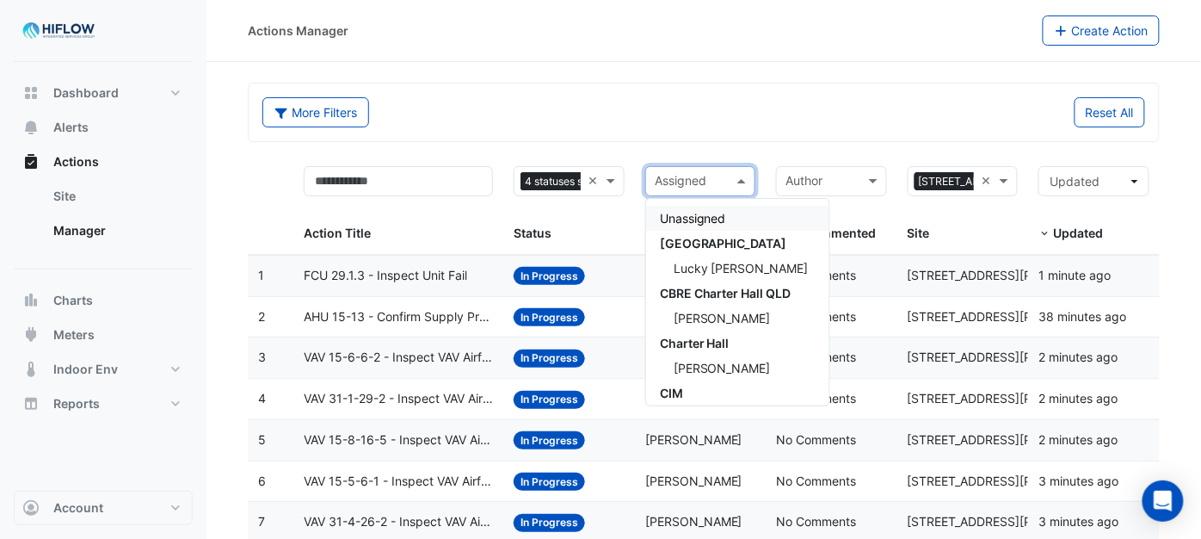
click at [745, 174] on span at bounding box center [744, 181] width 22 height 20
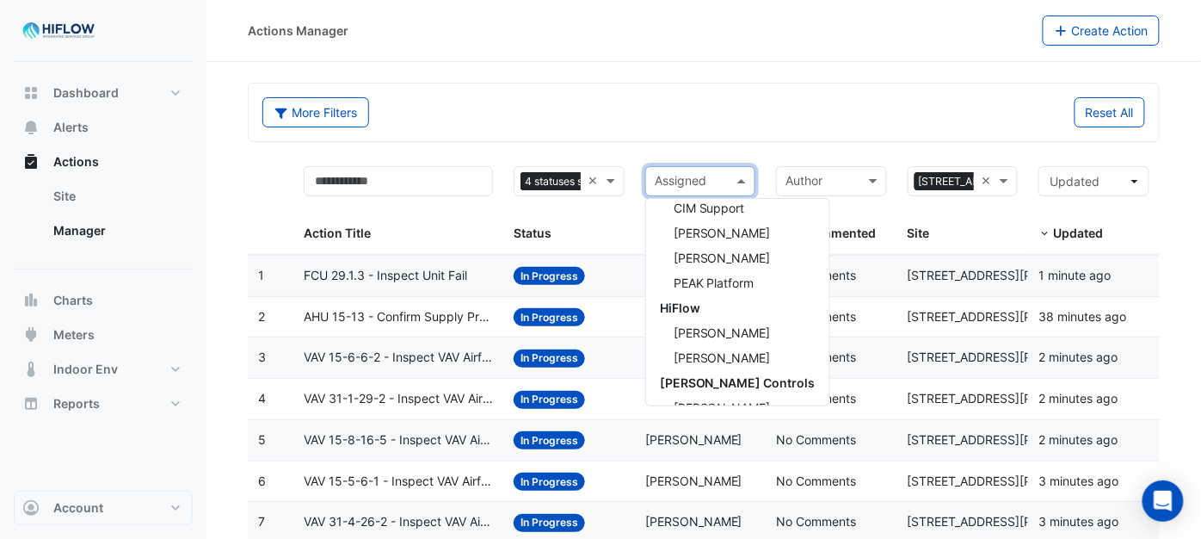
scroll to position [280, 0]
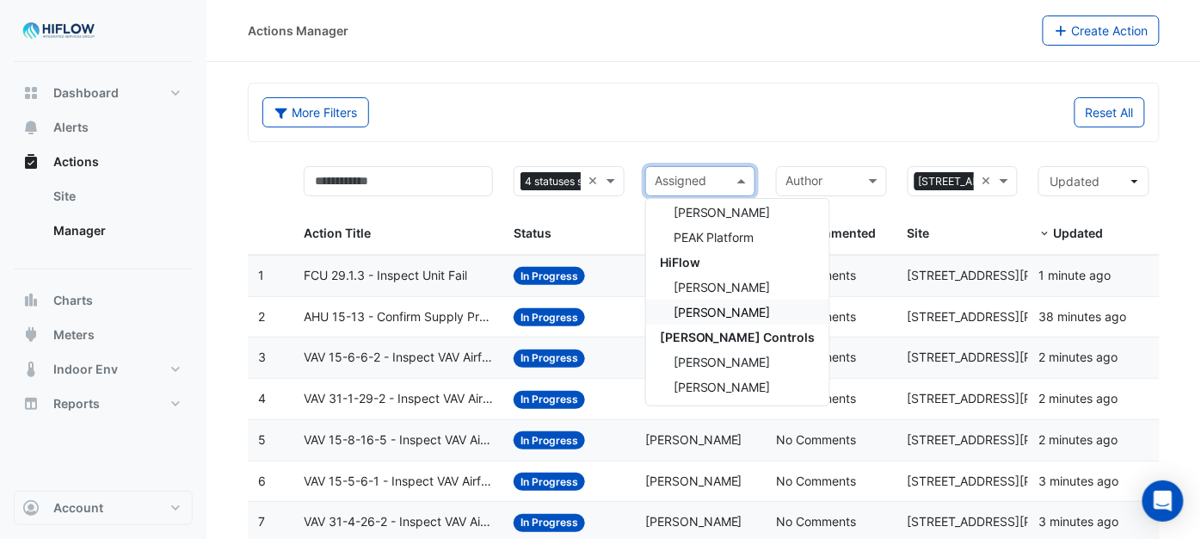
click at [702, 308] on span "[PERSON_NAME]" at bounding box center [722, 312] width 97 height 15
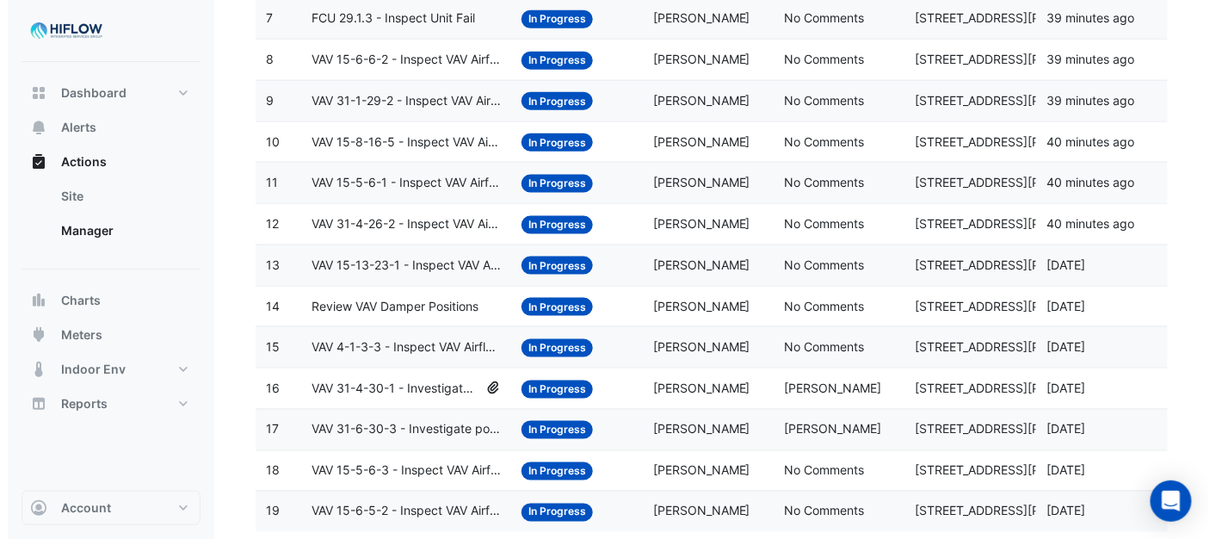
scroll to position [552, 0]
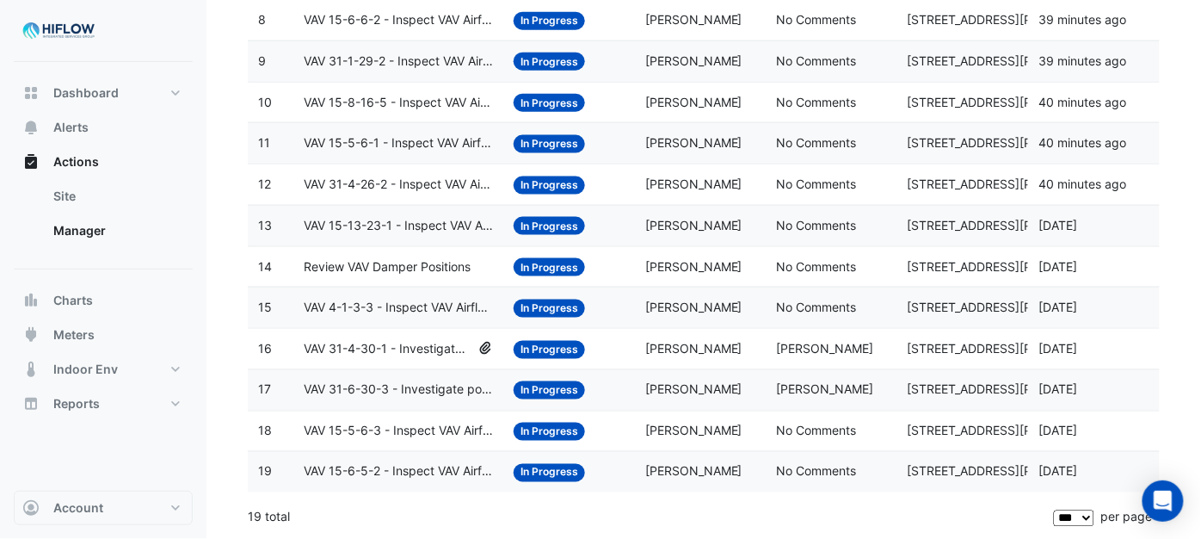
click at [537, 473] on span "In Progress" at bounding box center [549, 473] width 71 height 18
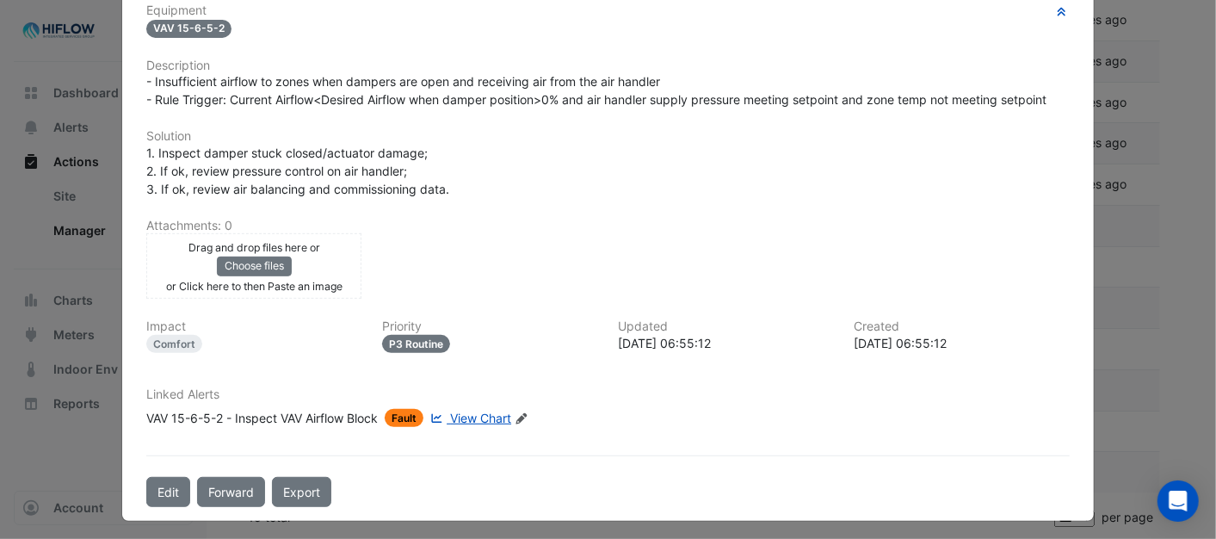
scroll to position [357, 0]
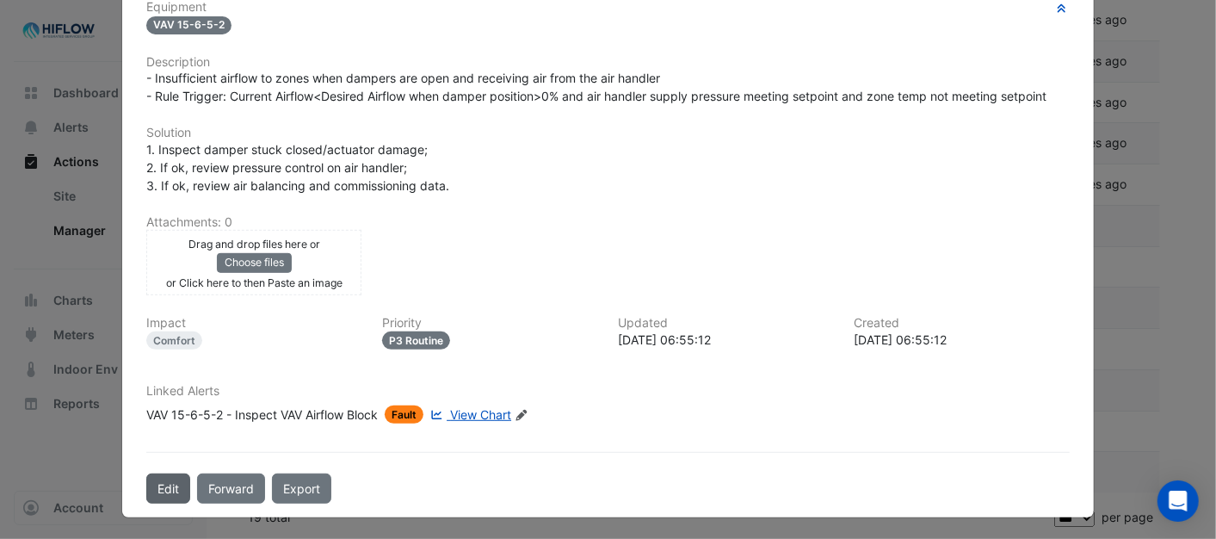
click at [149, 479] on button "Edit" at bounding box center [168, 488] width 44 height 30
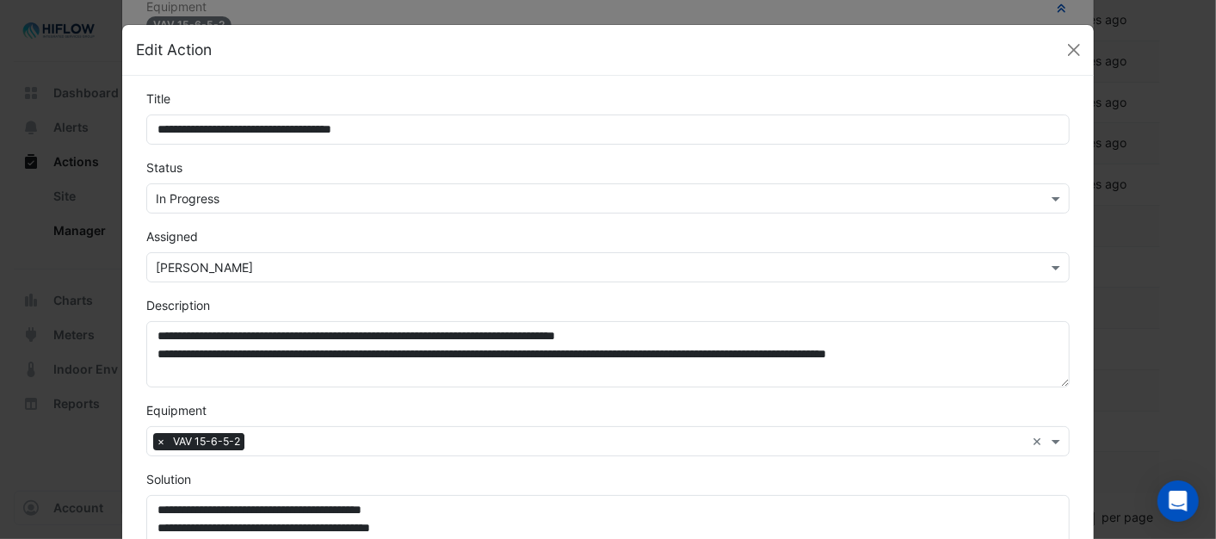
scroll to position [312, 0]
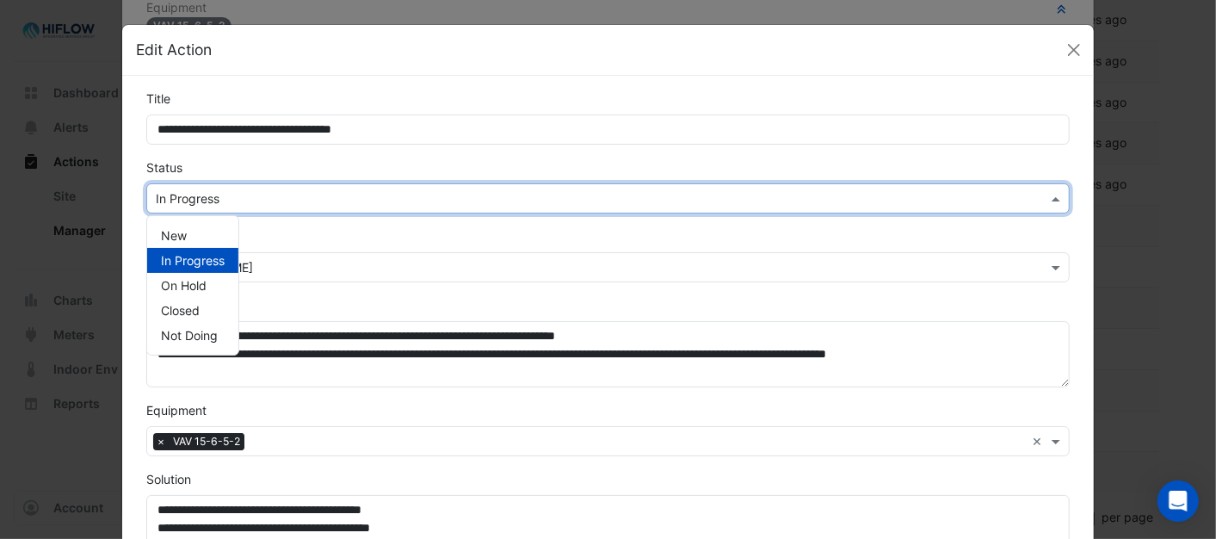
click at [1047, 194] on span at bounding box center [1058, 198] width 22 height 18
click at [167, 224] on div "New" at bounding box center [192, 235] width 91 height 25
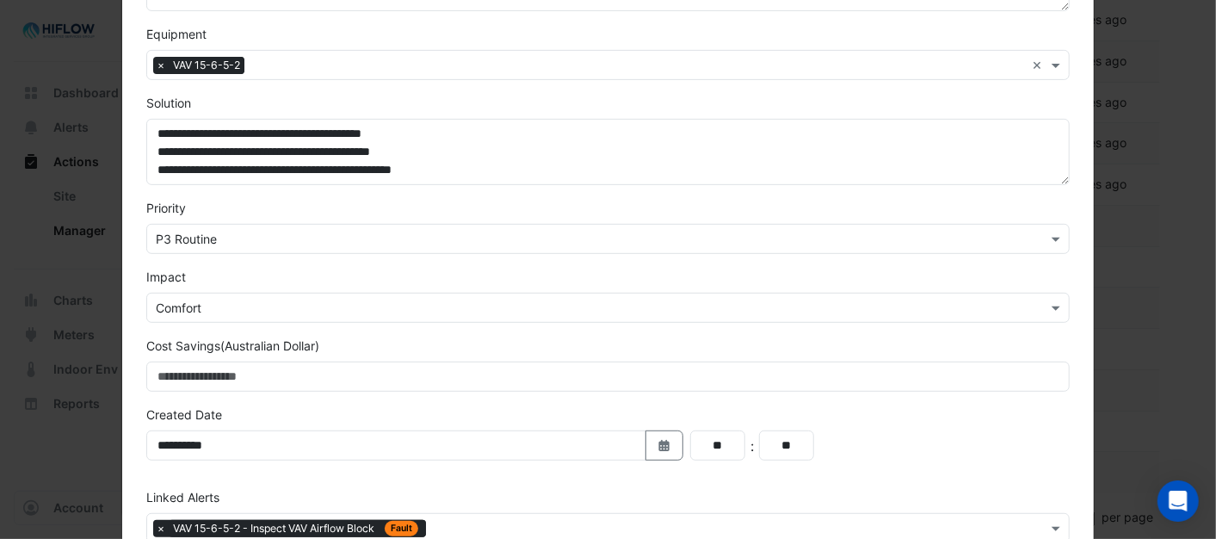
scroll to position [478, 0]
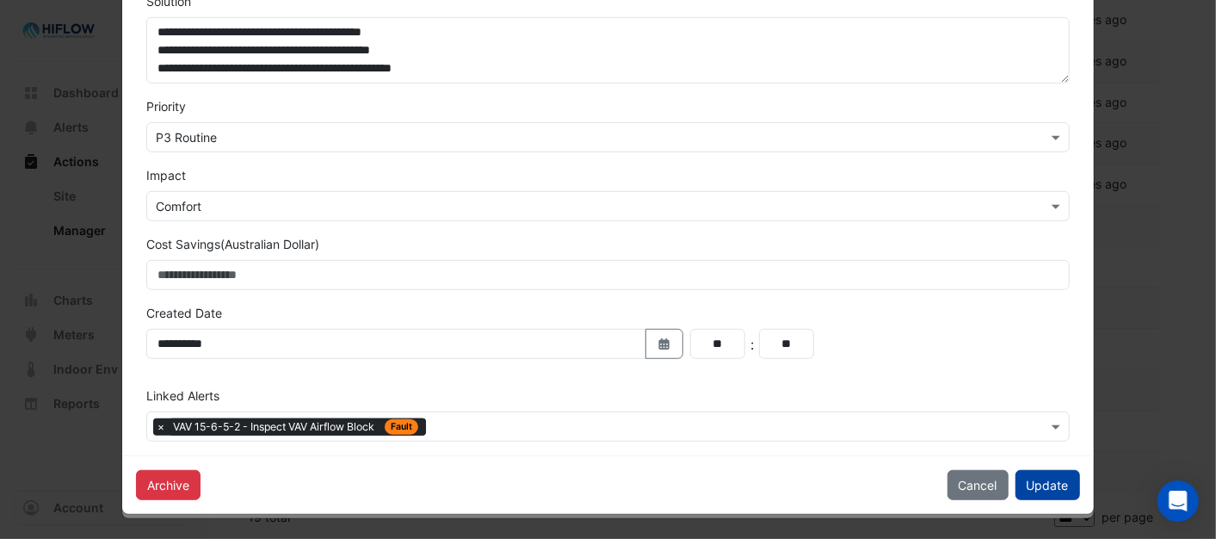
click at [1061, 491] on button "Update" at bounding box center [1047, 485] width 65 height 30
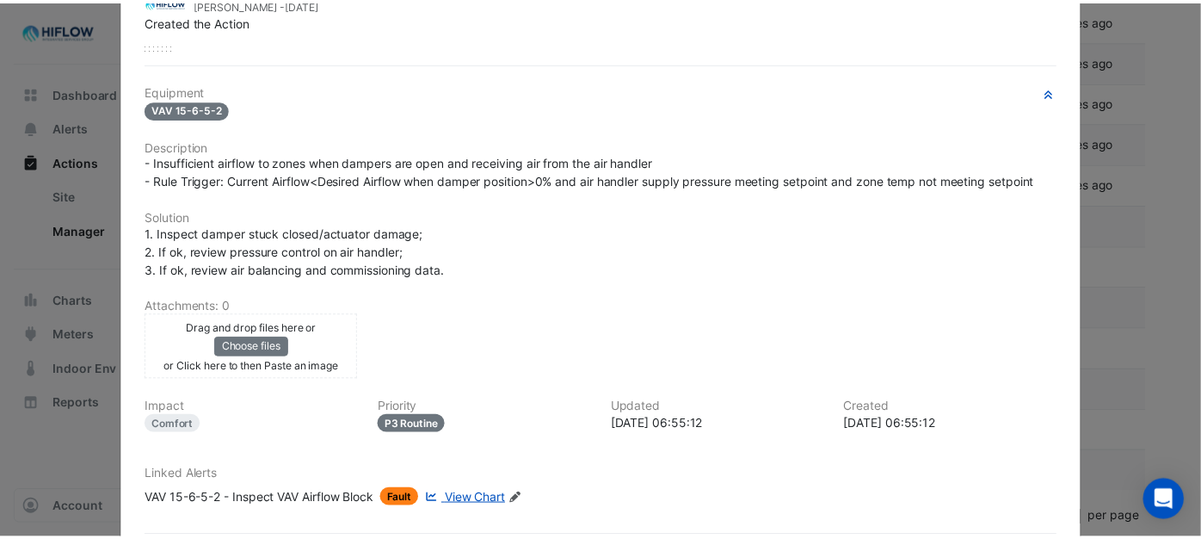
scroll to position [0, 0]
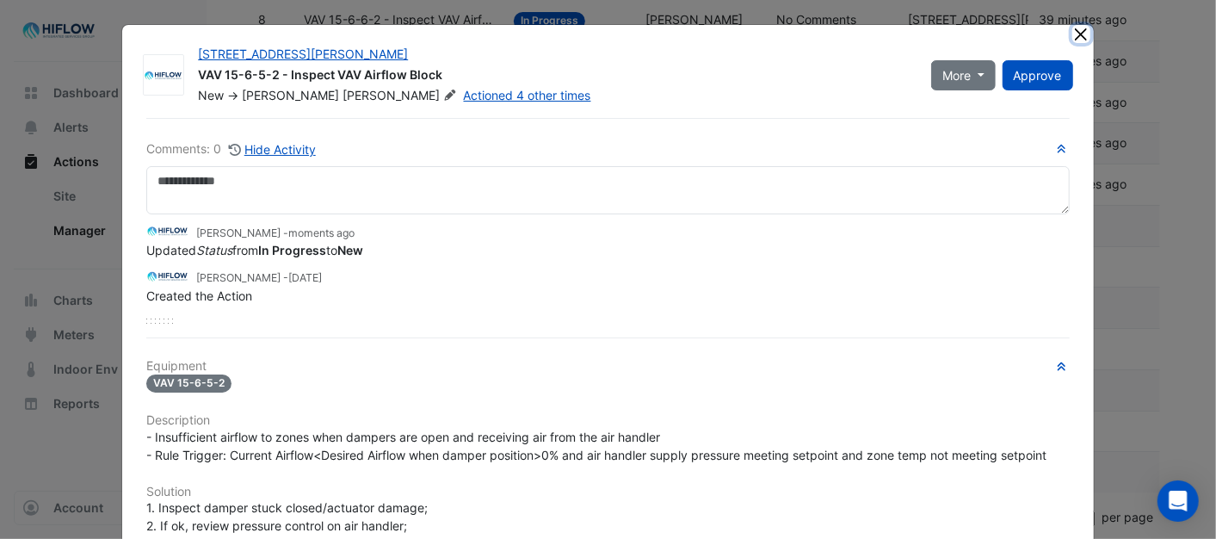
click at [1076, 32] on button "Close" at bounding box center [1081, 34] width 18 height 18
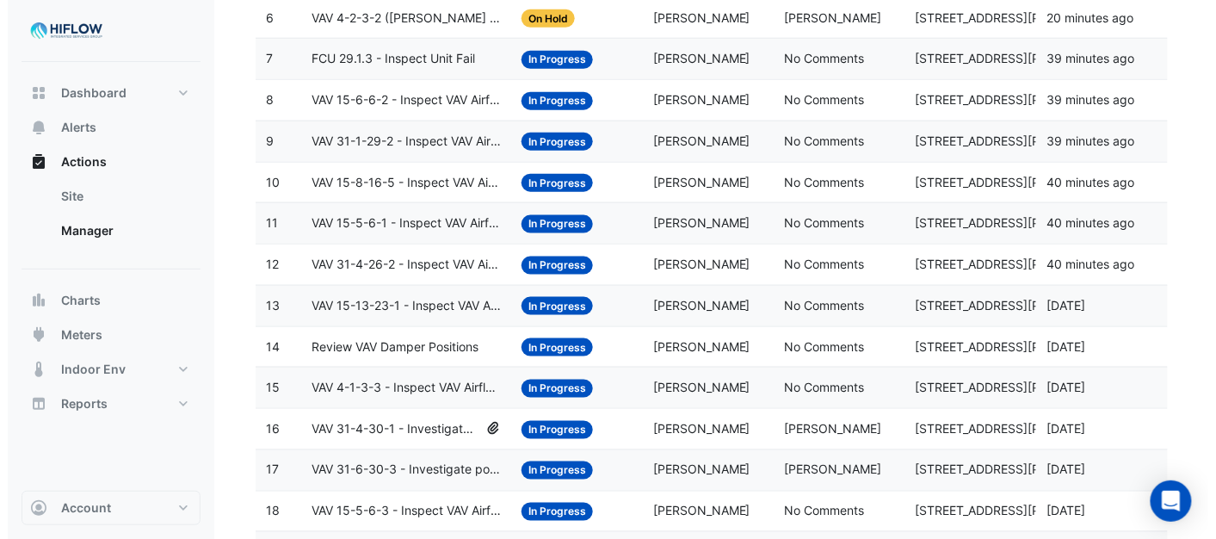
scroll to position [457, 0]
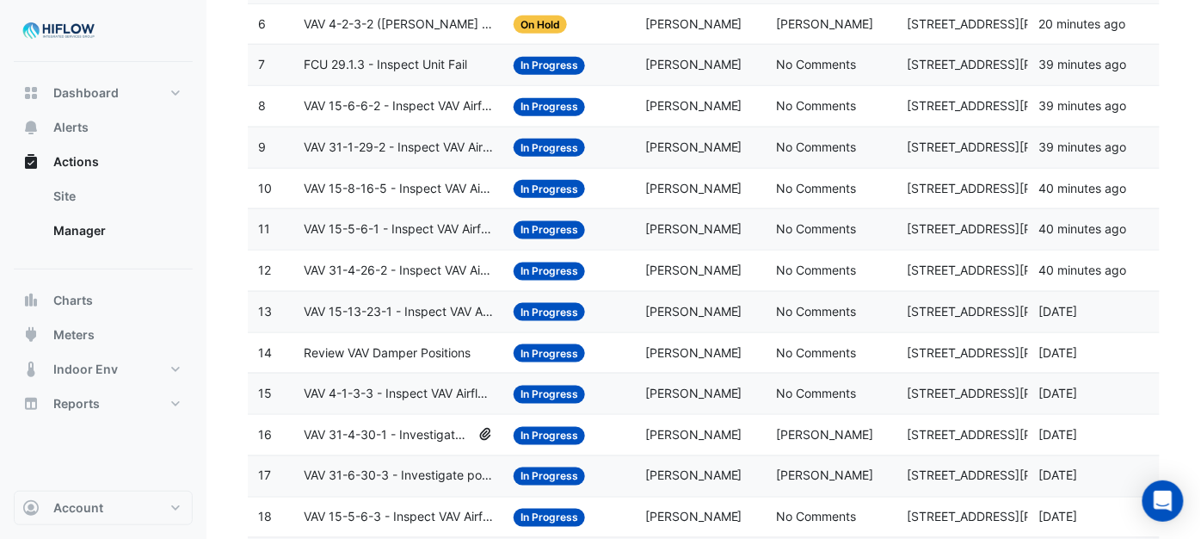
click at [546, 362] on span "In Progress" at bounding box center [549, 353] width 71 height 18
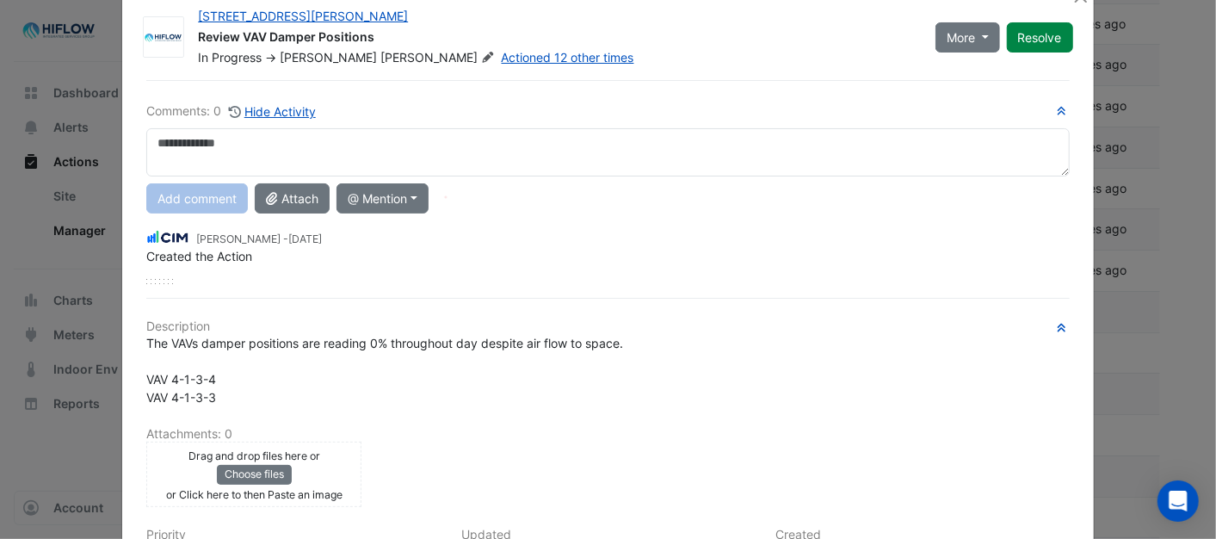
scroll to position [287, 0]
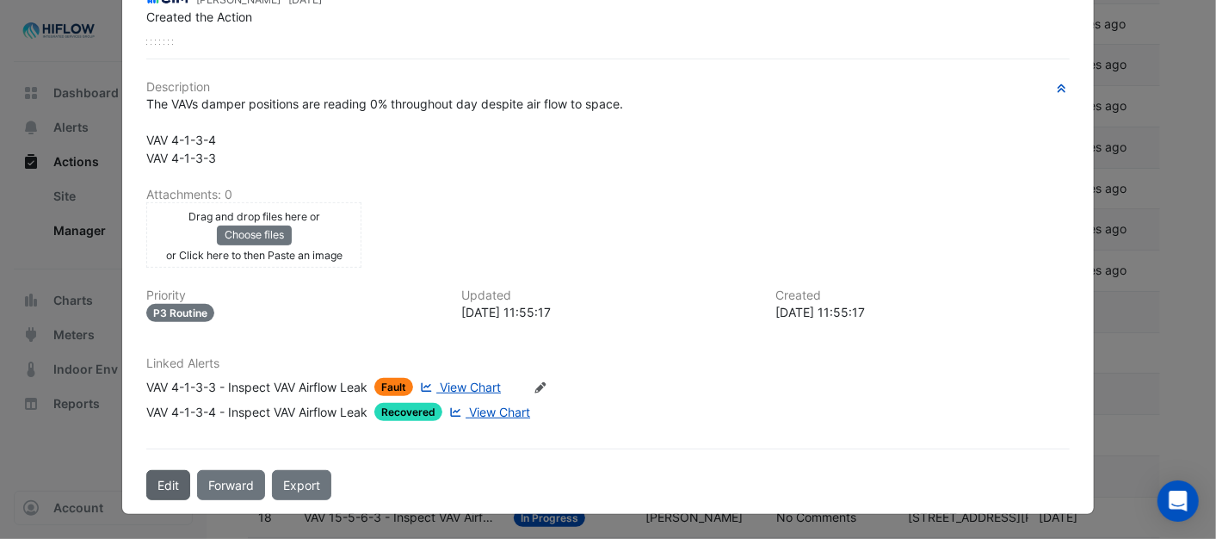
click at [167, 489] on button "Edit" at bounding box center [168, 485] width 44 height 30
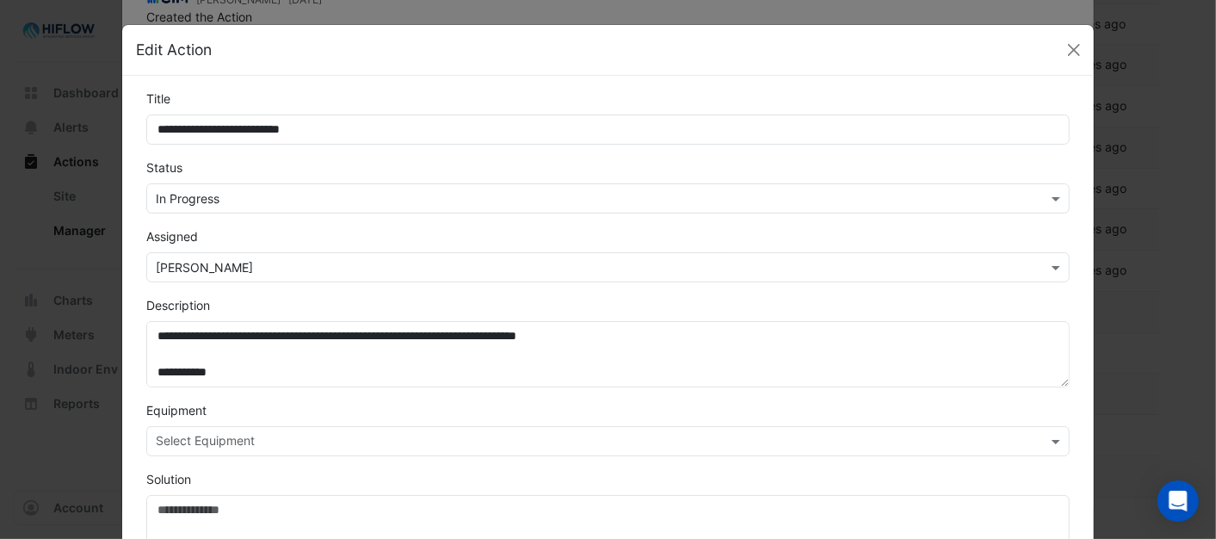
scroll to position [243, 0]
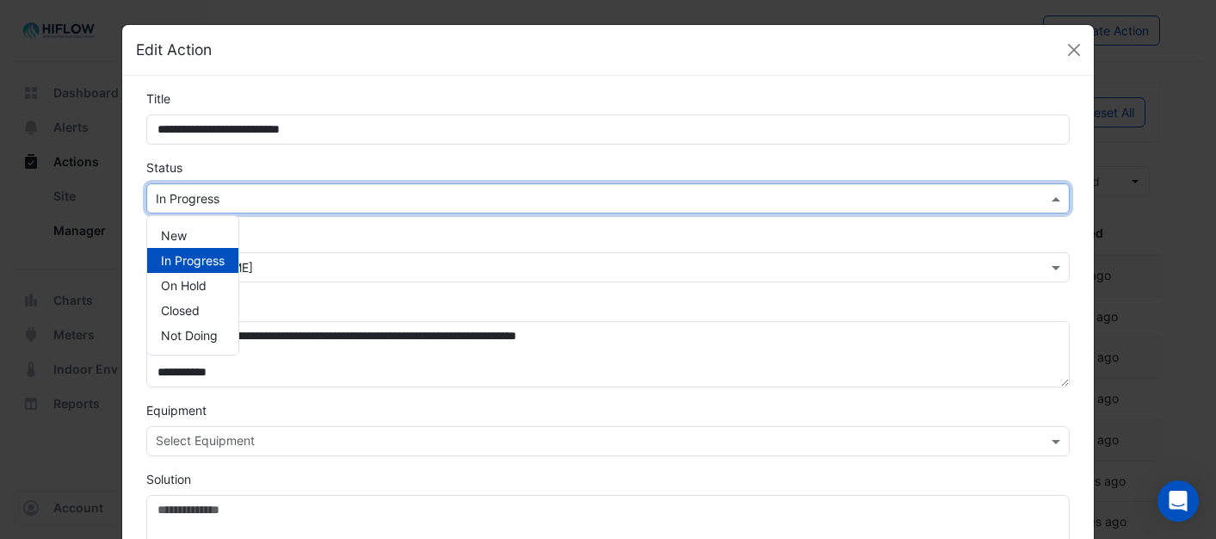
select select "***"
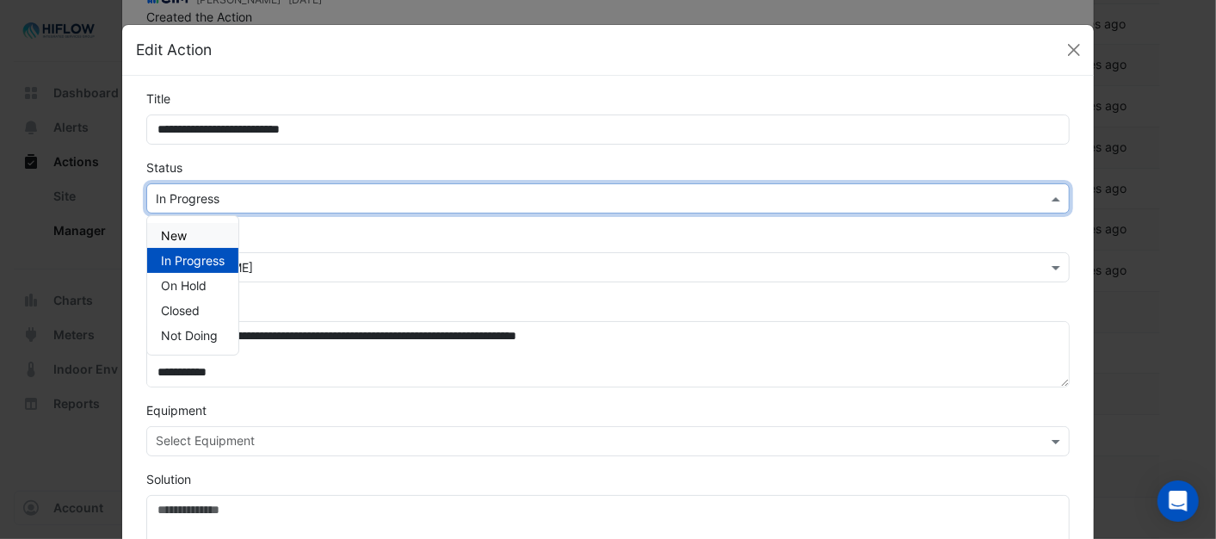
click at [173, 228] on span "New" at bounding box center [174, 235] width 26 height 15
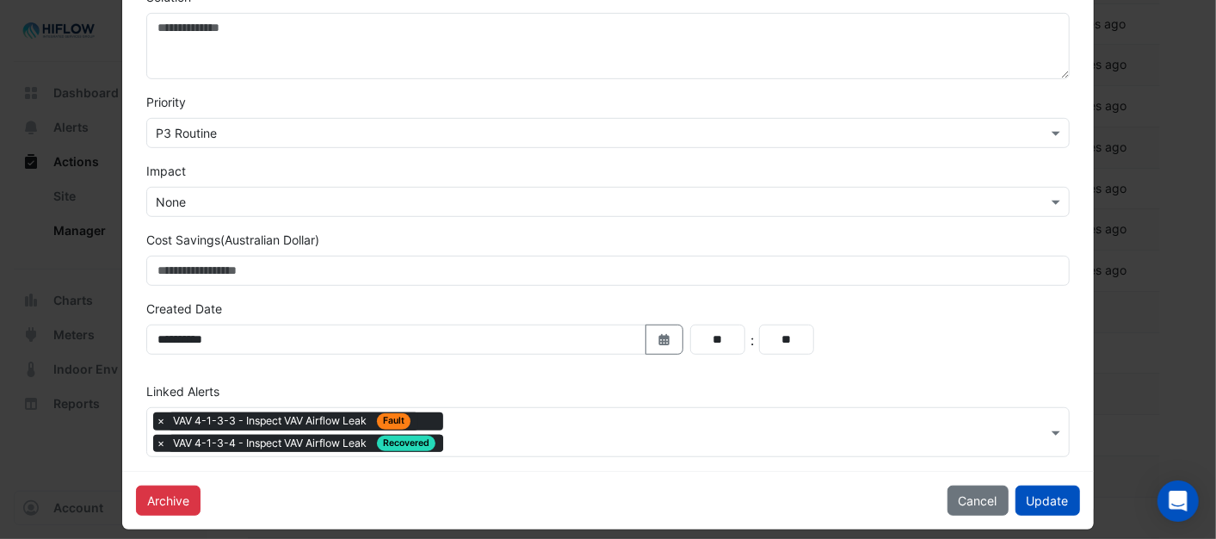
scroll to position [497, 0]
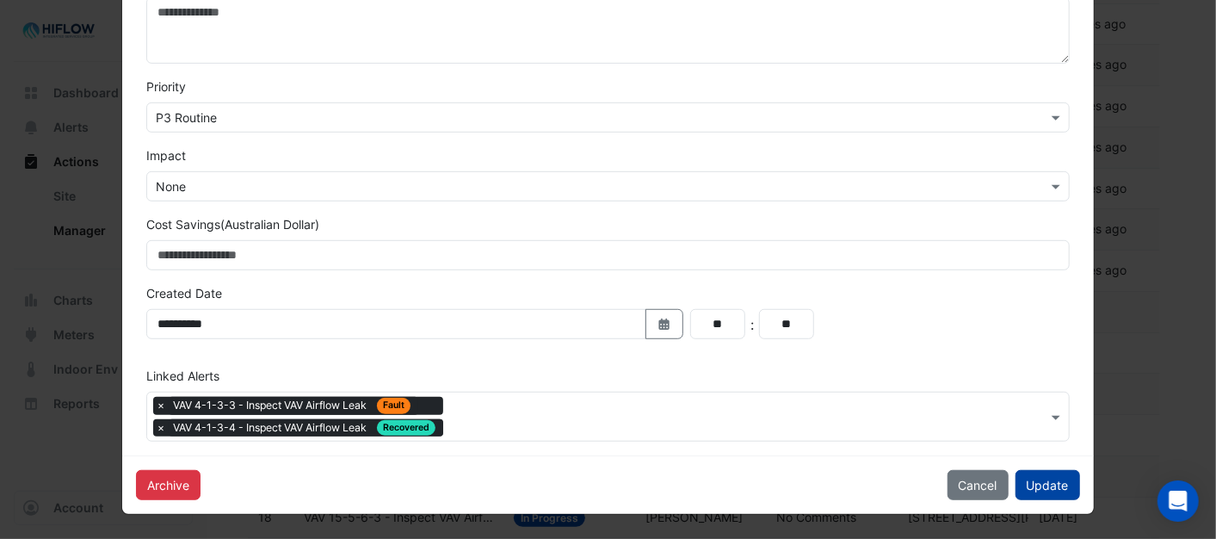
click at [1048, 480] on button "Update" at bounding box center [1047, 485] width 65 height 30
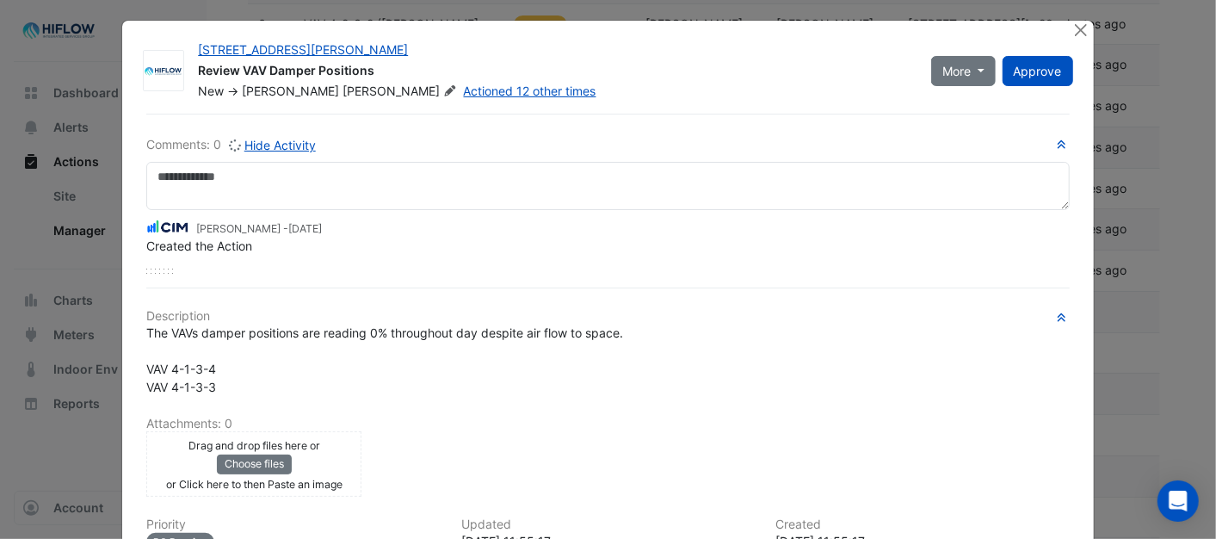
scroll to position [0, 0]
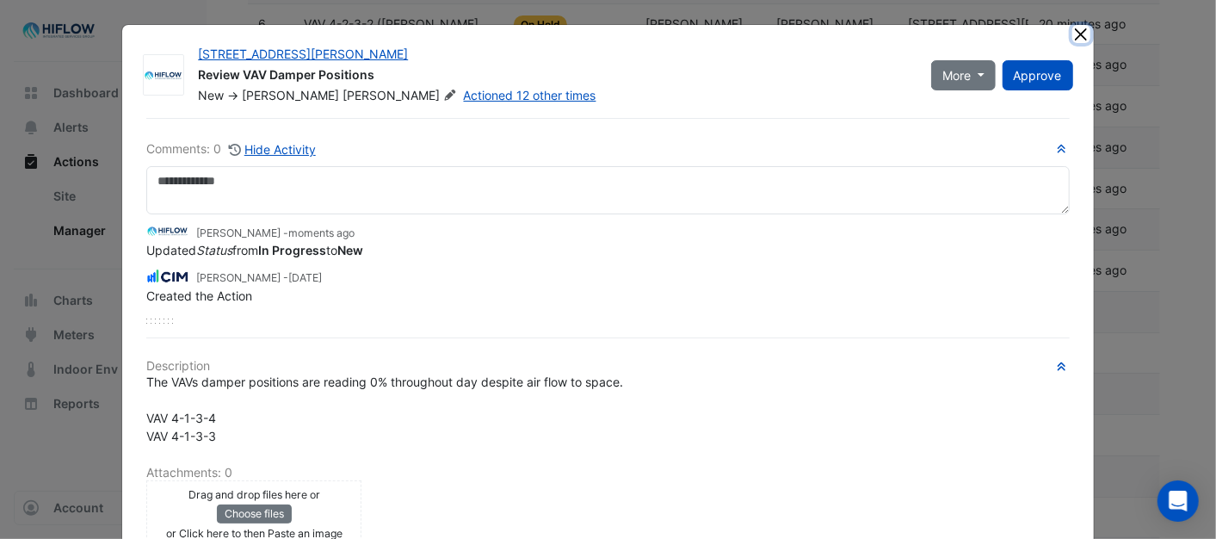
click at [1076, 38] on button "Close" at bounding box center [1081, 34] width 18 height 18
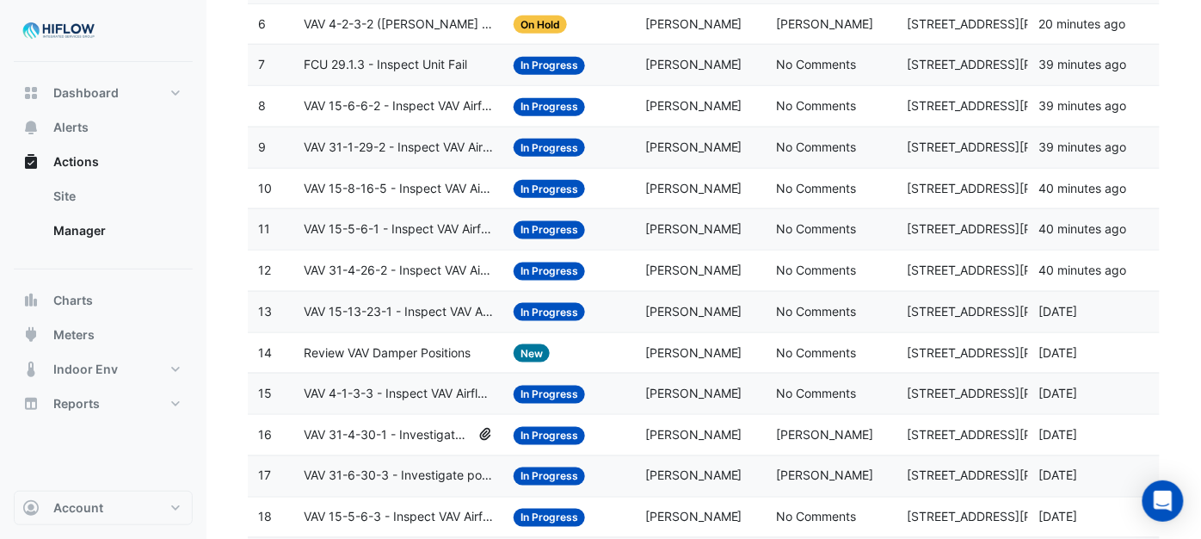
click at [555, 401] on span "In Progress" at bounding box center [549, 394] width 71 height 18
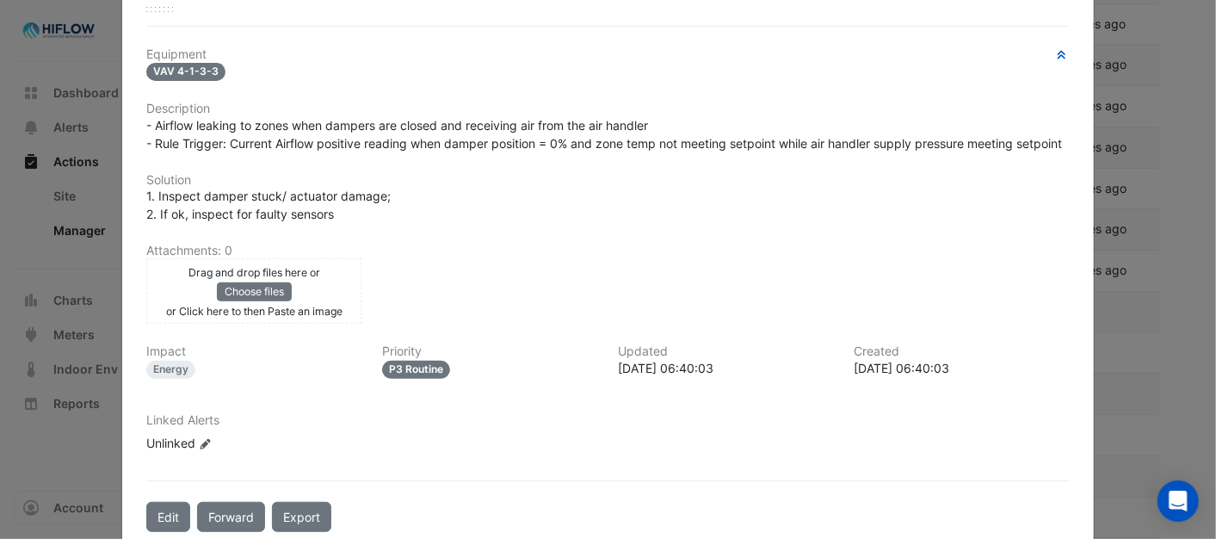
scroll to position [401, 0]
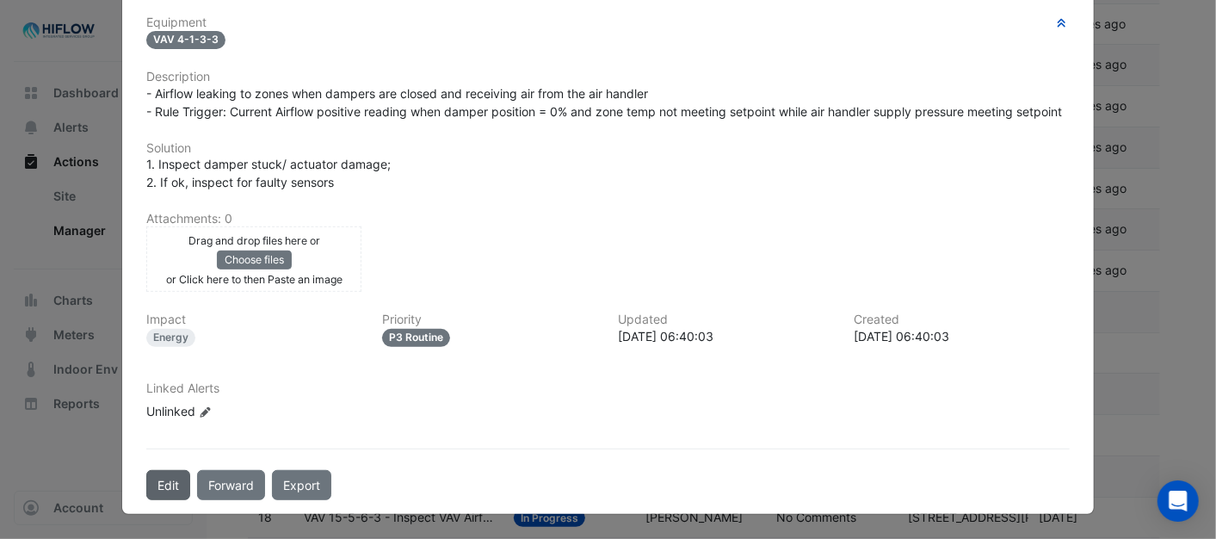
click at [166, 487] on button "Edit" at bounding box center [168, 485] width 44 height 30
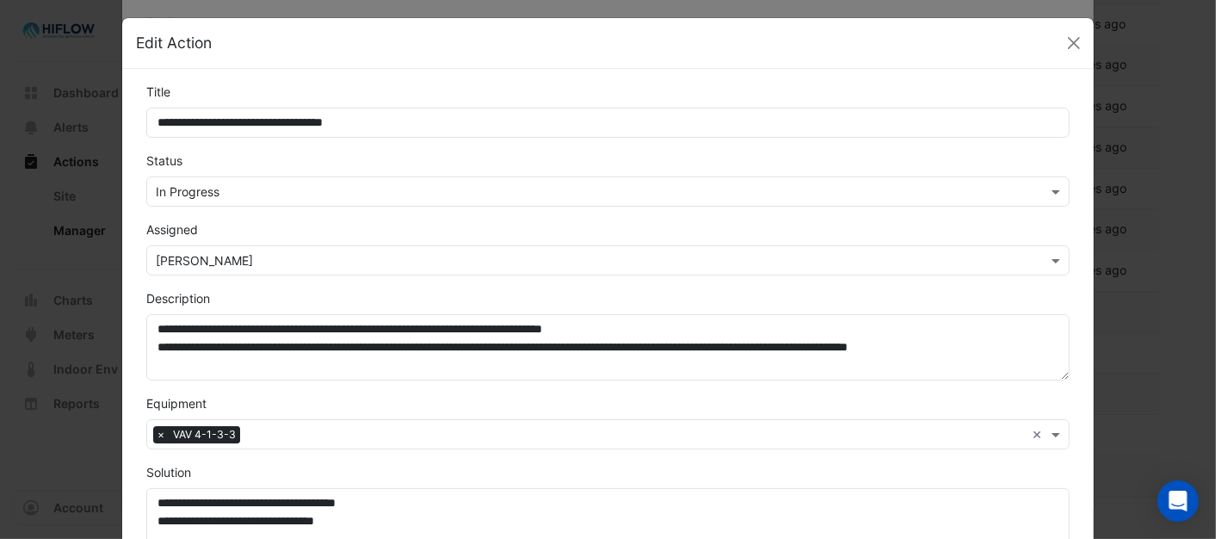
scroll to position [0, 0]
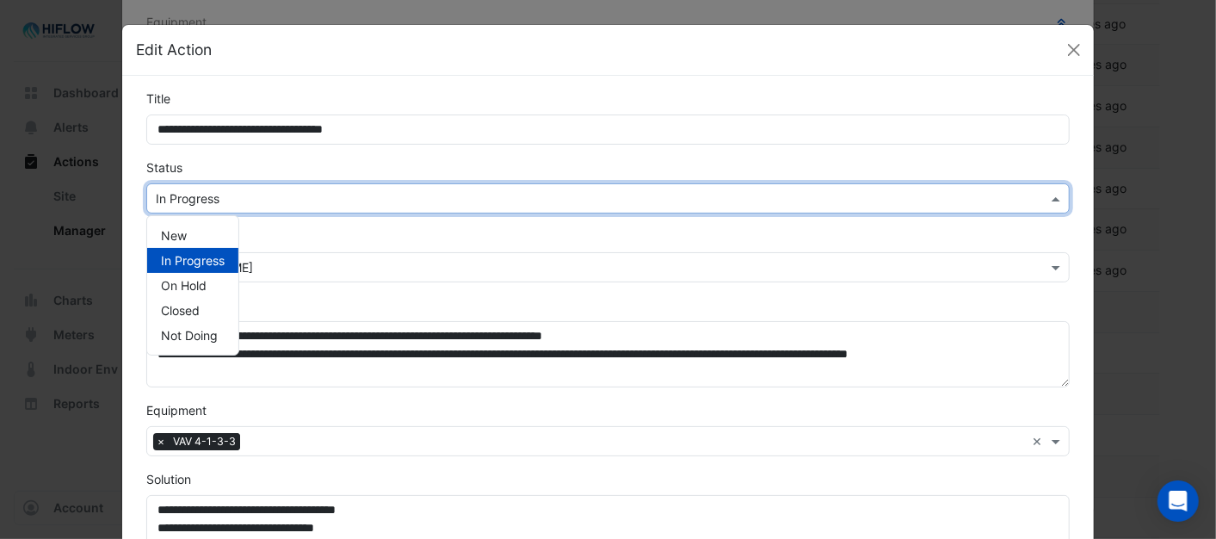
click at [1051, 198] on span at bounding box center [1058, 198] width 22 height 18
click at [182, 236] on div "New" at bounding box center [192, 235] width 91 height 25
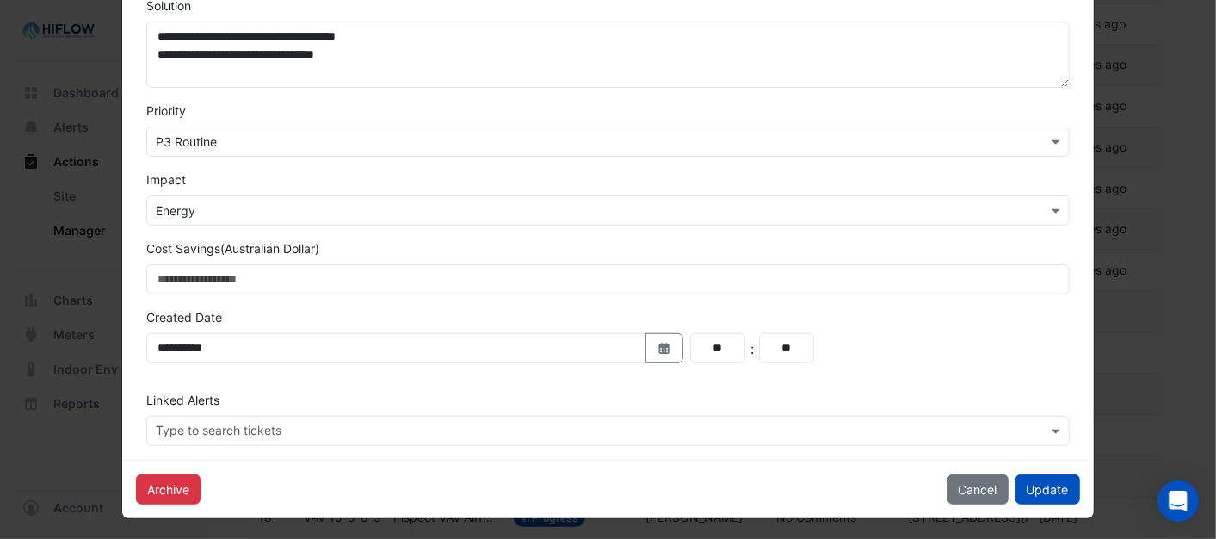
scroll to position [478, 0]
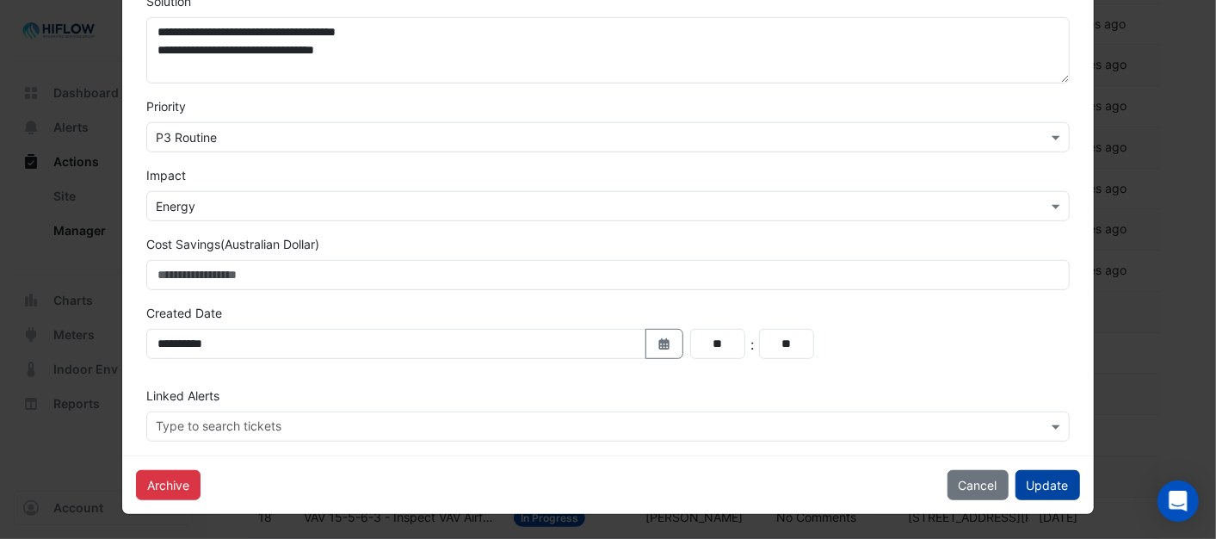
click at [1028, 476] on button "Update" at bounding box center [1047, 485] width 65 height 30
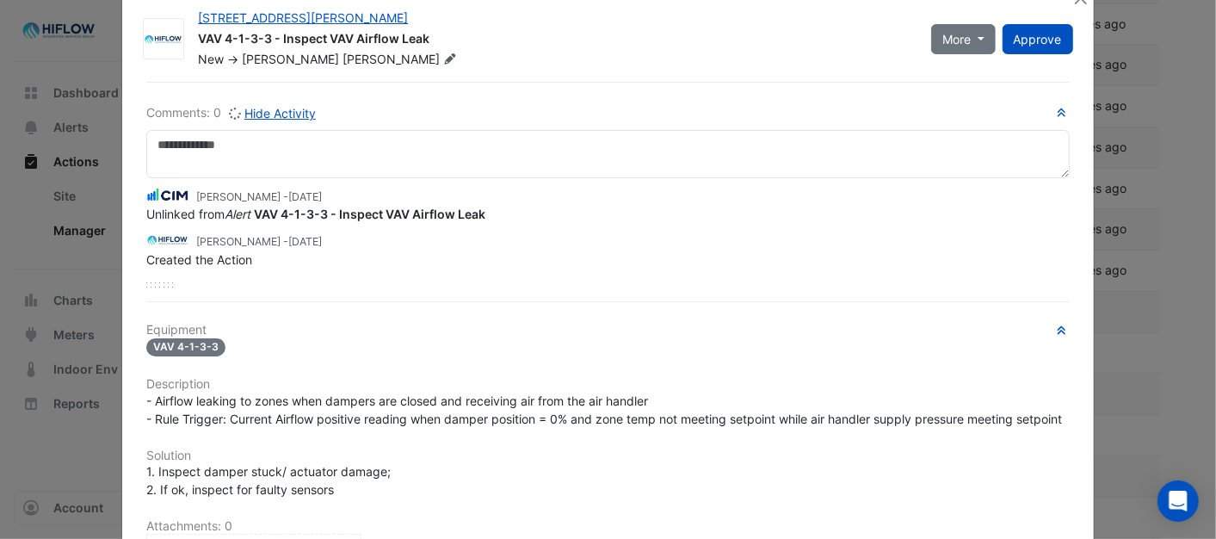
scroll to position [0, 0]
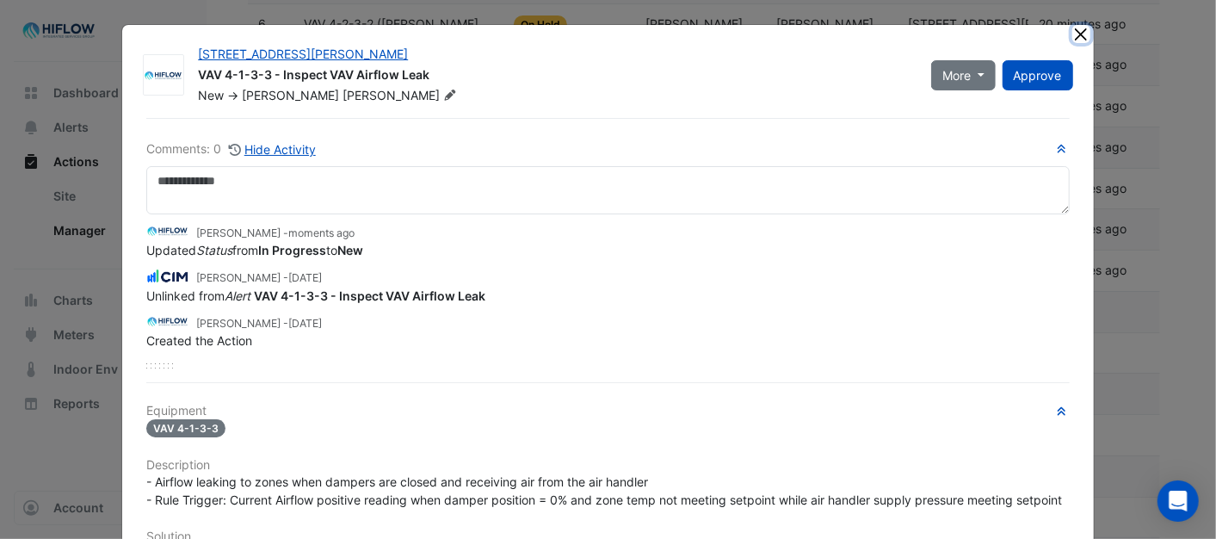
click at [1075, 30] on button "Close" at bounding box center [1081, 34] width 18 height 18
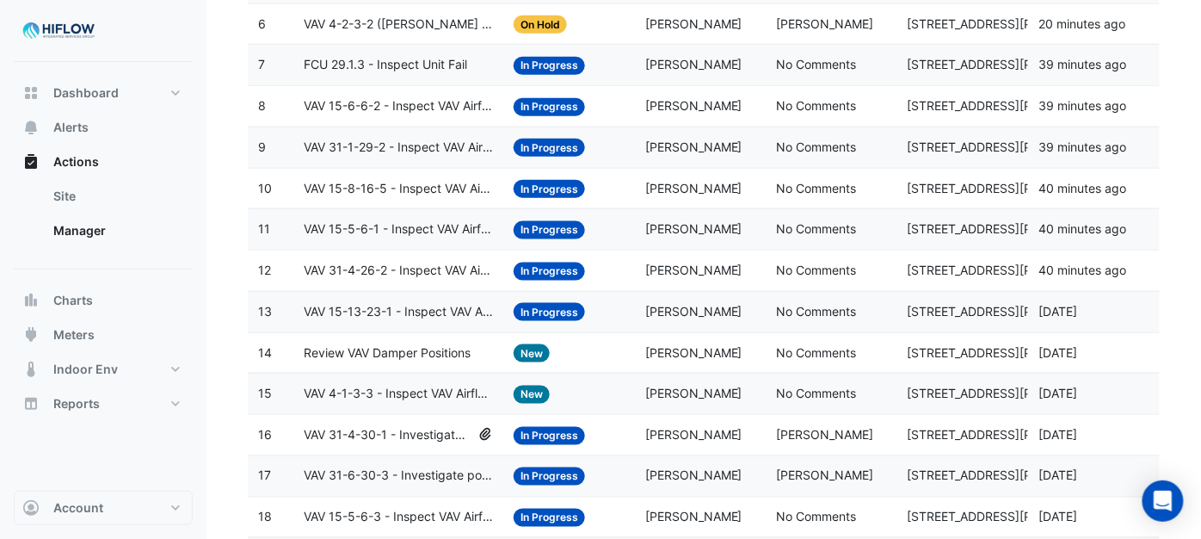
click at [573, 444] on span "In Progress" at bounding box center [549, 436] width 71 height 18
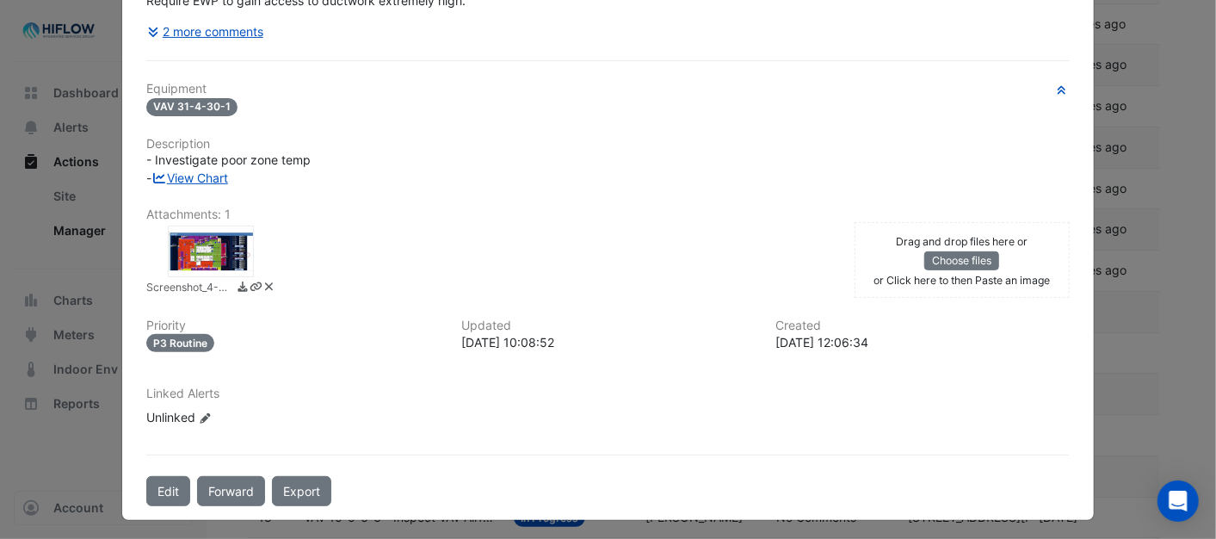
scroll to position [288, 0]
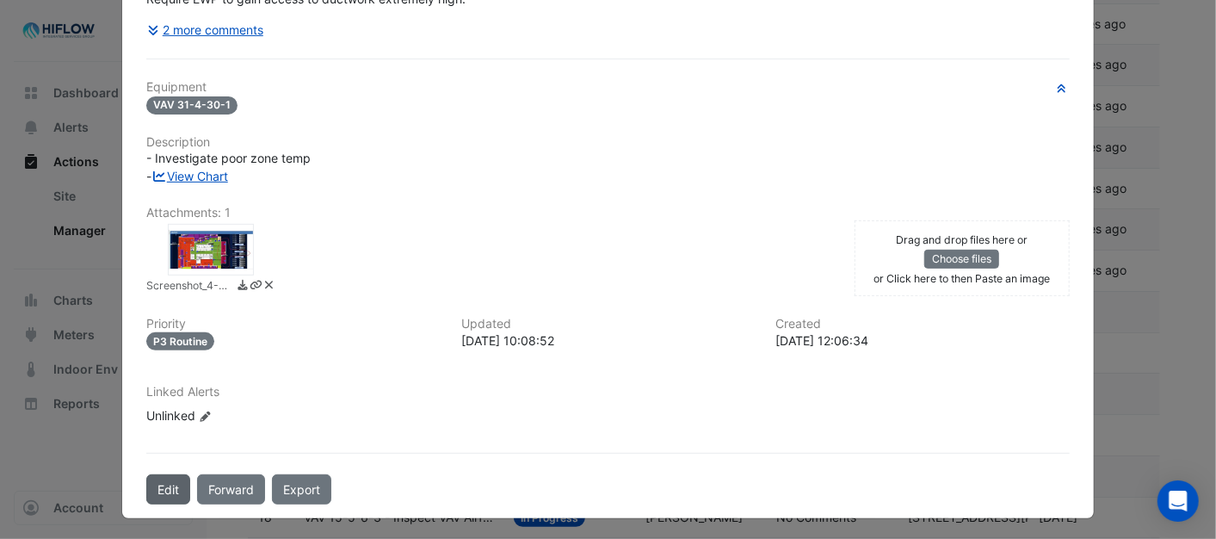
click at [167, 479] on button "Edit" at bounding box center [168, 489] width 44 height 30
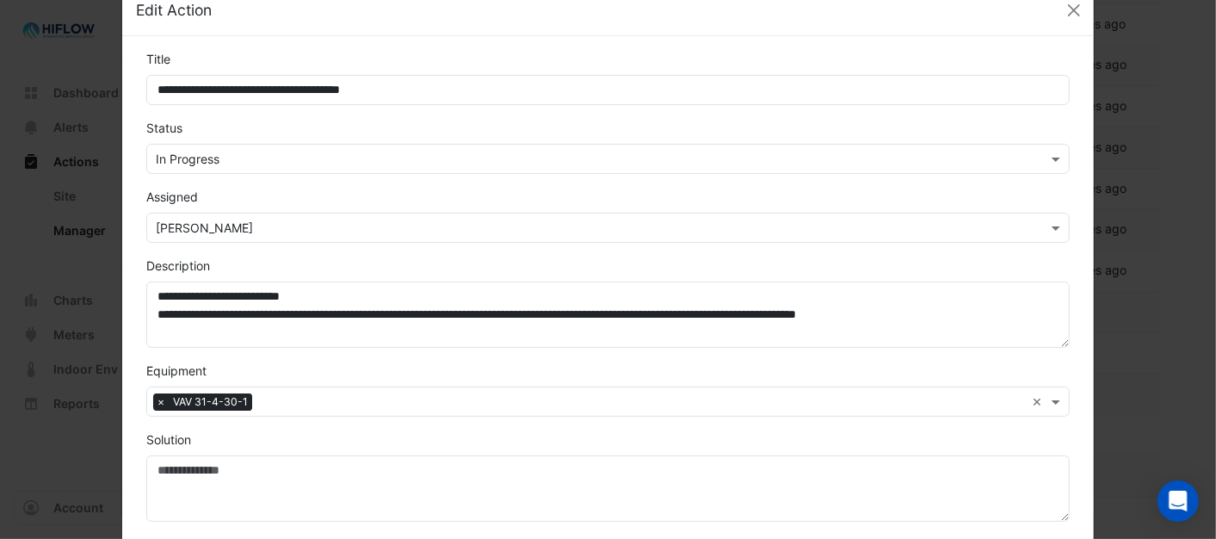
scroll to position [0, 0]
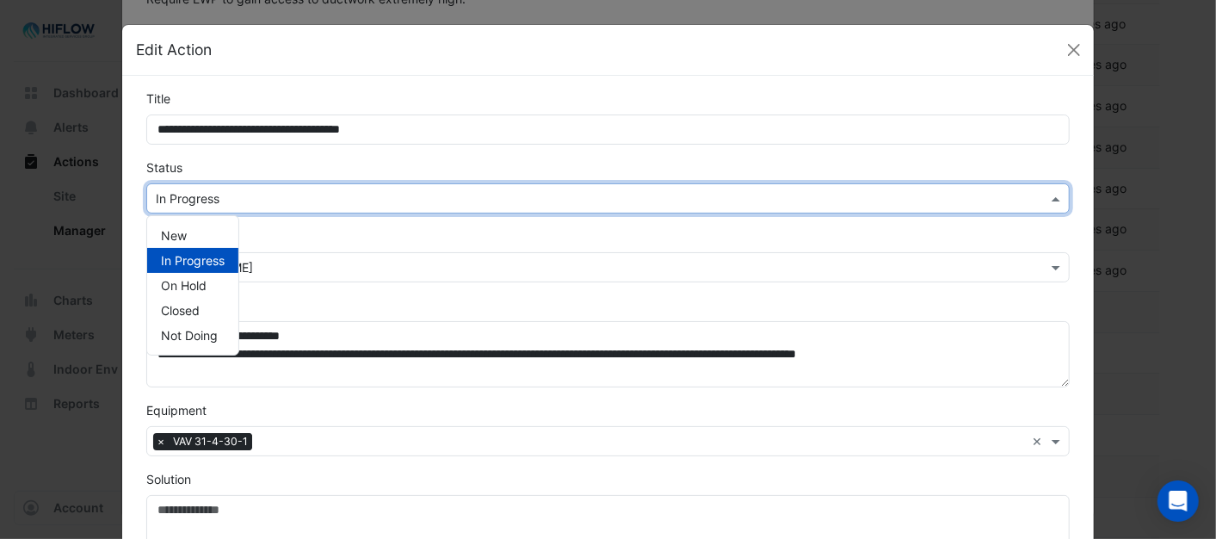
click at [1047, 199] on span at bounding box center [1058, 198] width 22 height 18
click at [183, 227] on div "New" at bounding box center [192, 235] width 91 height 25
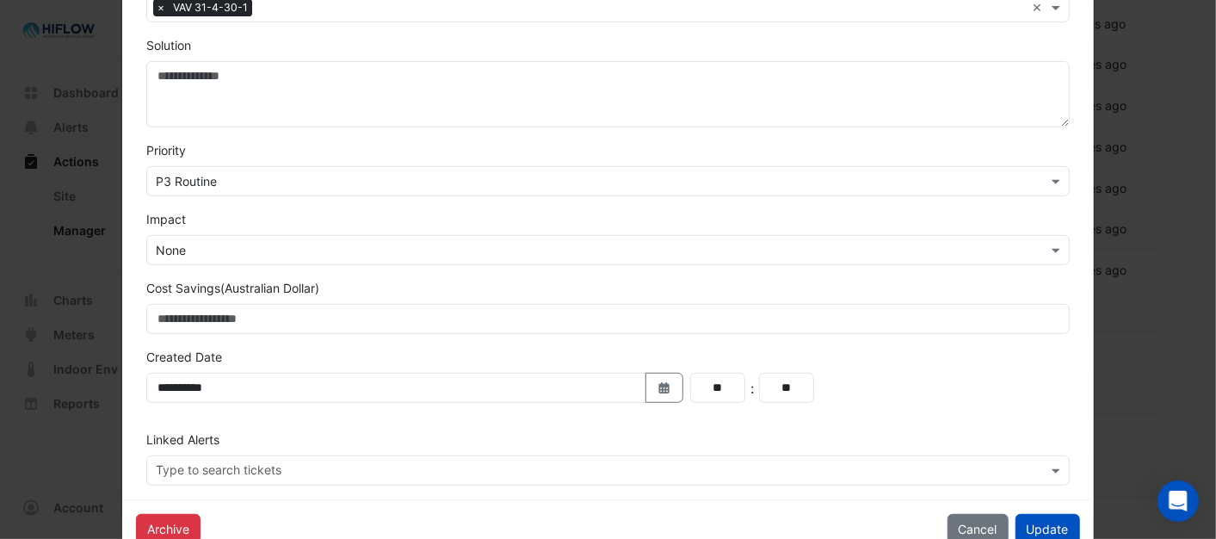
scroll to position [478, 0]
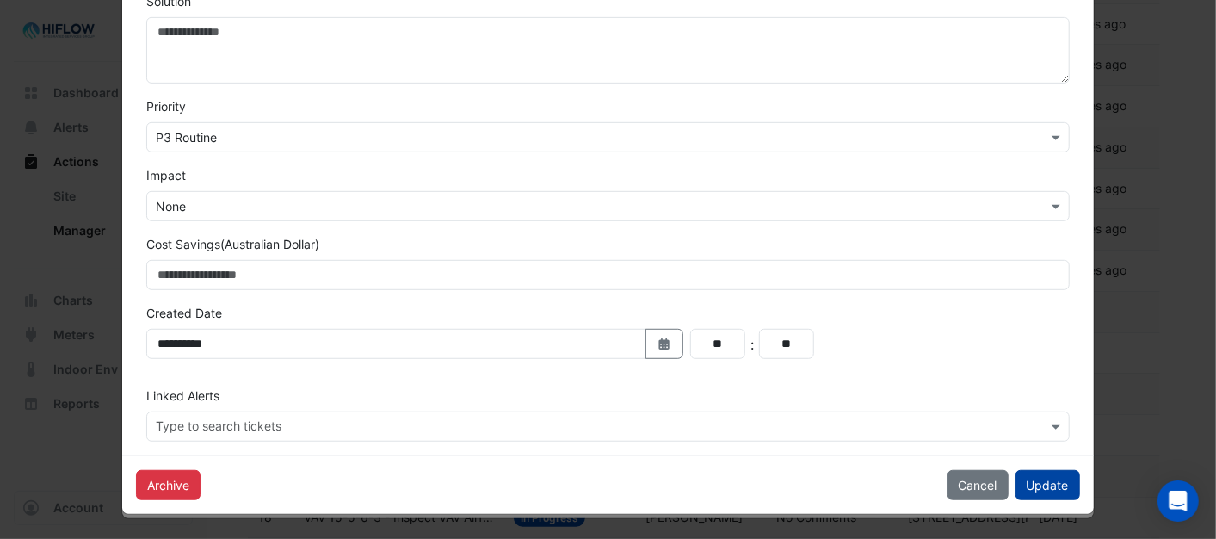
click at [1022, 479] on button "Update" at bounding box center [1047, 485] width 65 height 30
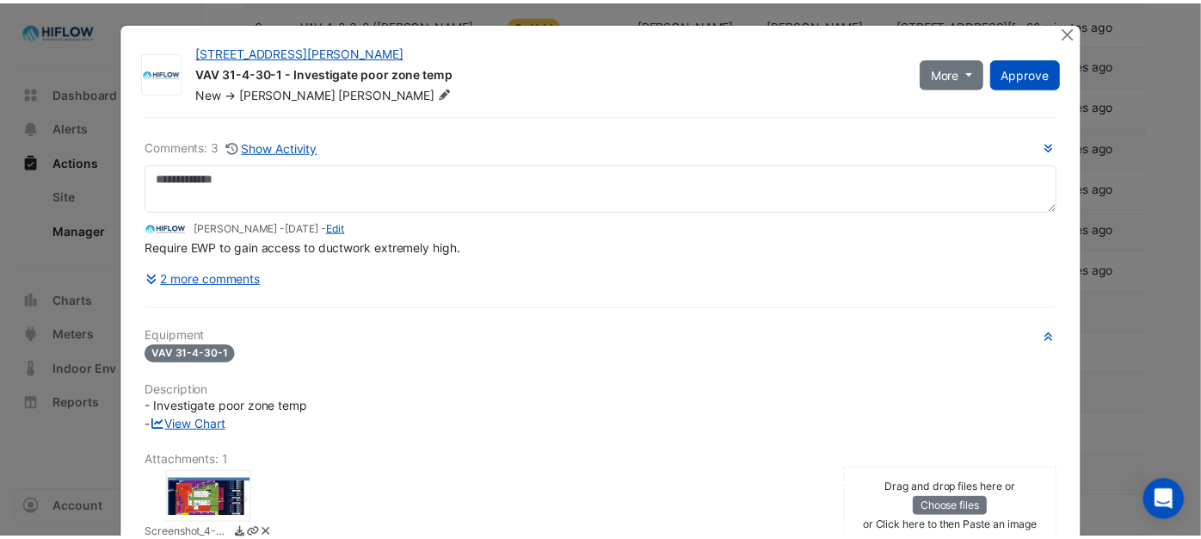
scroll to position [0, 0]
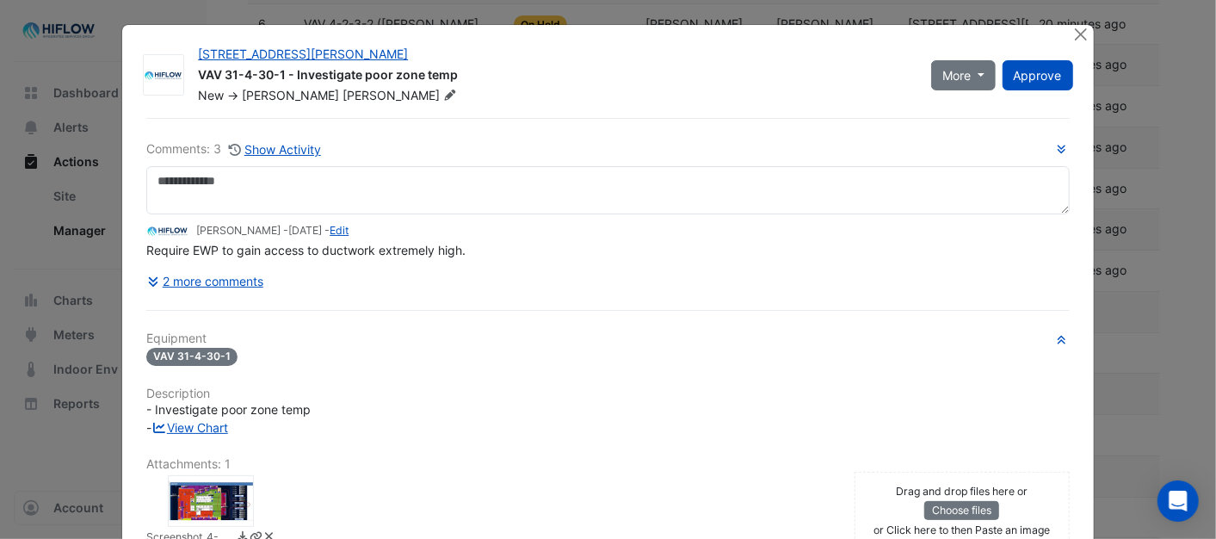
click at [1062, 34] on div "[STREET_ADDRESS][PERSON_NAME] VAV 31-4-30-1 - Investigate poor zone temp New ->…" at bounding box center [607, 397] width 971 height 744
click at [1072, 28] on button "Close" at bounding box center [1081, 34] width 18 height 18
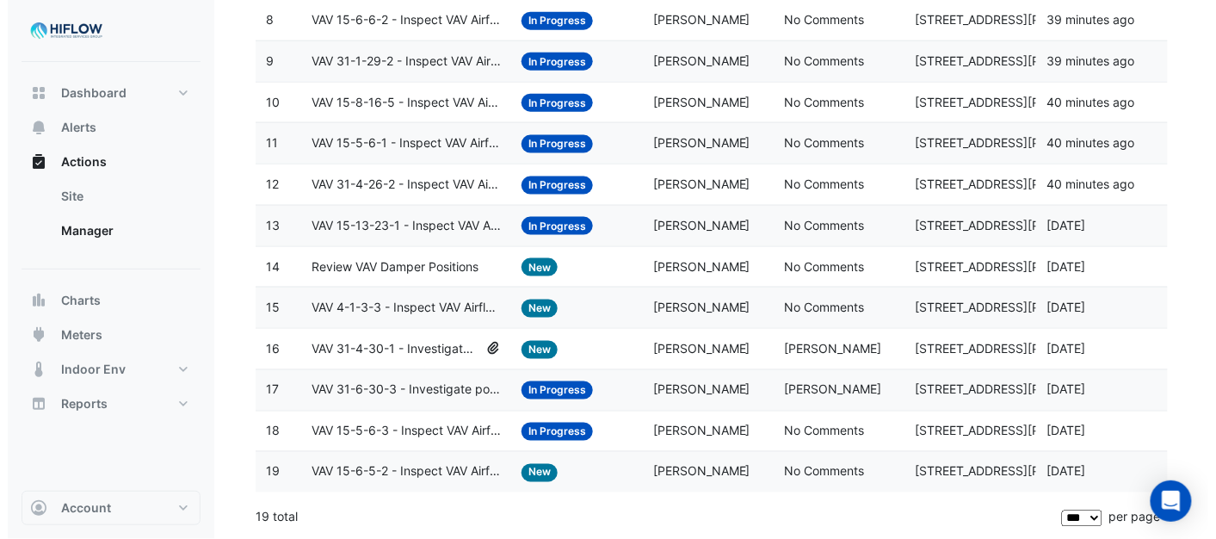
scroll to position [552, 0]
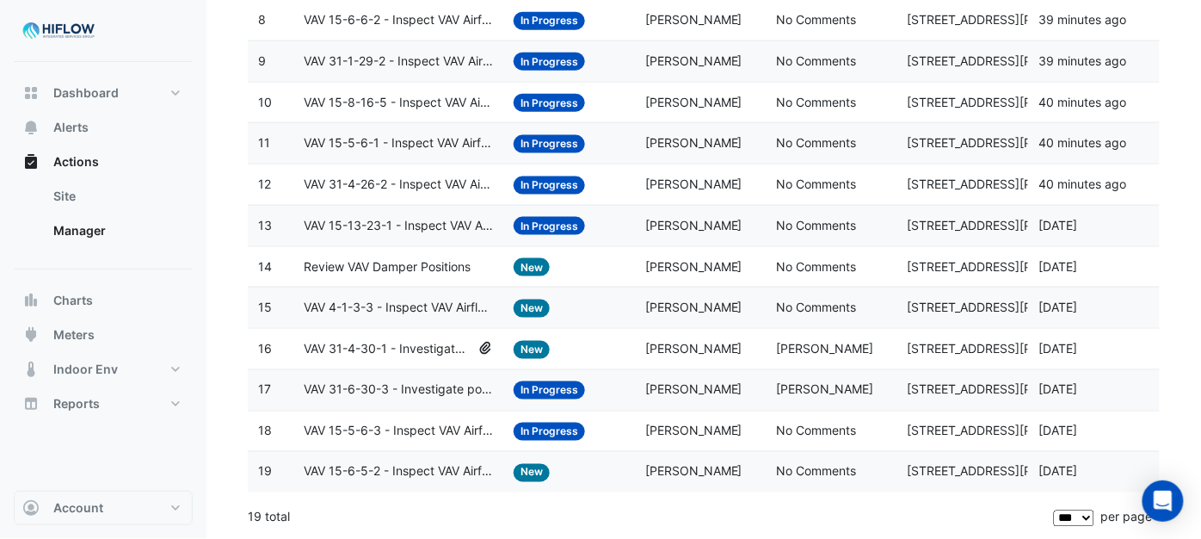
click at [551, 383] on span "In Progress" at bounding box center [549, 390] width 71 height 18
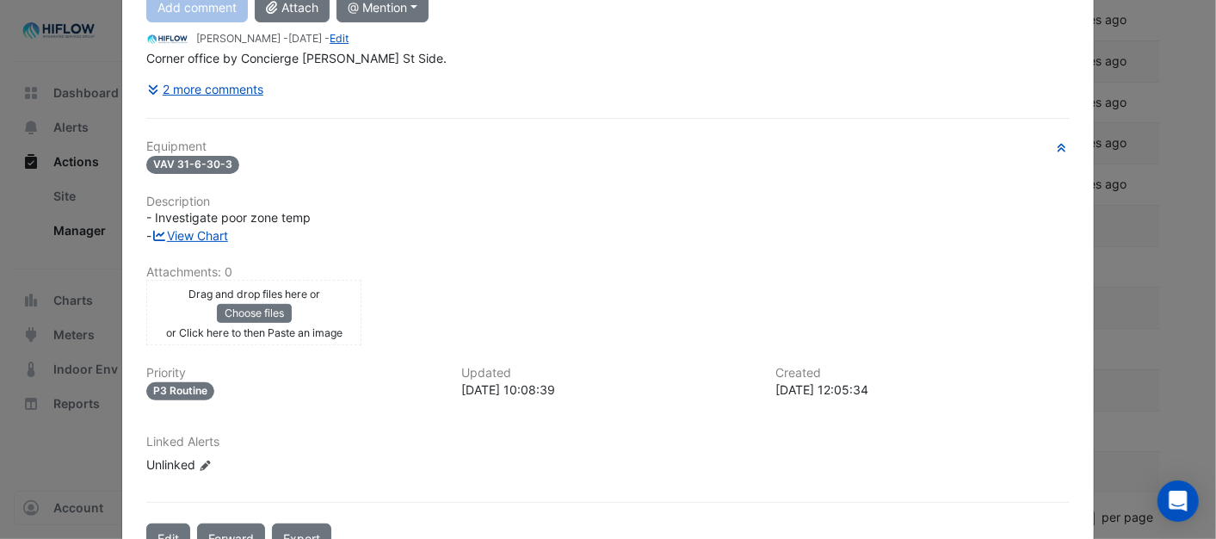
scroll to position [279, 0]
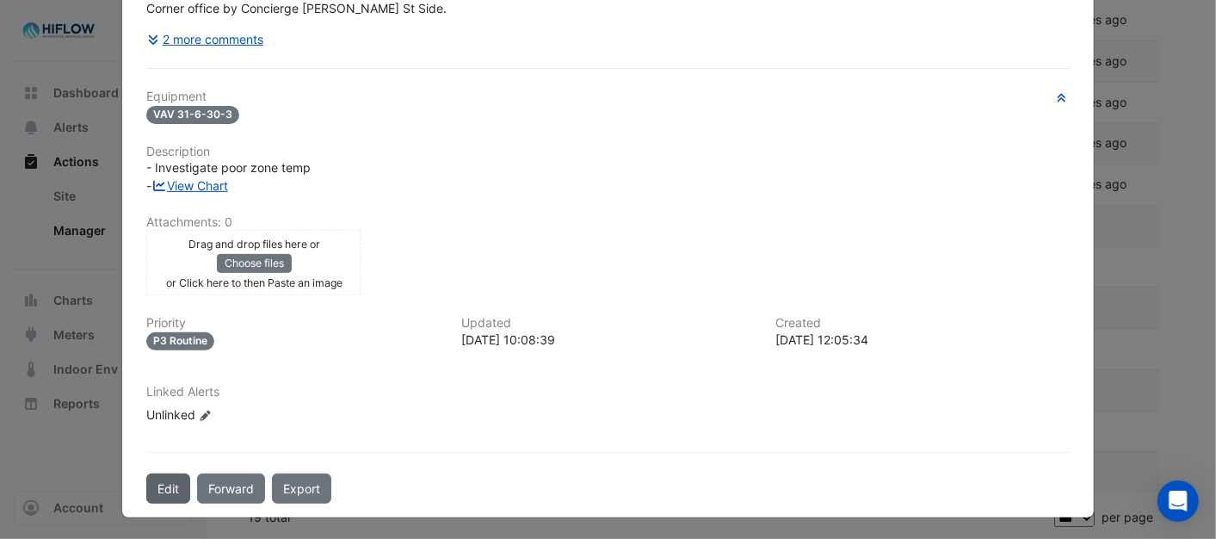
click at [151, 484] on button "Edit" at bounding box center [168, 488] width 44 height 30
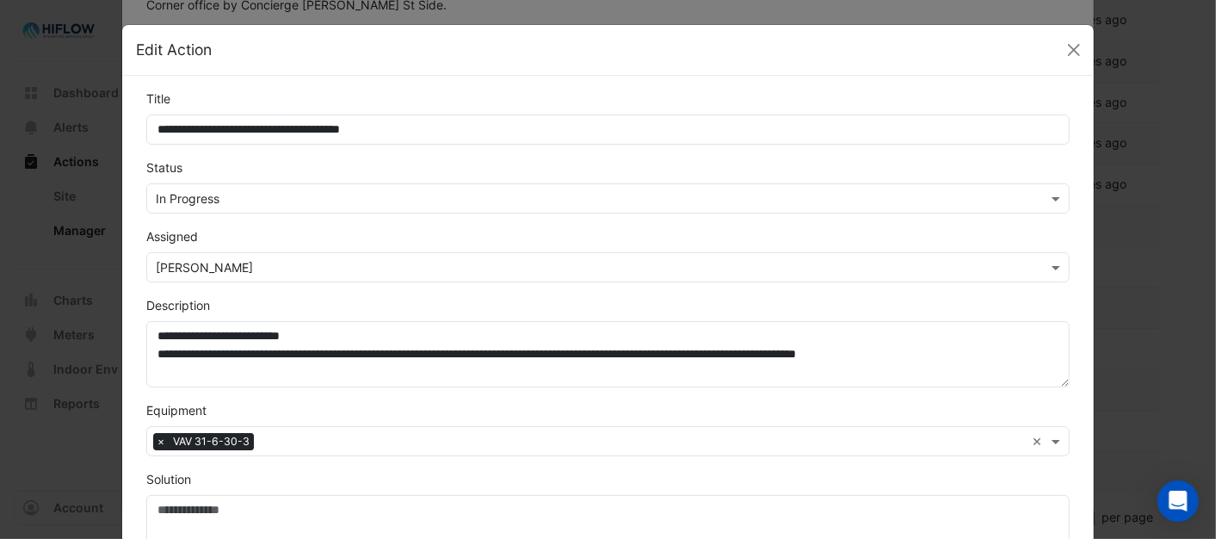
scroll to position [242, 0]
click at [1047, 203] on span at bounding box center [1058, 198] width 22 height 18
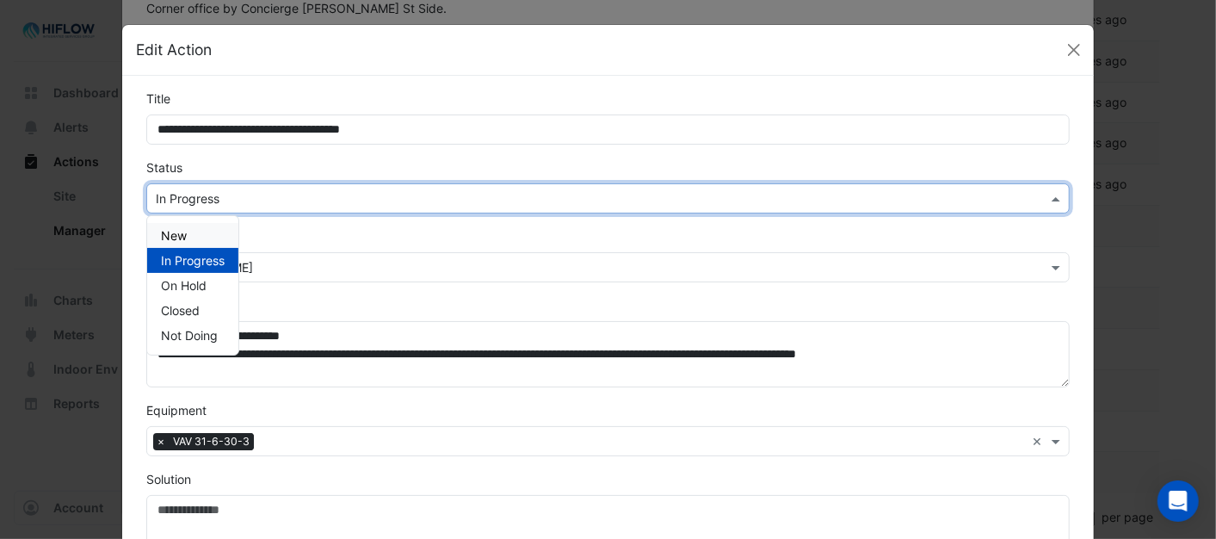
click at [173, 232] on span "New" at bounding box center [174, 235] width 26 height 15
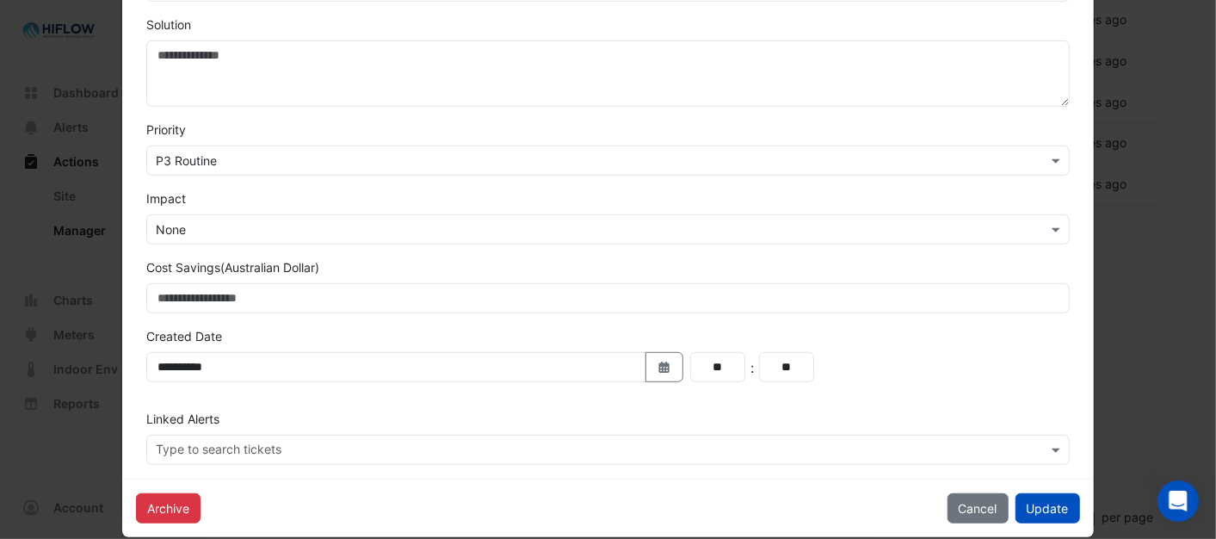
scroll to position [478, 0]
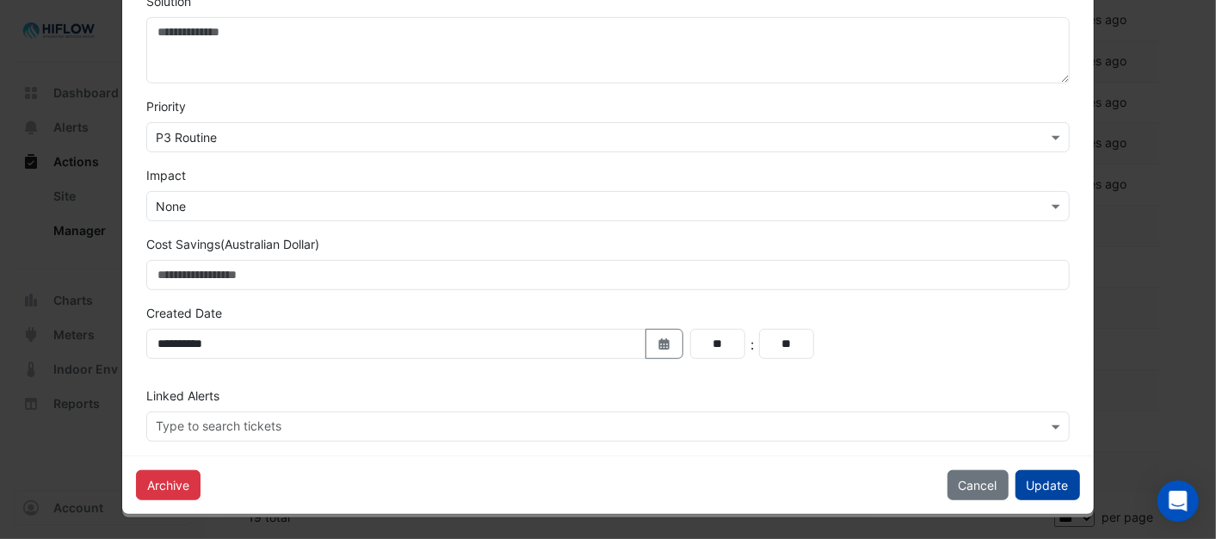
click at [1036, 484] on button "Update" at bounding box center [1047, 485] width 65 height 30
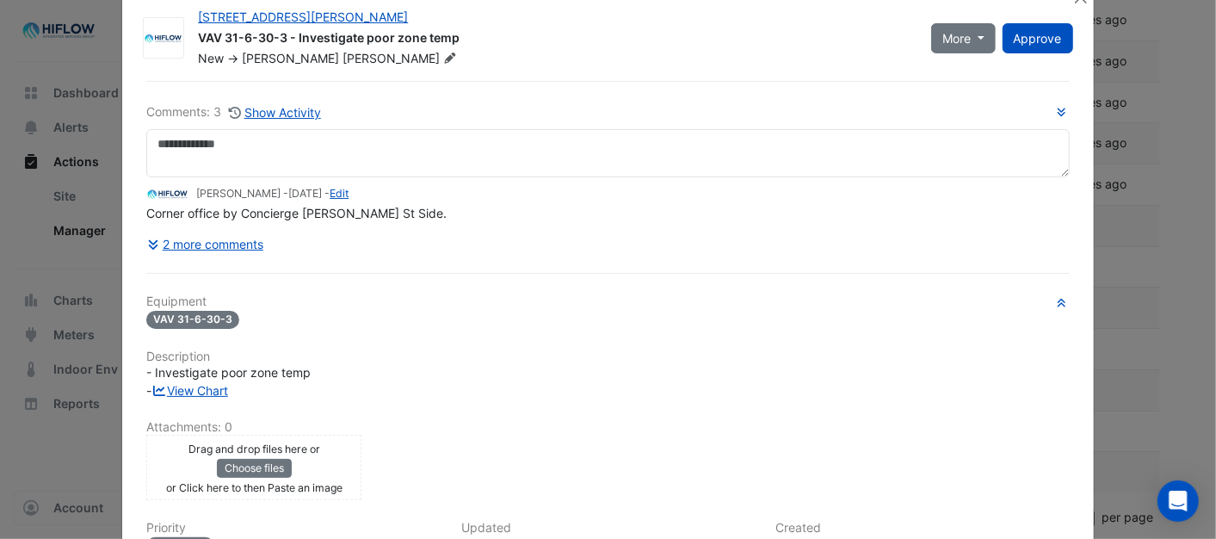
scroll to position [0, 0]
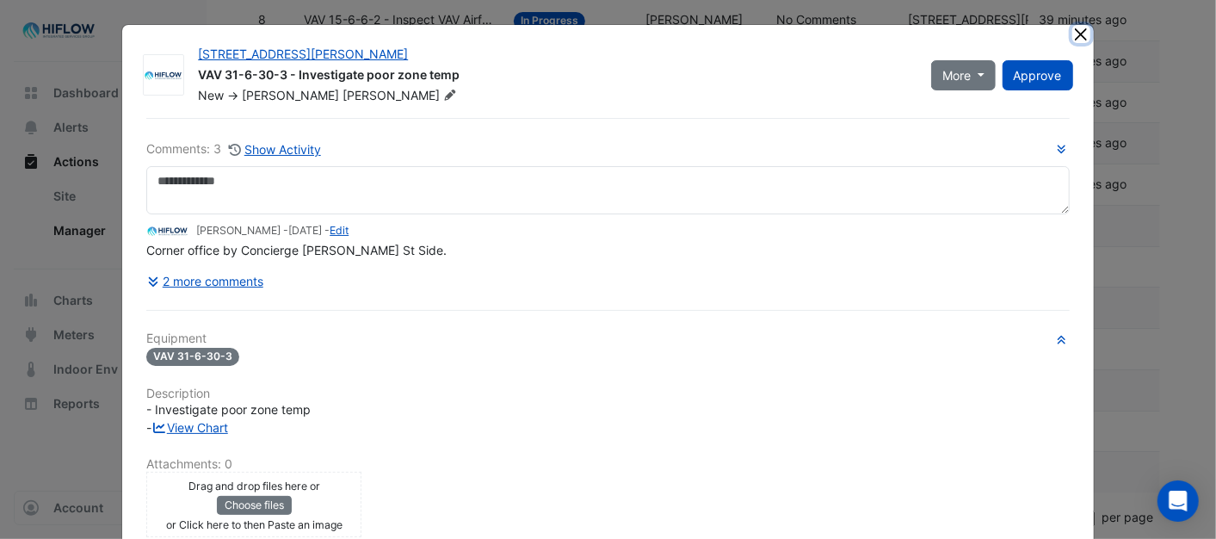
click at [1072, 33] on button "Close" at bounding box center [1081, 34] width 18 height 18
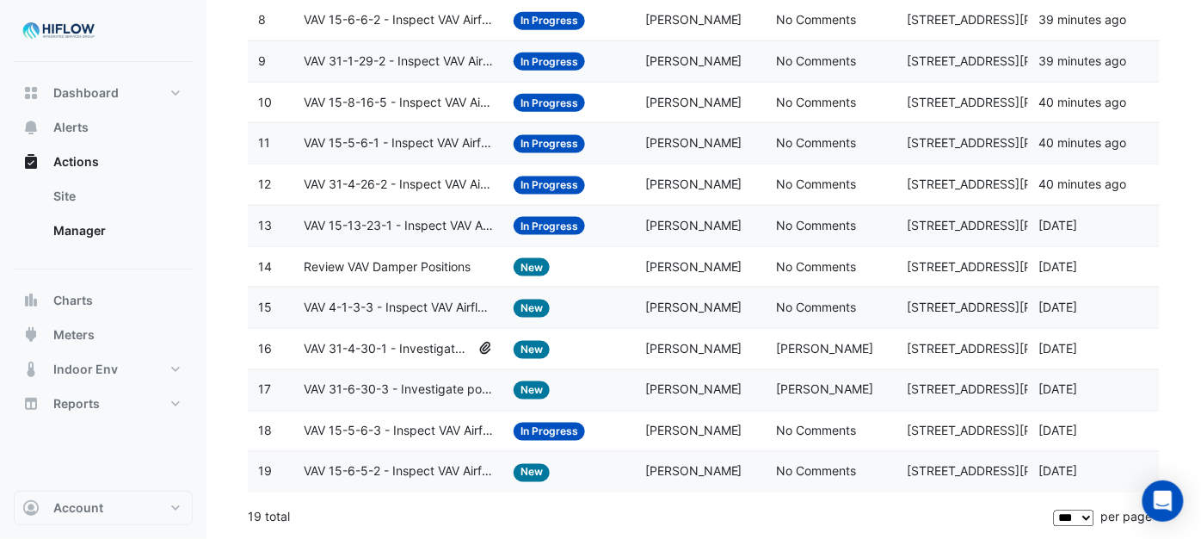
click at [559, 432] on span "In Progress" at bounding box center [549, 431] width 71 height 18
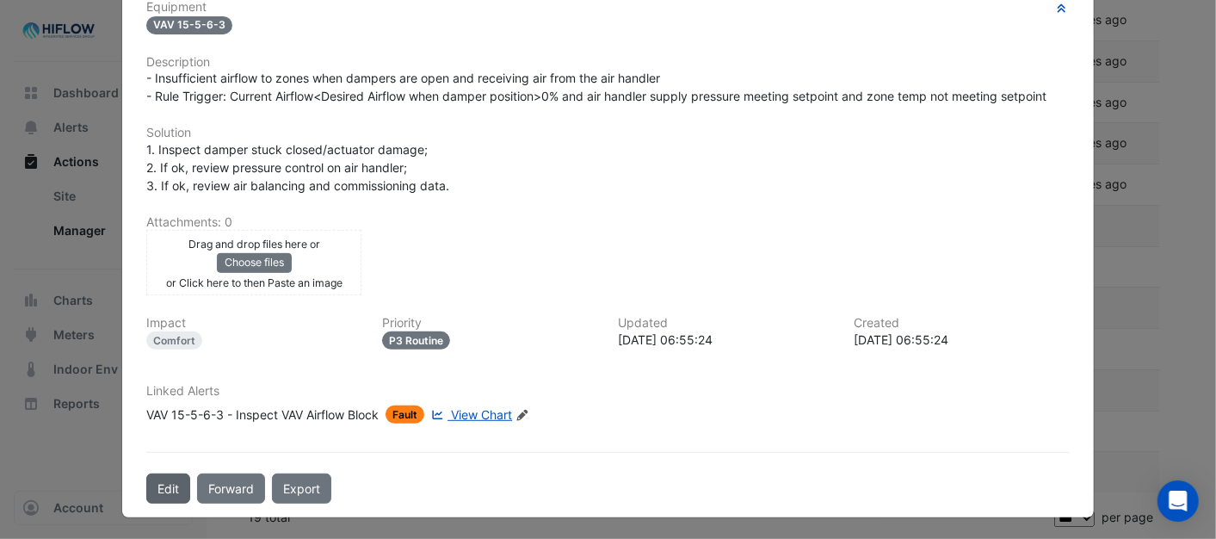
click at [169, 484] on button "Edit" at bounding box center [168, 488] width 44 height 30
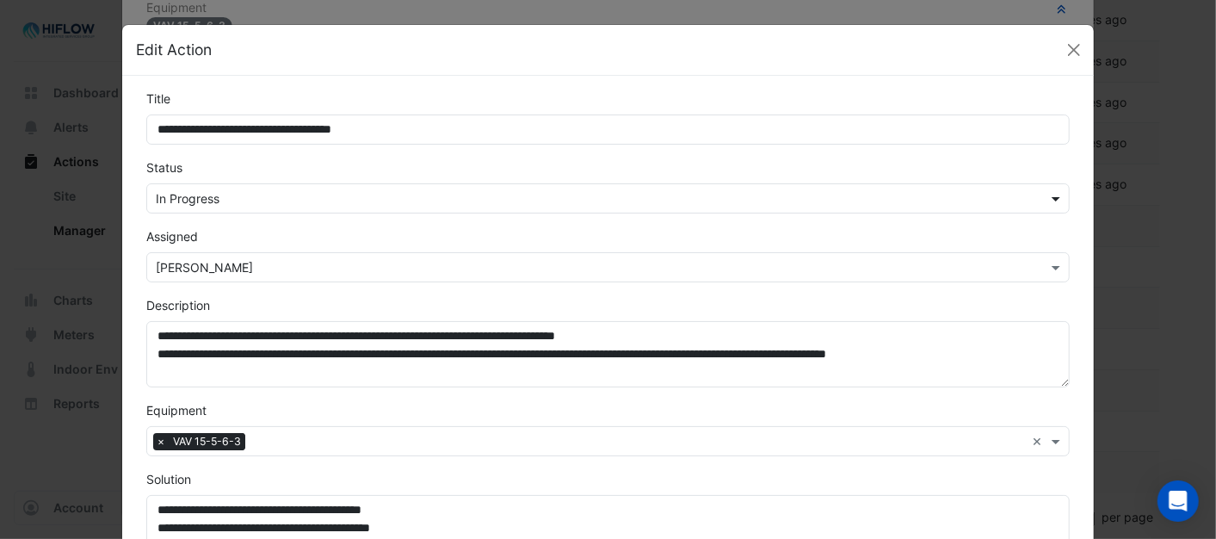
click at [1053, 196] on span at bounding box center [1058, 198] width 22 height 18
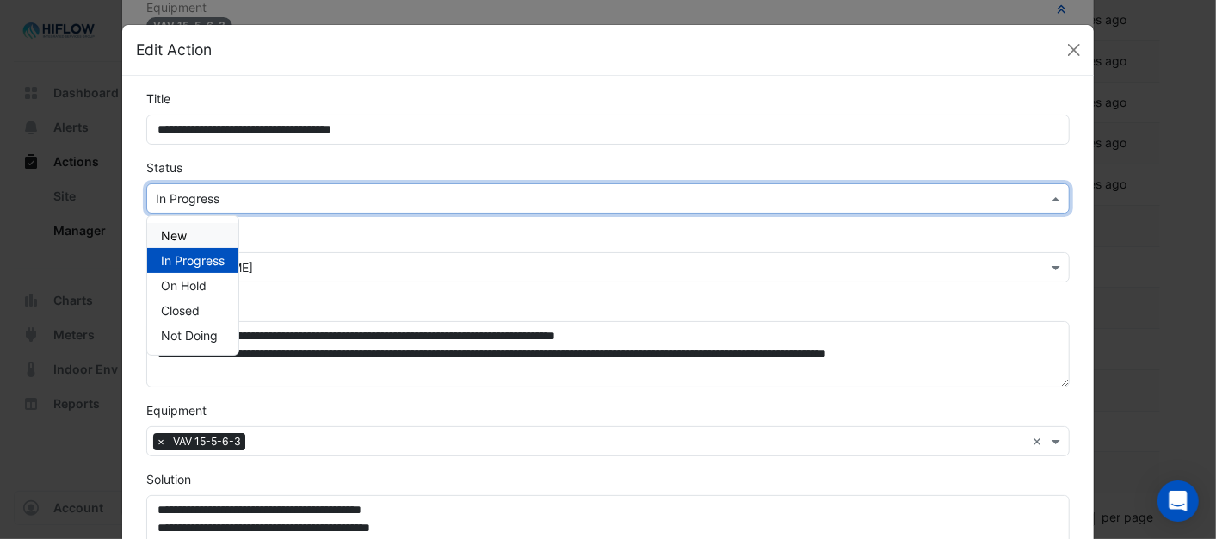
click at [176, 225] on div "New" at bounding box center [192, 235] width 91 height 25
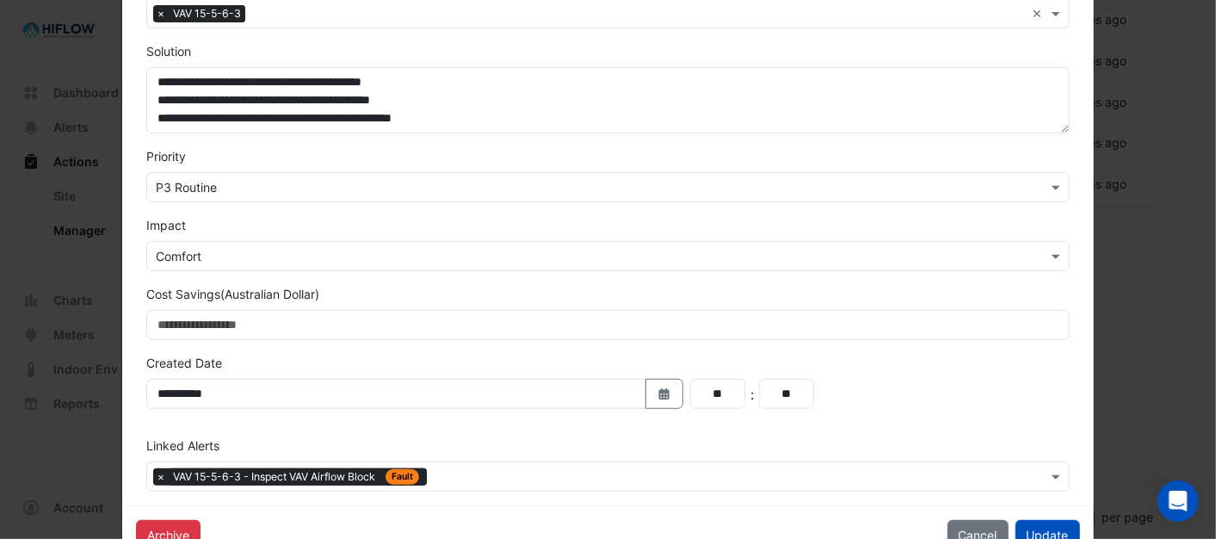
scroll to position [478, 0]
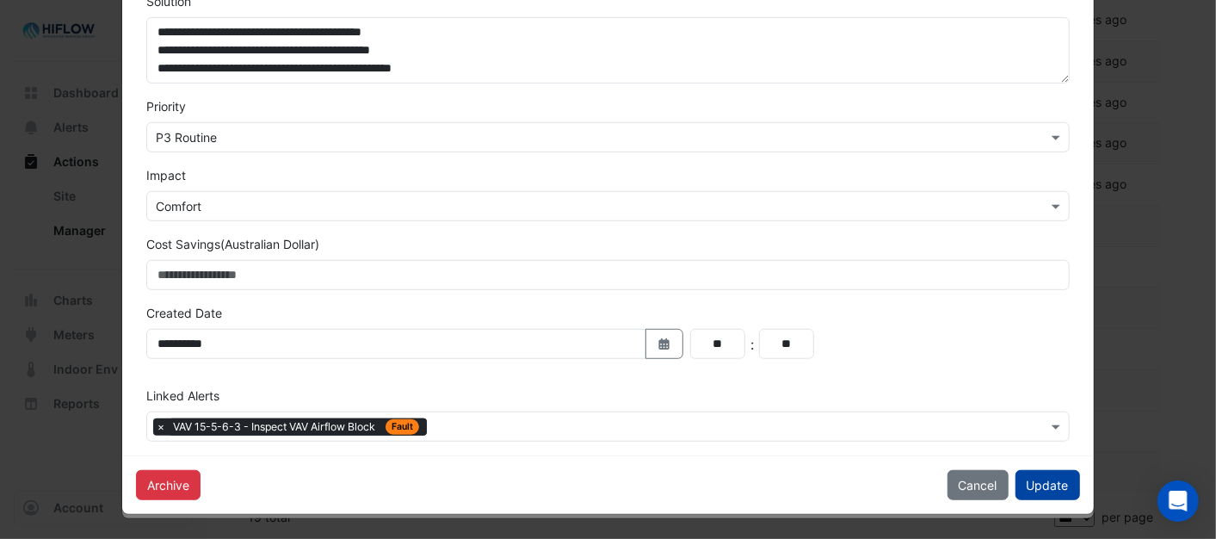
click at [1047, 485] on button "Update" at bounding box center [1047, 485] width 65 height 30
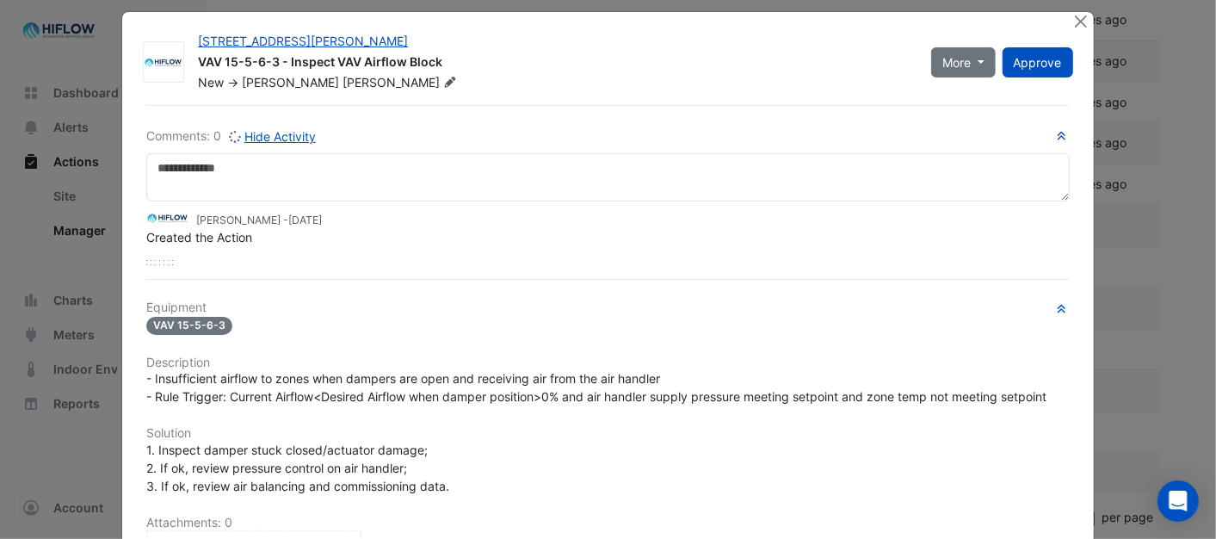
scroll to position [0, 0]
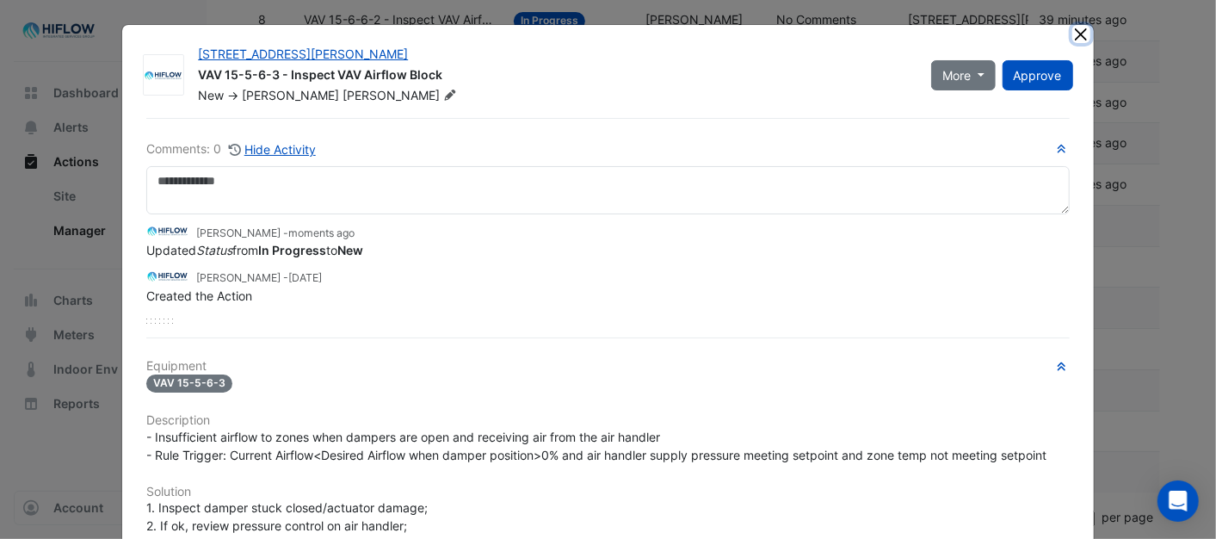
click at [1075, 40] on button "Close" at bounding box center [1081, 34] width 18 height 18
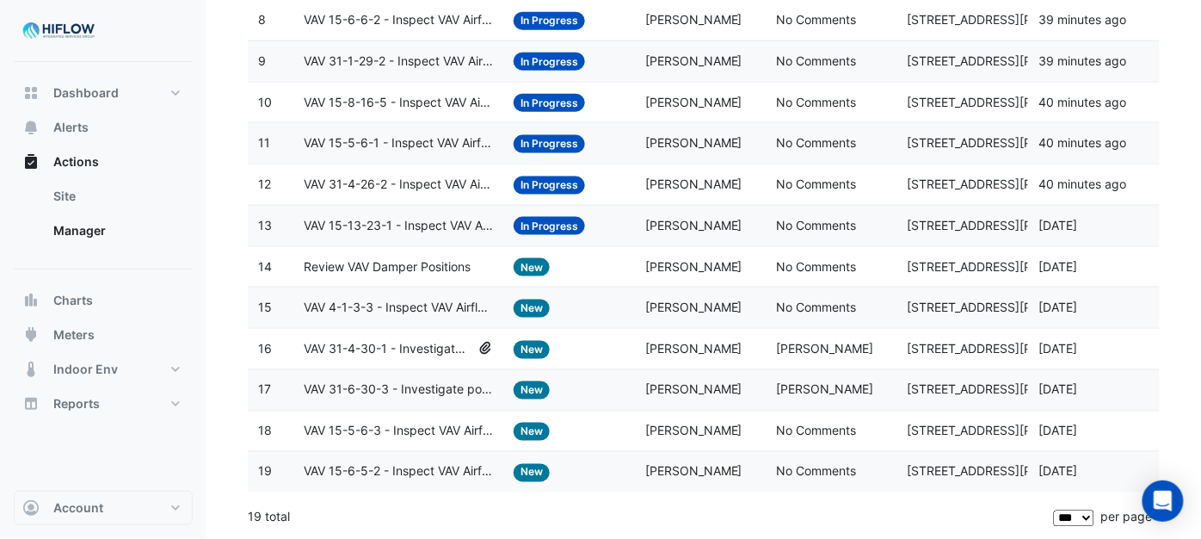
click at [534, 262] on span "New" at bounding box center [532, 267] width 36 height 18
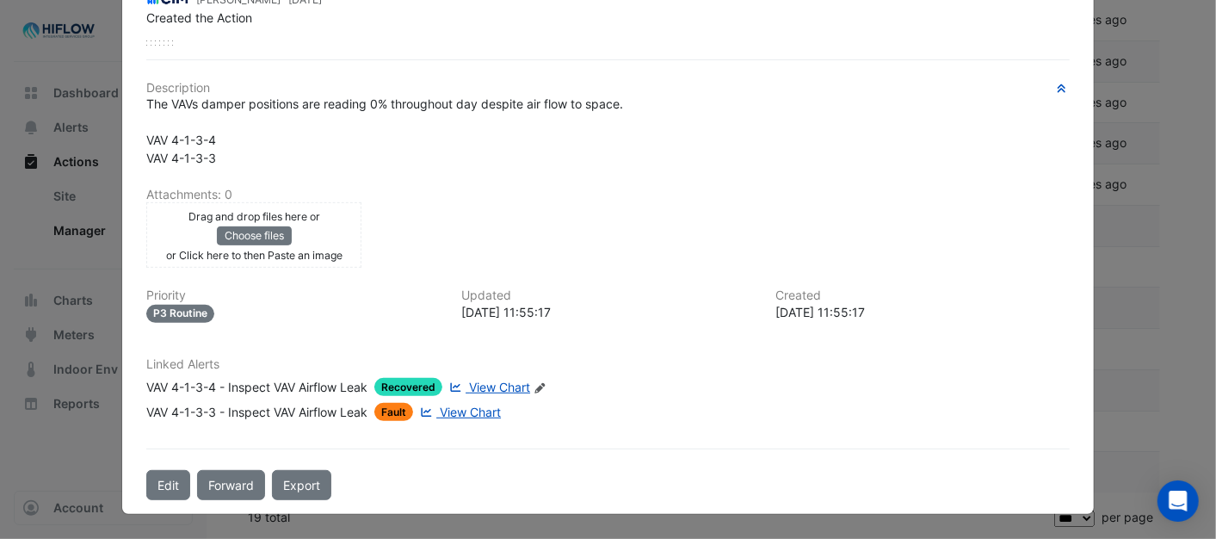
scroll to position [336, 0]
click at [151, 479] on button "Edit" at bounding box center [168, 485] width 44 height 30
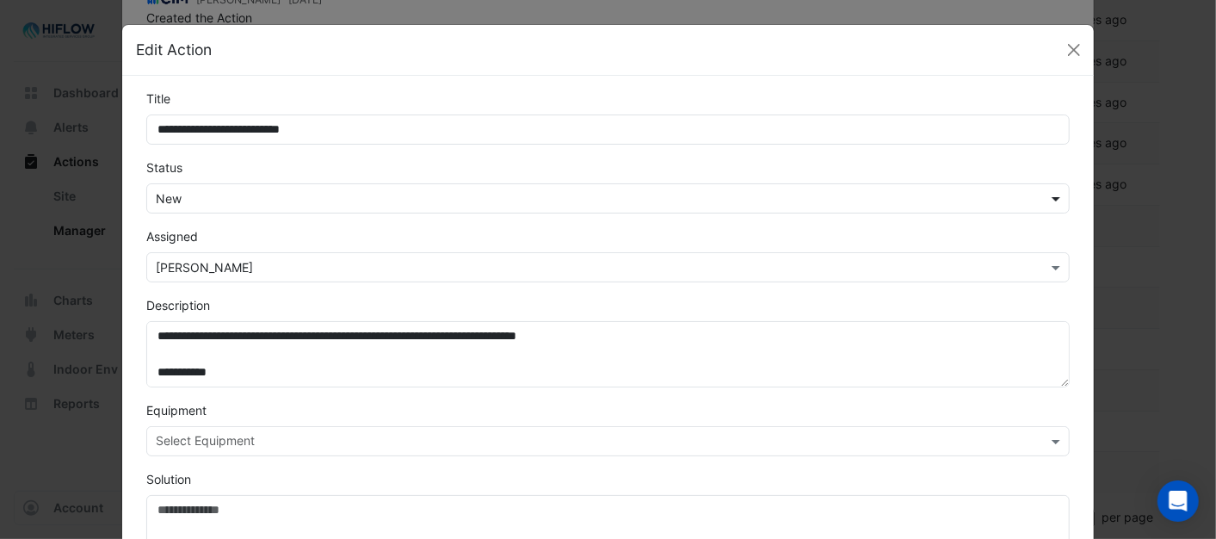
click at [1047, 192] on span at bounding box center [1058, 198] width 22 height 18
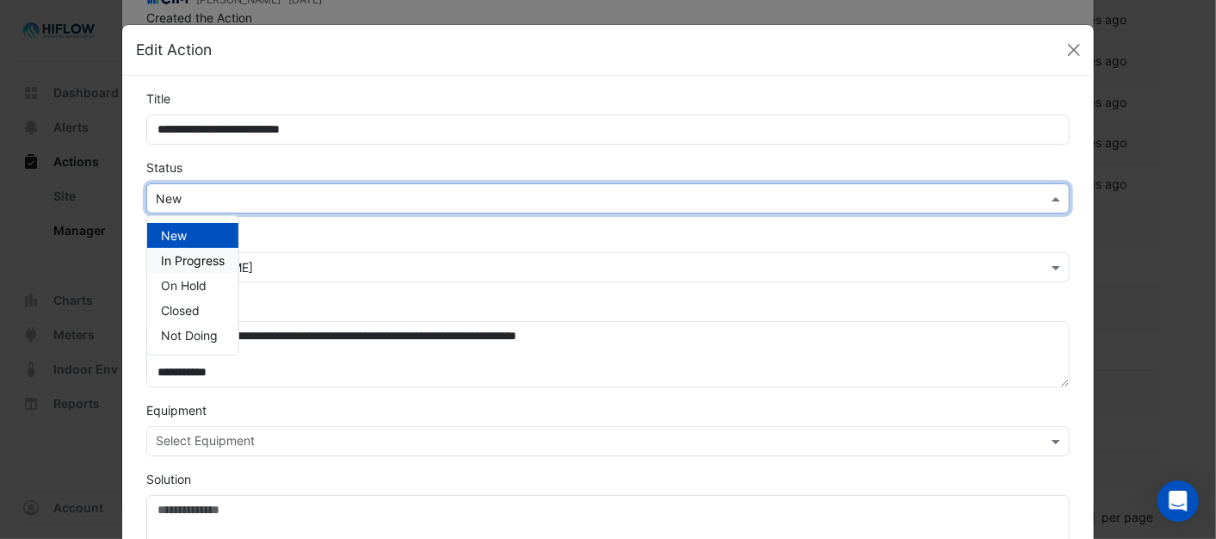
click at [192, 259] on span "In Progress" at bounding box center [193, 260] width 64 height 15
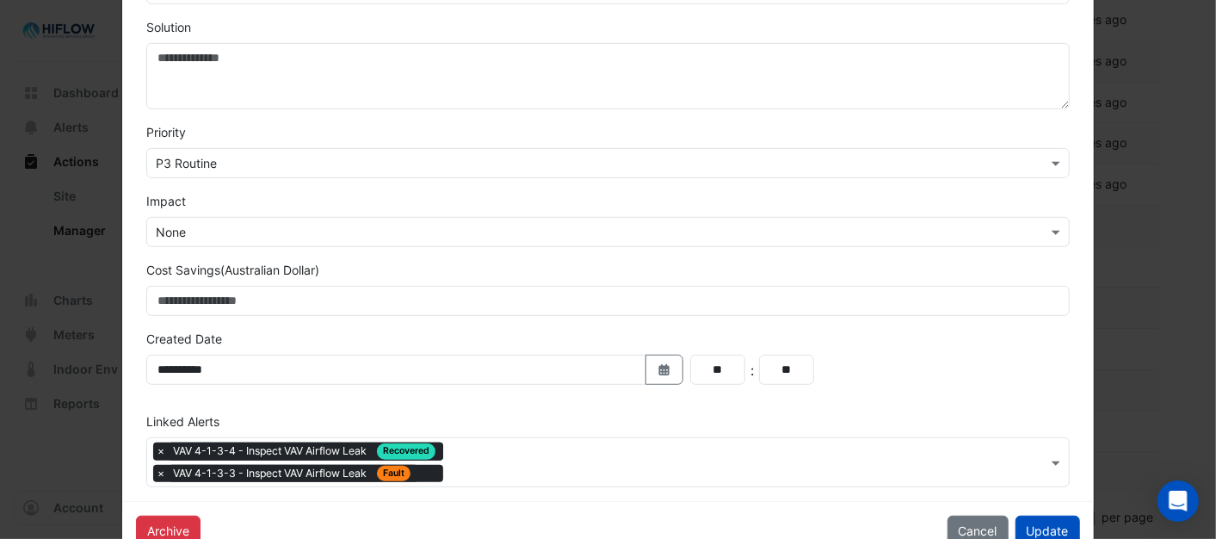
scroll to position [497, 0]
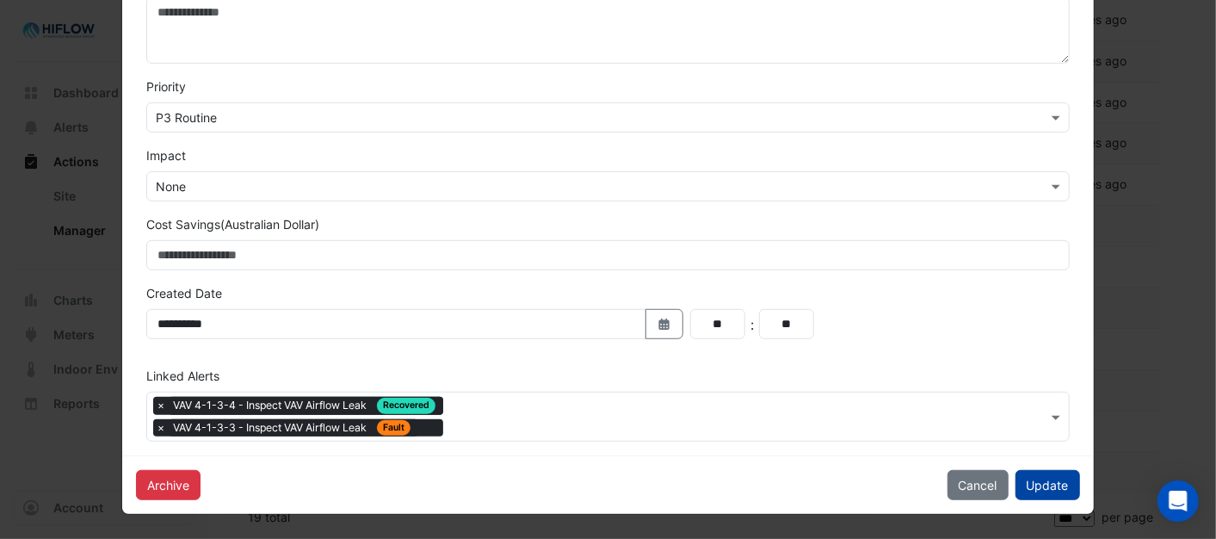
click at [1022, 476] on button "Update" at bounding box center [1047, 485] width 65 height 30
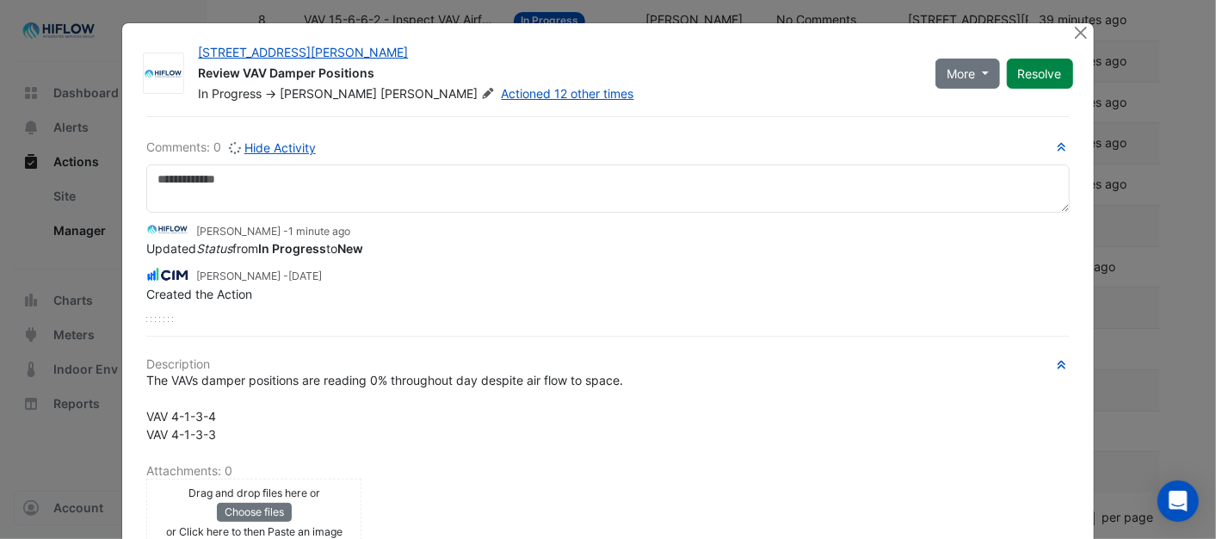
scroll to position [0, 0]
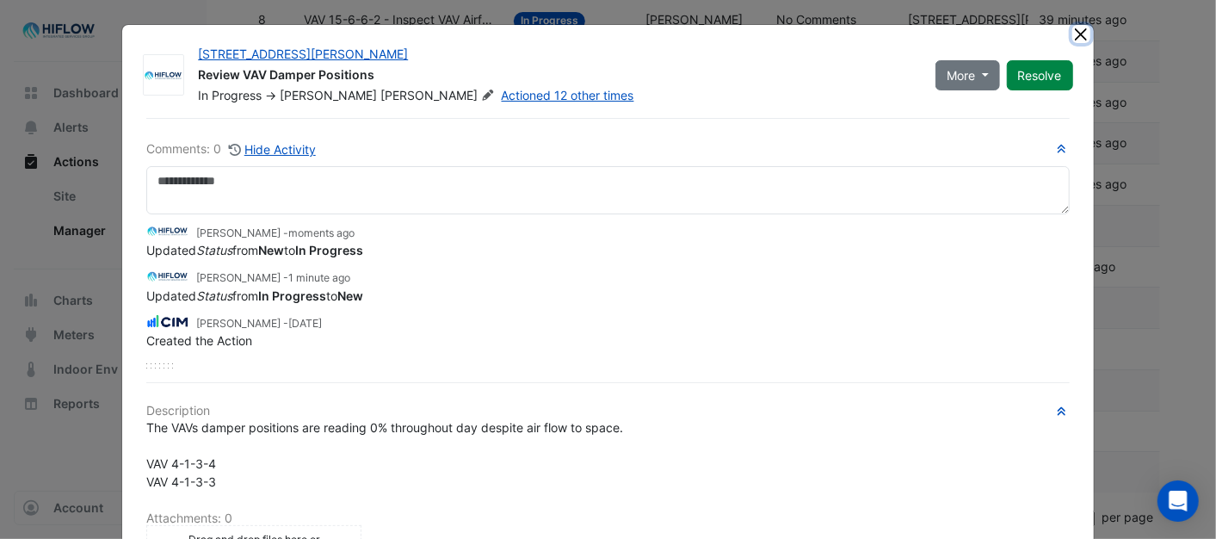
click at [1072, 30] on button "Close" at bounding box center [1081, 34] width 18 height 18
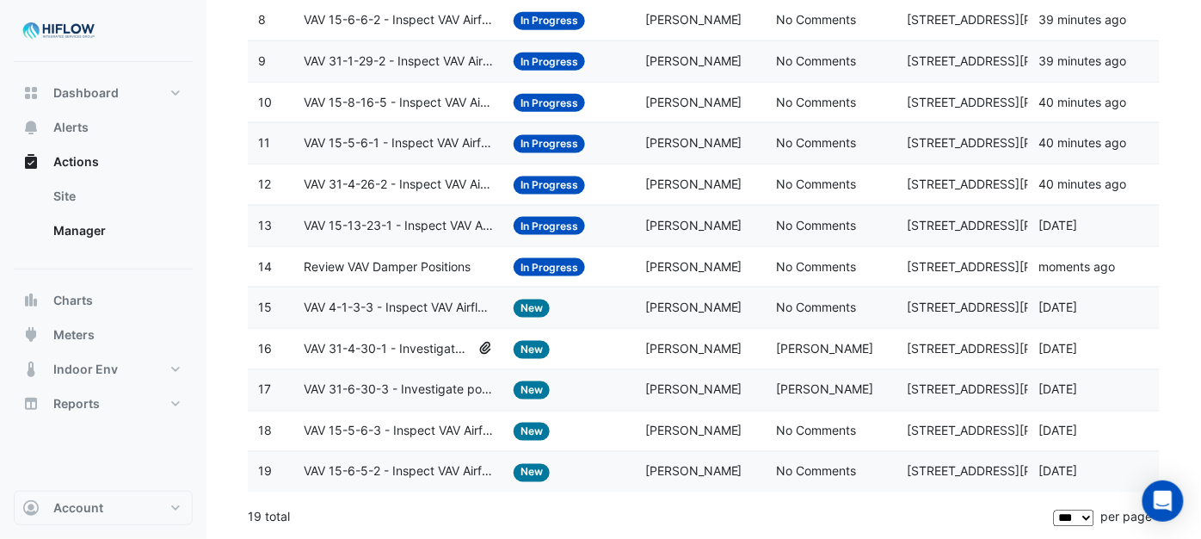
click at [458, 306] on span "VAV 4-1-3-3 - Inspect VAV Airflow Leak" at bounding box center [398, 308] width 189 height 20
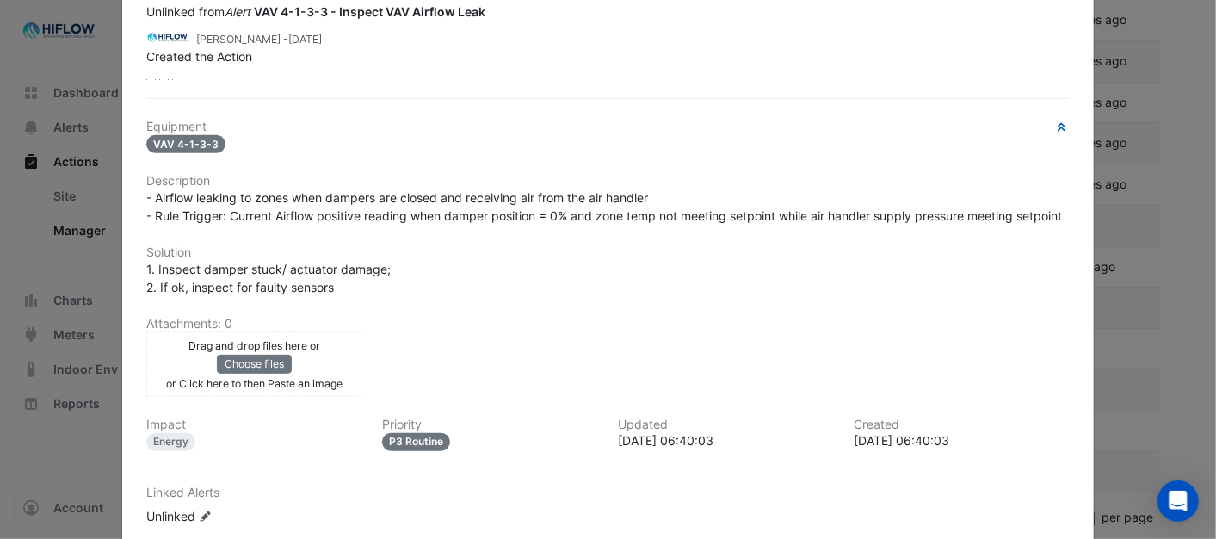
scroll to position [445, 0]
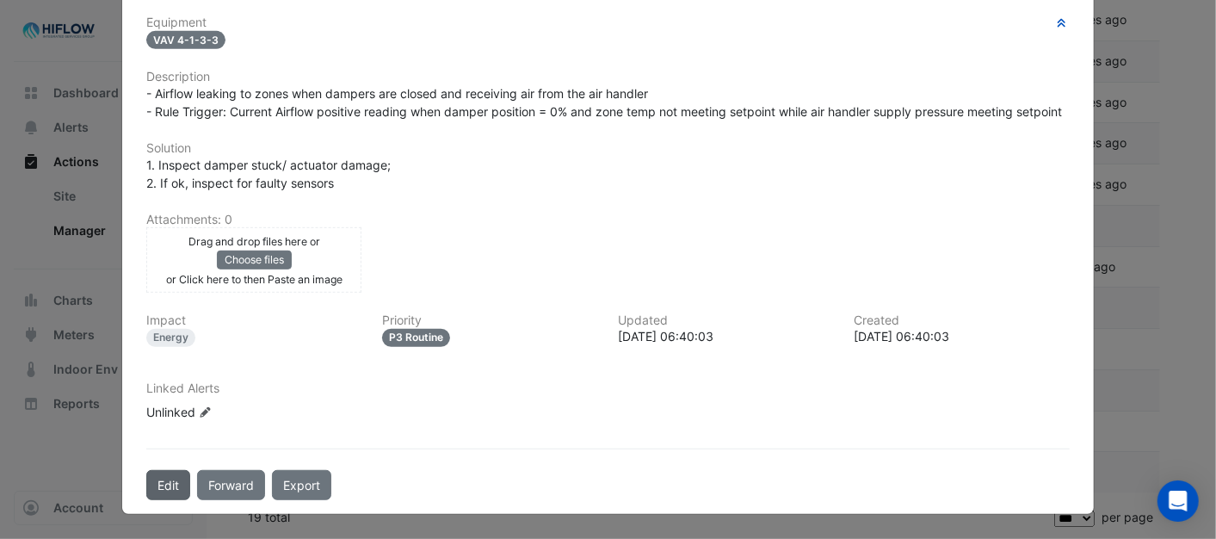
click at [173, 492] on button "Edit" at bounding box center [168, 485] width 44 height 30
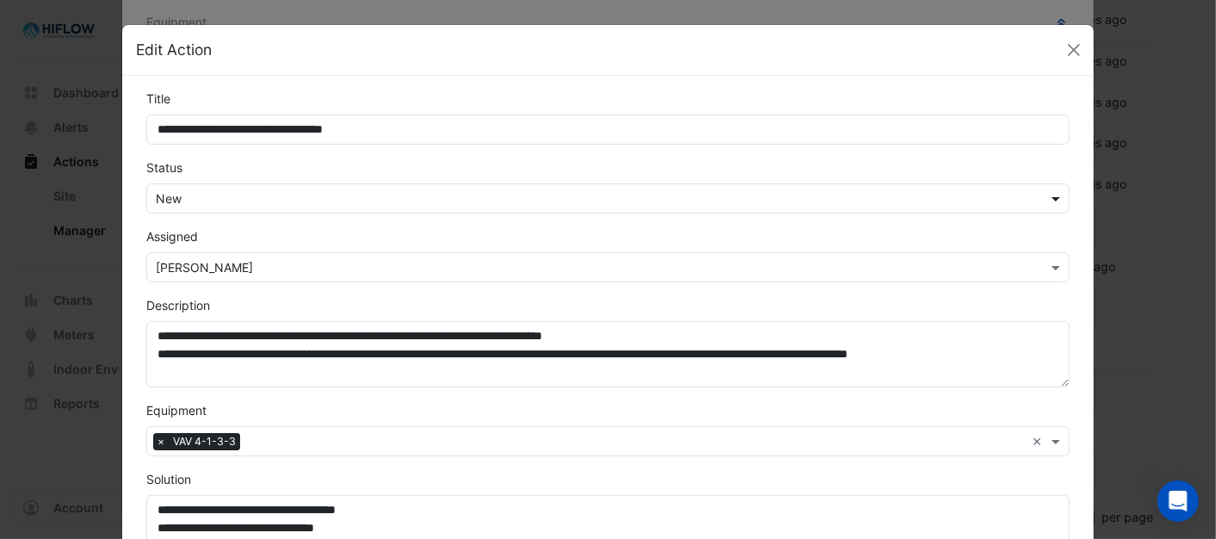
click at [1047, 196] on span at bounding box center [1058, 198] width 22 height 18
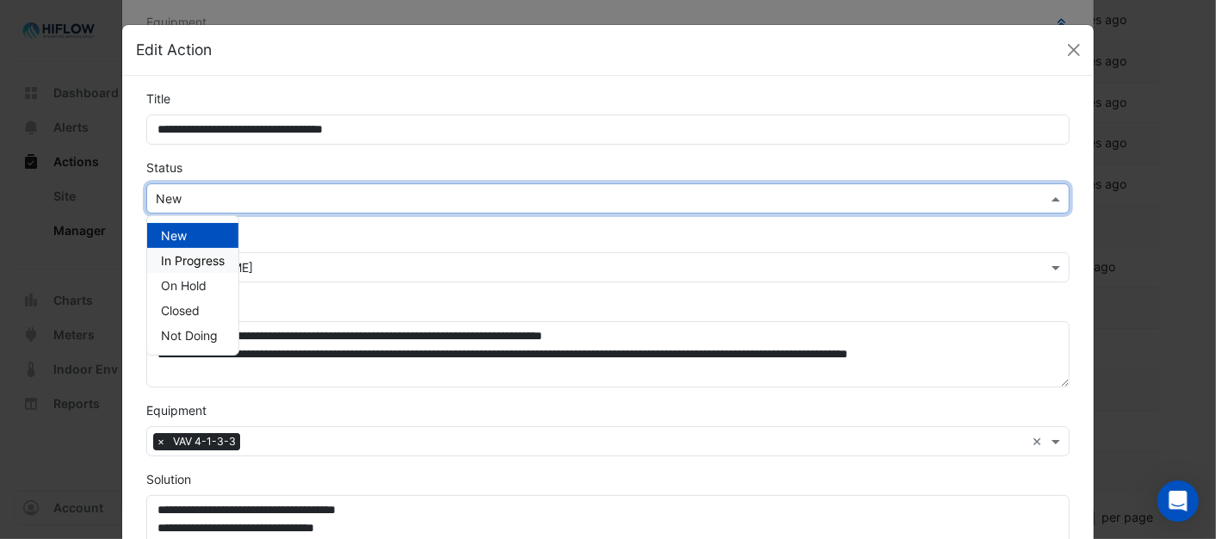
click at [200, 254] on span "In Progress" at bounding box center [193, 260] width 64 height 15
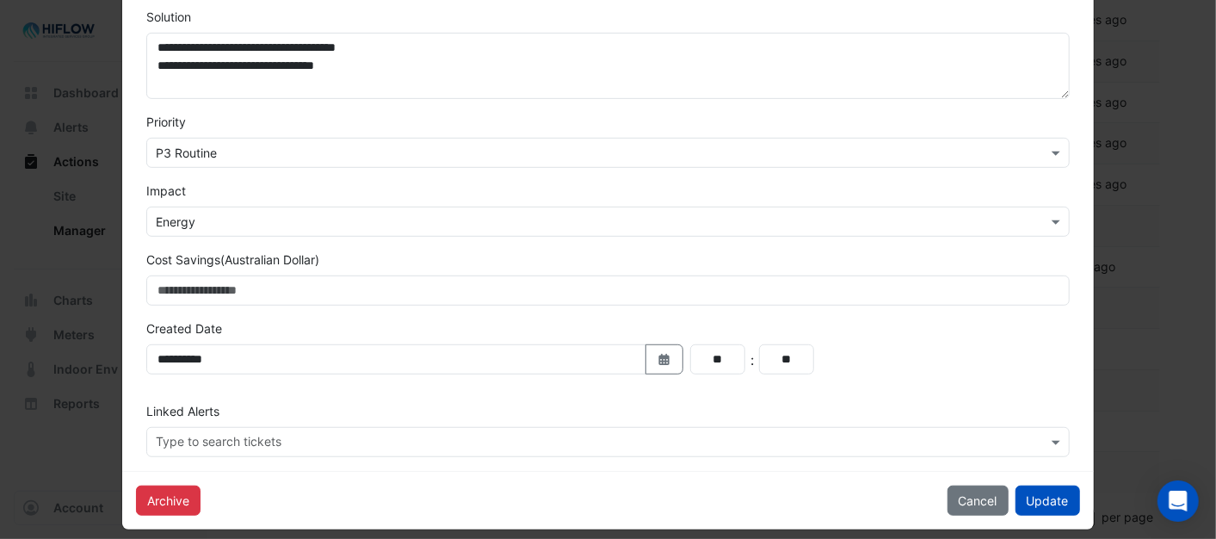
scroll to position [478, 0]
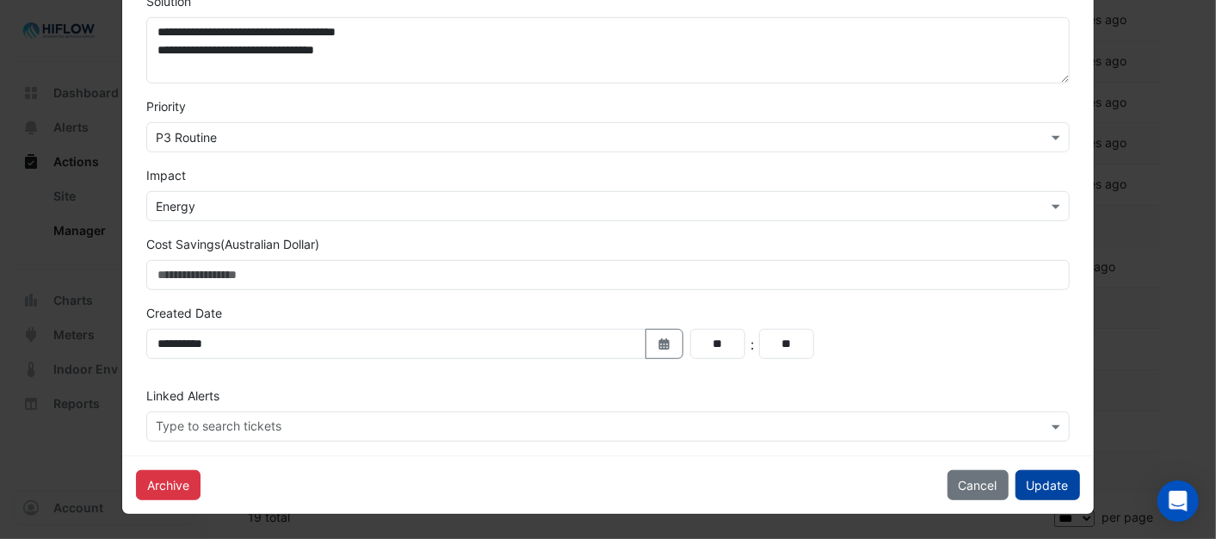
click at [1019, 480] on button "Update" at bounding box center [1047, 485] width 65 height 30
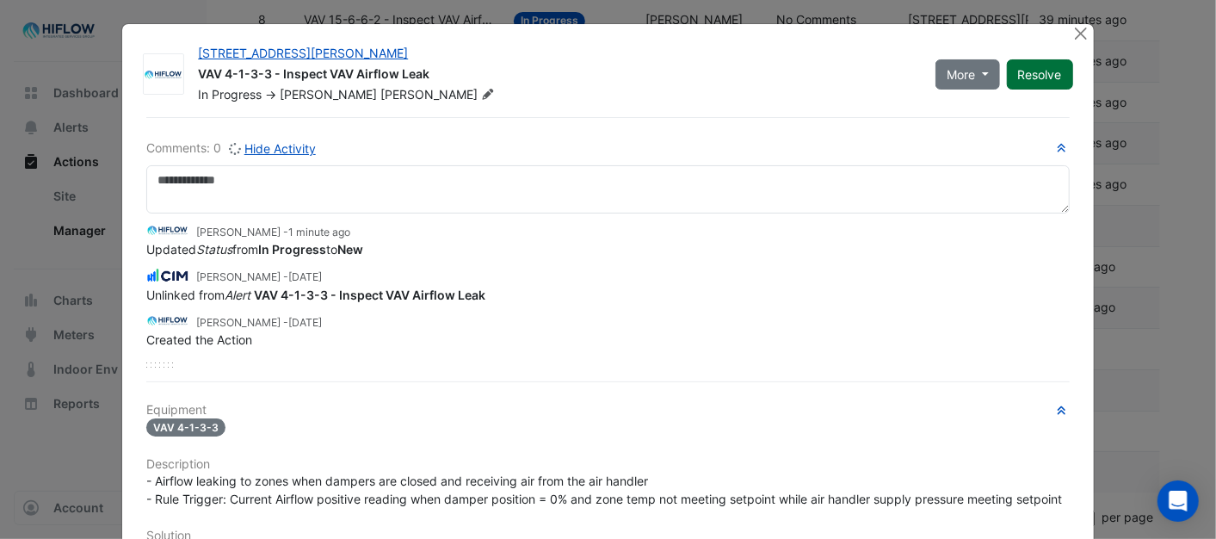
scroll to position [0, 0]
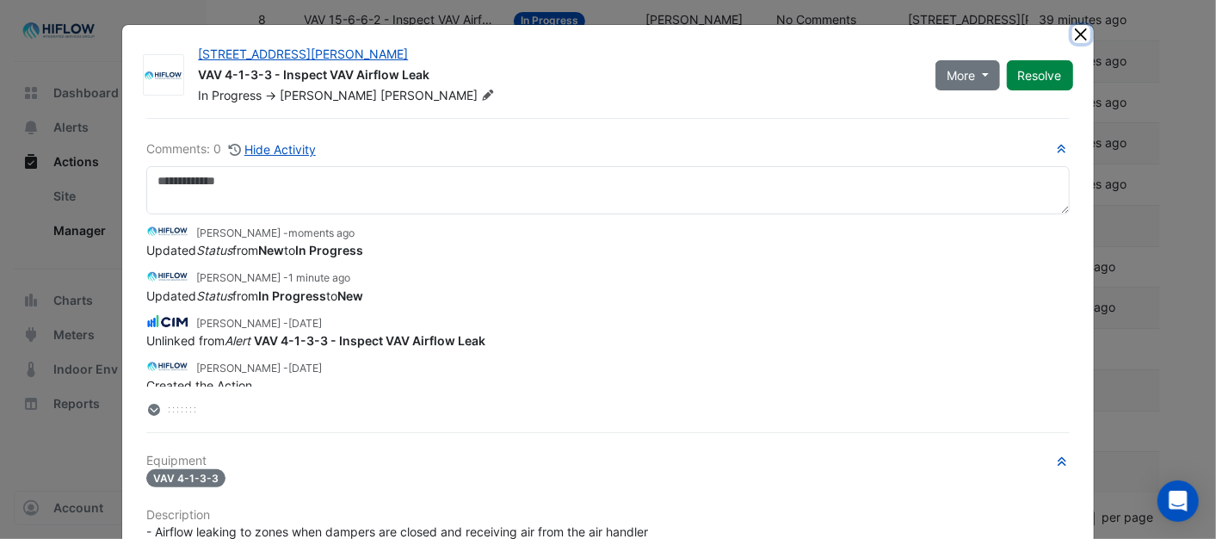
click at [1072, 34] on button "Close" at bounding box center [1081, 34] width 18 height 18
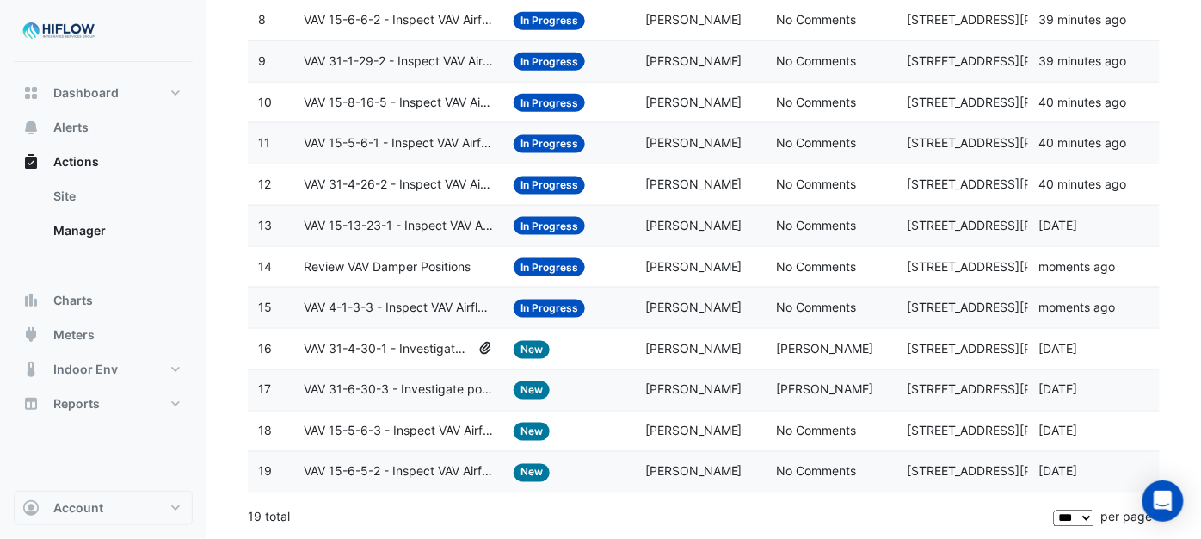
click at [399, 345] on span "VAV 31-4-30-1 - Investigate poor zone temp" at bounding box center [388, 349] width 168 height 20
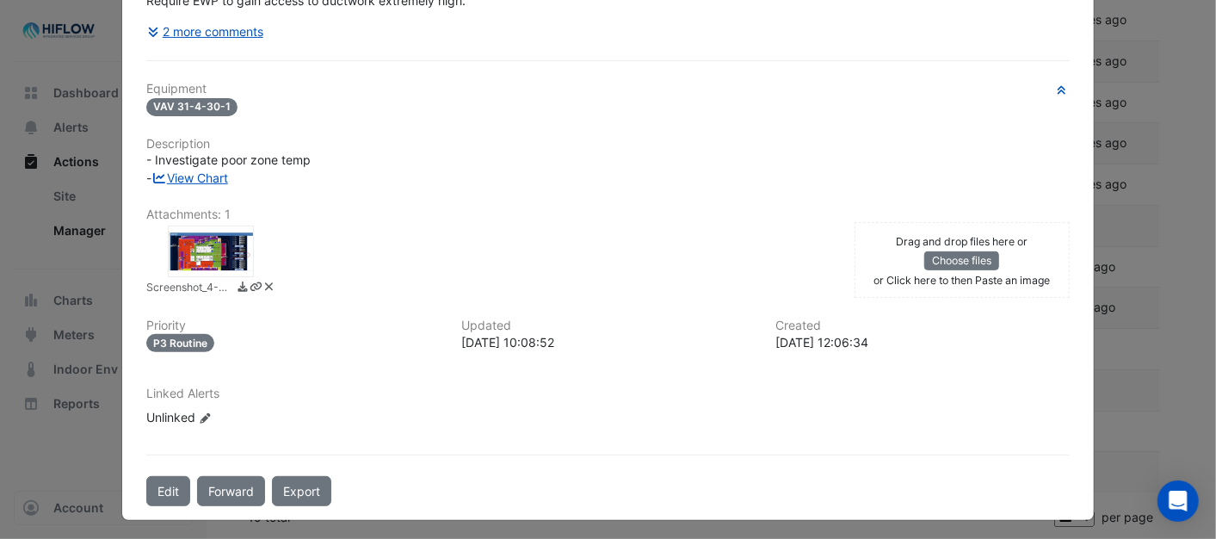
scroll to position [288, 0]
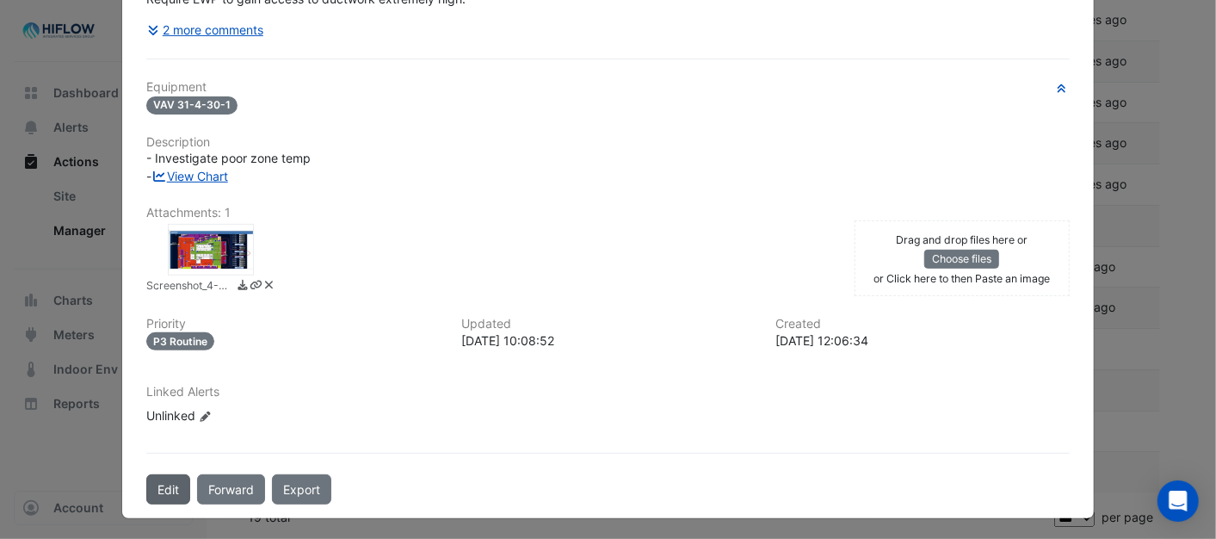
click at [157, 480] on button "Edit" at bounding box center [168, 489] width 44 height 30
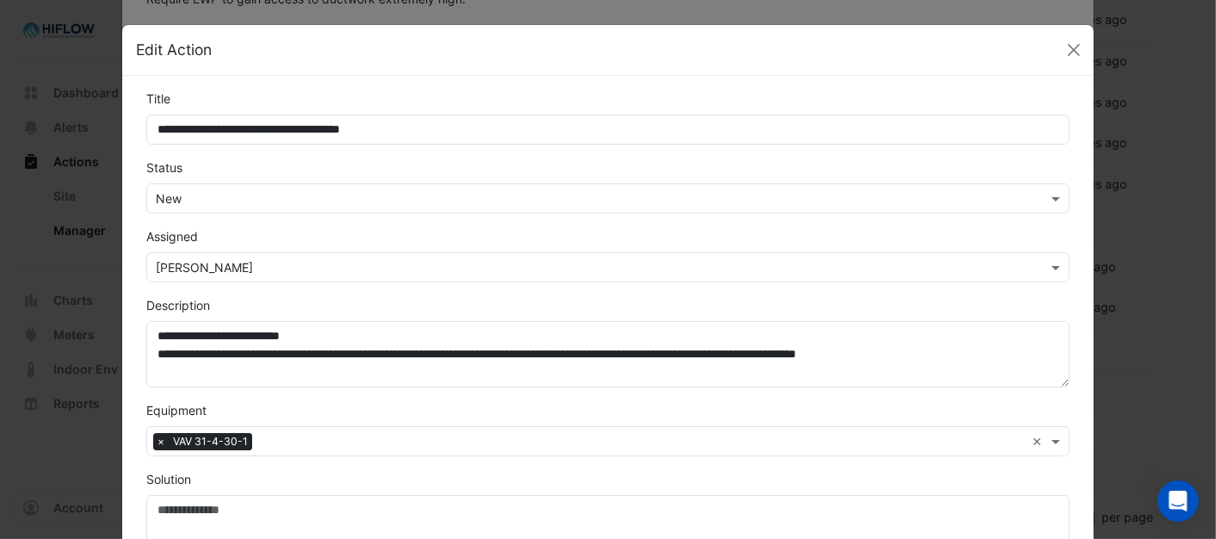
scroll to position [251, 0]
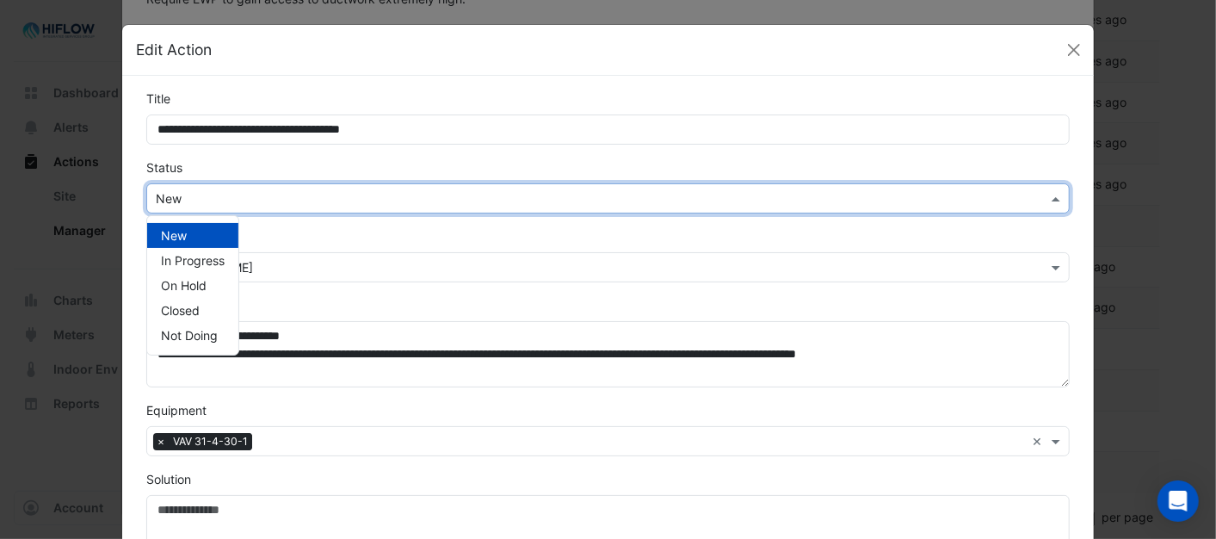
click at [1047, 194] on span at bounding box center [1058, 198] width 22 height 18
click at [185, 256] on span "In Progress" at bounding box center [193, 260] width 64 height 15
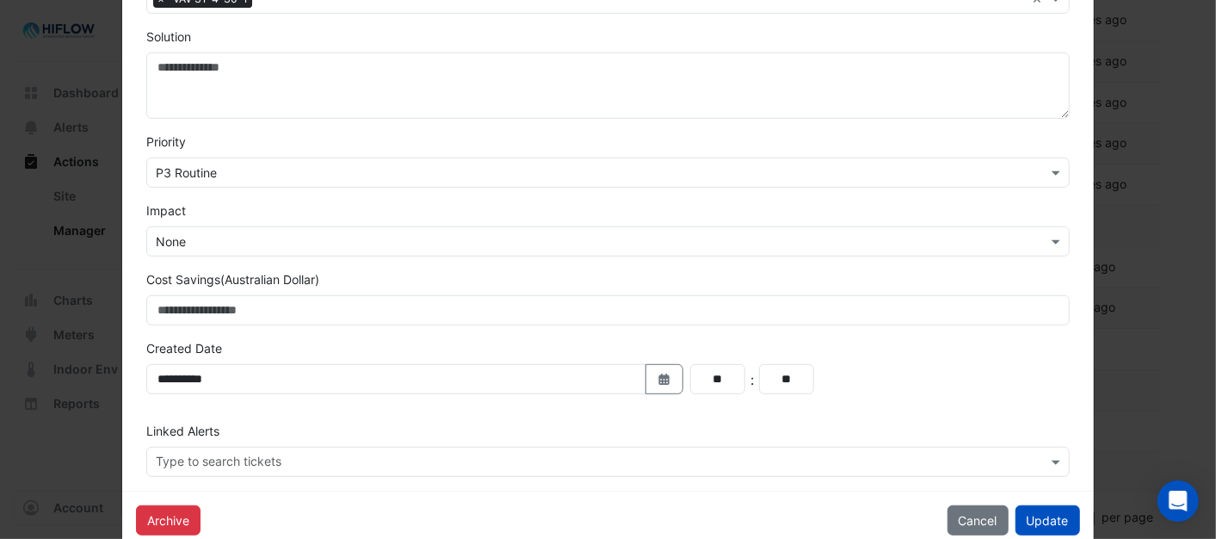
scroll to position [478, 0]
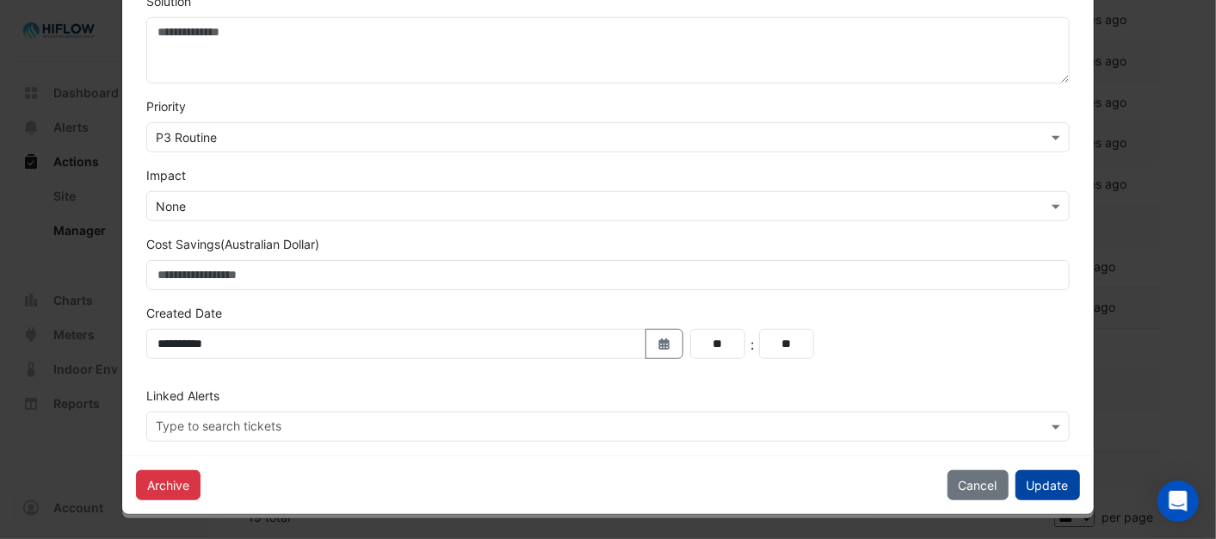
click at [1035, 485] on button "Update" at bounding box center [1047, 485] width 65 height 30
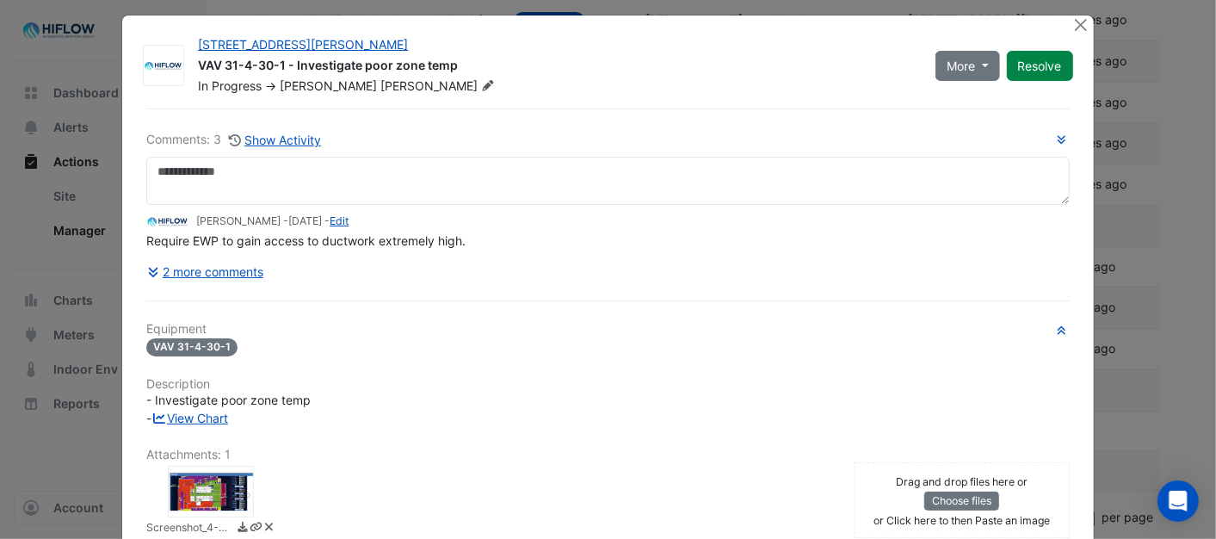
scroll to position [0, 0]
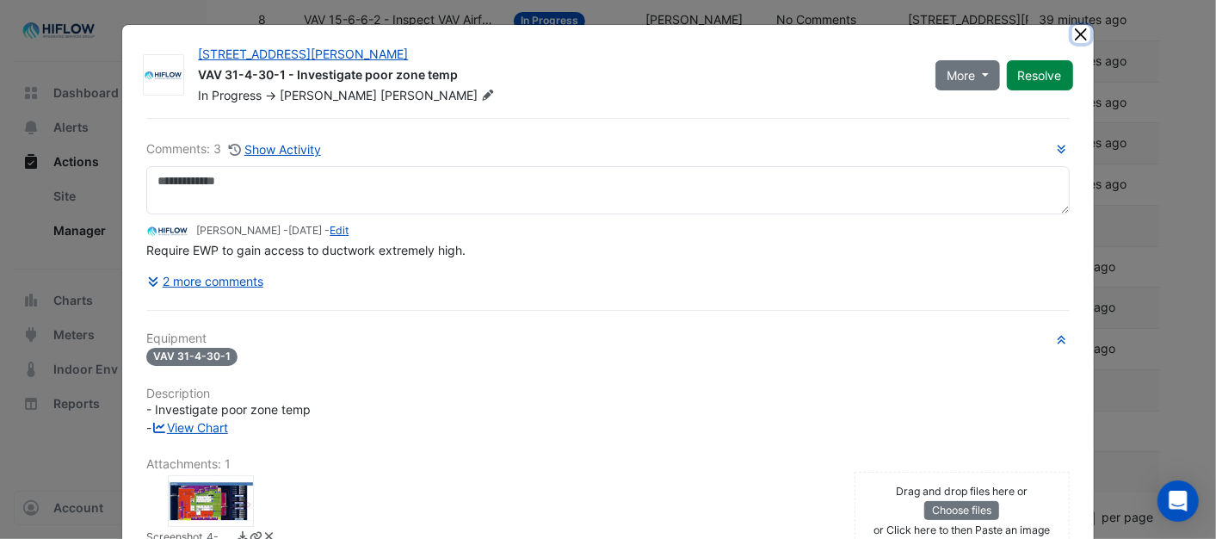
click at [1072, 28] on button "Close" at bounding box center [1081, 34] width 18 height 18
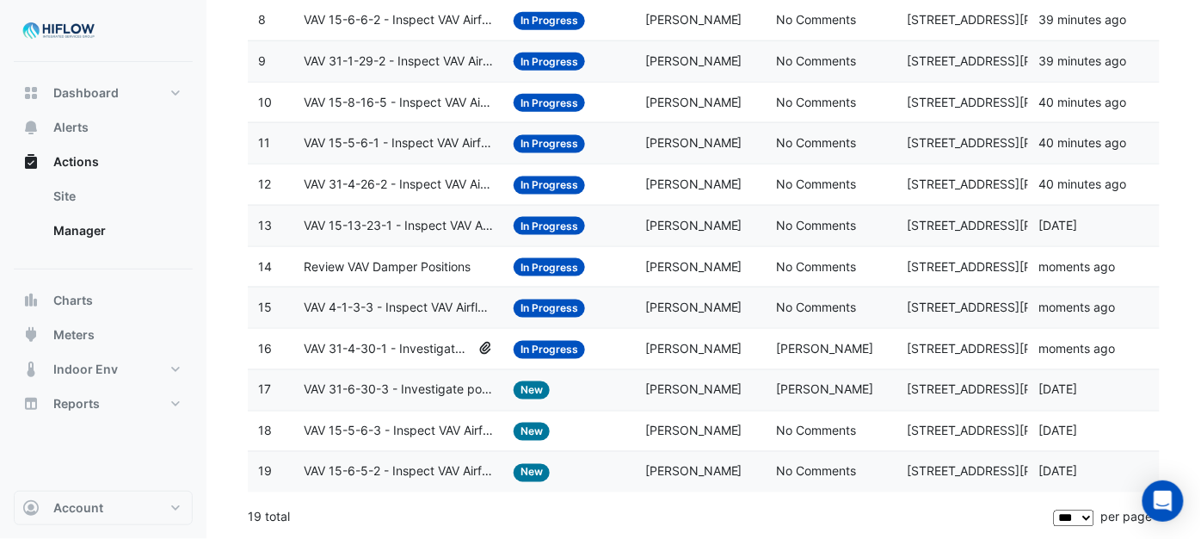
click at [333, 390] on span "VAV 31-6-30-3 - Investigate poor zone temp" at bounding box center [398, 390] width 189 height 20
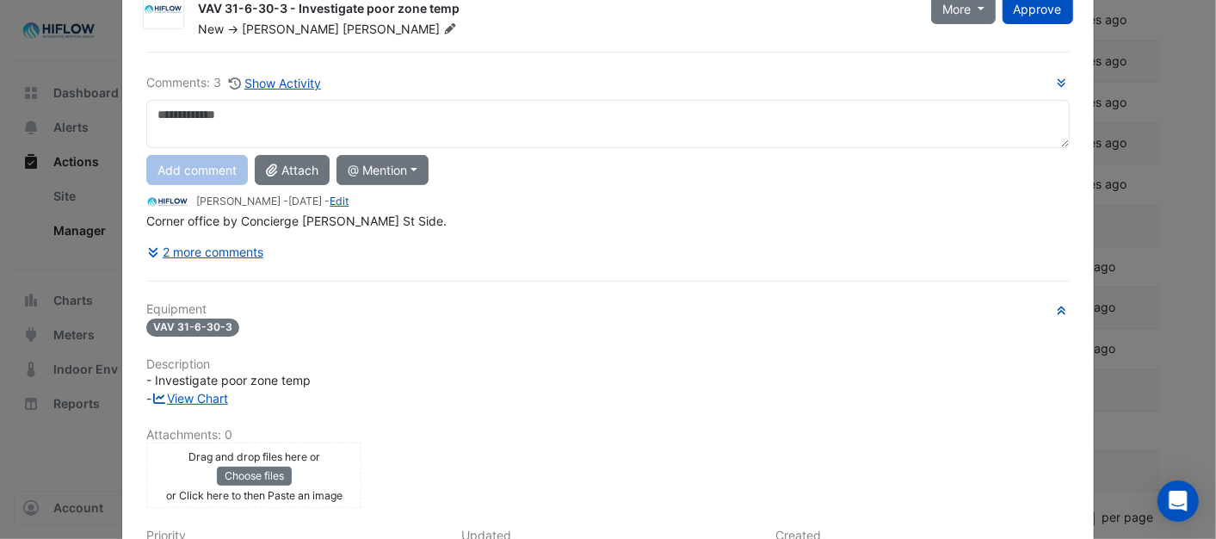
scroll to position [279, 0]
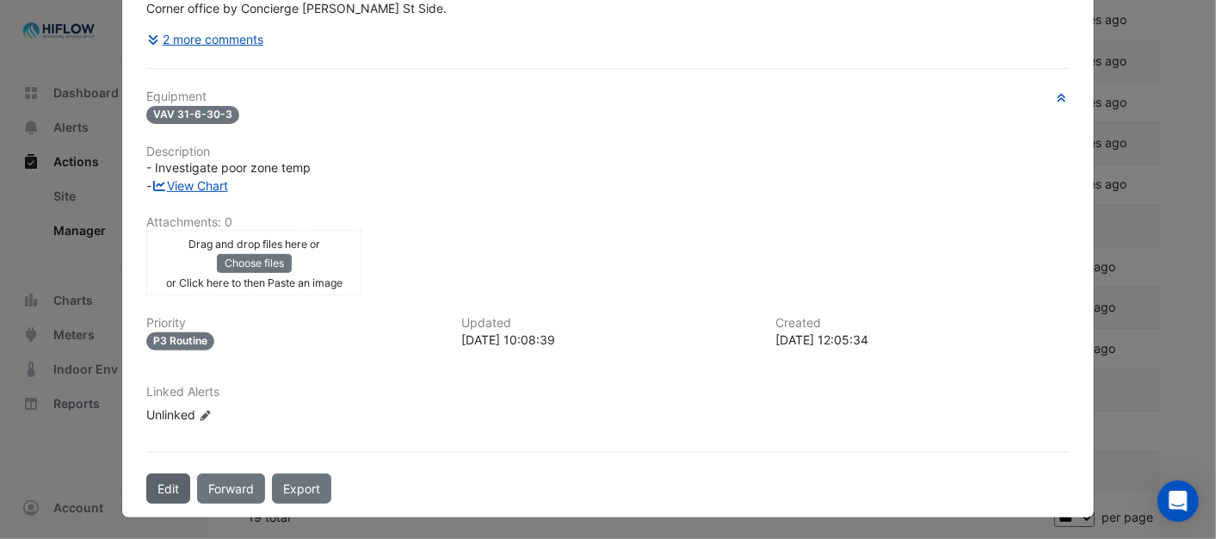
click at [157, 484] on button "Edit" at bounding box center [168, 488] width 44 height 30
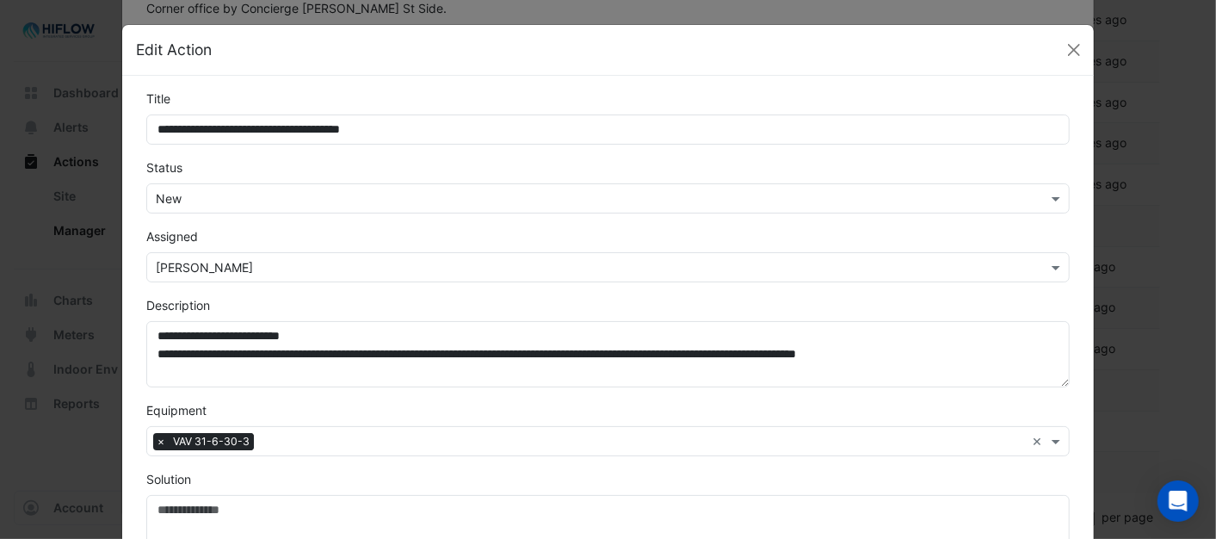
scroll to position [242, 0]
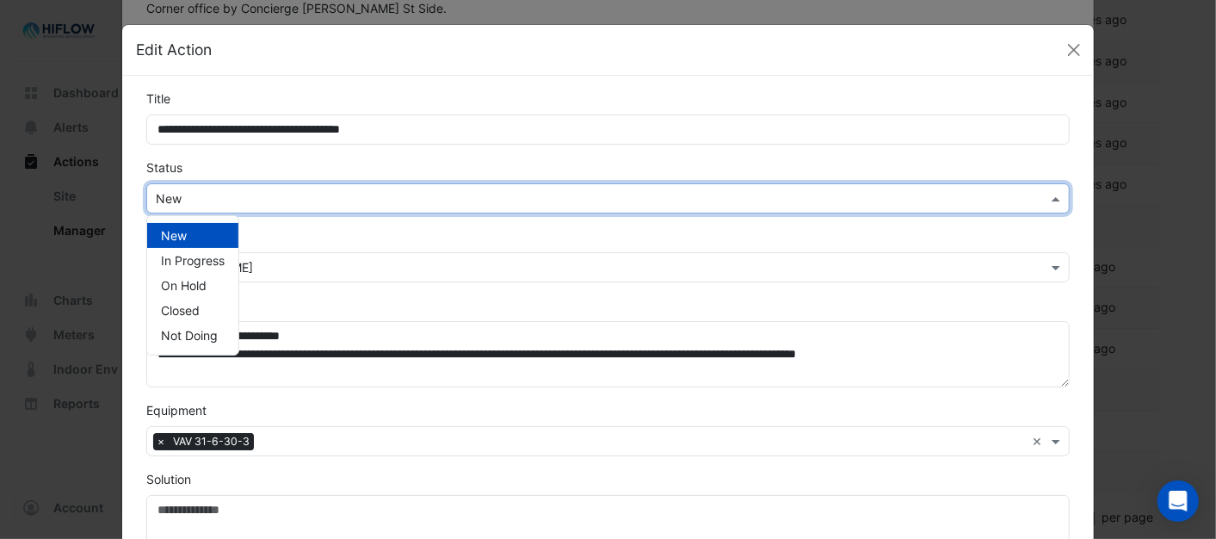
click at [1055, 202] on span at bounding box center [1058, 198] width 22 height 18
click at [187, 255] on span "In Progress" at bounding box center [193, 260] width 64 height 15
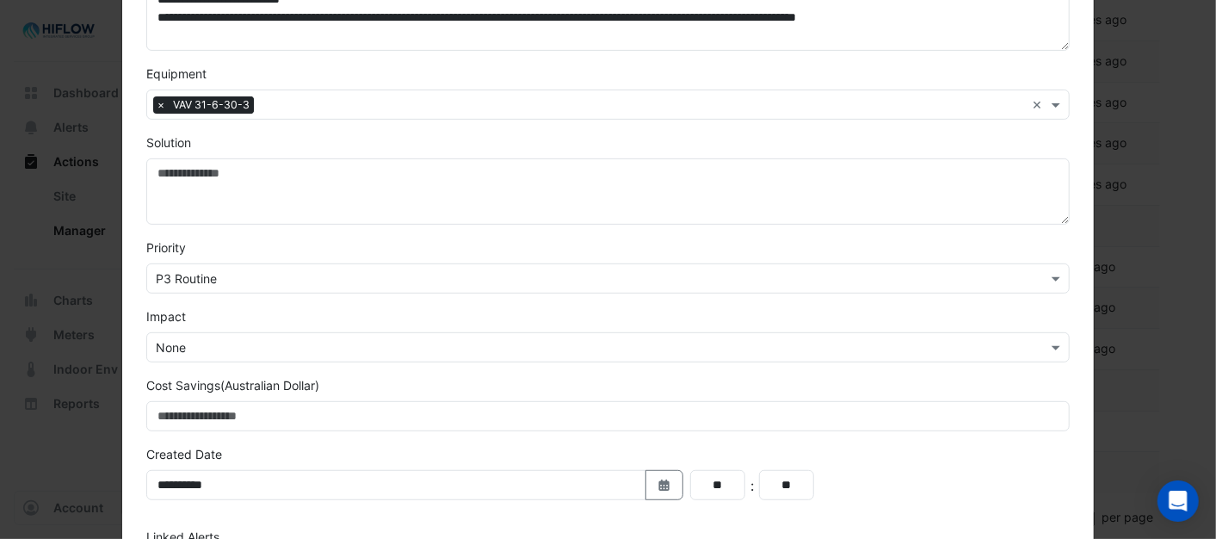
scroll to position [478, 0]
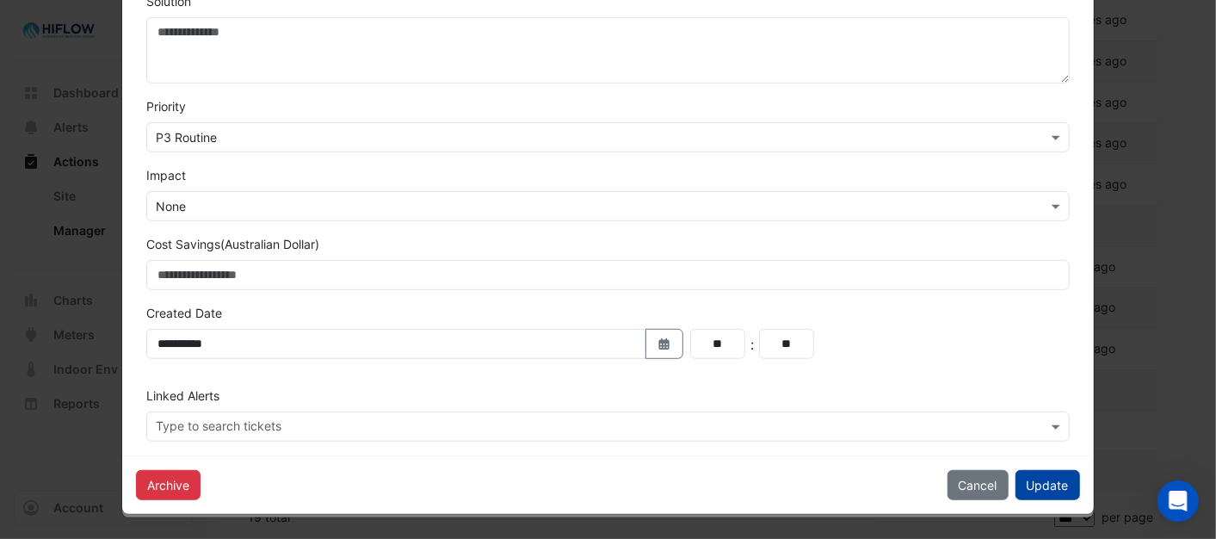
click at [1048, 484] on button "Update" at bounding box center [1047, 485] width 65 height 30
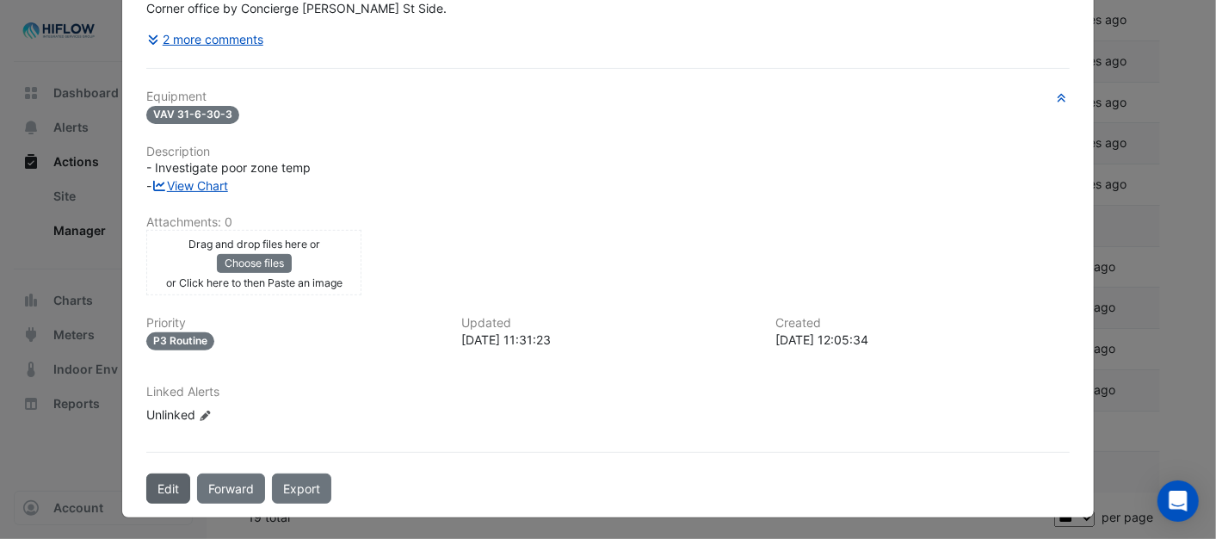
click at [152, 485] on button "Edit" at bounding box center [168, 488] width 44 height 30
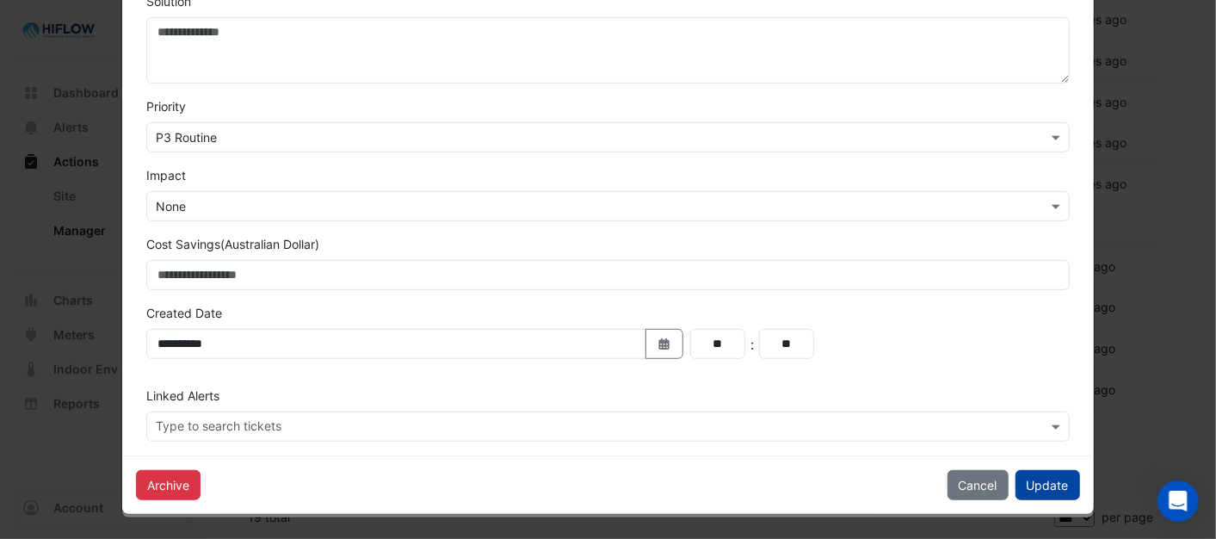
click at [1019, 484] on button "Update" at bounding box center [1047, 485] width 65 height 30
click at [1045, 486] on button "Update" at bounding box center [1047, 485] width 65 height 30
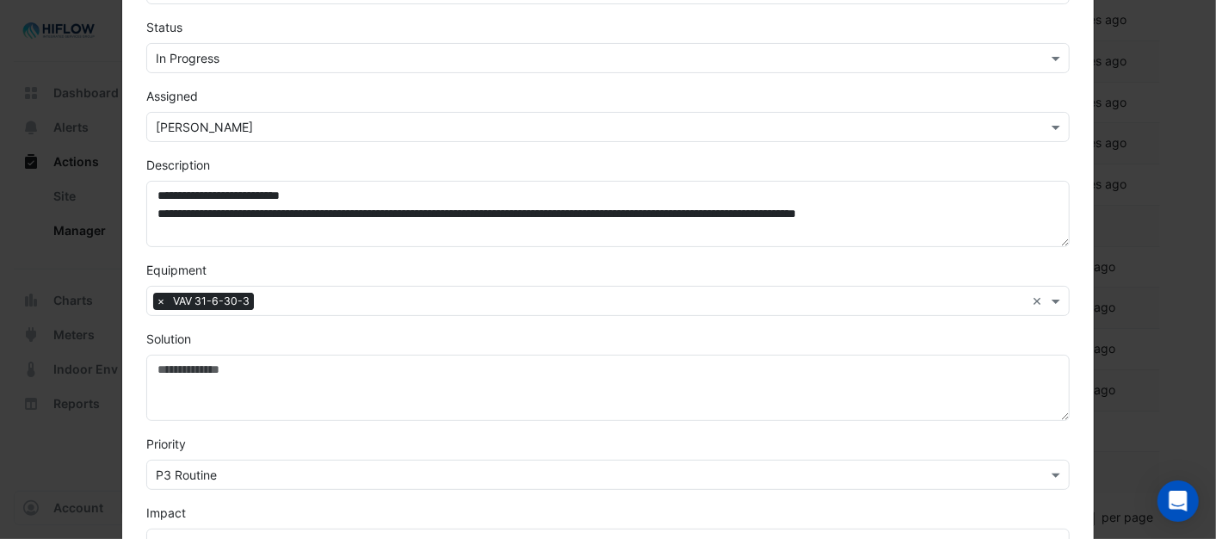
scroll to position [0, 0]
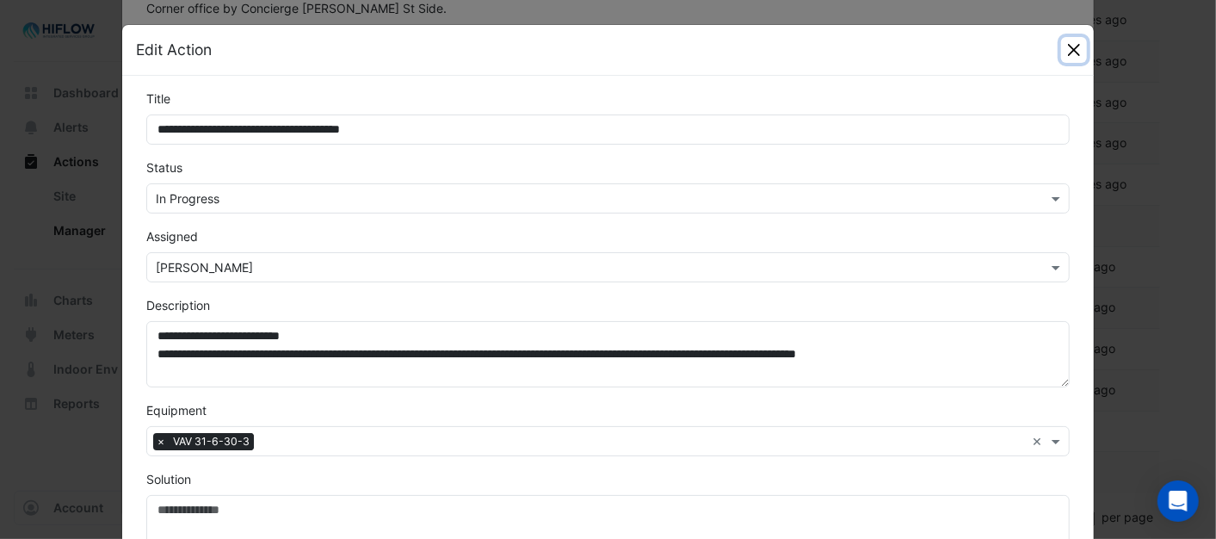
click at [1071, 41] on button "Close" at bounding box center [1074, 50] width 26 height 26
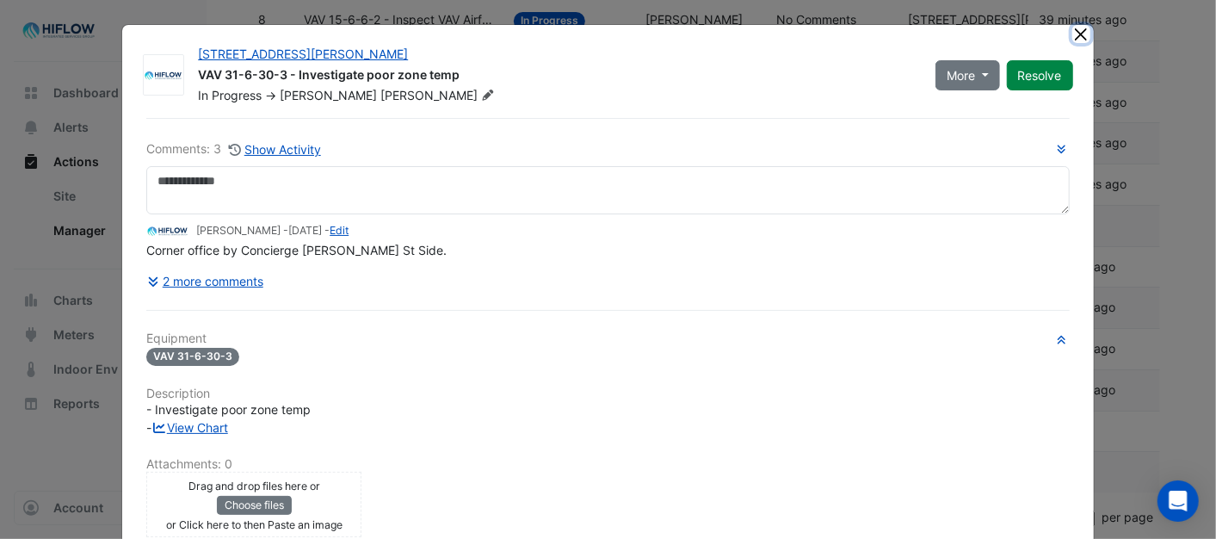
click at [1073, 33] on button "Close" at bounding box center [1081, 34] width 18 height 18
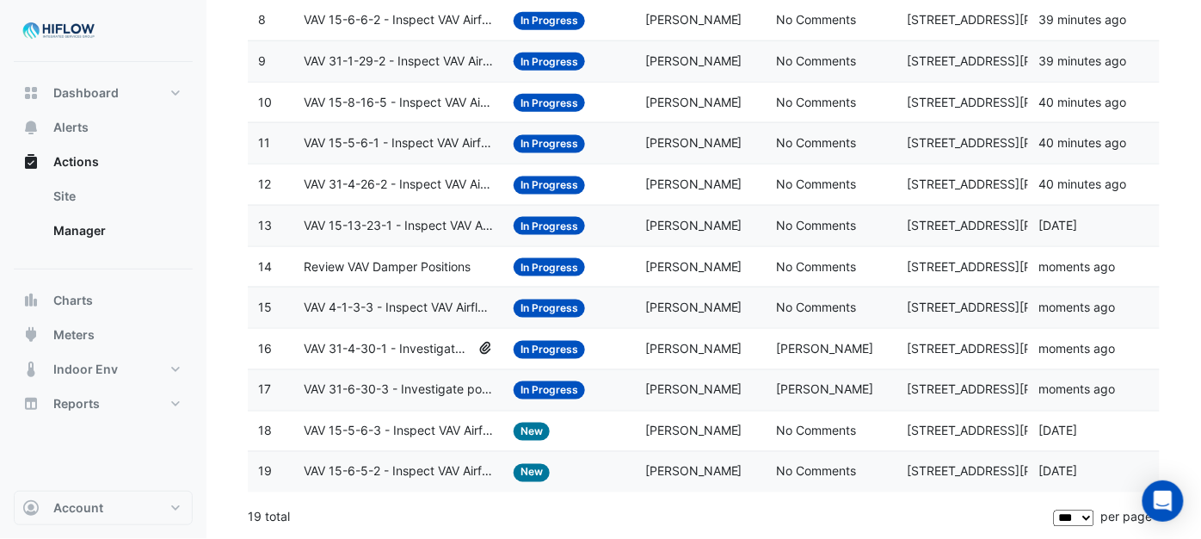
click at [337, 434] on span "VAV 15-5-6-3 - Inspect VAV Airflow Block" at bounding box center [398, 432] width 189 height 20
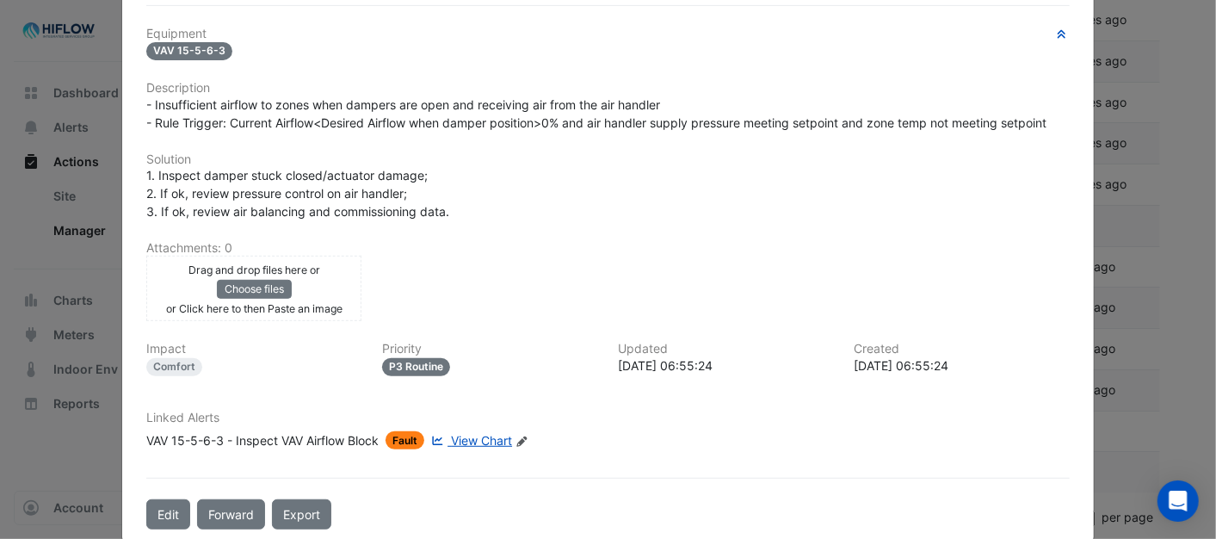
scroll to position [401, 0]
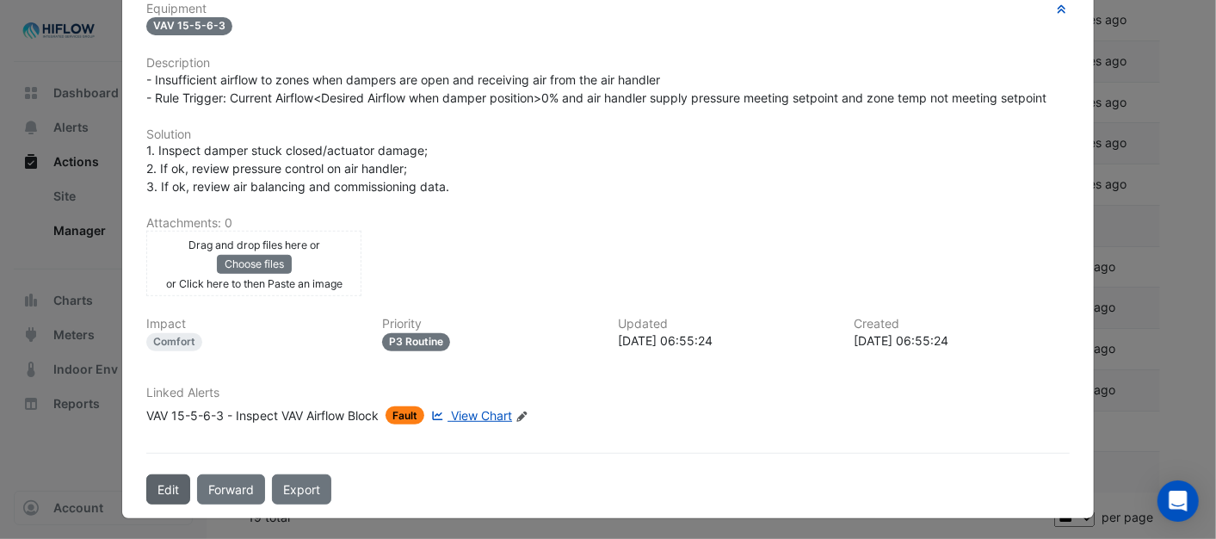
click at [163, 484] on button "Edit" at bounding box center [168, 489] width 44 height 30
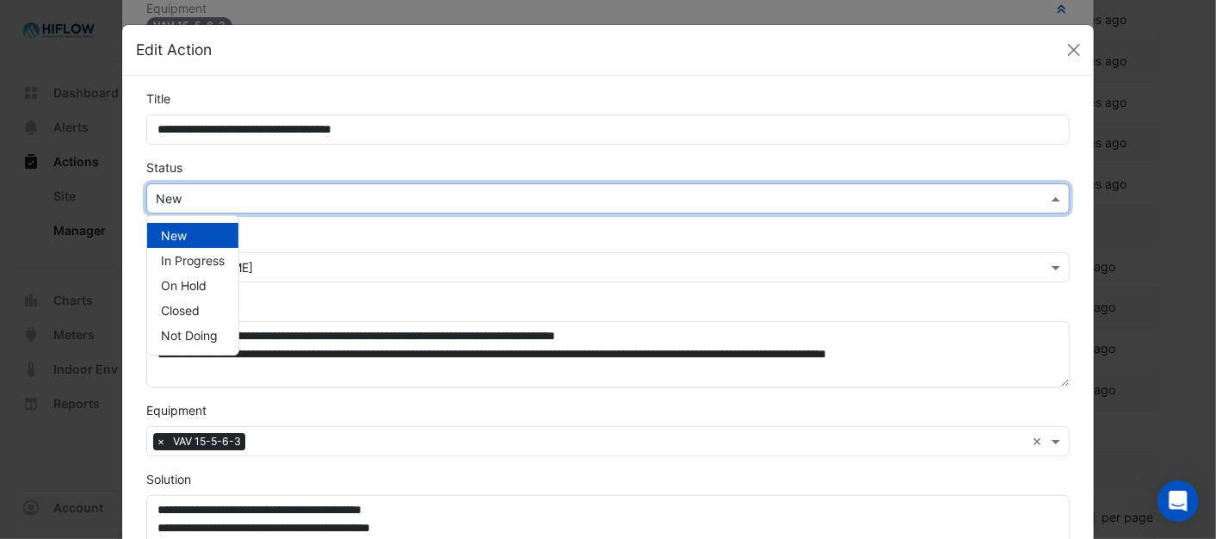
click at [1053, 202] on span at bounding box center [1058, 198] width 22 height 18
click at [176, 262] on span "In Progress" at bounding box center [193, 260] width 64 height 15
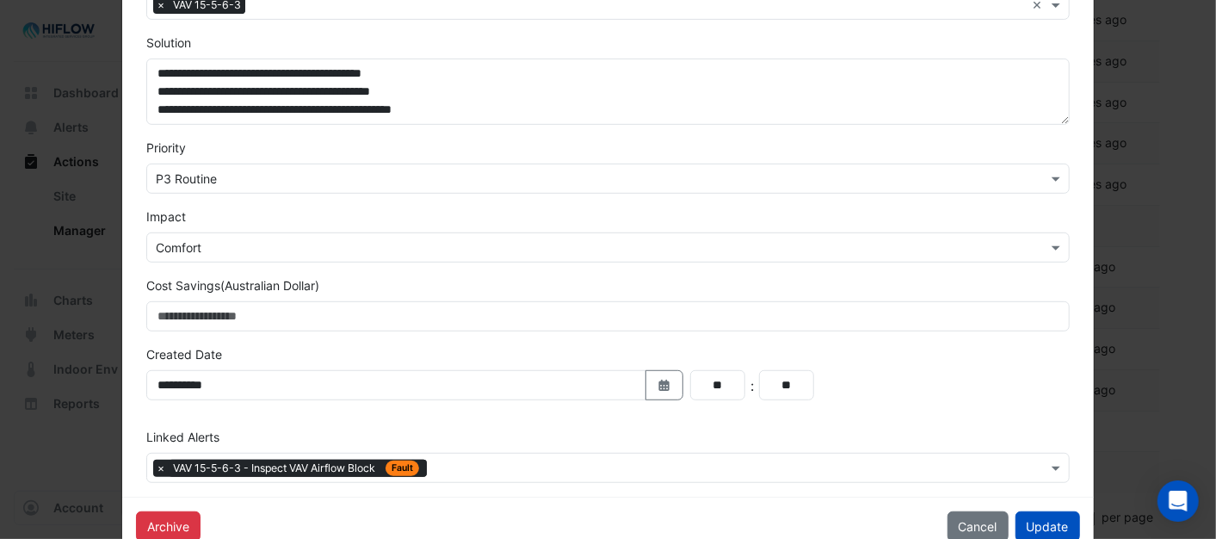
scroll to position [478, 0]
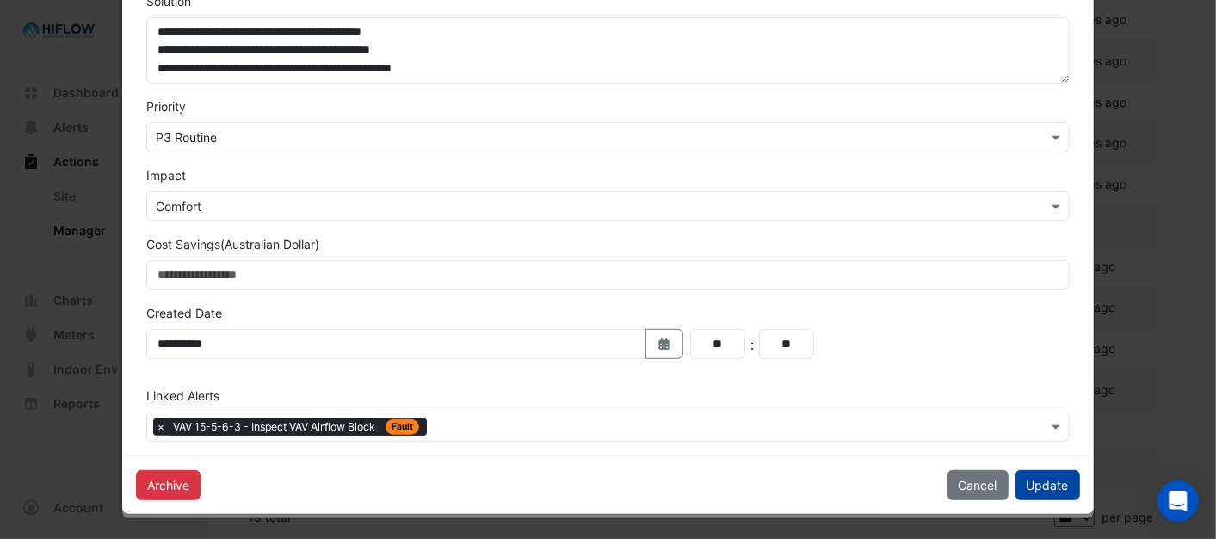
click at [1046, 490] on button "Update" at bounding box center [1047, 485] width 65 height 30
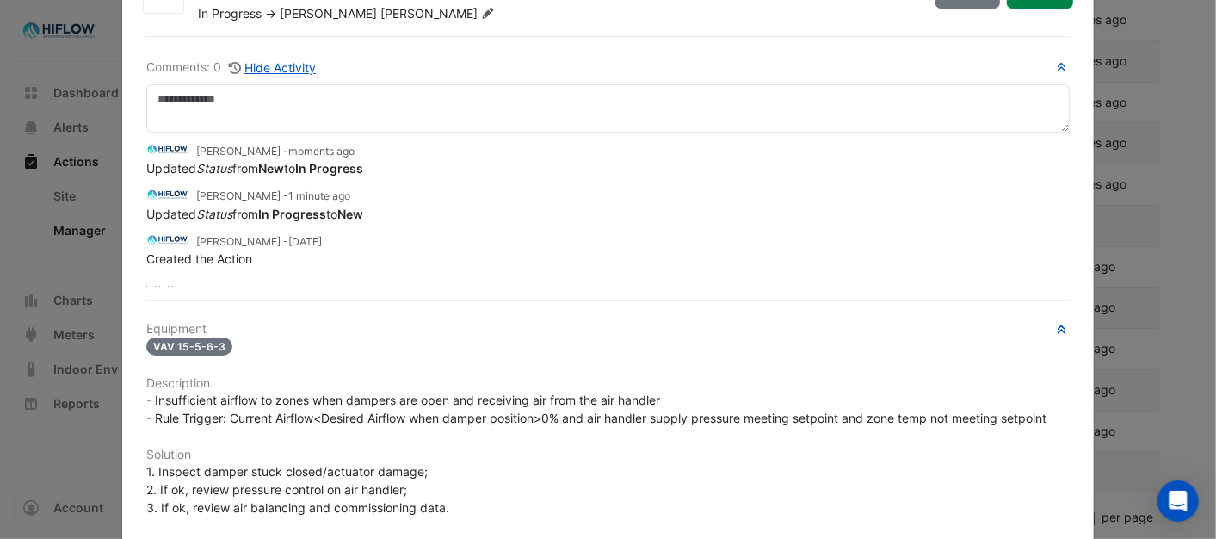
scroll to position [0, 0]
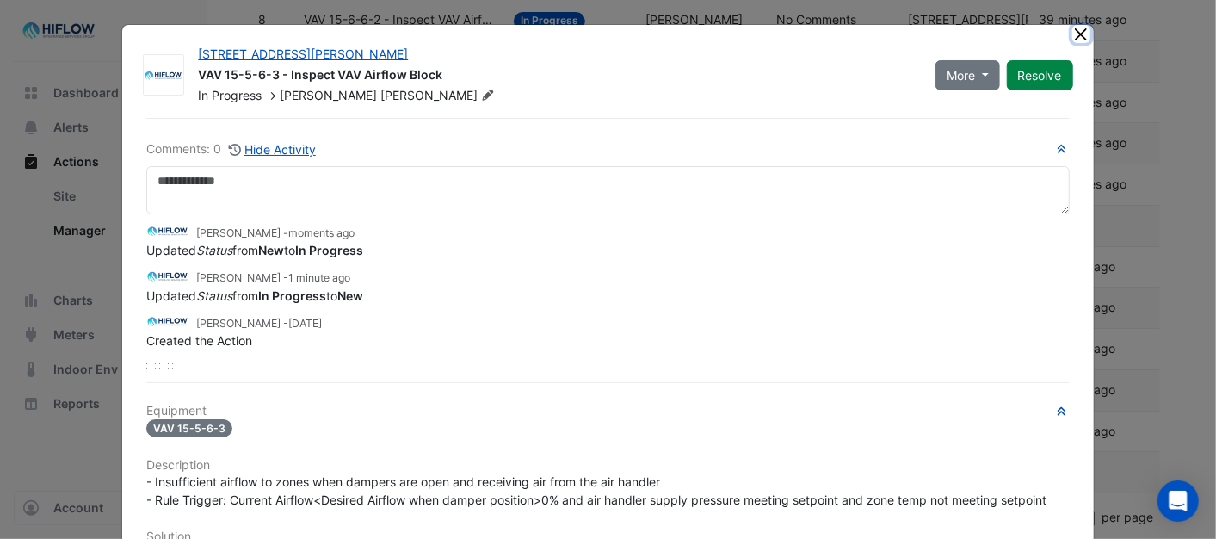
click at [1072, 31] on button "Close" at bounding box center [1081, 34] width 18 height 18
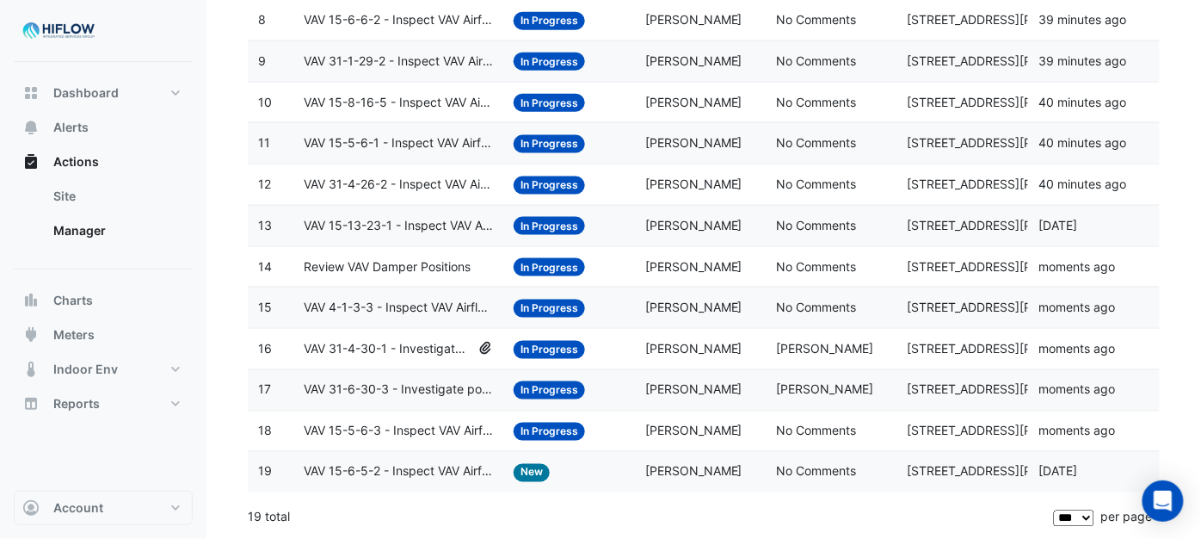
click at [371, 474] on span "VAV 15-6-5-2 - Inspect VAV Airflow Block" at bounding box center [398, 472] width 189 height 20
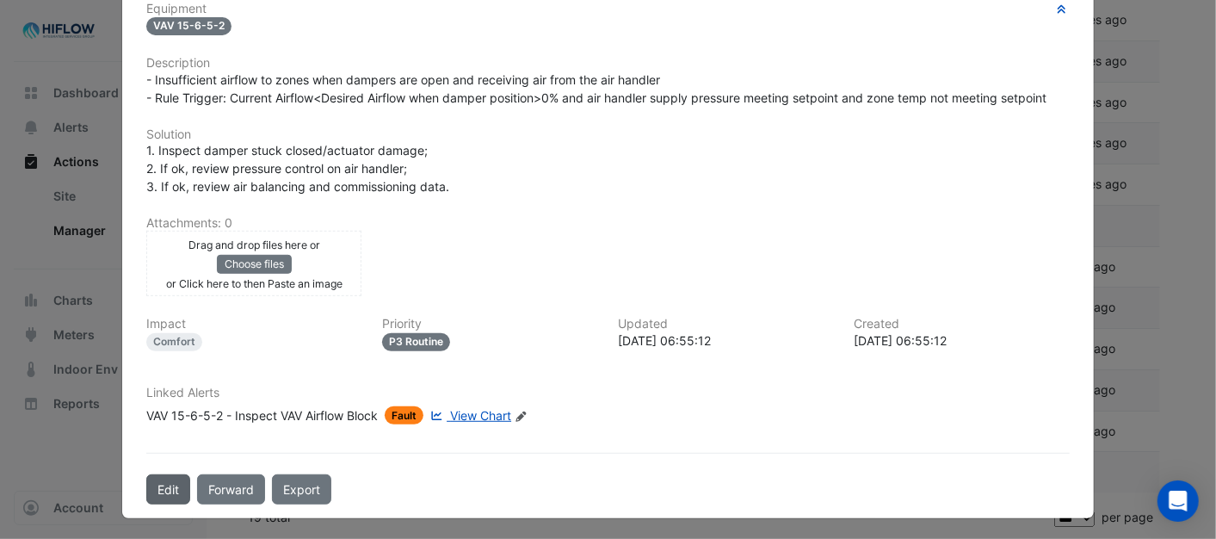
click at [159, 483] on button "Edit" at bounding box center [168, 489] width 44 height 30
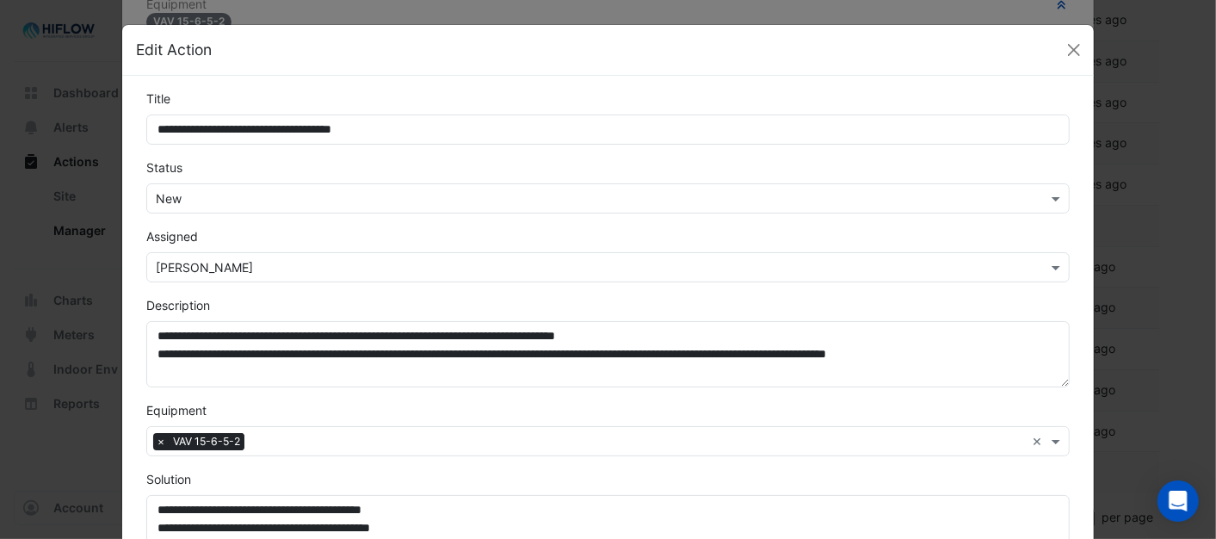
scroll to position [357, 0]
click at [1047, 199] on span at bounding box center [1058, 198] width 22 height 18
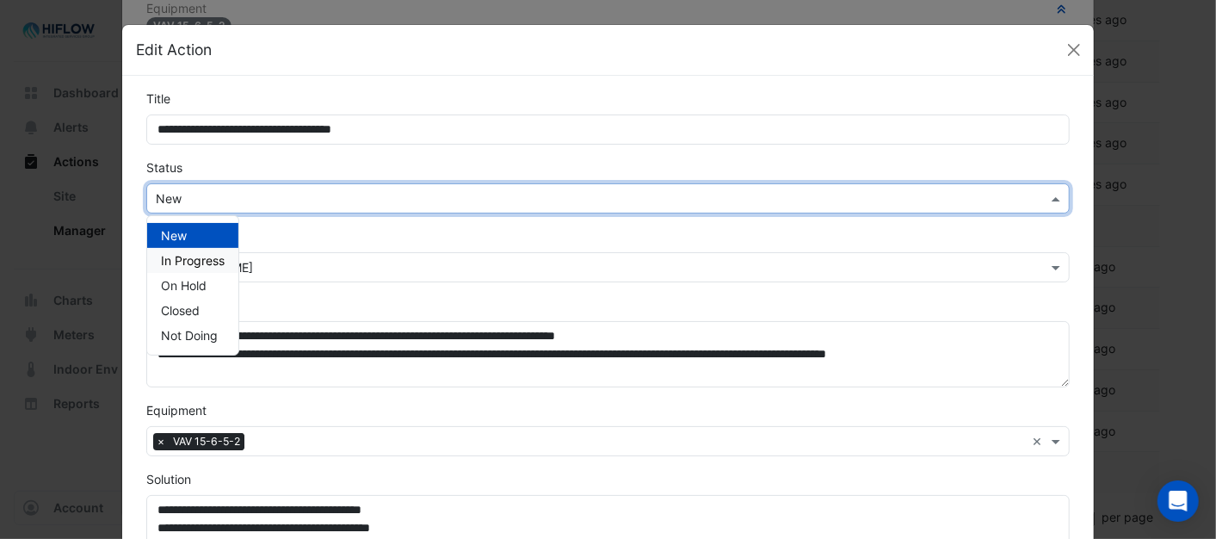
click at [178, 261] on span "In Progress" at bounding box center [193, 260] width 64 height 15
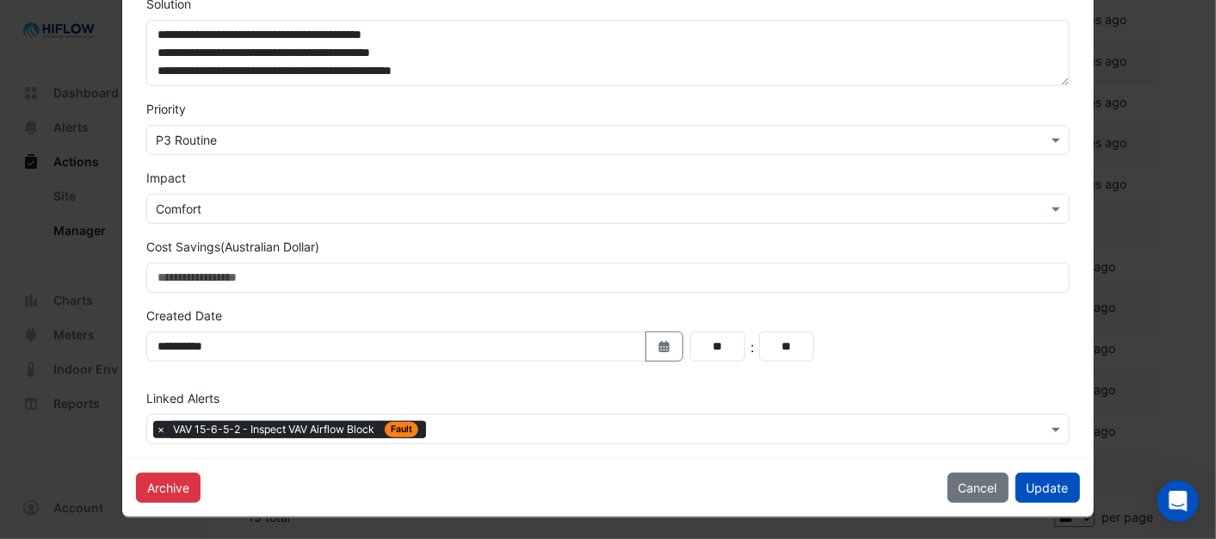
scroll to position [478, 0]
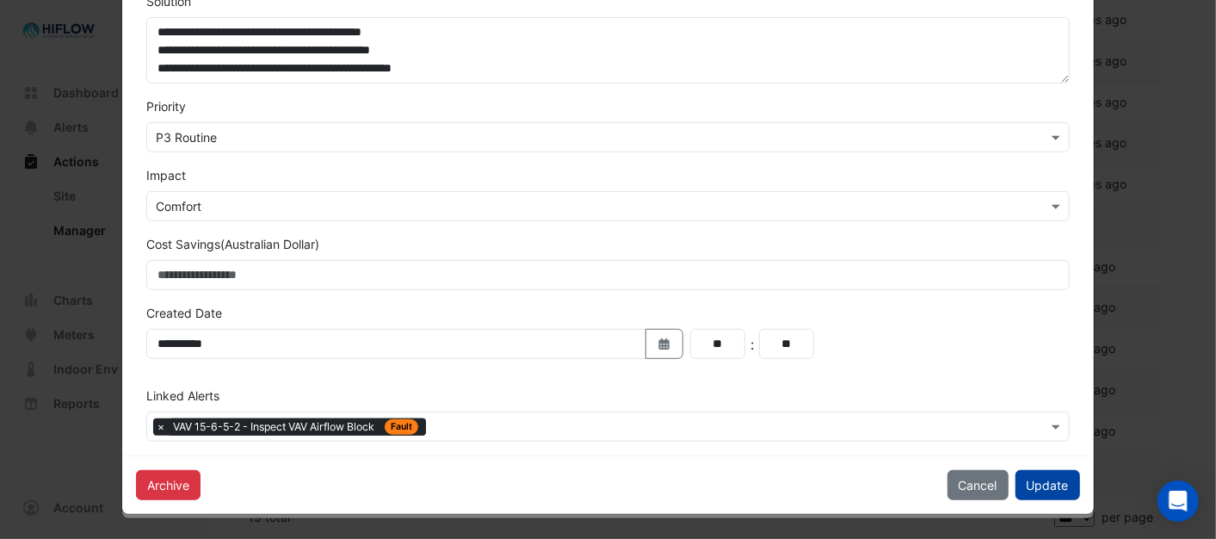
click at [1044, 484] on button "Update" at bounding box center [1047, 485] width 65 height 30
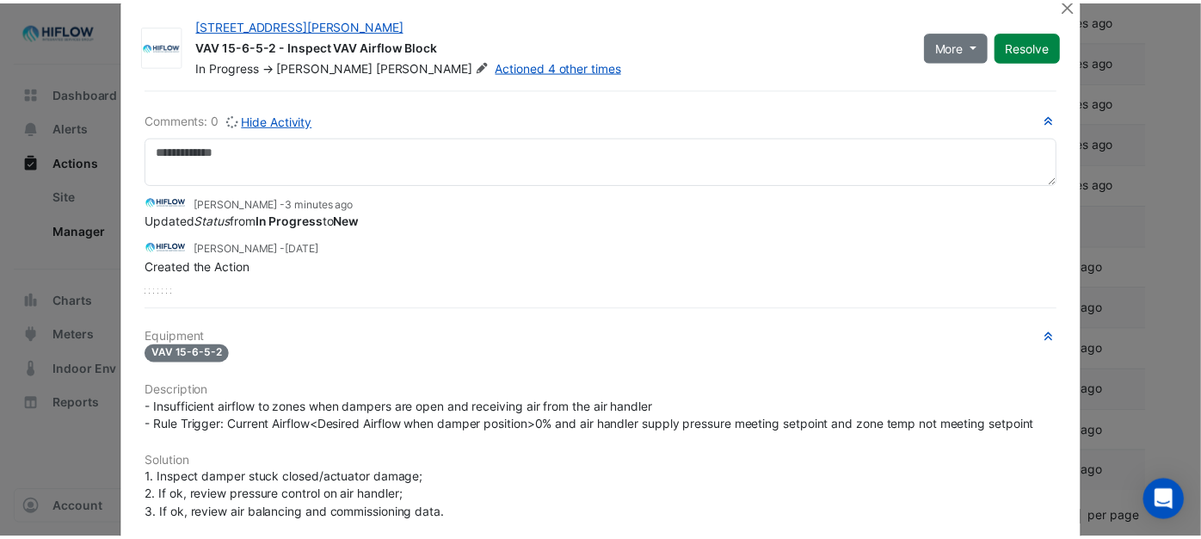
scroll to position [0, 0]
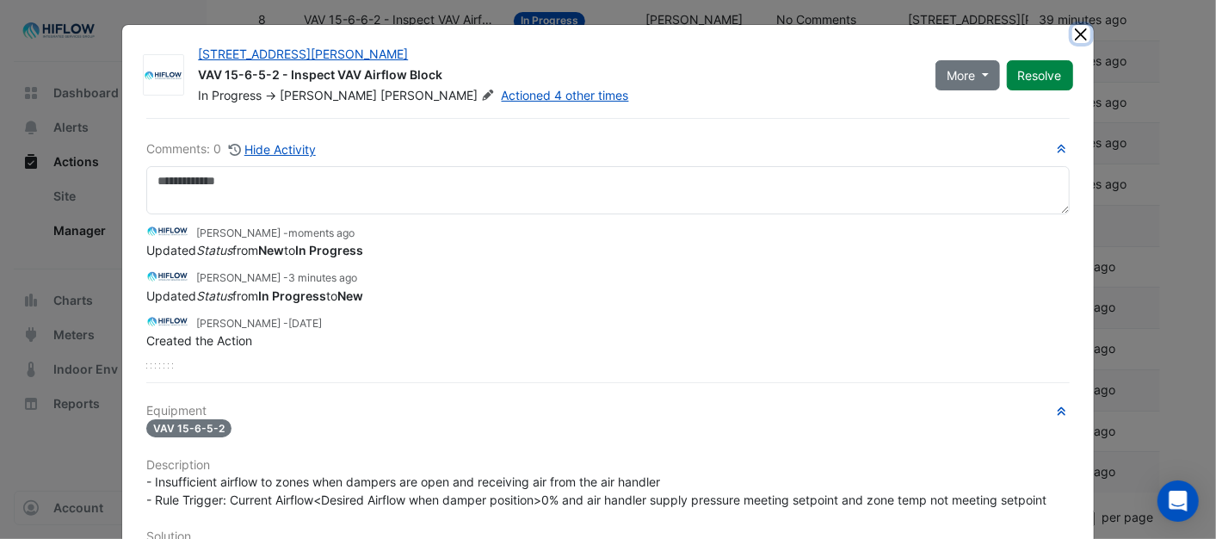
click at [1074, 36] on button "Close" at bounding box center [1081, 34] width 18 height 18
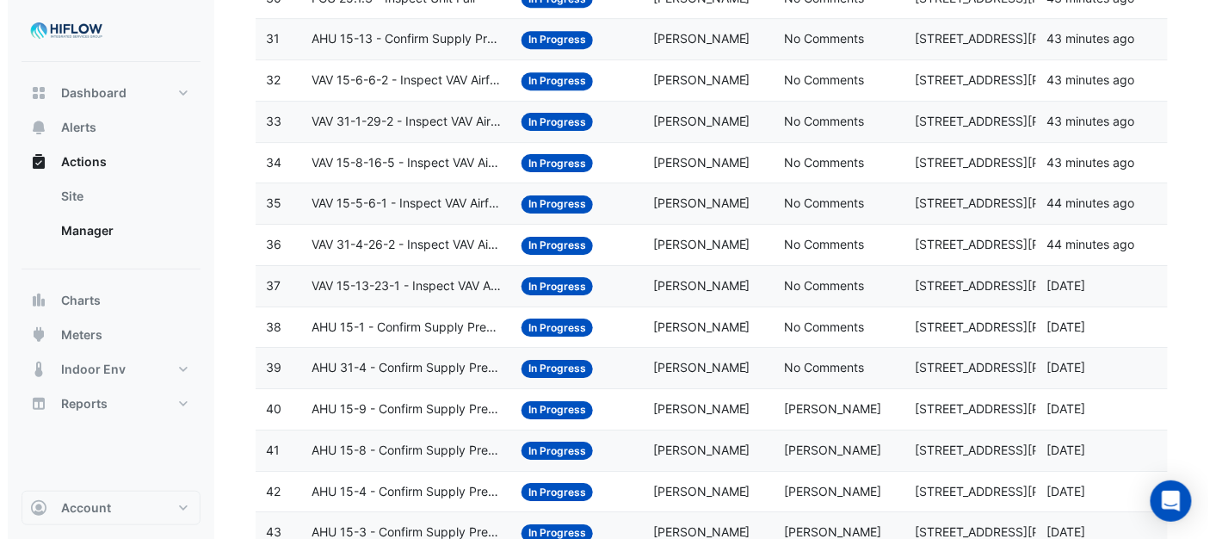
scroll to position [1590, 0]
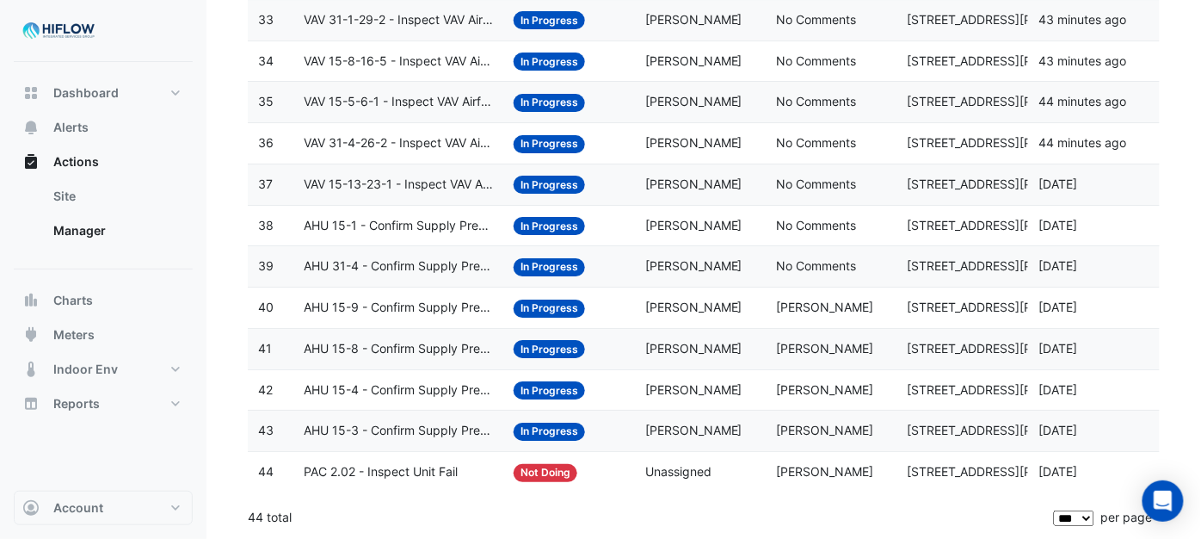
click at [379, 269] on span "AHU 31-4 - Confirm Supply Pressure Override (Energy Waste)" at bounding box center [398, 266] width 189 height 20
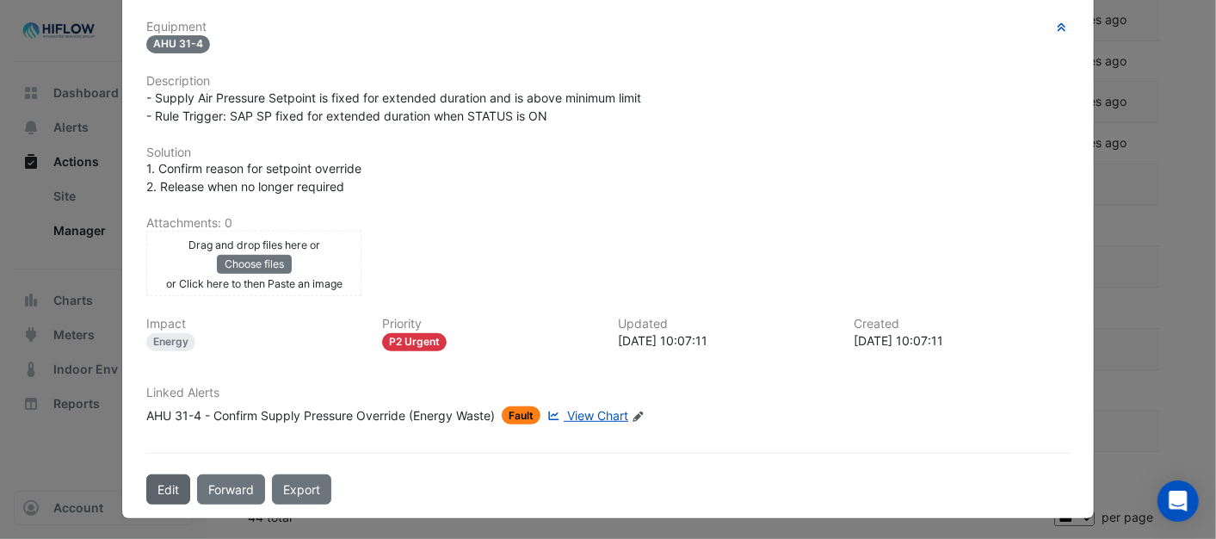
click at [158, 490] on button "Edit" at bounding box center [168, 489] width 44 height 30
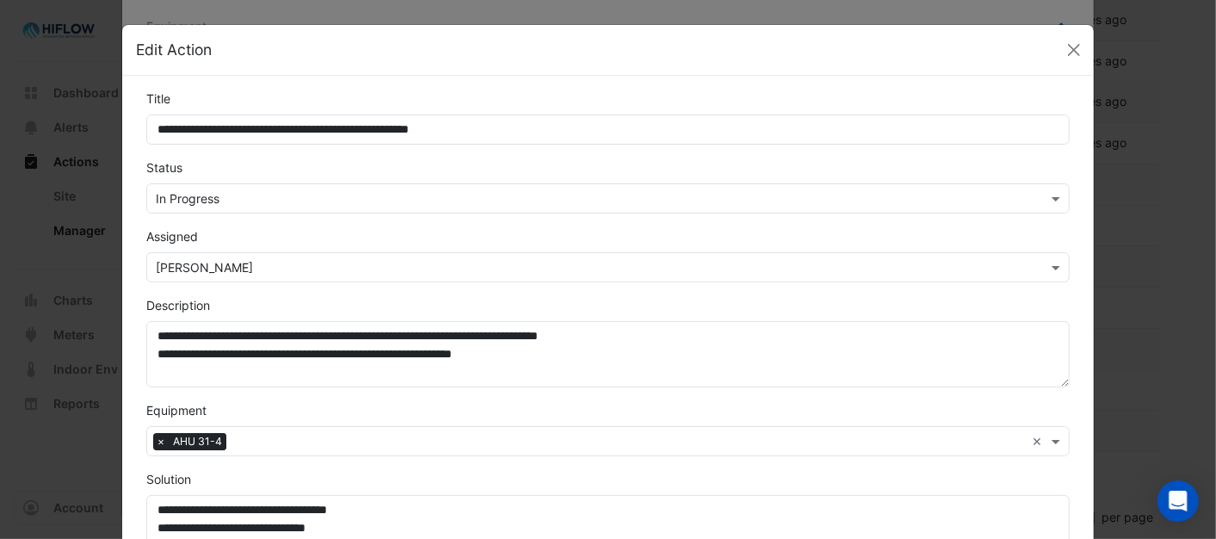
scroll to position [339, 0]
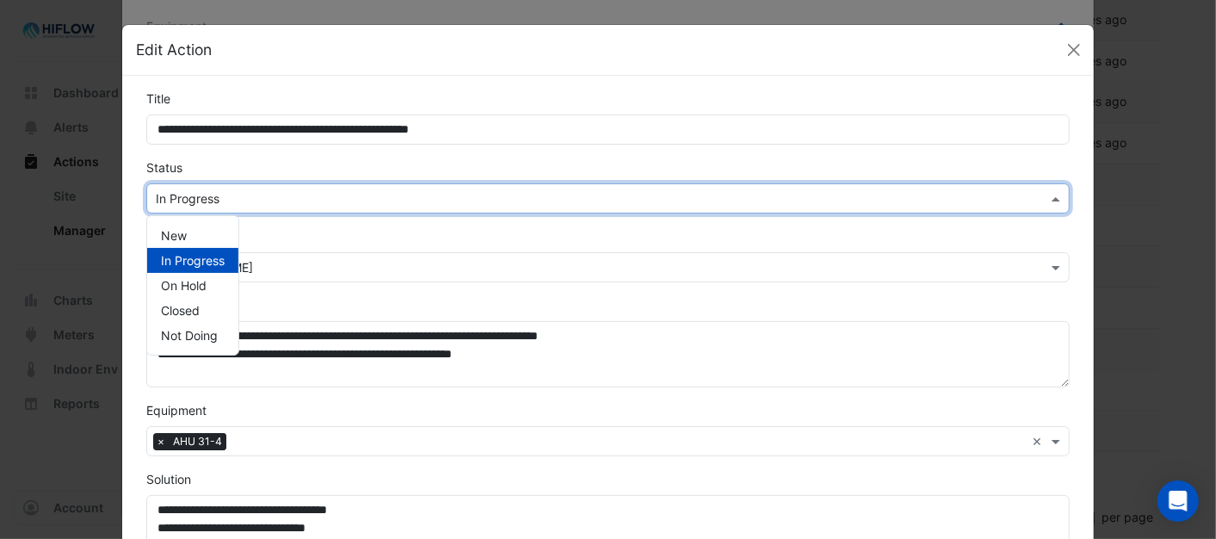
click at [1047, 189] on span at bounding box center [1058, 198] width 22 height 18
drag, startPoint x: 169, startPoint y: 231, endPoint x: 178, endPoint y: 228, distance: 9.8
click at [170, 231] on span "New" at bounding box center [174, 235] width 26 height 15
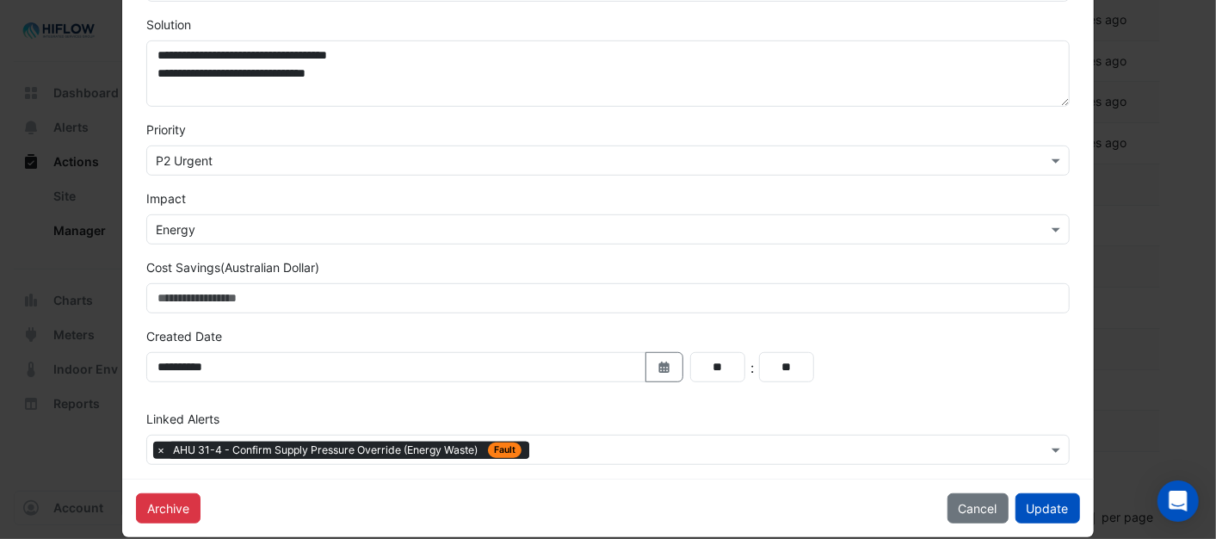
scroll to position [478, 0]
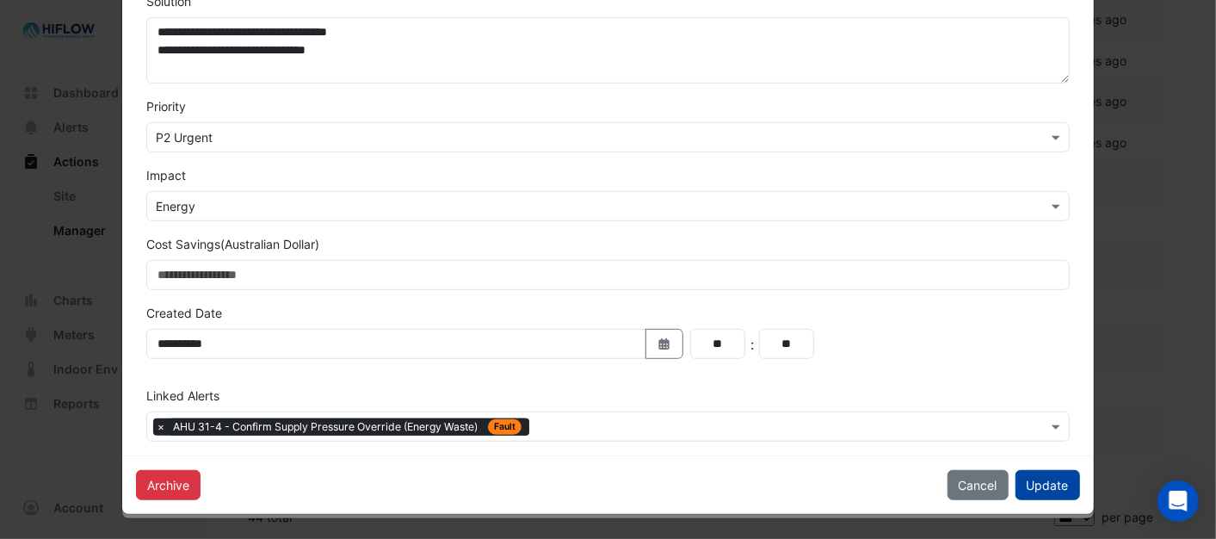
click at [1058, 487] on button "Update" at bounding box center [1047, 485] width 65 height 30
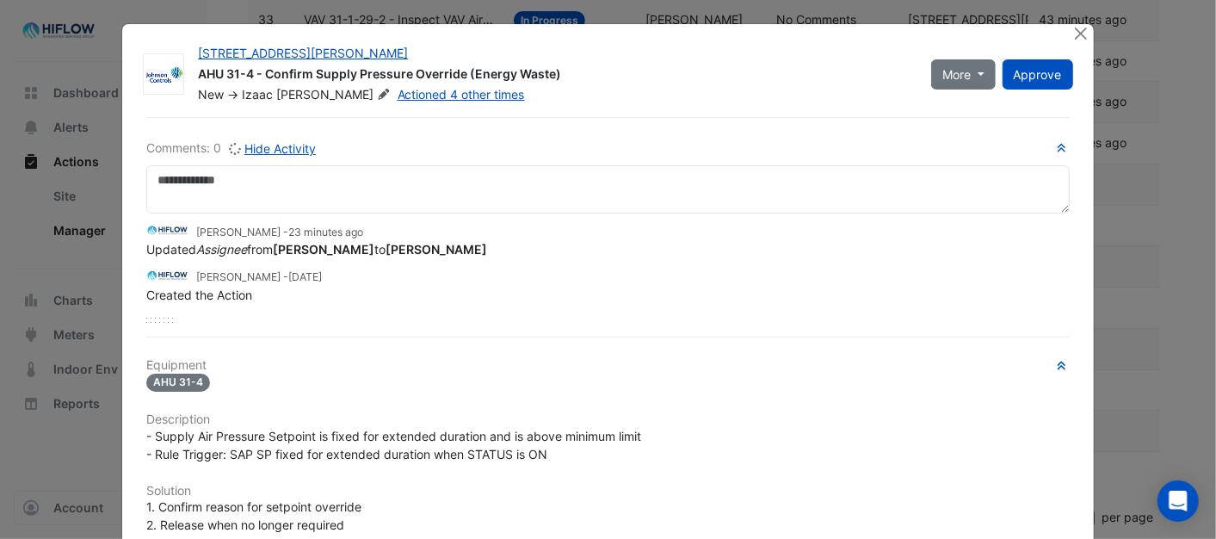
scroll to position [0, 0]
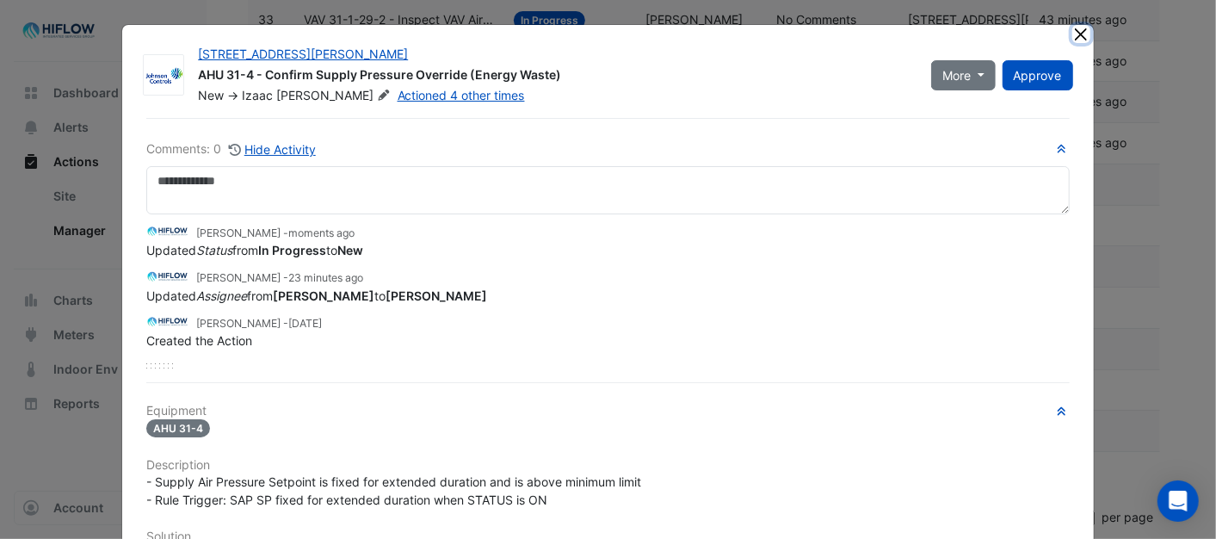
click at [1072, 33] on button "Close" at bounding box center [1081, 34] width 18 height 18
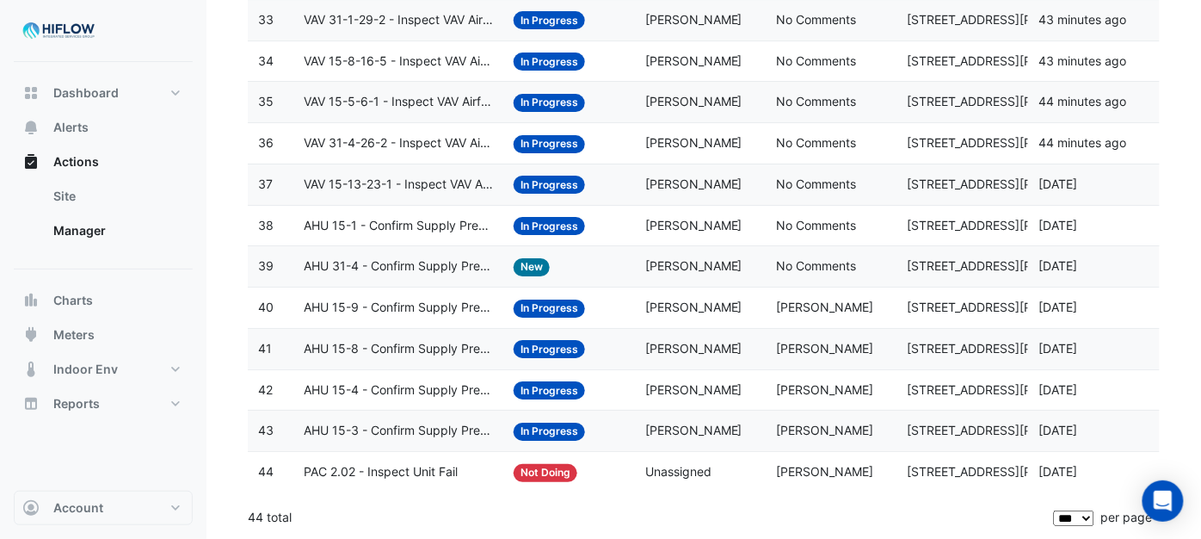
click at [533, 303] on span "In Progress" at bounding box center [549, 308] width 71 height 18
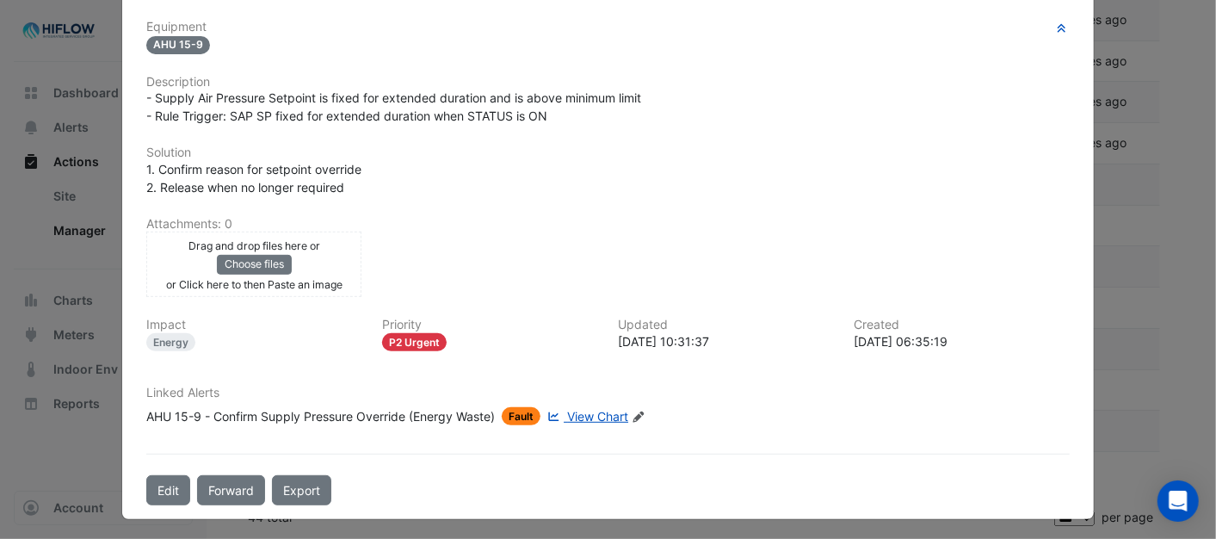
scroll to position [313, 0]
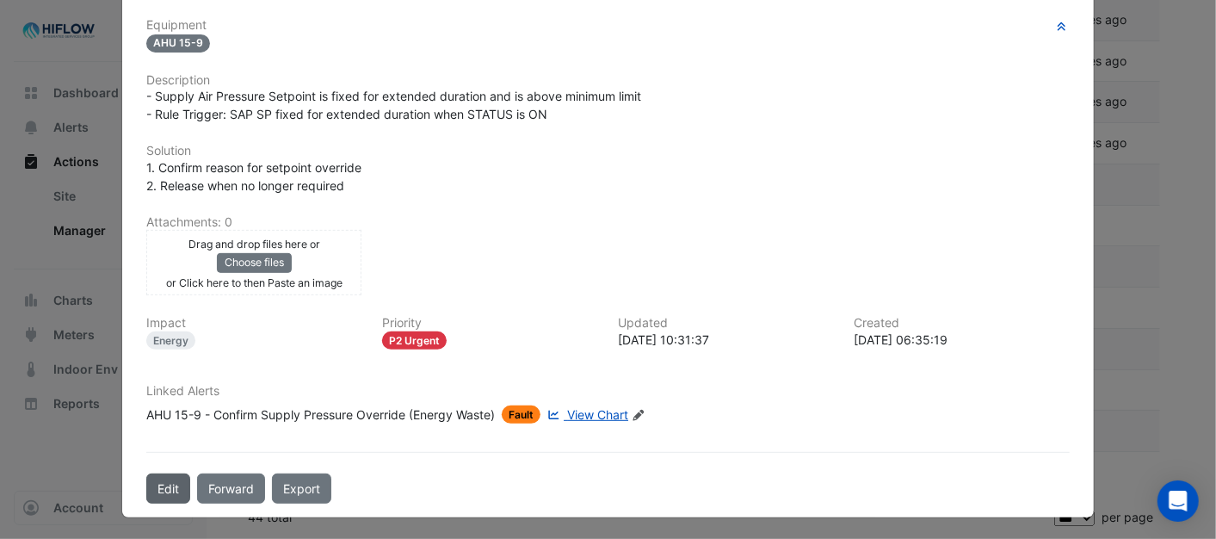
click at [161, 483] on button "Edit" at bounding box center [168, 488] width 44 height 30
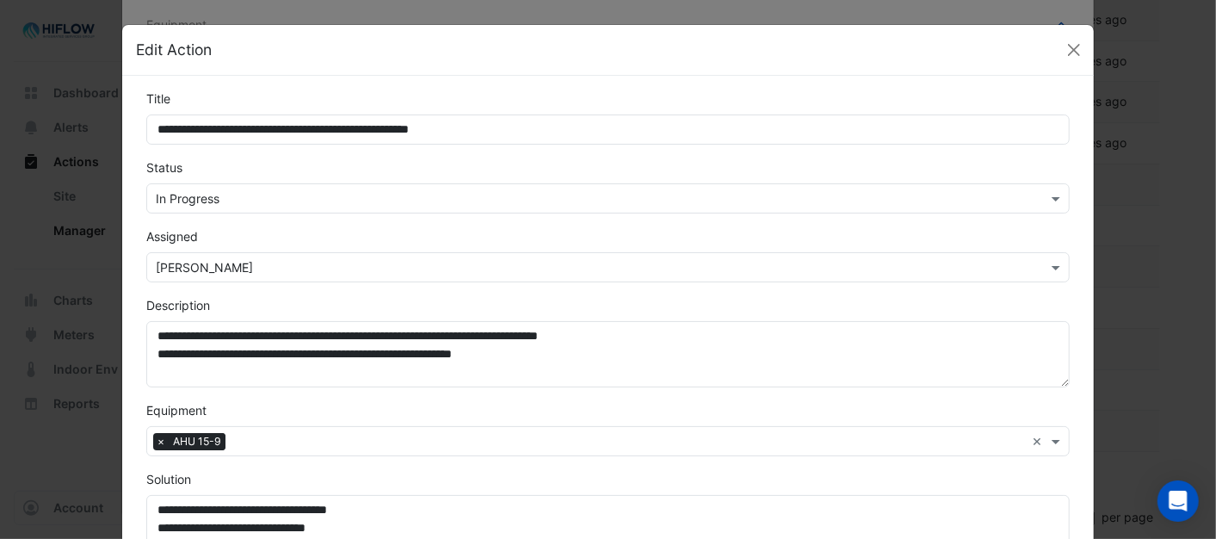
scroll to position [276, 0]
click at [1053, 203] on span at bounding box center [1058, 198] width 22 height 18
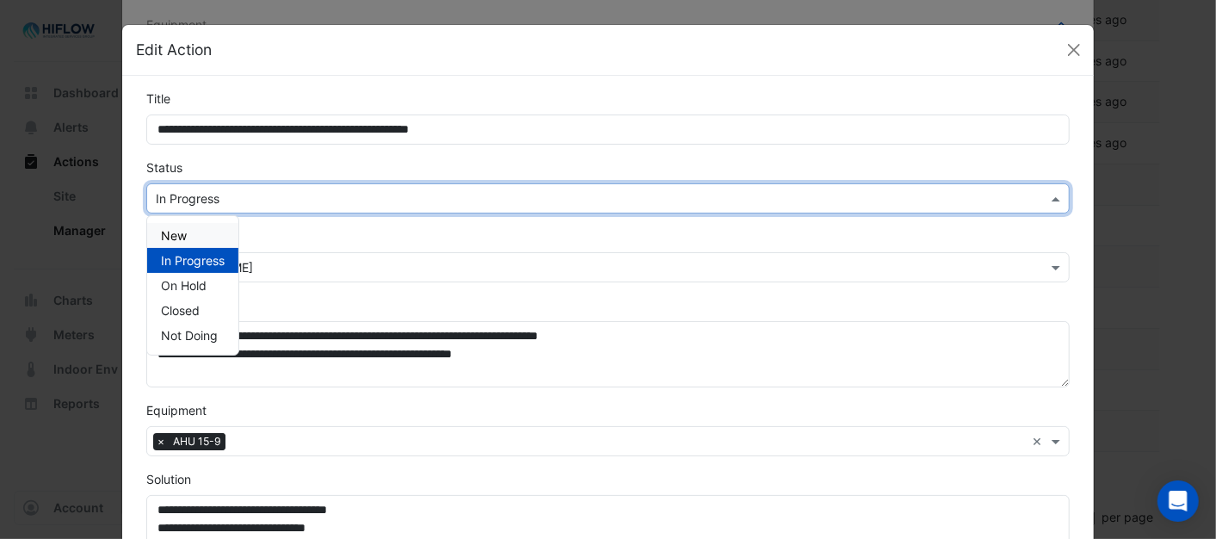
click at [174, 232] on span "New" at bounding box center [174, 235] width 26 height 15
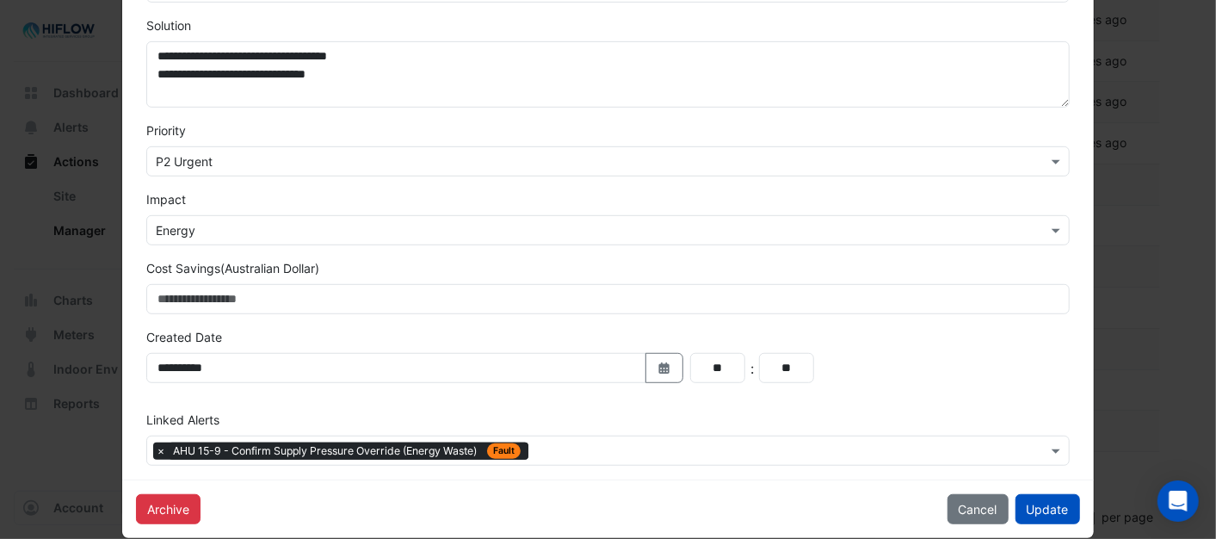
scroll to position [478, 0]
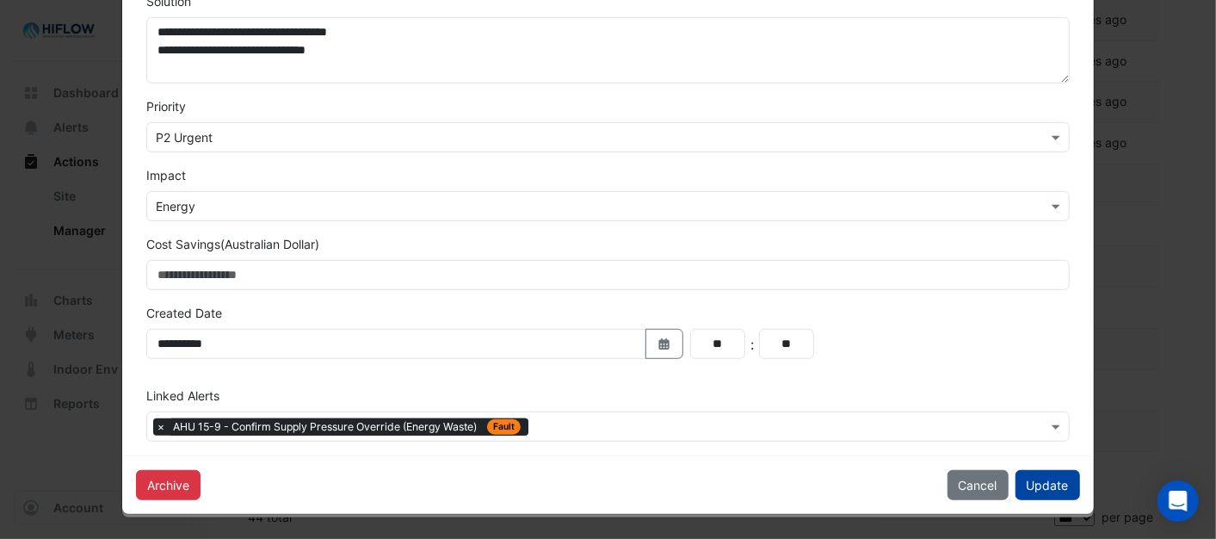
click at [1039, 483] on button "Update" at bounding box center [1047, 485] width 65 height 30
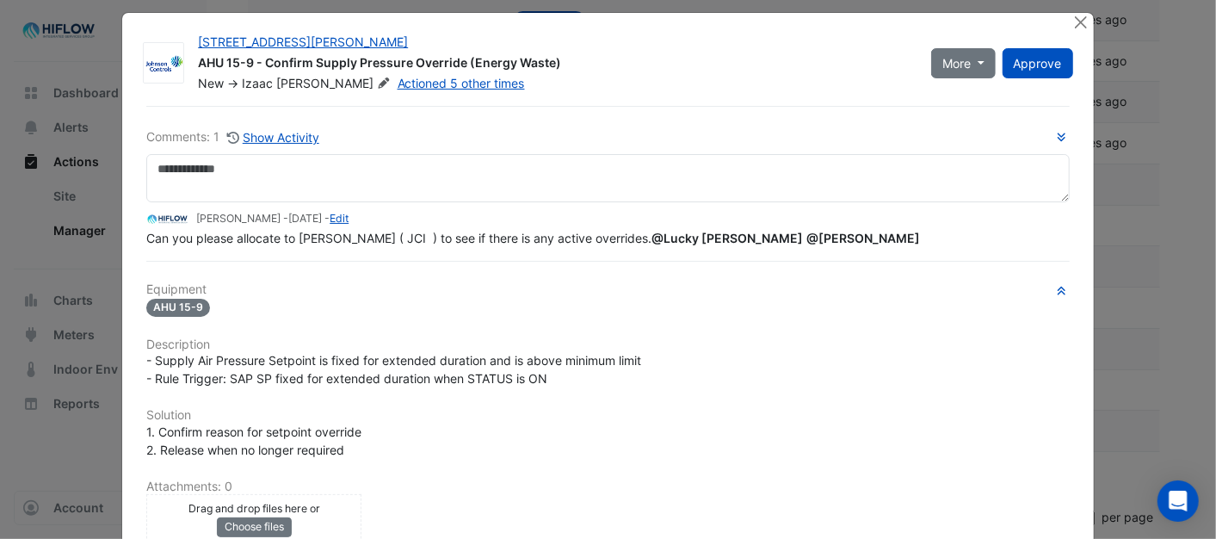
scroll to position [0, 0]
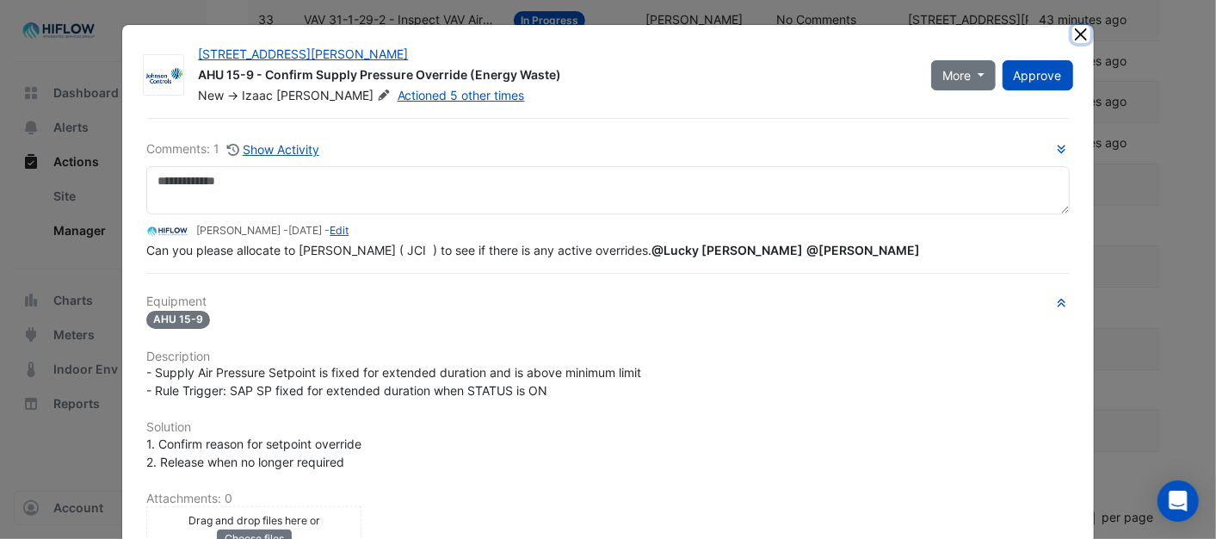
click at [1072, 31] on button "Close" at bounding box center [1081, 34] width 18 height 18
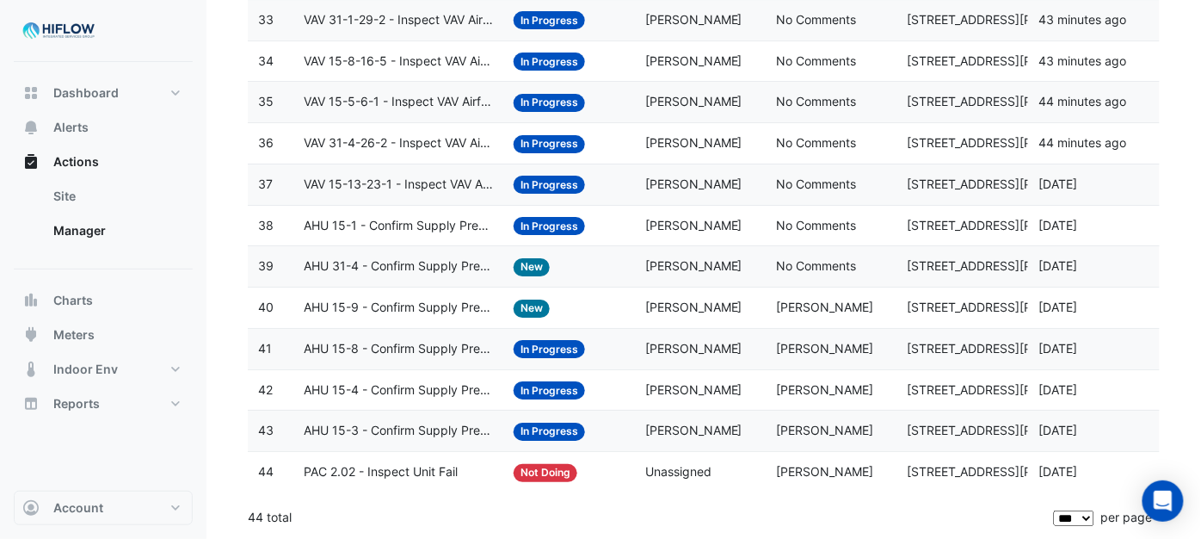
click at [540, 346] on span "In Progress" at bounding box center [549, 349] width 71 height 18
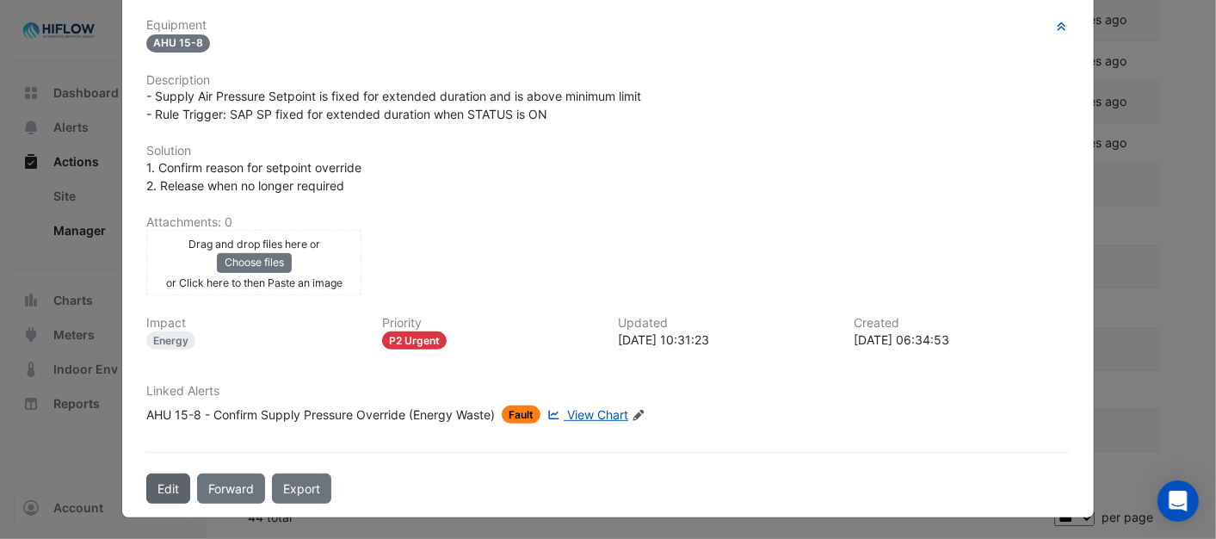
click at [165, 485] on button "Edit" at bounding box center [168, 488] width 44 height 30
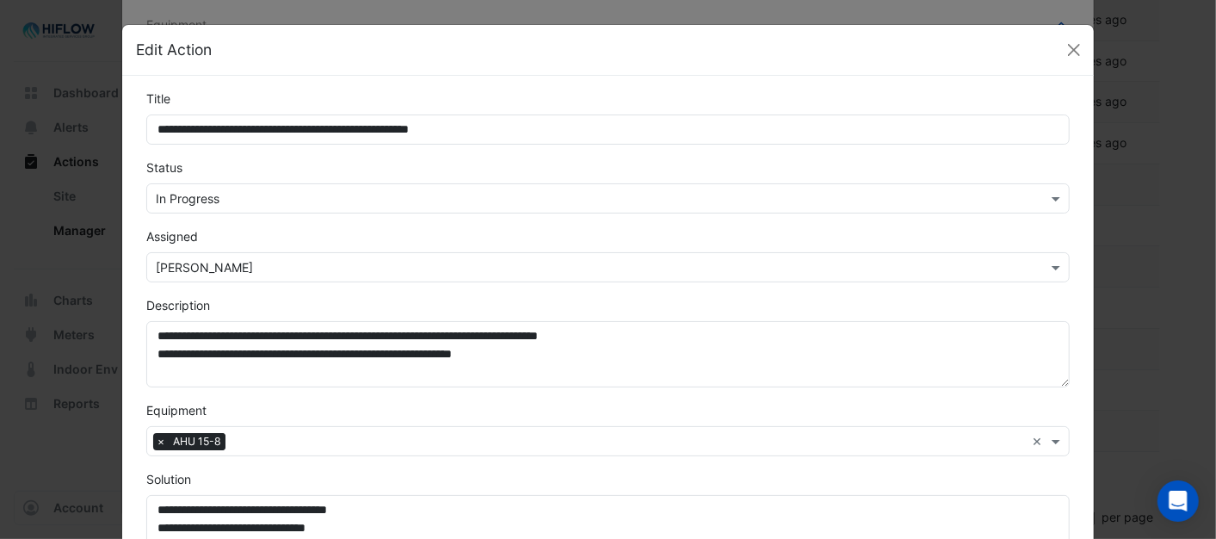
scroll to position [276, 0]
click at [1047, 200] on span at bounding box center [1058, 198] width 22 height 18
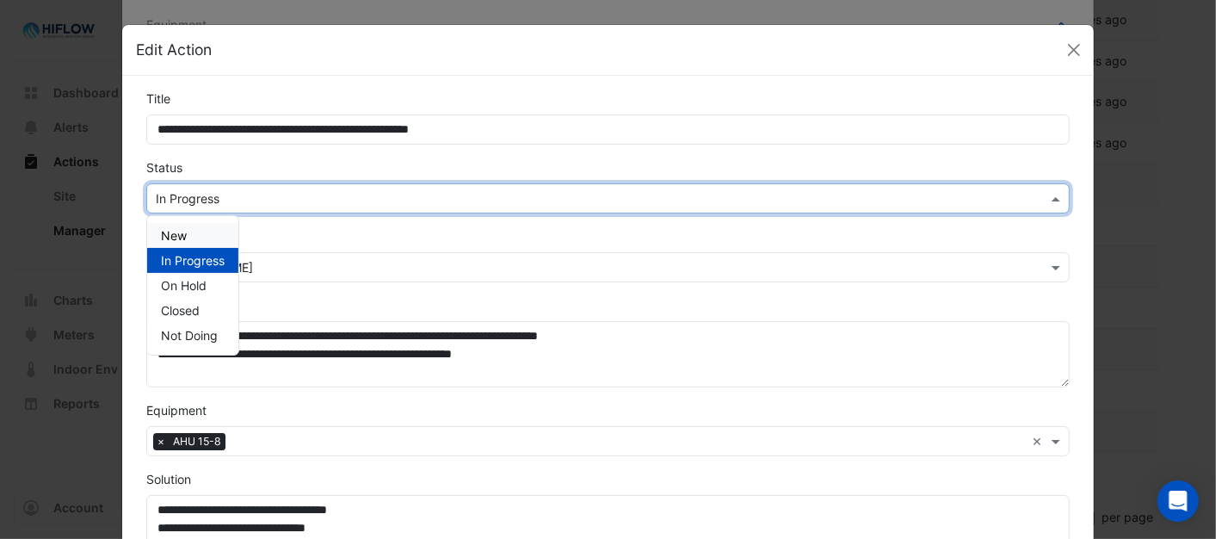
click at [182, 233] on div "New" at bounding box center [192, 235] width 91 height 25
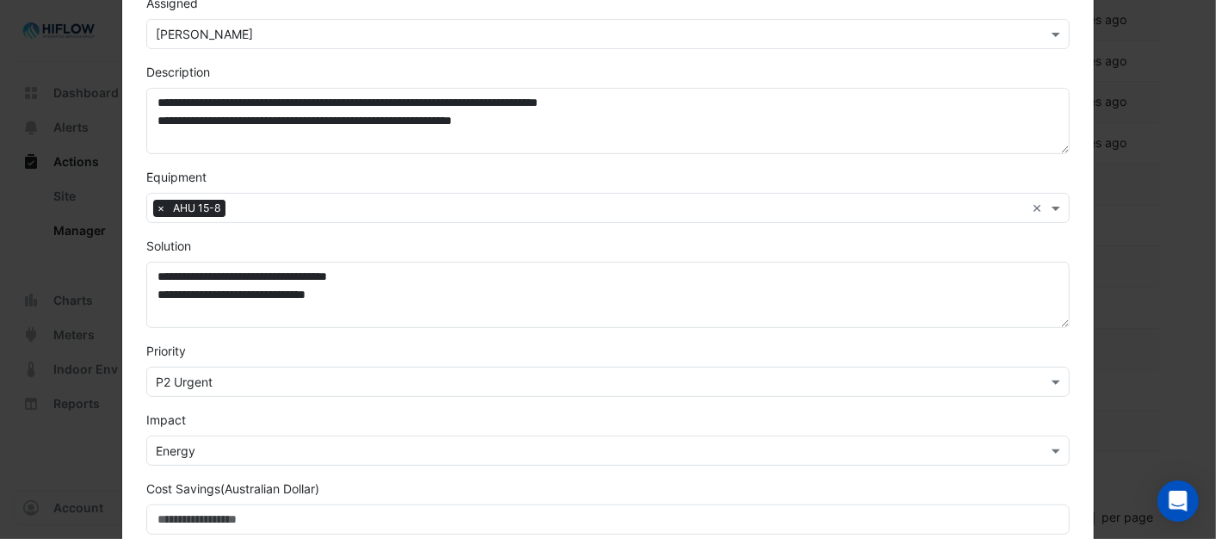
scroll to position [478, 0]
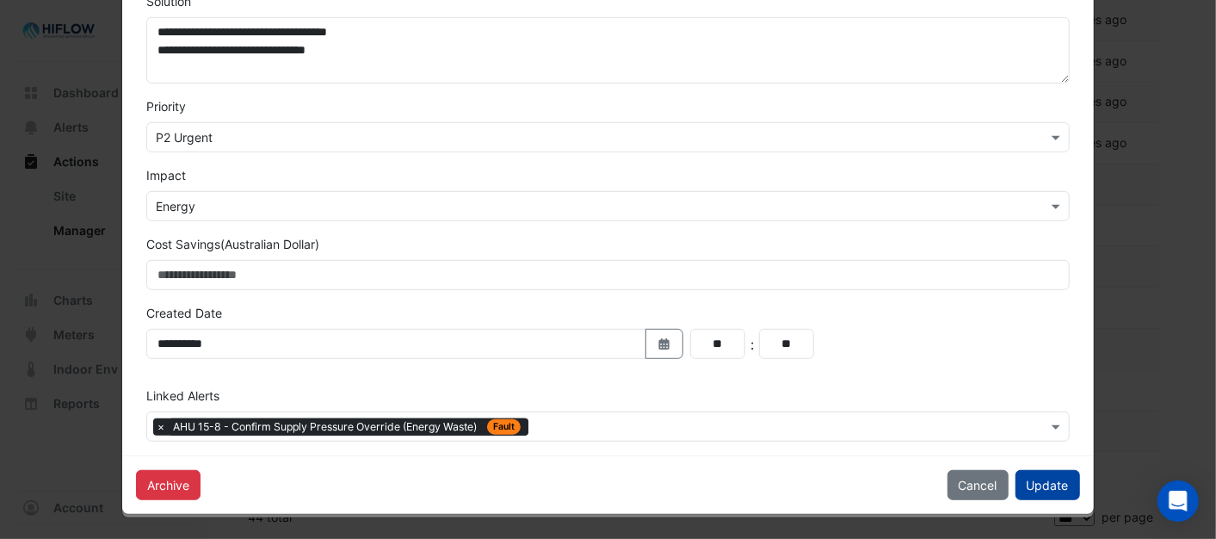
click at [1055, 484] on button "Update" at bounding box center [1047, 485] width 65 height 30
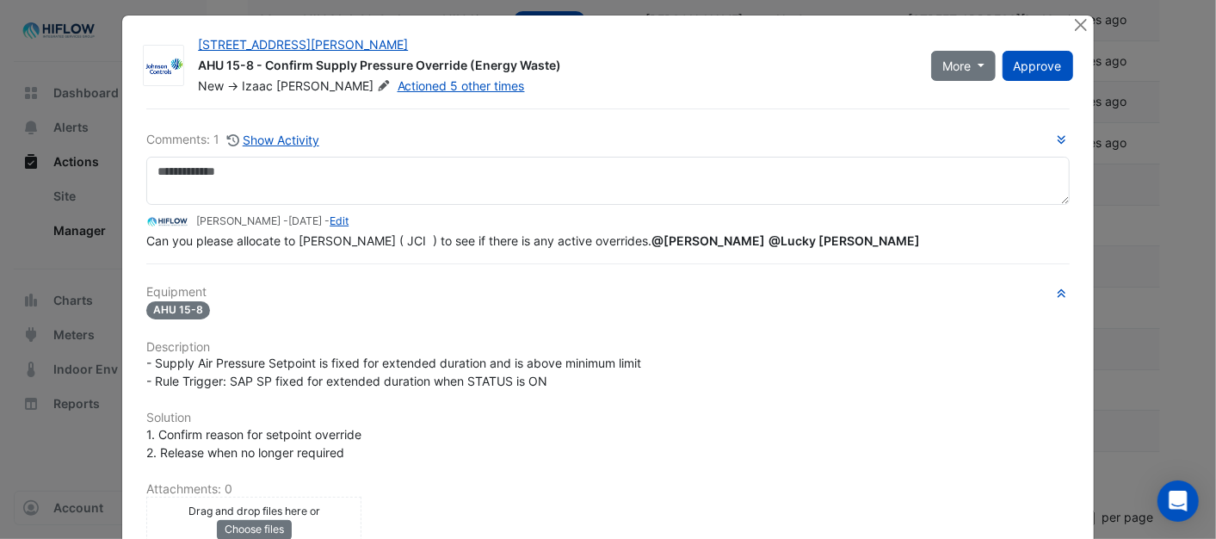
scroll to position [0, 0]
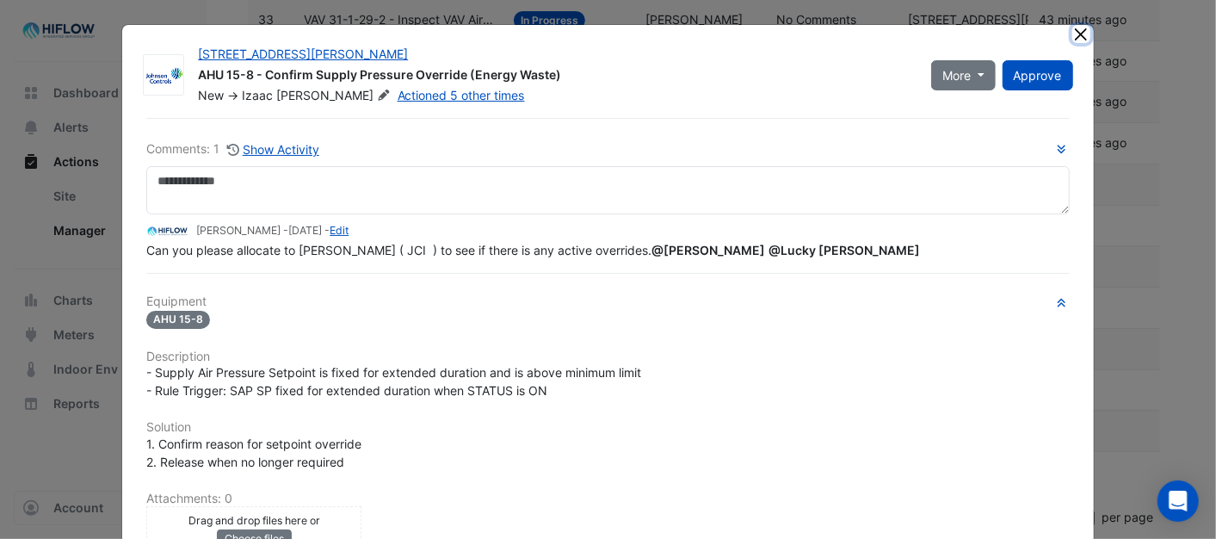
click at [1072, 34] on button "Close" at bounding box center [1081, 34] width 18 height 18
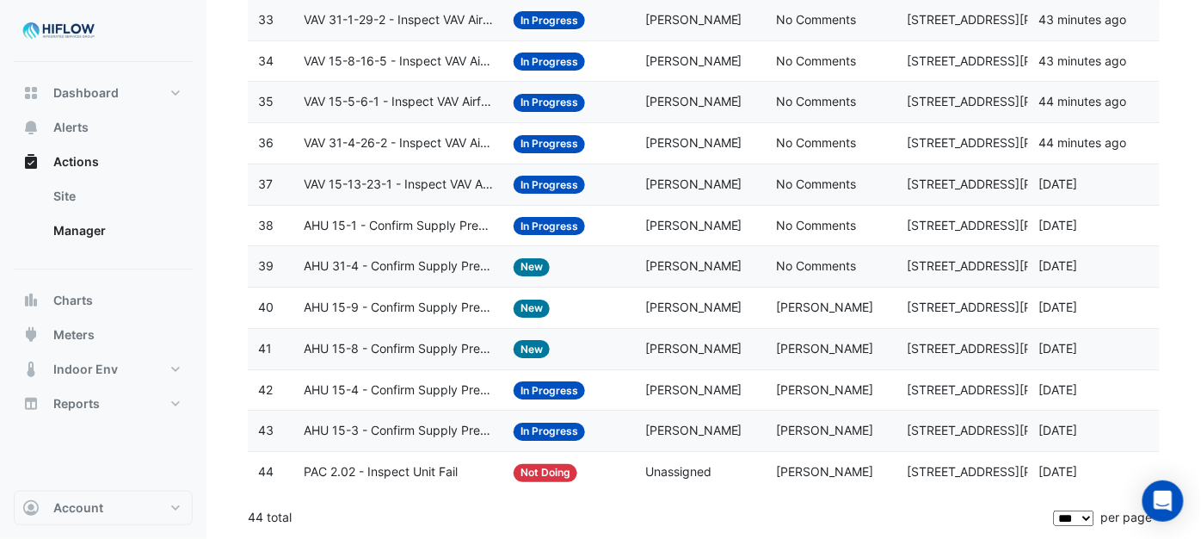
click at [336, 384] on span "AHU 15-4 - Confirm Supply Pressure Override (Energy Waste)" at bounding box center [398, 390] width 189 height 20
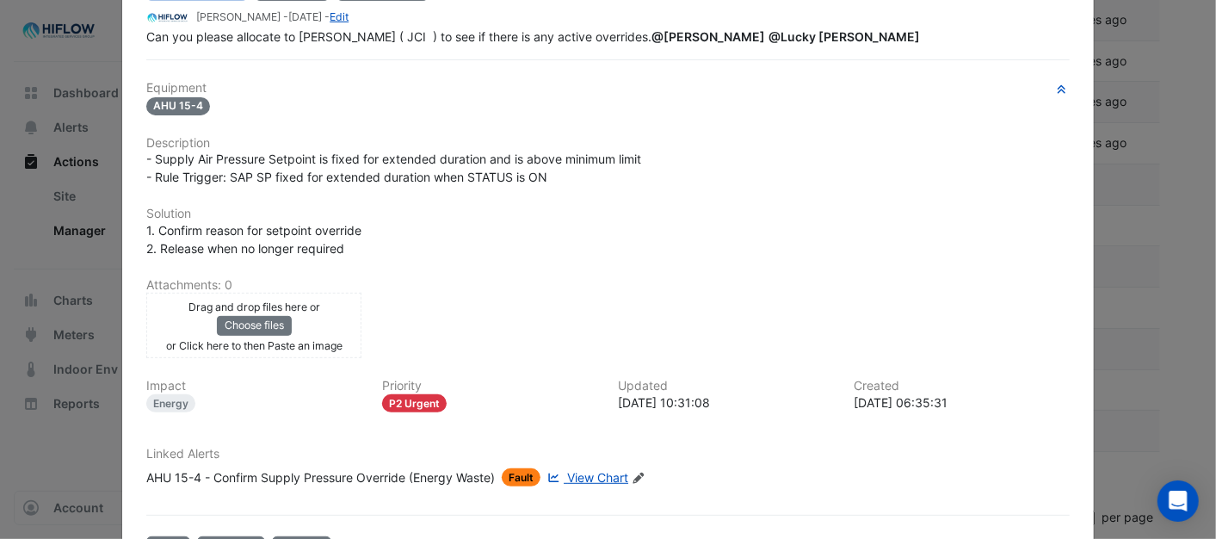
scroll to position [313, 0]
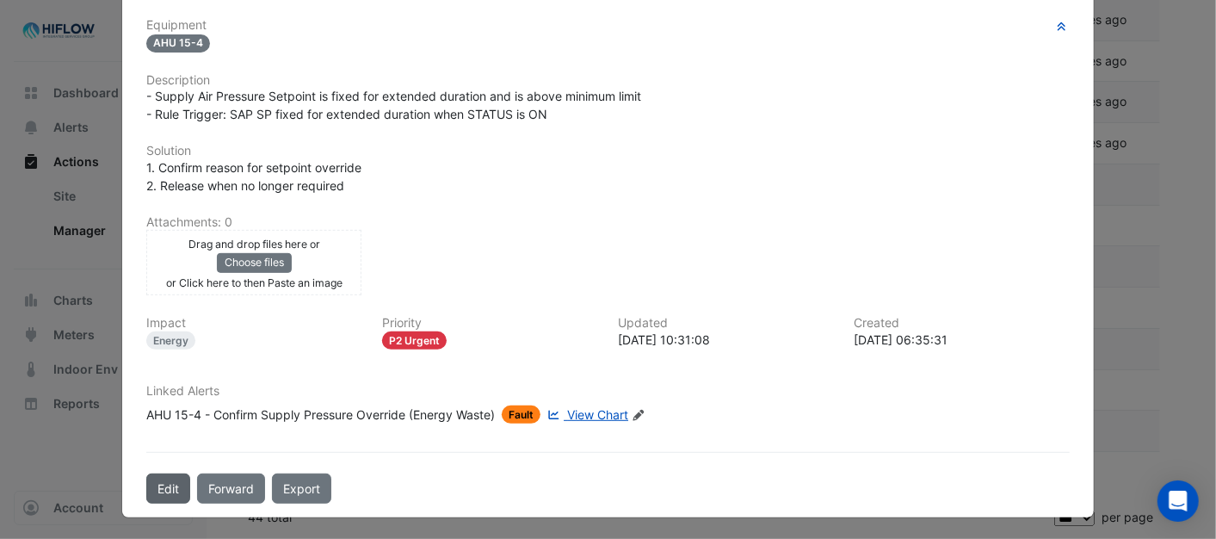
click at [169, 475] on button "Edit" at bounding box center [168, 488] width 44 height 30
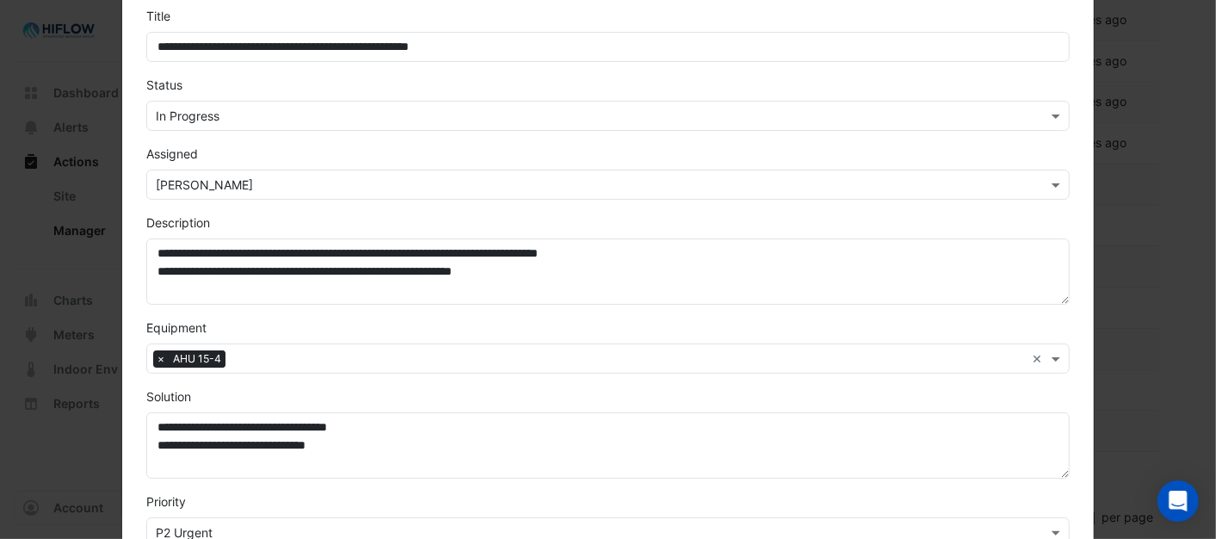
scroll to position [0, 0]
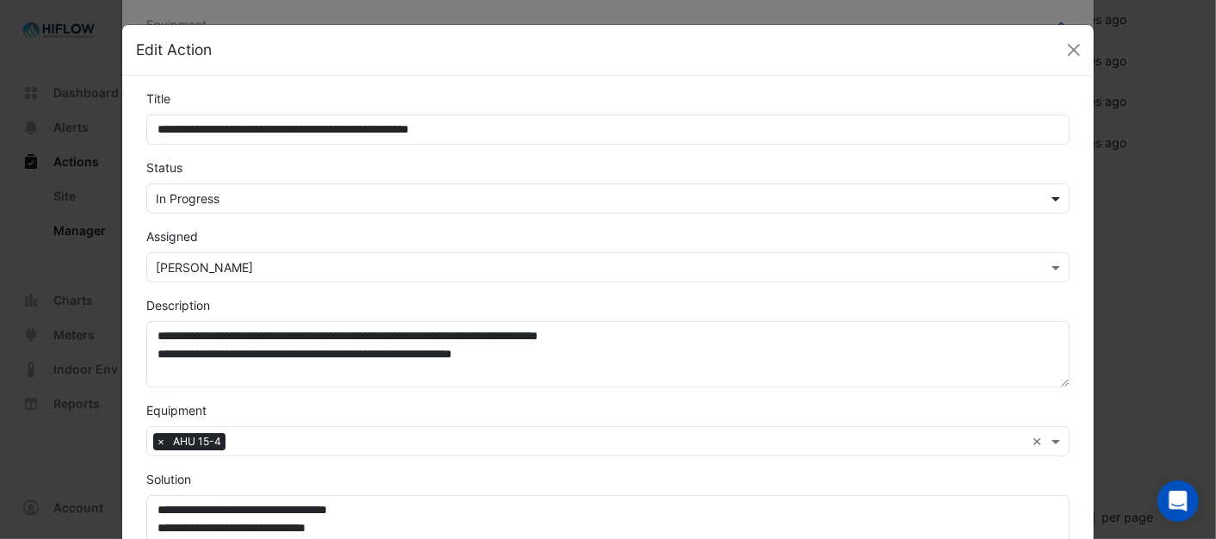
click at [1047, 200] on span at bounding box center [1058, 198] width 22 height 18
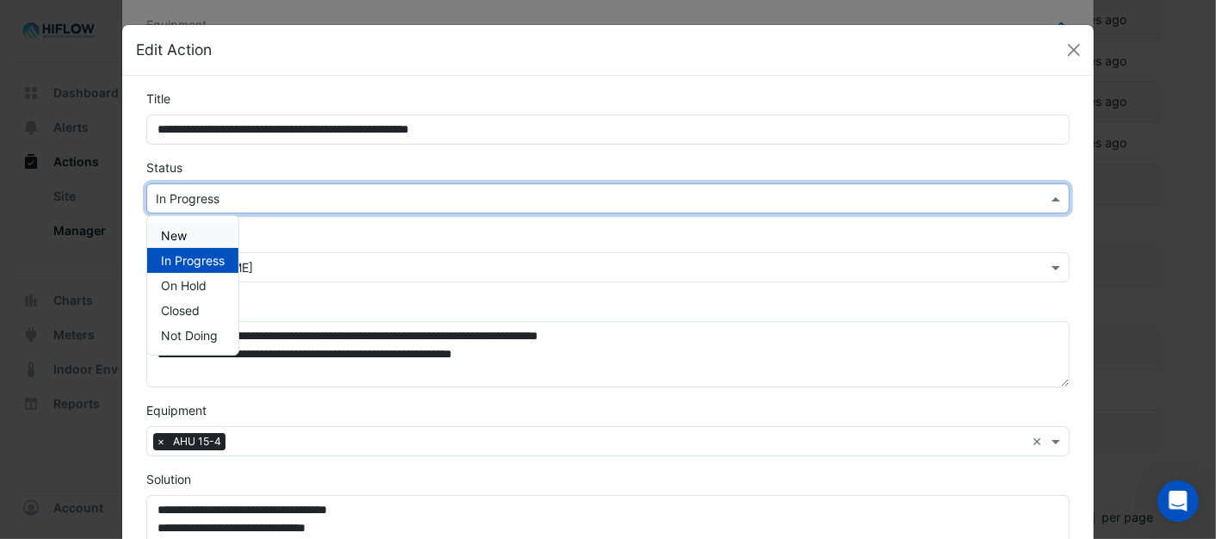
drag, startPoint x: 161, startPoint y: 238, endPoint x: 174, endPoint y: 237, distance: 12.9
click at [161, 239] on span "New" at bounding box center [174, 235] width 26 height 15
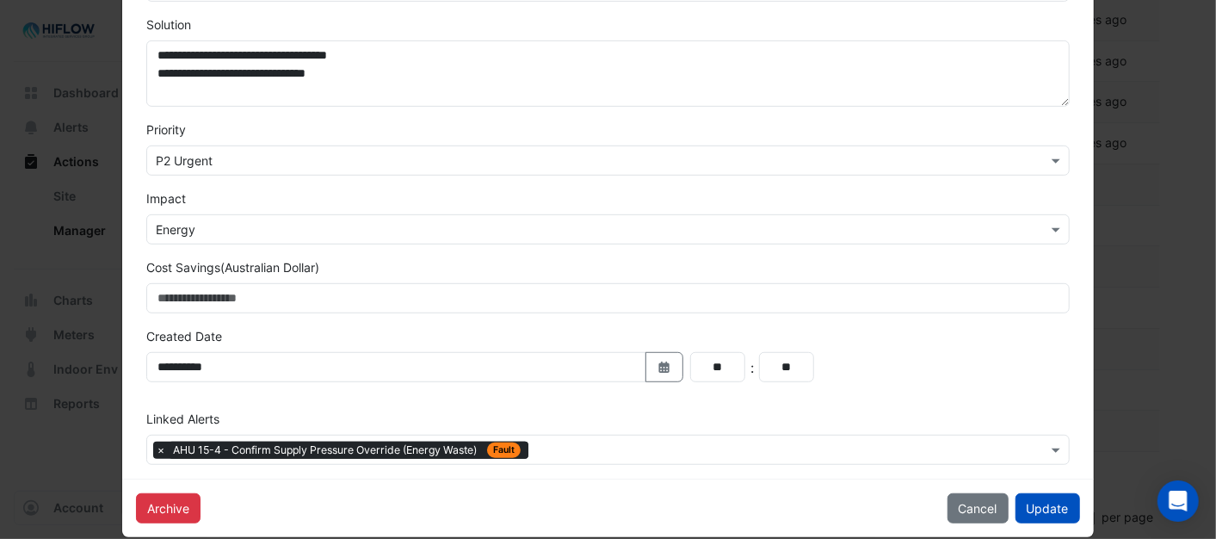
scroll to position [478, 0]
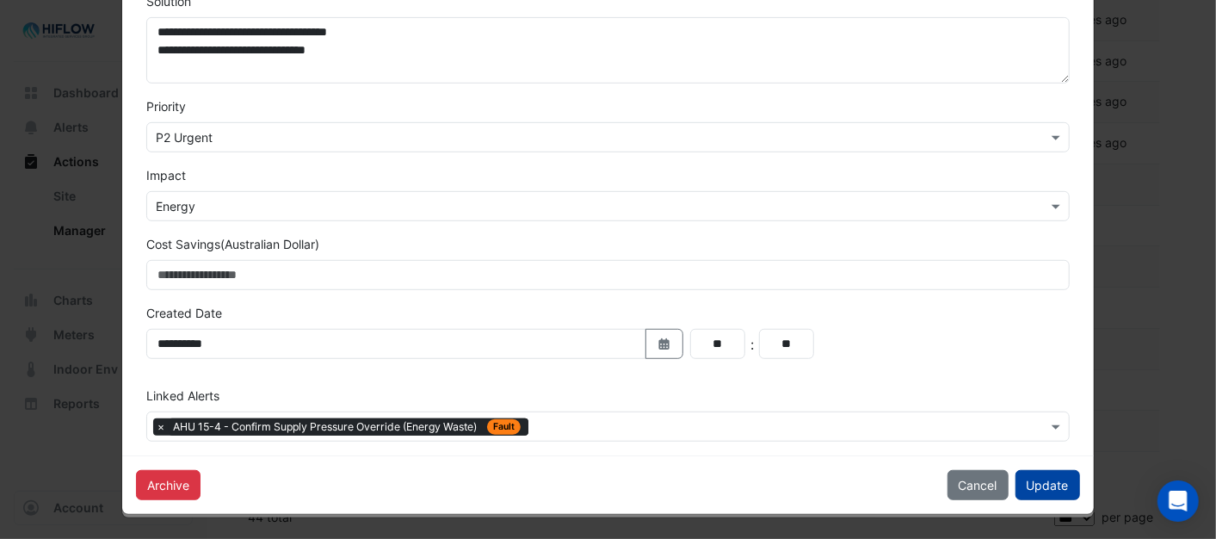
click at [1043, 494] on button "Update" at bounding box center [1047, 485] width 65 height 30
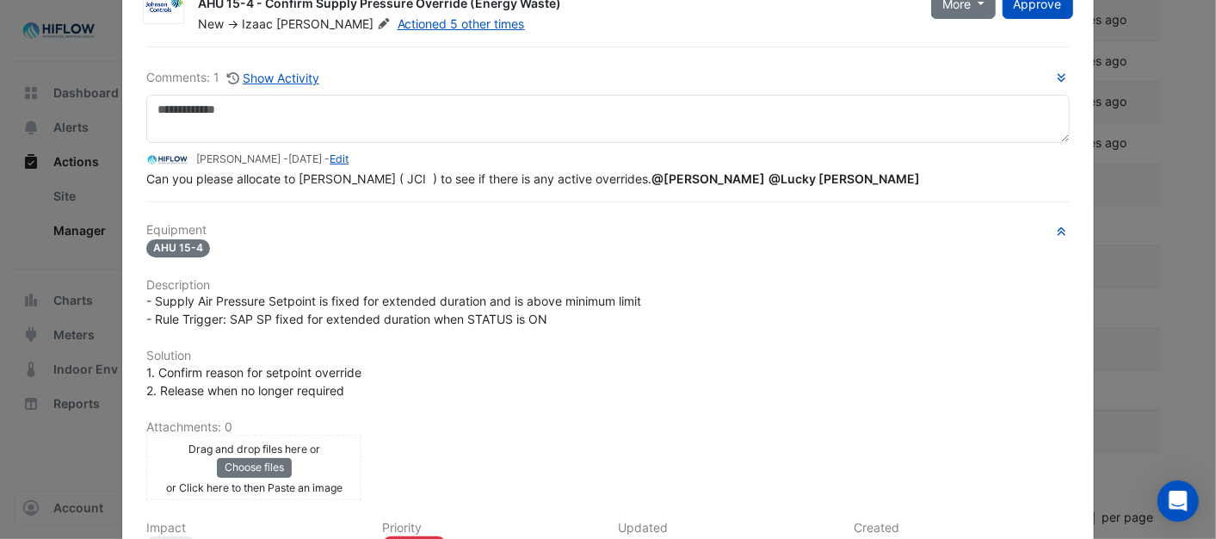
scroll to position [0, 0]
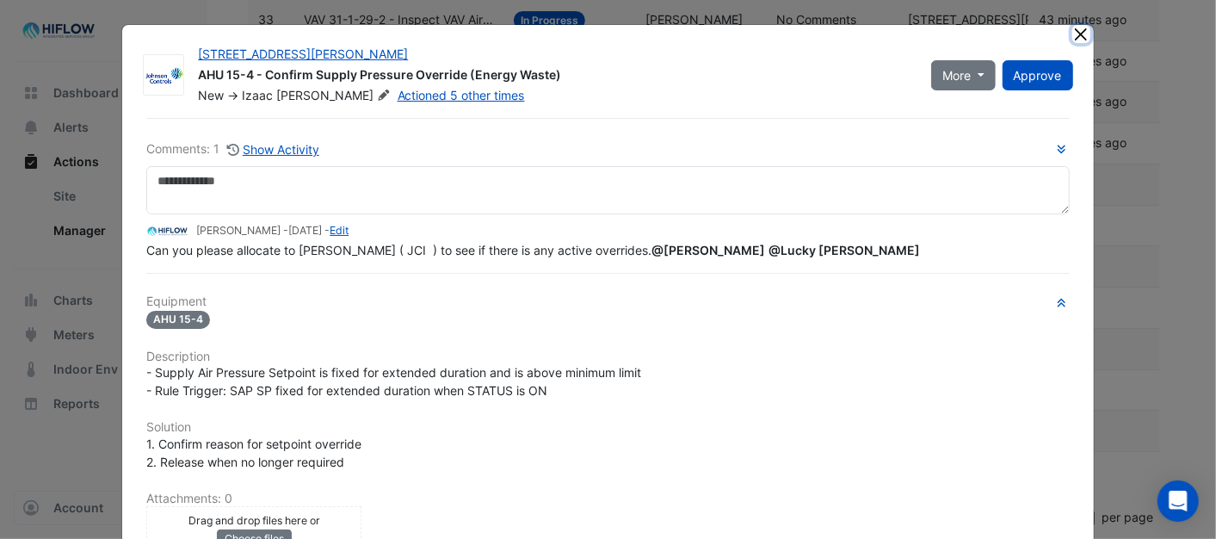
click at [1072, 30] on button "Close" at bounding box center [1081, 34] width 18 height 18
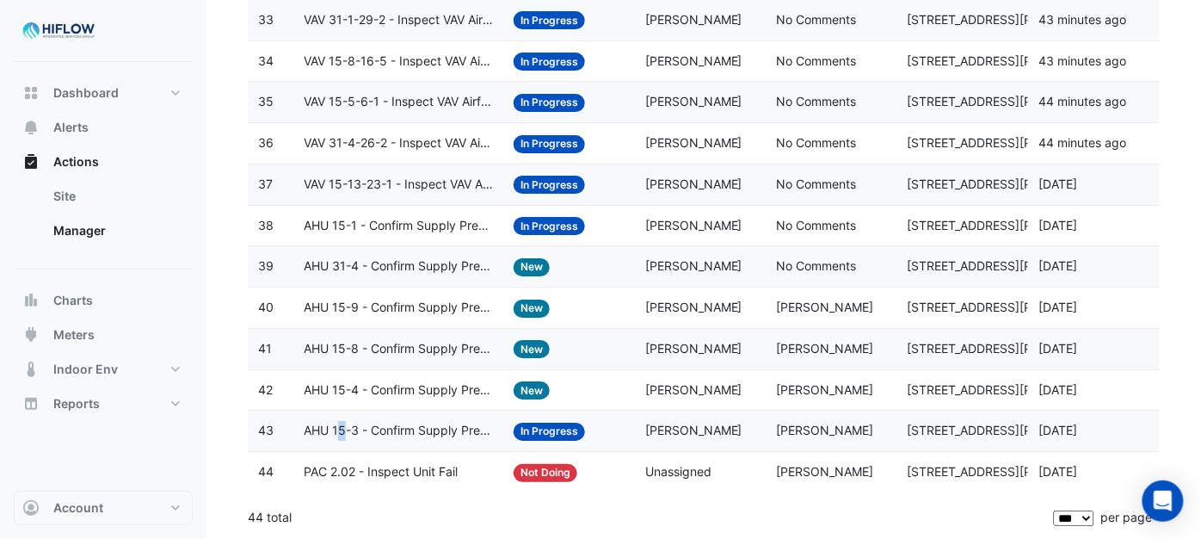
click at [344, 428] on span "AHU 15-3 - Confirm Supply Pressure Override (Energy Waste)" at bounding box center [398, 431] width 189 height 20
drag, startPoint x: 344, startPoint y: 428, endPoint x: 440, endPoint y: 428, distance: 95.5
click at [440, 428] on span "AHU 15-3 - Confirm Supply Pressure Override (Energy Waste)" at bounding box center [398, 431] width 189 height 20
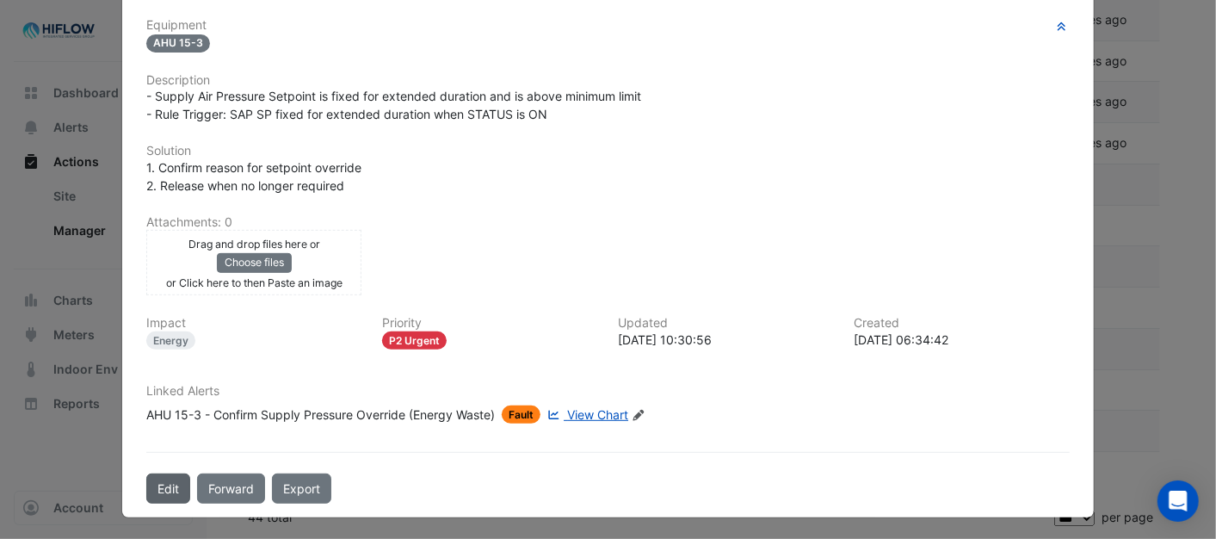
click at [160, 485] on button "Edit" at bounding box center [168, 488] width 44 height 30
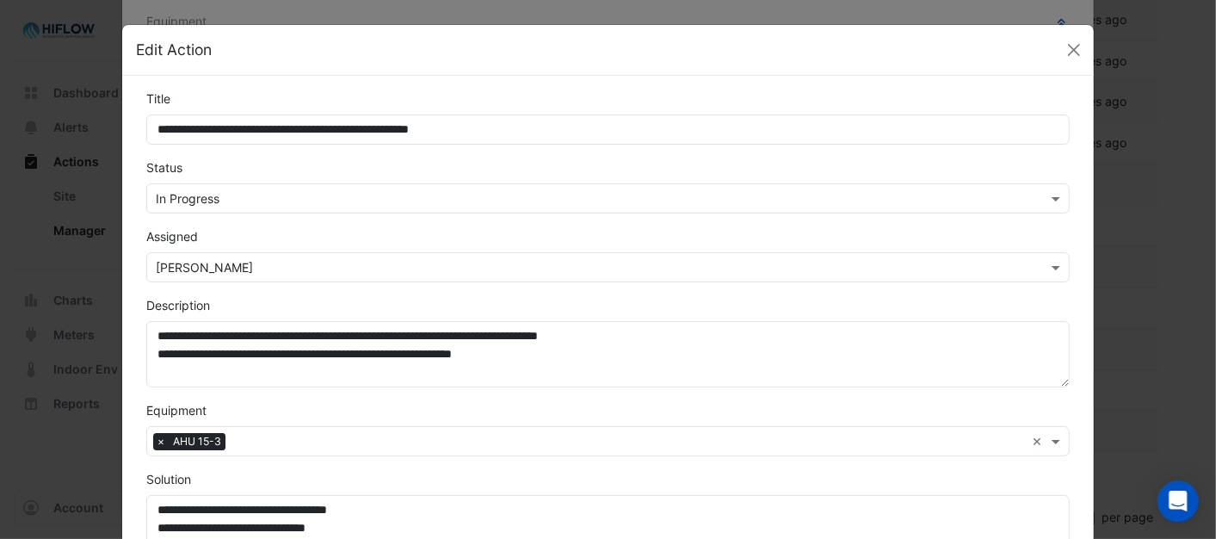
scroll to position [276, 0]
click at [1047, 201] on span at bounding box center [1058, 198] width 22 height 18
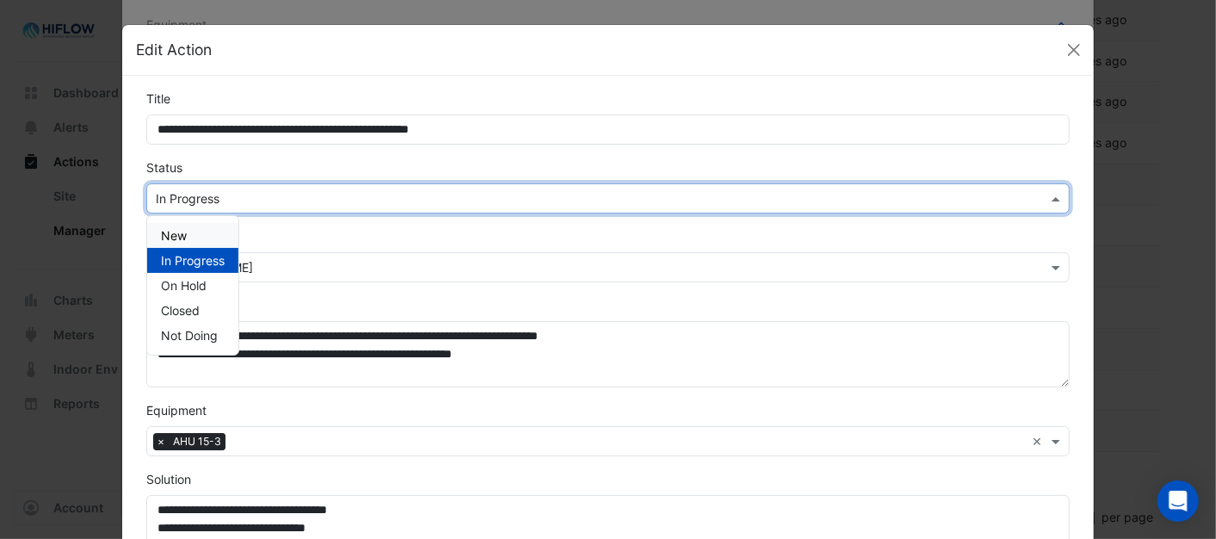
click at [164, 234] on span "New" at bounding box center [174, 235] width 26 height 15
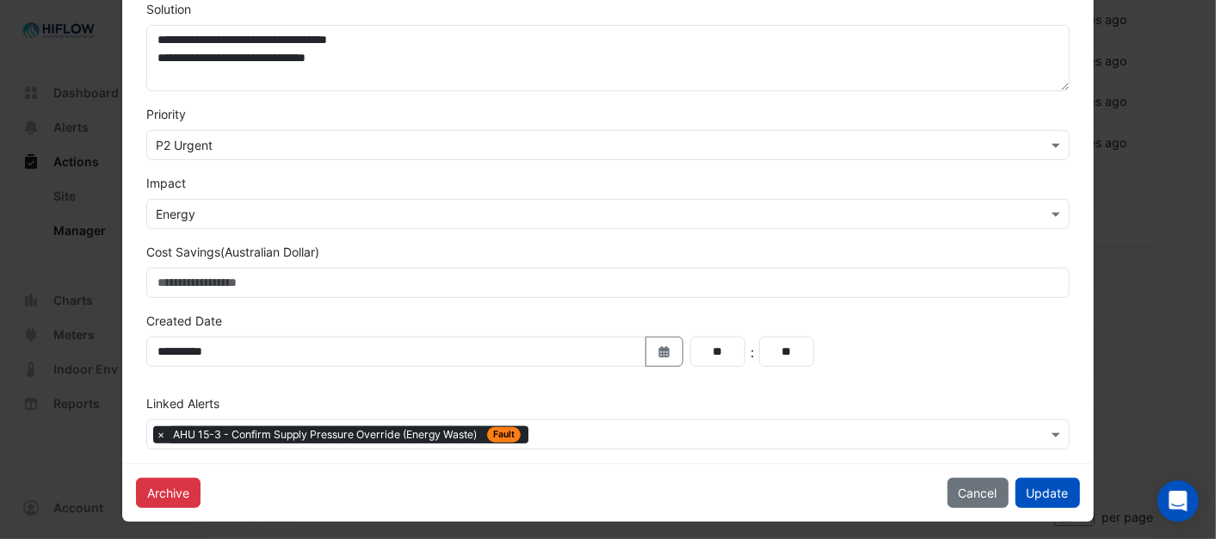
scroll to position [478, 0]
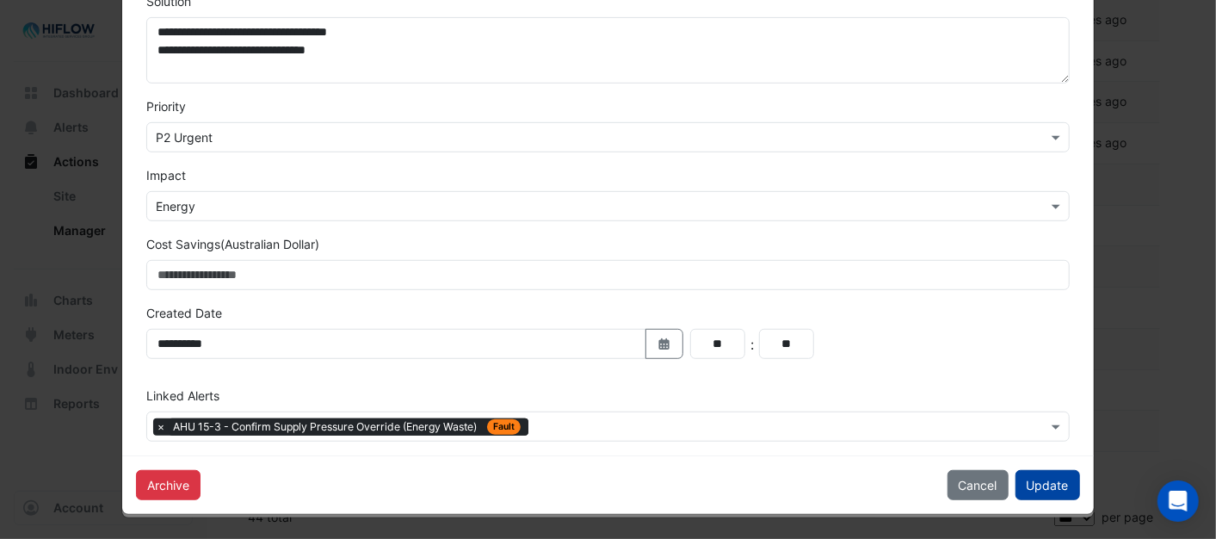
click at [1046, 487] on button "Update" at bounding box center [1047, 485] width 65 height 30
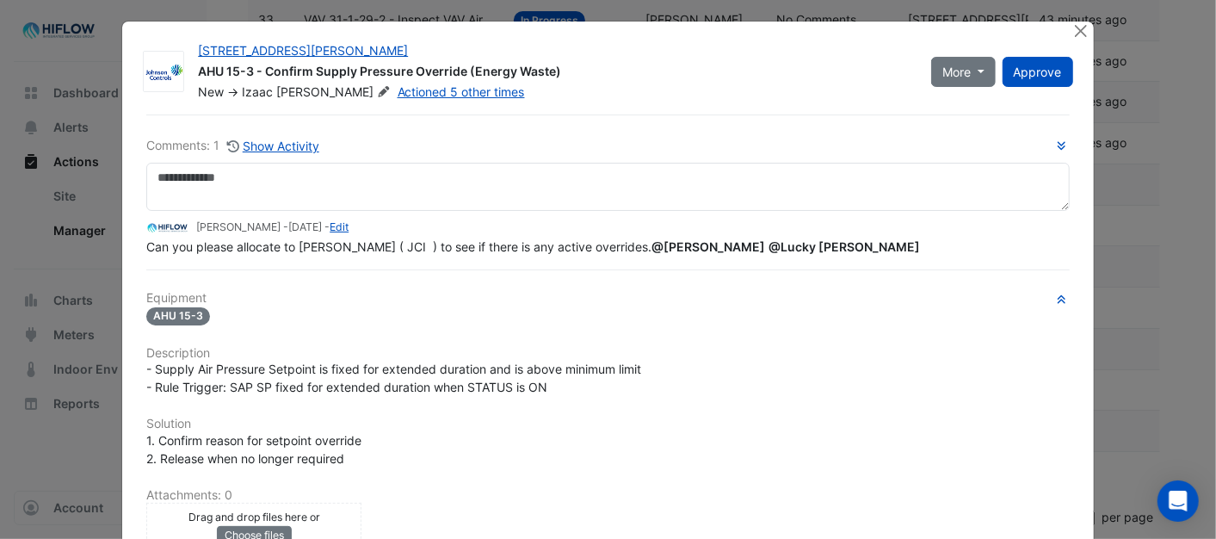
scroll to position [0, 0]
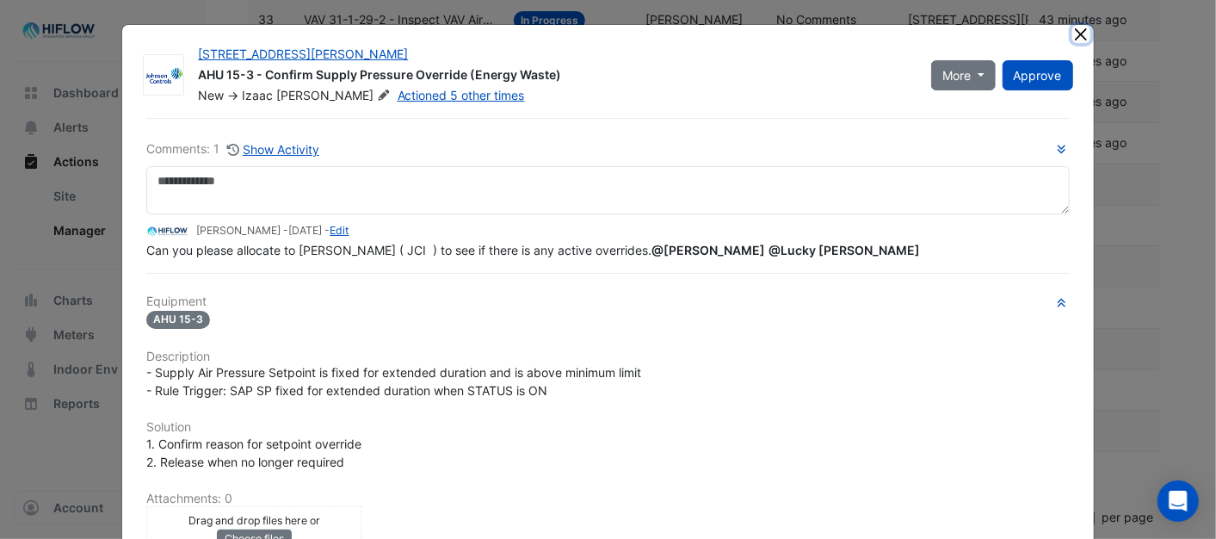
click at [1080, 34] on button "Close" at bounding box center [1081, 34] width 18 height 18
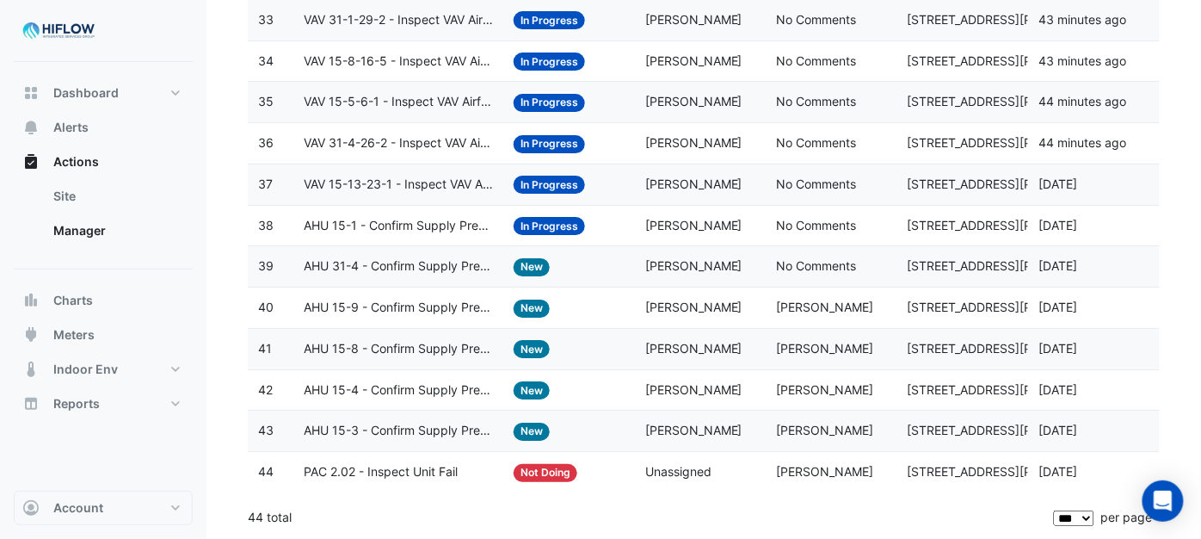
click at [372, 483] on datatable-body-cell "Action Title: PAC 2.02 - Inspect Unit Fail" at bounding box center [398, 472] width 210 height 40
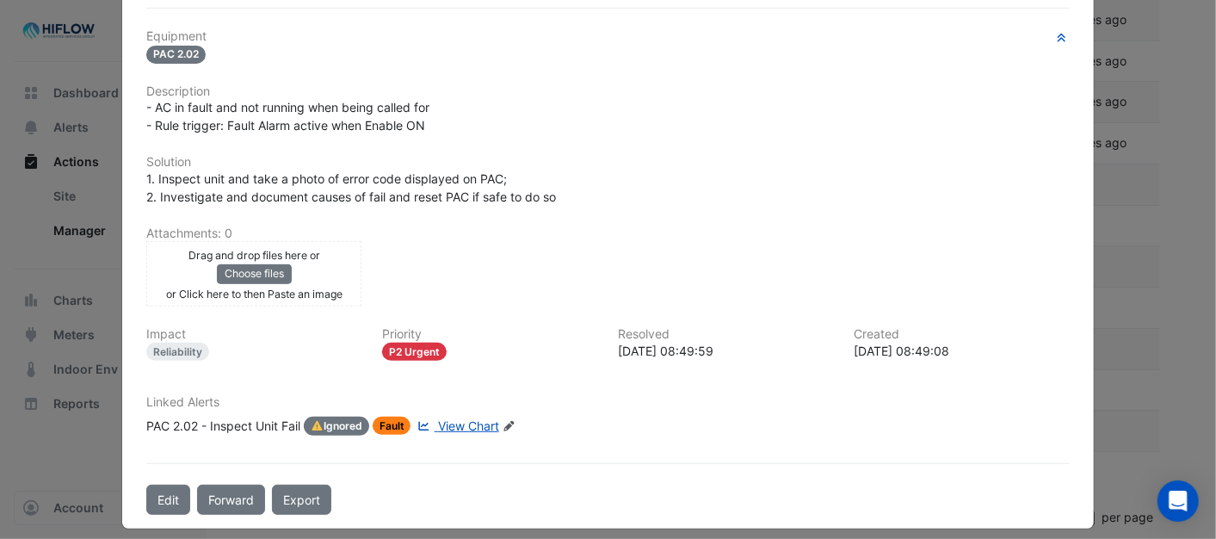
scroll to position [314, 0]
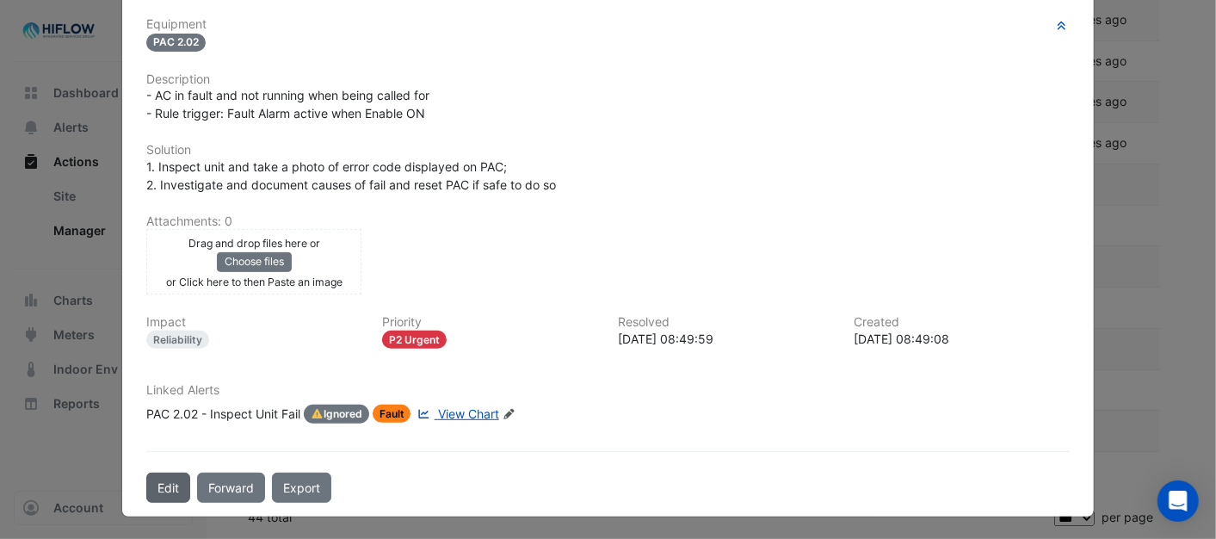
click at [163, 482] on button "Edit" at bounding box center [168, 487] width 44 height 30
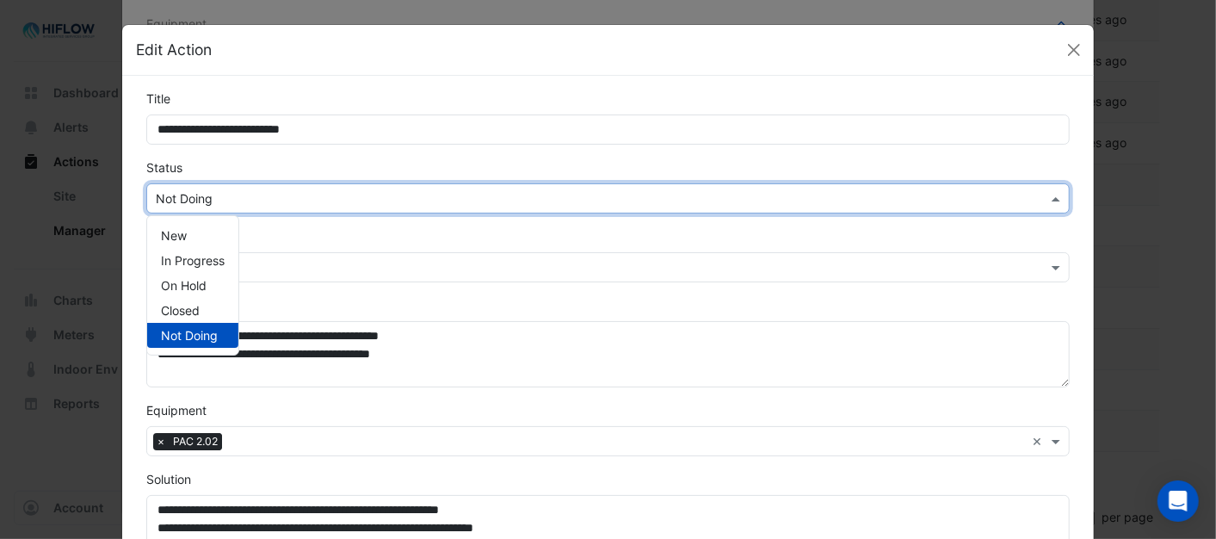
click at [1055, 198] on span at bounding box center [1058, 198] width 22 height 18
click at [170, 235] on span "New" at bounding box center [174, 235] width 26 height 15
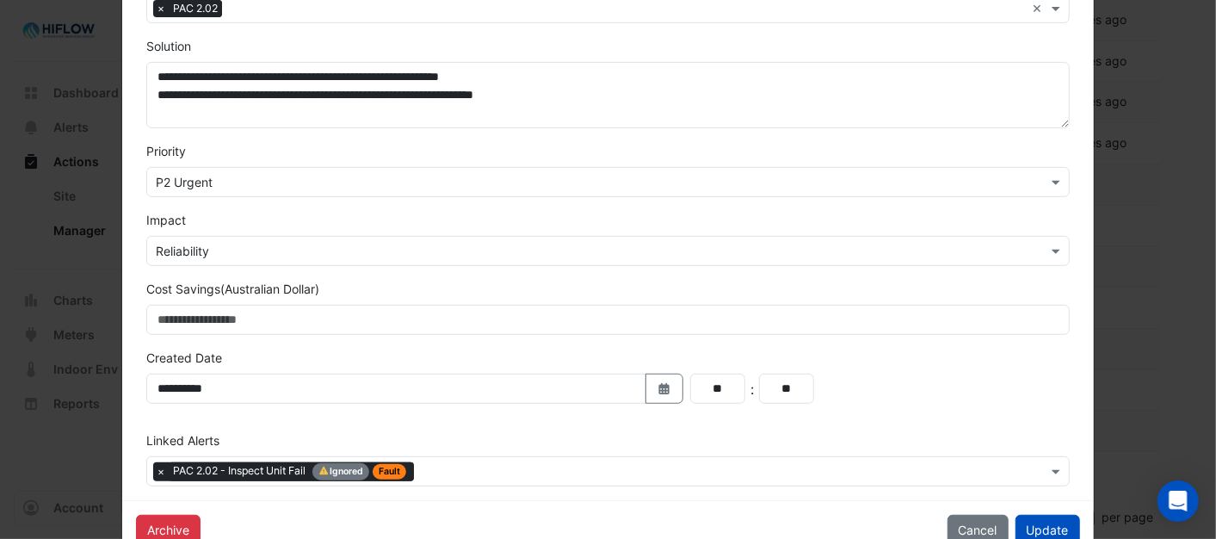
scroll to position [478, 0]
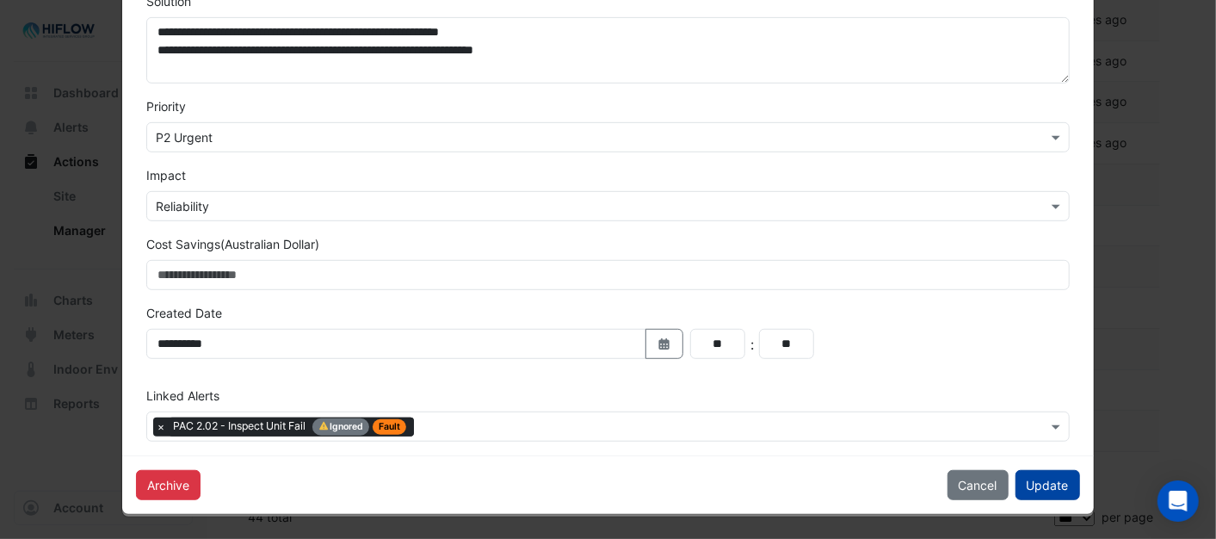
click at [1052, 482] on button "Update" at bounding box center [1047, 485] width 65 height 30
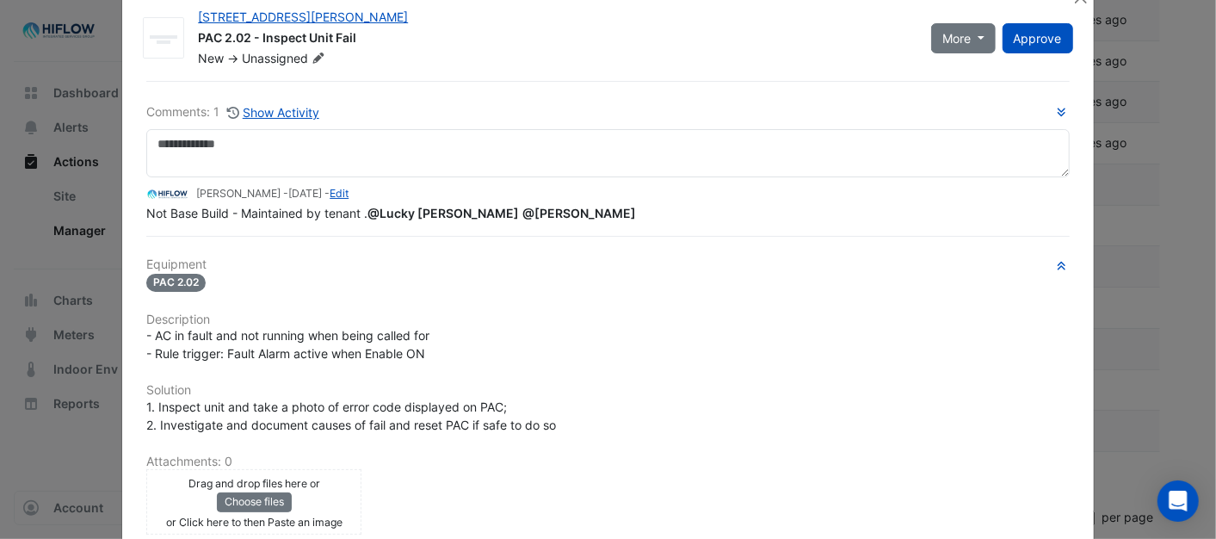
scroll to position [0, 0]
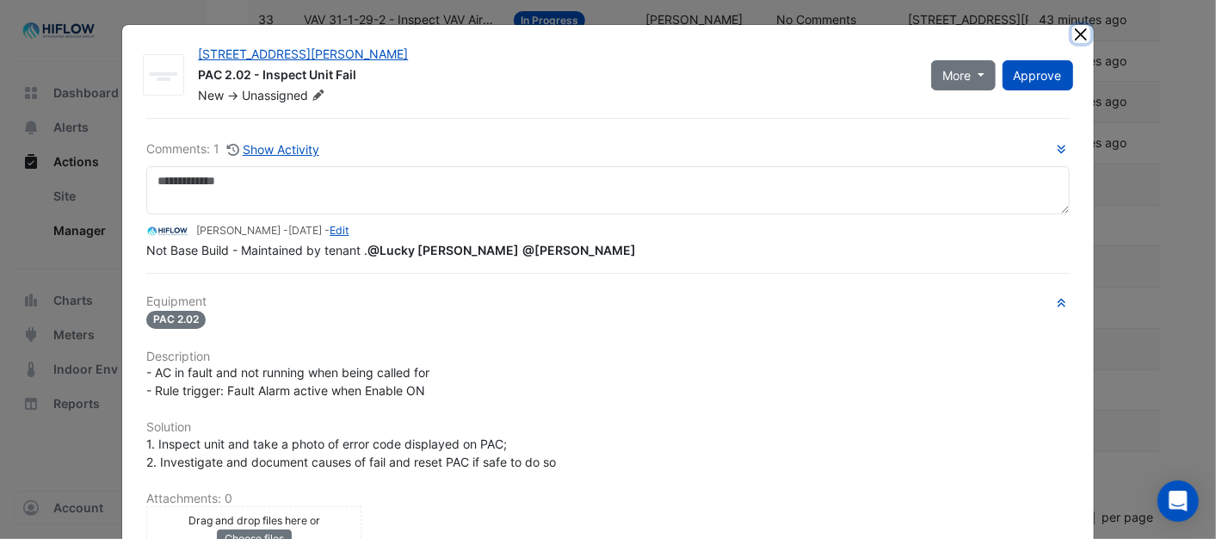
click at [1073, 33] on button "Close" at bounding box center [1081, 34] width 18 height 18
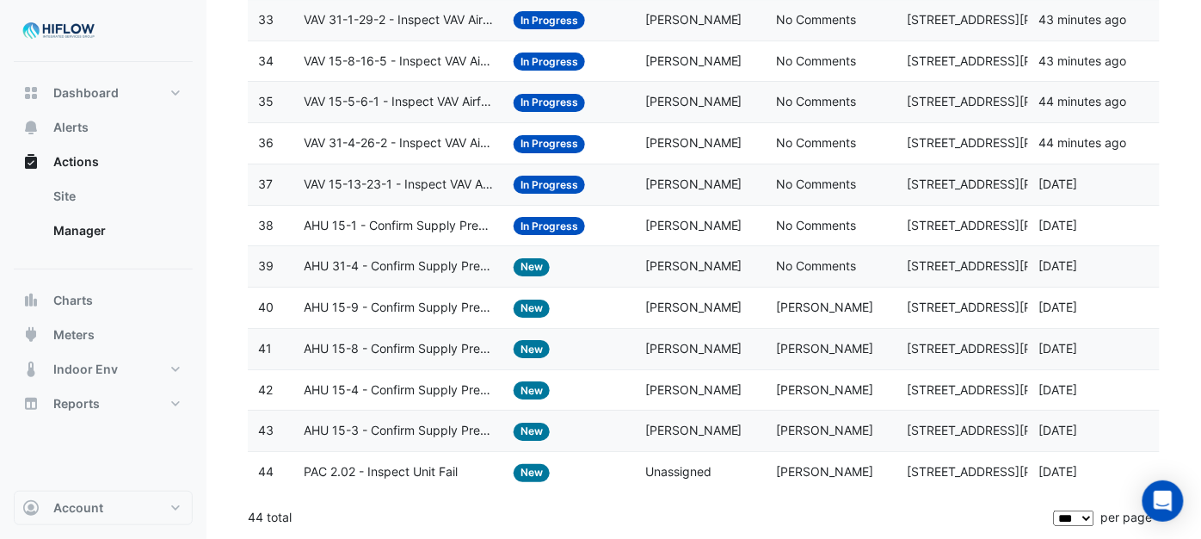
click at [394, 265] on span "AHU 31-4 - Confirm Supply Pressure Override (Energy Waste)" at bounding box center [398, 266] width 189 height 20
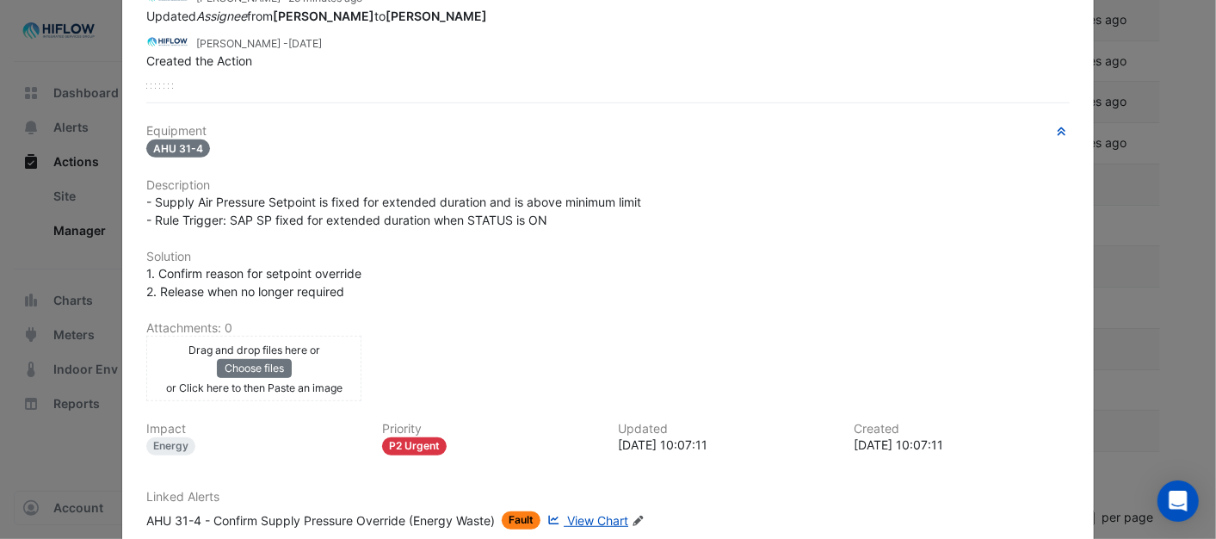
scroll to position [427, 0]
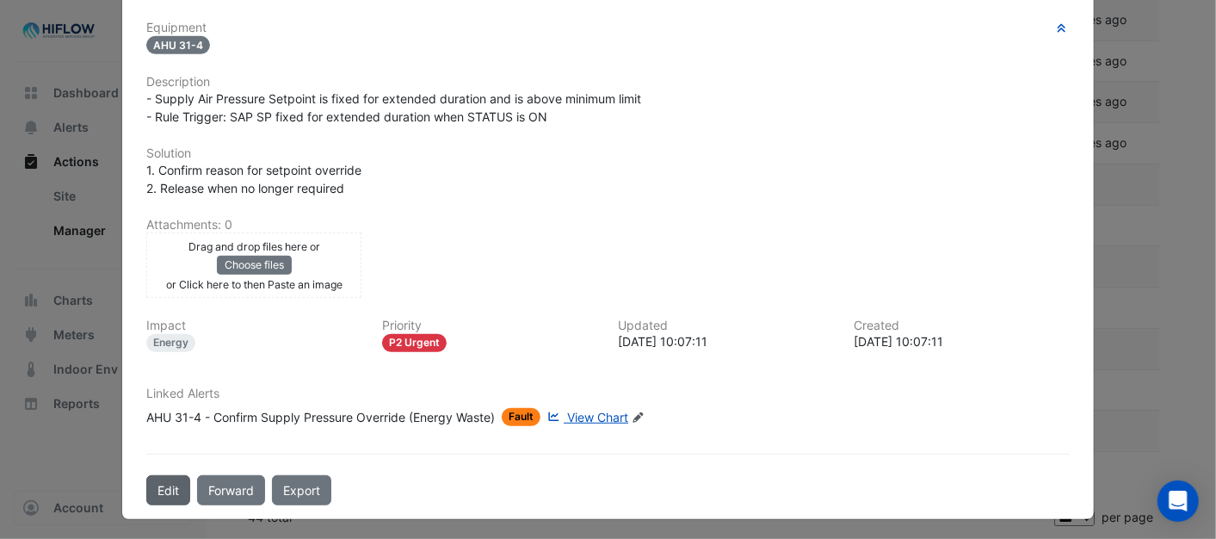
click at [163, 486] on button "Edit" at bounding box center [168, 490] width 44 height 30
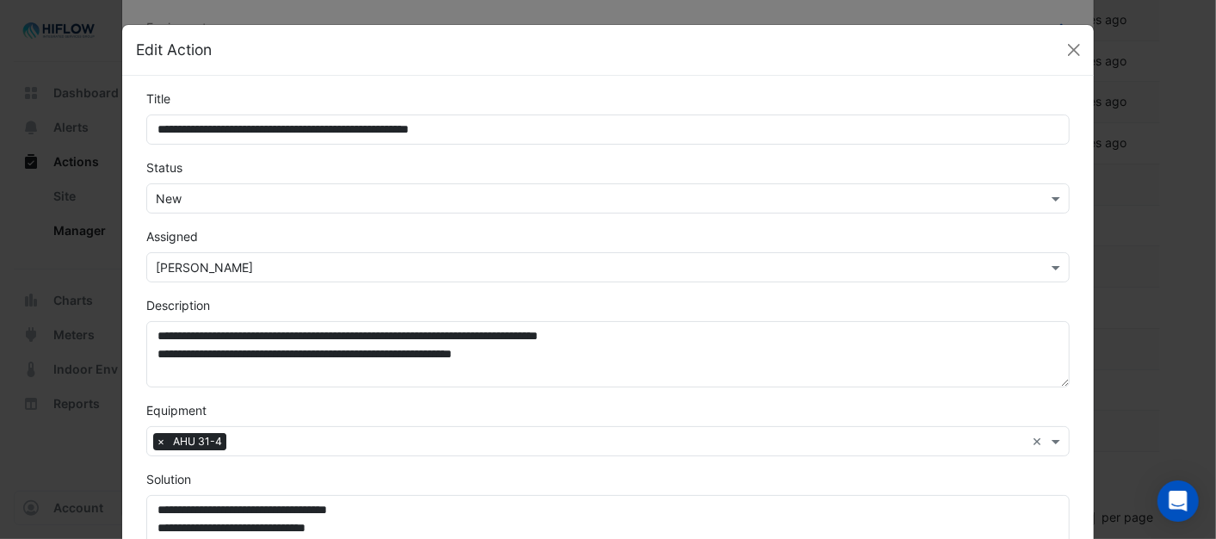
scroll to position [383, 0]
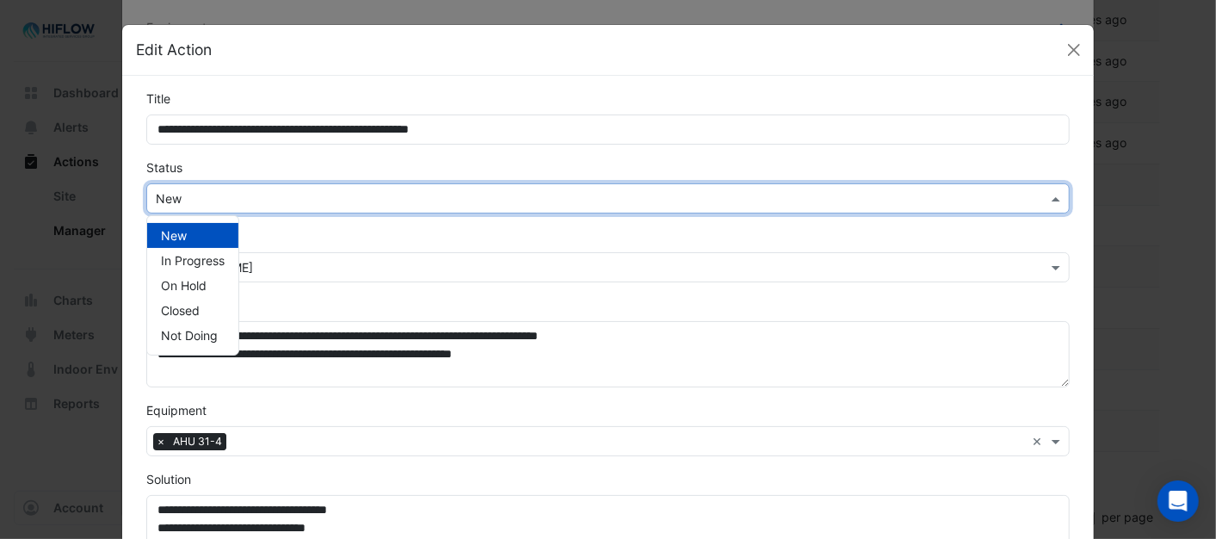
click at [1047, 195] on span at bounding box center [1058, 198] width 22 height 18
click at [191, 255] on span "In Progress" at bounding box center [193, 260] width 64 height 15
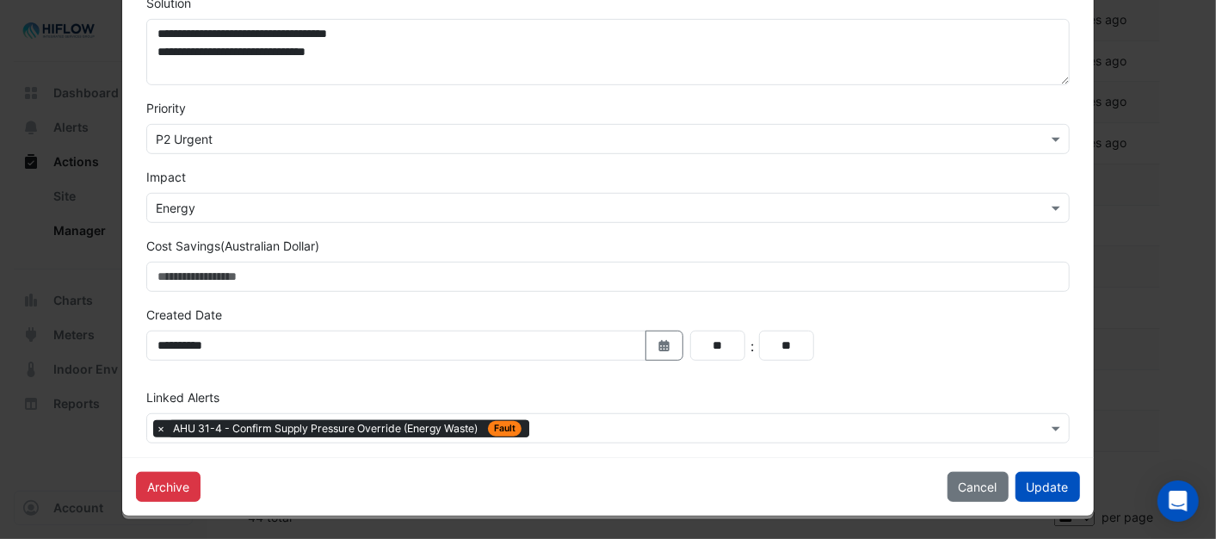
scroll to position [478, 0]
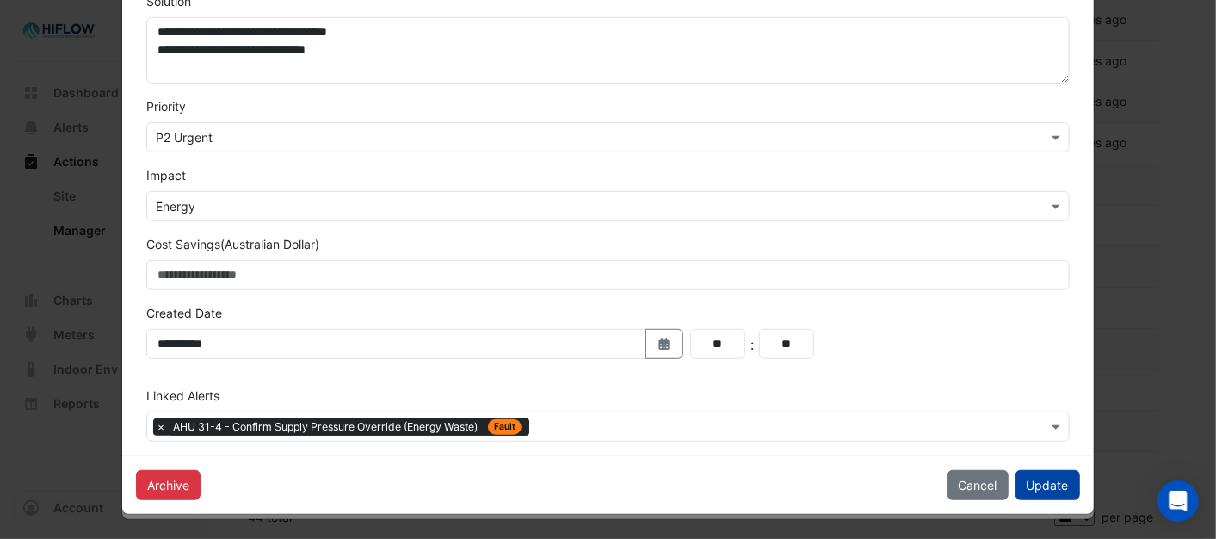
click at [1038, 482] on button "Update" at bounding box center [1047, 485] width 65 height 30
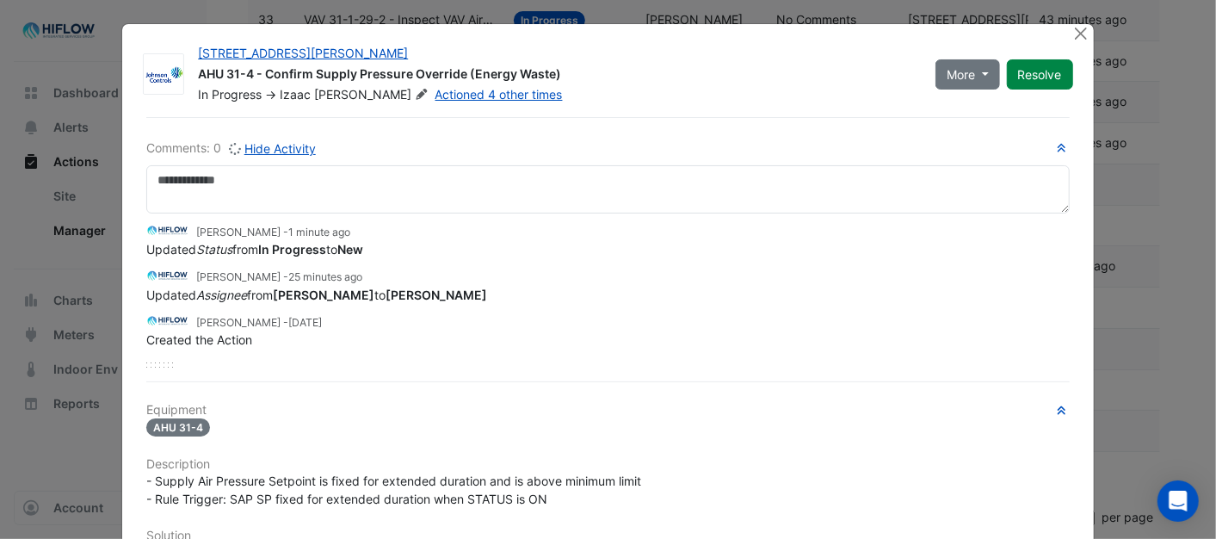
scroll to position [0, 0]
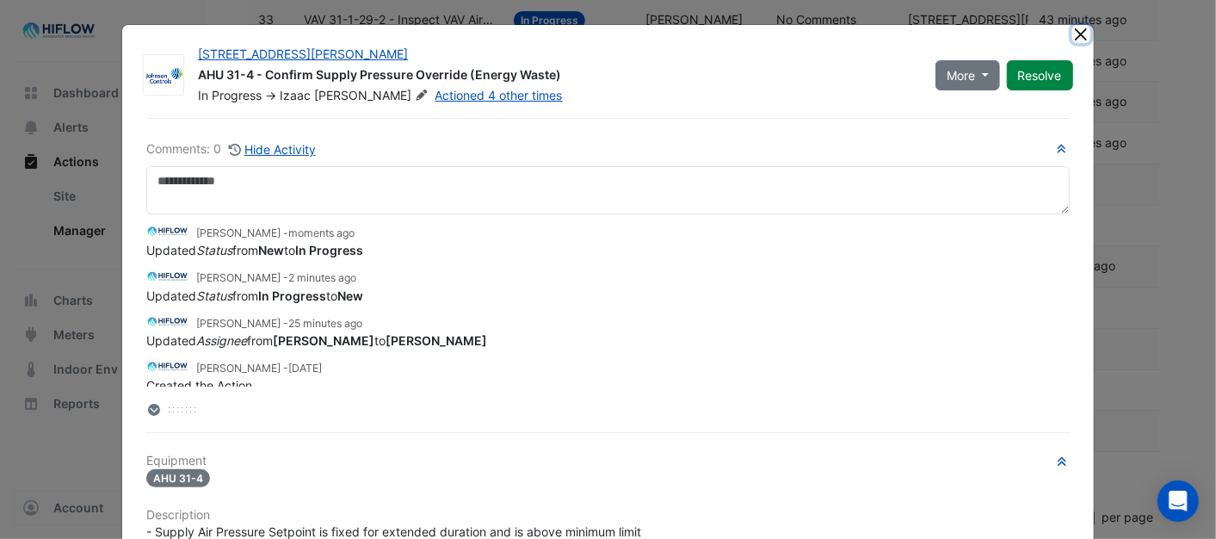
click at [1072, 37] on button "Close" at bounding box center [1081, 34] width 18 height 18
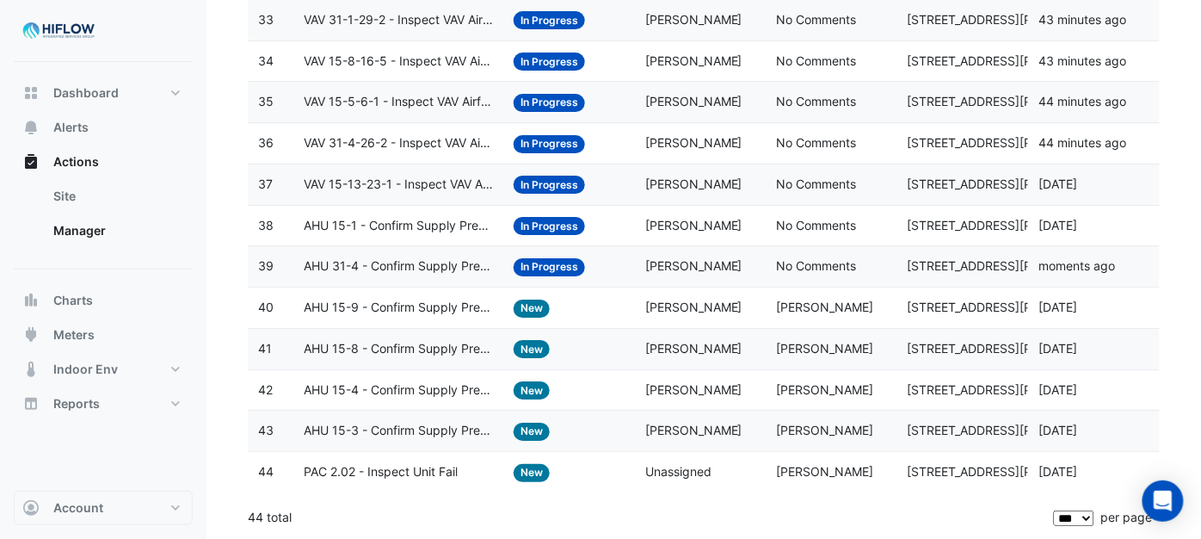
click at [353, 304] on span "AHU 15-9 - Confirm Supply Pressure Override (Energy Waste)" at bounding box center [398, 308] width 189 height 20
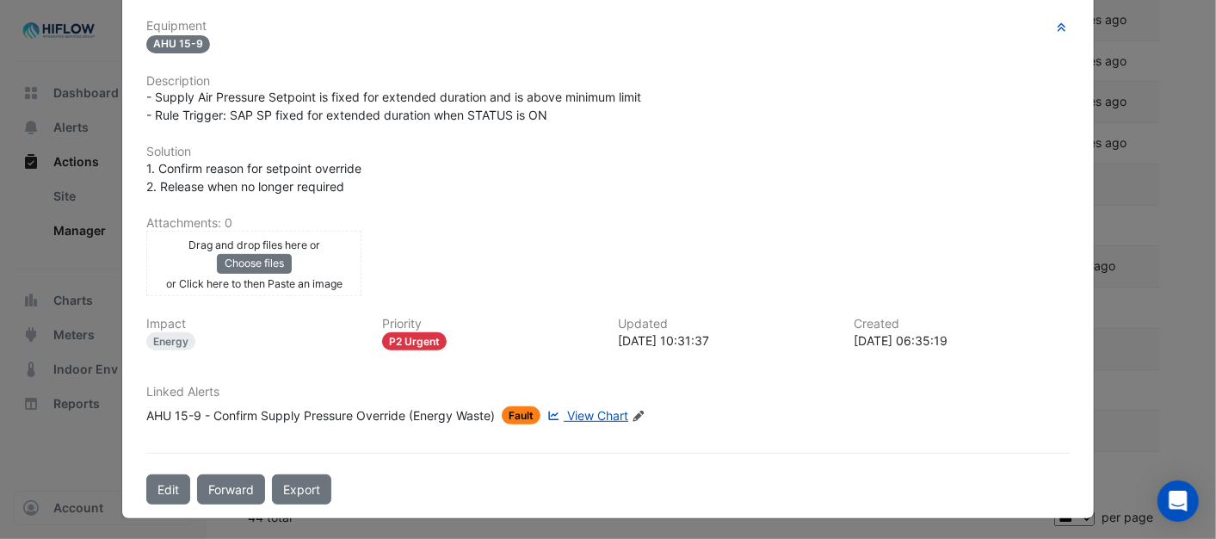
scroll to position [313, 0]
click at [159, 486] on button "Edit" at bounding box center [168, 488] width 44 height 30
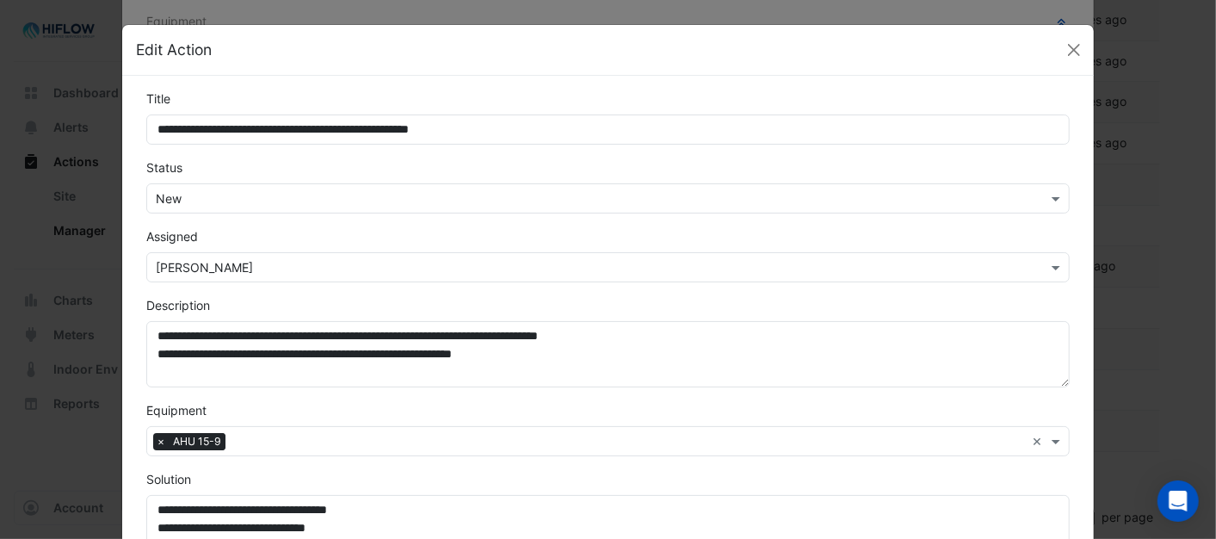
scroll to position [276, 0]
click at [1051, 199] on span at bounding box center [1058, 198] width 22 height 18
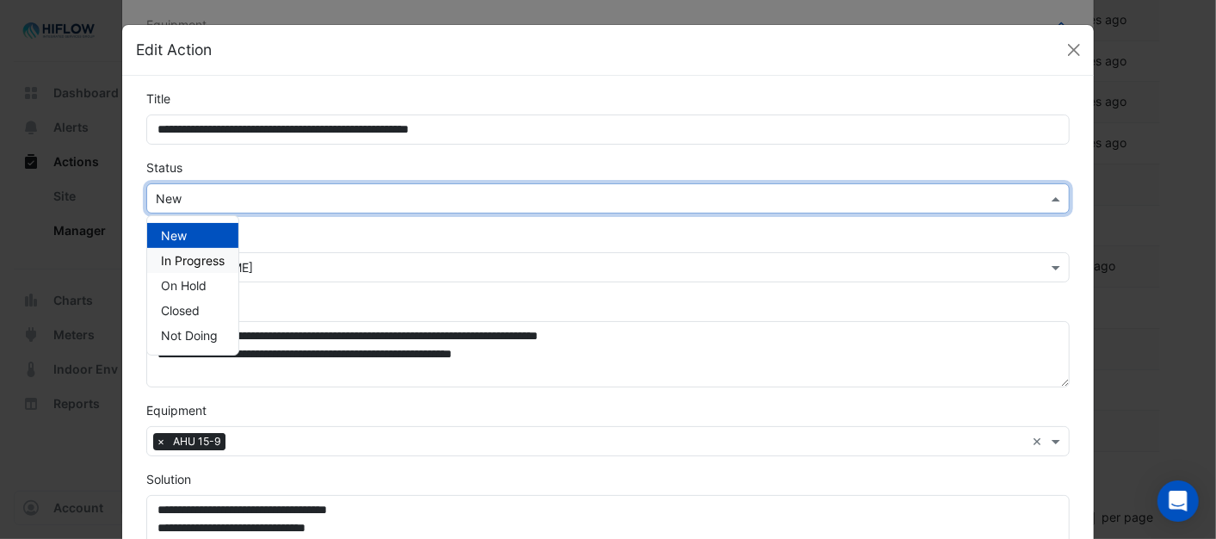
click at [176, 261] on span "In Progress" at bounding box center [193, 260] width 64 height 15
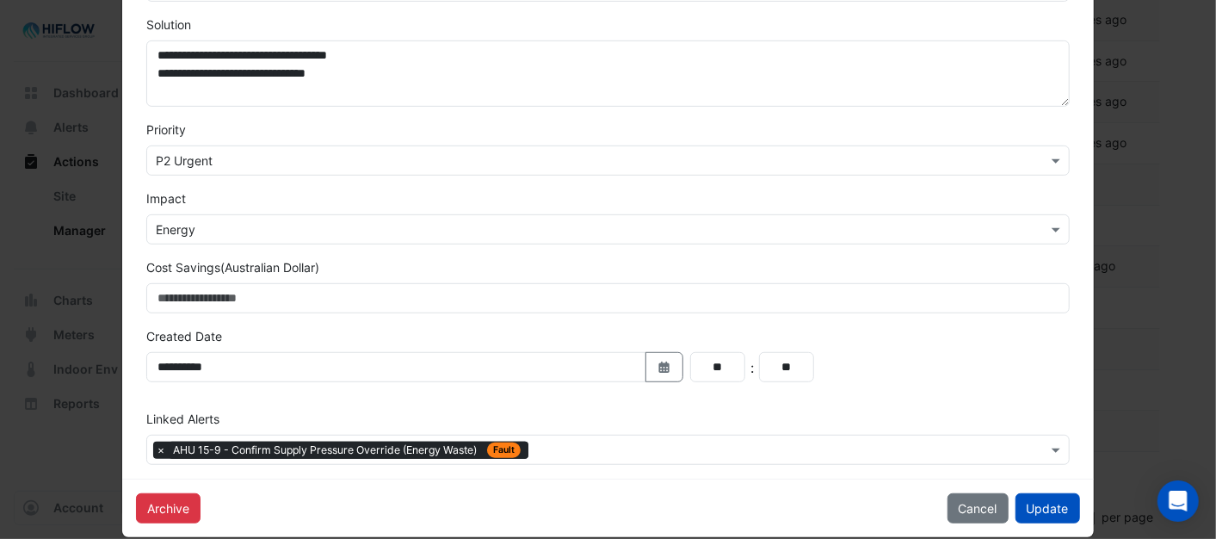
scroll to position [478, 0]
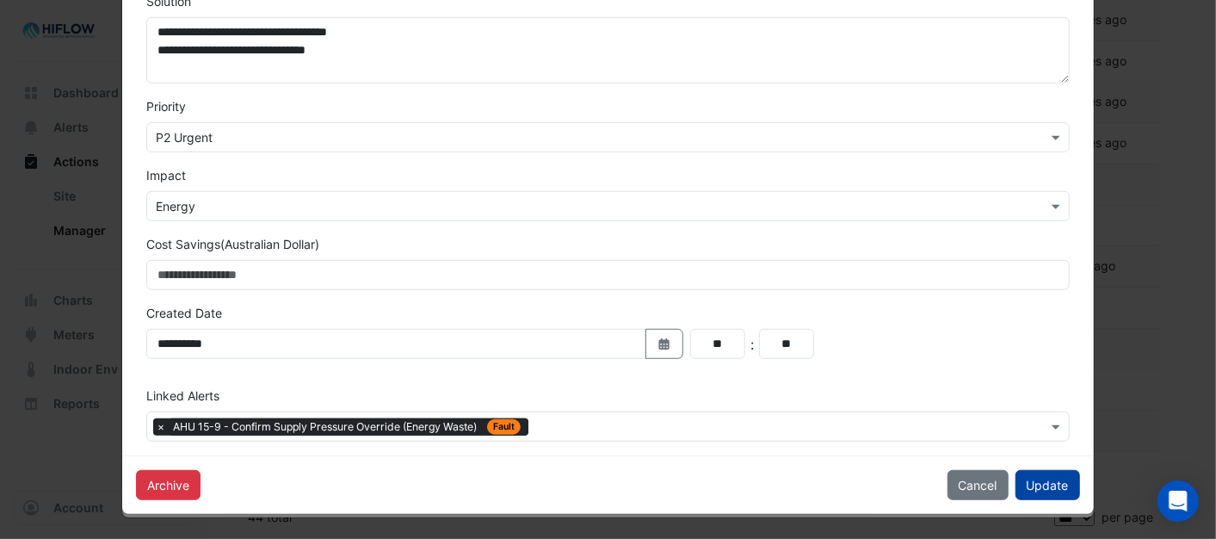
click at [1050, 482] on button "Update" at bounding box center [1047, 485] width 65 height 30
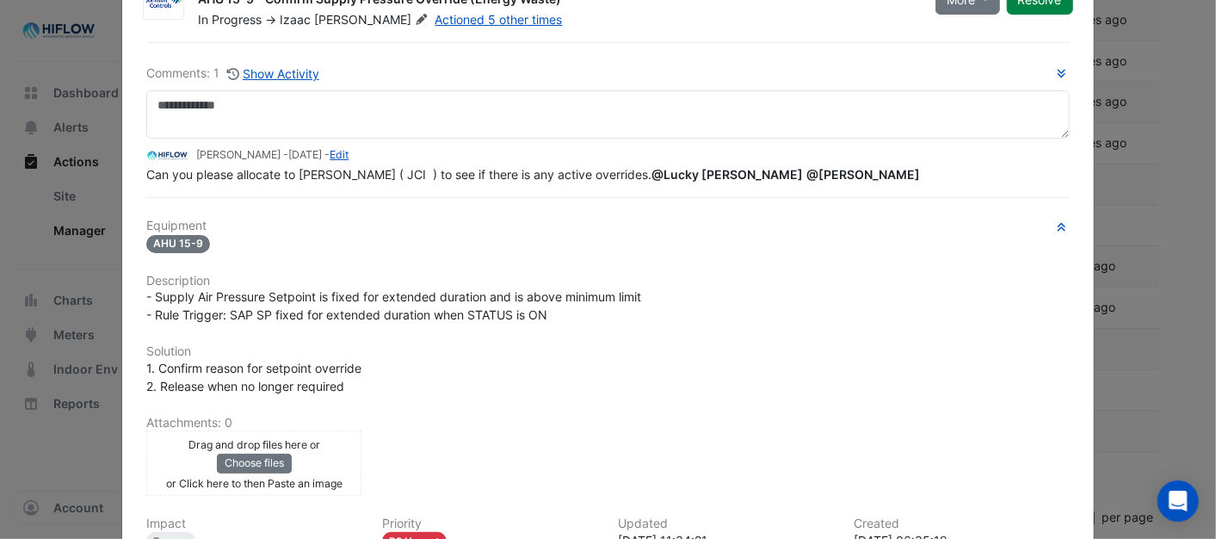
scroll to position [0, 0]
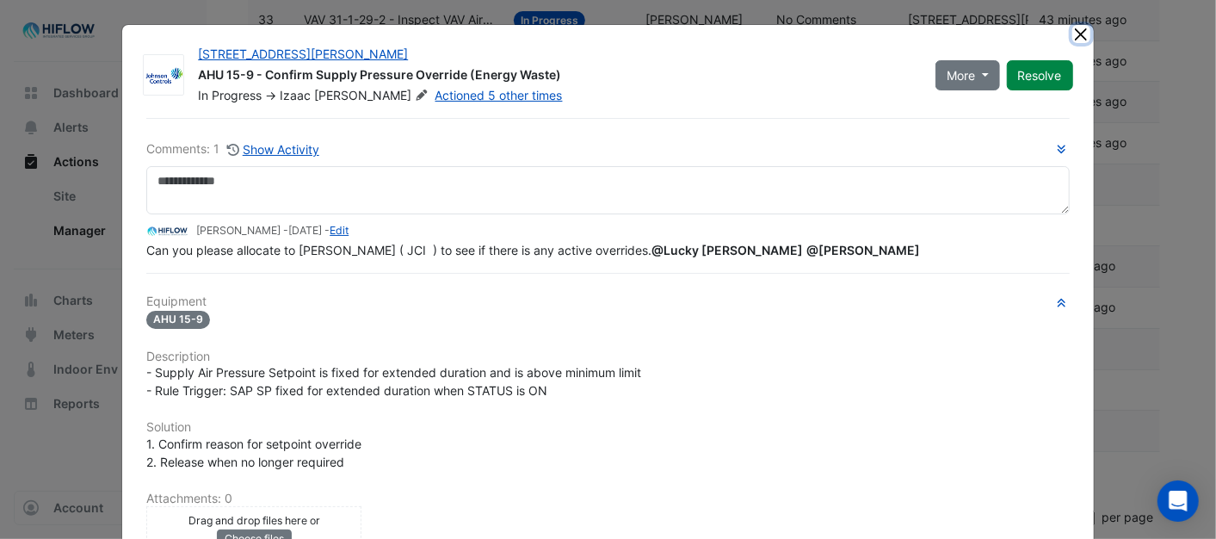
click at [1082, 33] on button "Close" at bounding box center [1081, 34] width 18 height 18
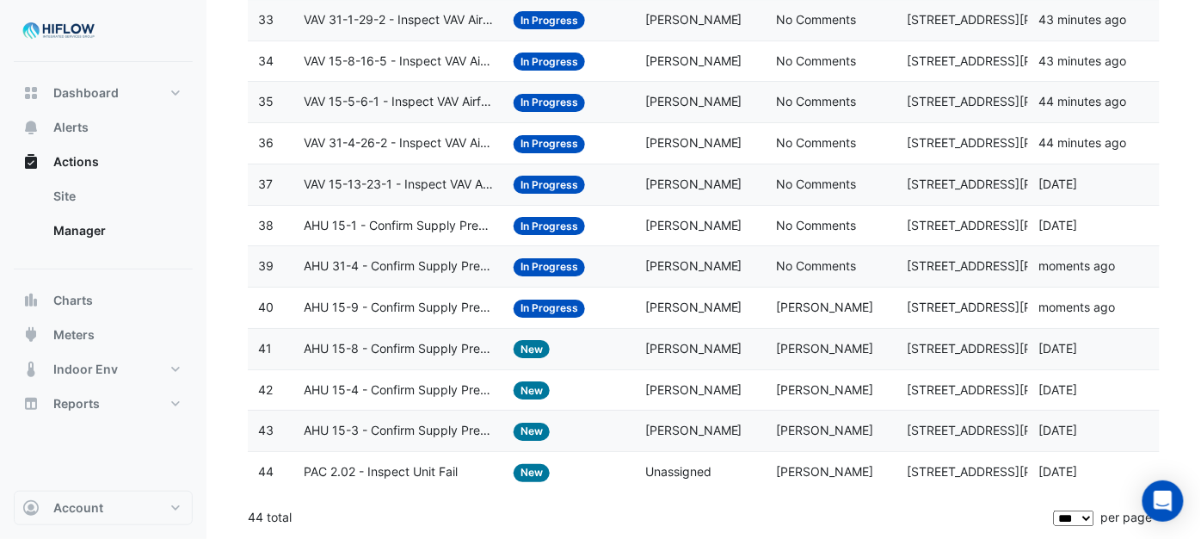
click at [360, 339] on span "AHU 15-8 - Confirm Supply Pressure Override (Energy Waste)" at bounding box center [398, 349] width 189 height 20
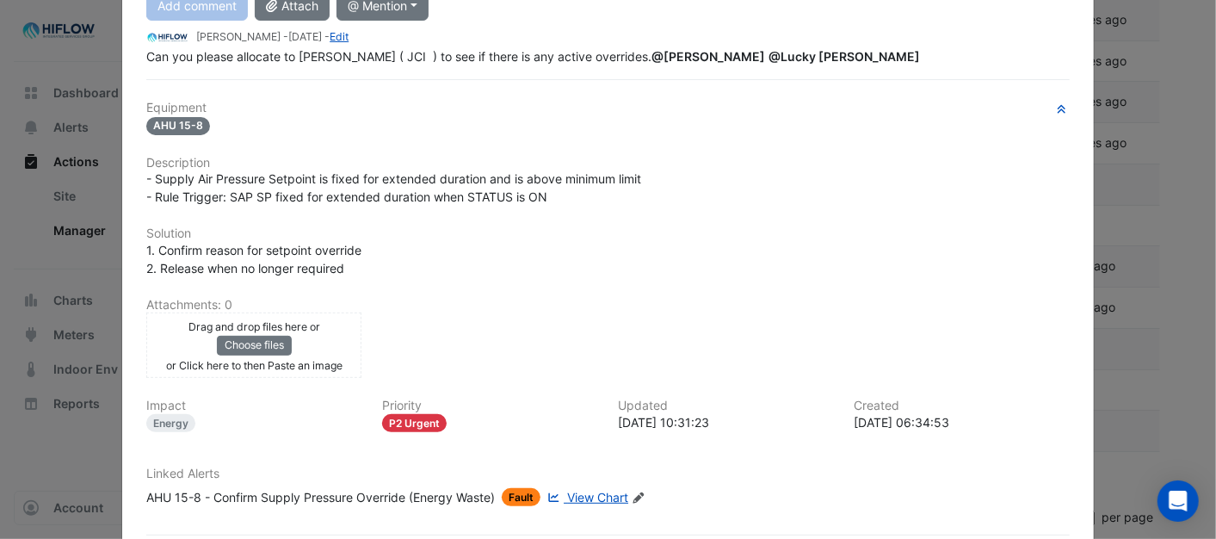
scroll to position [313, 0]
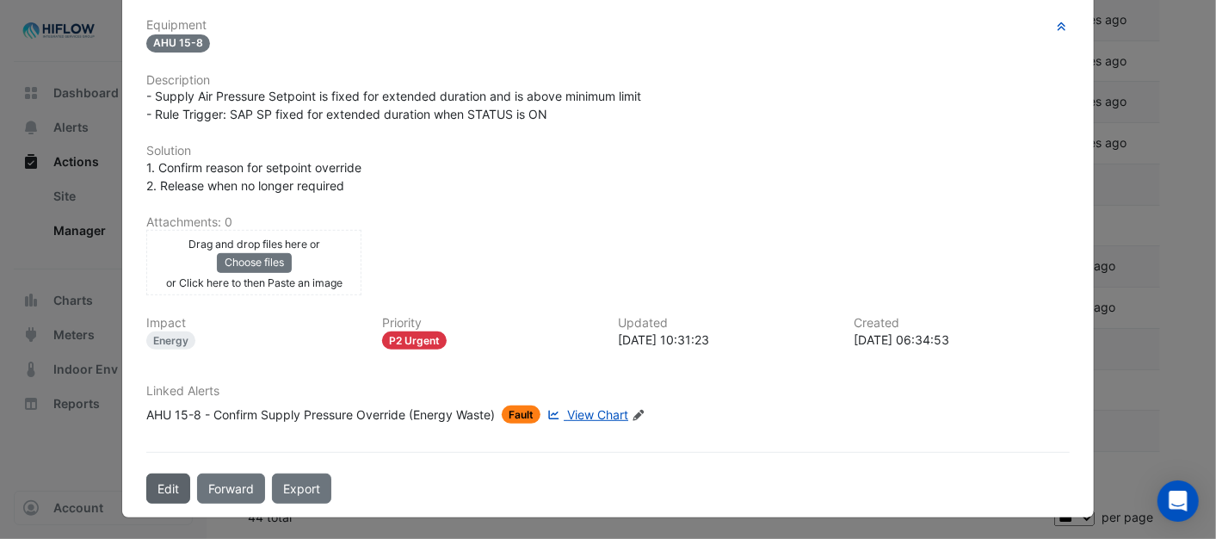
click at [161, 479] on button "Edit" at bounding box center [168, 488] width 44 height 30
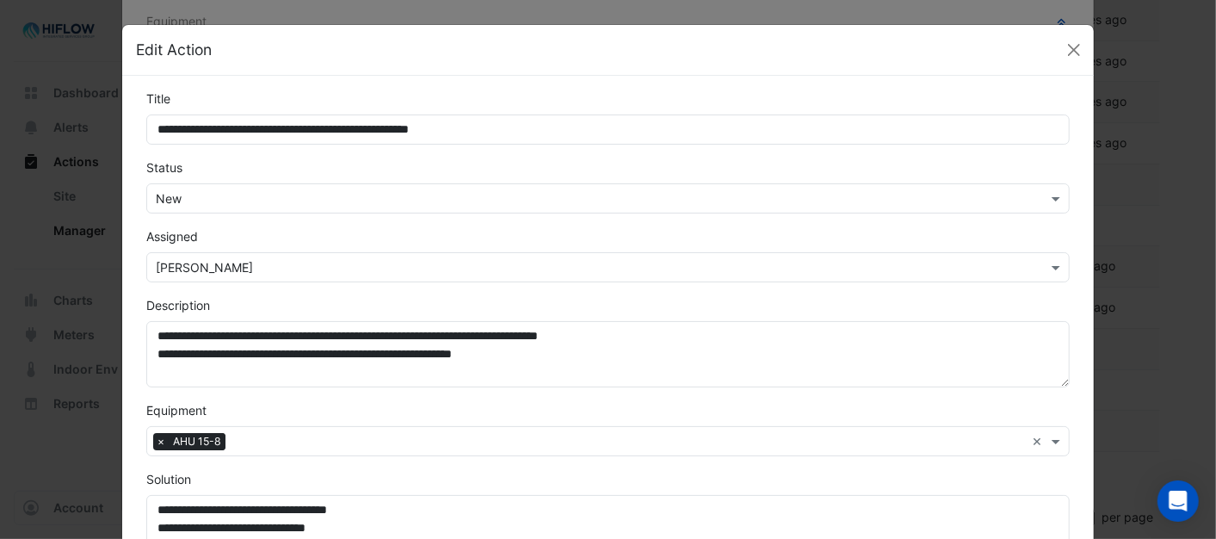
scroll to position [276, 0]
click at [1048, 196] on span at bounding box center [1058, 198] width 22 height 18
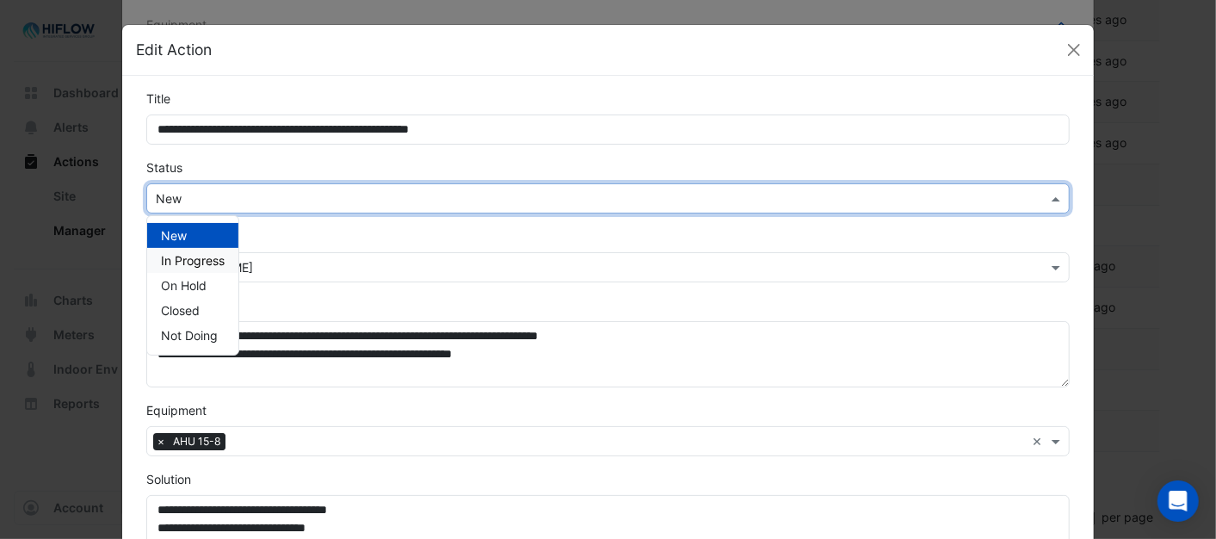
click at [193, 256] on span "In Progress" at bounding box center [193, 260] width 64 height 15
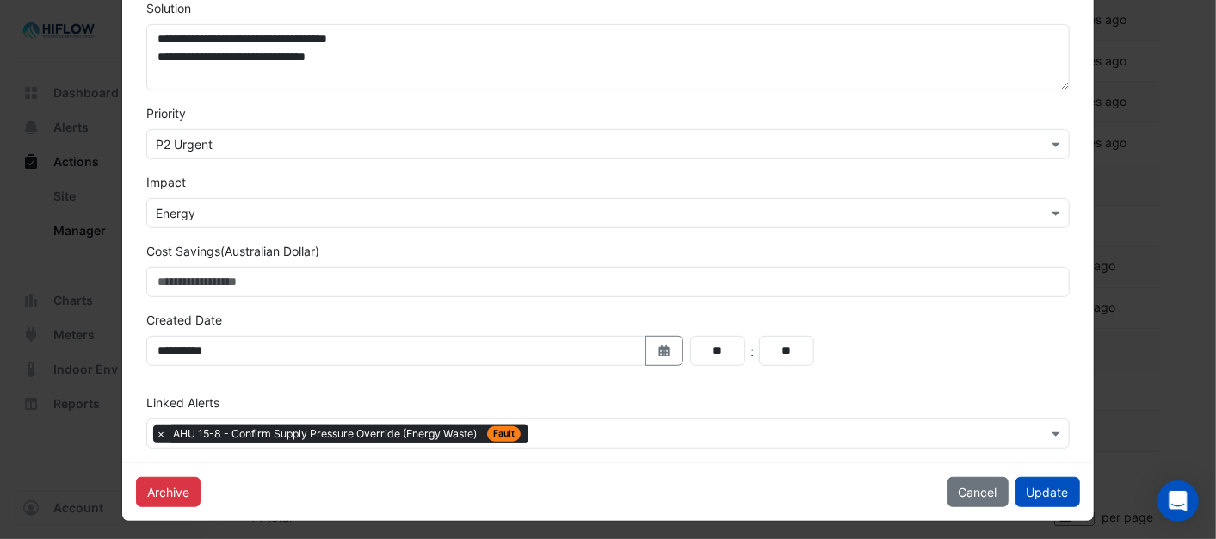
scroll to position [478, 0]
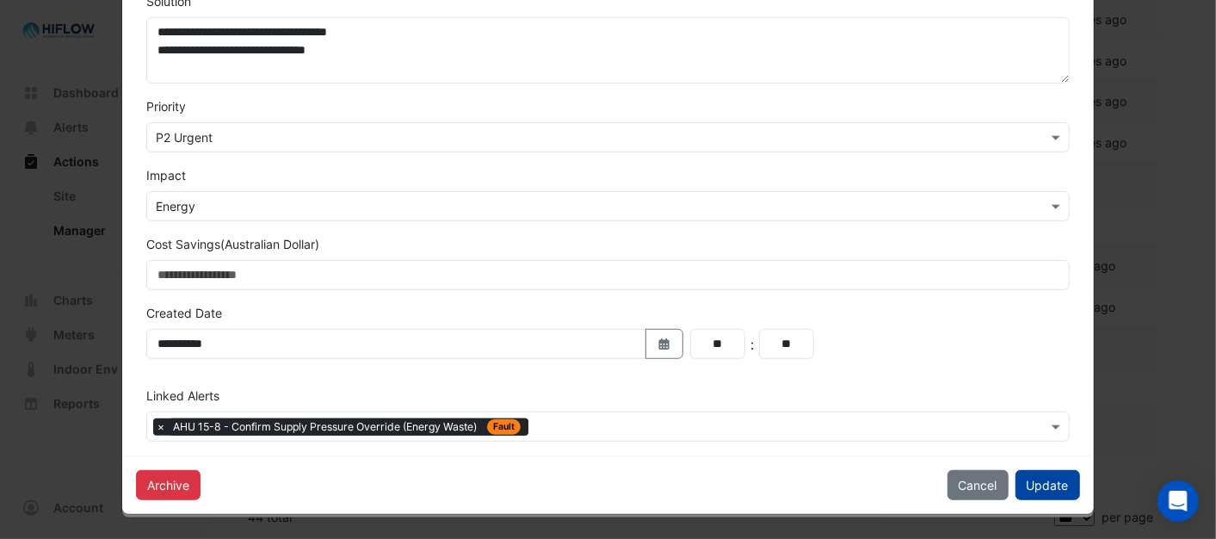
click at [1045, 484] on button "Update" at bounding box center [1047, 485] width 65 height 30
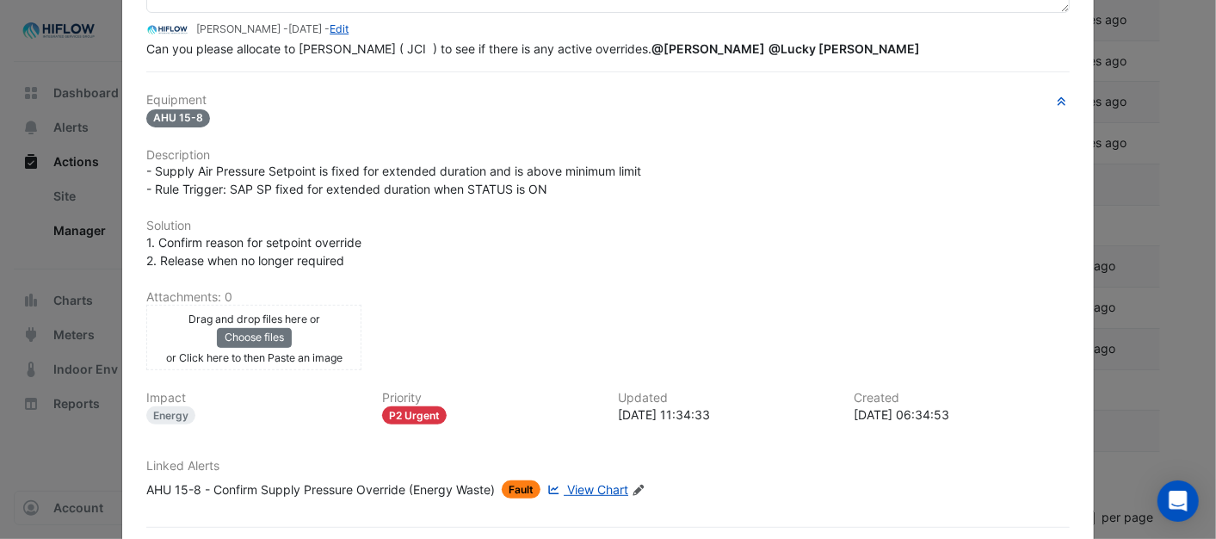
scroll to position [0, 0]
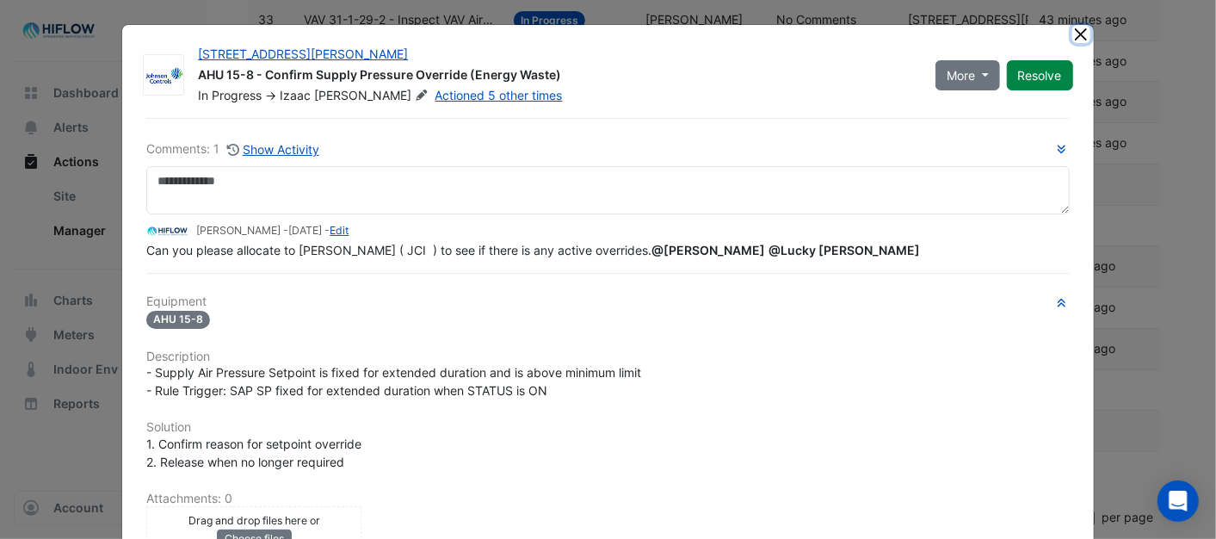
click at [1074, 26] on button "Close" at bounding box center [1081, 34] width 18 height 18
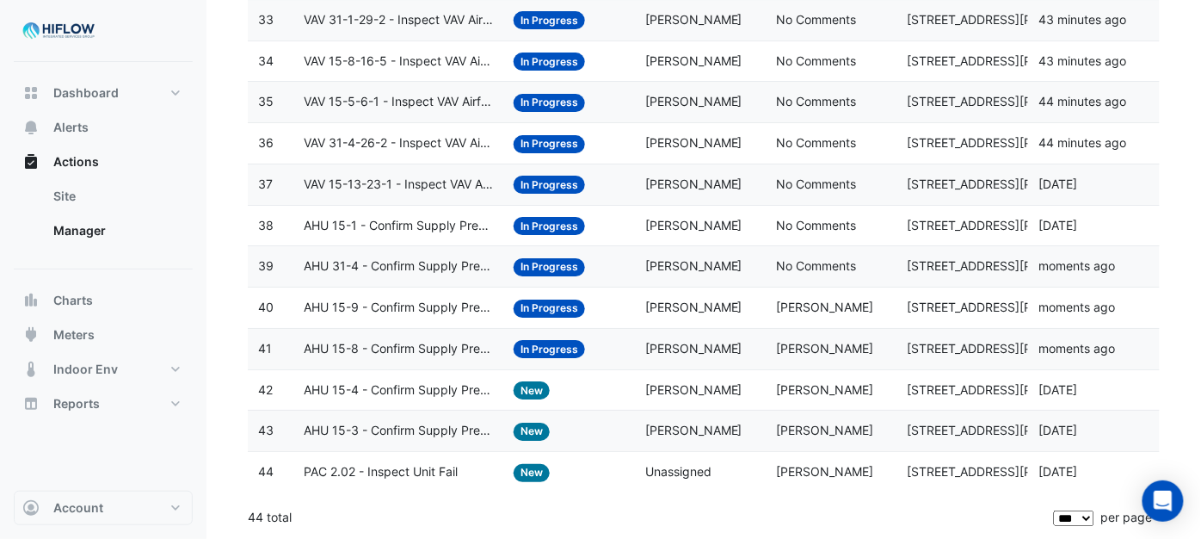
click at [376, 383] on span "AHU 15-4 - Confirm Supply Pressure Override (Energy Waste)" at bounding box center [398, 390] width 189 height 20
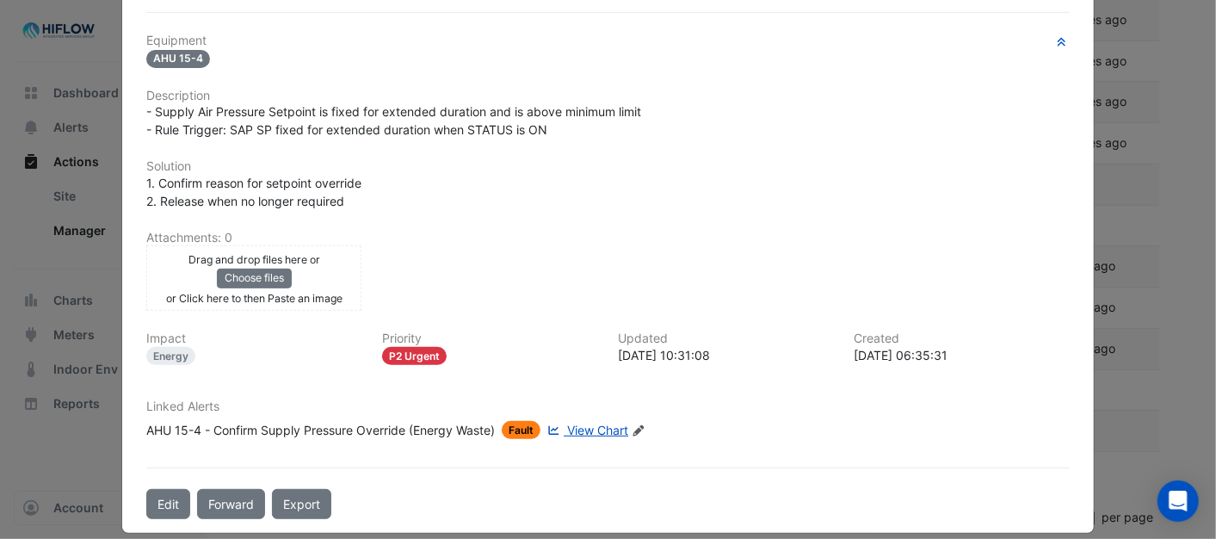
scroll to position [313, 0]
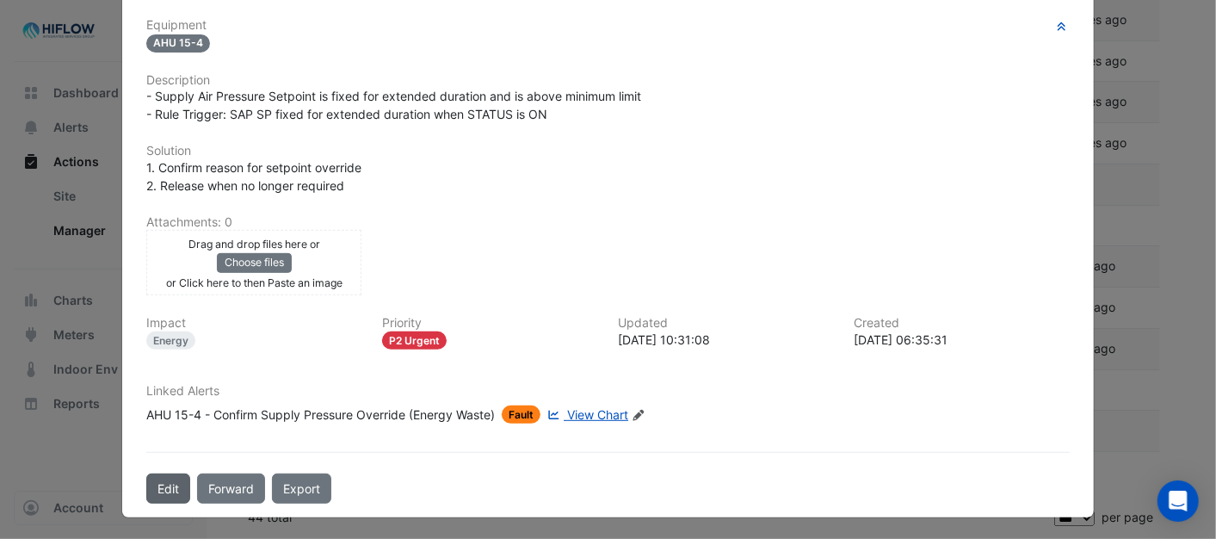
click at [164, 482] on button "Edit" at bounding box center [168, 488] width 44 height 30
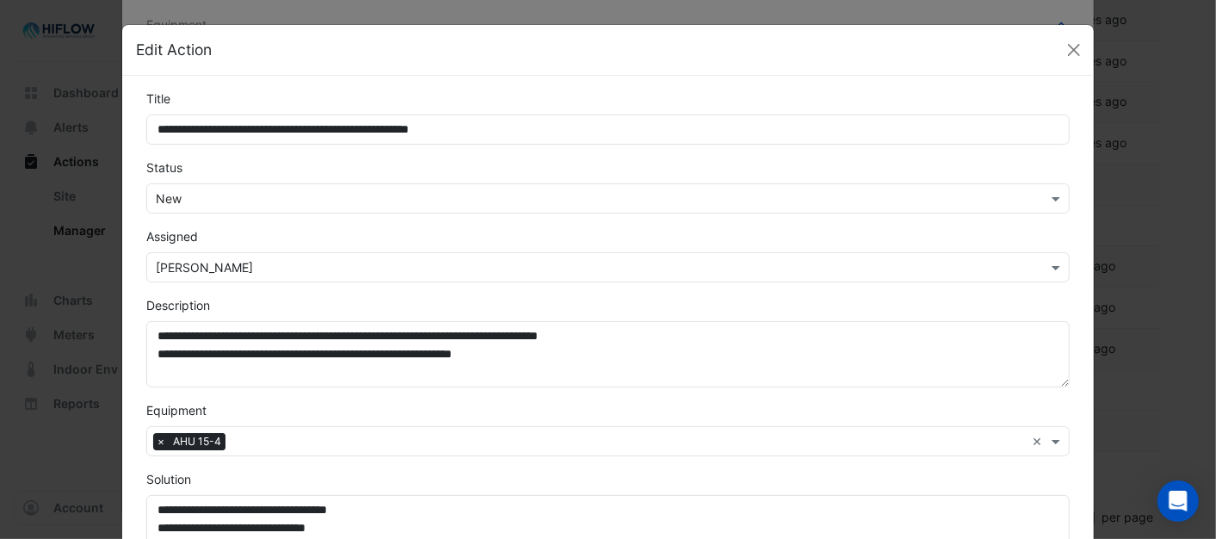
scroll to position [276, 0]
click at [1047, 199] on span at bounding box center [1058, 198] width 22 height 18
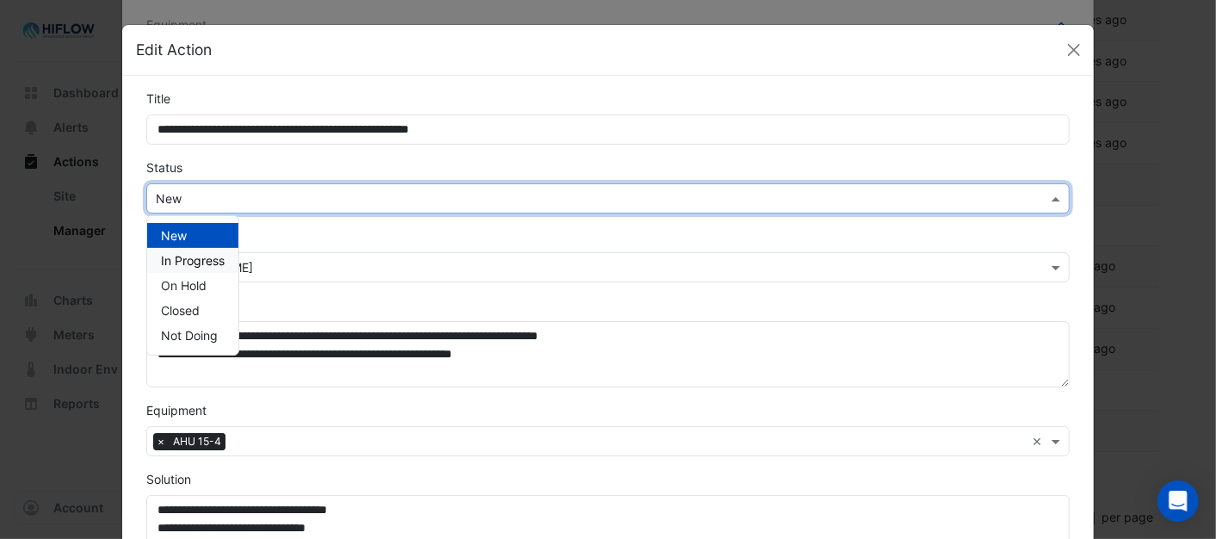
click at [182, 260] on span "In Progress" at bounding box center [193, 260] width 64 height 15
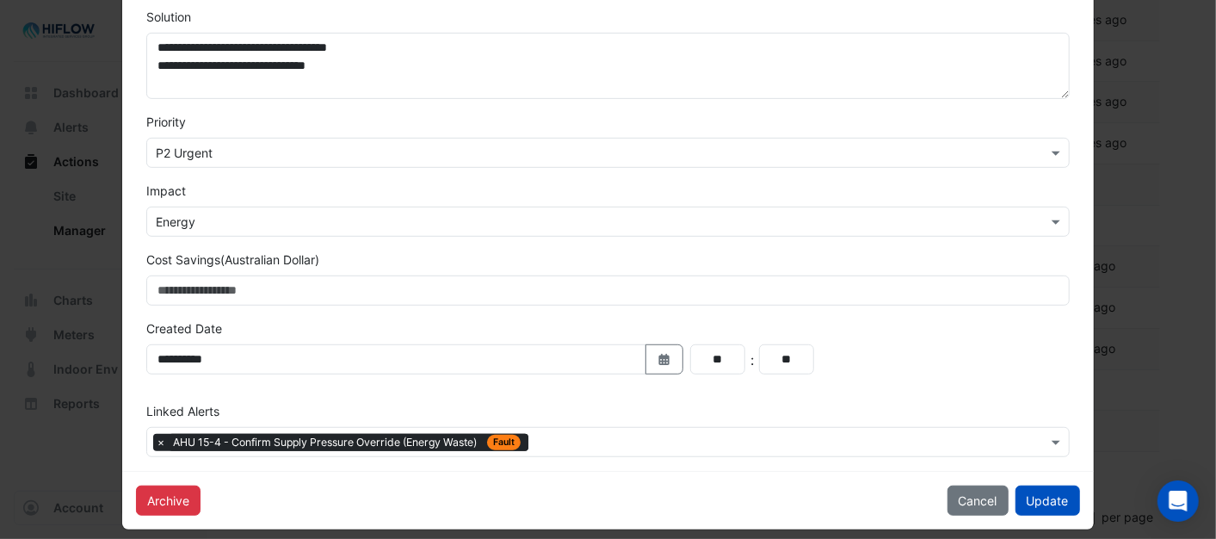
scroll to position [478, 0]
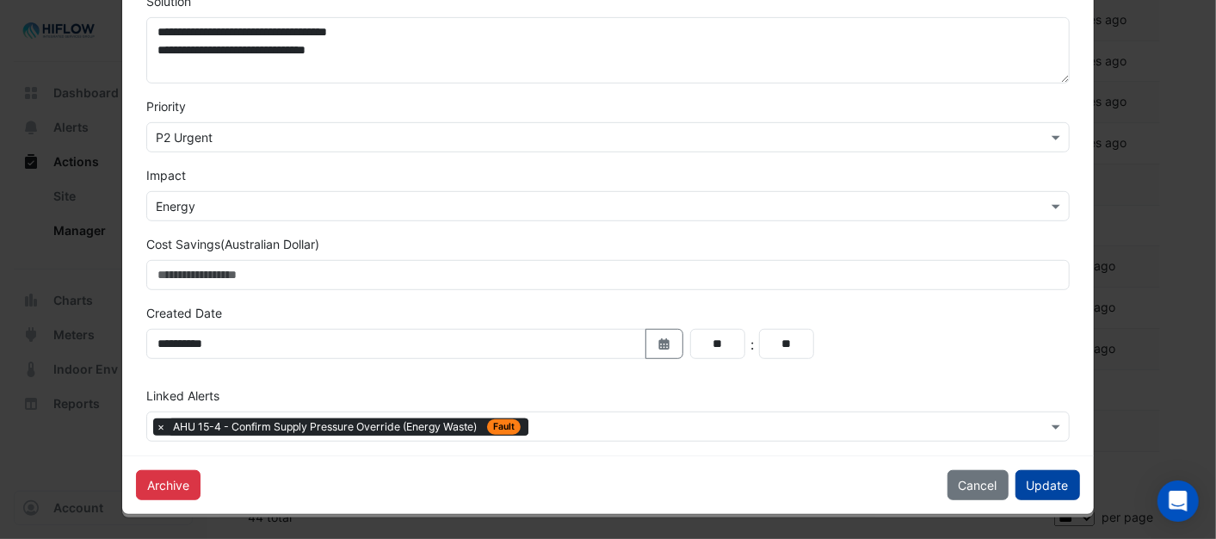
click at [1025, 473] on button "Update" at bounding box center [1047, 485] width 65 height 30
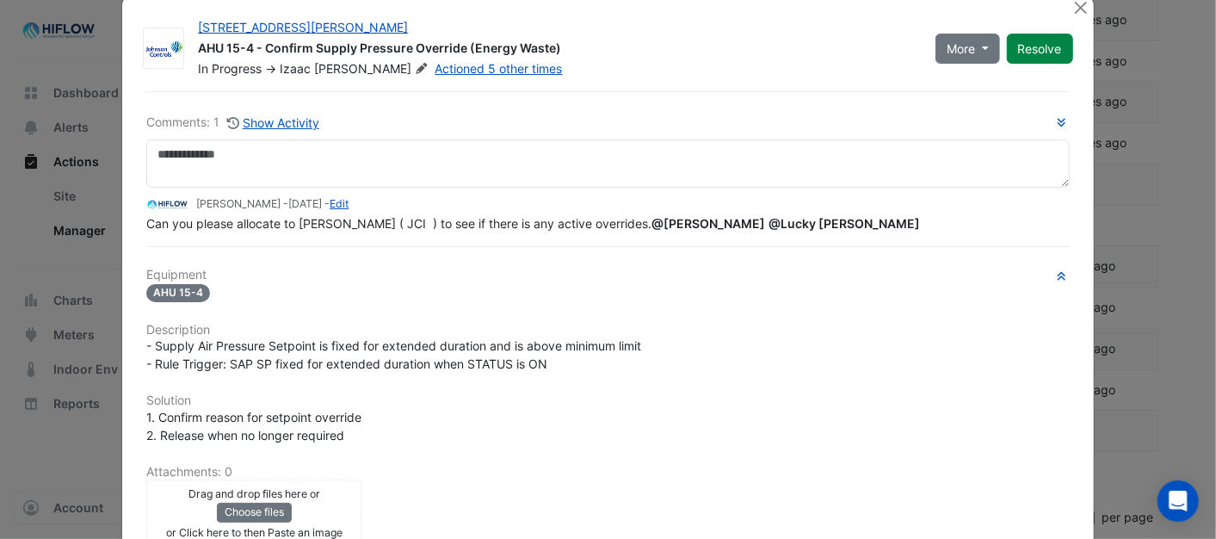
scroll to position [0, 0]
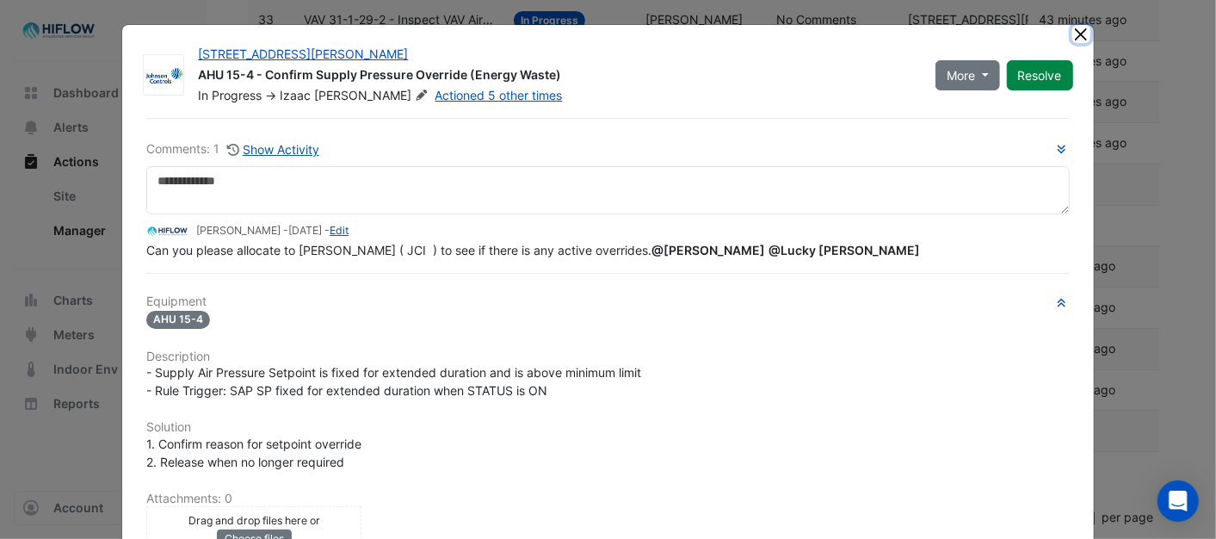
click at [1072, 30] on button "Close" at bounding box center [1081, 34] width 18 height 18
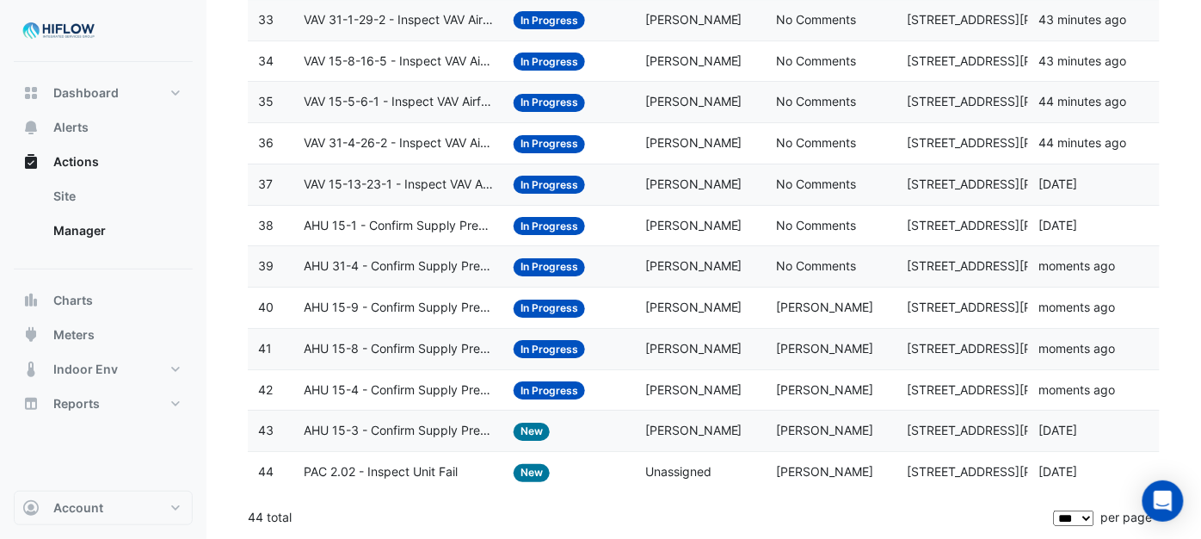
click at [324, 433] on span "AHU 15-3 - Confirm Supply Pressure Override (Energy Waste)" at bounding box center [398, 431] width 189 height 20
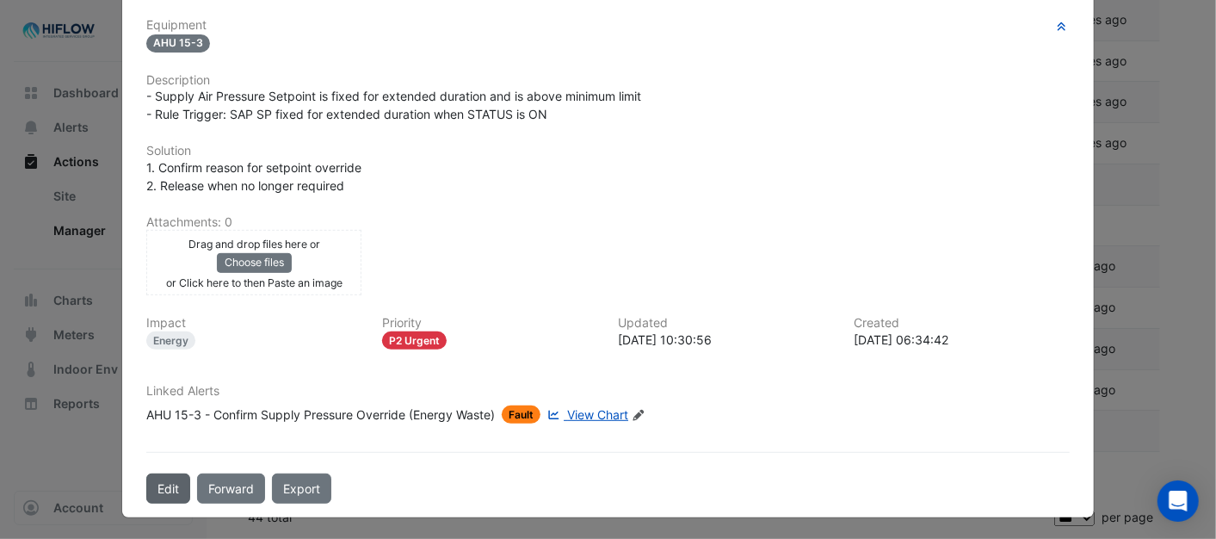
click at [161, 487] on button "Edit" at bounding box center [168, 488] width 44 height 30
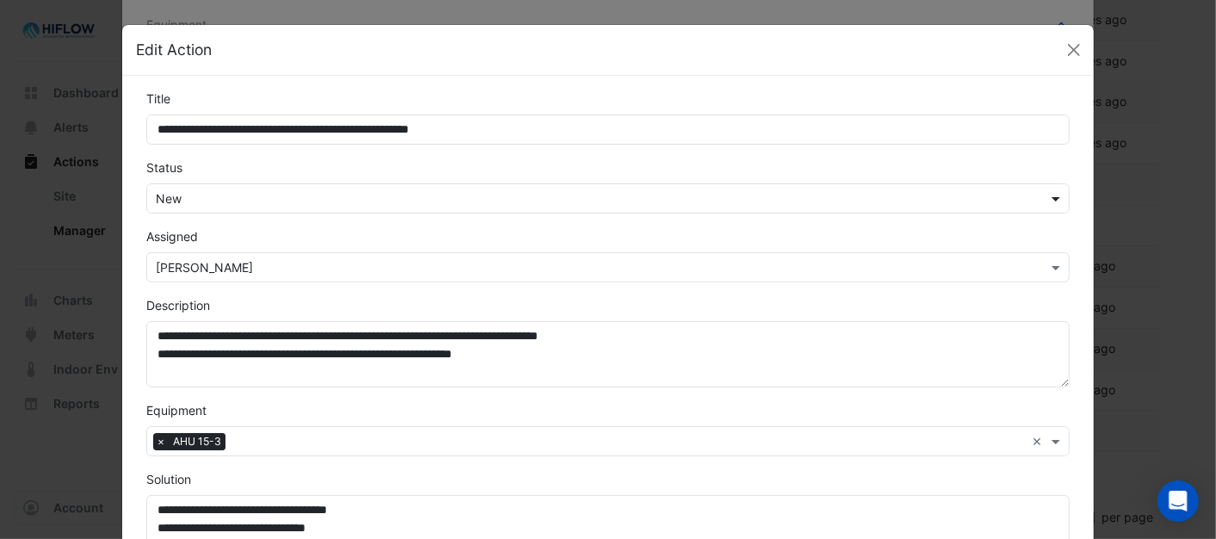
click at [1055, 199] on span at bounding box center [1058, 198] width 22 height 18
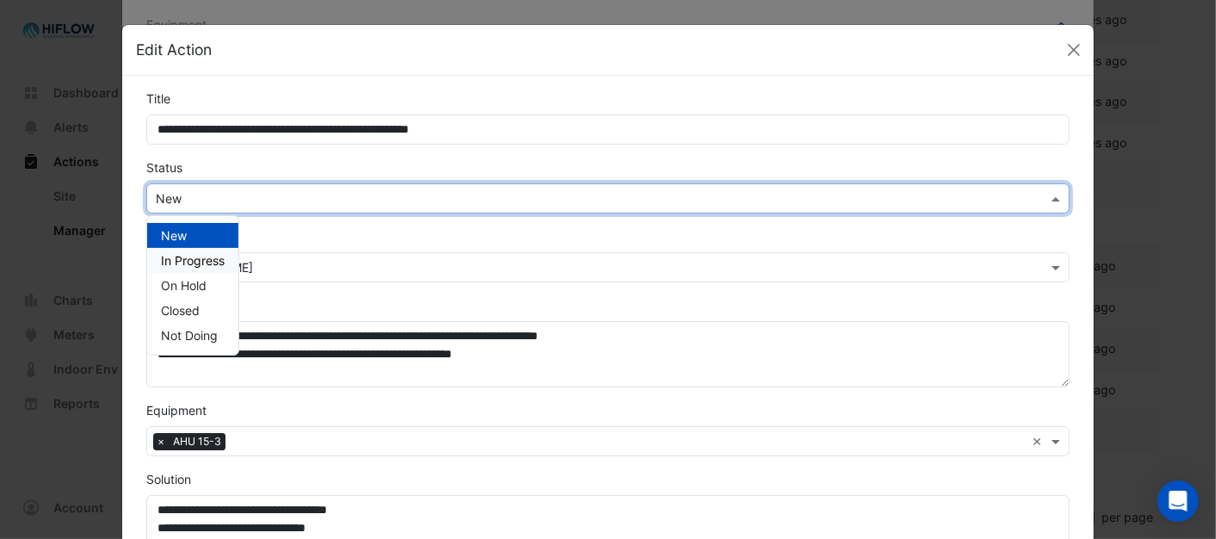
click at [212, 262] on span "In Progress" at bounding box center [193, 260] width 64 height 15
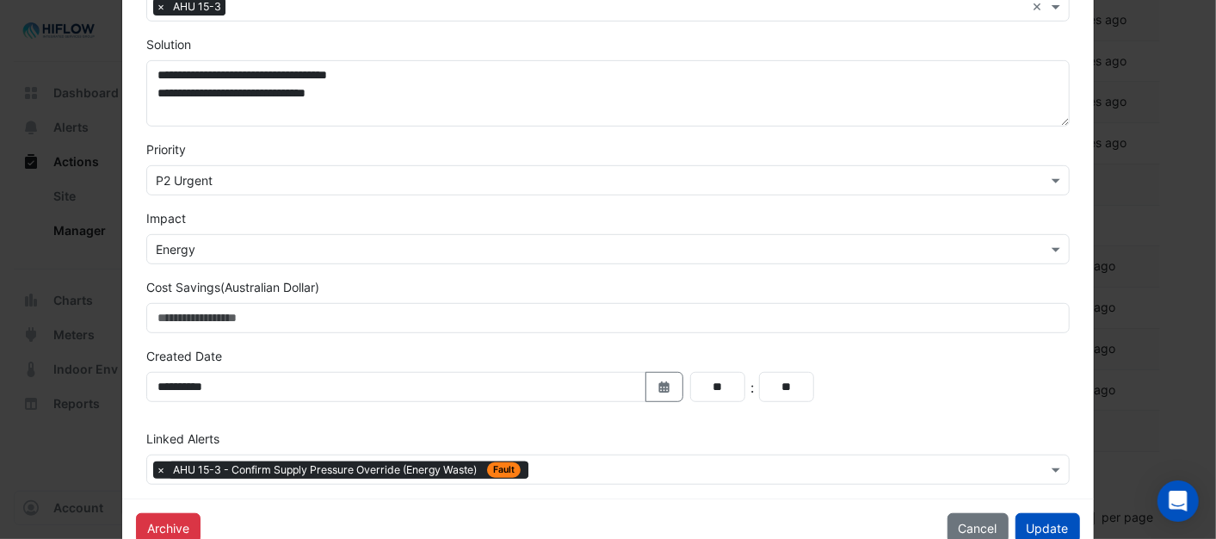
scroll to position [478, 0]
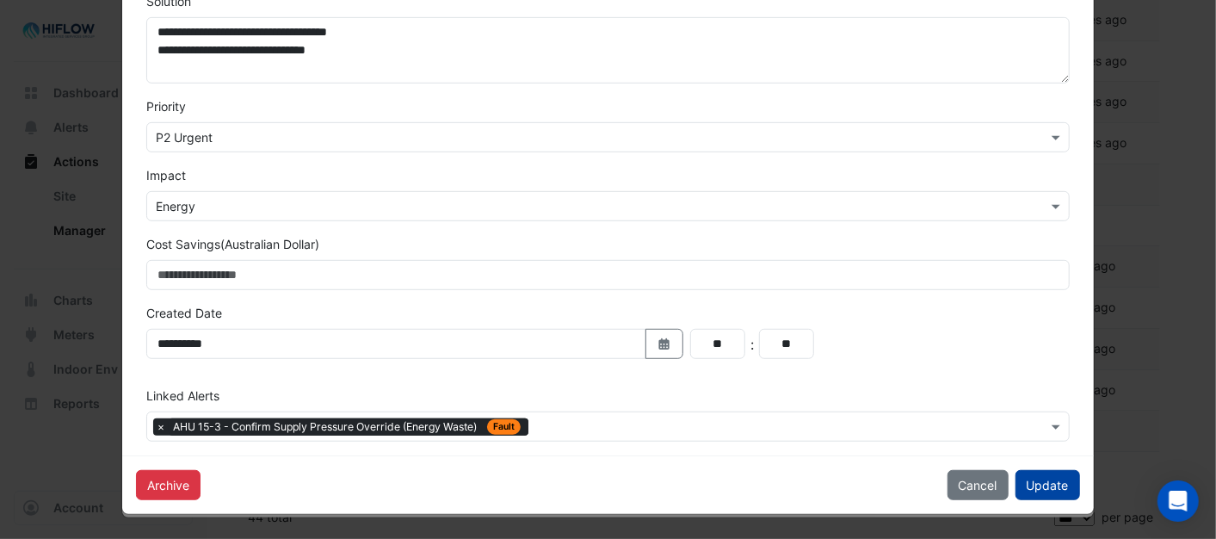
click at [1047, 486] on button "Update" at bounding box center [1047, 485] width 65 height 30
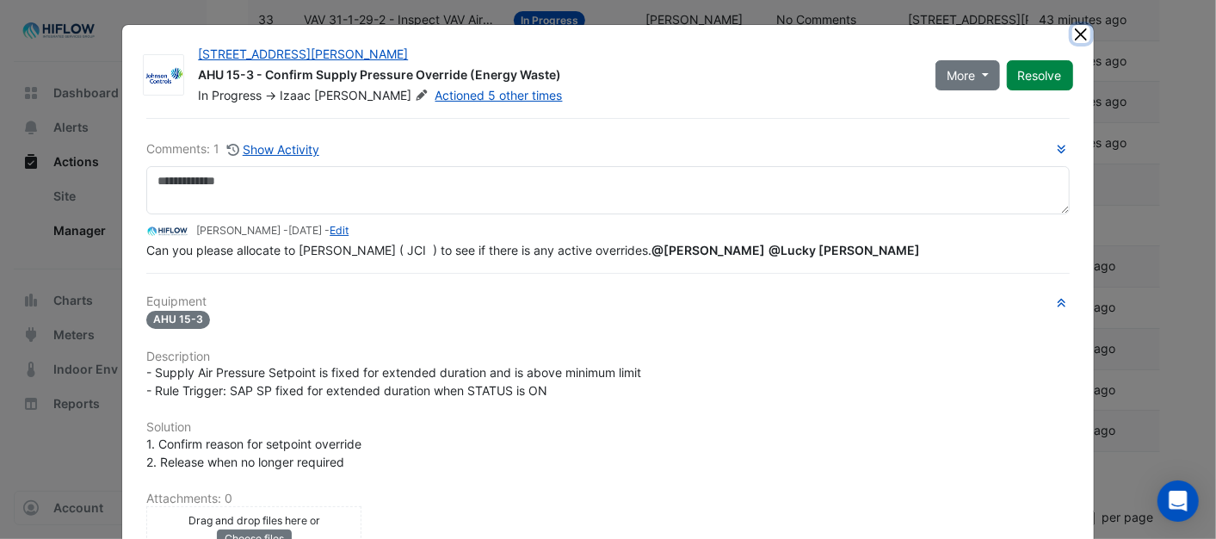
click at [1072, 31] on button "Close" at bounding box center [1081, 34] width 18 height 18
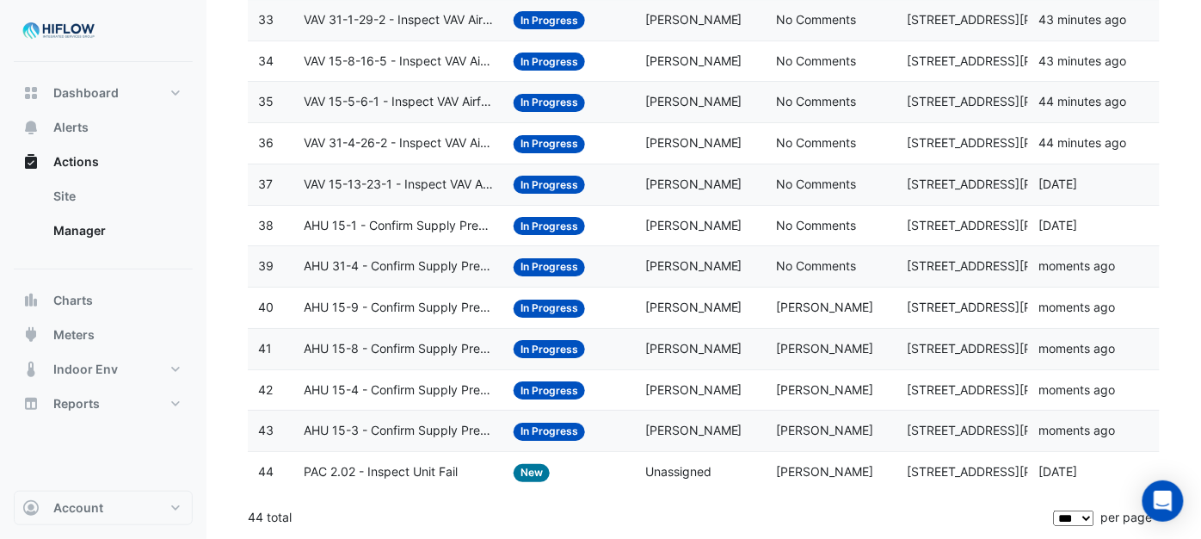
click at [346, 476] on span "PAC 2.02 - Inspect Unit Fail" at bounding box center [381, 472] width 154 height 20
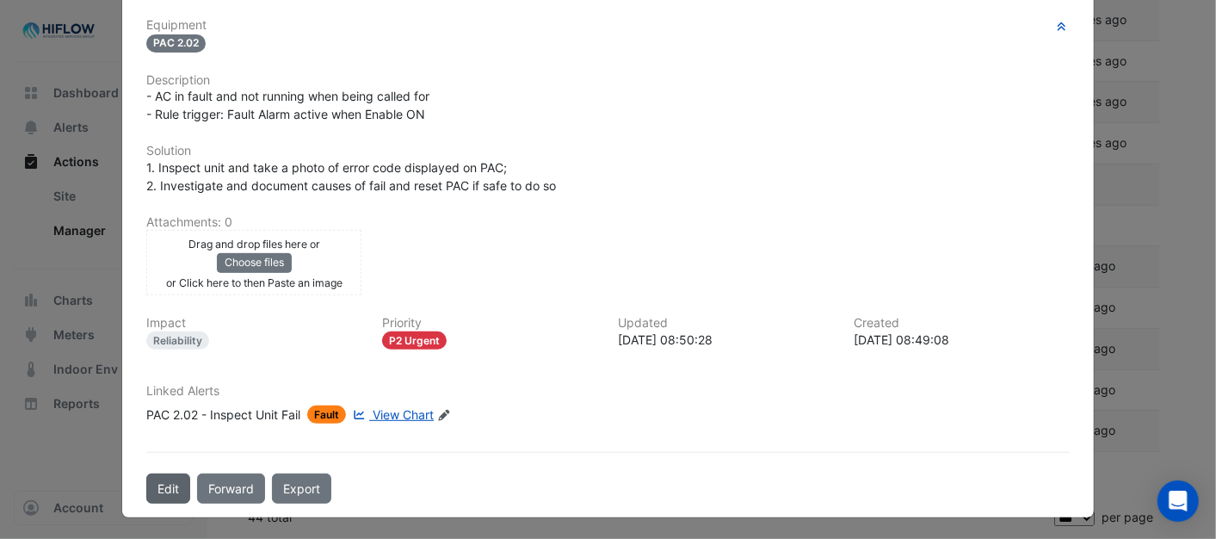
click at [163, 484] on button "Edit" at bounding box center [168, 488] width 44 height 30
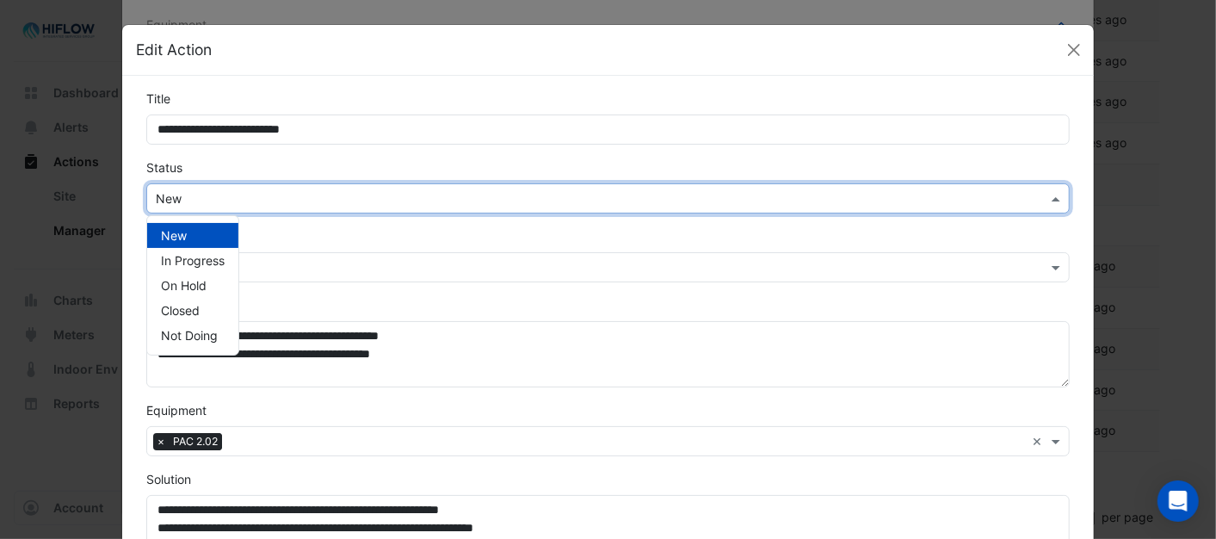
drag, startPoint x: 1050, startPoint y: 195, endPoint x: 1033, endPoint y: 196, distance: 16.4
click at [1047, 195] on span at bounding box center [1058, 198] width 22 height 18
click at [172, 339] on span "Not Doing" at bounding box center [189, 335] width 57 height 15
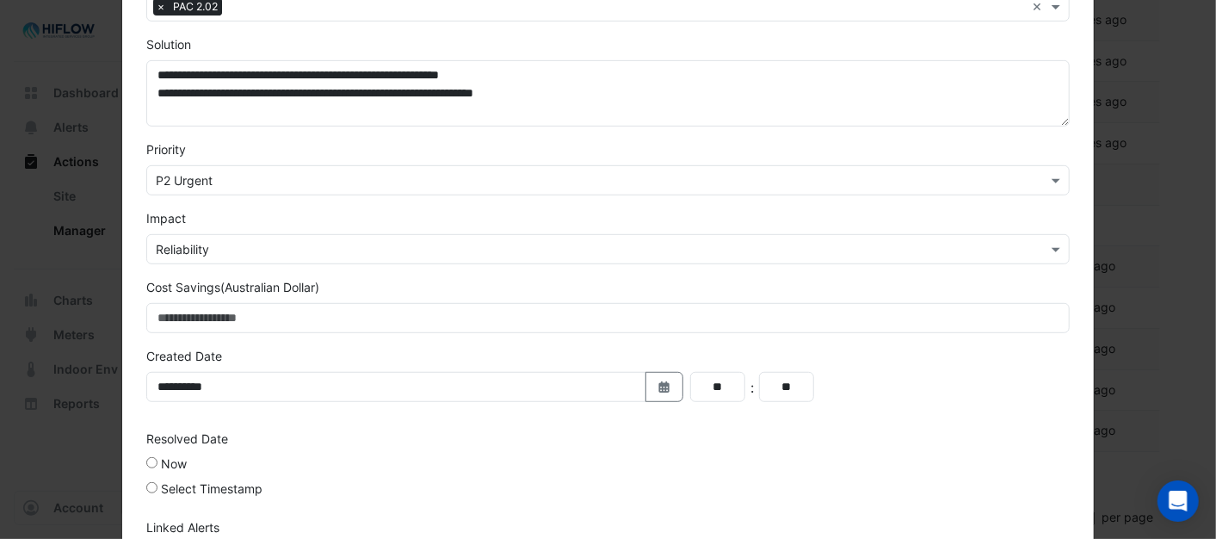
scroll to position [566, 0]
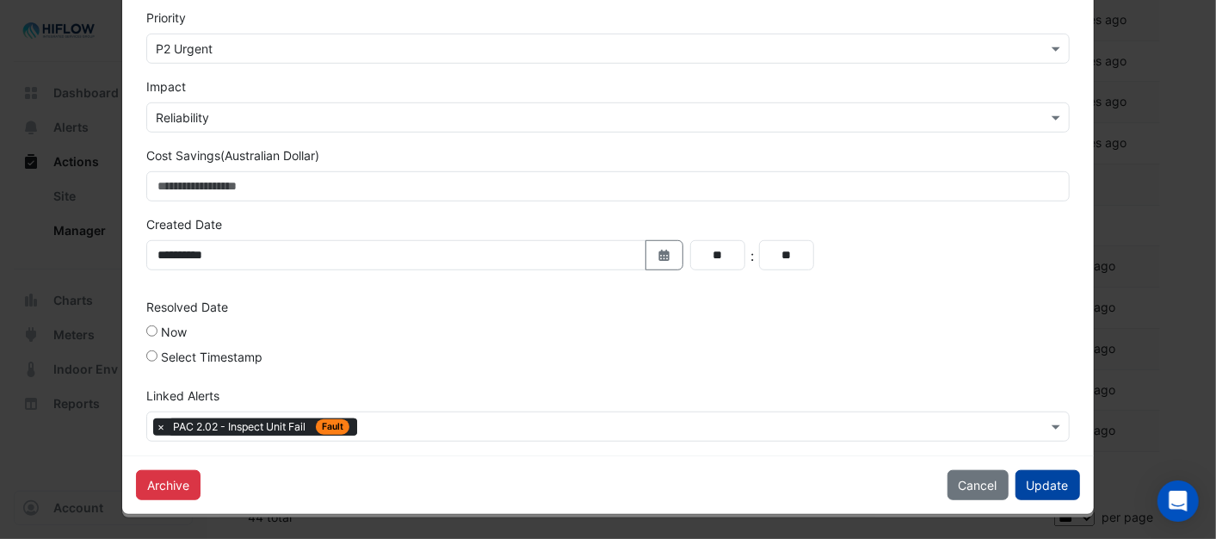
click at [1031, 483] on button "Update" at bounding box center [1047, 485] width 65 height 30
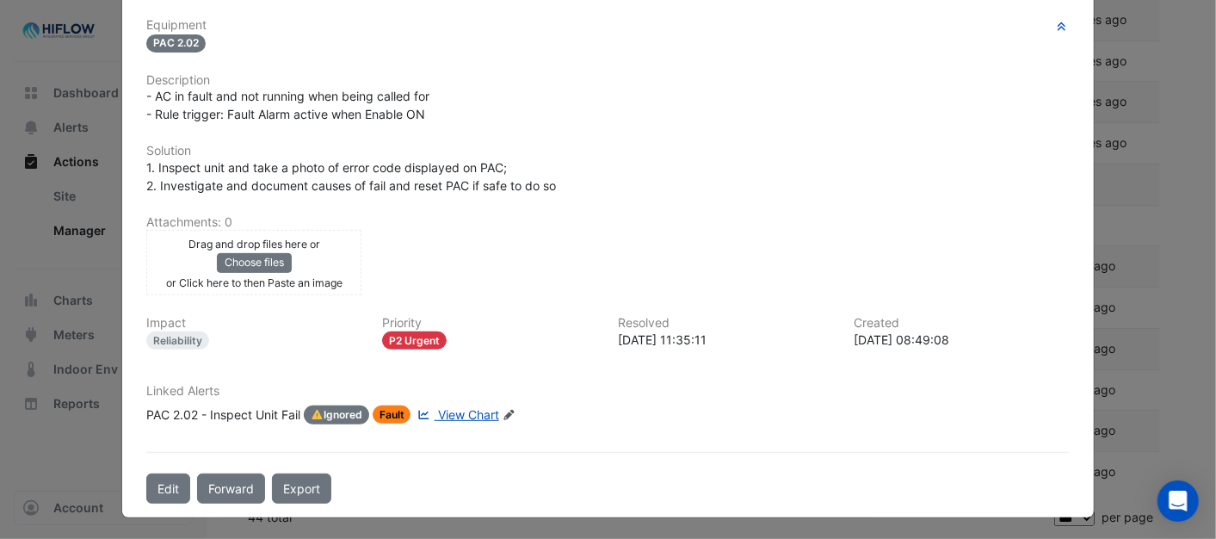
scroll to position [209, 0]
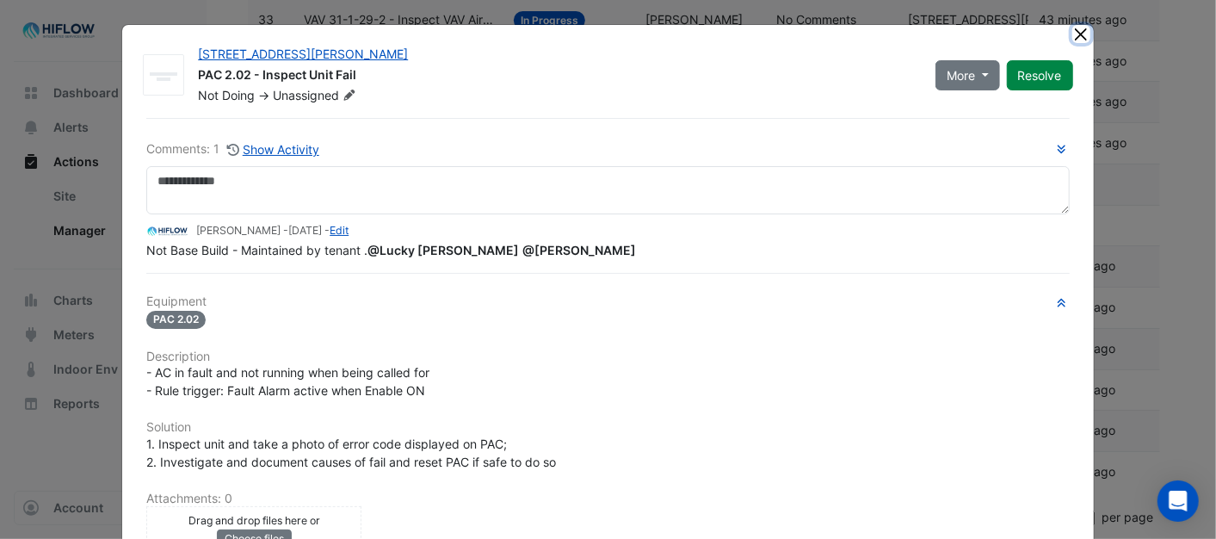
click at [1076, 35] on button "Close" at bounding box center [1081, 34] width 18 height 18
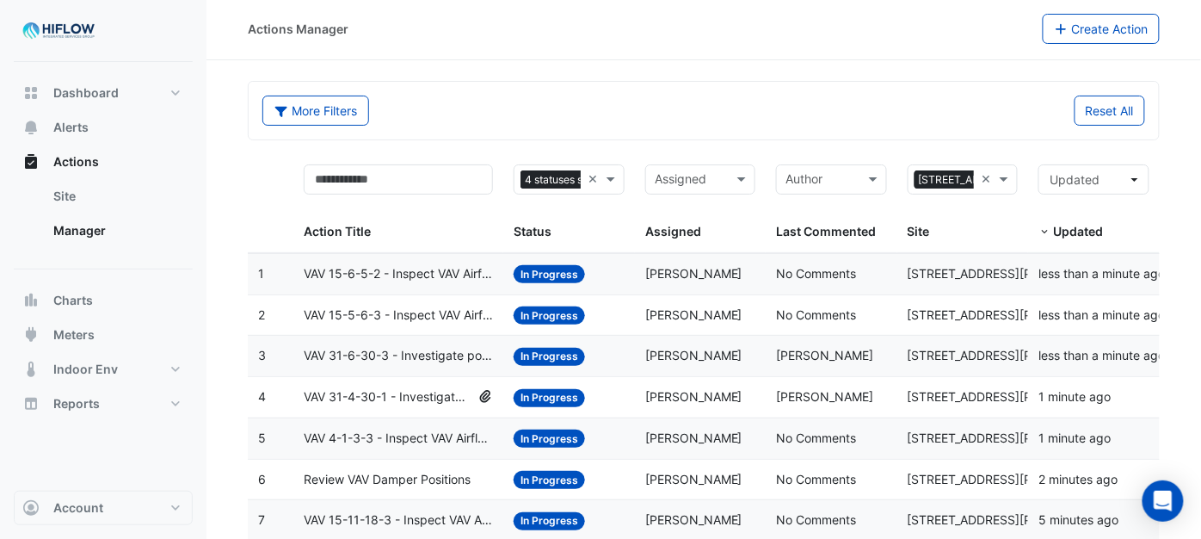
scroll to position [0, 0]
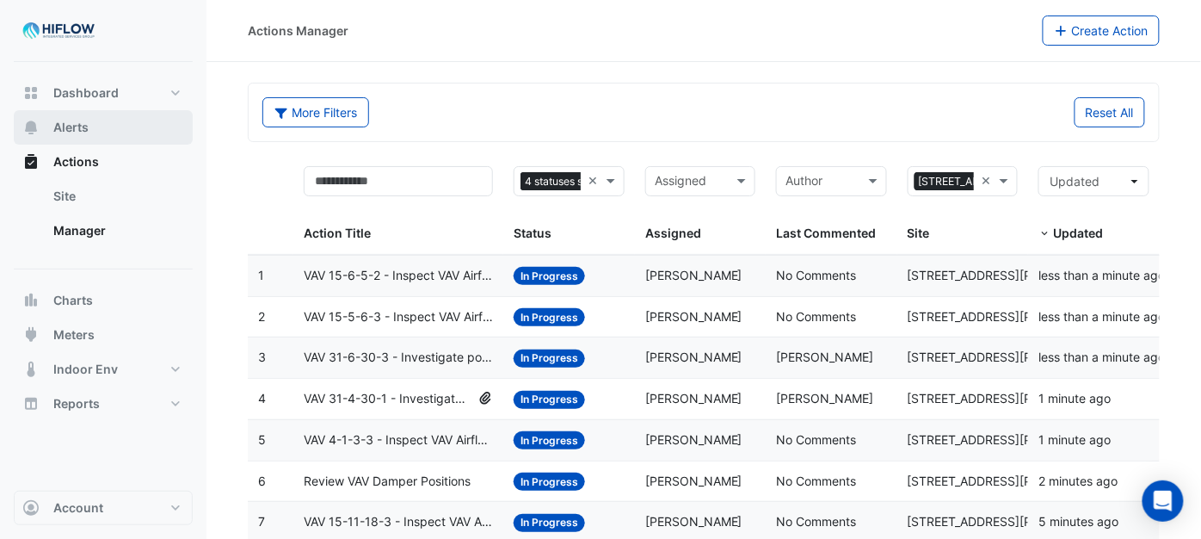
click at [76, 120] on span "Alerts" at bounding box center [70, 127] width 35 height 17
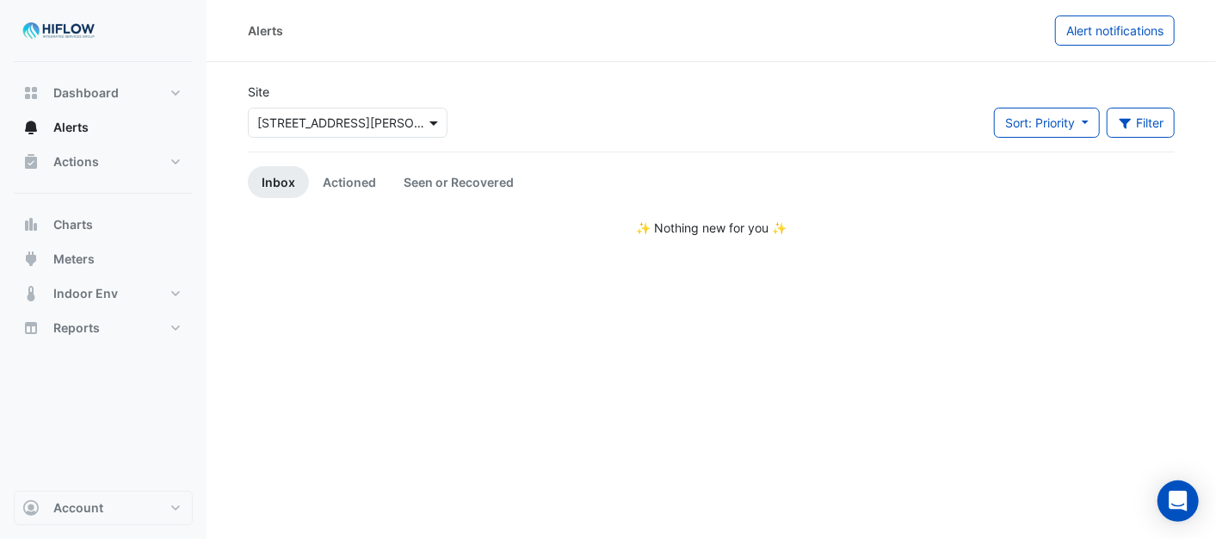
click at [427, 124] on span at bounding box center [436, 123] width 22 height 18
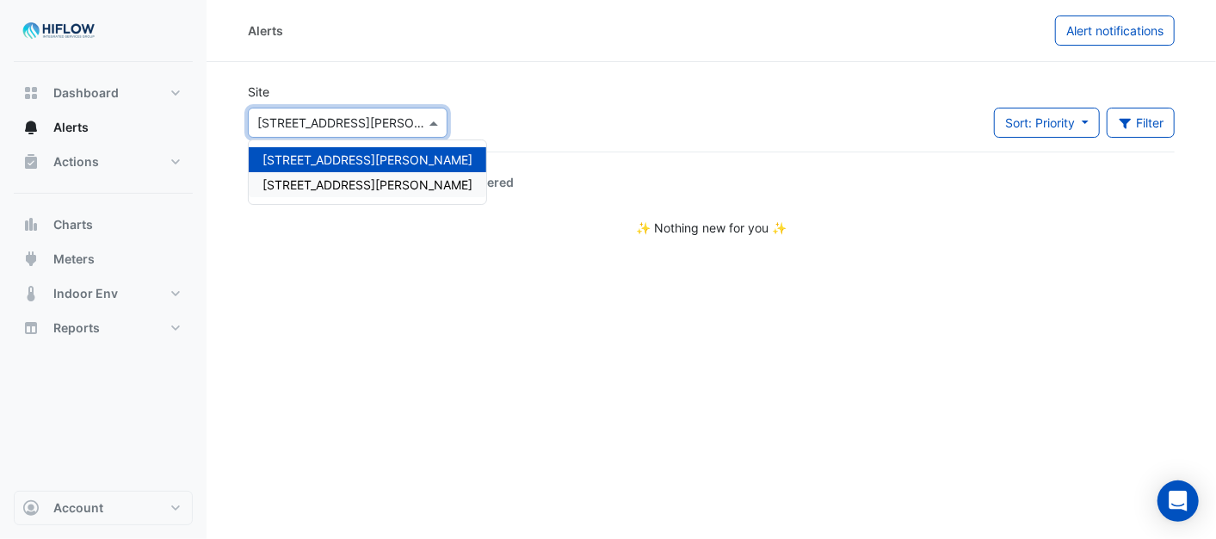
click at [324, 183] on span "[STREET_ADDRESS][PERSON_NAME]" at bounding box center [367, 184] width 210 height 15
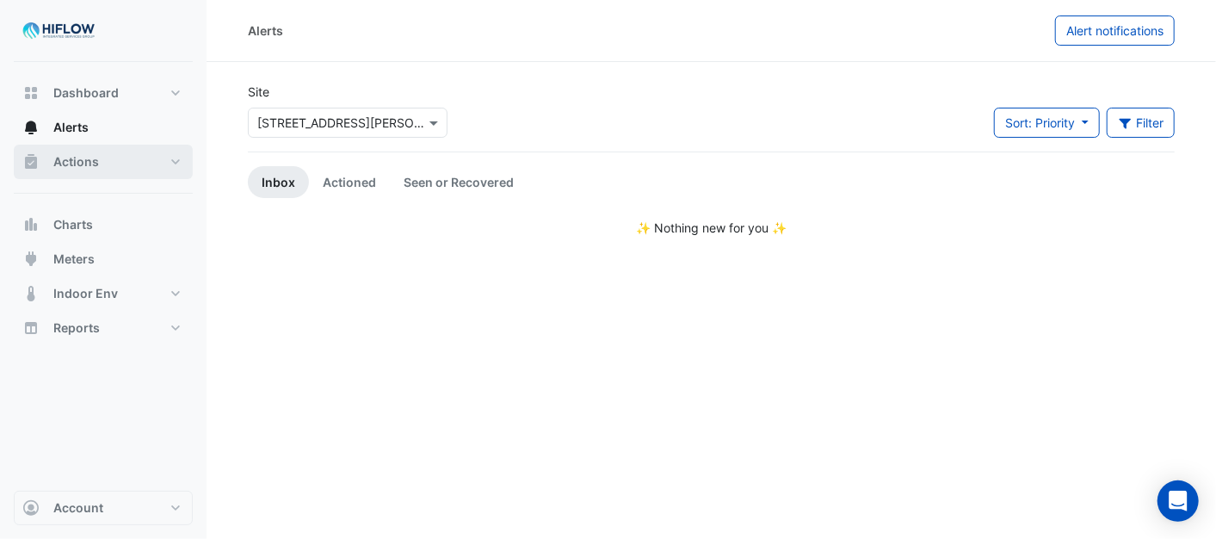
click at [71, 153] on span "Actions" at bounding box center [76, 161] width 46 height 17
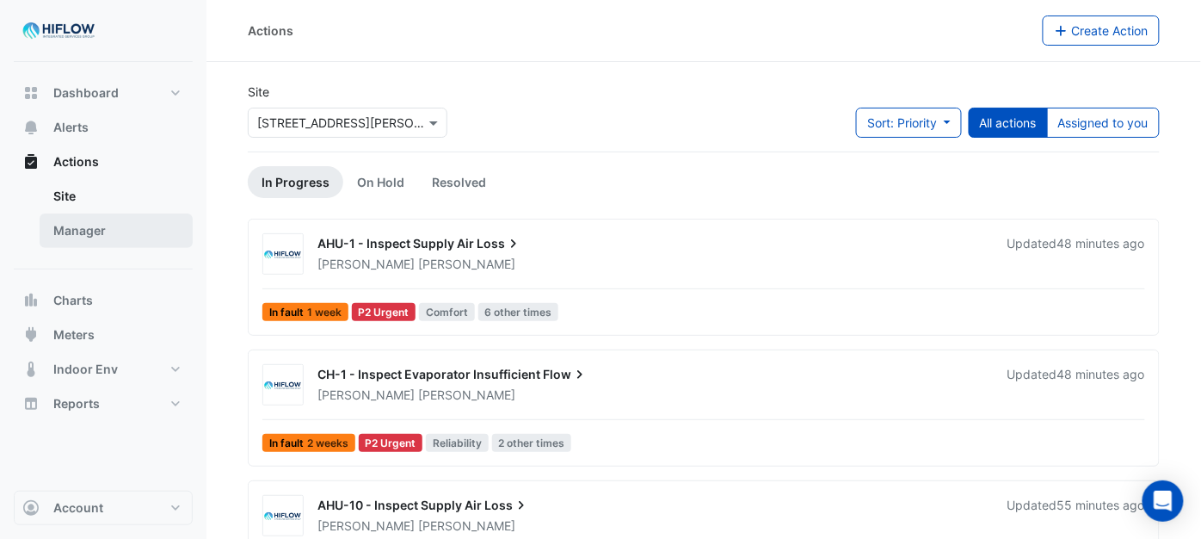
click at [74, 229] on link "Manager" at bounding box center [116, 230] width 153 height 34
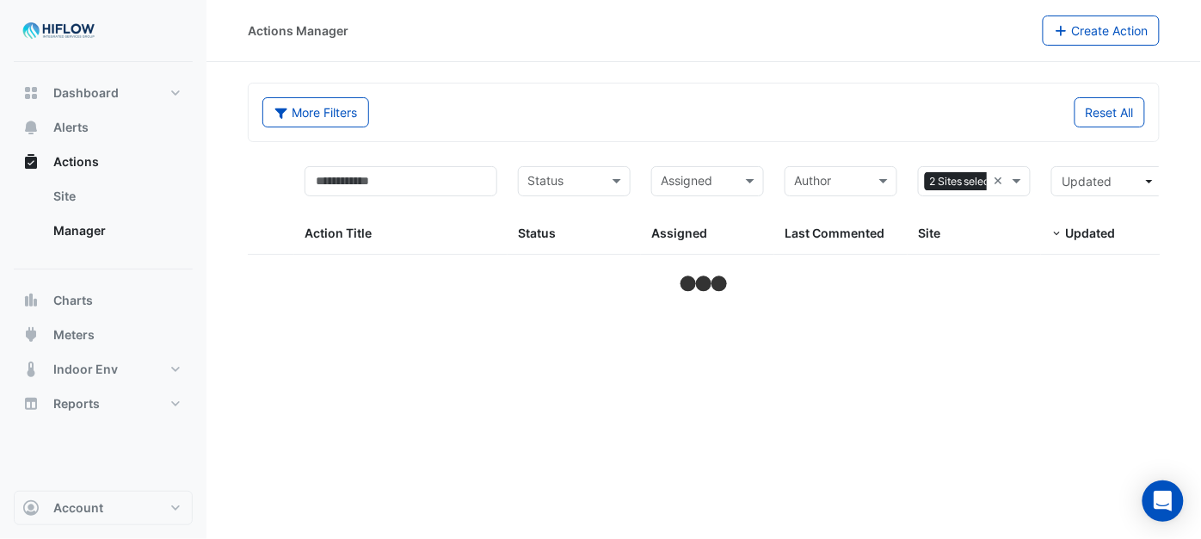
select select "***"
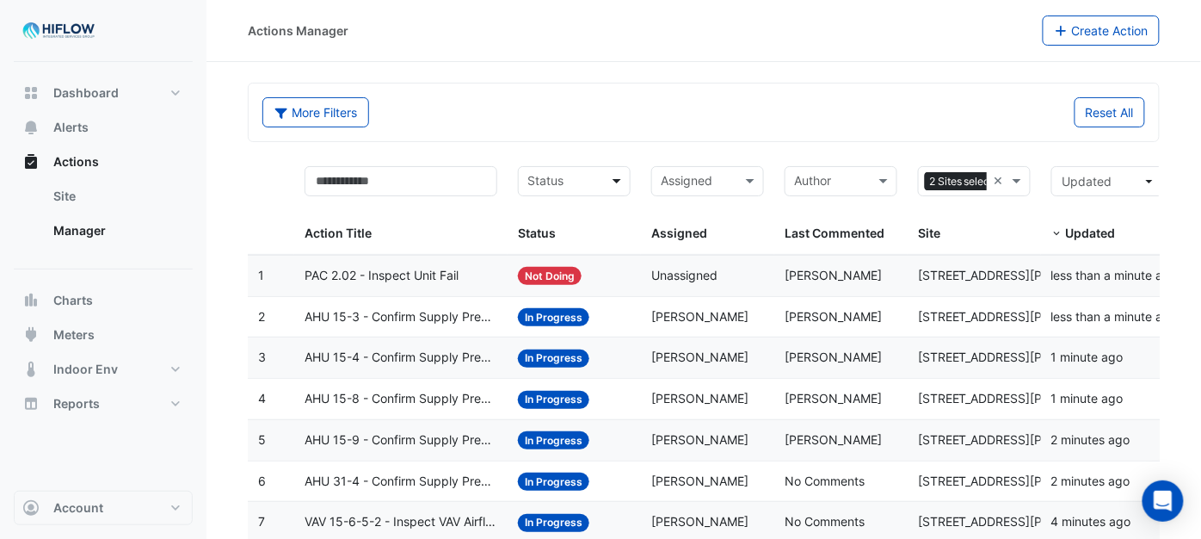
click at [615, 178] on span at bounding box center [619, 181] width 22 height 20
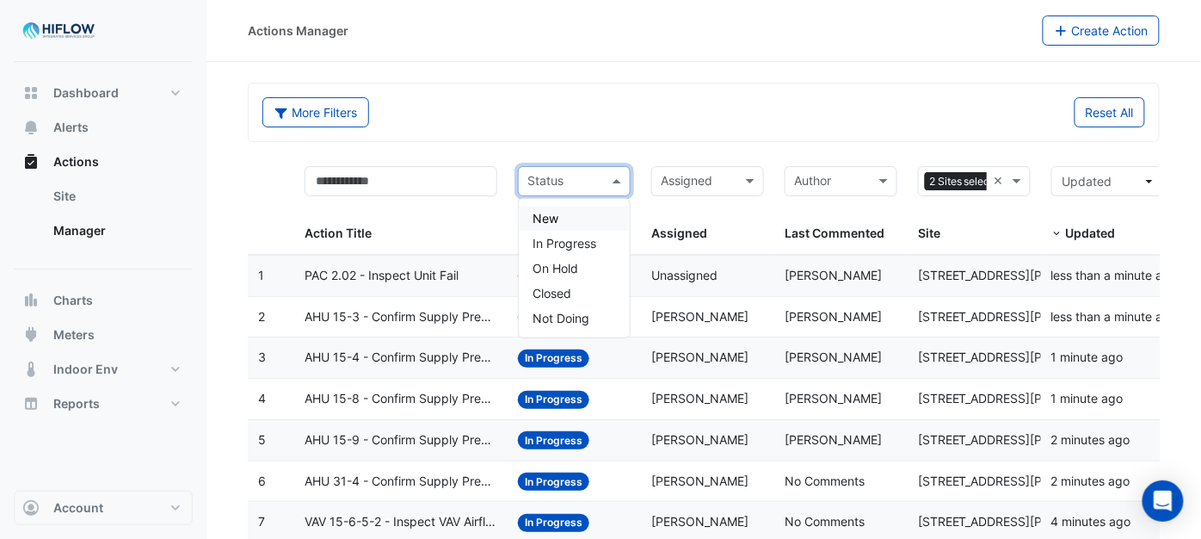
drag, startPoint x: 582, startPoint y: 225, endPoint x: 606, endPoint y: 198, distance: 36.6
click at [585, 219] on div "New" at bounding box center [574, 218] width 111 height 25
click at [621, 175] on span at bounding box center [619, 181] width 22 height 20
click at [556, 244] on span "In Progress" at bounding box center [565, 243] width 64 height 15
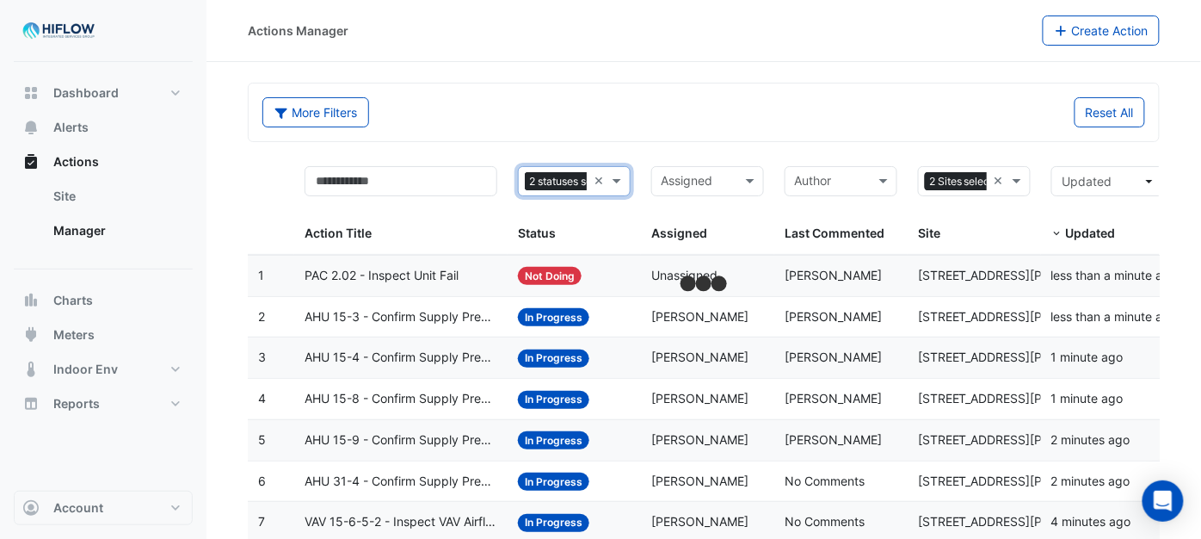
drag, startPoint x: 614, startPoint y: 175, endPoint x: 609, endPoint y: 193, distance: 18.8
click at [615, 176] on span at bounding box center [619, 181] width 22 height 20
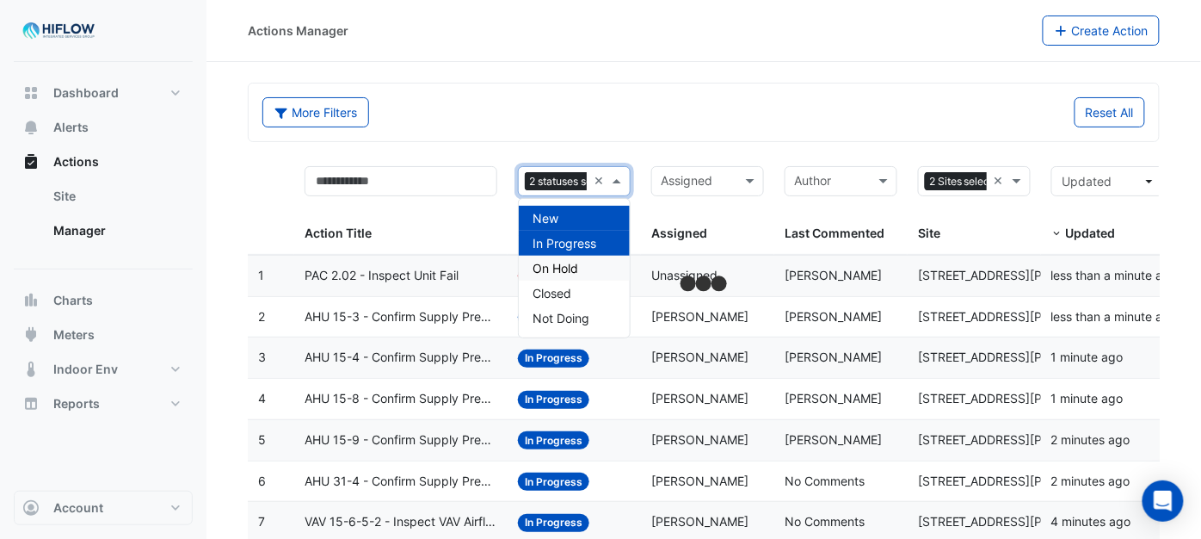
click at [552, 268] on span "On Hold" at bounding box center [556, 268] width 46 height 15
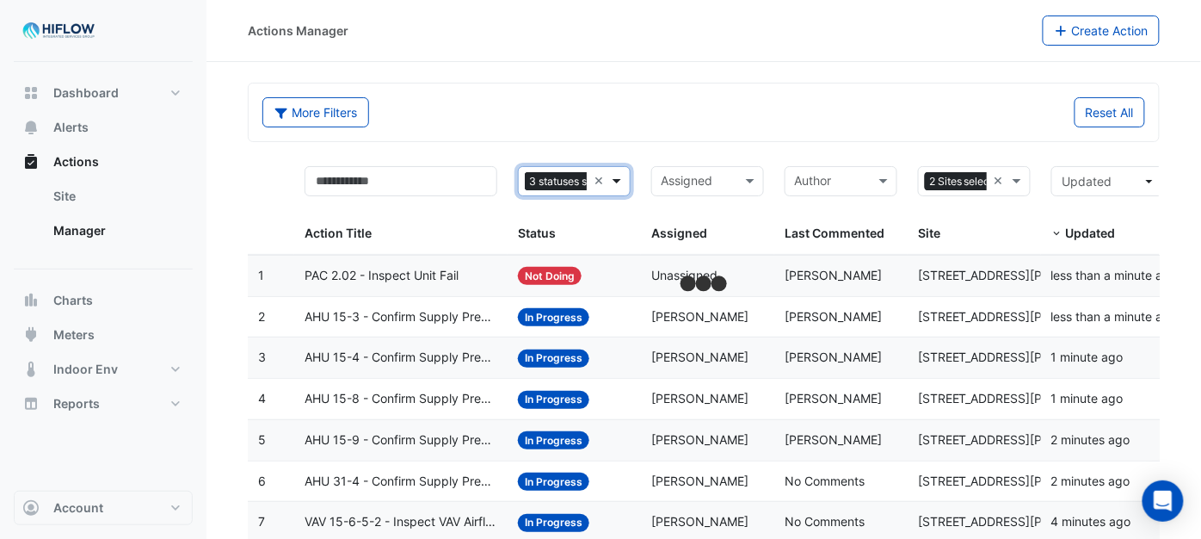
click at [623, 182] on span at bounding box center [619, 181] width 22 height 20
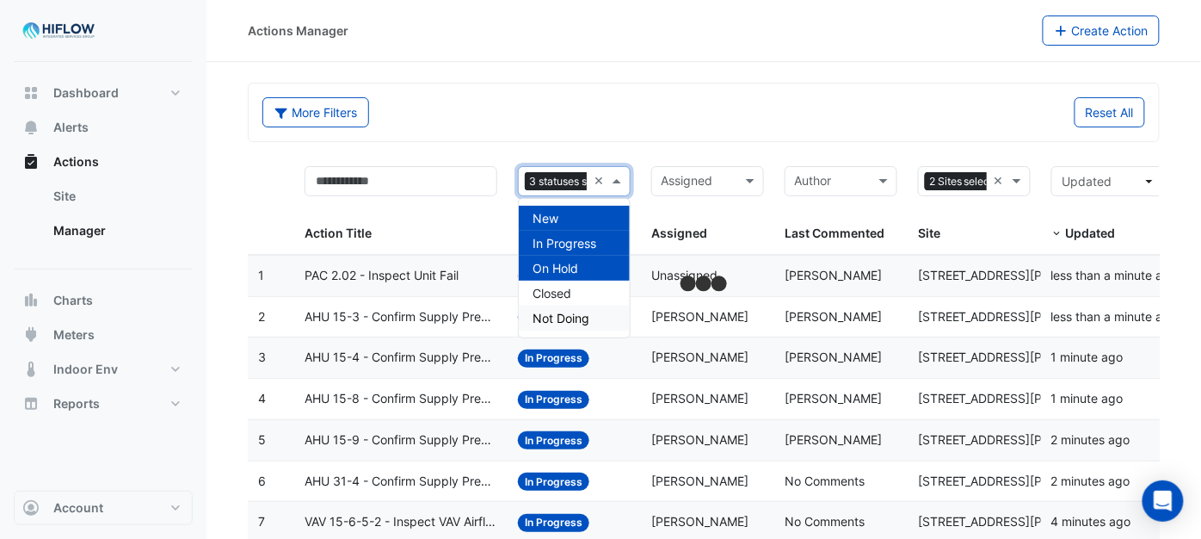
click at [561, 324] on div "Not Doing" at bounding box center [574, 317] width 111 height 25
